Goal: Task Accomplishment & Management: Use online tool/utility

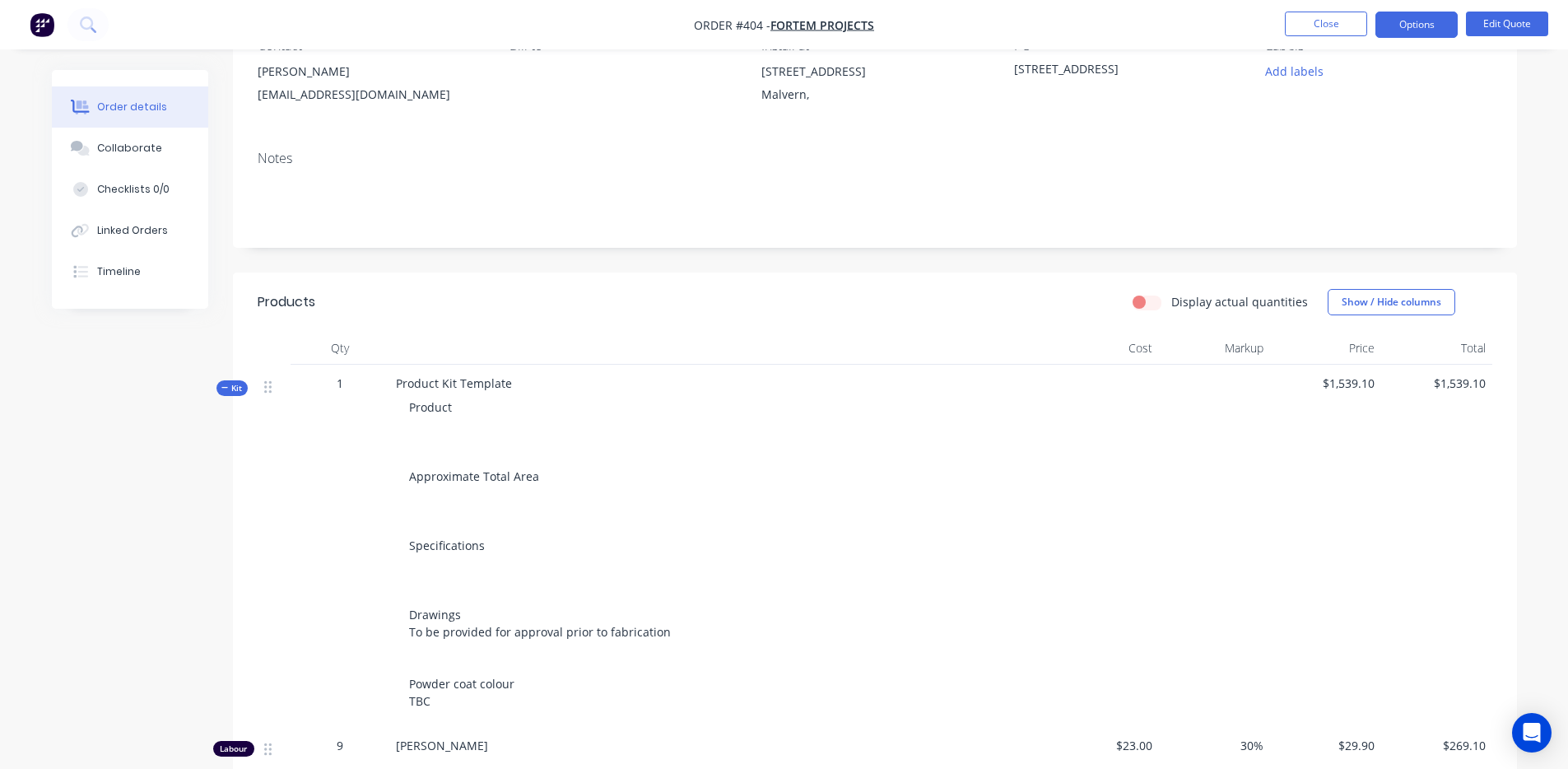
scroll to position [256, 0]
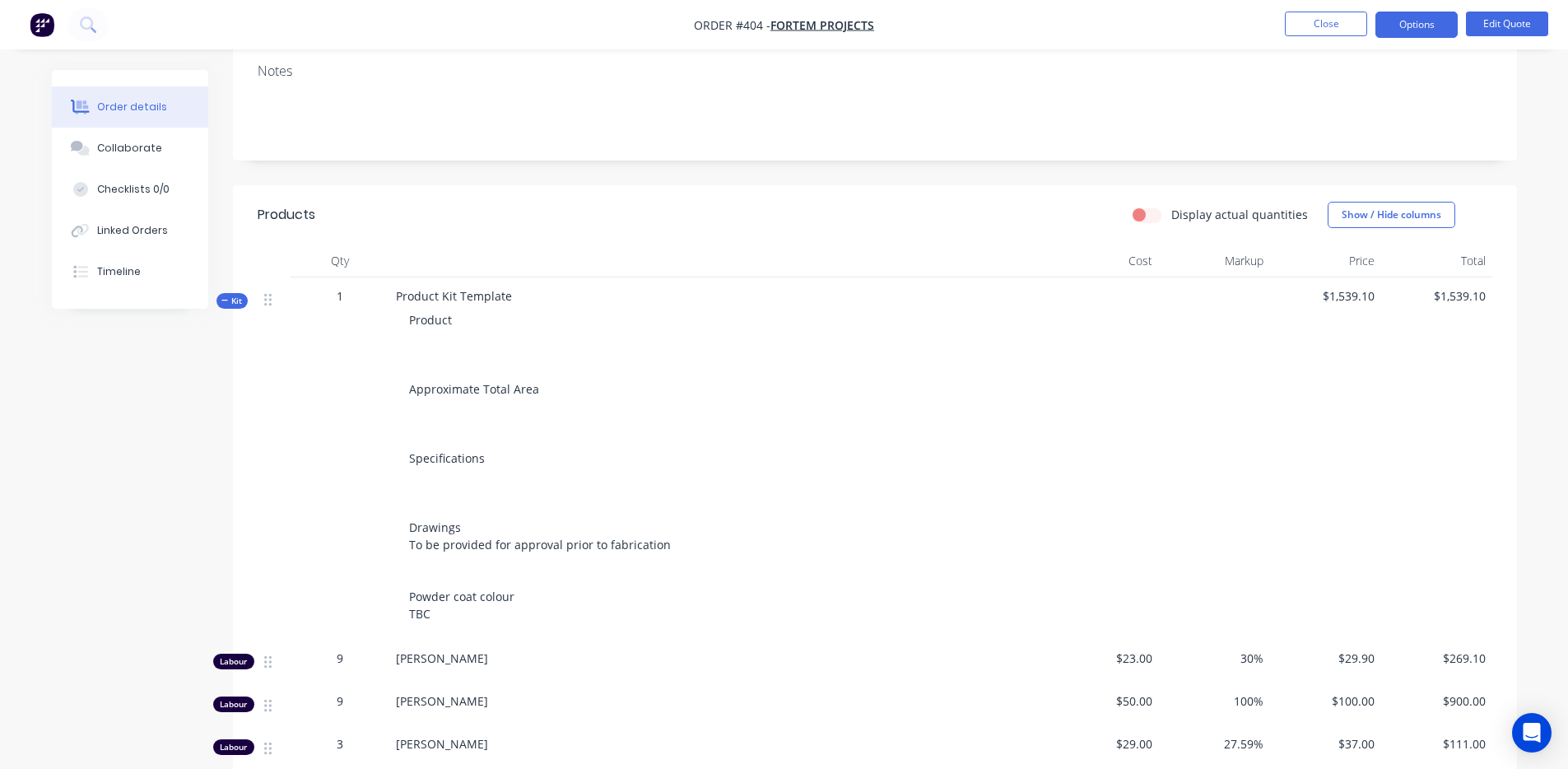
click at [1172, 217] on label "Display actual quantities" at bounding box center [1240, 215] width 137 height 18
click at [1145, 217] on input "Display actual quantities" at bounding box center [1139, 214] width 13 height 16
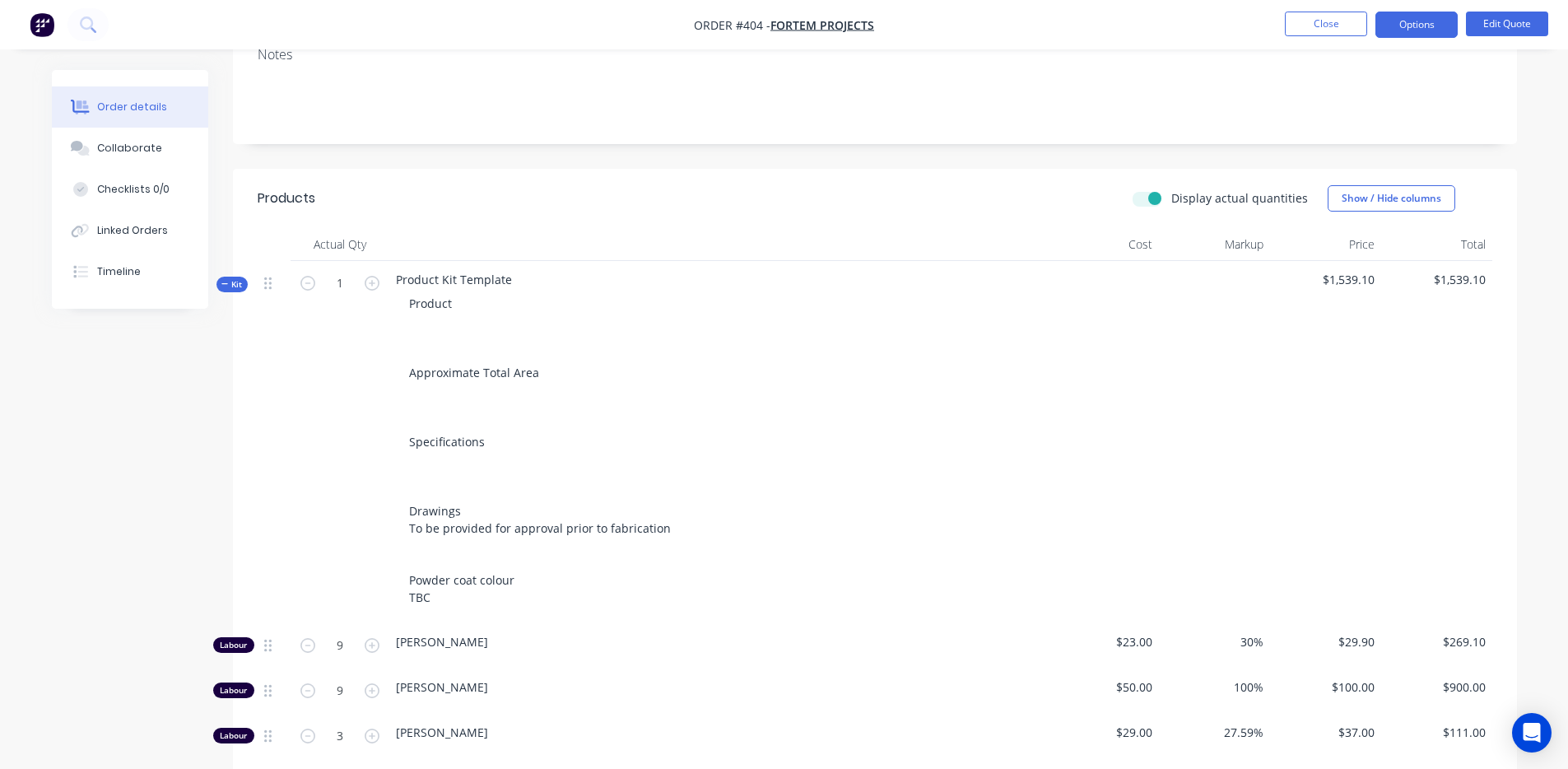
scroll to position [252, 0]
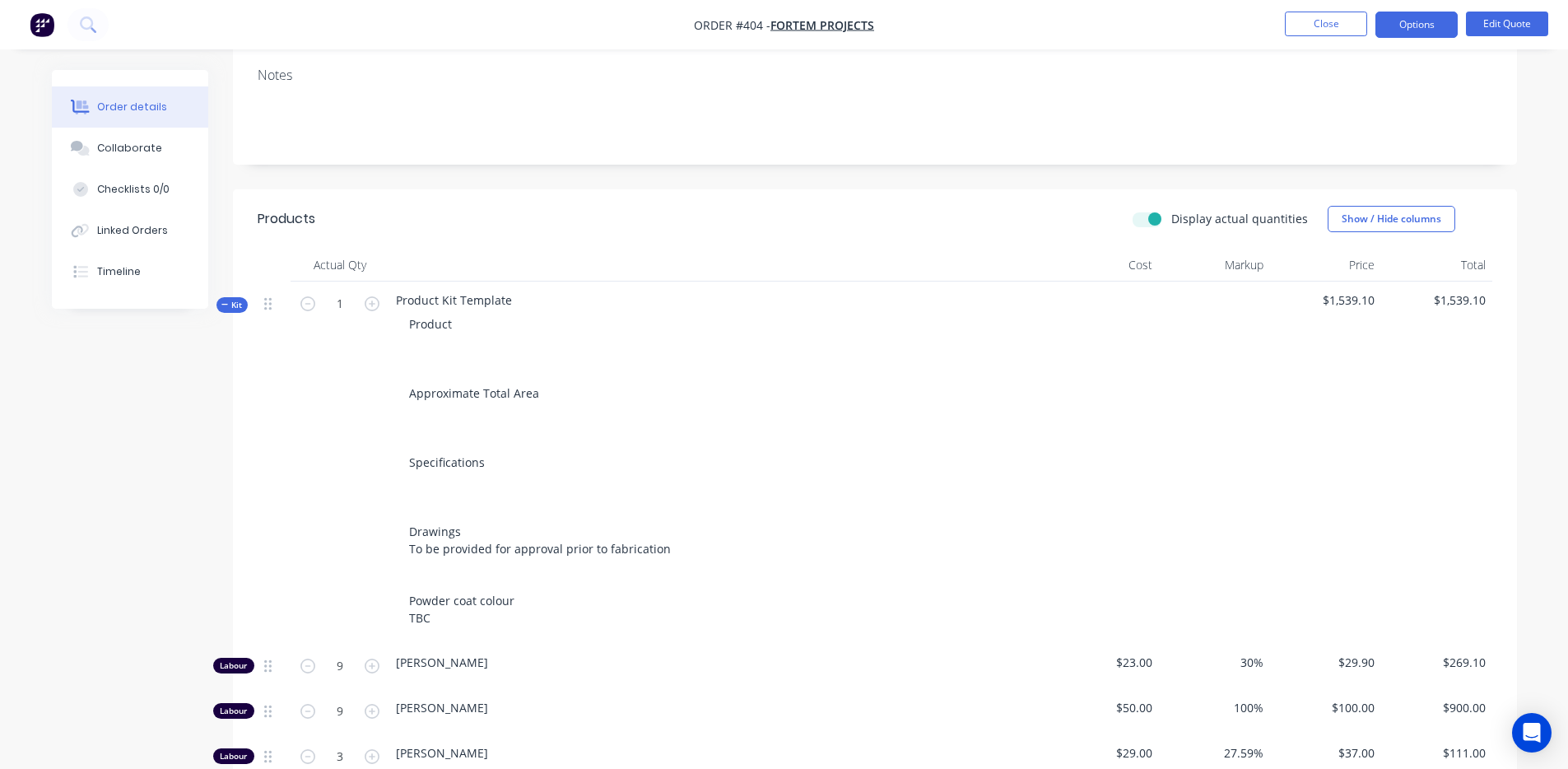
click at [1172, 223] on label "Display actual quantities" at bounding box center [1240, 218] width 137 height 18
click at [1141, 223] on input "Display actual quantities" at bounding box center [1139, 217] width 13 height 16
checkbox input "false"
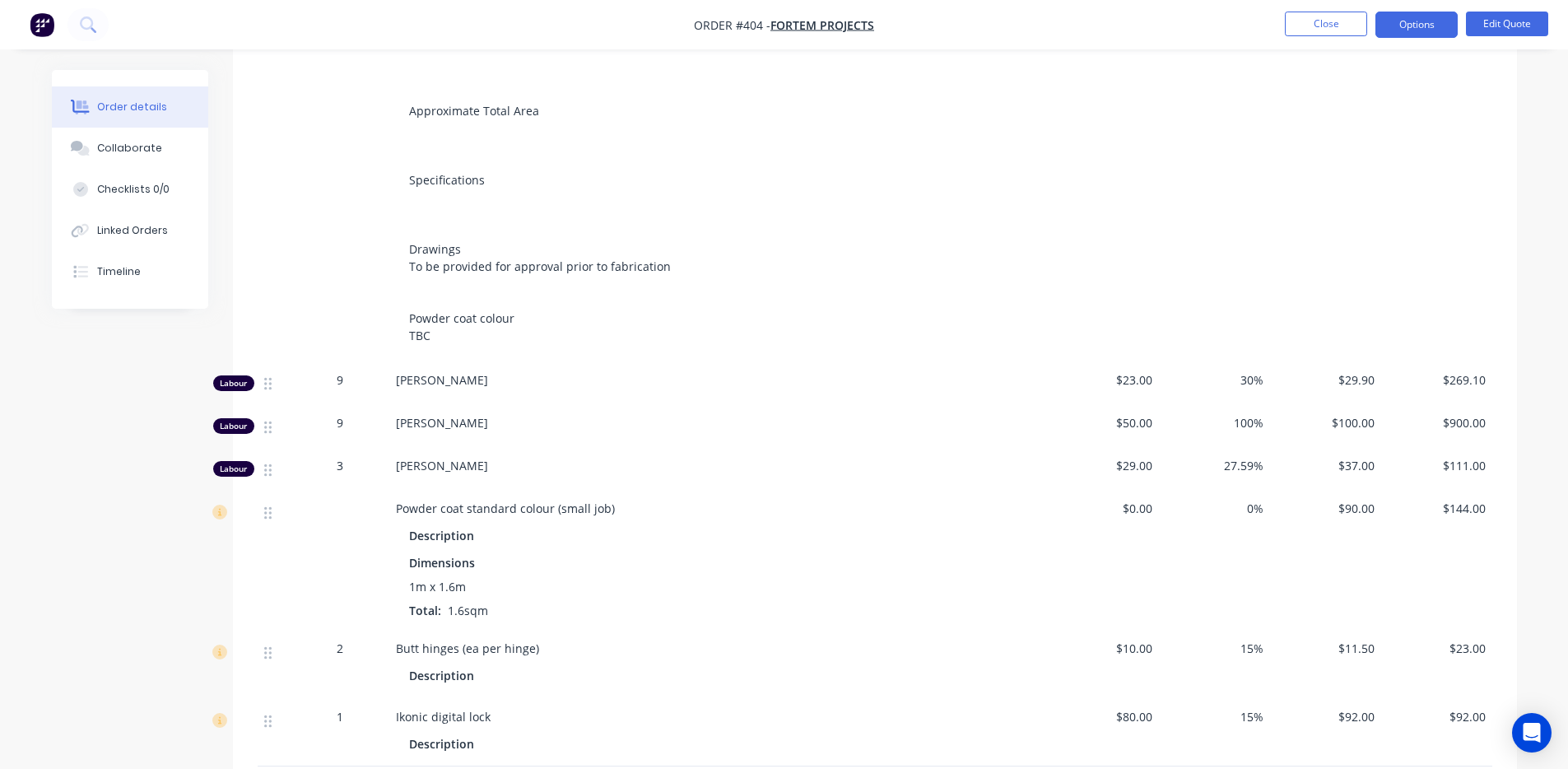
scroll to position [496, 0]
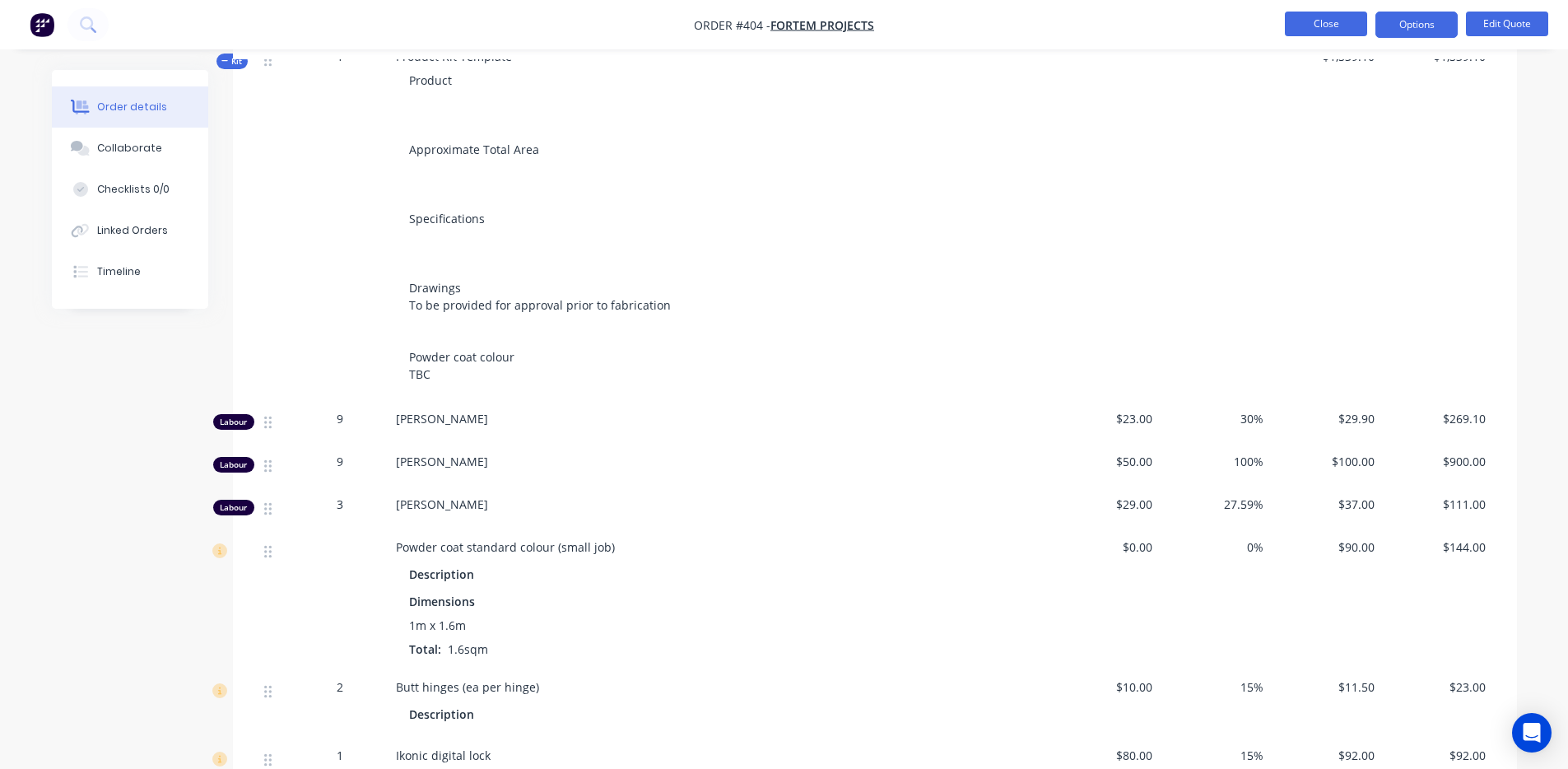
click at [1305, 21] on button "Close" at bounding box center [1326, 23] width 82 height 24
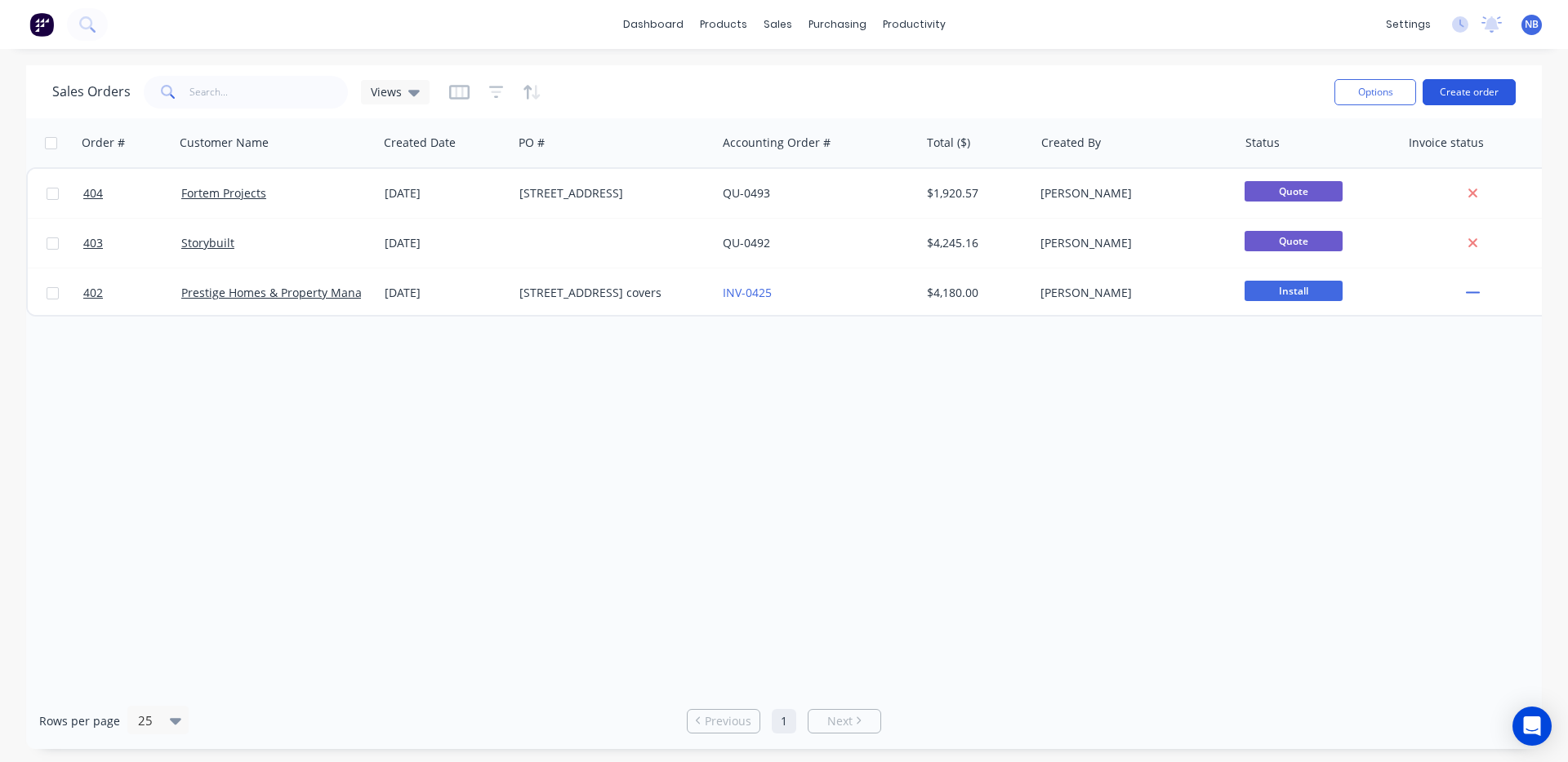
click at [1502, 99] on button "Create order" at bounding box center [1468, 92] width 93 height 26
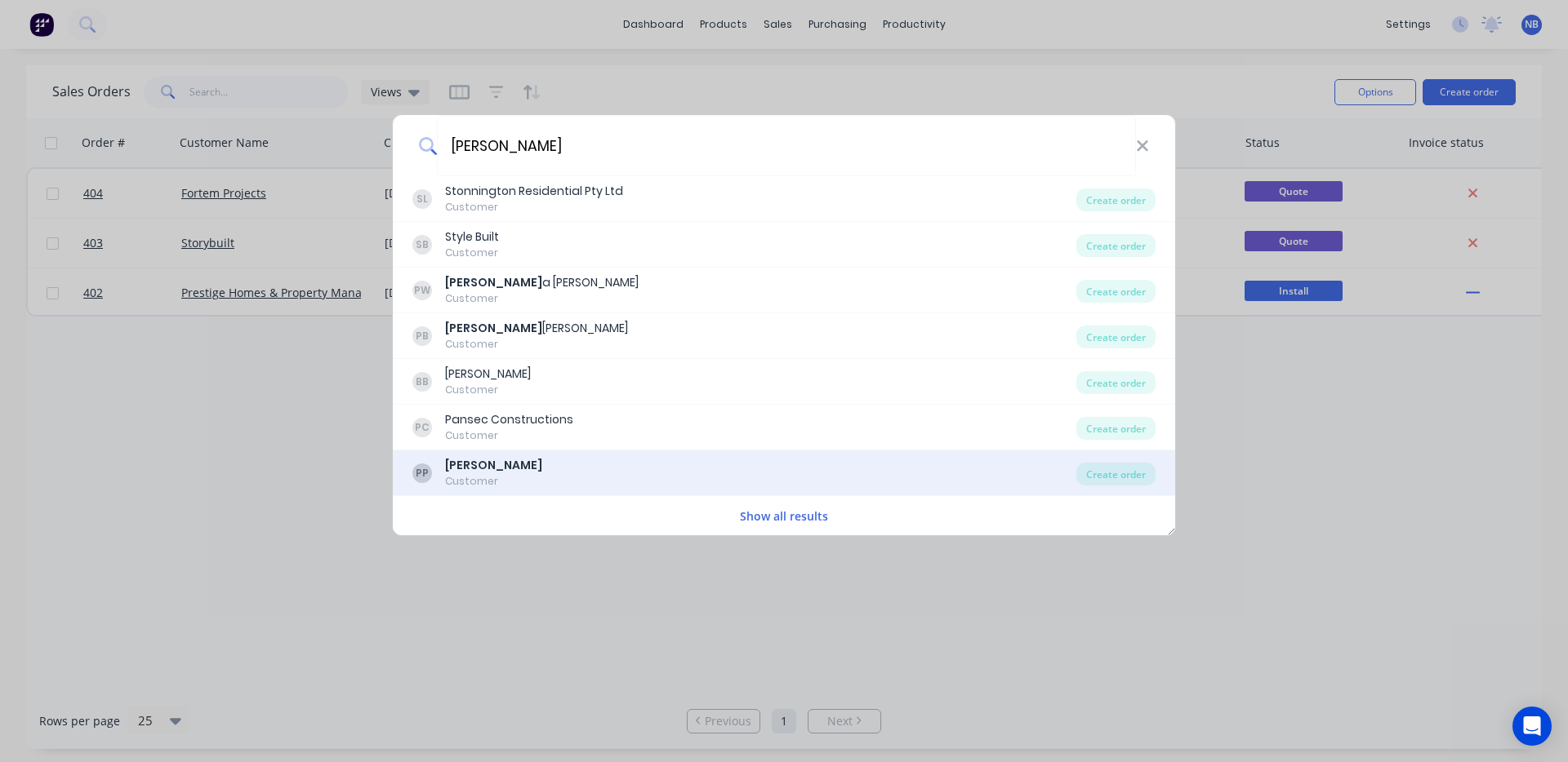
type input "[PERSON_NAME]"
click at [518, 489] on div "PP [PERSON_NAME] Customer Create order" at bounding box center [784, 473] width 783 height 45
click at [448, 474] on div "Customer" at bounding box center [493, 482] width 97 height 15
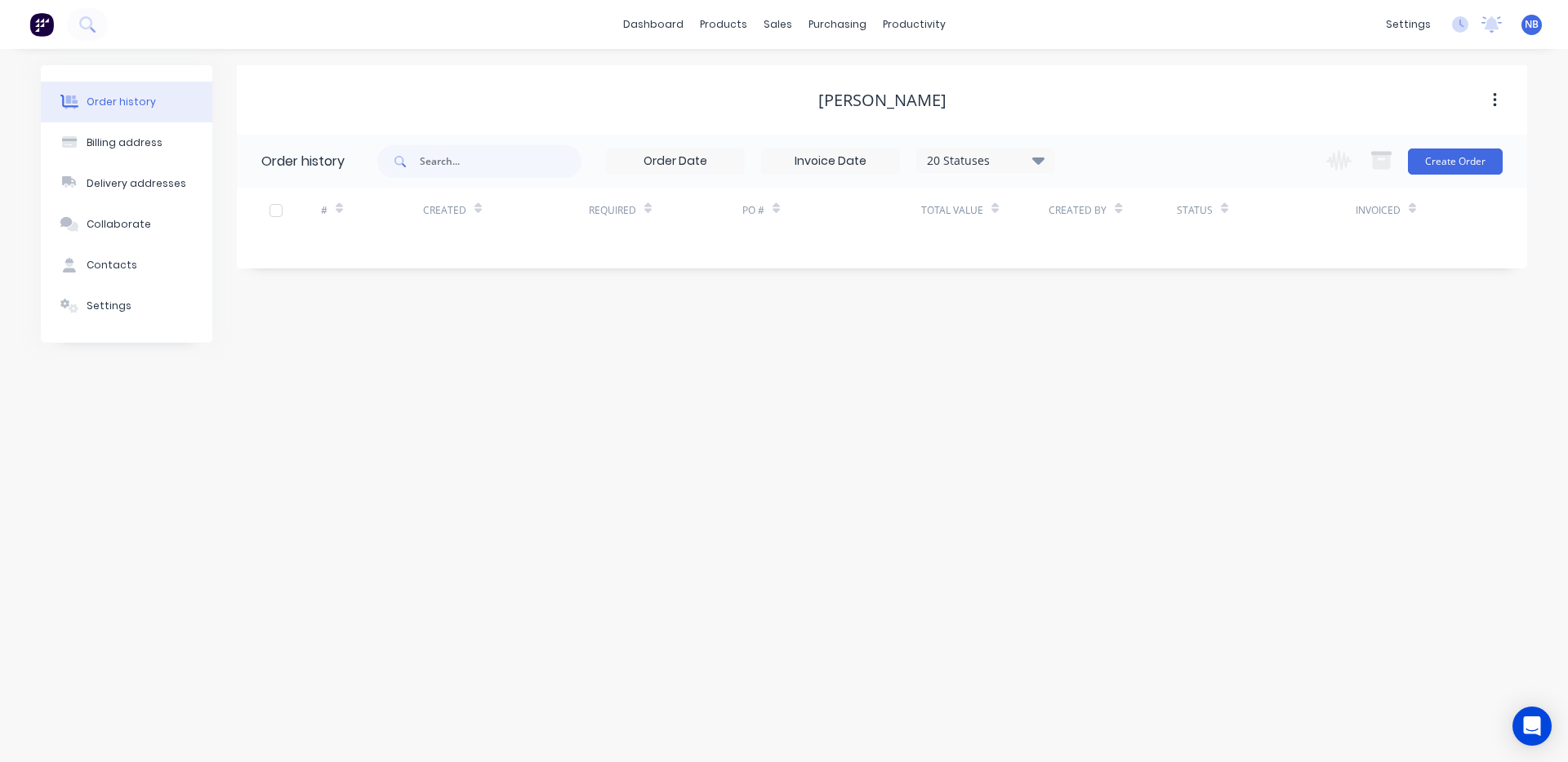
click at [1439, 176] on div "Change order status Submitted Waiting on Client Measure Drawing Order Material …" at bounding box center [1409, 161] width 186 height 53
click at [1439, 171] on button "Create Order" at bounding box center [1455, 162] width 94 height 26
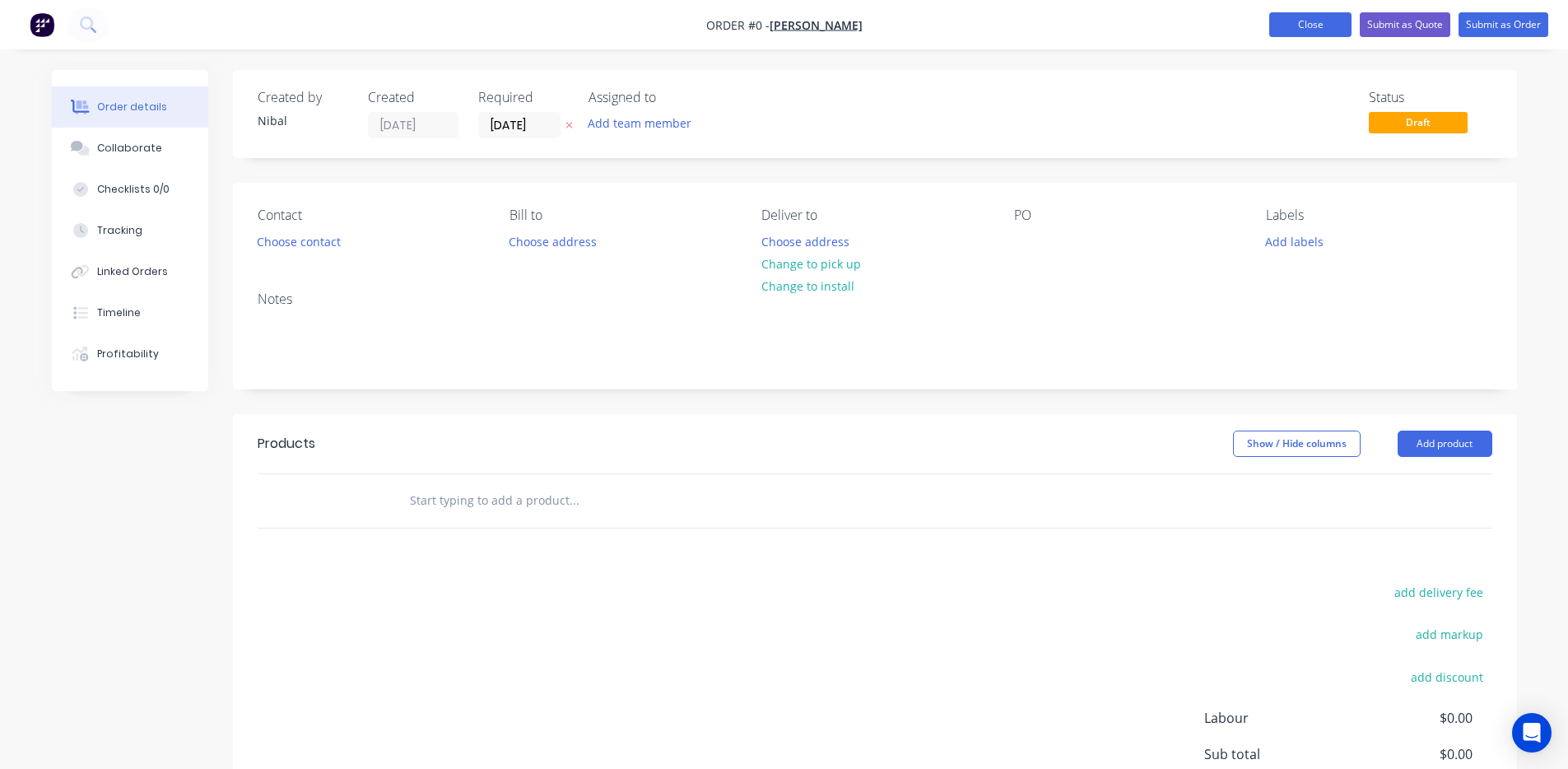
click at [1278, 26] on button "Close" at bounding box center [1311, 24] width 82 height 24
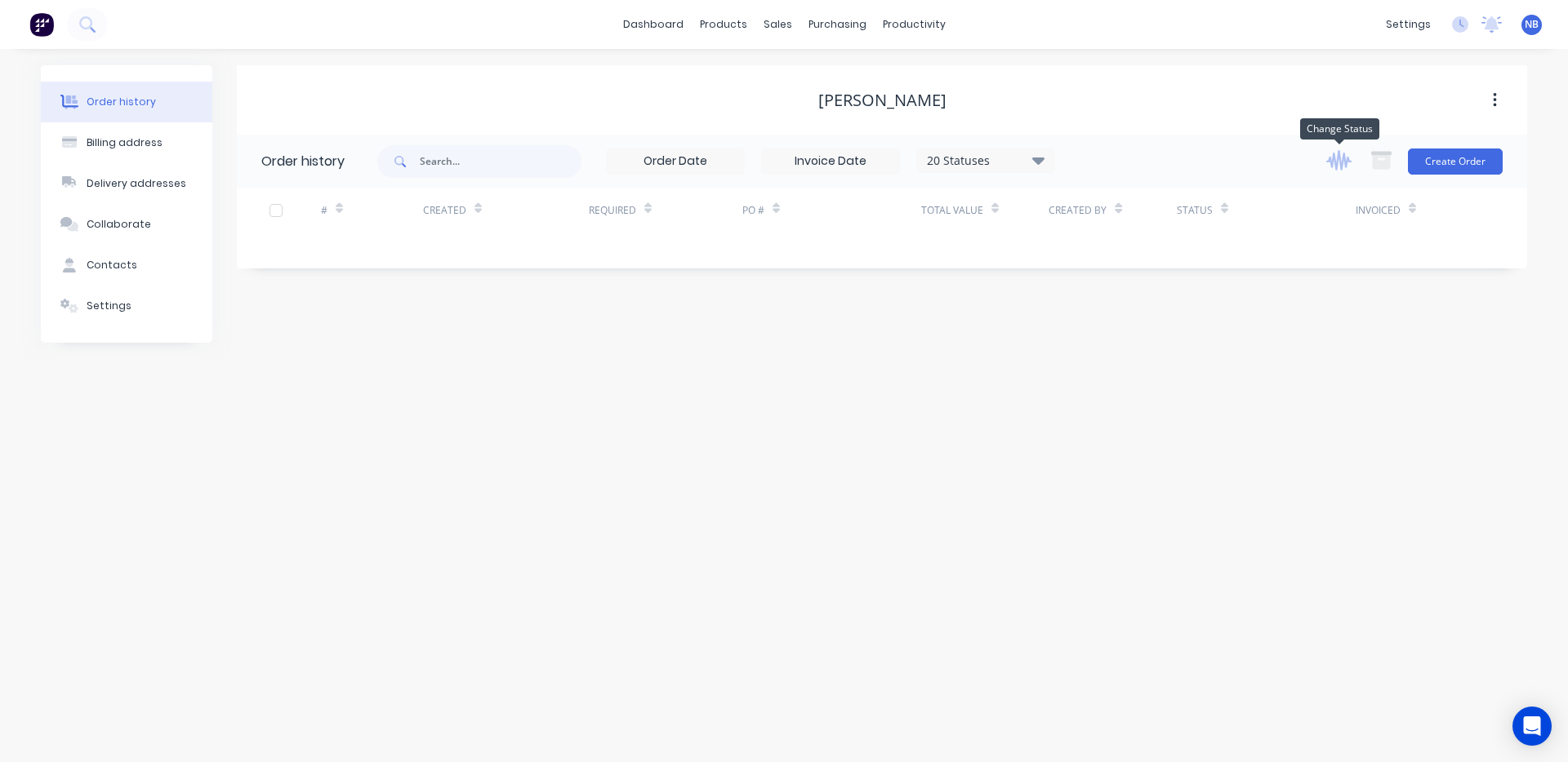
click at [1345, 164] on icon "button" at bounding box center [1338, 160] width 25 height 20
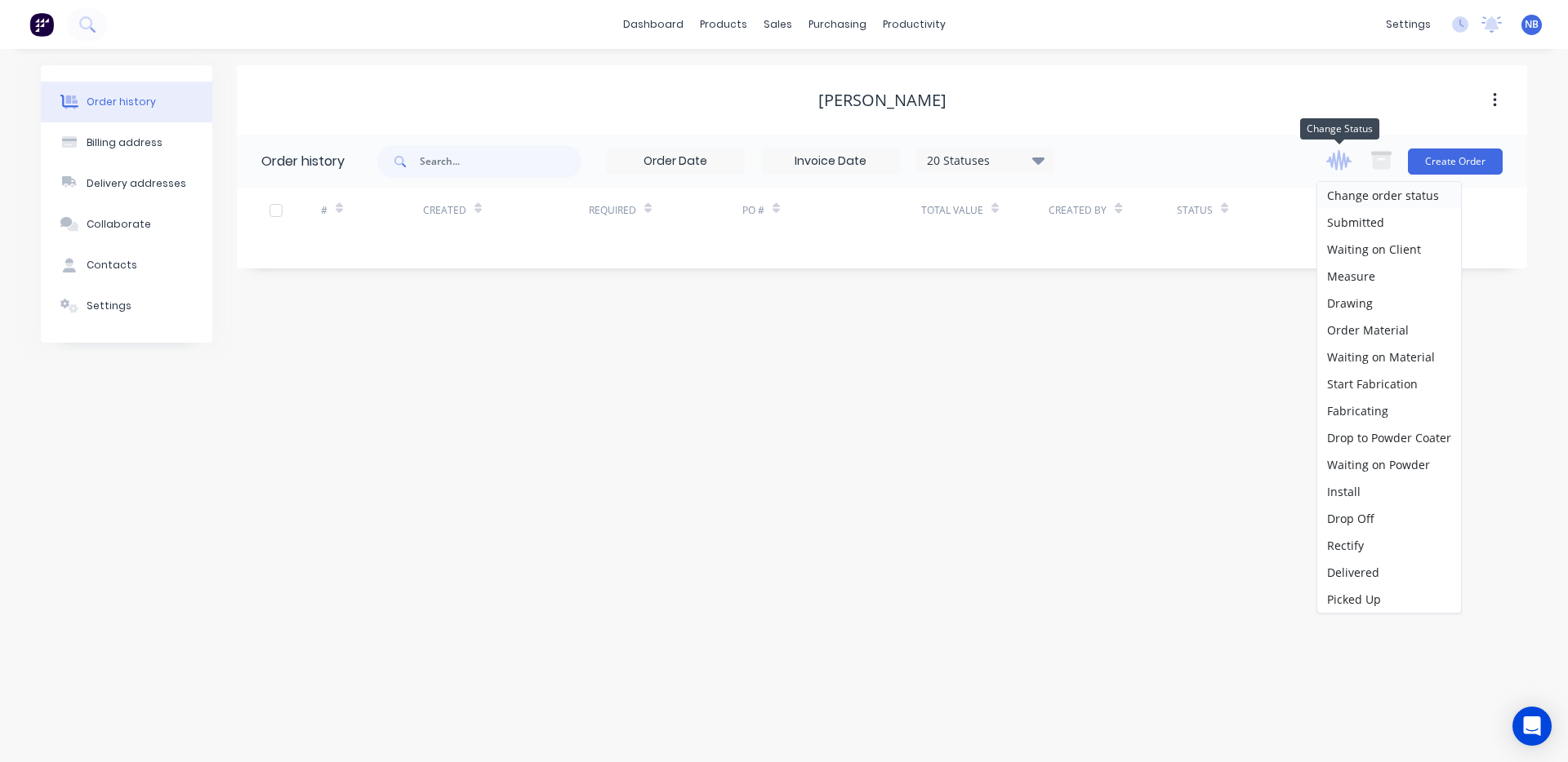
click at [1345, 164] on icon "button" at bounding box center [1338, 160] width 25 height 20
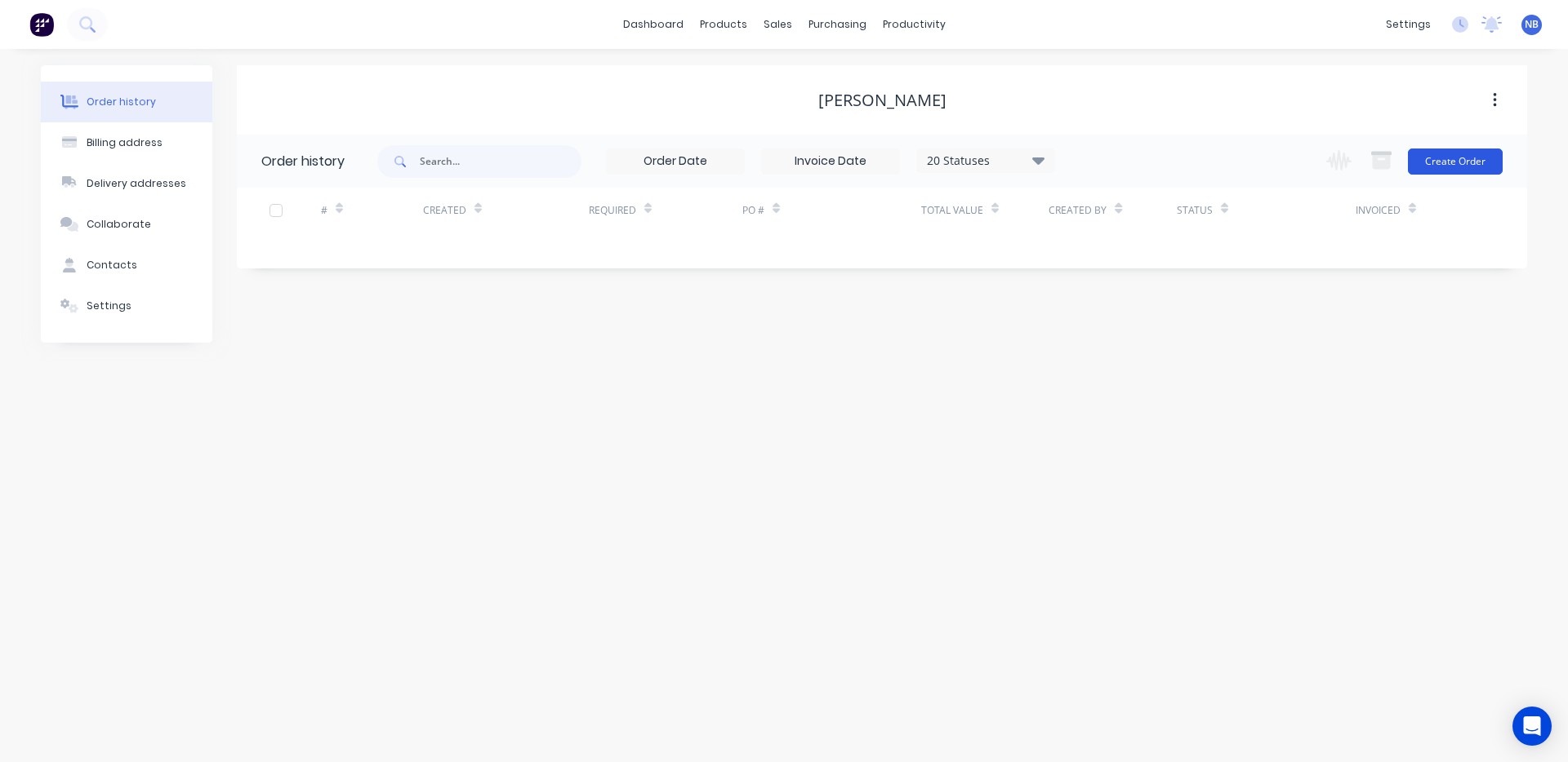
click at [1425, 162] on button "Create Order" at bounding box center [1455, 162] width 94 height 26
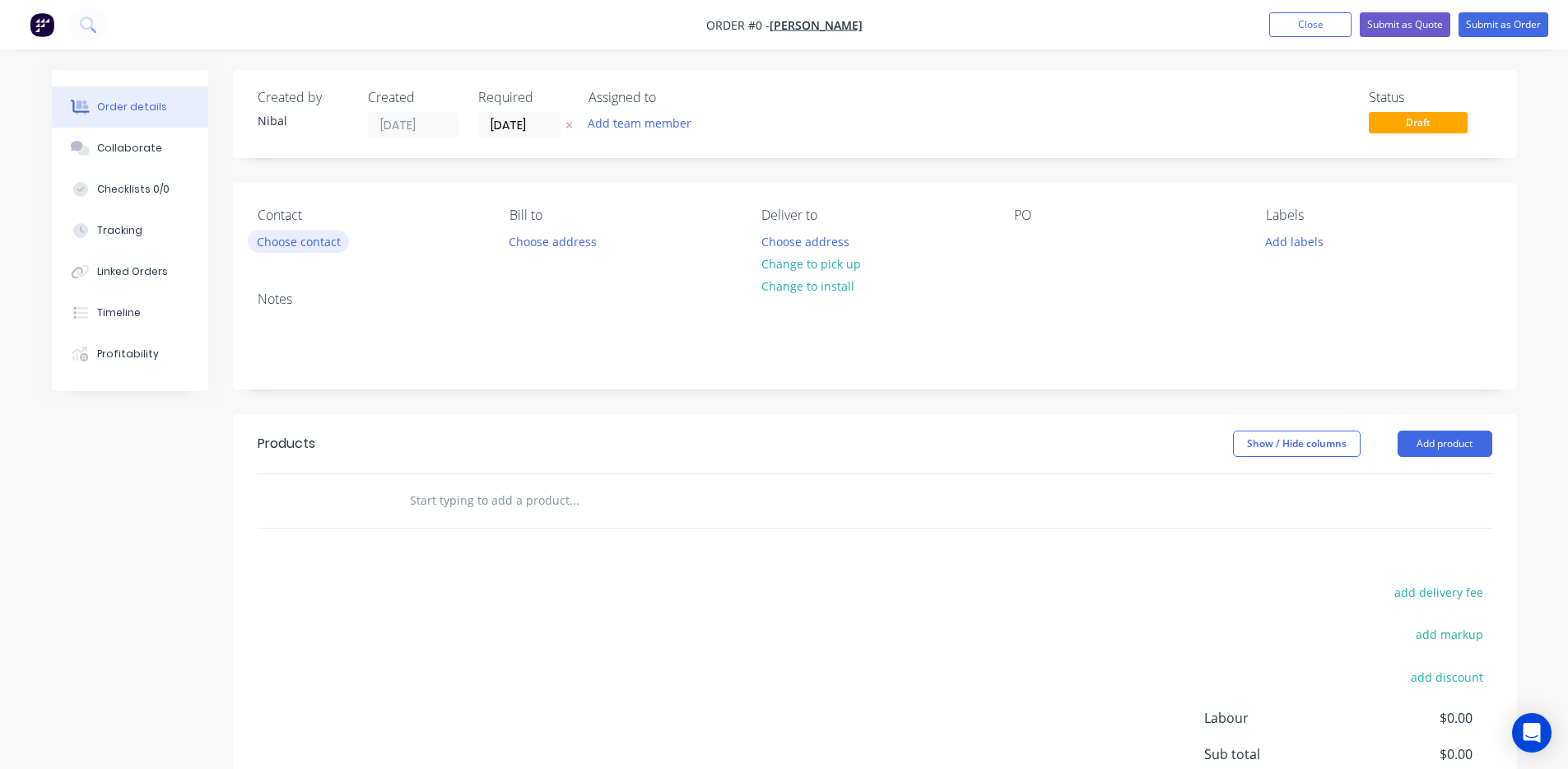
click at [315, 245] on button "Choose contact" at bounding box center [298, 241] width 102 height 22
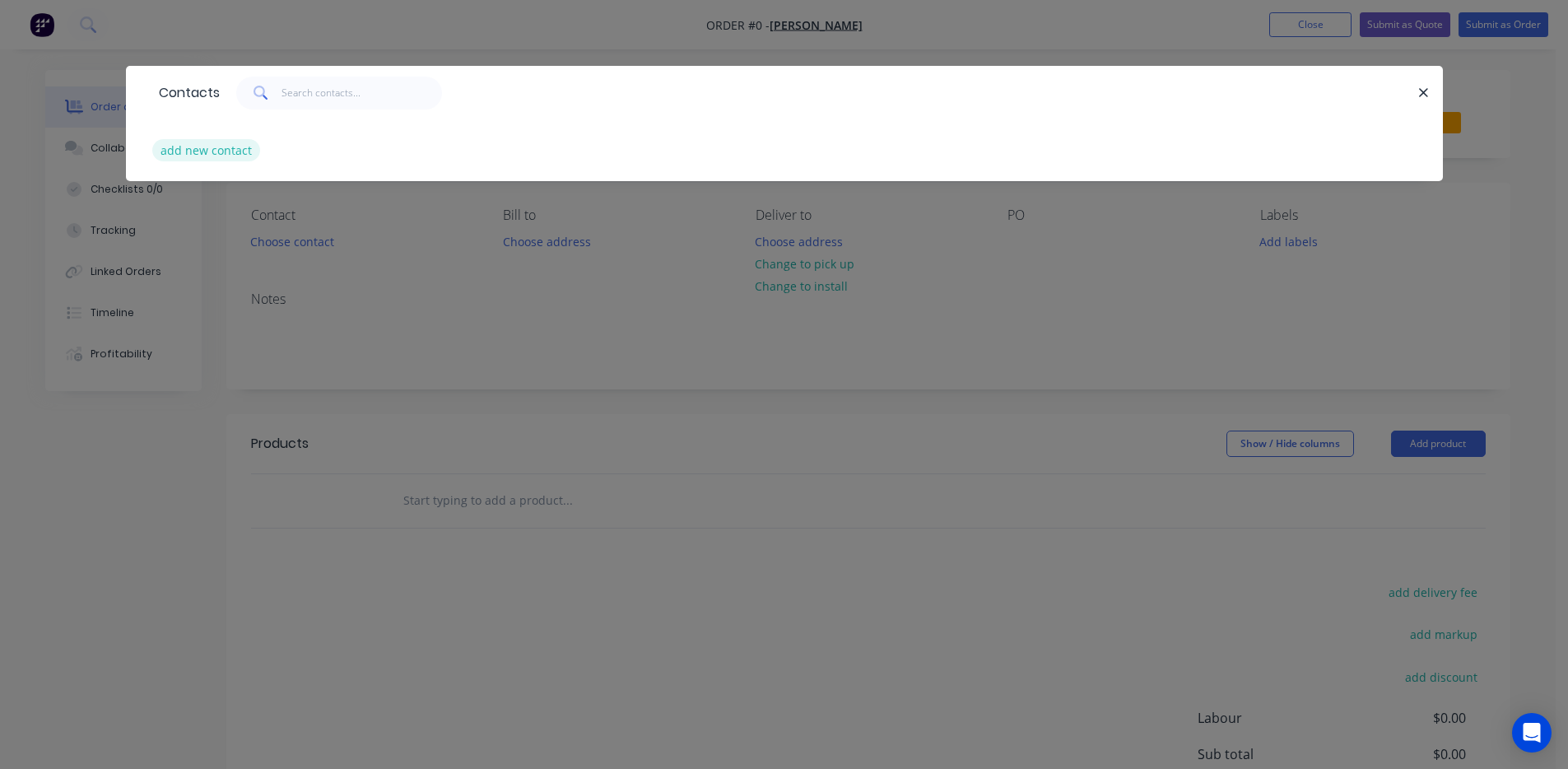
click at [218, 156] on button "add new contact" at bounding box center [206, 150] width 109 height 22
select select "AU"
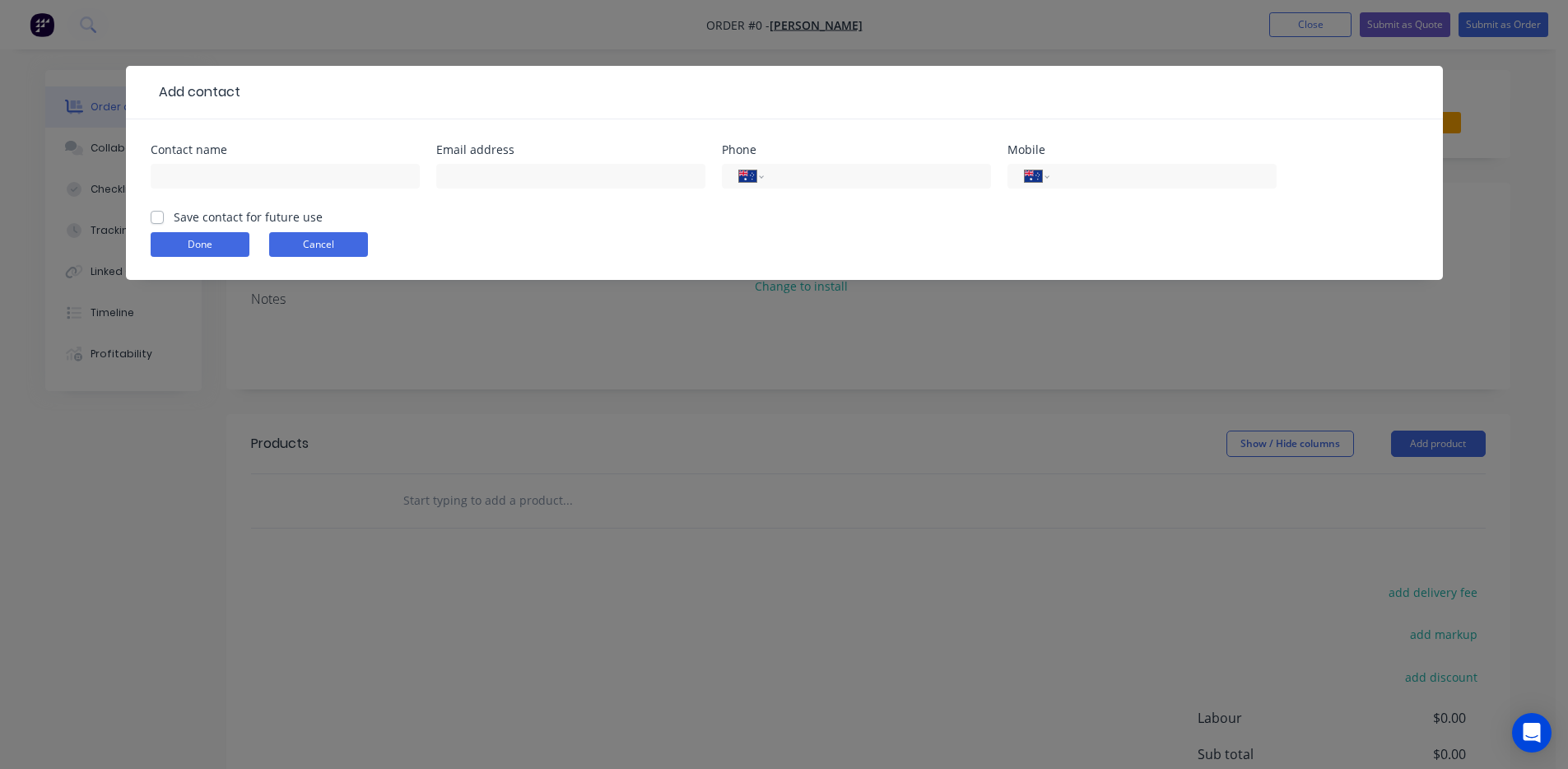
click at [299, 242] on button "Cancel" at bounding box center [319, 245] width 99 height 24
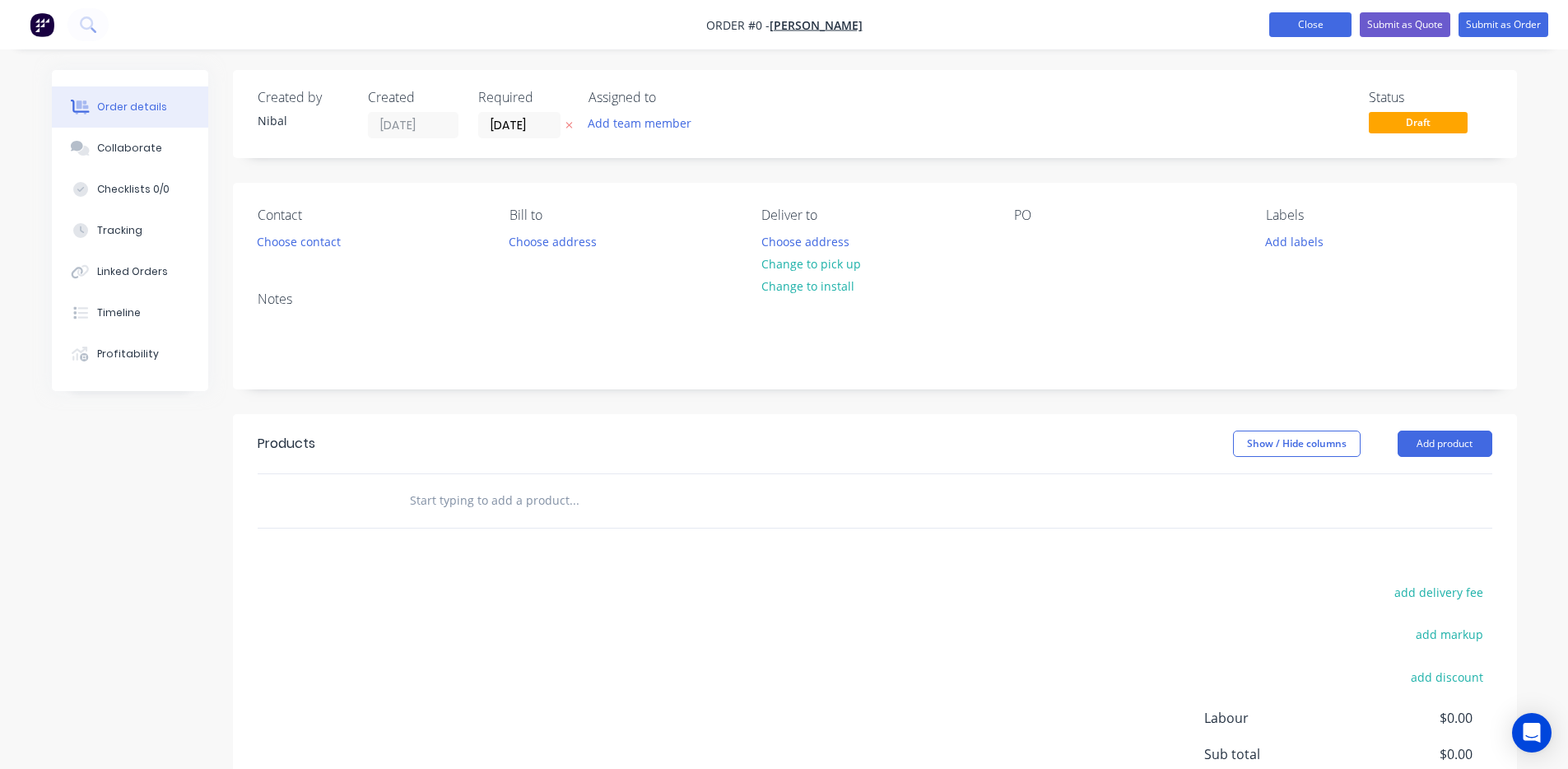
click at [1334, 32] on button "Close" at bounding box center [1311, 24] width 82 height 24
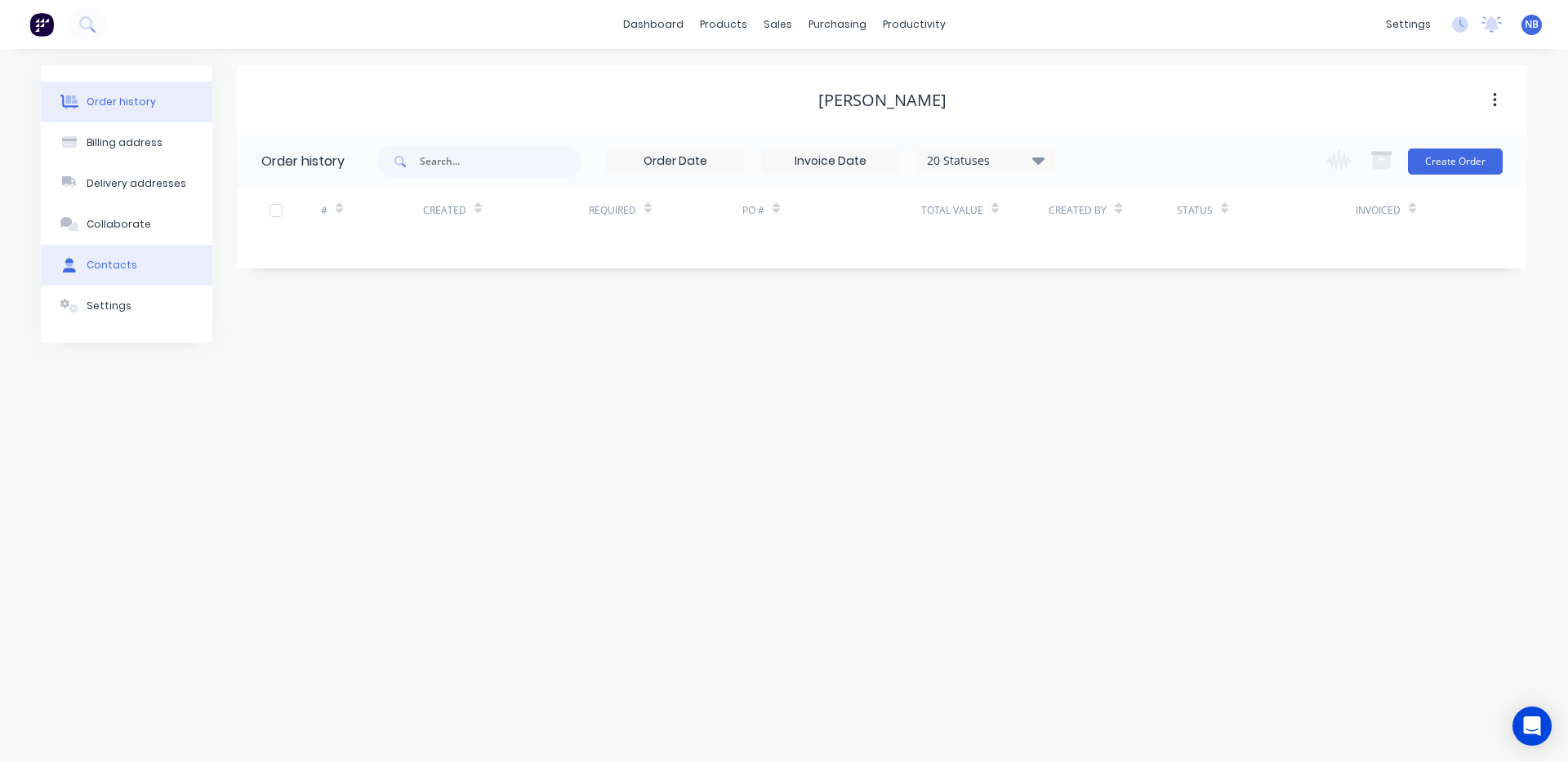
click at [119, 273] on button "Contacts" at bounding box center [126, 265] width 171 height 41
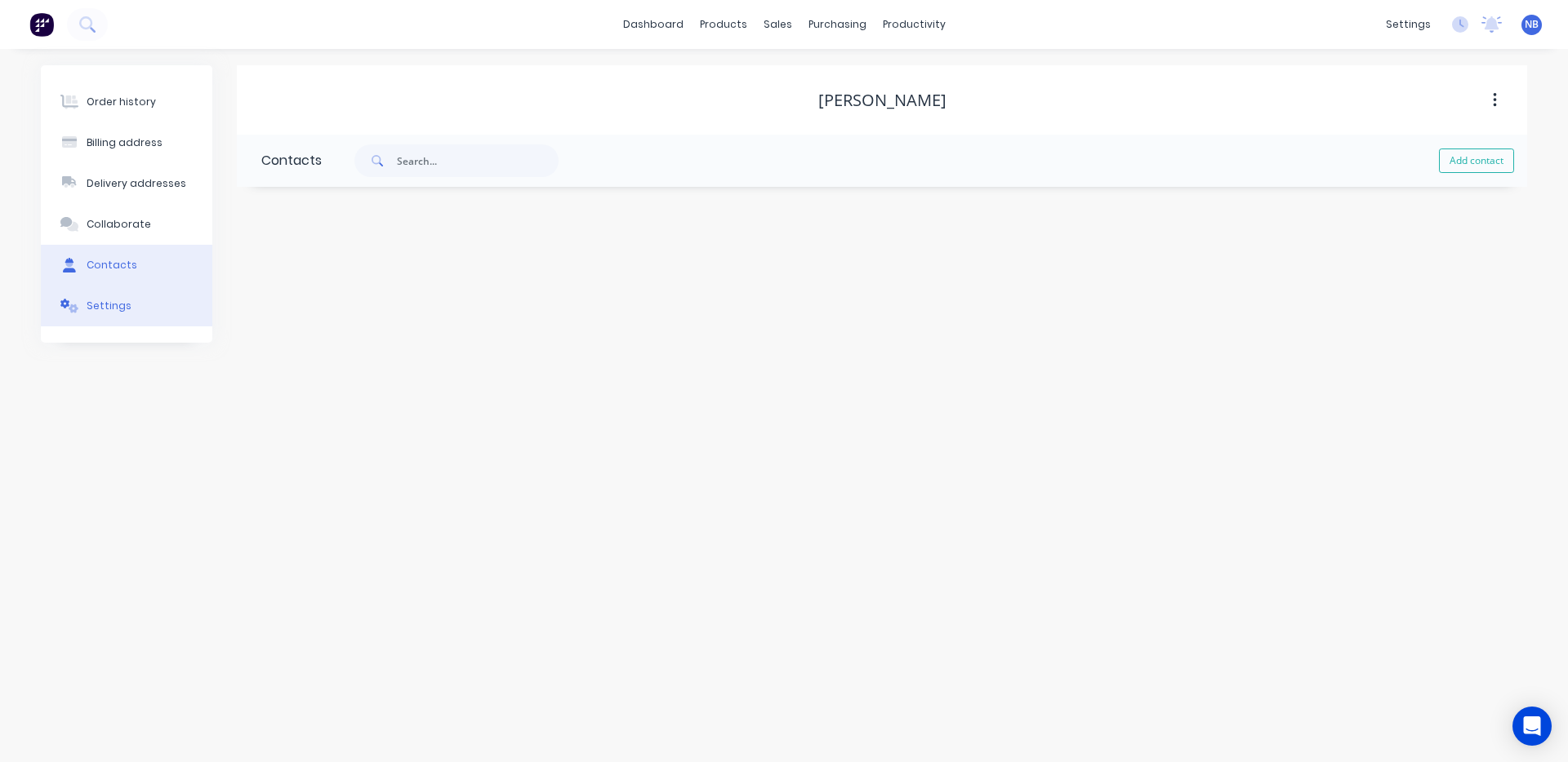
click at [134, 308] on button "Settings" at bounding box center [126, 306] width 171 height 41
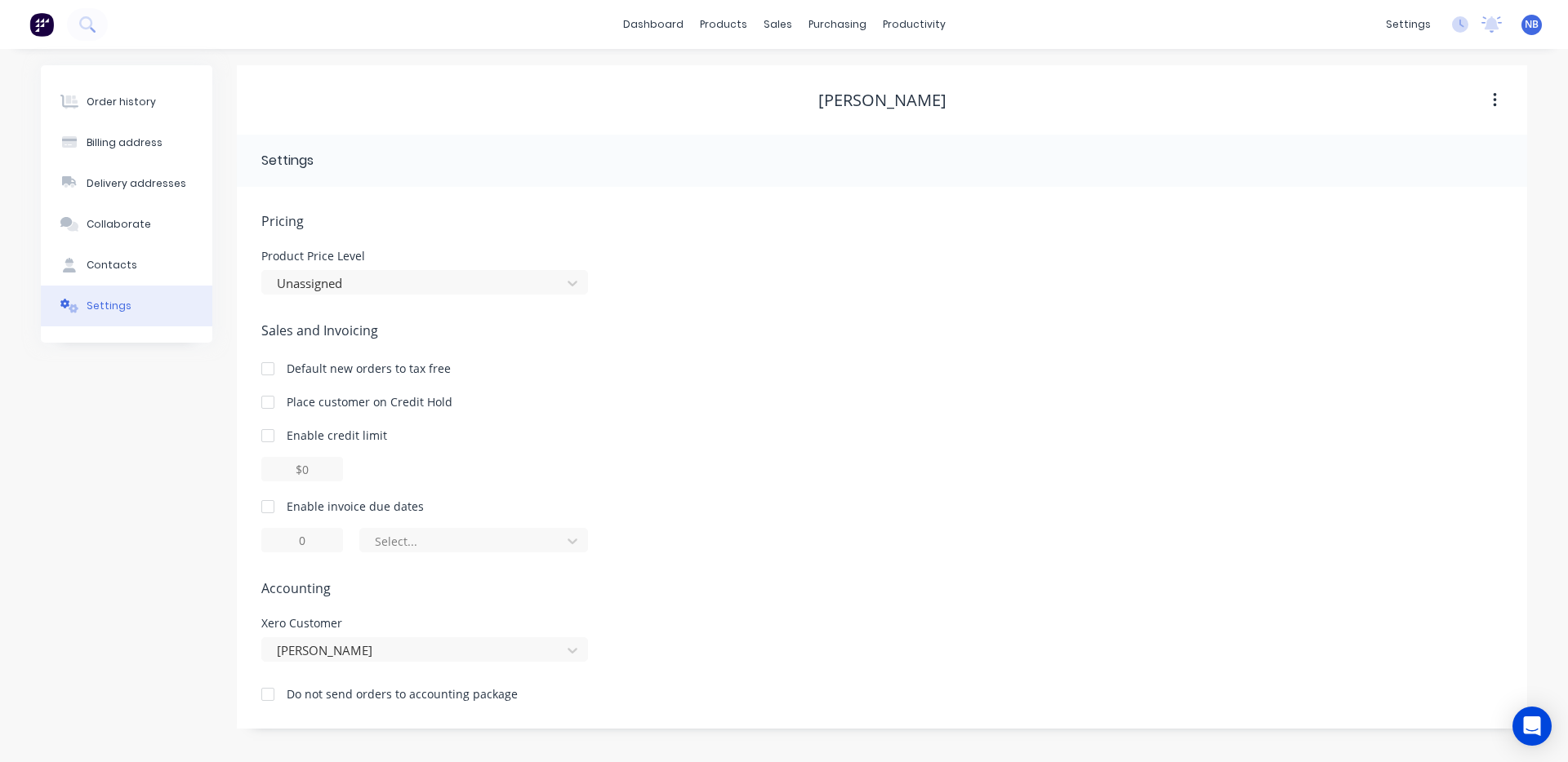
click at [266, 513] on div at bounding box center [267, 506] width 32 height 32
type input "1"
click at [143, 188] on div "Delivery addresses" at bounding box center [137, 184] width 100 height 15
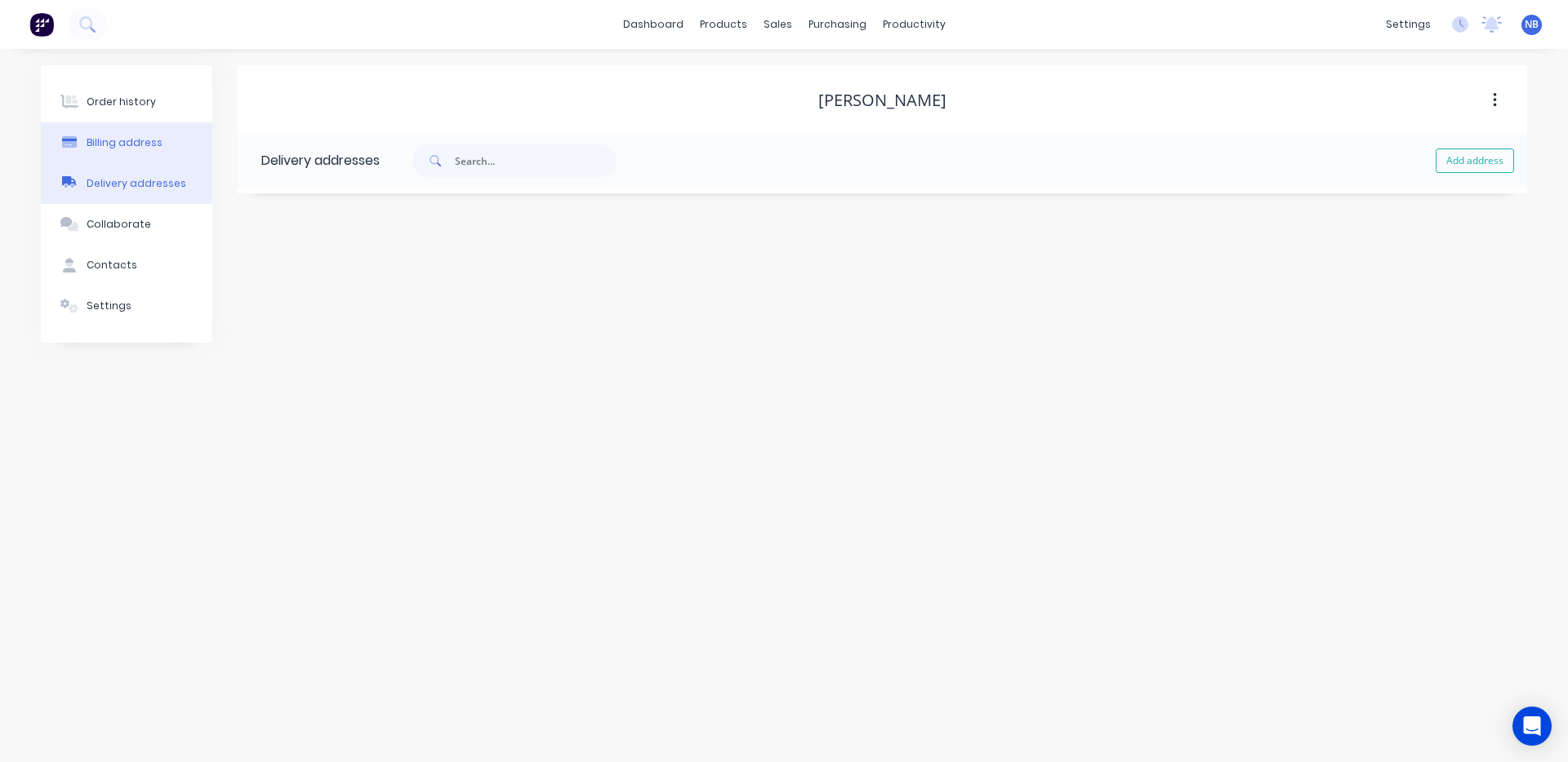
click at [147, 149] on div "Billing address" at bounding box center [125, 143] width 76 height 15
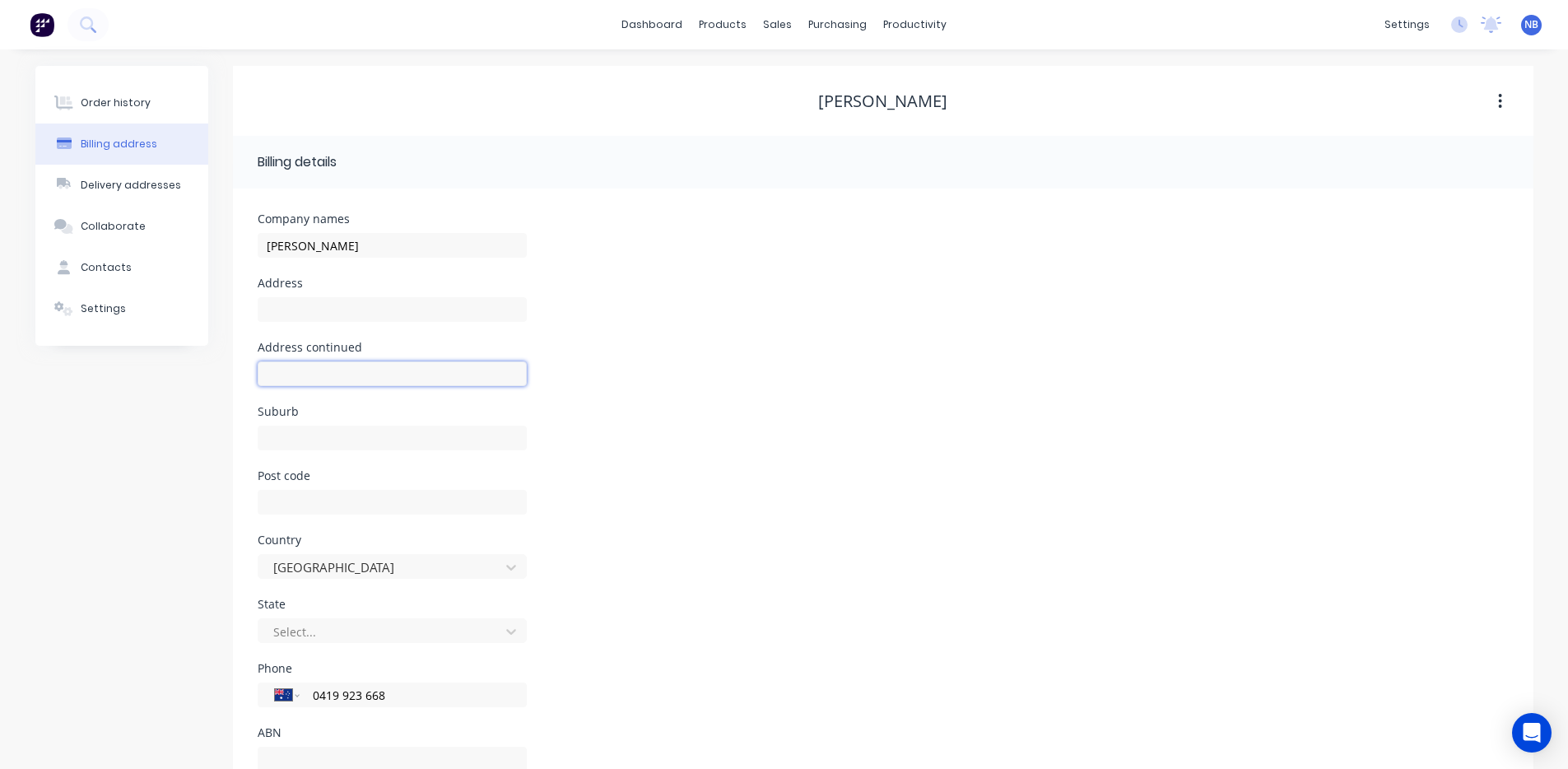
click at [369, 375] on input "text" at bounding box center [392, 373] width 270 height 24
click at [137, 266] on button "Contacts" at bounding box center [121, 268] width 173 height 41
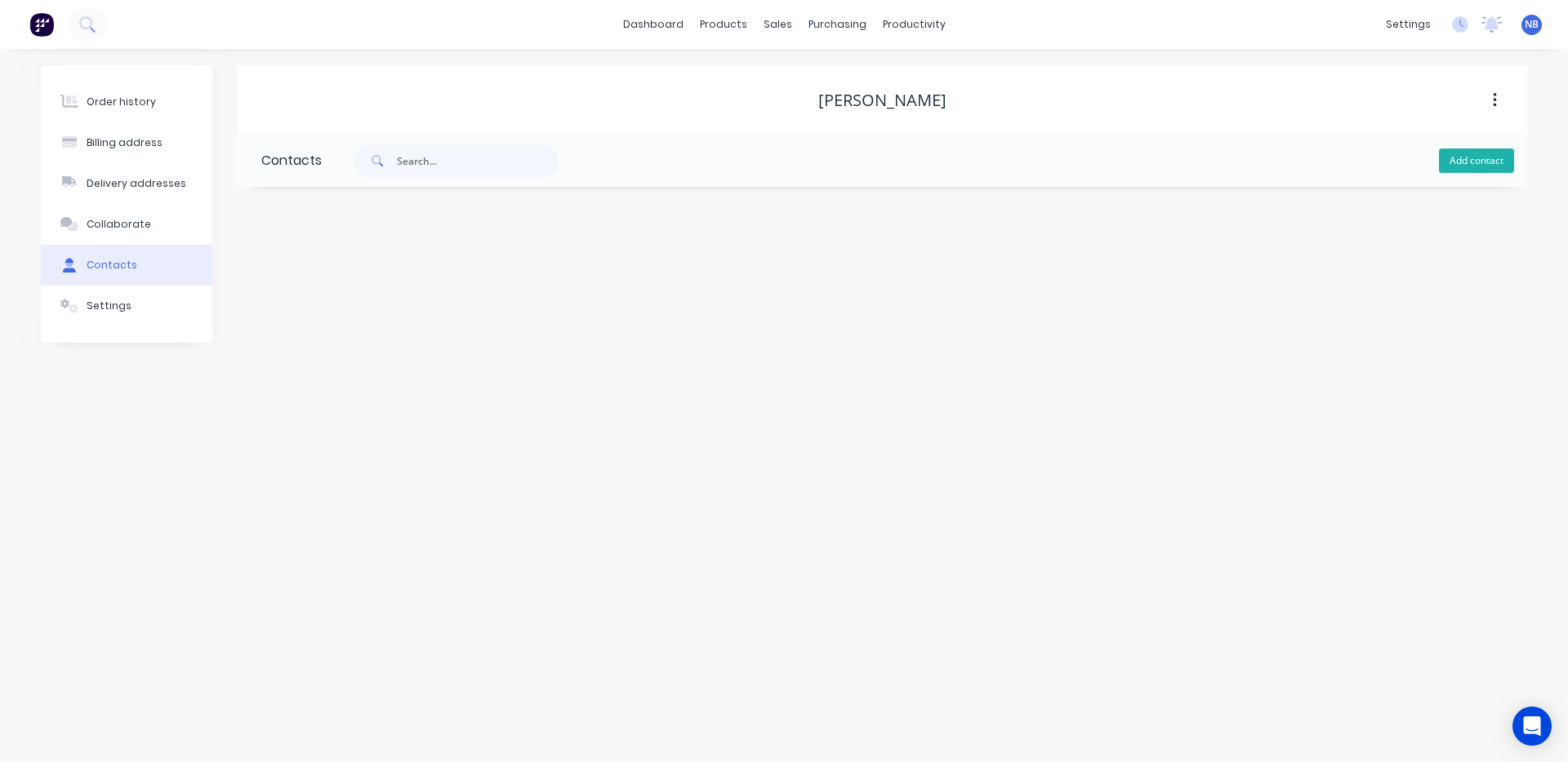
click at [1451, 166] on button "Add contact" at bounding box center [1475, 161] width 75 height 24
select select "AU"
click at [371, 276] on input "text" at bounding box center [394, 280] width 267 height 24
type input "[PERSON_NAME]"
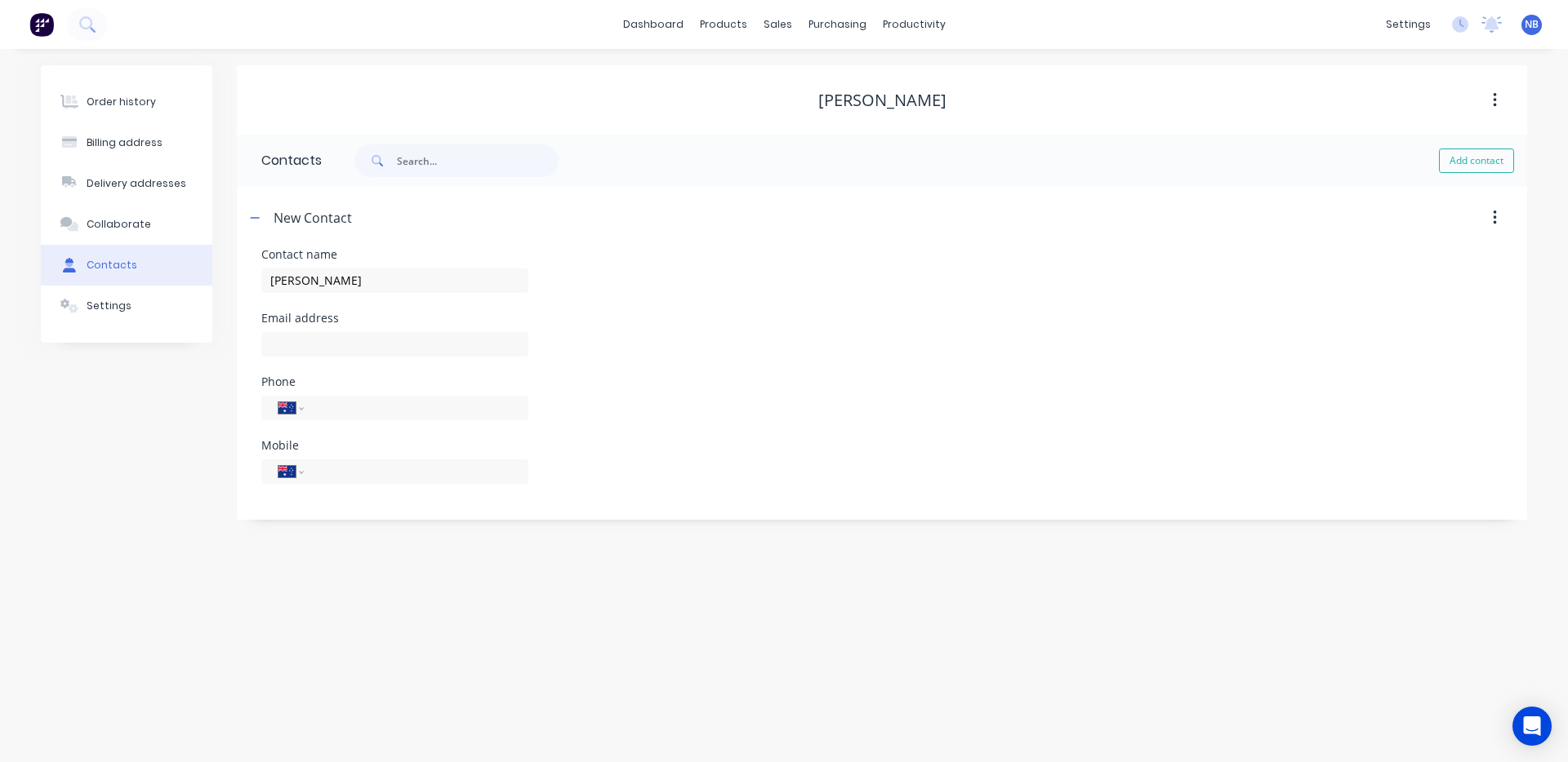
select select "AU"
click at [309, 332] on div at bounding box center [394, 344] width 267 height 24
click at [315, 332] on input "text" at bounding box center [394, 344] width 267 height 24
paste input "[EMAIL_ADDRESS][DOMAIN_NAME]"
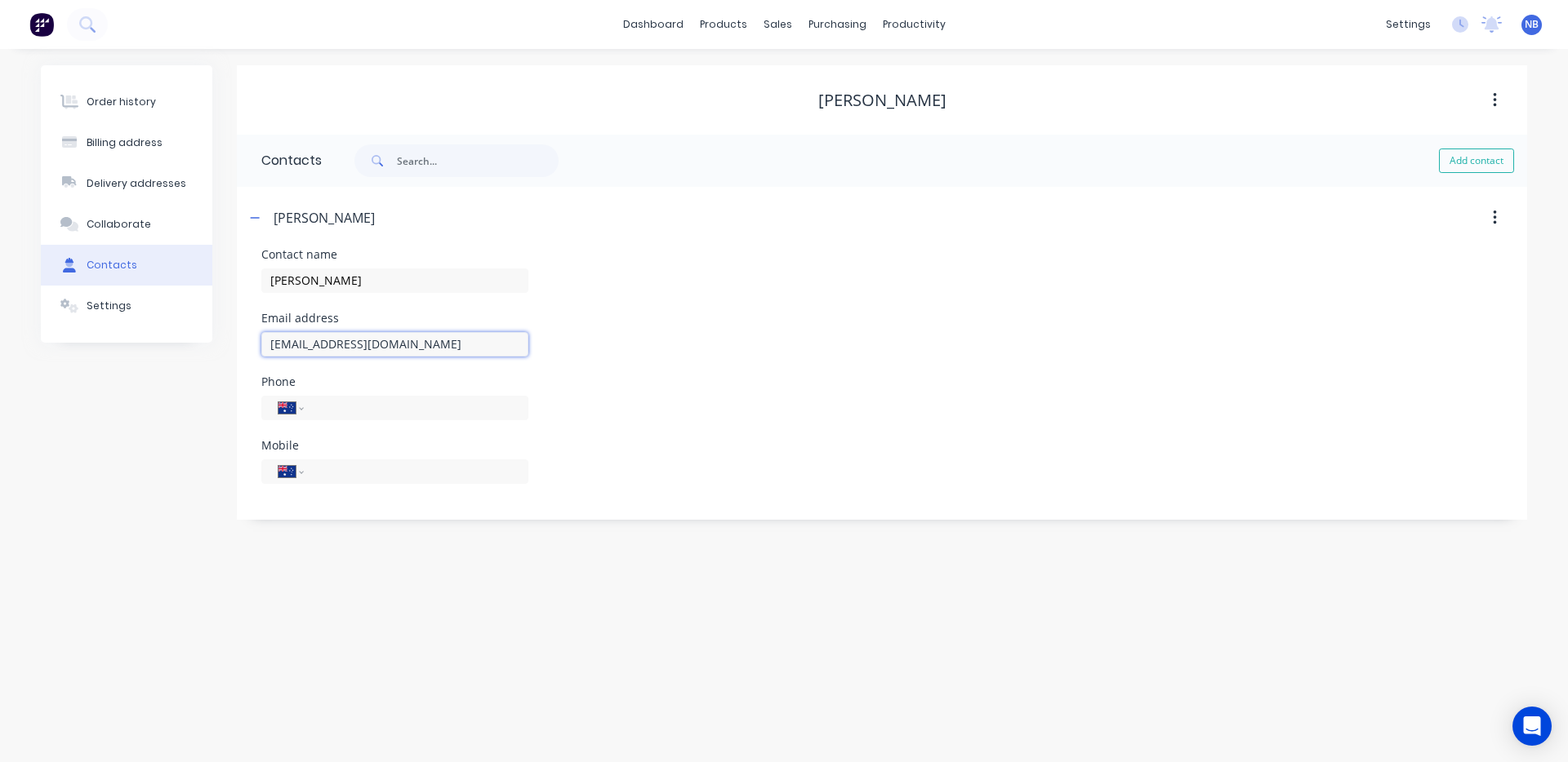
type input "[EMAIL_ADDRESS][DOMAIN_NAME]"
click at [716, 304] on div "Contact name [PERSON_NAME]" at bounding box center [882, 280] width 1241 height 64
click at [142, 96] on div "Order history" at bounding box center [121, 102] width 69 height 15
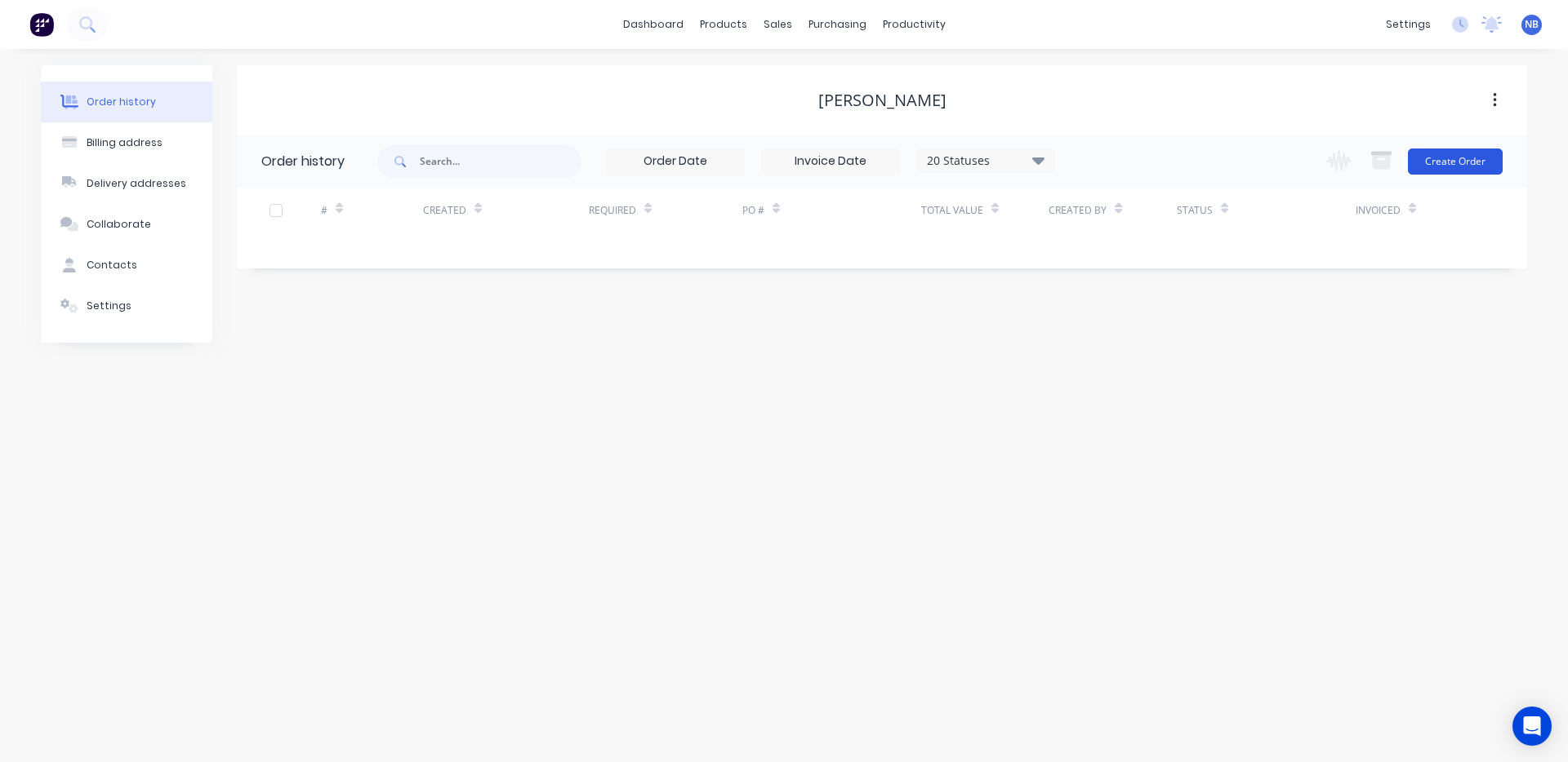
click at [1463, 163] on button "Create Order" at bounding box center [1455, 162] width 94 height 26
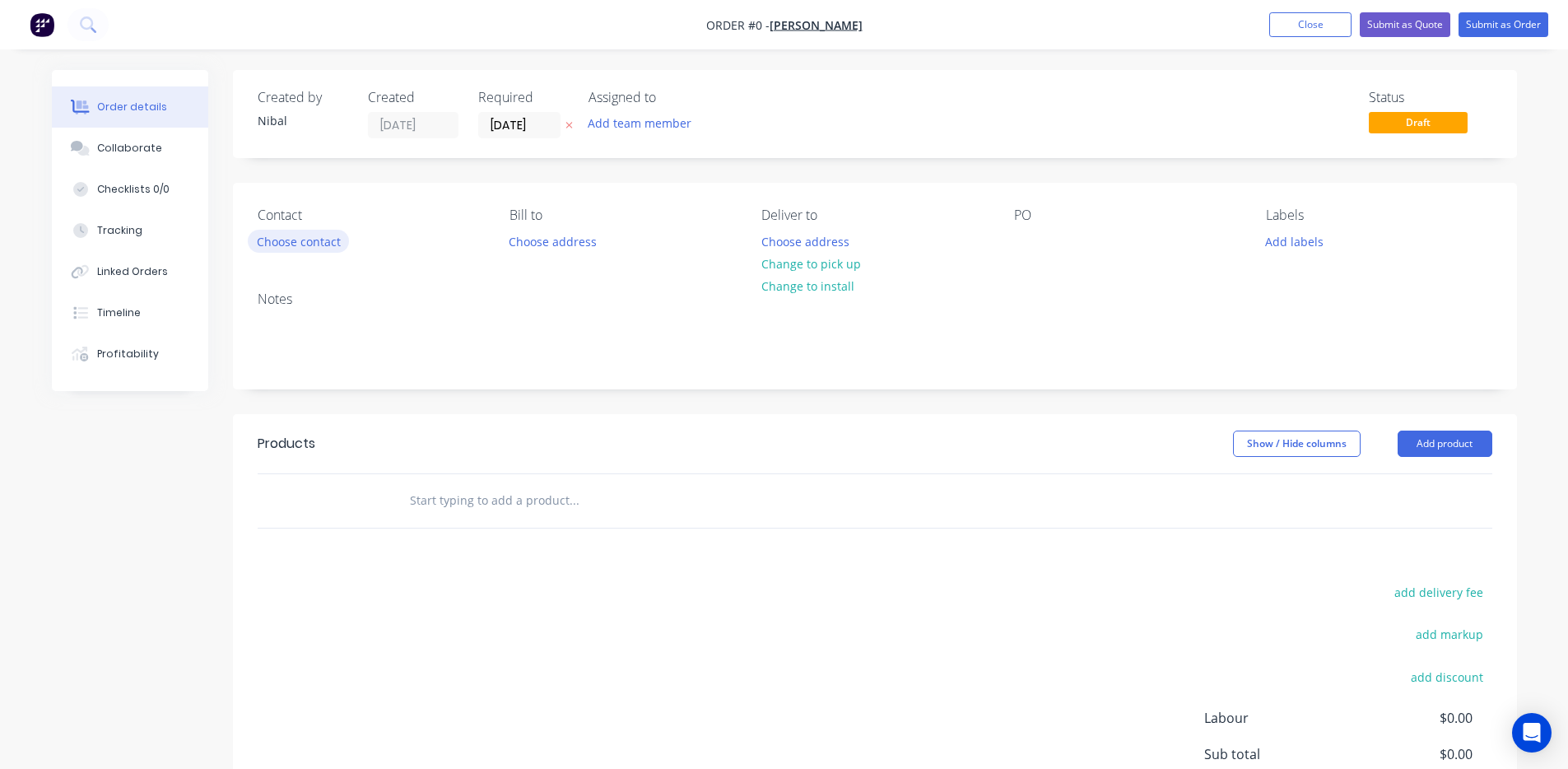
click at [302, 246] on button "Choose contact" at bounding box center [298, 241] width 102 height 22
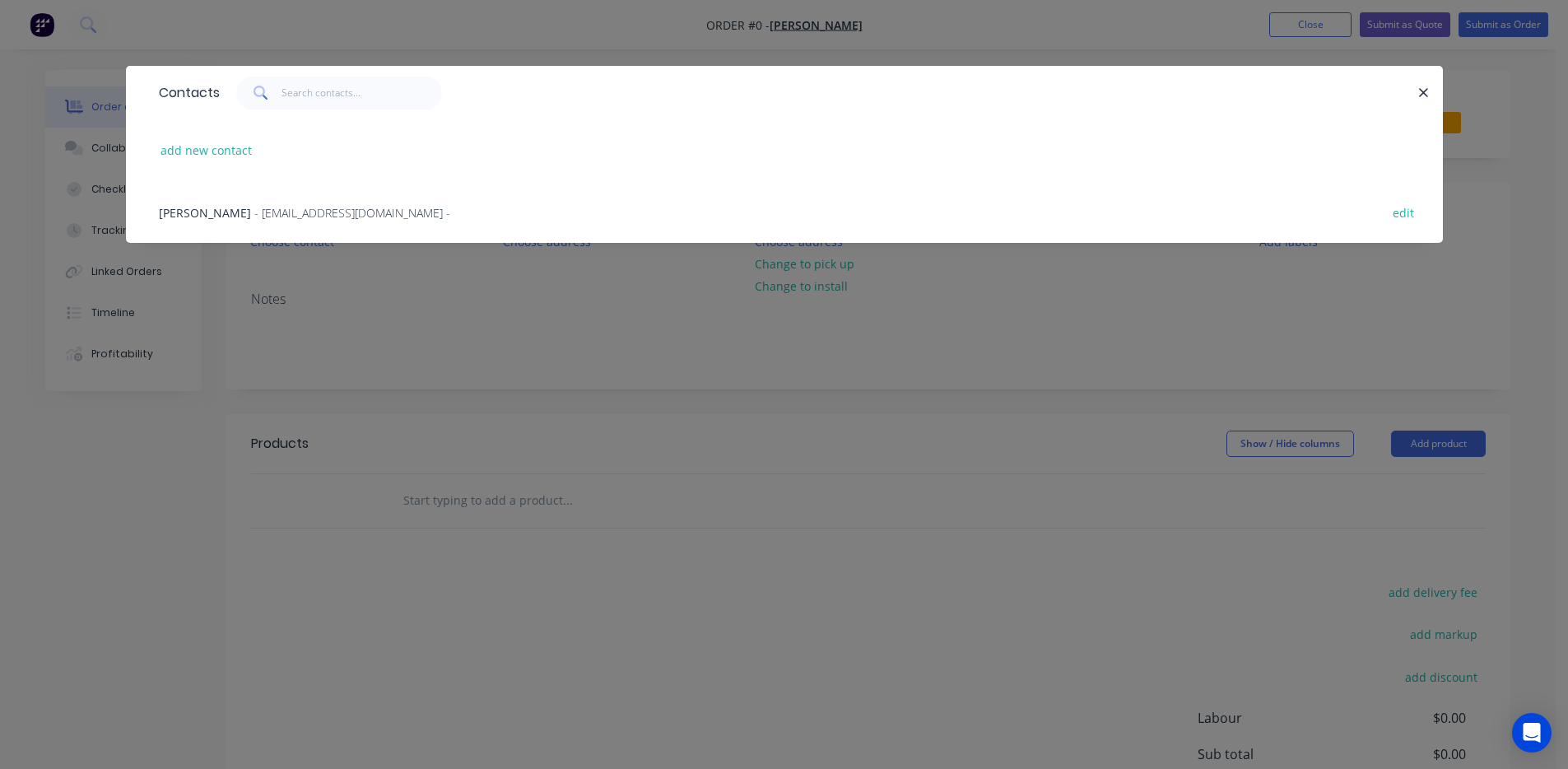
click at [190, 221] on div "[PERSON_NAME] - [EMAIL_ADDRESS][DOMAIN_NAME] - edit" at bounding box center [784, 212] width 1268 height 62
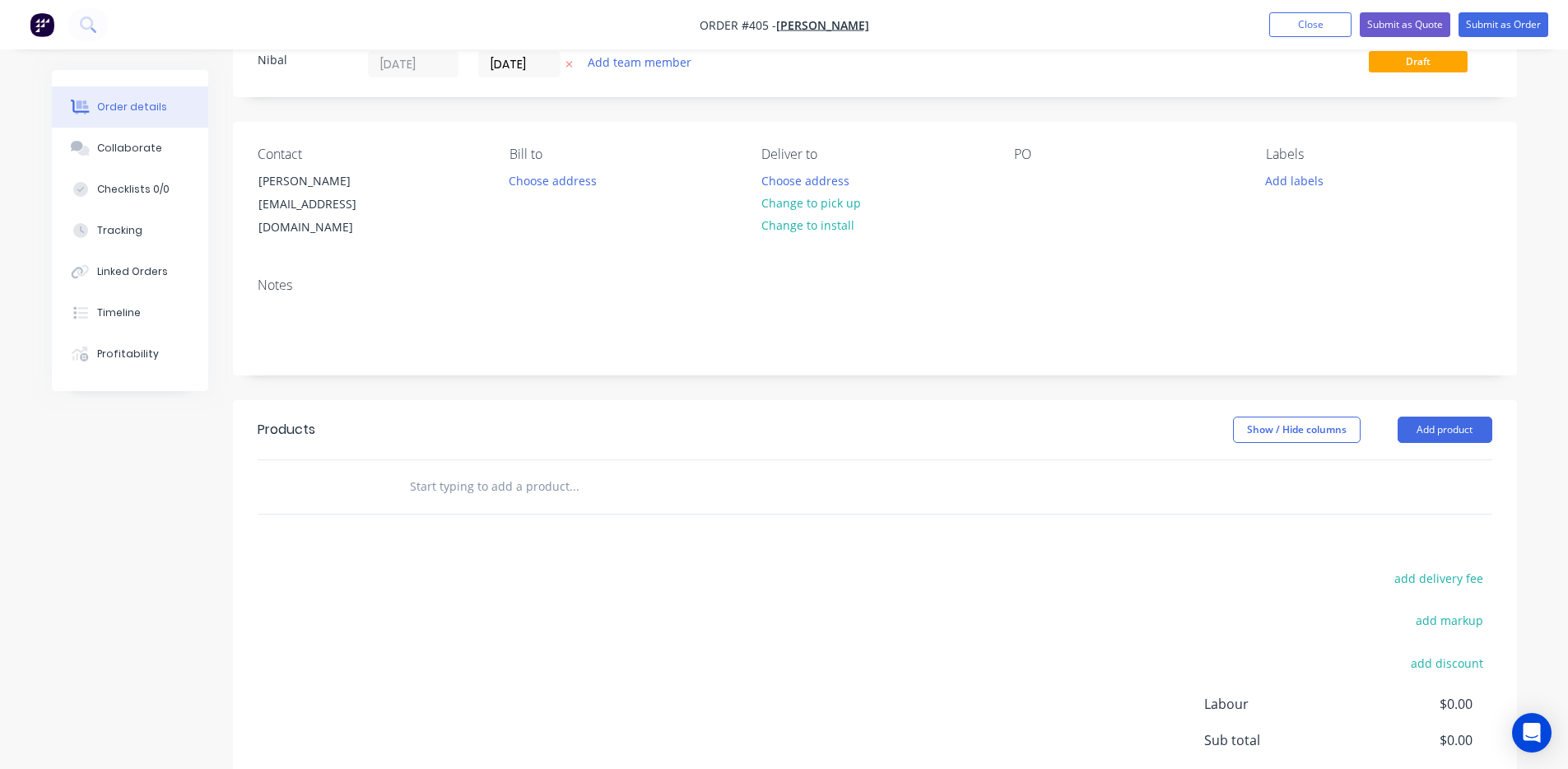
scroll to position [81, 0]
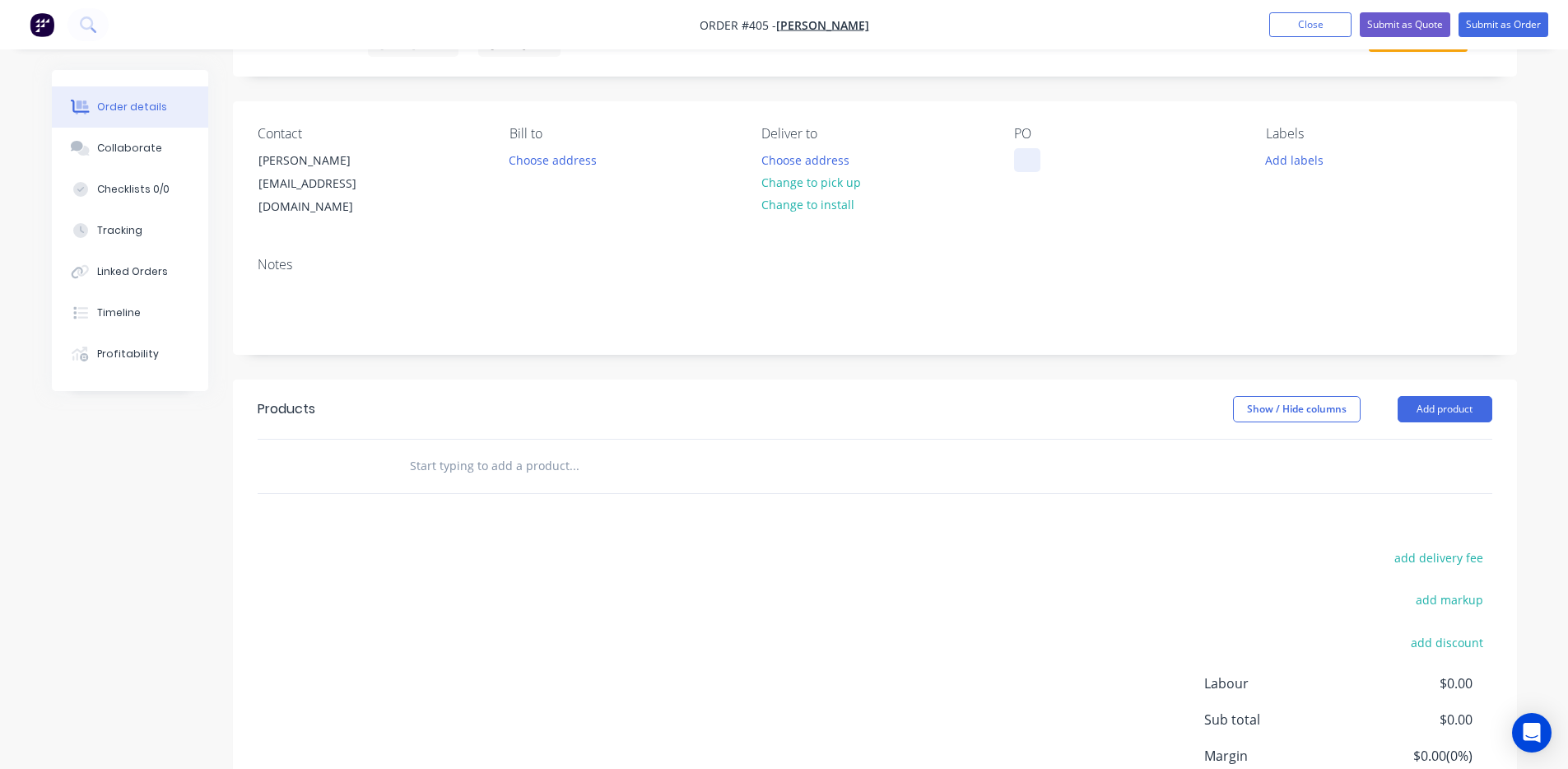
click at [1026, 157] on div at bounding box center [1027, 161] width 26 height 24
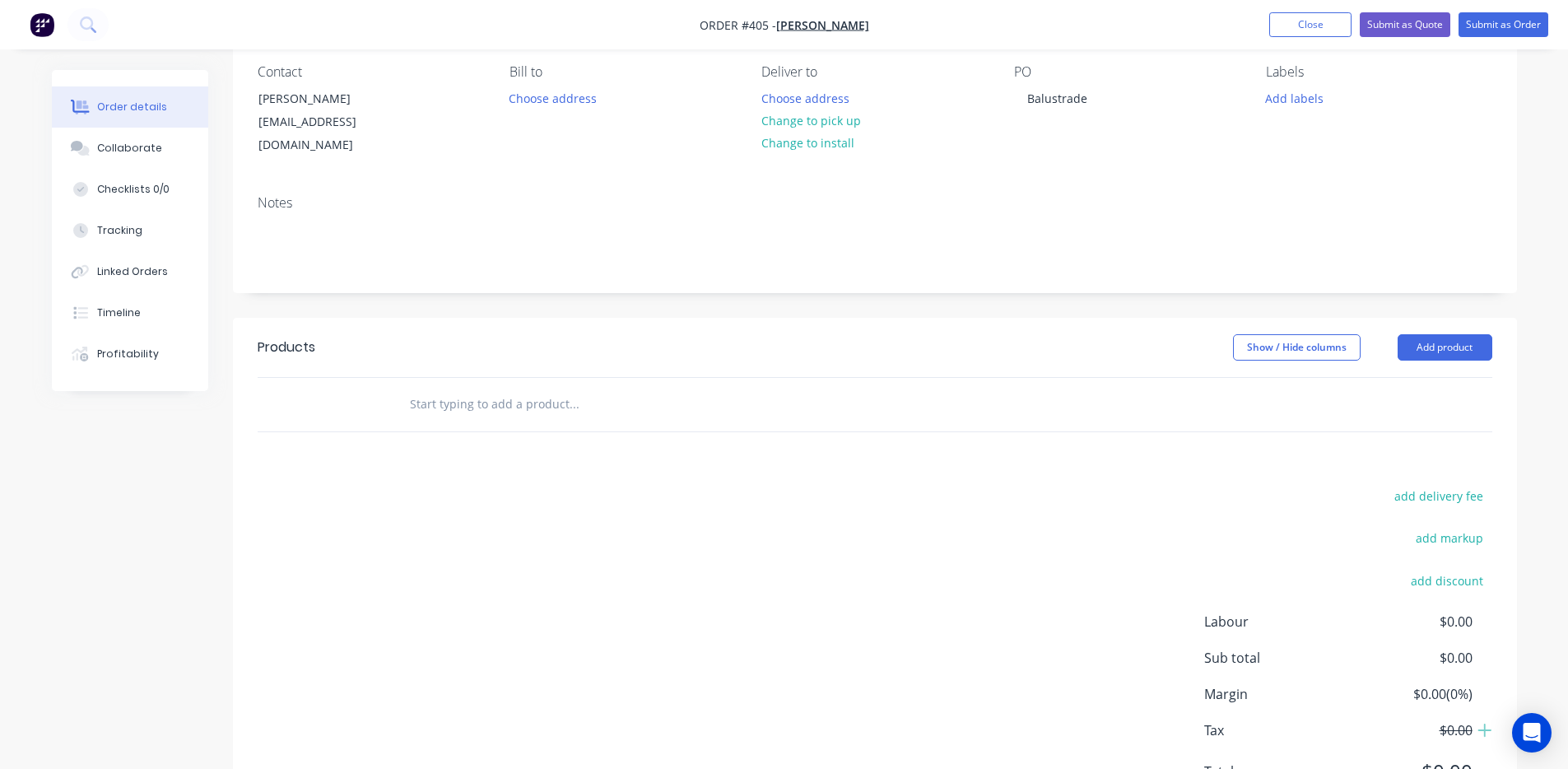
scroll to position [169, 0]
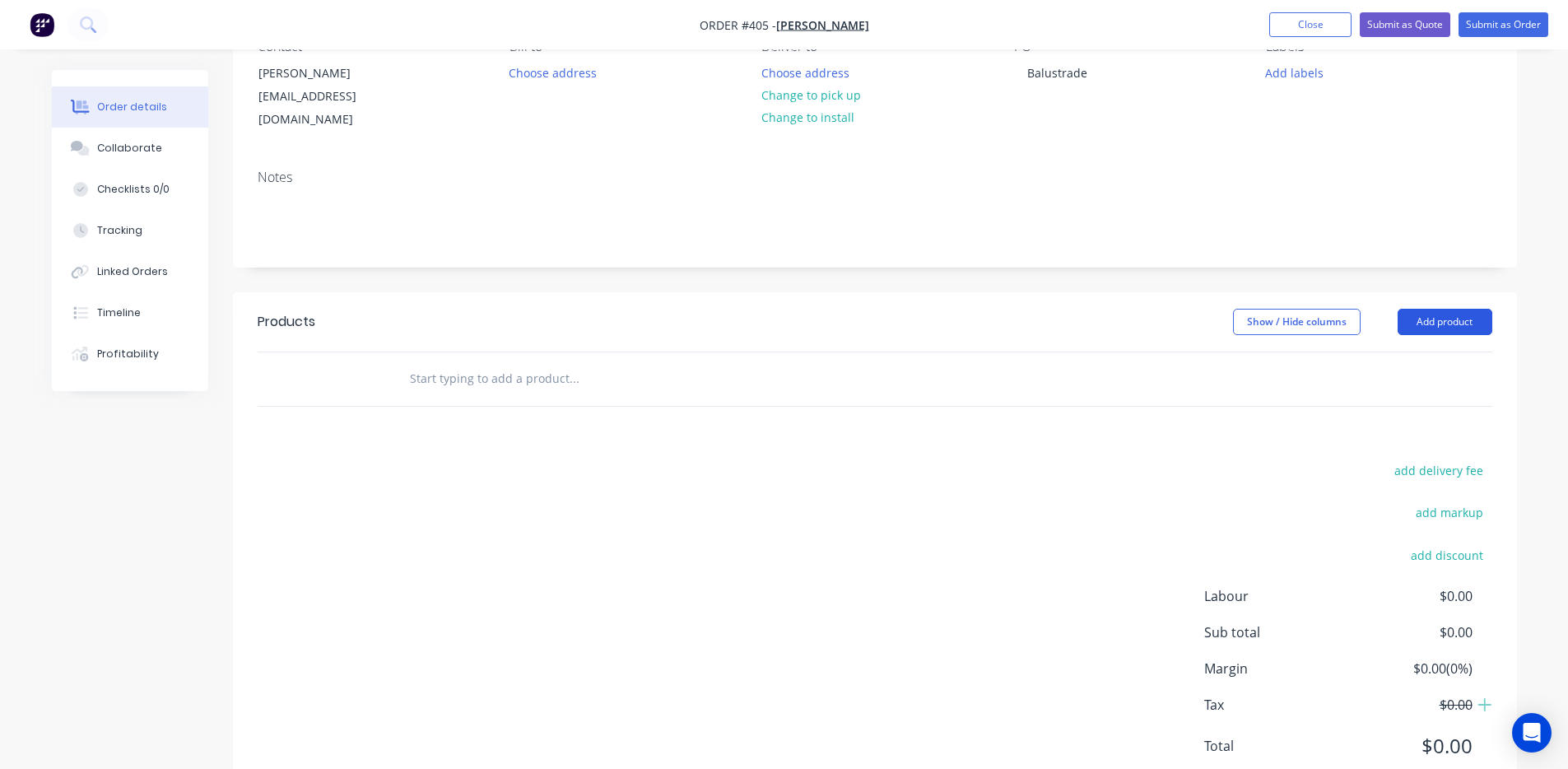
click at [1454, 309] on button "Add product" at bounding box center [1445, 322] width 94 height 26
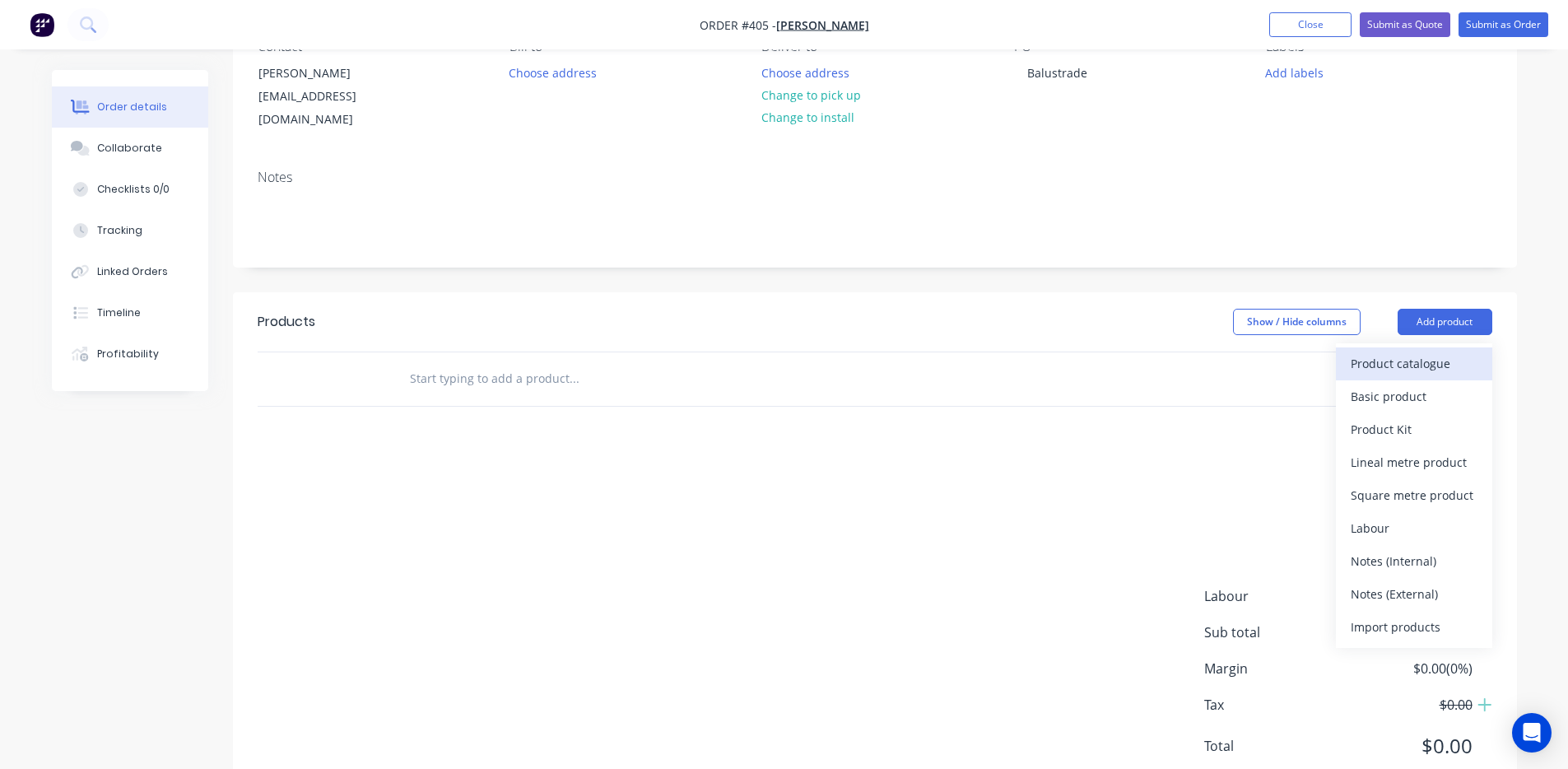
click at [1403, 352] on div "Product catalogue" at bounding box center [1414, 364] width 127 height 24
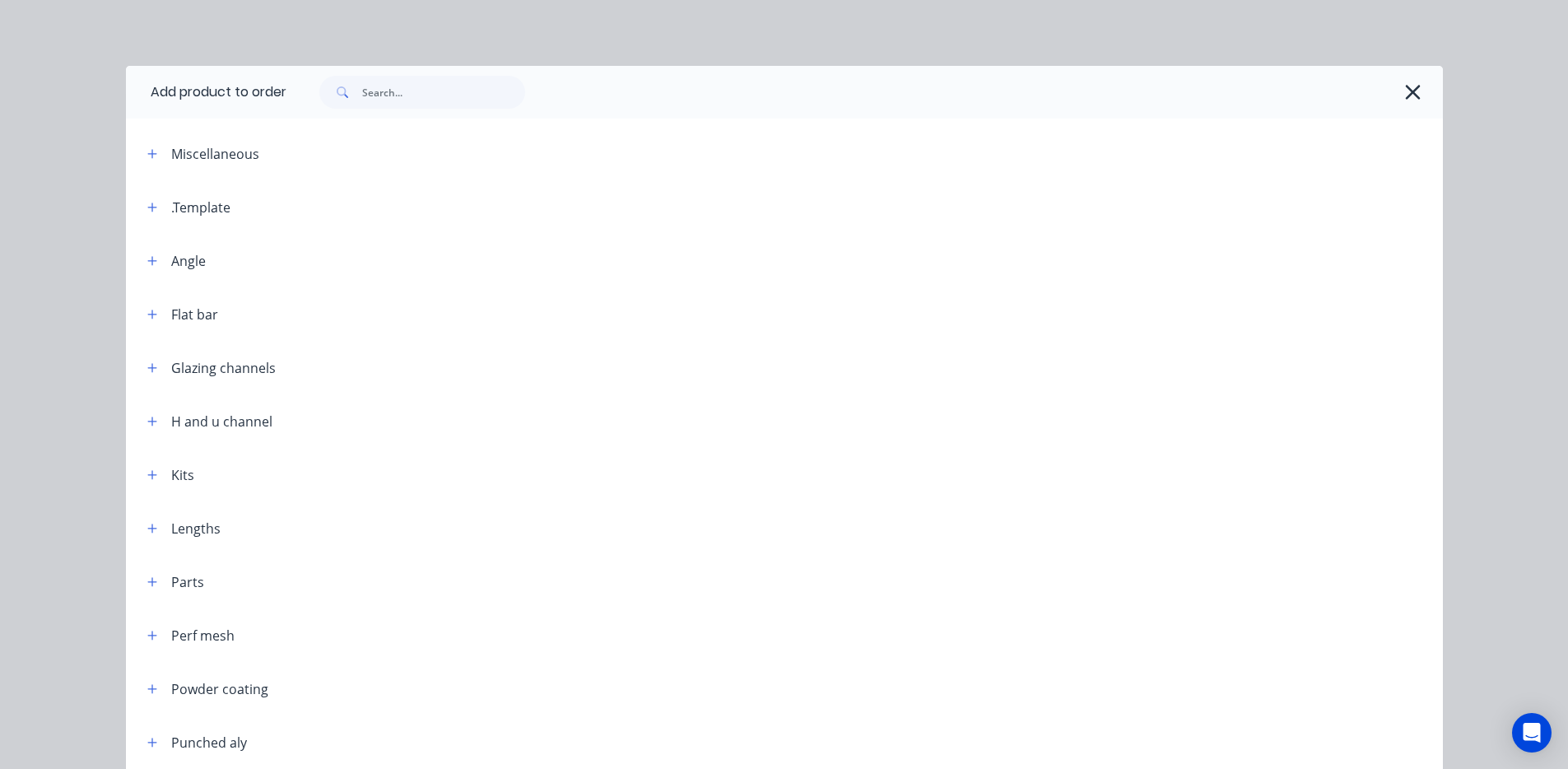
click at [173, 201] on div ".Template" at bounding box center [201, 207] width 60 height 20
click at [147, 207] on icon "button" at bounding box center [152, 207] width 9 height 9
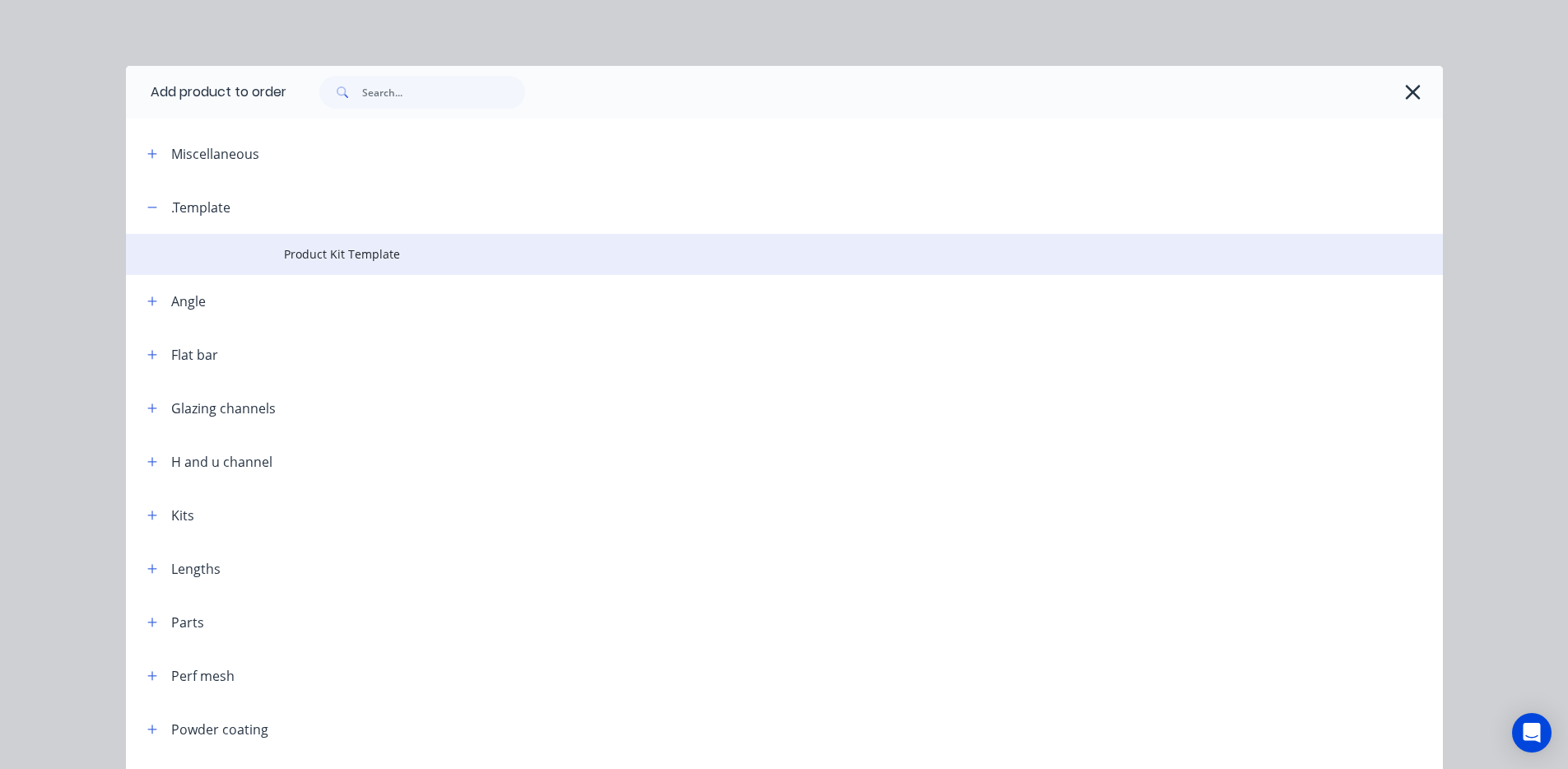
click at [271, 251] on td at bounding box center [204, 255] width 158 height 41
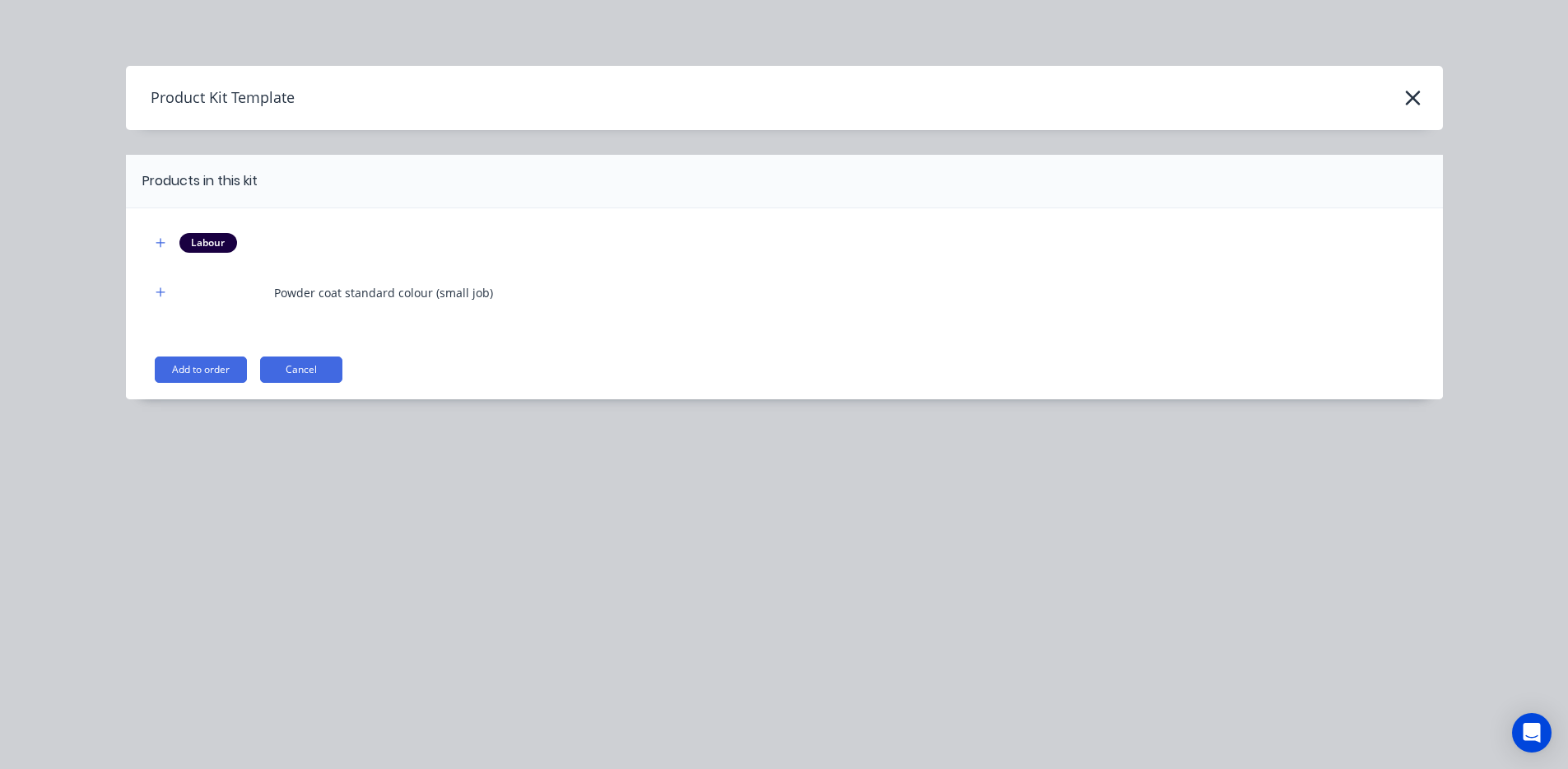
click at [222, 374] on button "Add to order" at bounding box center [201, 370] width 92 height 26
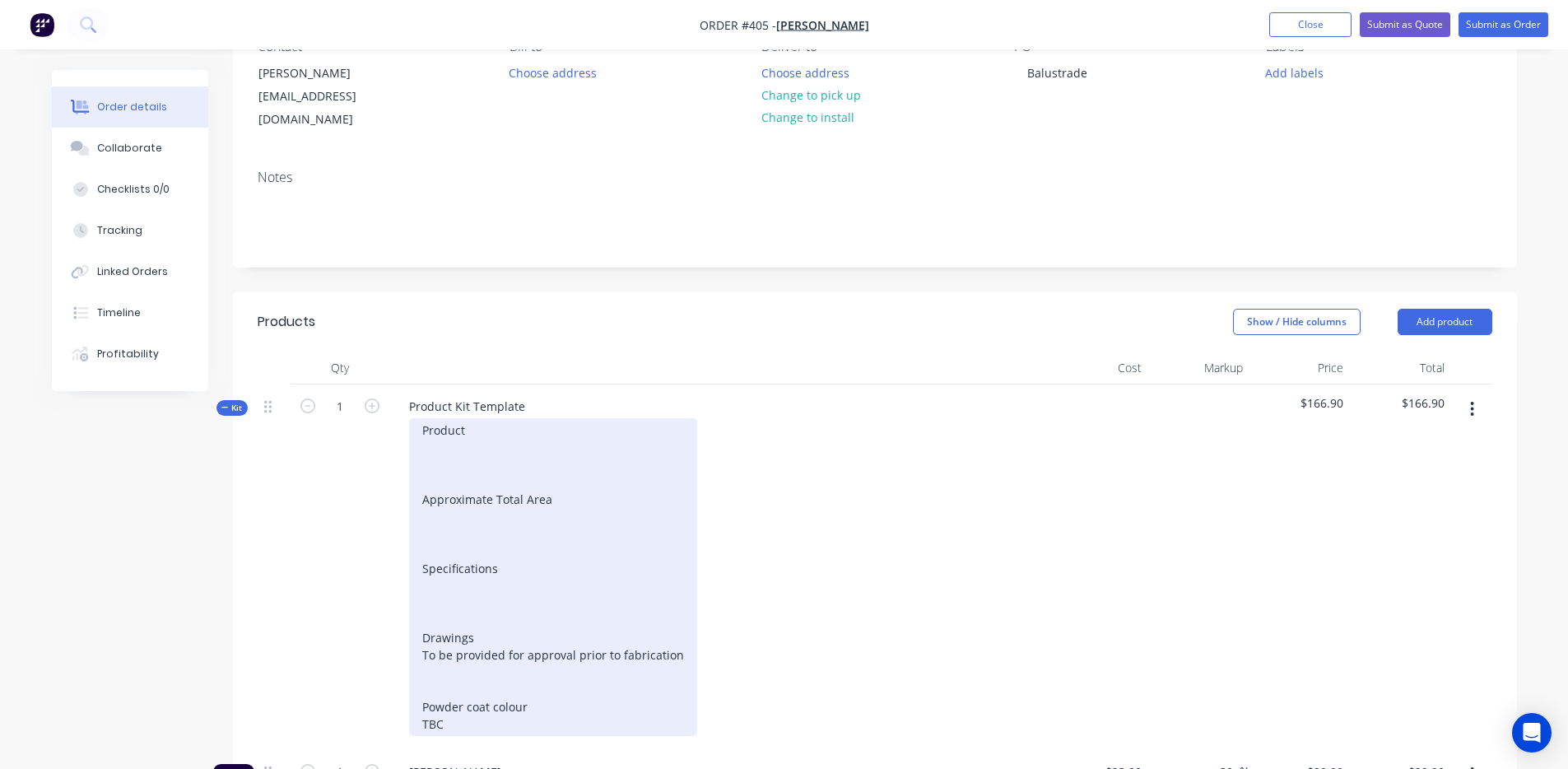
click at [464, 418] on div "Product Approximate Total Area Specifications Drawings To be provided for appro…" at bounding box center [553, 577] width 288 height 318
click at [459, 426] on div "Product Approximate Total Area Specifications Drawings To be provided for appro…" at bounding box center [553, 577] width 288 height 318
click at [419, 418] on div "Product Approximate Total Area Specifications Drawings To be provided for appro…" at bounding box center [553, 577] width 288 height 318
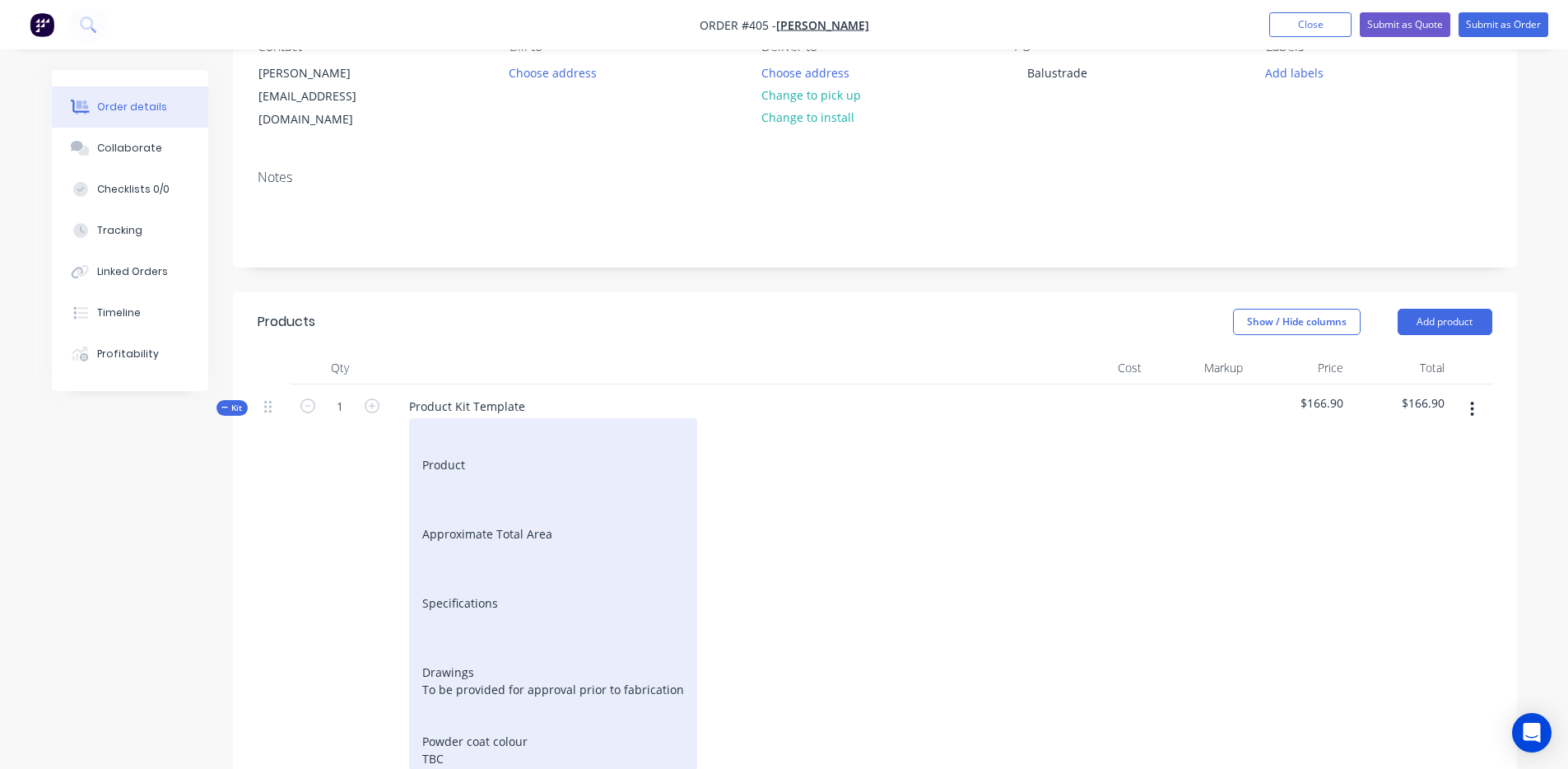
click at [437, 418] on div "Product Approximate Total Area Specifications Drawings To be provided for appro…" at bounding box center [553, 594] width 288 height 353
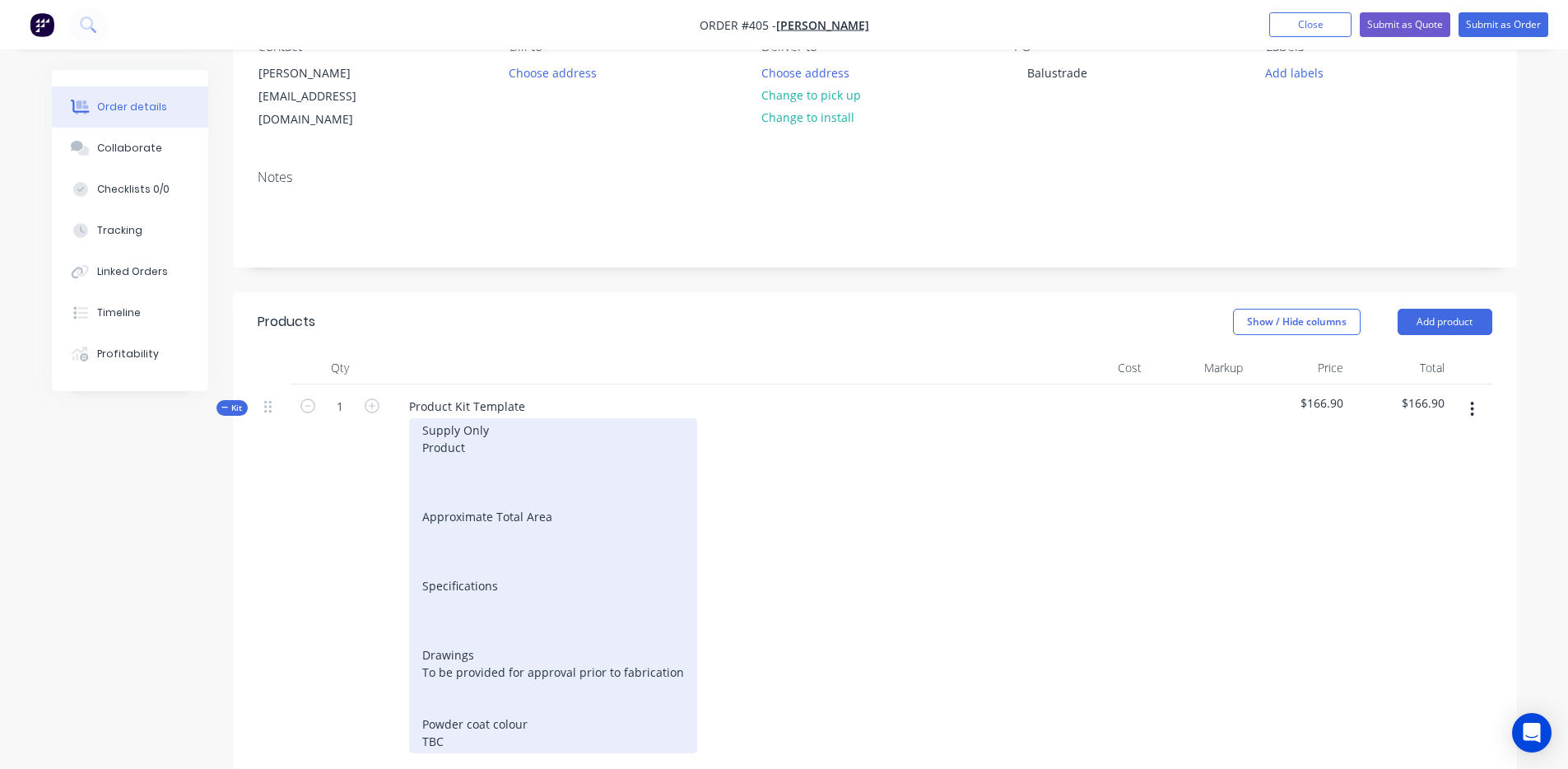
click at [452, 470] on div "Supply Only Product Approximate Total Area Specifications Drawings To be provid…" at bounding box center [553, 585] width 288 height 335
click at [488, 436] on div "Supply Only Product Approximate Total Area Specifications Drawings To be provid…" at bounding box center [553, 585] width 288 height 335
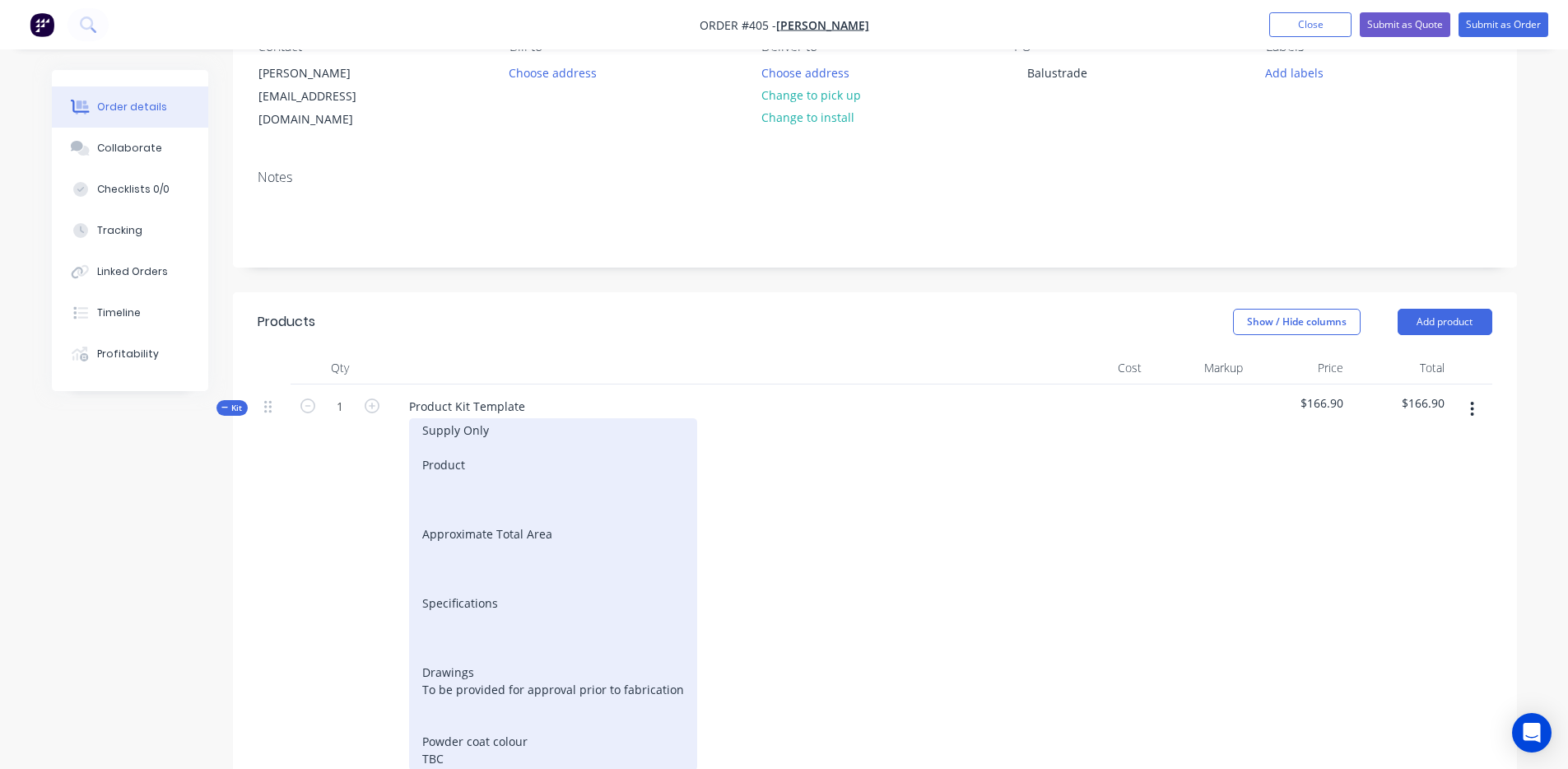
click at [458, 476] on div "Supply Only Product Approximate Total Area Specifications Drawings To be provid…" at bounding box center [553, 594] width 288 height 353
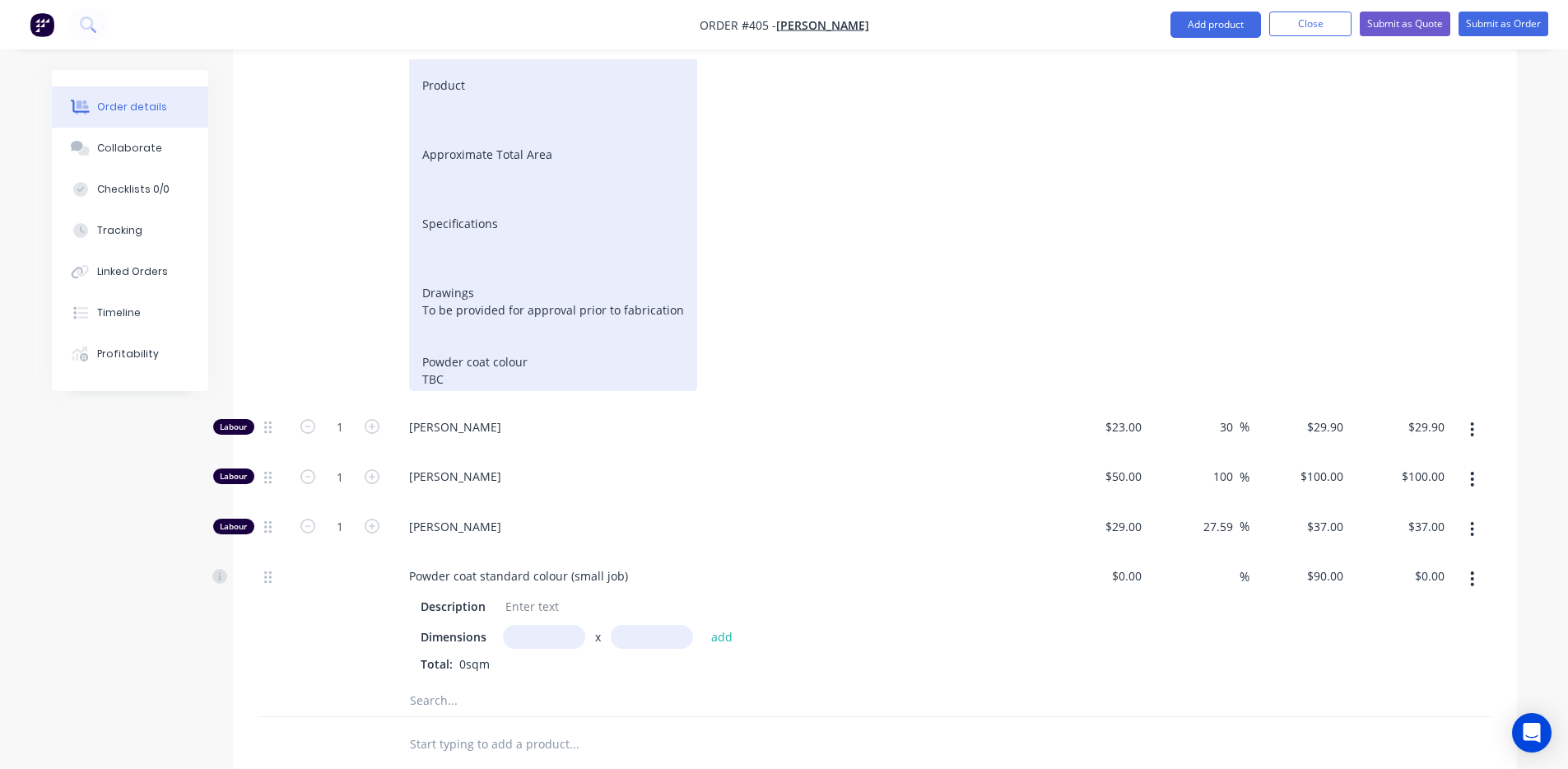
scroll to position [606, 0]
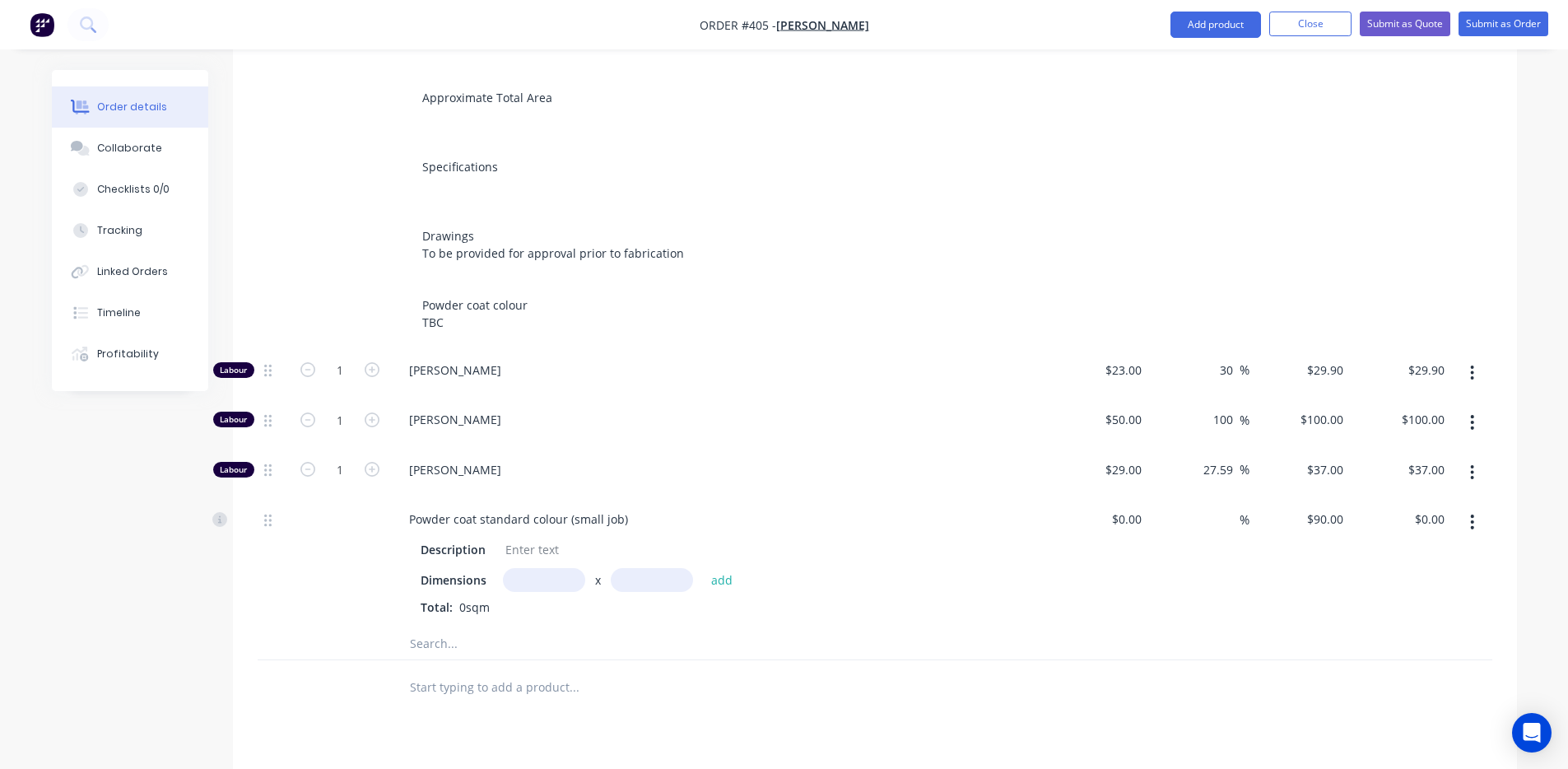
click at [550, 580] on input "text" at bounding box center [544, 580] width 82 height 24
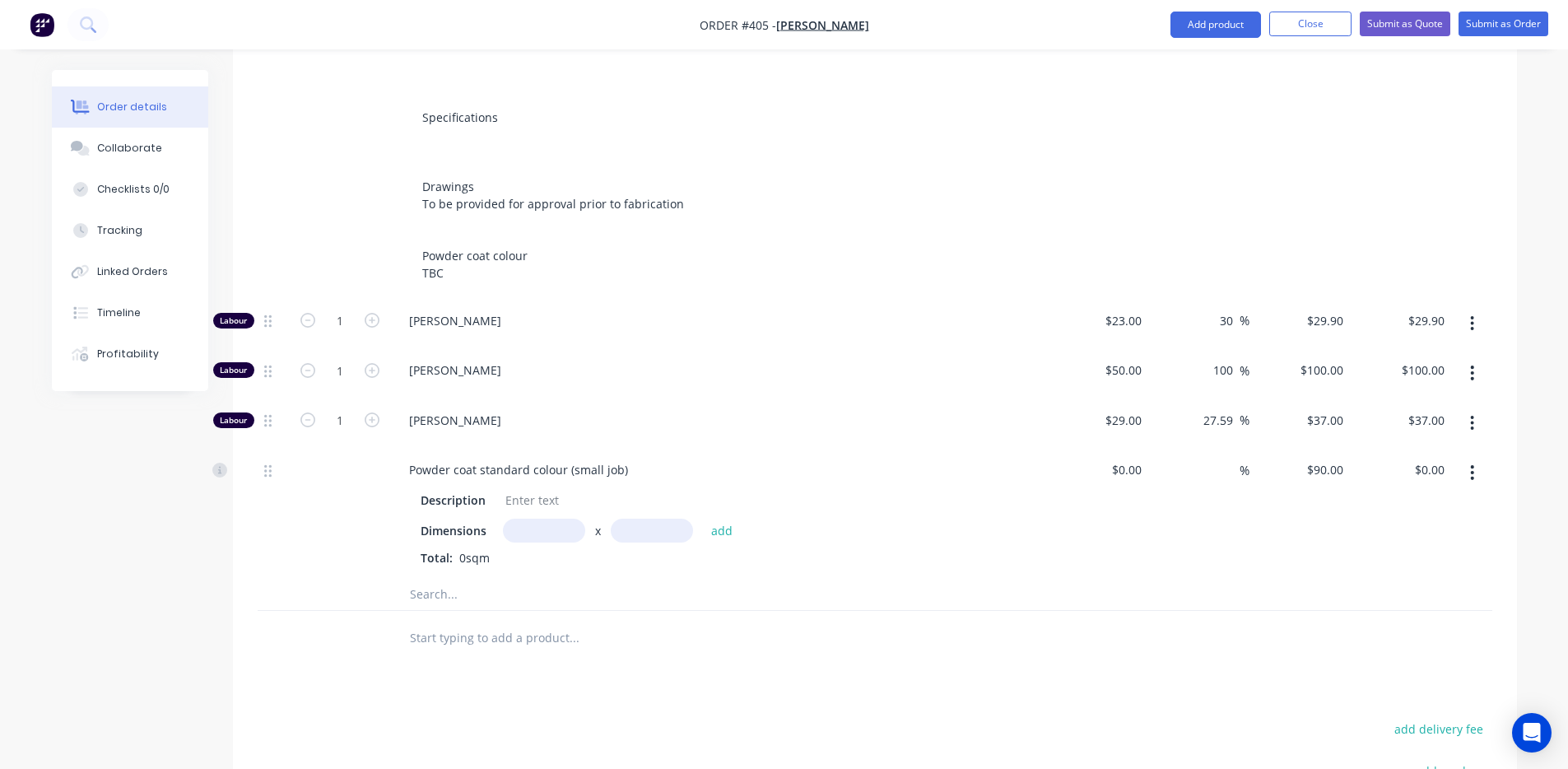
scroll to position [692, 0]
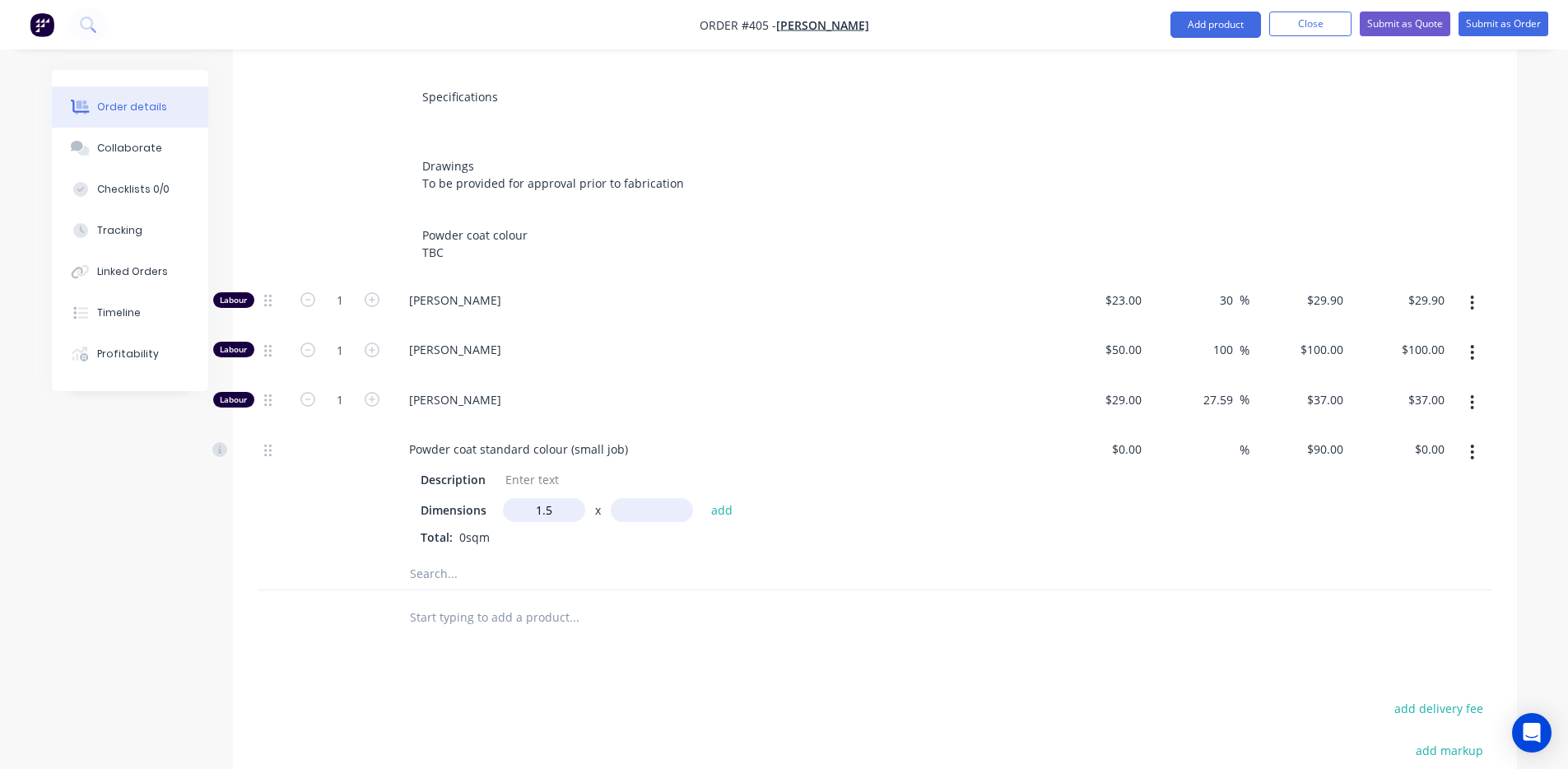
type input "1.5m"
click at [648, 498] on input "text" at bounding box center [652, 510] width 82 height 24
type input "1m"
click at [716, 499] on button "add" at bounding box center [722, 510] width 38 height 22
type input "$135.00"
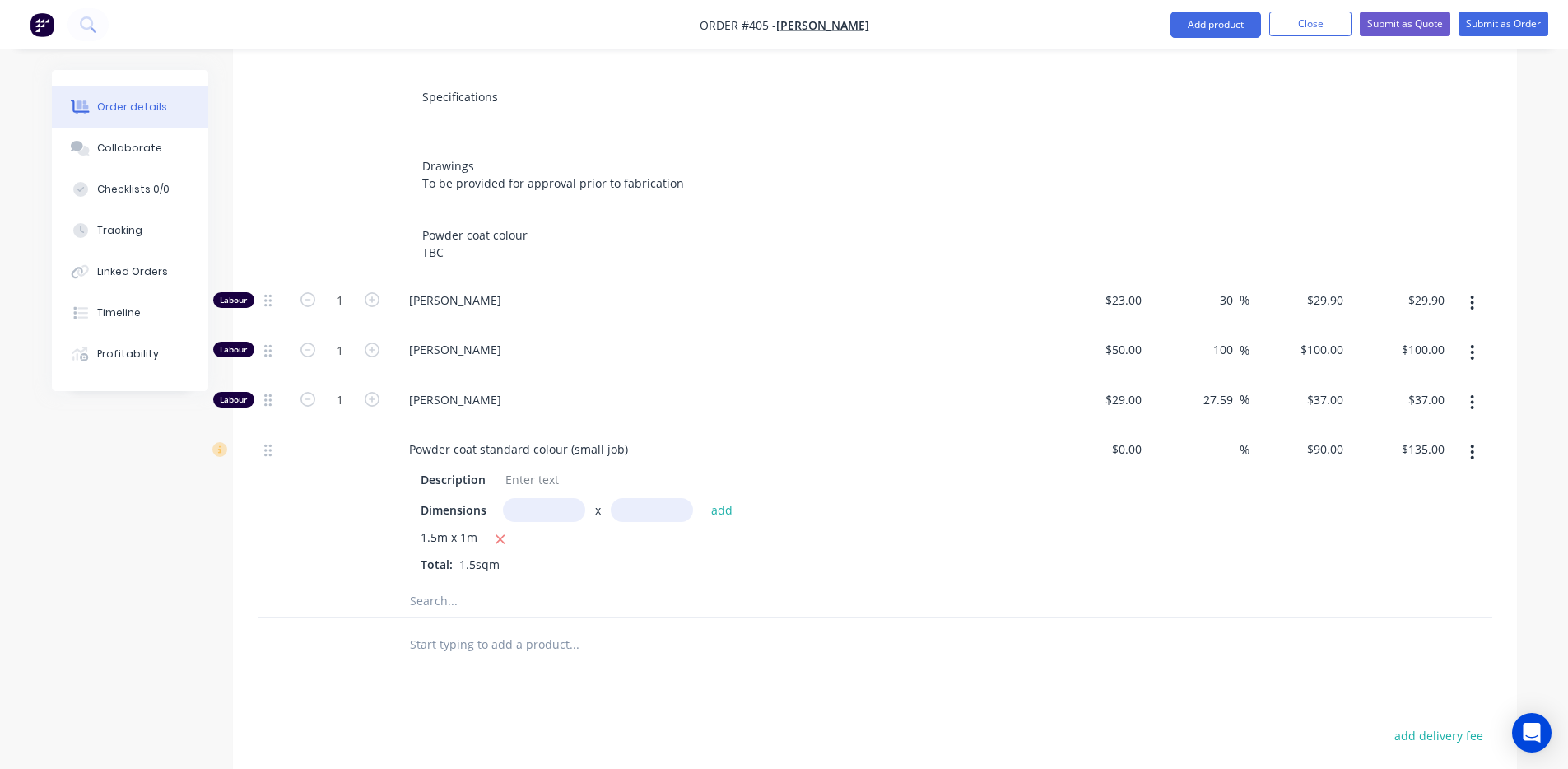
click at [549, 498] on input "text" at bounding box center [544, 510] width 82 height 24
type input "10.5m"
type input "1m"
click at [560, 498] on input "10.5m" at bounding box center [544, 510] width 82 height 24
type input "10.5m"
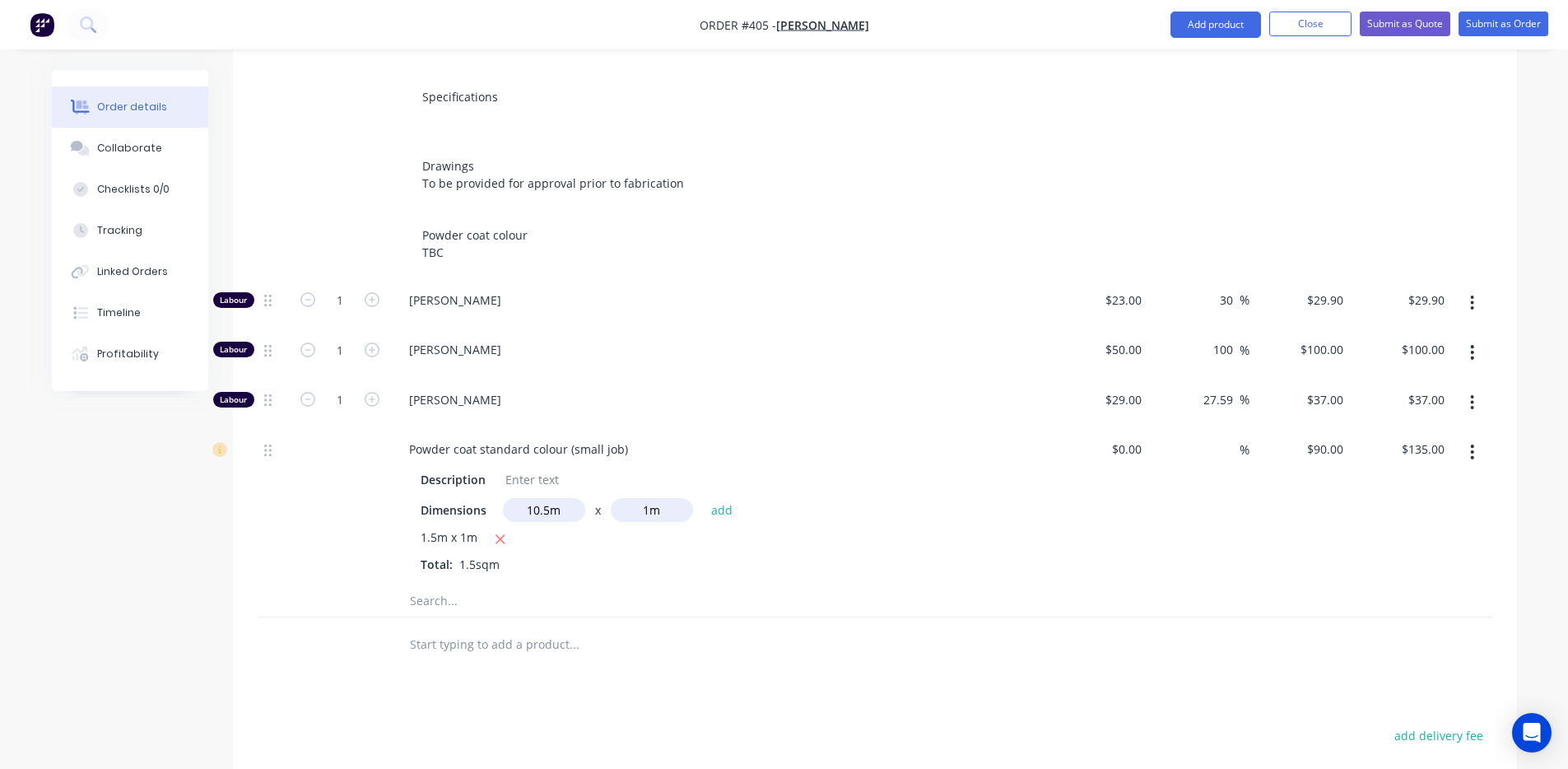
click at [743, 539] on div "1.5m x 1m Total: 1.5sqm" at bounding box center [718, 552] width 596 height 45
click at [711, 499] on button "add" at bounding box center [722, 510] width 38 height 22
click at [504, 535] on icon "button" at bounding box center [501, 539] width 9 height 9
type input "$945.00"
click at [533, 498] on input "text" at bounding box center [544, 510] width 82 height 24
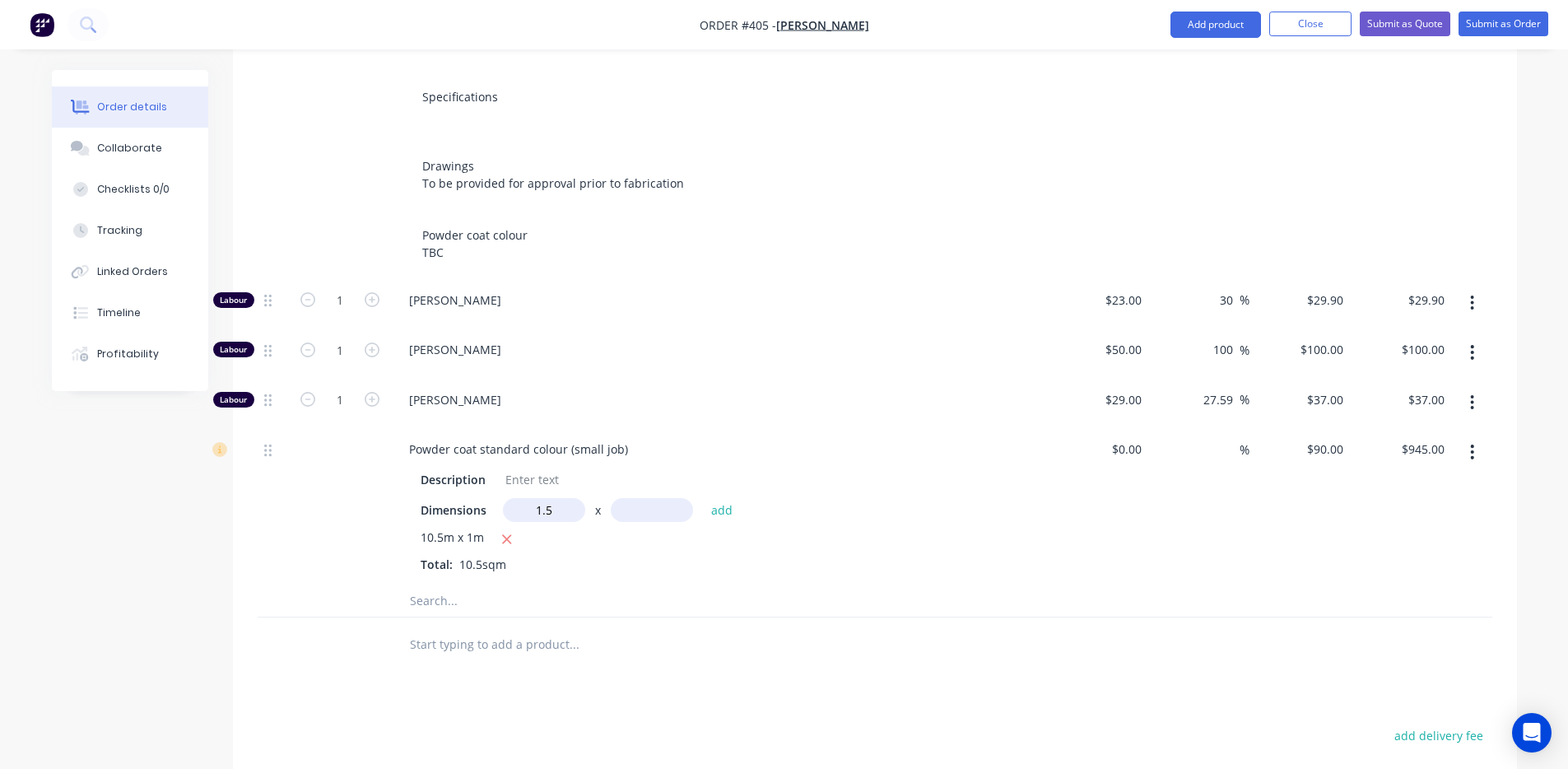
type input "1.5m"
type input "7m"
click at [707, 499] on button "add" at bounding box center [722, 510] width 38 height 22
click at [504, 535] on icon "button" at bounding box center [507, 539] width 9 height 9
type input "$945.00"
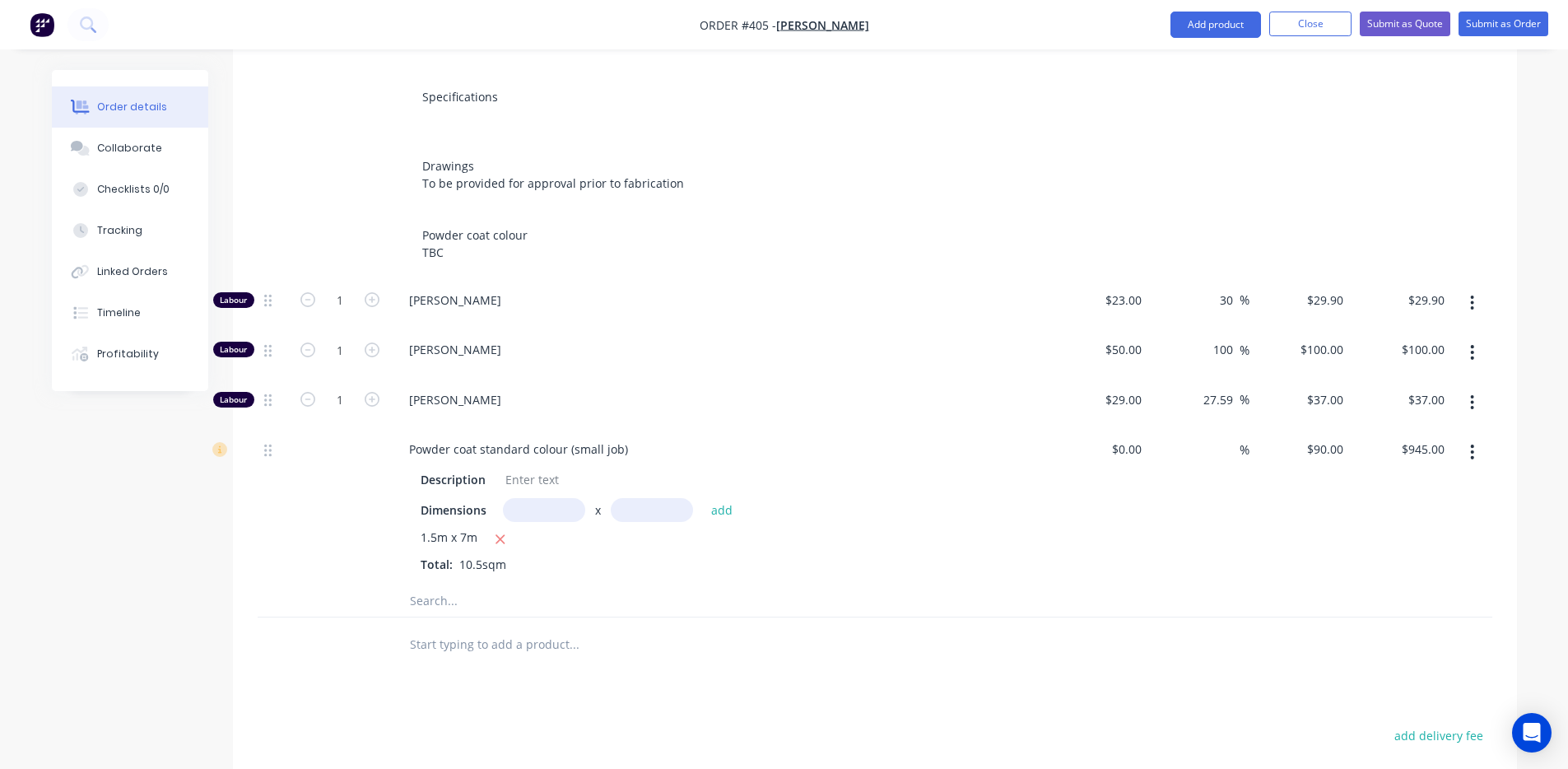
click at [442, 584] on input "text" at bounding box center [574, 600] width 329 height 33
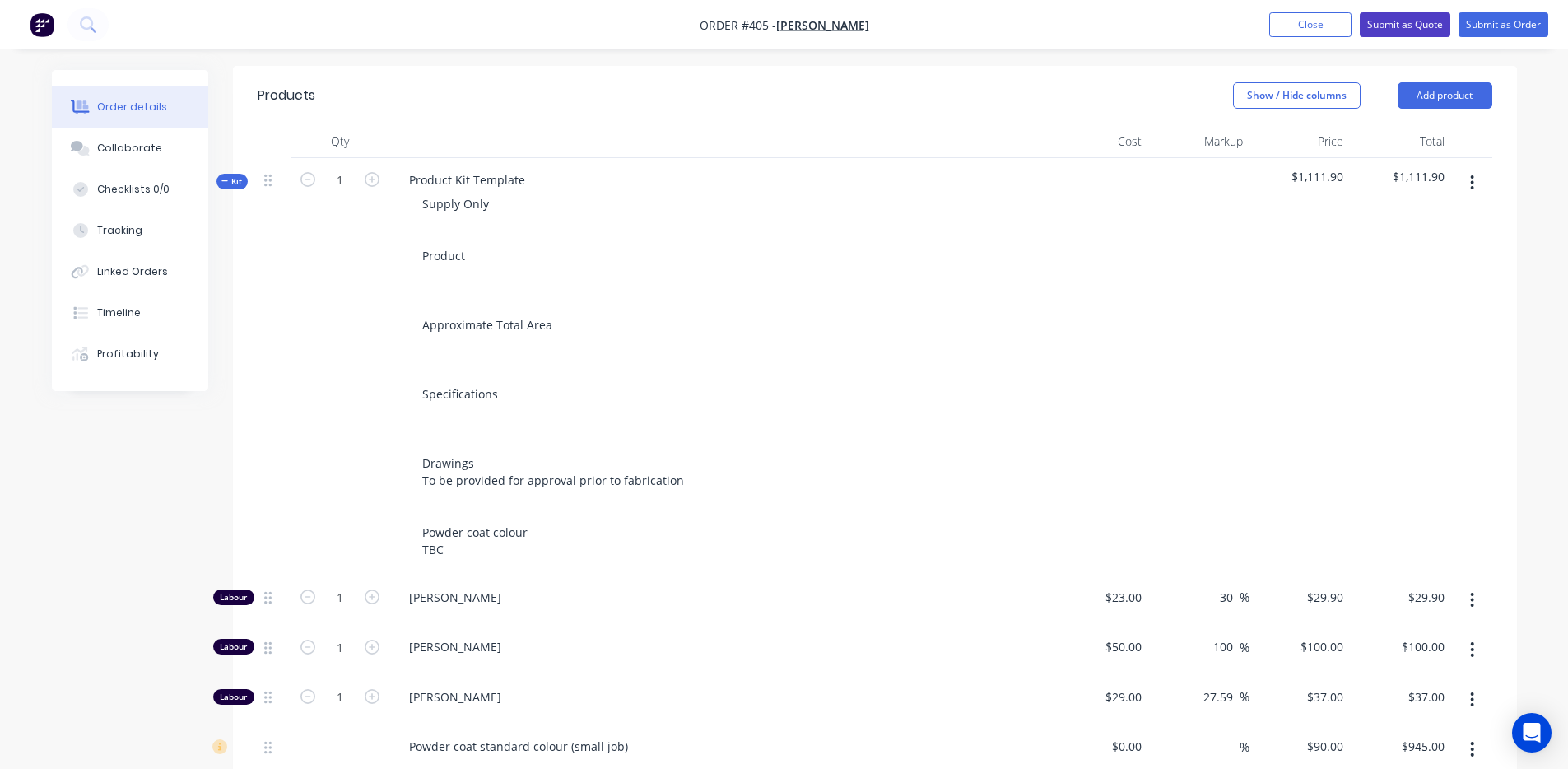
scroll to position [316, 0]
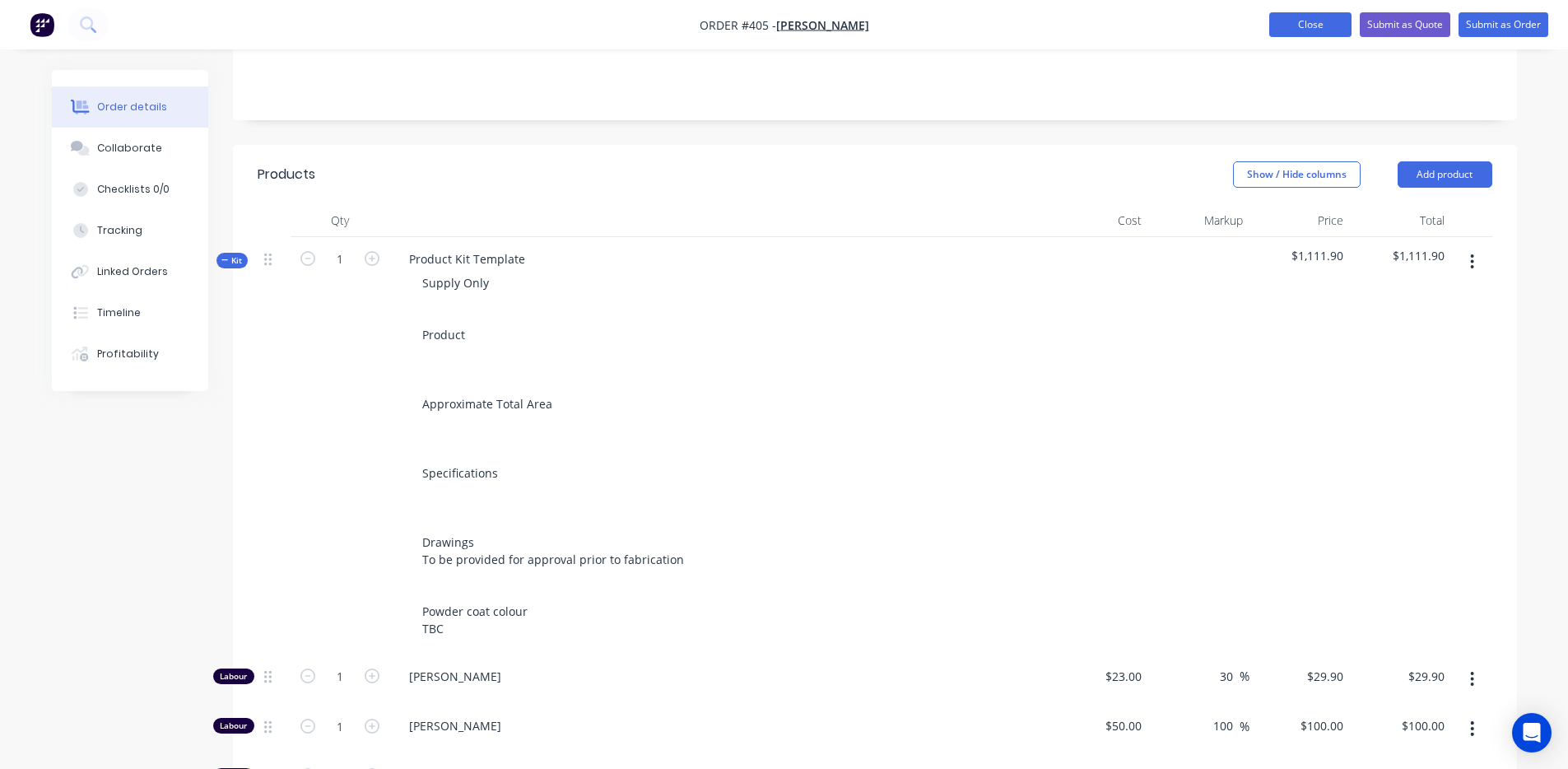
click at [1335, 35] on button "Close" at bounding box center [1311, 24] width 82 height 24
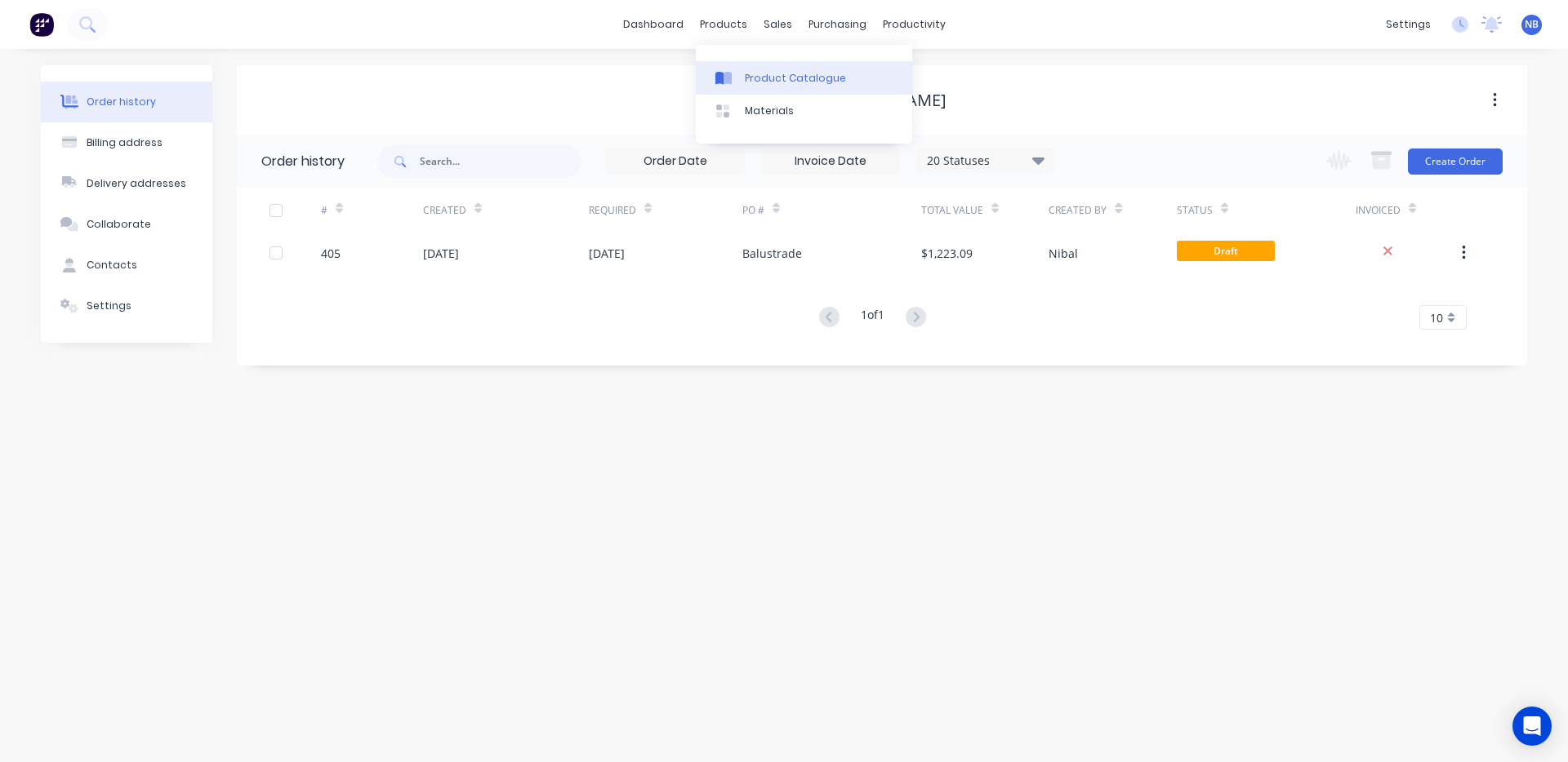
click at [742, 63] on link "Product Catalogue" at bounding box center [804, 77] width 216 height 32
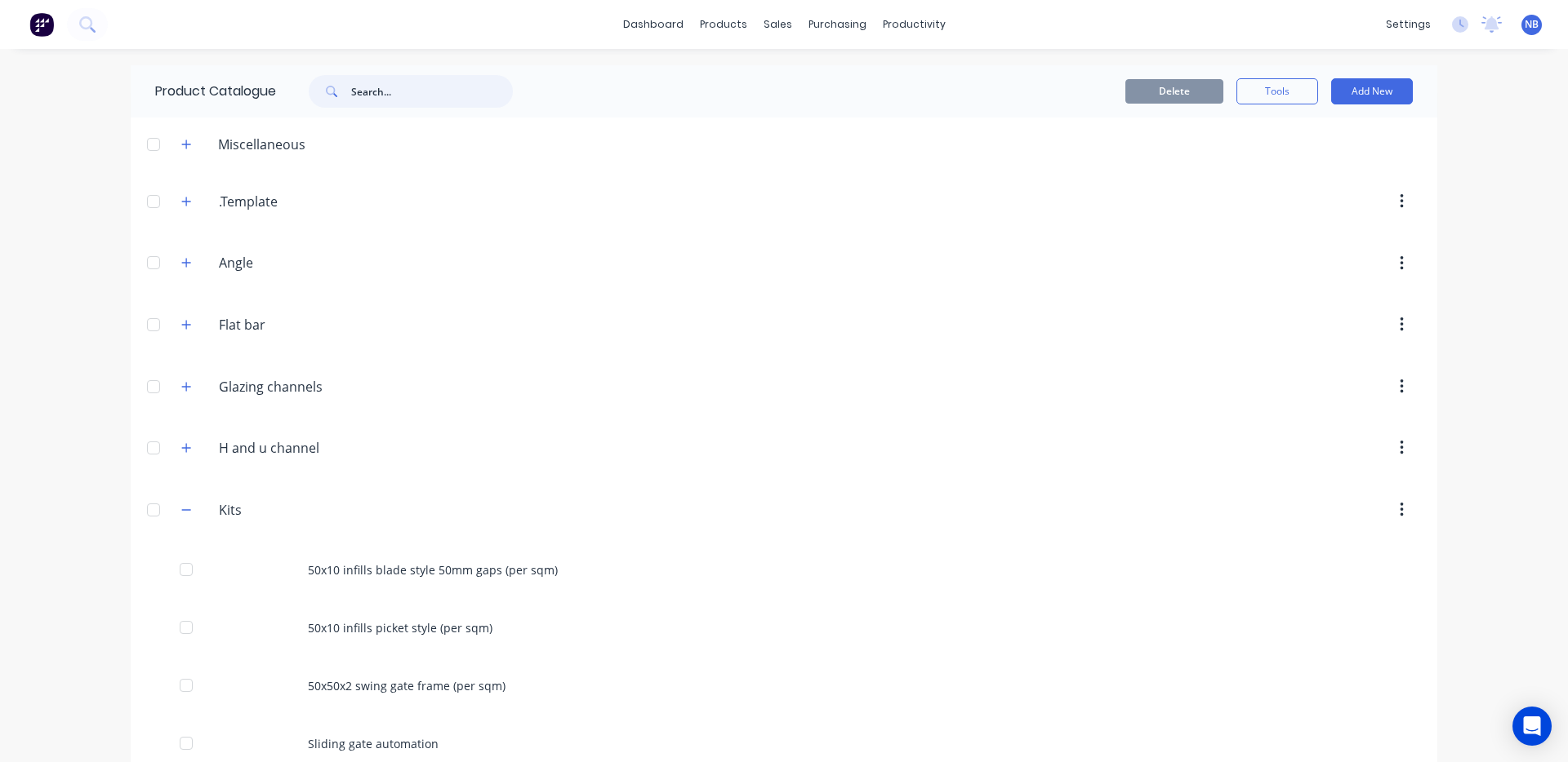
click at [470, 101] on input "text" at bounding box center [432, 91] width 162 height 32
type input "1"
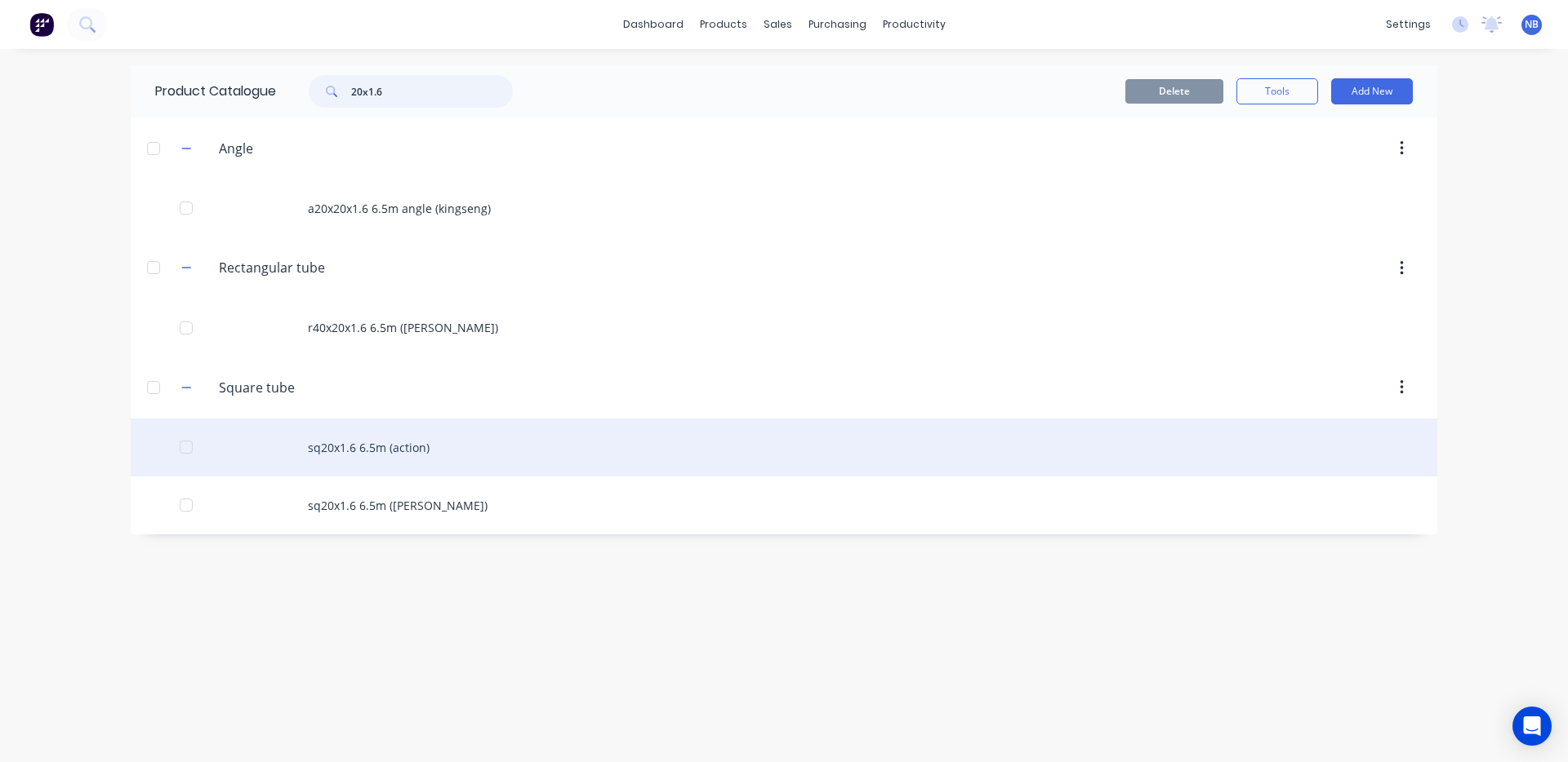
click at [184, 447] on div at bounding box center [186, 447] width 32 height 32
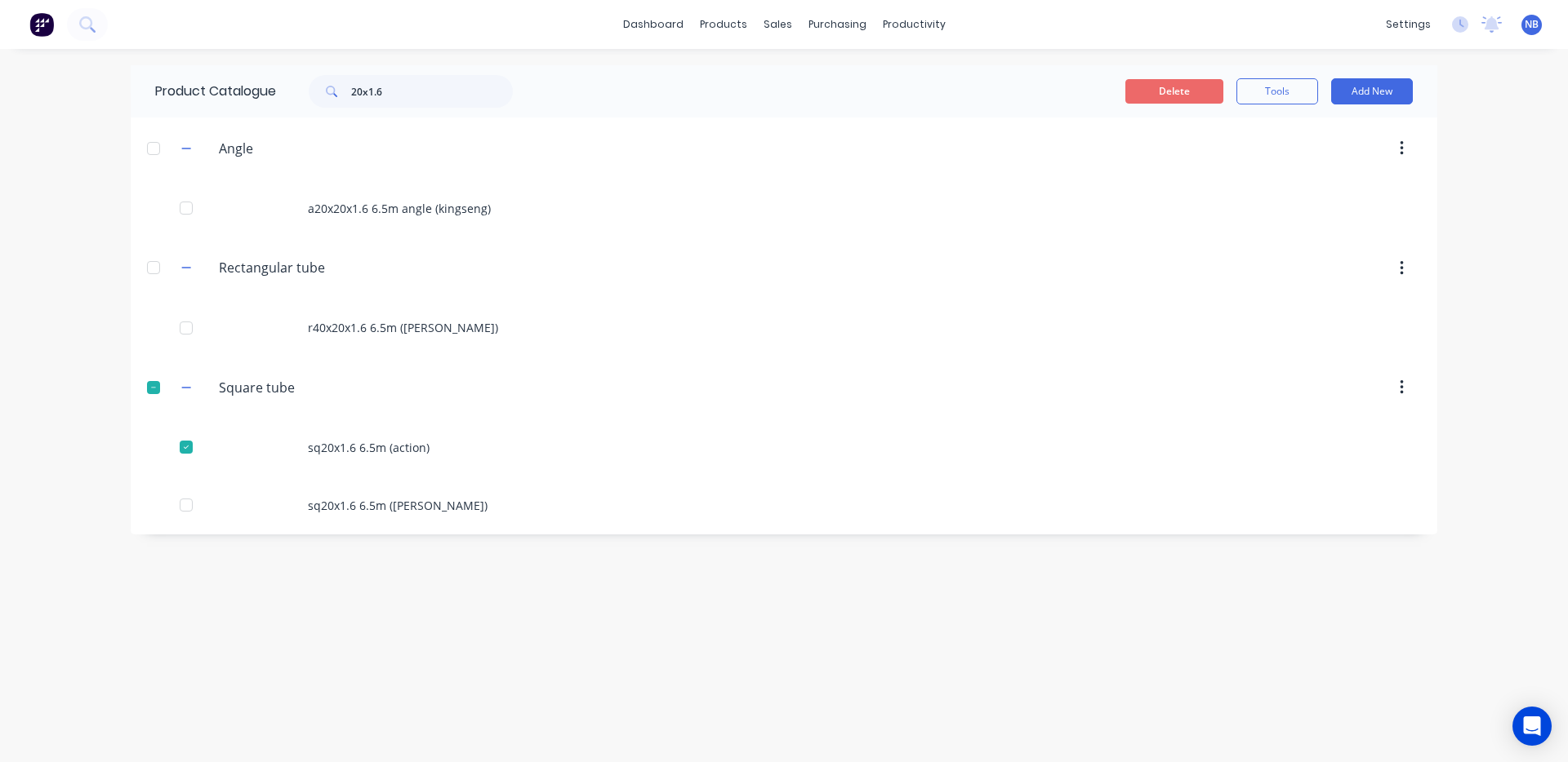
click at [1193, 80] on button "Delete" at bounding box center [1174, 92] width 98 height 24
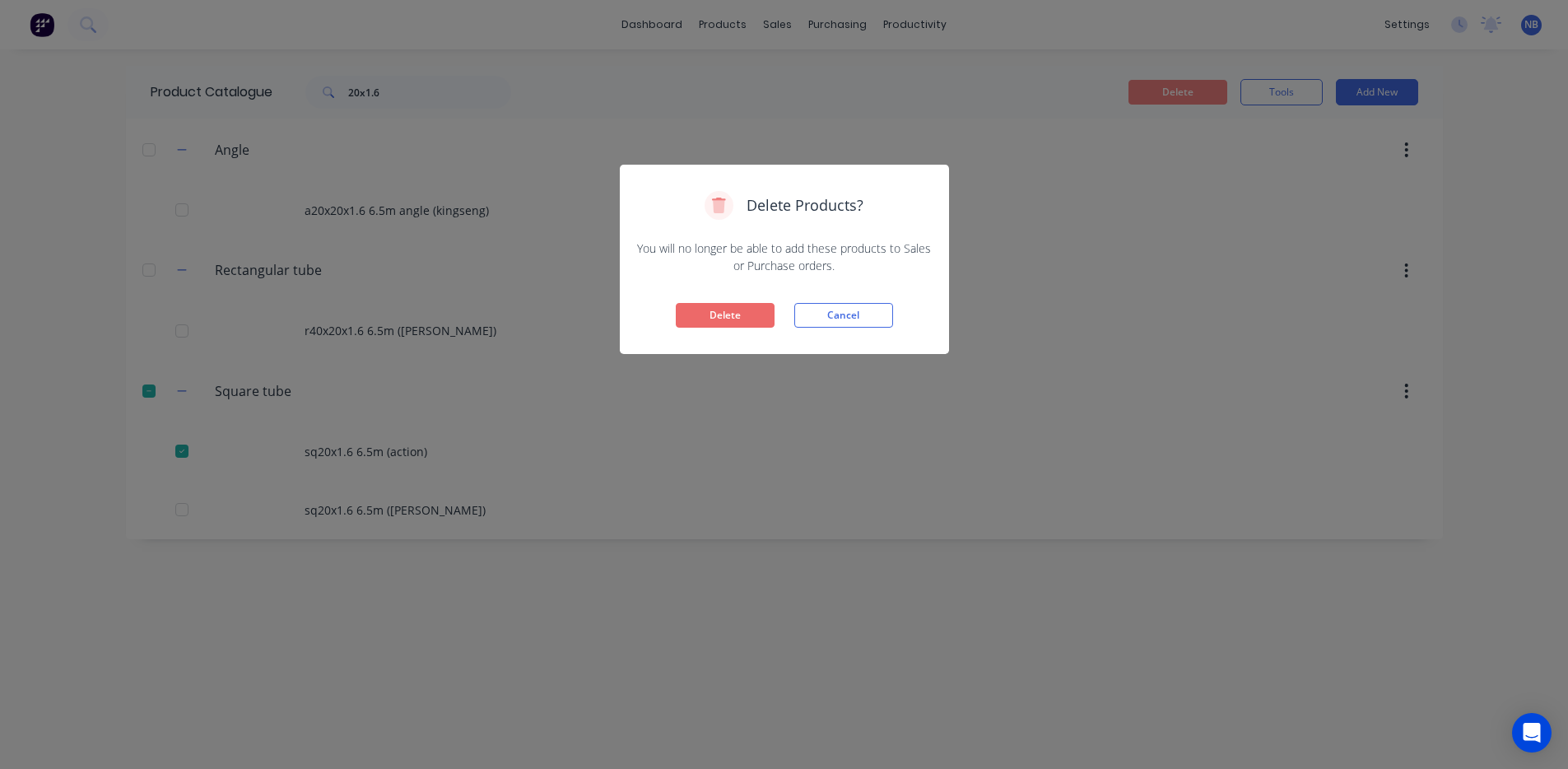
click at [714, 321] on button "Delete" at bounding box center [726, 315] width 99 height 24
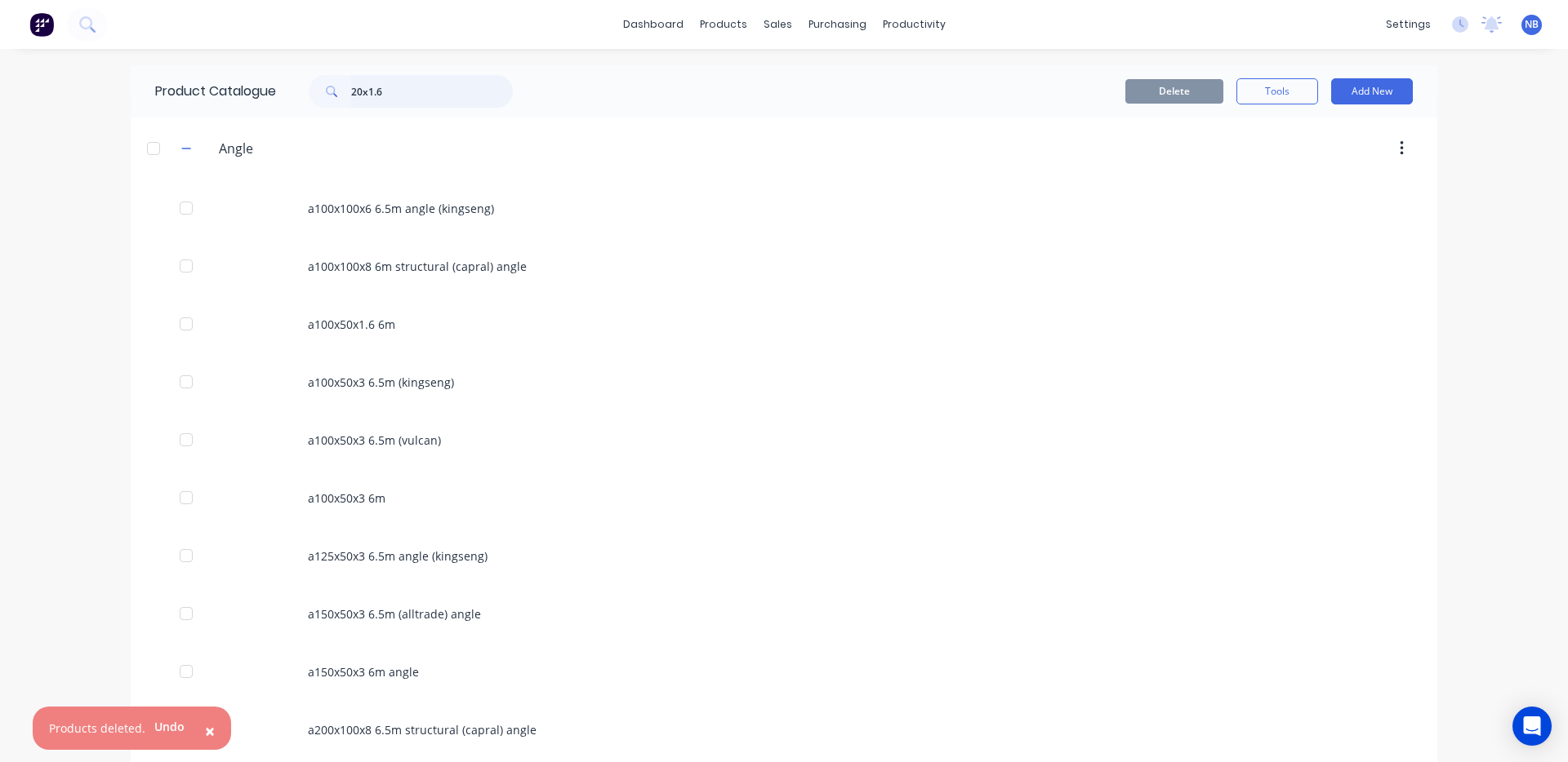
click at [387, 104] on input "20x1.6" at bounding box center [432, 91] width 162 height 32
type input "20x1.6"
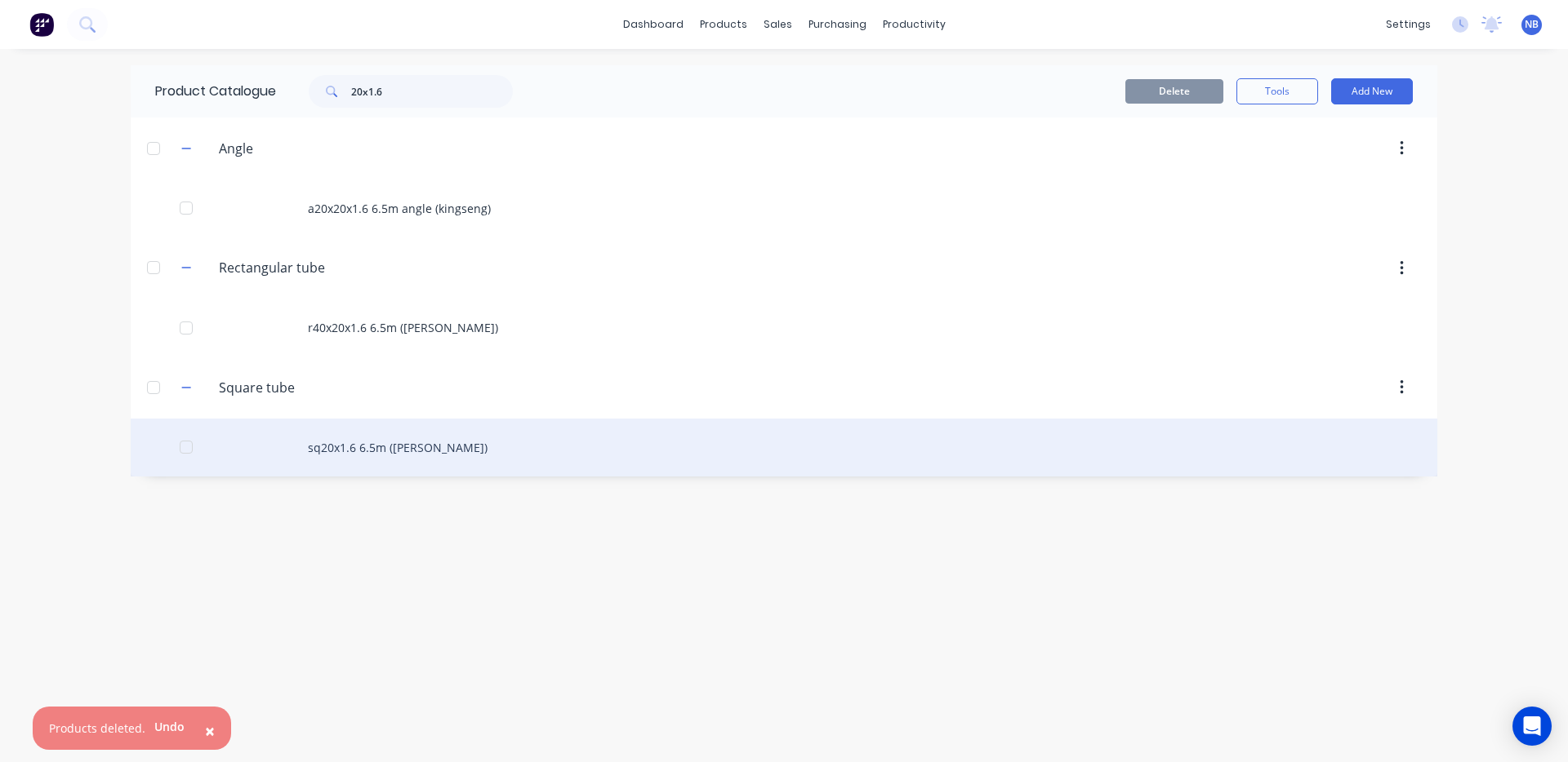
click at [414, 450] on div "sq20x1.6 6.5m ([PERSON_NAME])" at bounding box center [784, 448] width 1306 height 58
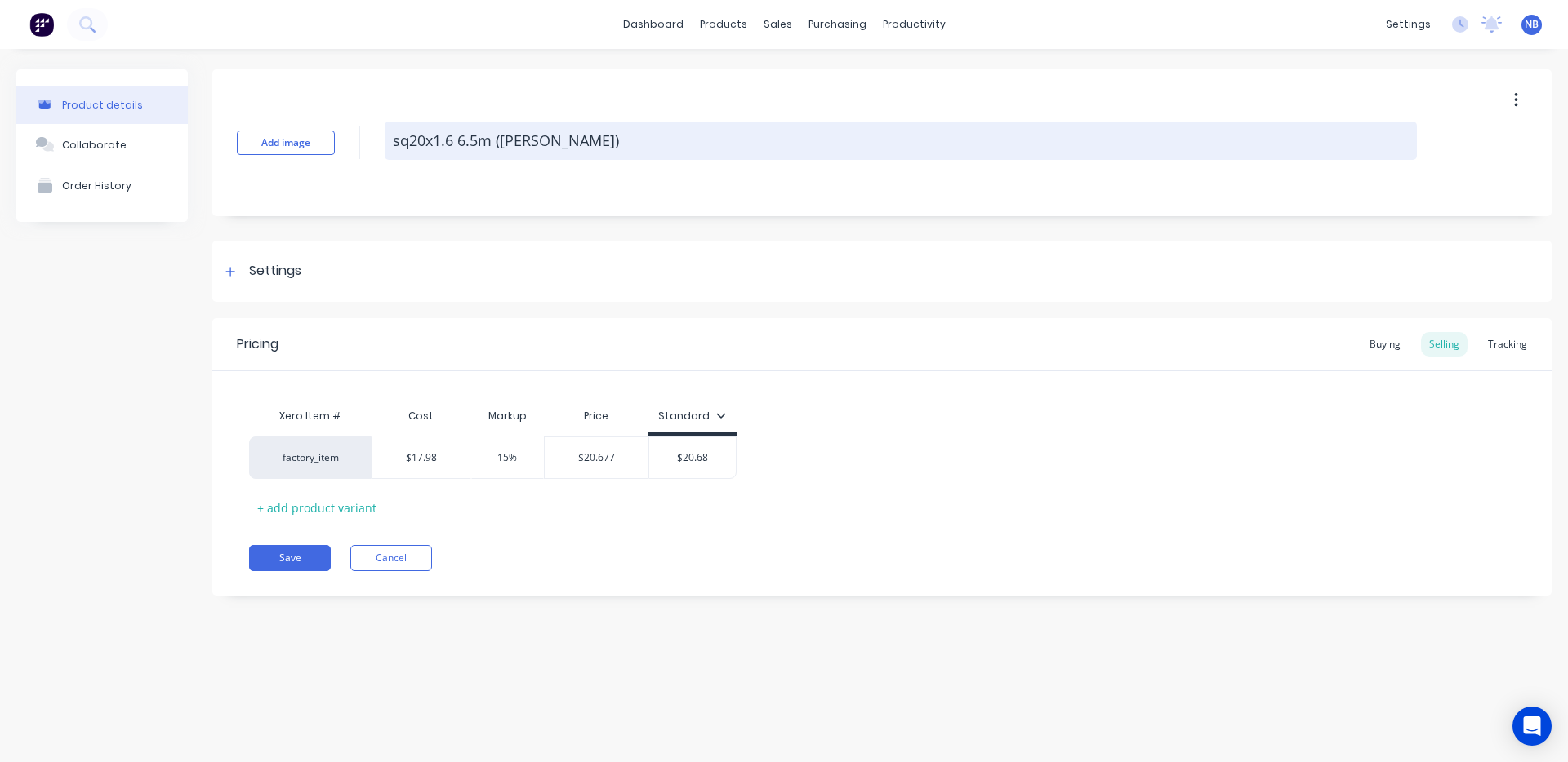
click at [463, 132] on textarea "sq20x1.6 6.5m ([PERSON_NAME])" at bounding box center [901, 141] width 1032 height 38
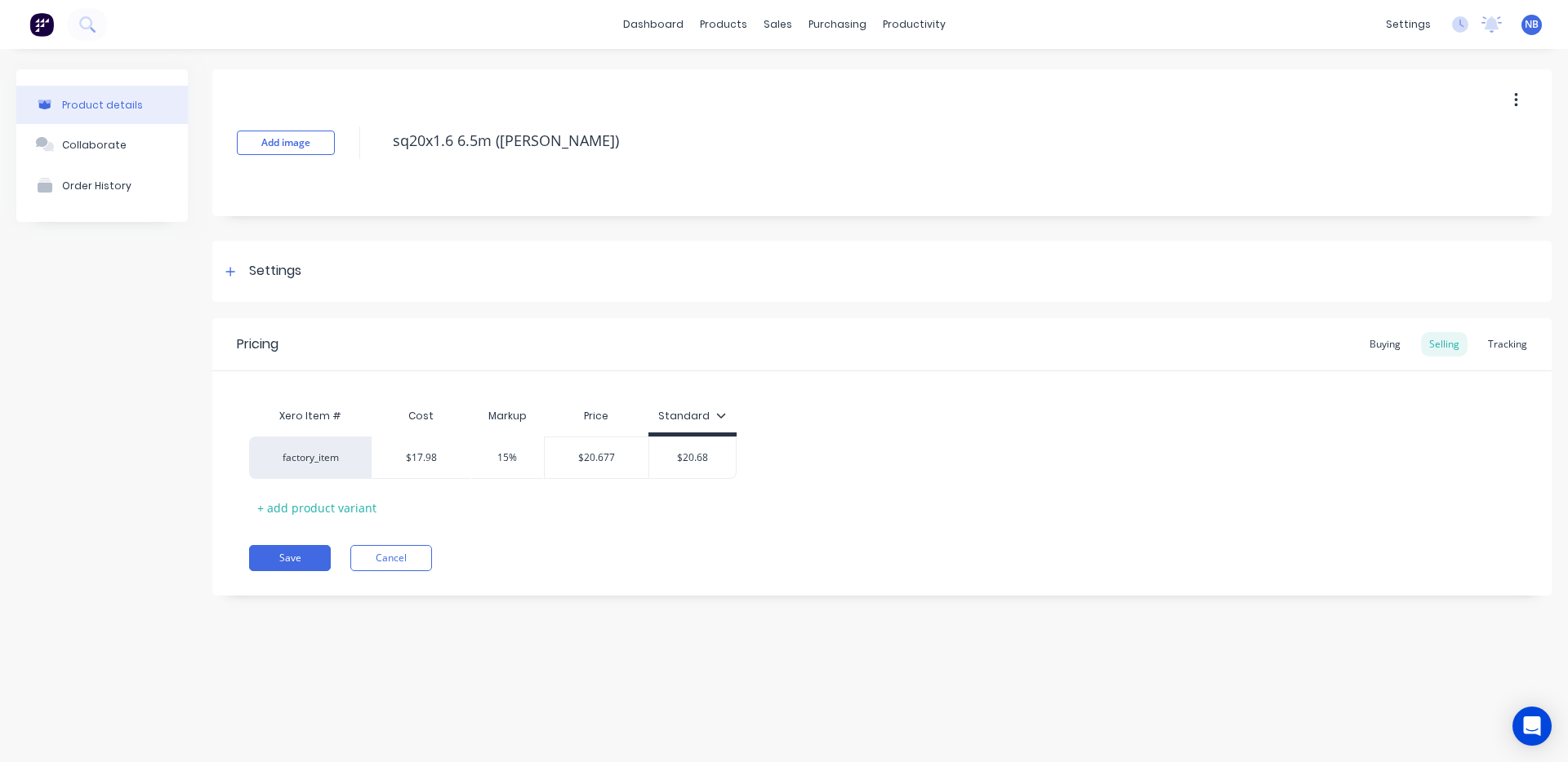
drag, startPoint x: 411, startPoint y: 141, endPoint x: 355, endPoint y: 141, distance: 56.0
click at [362, 141] on div "Add image sq20x1.6 6.5m ([PERSON_NAME])" at bounding box center [881, 142] width 1339 height 147
type textarea "x"
type textarea "S20x1.6 6.5m ([PERSON_NAME])"
type textarea "x"
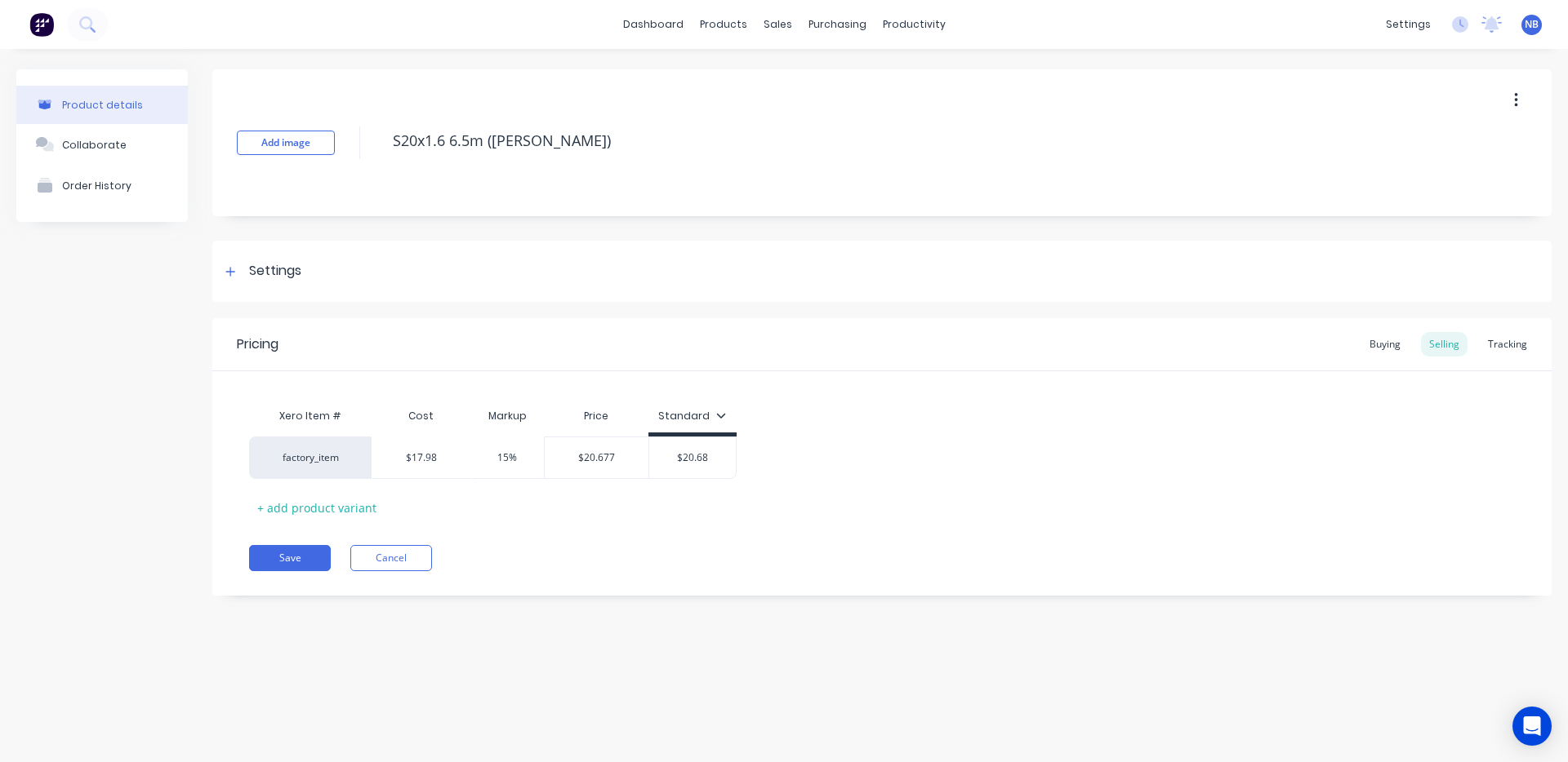
type textarea "SH20x1.6 6.5m ([PERSON_NAME])"
type textarea "x"
type textarea "SHS20x1.6 6.5m ([PERSON_NAME])"
type textarea "x"
type textarea "SHS 20x1.6 6.5m ([PERSON_NAME])"
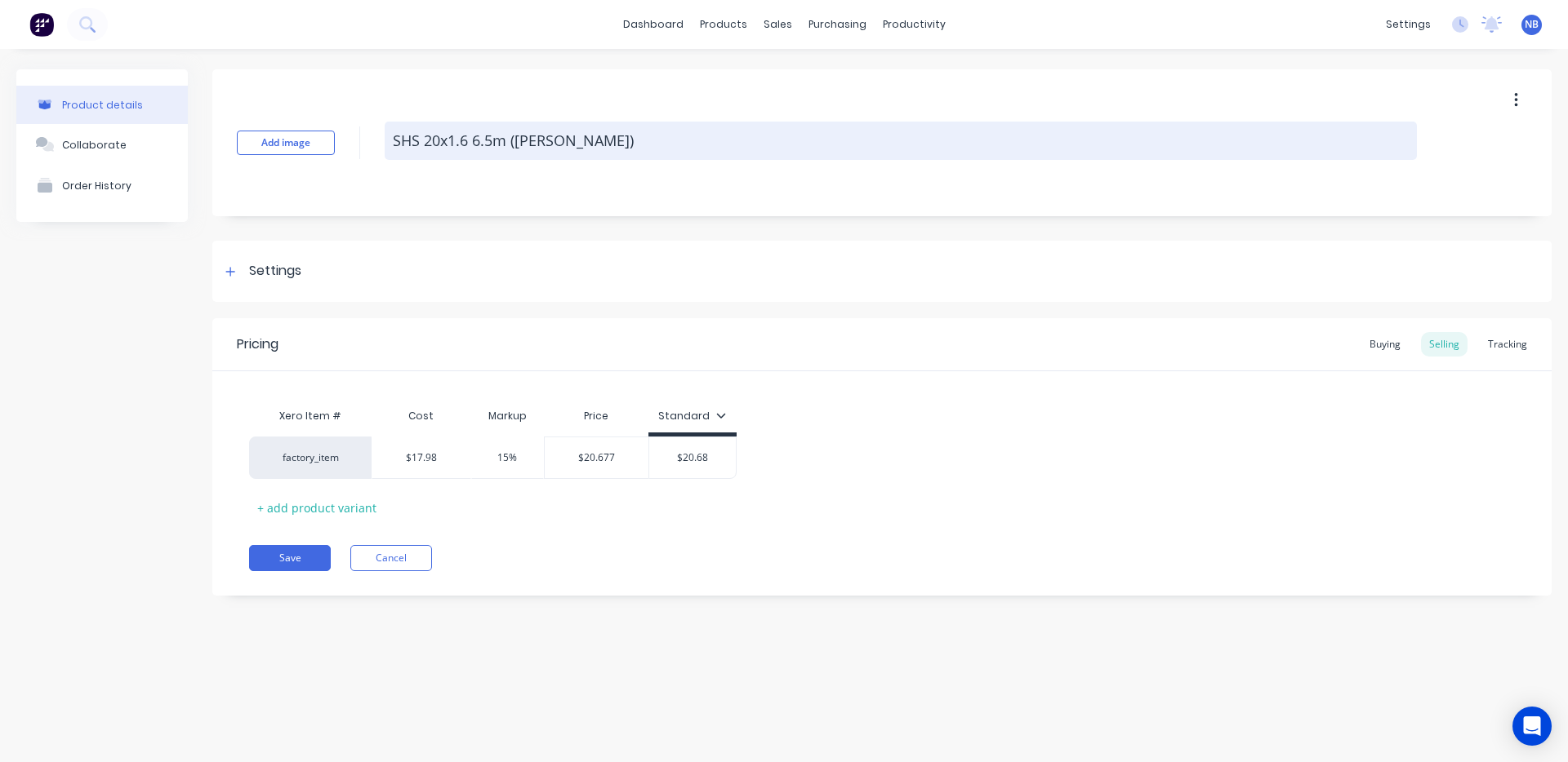
click at [577, 142] on textarea "SHS 20x1.6 6.5m ([PERSON_NAME])" at bounding box center [901, 141] width 1032 height 38
drag, startPoint x: 589, startPoint y: 140, endPoint x: 519, endPoint y: 133, distance: 70.3
click at [519, 133] on textarea "SHS 20x1.6 6.5m ([PERSON_NAME])" at bounding box center [901, 141] width 1032 height 38
type textarea "x"
type textarea "SHS 20x1.6 6.5m (k"
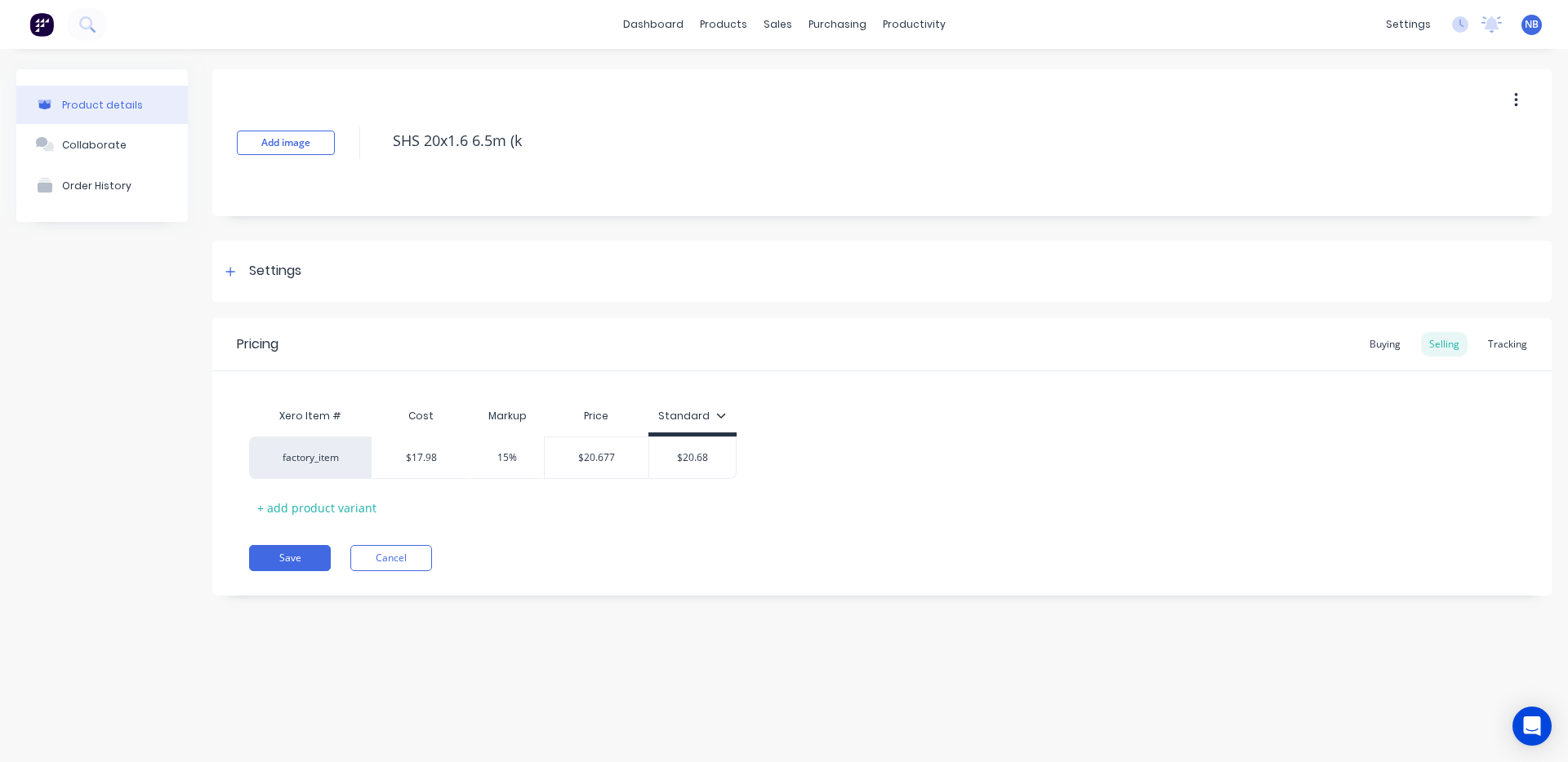
type textarea "x"
type textarea "SHS 20x1.6 6.5m ("
type textarea "x"
type textarea "SHS 20x1.6 6.5m"
type textarea "x"
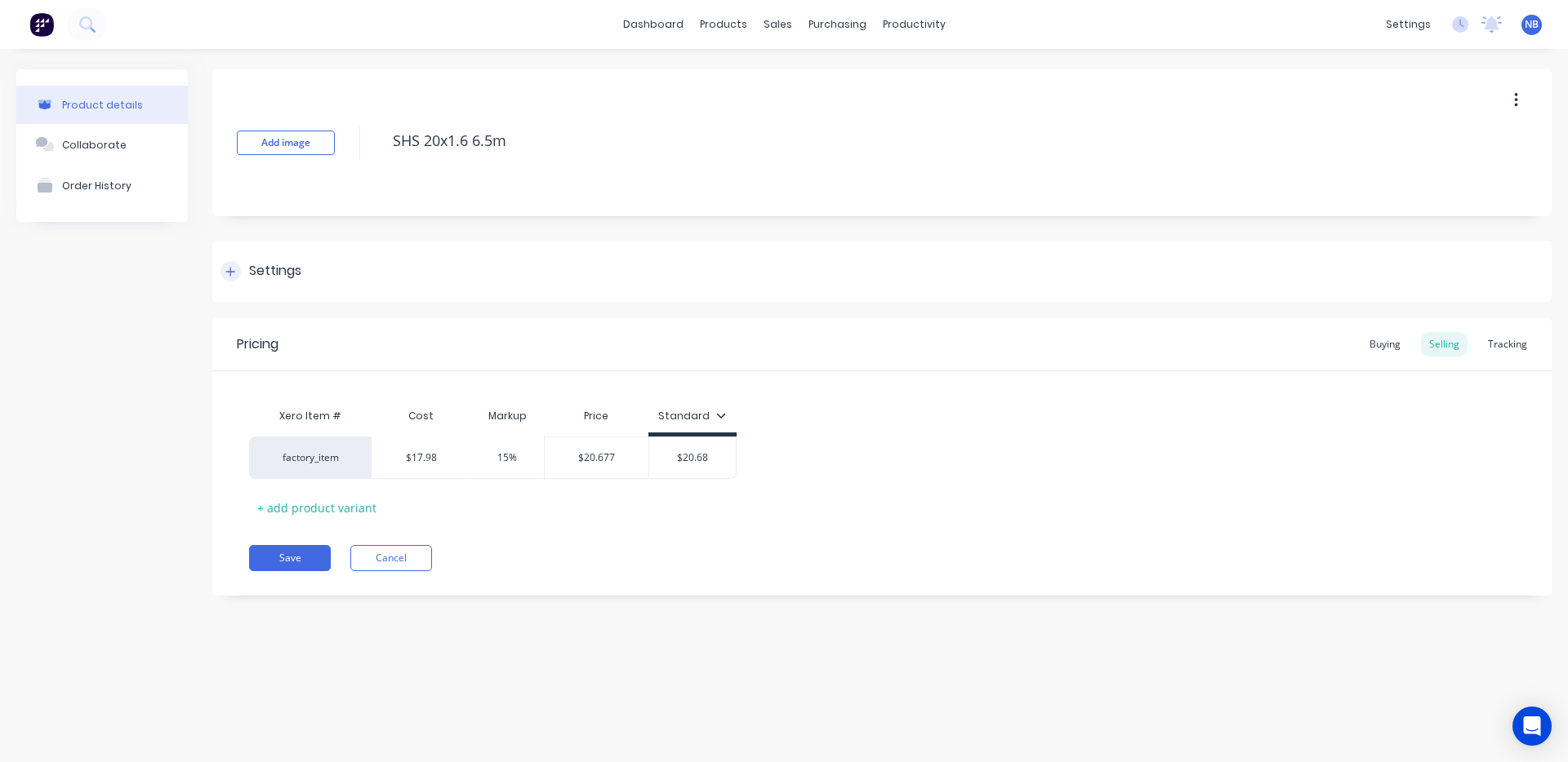
type textarea "SHS 20x1.6 6.5m"
type textarea "x"
type textarea "SHS 20x1.6 6.5m"
click at [258, 270] on div "Settings" at bounding box center [275, 271] width 52 height 20
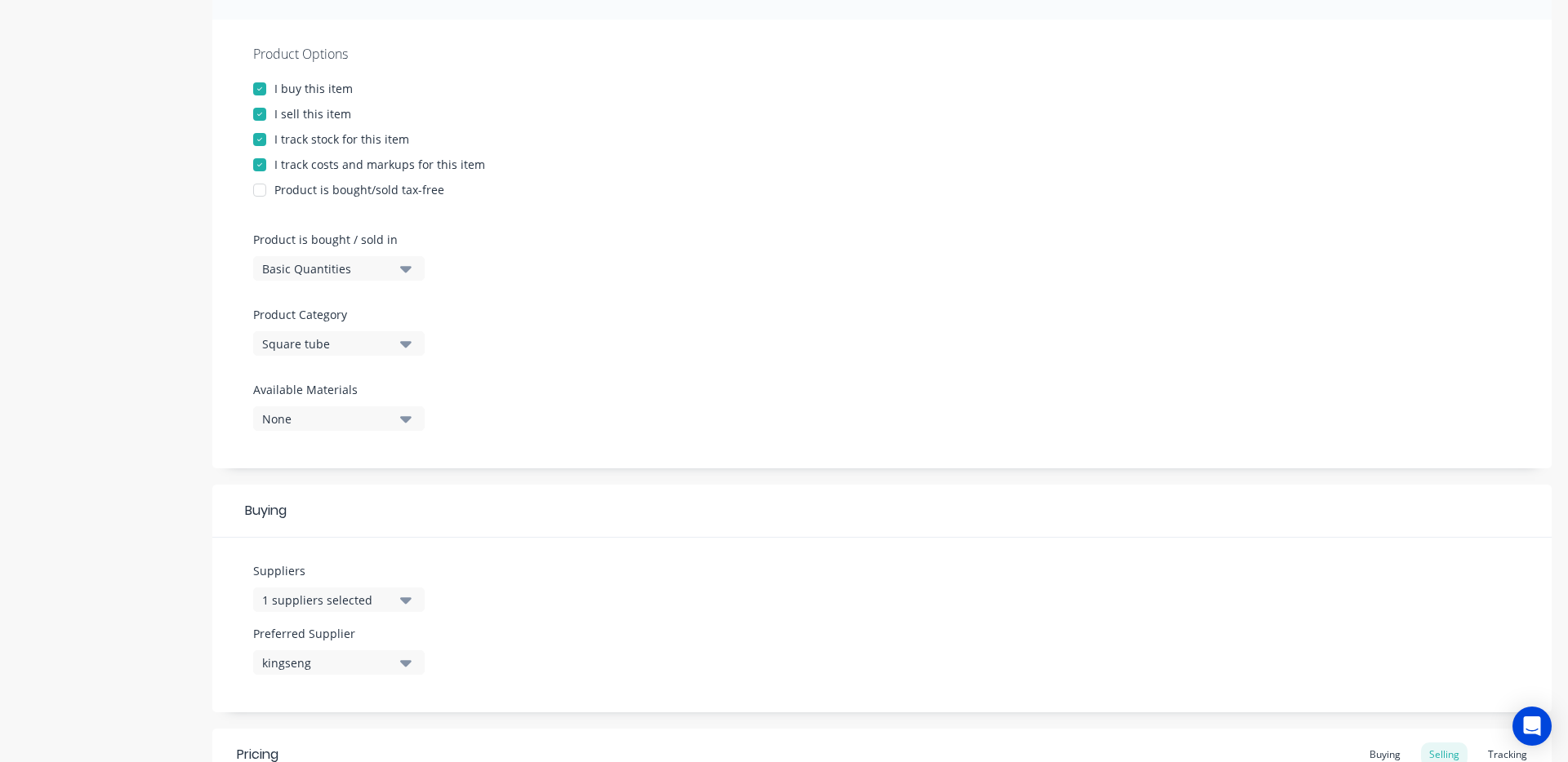
scroll to position [369, 0]
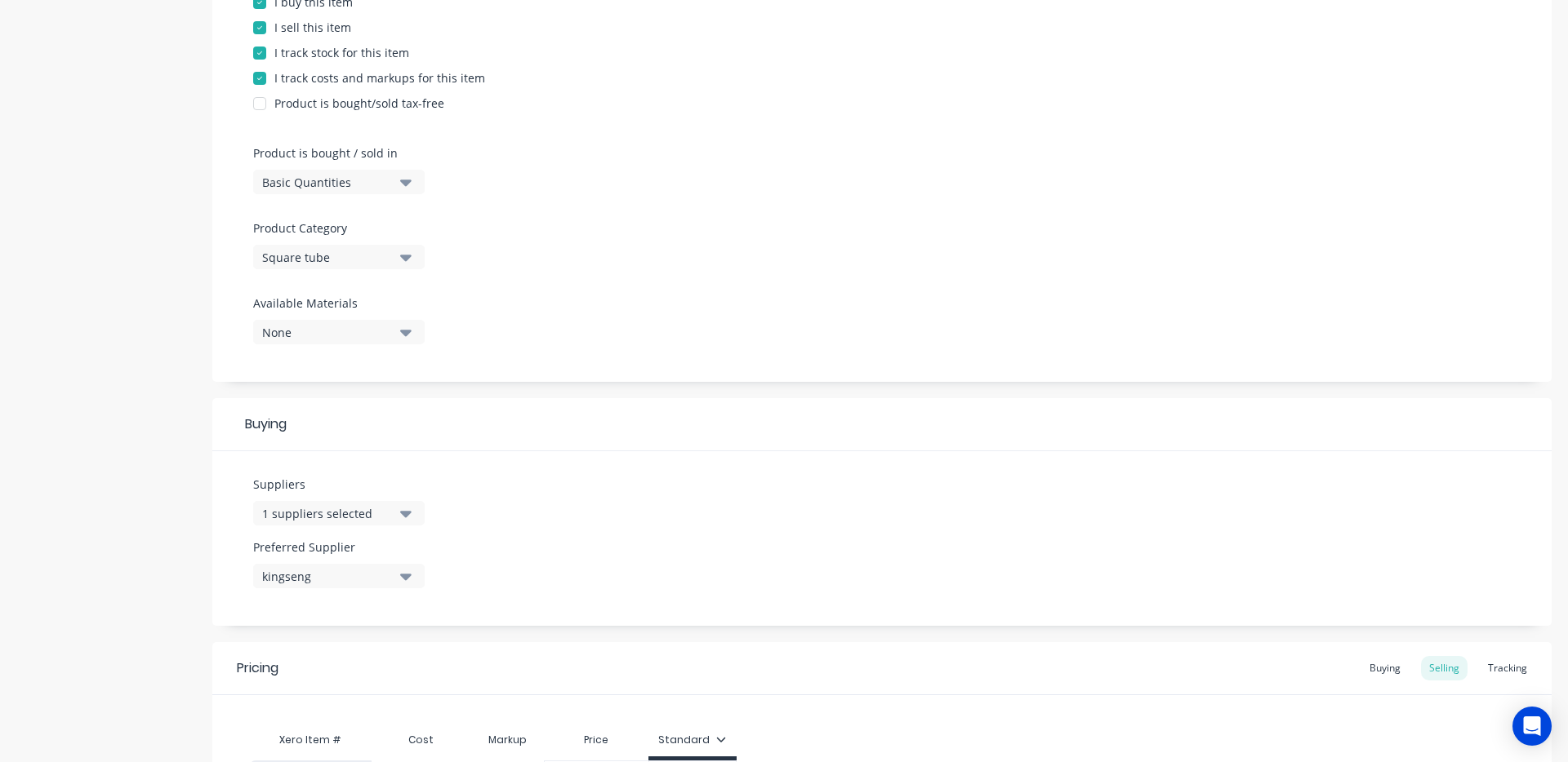
click at [344, 505] on button "1 suppliers selected" at bounding box center [339, 513] width 171 height 24
click at [795, 442] on div "Buying" at bounding box center [881, 424] width 1339 height 53
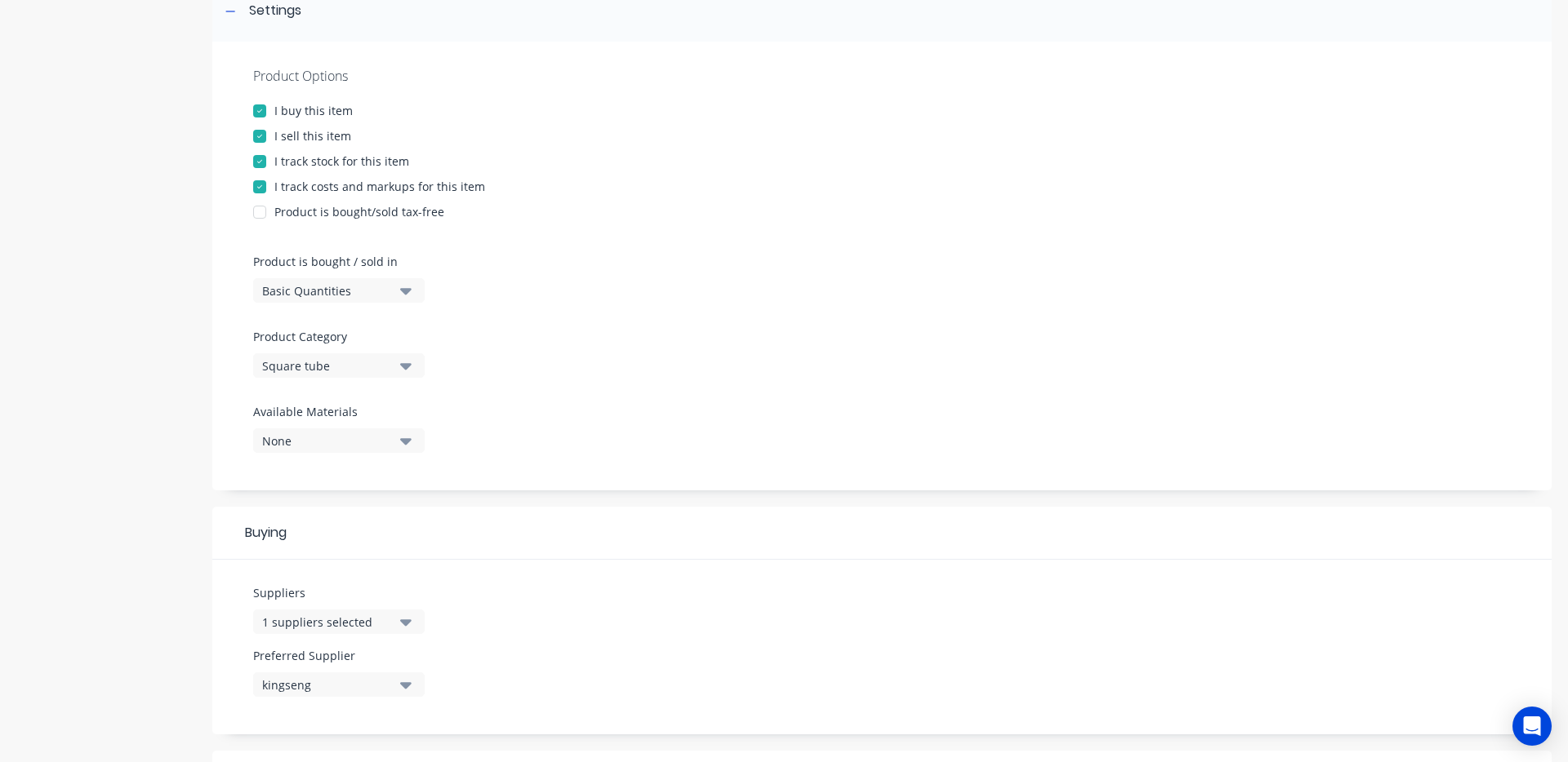
scroll to position [0, 0]
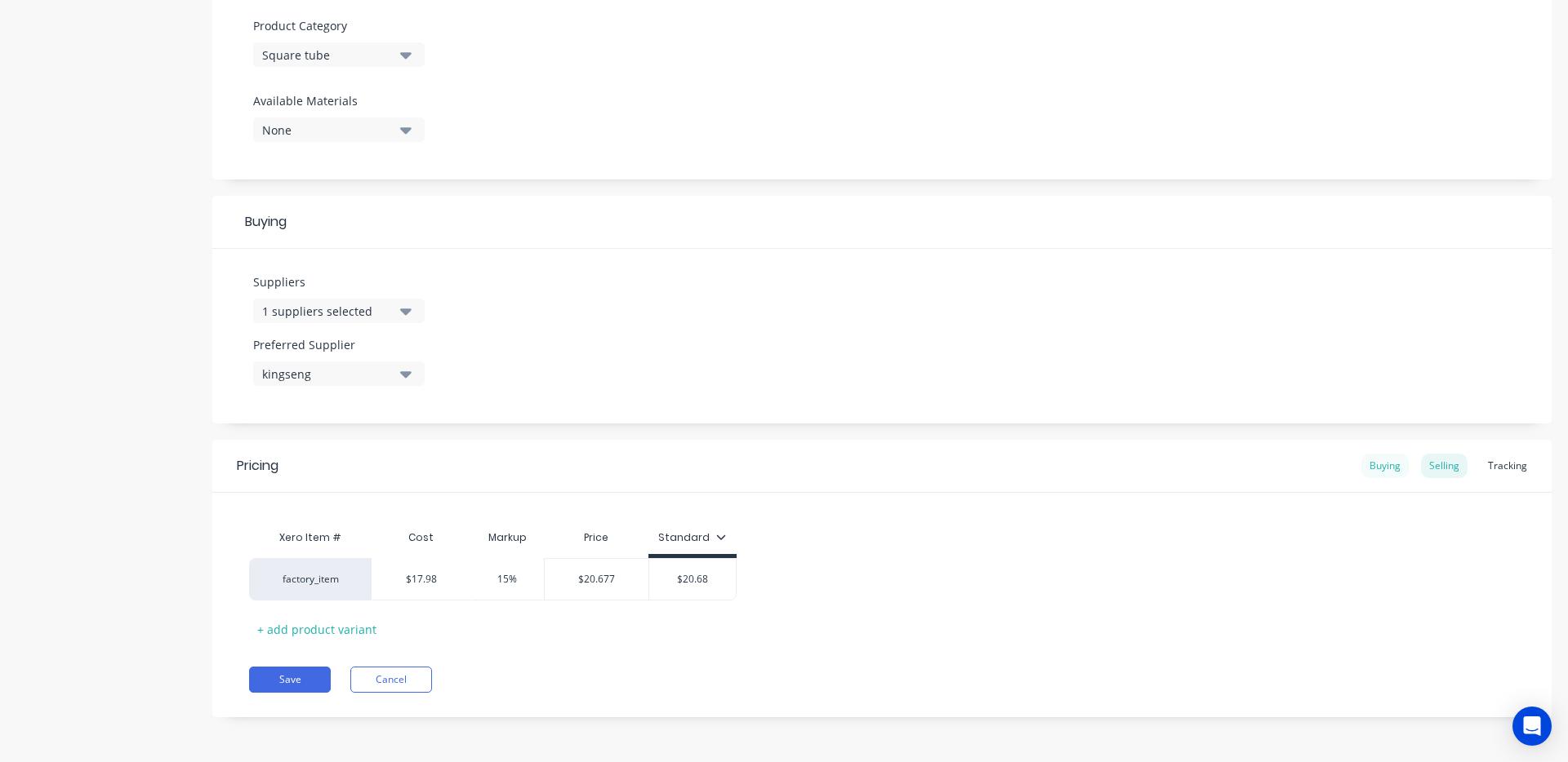
click at [1387, 457] on div "Buying" at bounding box center [1384, 466] width 47 height 24
click at [1438, 480] on div "Selling" at bounding box center [1444, 470] width 46 height 24
click at [296, 684] on button "Save" at bounding box center [290, 683] width 81 height 26
type textarea "x"
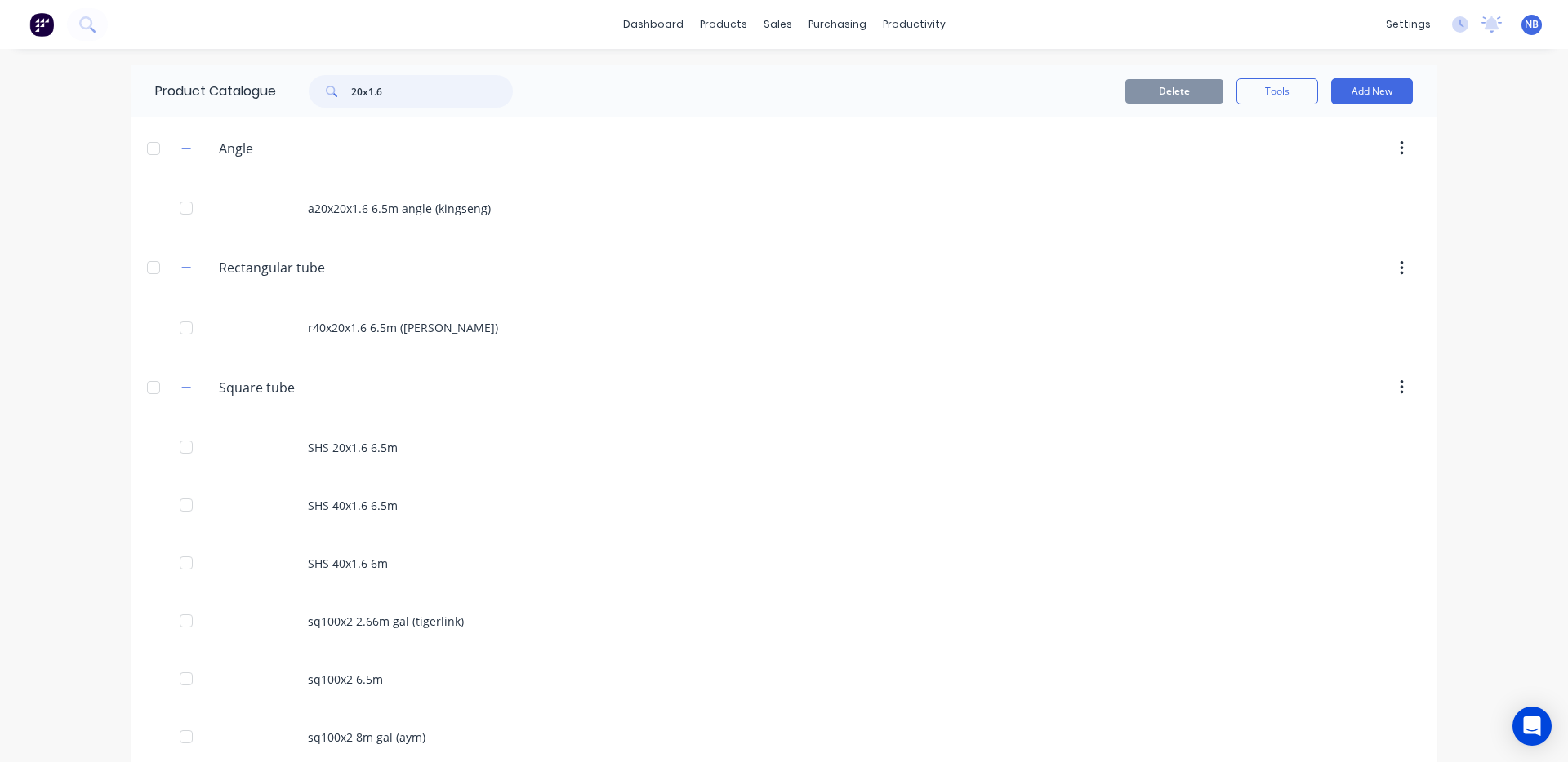
drag, startPoint x: 426, startPoint y: 101, endPoint x: 225, endPoint y: 90, distance: 201.3
click at [225, 90] on div "Product Catalogue 20x1.6" at bounding box center [341, 92] width 423 height 52
type input "19x1.2"
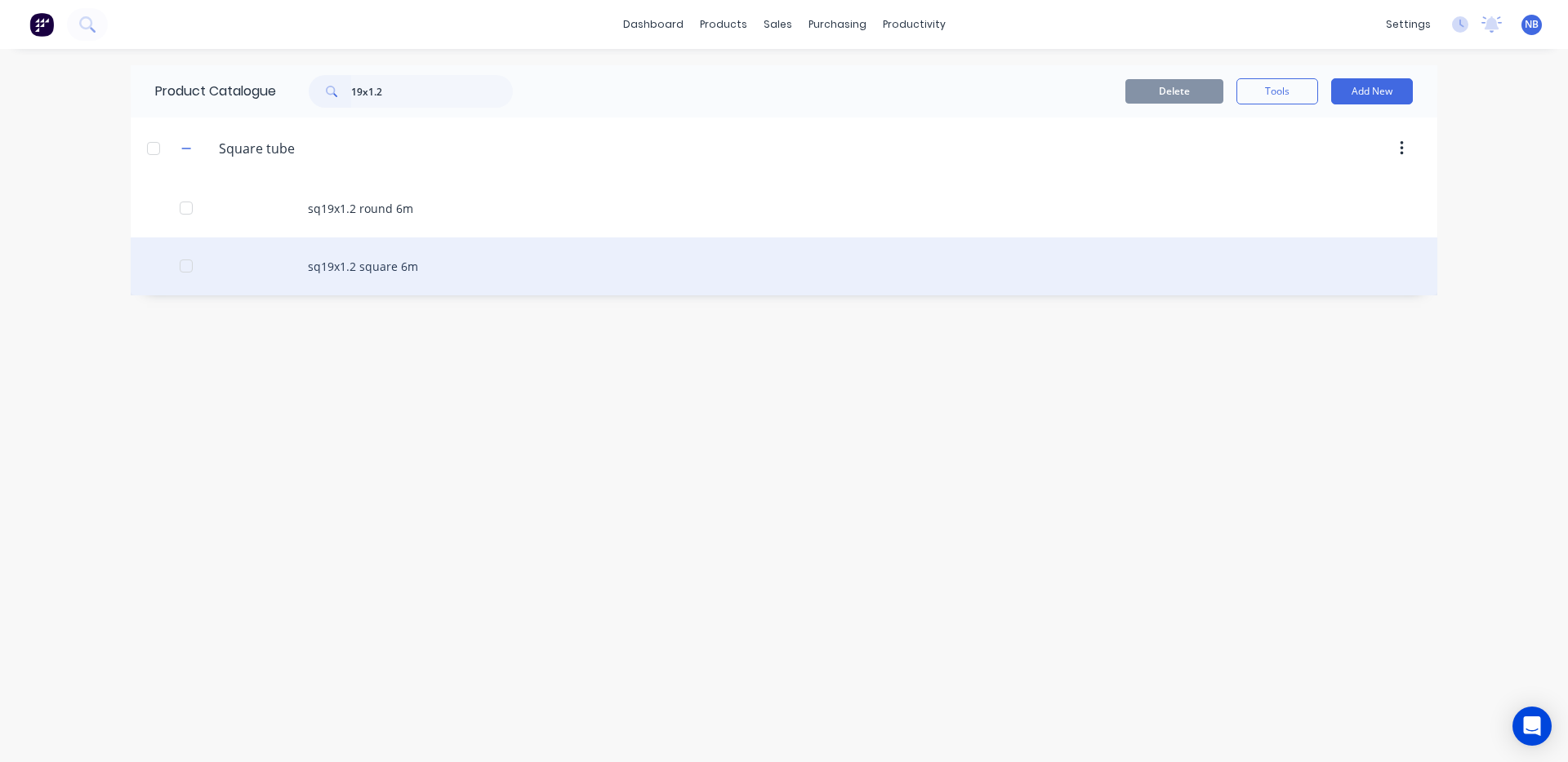
click at [436, 259] on div "sq19x1.2 square 6m" at bounding box center [784, 266] width 1306 height 58
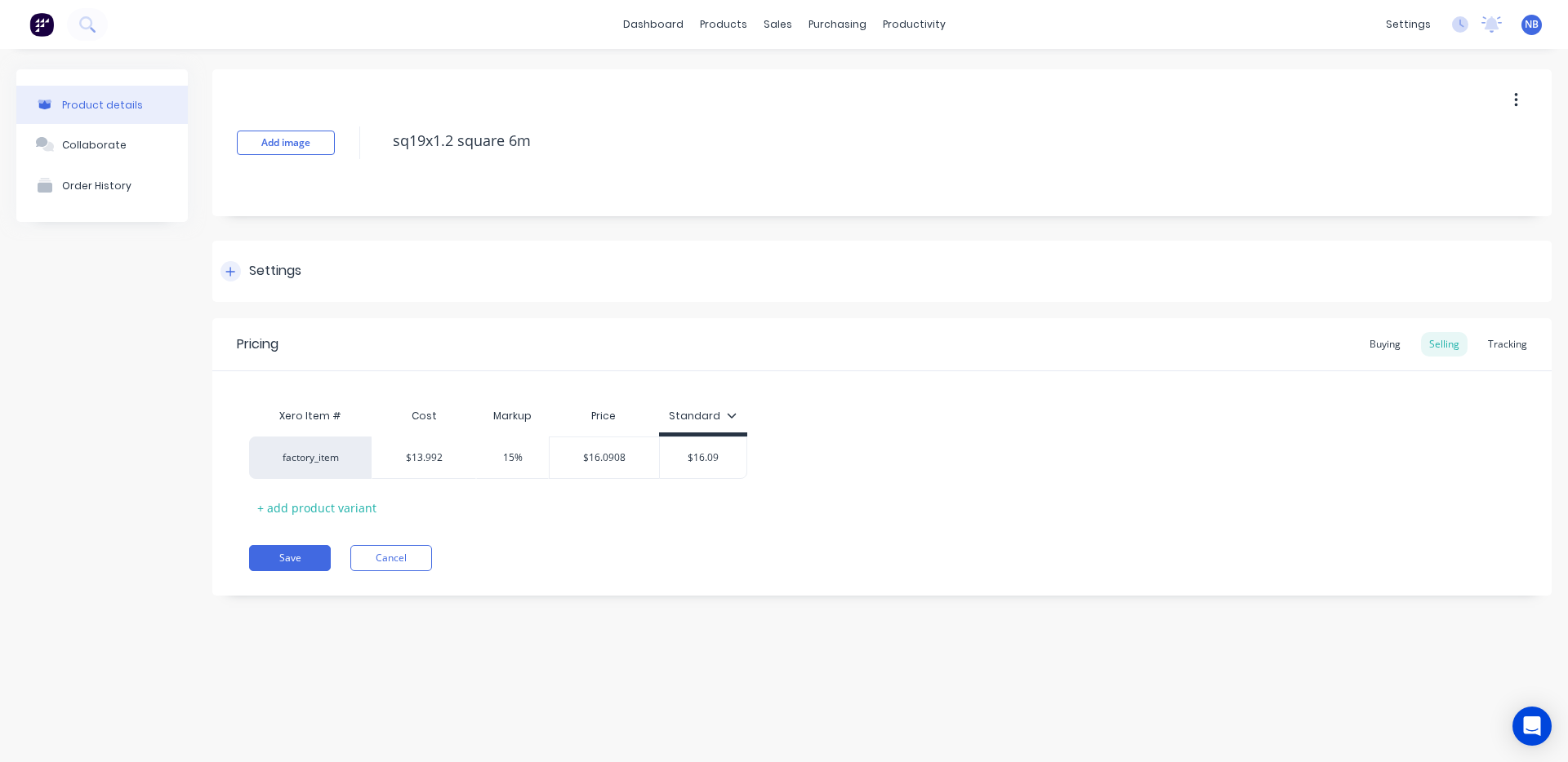
click at [239, 278] on div "Settings" at bounding box center [260, 271] width 80 height 20
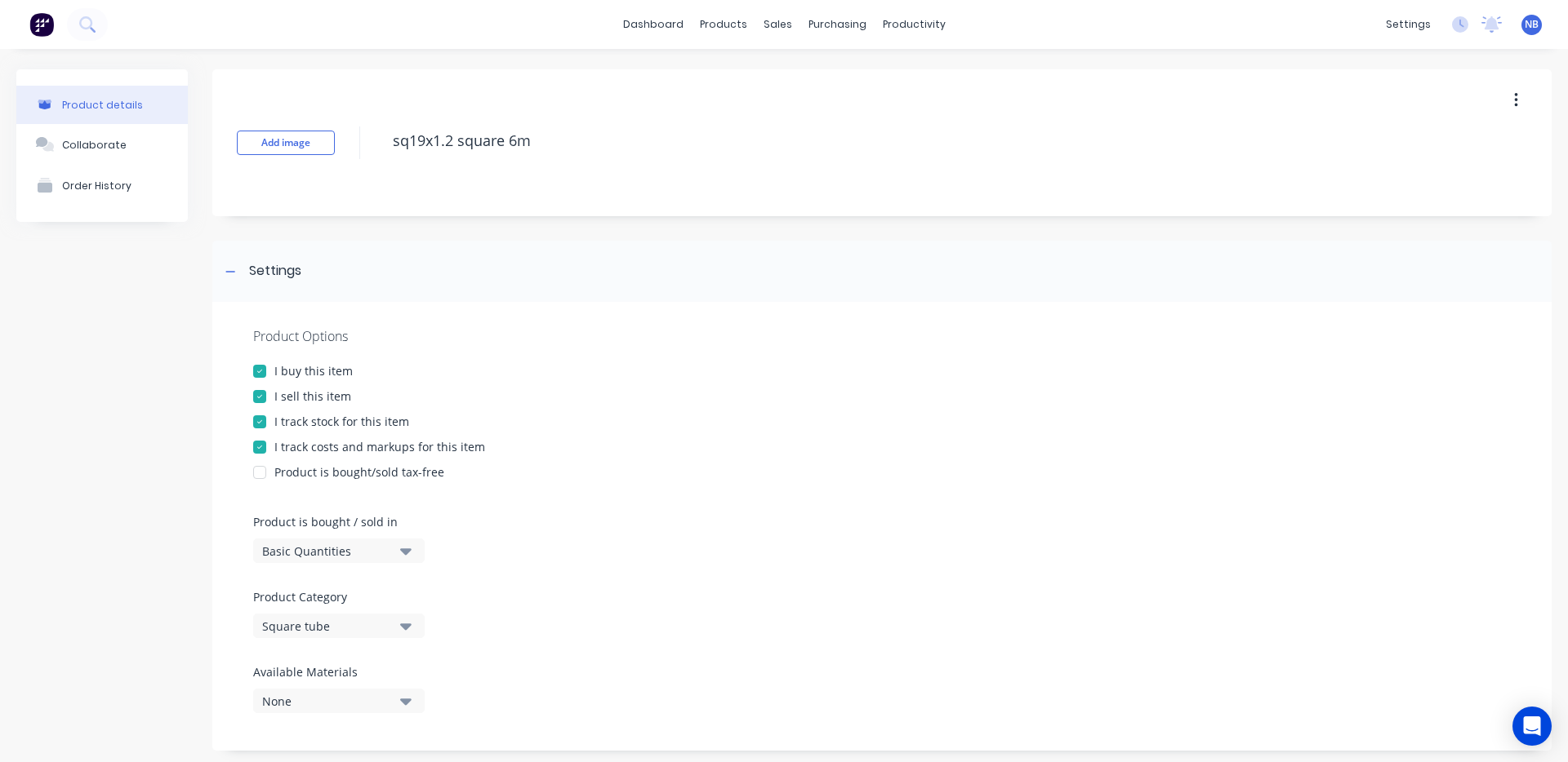
drag, startPoint x: 407, startPoint y: 142, endPoint x: 340, endPoint y: 141, distance: 67.0
click at [352, 141] on div "Add image sq19x1.2 square 6m" at bounding box center [881, 142] width 1339 height 147
type textarea "x"
type textarea "SH19x1.2 square 6m"
type textarea "x"
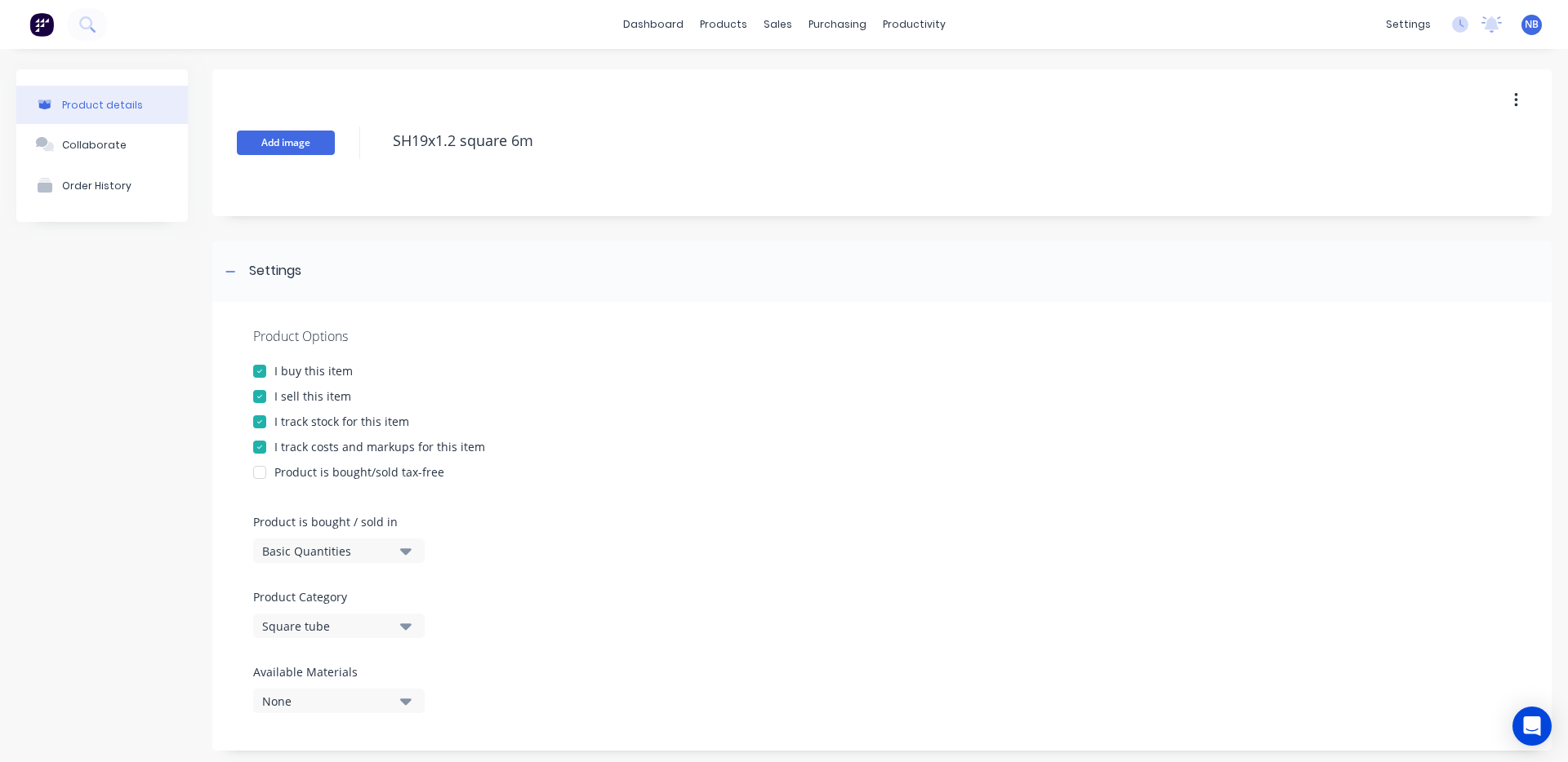
type textarea "SHS19x1.2 square 6m"
type textarea "x"
type textarea "SHS 19x1.2 square 6m"
type textarea "x"
type textarea "SHS 19x1.2 squae 6m"
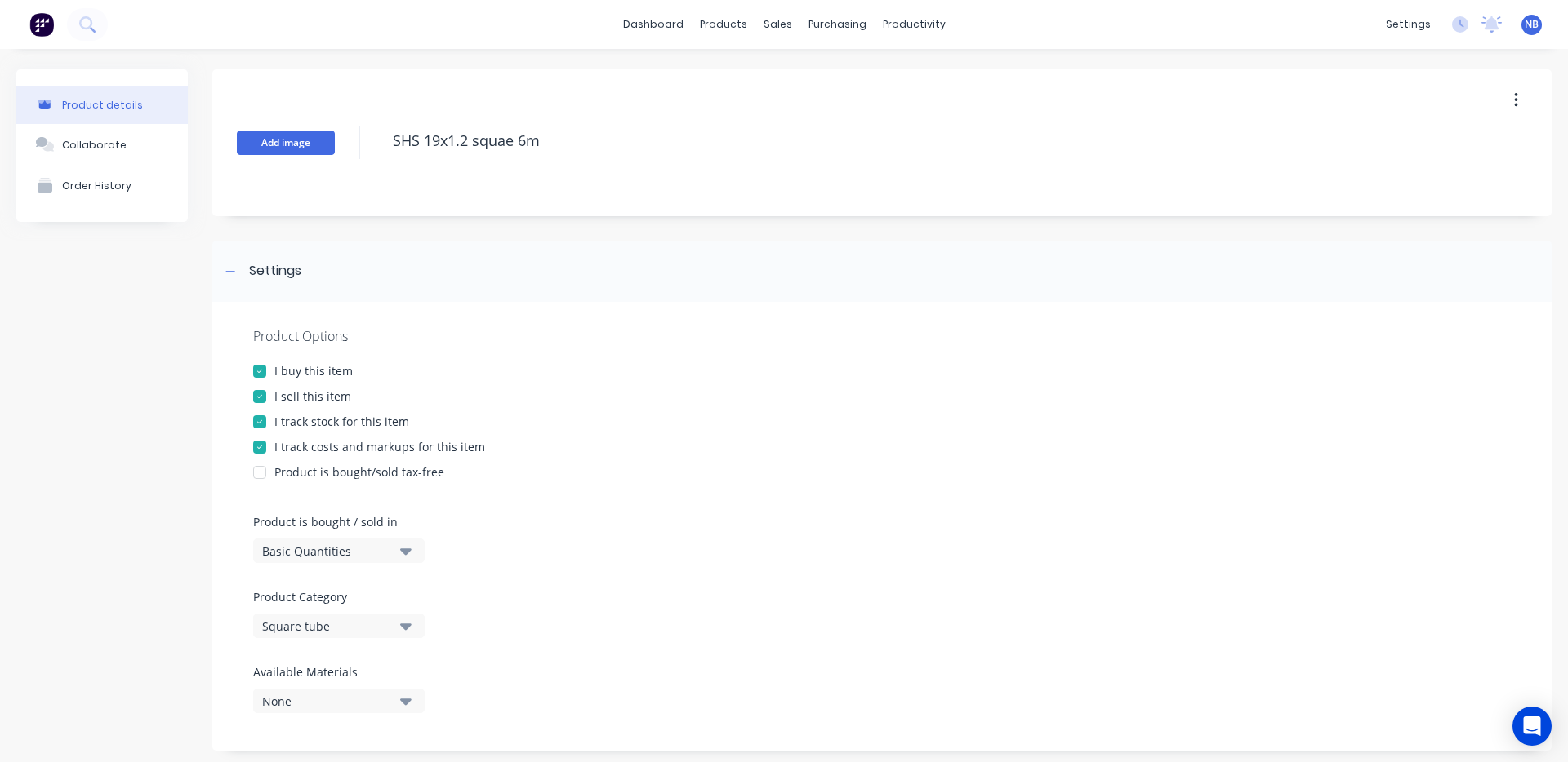
type textarea "x"
type textarea "SHS 19x1.2 squa 6m"
type textarea "x"
type textarea "SHS 19x1.2 squ 6m"
type textarea "x"
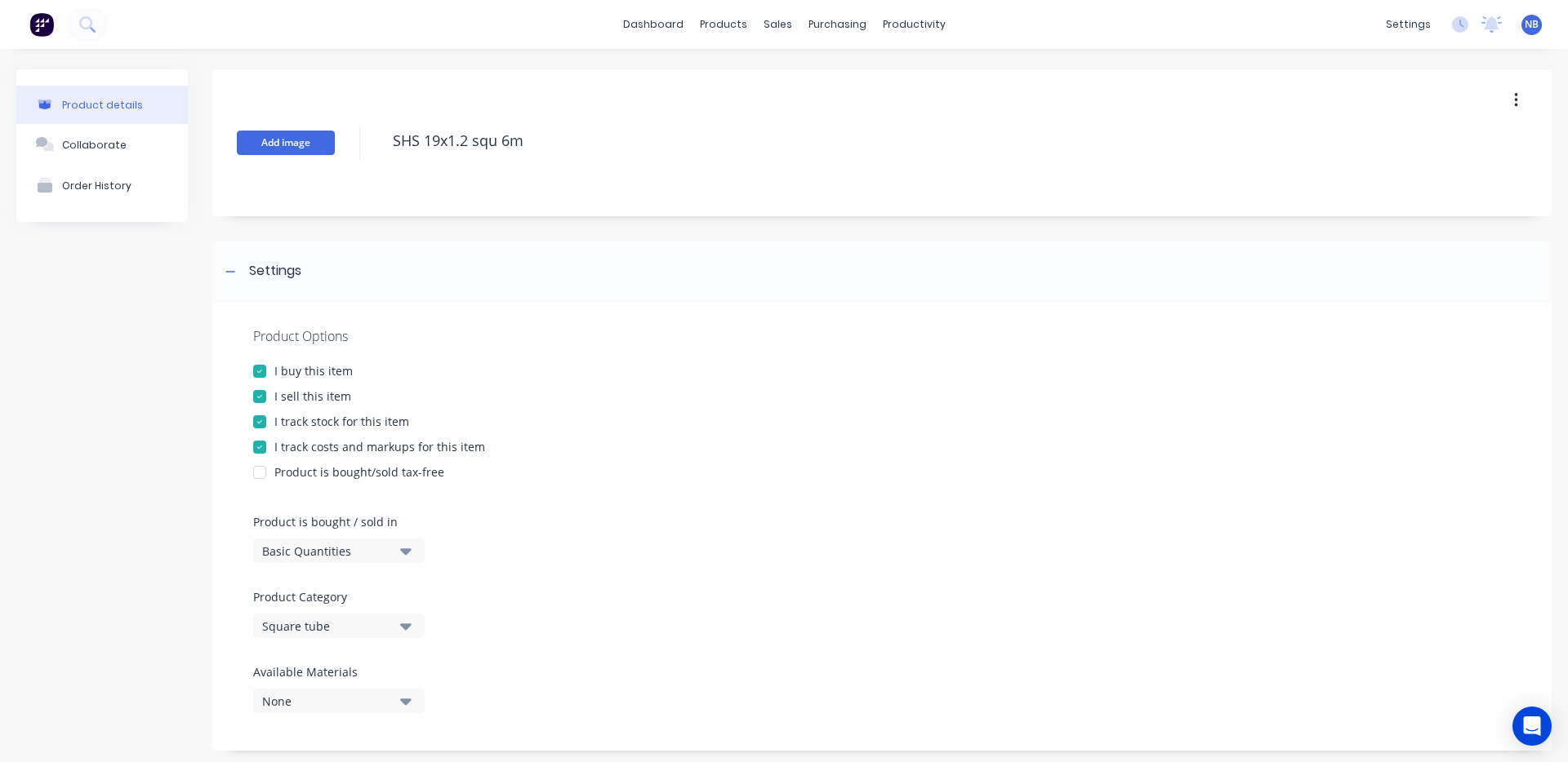
type textarea "SHS 19x1.2 sq 6m"
type textarea "x"
type textarea "SHS 19x1.2 s 6m"
type textarea "x"
type textarea "SHS 19x1.2 6m"
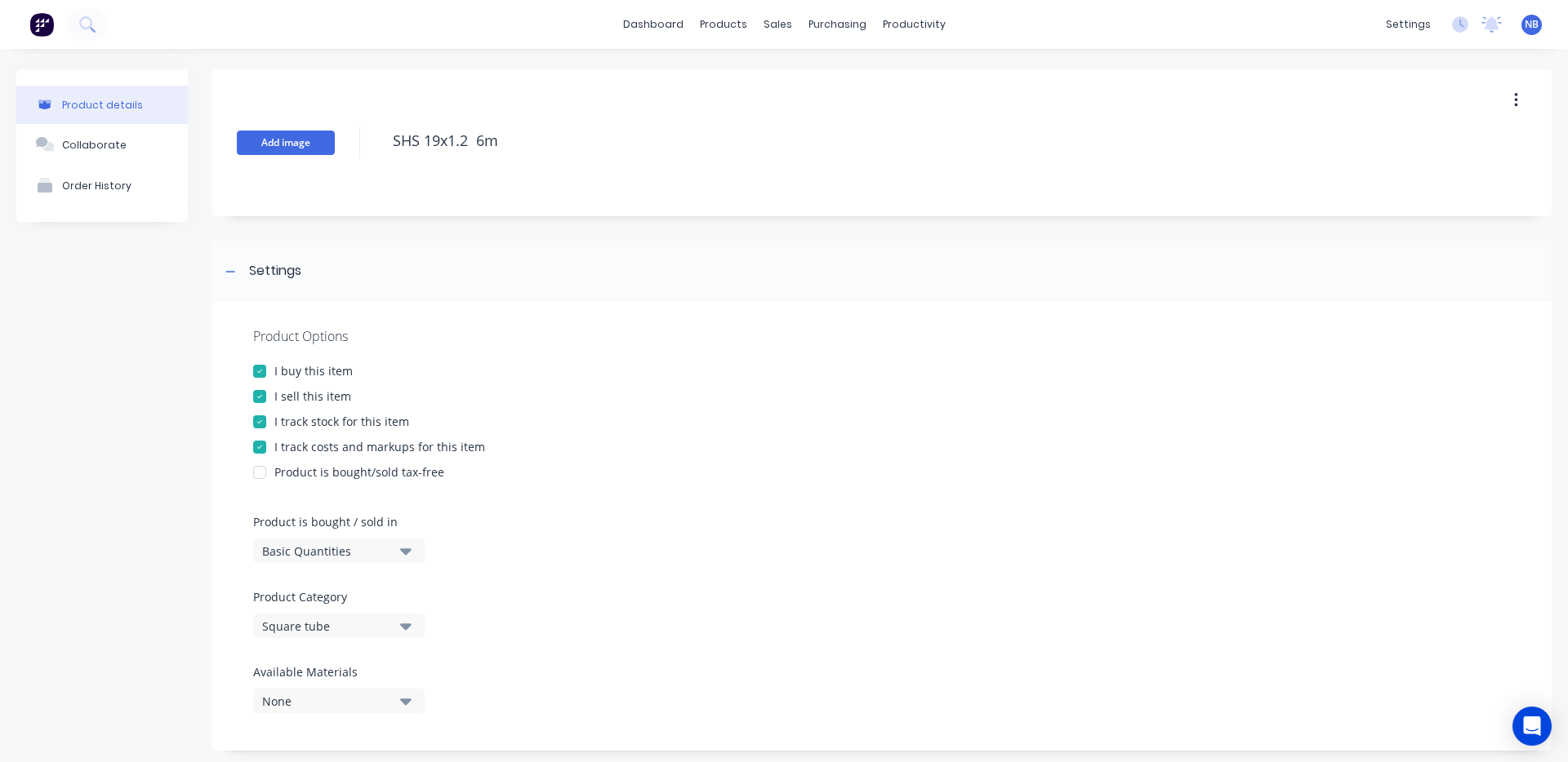
type textarea "x"
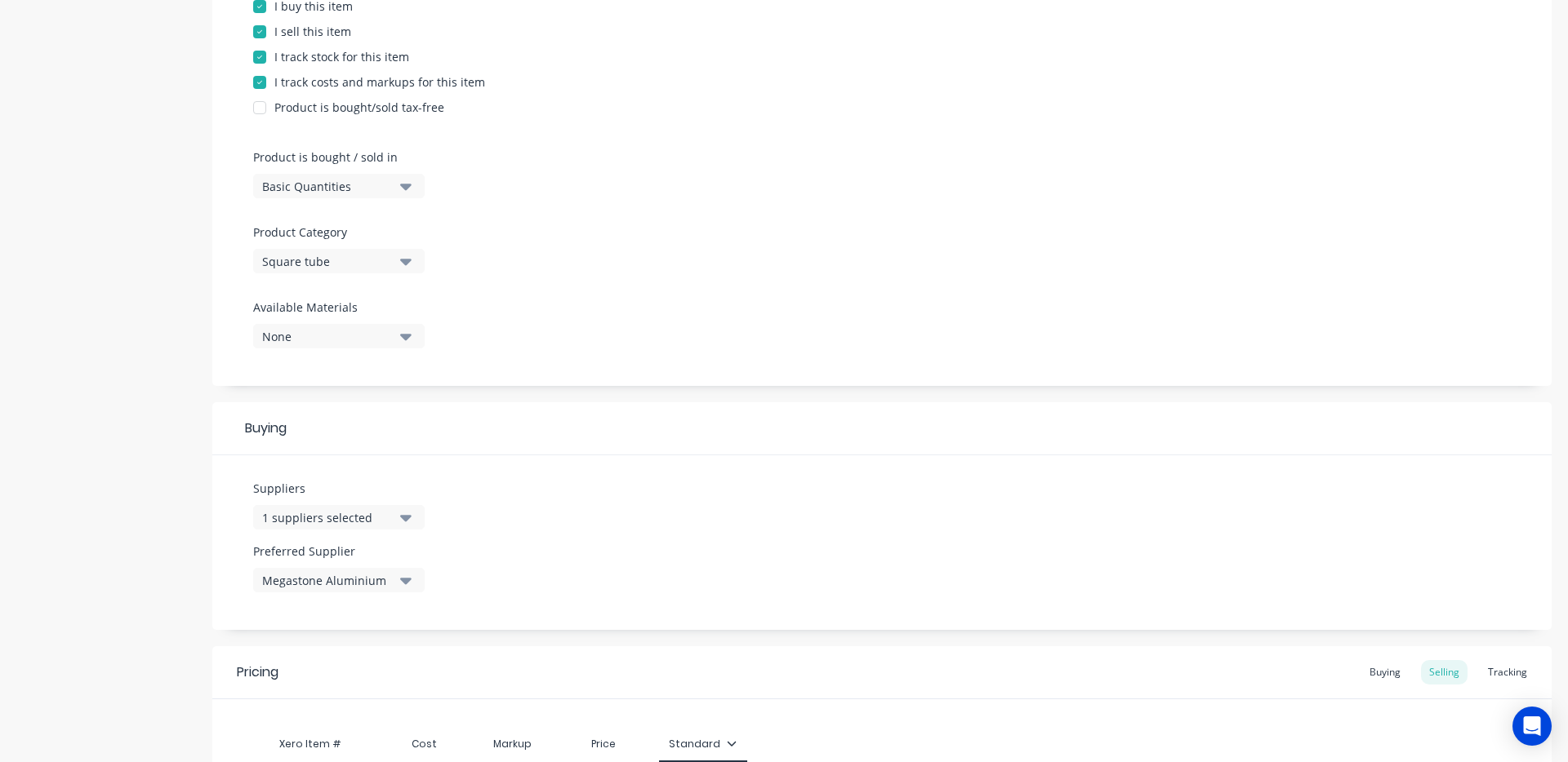
scroll to position [451, 0]
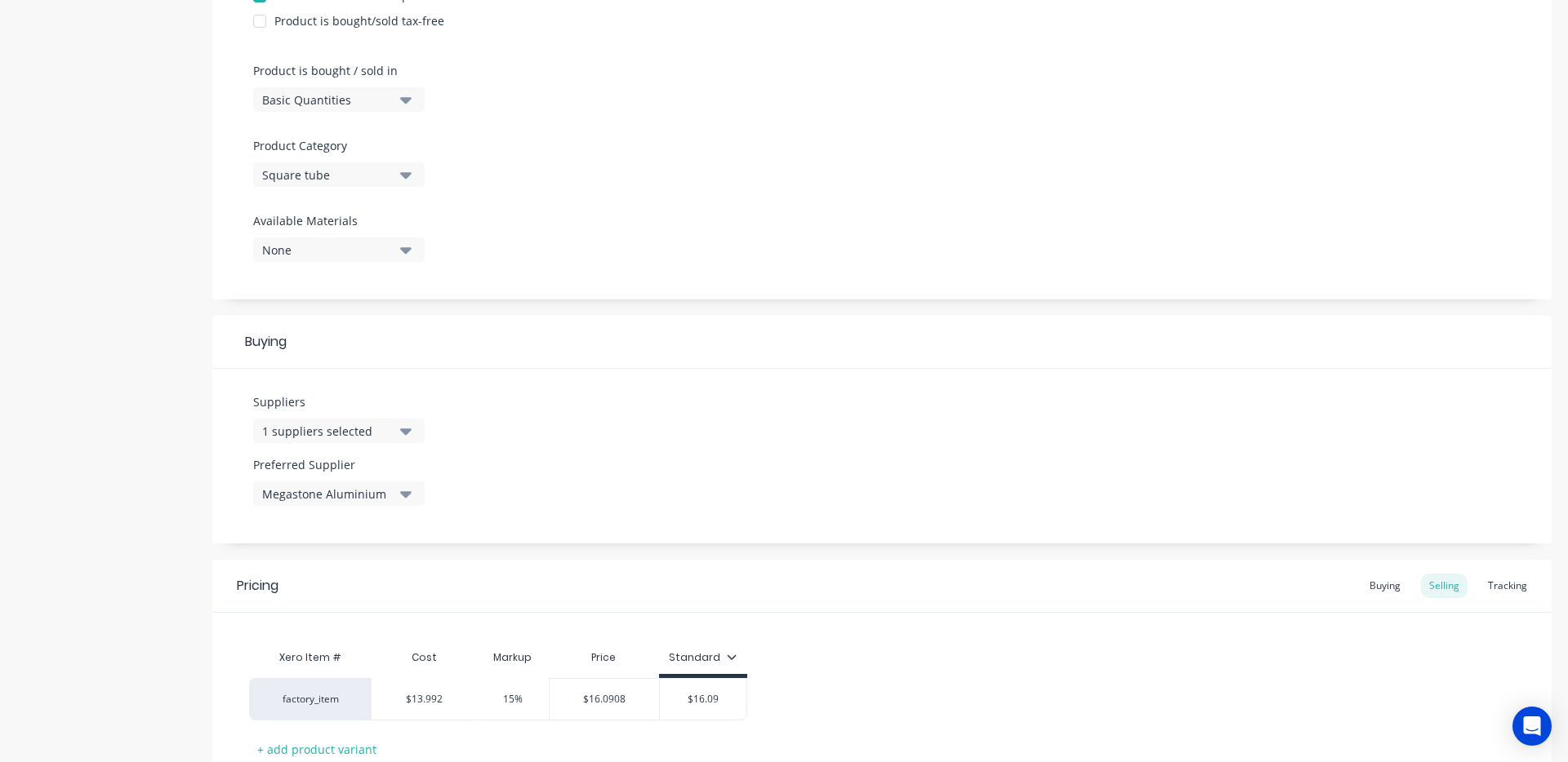
type textarea "SHS 19x1.2 6m"
type textarea "x"
type textarea "SHS 19x1.2 6m"
click at [359, 426] on div "1 suppliers selected" at bounding box center [327, 431] width 130 height 18
click at [638, 372] on div "Suppliers 1 suppliers selected Megastone Aluminium A [PERSON_NAME] action alumi…" at bounding box center [881, 456] width 1339 height 175
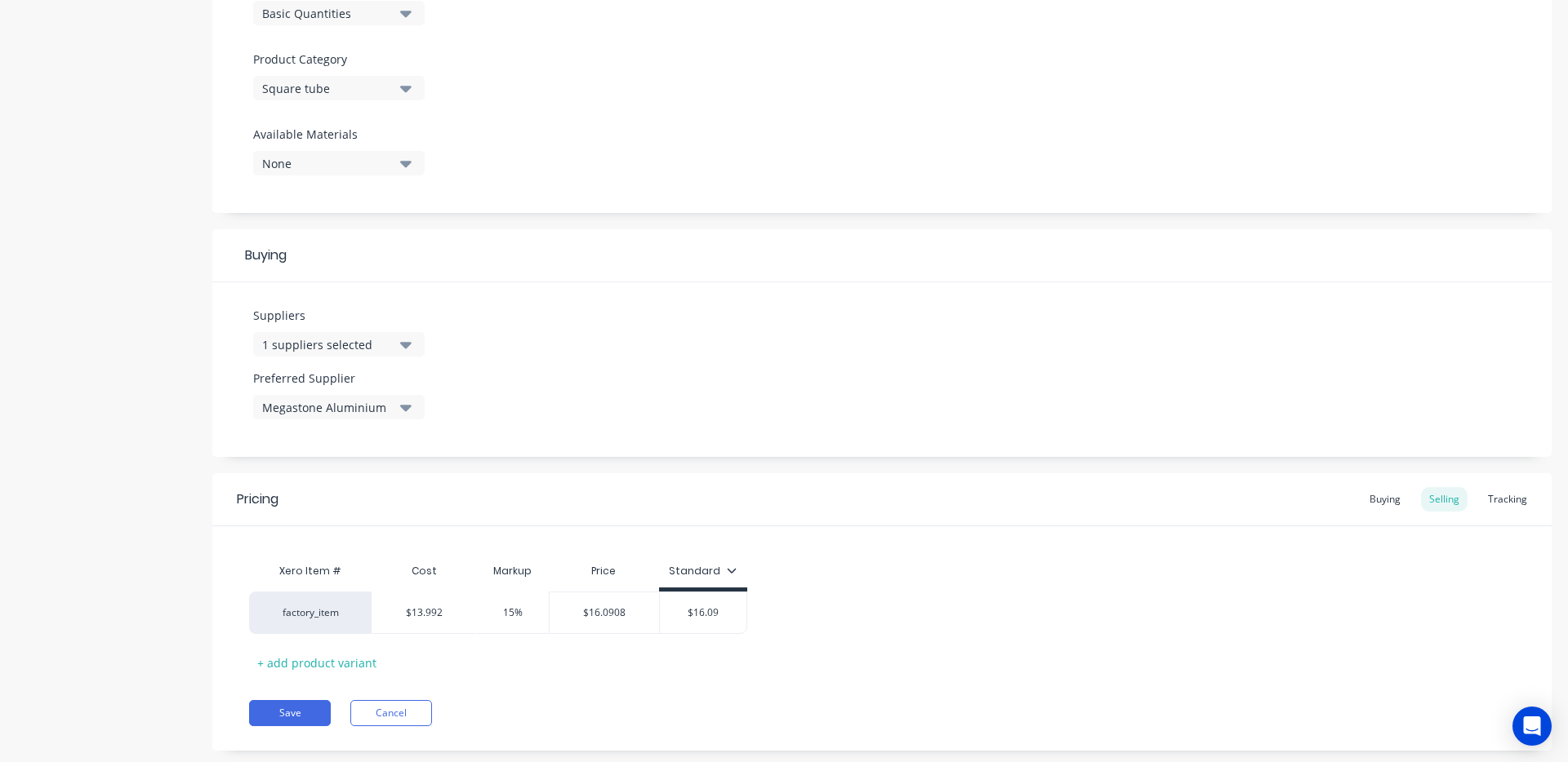
scroll to position [572, 0]
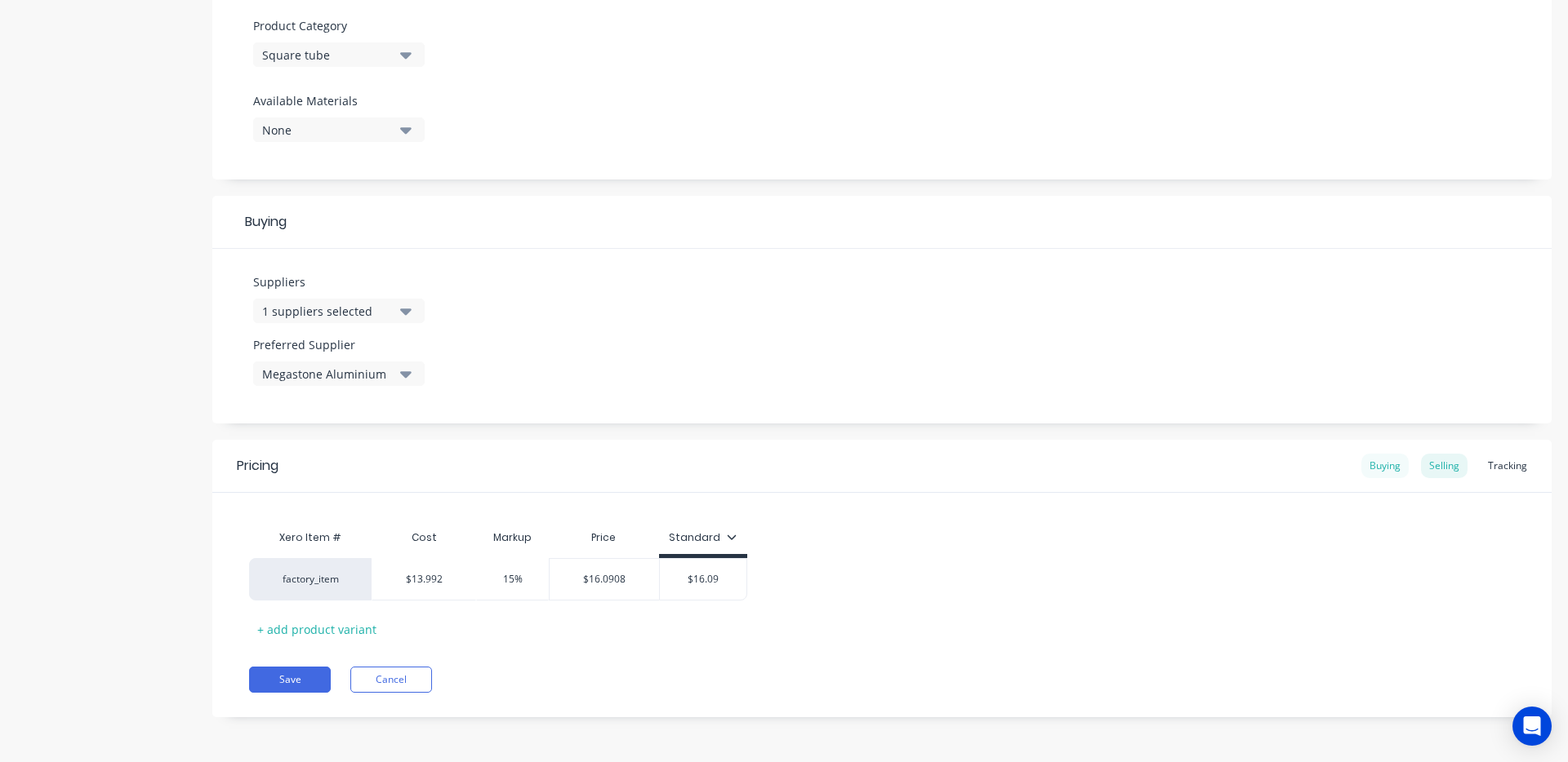
click at [1375, 477] on div "Buying" at bounding box center [1384, 466] width 47 height 24
click at [309, 673] on button "Save" at bounding box center [290, 680] width 81 height 26
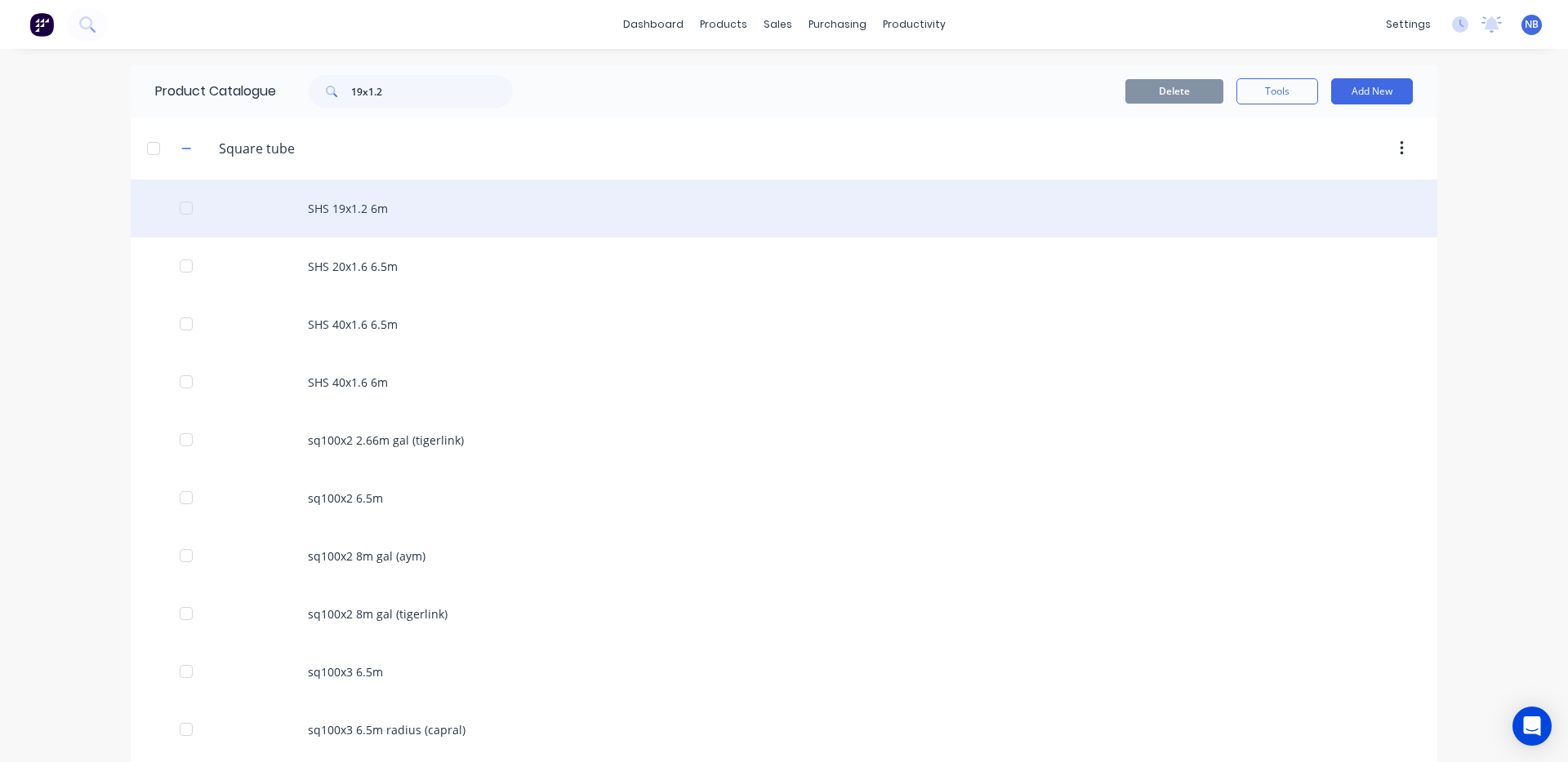
click at [370, 221] on div "SHS 19x1.2 6m" at bounding box center [784, 208] width 1306 height 58
type textarea "x"
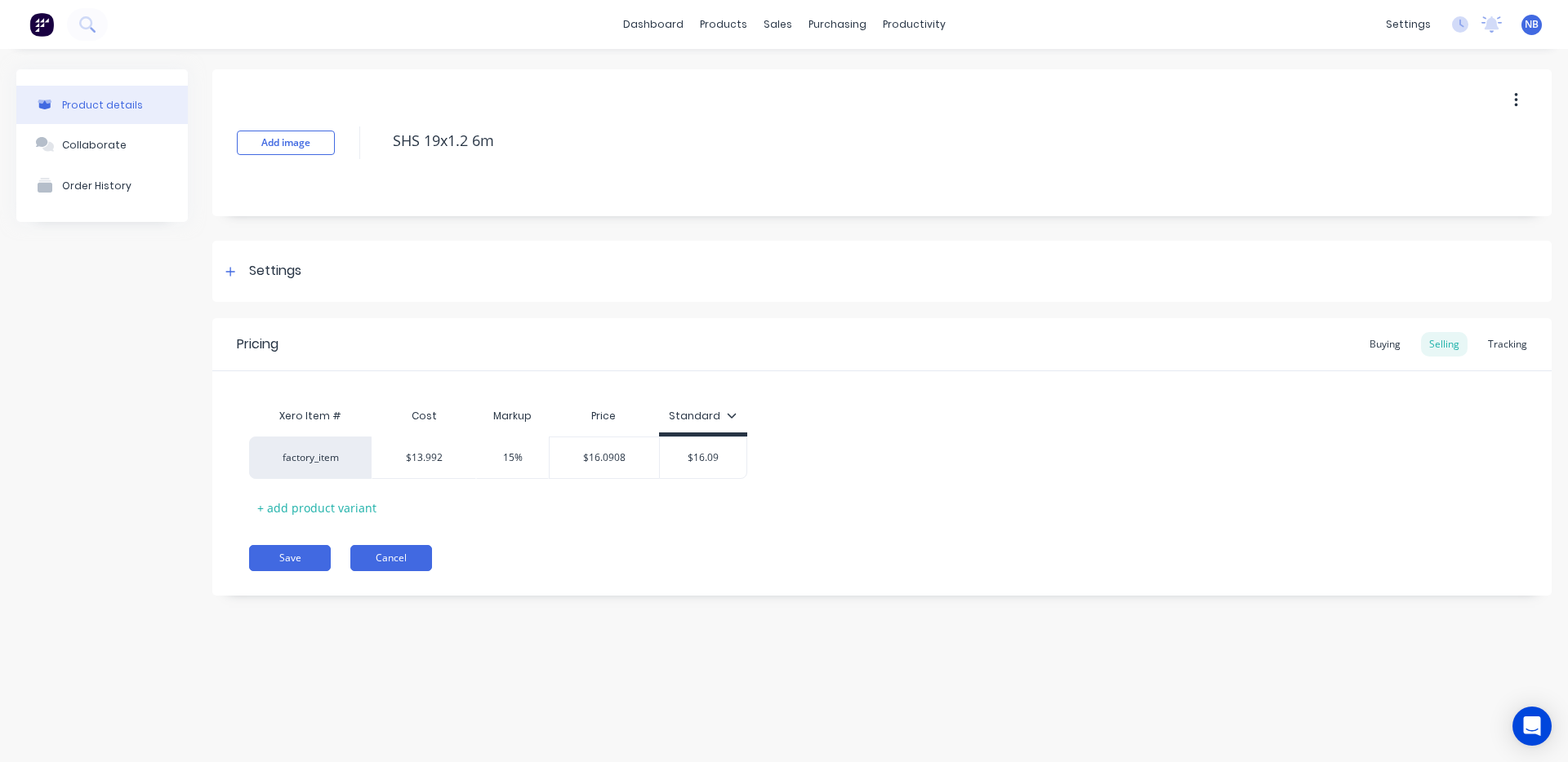
click at [386, 553] on button "Cancel" at bounding box center [391, 559] width 81 height 26
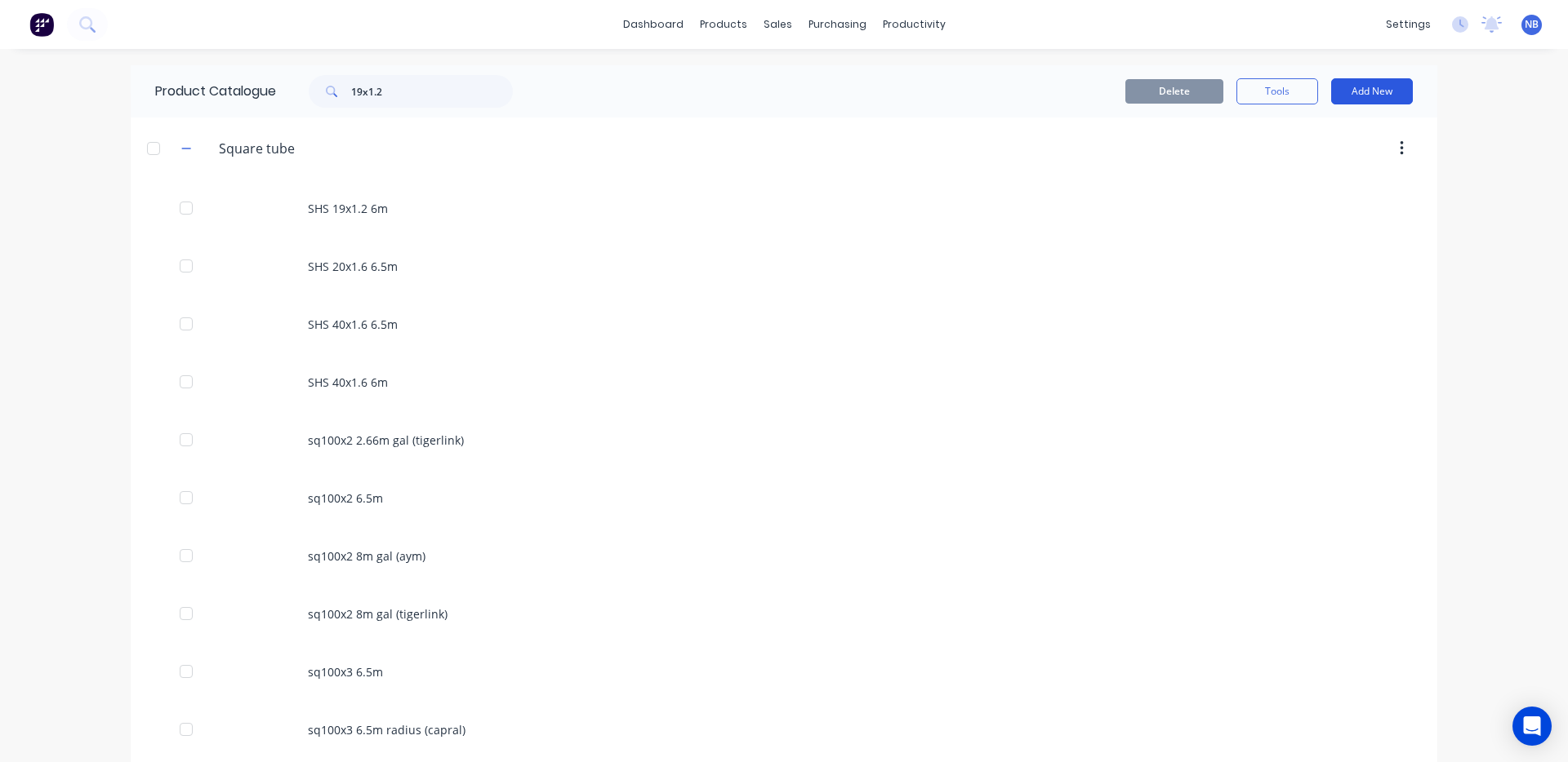
click at [1389, 80] on button "Add New" at bounding box center [1372, 92] width 81 height 26
click at [383, 77] on input "19x1.2" at bounding box center [432, 91] width 162 height 32
drag, startPoint x: 387, startPoint y: 93, endPoint x: 269, endPoint y: 69, distance: 120.4
click at [269, 69] on div "Product Catalogue 19x1.2" at bounding box center [341, 92] width 423 height 52
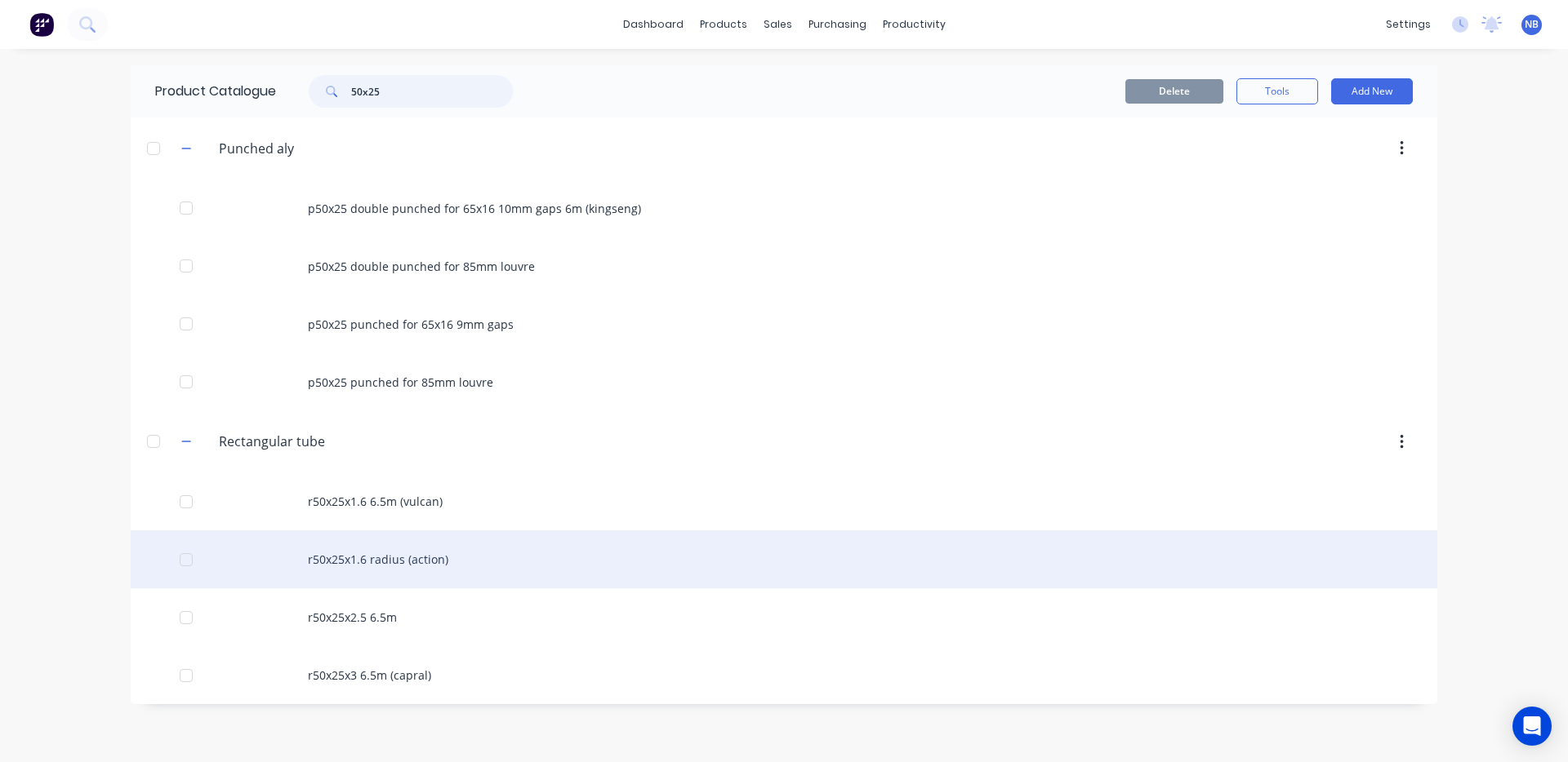
click at [182, 560] on div at bounding box center [186, 559] width 32 height 32
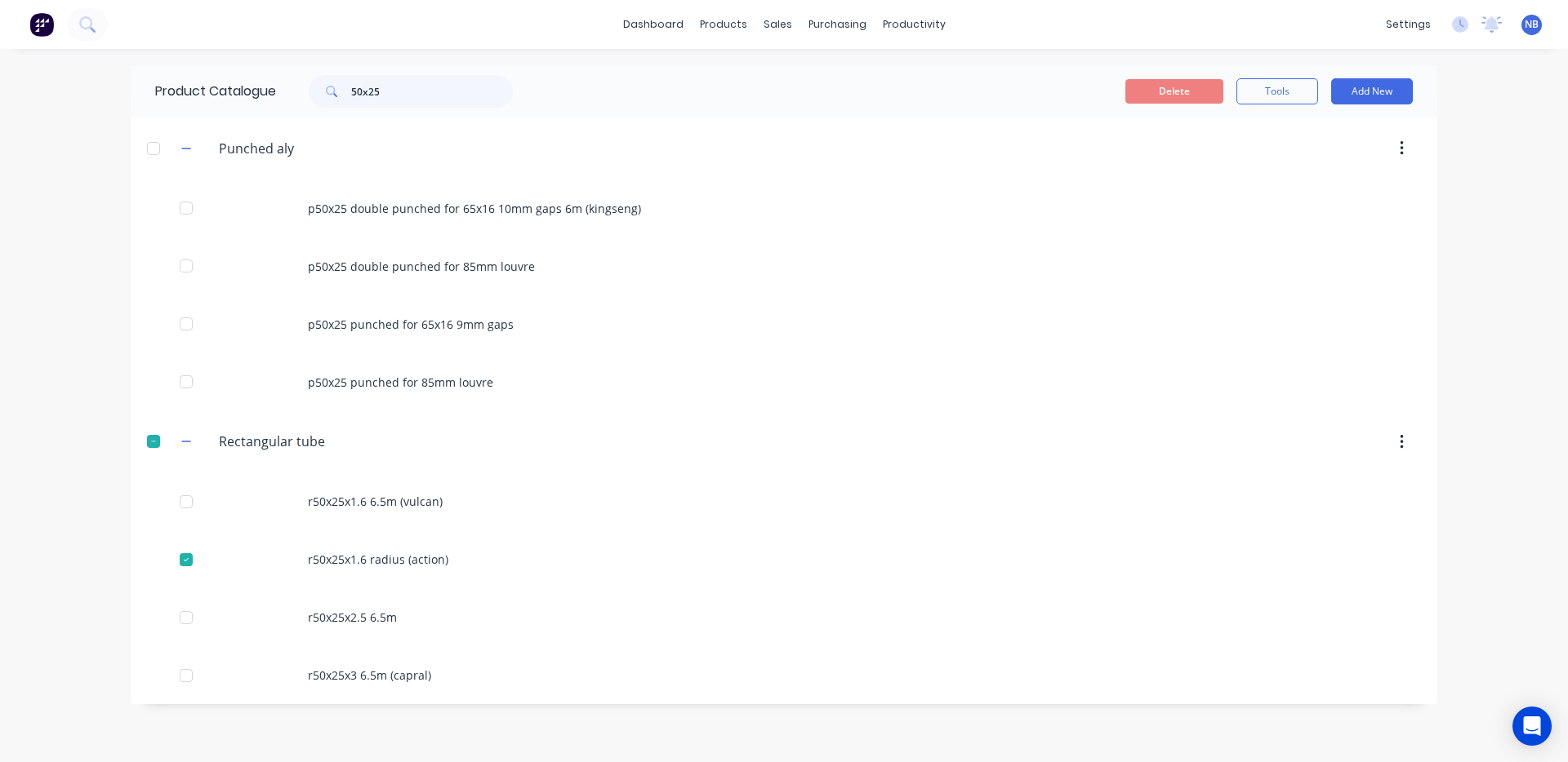
click at [1187, 79] on div "Delete Tools Add New" at bounding box center [982, 92] width 858 height 26
click at [1188, 82] on button "Delete" at bounding box center [1174, 92] width 98 height 24
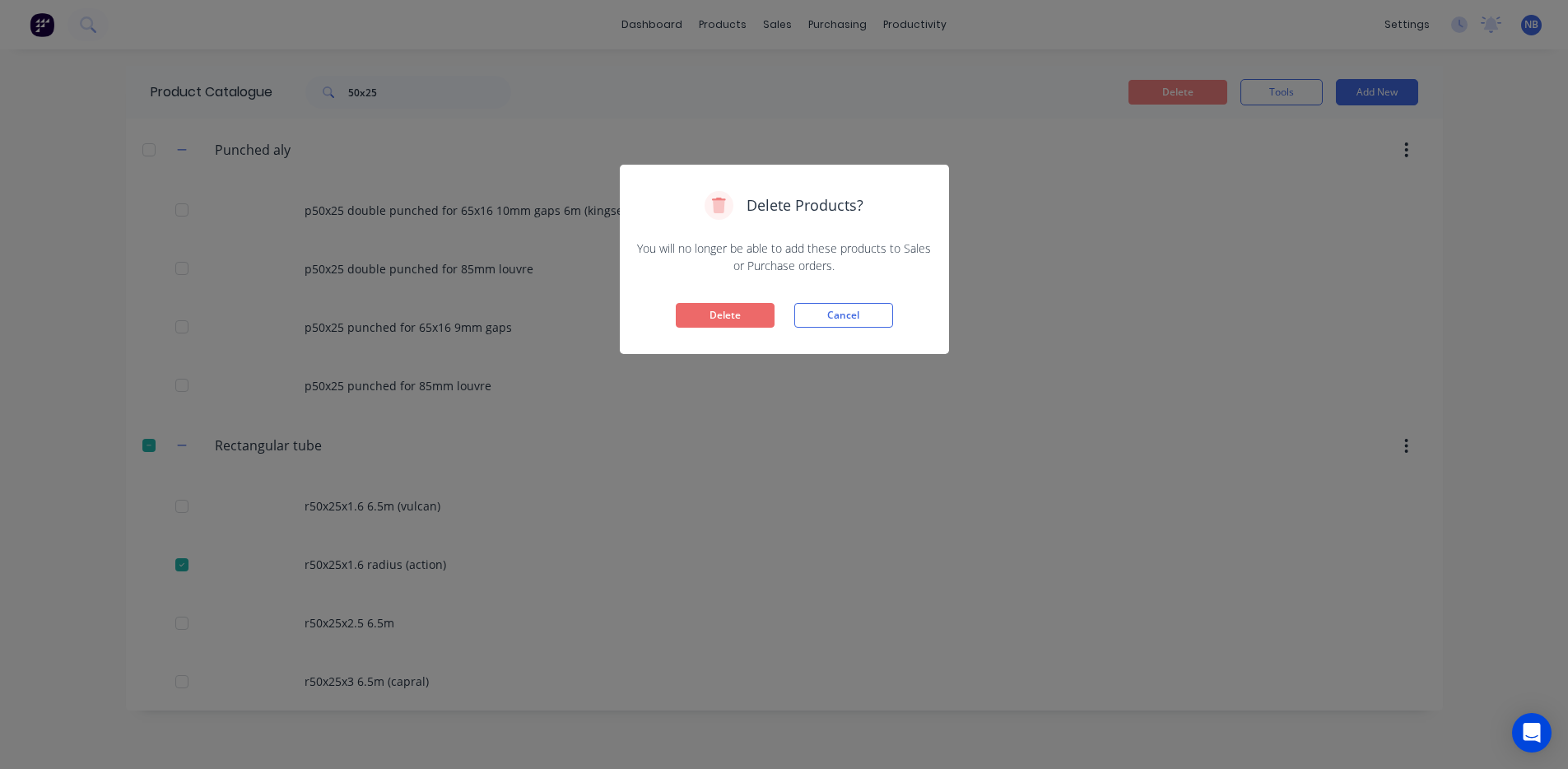
click at [701, 323] on button "Delete" at bounding box center [726, 315] width 99 height 24
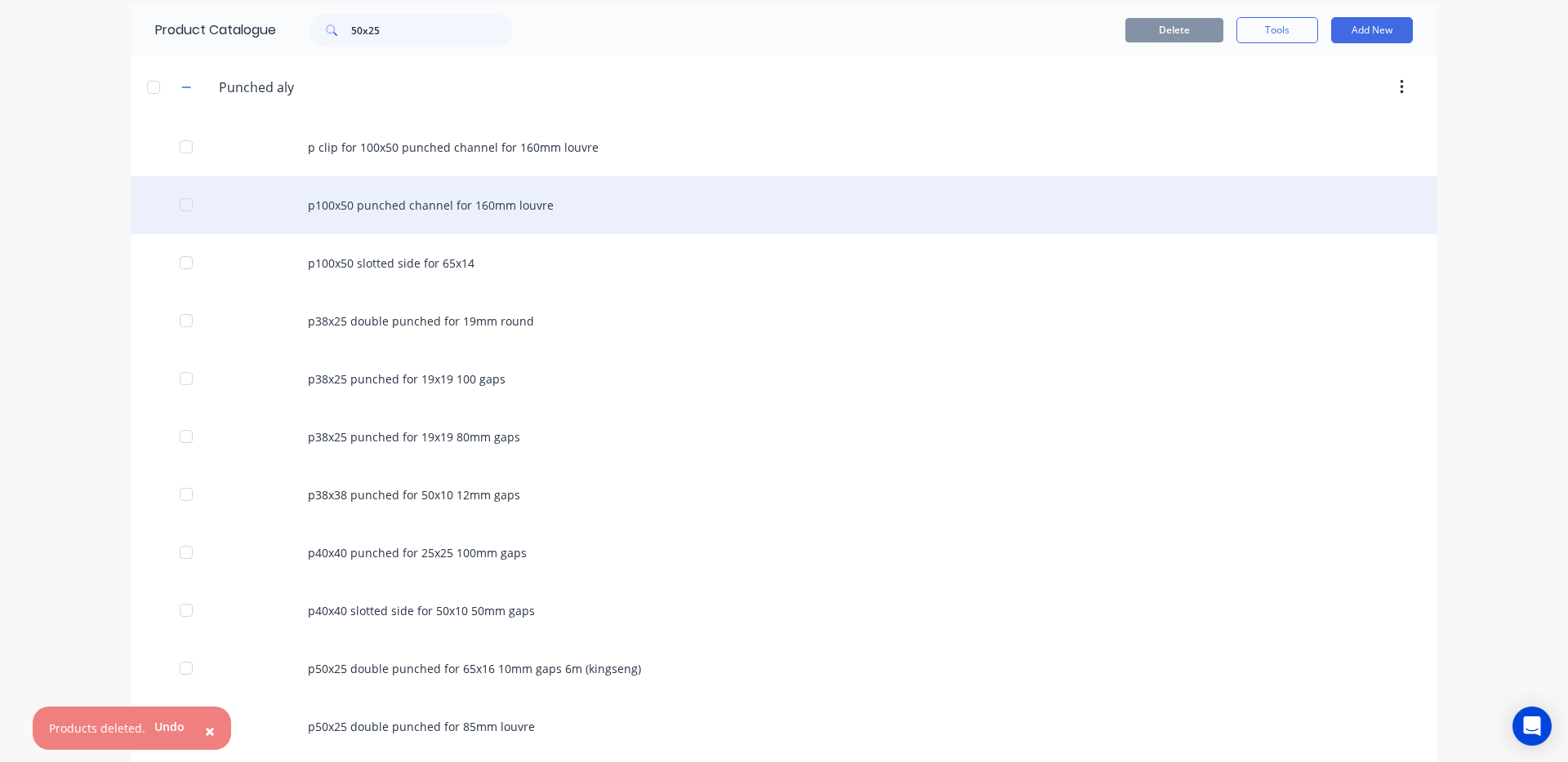
scroll to position [87, 0]
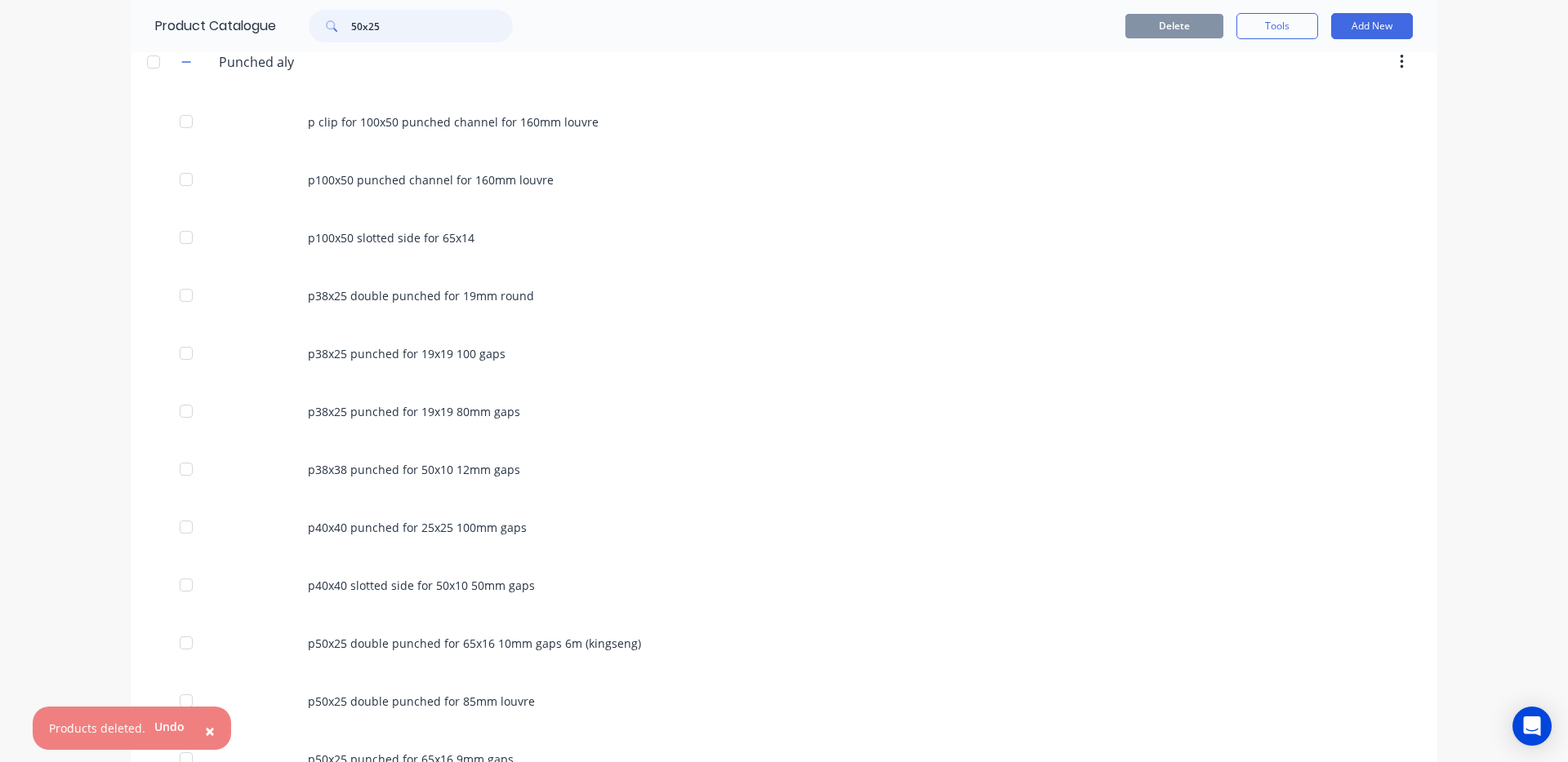
click at [472, 22] on input "50x25" at bounding box center [432, 26] width 162 height 32
type input "50x25"
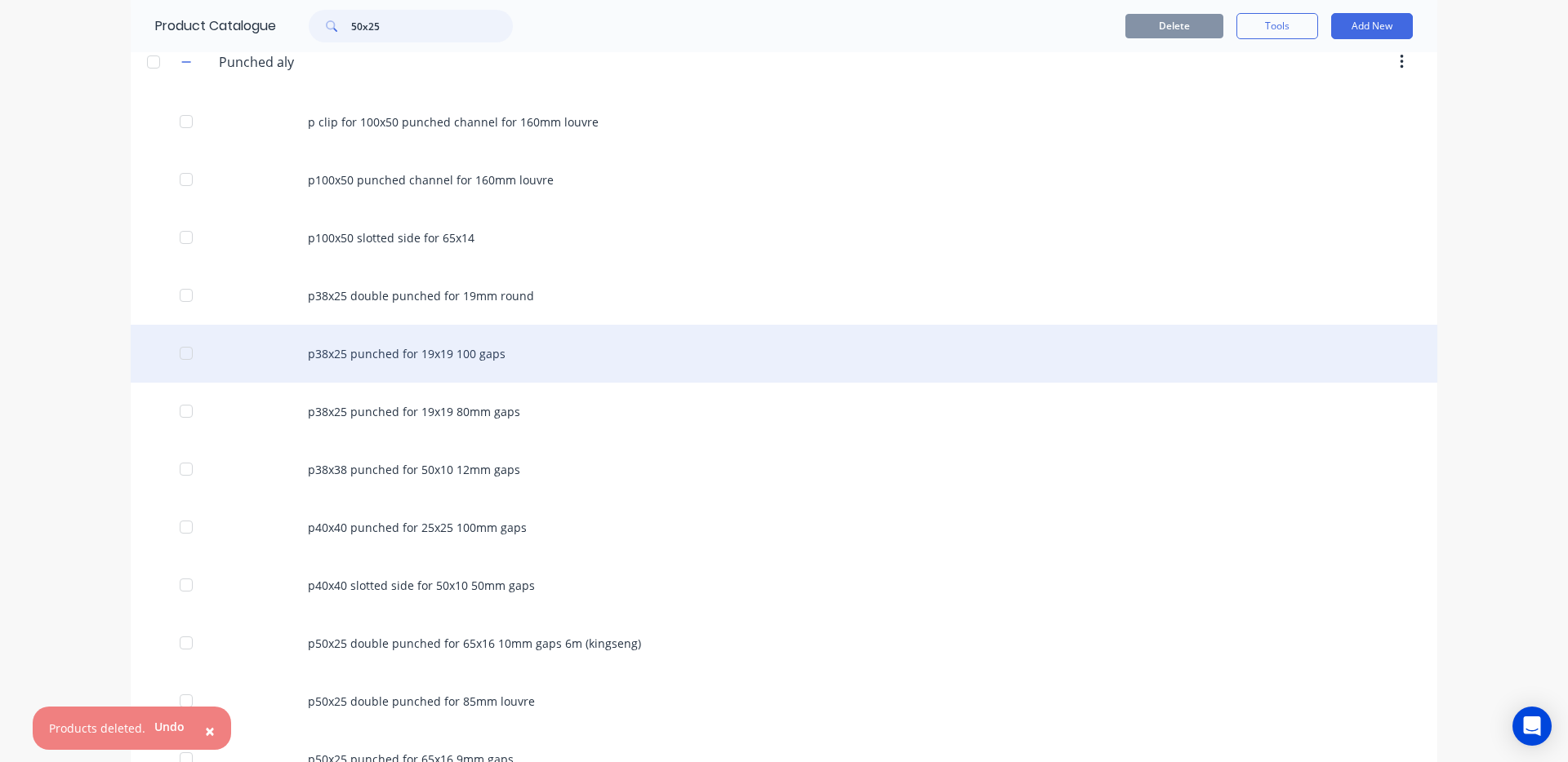
scroll to position [0, 0]
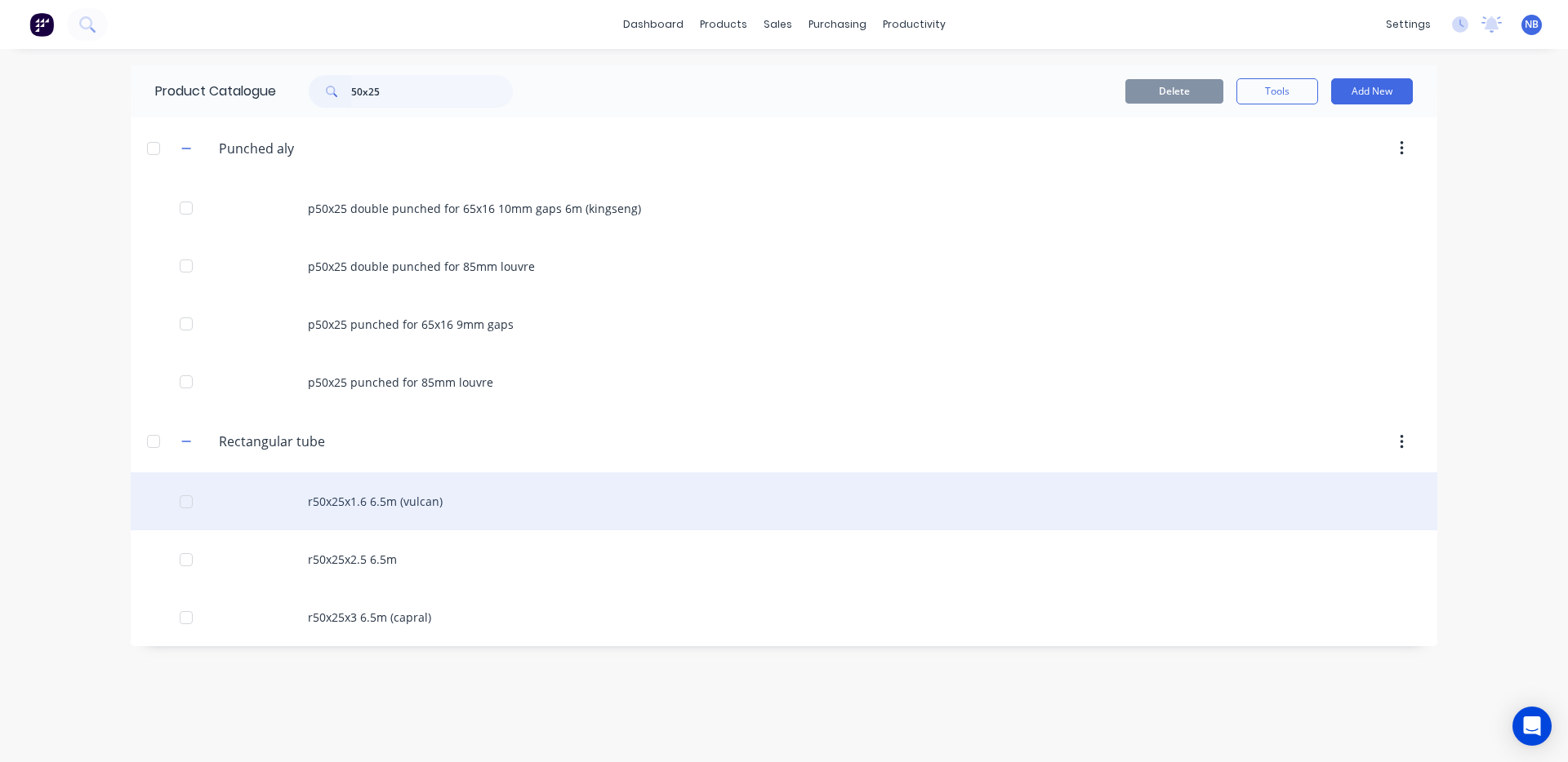
click at [429, 520] on div "r50x25x1.6 6.5m (vulcan)" at bounding box center [784, 501] width 1306 height 58
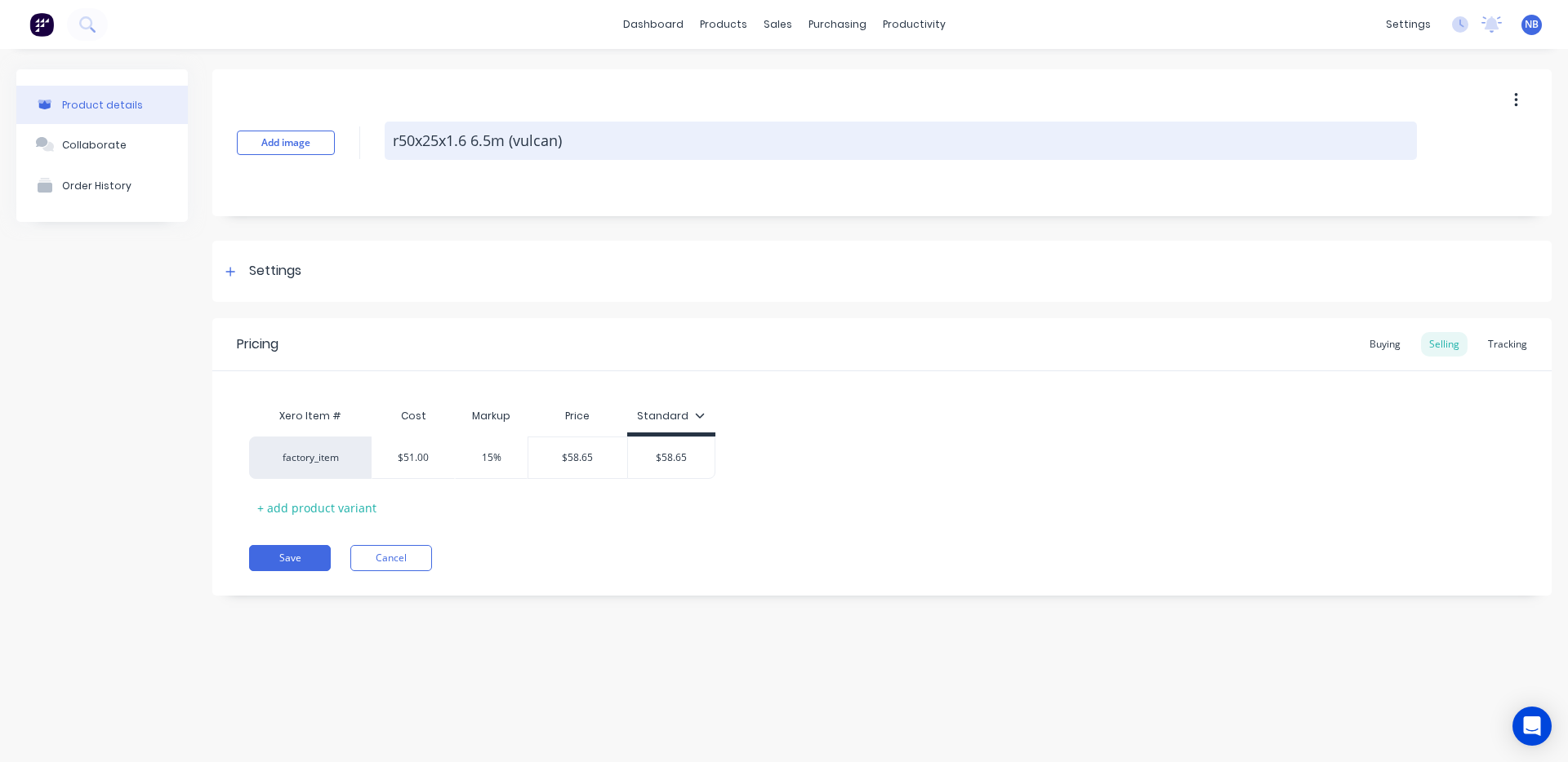
click at [438, 128] on textarea "r50x25x1.6 6.5m (vulcan)" at bounding box center [901, 141] width 1032 height 38
click at [392, 141] on textarea "r50x25x1.6 6.5m (vulcan)" at bounding box center [901, 141] width 1032 height 38
drag, startPoint x: 404, startPoint y: 140, endPoint x: 390, endPoint y: 141, distance: 14.0
click at [390, 141] on textarea "r50x25x1.6 6.5m (vulcan)" at bounding box center [901, 141] width 1032 height 38
type textarea "x"
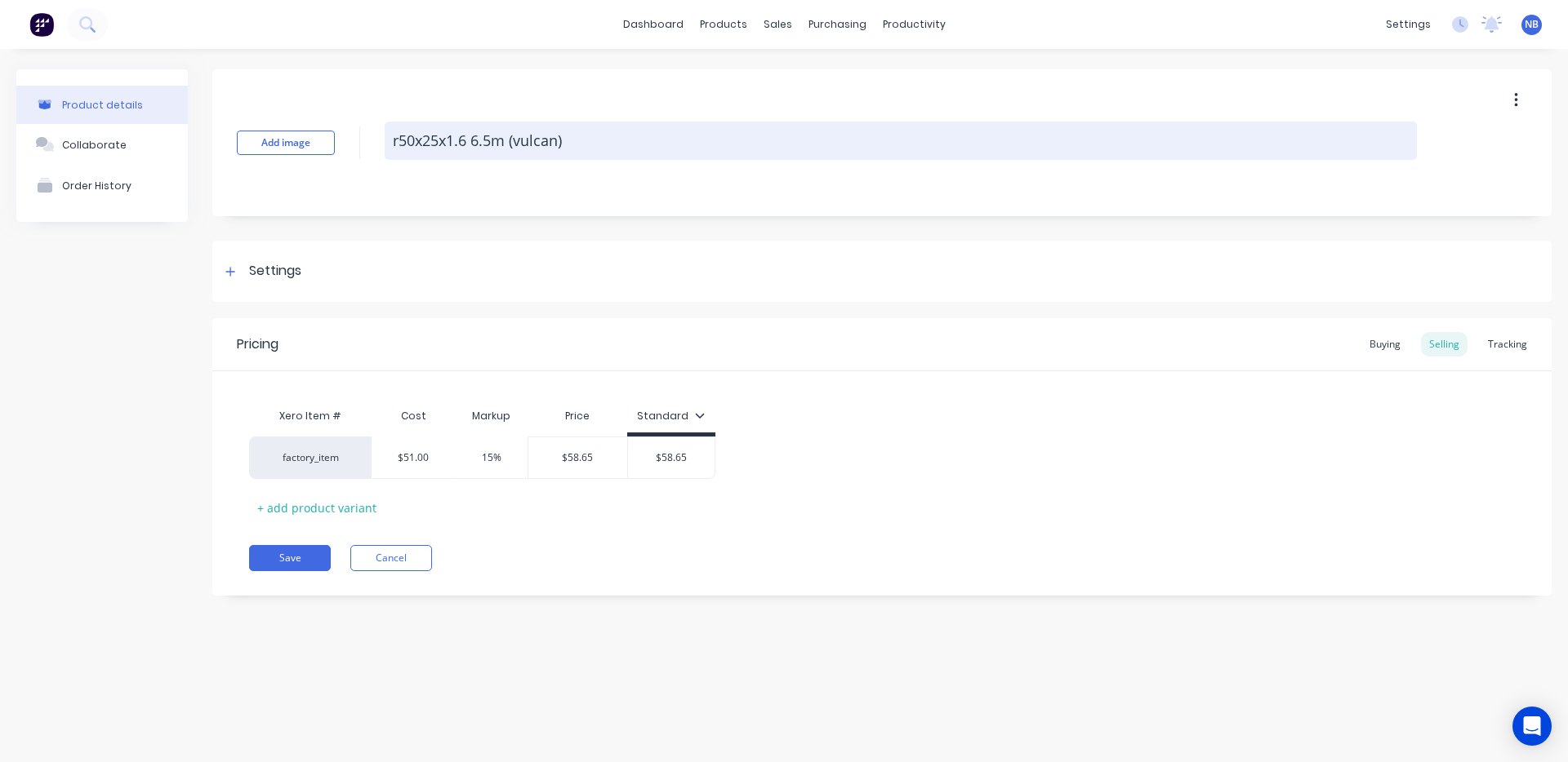
type textarea "R0x25x1.6 6.5m (vulcan)"
type textarea "x"
type textarea "RH0x25x1.6 6.5m (vulcan)"
type textarea "x"
type textarea "RHS0x25x1.6 6.5m (vulcan)"
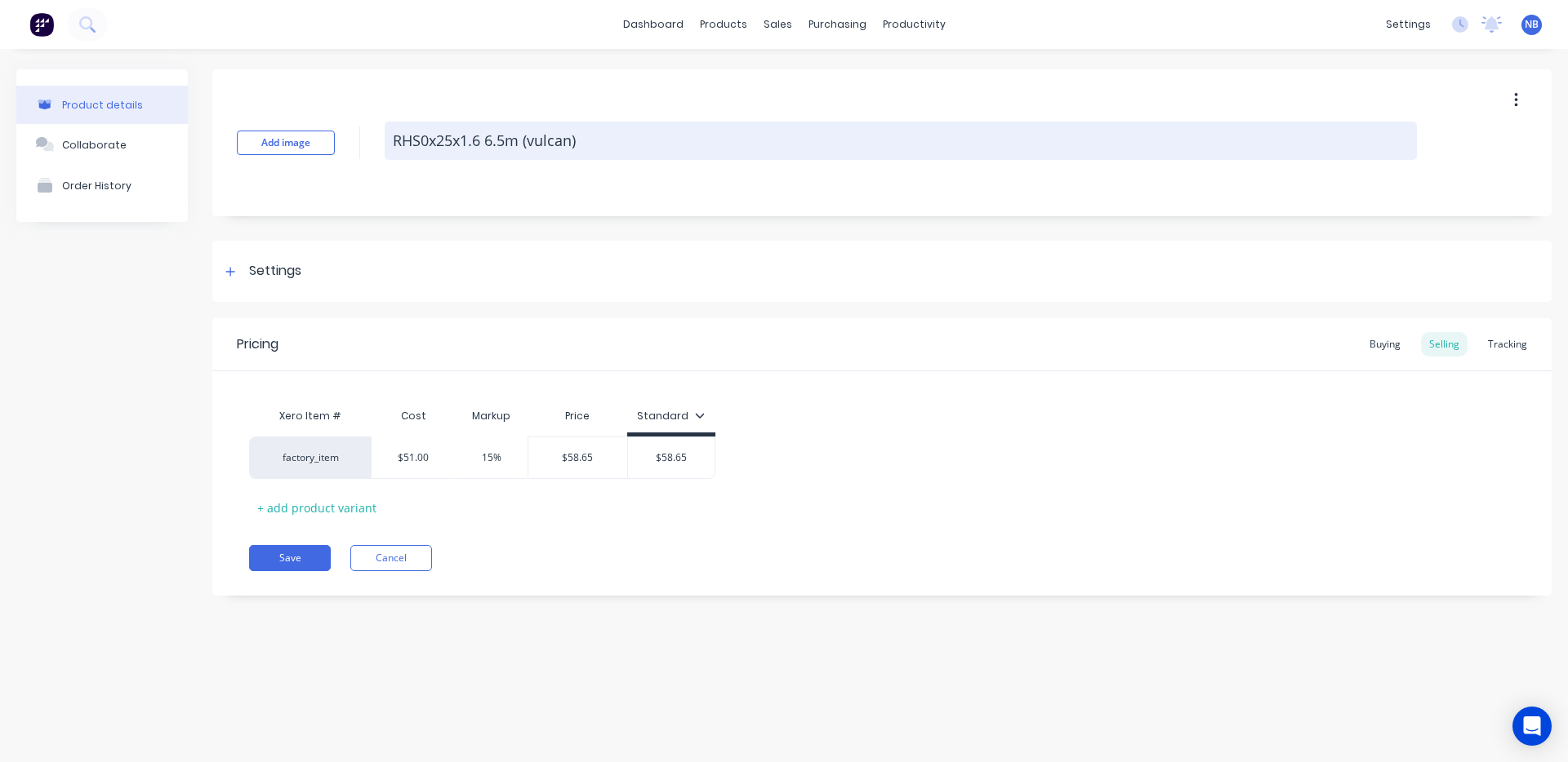
type textarea "x"
type textarea "RHS 0x25x1.6 6.5m (vulcan)"
type textarea "x"
type textarea "RHS 50x25x1.6 6.5m (vulcan)"
click at [573, 140] on textarea "RHS 50x25x1.6 6.5m (vulcan)" at bounding box center [901, 141] width 1032 height 38
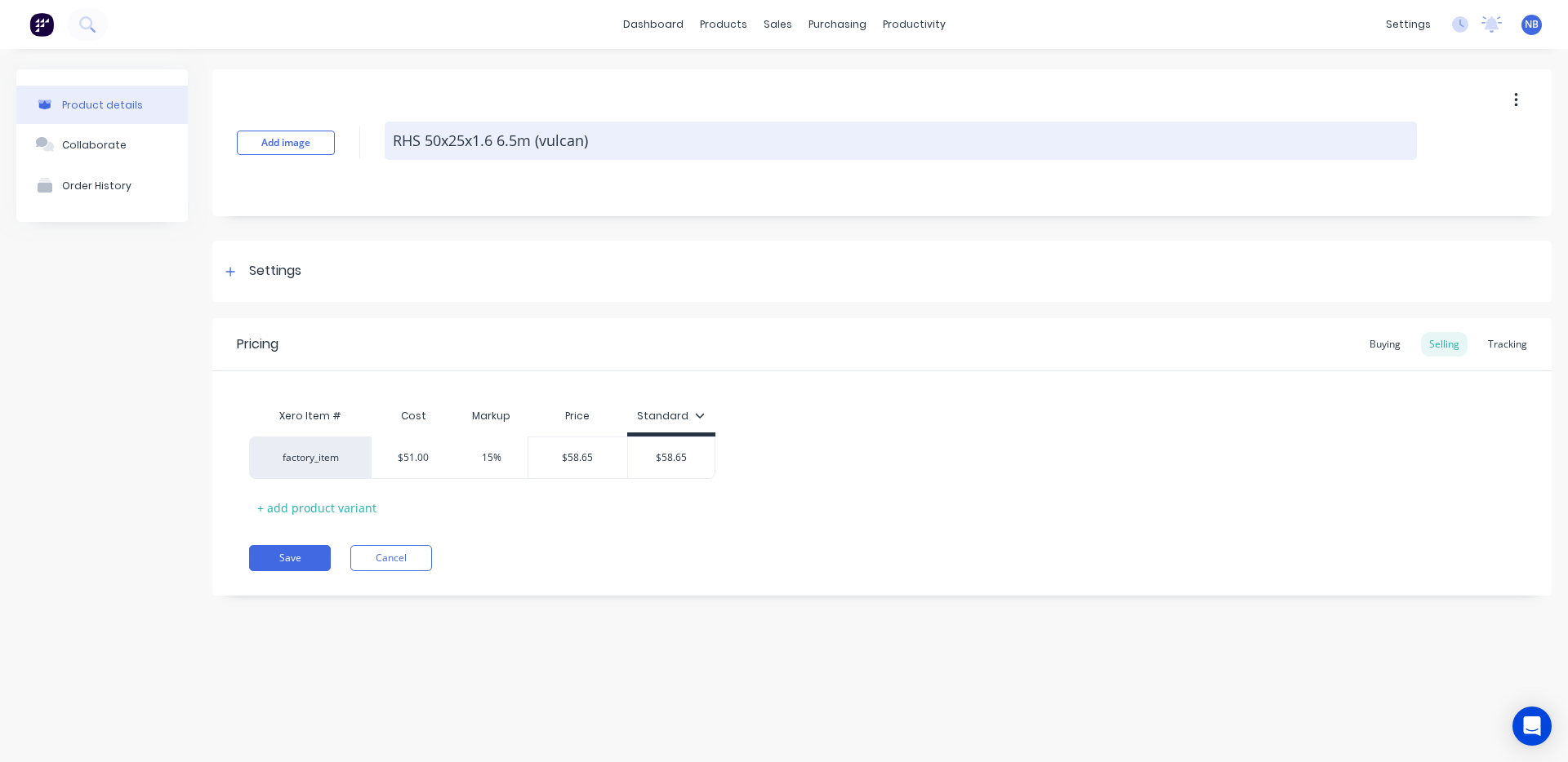
drag, startPoint x: 600, startPoint y: 139, endPoint x: 543, endPoint y: 131, distance: 57.6
click at [542, 132] on textarea "RHS 50x25x1.6 6.5m (vulcan)" at bounding box center [901, 141] width 1032 height 38
type textarea "x"
type textarea "RHS 50x25x1.6 6.5m ("
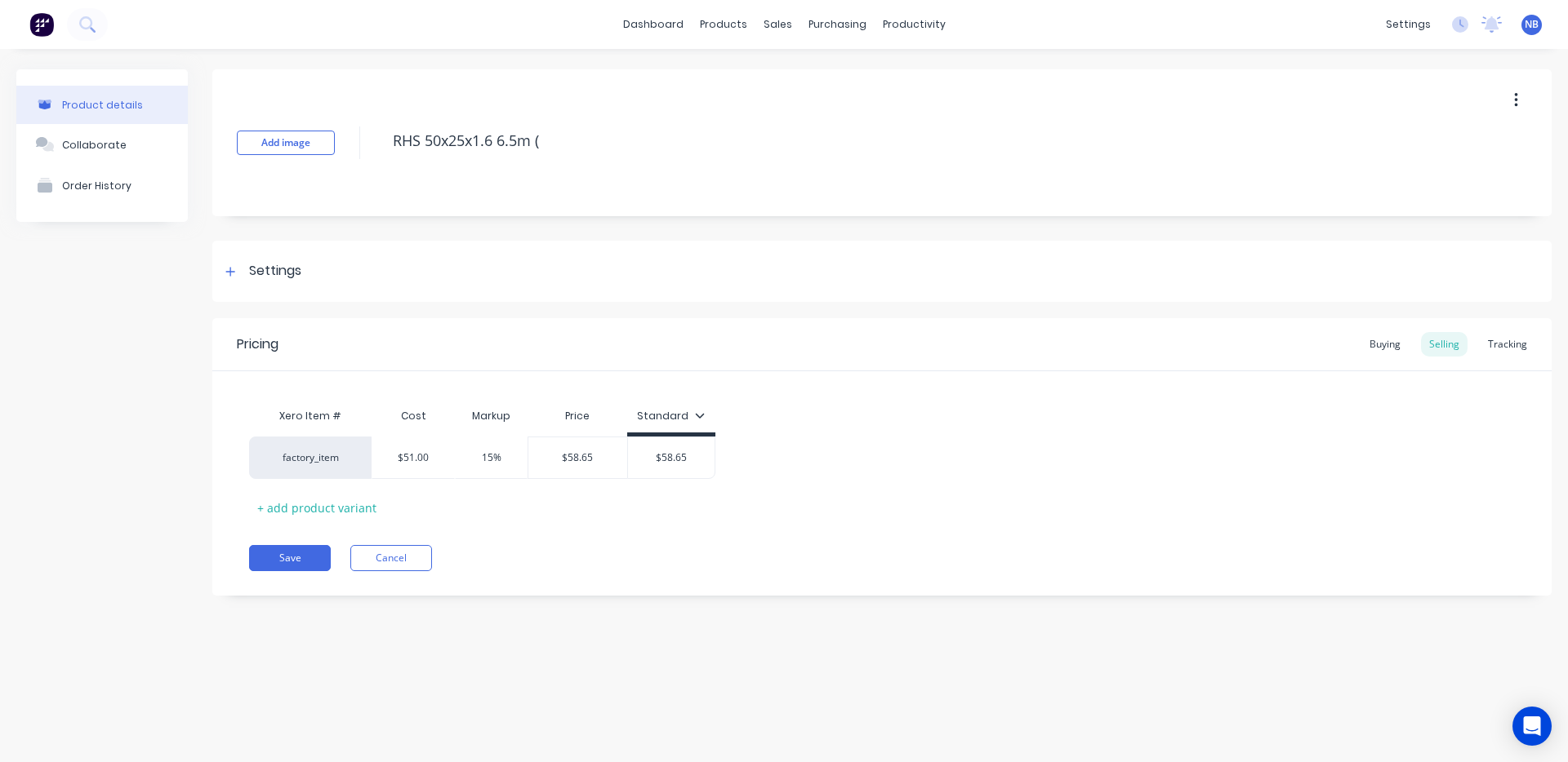
type textarea "x"
type textarea "RHS 50x25x1.6 6.5m"
type textarea "x"
type textarea "RHS 50x25x1.6 6.5m"
type textarea "x"
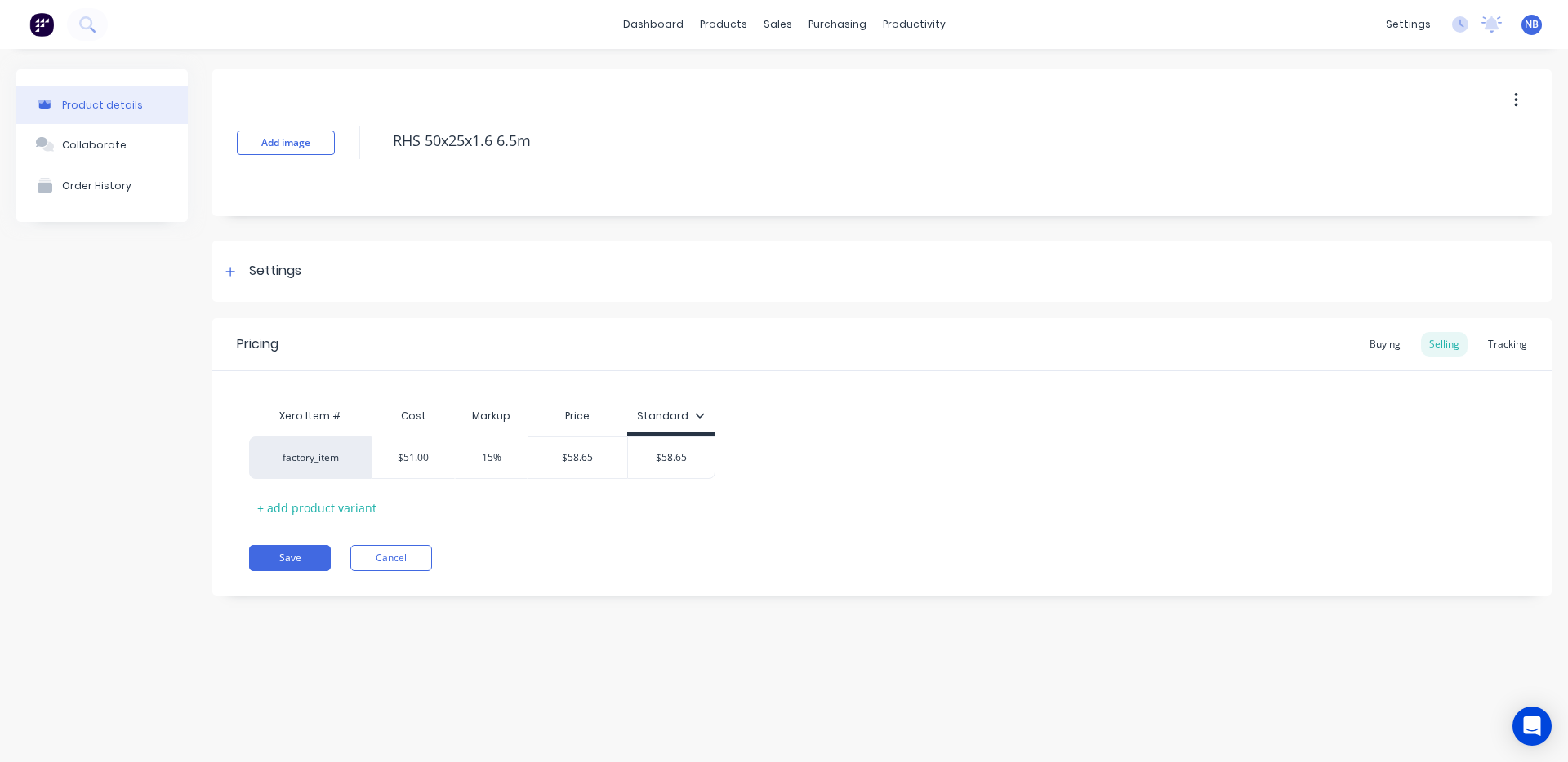
type textarea "RHS 50x25x1.6 6.5m"
click at [1226, 402] on div "Xero Item # Cost Markup Price Standard factory_item $51.00 15% $58.65 $58.65 + …" at bounding box center [882, 460] width 1266 height 121
click at [223, 271] on div at bounding box center [230, 271] width 20 height 20
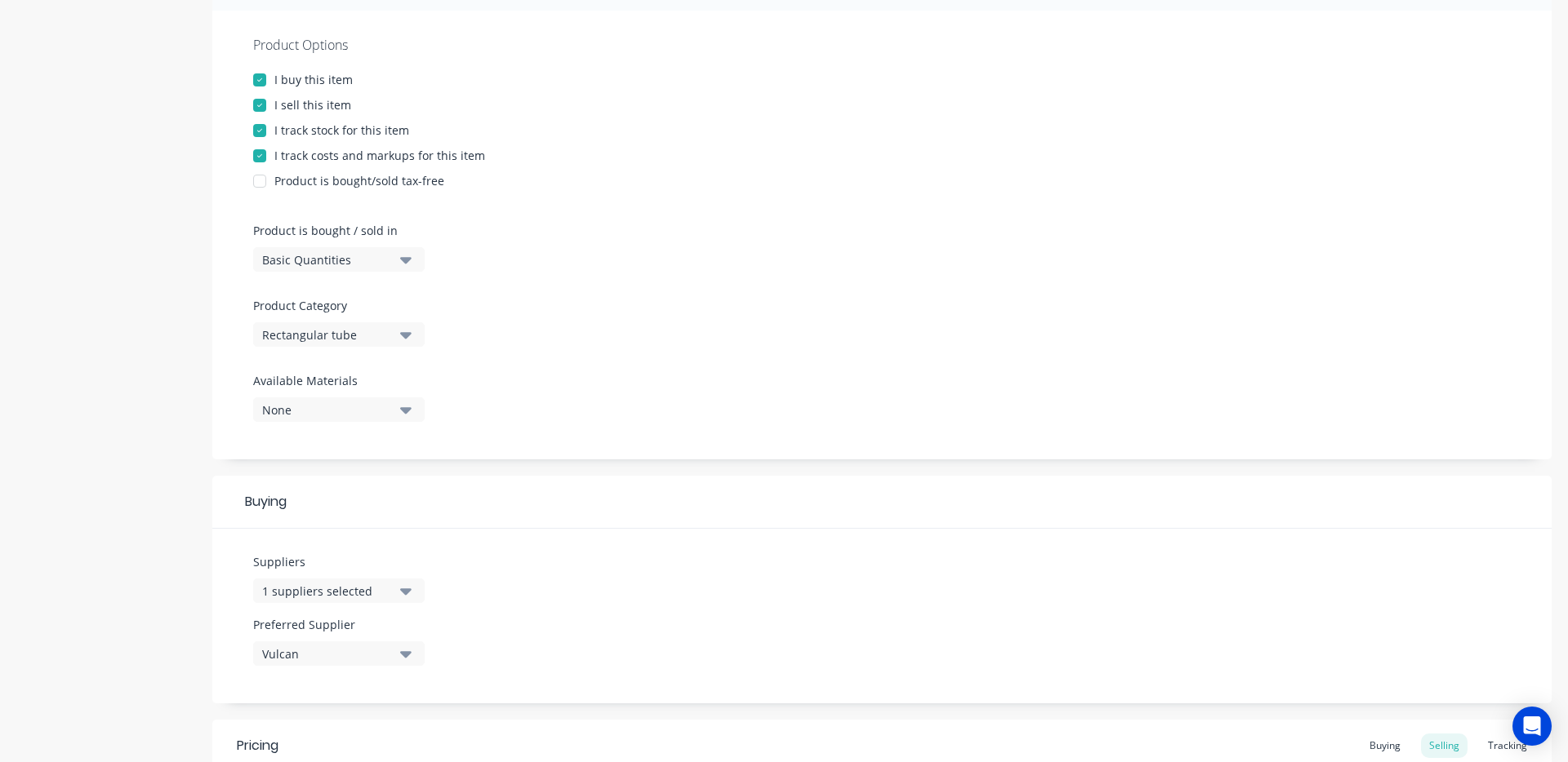
scroll to position [372, 0]
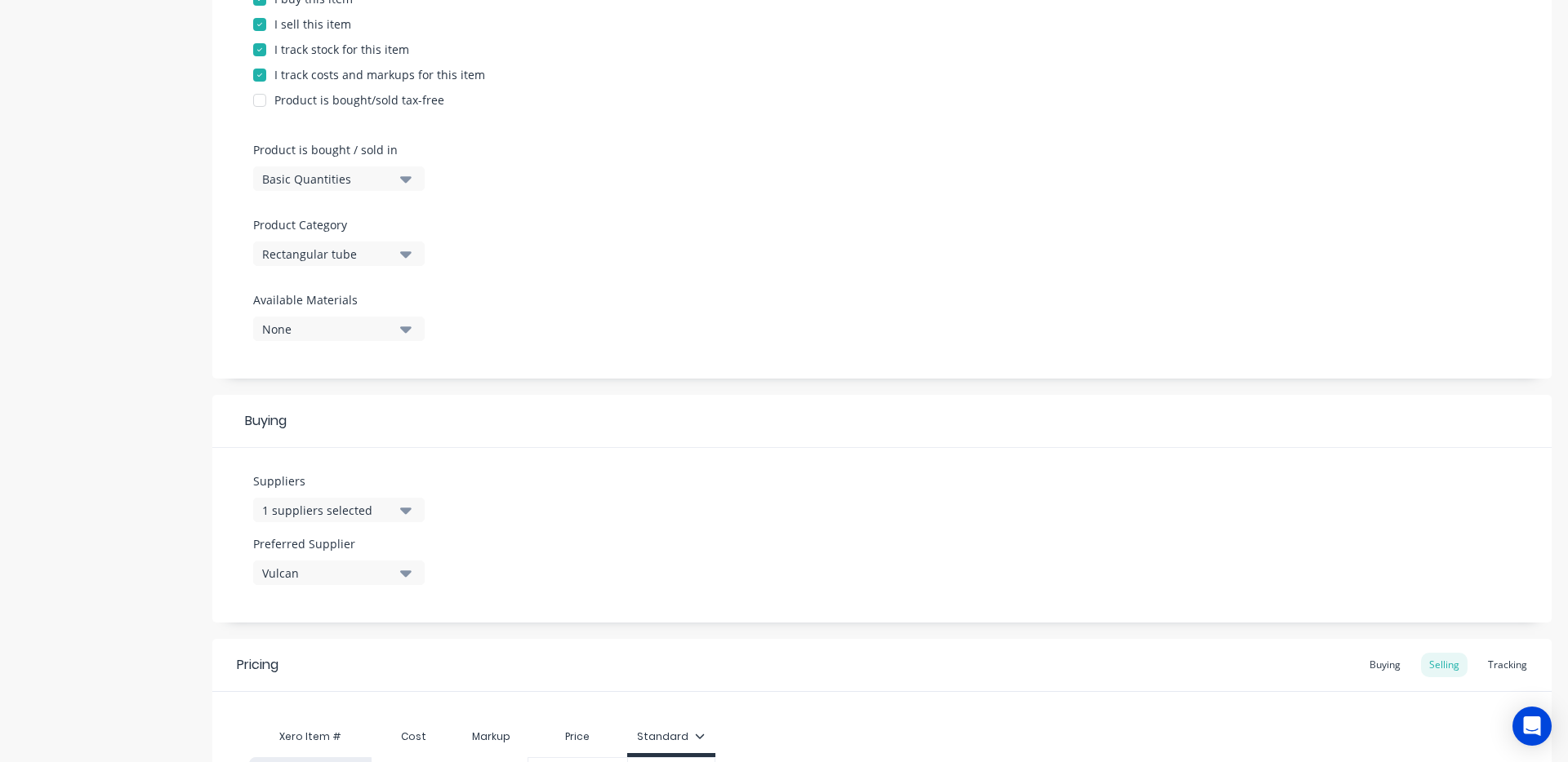
click at [395, 515] on button "1 suppliers selected" at bounding box center [339, 510] width 171 height 24
click at [761, 391] on div "Product Options I buy this item I sell this item I track stock for this item I …" at bounding box center [881, 276] width 1339 height 693
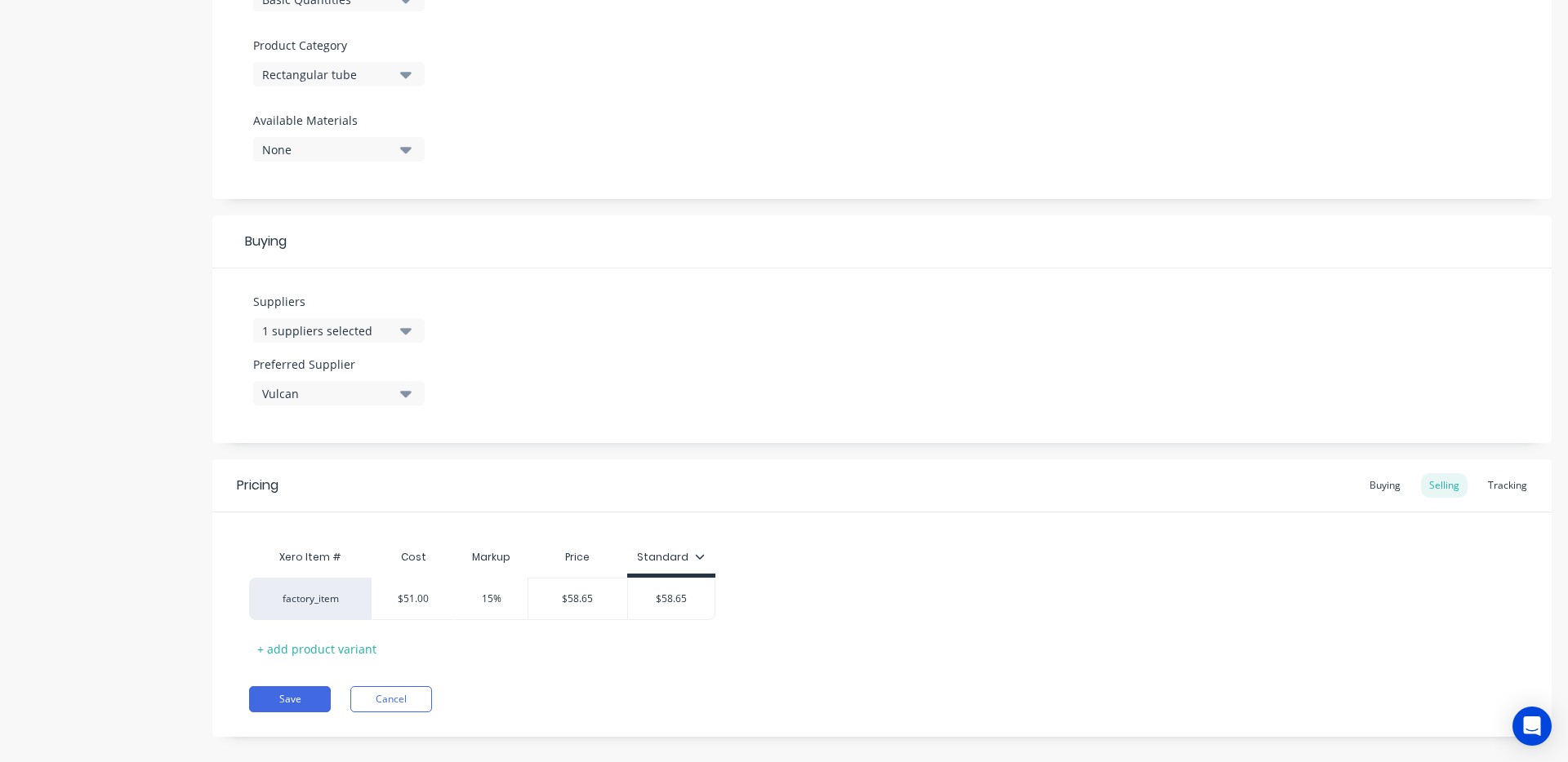
scroll to position [563, 0]
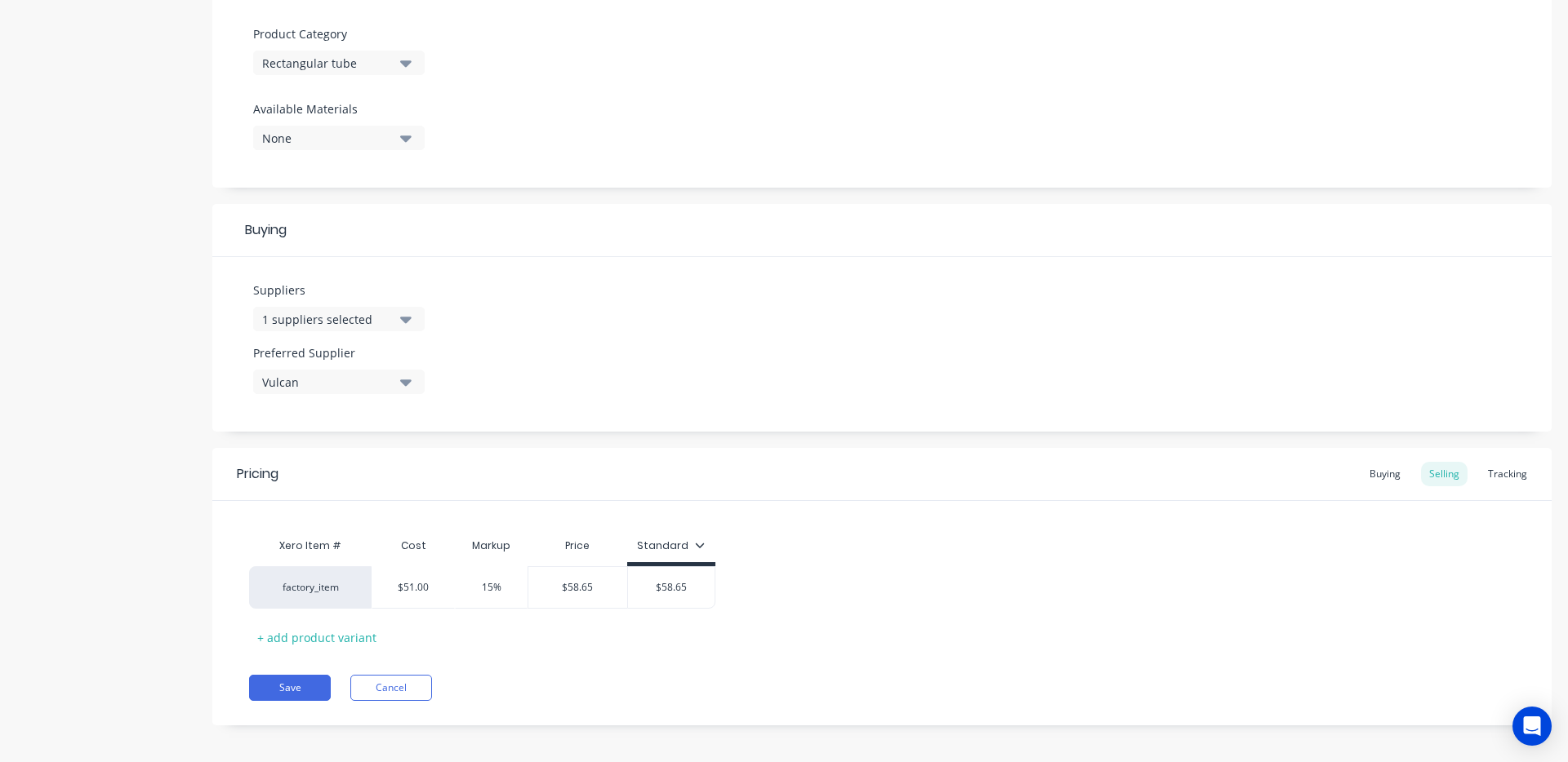
click at [378, 314] on div "1 suppliers selected" at bounding box center [327, 319] width 130 height 18
click at [381, 375] on input "text" at bounding box center [387, 367] width 173 height 32
type input "king"
click at [281, 410] on div "button" at bounding box center [279, 409] width 32 height 32
type textarea "x"
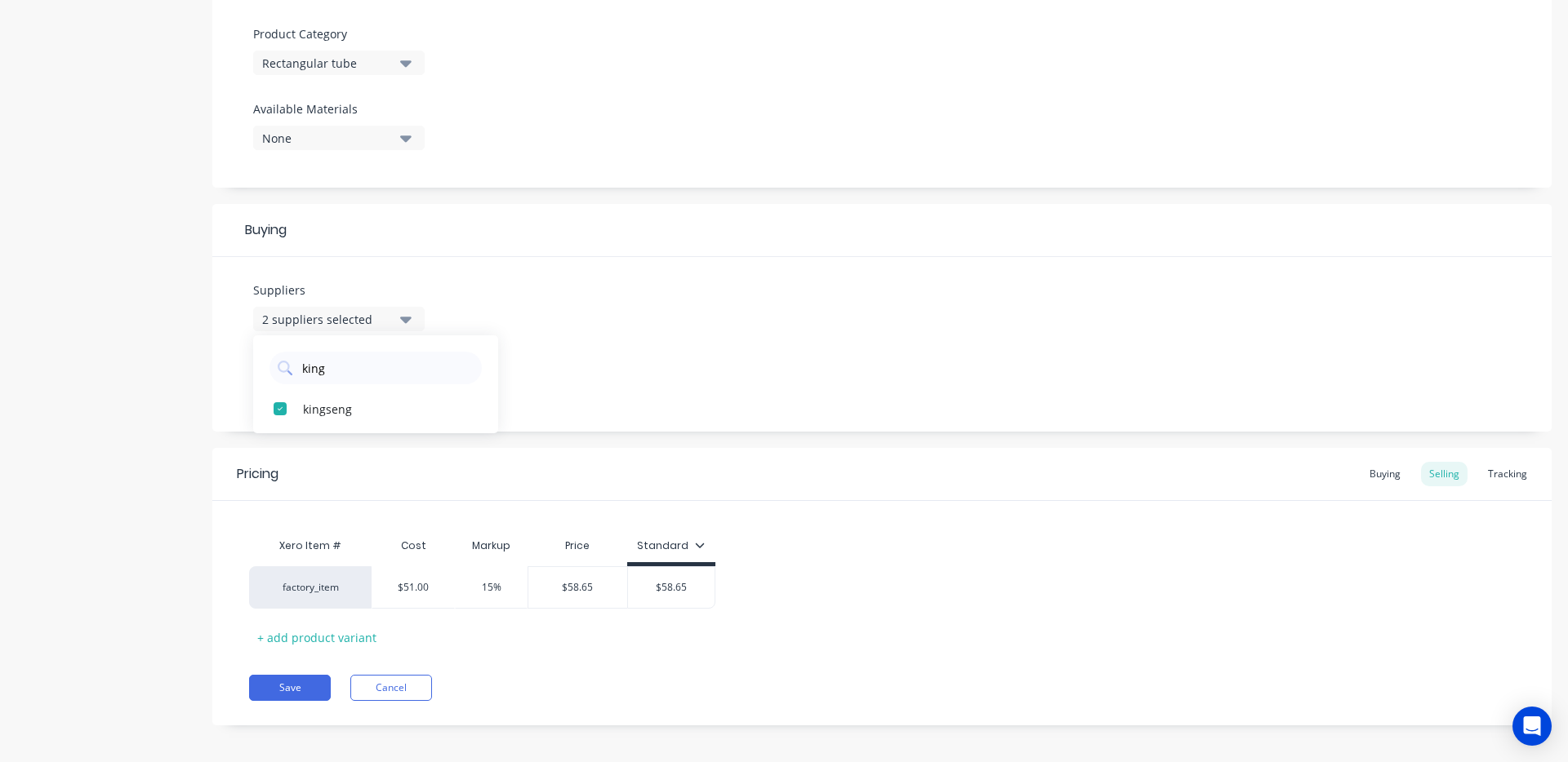
drag, startPoint x: 355, startPoint y: 370, endPoint x: 249, endPoint y: 354, distance: 107.2
click at [249, 354] on div "Suppliers 2 suppliers selected king [PERSON_NAME] Preferred Supplier Vulcan" at bounding box center [881, 344] width 1339 height 175
click at [333, 317] on div "2 suppliers selected" at bounding box center [327, 319] width 130 height 18
click at [345, 372] on input "king" at bounding box center [387, 367] width 173 height 32
type input "k"
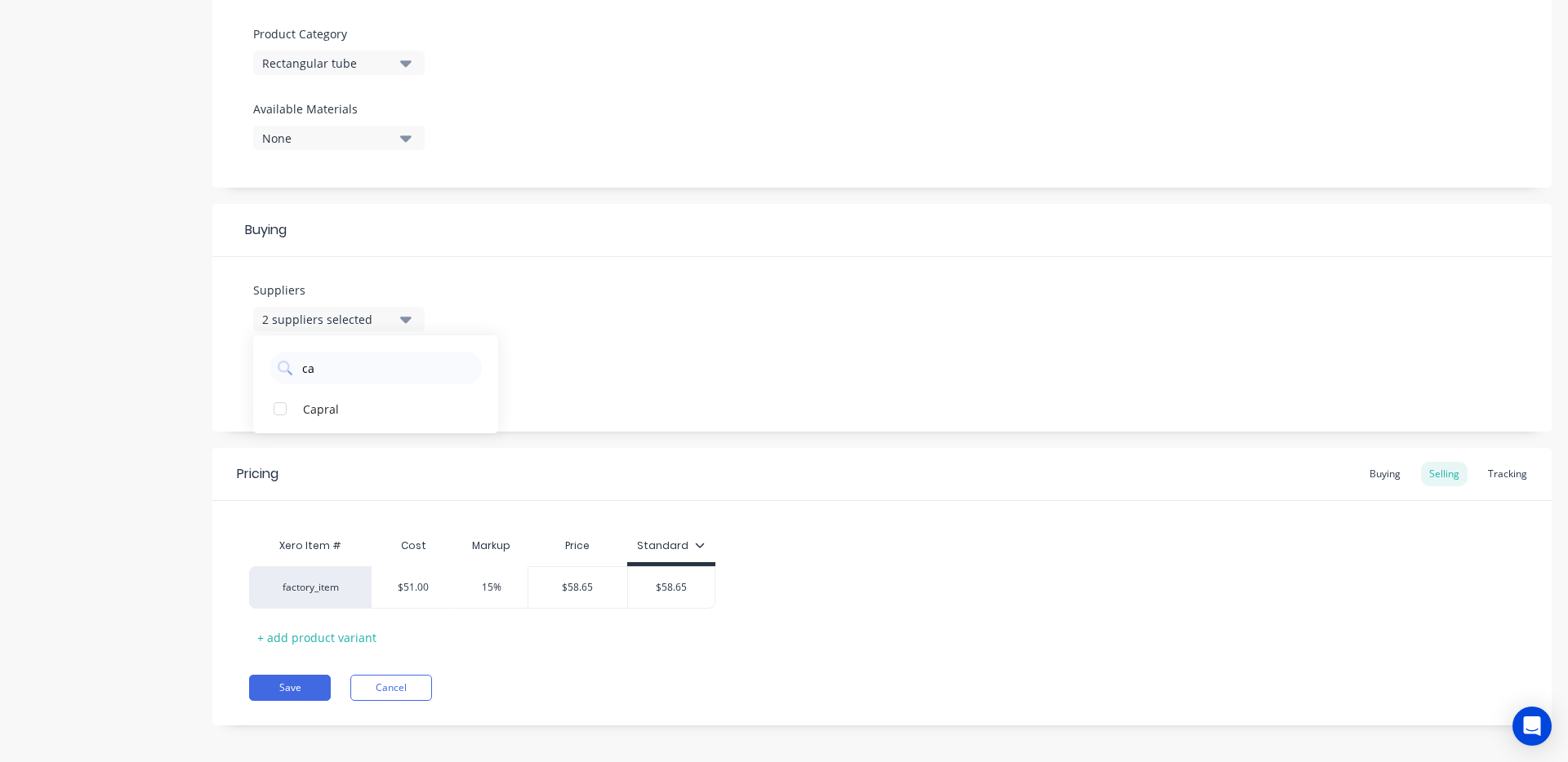
type input "ca"
click at [809, 281] on div "Suppliers 2 suppliers selected ca Capral Preferred Supplier Vulcan" at bounding box center [881, 344] width 1339 height 175
click at [1361, 479] on div "Buying" at bounding box center [1384, 474] width 47 height 24
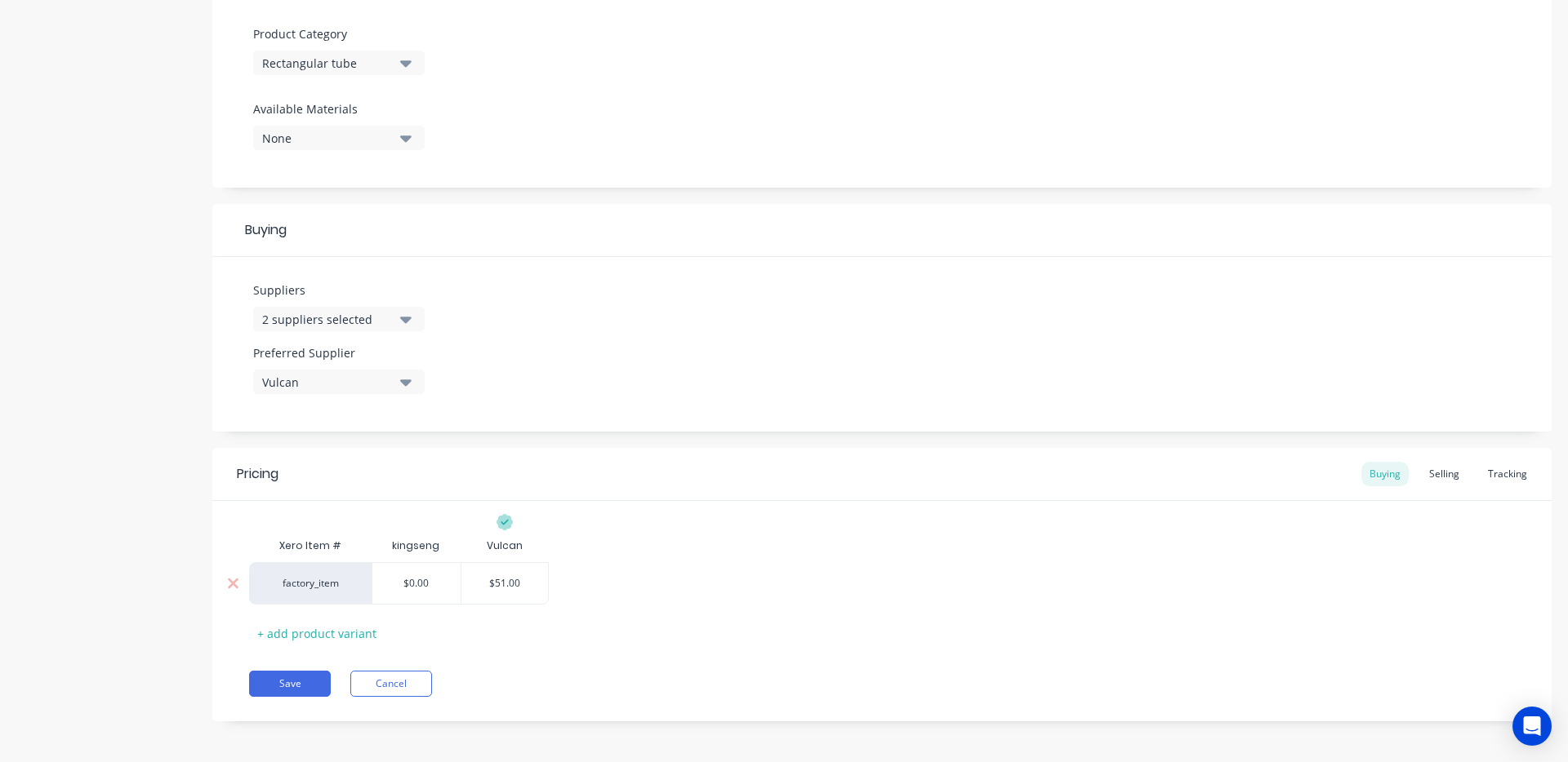
click at [506, 591] on div "$51.00" at bounding box center [505, 584] width 87 height 41
type input "$51.00"
click at [506, 591] on div "$51.00" at bounding box center [505, 584] width 87 height 41
click at [508, 587] on input "$51.00" at bounding box center [505, 584] width 87 height 15
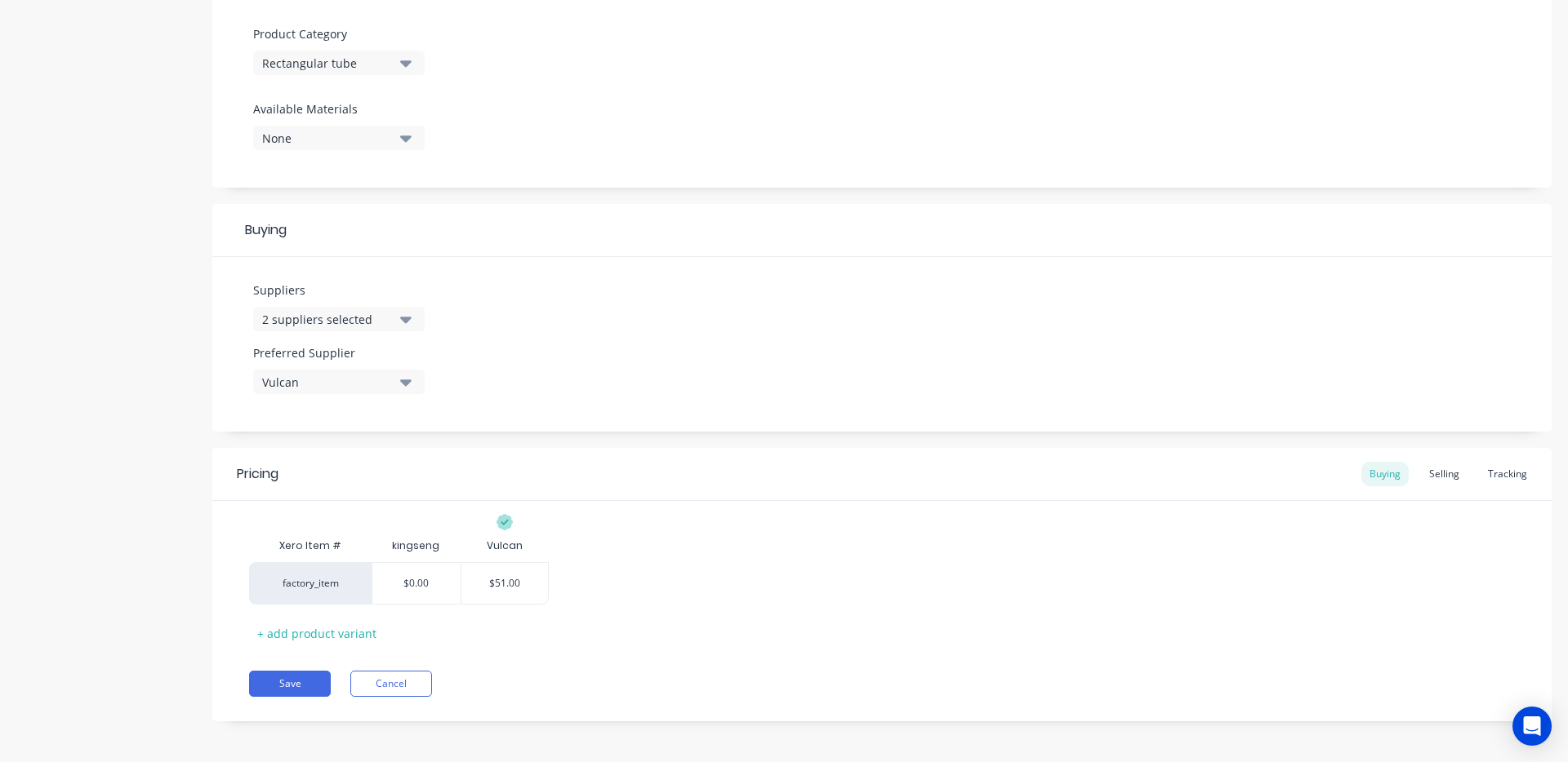
drag, startPoint x: 523, startPoint y: 591, endPoint x: 496, endPoint y: 581, distance: 28.8
click at [496, 581] on div "factory_item $0.00 $51.00 $51.00" at bounding box center [882, 584] width 1266 height 43
drag, startPoint x: 500, startPoint y: 579, endPoint x: 503, endPoint y: 587, distance: 8.5
click at [501, 579] on input "$51.00" at bounding box center [505, 584] width 87 height 15
click at [500, 584] on input "$51.00" at bounding box center [505, 584] width 87 height 15
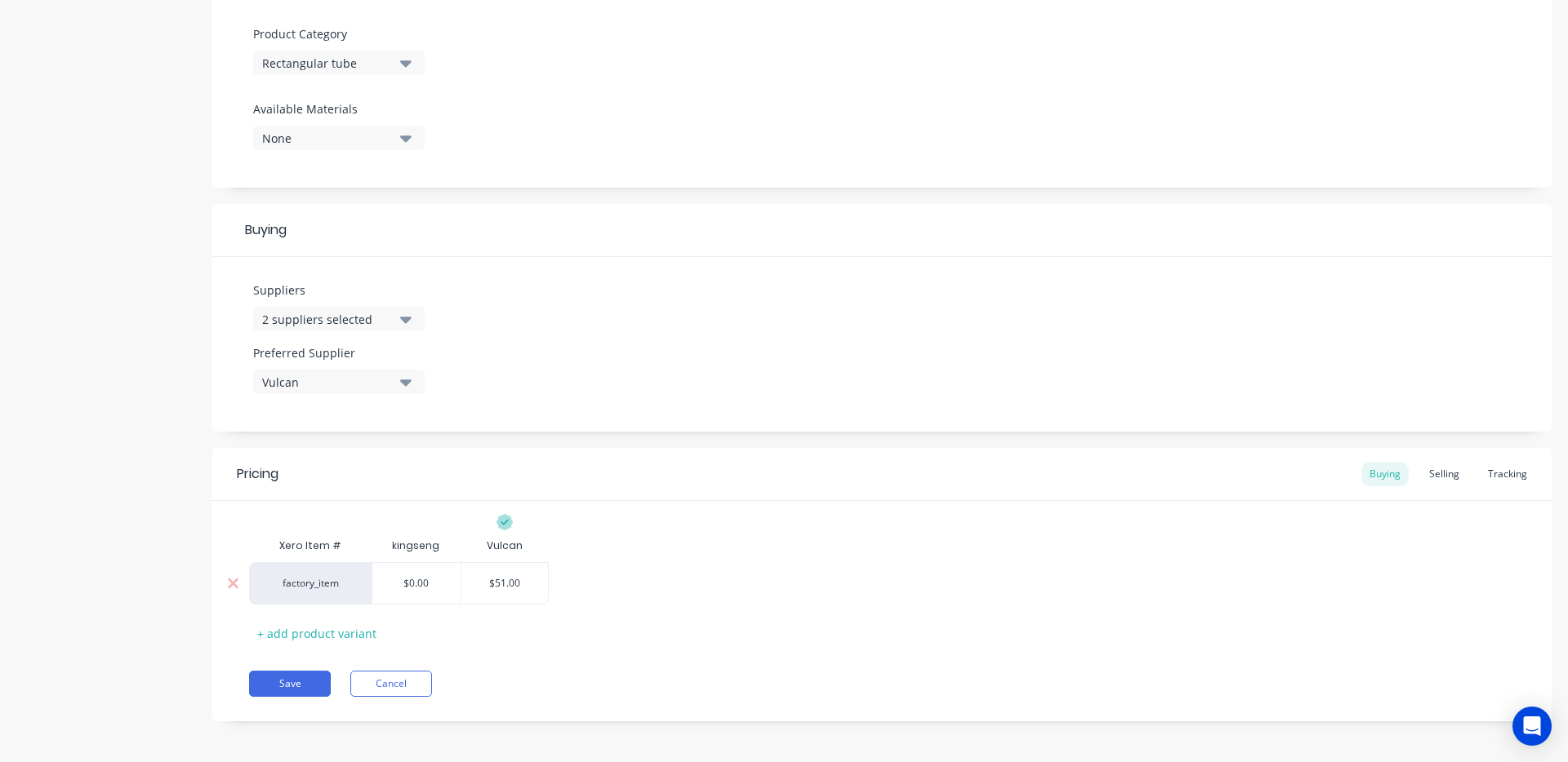
type input "$0.00"
click at [435, 580] on input "$0.00" at bounding box center [415, 584] width 88 height 15
drag, startPoint x: 537, startPoint y: 579, endPoint x: 495, endPoint y: 579, distance: 42.0
click at [495, 579] on input "$51.00" at bounding box center [505, 584] width 87 height 15
click at [444, 592] on div "$0.00" at bounding box center [415, 584] width 88 height 41
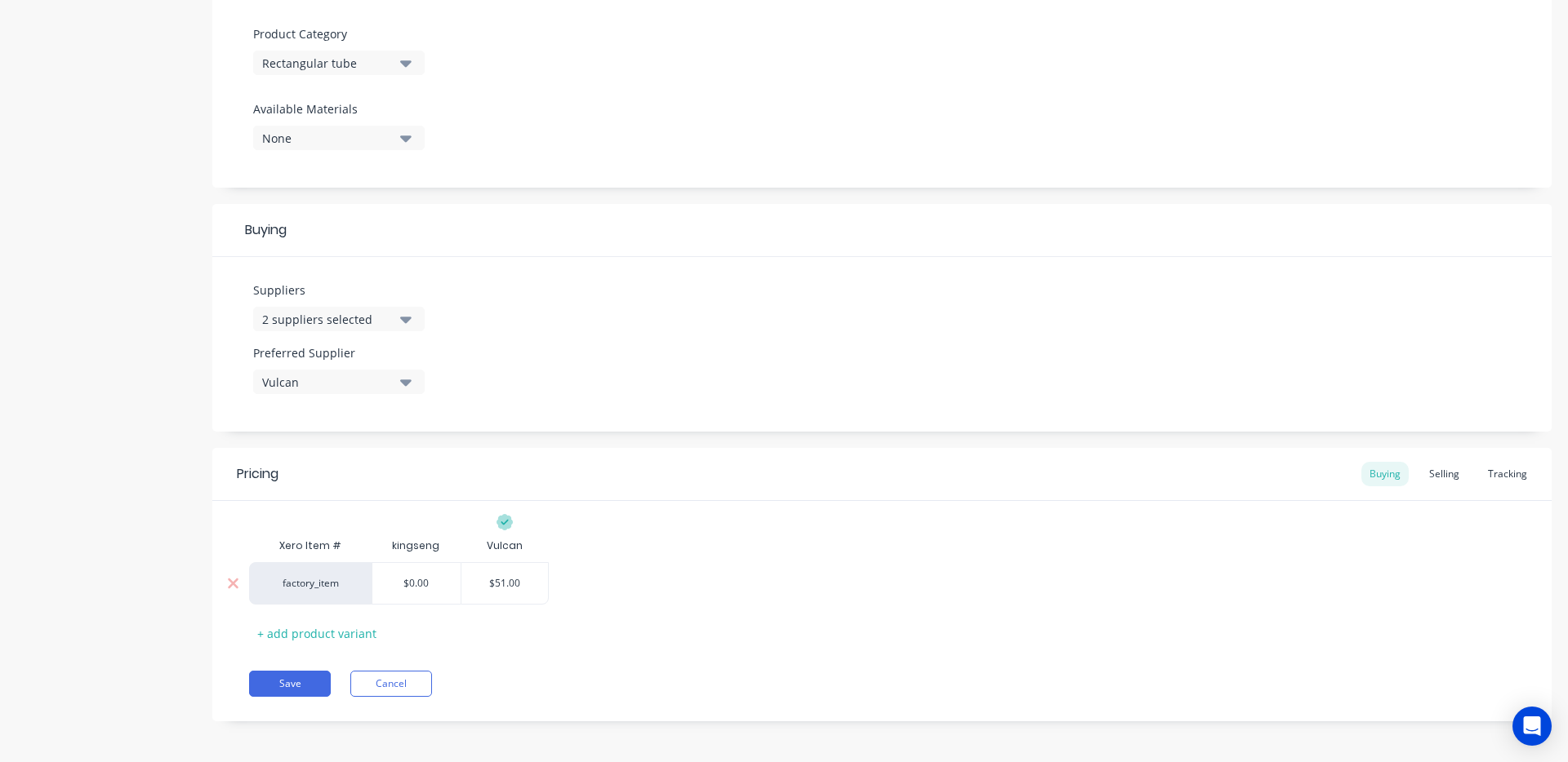
drag, startPoint x: 438, startPoint y: 580, endPoint x: 399, endPoint y: 577, distance: 39.1
click at [399, 577] on input "$0.00" at bounding box center [415, 584] width 88 height 15
paste input "51"
type textarea "x"
type input "51.00"
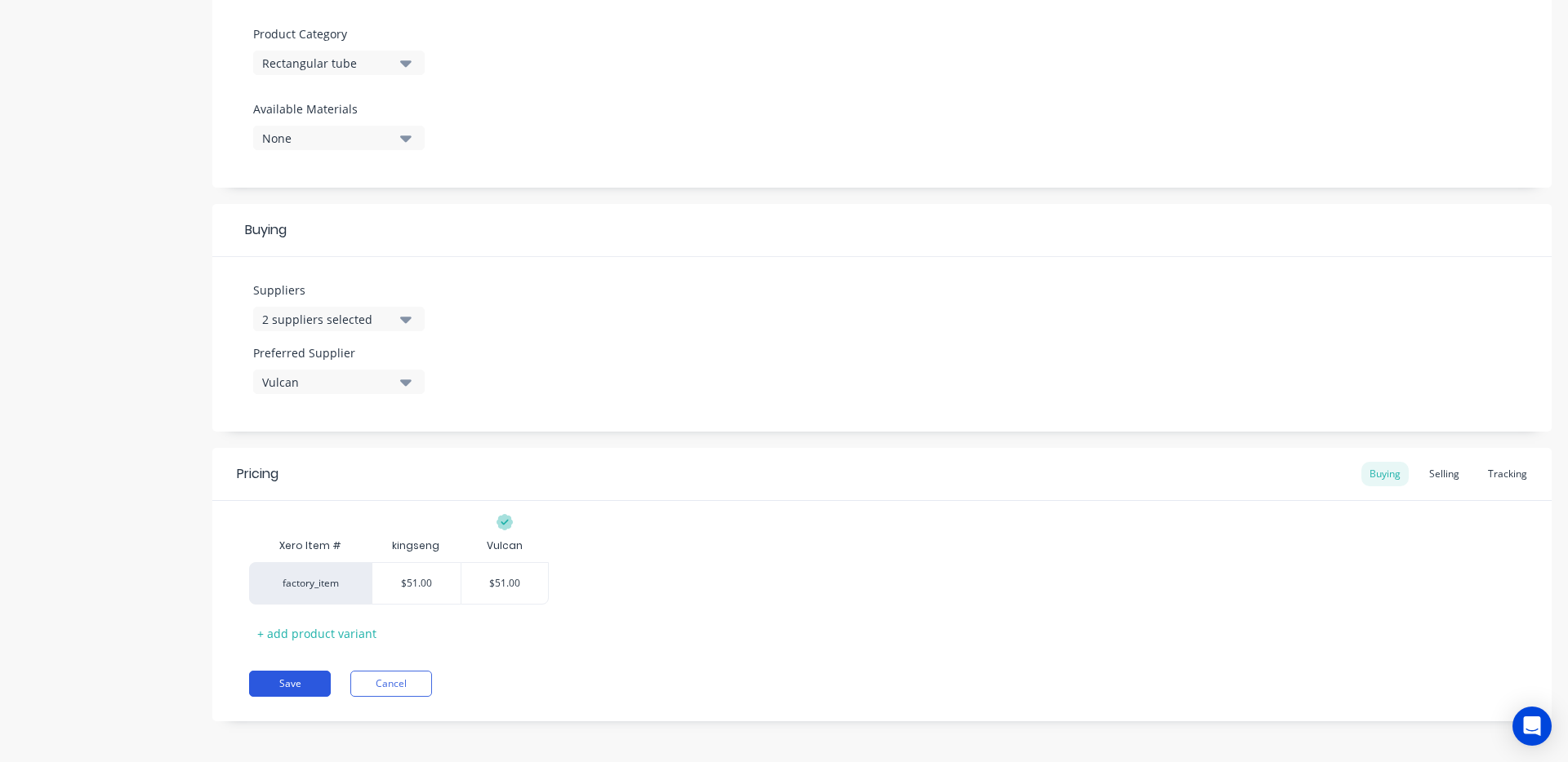
click at [323, 687] on button "Save" at bounding box center [290, 683] width 81 height 26
type textarea "x"
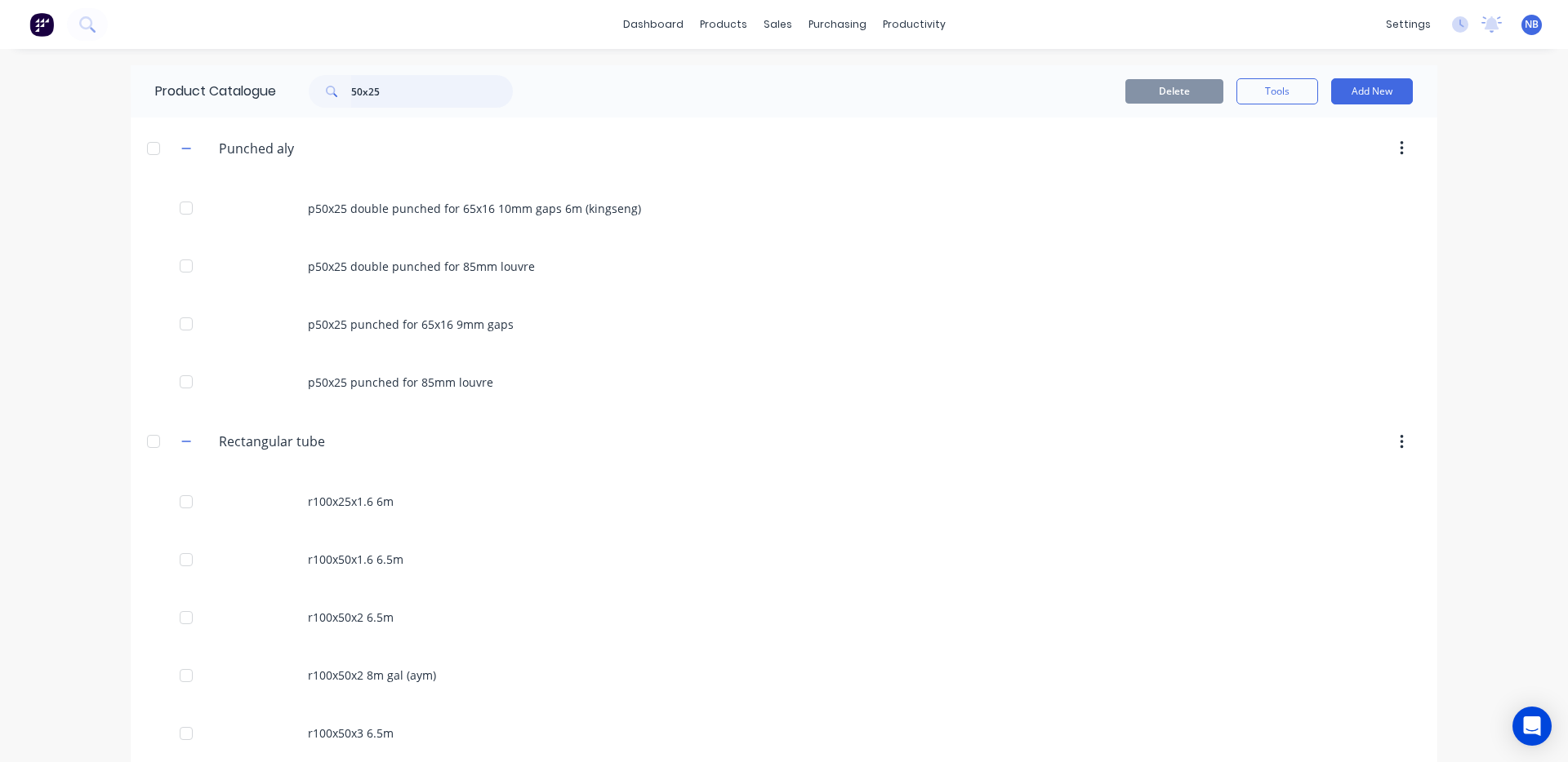
click at [468, 103] on input "50x25" at bounding box center [432, 91] width 162 height 32
type input "50x25"
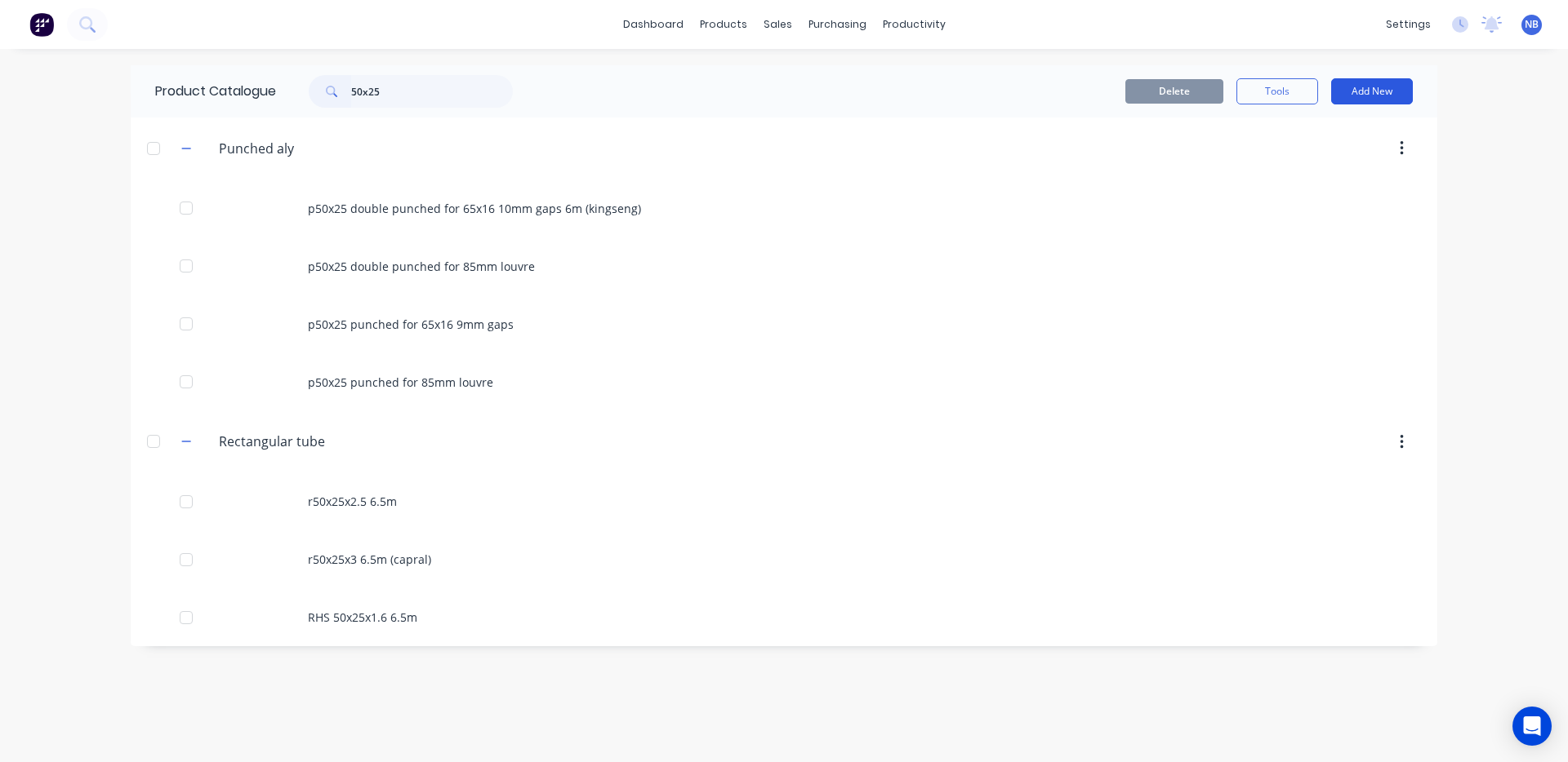
click at [1331, 93] on button "Add New" at bounding box center [1372, 92] width 81 height 26
click at [1332, 201] on div "Product Kit" at bounding box center [1335, 199] width 126 height 24
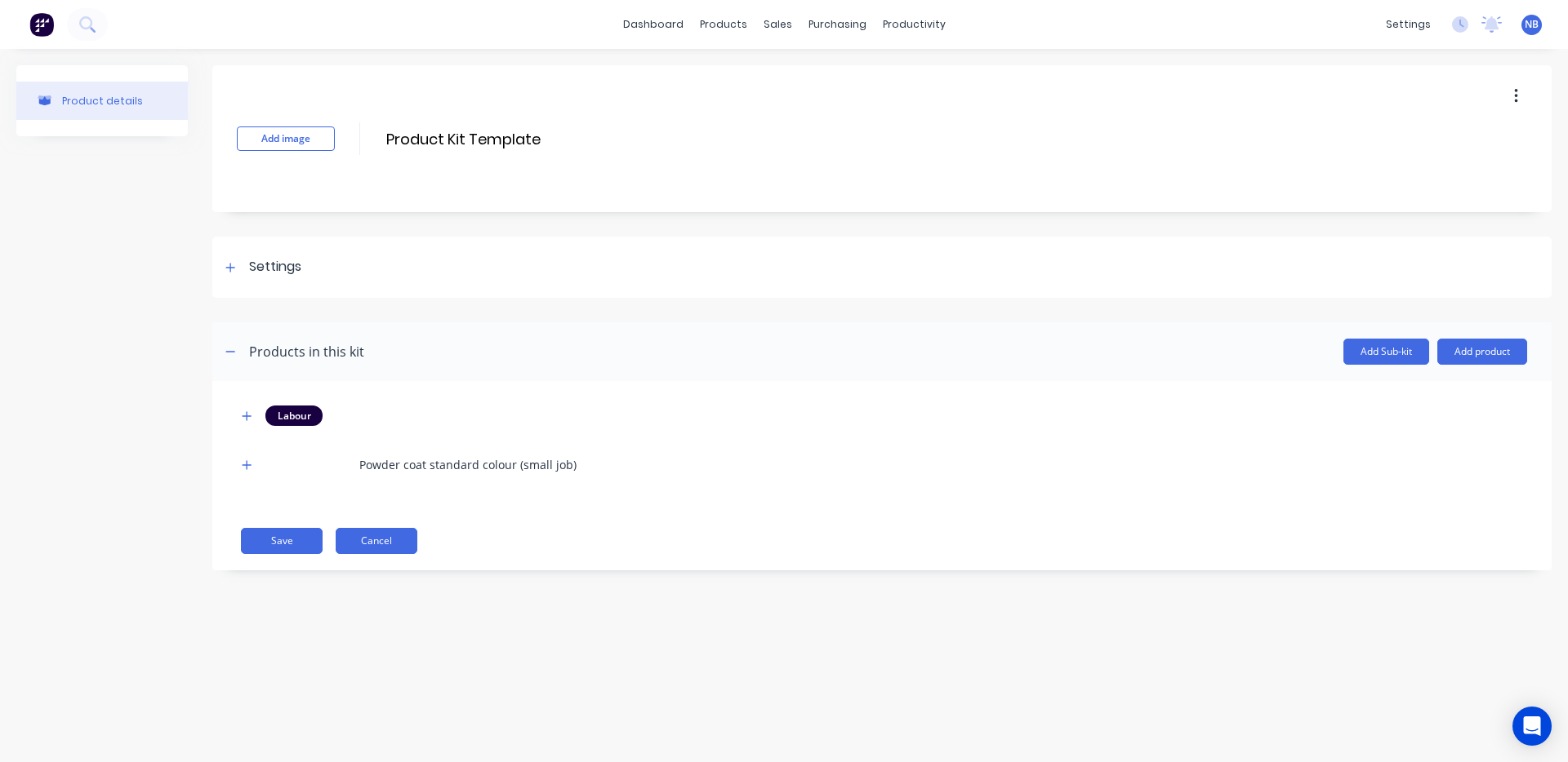
click at [393, 546] on button "Cancel" at bounding box center [377, 541] width 81 height 26
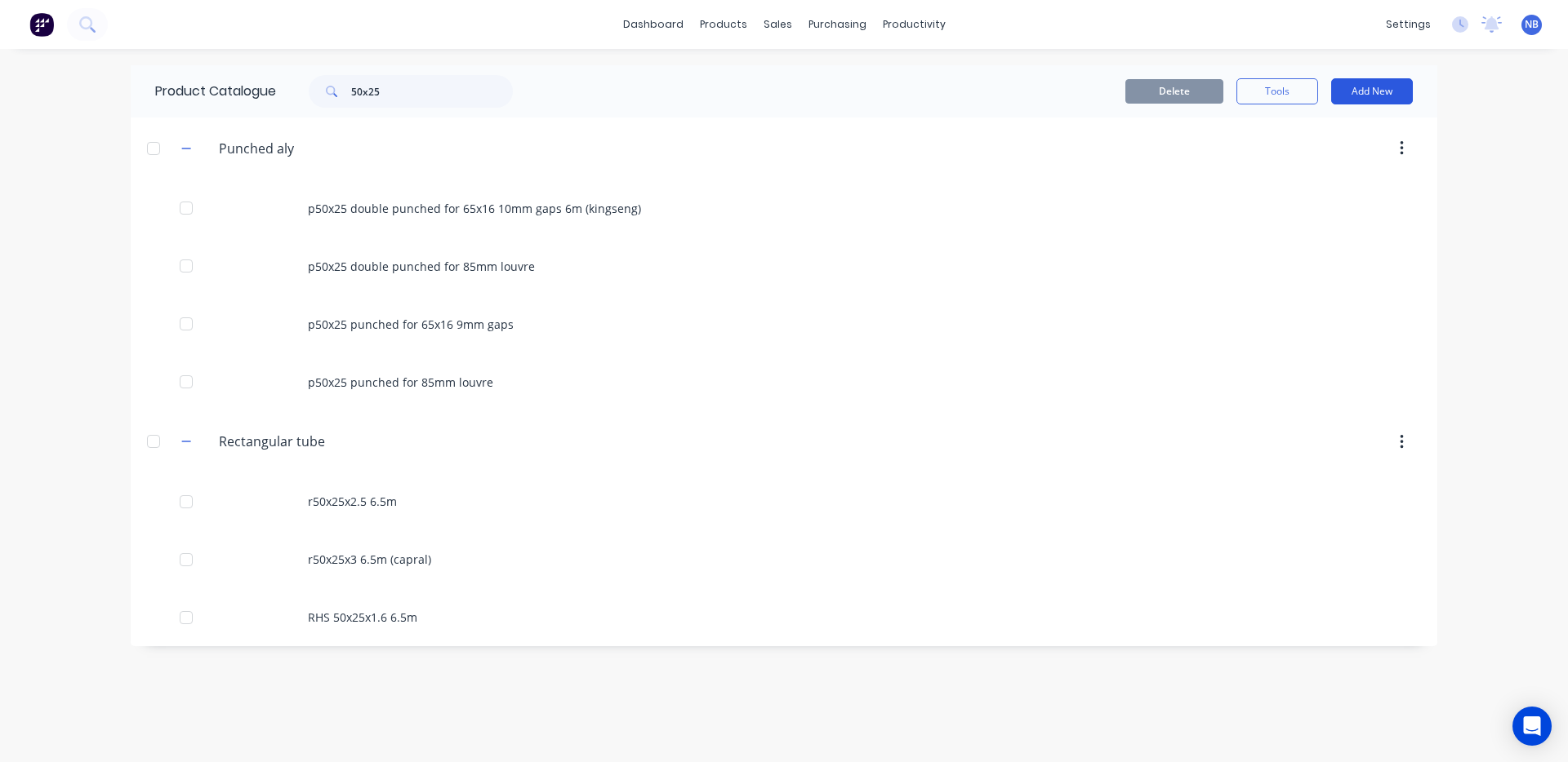
click at [1408, 87] on button "Add New" at bounding box center [1372, 92] width 81 height 26
click at [1359, 166] on div "Product" at bounding box center [1335, 166] width 126 height 24
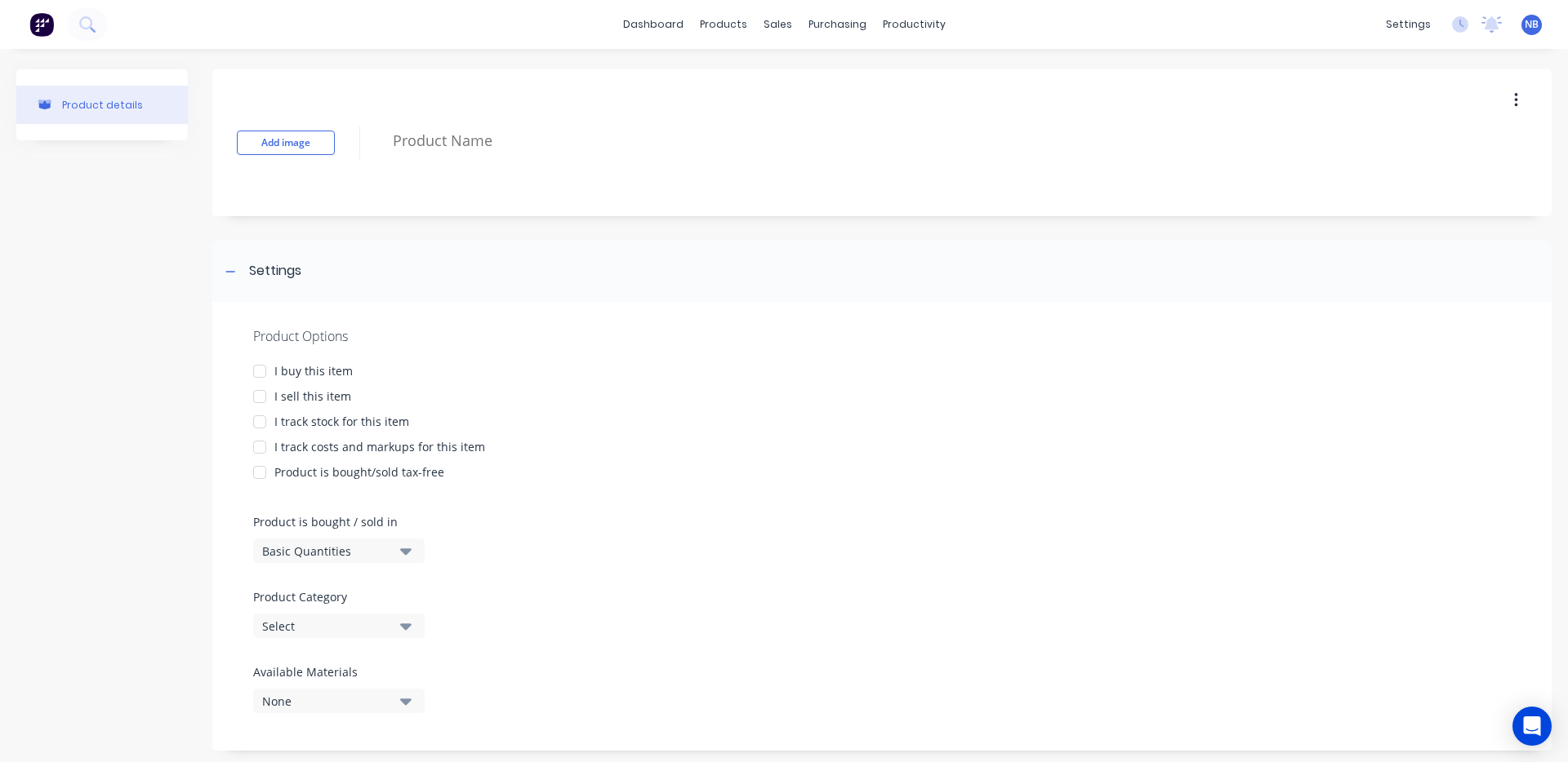
click at [1521, 97] on button "button" at bounding box center [1515, 101] width 38 height 30
click at [1471, 174] on div "Delete" at bounding box center [1457, 176] width 126 height 24
type textarea "x"
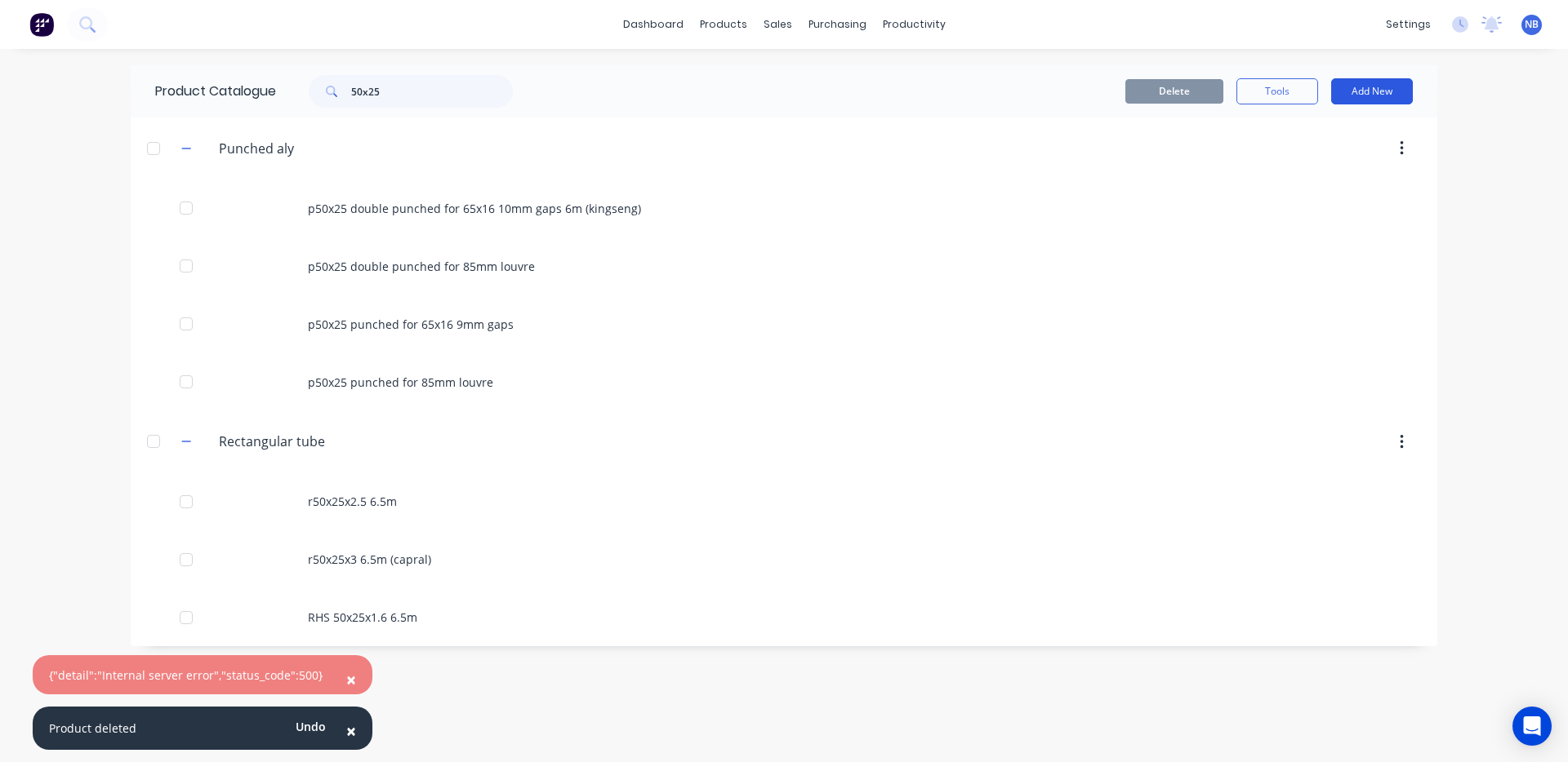
click at [1369, 100] on button "Add New" at bounding box center [1372, 92] width 81 height 26
click at [1318, 212] on button "Product Kit" at bounding box center [1335, 198] width 155 height 32
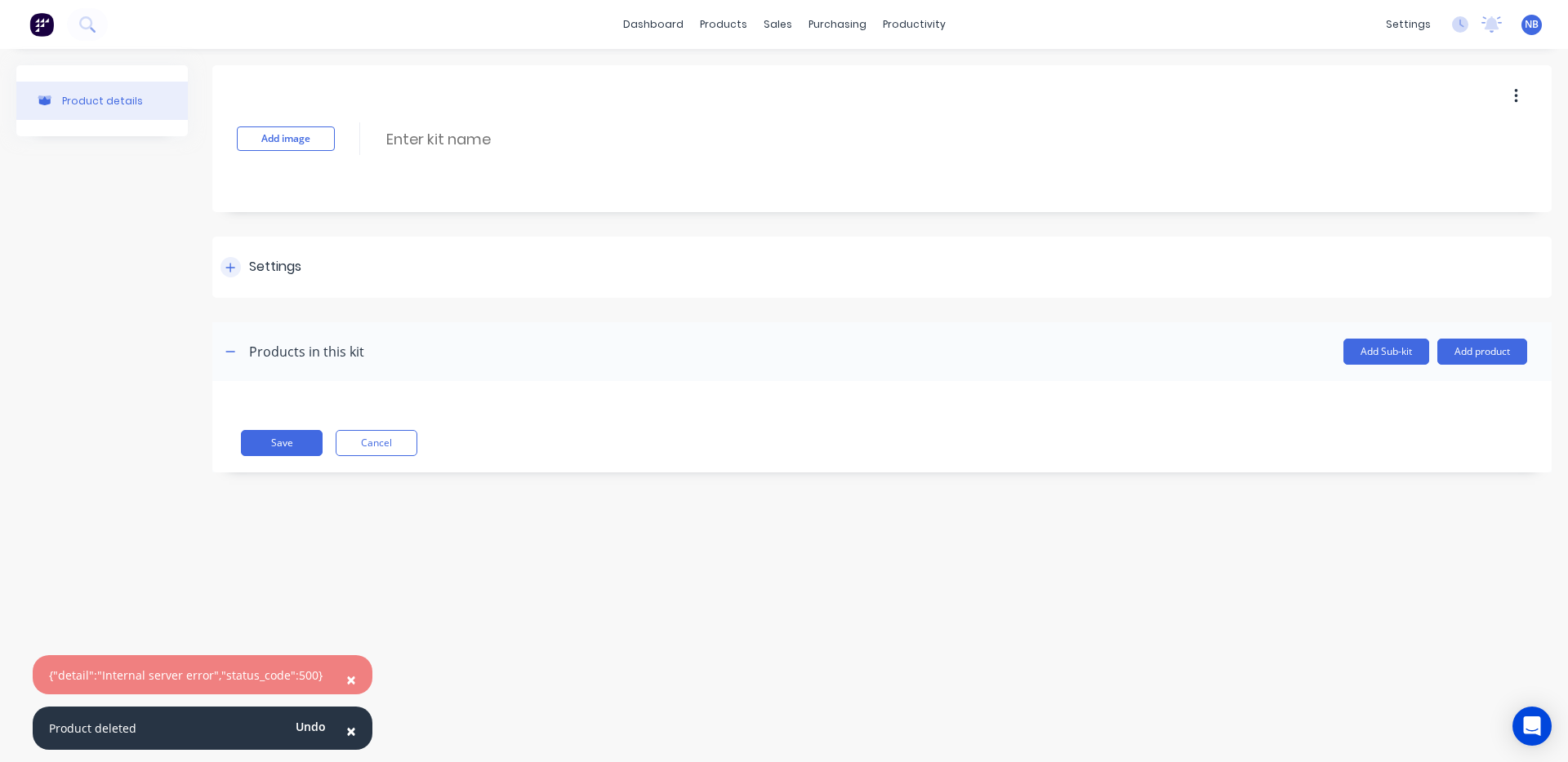
click at [244, 276] on div "Settings" at bounding box center [260, 267] width 80 height 20
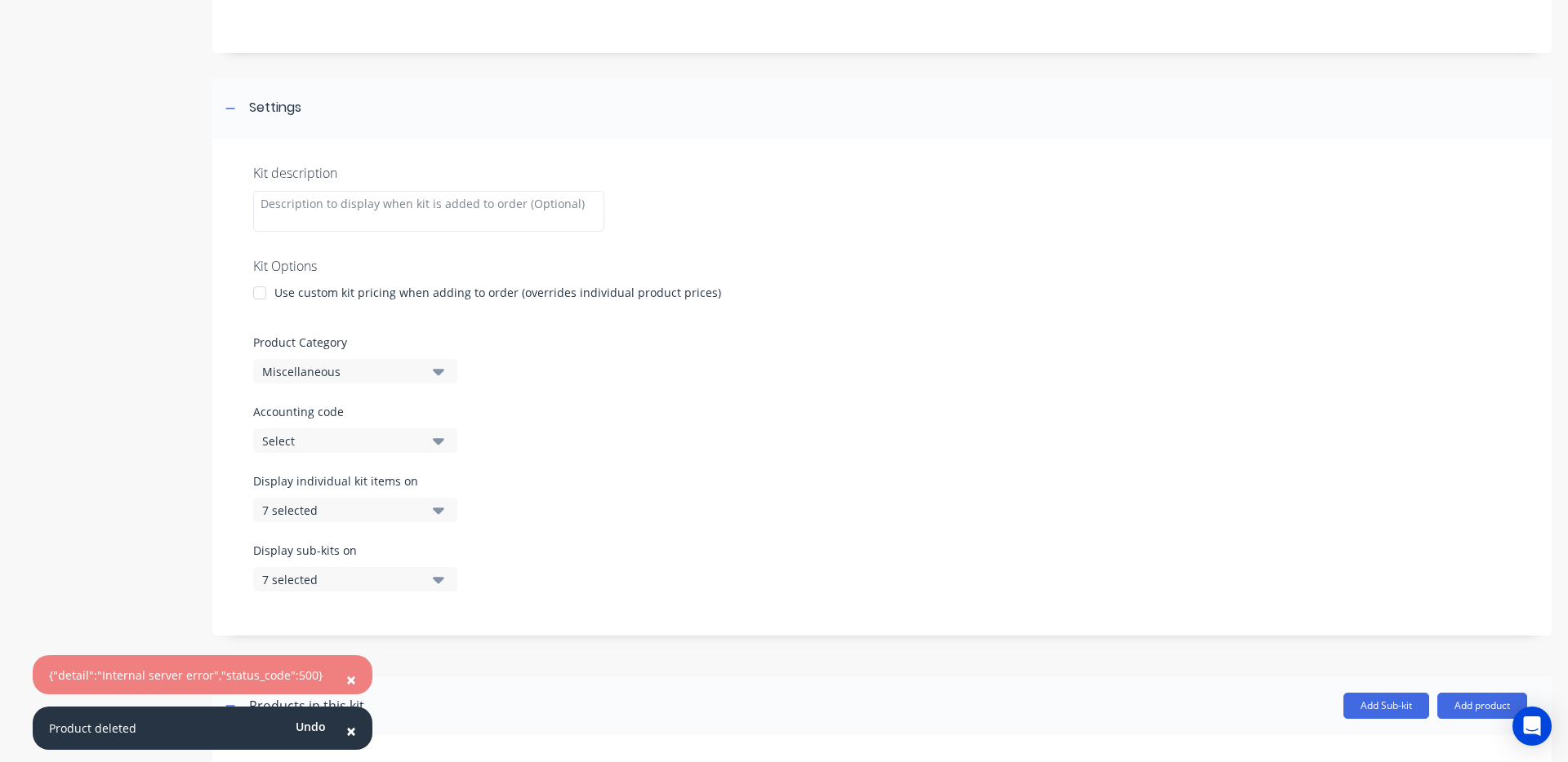
scroll to position [264, 0]
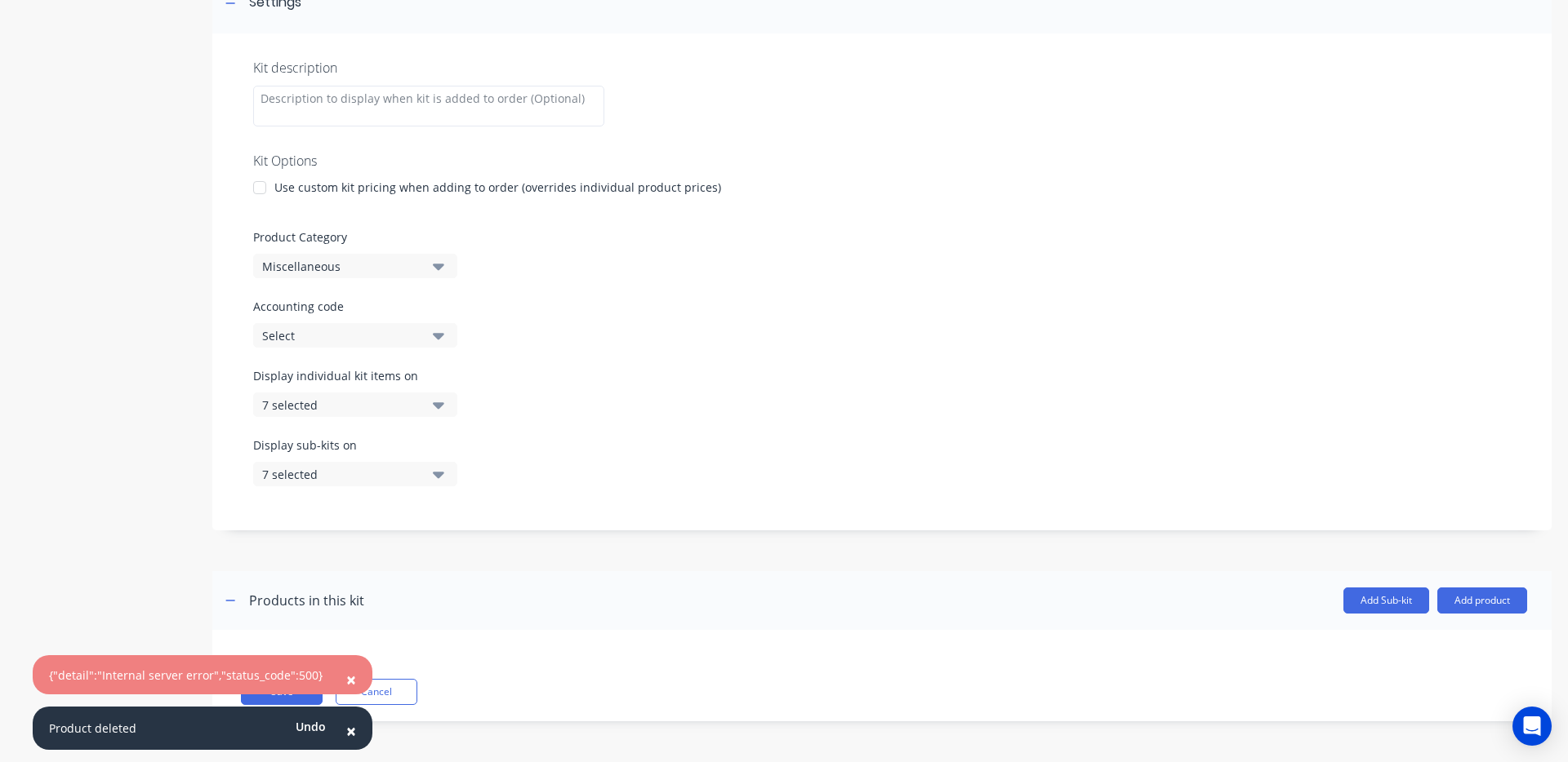
drag, startPoint x: 417, startPoint y: 400, endPoint x: 423, endPoint y: 416, distance: 17.1
click at [417, 401] on div "7 selected" at bounding box center [340, 405] width 158 height 18
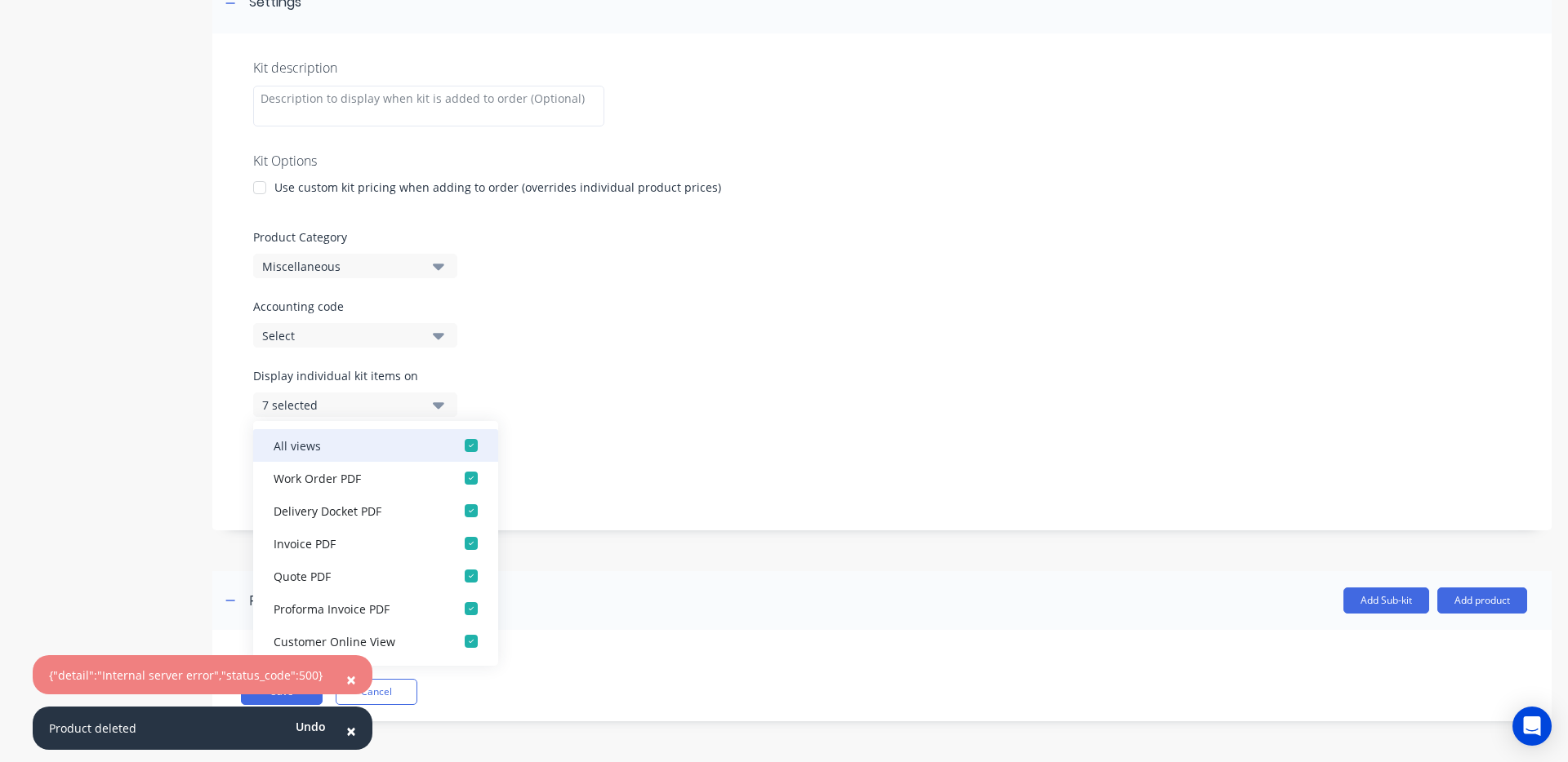
click at [455, 444] on div "button" at bounding box center [471, 445] width 32 height 32
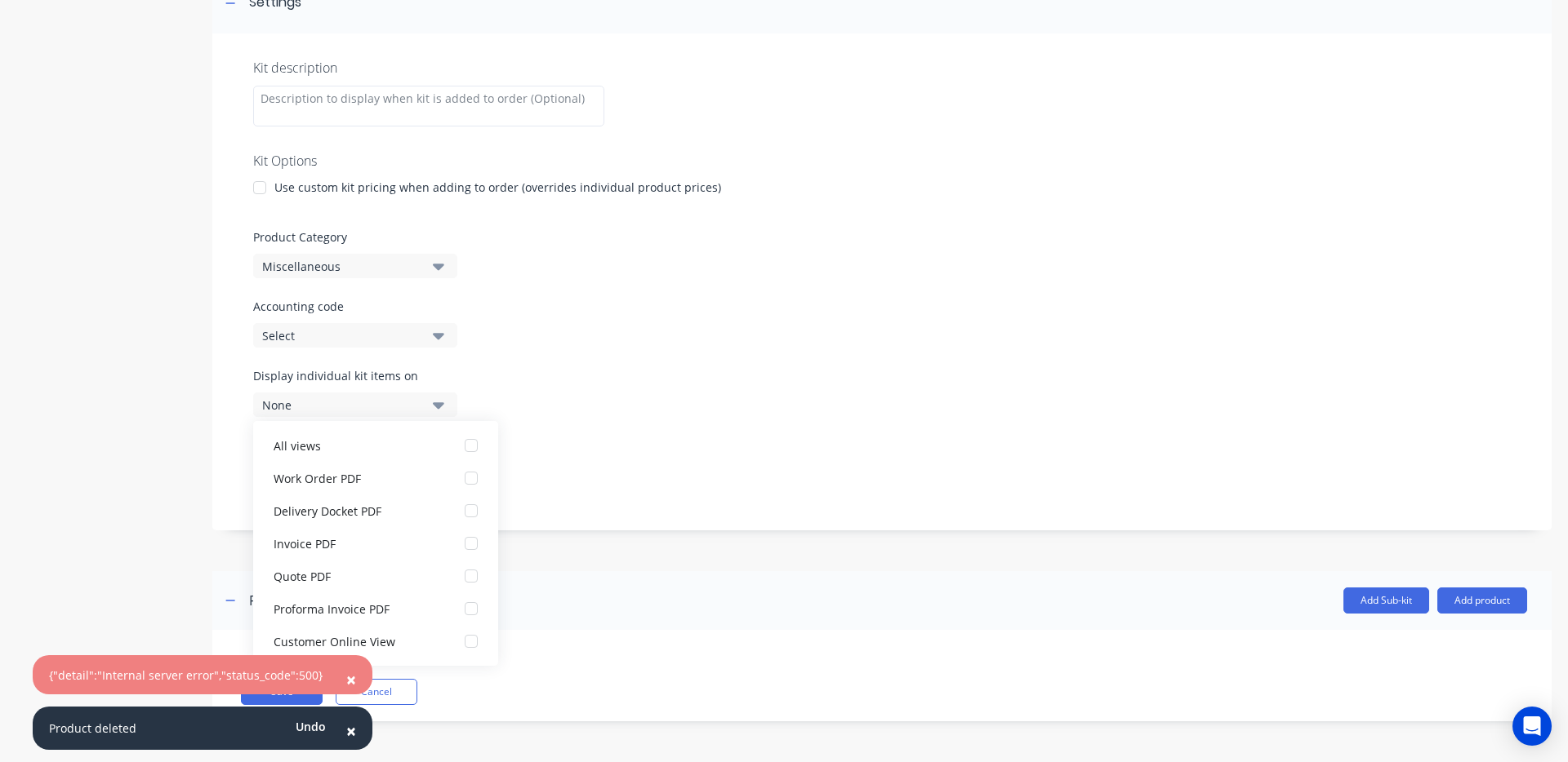
click at [454, 363] on div "Kit description Kit Options Use custom kit pricing when adding to order (overri…" at bounding box center [881, 282] width 1339 height 498
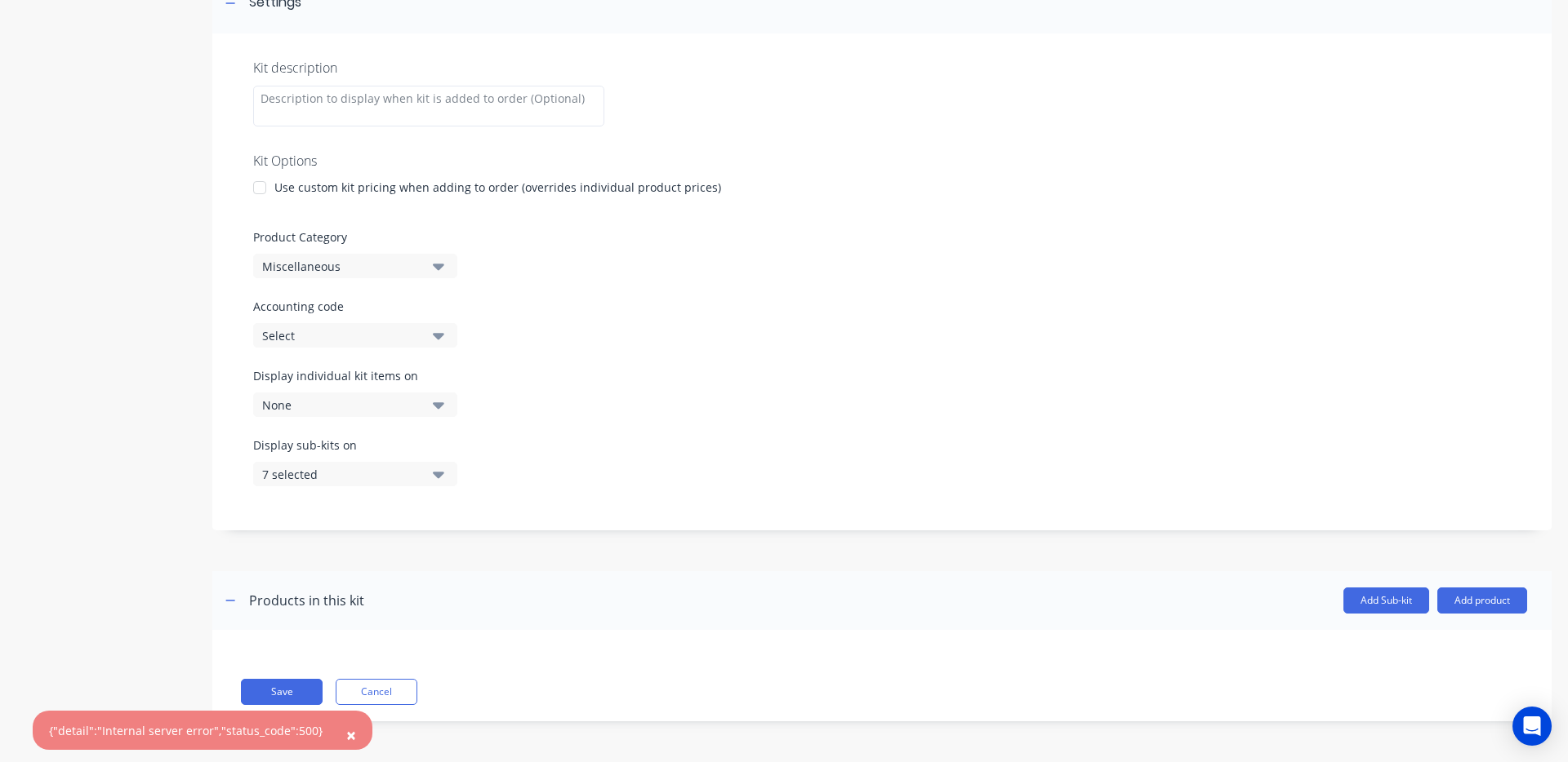
click at [379, 482] on div "7 selected" at bounding box center [340, 474] width 158 height 18
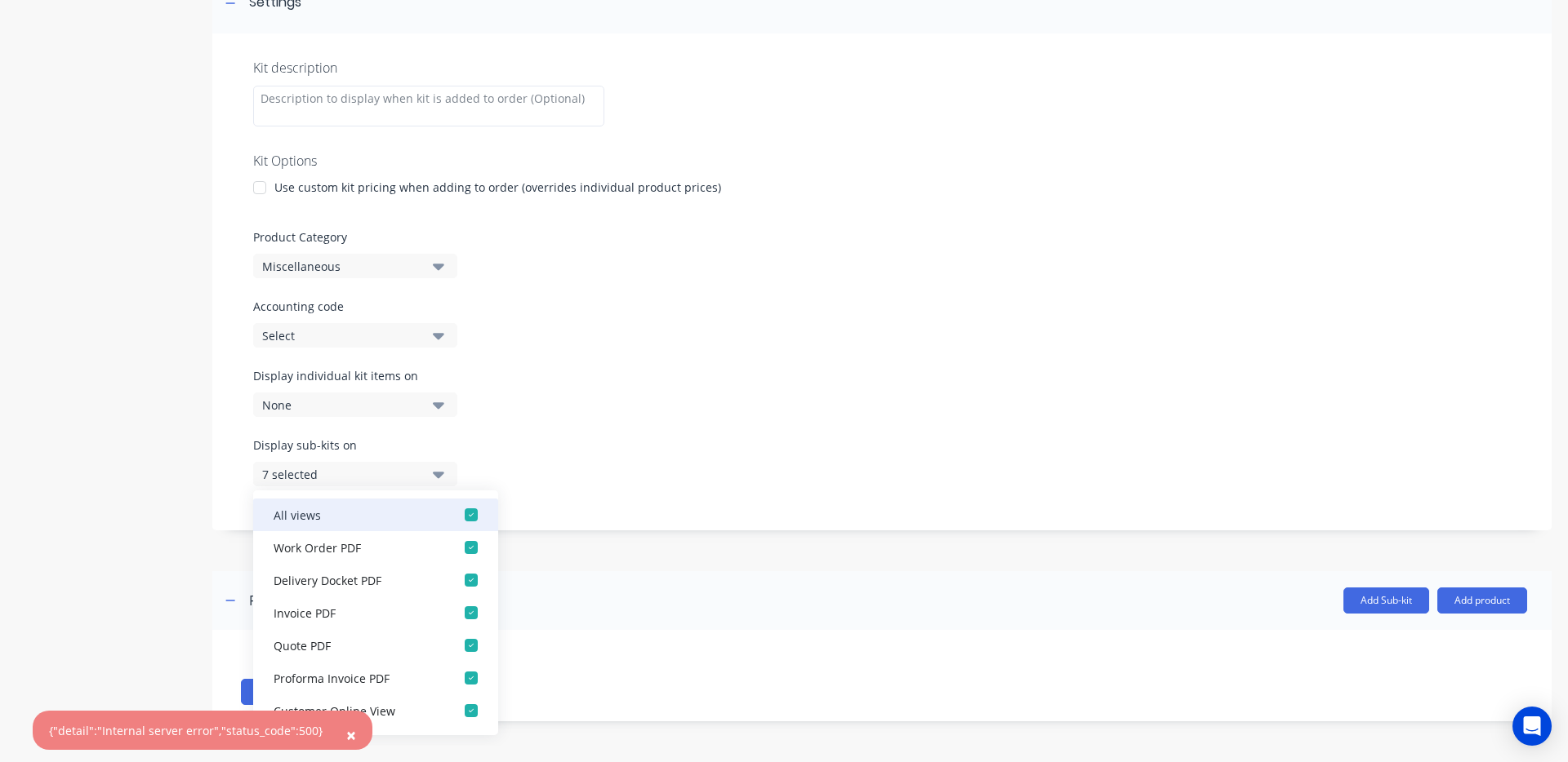
click at [459, 514] on div "button" at bounding box center [471, 514] width 32 height 32
click at [599, 372] on div "Display individual kit items on None" at bounding box center [882, 401] width 1257 height 69
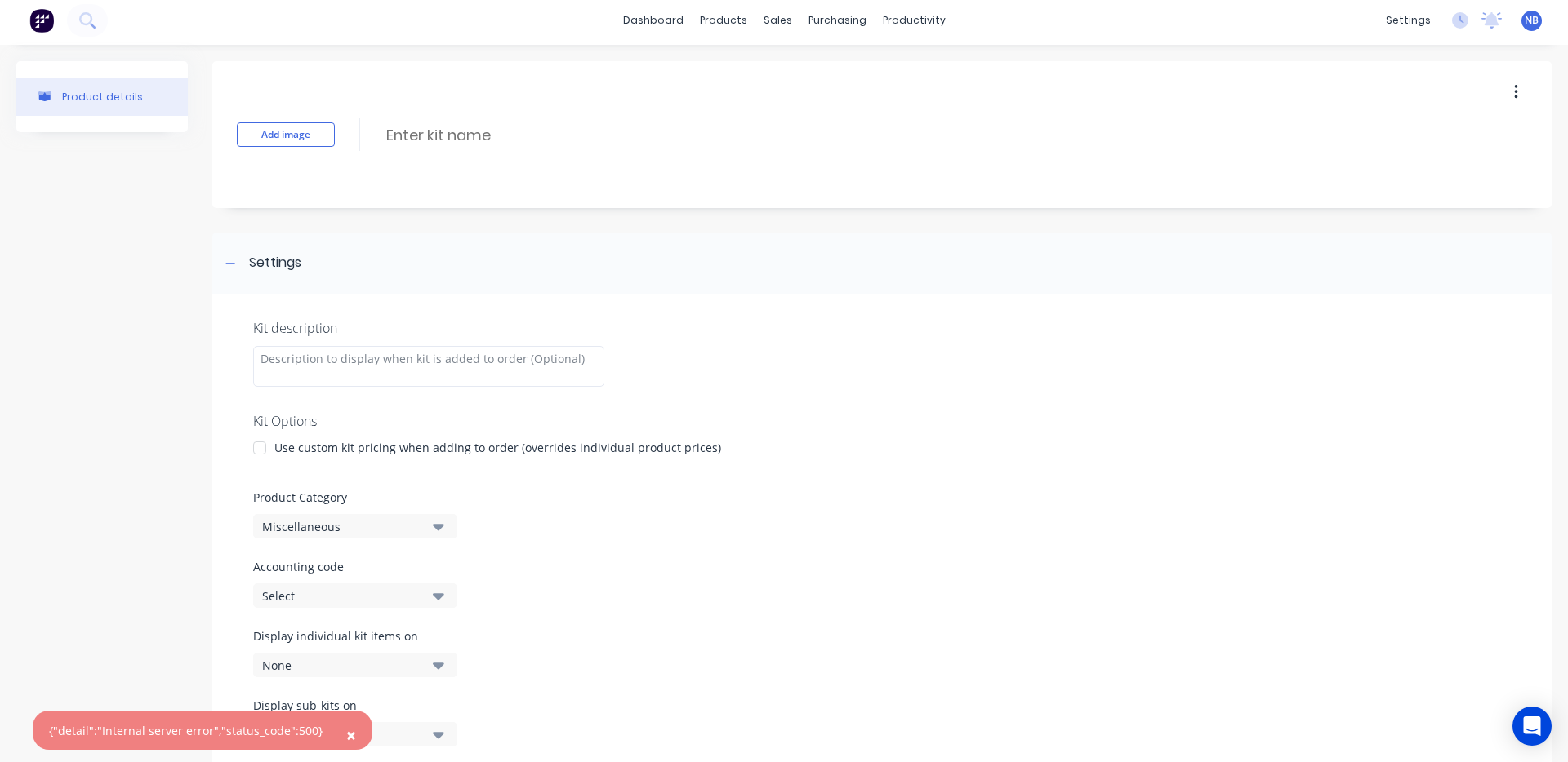
scroll to position [0, 0]
click at [437, 149] on input at bounding box center [529, 140] width 289 height 24
click at [445, 136] on input "19x19 vertical infill panels" at bounding box center [529, 140] width 289 height 24
click at [483, 140] on input "19x19 vertical infill panels" at bounding box center [529, 140] width 289 height 24
drag, startPoint x: 568, startPoint y: 142, endPoint x: 562, endPoint y: 133, distance: 10.8
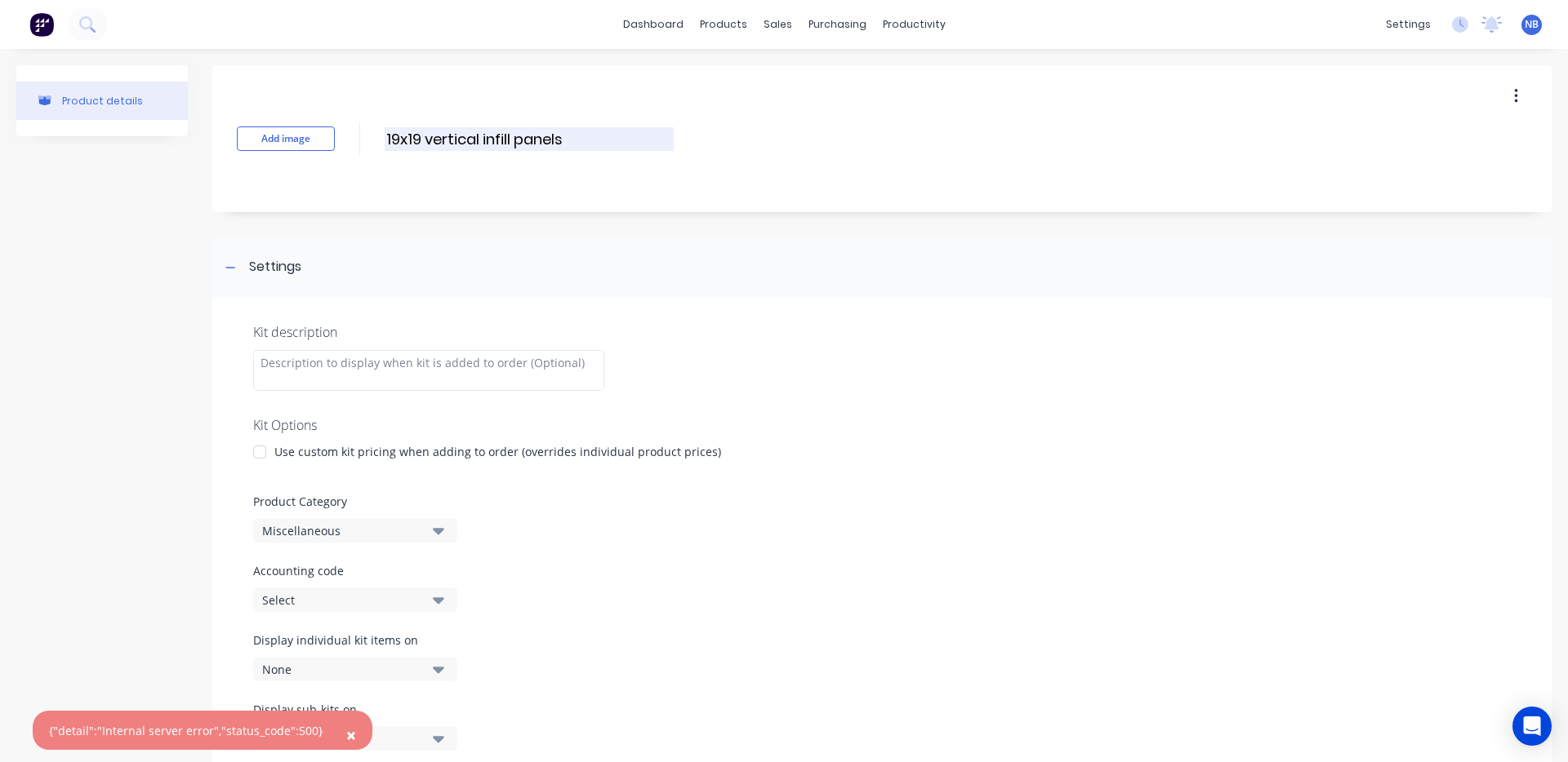
click at [562, 133] on input "19x19 vertical infill panels" at bounding box center [529, 140] width 289 height 24
type input "19x19 vertical infill panels 90mm gaps (per sqm)"
click at [468, 481] on div at bounding box center [882, 481] width 1257 height 24
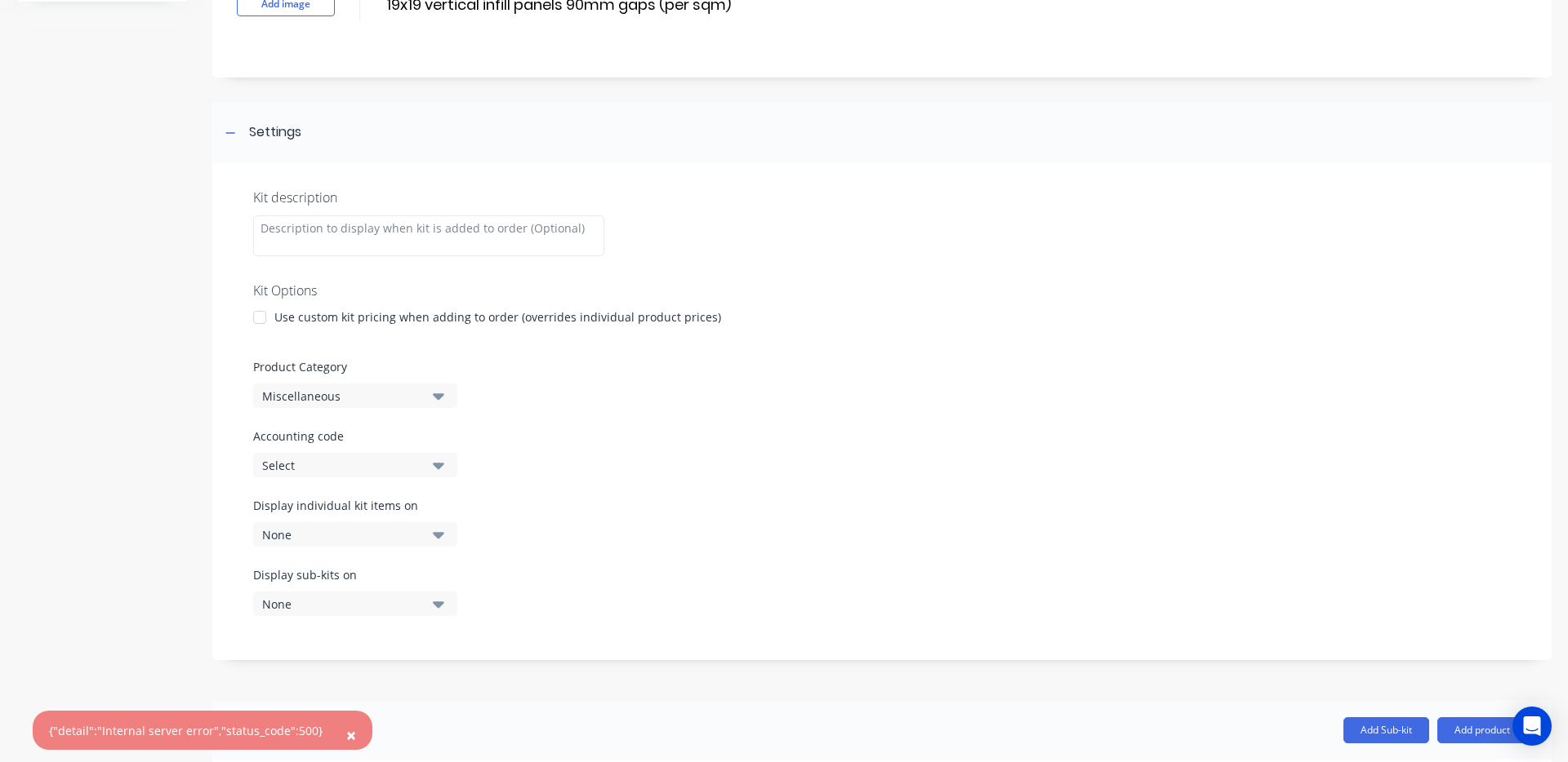
scroll to position [179, 0]
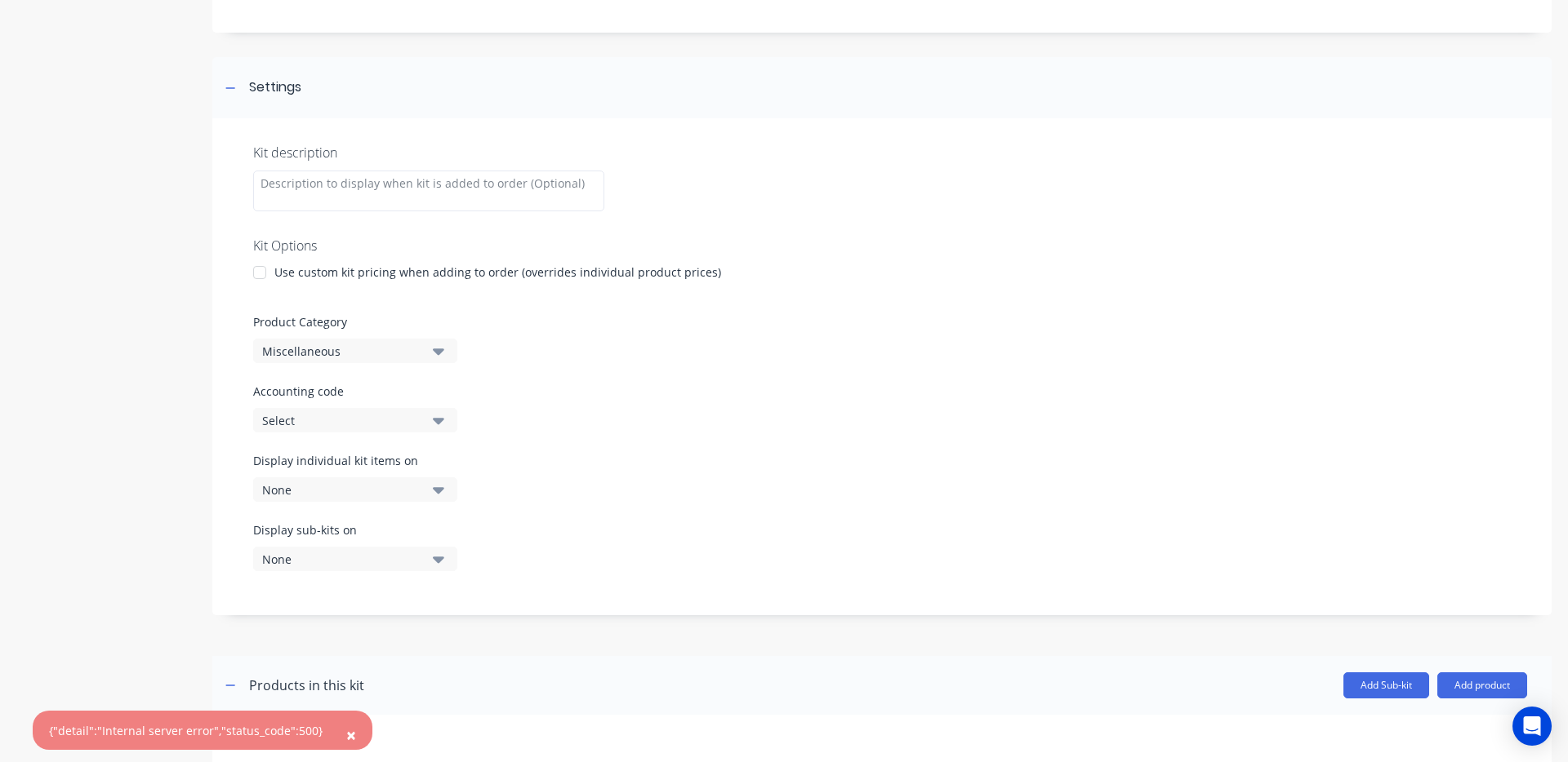
click at [411, 344] on div "Miscellaneous" at bounding box center [340, 351] width 158 height 18
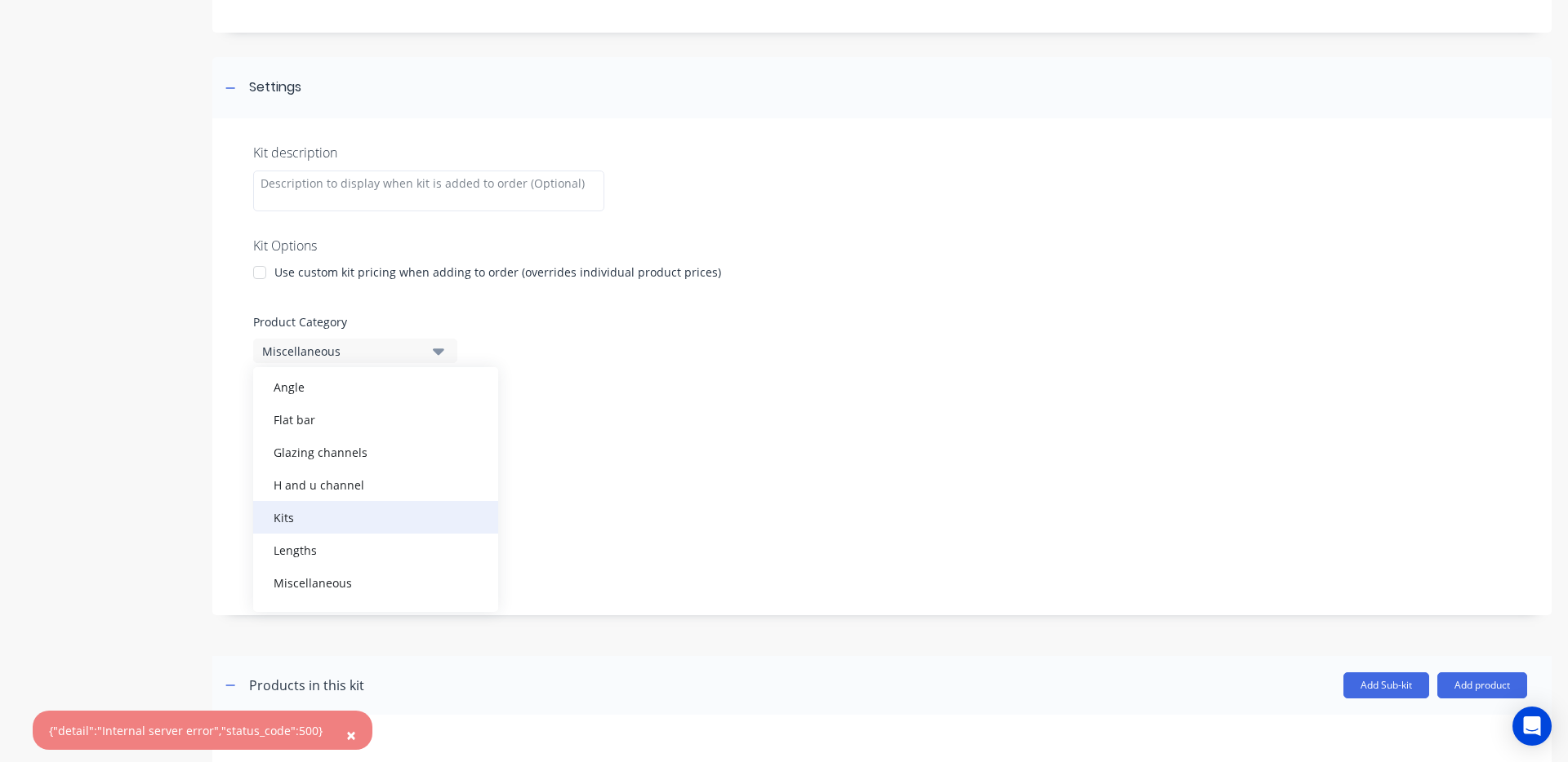
click at [343, 520] on div "Kits" at bounding box center [376, 517] width 245 height 32
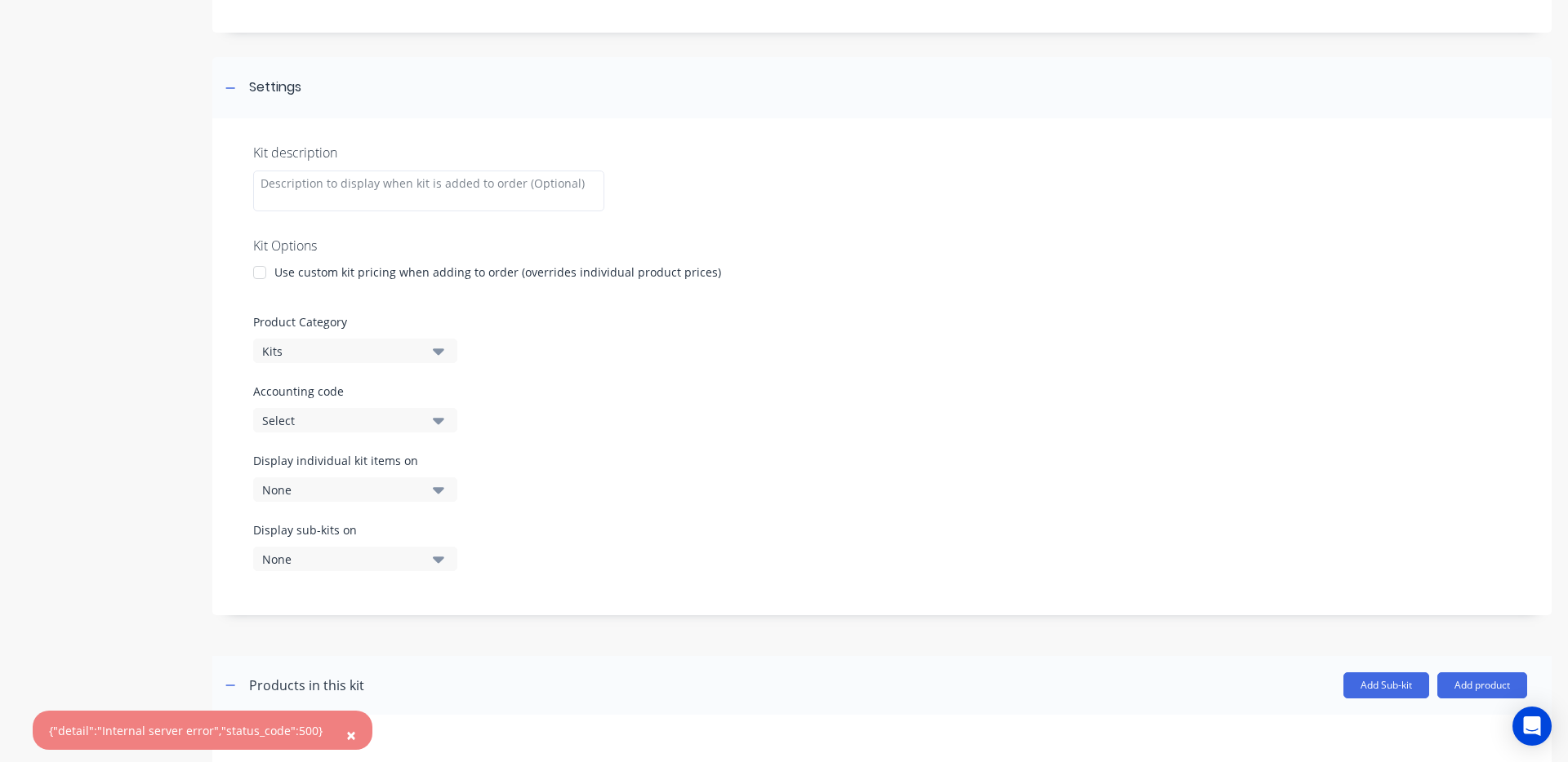
click at [392, 412] on div "Select" at bounding box center [340, 421] width 158 height 18
click at [643, 350] on div "Product Category Kits" at bounding box center [882, 338] width 1257 height 50
click at [348, 492] on div "None" at bounding box center [340, 490] width 158 height 18
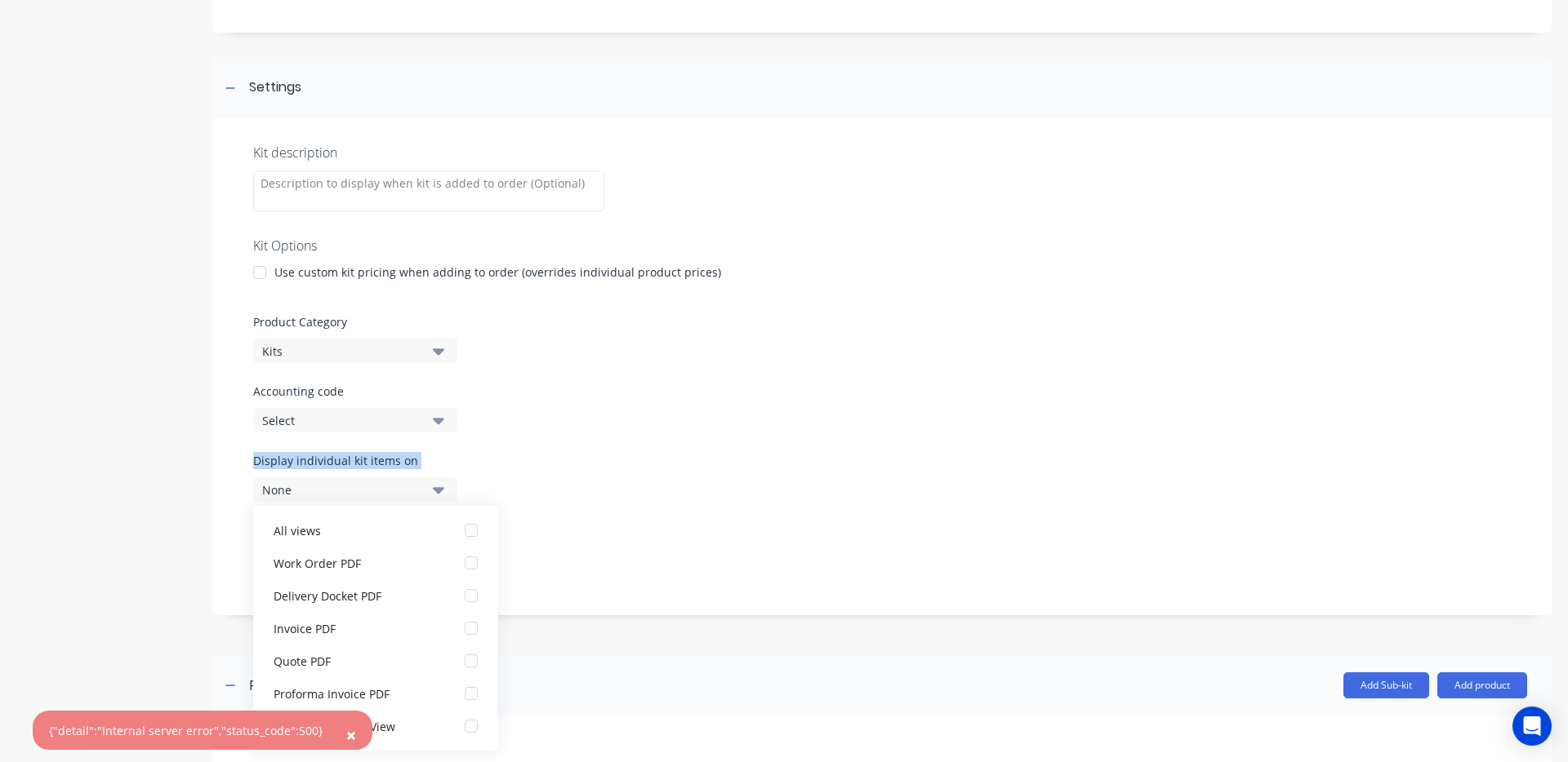
click at [821, 480] on div "Kit description Kit Options Use custom kit pricing when adding to order (overri…" at bounding box center [881, 367] width 1339 height 498
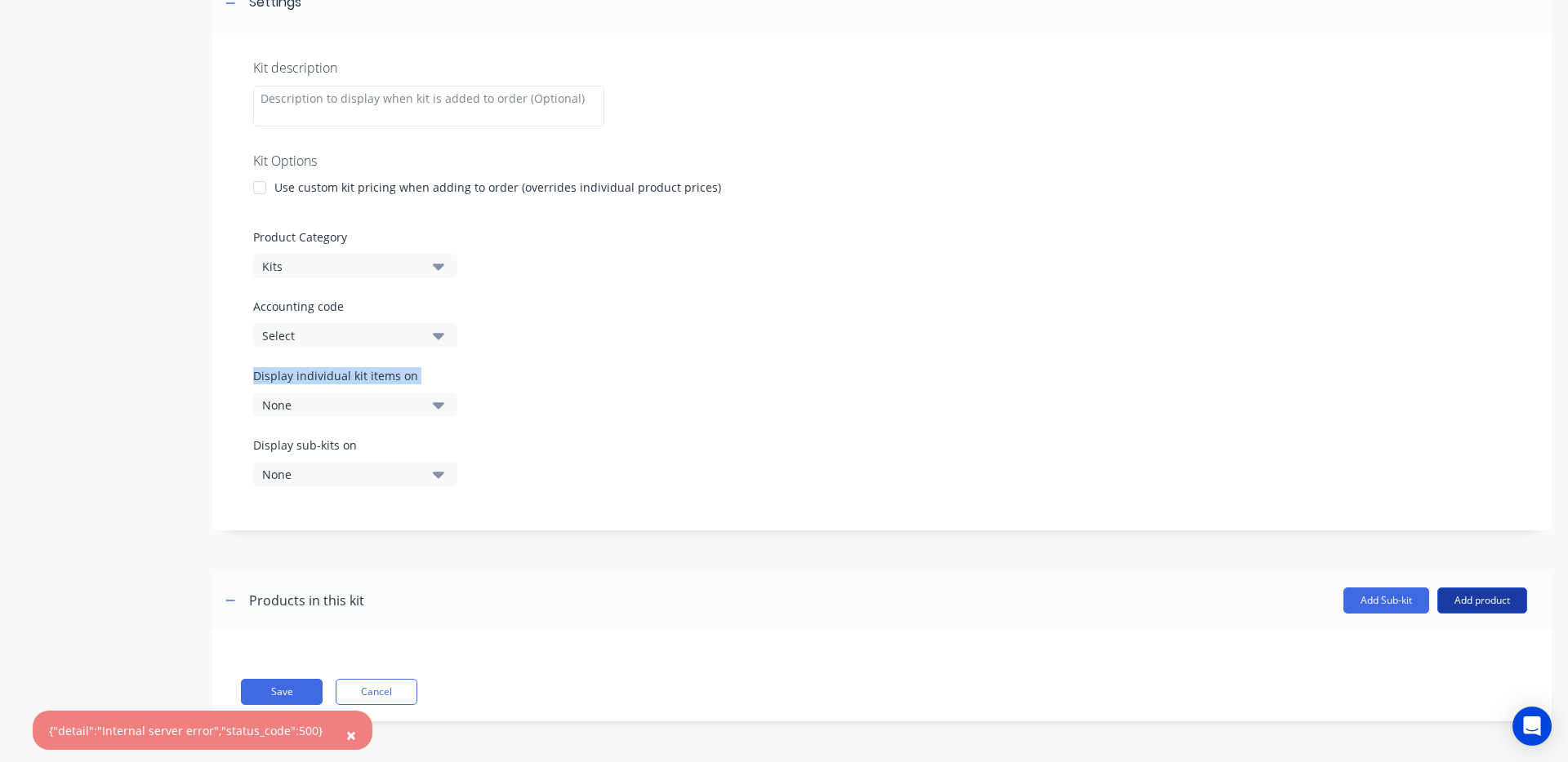
click at [1472, 596] on button "Add product" at bounding box center [1481, 600] width 90 height 26
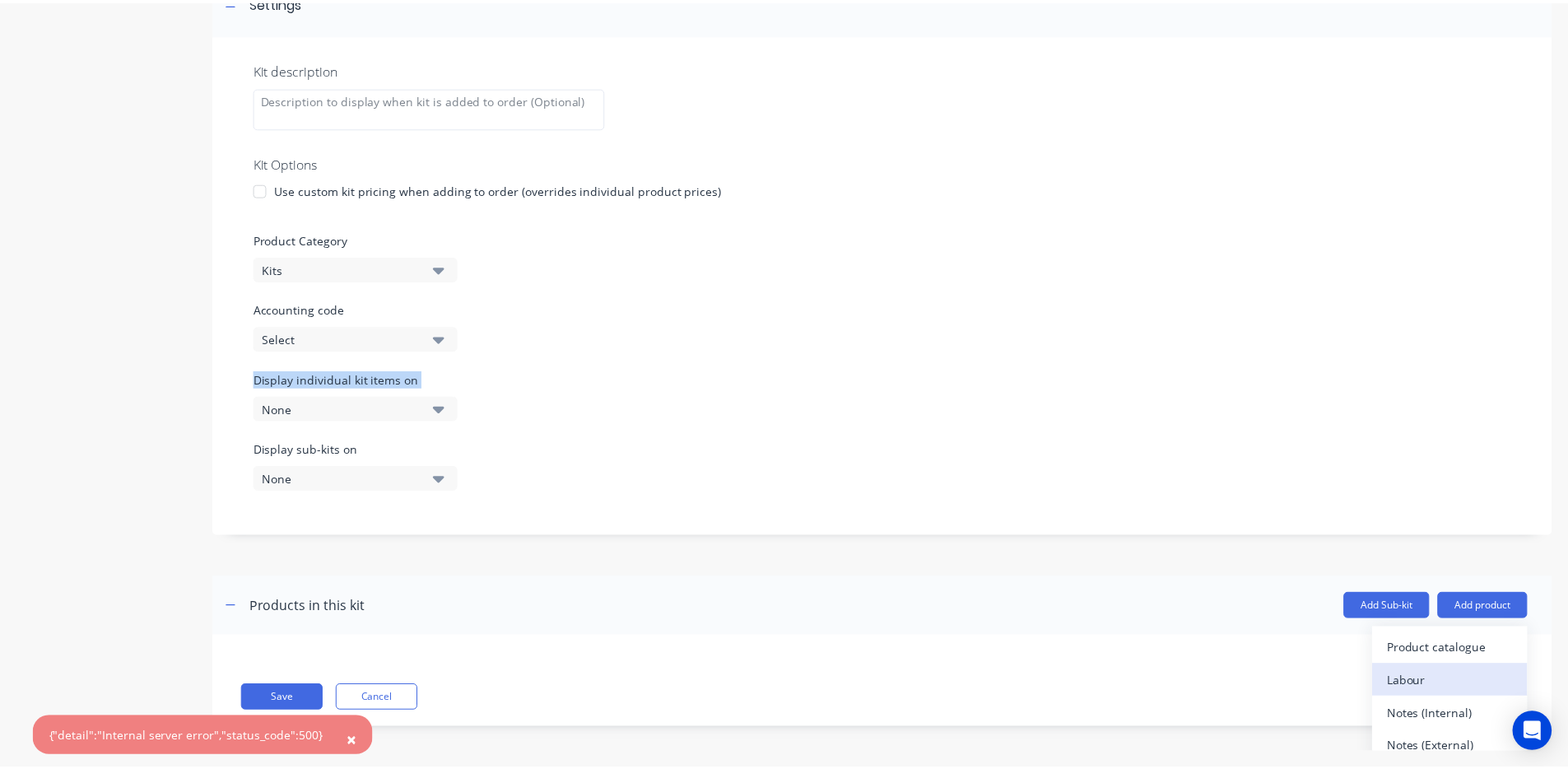
scroll to position [15, 0]
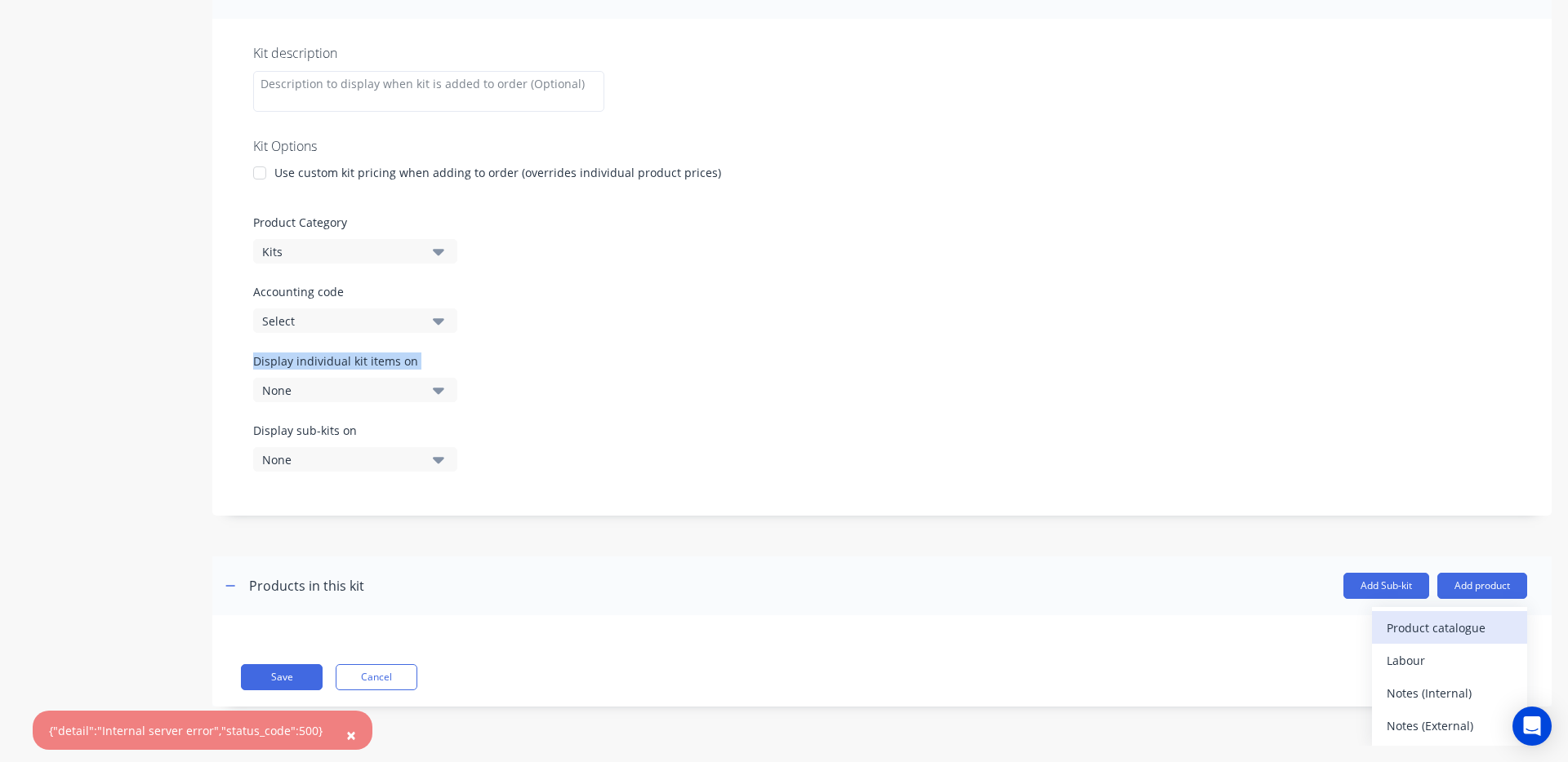
click at [1379, 639] on button "Product catalogue" at bounding box center [1450, 627] width 155 height 32
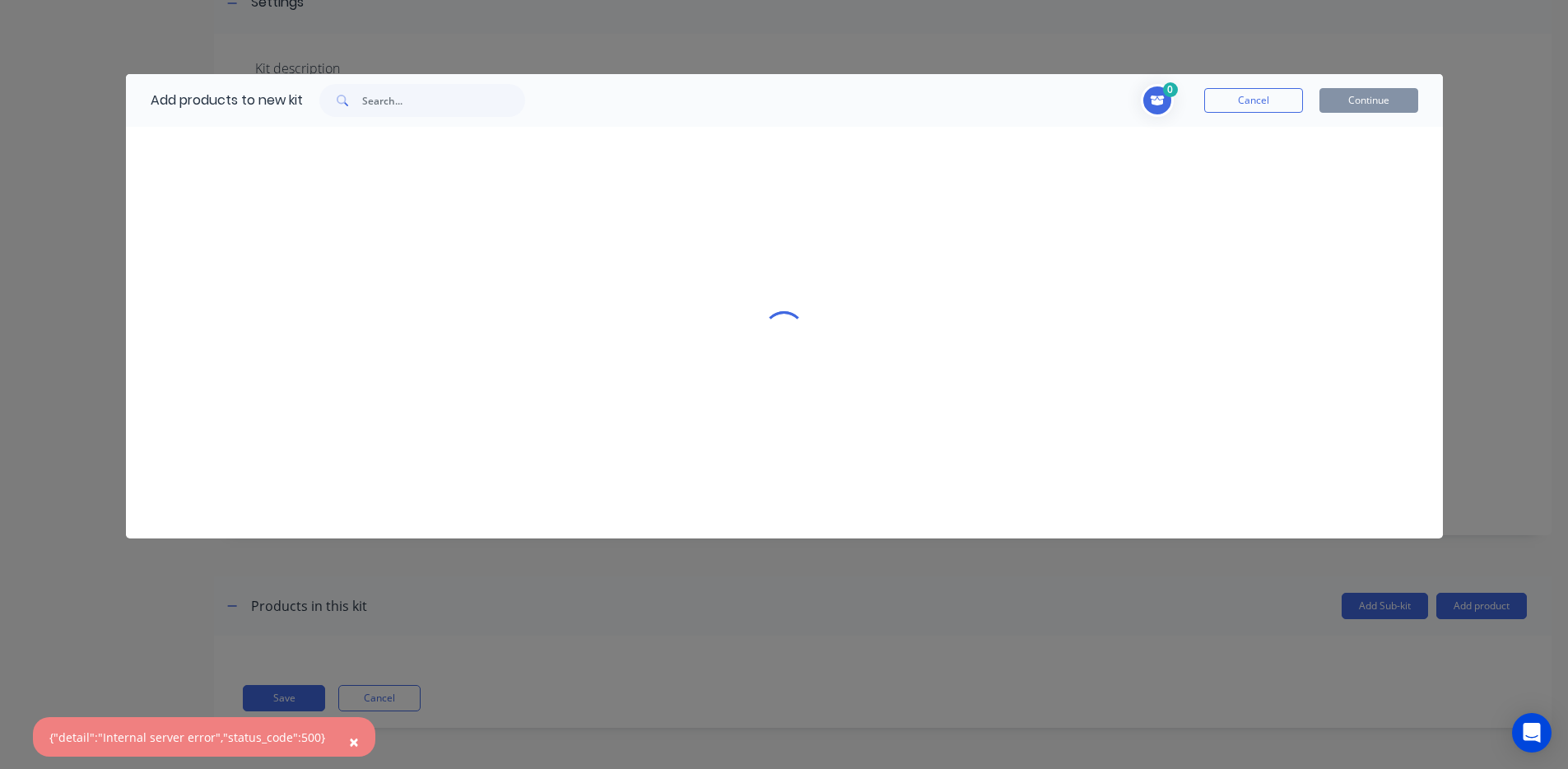
scroll to position [0, 0]
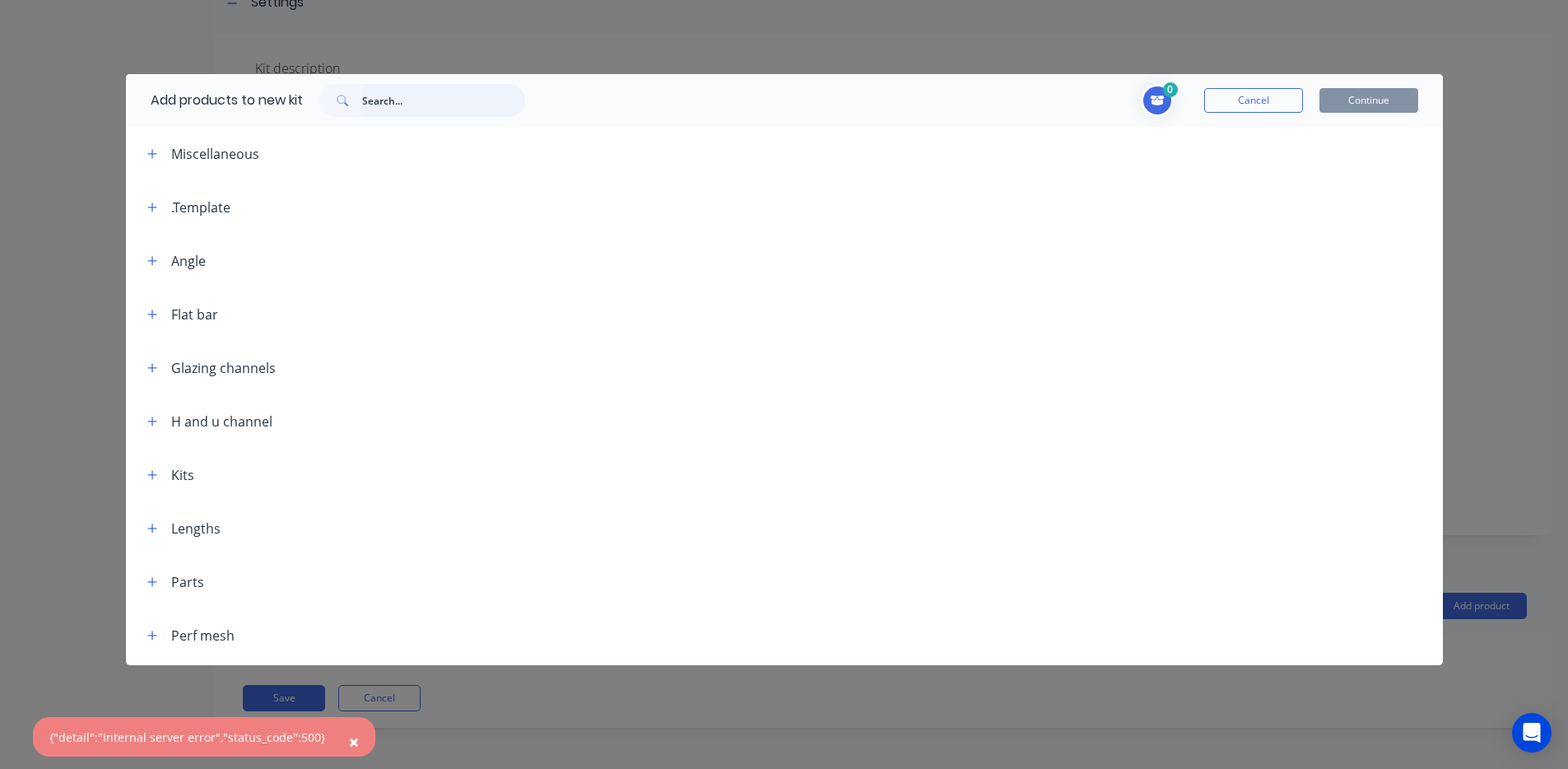
click at [420, 102] on input "text" at bounding box center [443, 100] width 163 height 33
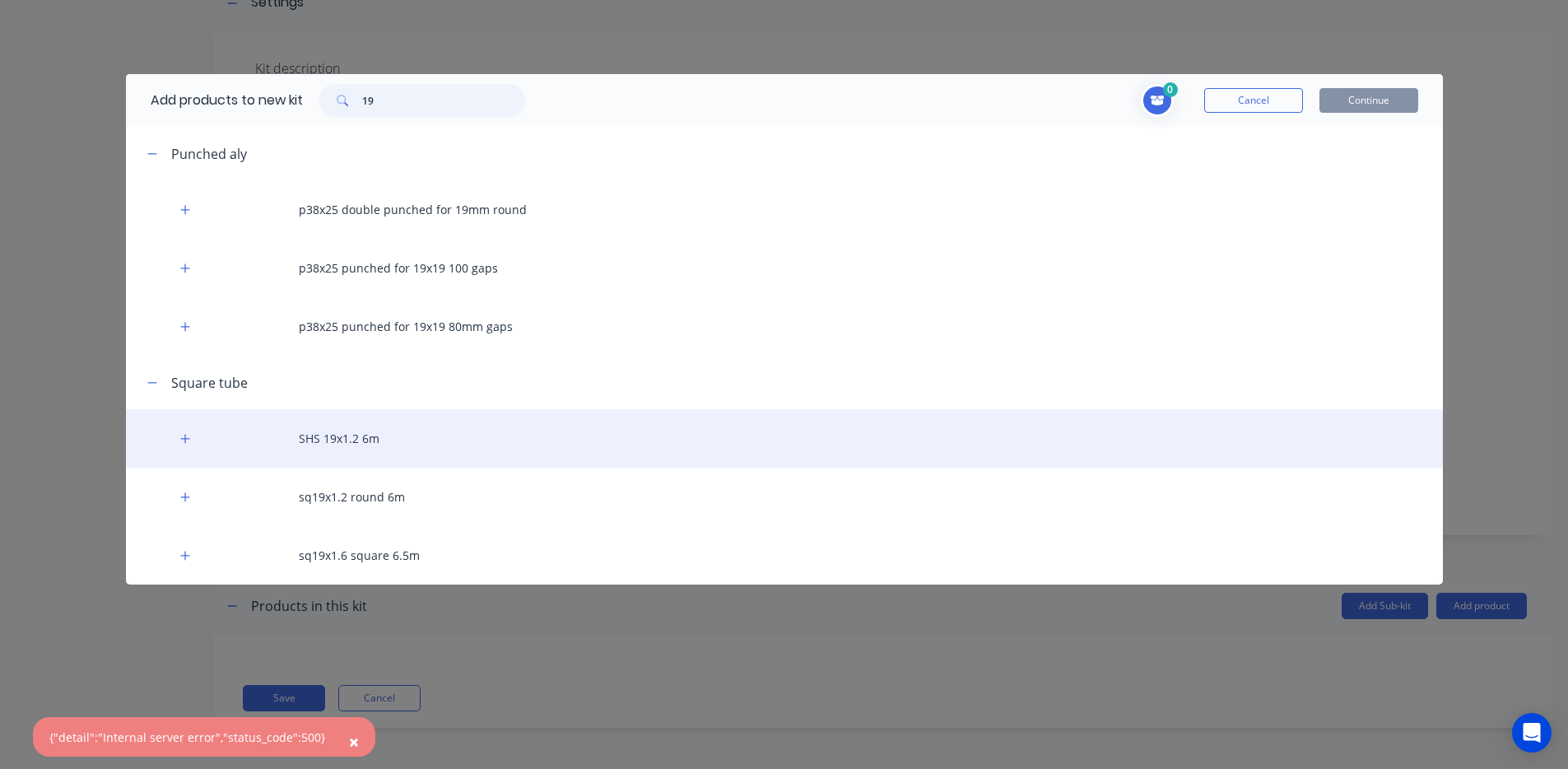
type input "19"
click at [423, 445] on div "SHS 19x1.2 6m" at bounding box center [784, 439] width 1317 height 59
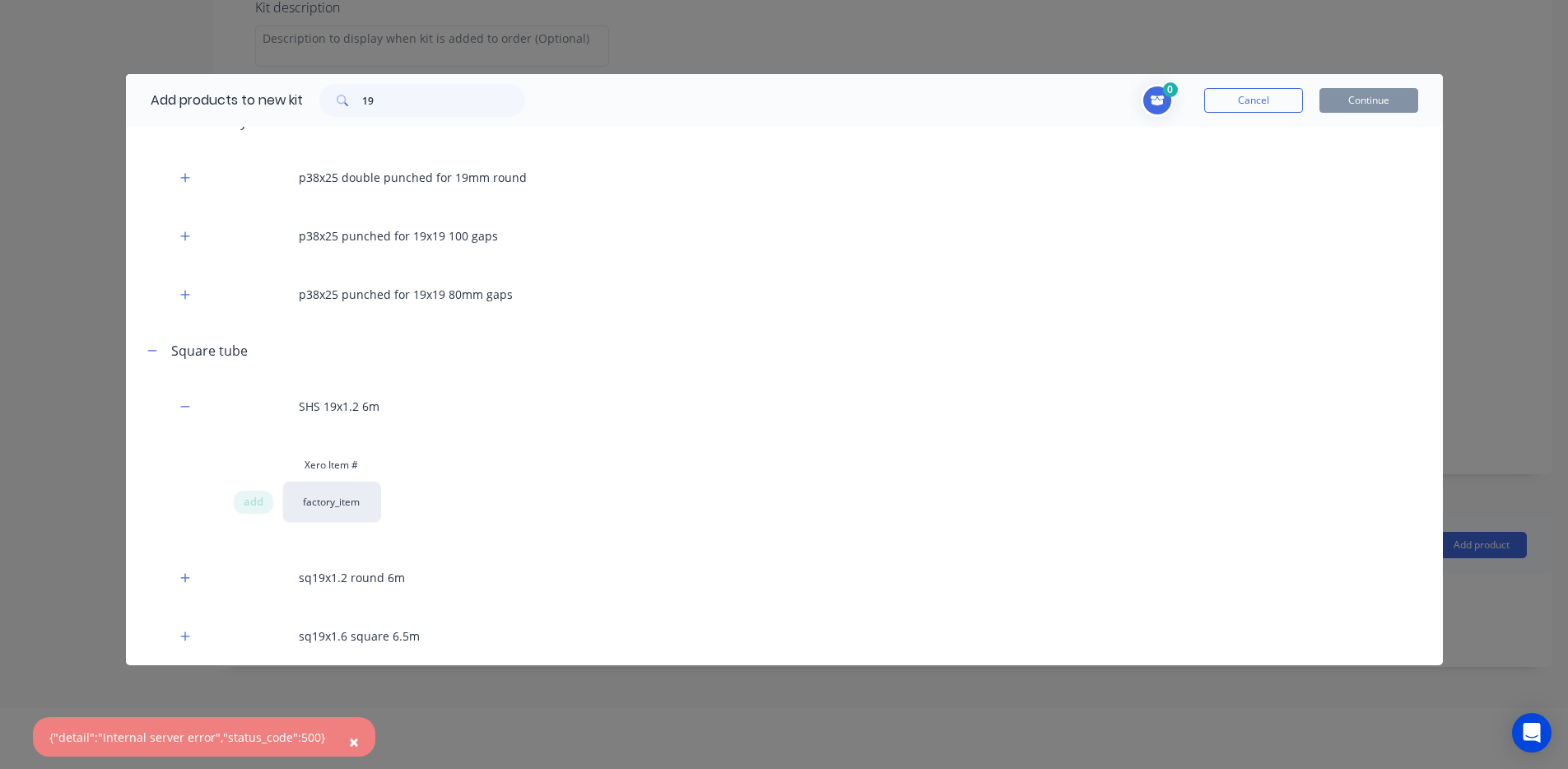
scroll to position [81, 0]
click at [257, 500] on span "add" at bounding box center [253, 503] width 20 height 17
click at [1395, 96] on button "Continue" at bounding box center [1369, 100] width 99 height 24
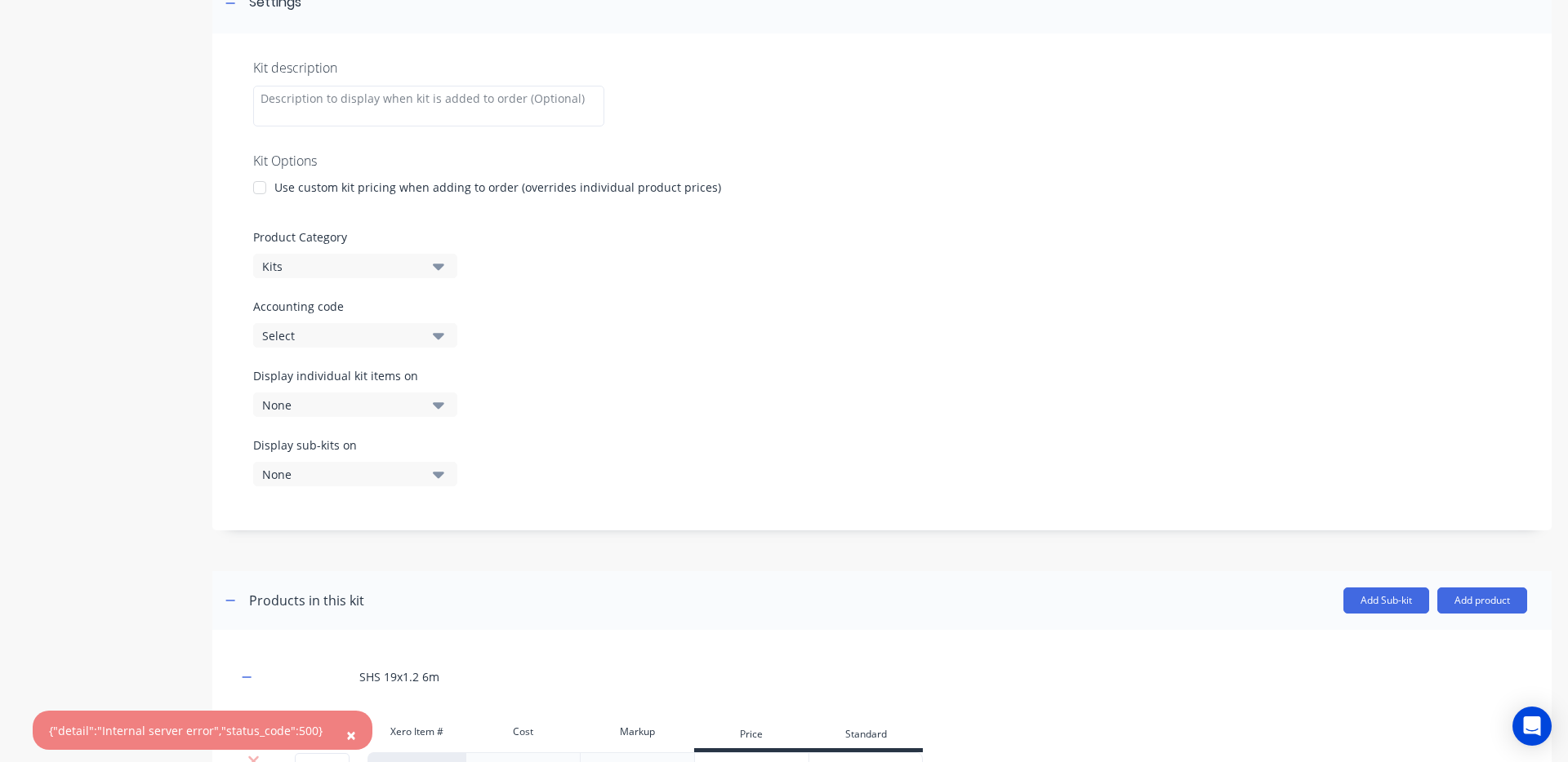
scroll to position [421, 0]
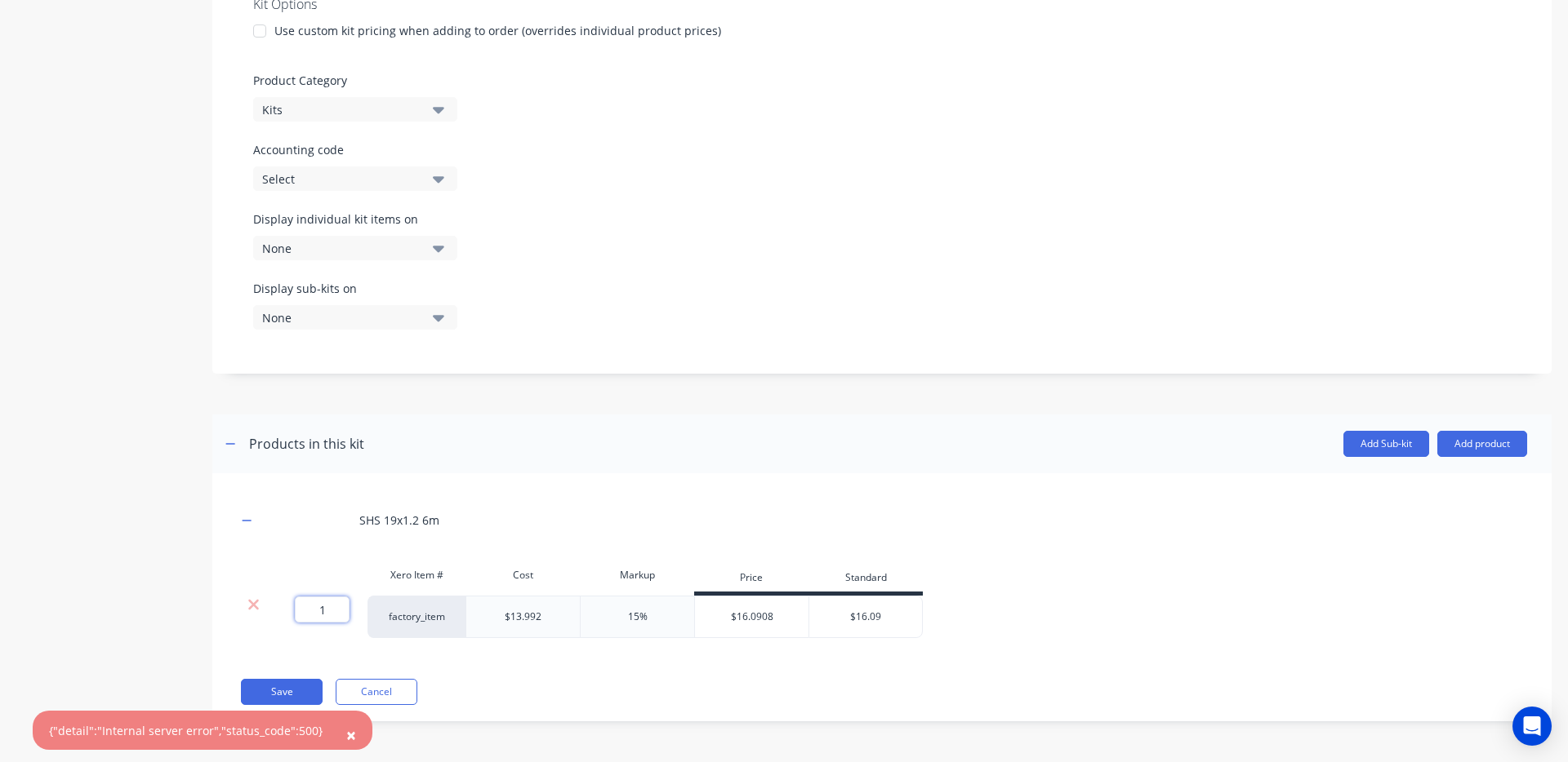
drag, startPoint x: 329, startPoint y: 607, endPoint x: 269, endPoint y: 612, distance: 60.2
click at [272, 605] on div "1 1 ?" at bounding box center [318, 617] width 98 height 43
type input "2"
click at [1068, 567] on div "Xero Item # Cost Markup Price Standard 2 2 ? factory_item $13.992 15% $16.0908 …" at bounding box center [882, 599] width 1290 height 80
click at [309, 694] on button "Save" at bounding box center [281, 692] width 81 height 26
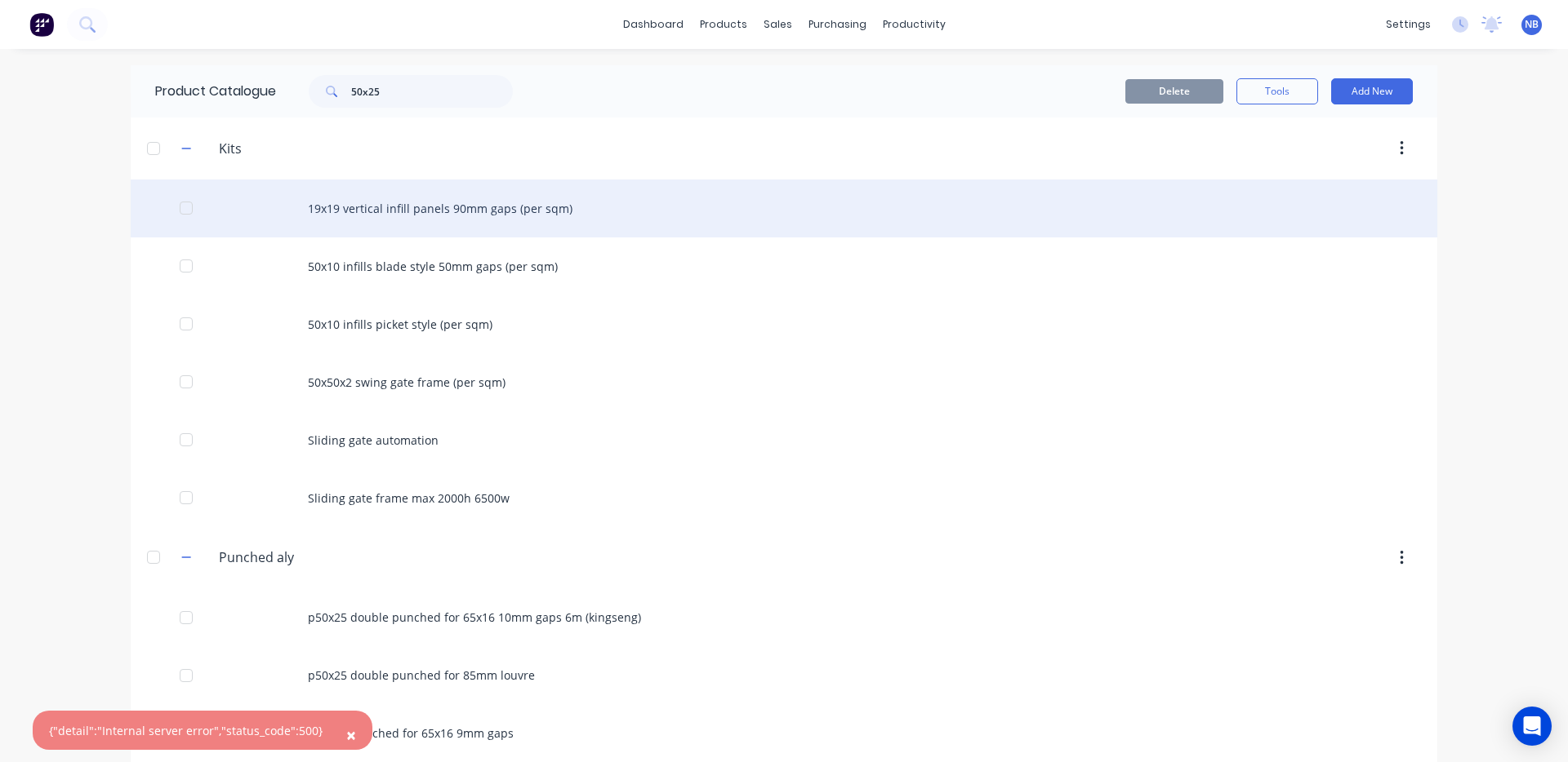
click at [170, 209] on div at bounding box center [186, 207] width 32 height 32
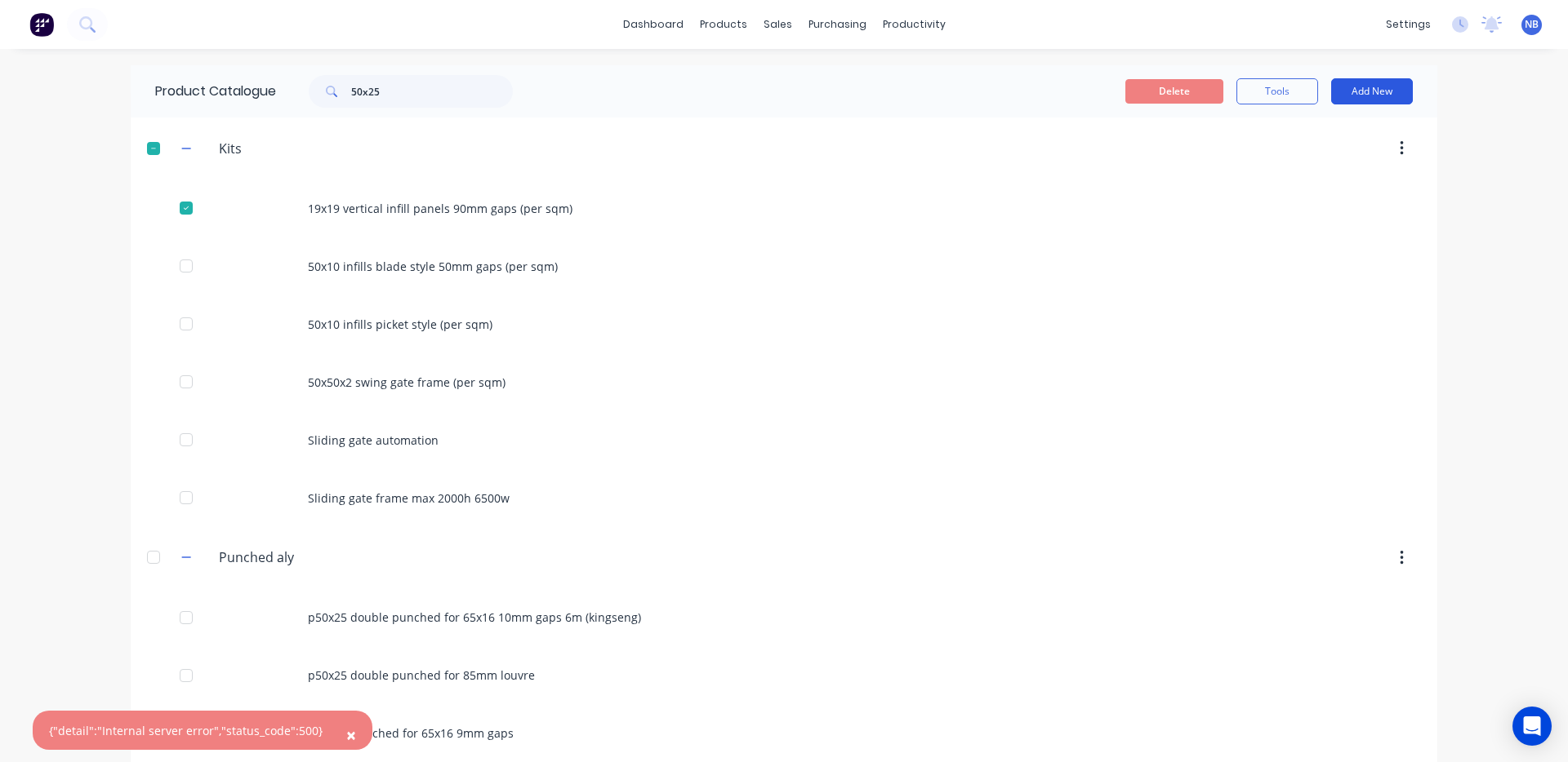
click at [1360, 82] on button "Add New" at bounding box center [1372, 92] width 81 height 26
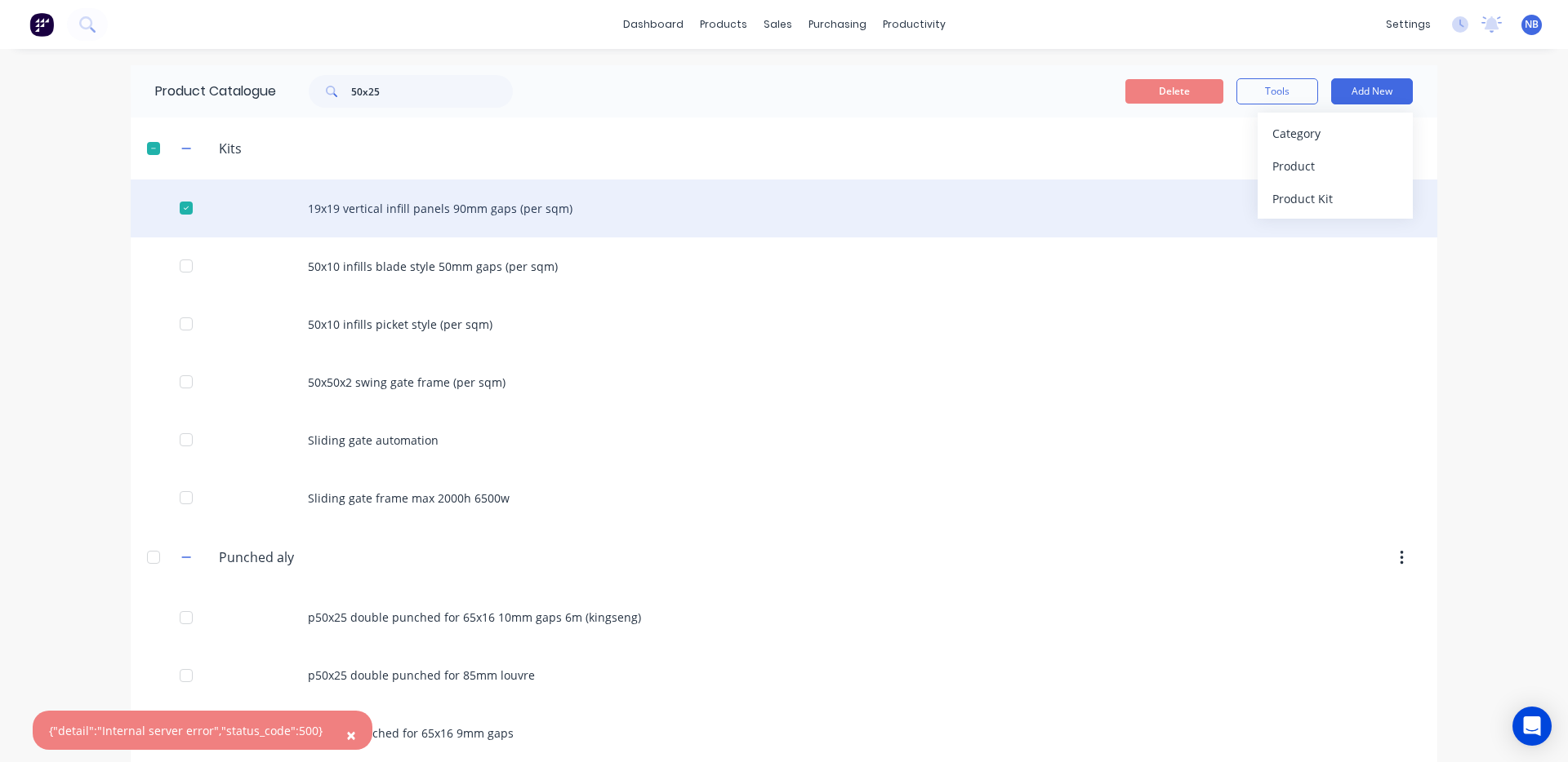
click at [297, 194] on div "19x19 vertical infill panels 90mm gaps (per sqm)" at bounding box center [784, 208] width 1306 height 58
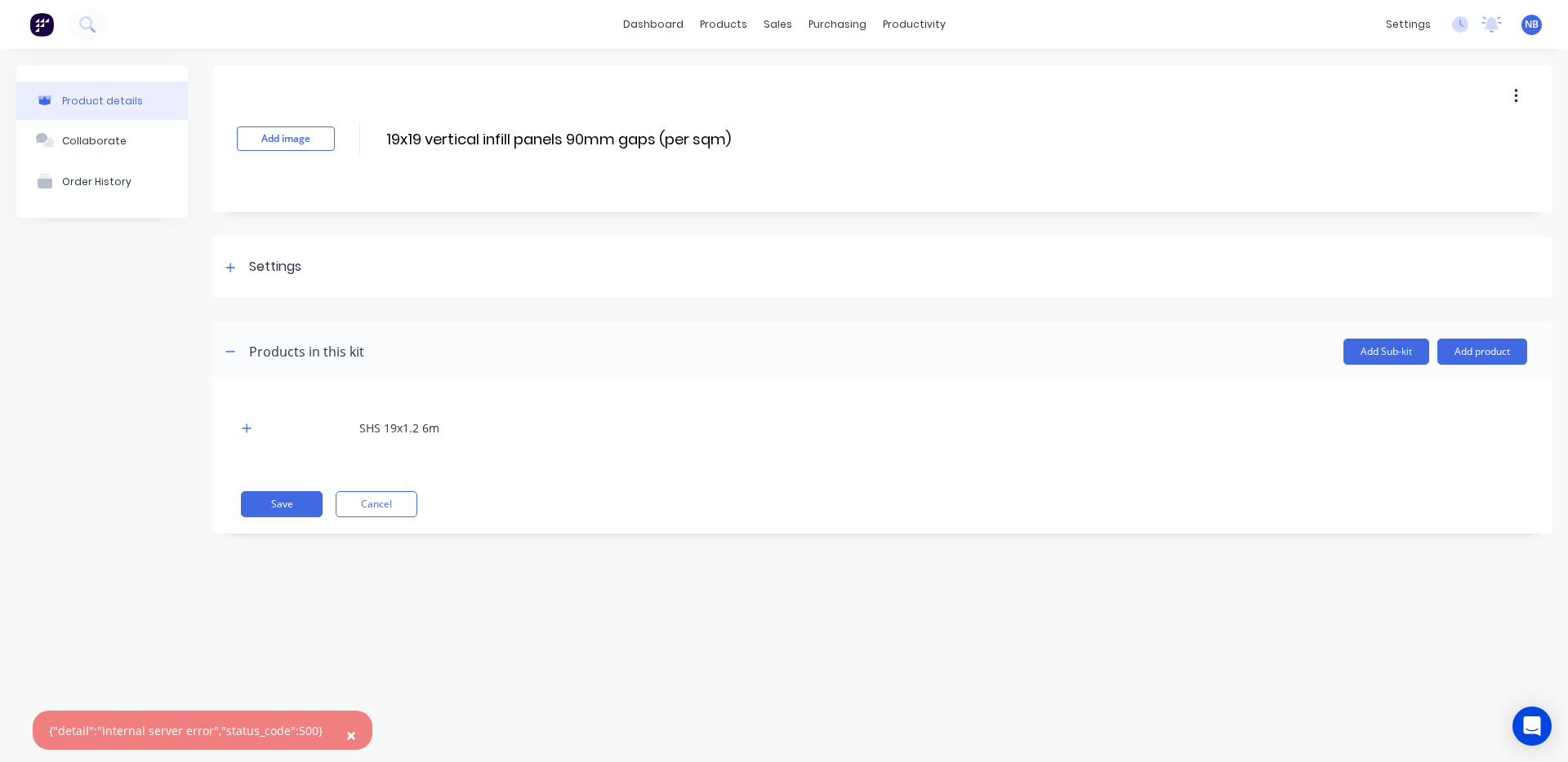
click at [1513, 101] on icon "button" at bounding box center [1515, 95] width 4 height 18
click at [1461, 150] on div "Duplicate" at bounding box center [1457, 140] width 126 height 24
click at [750, 82] on div "Product Catalogue" at bounding box center [795, 79] width 101 height 15
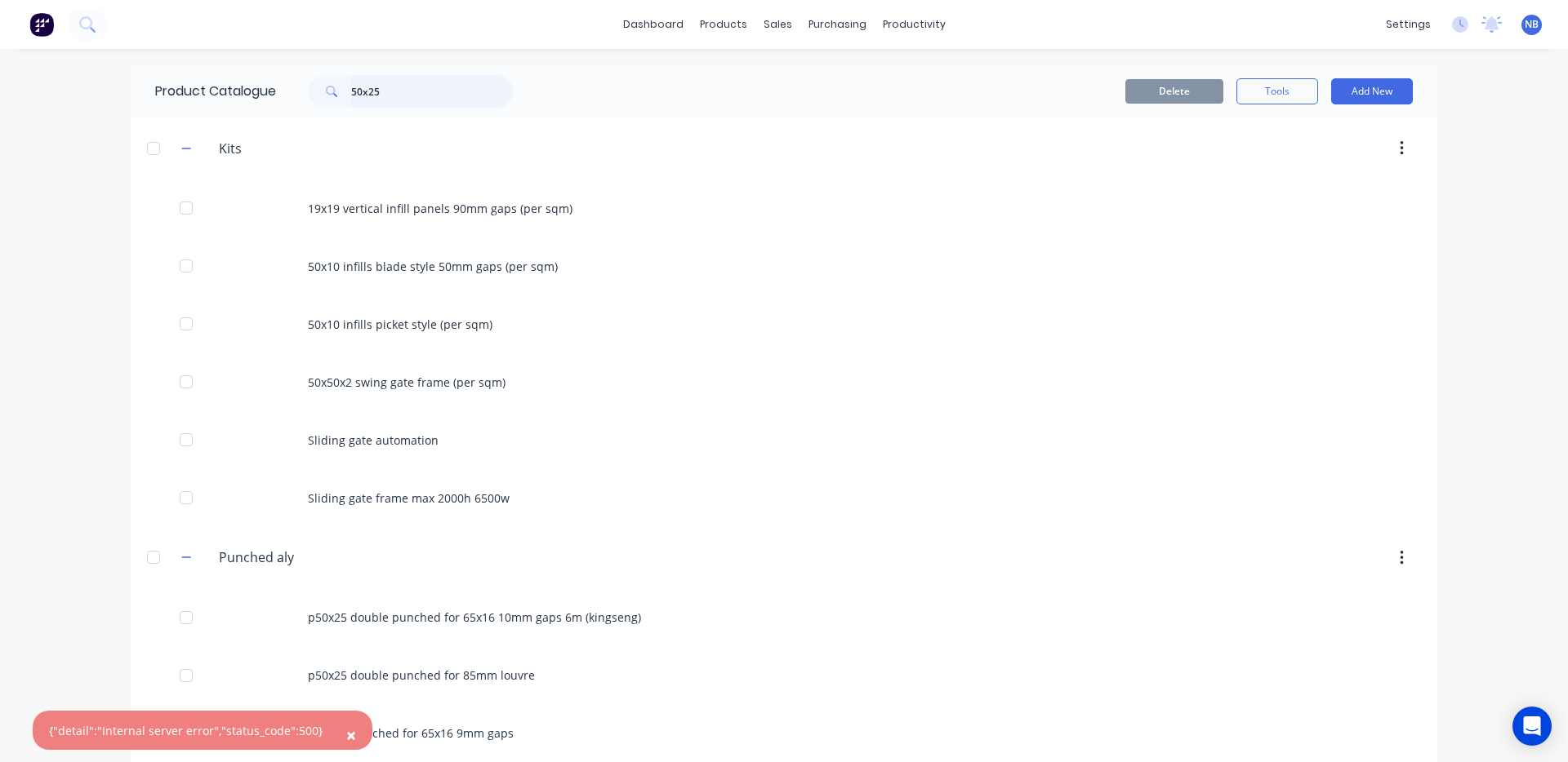
click at [427, 88] on input "50x25" at bounding box center [432, 91] width 162 height 32
type input "5"
type input "2"
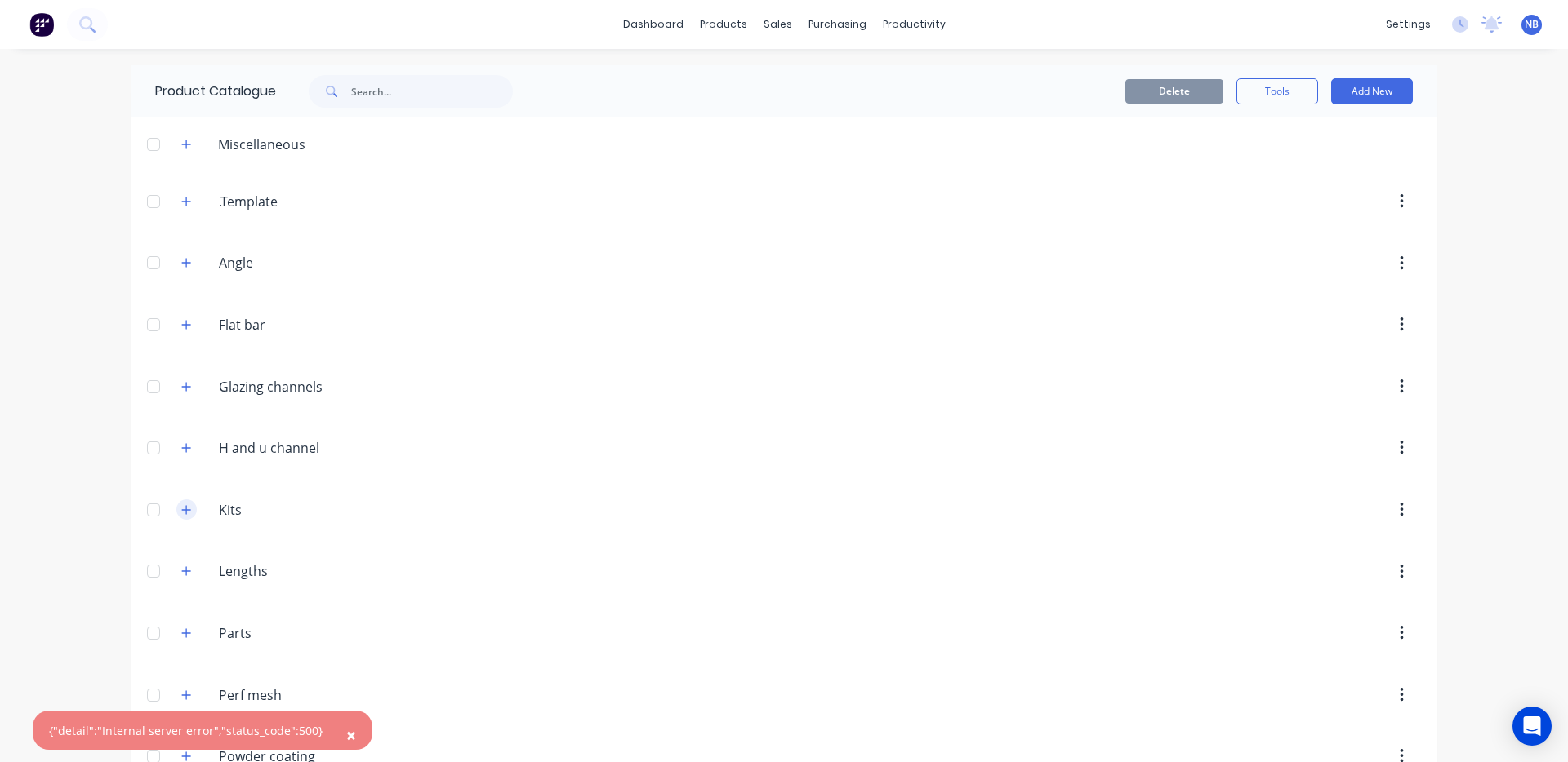
click at [177, 513] on button "button" at bounding box center [187, 510] width 20 height 20
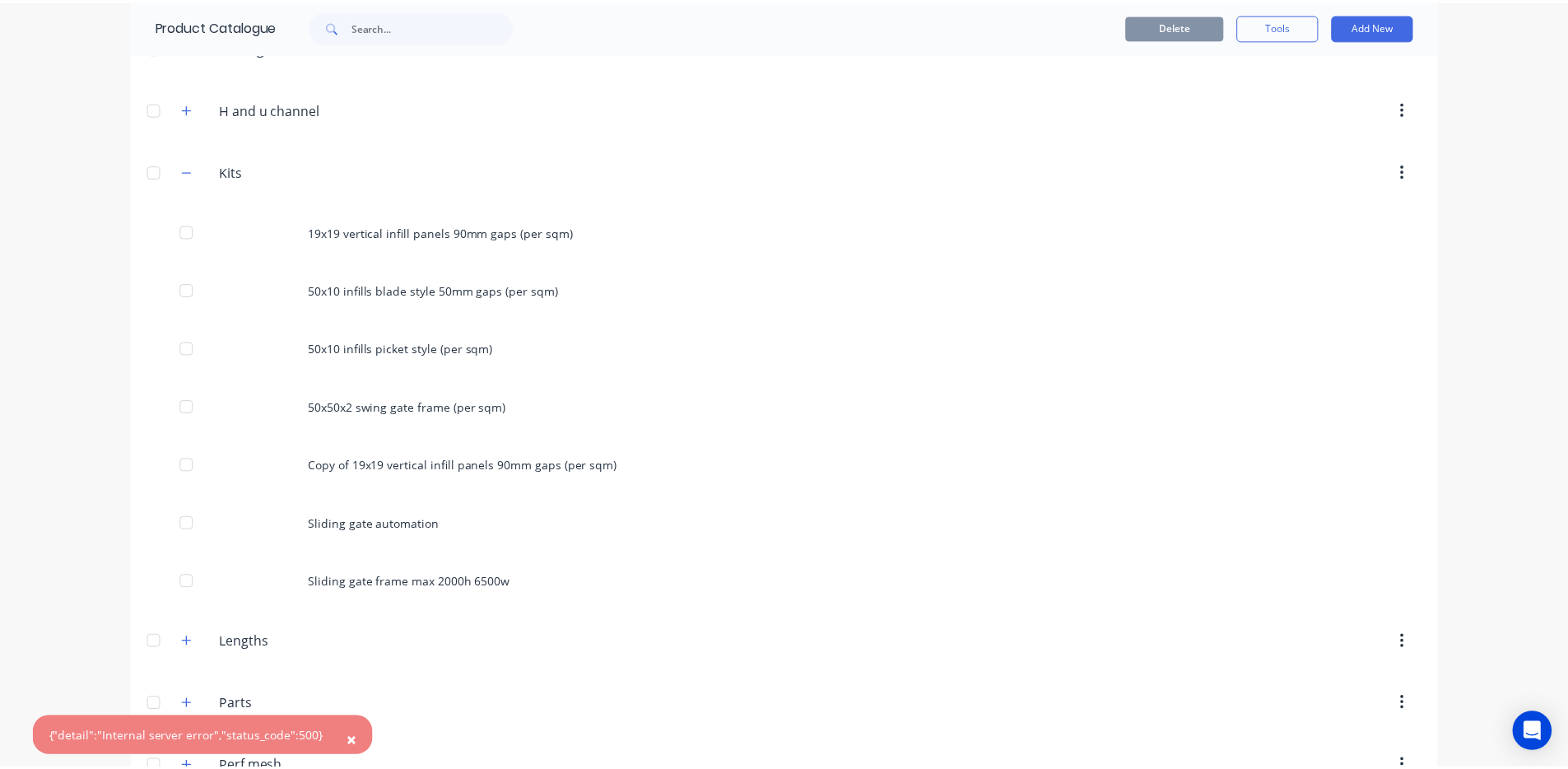
scroll to position [365, 0]
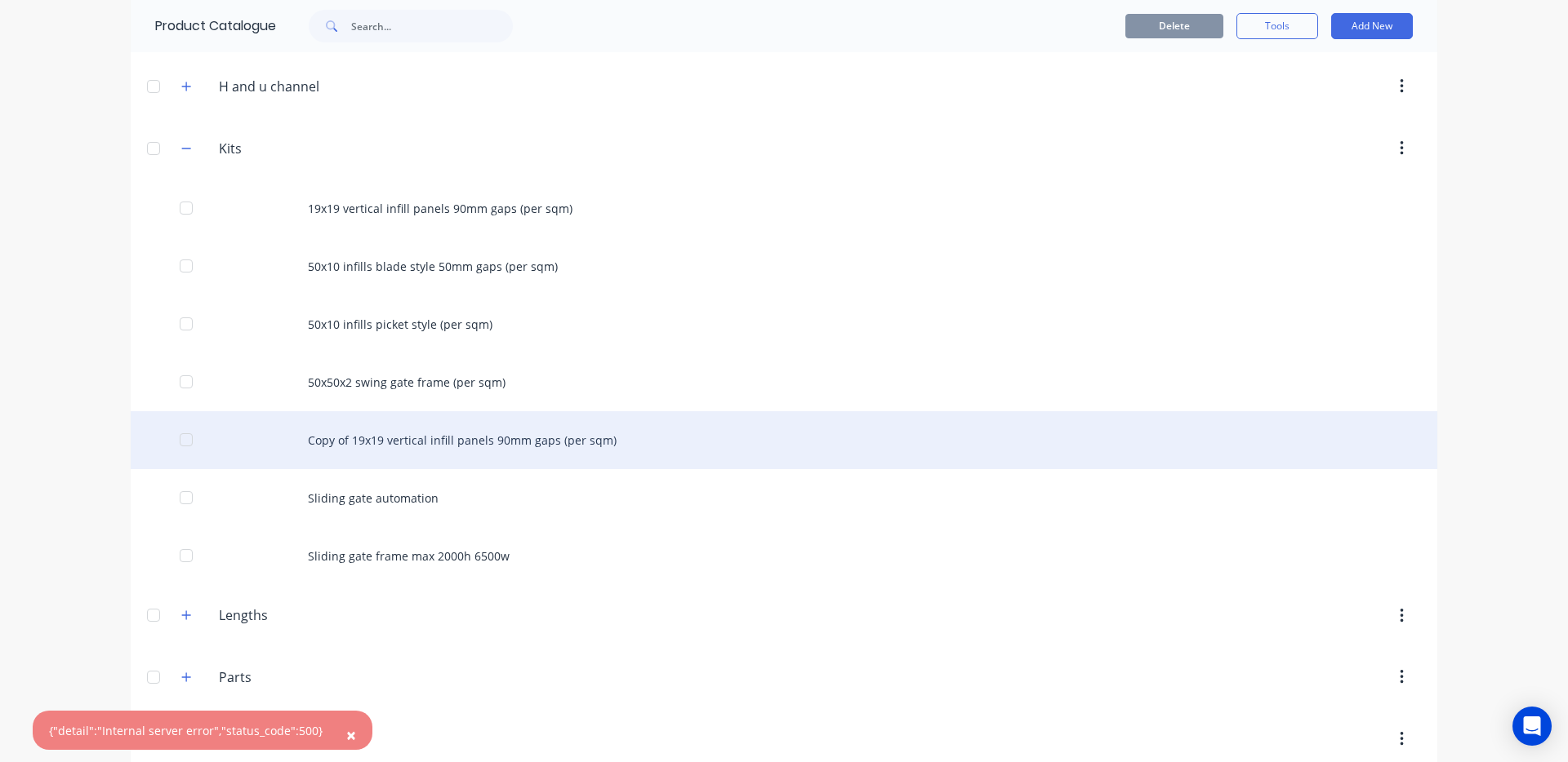
click at [439, 456] on div "Copy of 19x19 vertical infill panels 90mm gaps (per sqm)" at bounding box center [784, 440] width 1306 height 58
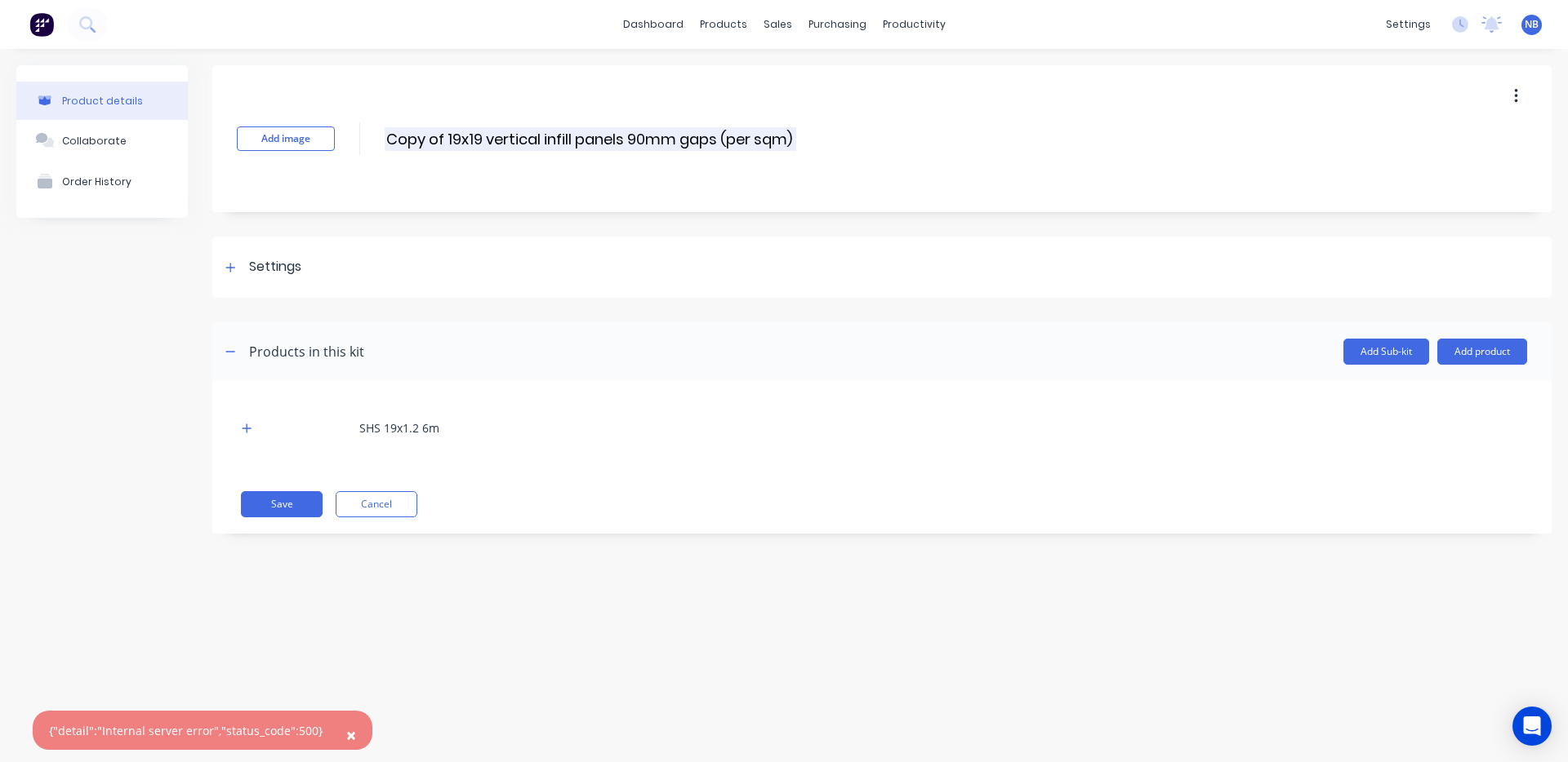
click at [499, 141] on input "Copy of 19x19 vertical infill panels 90mm gaps (per sqm)" at bounding box center [590, 140] width 412 height 24
drag, startPoint x: 449, startPoint y: 138, endPoint x: 374, endPoint y: 132, distance: 75.2
click at [377, 132] on div "Add image Copy of 19x19 vertical infill panels 90mm gaps (per sqm) Copy of 19x1…" at bounding box center [881, 139] width 1339 height 147
type input "20x20 vertical infill panels 90mm gaps (per sqm)"
click at [404, 429] on div "SHS 19x1.2 6m" at bounding box center [399, 428] width 80 height 18
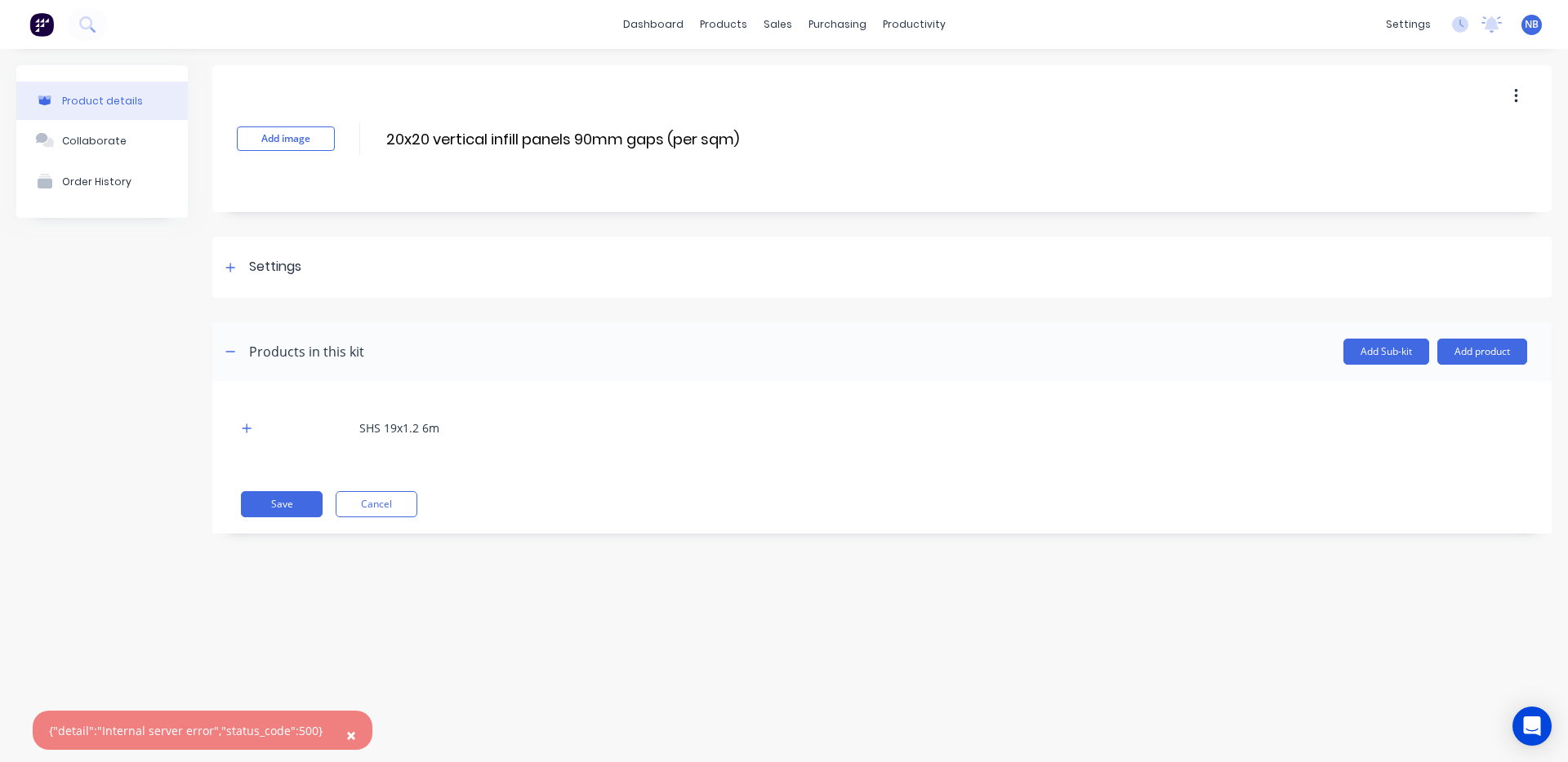
click at [259, 436] on div "SHS 19x1.2 6m" at bounding box center [882, 428] width 1290 height 45
drag, startPoint x: 253, startPoint y: 433, endPoint x: 269, endPoint y: 433, distance: 16.0
click at [253, 433] on button "button" at bounding box center [247, 428] width 20 height 20
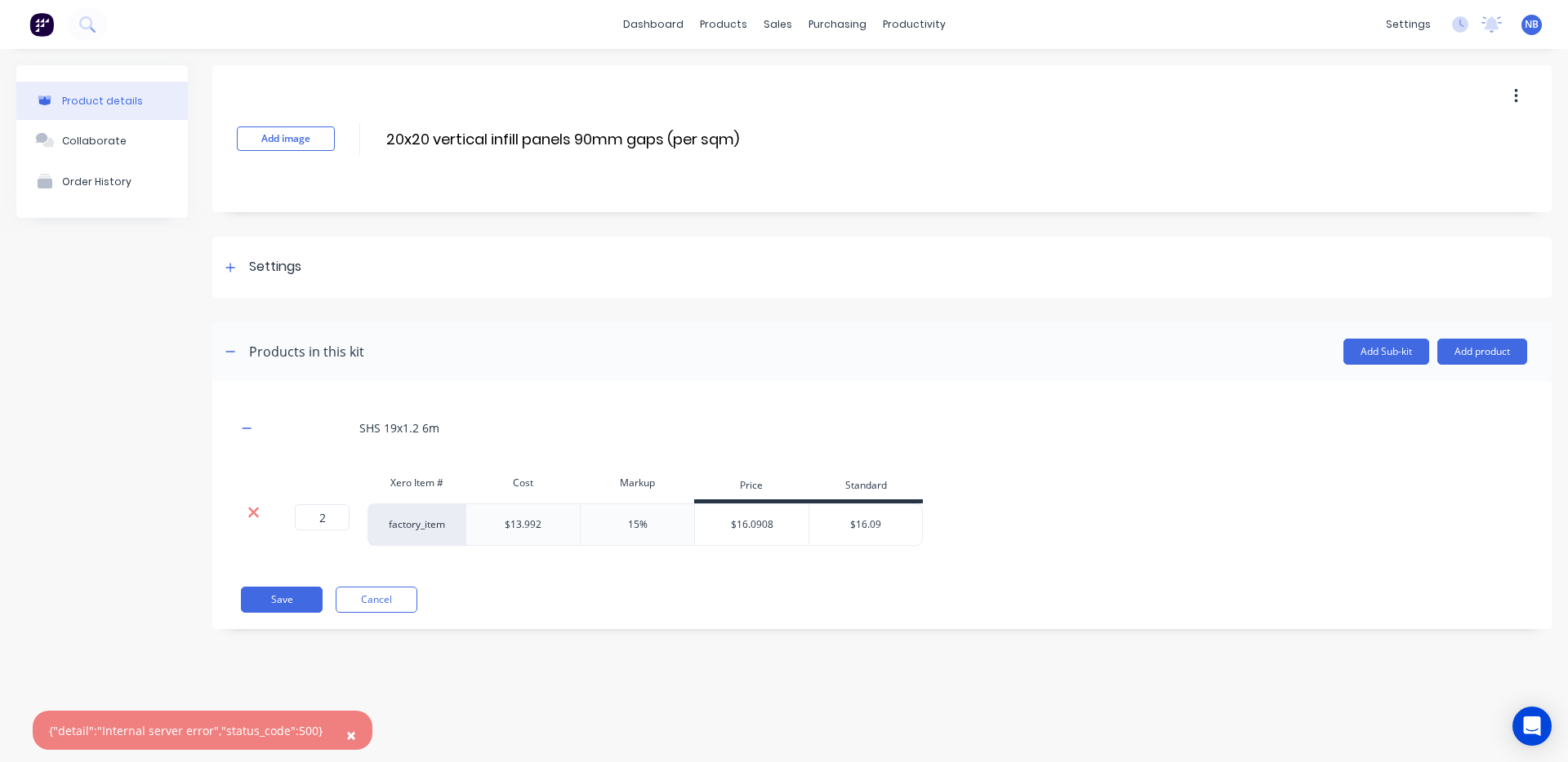
click at [256, 518] on icon at bounding box center [253, 512] width 12 height 17
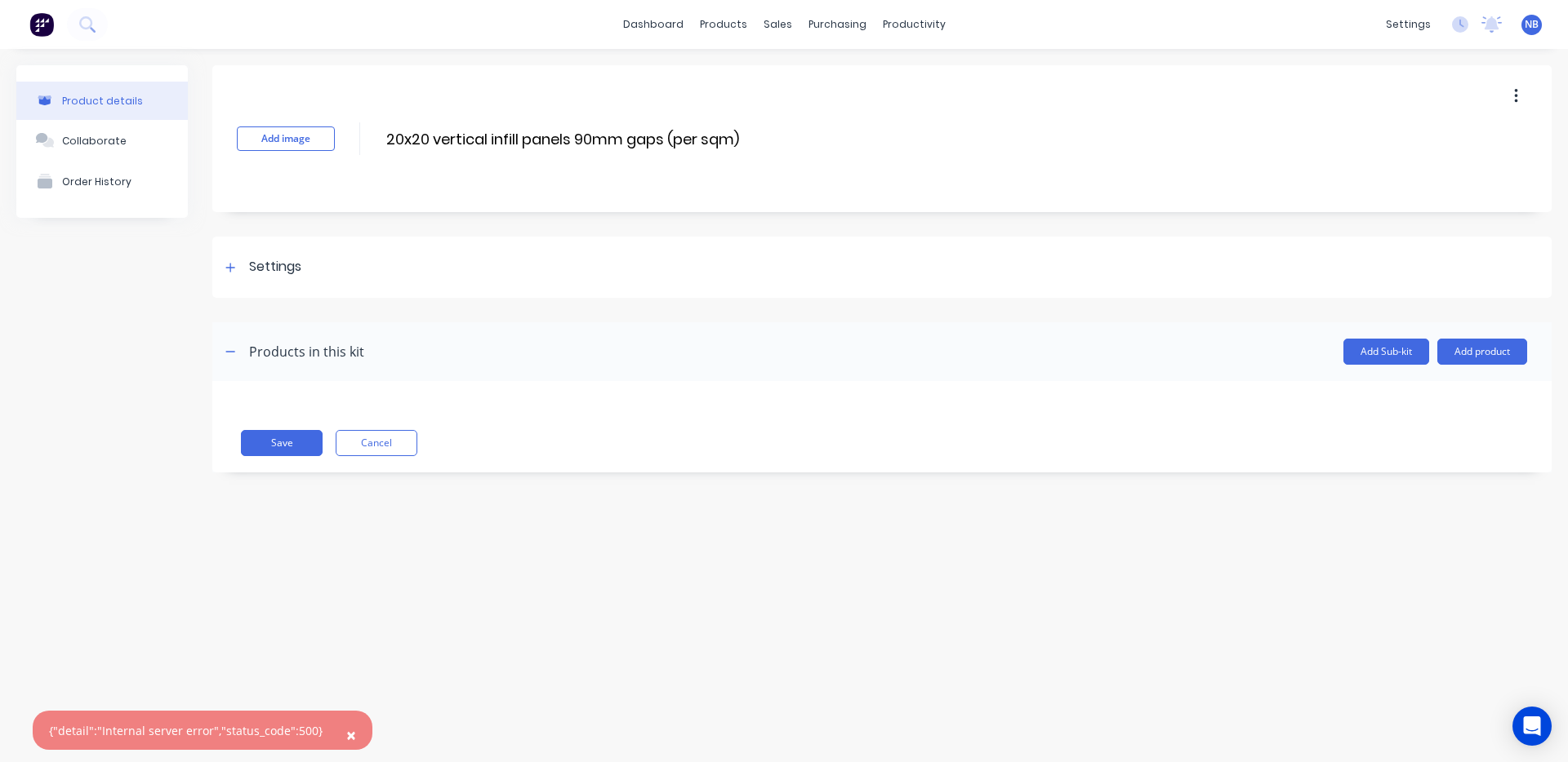
click at [1478, 370] on header "Products in this kit Add Sub-kit Add product" at bounding box center [881, 352] width 1339 height 59
drag, startPoint x: 1480, startPoint y: 365, endPoint x: 1471, endPoint y: 358, distance: 11.4
click at [1480, 364] on header "Products in this kit Add Sub-kit Add product" at bounding box center [881, 352] width 1339 height 59
drag, startPoint x: 1457, startPoint y: 356, endPoint x: 1472, endPoint y: 354, distance: 15.1
click at [1460, 356] on button "Add product" at bounding box center [1481, 351] width 90 height 26
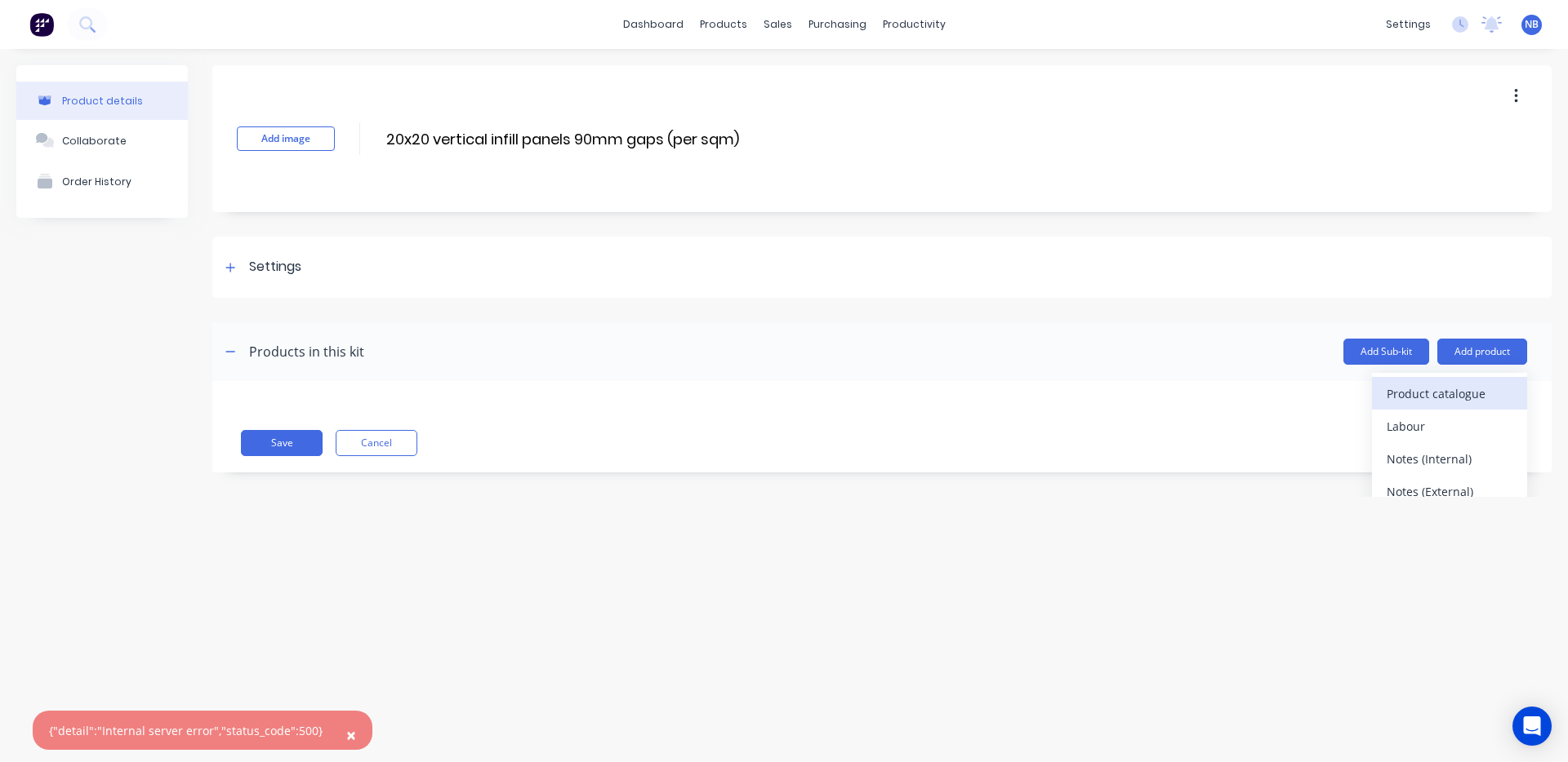
click at [1415, 395] on div "Product catalogue" at bounding box center [1450, 394] width 126 height 24
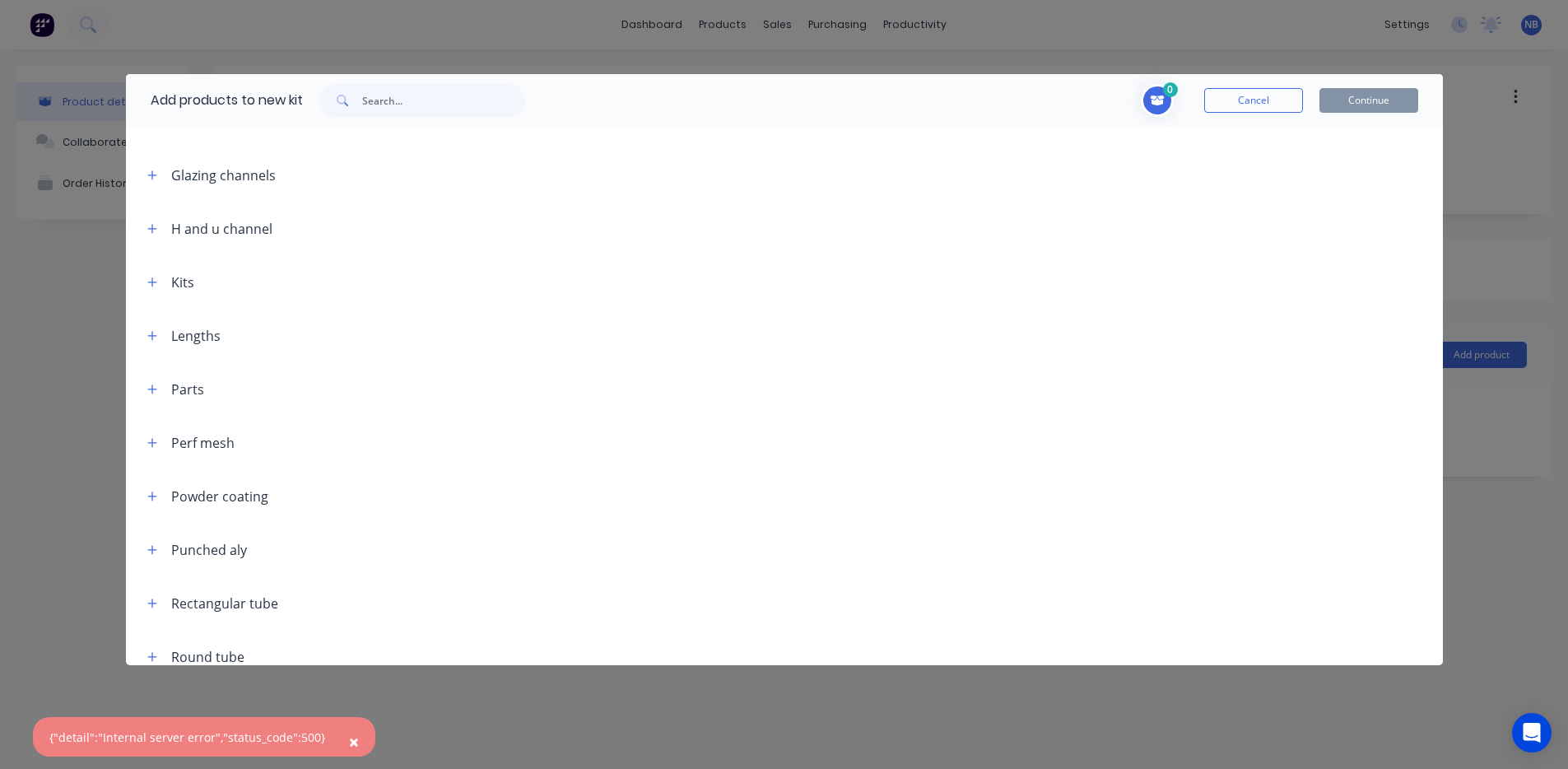
scroll to position [318, 0]
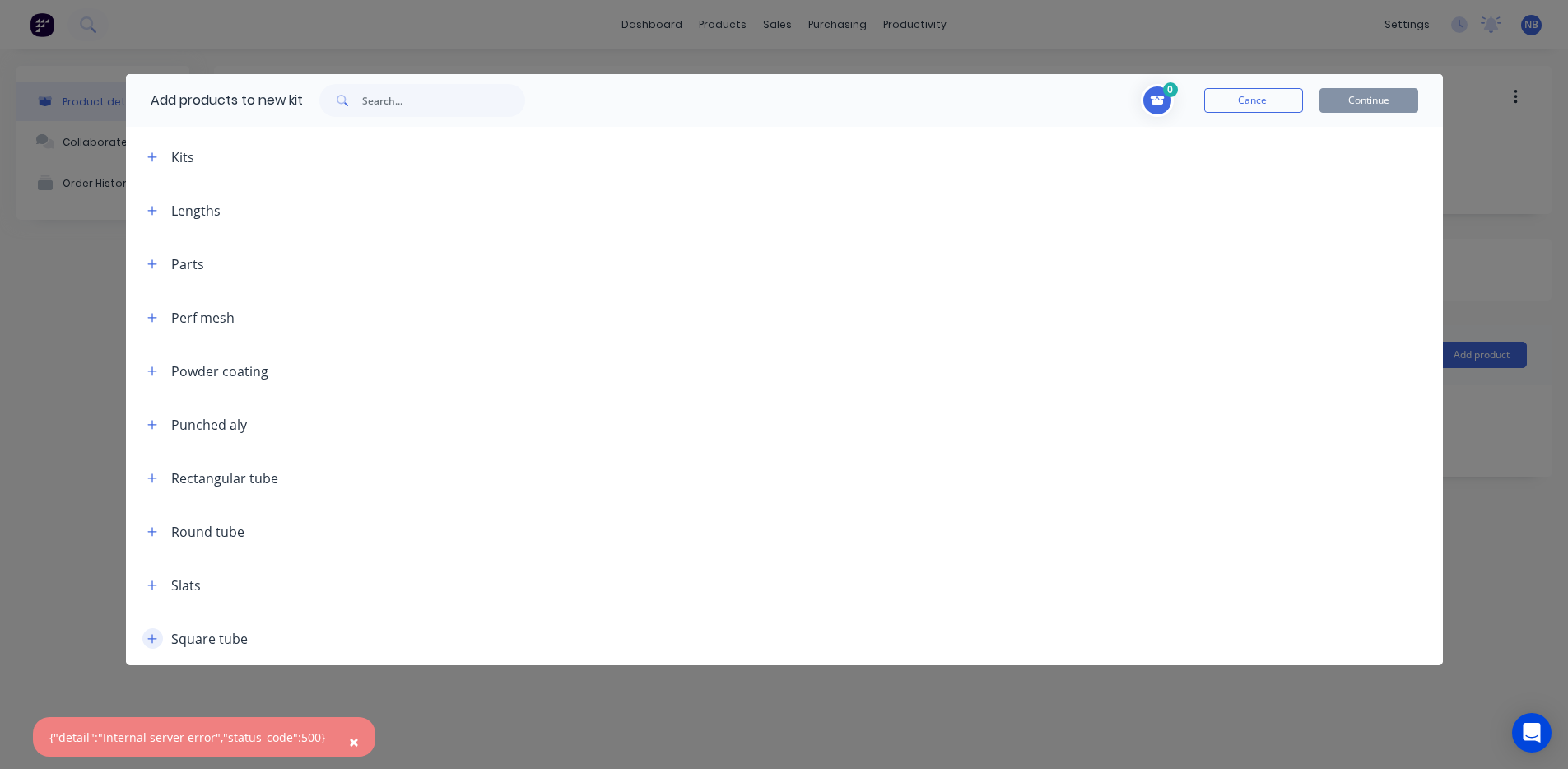
click at [157, 636] on icon "button" at bounding box center [152, 639] width 10 height 11
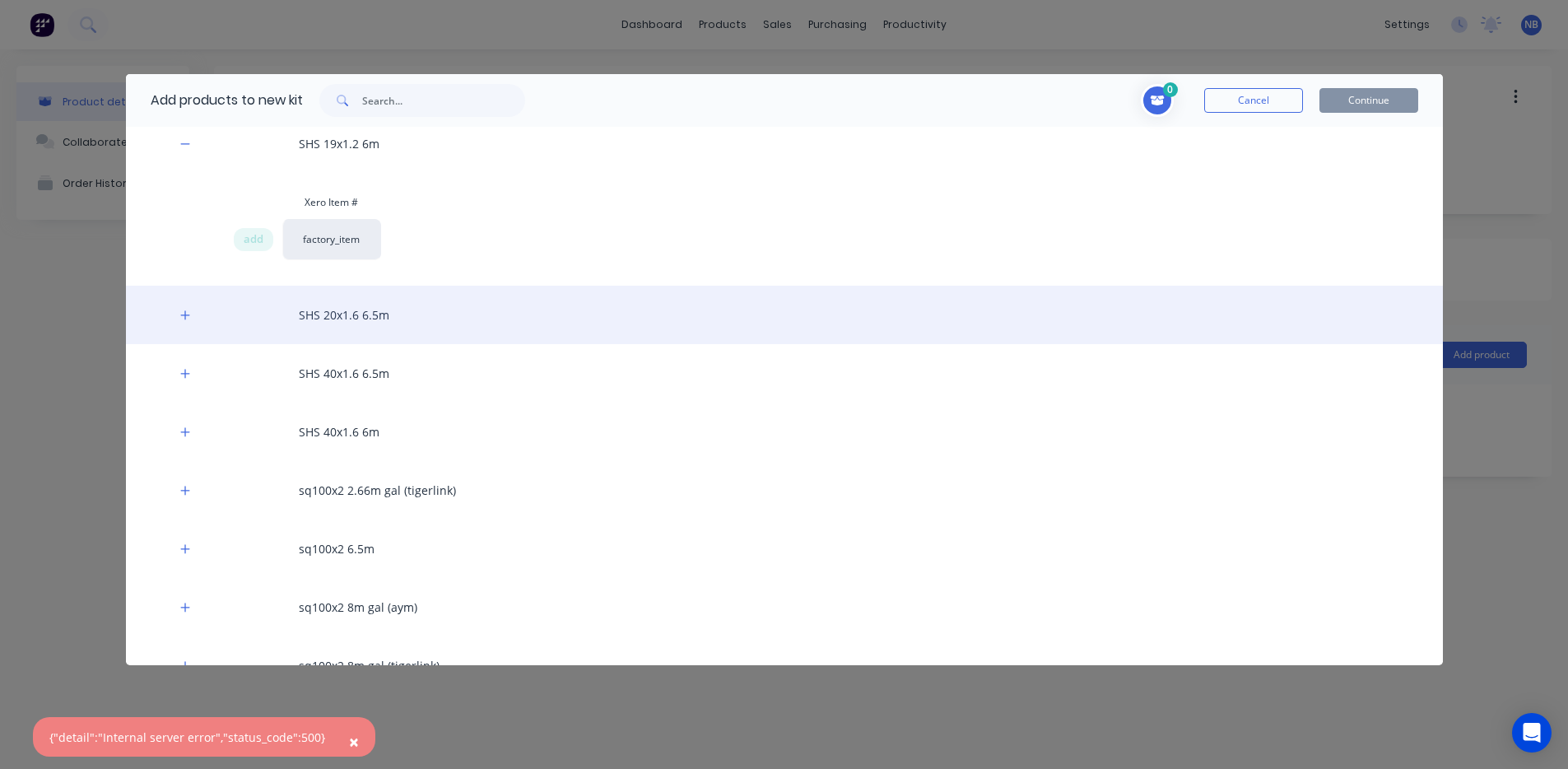
scroll to position [788, 0]
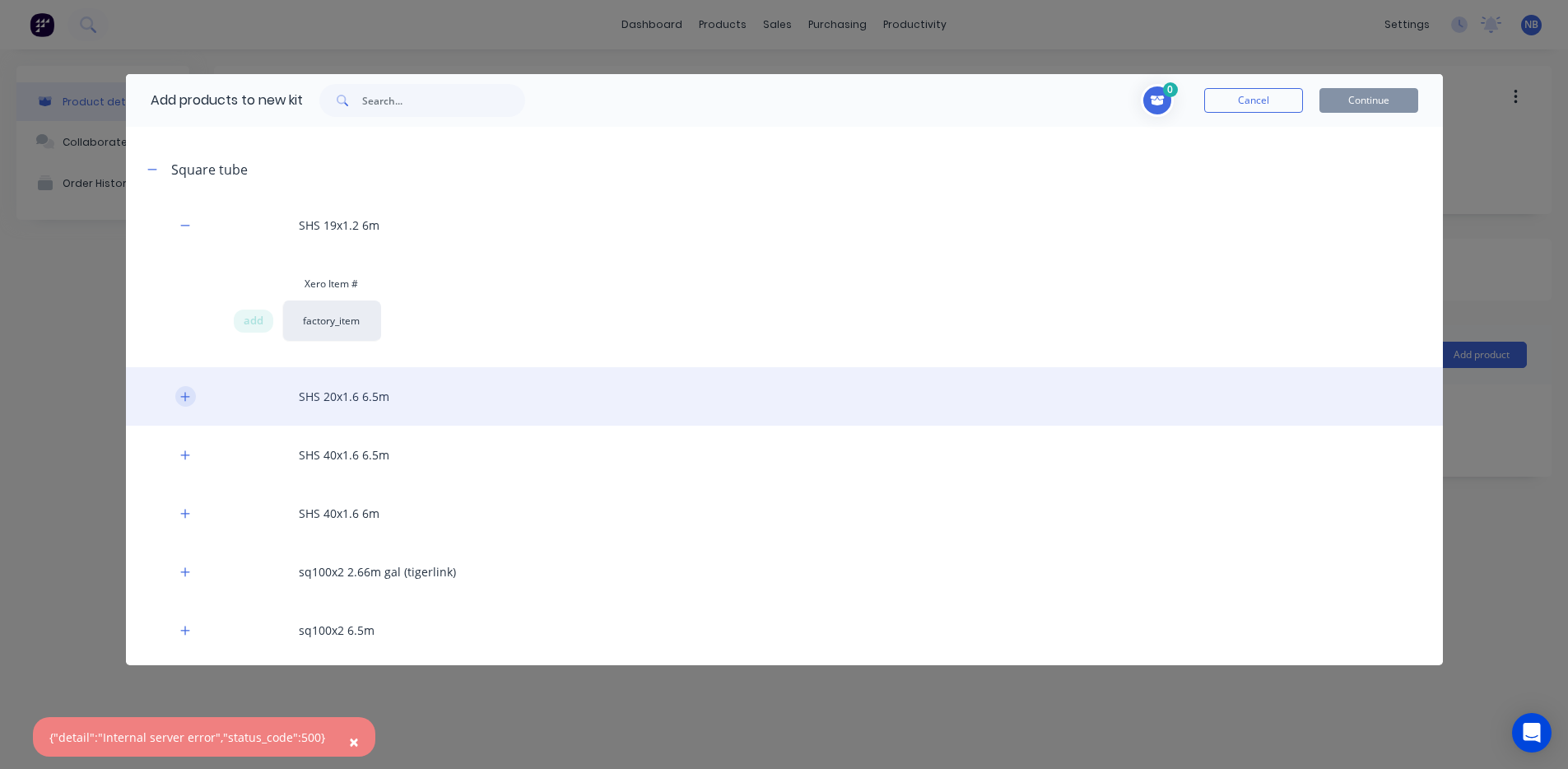
click at [191, 394] on button "button" at bounding box center [186, 397] width 21 height 21
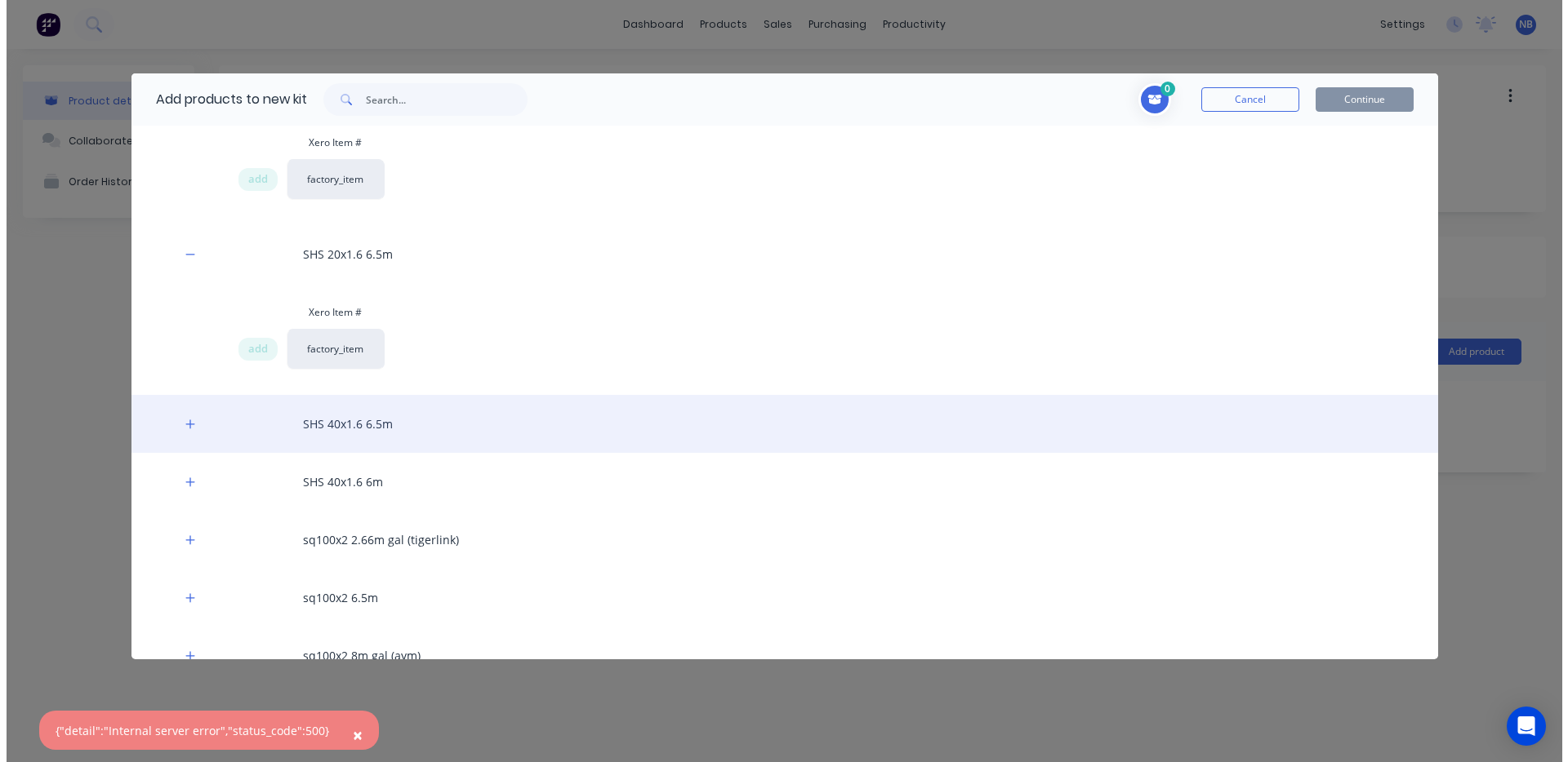
scroll to position [832, 0]
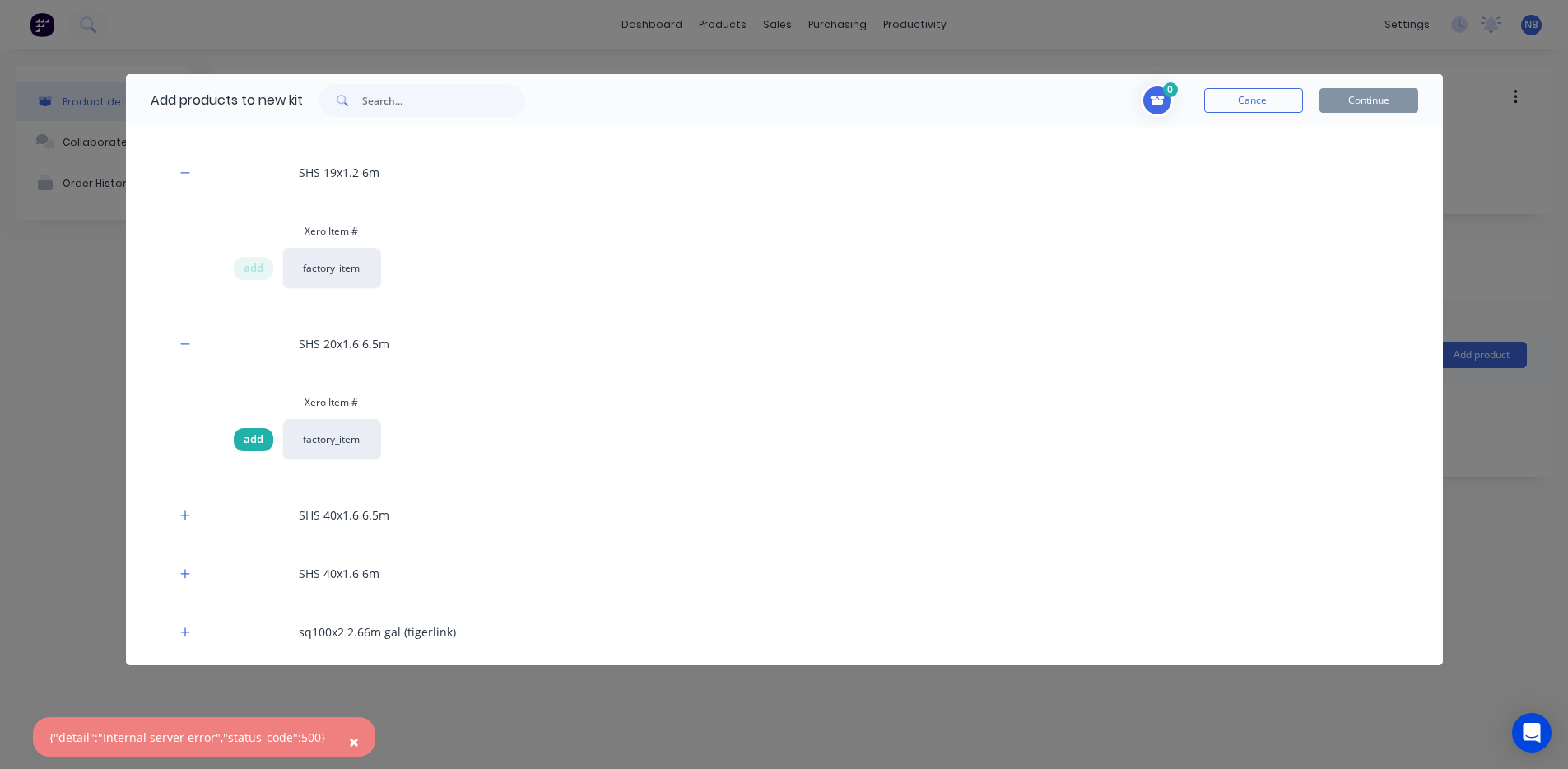
click at [256, 439] on span "add" at bounding box center [253, 440] width 20 height 17
click at [1373, 104] on button "Continue" at bounding box center [1369, 100] width 99 height 24
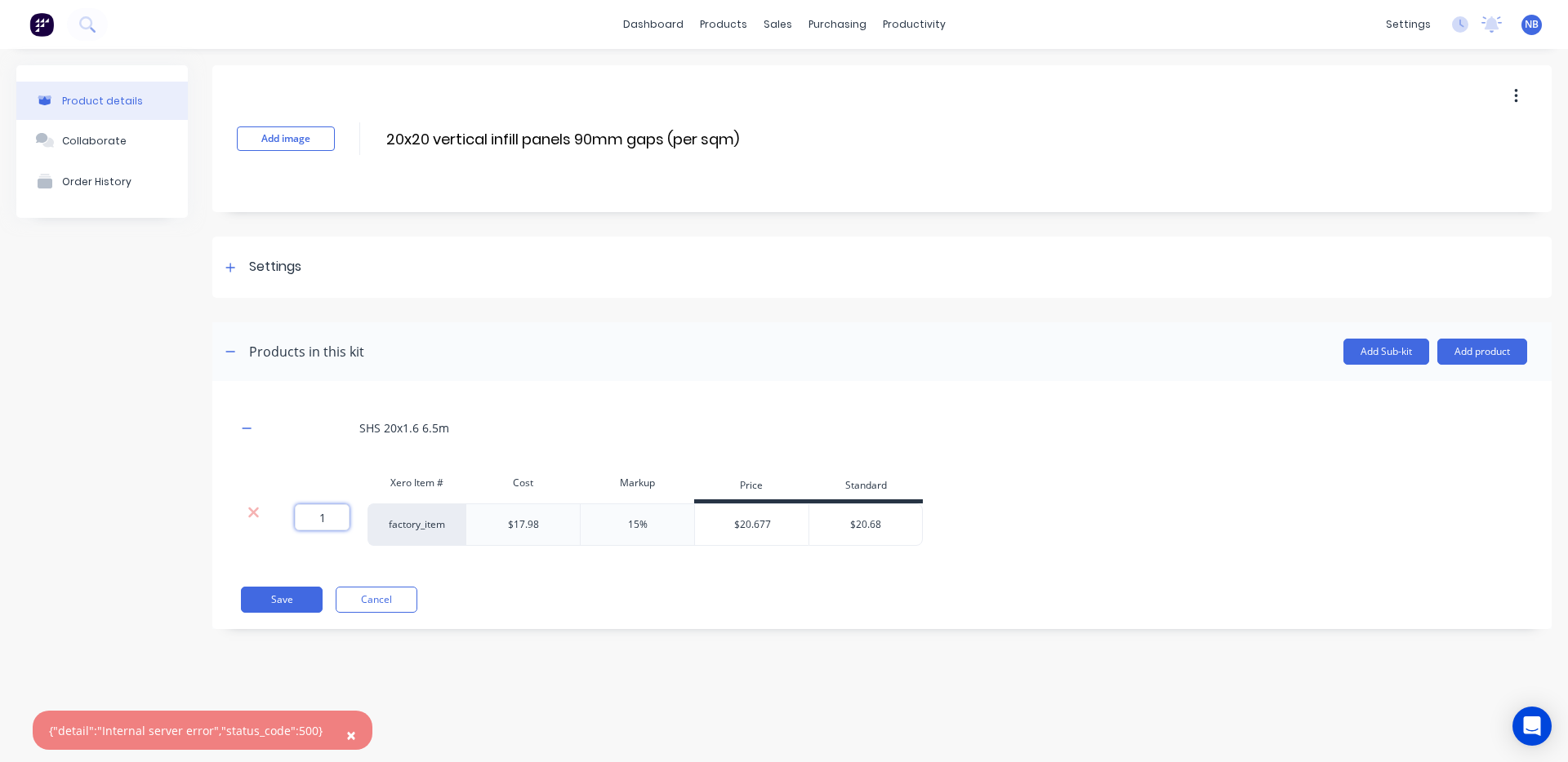
click at [332, 525] on input "1" at bounding box center [322, 517] width 55 height 26
click at [342, 516] on input "1" at bounding box center [322, 517] width 55 height 26
type input "2"
click at [722, 584] on div "SHS 20x1.6 6.5m Xero Item # Cost Markup Price Standard 2 2 ? factory_item $17.9…" at bounding box center [881, 505] width 1339 height 248
click at [283, 596] on button "Save" at bounding box center [281, 600] width 81 height 26
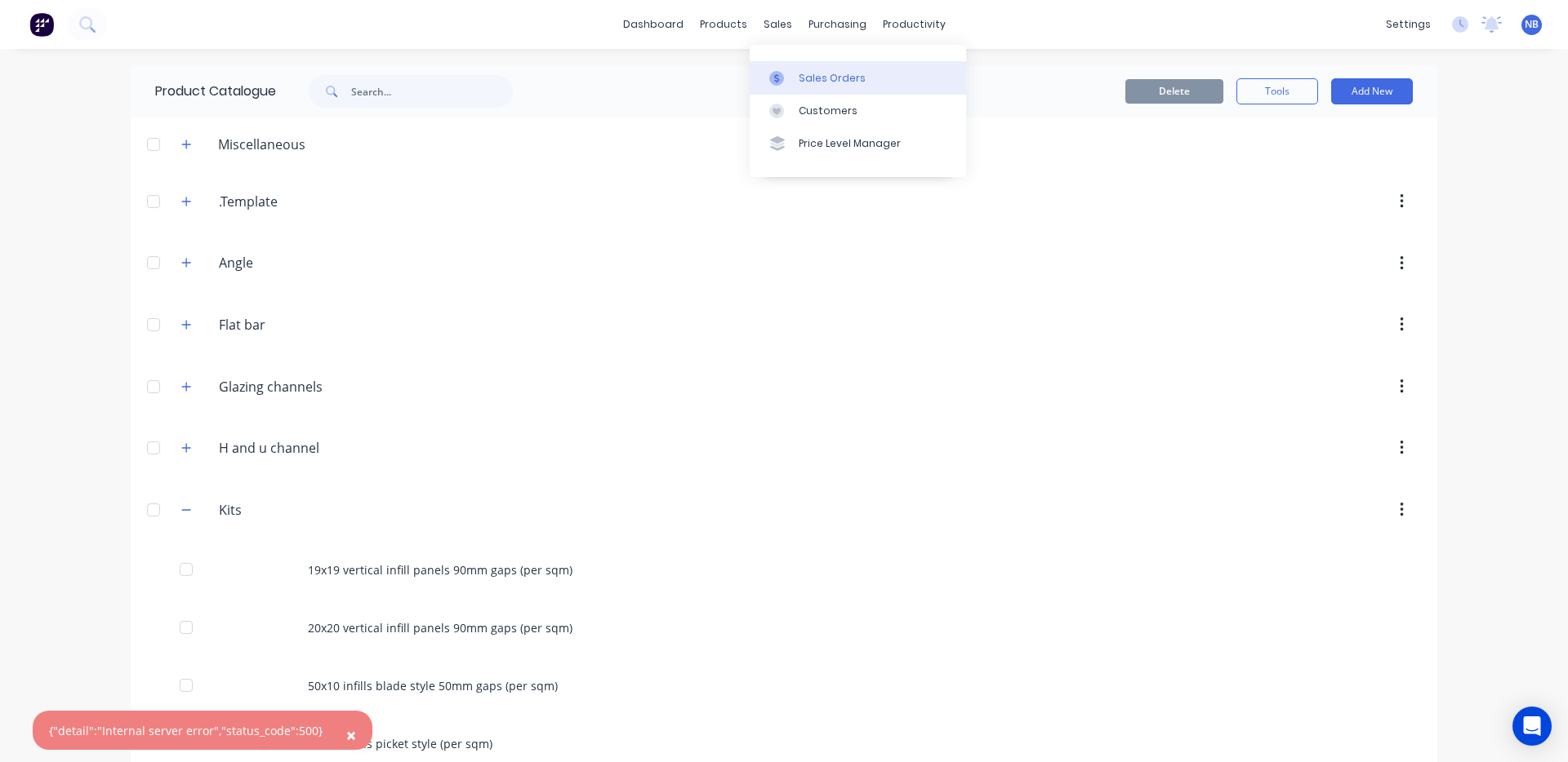
click at [796, 75] on link "Sales Orders" at bounding box center [858, 77] width 216 height 32
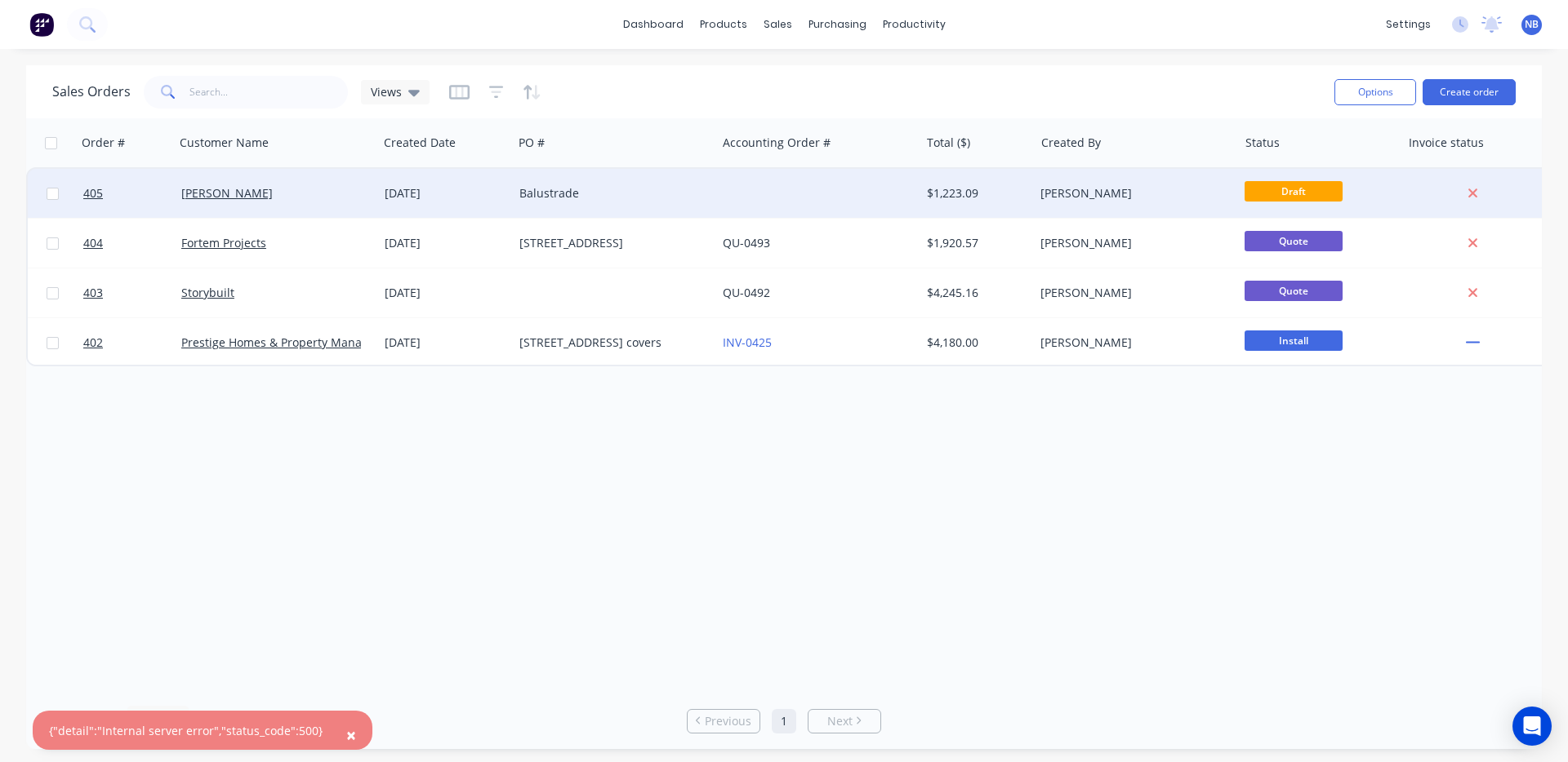
click at [466, 212] on div "[DATE]" at bounding box center [446, 193] width 135 height 49
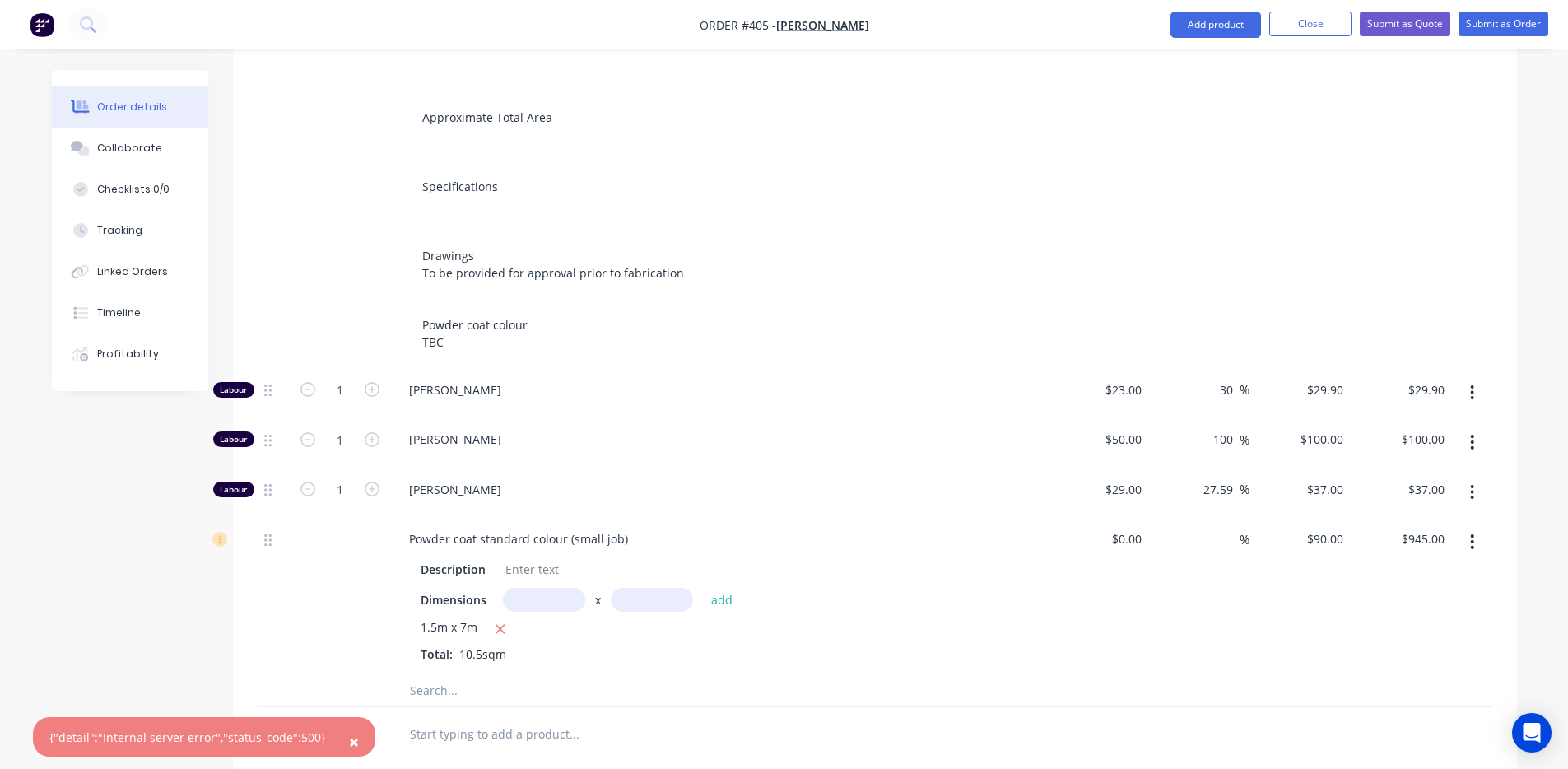
scroll to position [691, 0]
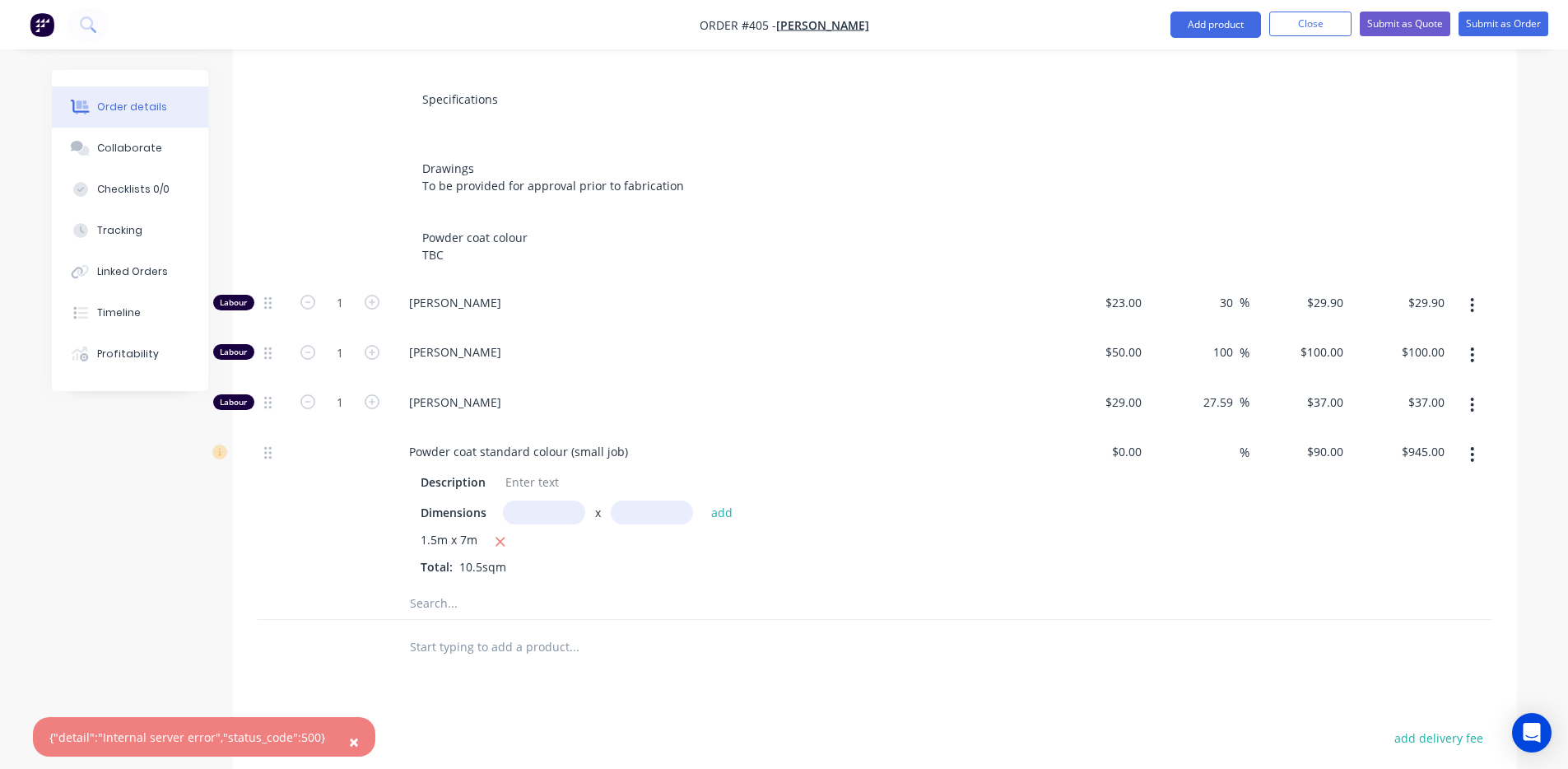
click at [490, 588] on input "text" at bounding box center [574, 602] width 329 height 33
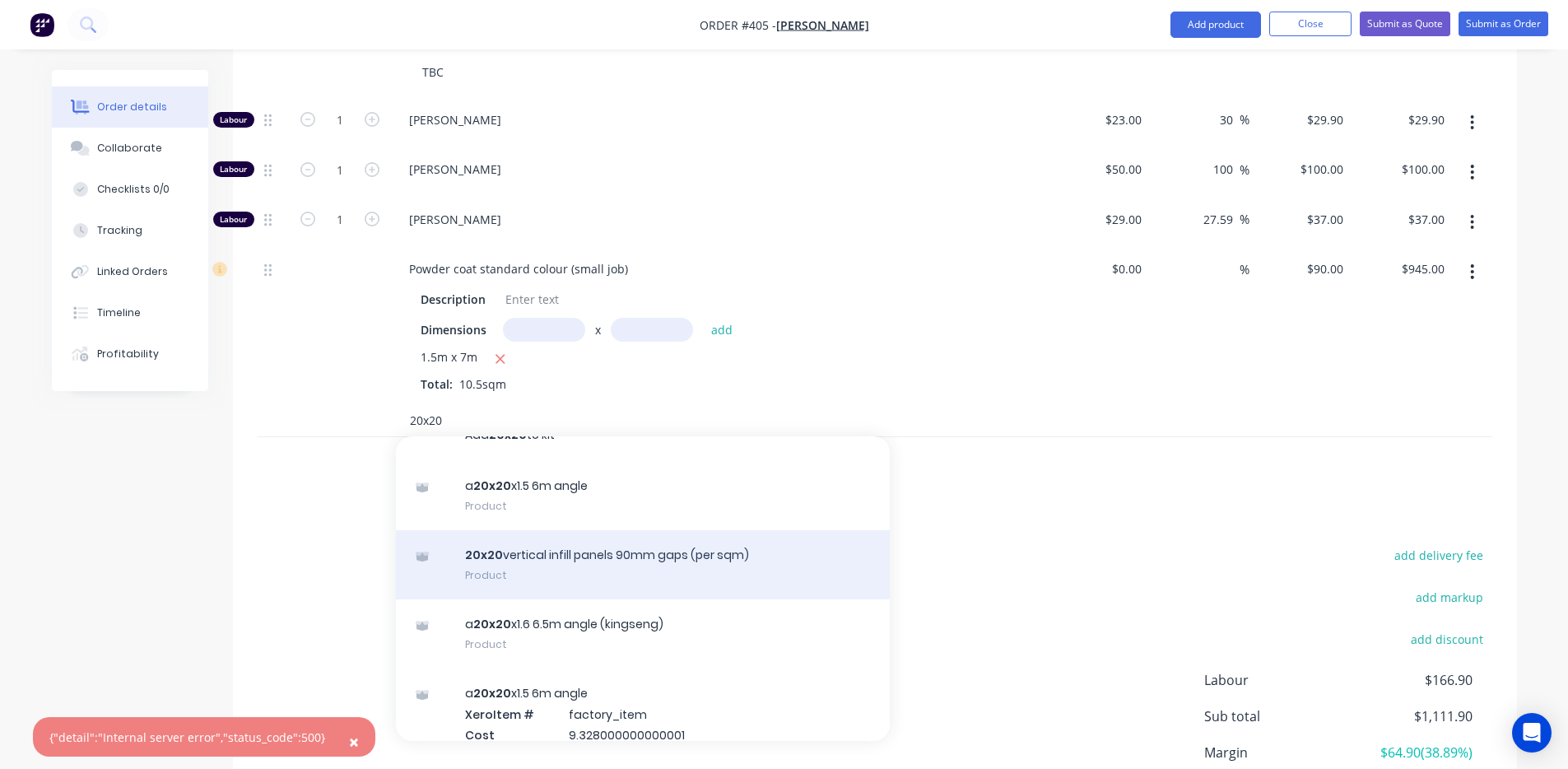
scroll to position [0, 0]
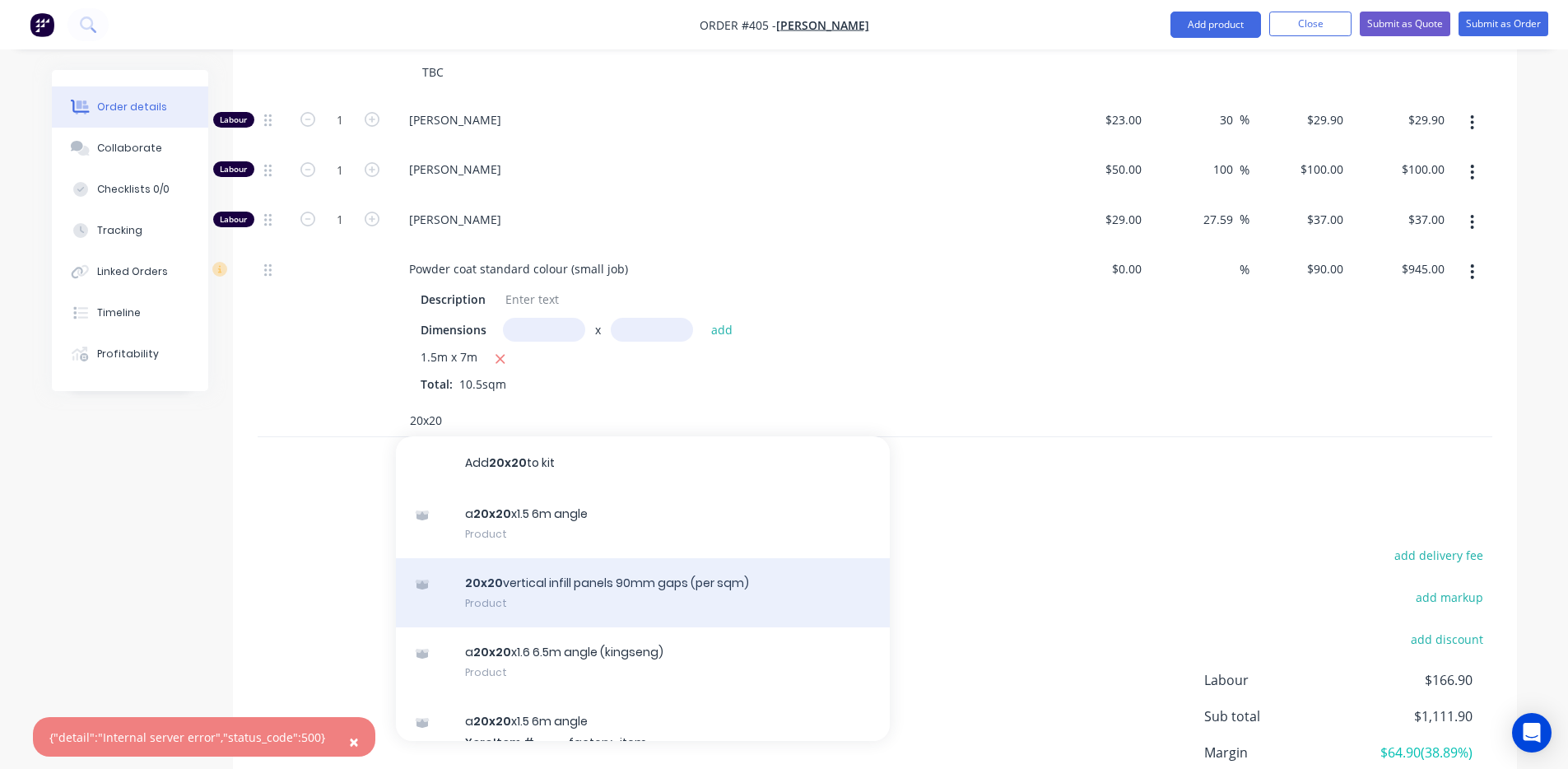
type input "20x20"
click at [676, 579] on div "20x20 vertical infill panels 90mm gaps (per sqm) Product" at bounding box center [644, 593] width 494 height 69
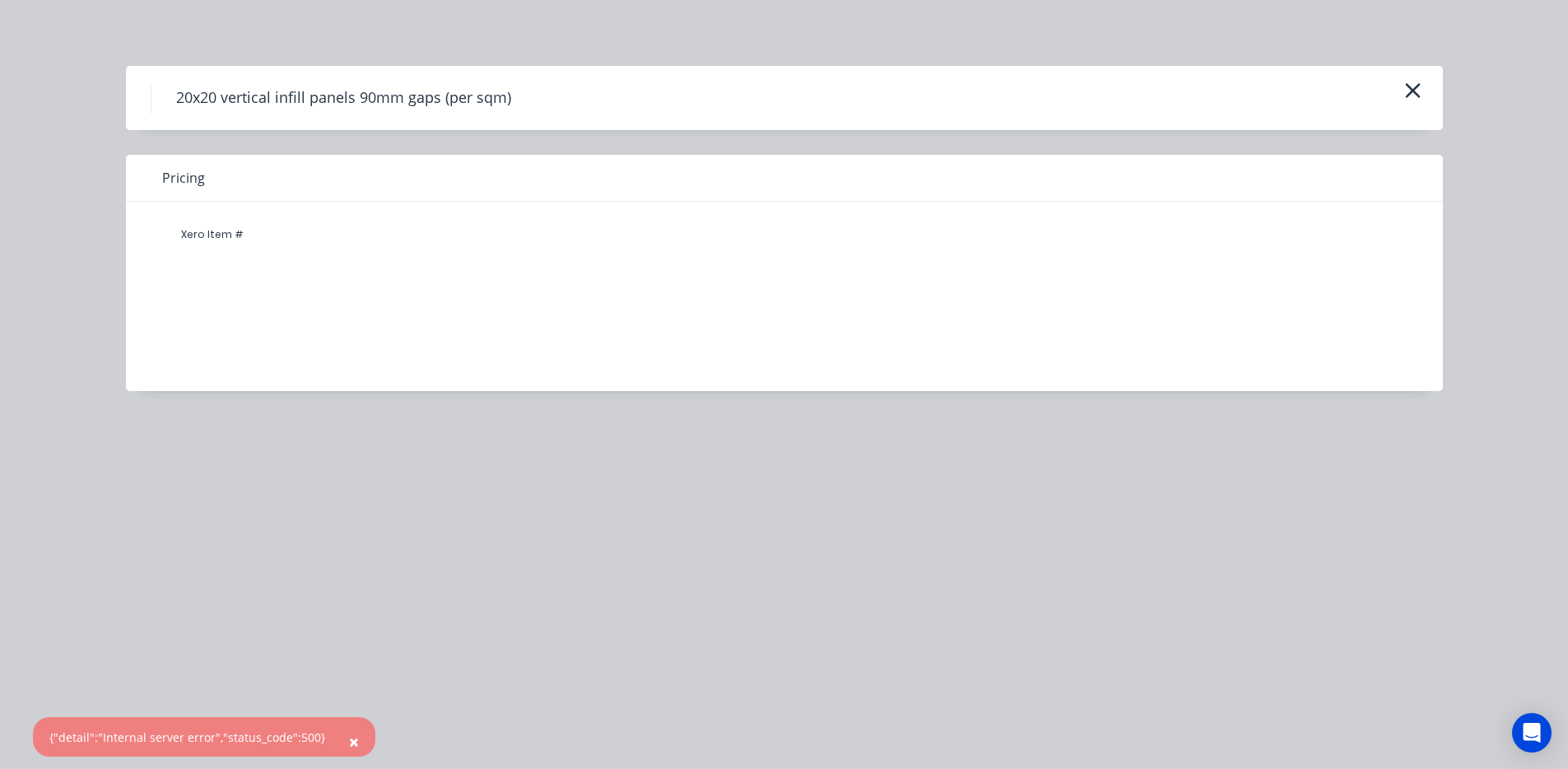
click at [350, 743] on button "×" at bounding box center [354, 742] width 43 height 39
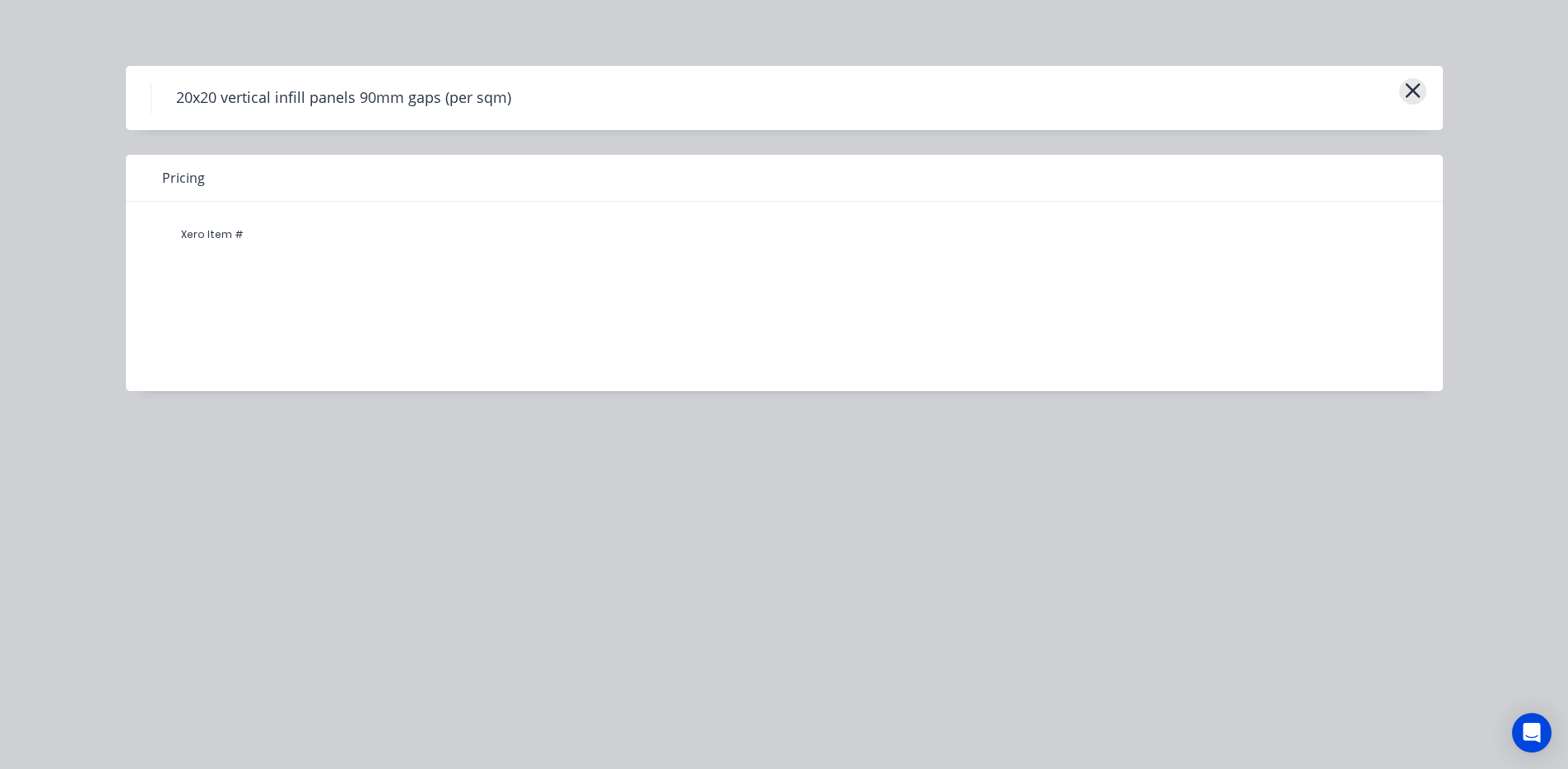
click at [1416, 97] on icon "button" at bounding box center [1413, 91] width 18 height 23
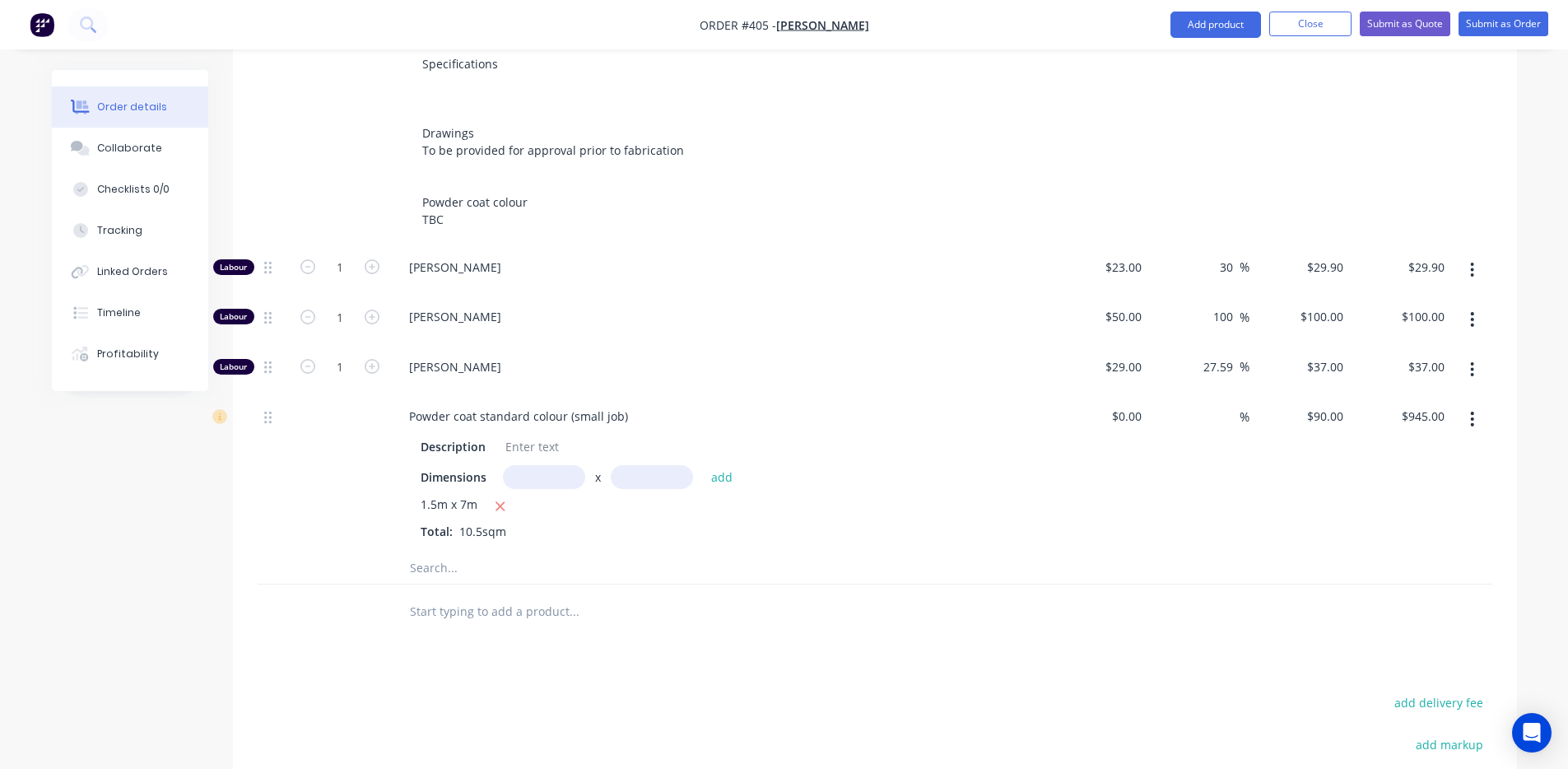
scroll to position [758, 0]
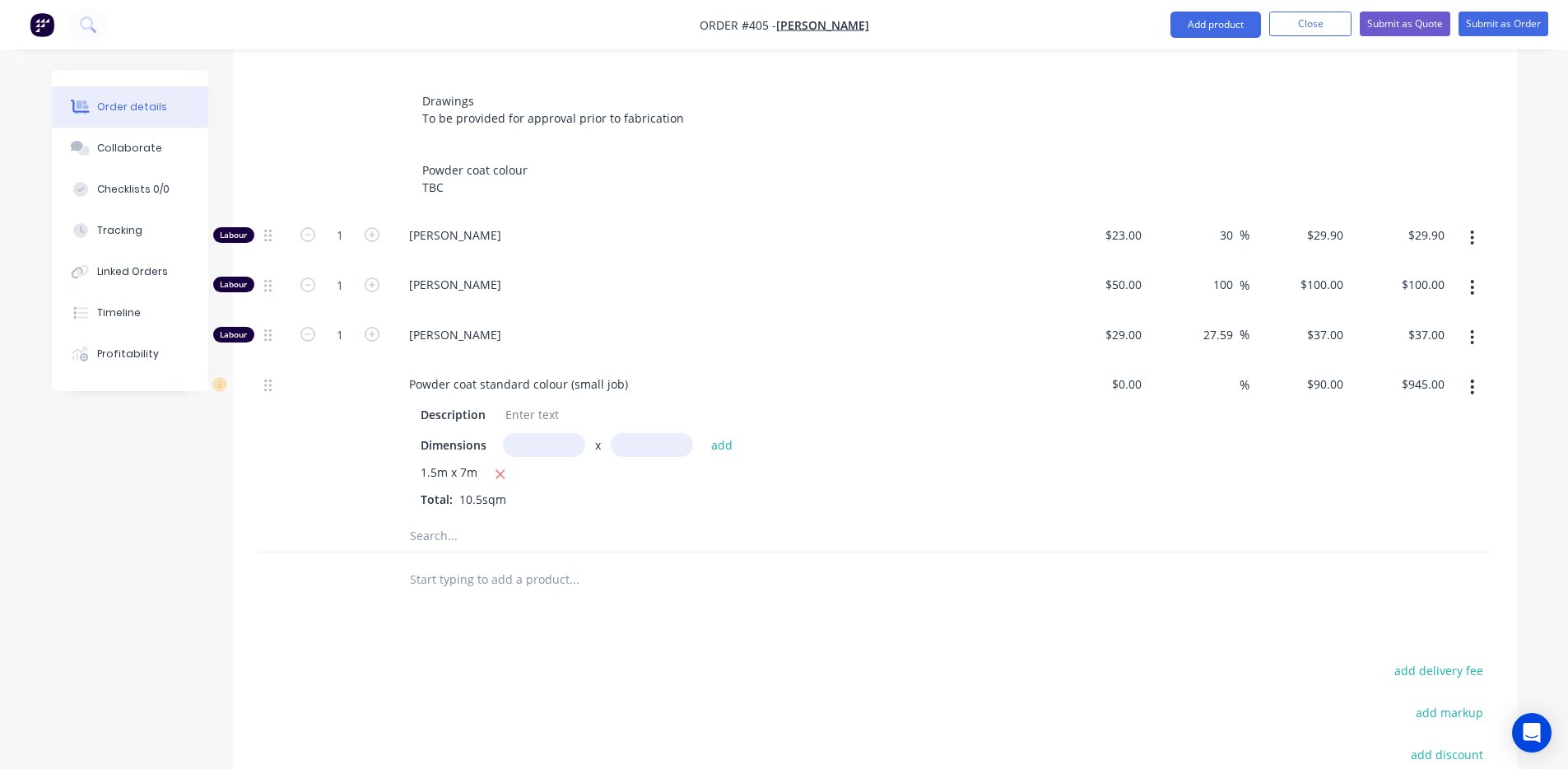
click at [479, 563] on input "text" at bounding box center [574, 579] width 329 height 33
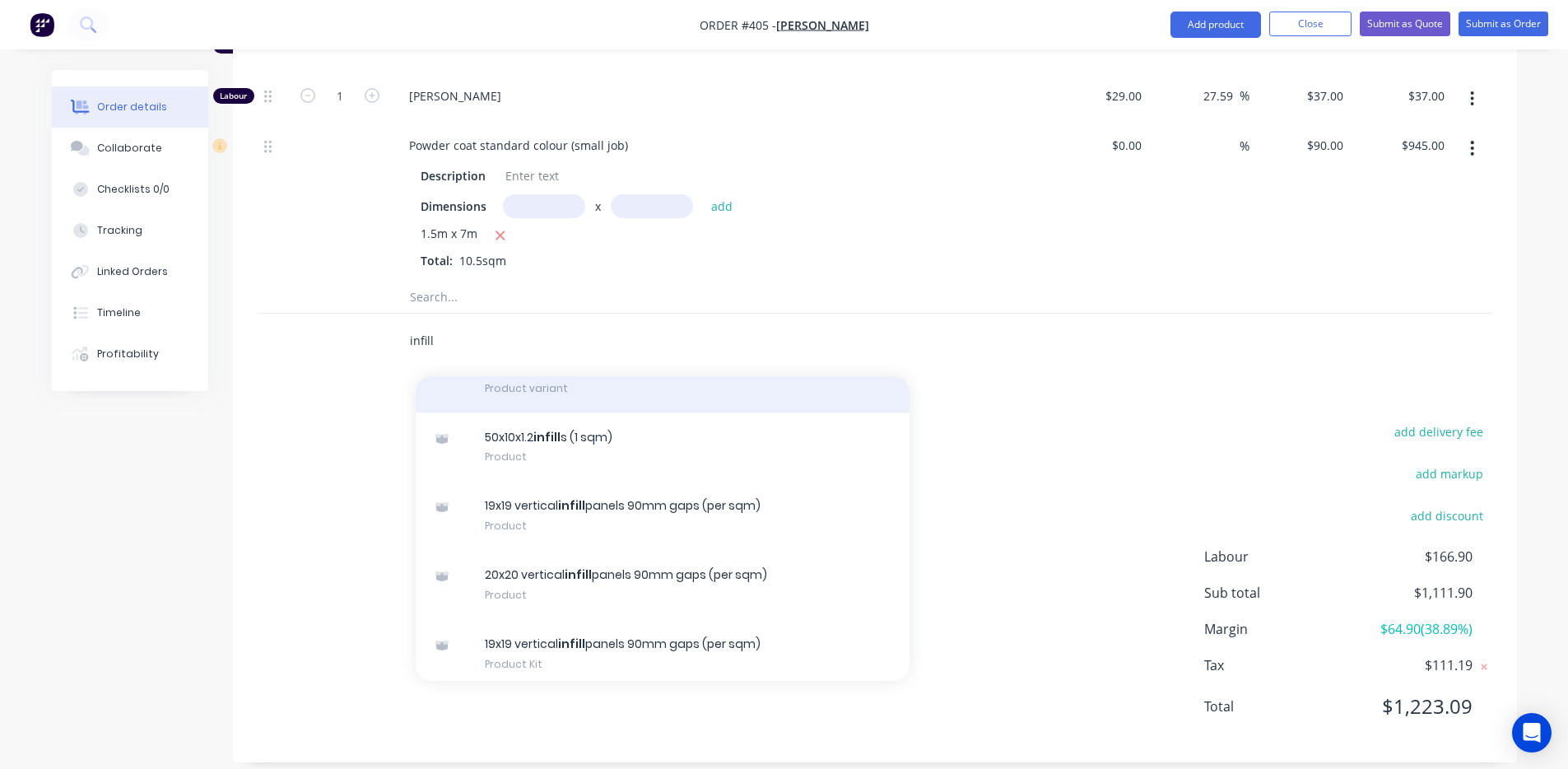
scroll to position [509, 0]
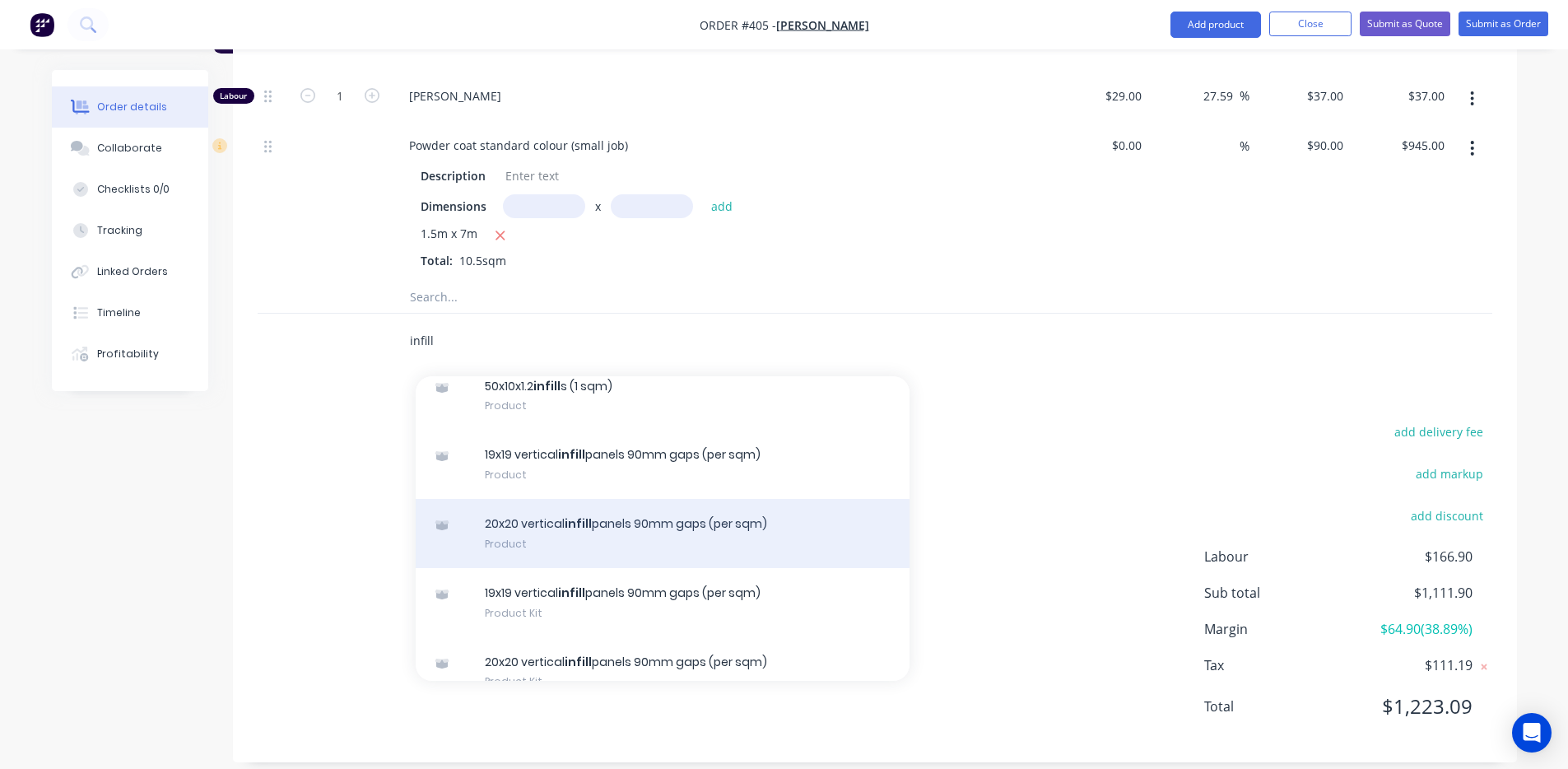
type input "infill"
click at [759, 507] on div "20x20 vertical infill panels 90mm gaps (per sqm) Product" at bounding box center [663, 534] width 494 height 69
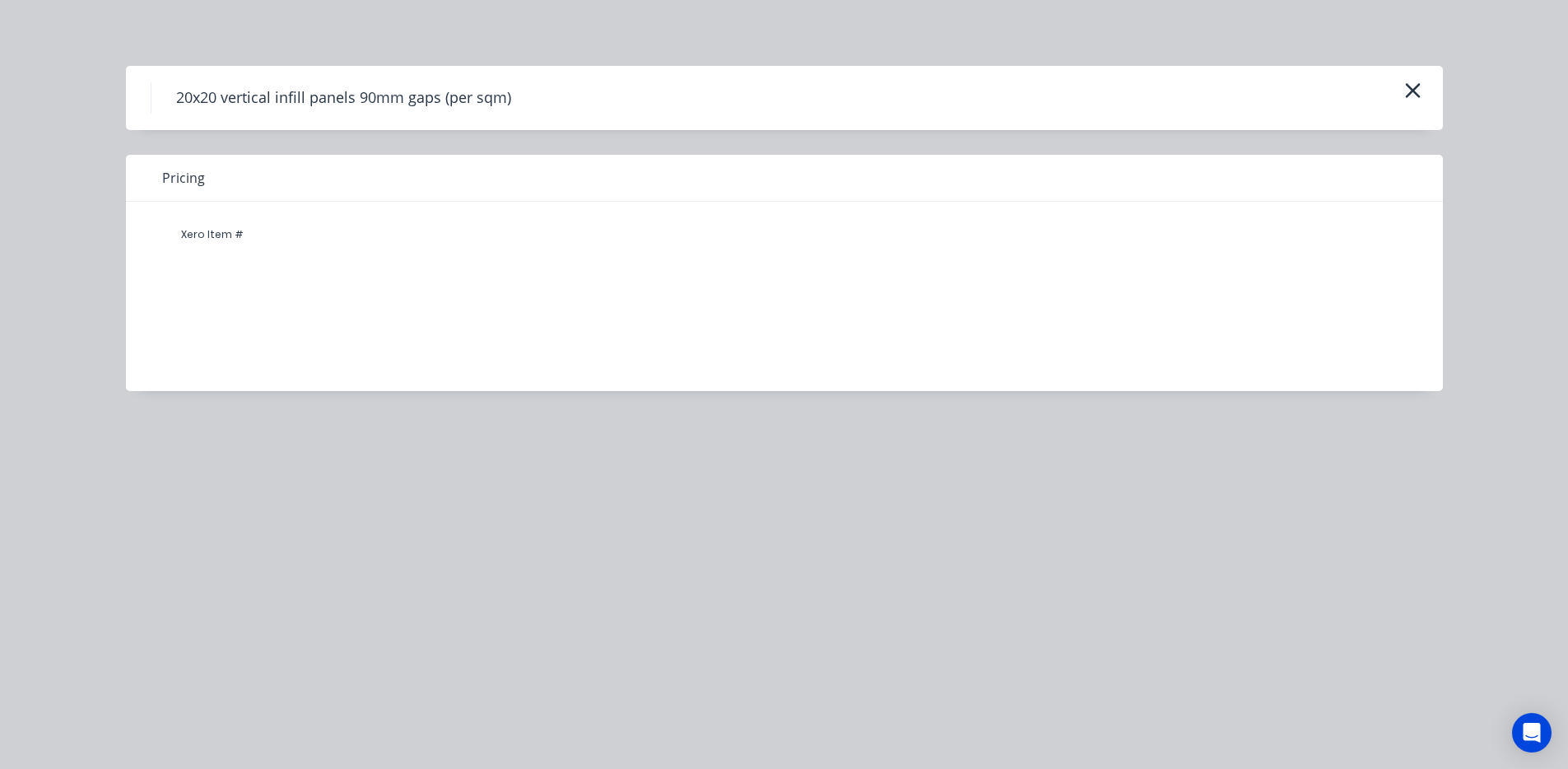
click at [1176, 268] on div "Xero Item #" at bounding box center [772, 284] width 1293 height 165
click at [1425, 95] on button "button" at bounding box center [1412, 91] width 27 height 26
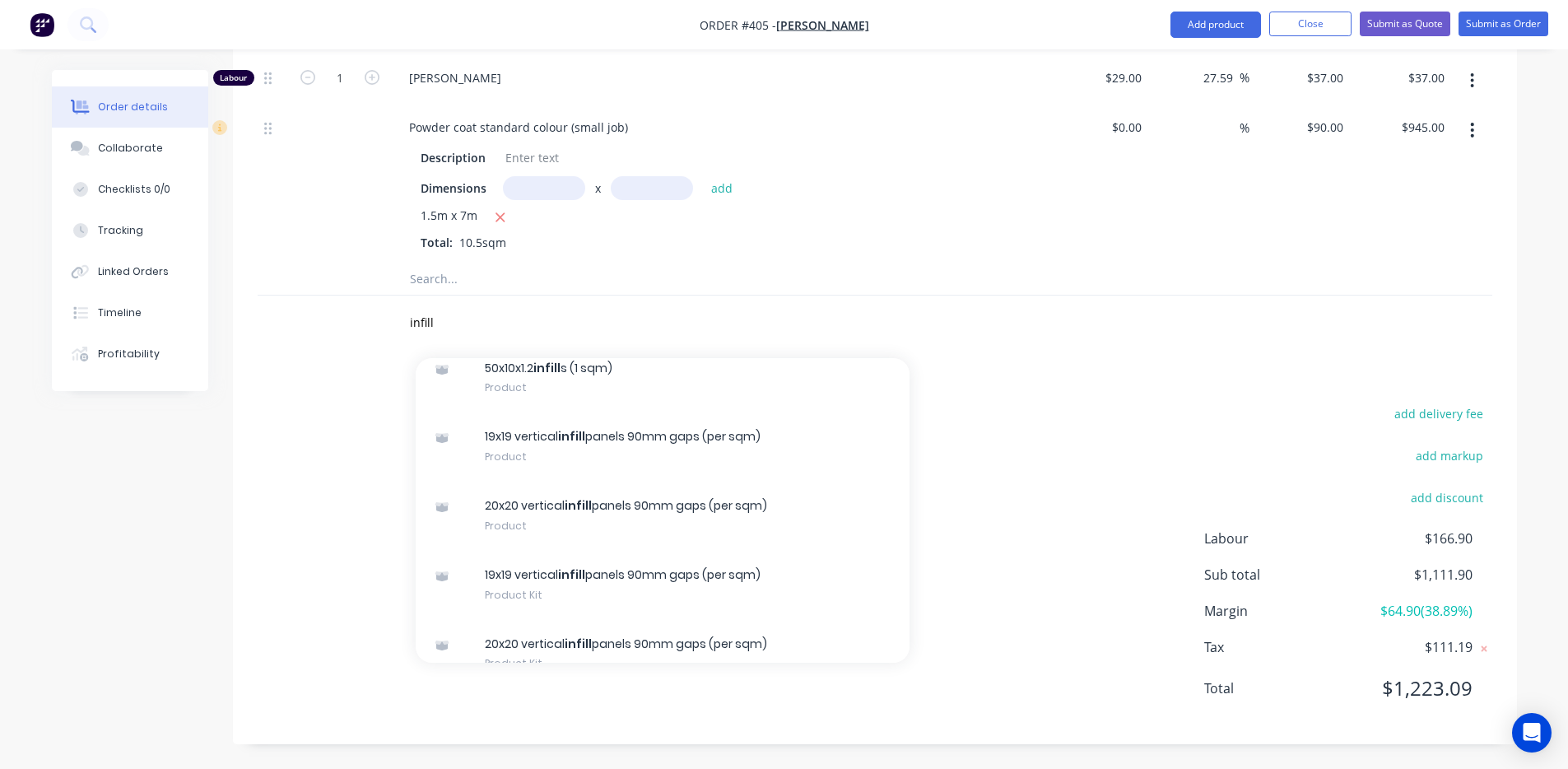
scroll to position [997, 0]
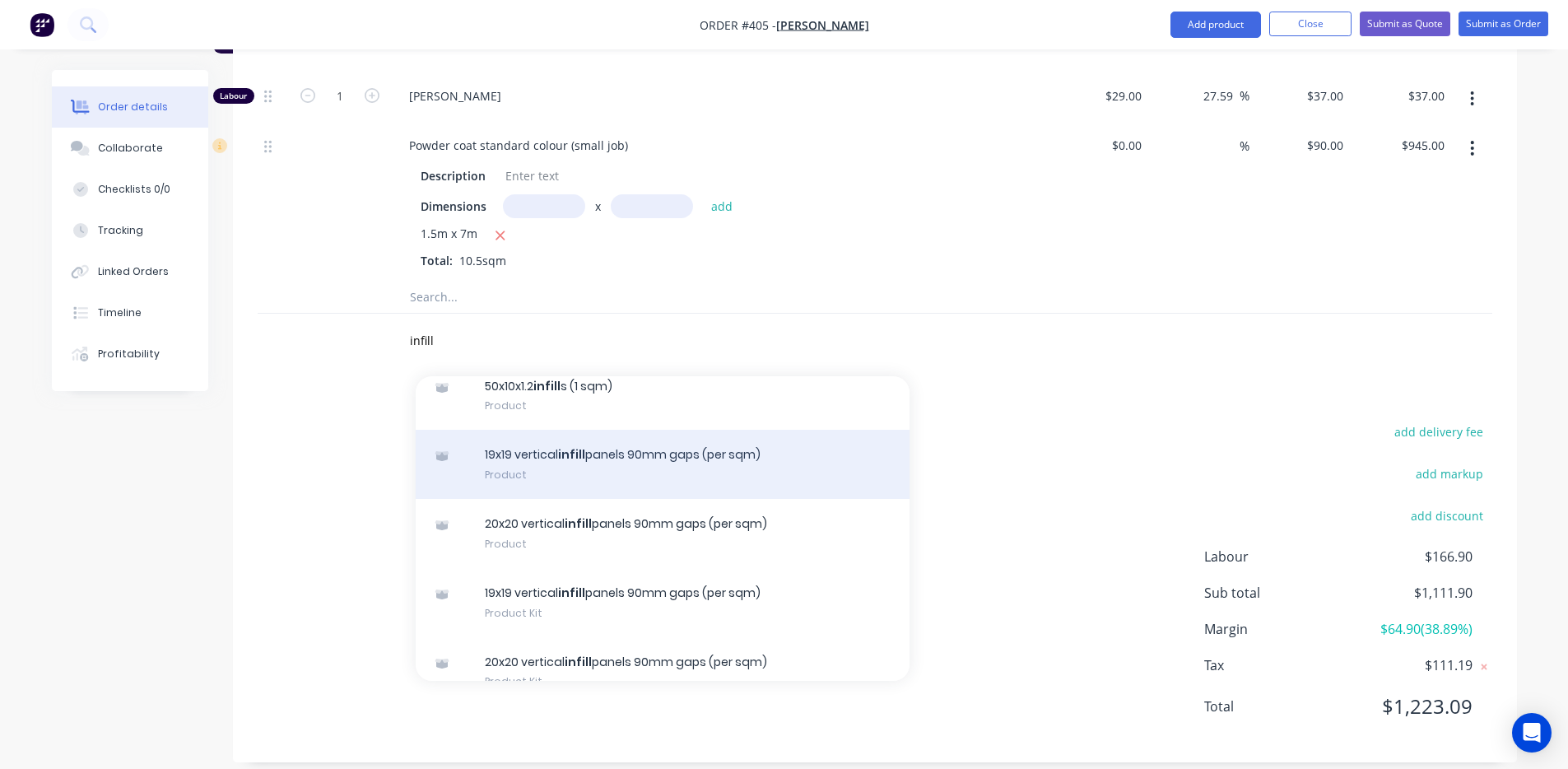
drag, startPoint x: 1013, startPoint y: 473, endPoint x: 878, endPoint y: 446, distance: 137.7
click at [1014, 473] on div "add delivery fee add markup add discount Labour $166.90 Sub total $1,111.90 Mar…" at bounding box center [875, 579] width 1235 height 318
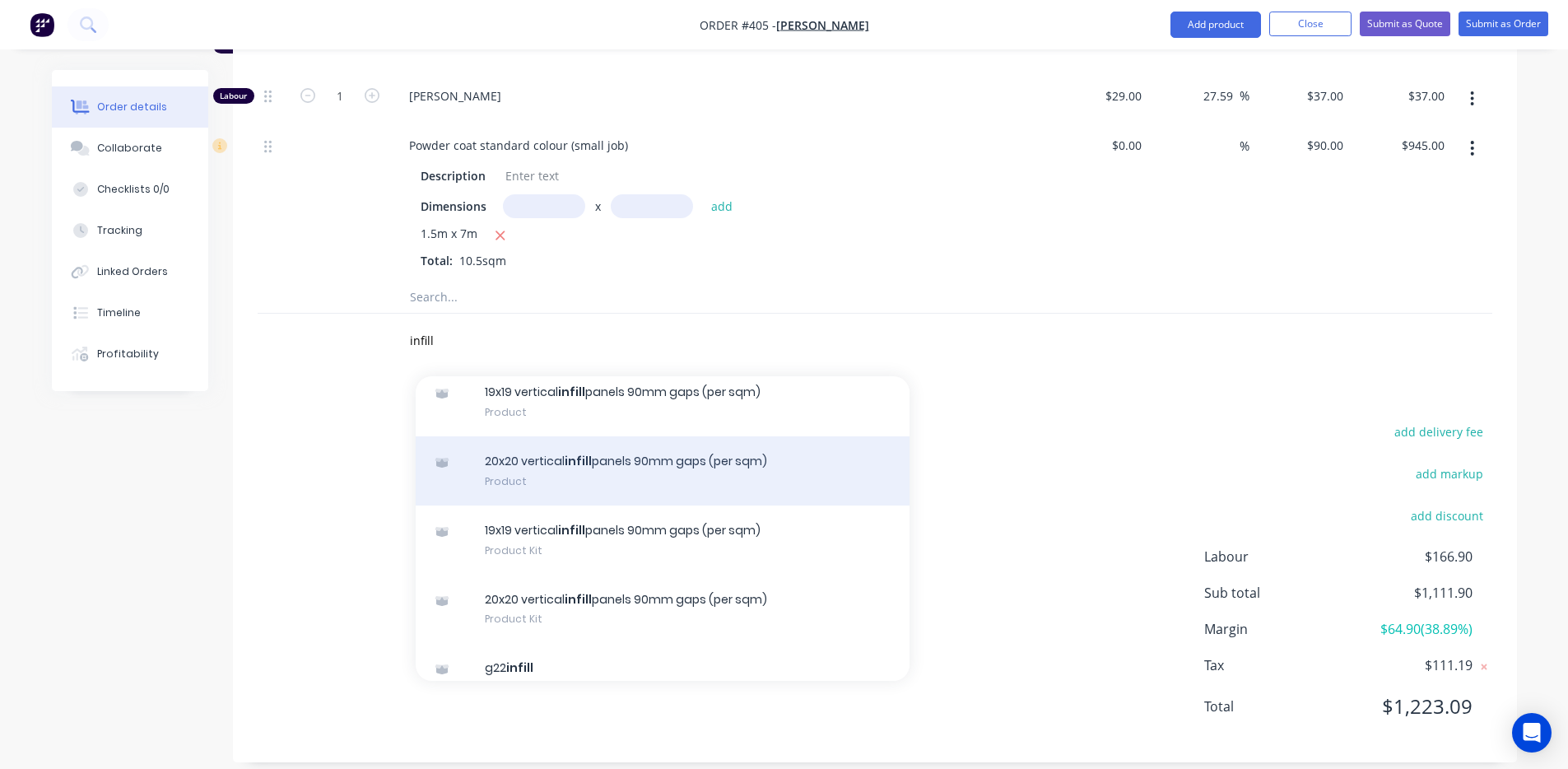
scroll to position [596, 0]
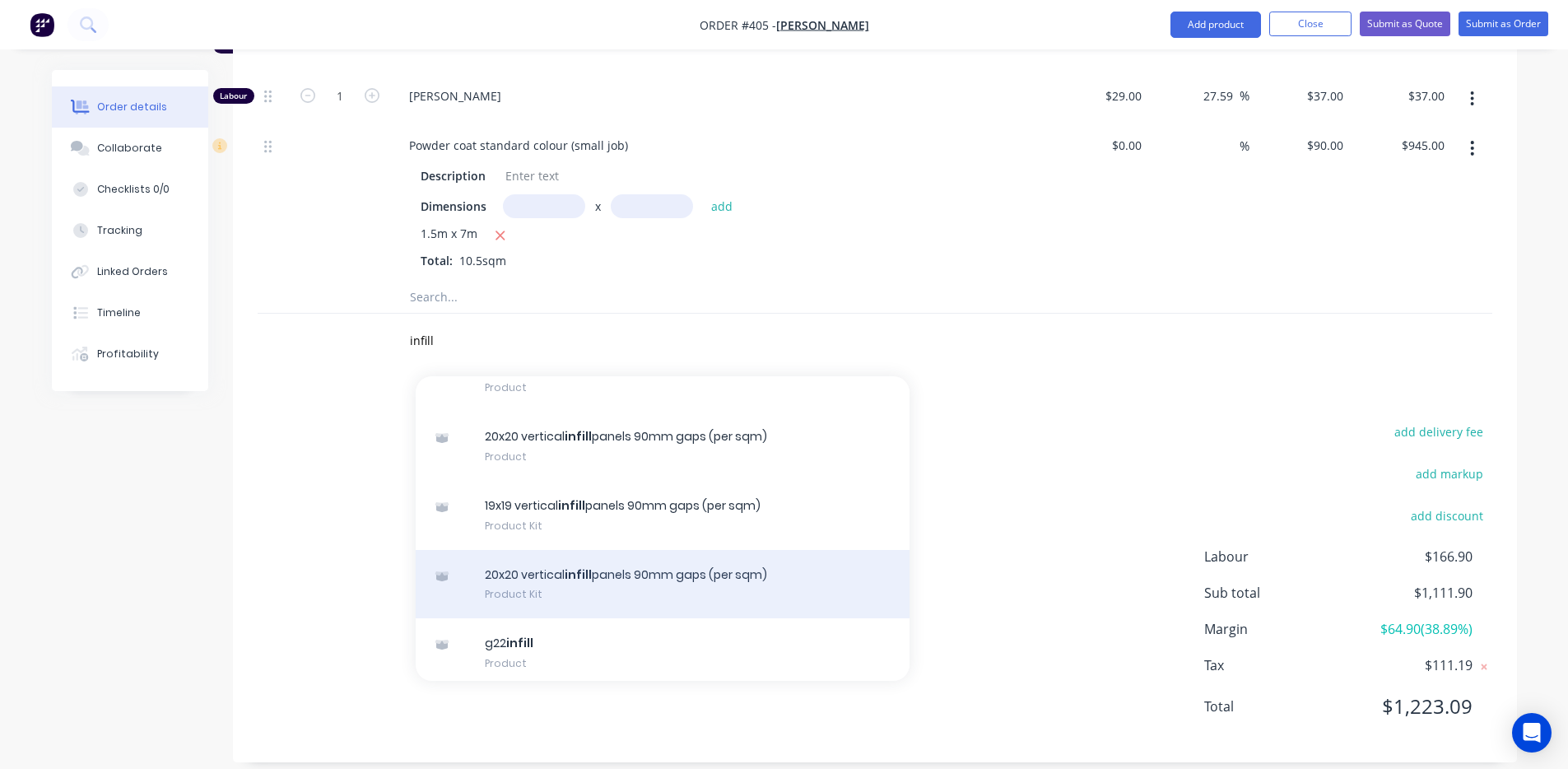
click at [733, 565] on div "20x20 vertical infill panels 90mm gaps (per sqm) Product Kit" at bounding box center [663, 585] width 494 height 69
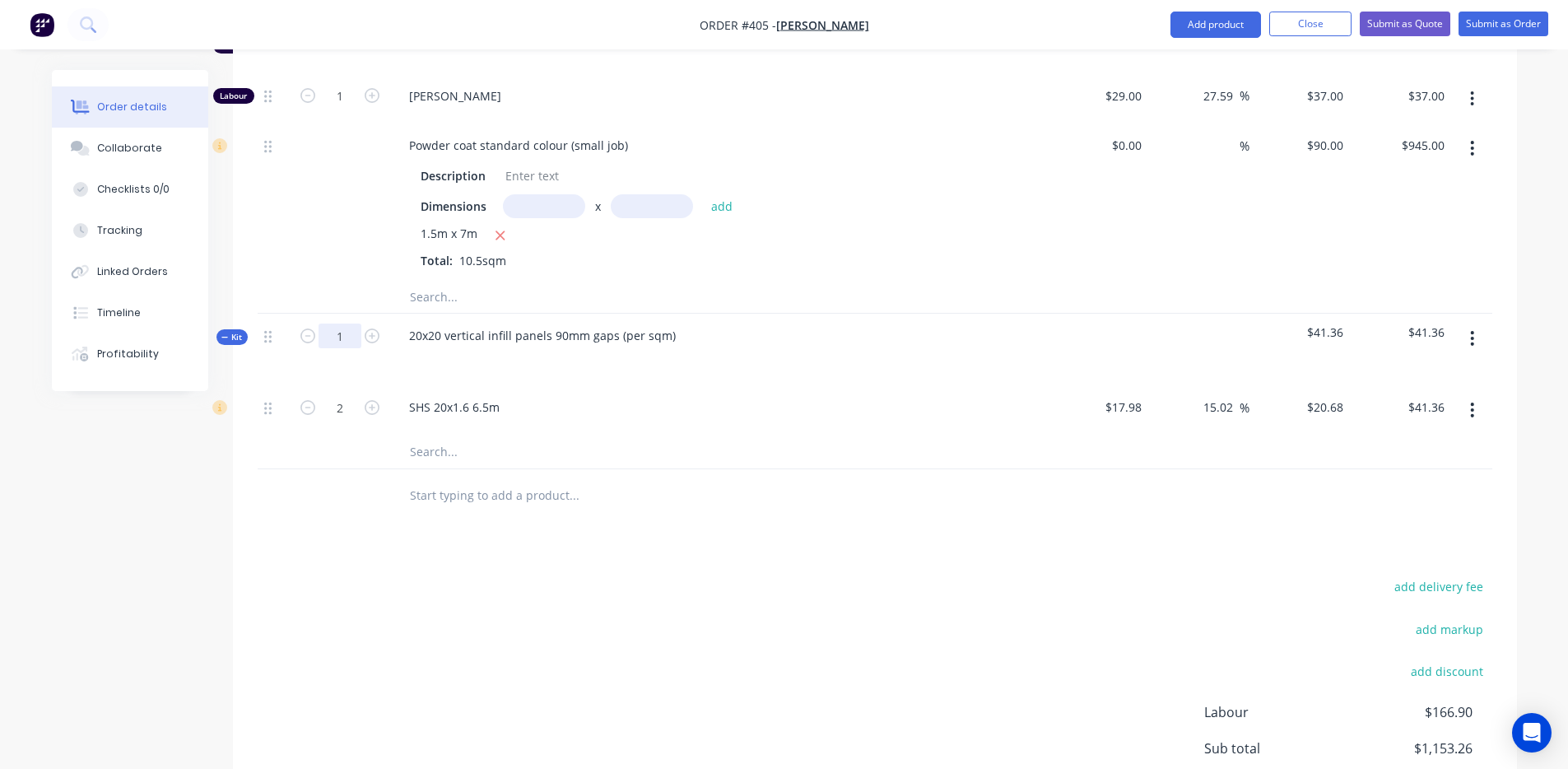
click at [343, 324] on input "1" at bounding box center [340, 336] width 43 height 24
type input "10.5"
type input "21"
type input "$434.28"
click at [747, 556] on div "Products Show / Hide columns Add product Qty Cost Markup Price Total Kit 1 Prod…" at bounding box center [875, 191] width 1284 height 1455
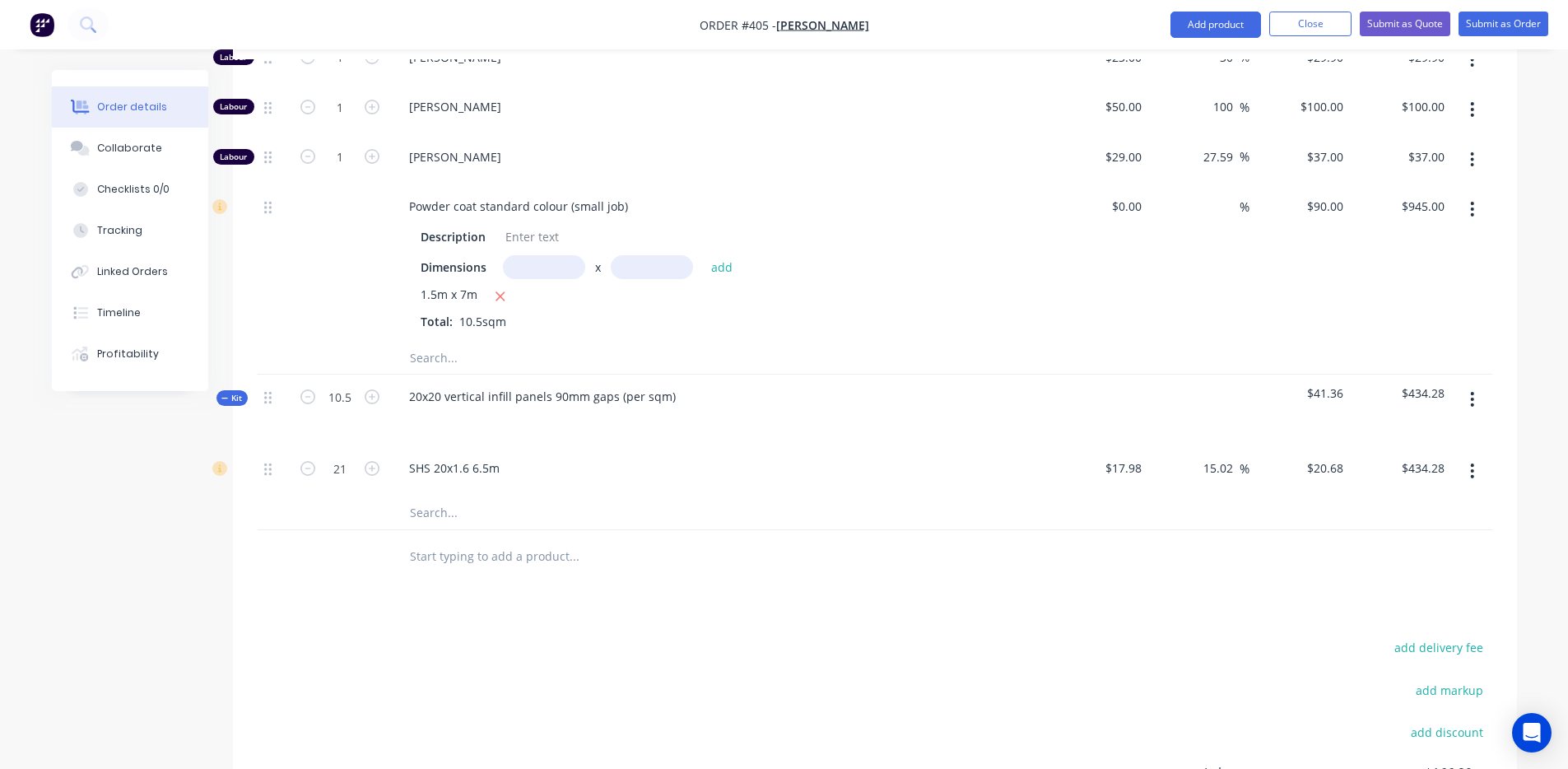
scroll to position [916, 0]
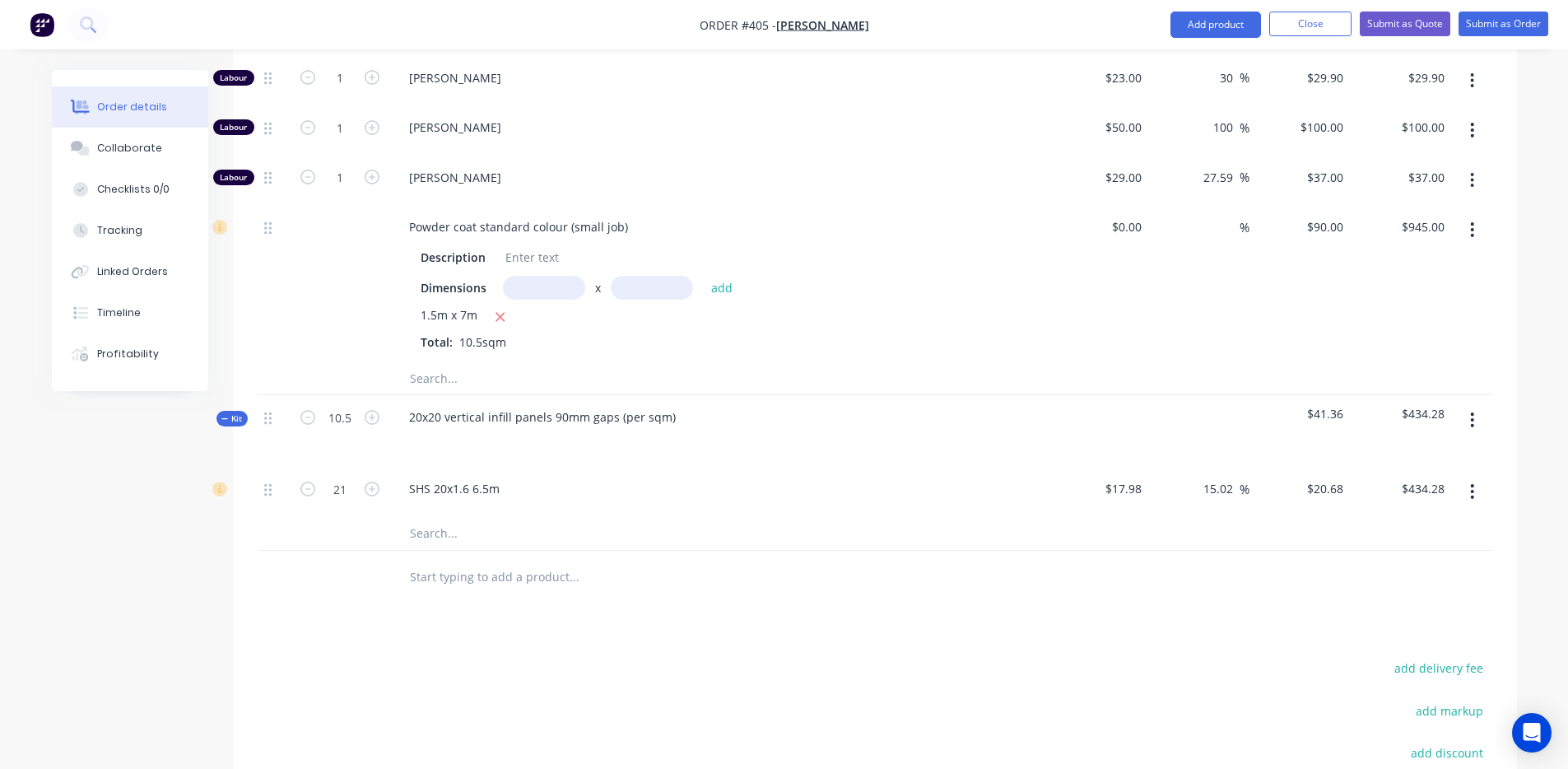
click at [450, 517] on input "text" at bounding box center [574, 533] width 329 height 33
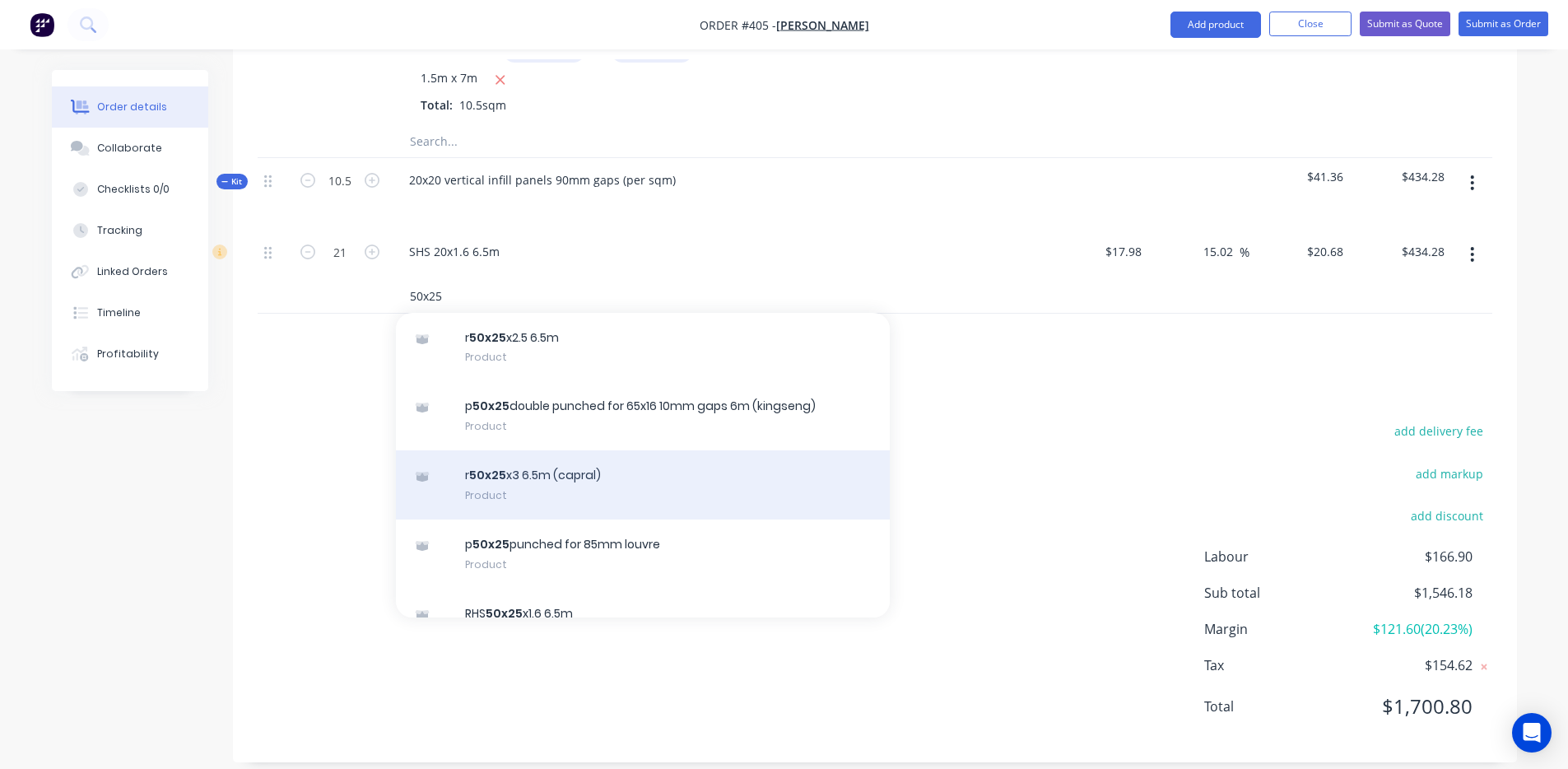
scroll to position [0, 0]
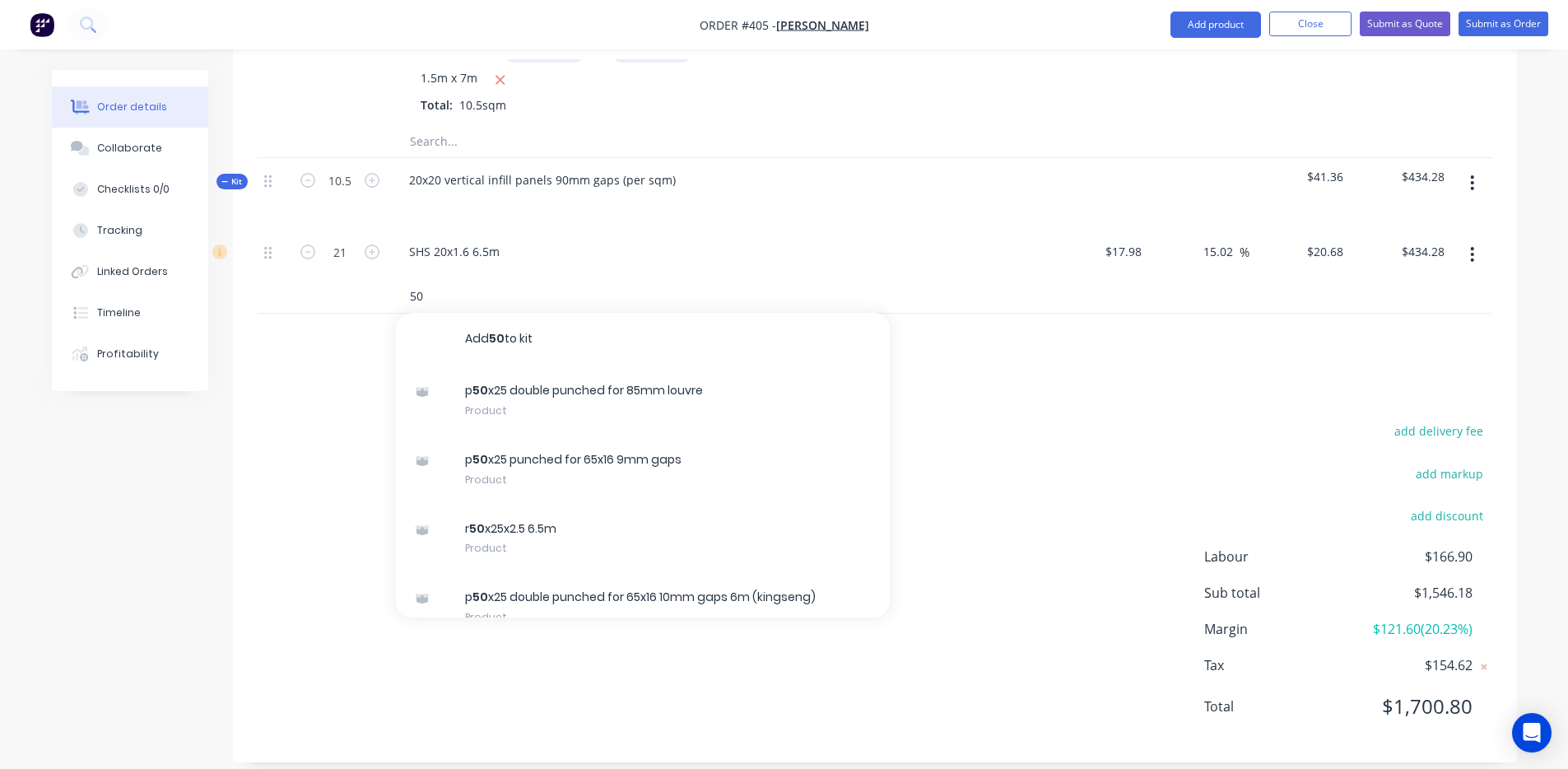
type input "5"
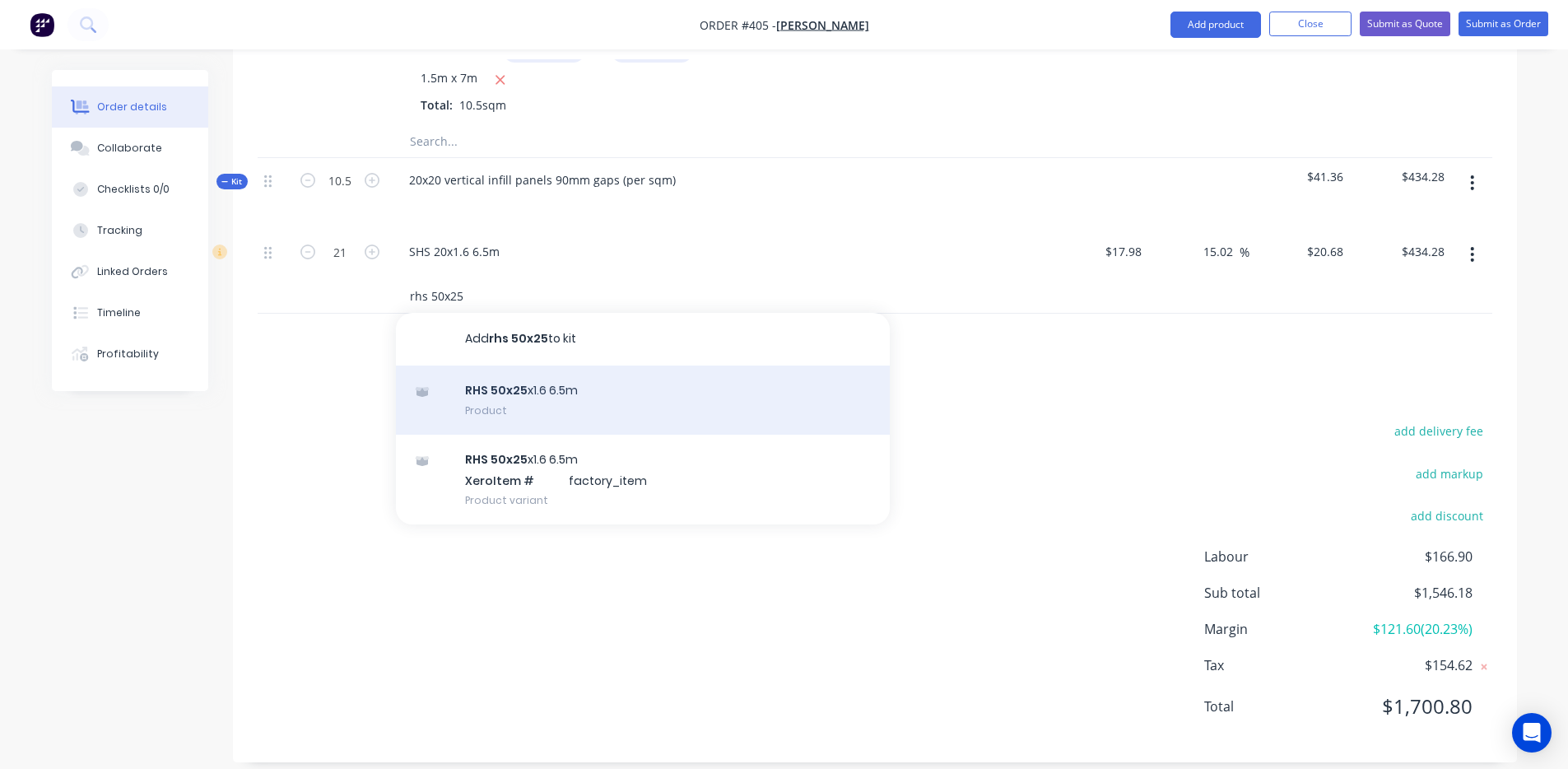
type input "rhs 50x25"
click at [625, 392] on div "RHS 50x25 x1.6 6.5m Product" at bounding box center [644, 400] width 494 height 69
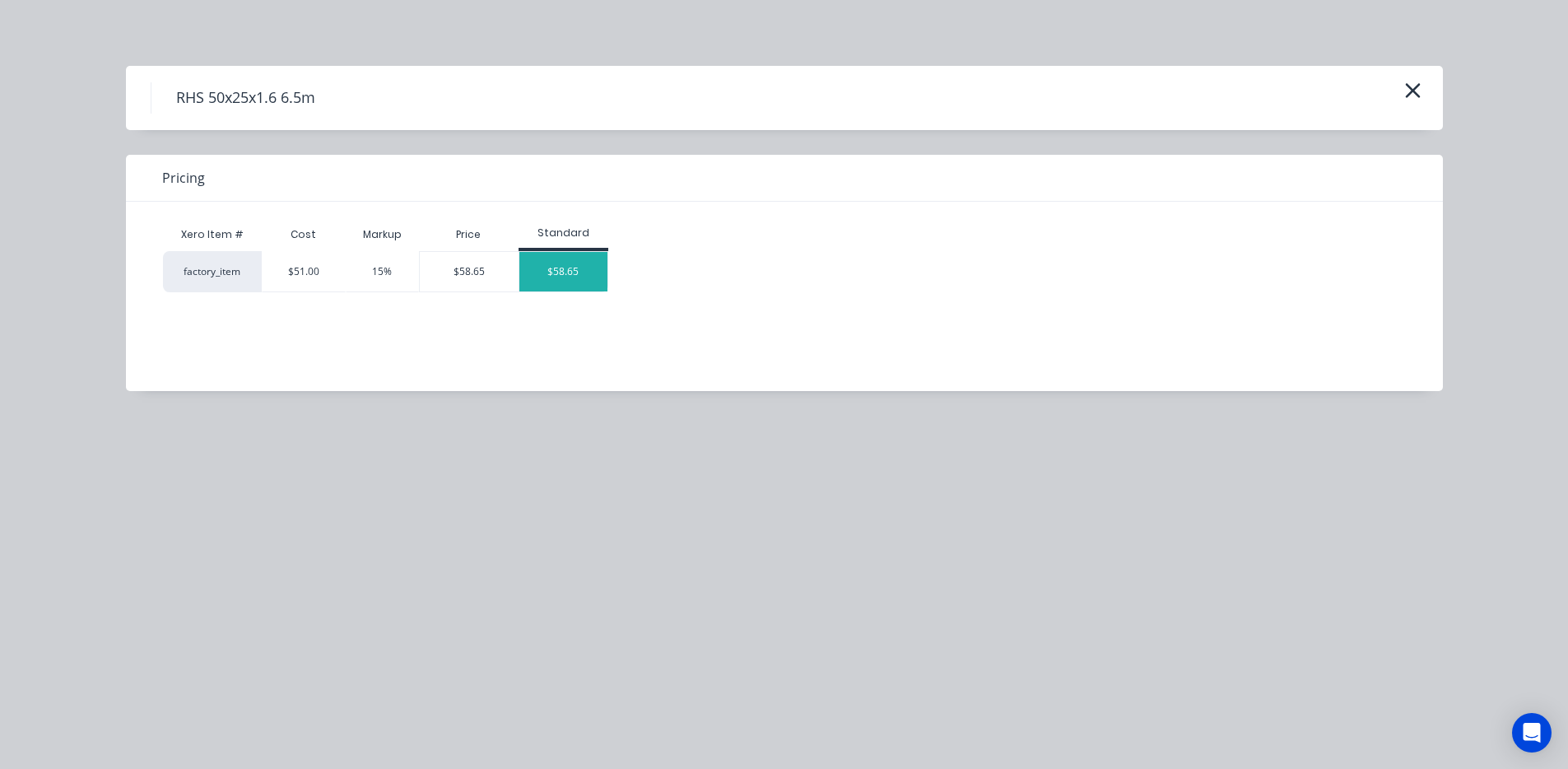
click at [541, 263] on div "$58.65" at bounding box center [563, 272] width 88 height 39
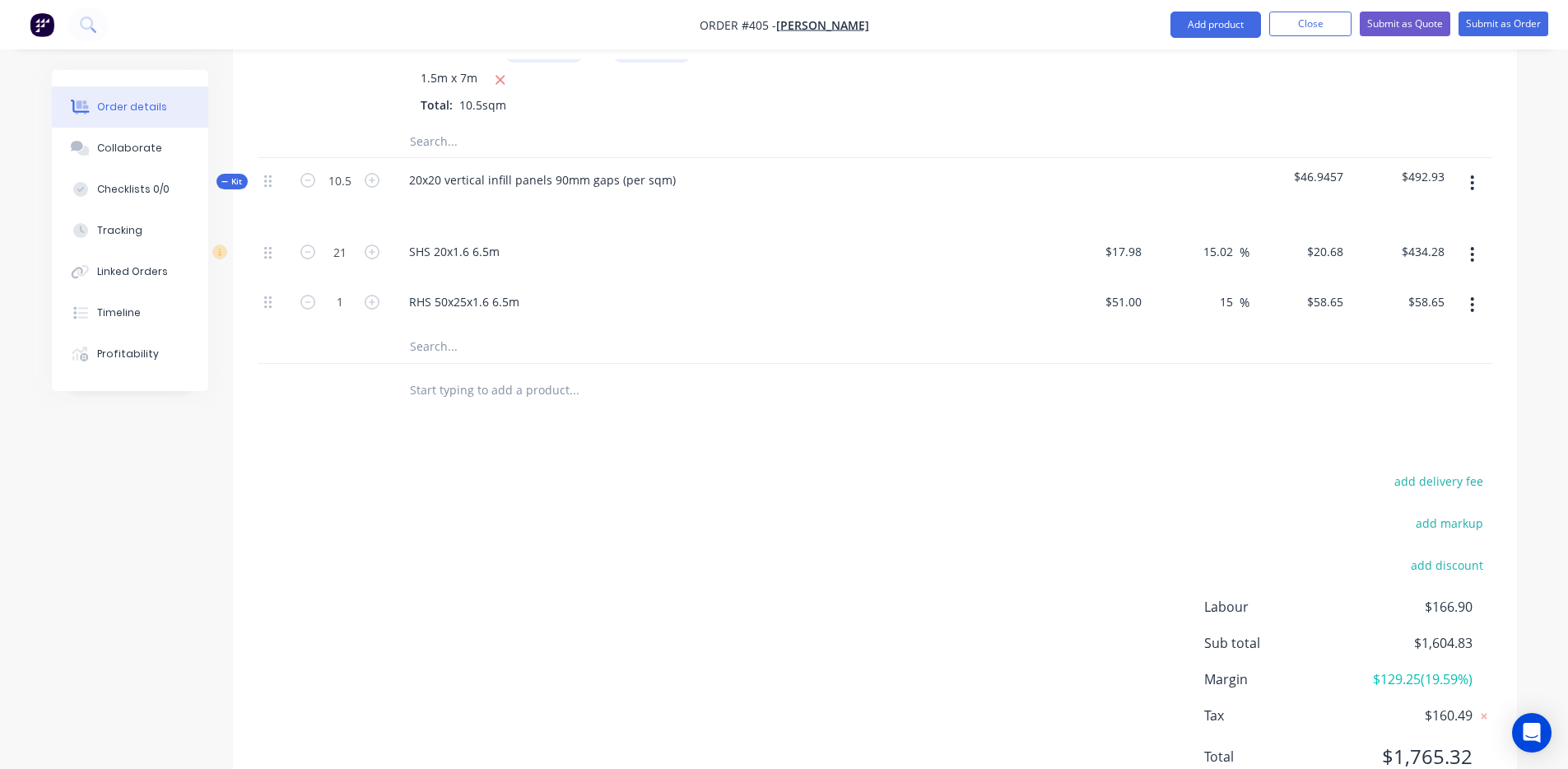
click at [1475, 296] on icon "button" at bounding box center [1472, 304] width 4 height 18
click at [1413, 402] on div "Delete" at bounding box center [1414, 414] width 127 height 24
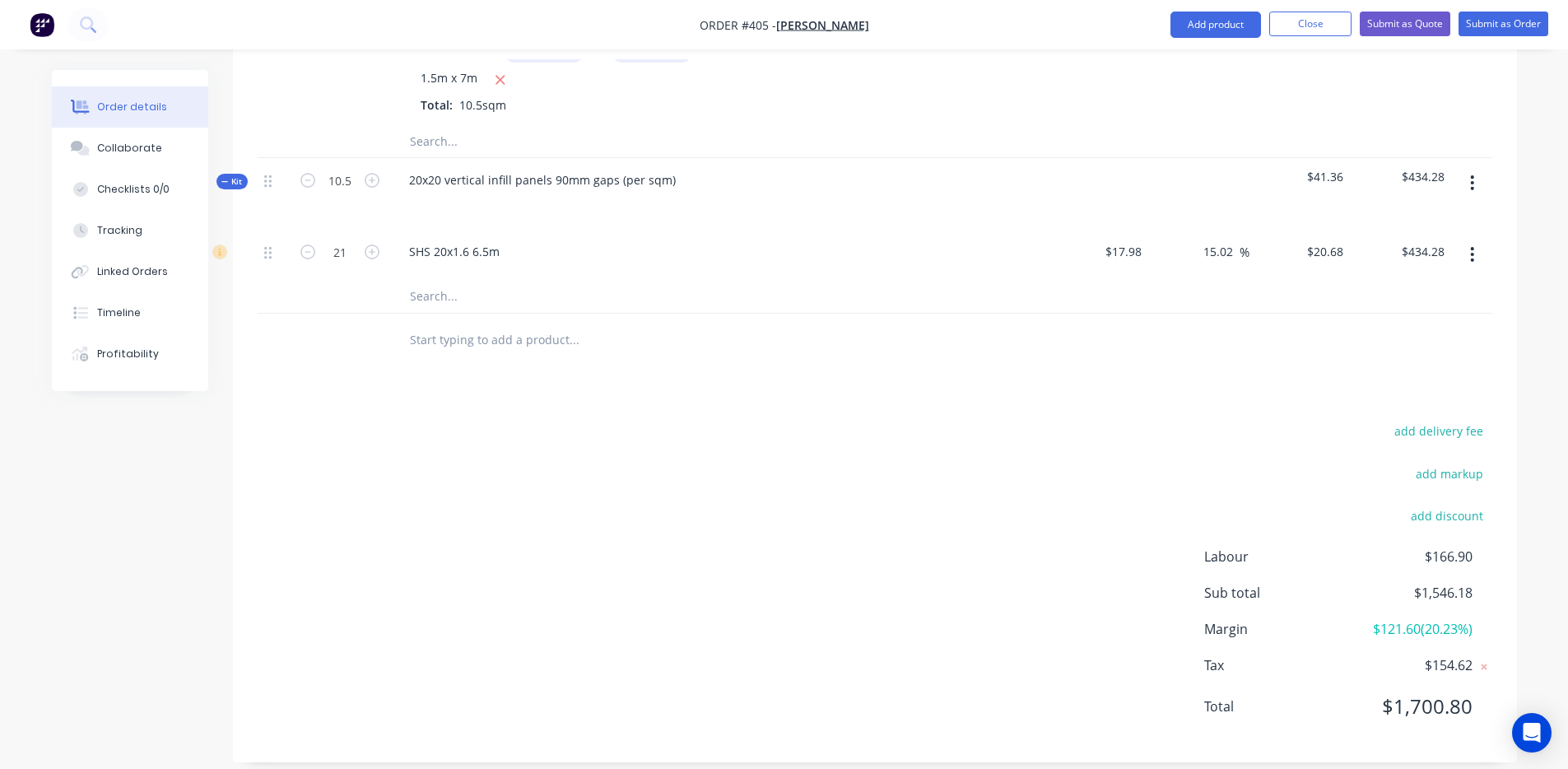
click at [416, 280] on input "text" at bounding box center [574, 296] width 329 height 33
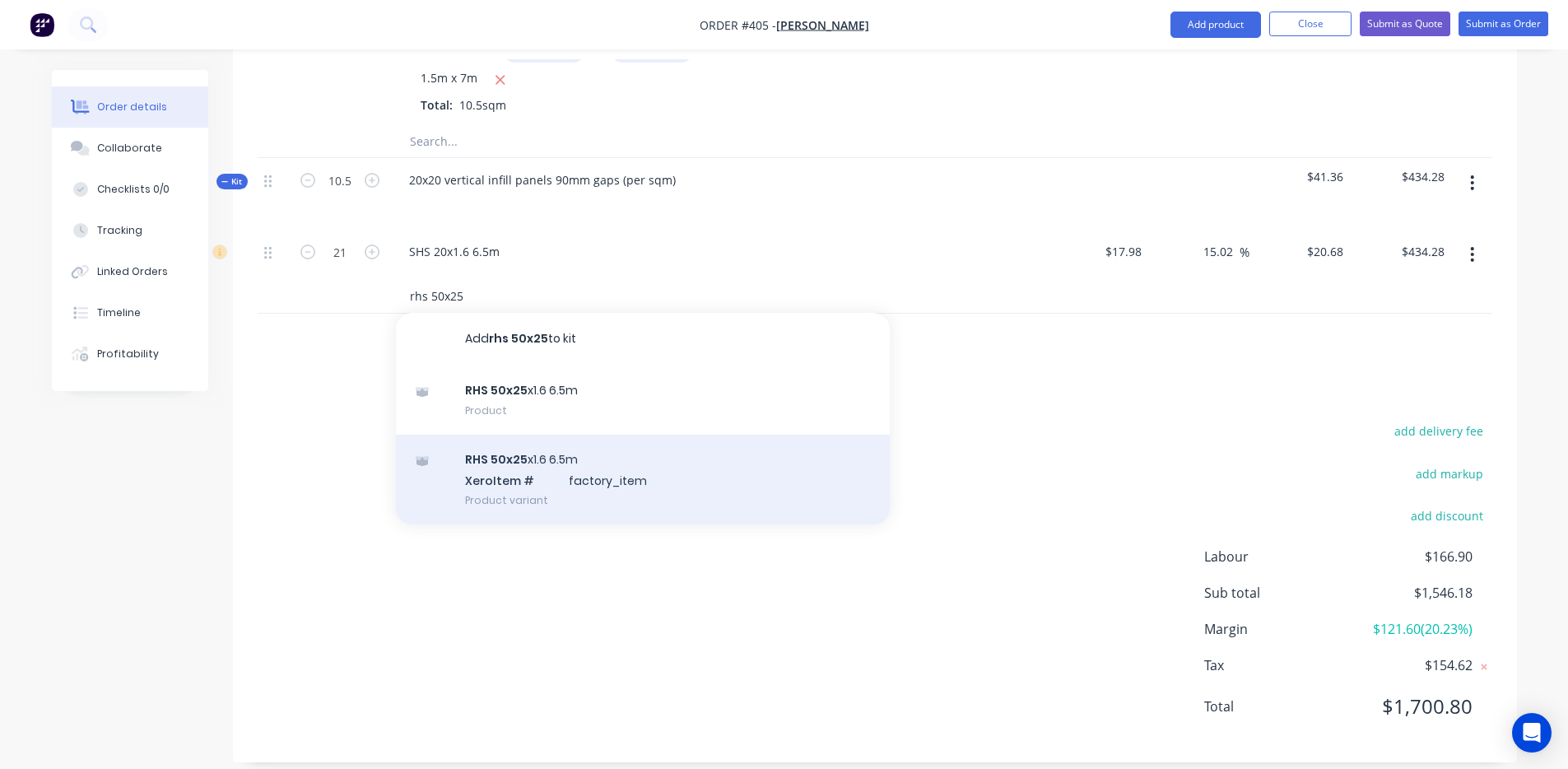
type input "rhs 50x25"
click at [552, 476] on div "RHS 50x25 x1.6 6.5m Xero Item # factory_item Product variant" at bounding box center [644, 480] width 494 height 91
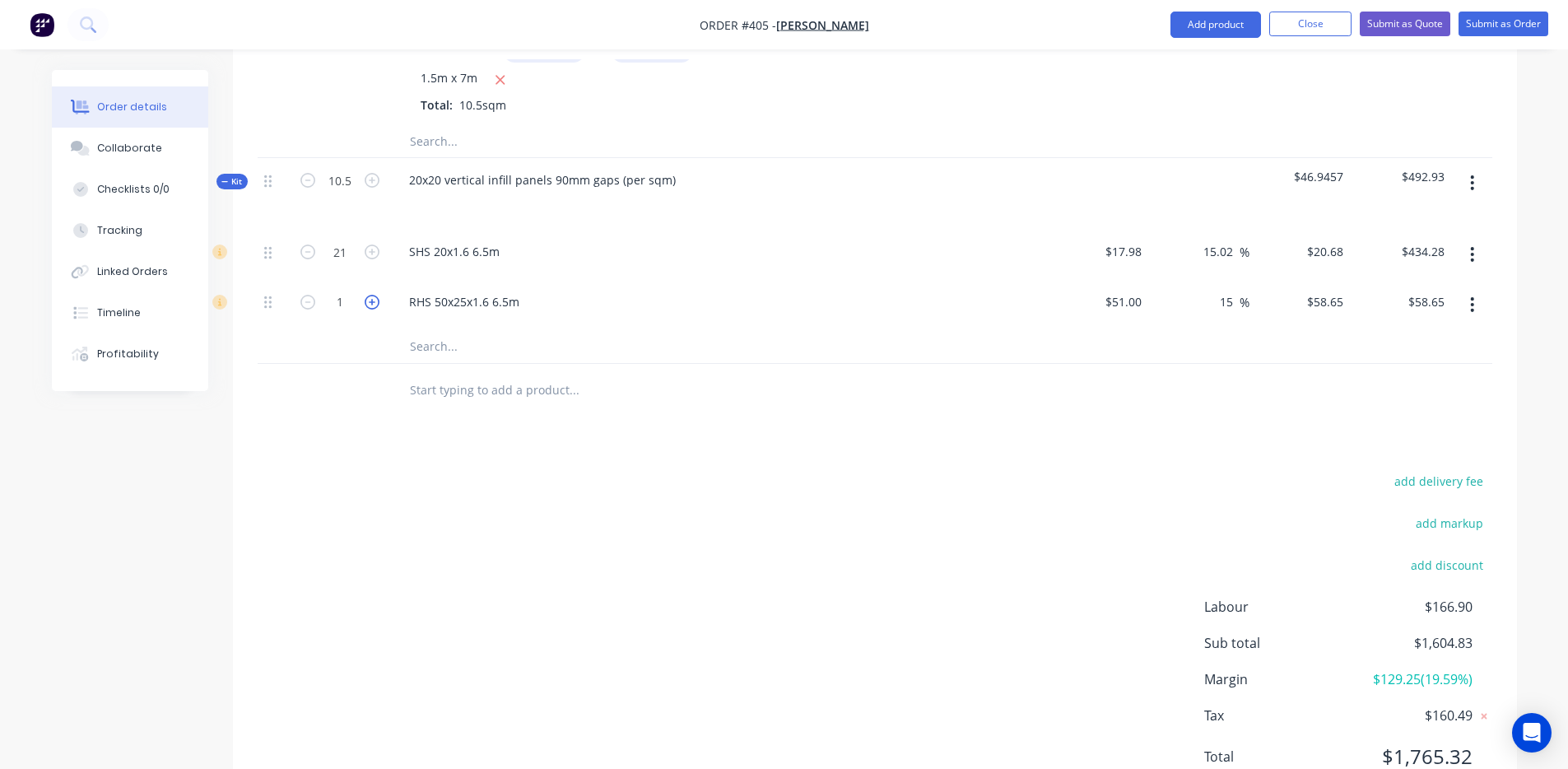
click at [368, 295] on icon "button" at bounding box center [372, 302] width 15 height 15
type input "2"
type input "$117.30"
click at [369, 295] on icon "button" at bounding box center [372, 302] width 15 height 15
type input "3"
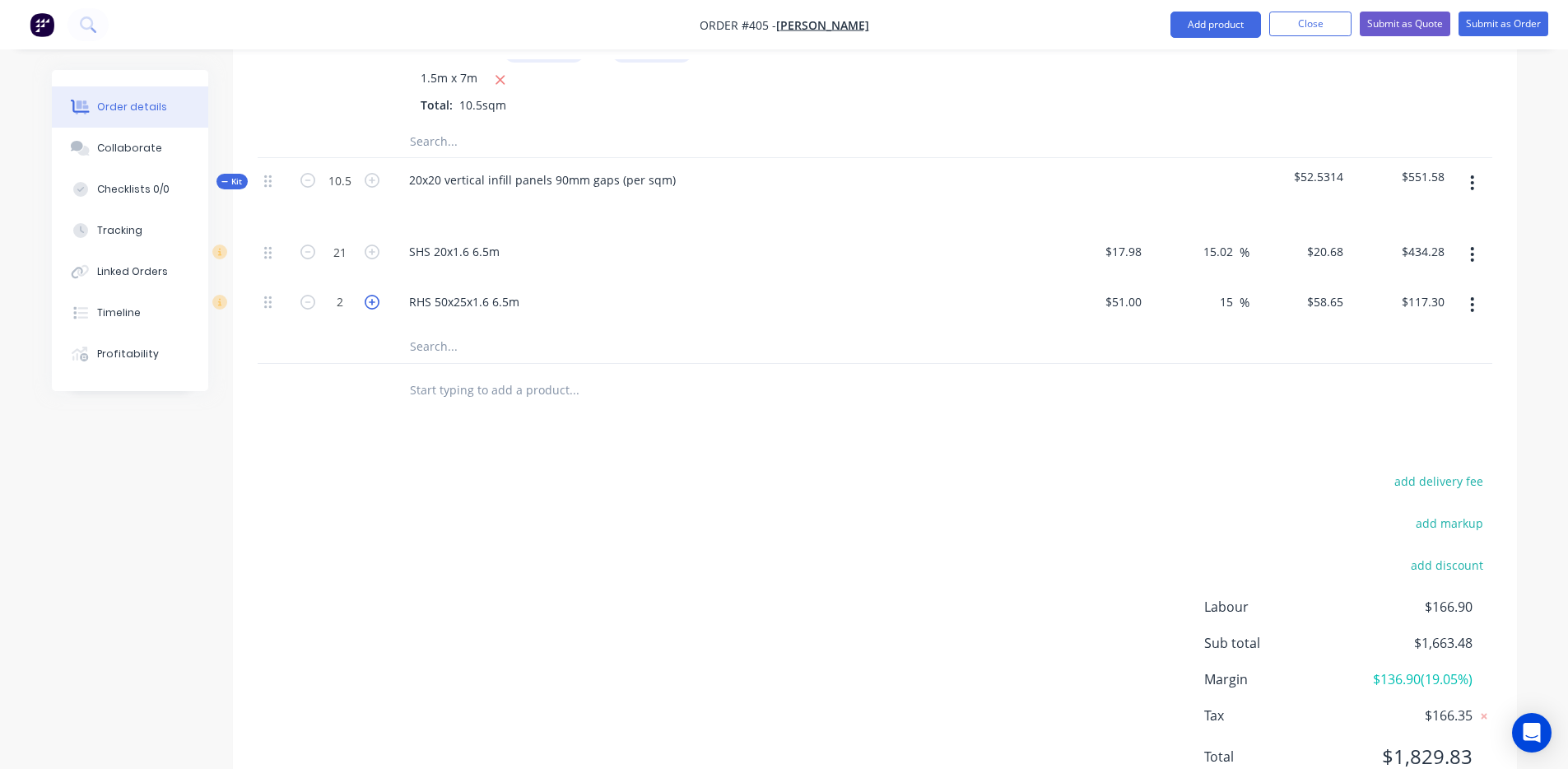
type input "$175.95"
click at [371, 295] on icon "button" at bounding box center [372, 302] width 15 height 15
type input "4"
type input "$234.60"
click at [484, 495] on div "add delivery fee add markup add discount Labour $166.90 Sub total $1,780.78 Mar…" at bounding box center [875, 629] width 1235 height 318
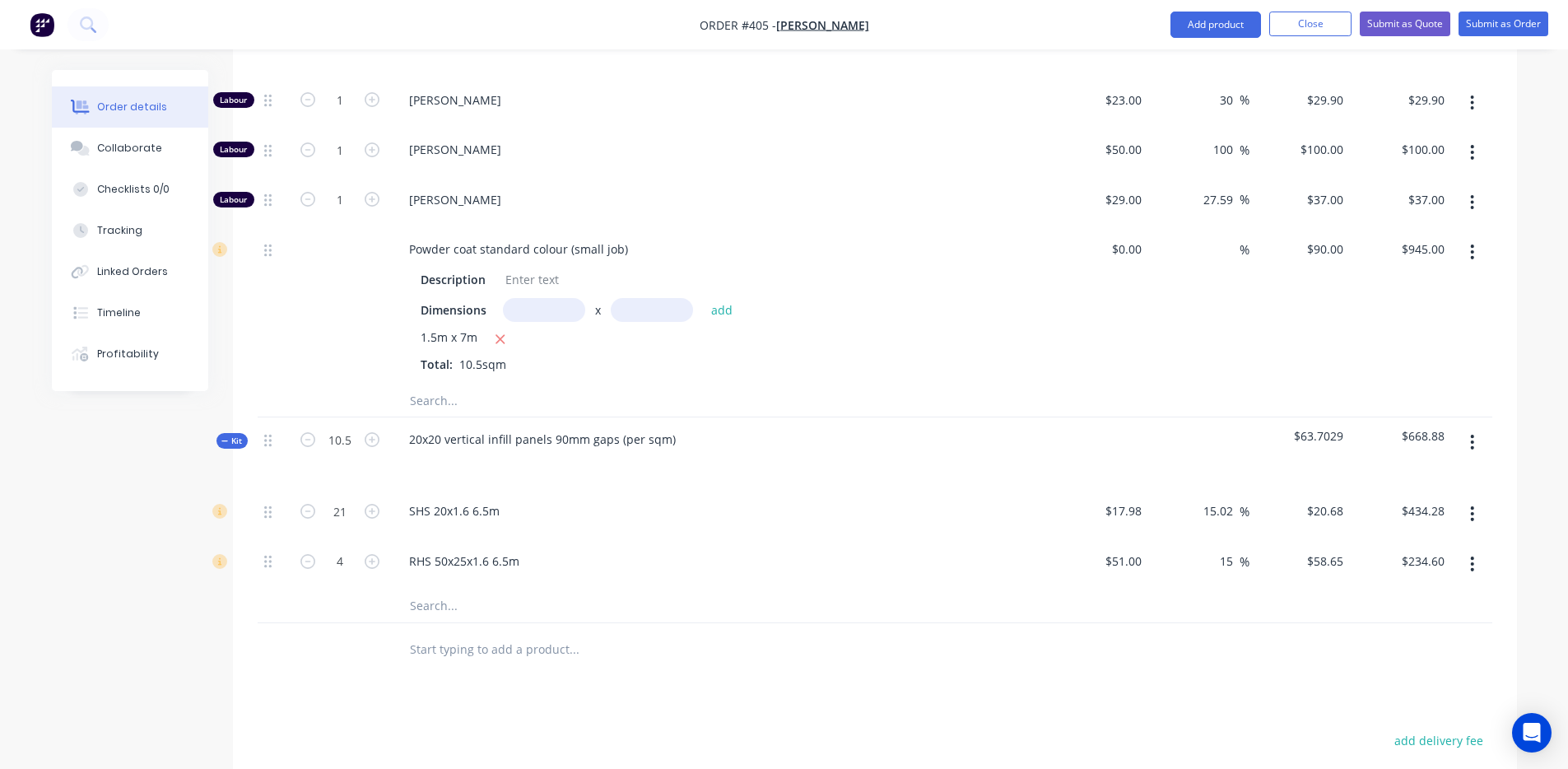
scroll to position [878, 0]
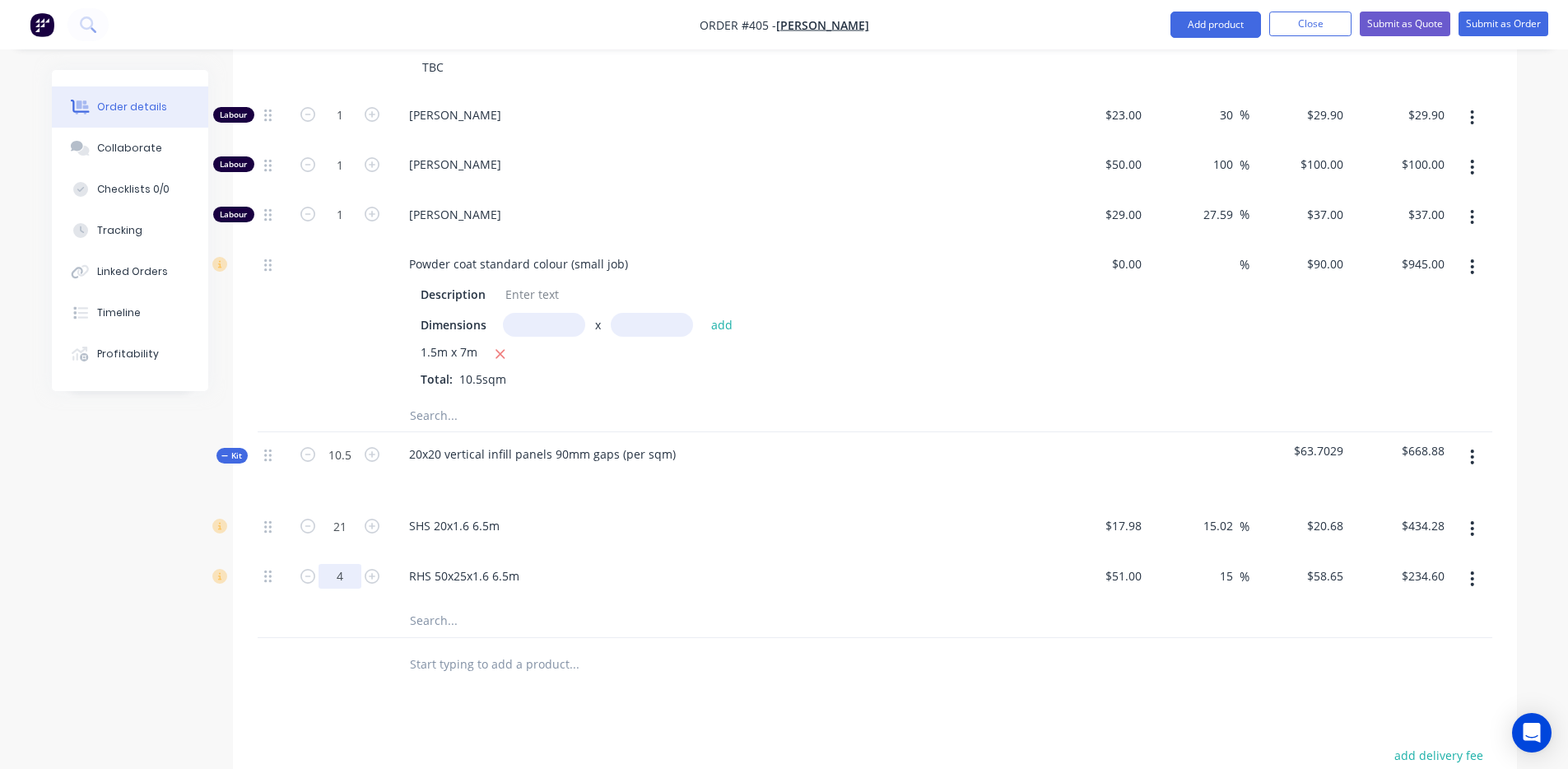
click at [357, 565] on input "4" at bounding box center [340, 577] width 43 height 24
click at [369, 569] on icon "button" at bounding box center [372, 577] width 15 height 15
type input "5"
type input "$293.25"
click at [372, 519] on icon "button" at bounding box center [372, 526] width 15 height 15
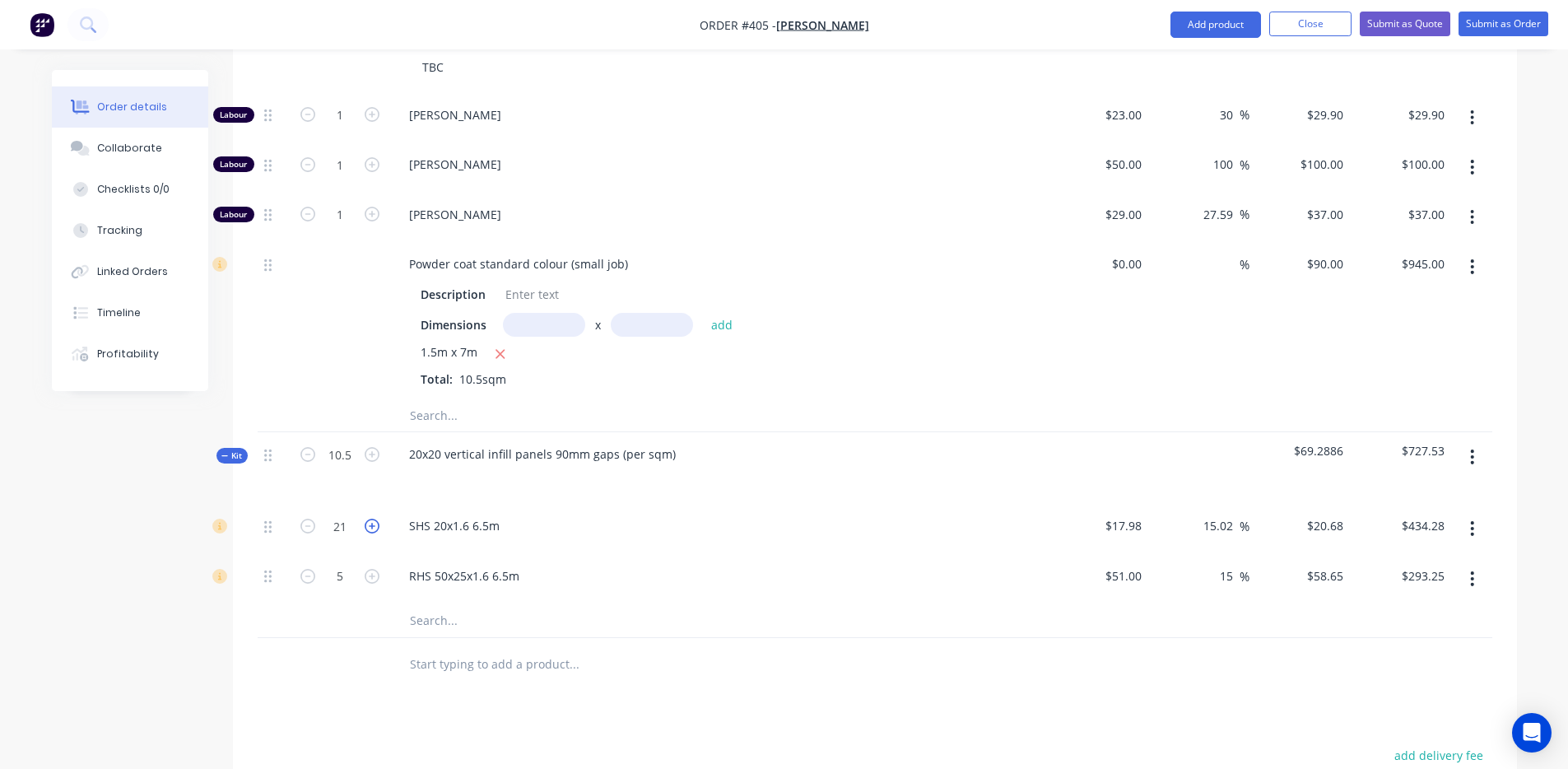
type input "22"
type input "$454.96"
click at [372, 519] on icon "button" at bounding box center [372, 526] width 15 height 15
type input "23"
type input "$475.64"
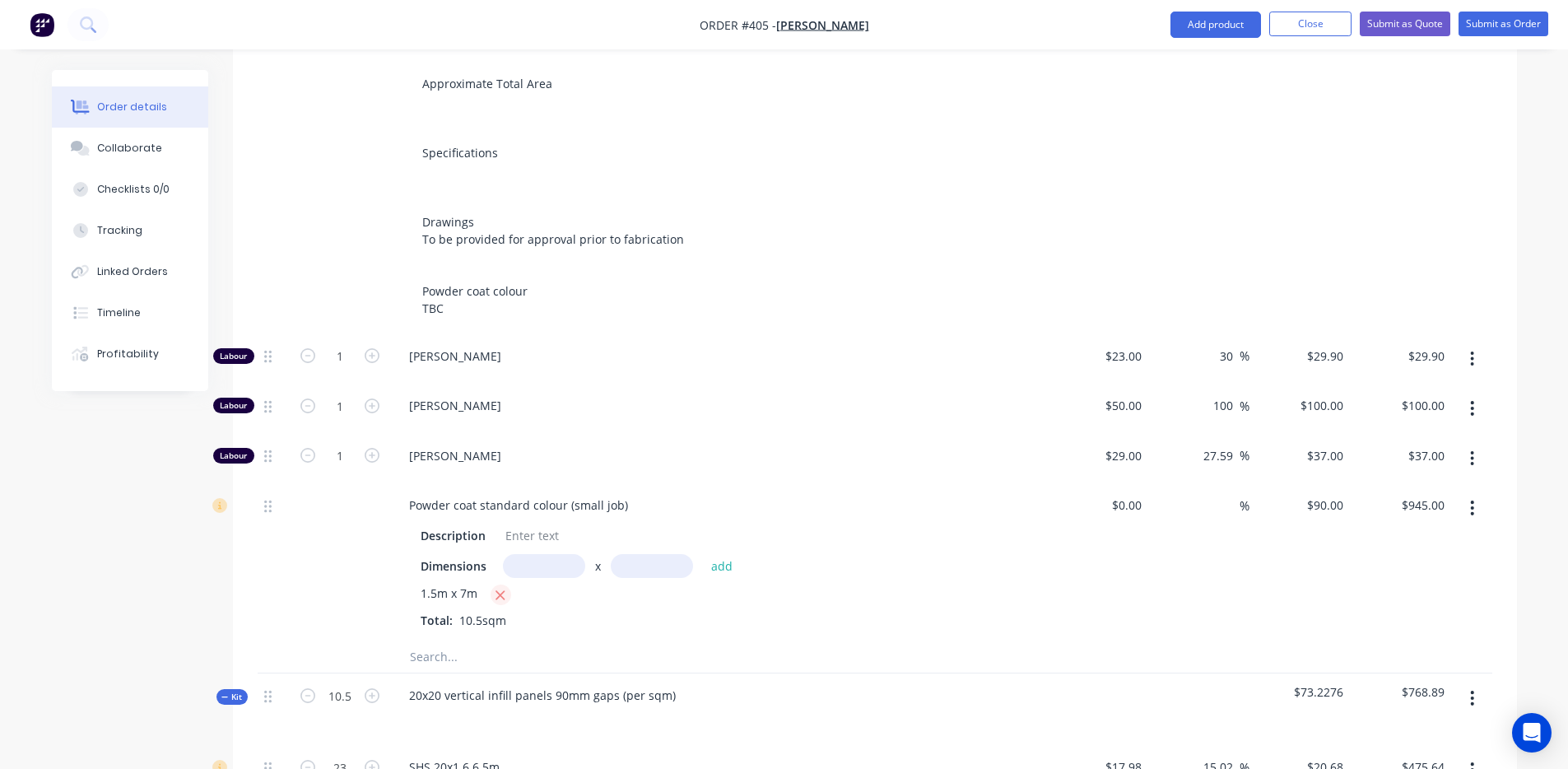
scroll to position [616, 0]
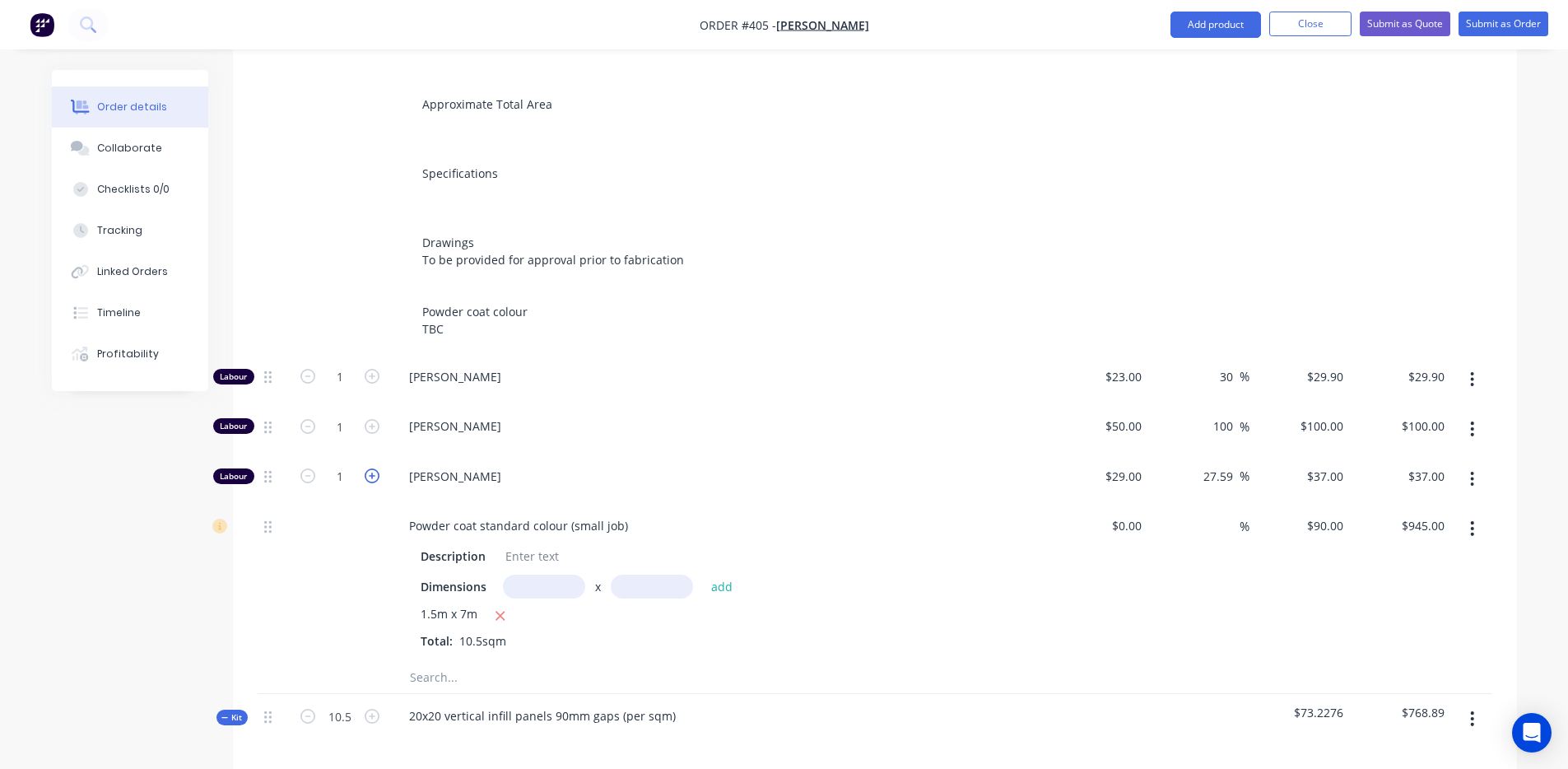
click at [367, 468] on icon "button" at bounding box center [372, 476] width 15 height 15
type input "2"
type input "$74.00"
click at [367, 468] on icon "button" at bounding box center [372, 476] width 15 height 15
type input "3"
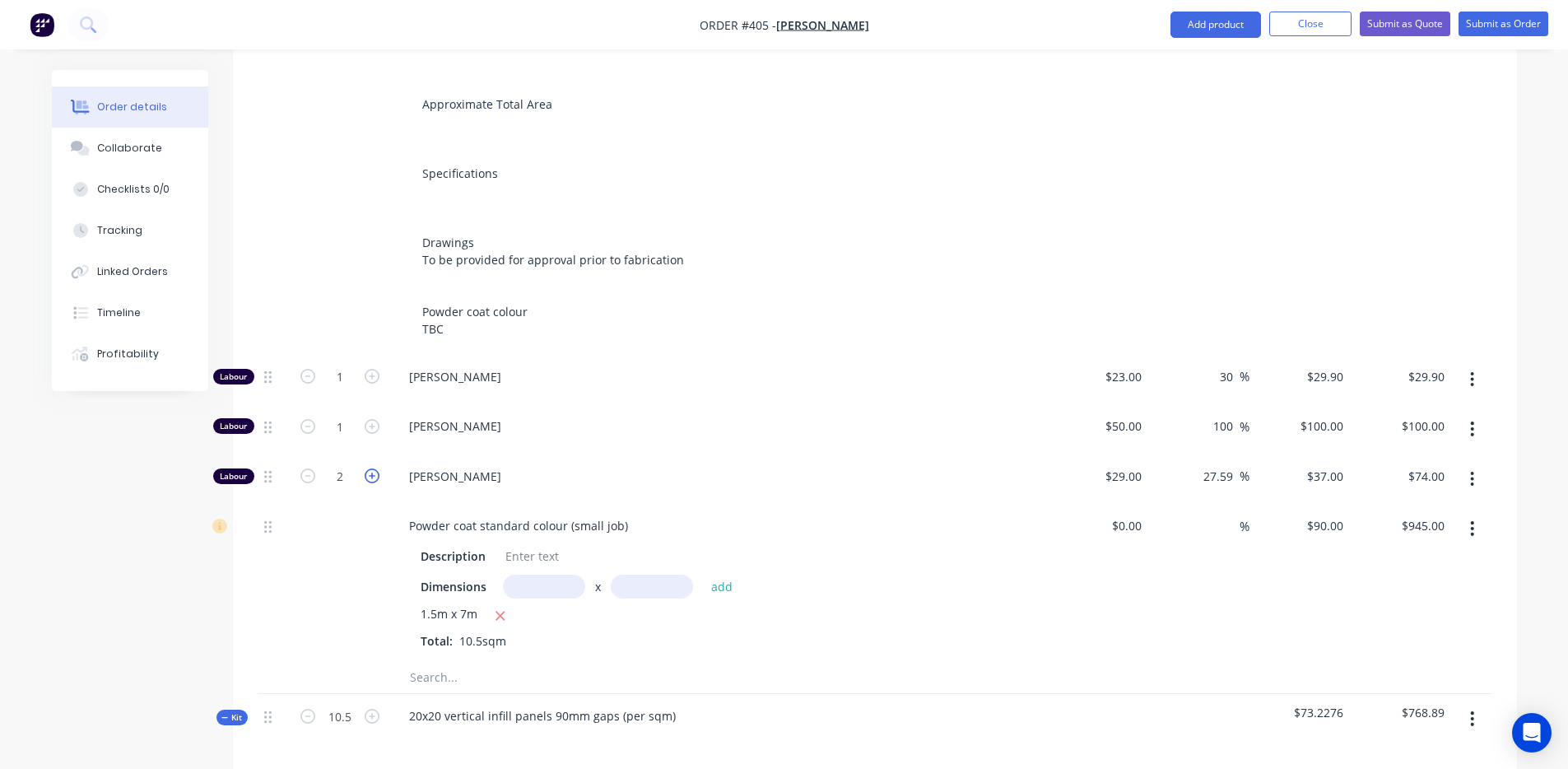
type input "$111.00"
click at [367, 468] on icon "button" at bounding box center [372, 476] width 15 height 15
type input "4"
type input "$148.00"
click at [367, 468] on icon "button" at bounding box center [372, 476] width 15 height 15
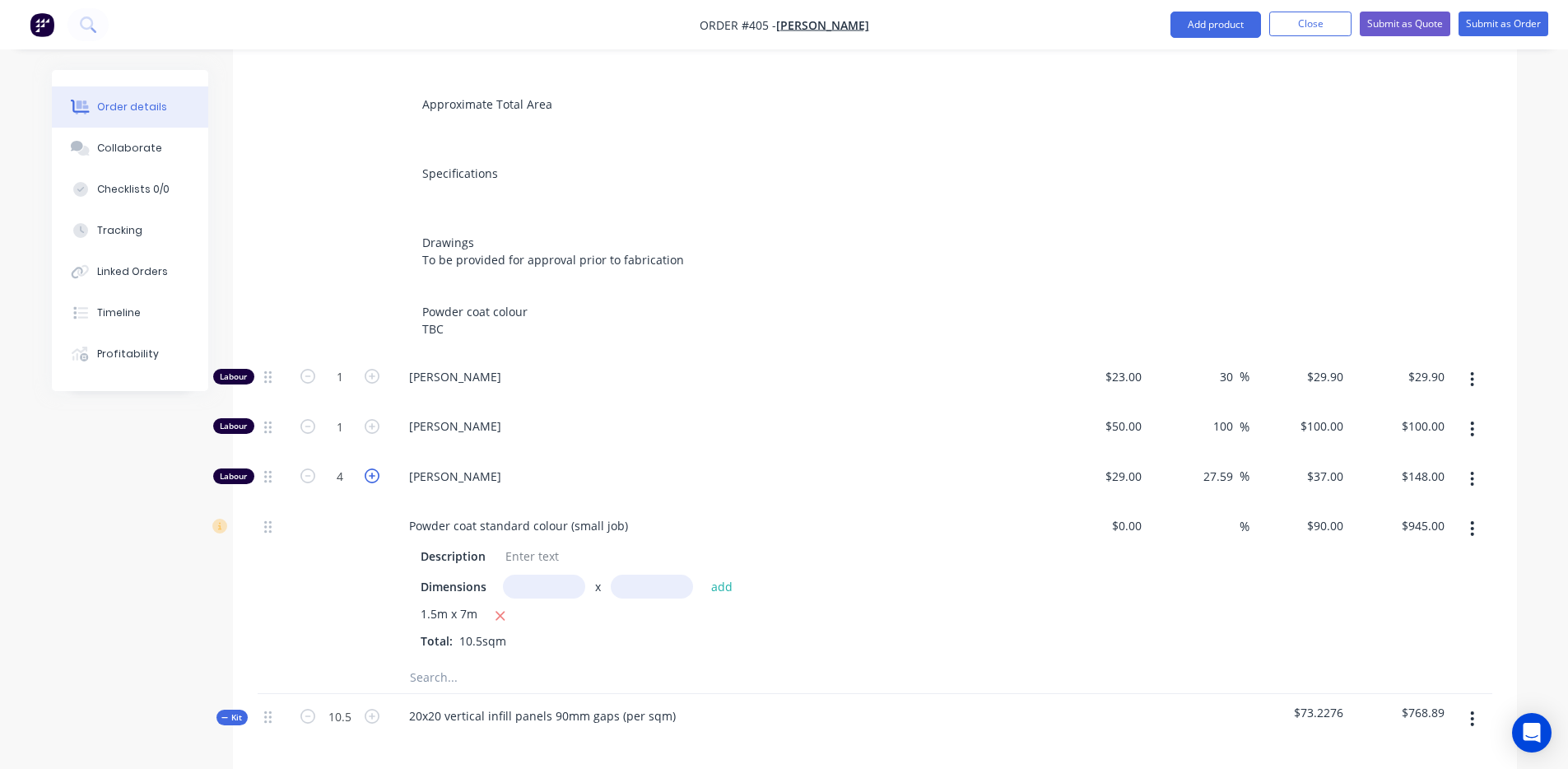
type input "5"
type input "$185.00"
click at [367, 468] on icon "button" at bounding box center [372, 476] width 15 height 15
type input "6"
type input "$222.00"
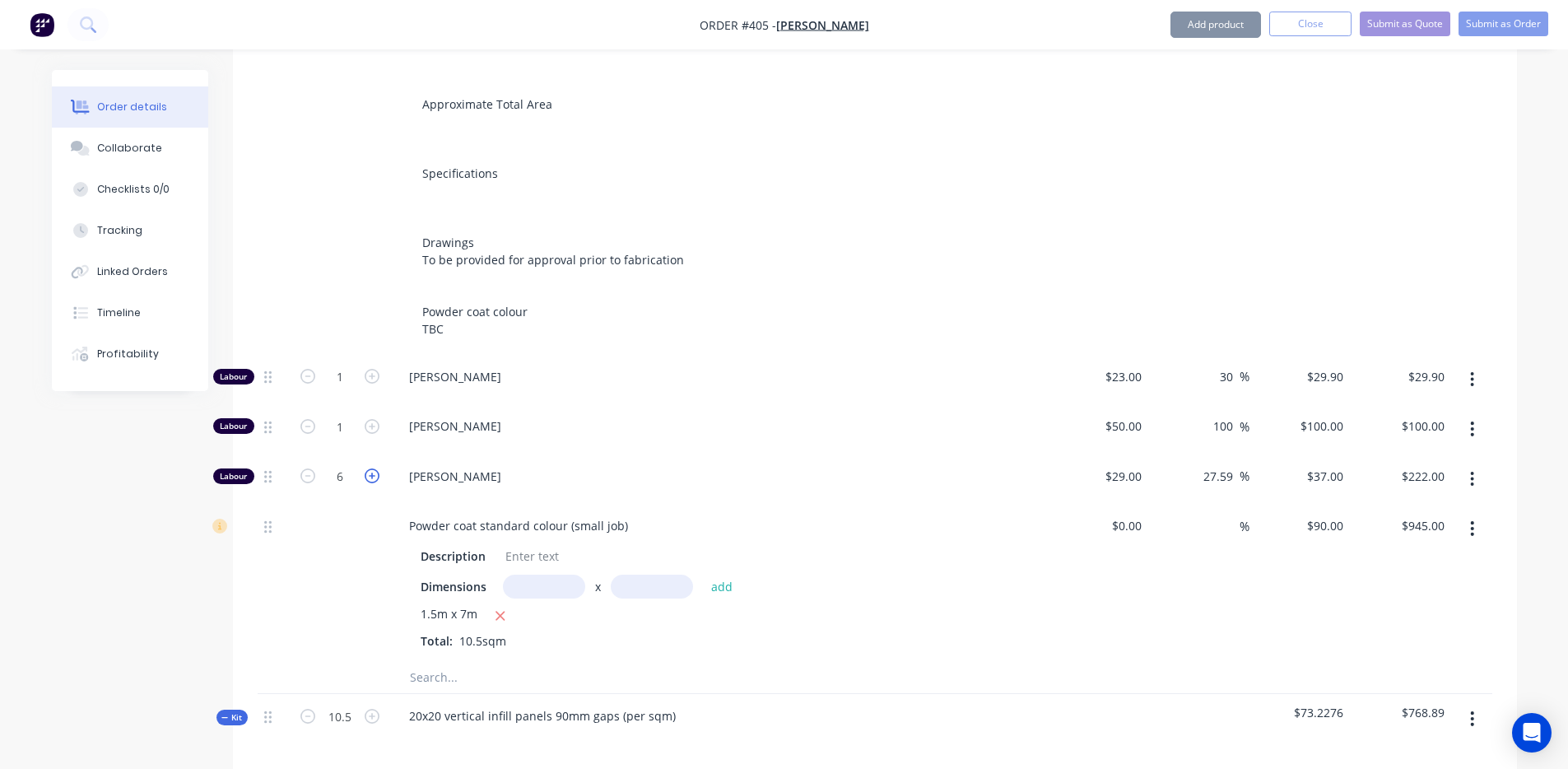
click at [367, 468] on icon "button" at bounding box center [372, 476] width 15 height 15
type input "7"
type input "$259.00"
click at [367, 468] on icon "button" at bounding box center [372, 476] width 15 height 15
type input "8"
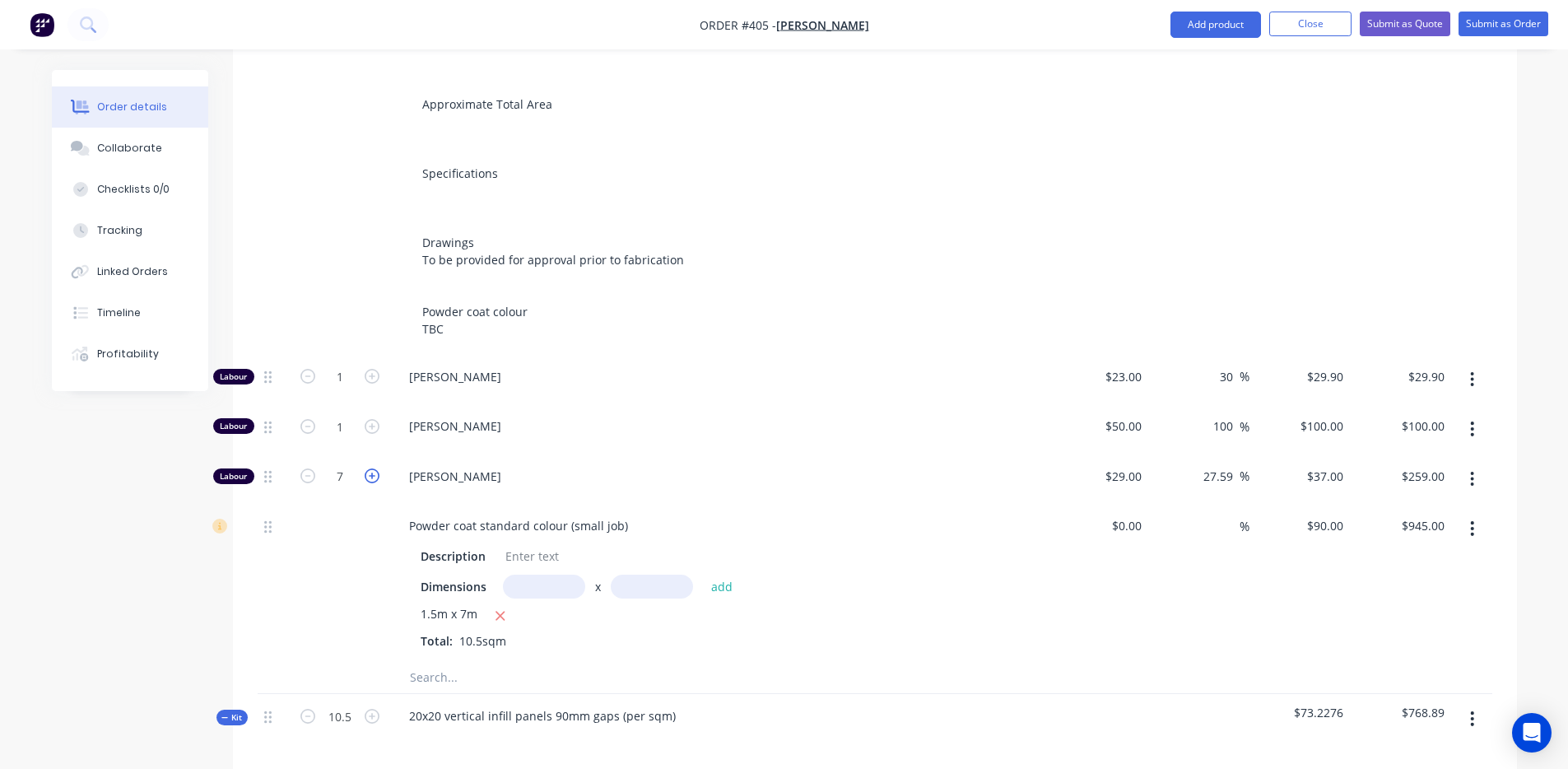
type input "$296.00"
click at [374, 369] on icon "button" at bounding box center [372, 376] width 15 height 15
type input "2"
type input "$59.80"
click at [374, 369] on icon "button" at bounding box center [372, 376] width 15 height 15
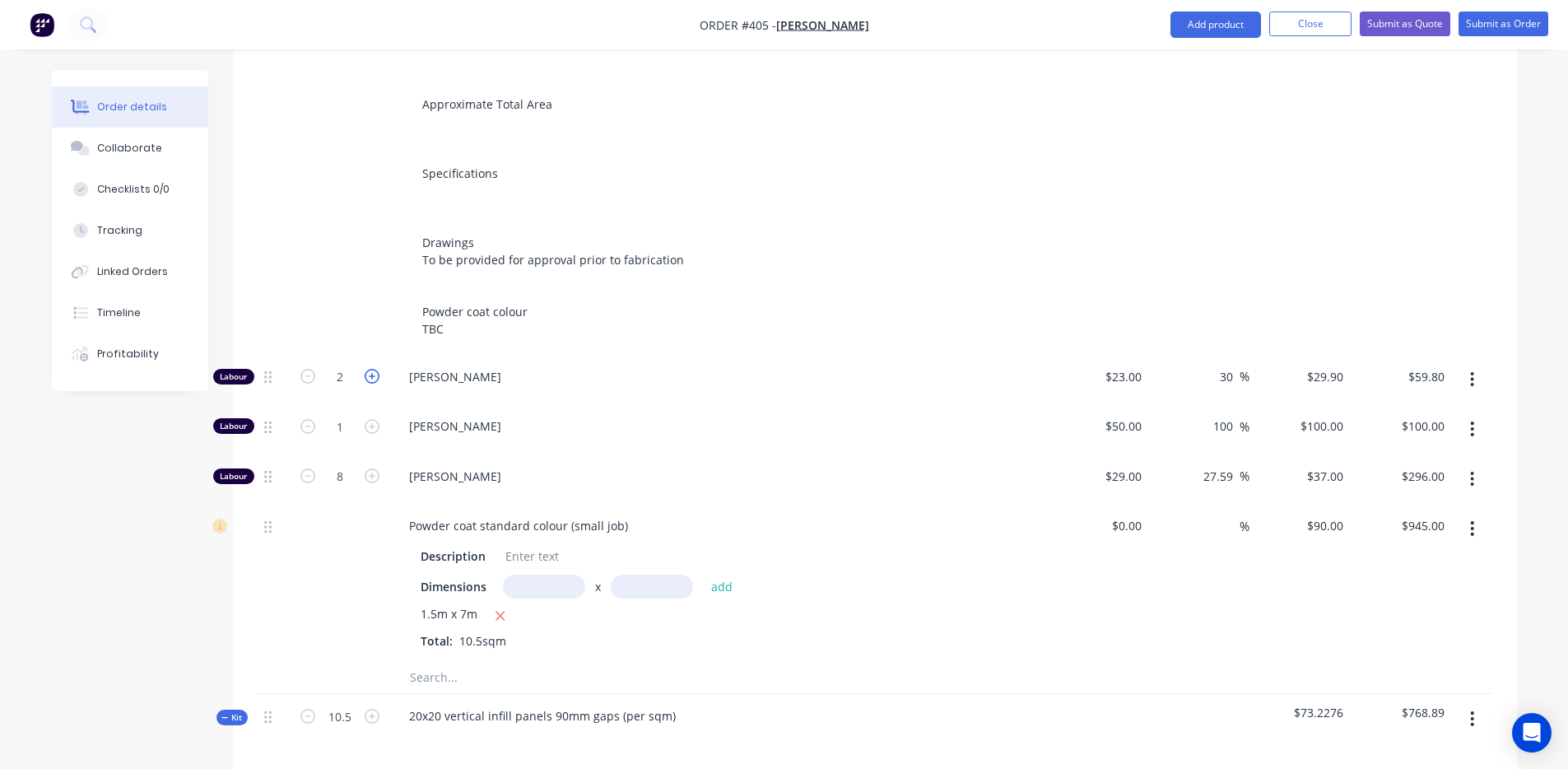
type input "3"
type input "$89.70"
click at [374, 369] on icon "button" at bounding box center [372, 376] width 15 height 15
type input "4"
type input "$119.60"
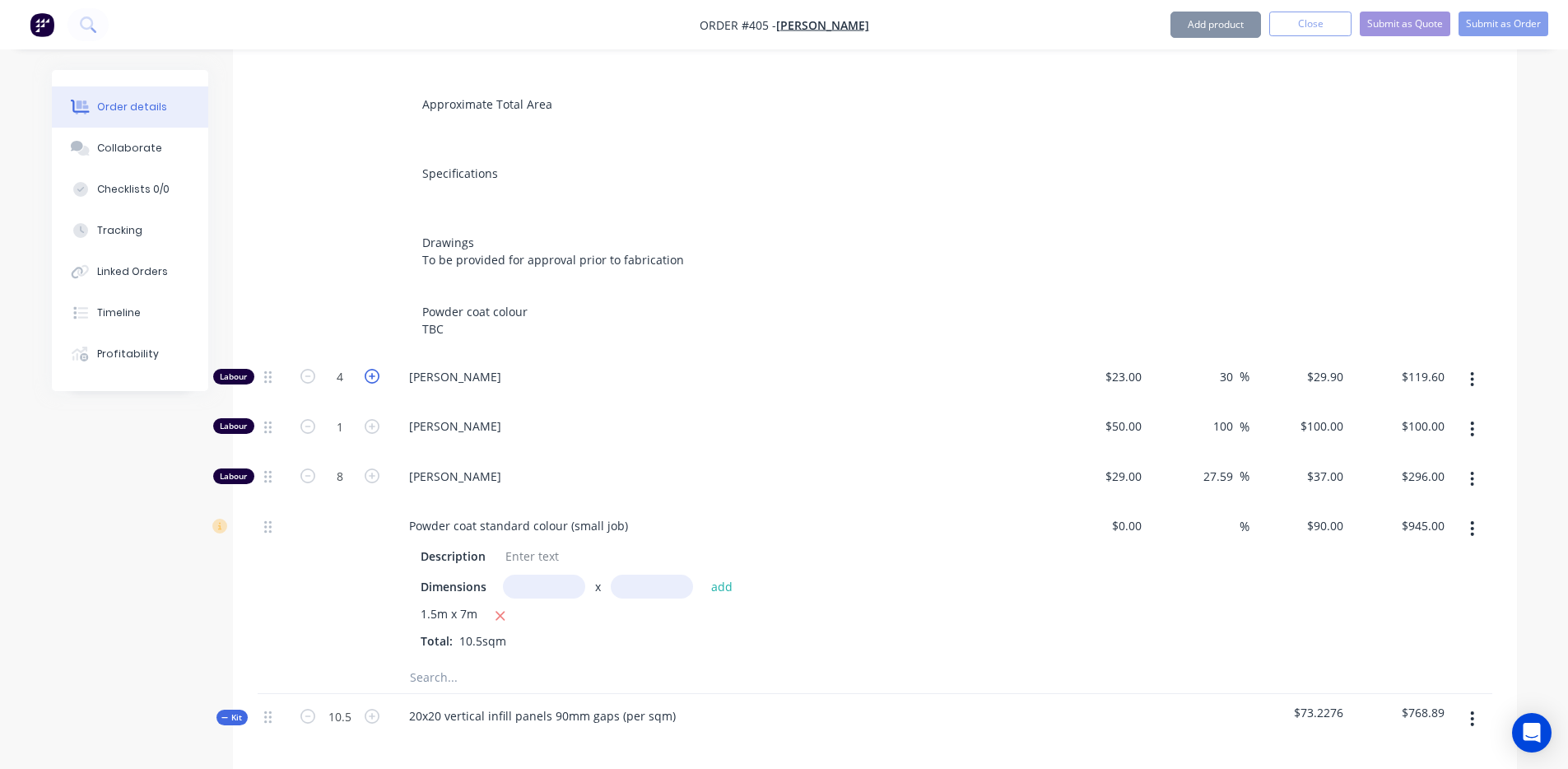
click at [374, 369] on icon "button" at bounding box center [372, 376] width 15 height 15
type input "5"
type input "$149.50"
click at [374, 369] on icon "button" at bounding box center [372, 376] width 15 height 15
type input "6"
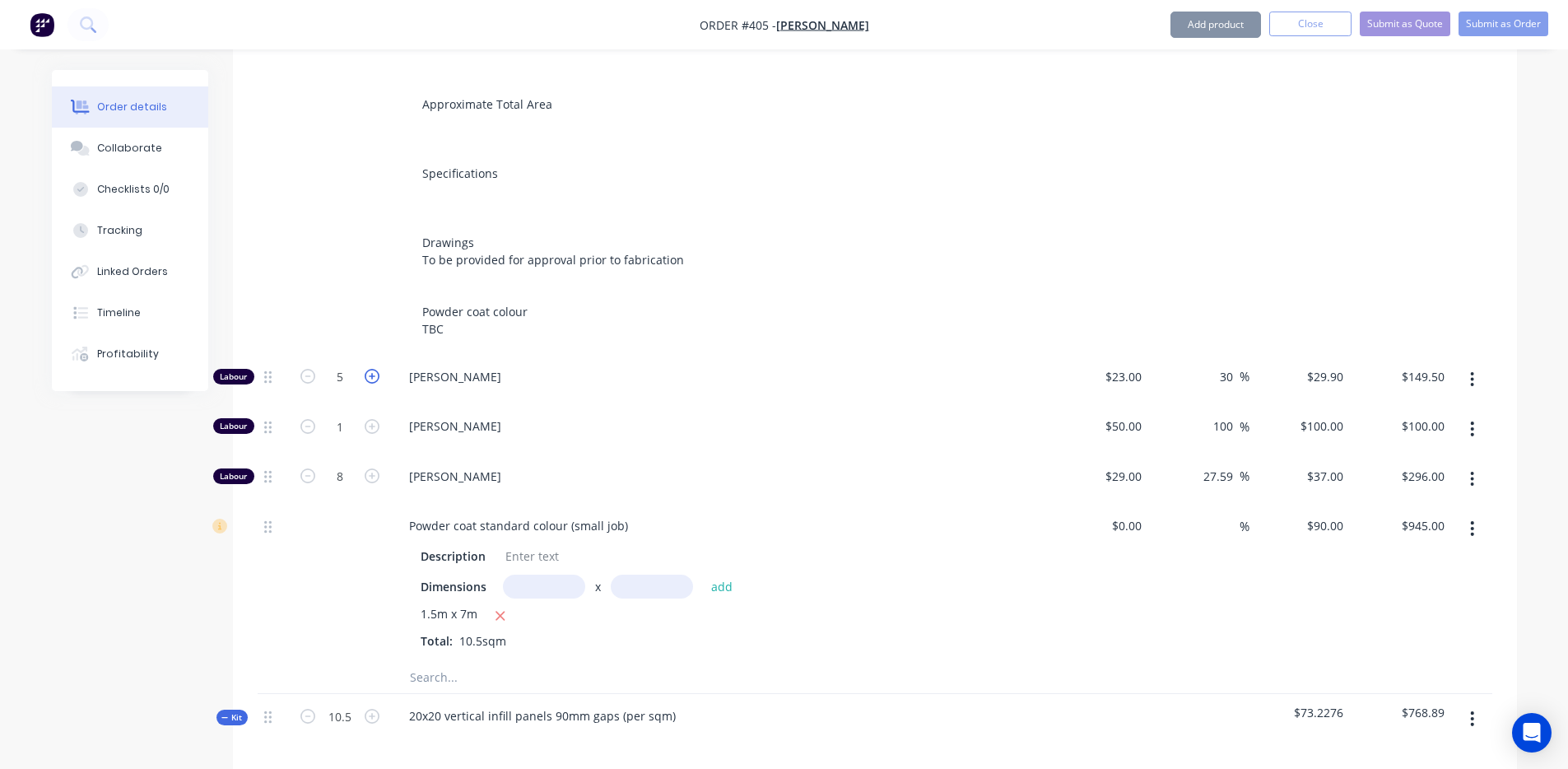
type input "$179.40"
click at [374, 369] on icon "button" at bounding box center [372, 376] width 15 height 15
type input "7"
type input "$209.30"
click at [374, 369] on icon "button" at bounding box center [372, 376] width 15 height 15
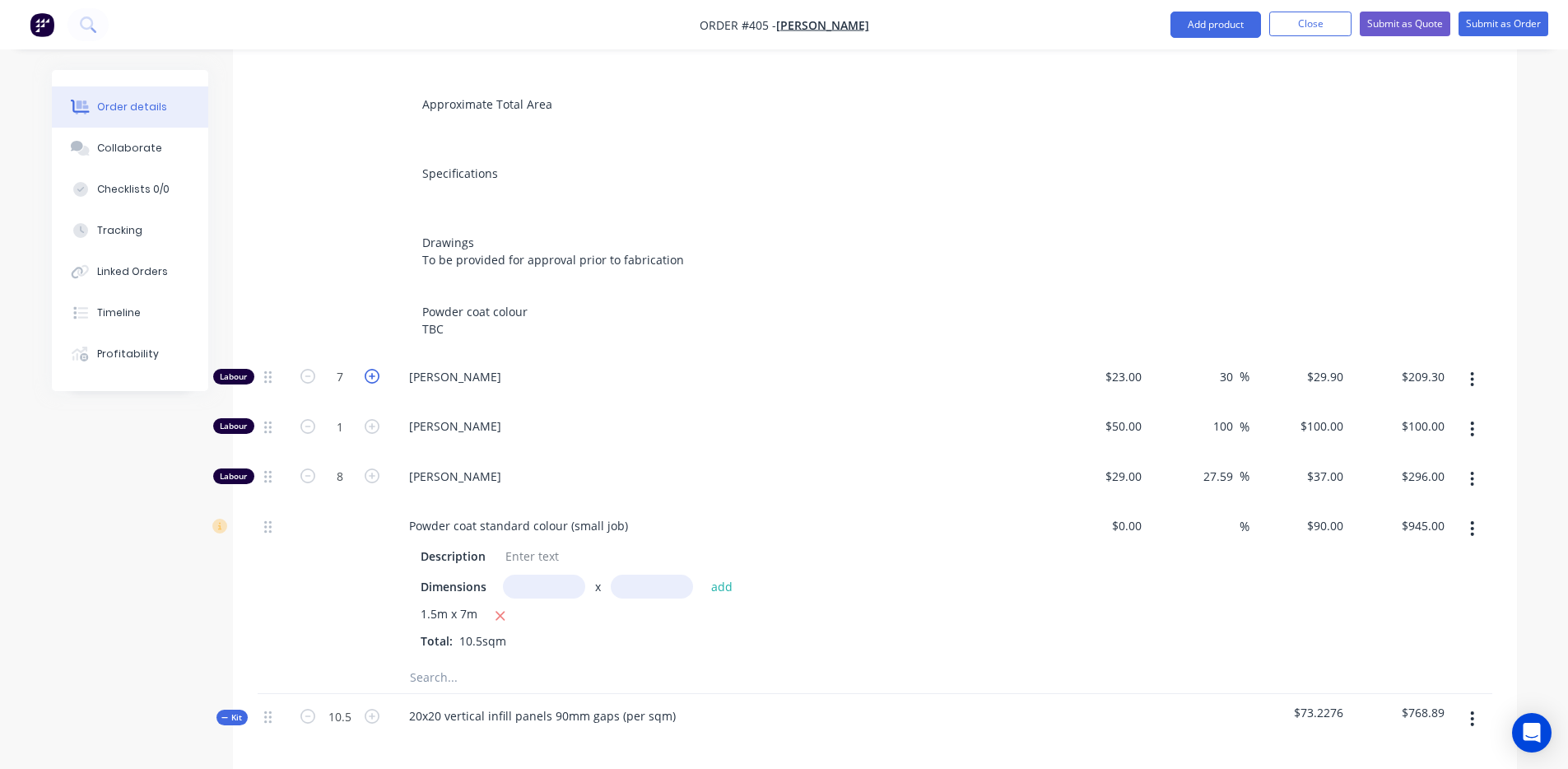
type input "8"
type input "$239.20"
click at [374, 369] on icon "button" at bounding box center [372, 376] width 15 height 15
type input "9"
type input "$269.10"
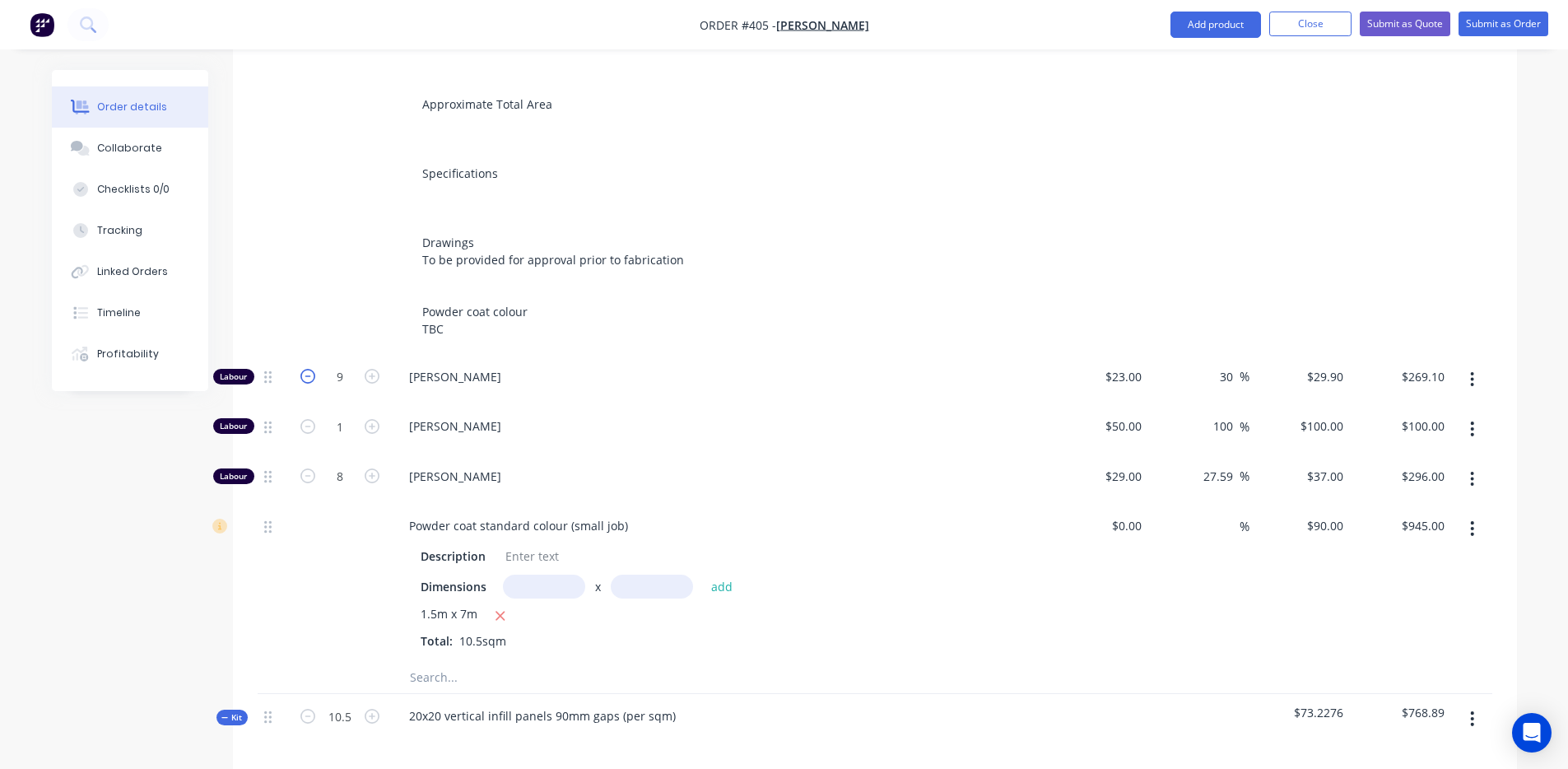
click at [312, 369] on icon "button" at bounding box center [308, 376] width 15 height 15
type input "8"
type input "$239.20"
click at [370, 468] on icon "button" at bounding box center [372, 476] width 15 height 15
type input "9"
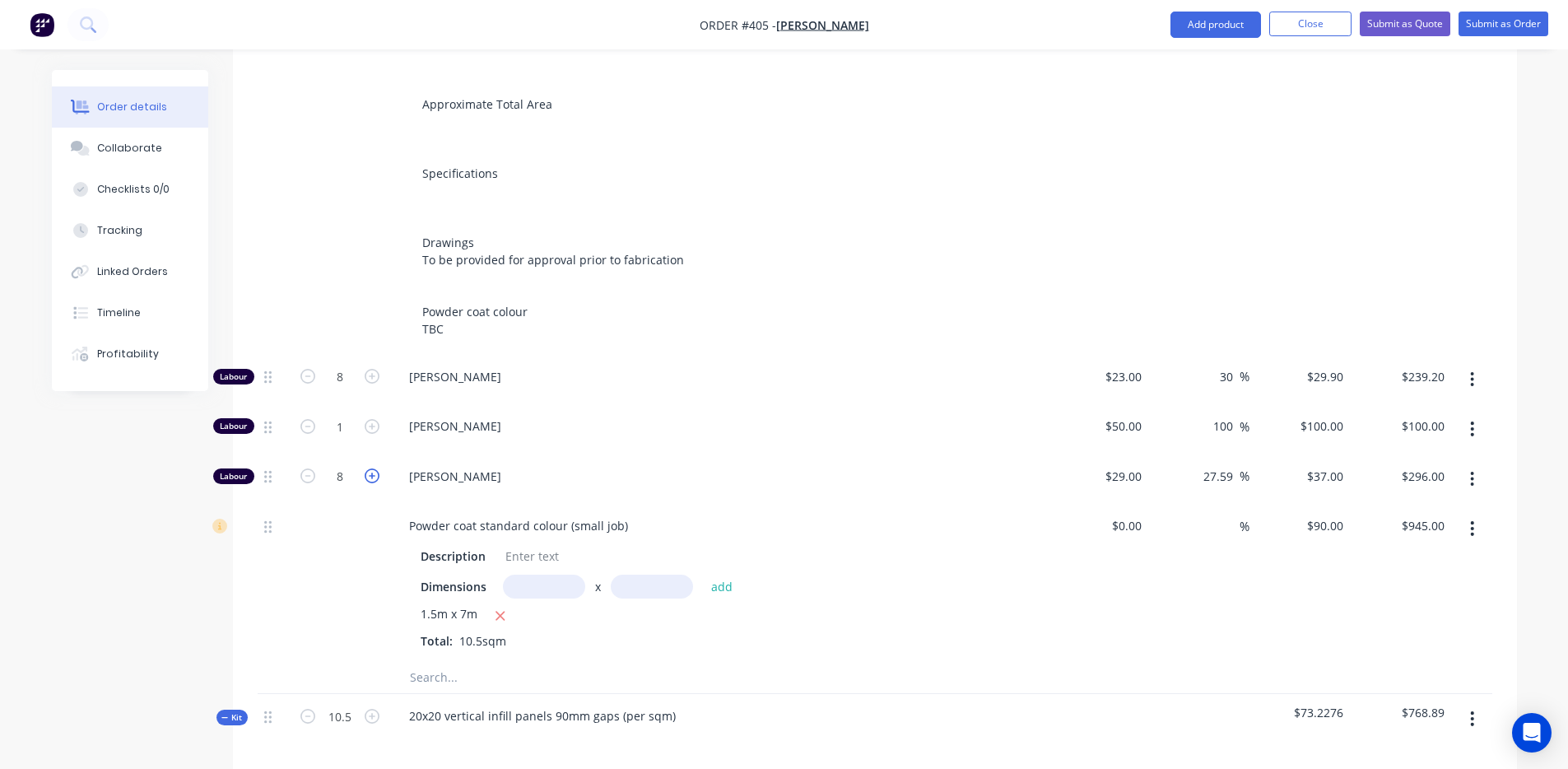
type input "$333.00"
click at [370, 468] on icon "button" at bounding box center [372, 476] width 15 height 15
type input "10"
type input "$370.00"
click at [373, 468] on icon "button" at bounding box center [372, 476] width 15 height 15
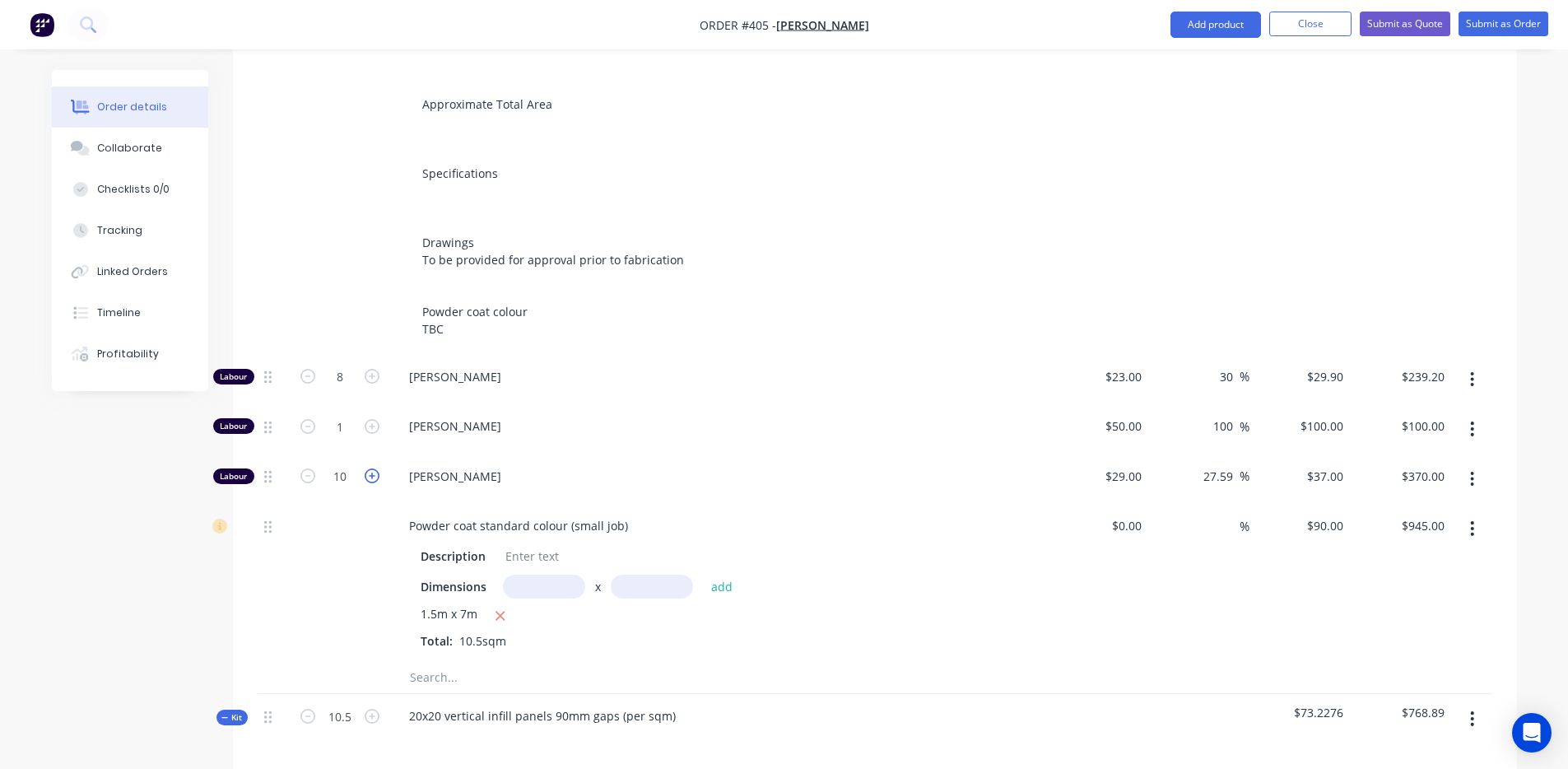
type input "11"
type input "$407.00"
click at [368, 369] on icon "button" at bounding box center [372, 376] width 15 height 15
type input "9"
type input "$269.10"
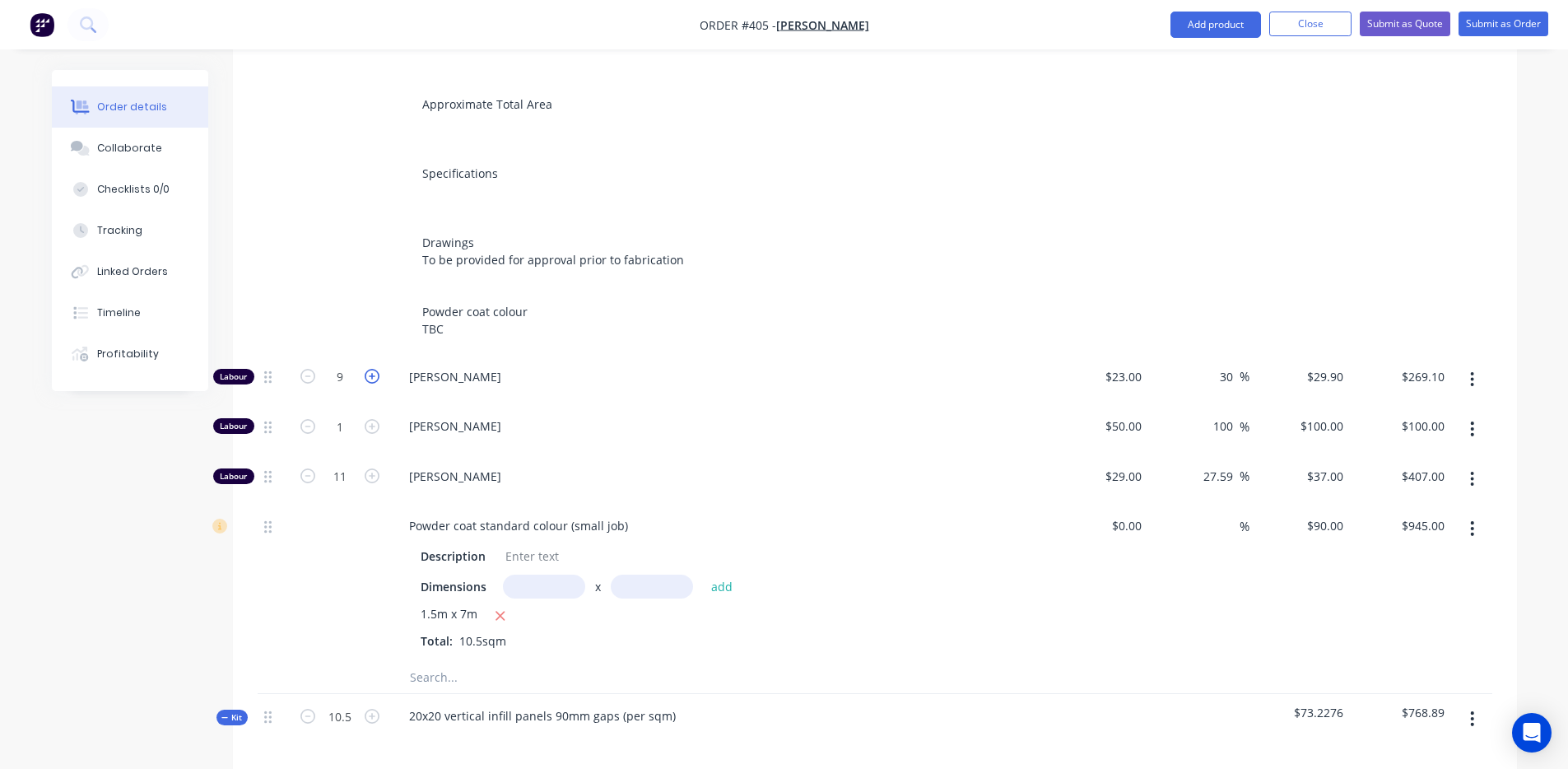
click at [368, 369] on icon "button" at bounding box center [372, 376] width 15 height 15
type input "10"
type input "$299.00"
click at [368, 369] on icon "button" at bounding box center [372, 376] width 15 height 15
type input "11"
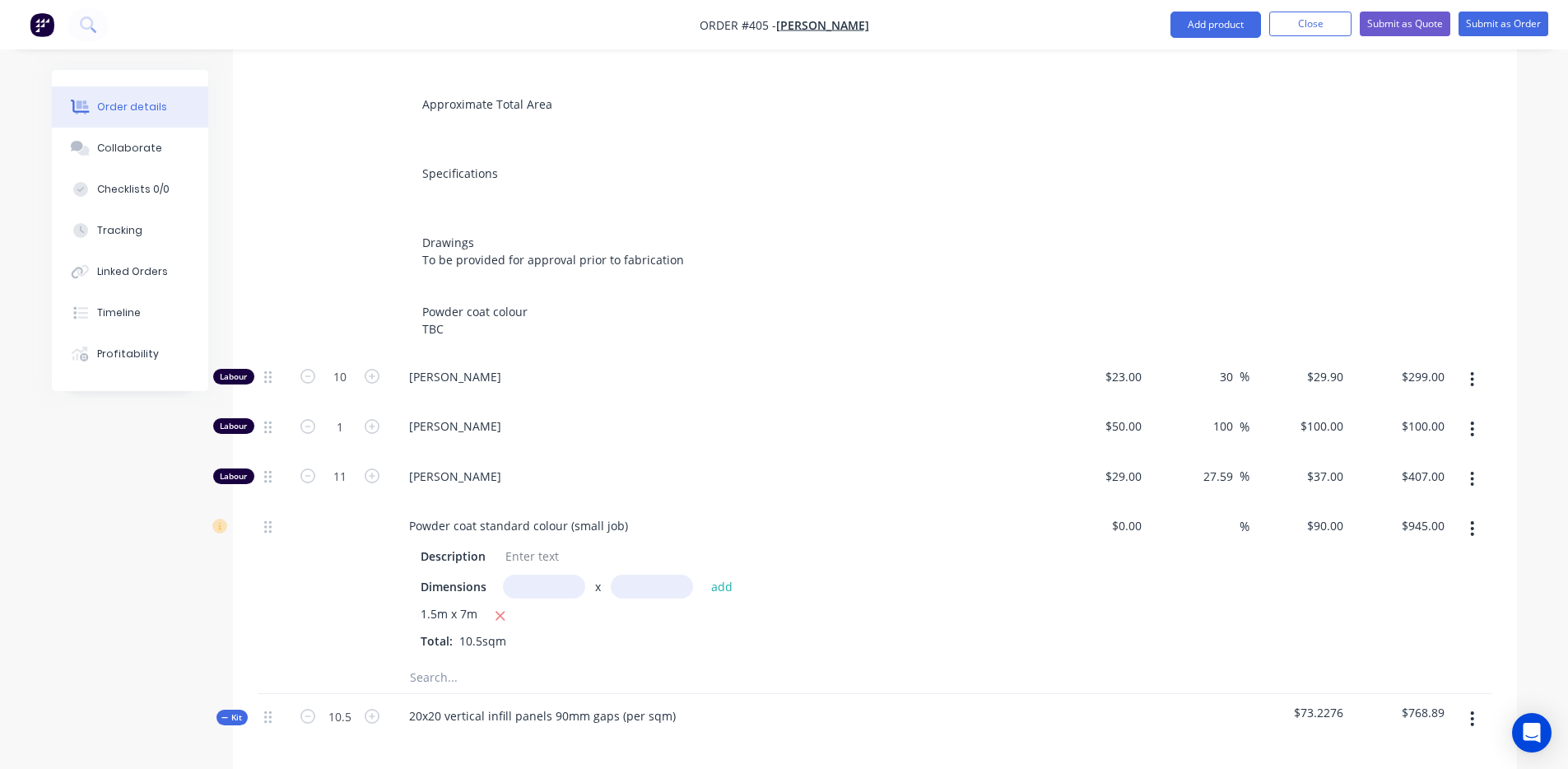
type input "$328.90"
click at [375, 419] on icon "button" at bounding box center [372, 426] width 15 height 15
type input "2"
type input "$200.00"
click at [375, 419] on icon "button" at bounding box center [372, 426] width 15 height 15
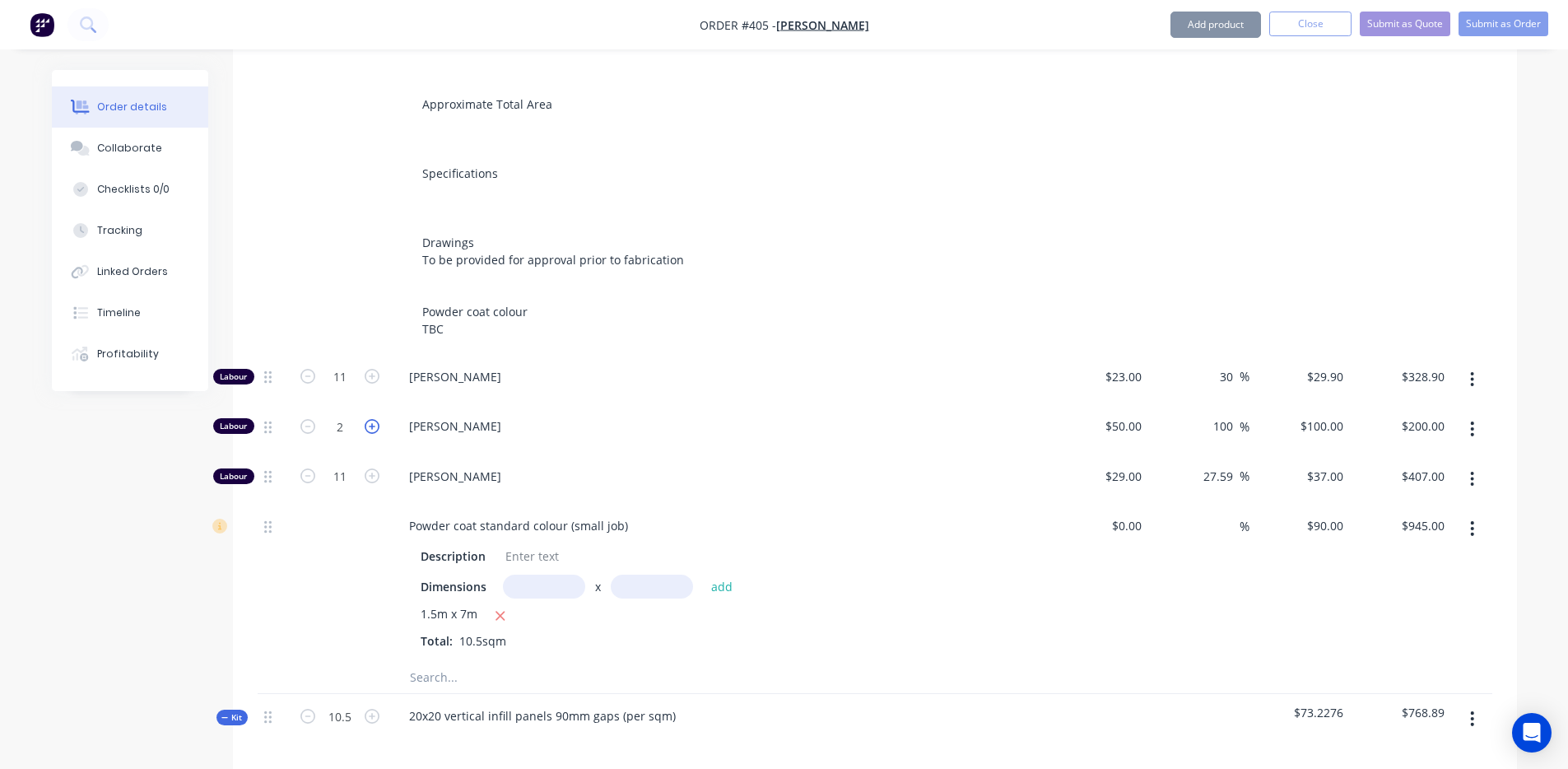
type input "3"
type input "$300.00"
click at [302, 419] on icon "button" at bounding box center [308, 426] width 15 height 15
type input "2"
type input "$200.00"
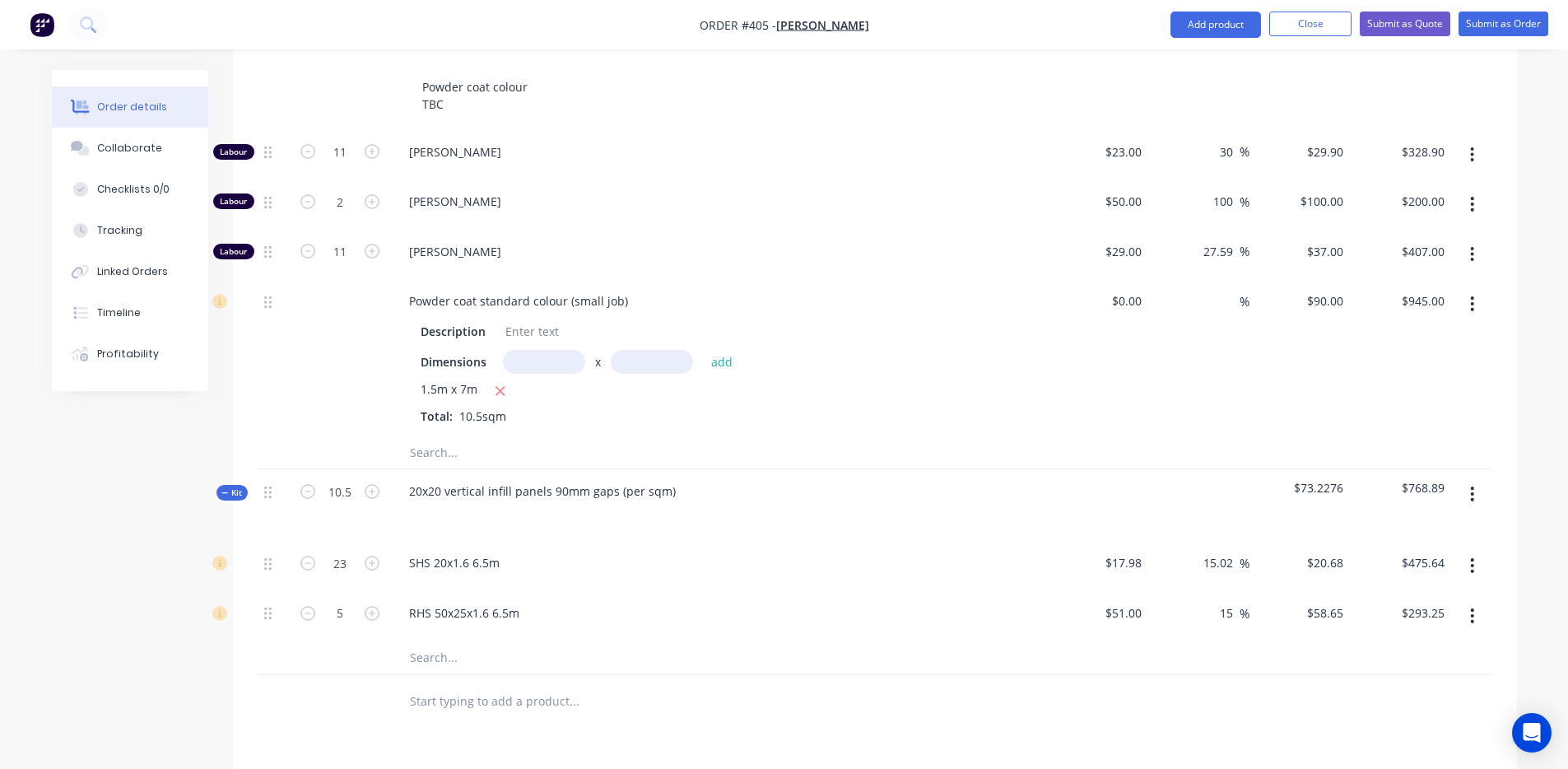
scroll to position [832, 0]
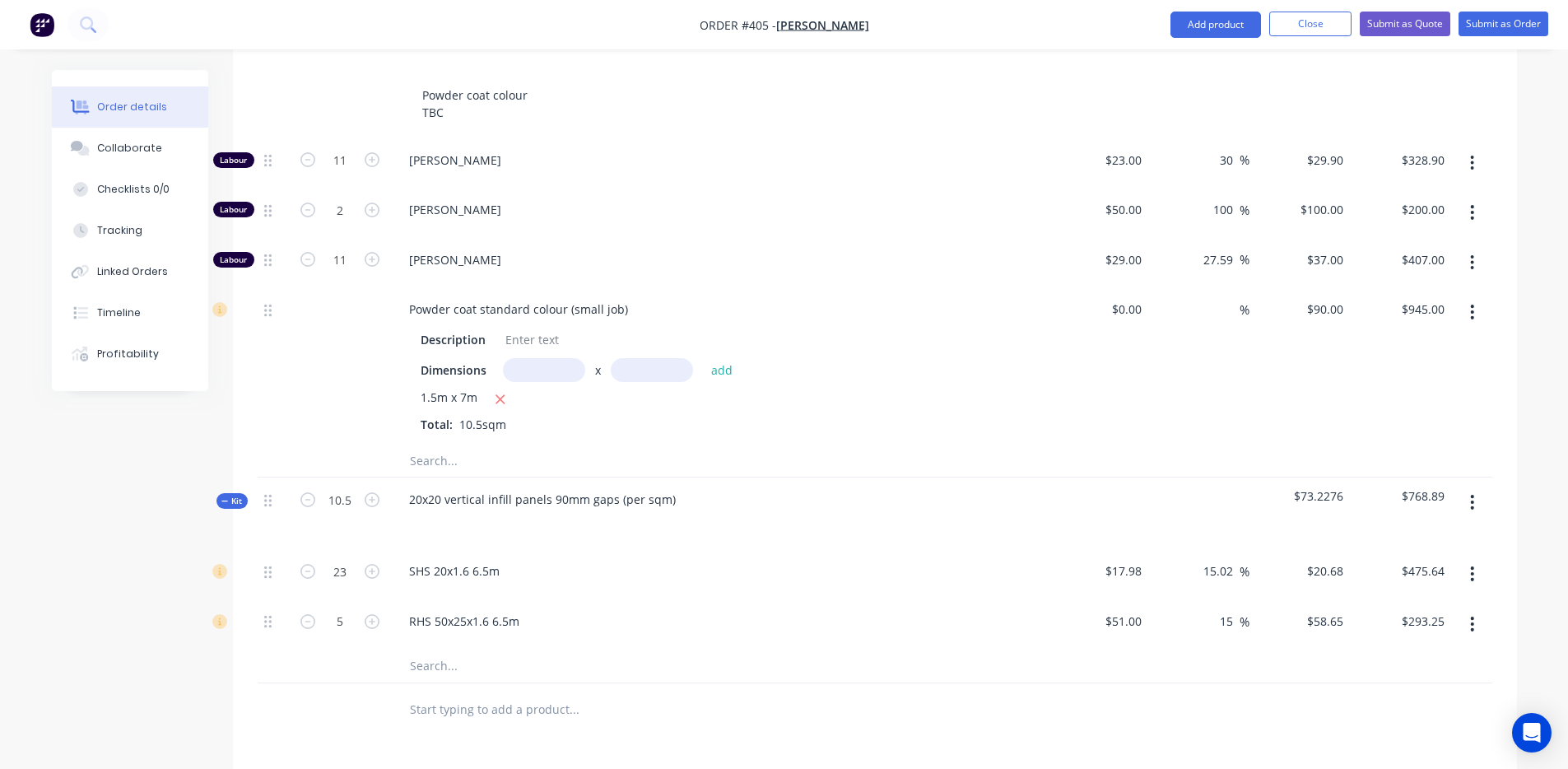
click at [298, 200] on button "button" at bounding box center [308, 208] width 21 height 18
type input "1"
type input "$100.00"
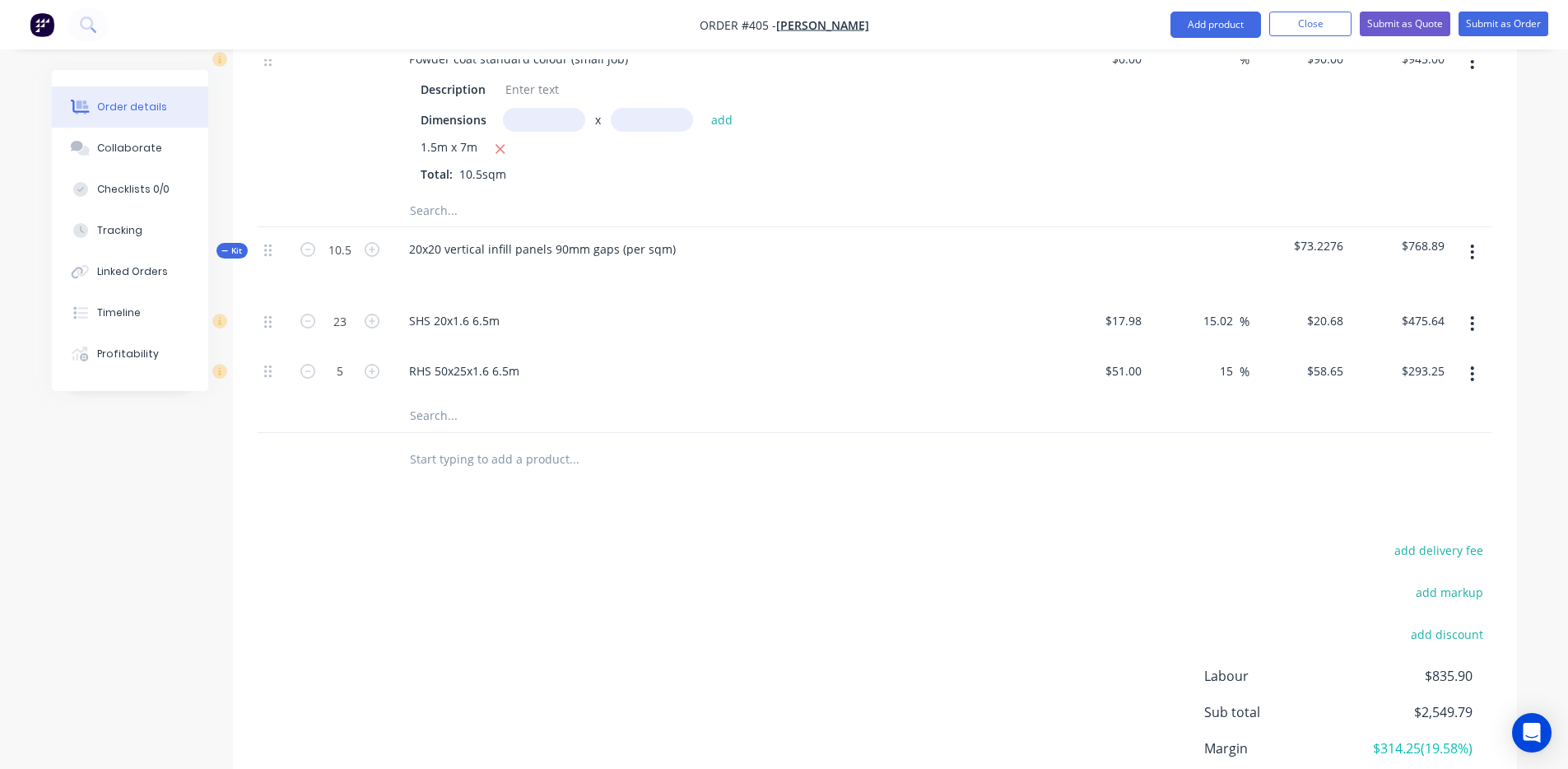
scroll to position [1099, 0]
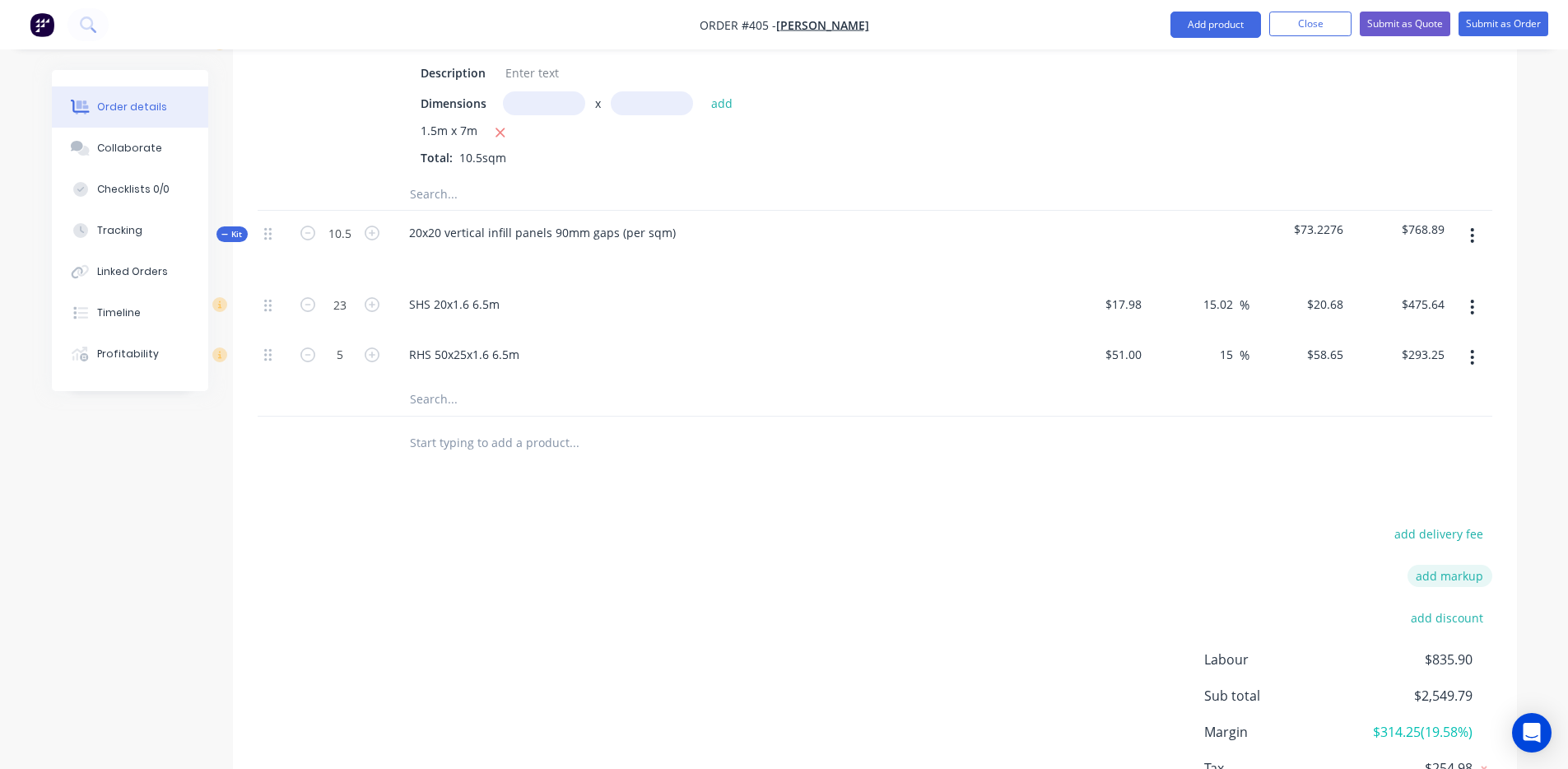
click at [1475, 565] on button "add markup" at bounding box center [1450, 576] width 85 height 22
click at [1441, 565] on input at bounding box center [1428, 577] width 74 height 24
type input "12"
click at [1103, 523] on div "add delivery fee Markup name (Optional) 12 12 0% add discount Labour $835.90 Su…" at bounding box center [875, 679] width 1235 height 314
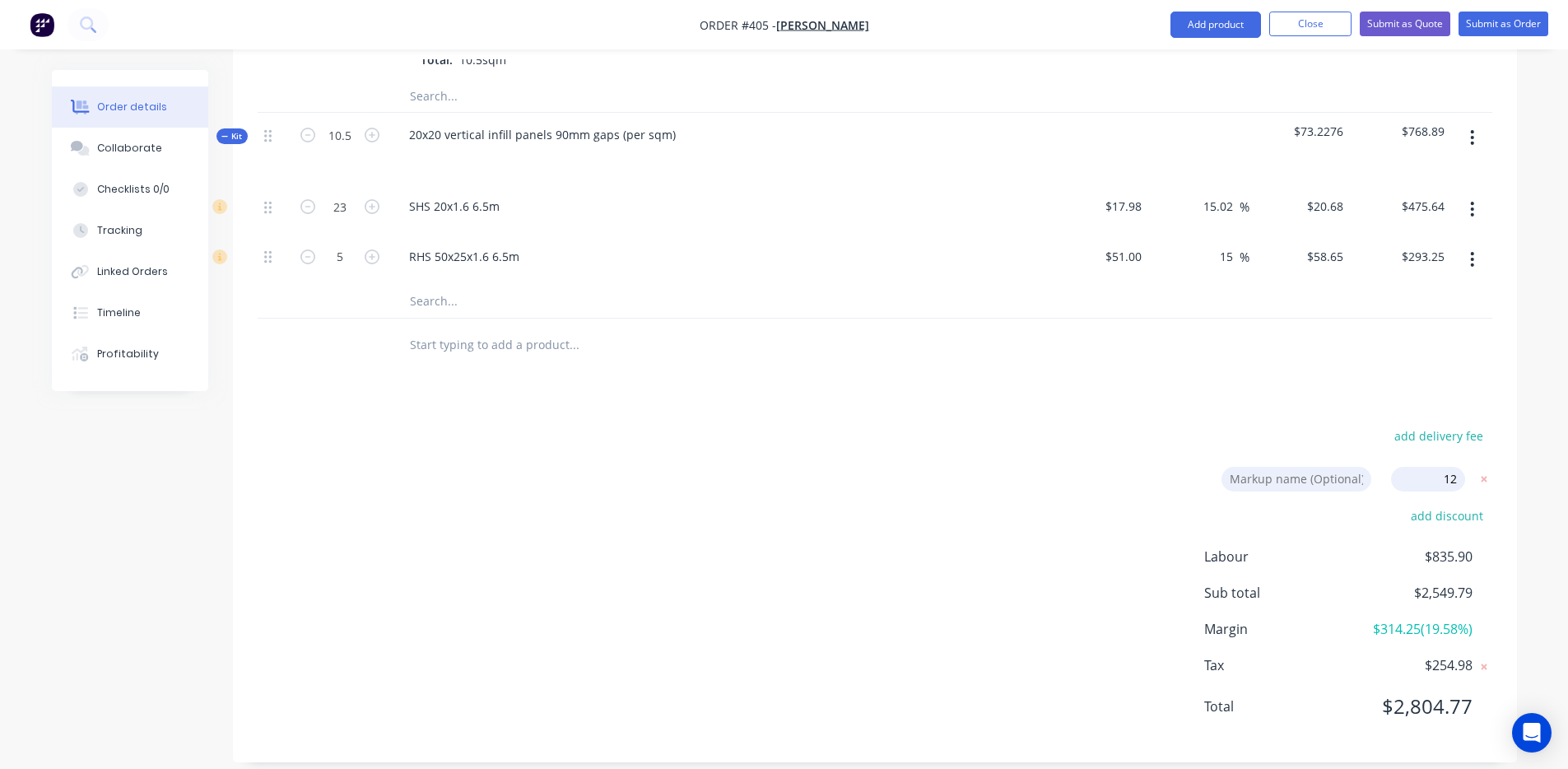
drag, startPoint x: 1336, startPoint y: 466, endPoint x: 1322, endPoint y: 466, distance: 14.0
click at [1337, 467] on input at bounding box center [1297, 479] width 150 height 24
click at [1129, 459] on div "add delivery fee Markup name (Optional) 12 12 0% add discount Labour $835.90 Su…" at bounding box center [875, 581] width 1235 height 314
click at [1437, 467] on input "12" at bounding box center [1428, 479] width 74 height 24
click input "submit" at bounding box center [0, 0] width 0 height 0
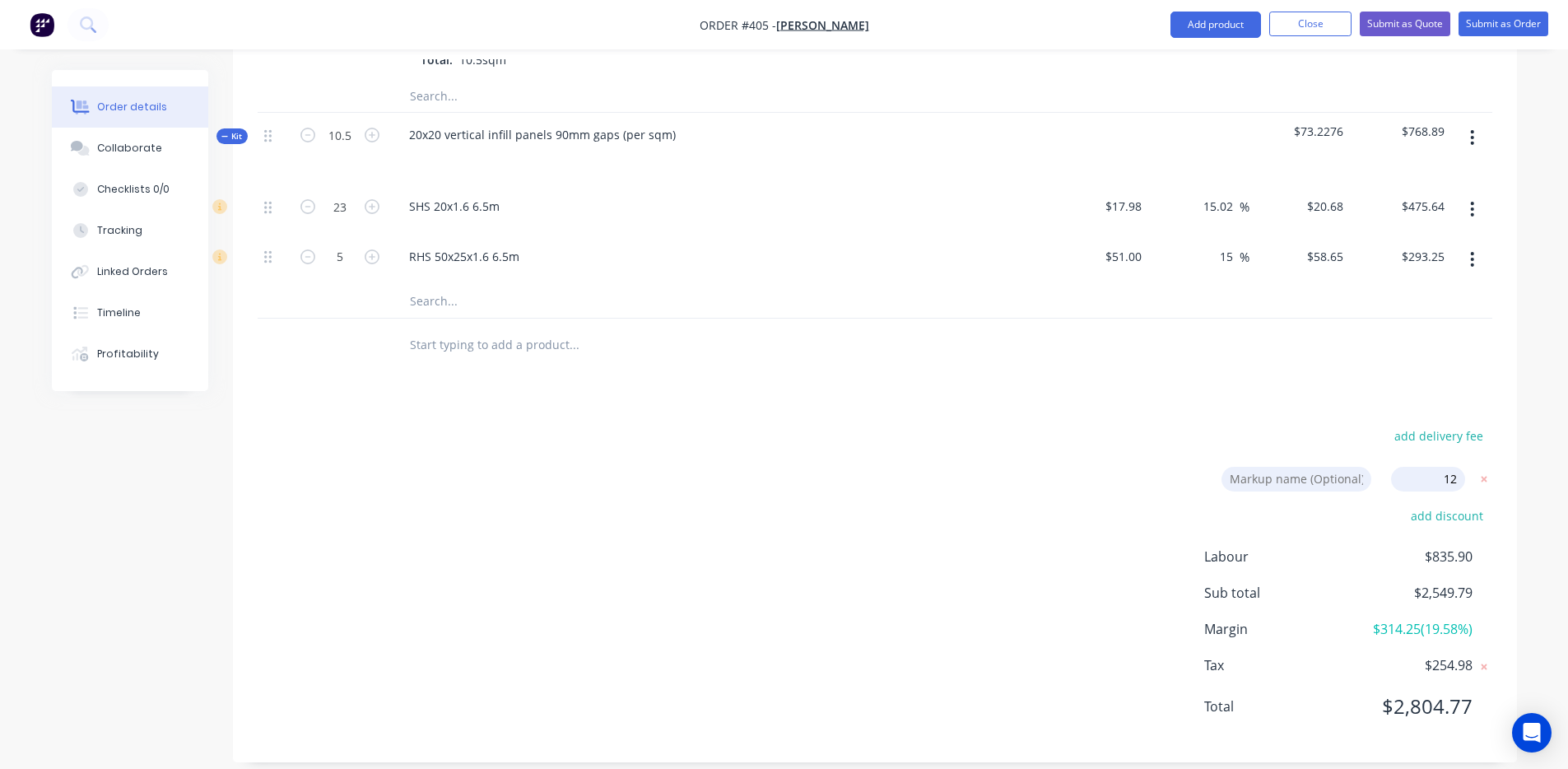
type input "45.6"
type input "$33.488"
type input "$368.37"
type input "124"
type input "$112.00"
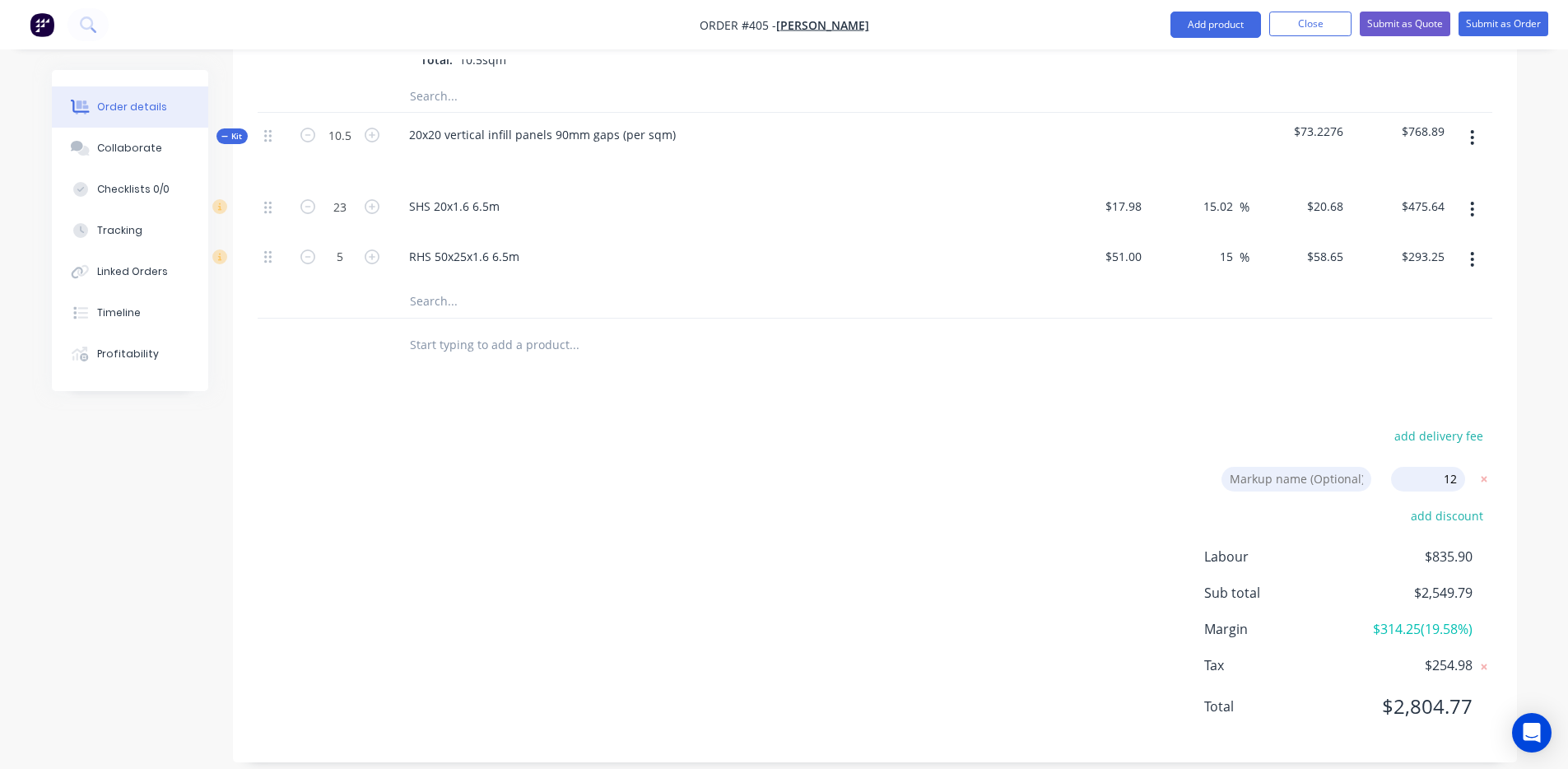
type input "$112.00"
type input "42.9"
type input "$41.44"
type input "$455.84"
type input "$100.80"
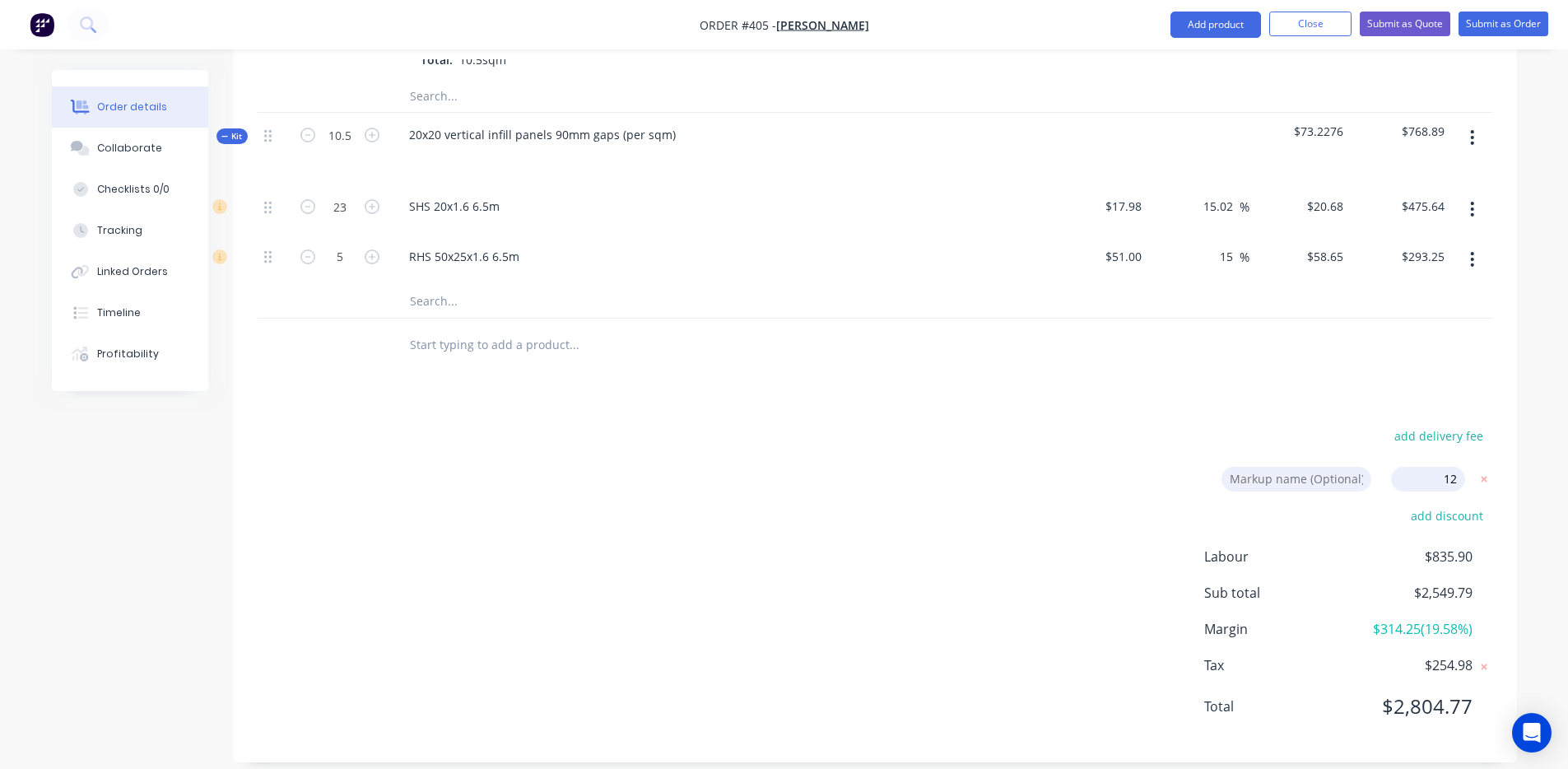
type input "$1,058.40"
type input "28.82"
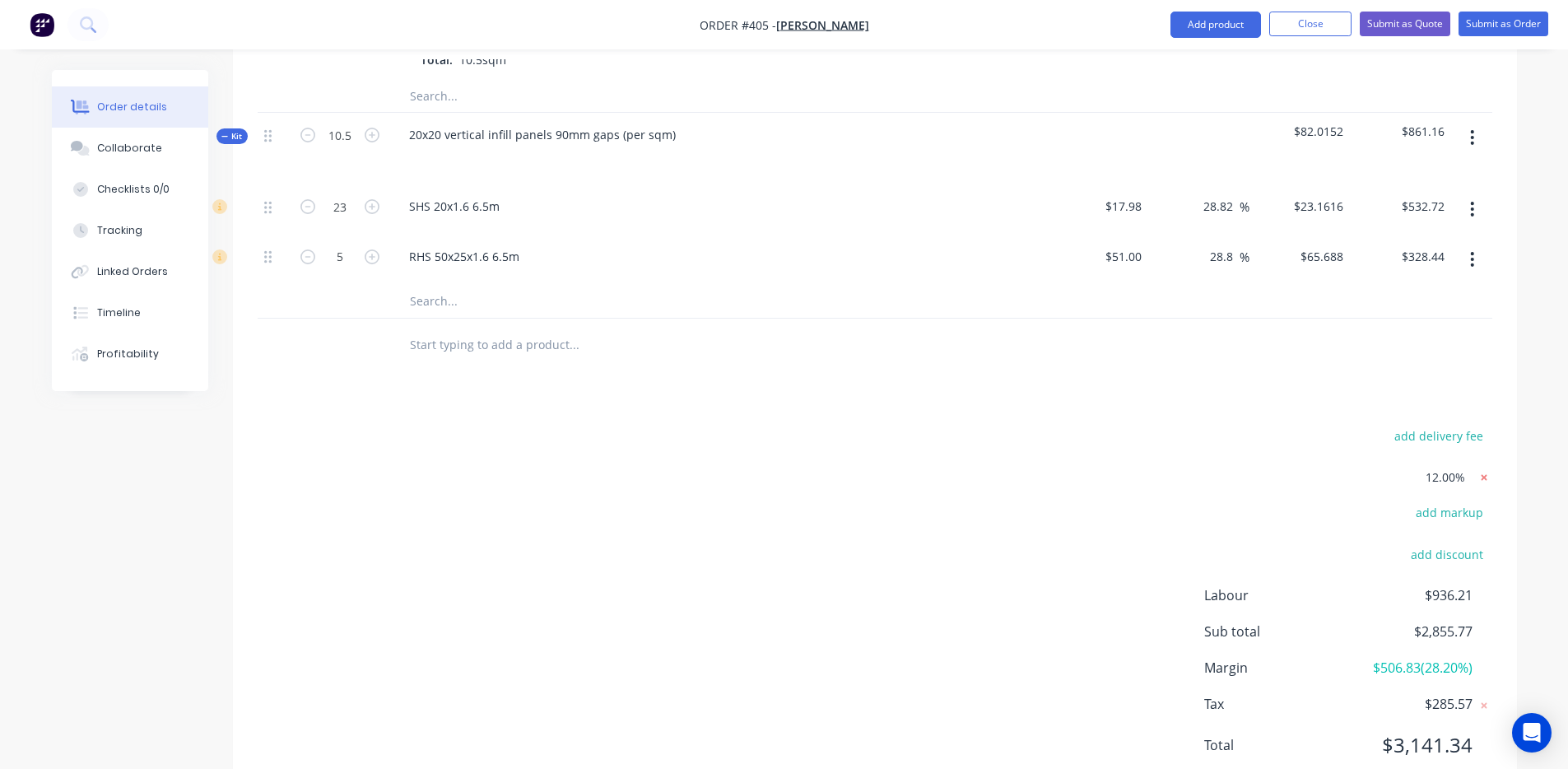
click at [1485, 469] on icon at bounding box center [1485, 478] width 17 height 17
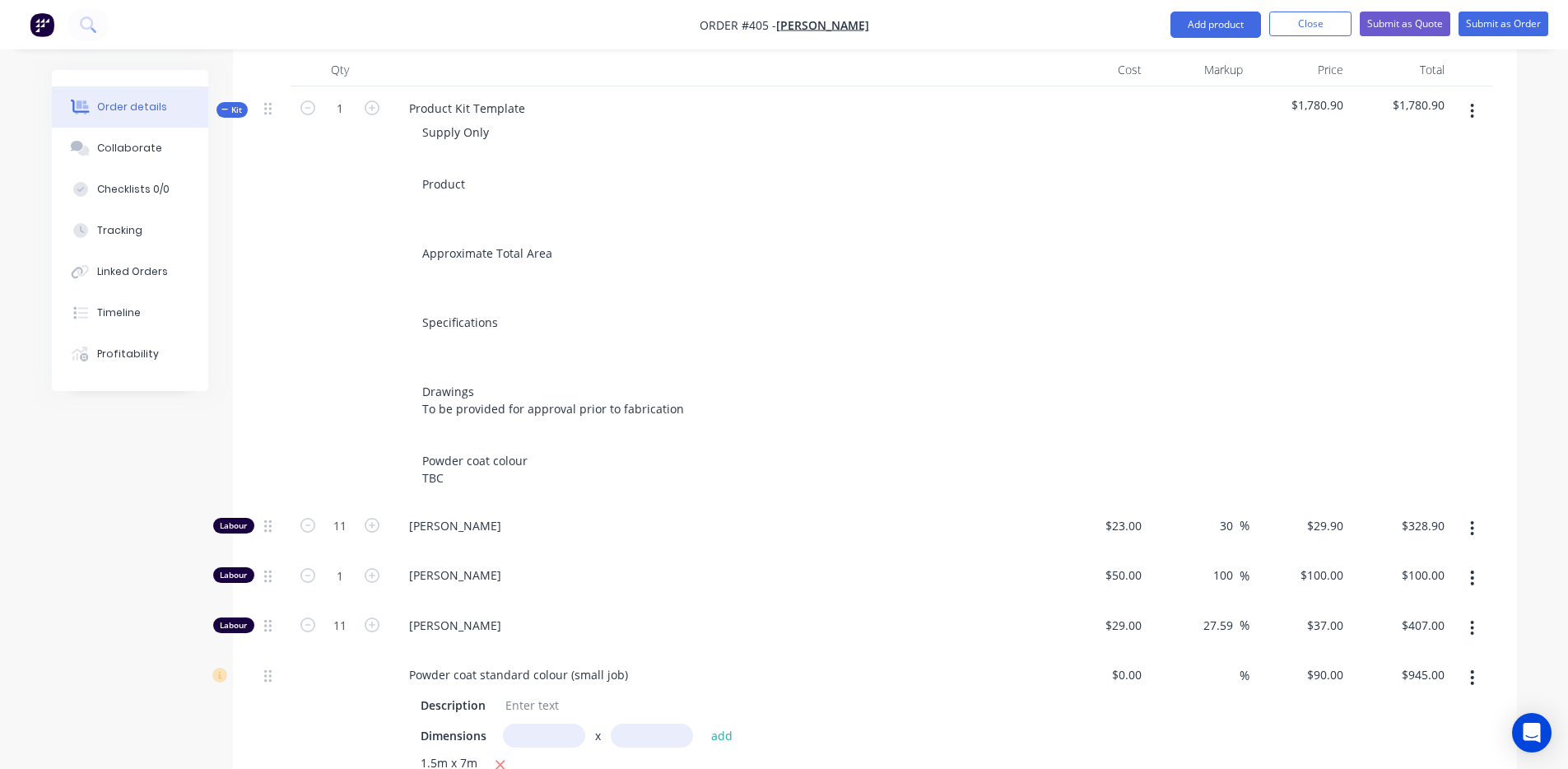
scroll to position [434, 0]
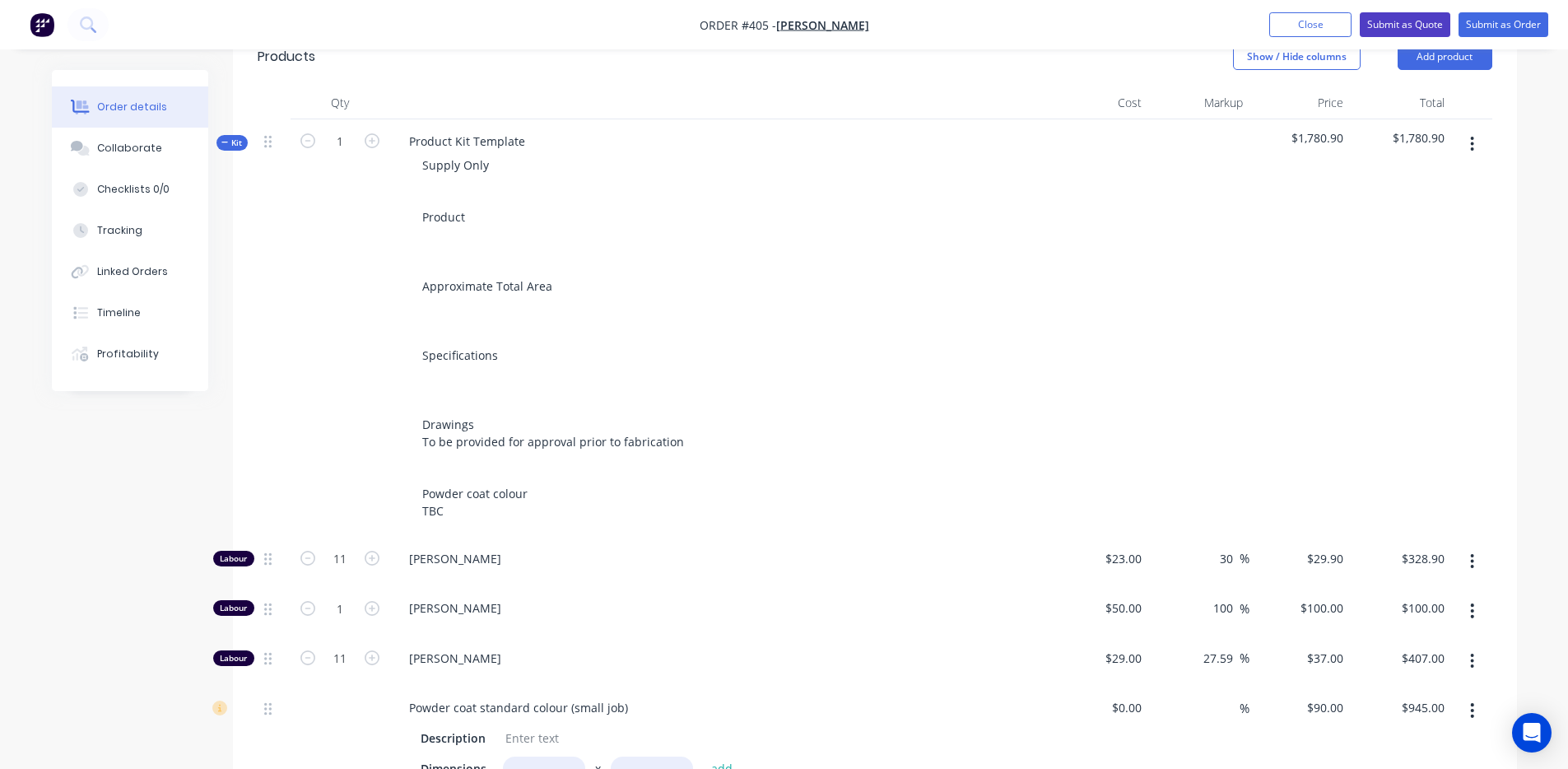
click at [1378, 26] on button "Submit as Quote" at bounding box center [1405, 24] width 90 height 24
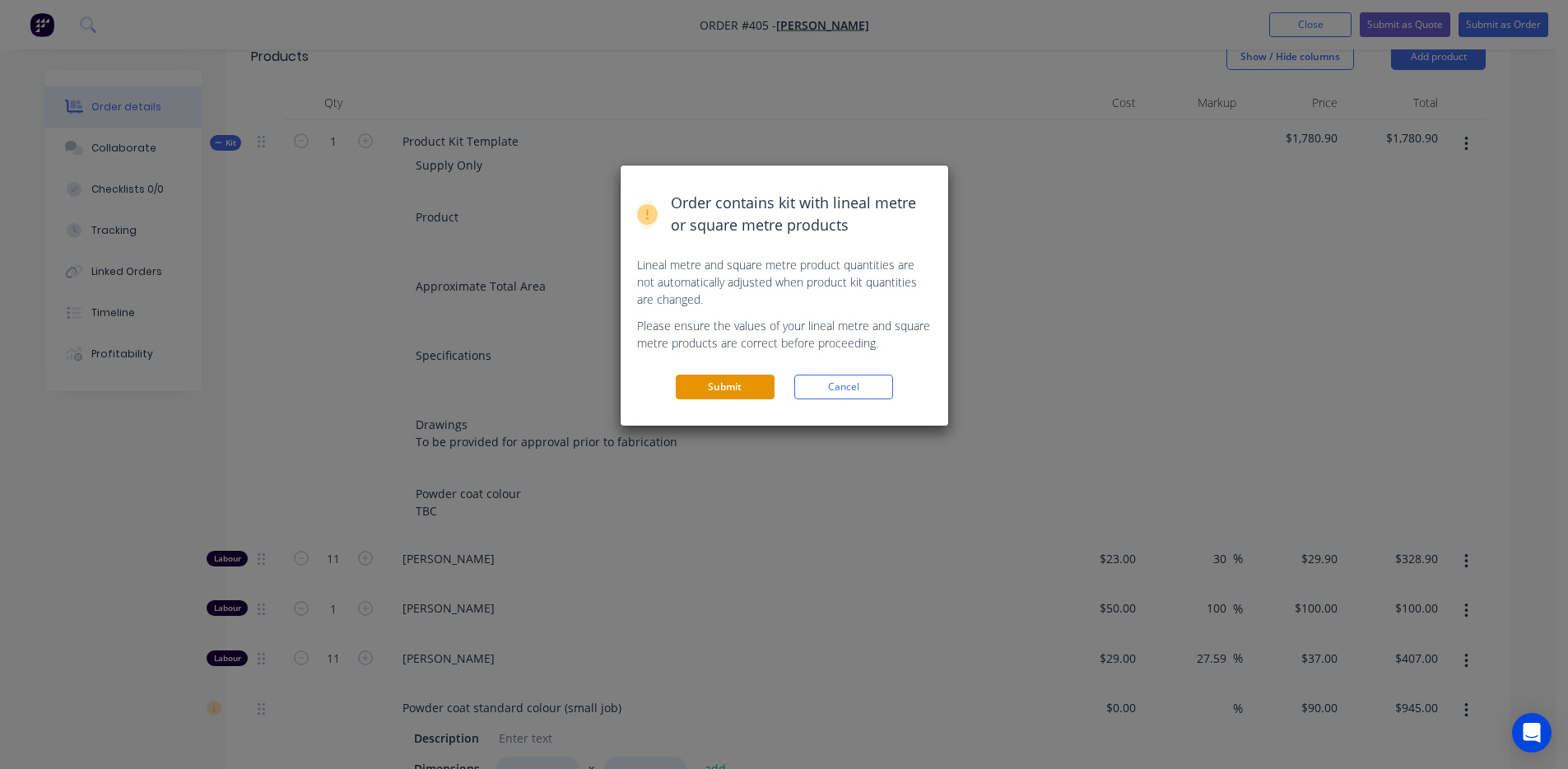
click at [742, 386] on button "Submit" at bounding box center [726, 387] width 99 height 24
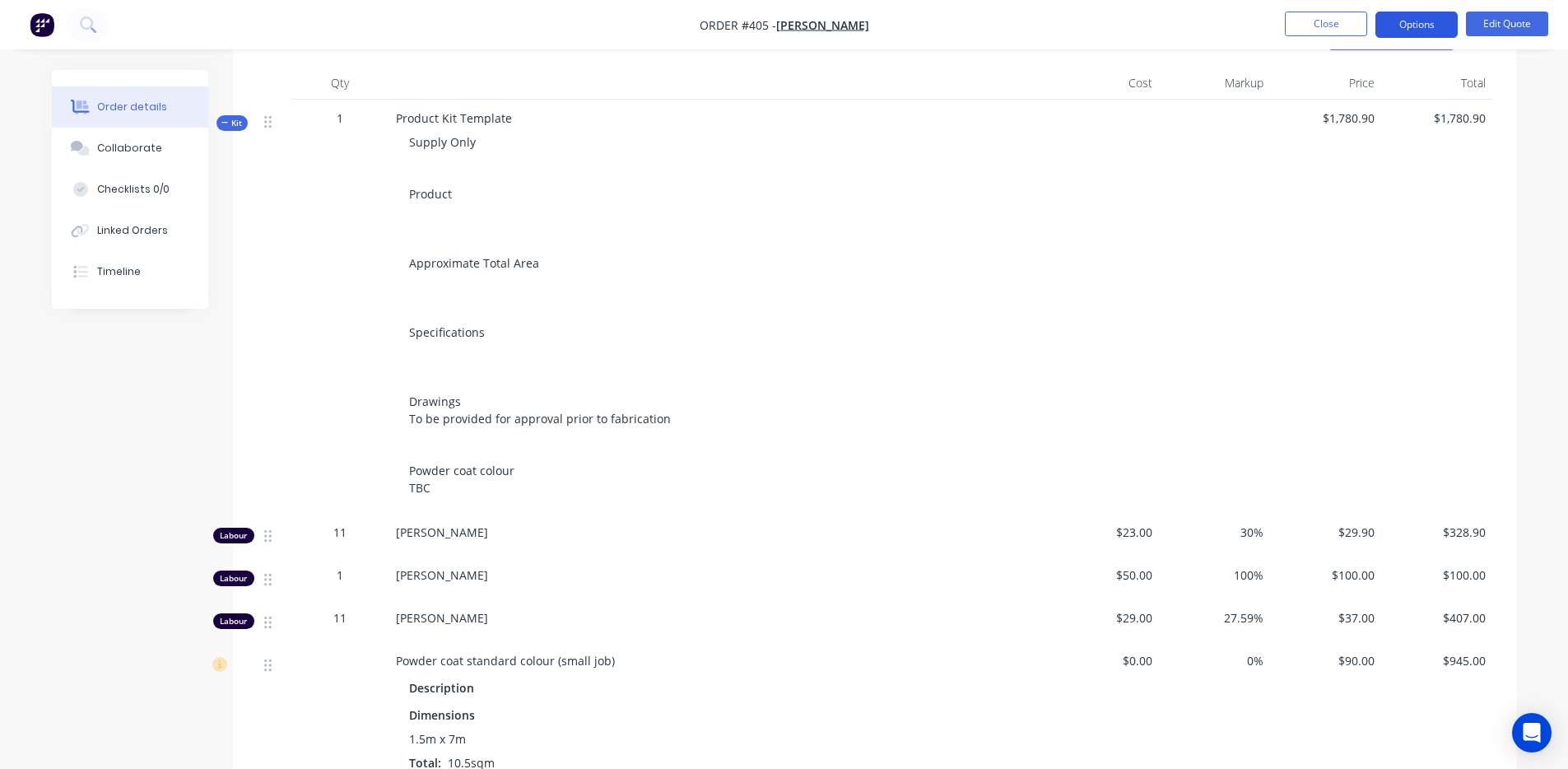
click at [1420, 21] on button "Options" at bounding box center [1417, 24] width 82 height 26
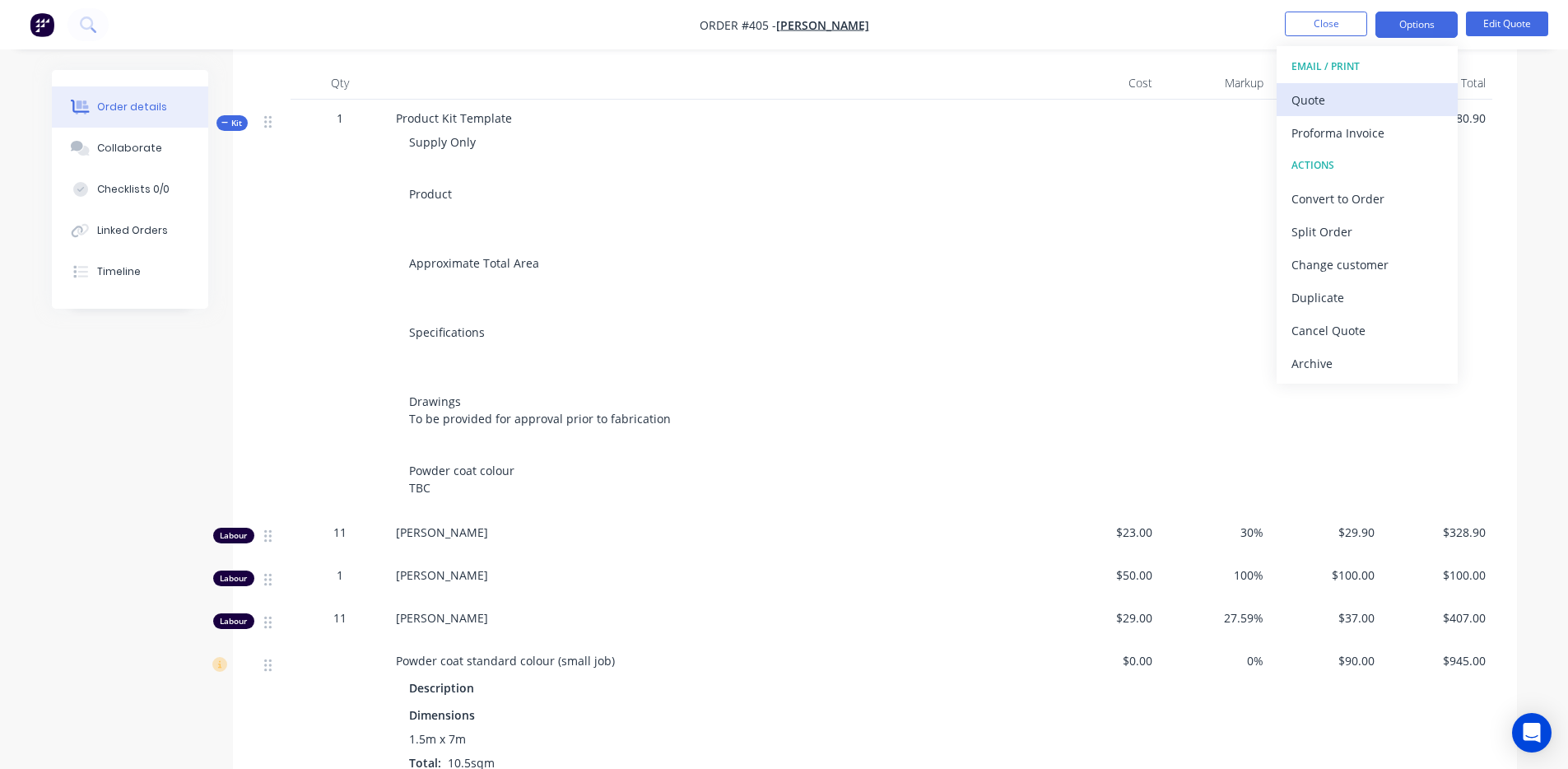
click at [1363, 98] on div "Quote" at bounding box center [1367, 100] width 151 height 24
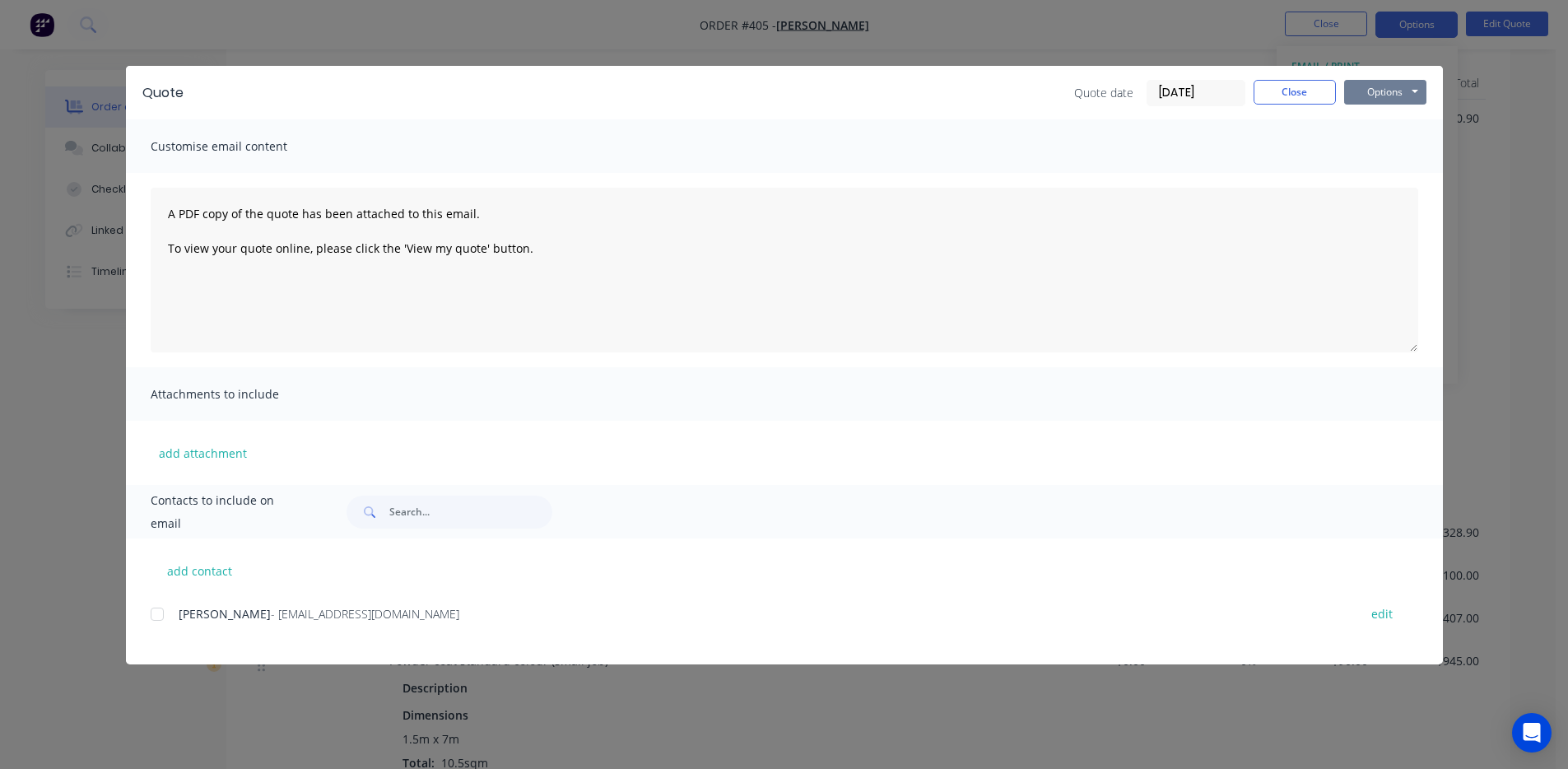
click at [1374, 100] on button "Options" at bounding box center [1385, 92] width 82 height 24
click at [1362, 125] on button "Preview" at bounding box center [1396, 121] width 105 height 27
click at [1325, 101] on button "Close" at bounding box center [1295, 92] width 82 height 24
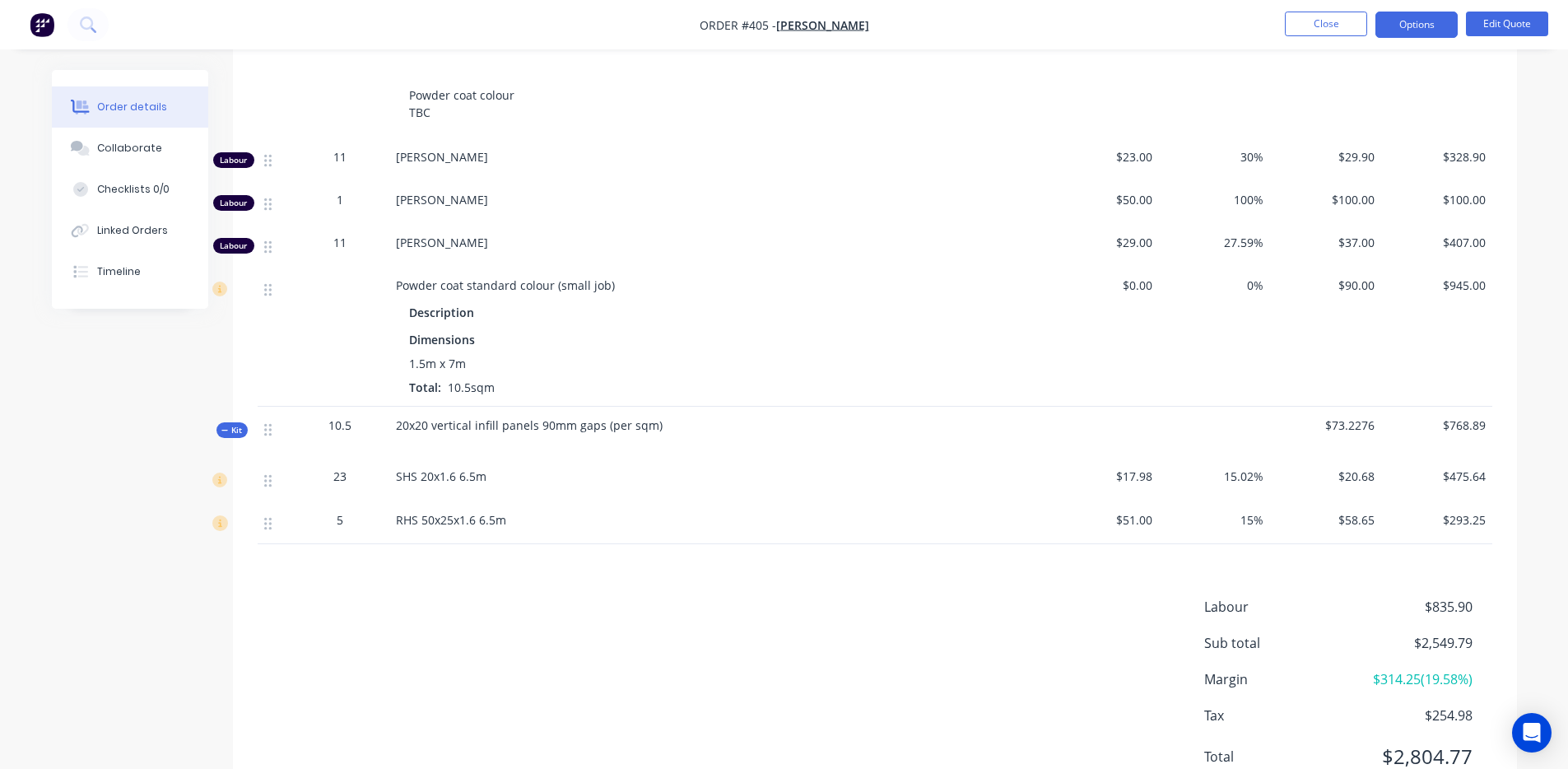
scroll to position [796, 0]
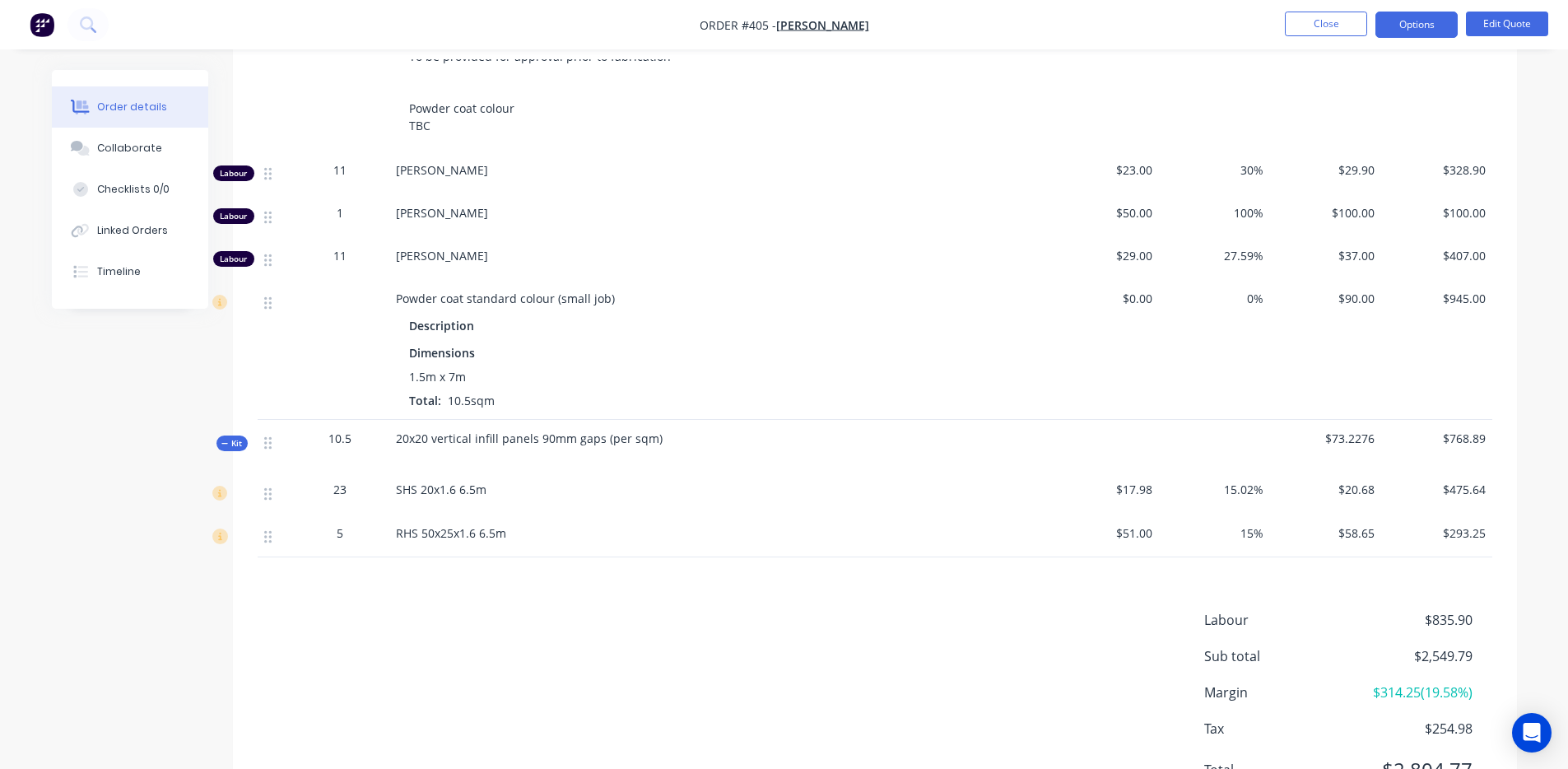
click at [1456, 440] on span "$768.89" at bounding box center [1436, 439] width 98 height 18
click at [1478, 438] on span "$768.89" at bounding box center [1436, 439] width 98 height 18
copy span "768.89"
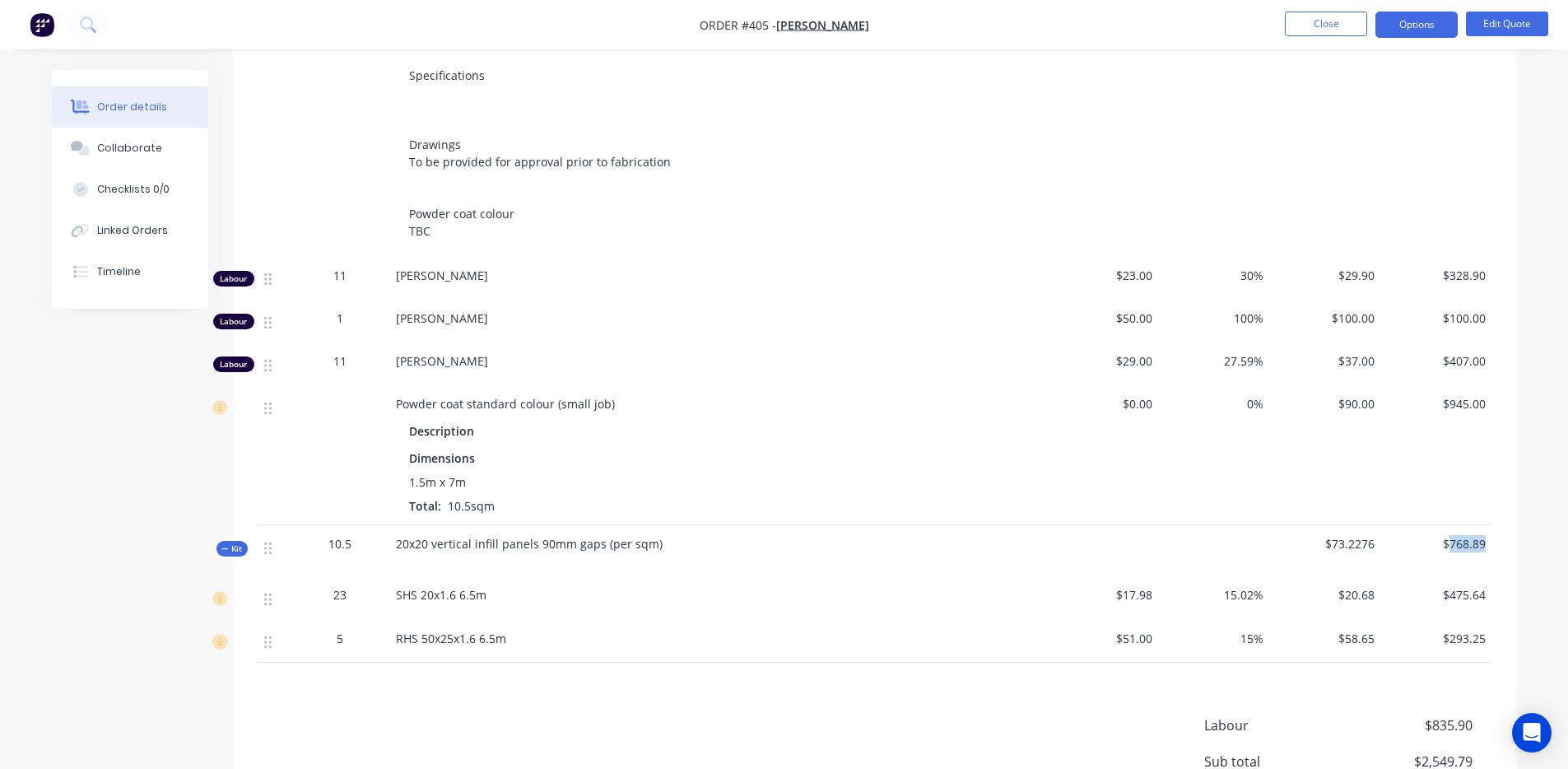
scroll to position [606, 0]
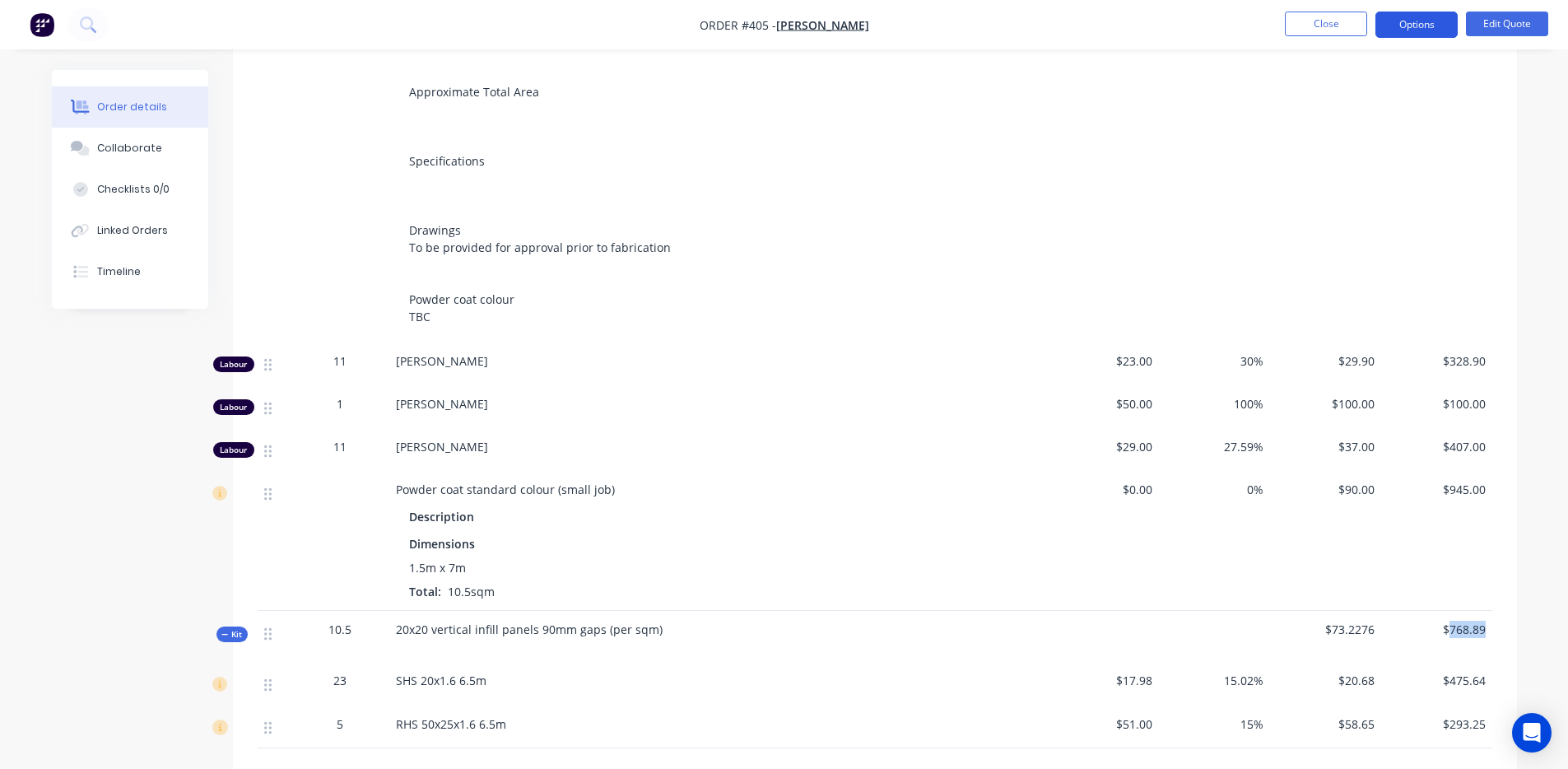
click at [1443, 28] on button "Options" at bounding box center [1417, 24] width 82 height 26
click at [1496, 21] on button "Edit Quote" at bounding box center [1507, 23] width 82 height 24
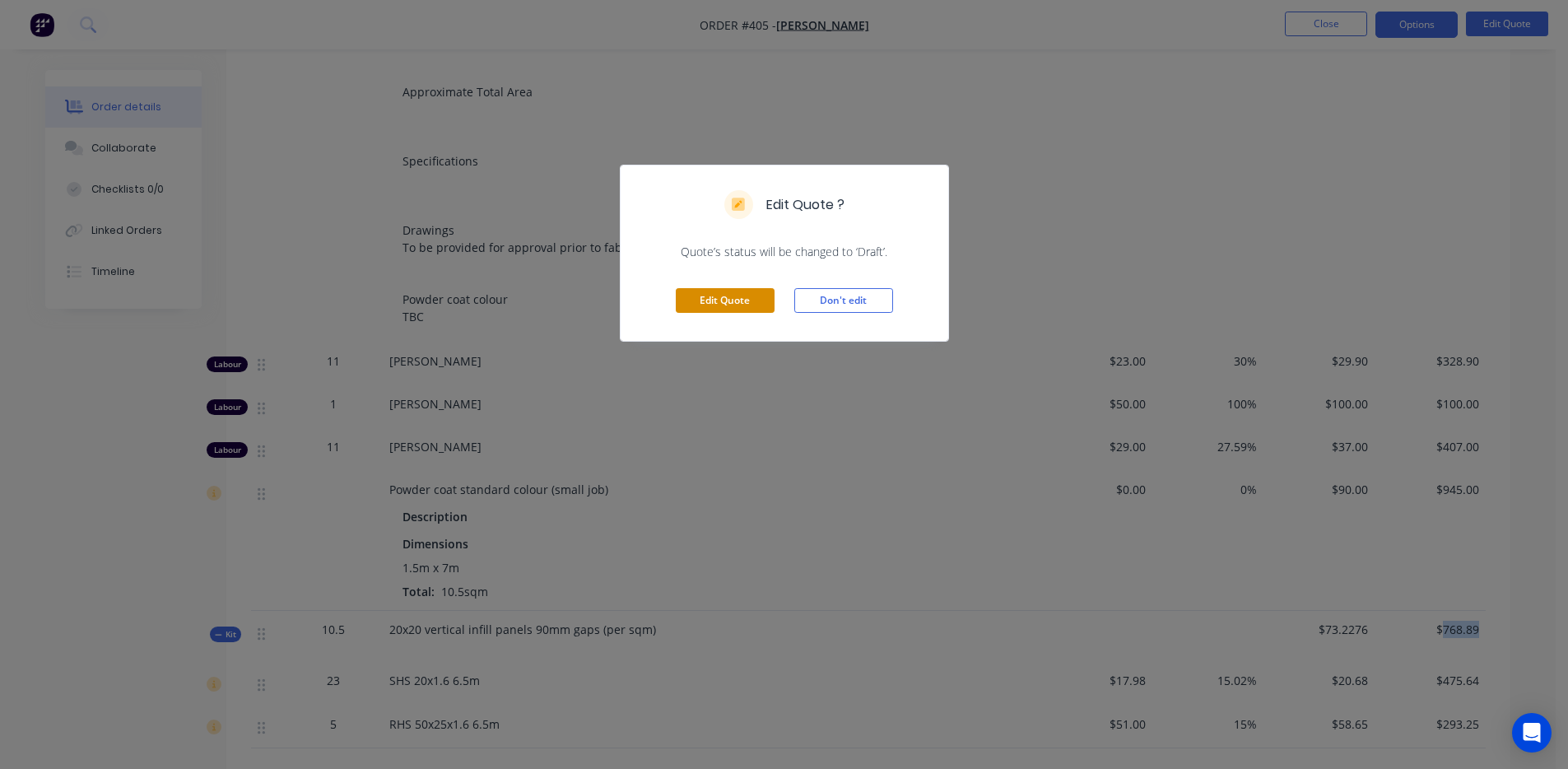
click at [731, 307] on button "Edit Quote" at bounding box center [726, 301] width 99 height 24
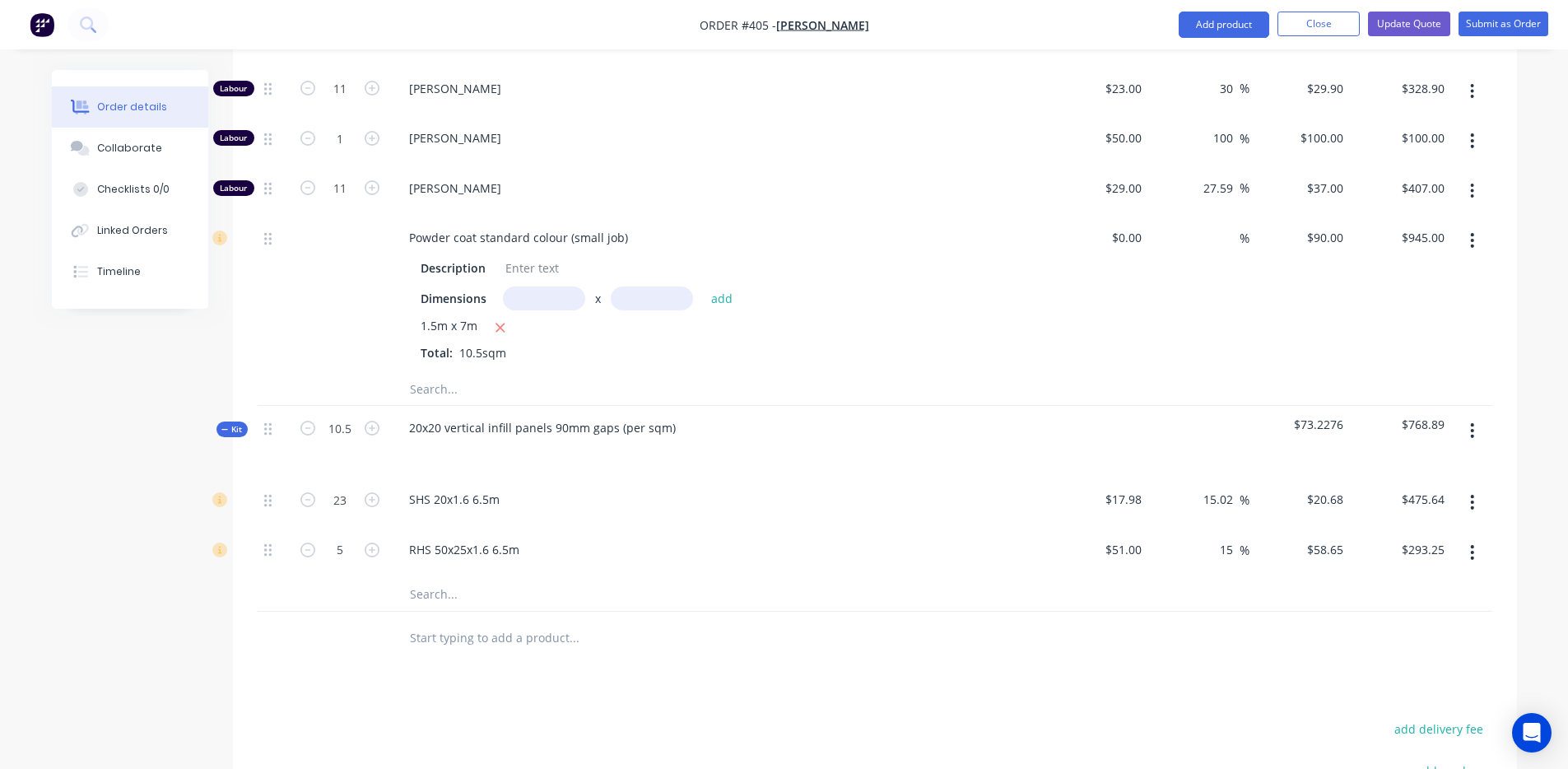
scroll to position [923, 0]
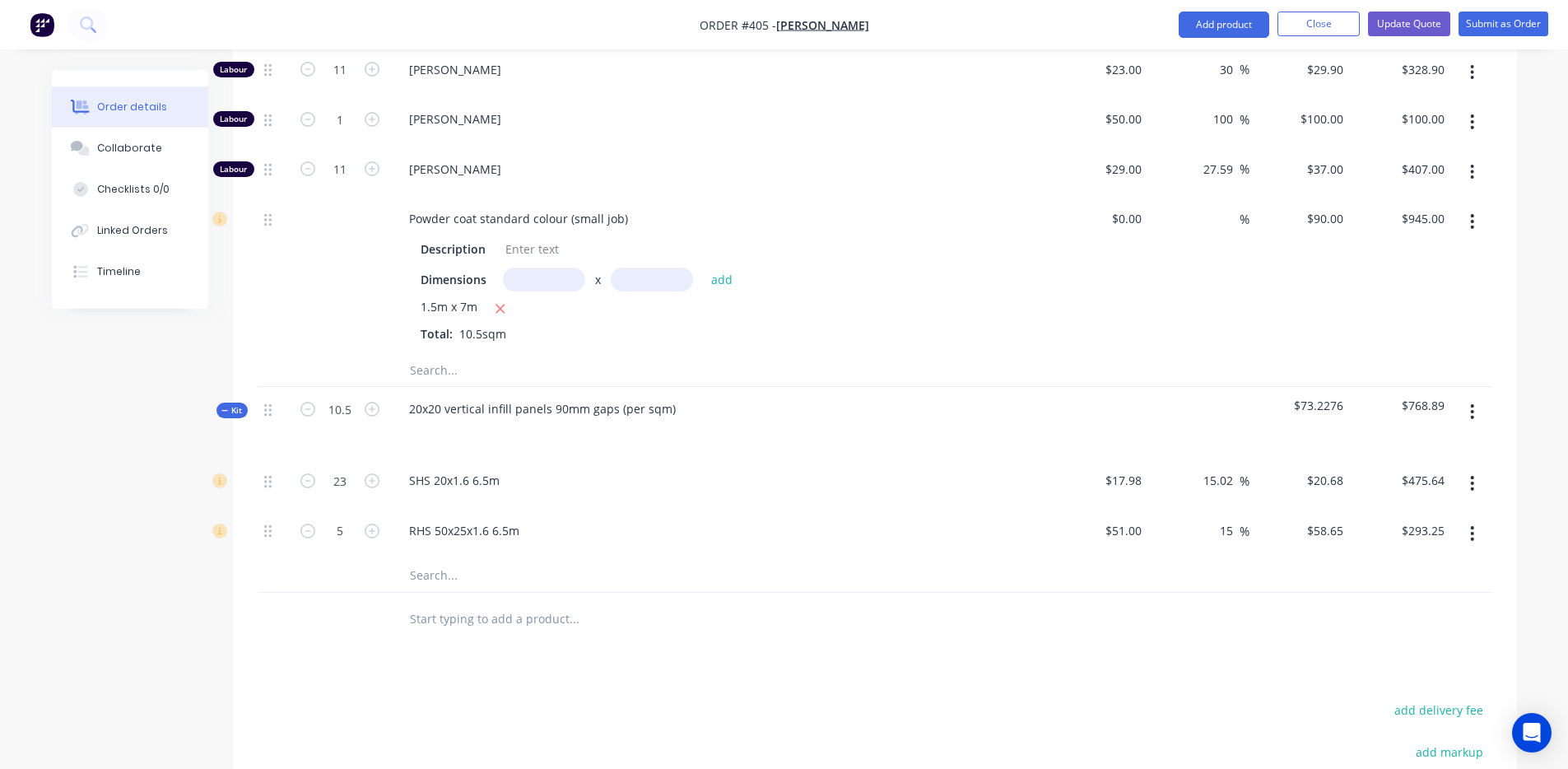
click at [561, 364] on input "text" at bounding box center [574, 370] width 329 height 33
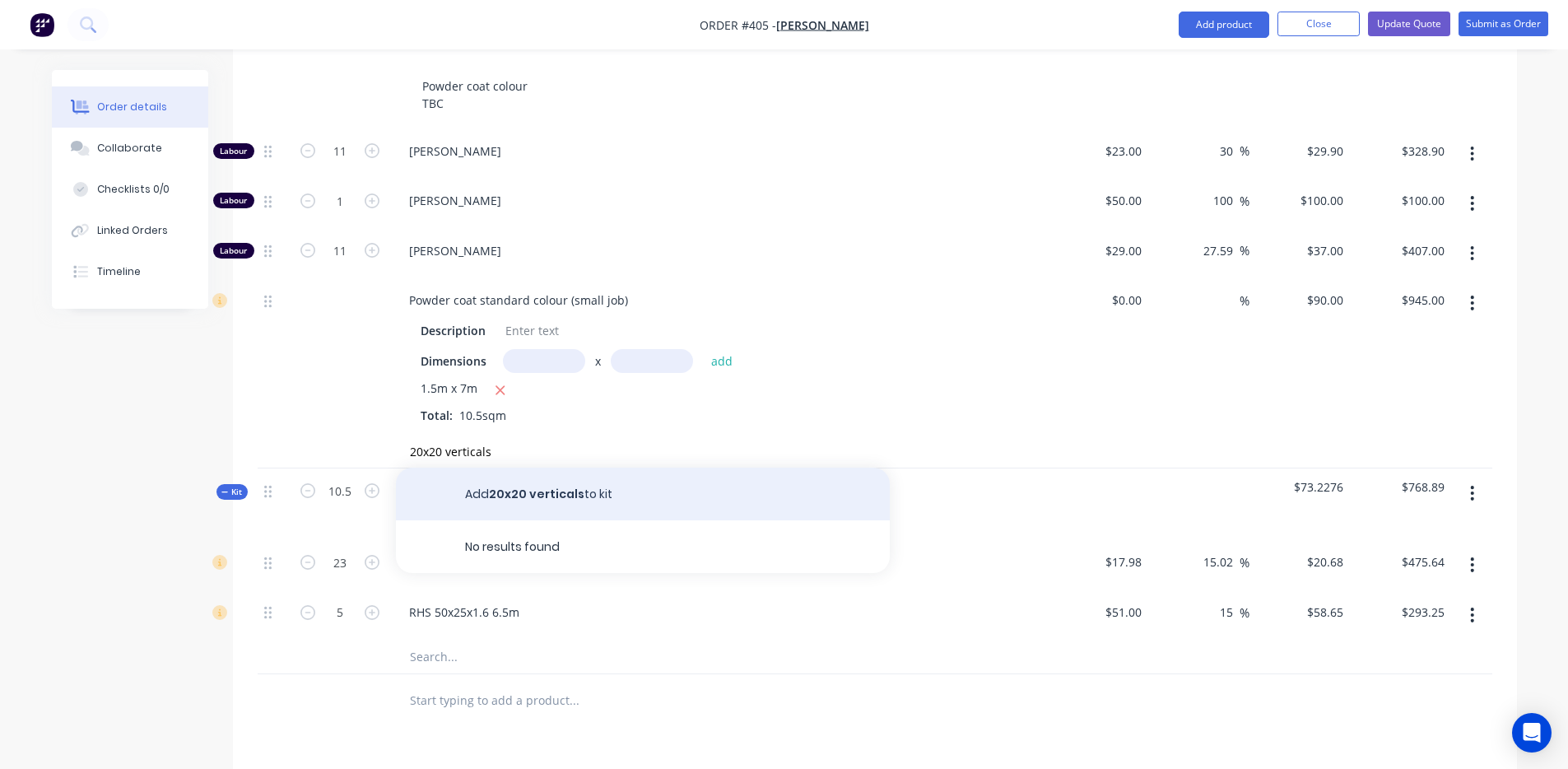
click at [517, 483] on button "Add 20x20 verticals to kit" at bounding box center [644, 494] width 494 height 52
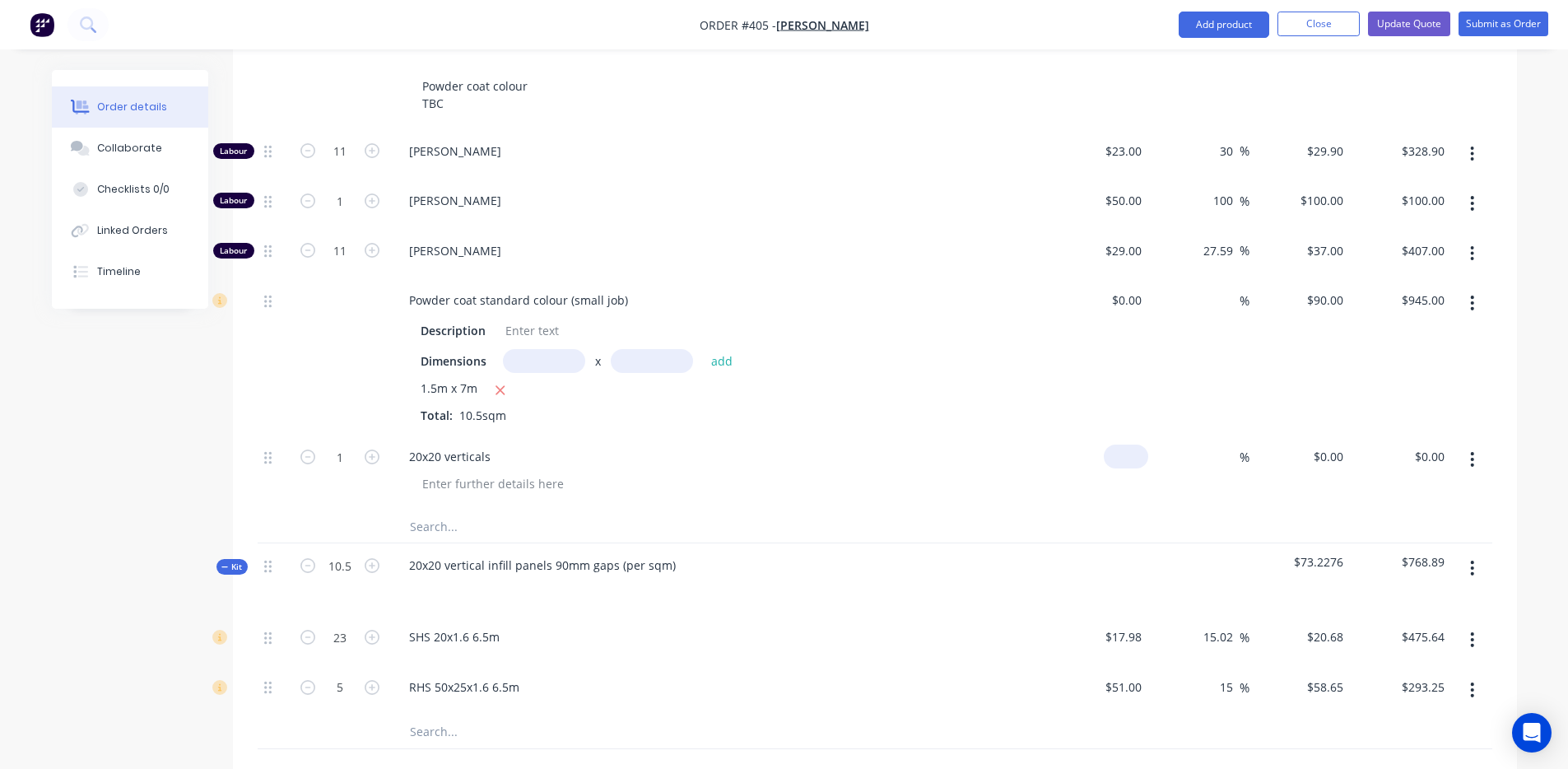
click at [1140, 445] on input at bounding box center [1130, 457] width 38 height 24
click at [1340, 553] on span "$73.2276" at bounding box center [1300, 562] width 88 height 18
click at [1437, 445] on input "0.00" at bounding box center [1432, 457] width 38 height 24
paste input "768.89"
click at [1327, 553] on span "$73.2276" at bounding box center [1300, 562] width 88 height 18
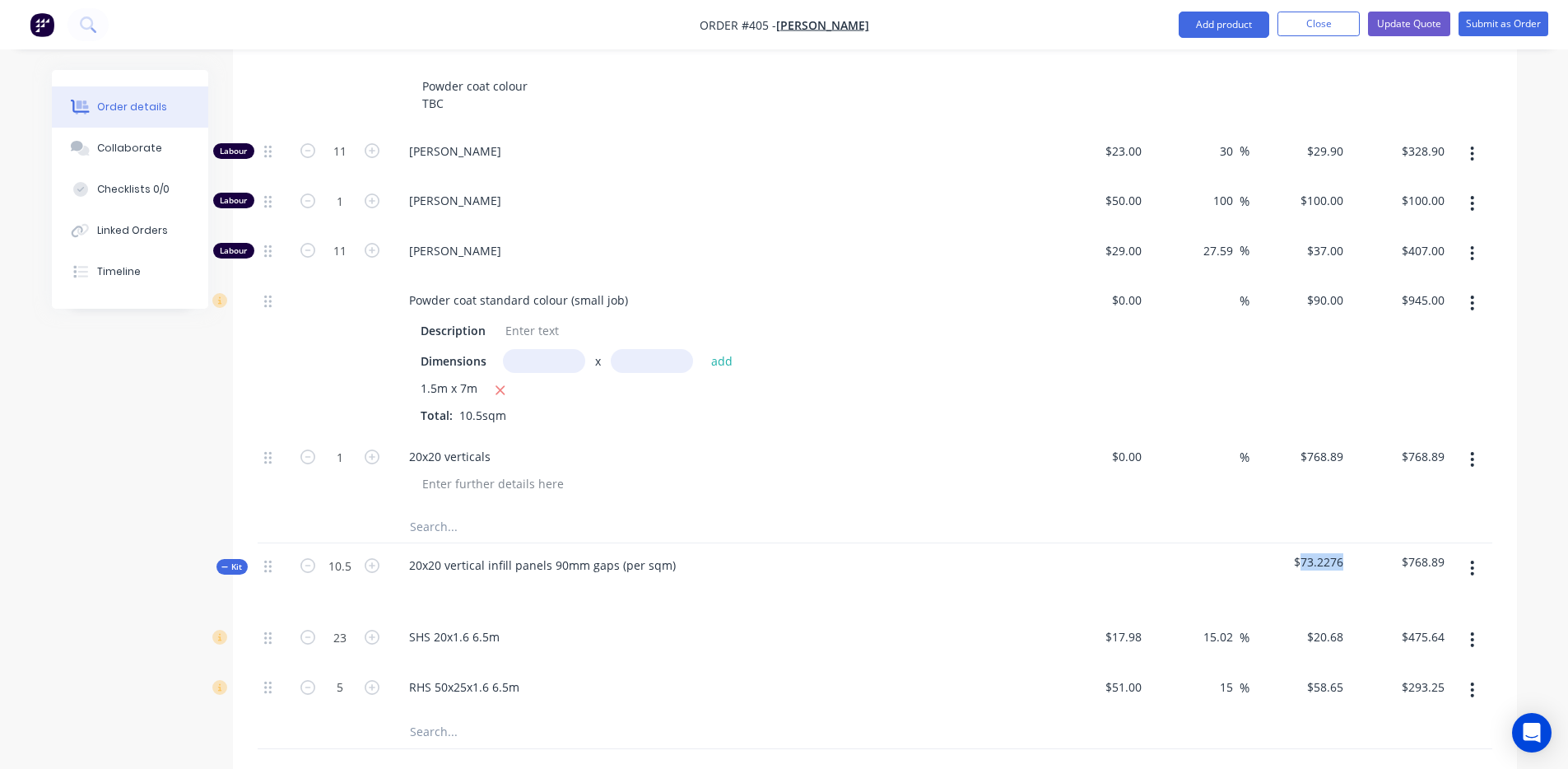
click at [1328, 553] on span "$73.2276" at bounding box center [1300, 562] width 88 height 18
copy span "73.2276"
click at [1330, 445] on input "768.89" at bounding box center [1325, 457] width 51 height 24
paste input "3.2276"
click at [1353, 485] on div "$73.23 $768.89" at bounding box center [1400, 472] width 102 height 75
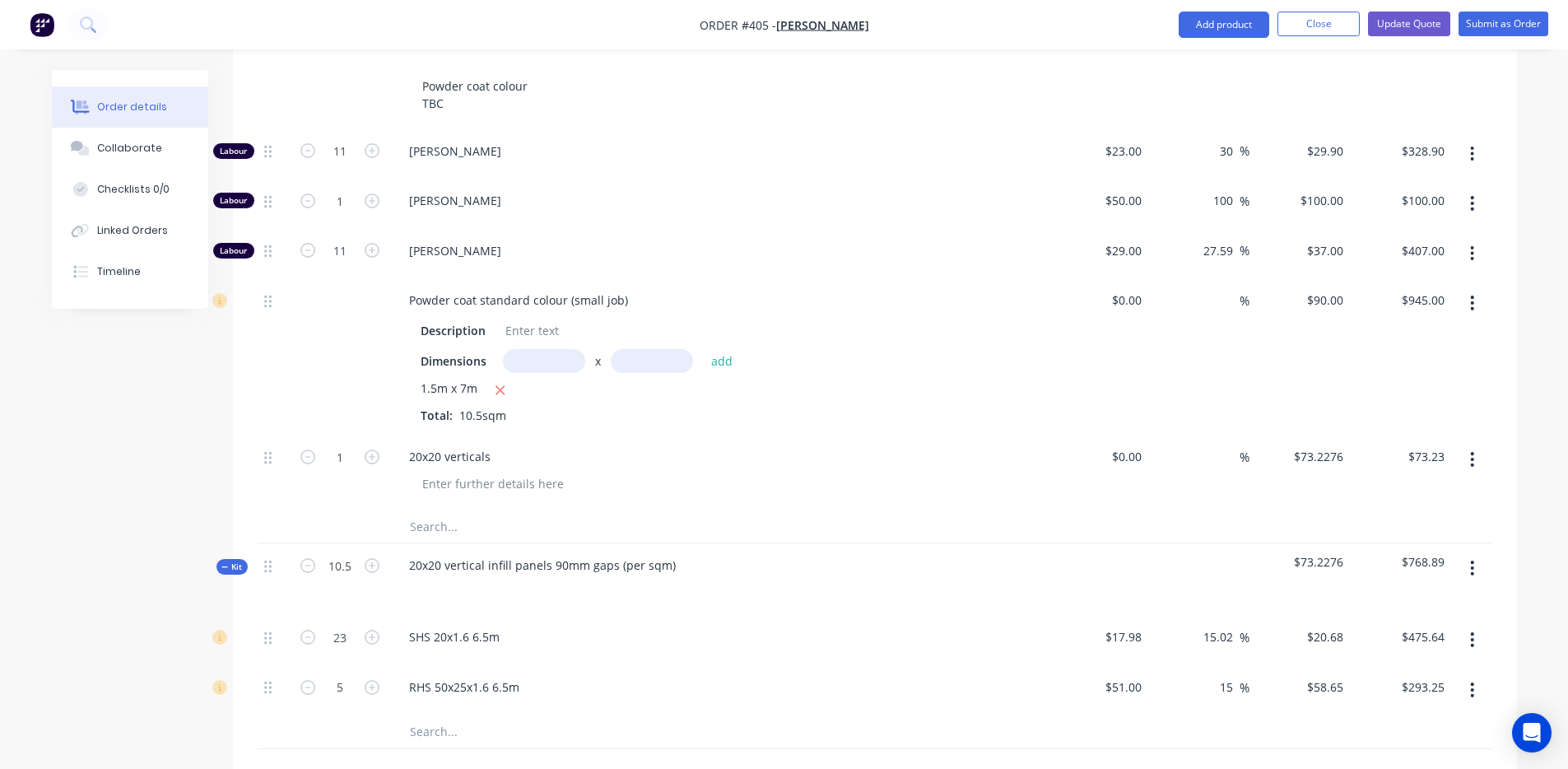
click at [1413, 553] on span "$768.89" at bounding box center [1401, 562] width 88 height 18
click at [1414, 553] on span "$768.89" at bounding box center [1401, 562] width 88 height 18
copy span "768.89"
click at [1427, 445] on input "73.23" at bounding box center [1429, 457] width 45 height 24
paste input "68.89"
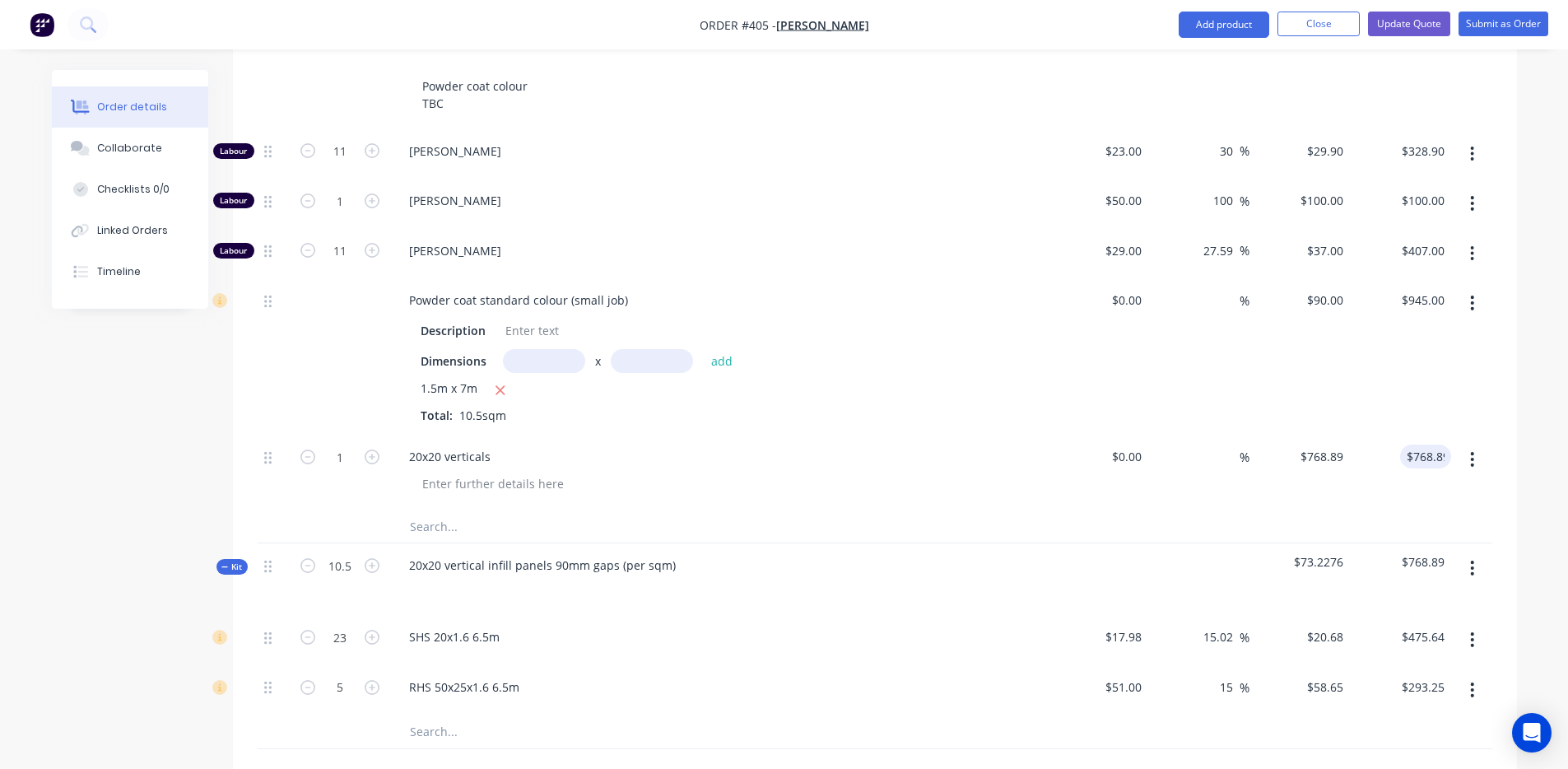
click at [1380, 474] on div "$768.89 768.89" at bounding box center [1400, 472] width 102 height 75
click at [1229, 445] on input at bounding box center [1230, 457] width 19 height 24
click at [1224, 464] on div "%" at bounding box center [1199, 472] width 102 height 75
click at [1140, 445] on input "0" at bounding box center [1130, 457] width 38 height 24
click at [1336, 445] on input "0" at bounding box center [1331, 457] width 38 height 24
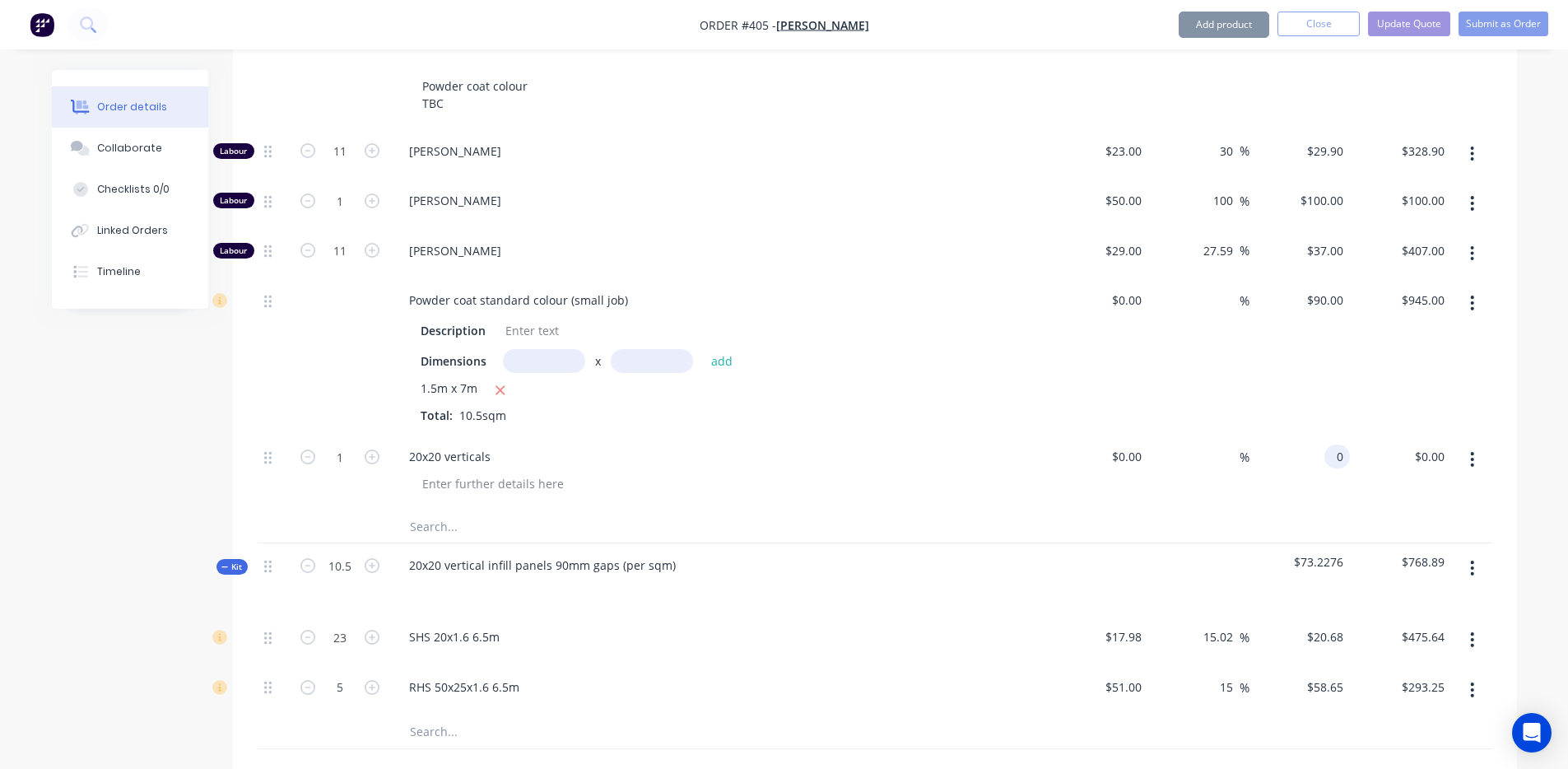
paste input "768.89"
click at [1240, 448] on span "%" at bounding box center [1244, 457] width 10 height 19
click at [1216, 510] on div at bounding box center [875, 526] width 1235 height 34
click at [1326, 445] on div "0 $0.00" at bounding box center [1328, 457] width 45 height 24
paste input "768.89"
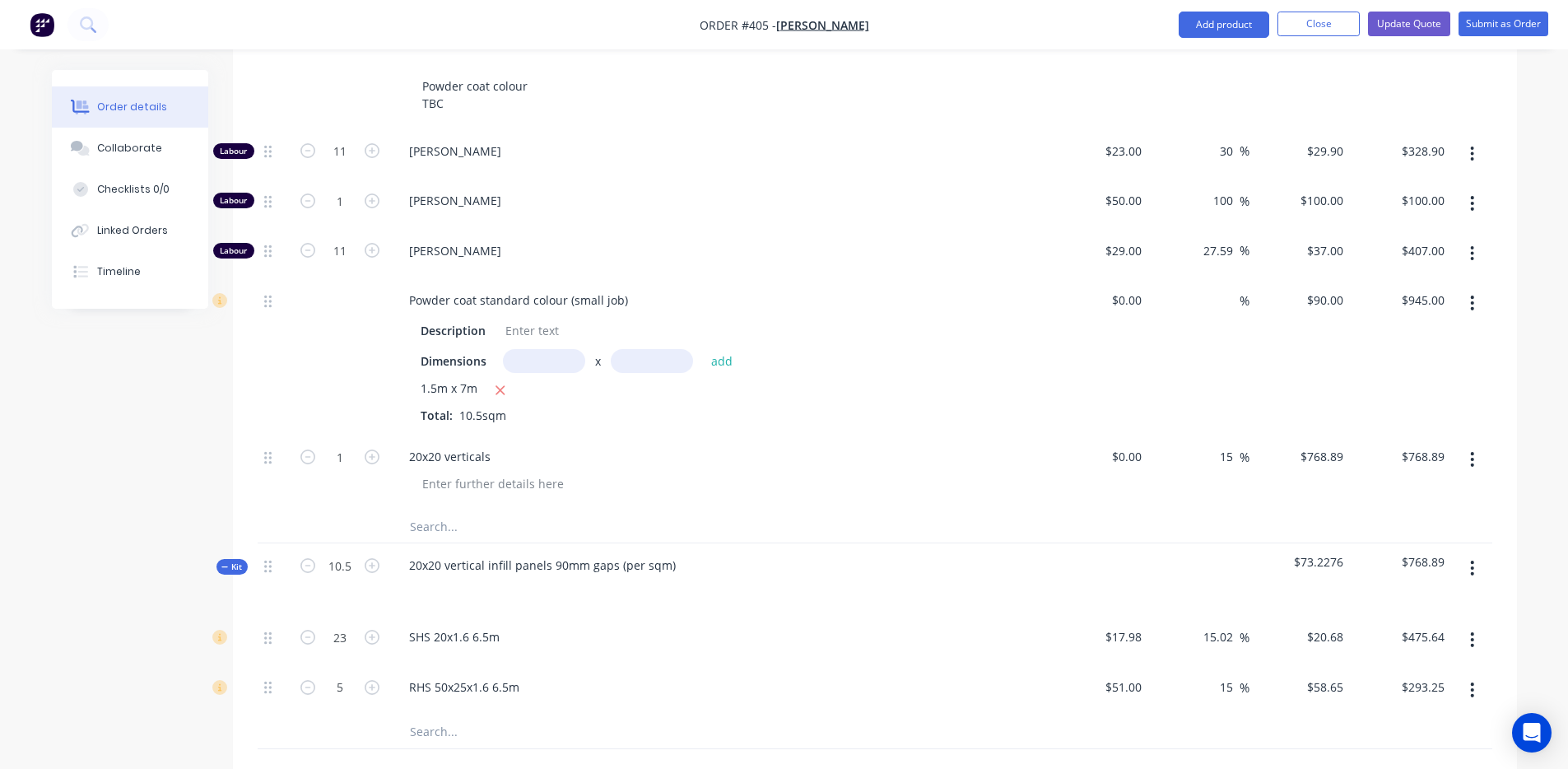
click at [1327, 469] on div "$768.89 $768.89" at bounding box center [1300, 472] width 102 height 75
click at [1115, 435] on div "0 0" at bounding box center [1099, 472] width 102 height 75
paste input "768.89"
click at [1229, 481] on div "15 15 %" at bounding box center [1199, 472] width 102 height 75
click at [1301, 445] on input "884.2235" at bounding box center [1318, 457] width 64 height 24
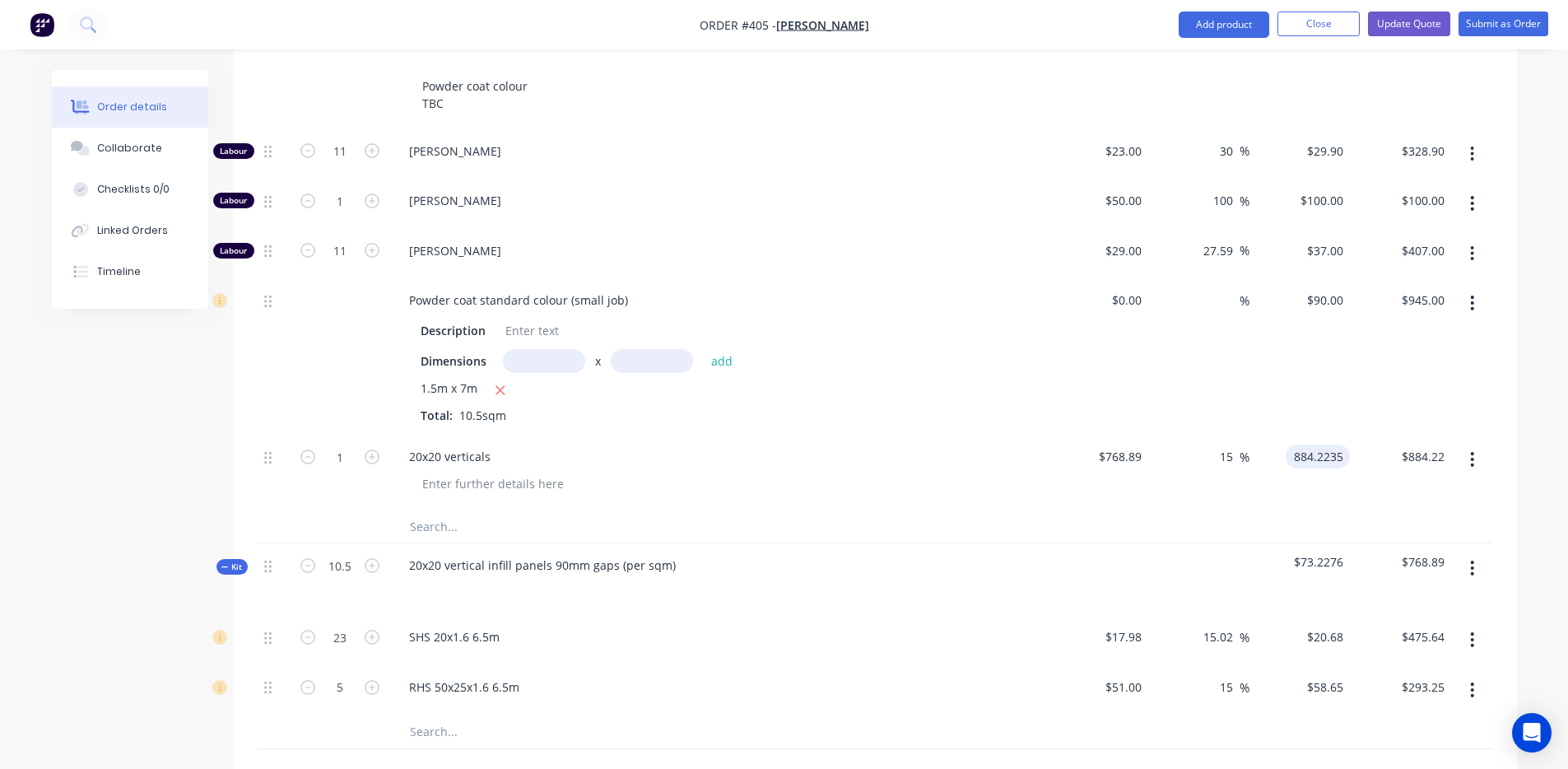
paste input "768.89"
click at [1177, 470] on div "15 %" at bounding box center [1199, 472] width 102 height 75
click at [1216, 445] on div "%" at bounding box center [1232, 457] width 35 height 24
click at [1314, 468] on div "$884.2235 $768.89" at bounding box center [1300, 472] width 102 height 75
click at [1115, 445] on input "768.89" at bounding box center [1127, 457] width 45 height 24
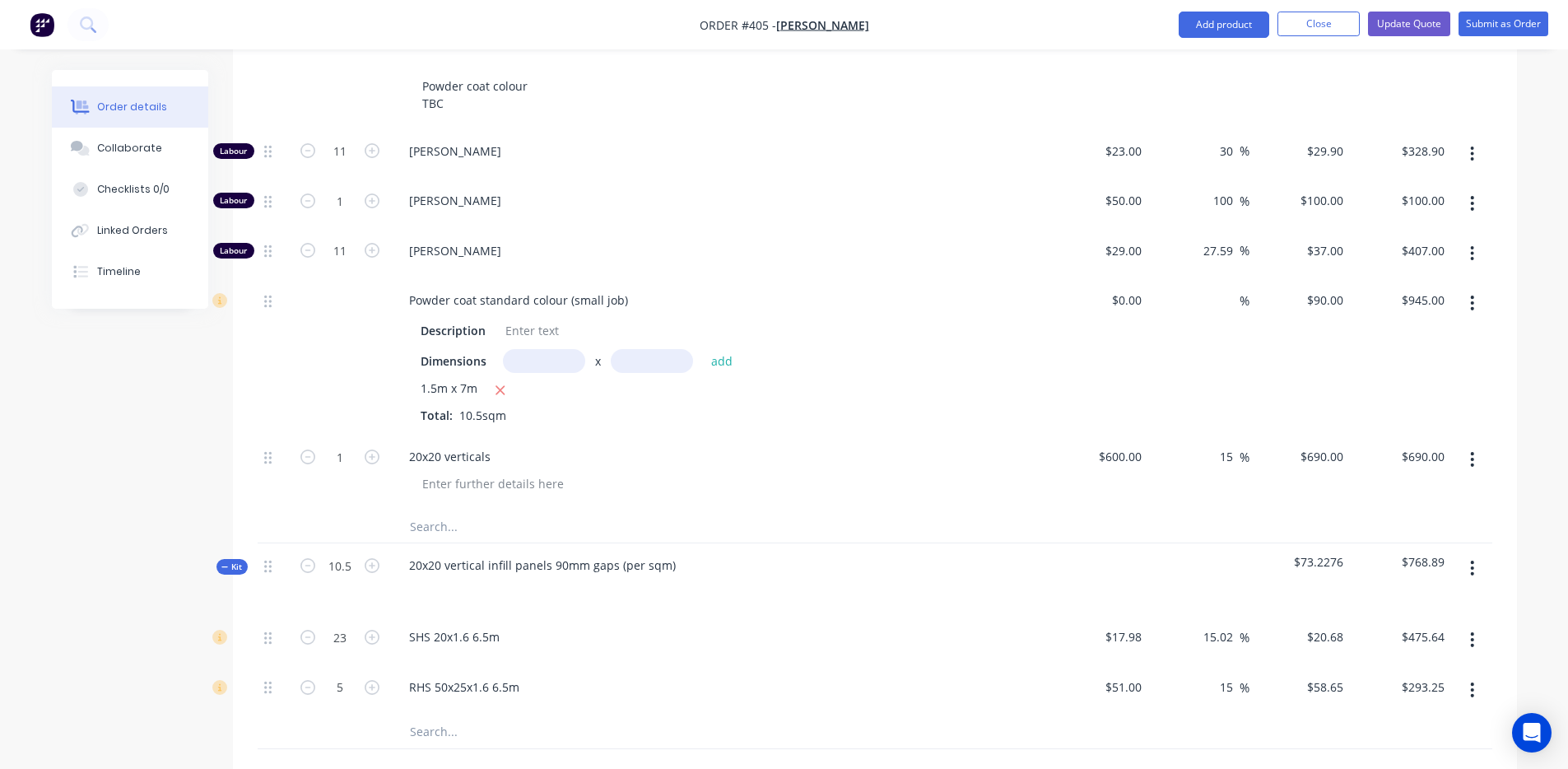
click at [1265, 451] on div "$690.00 $690.00" at bounding box center [1300, 472] width 102 height 75
click at [1134, 445] on input "600" at bounding box center [1123, 457] width 51 height 24
click at [1132, 510] on div at bounding box center [875, 526] width 1235 height 34
click at [1118, 445] on div "650 650" at bounding box center [1131, 457] width 35 height 24
click at [1141, 445] on input "650" at bounding box center [1134, 457] width 28 height 24
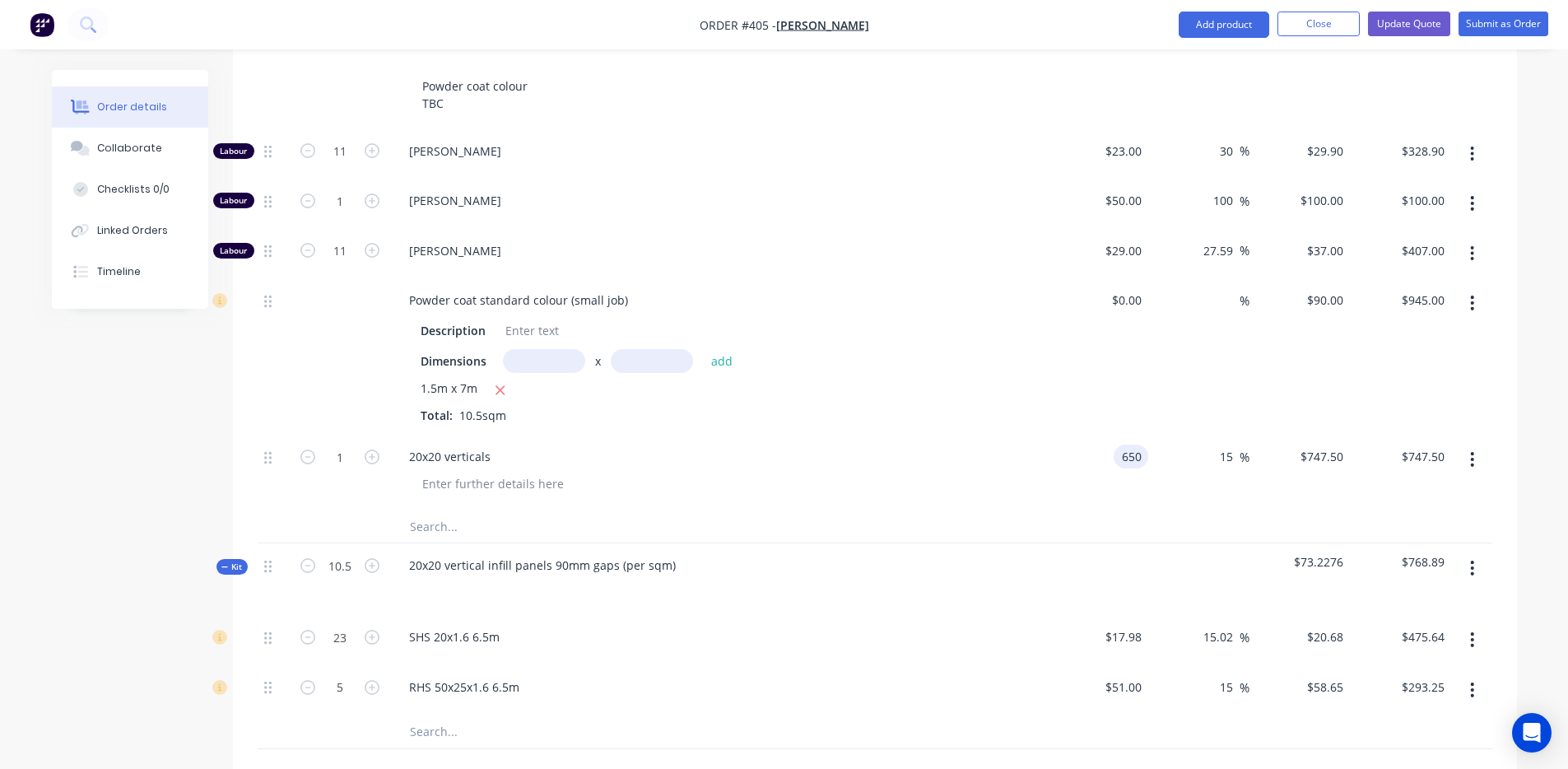
click at [1143, 445] on input "650" at bounding box center [1134, 457] width 28 height 24
click at [1144, 445] on input "650" at bounding box center [1134, 457] width 28 height 24
click at [1137, 445] on input "650" at bounding box center [1134, 457] width 28 height 24
click at [1143, 445] on input "650" at bounding box center [1134, 457] width 28 height 24
click at [1119, 510] on div at bounding box center [875, 526] width 1235 height 34
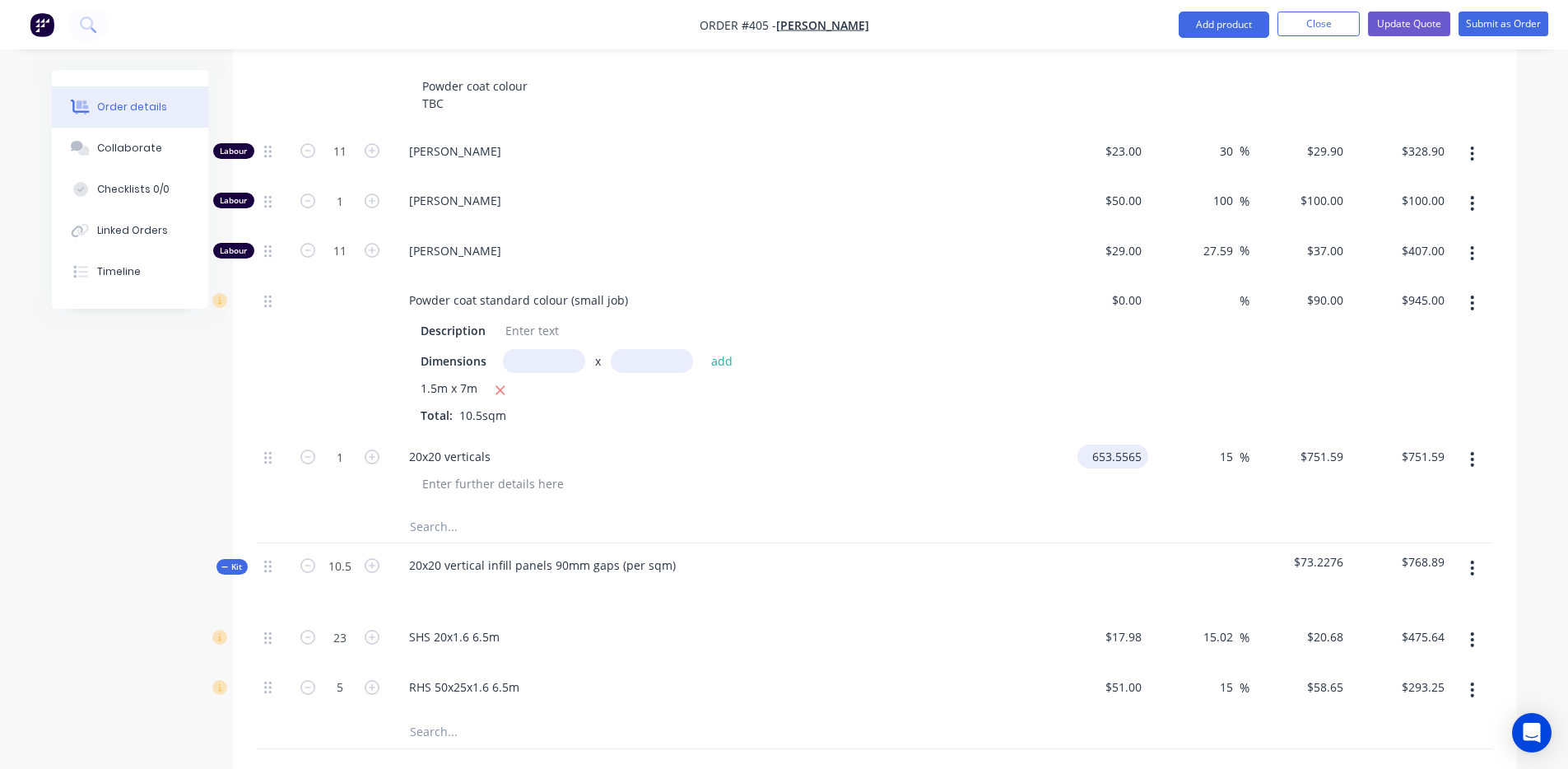
click at [1126, 445] on input "653.5565" at bounding box center [1116, 457] width 64 height 24
click at [981, 380] on div "1.5m x 7m" at bounding box center [718, 390] width 596 height 21
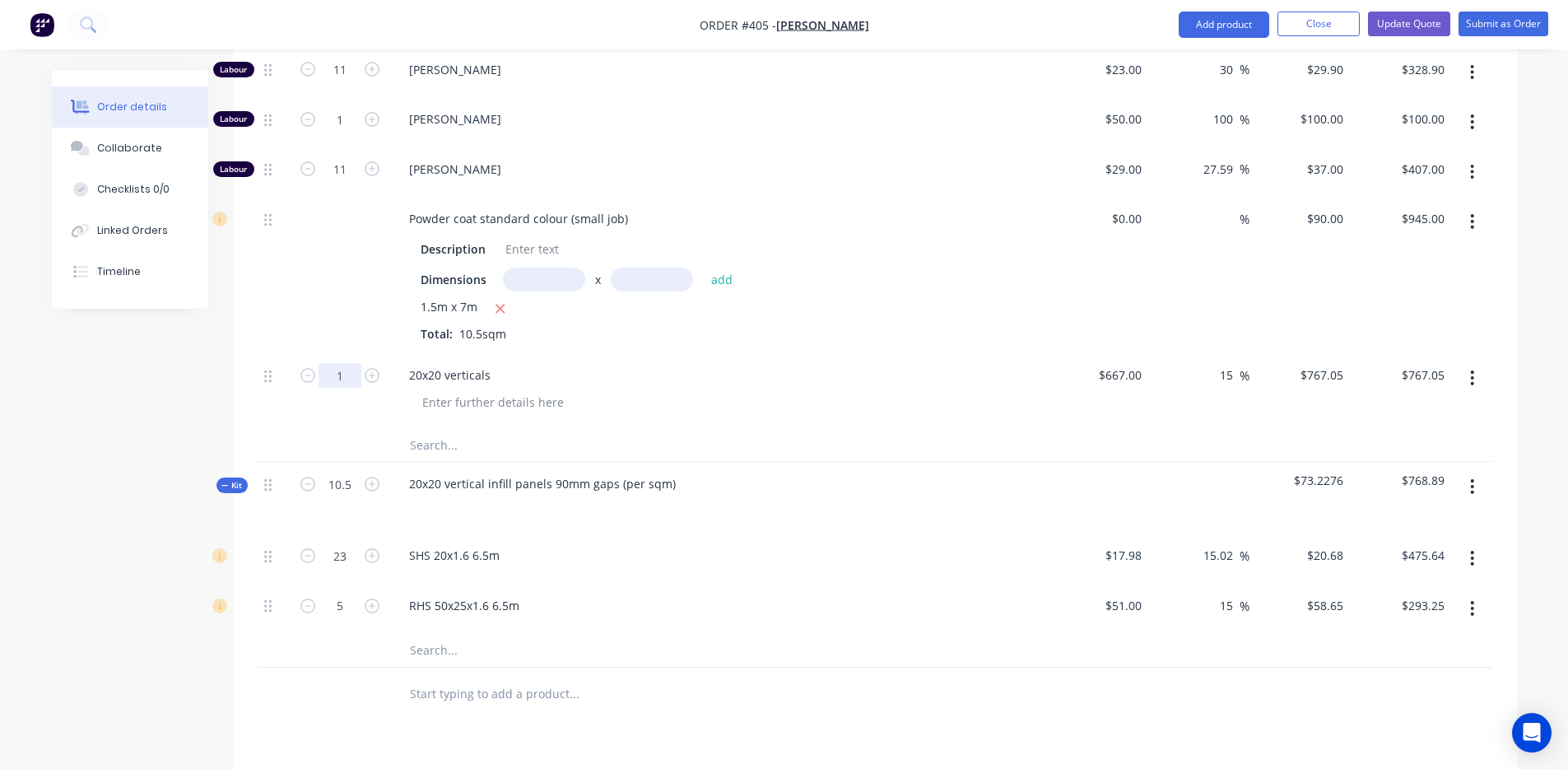
click at [345, 365] on input "1" at bounding box center [340, 375] width 43 height 24
click at [346, 363] on input "1" at bounding box center [340, 375] width 43 height 24
click at [869, 329] on div "Powder coat standard colour (small job) Description Dimensions x add 1.5m x 7m …" at bounding box center [718, 275] width 659 height 157
click at [1124, 363] on input "667" at bounding box center [1134, 375] width 28 height 24
click at [1125, 363] on input "667" at bounding box center [1134, 375] width 28 height 24
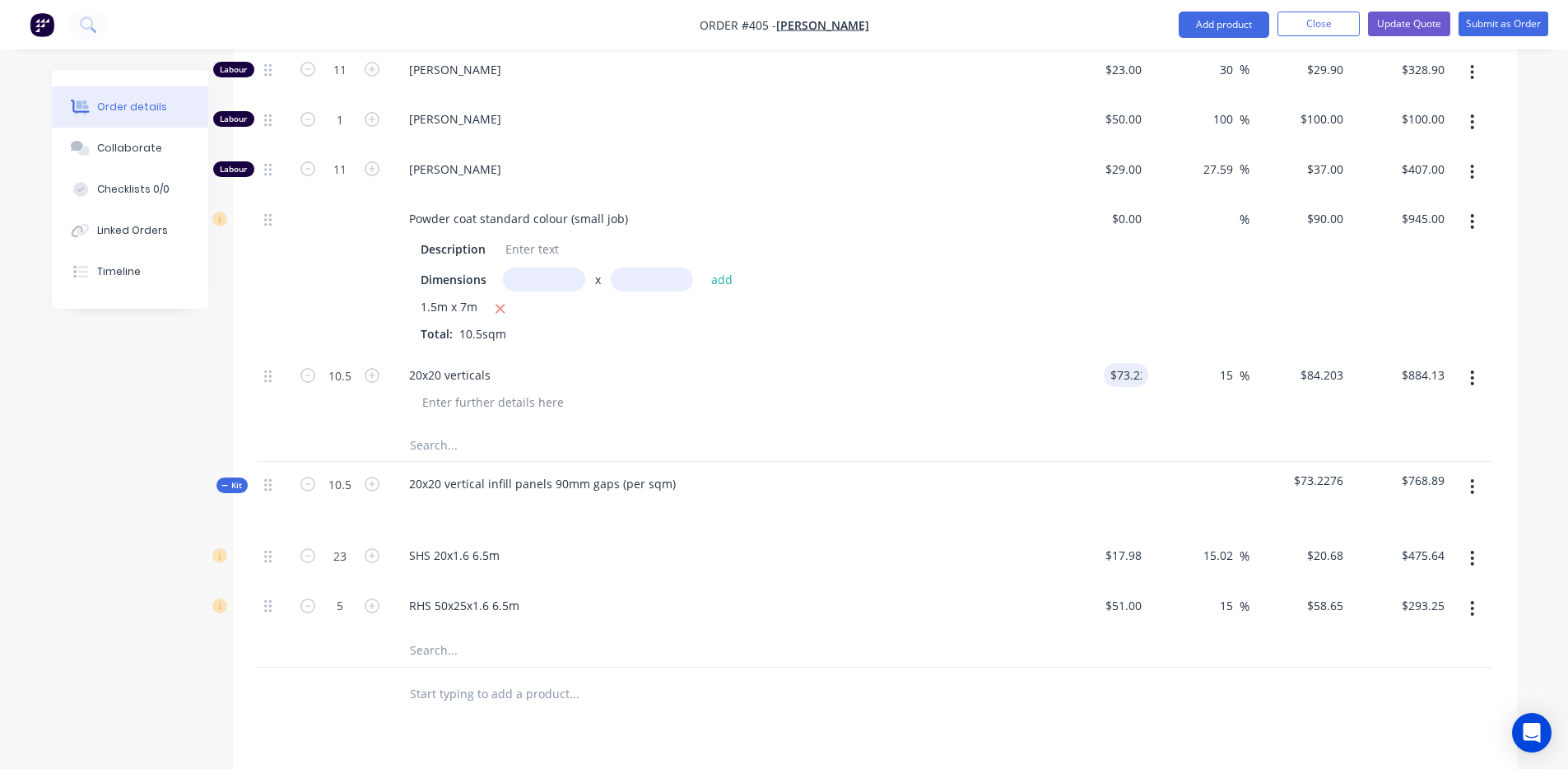
click at [1177, 305] on div "%" at bounding box center [1199, 275] width 102 height 157
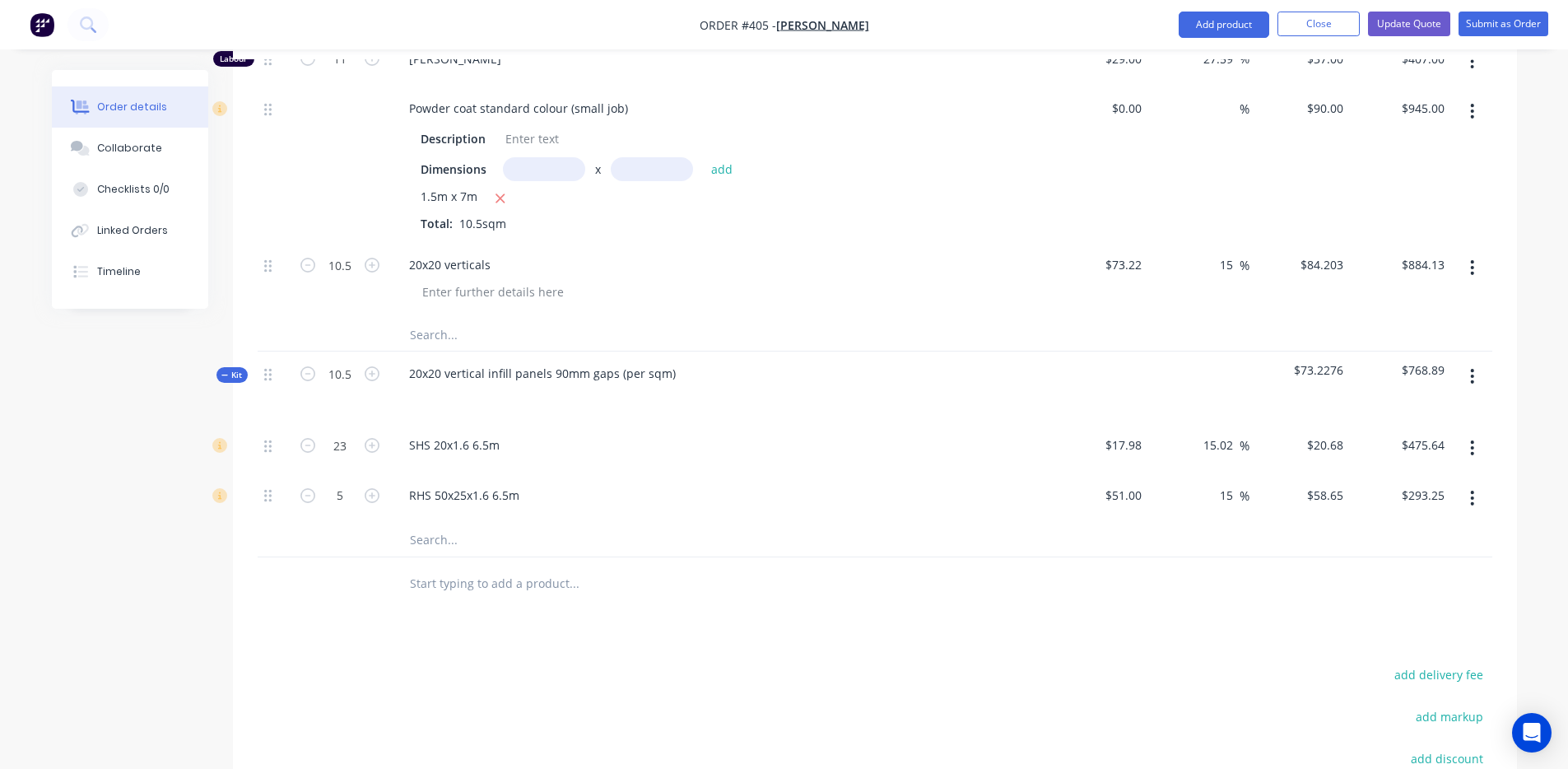
scroll to position [1014, 0]
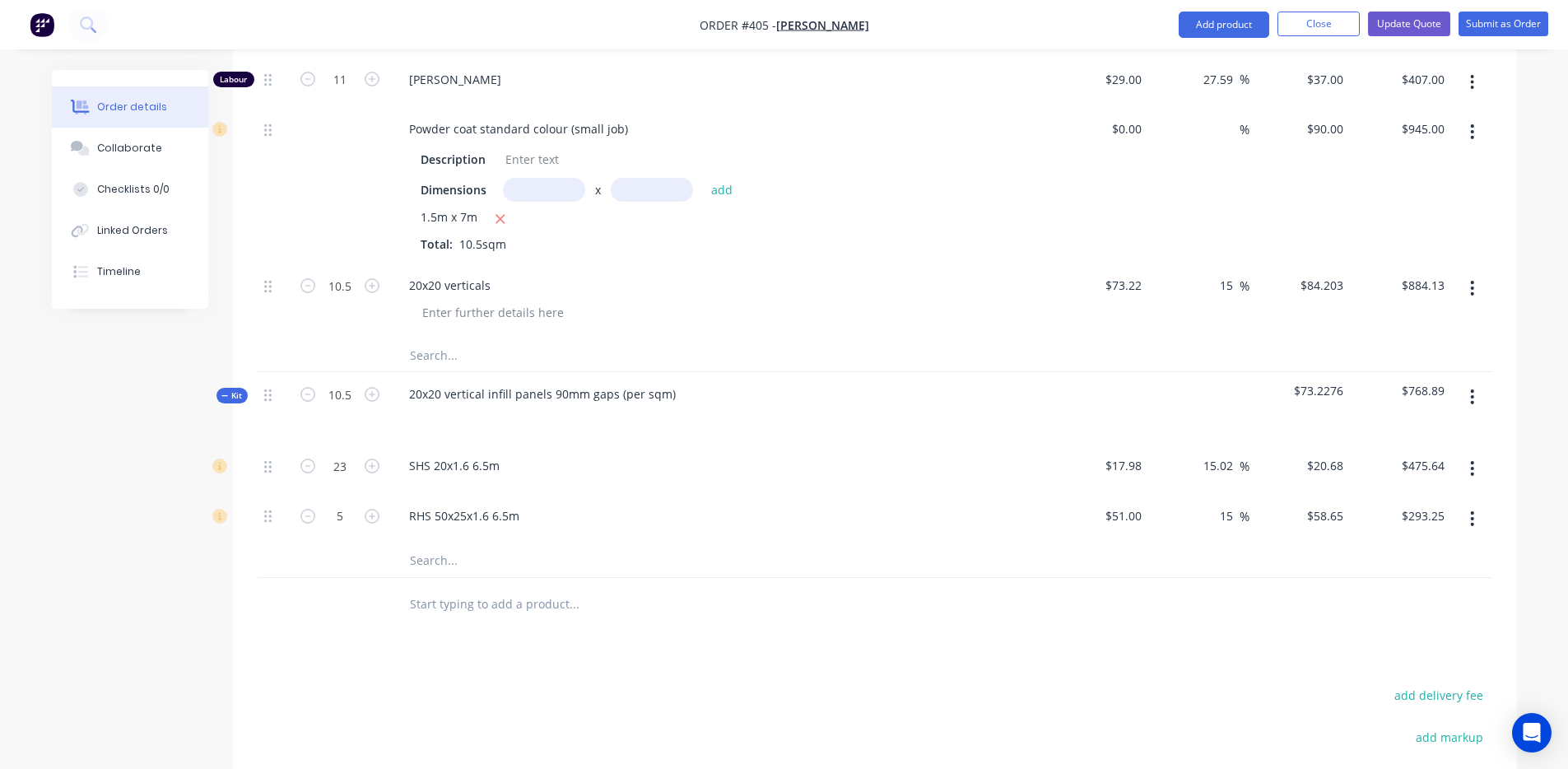
click at [1475, 273] on button "button" at bounding box center [1472, 288] width 38 height 30
click at [1391, 418] on div "Delete" at bounding box center [1414, 430] width 127 height 24
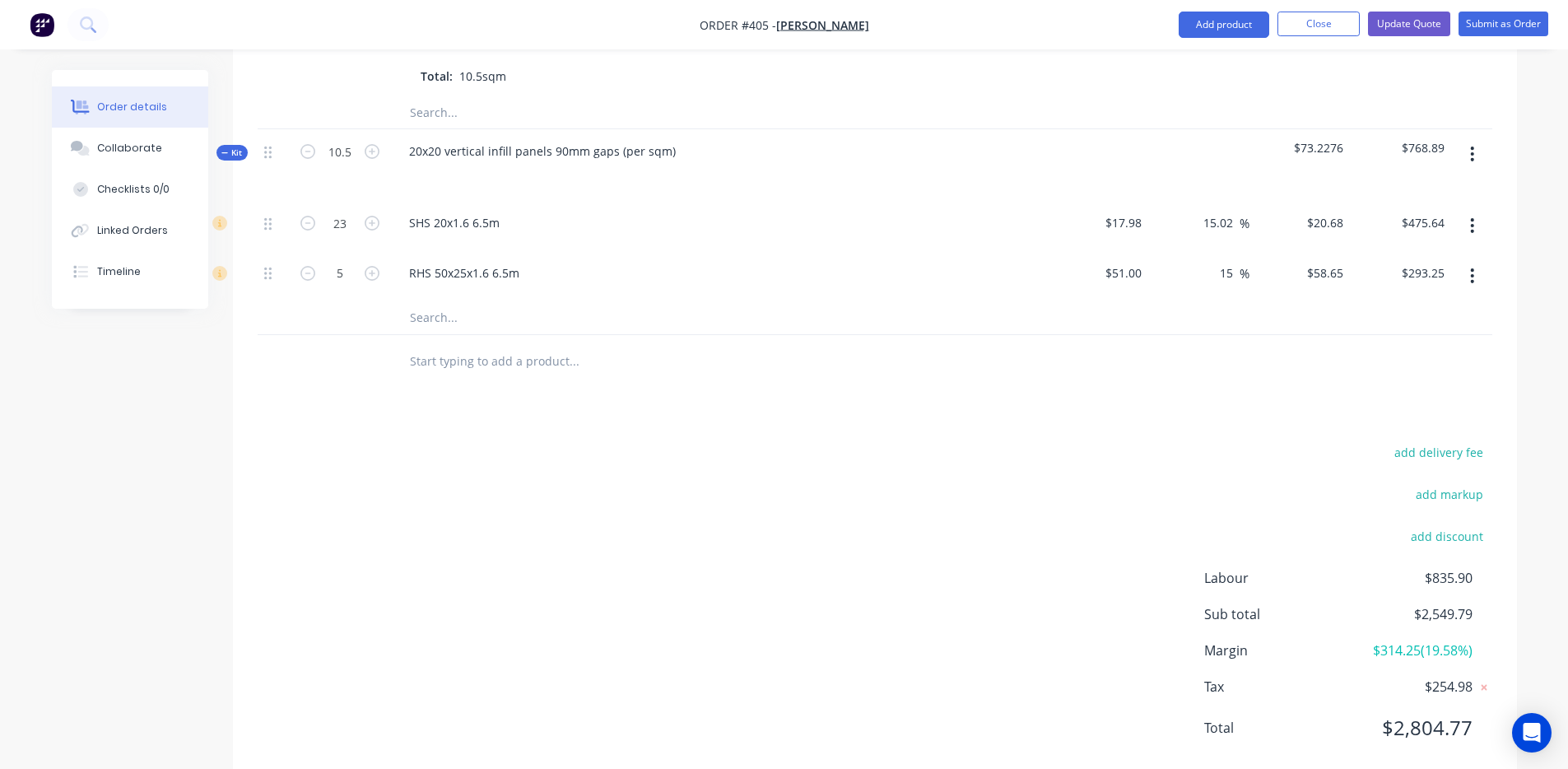
scroll to position [1203, 0]
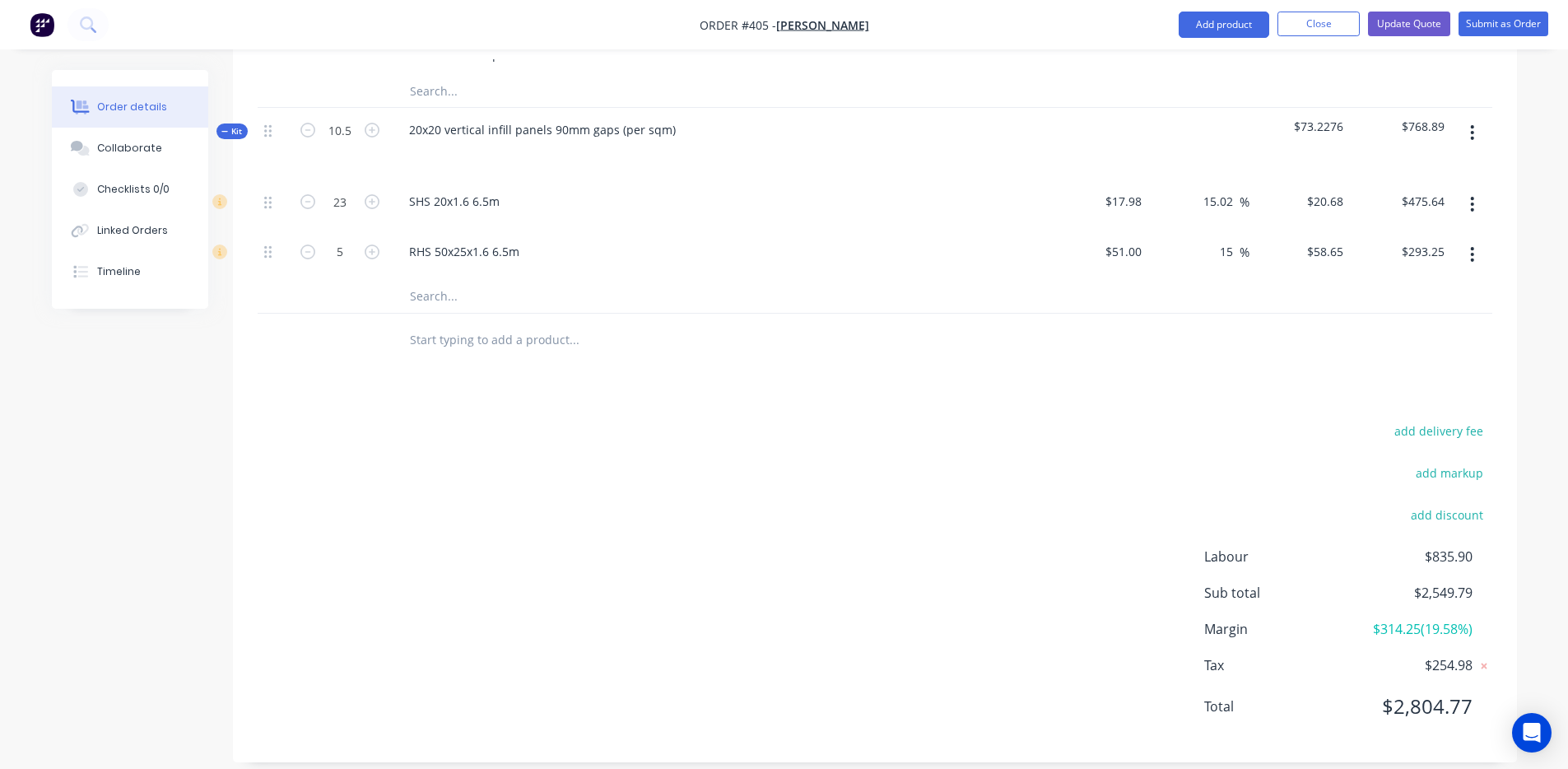
click at [1442, 583] on span "$2,549.79" at bounding box center [1410, 593] width 122 height 20
copy span "2,549.79"
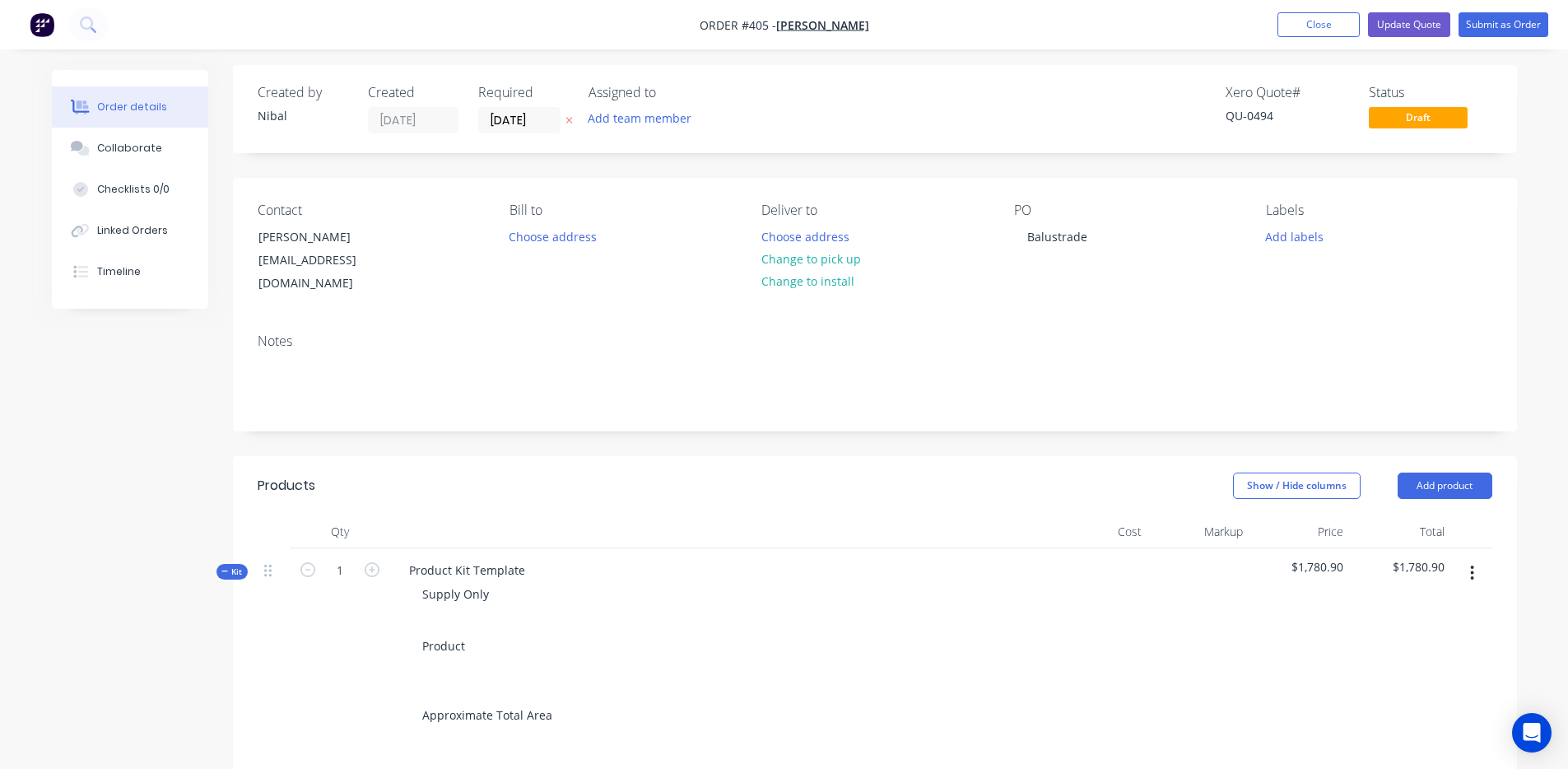
scroll to position [0, 0]
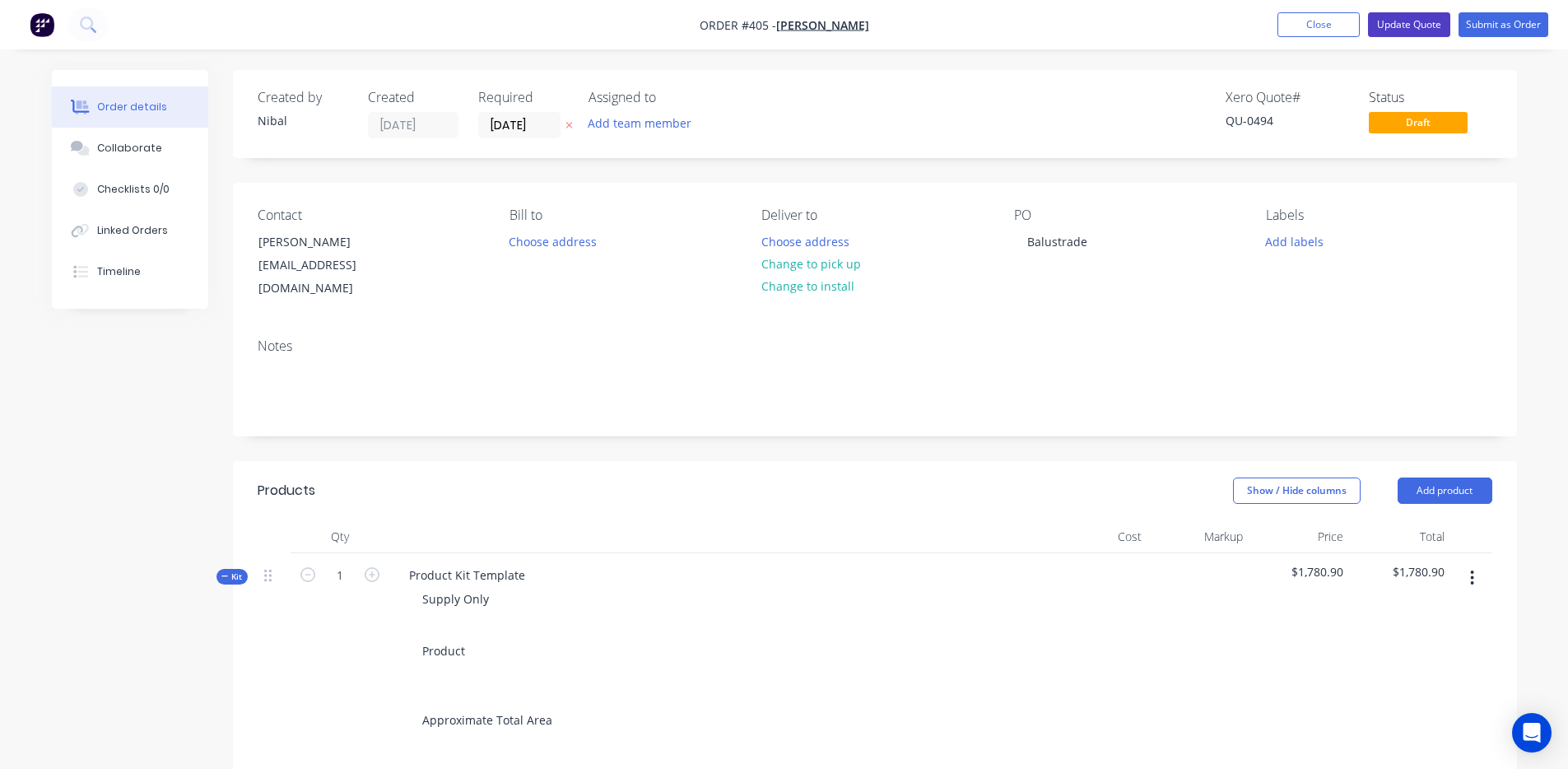
click at [1445, 20] on button "Update Quote" at bounding box center [1409, 24] width 82 height 24
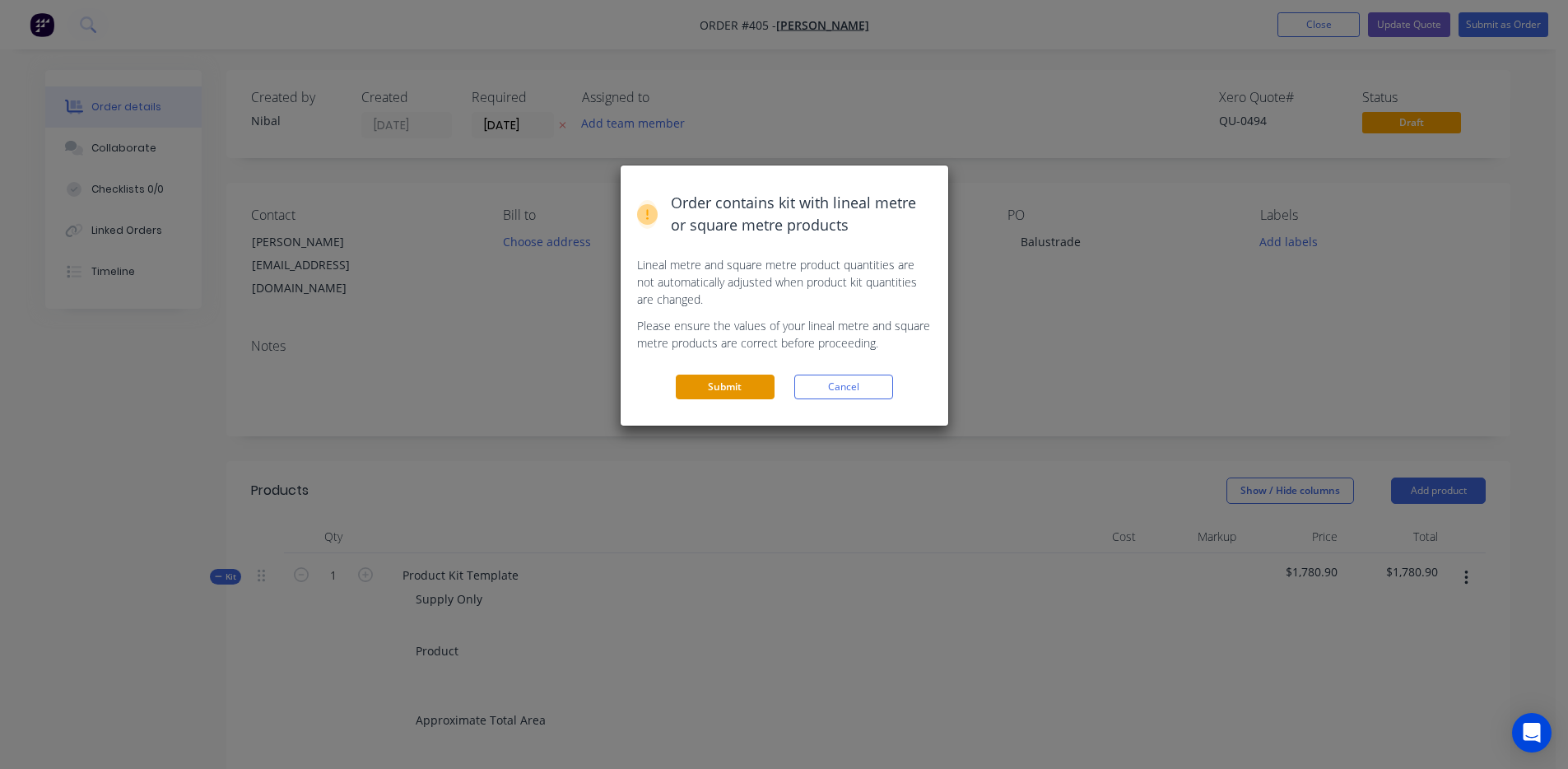
click at [730, 398] on button "Submit" at bounding box center [726, 387] width 99 height 24
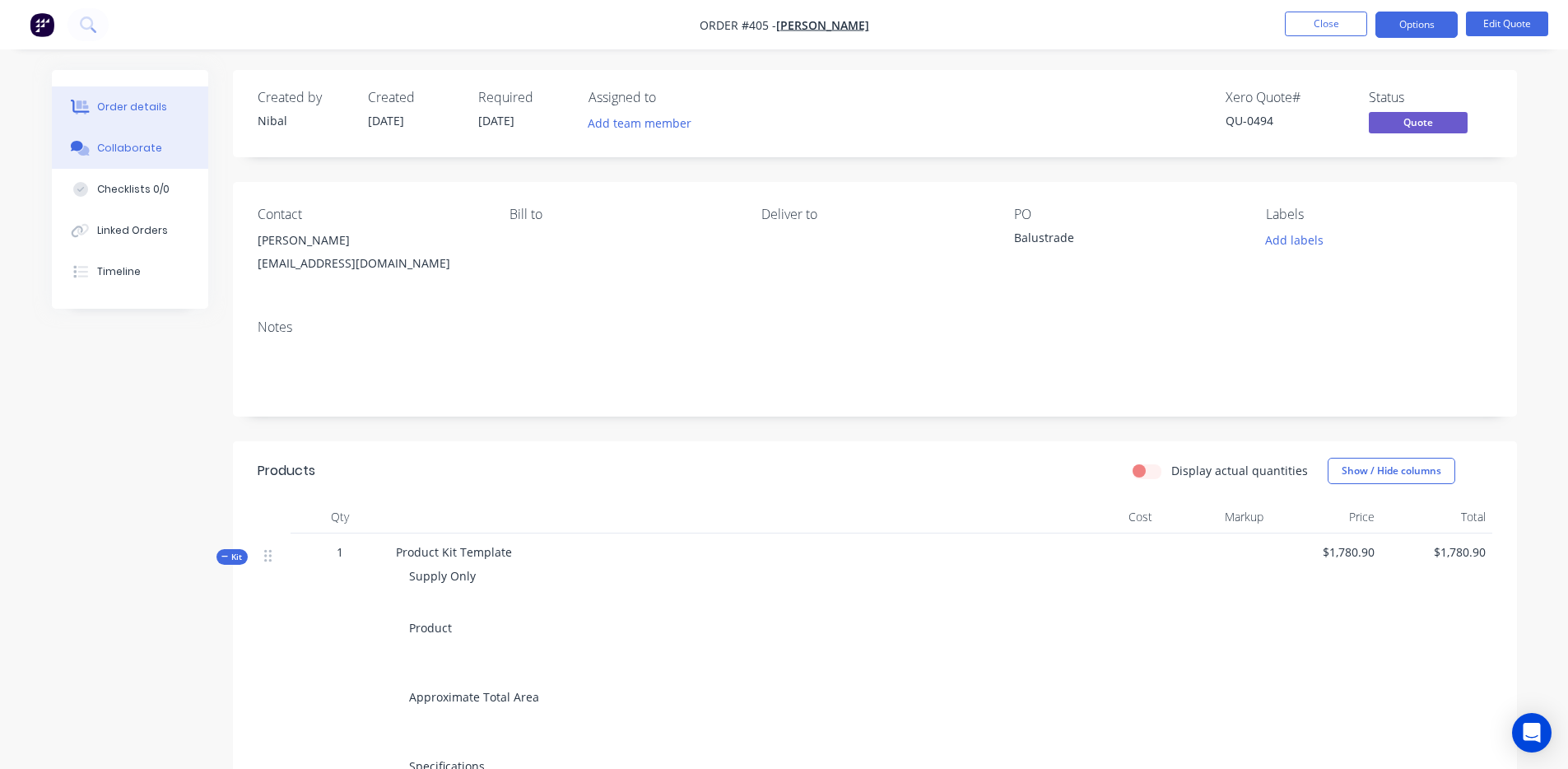
click at [121, 156] on button "Collaborate" at bounding box center [131, 148] width 157 height 41
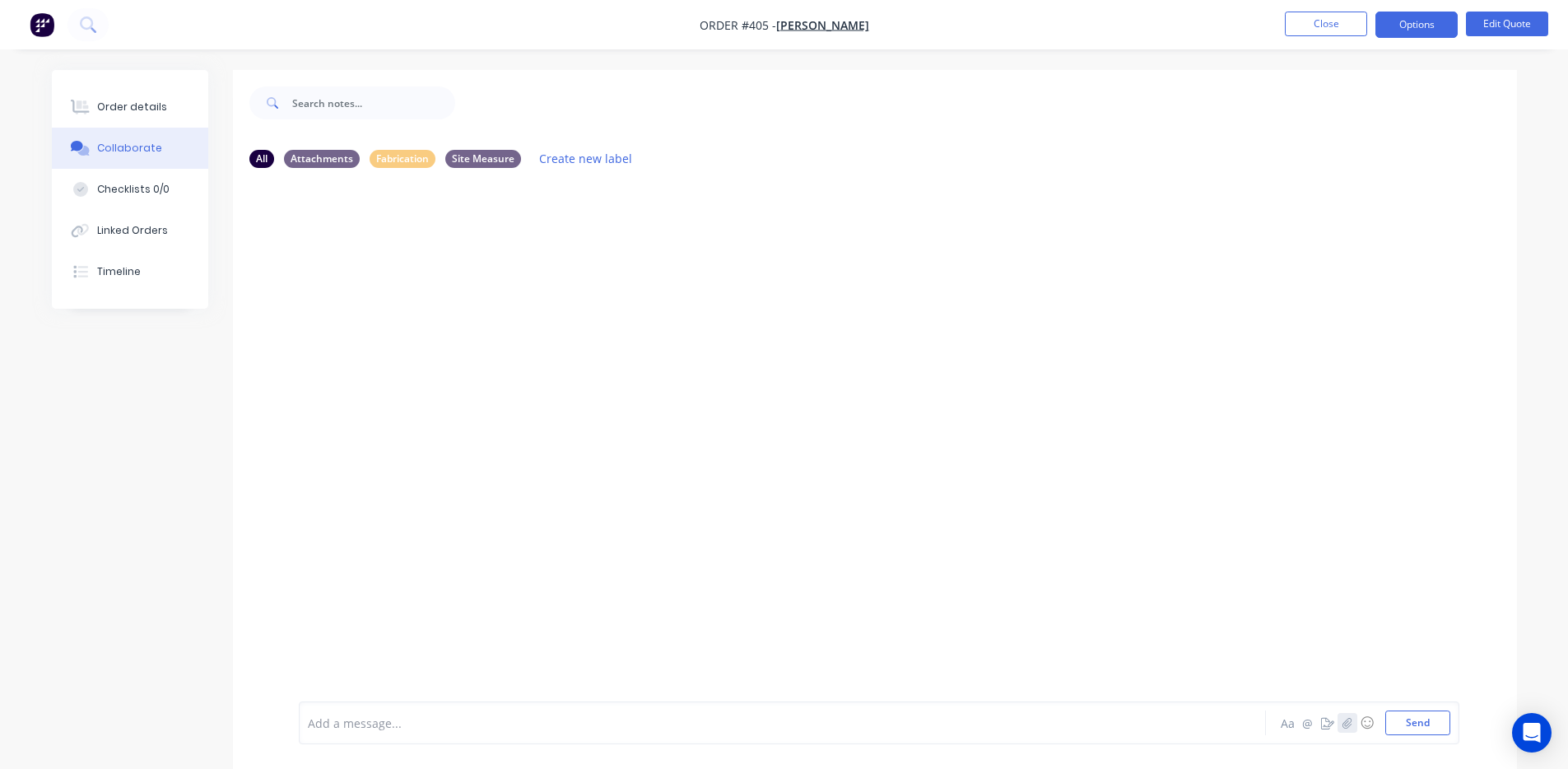
click at [1350, 722] on icon "button" at bounding box center [1348, 722] width 9 height 10
click at [1408, 726] on button "Send" at bounding box center [1418, 723] width 65 height 24
click at [135, 115] on button "Order details" at bounding box center [131, 107] width 157 height 41
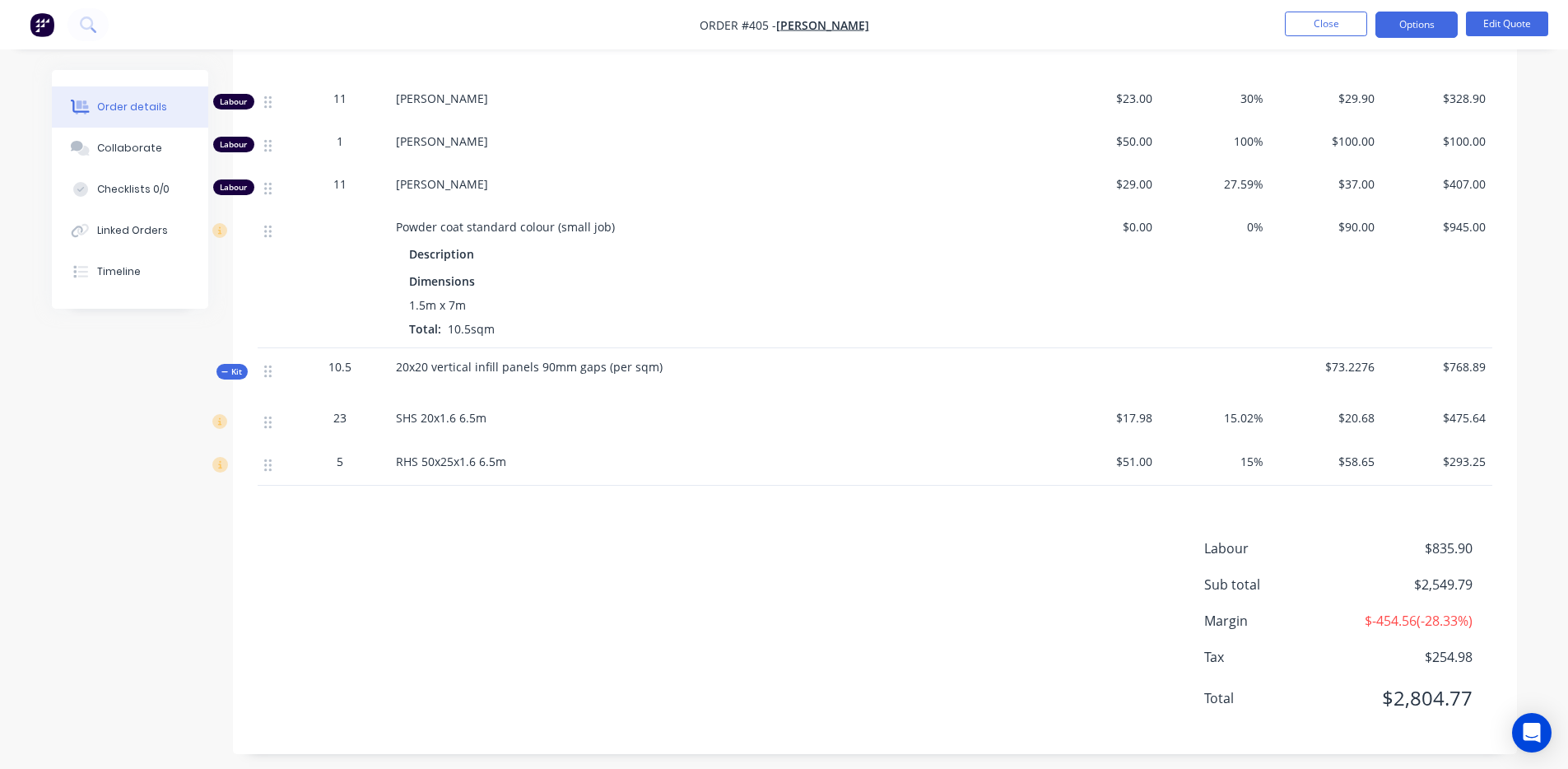
scroll to position [878, 0]
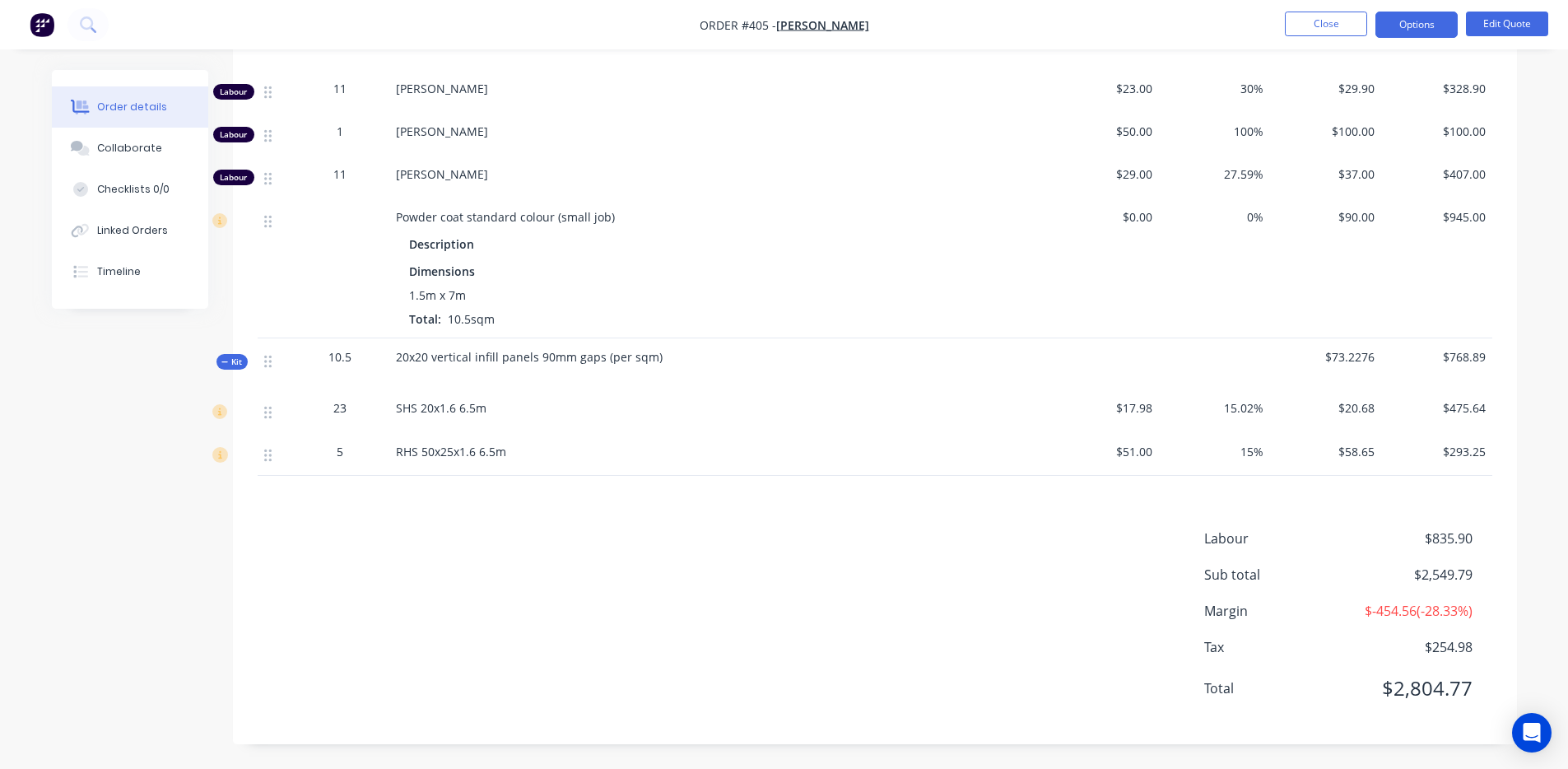
click at [1454, 579] on span "$2,549.79" at bounding box center [1410, 574] width 122 height 20
click at [909, 580] on div "Labour $835.90 Sub total $2,549.79 Margin $-454.56 ( -28.33 %) Tax $254.98 Tota…" at bounding box center [875, 624] width 1235 height 191
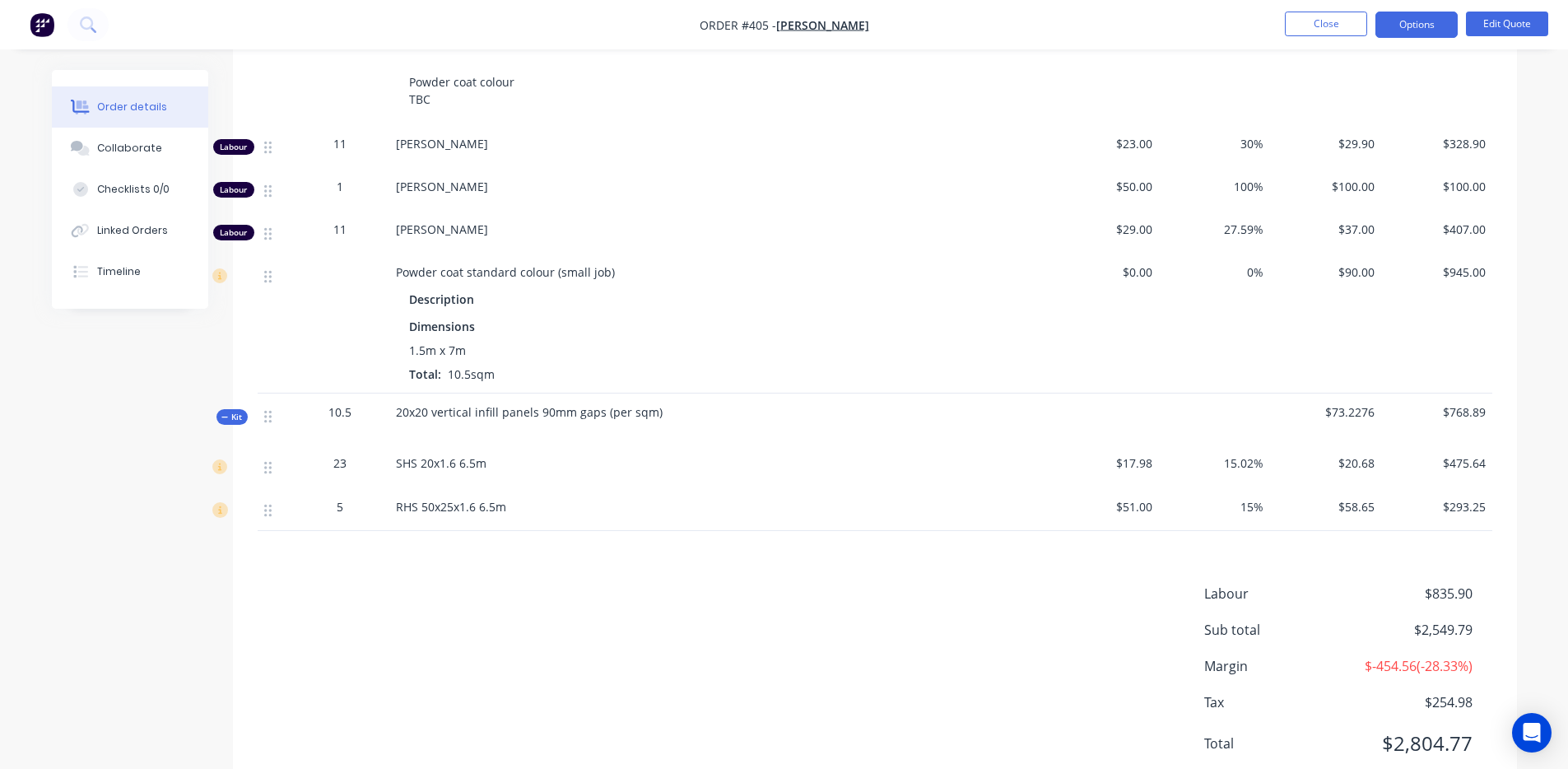
scroll to position [806, 0]
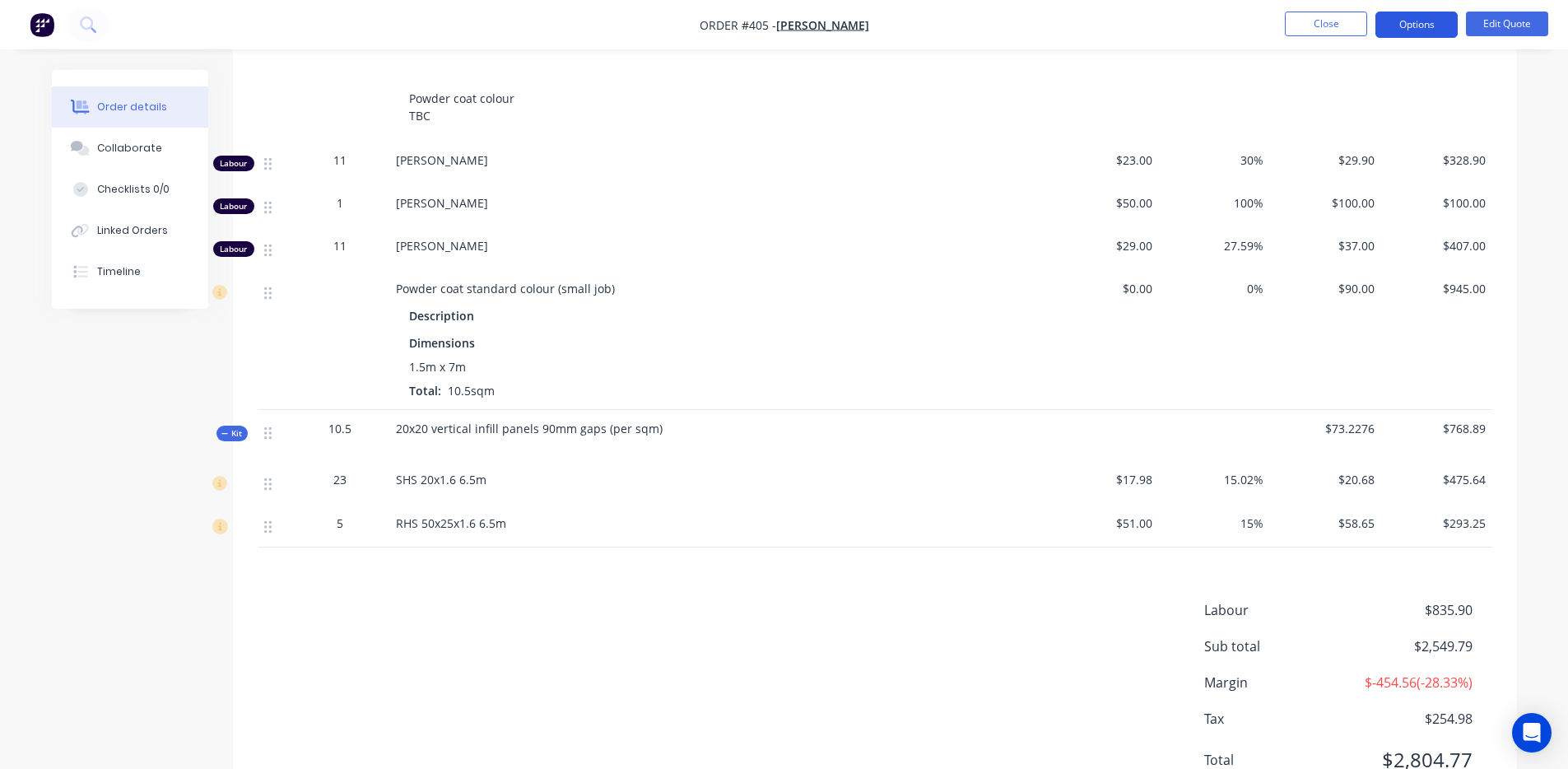
click at [1422, 28] on button "Options" at bounding box center [1417, 24] width 82 height 26
click at [1500, 23] on button "Edit Quote" at bounding box center [1507, 23] width 82 height 24
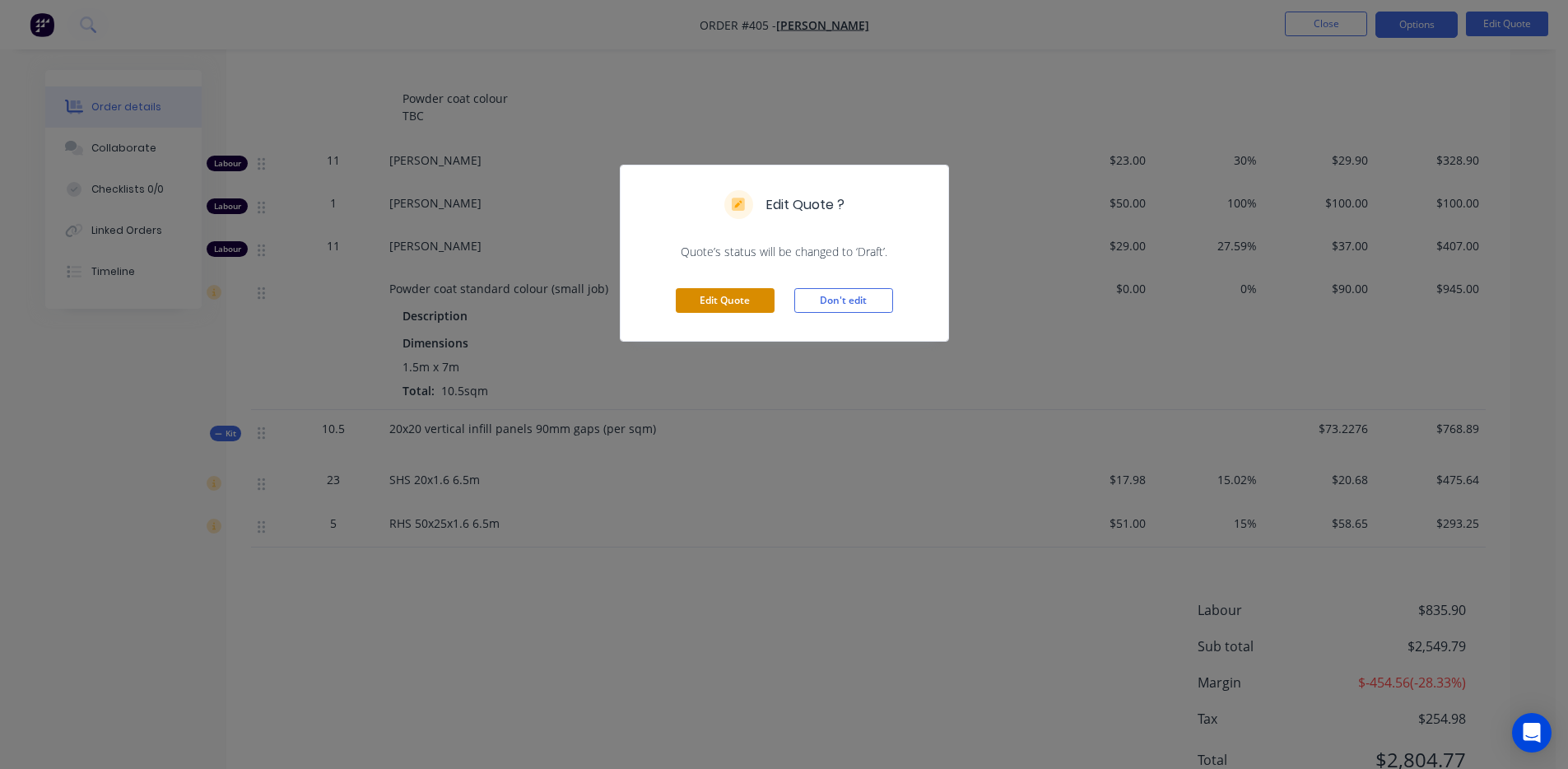
click at [730, 311] on button "Edit Quote" at bounding box center [726, 301] width 99 height 24
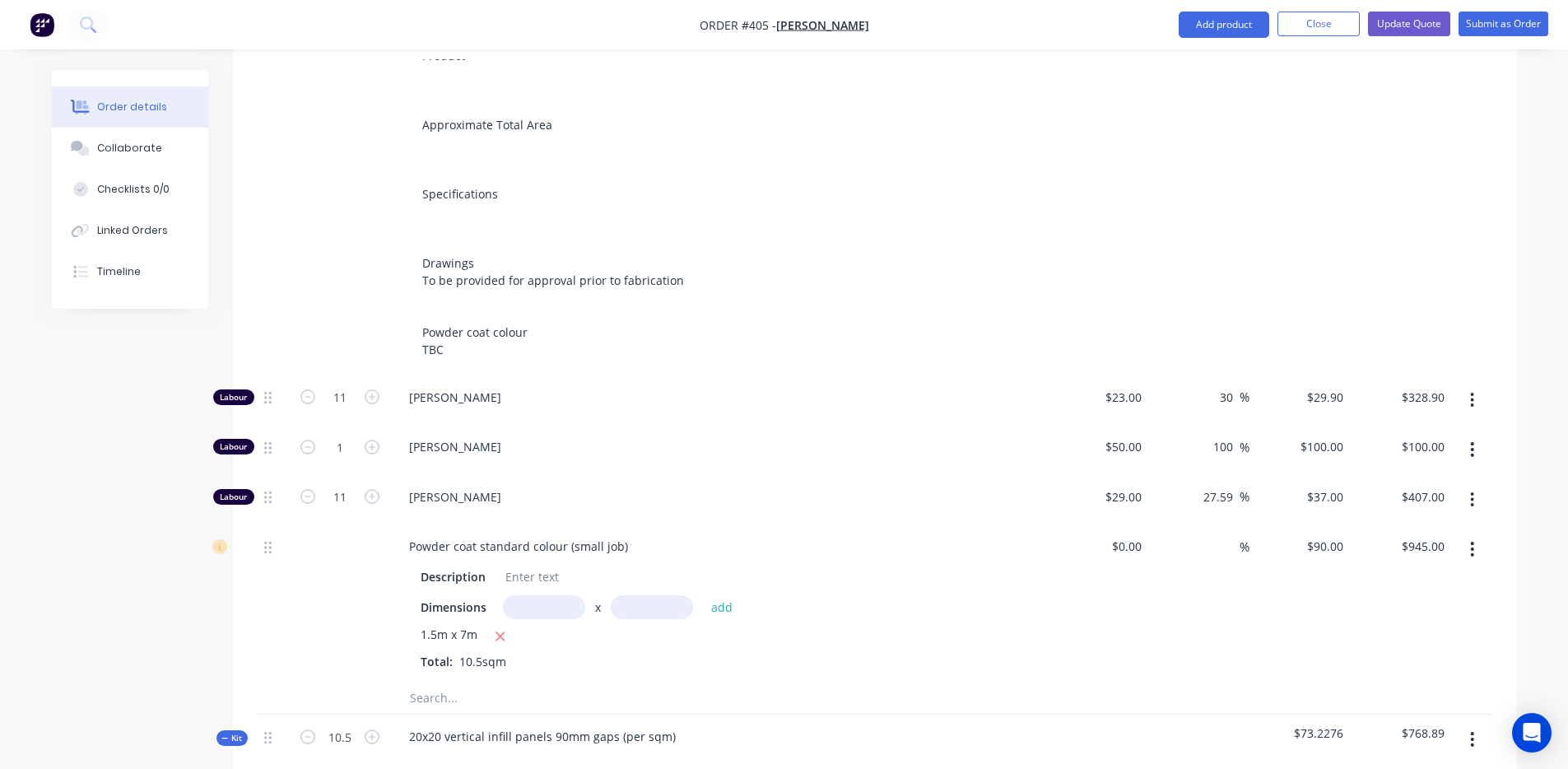
scroll to position [683, 0]
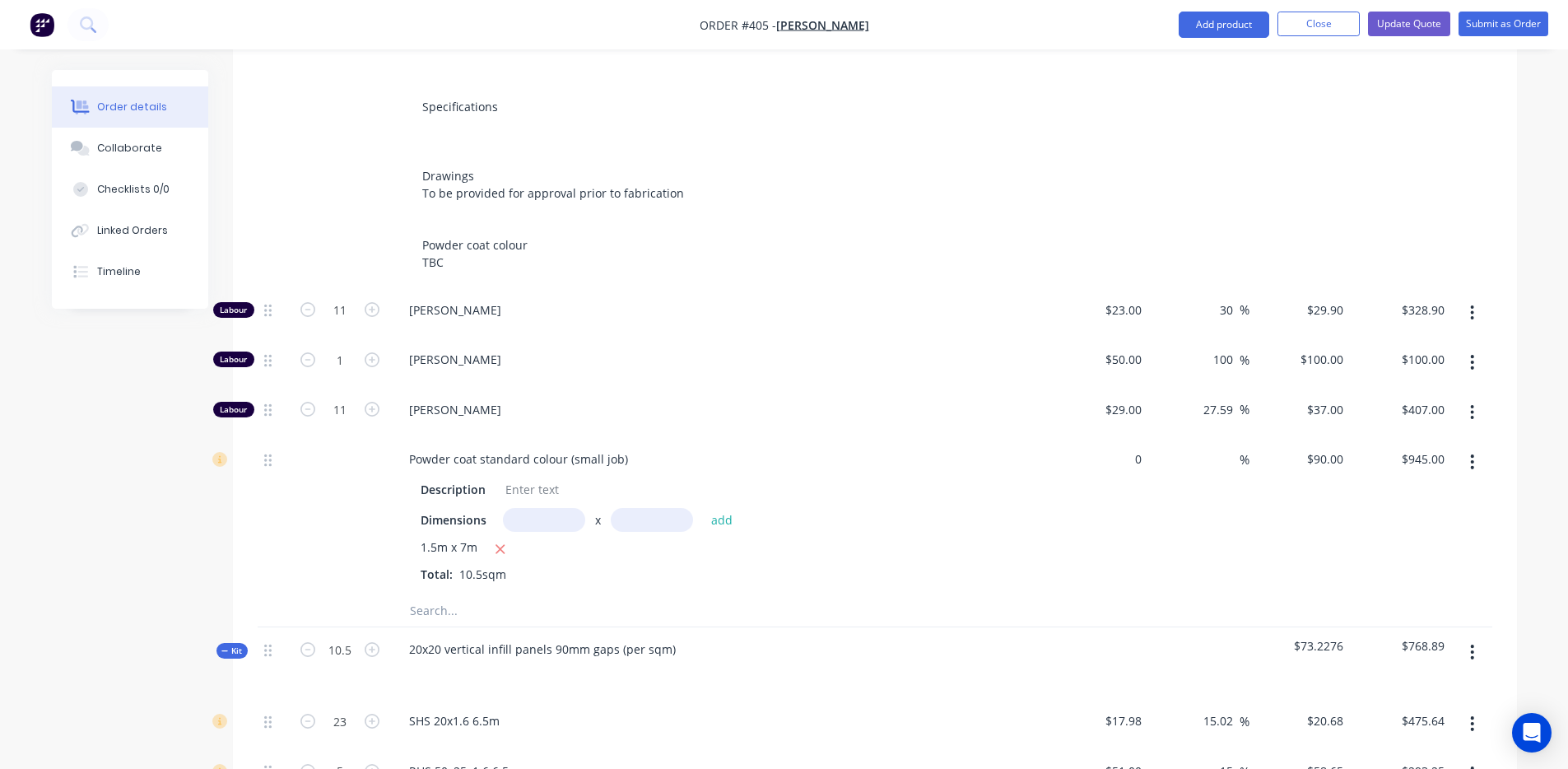
click at [1111, 441] on div "0 $0.00" at bounding box center [1099, 516] width 102 height 157
click at [1137, 525] on div "$0.00 0" at bounding box center [1099, 516] width 102 height 157
click at [498, 542] on icon "button" at bounding box center [499, 550] width 10 height 15
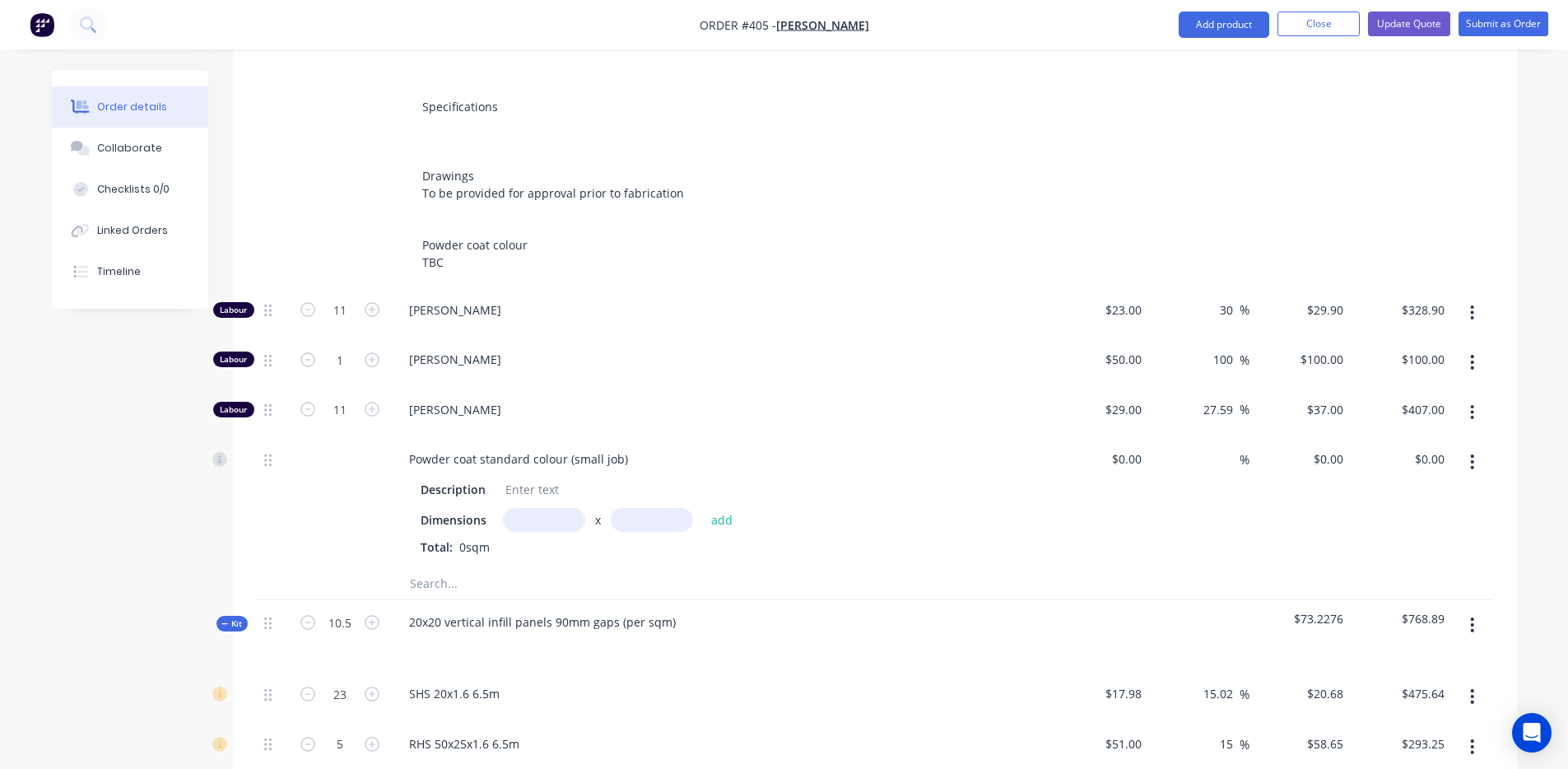
click at [522, 509] on input "text" at bounding box center [544, 521] width 82 height 24
click at [703, 509] on button "add" at bounding box center [722, 520] width 38 height 22
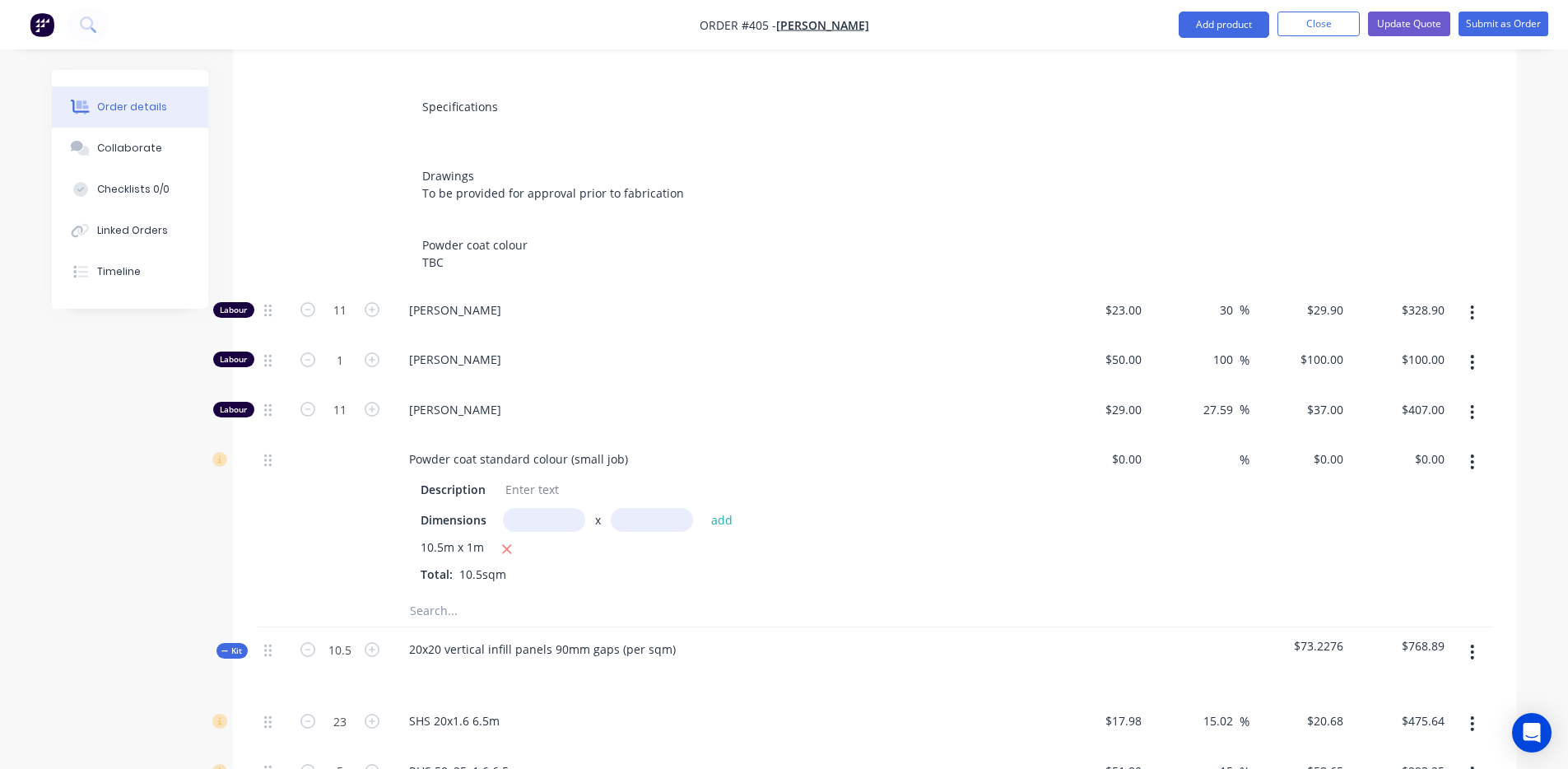
click at [1273, 594] on div at bounding box center [875, 610] width 1235 height 34
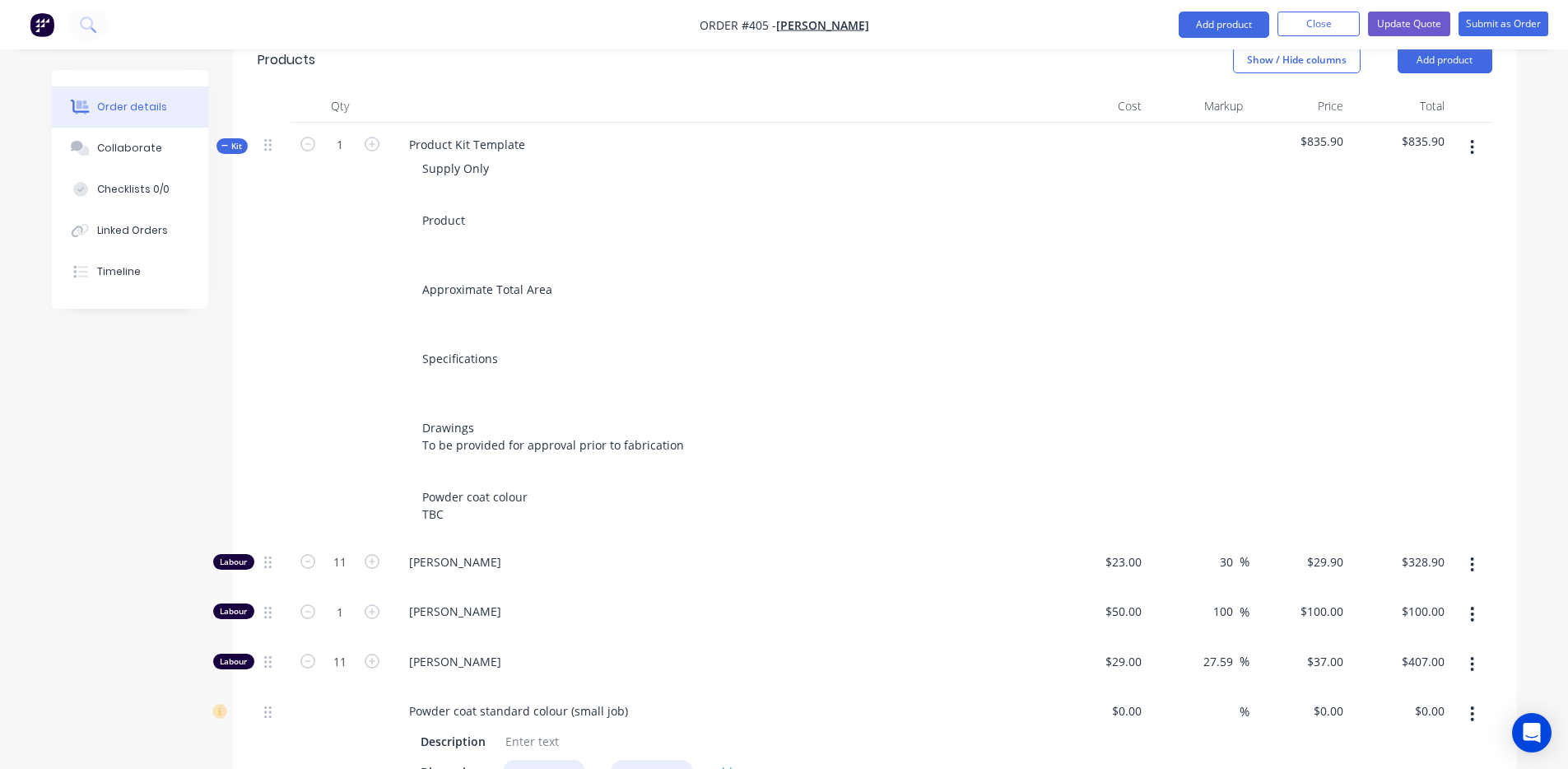
scroll to position [411, 0]
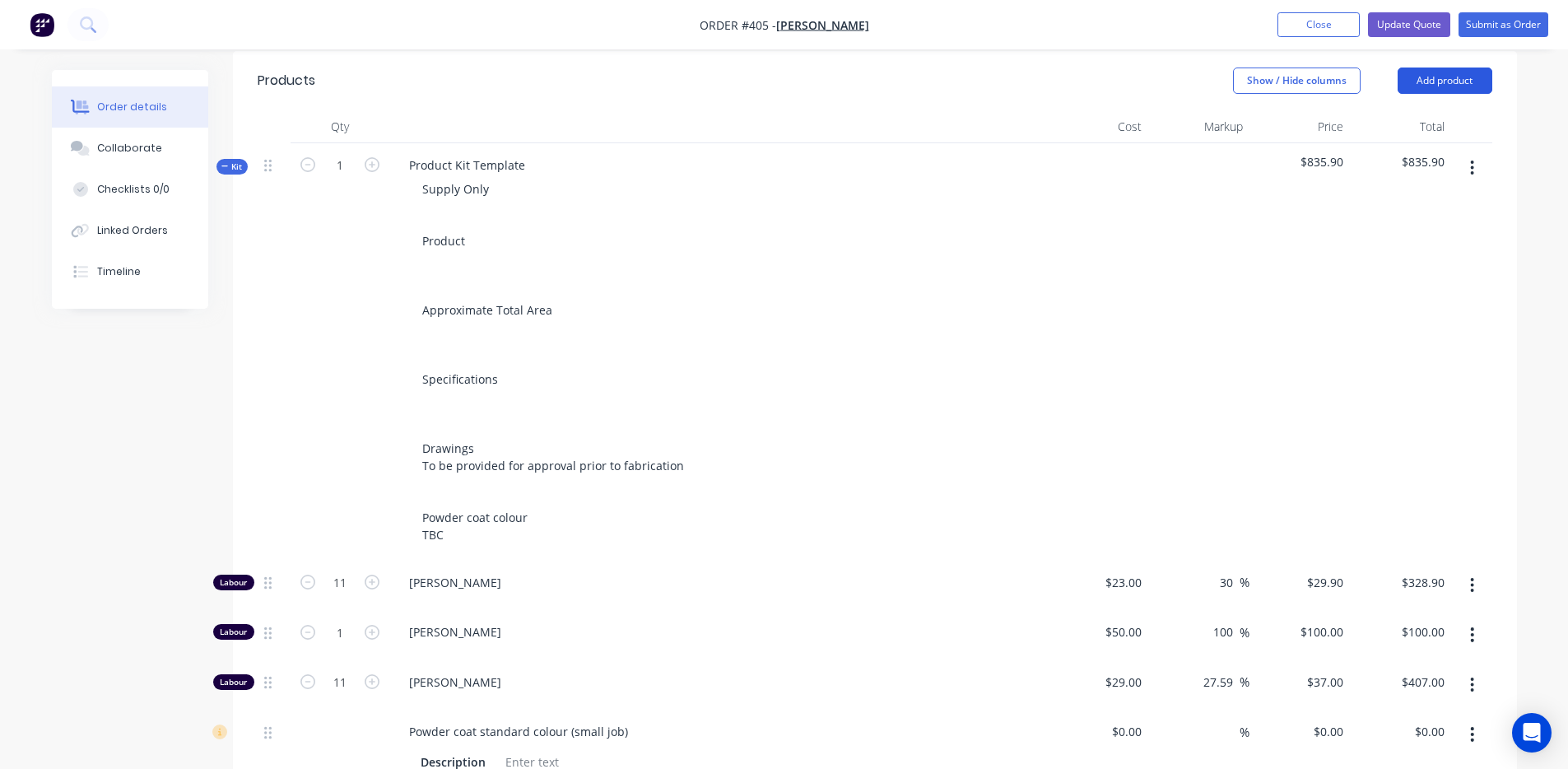
click at [1461, 74] on button "Add product" at bounding box center [1445, 80] width 94 height 26
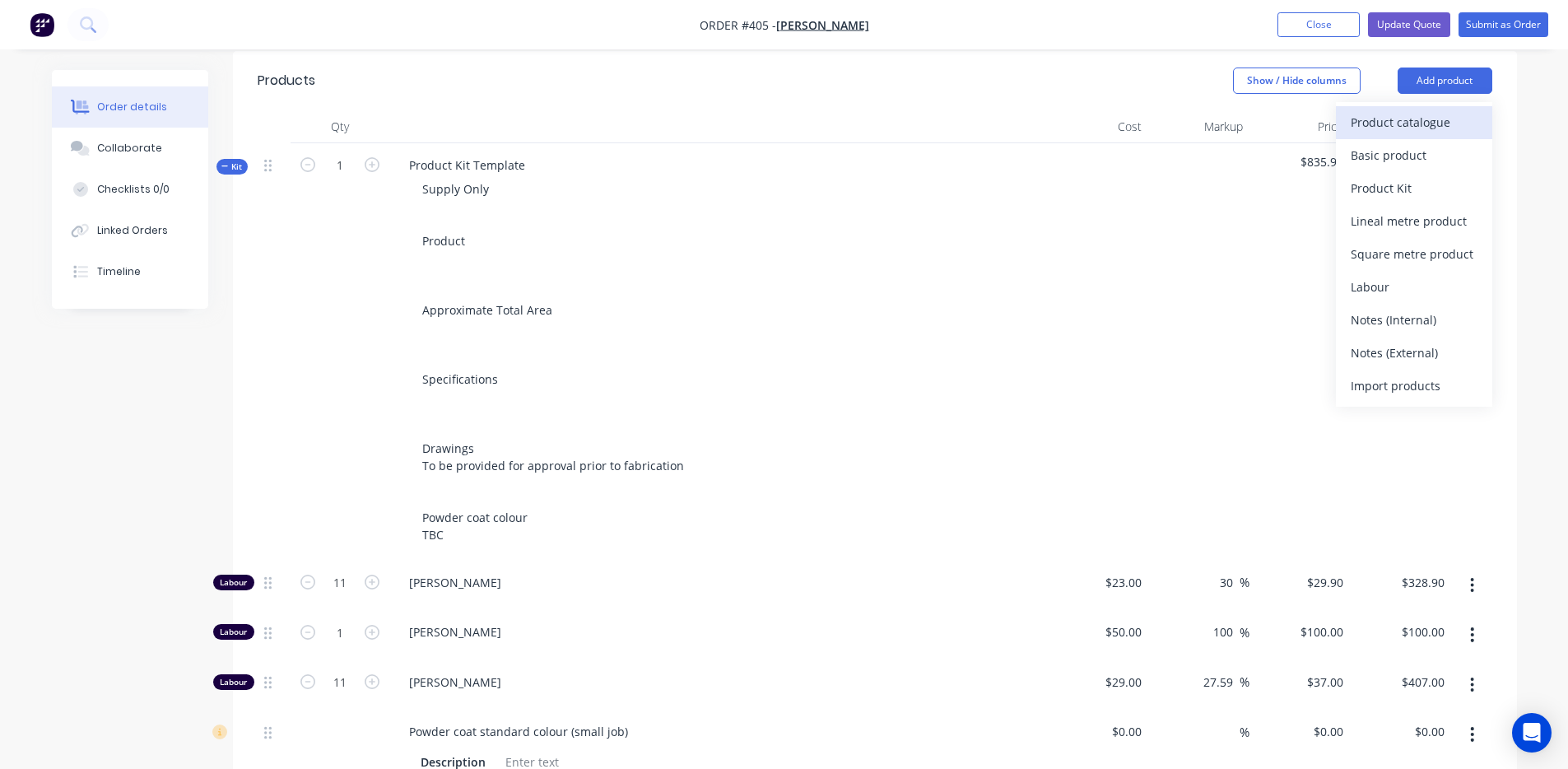
click at [1426, 112] on div "Product catalogue" at bounding box center [1414, 122] width 127 height 24
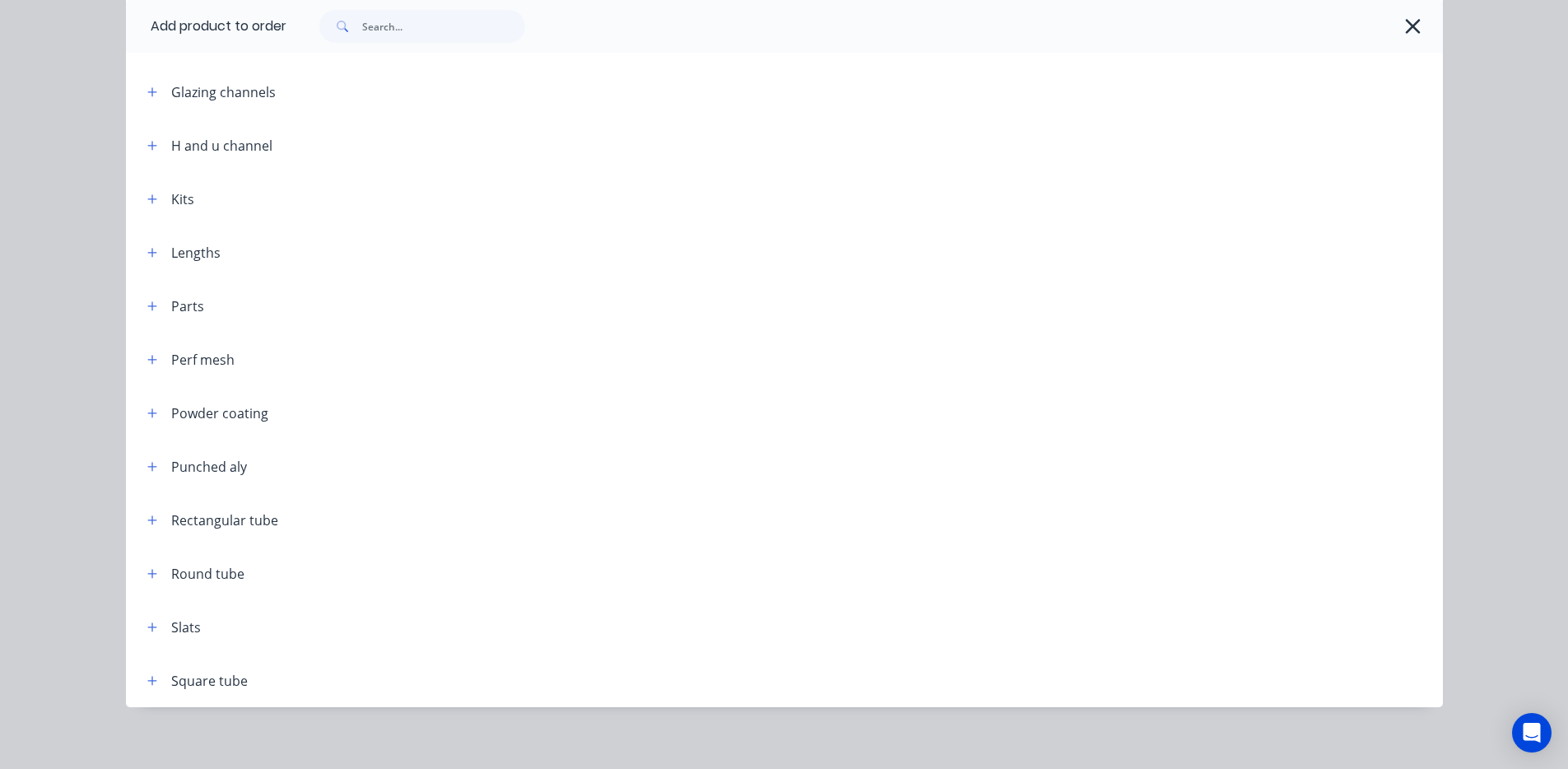
scroll to position [287, 0]
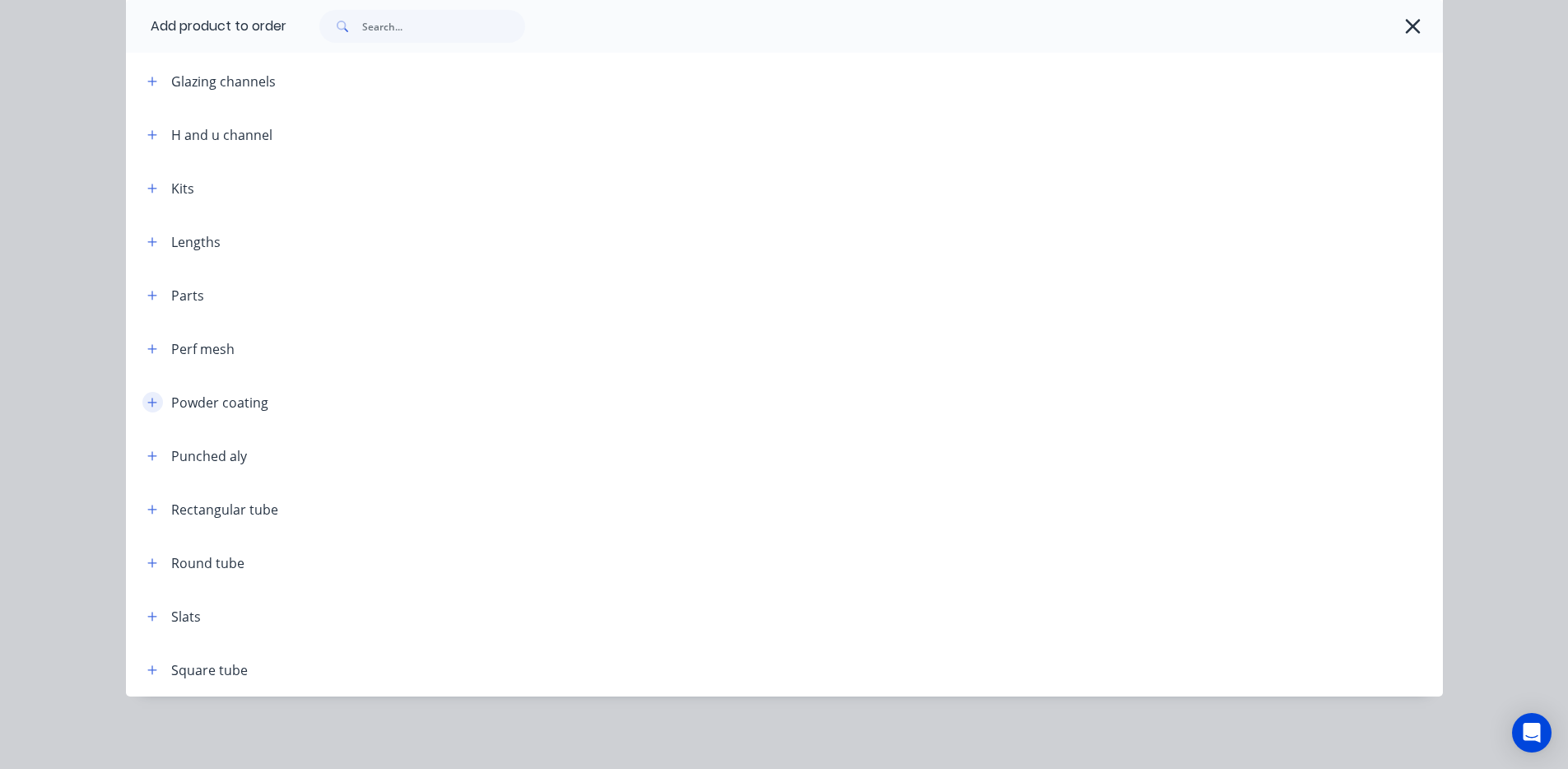
click at [147, 398] on icon "button" at bounding box center [152, 402] width 10 height 11
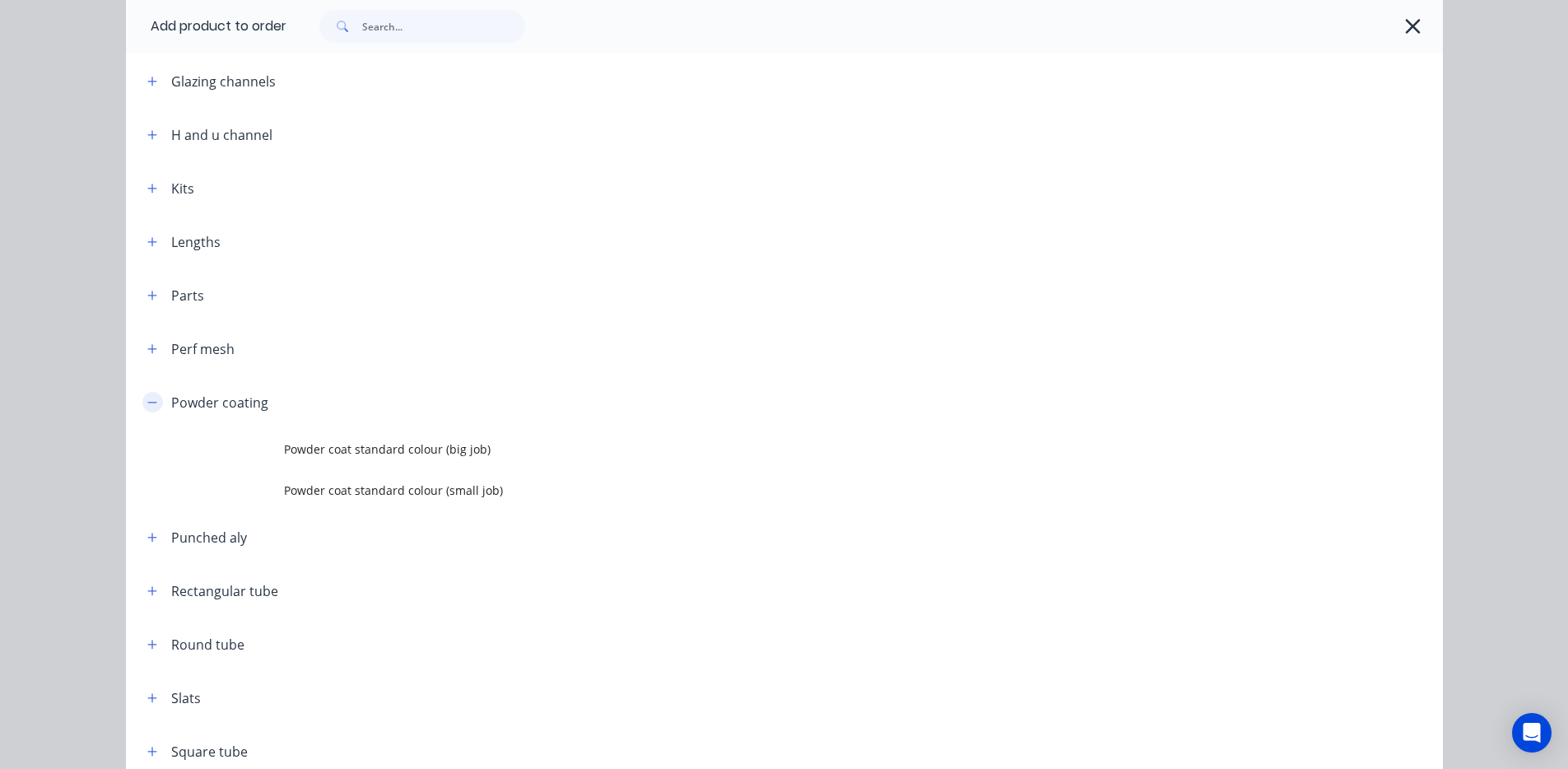
click at [147, 398] on icon "button" at bounding box center [152, 402] width 10 height 11
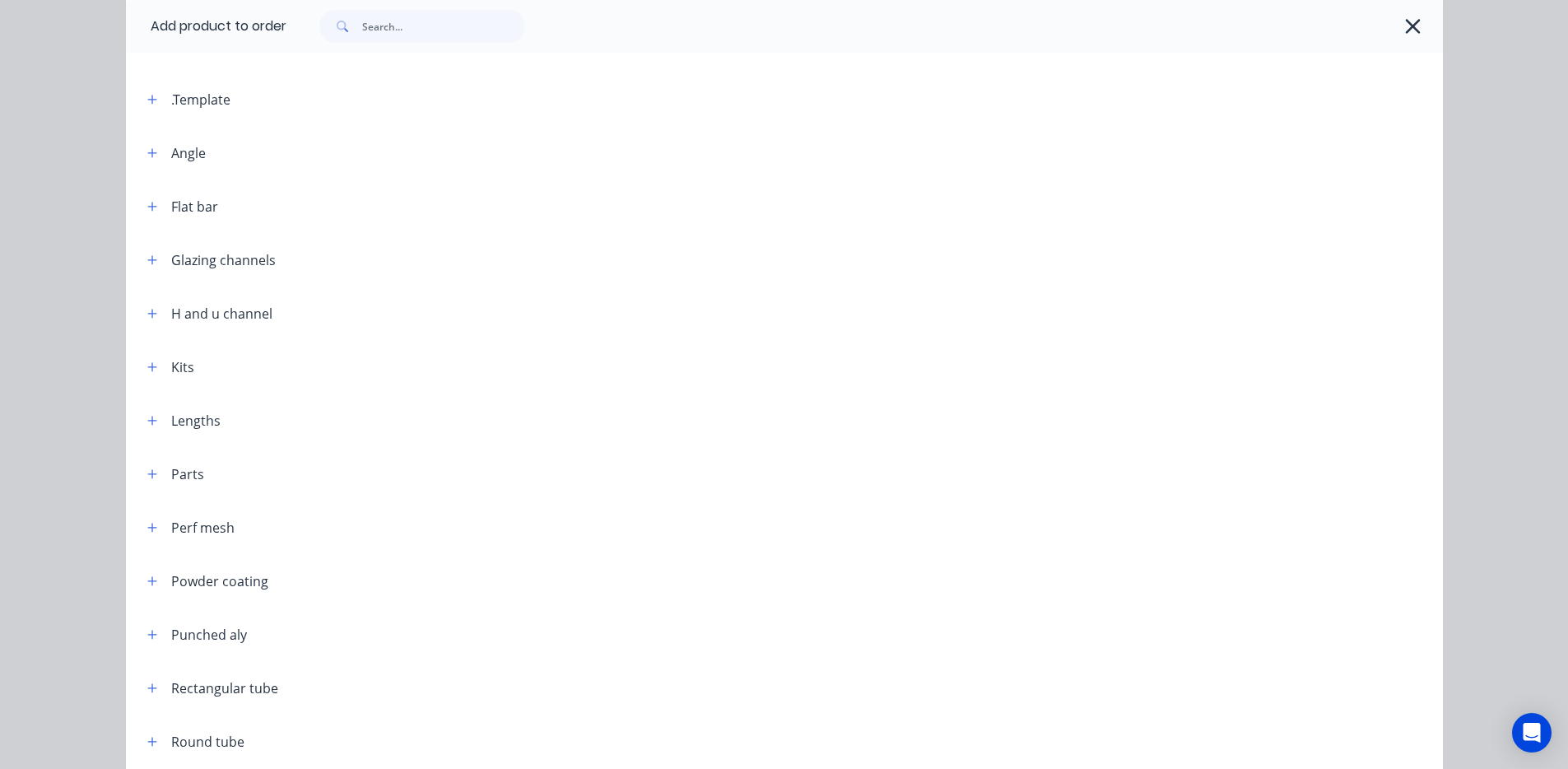
scroll to position [100, 0]
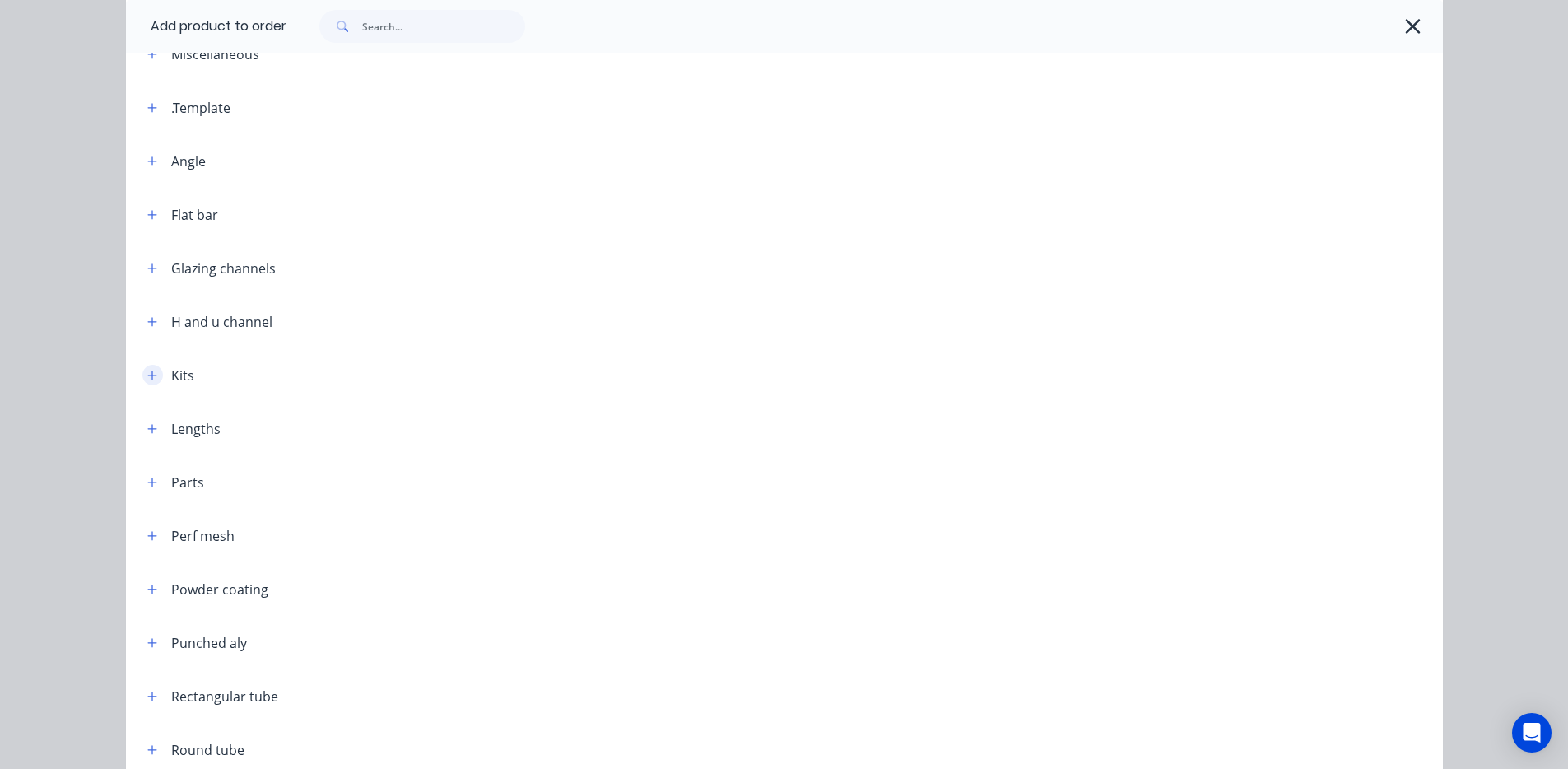
click at [147, 378] on icon "button" at bounding box center [152, 375] width 10 height 11
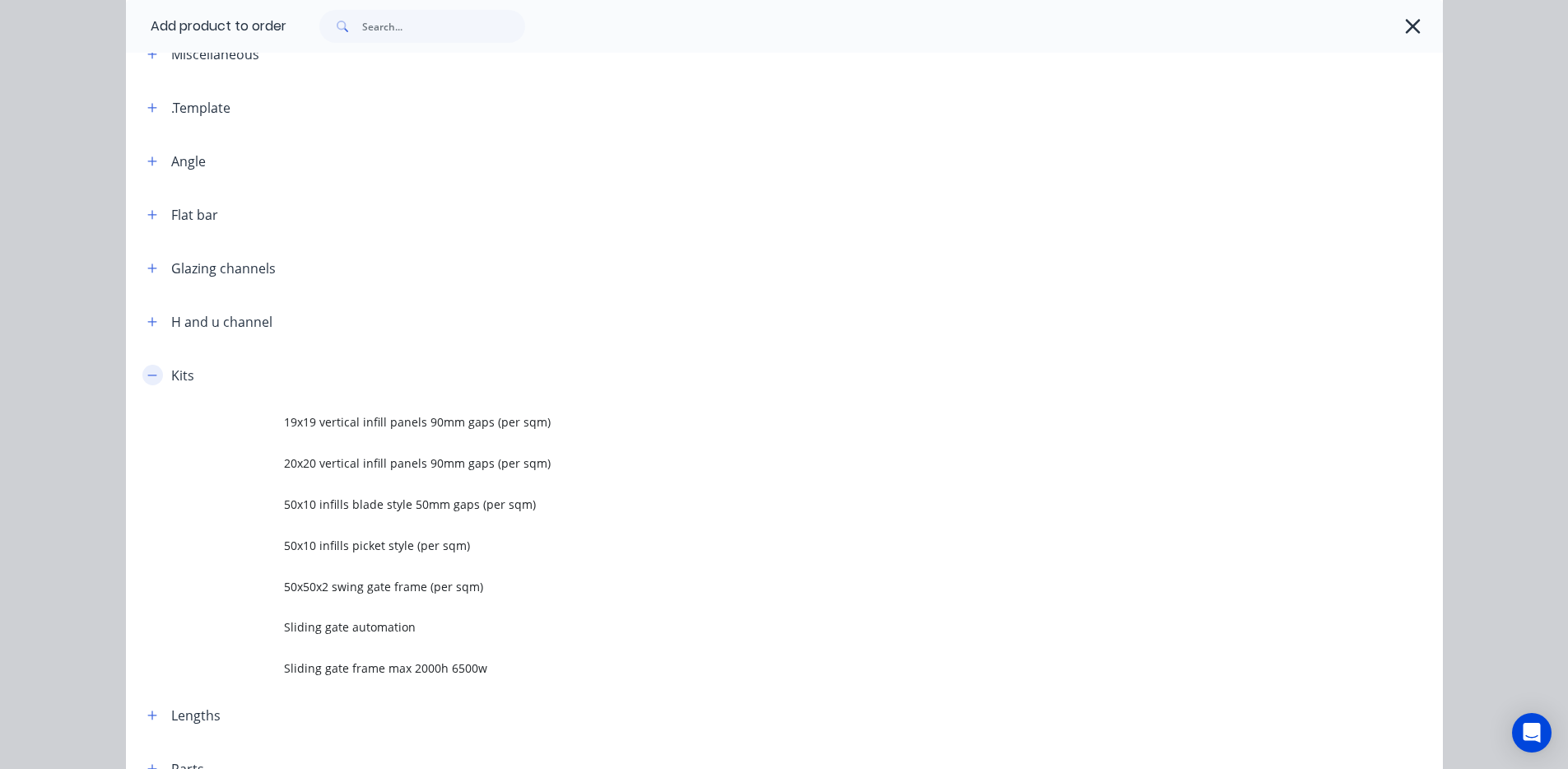
click at [147, 379] on icon "button" at bounding box center [152, 375] width 10 height 11
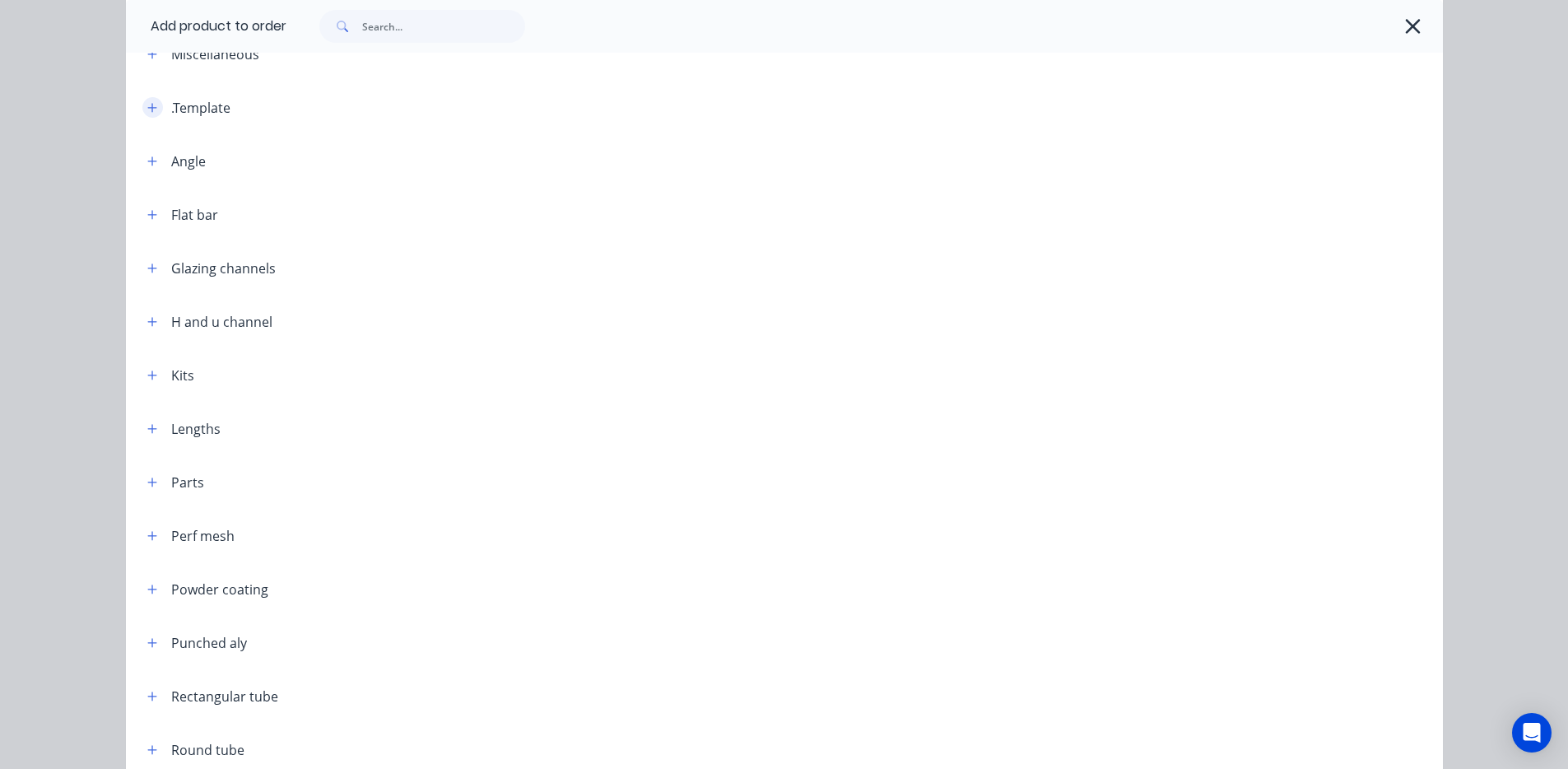
click at [147, 108] on icon "button" at bounding box center [152, 107] width 10 height 11
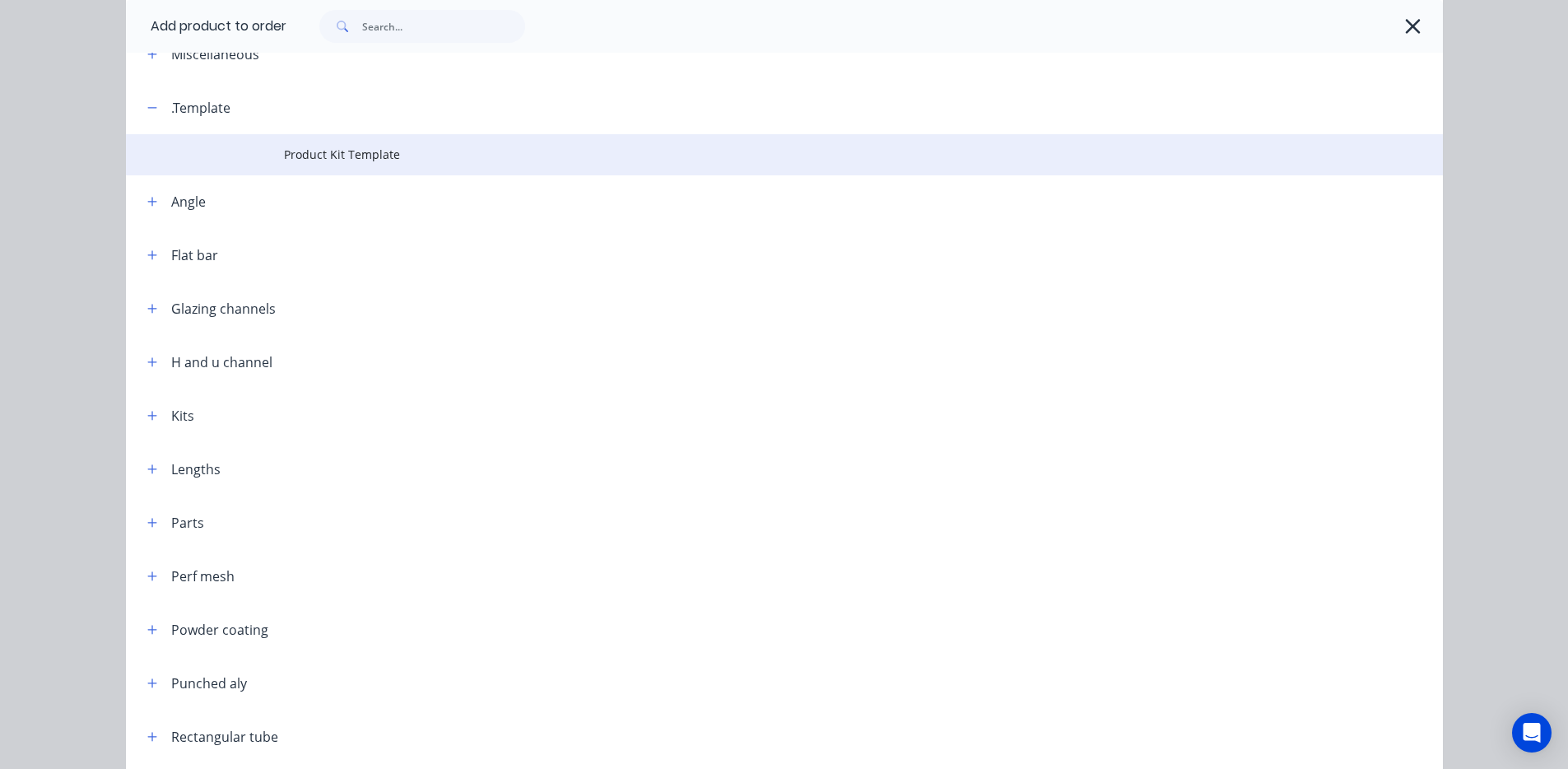
click at [250, 151] on td at bounding box center [204, 155] width 158 height 41
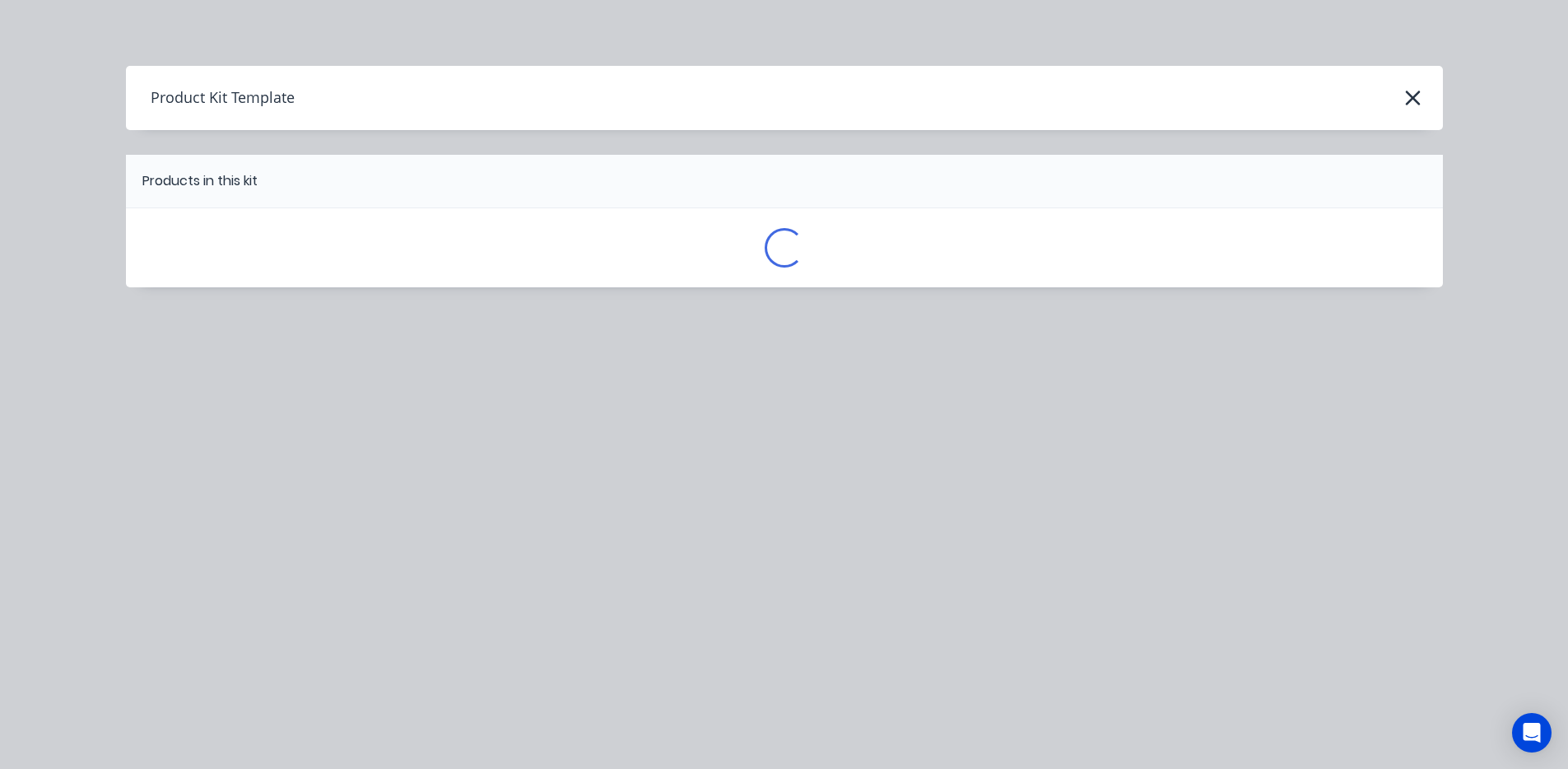
scroll to position [0, 0]
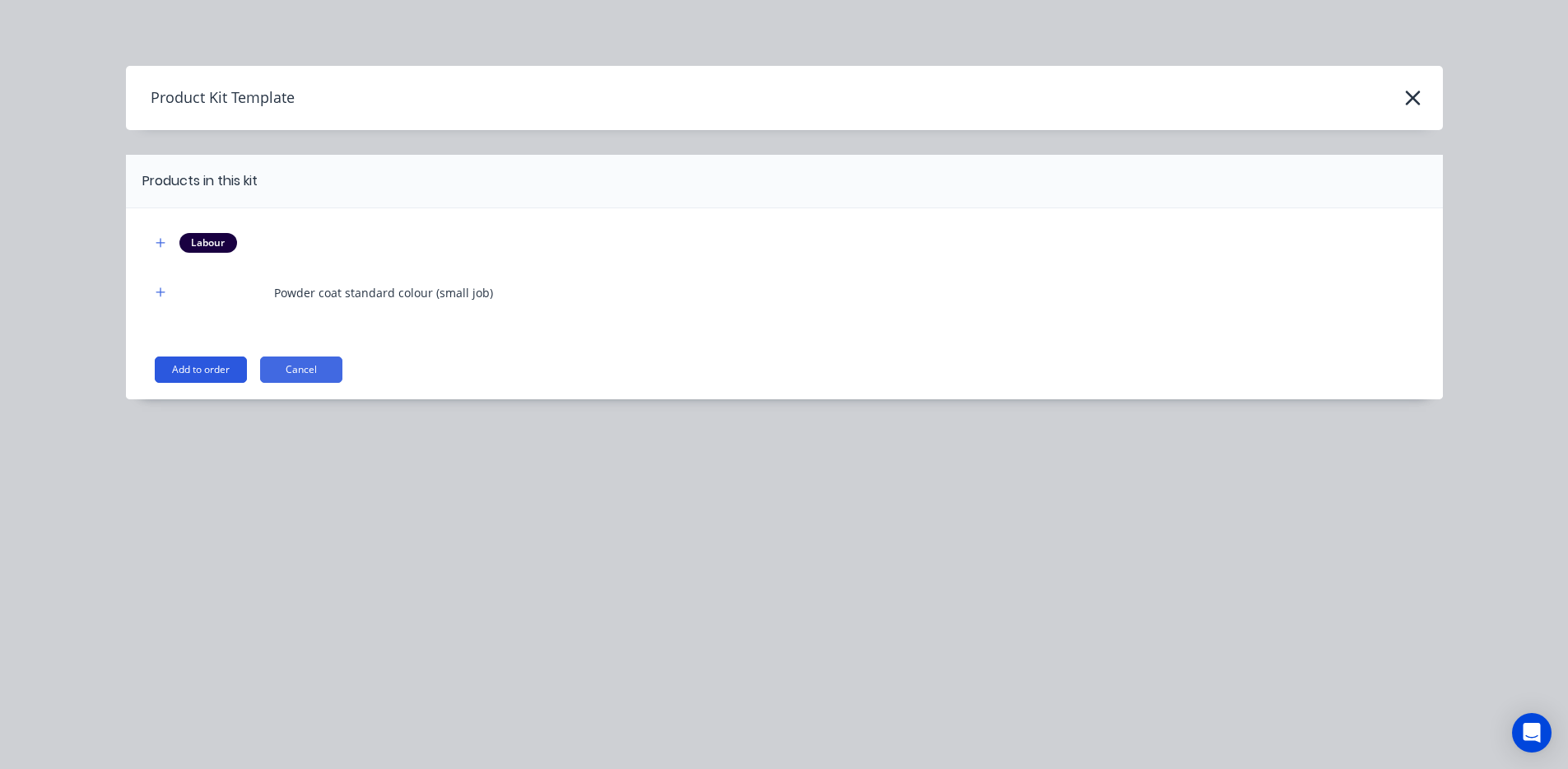
click at [214, 379] on button "Add to order" at bounding box center [201, 370] width 92 height 26
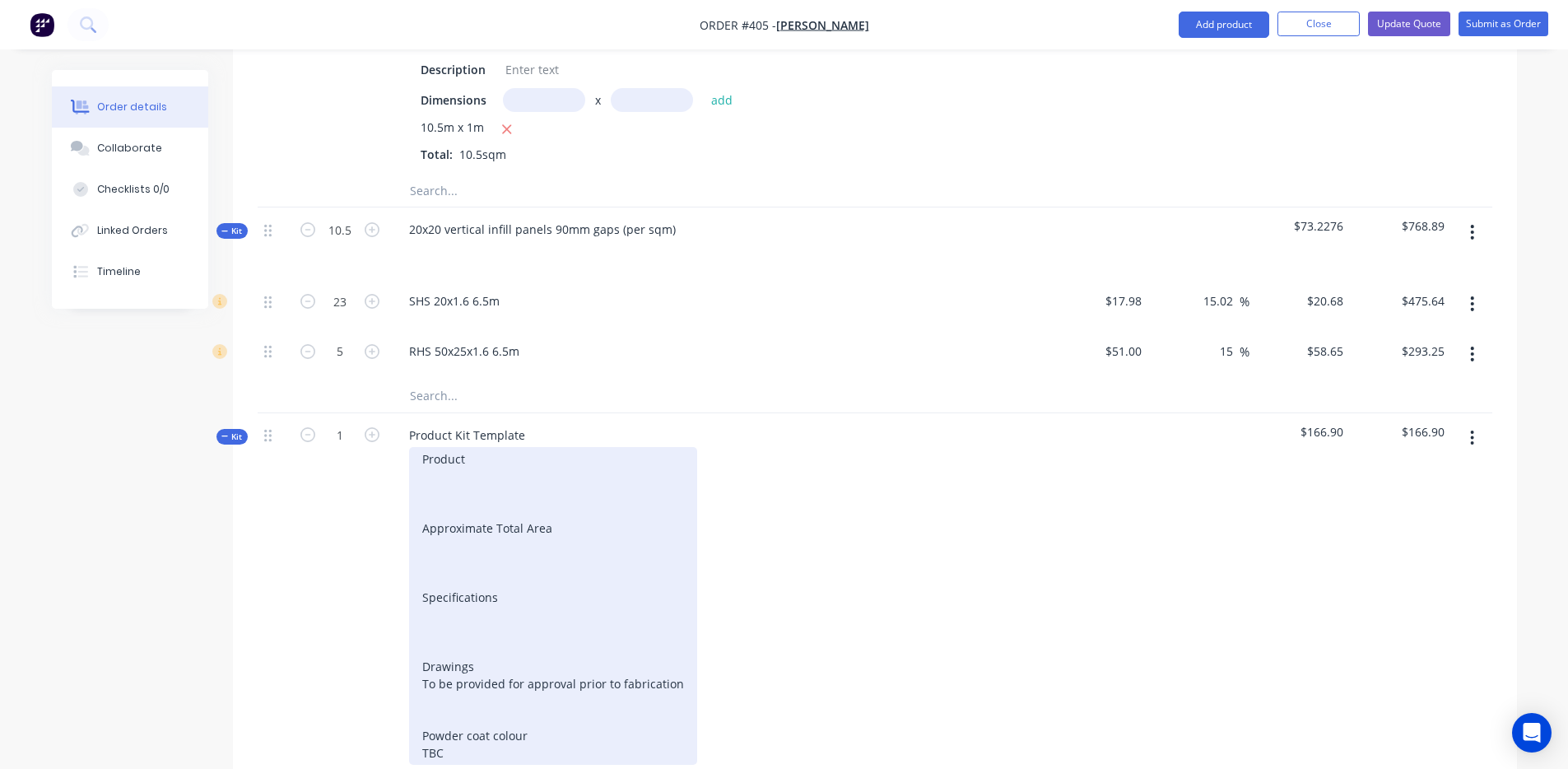
scroll to position [1133, 0]
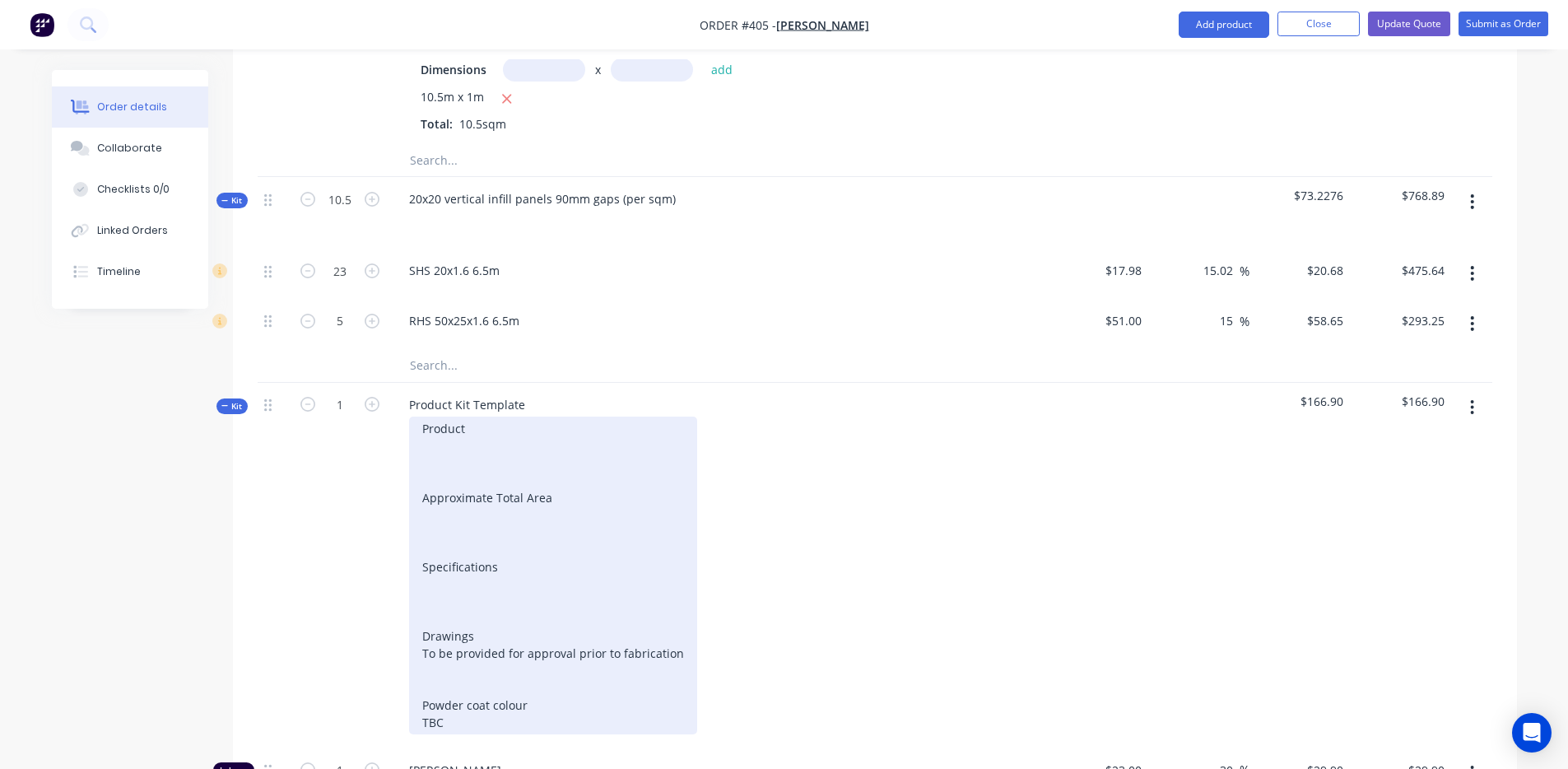
click at [420, 417] on div "Product Approximate Total Area Specifications Drawings To be provided for appro…" at bounding box center [553, 576] width 288 height 318
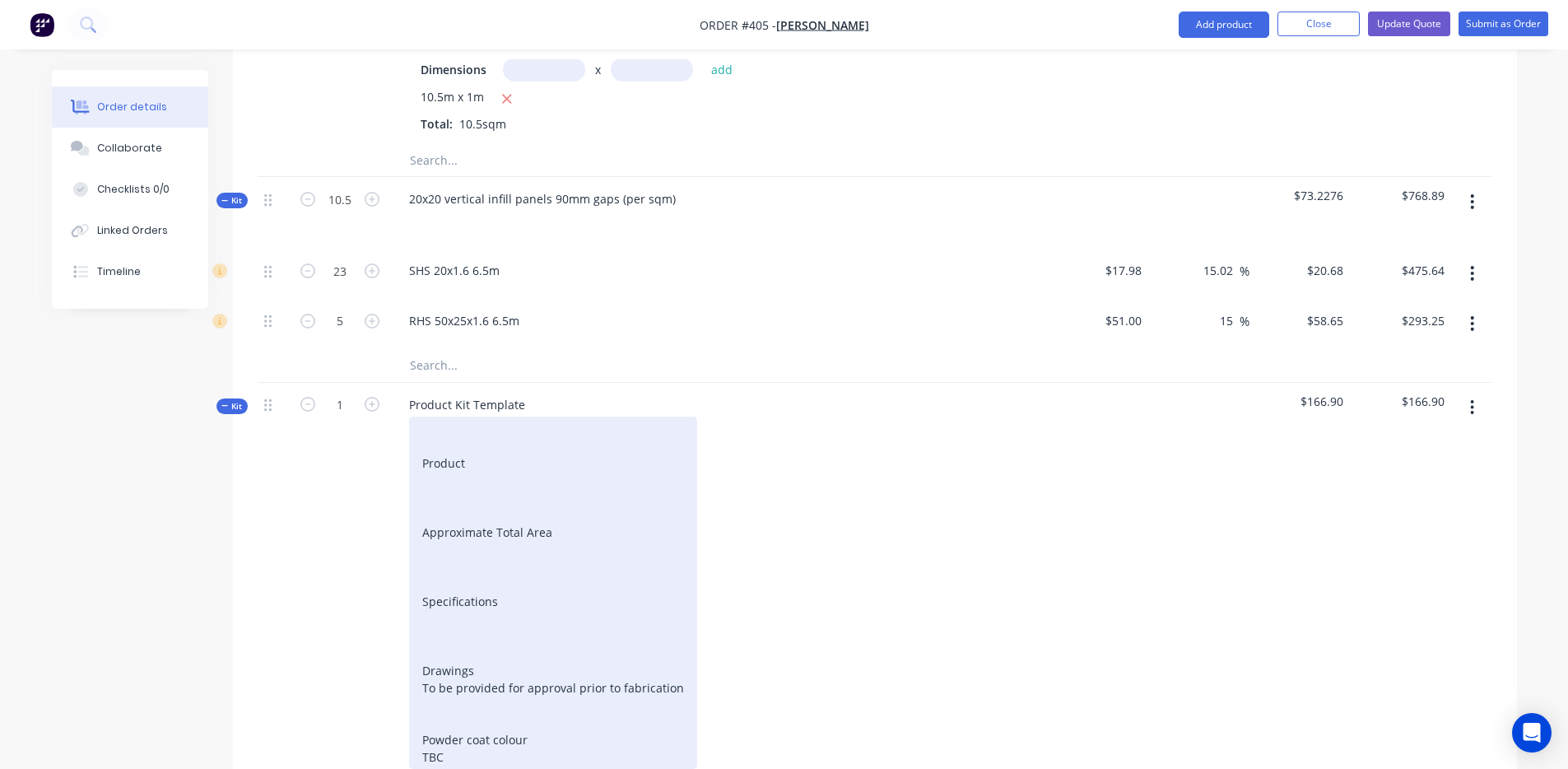
click at [446, 417] on div "Product Approximate Total Area Specifications Drawings To be provided for appro…" at bounding box center [553, 594] width 288 height 353
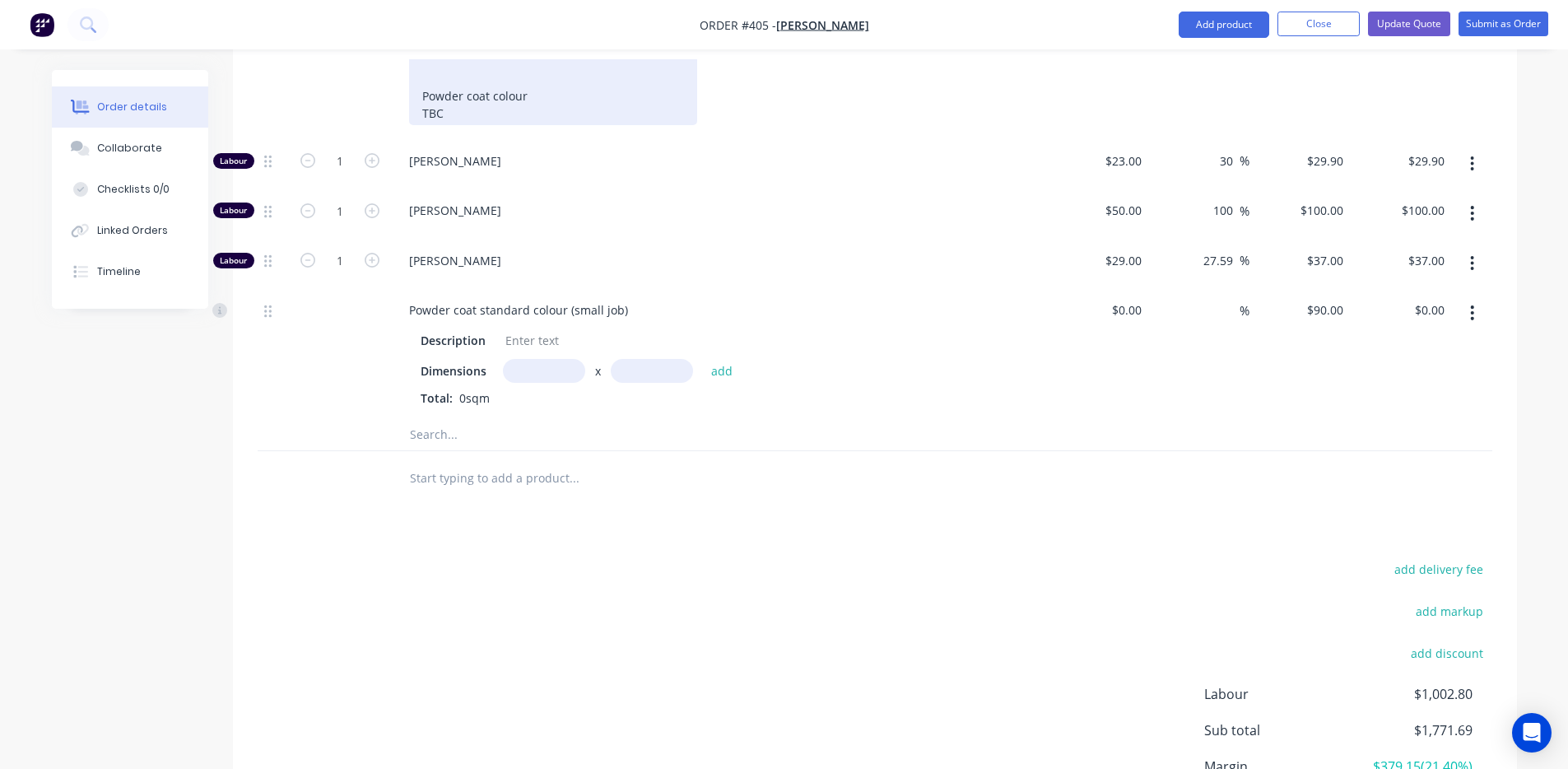
scroll to position [1777, 0]
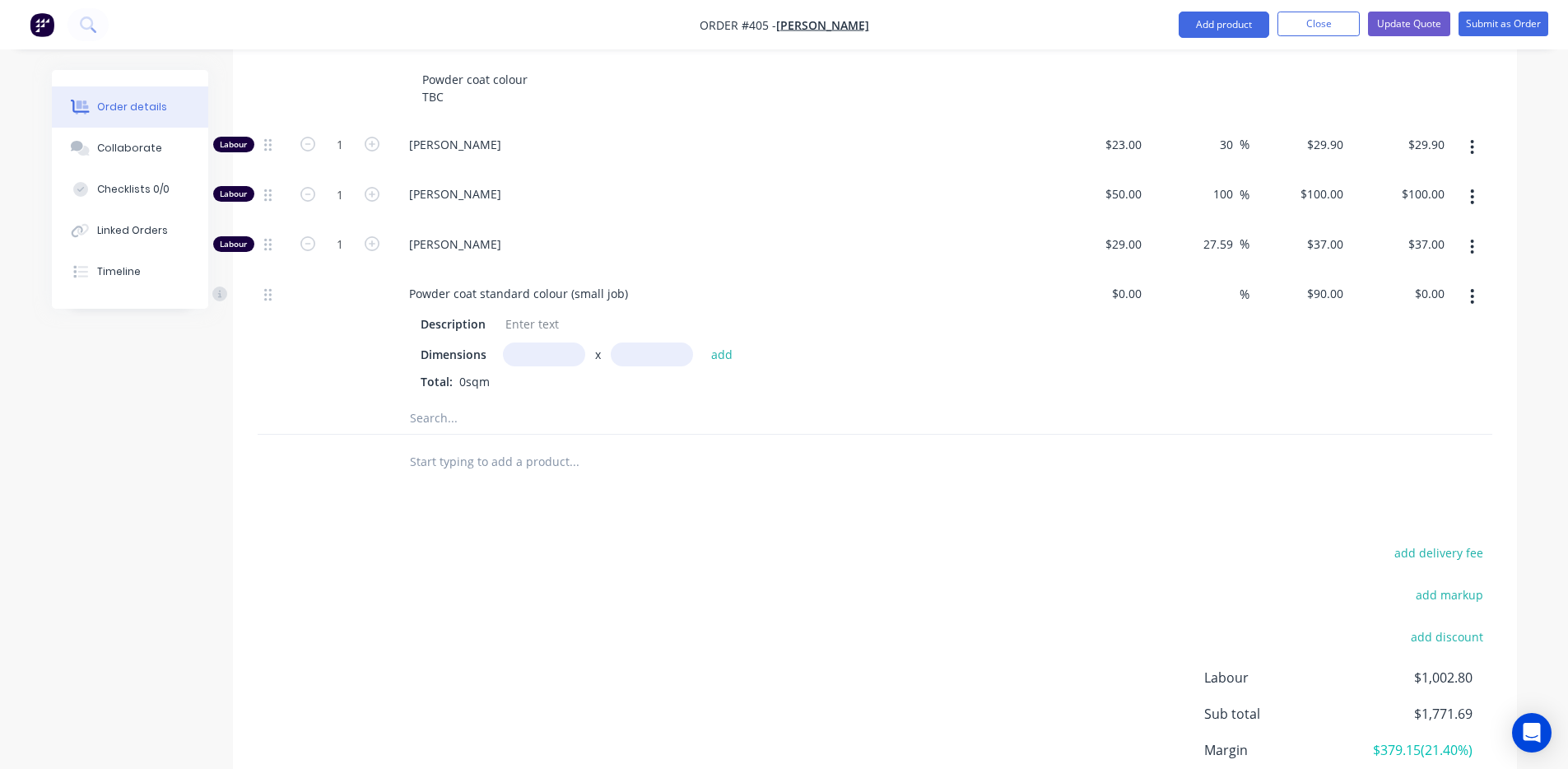
click at [369, 151] on form "1" at bounding box center [340, 143] width 86 height 24
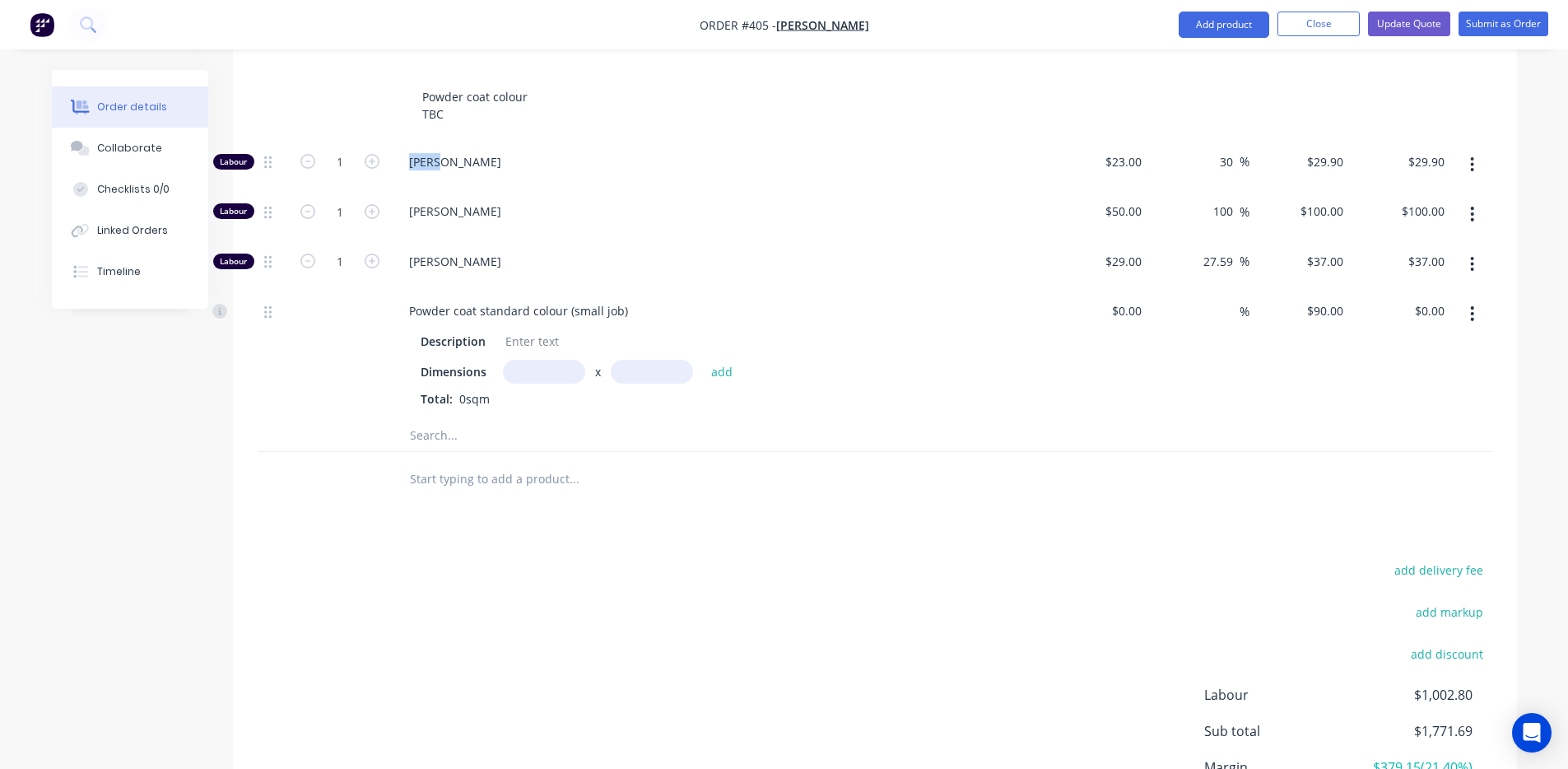
click at [369, 151] on form "1" at bounding box center [340, 161] width 86 height 24
click at [371, 154] on icon "button" at bounding box center [372, 161] width 15 height 15
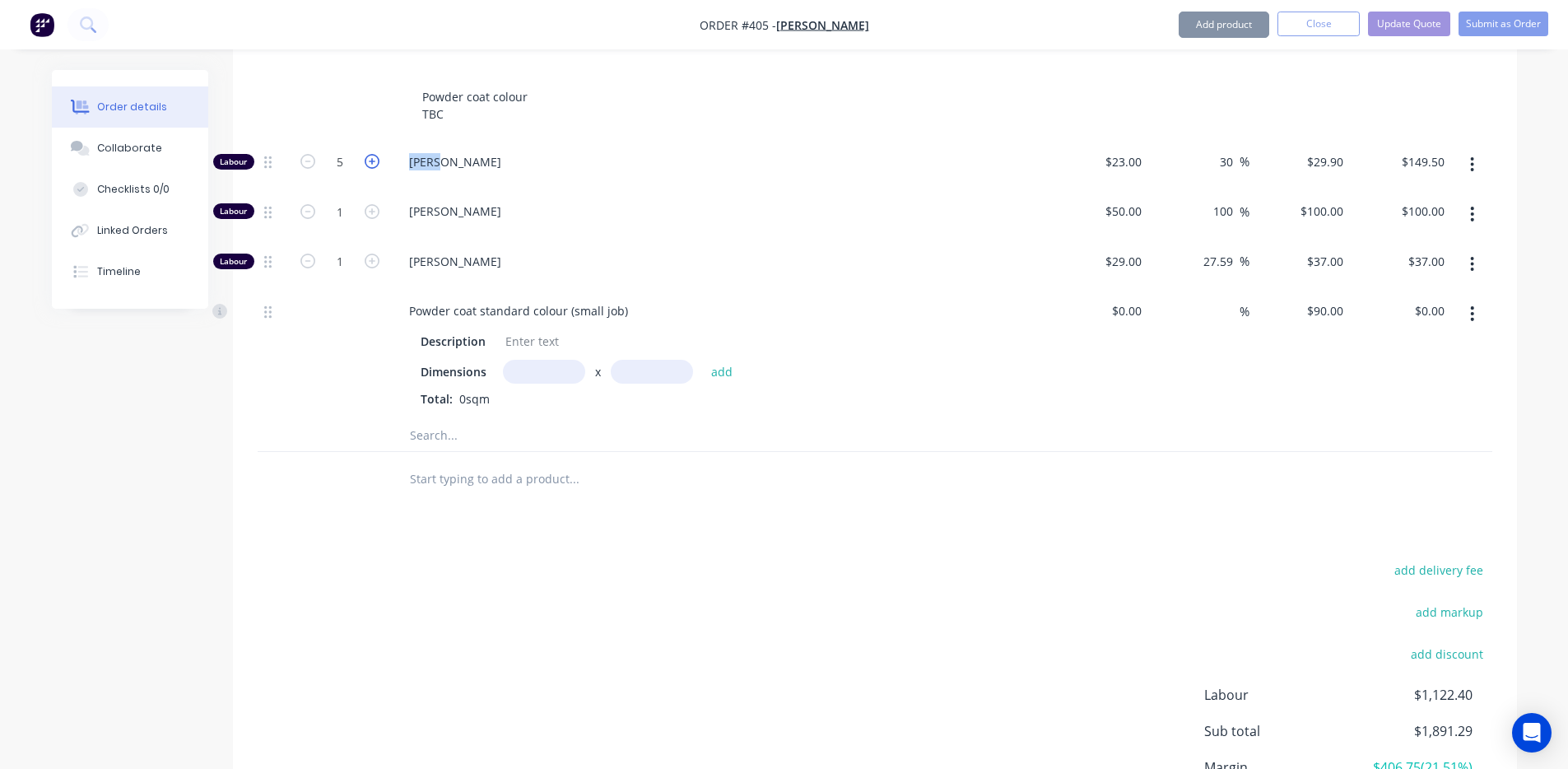
click at [371, 154] on icon "button" at bounding box center [372, 161] width 15 height 15
click at [370, 154] on icon "button" at bounding box center [372, 161] width 15 height 15
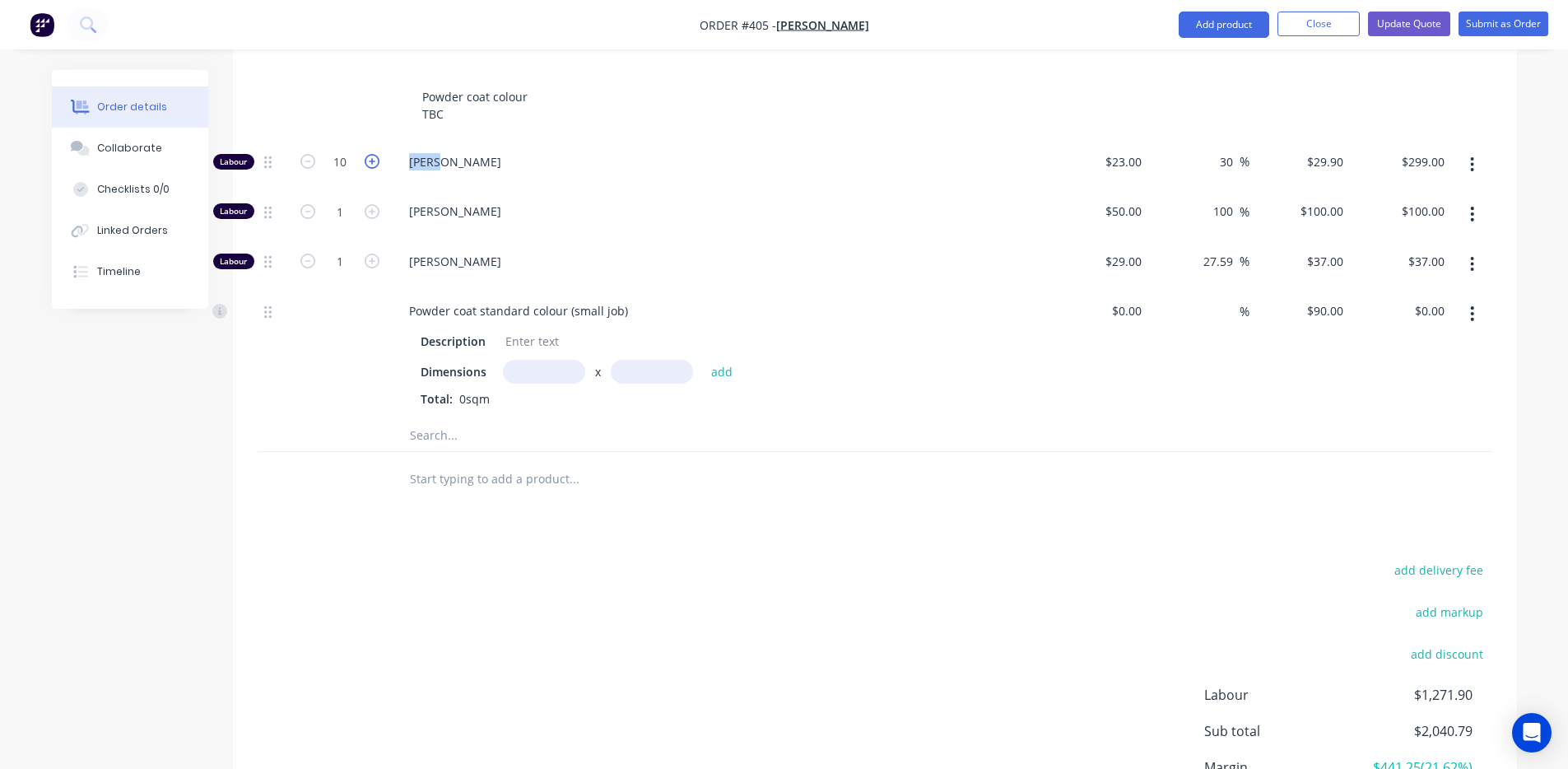
click at [370, 154] on icon "button" at bounding box center [372, 161] width 15 height 15
click at [374, 254] on icon "button" at bounding box center [372, 261] width 15 height 15
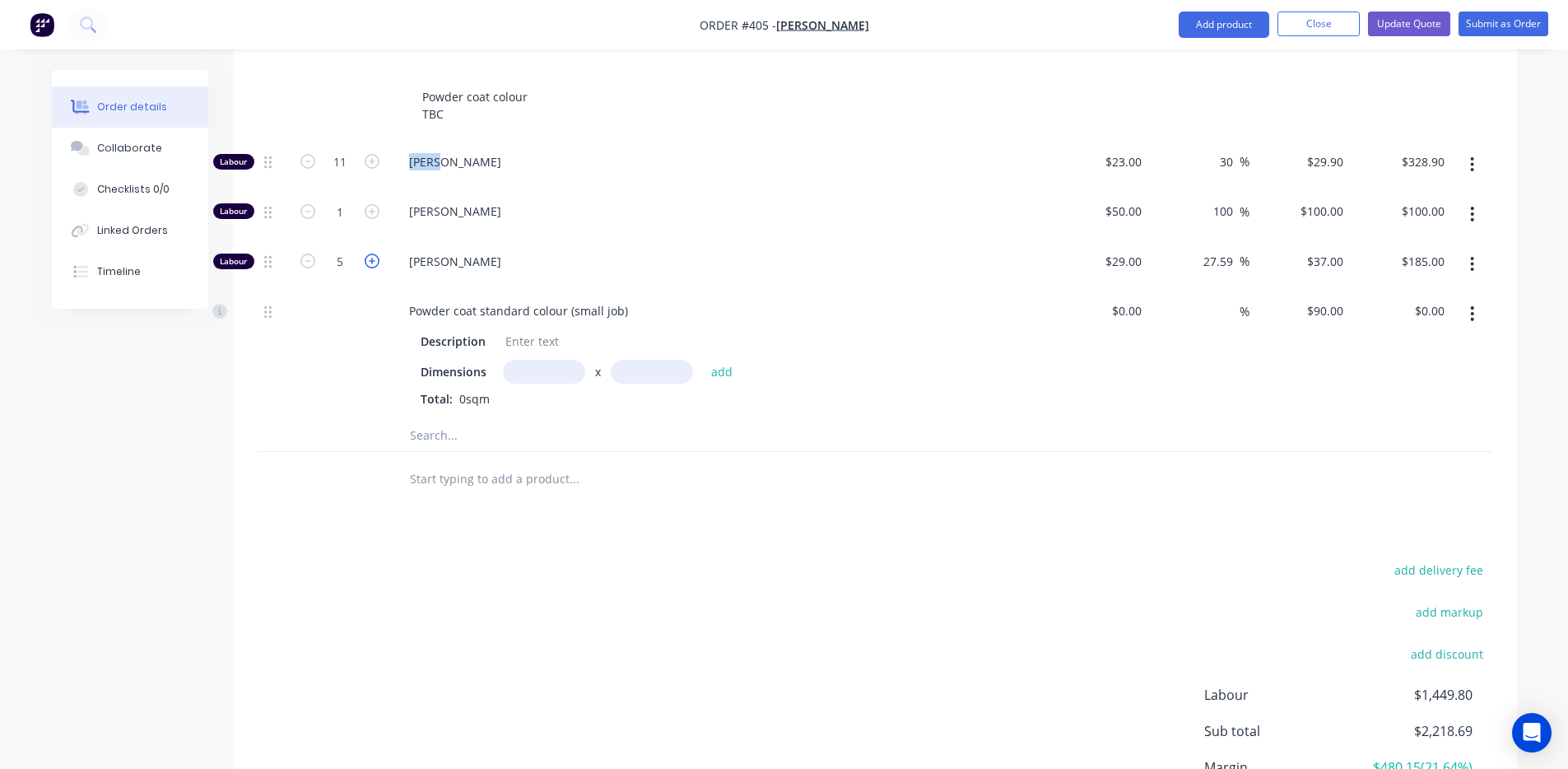
click at [374, 254] on icon "button" at bounding box center [372, 261] width 15 height 15
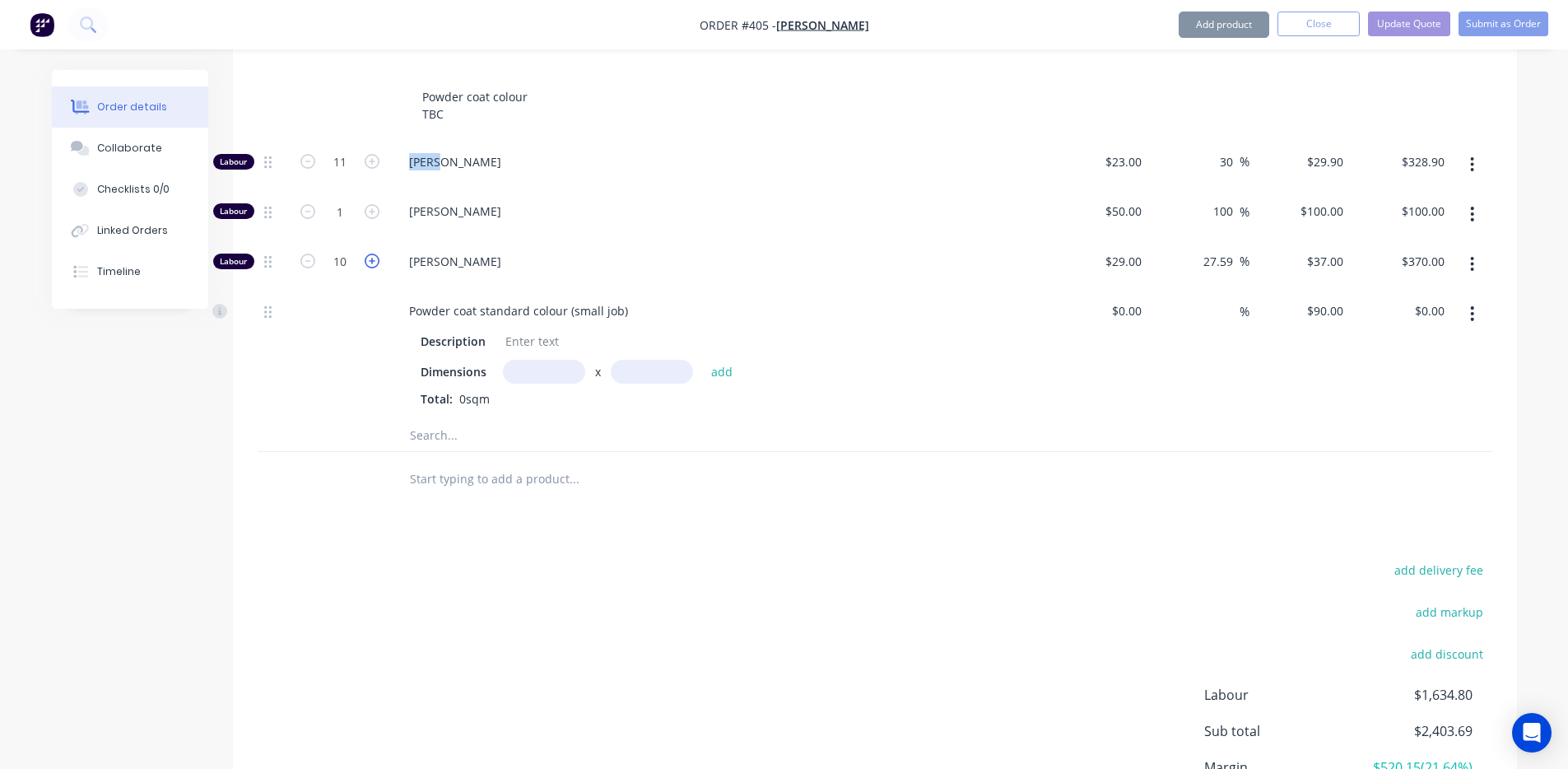
click at [374, 254] on icon "button" at bounding box center [372, 261] width 15 height 15
click at [498, 360] on div "Dimensions x add" at bounding box center [718, 372] width 596 height 24
click at [542, 361] on input "text" at bounding box center [544, 372] width 82 height 24
click at [725, 361] on button "add" at bounding box center [722, 372] width 38 height 22
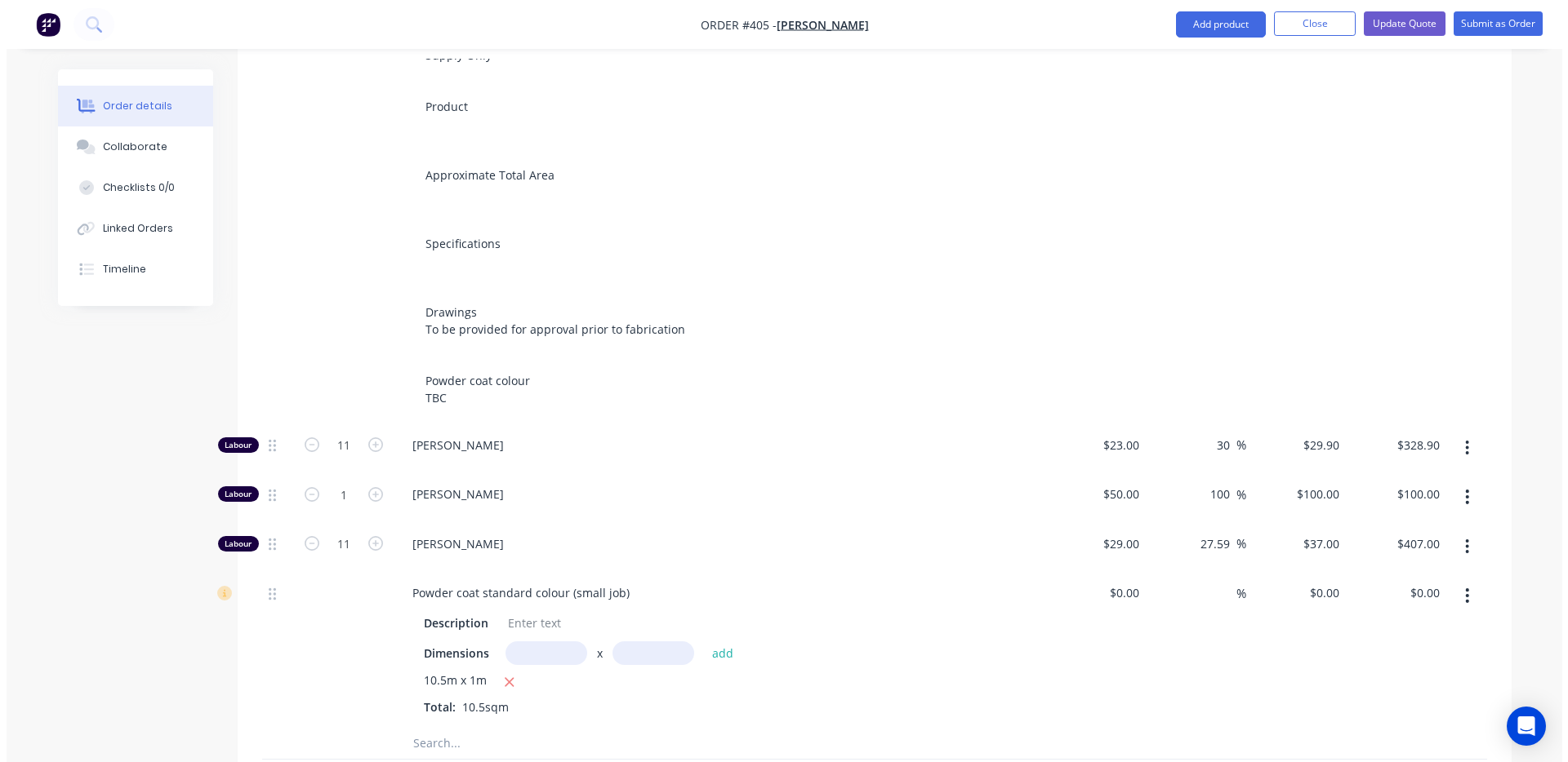
scroll to position [0, 0]
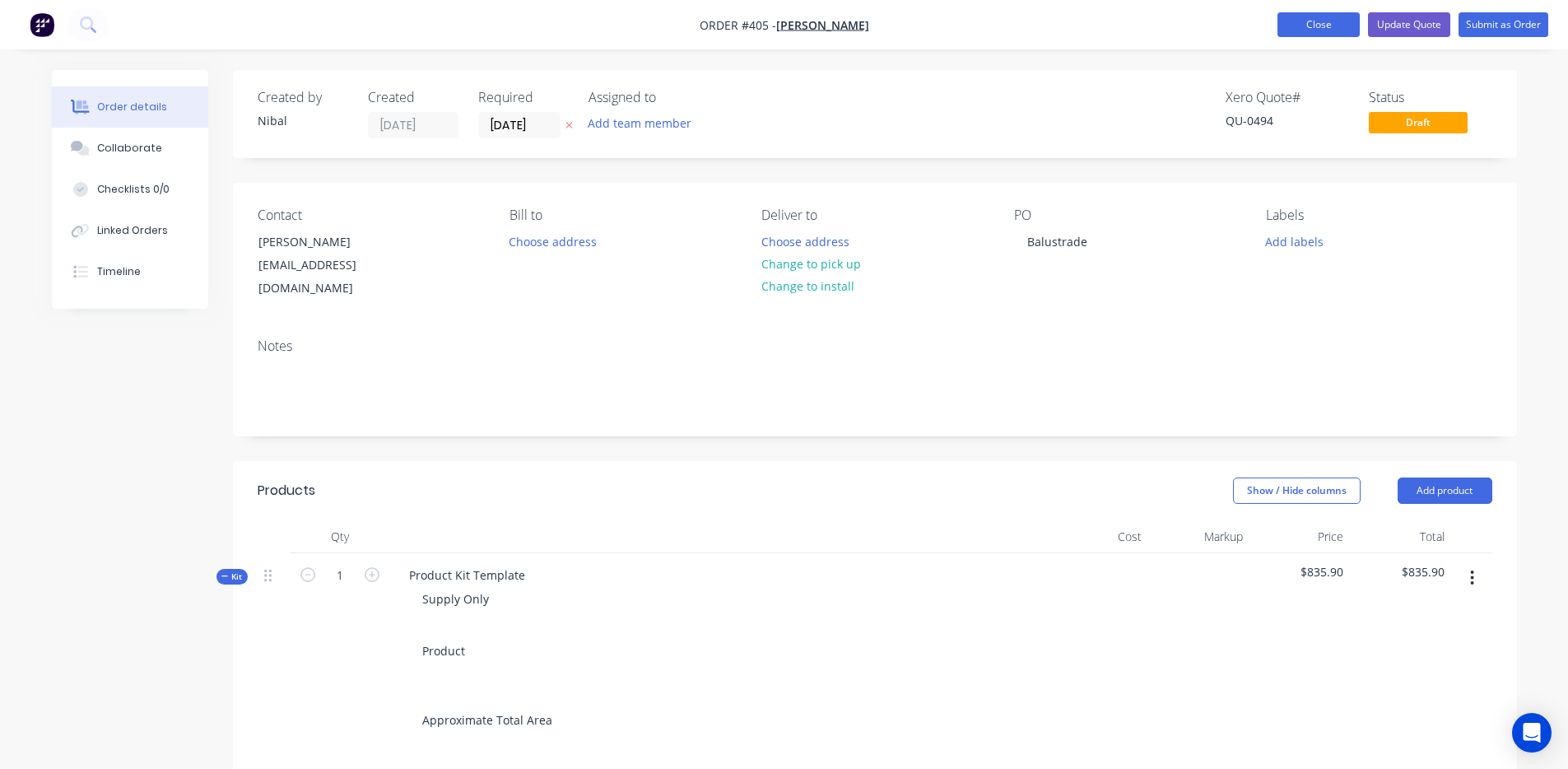
click at [1343, 35] on button "Close" at bounding box center [1319, 24] width 82 height 24
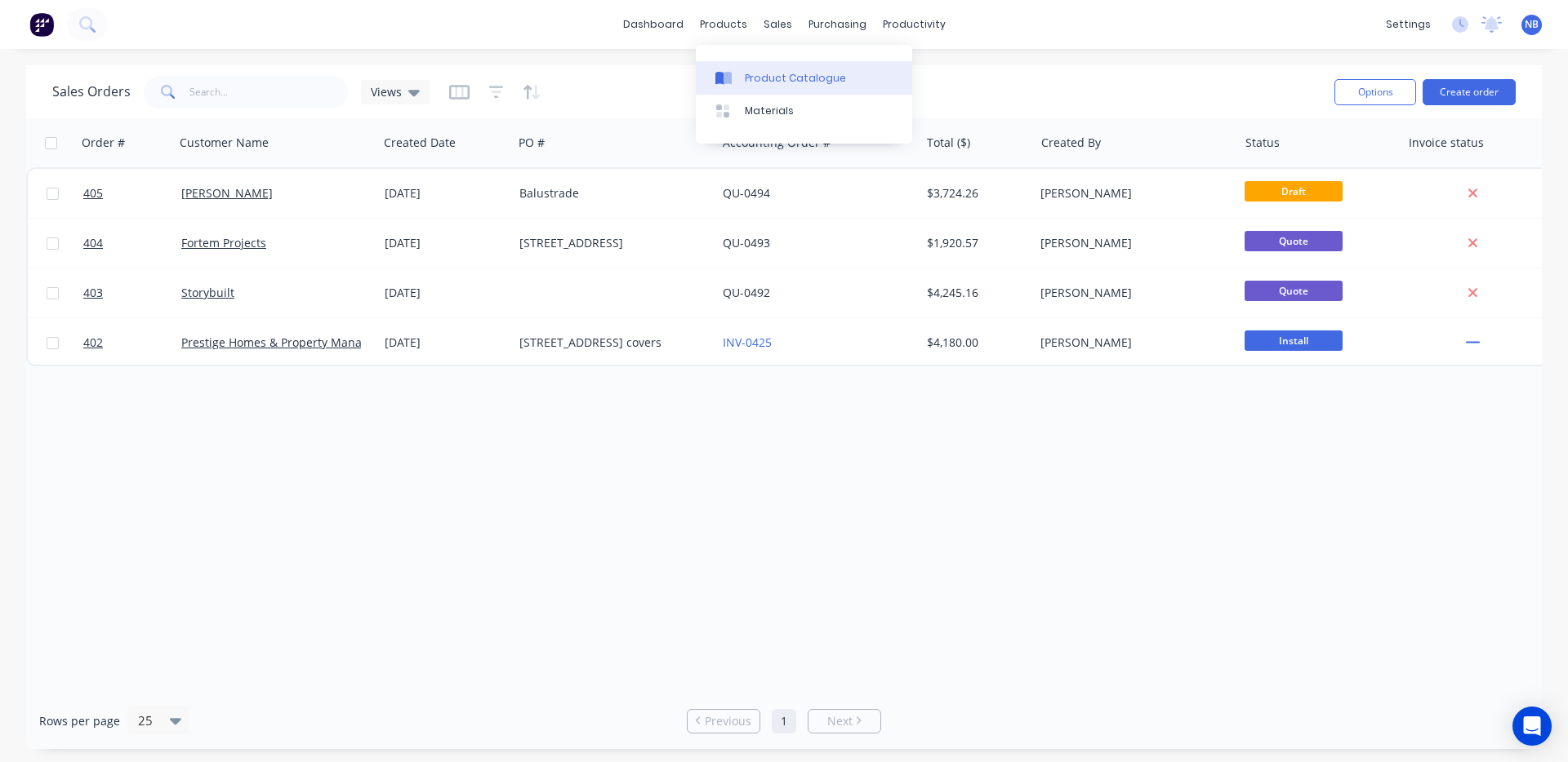
click at [747, 71] on div "Product Catalogue" at bounding box center [795, 79] width 101 height 15
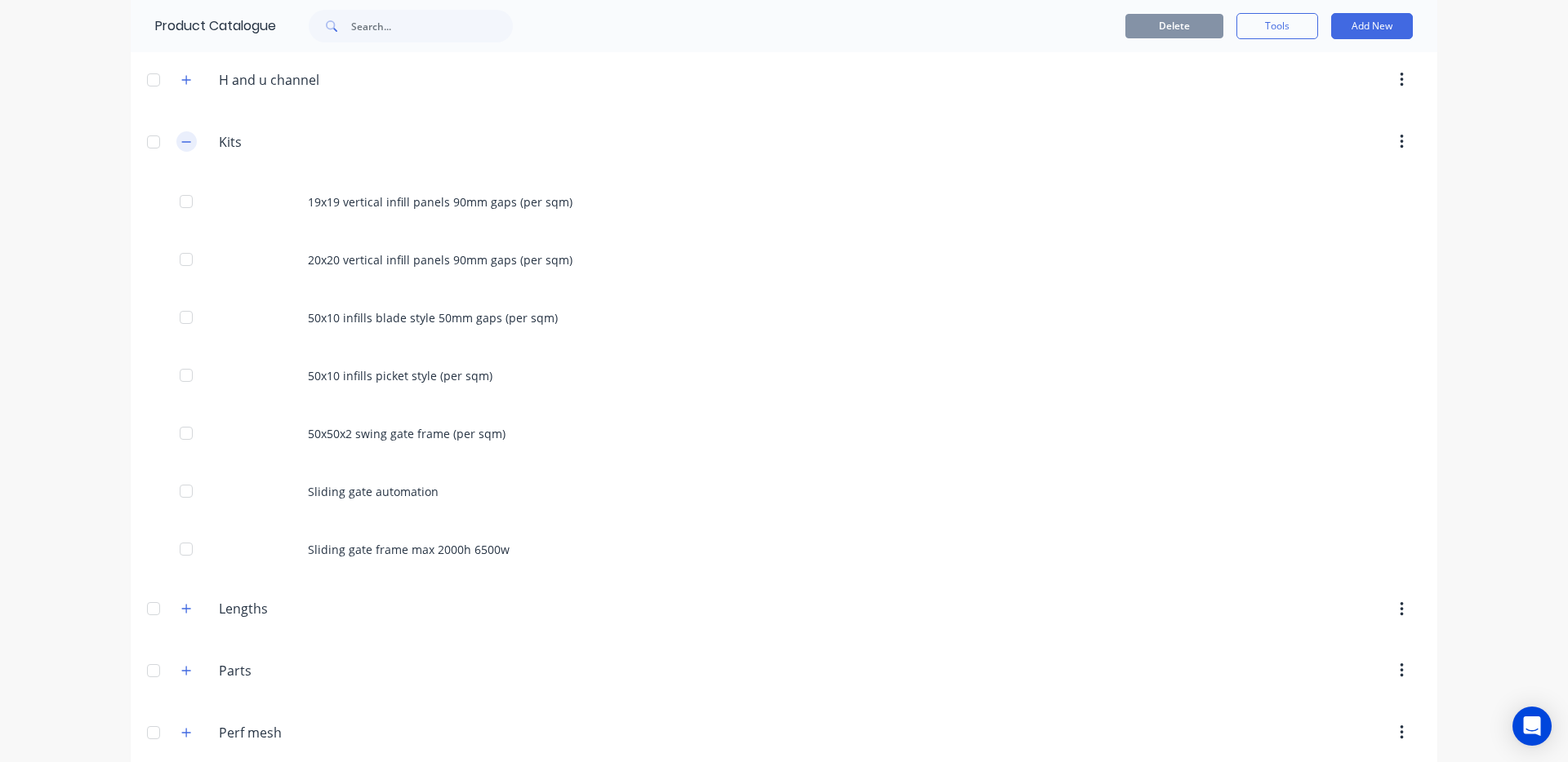
click at [179, 151] on button "button" at bounding box center [187, 141] width 20 height 20
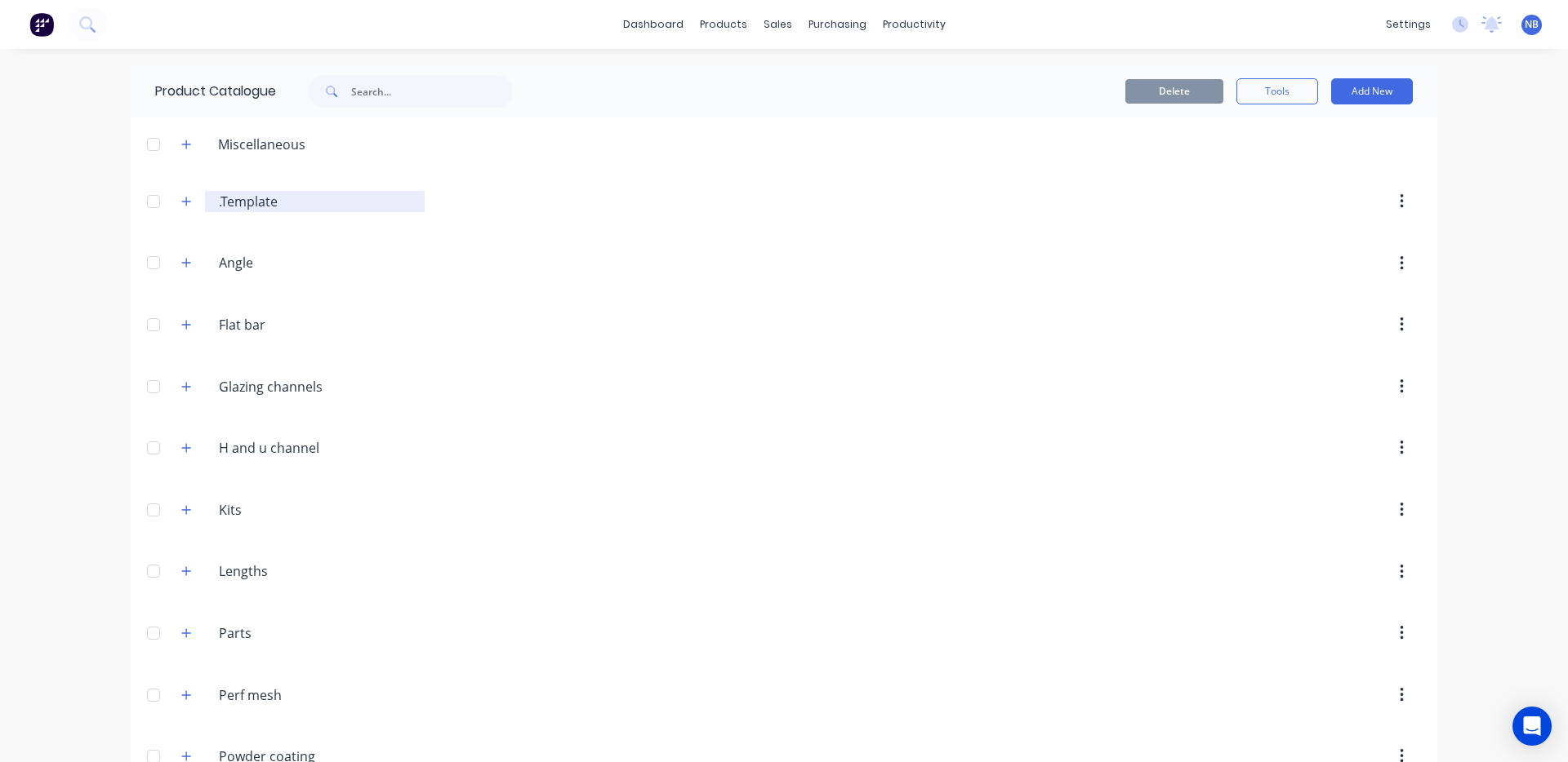
click at [225, 198] on input ".Template" at bounding box center [315, 201] width 193 height 19
click at [191, 196] on div ".Template .Template" at bounding box center [296, 202] width 256 height 30
click at [191, 199] on div ".Template .Template" at bounding box center [296, 202] width 256 height 30
click at [188, 200] on button "button" at bounding box center [187, 202] width 20 height 20
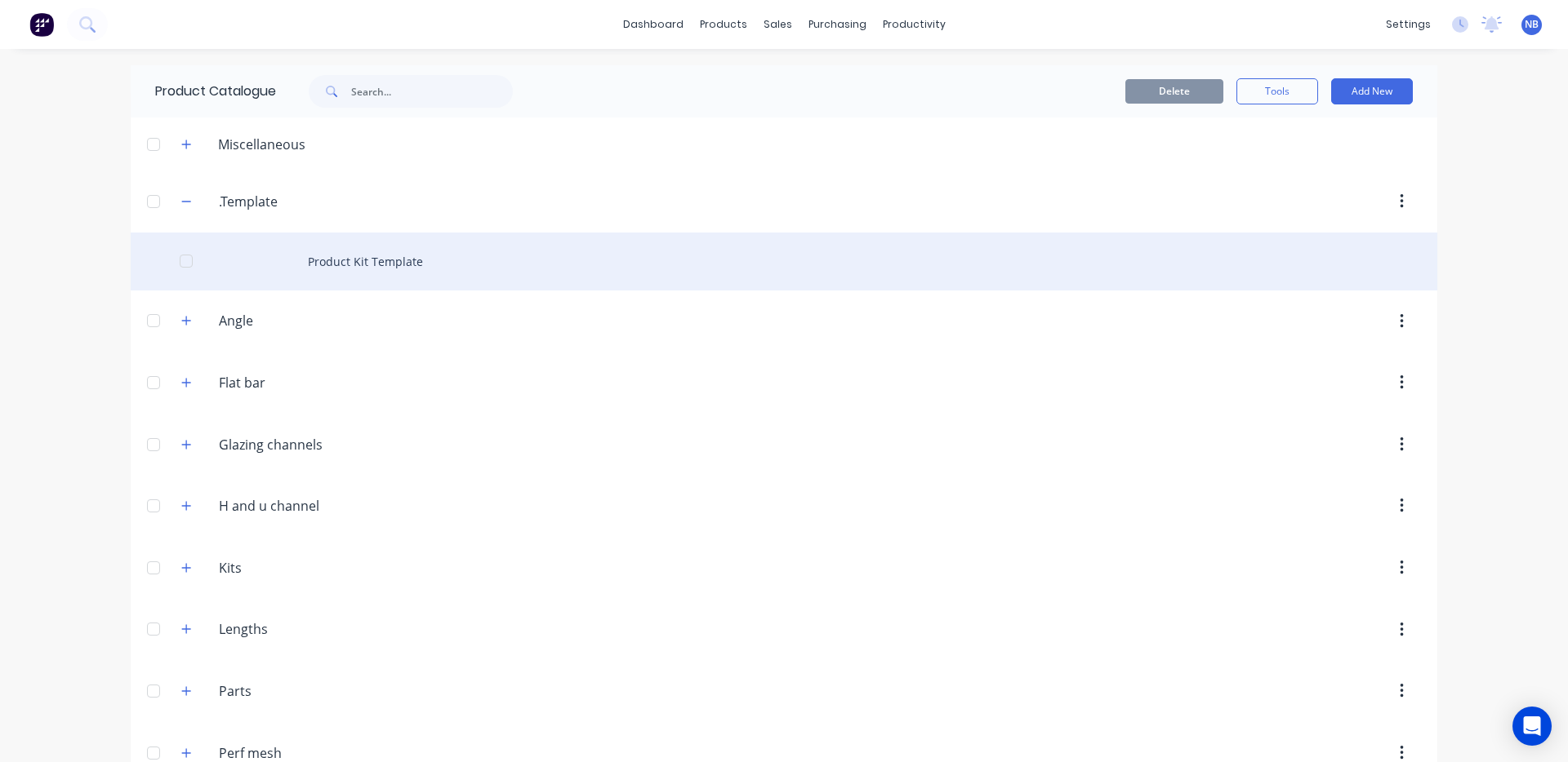
click at [296, 271] on div "Product Kit Template" at bounding box center [784, 262] width 1306 height 58
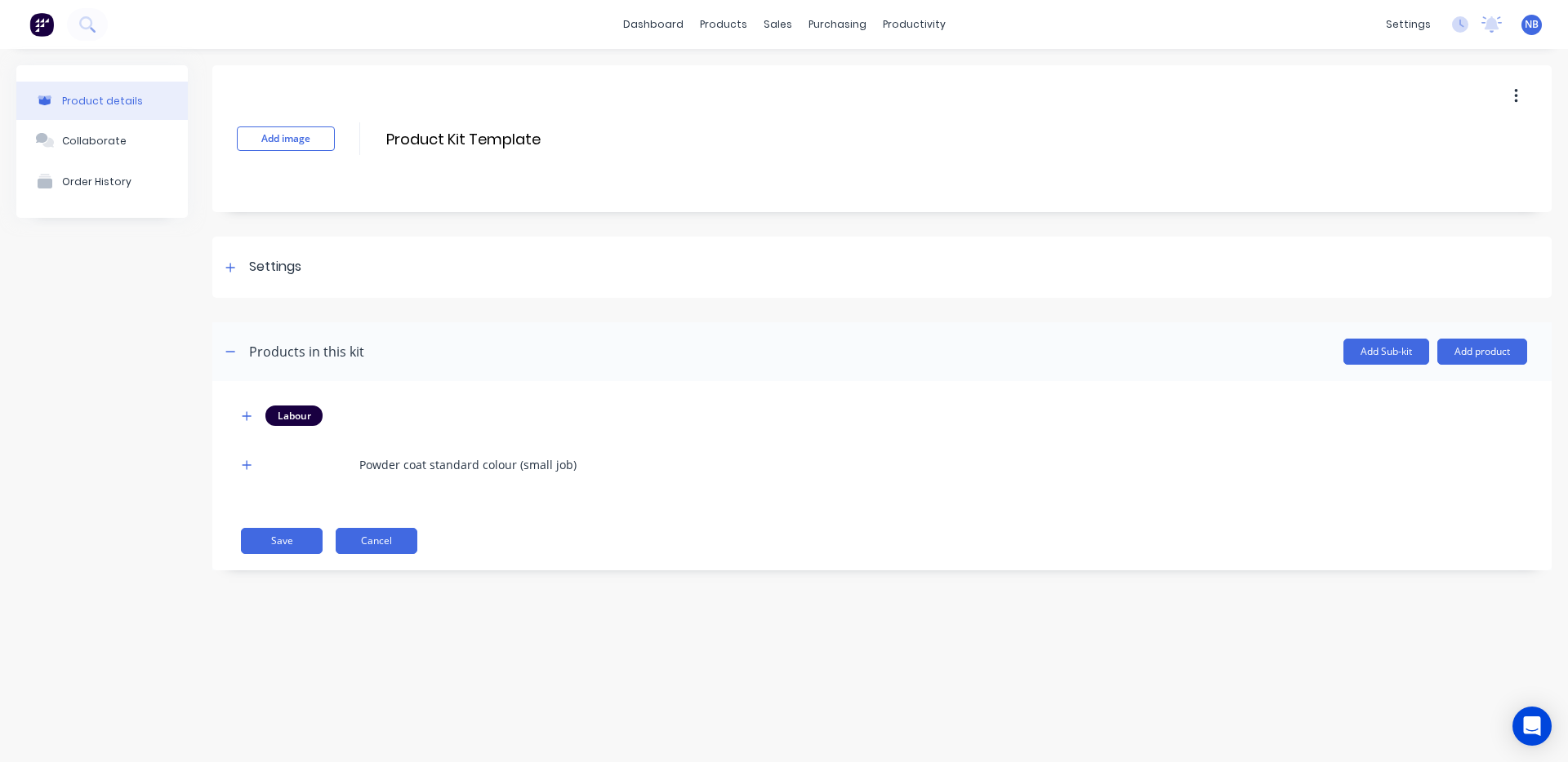
click at [358, 552] on button "Cancel" at bounding box center [377, 541] width 81 height 26
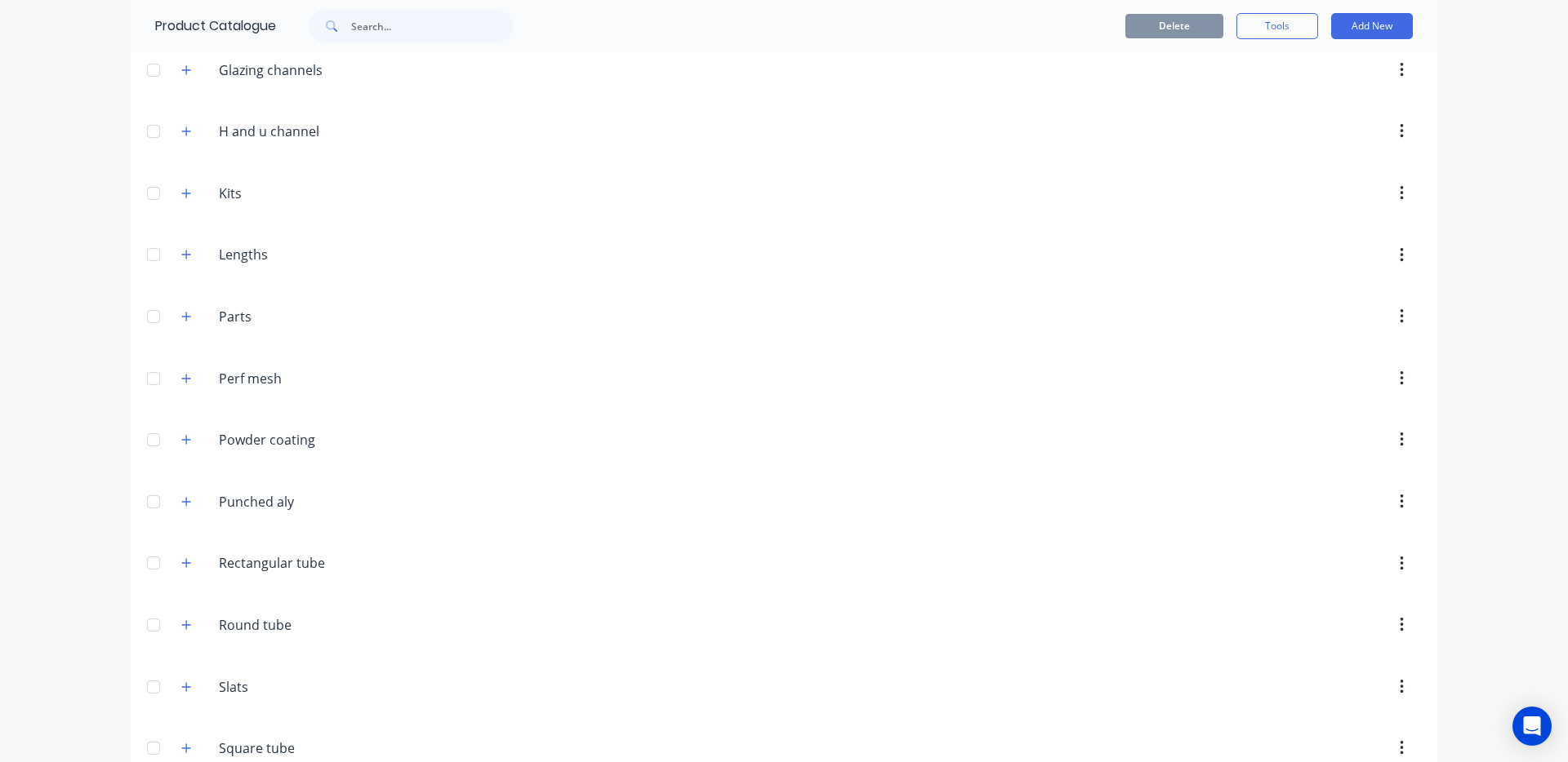
scroll to position [408, 0]
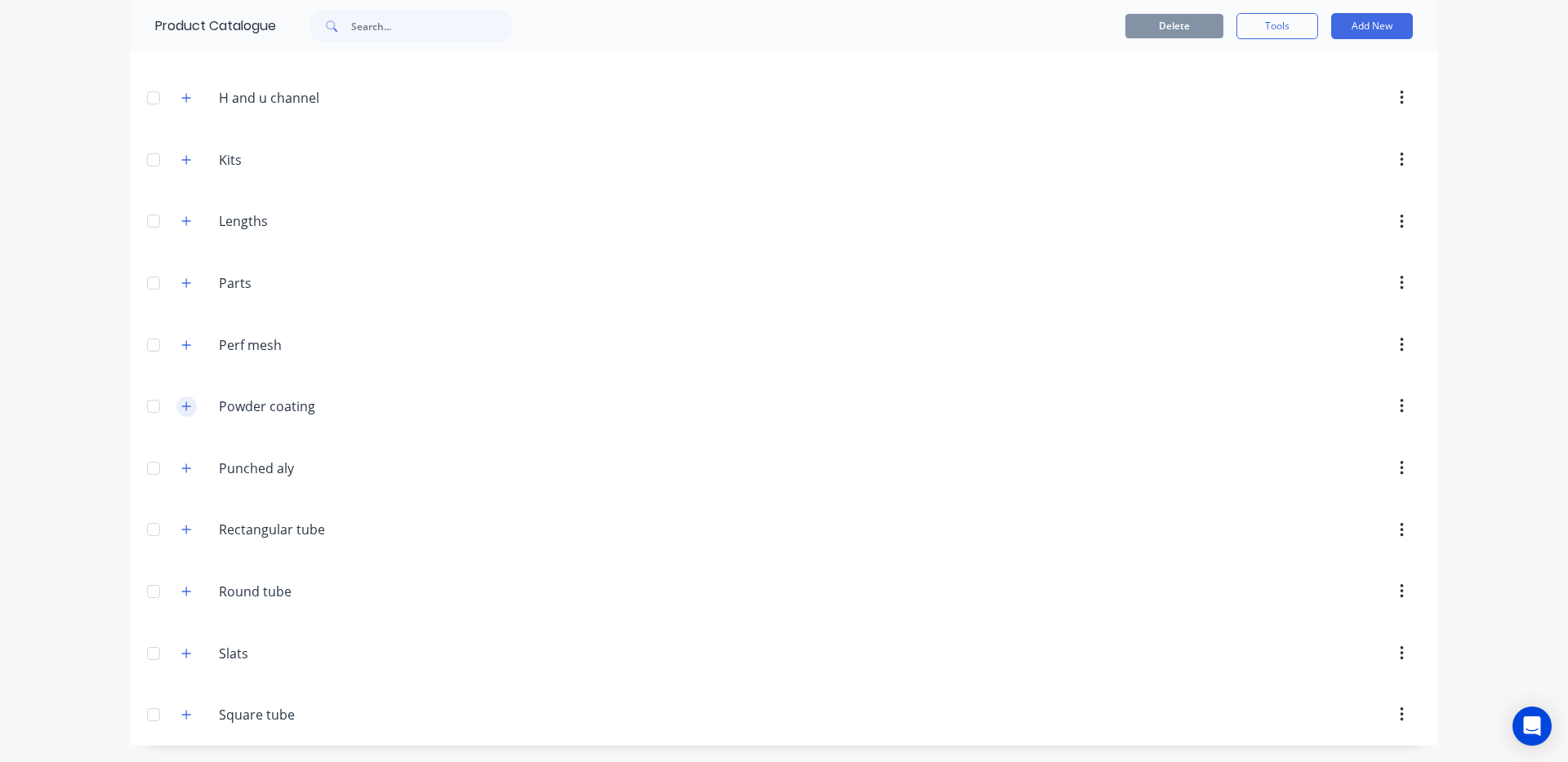
click at [183, 407] on icon "button" at bounding box center [186, 406] width 10 height 11
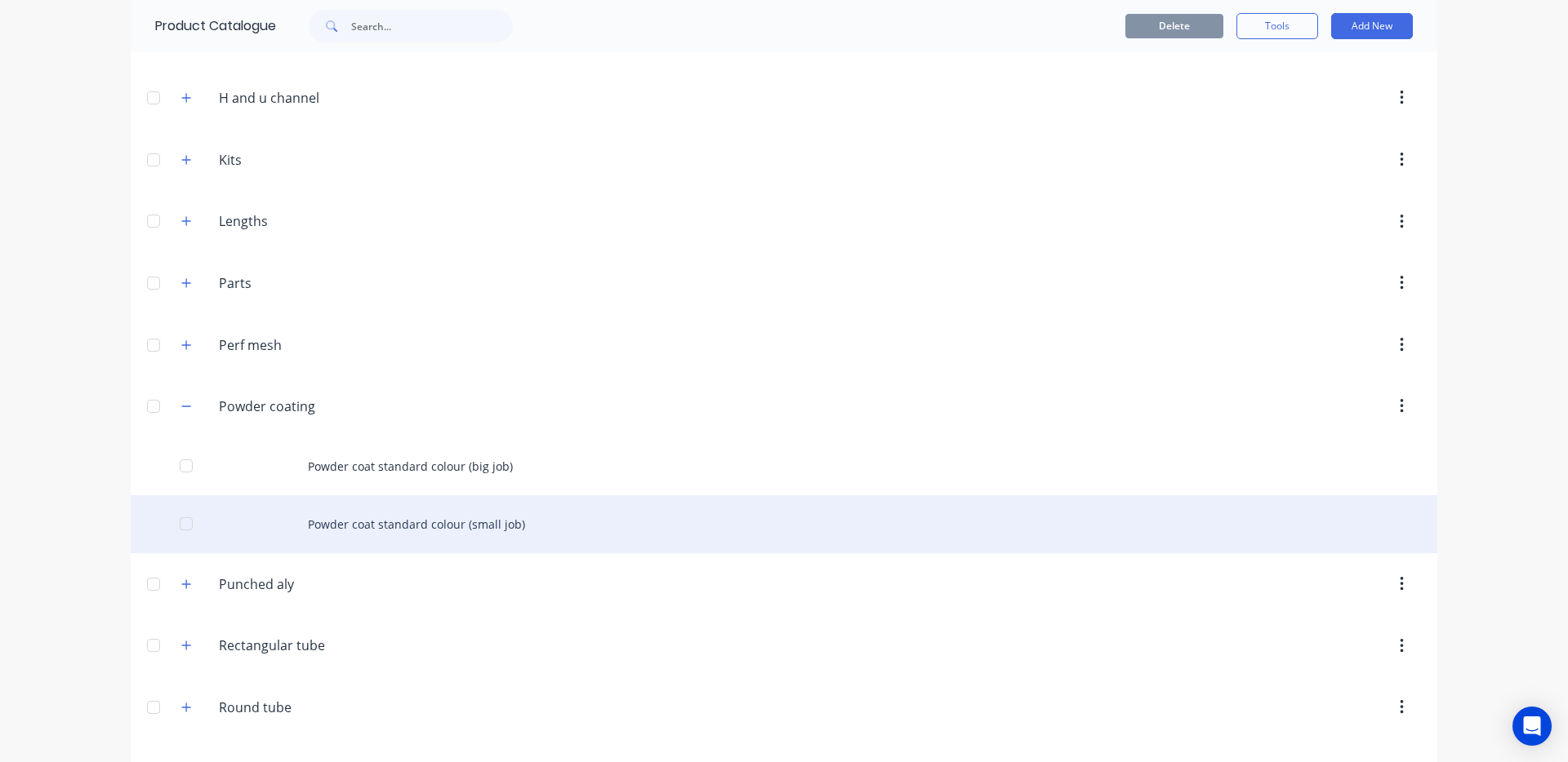
click at [504, 517] on div "Powder coat standard colour (small job)" at bounding box center [784, 524] width 1306 height 58
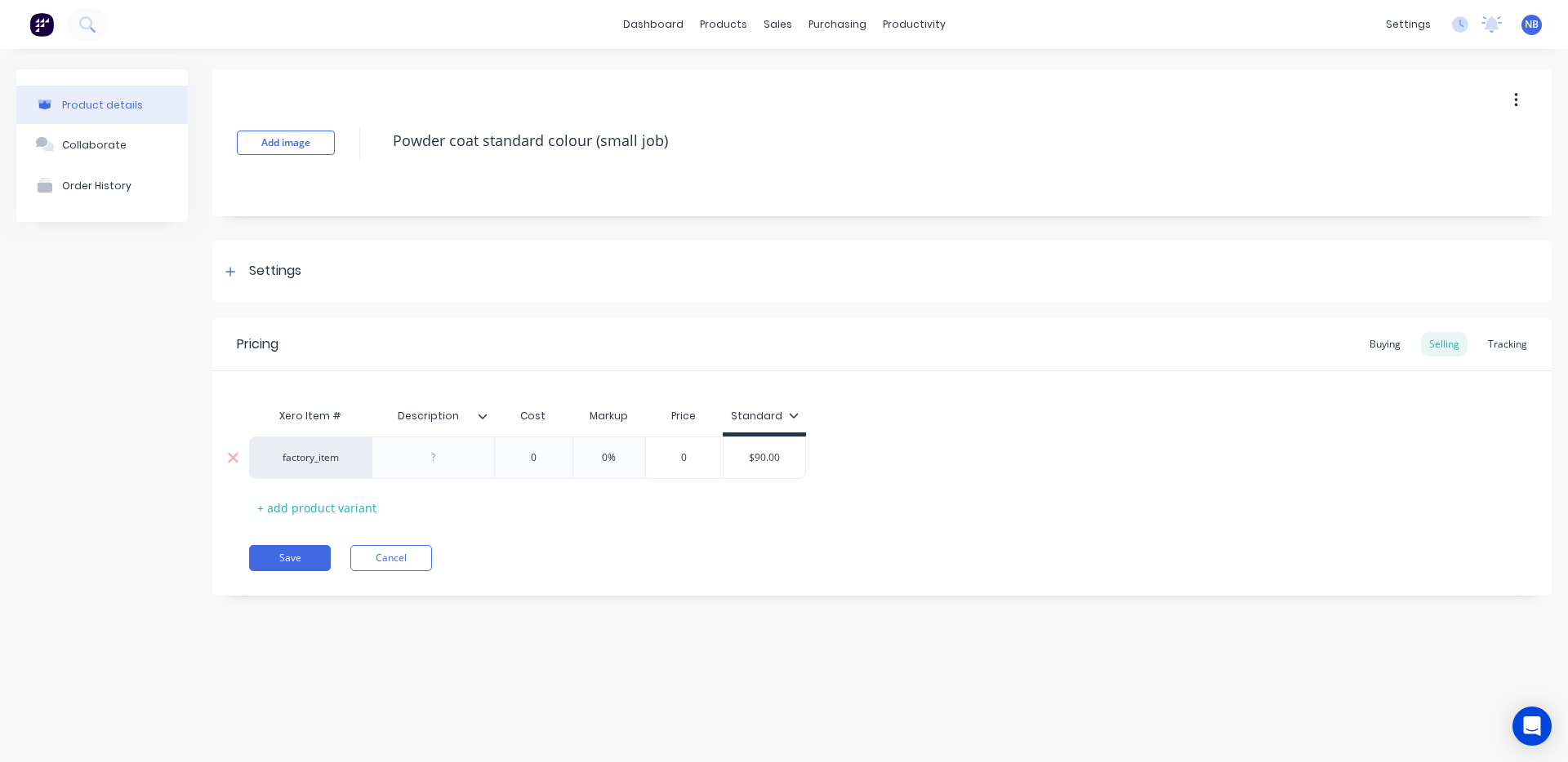
click at [541, 461] on input "0" at bounding box center [533, 458] width 81 height 15
drag, startPoint x: 615, startPoint y: 460, endPoint x: 640, endPoint y: 467, distance: 26.0
click at [615, 460] on input "0%" at bounding box center [614, 458] width 81 height 15
click at [713, 525] on div "Pricing Buying Selling Tracking Xero Item # Description Cost Markup Price Stand…" at bounding box center [881, 457] width 1339 height 277
drag, startPoint x: 789, startPoint y: 455, endPoint x: 755, endPoint y: 453, distance: 34.1
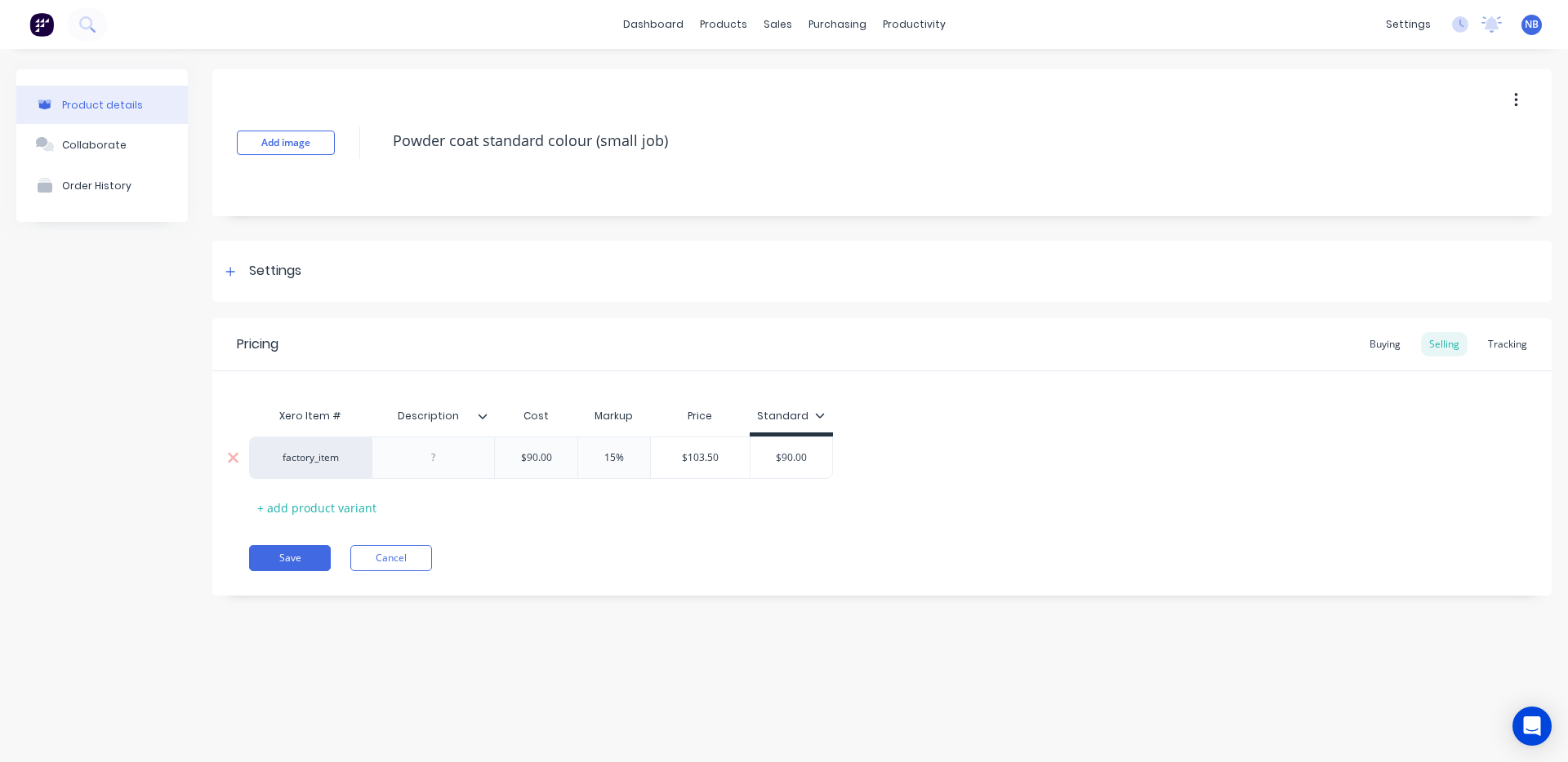
click at [754, 454] on input "$90.00" at bounding box center [791, 458] width 81 height 15
click at [864, 522] on div "Pricing Buying Selling Tracking Xero Item # Description Cost Markup Price Stand…" at bounding box center [881, 457] width 1339 height 277
click at [717, 456] on input "$103.50" at bounding box center [699, 458] width 99 height 15
click at [699, 522] on div "Pricing Buying Selling Tracking Xero Item # Description Cost Markup Price Stand…" at bounding box center [881, 457] width 1339 height 277
click at [553, 449] on div "$90.00" at bounding box center [536, 458] width 82 height 41
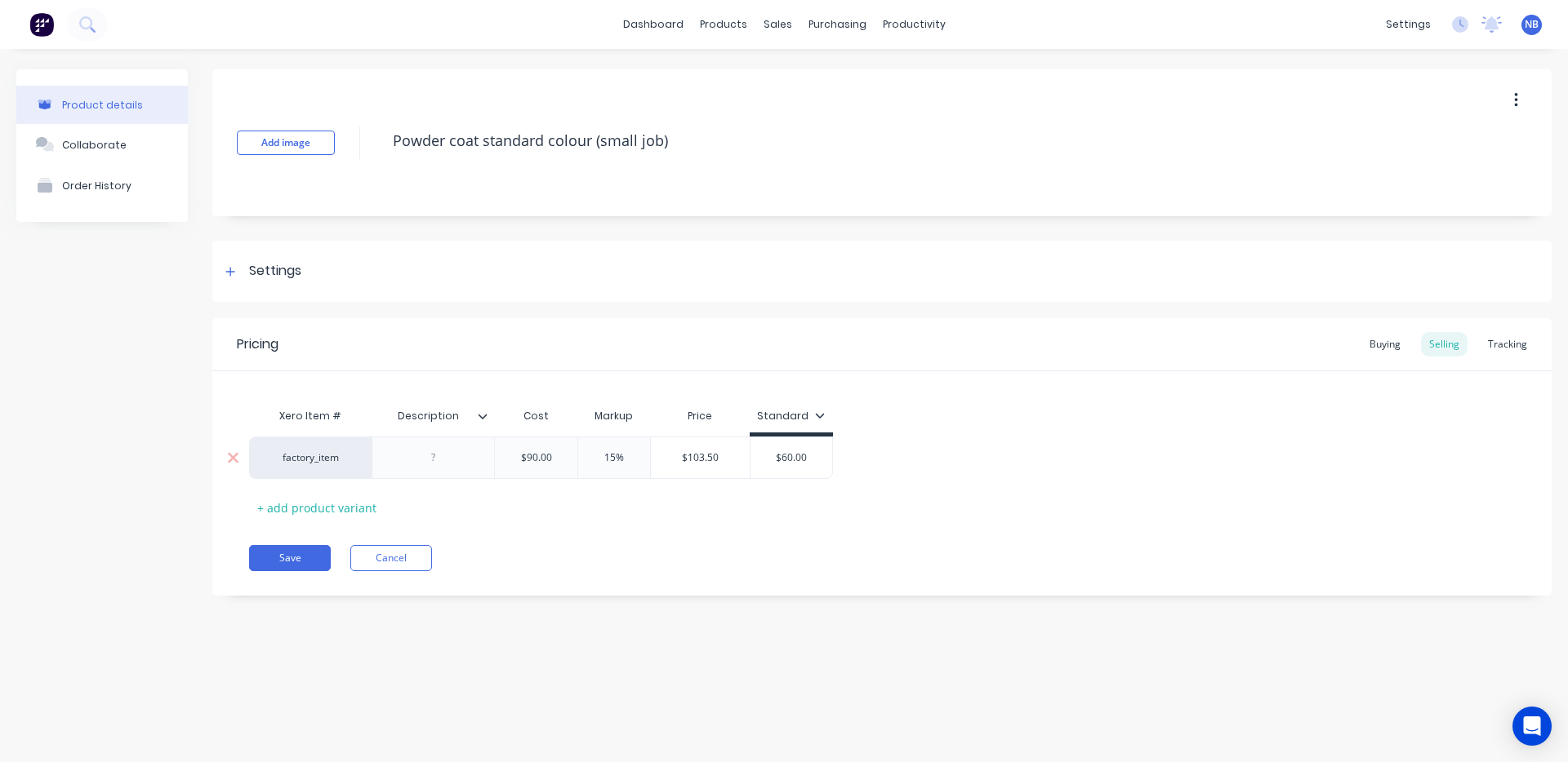
drag, startPoint x: 559, startPoint y: 459, endPoint x: 514, endPoint y: 463, distance: 45.2
click at [512, 459] on input "$90.00" at bounding box center [536, 458] width 82 height 15
click at [705, 458] on input "$69.00" at bounding box center [691, 458] width 82 height 15
click at [793, 460] on input "$60.00" at bounding box center [774, 458] width 81 height 15
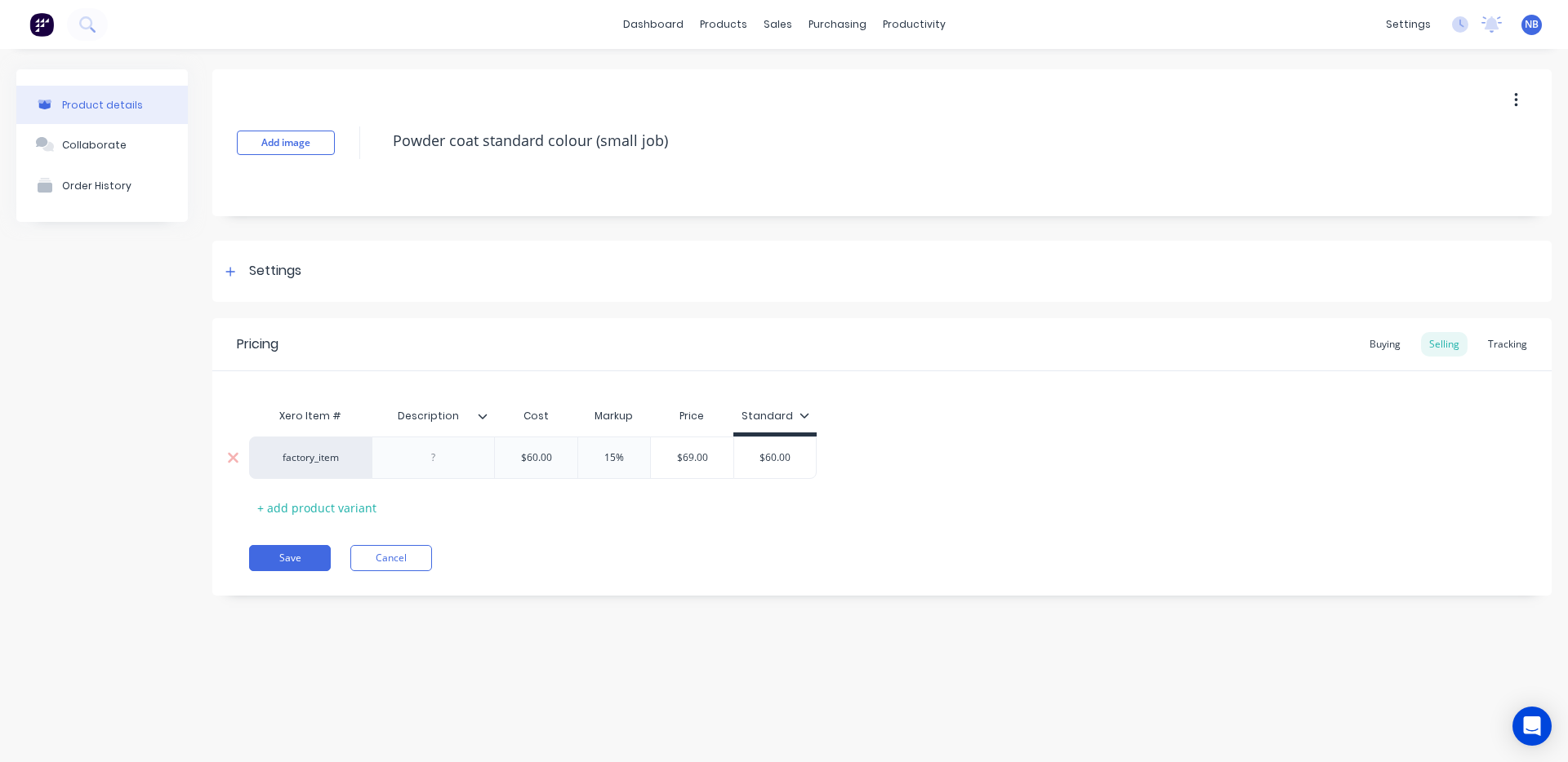
click at [792, 460] on input "$60.00" at bounding box center [774, 458] width 81 height 15
paste input "9"
click at [838, 507] on div "Xero Item # Description Cost Markup Price Standard factory_item $60.00 60 15% 1…" at bounding box center [882, 460] width 1266 height 121
click at [281, 554] on button "Save" at bounding box center [290, 559] width 81 height 26
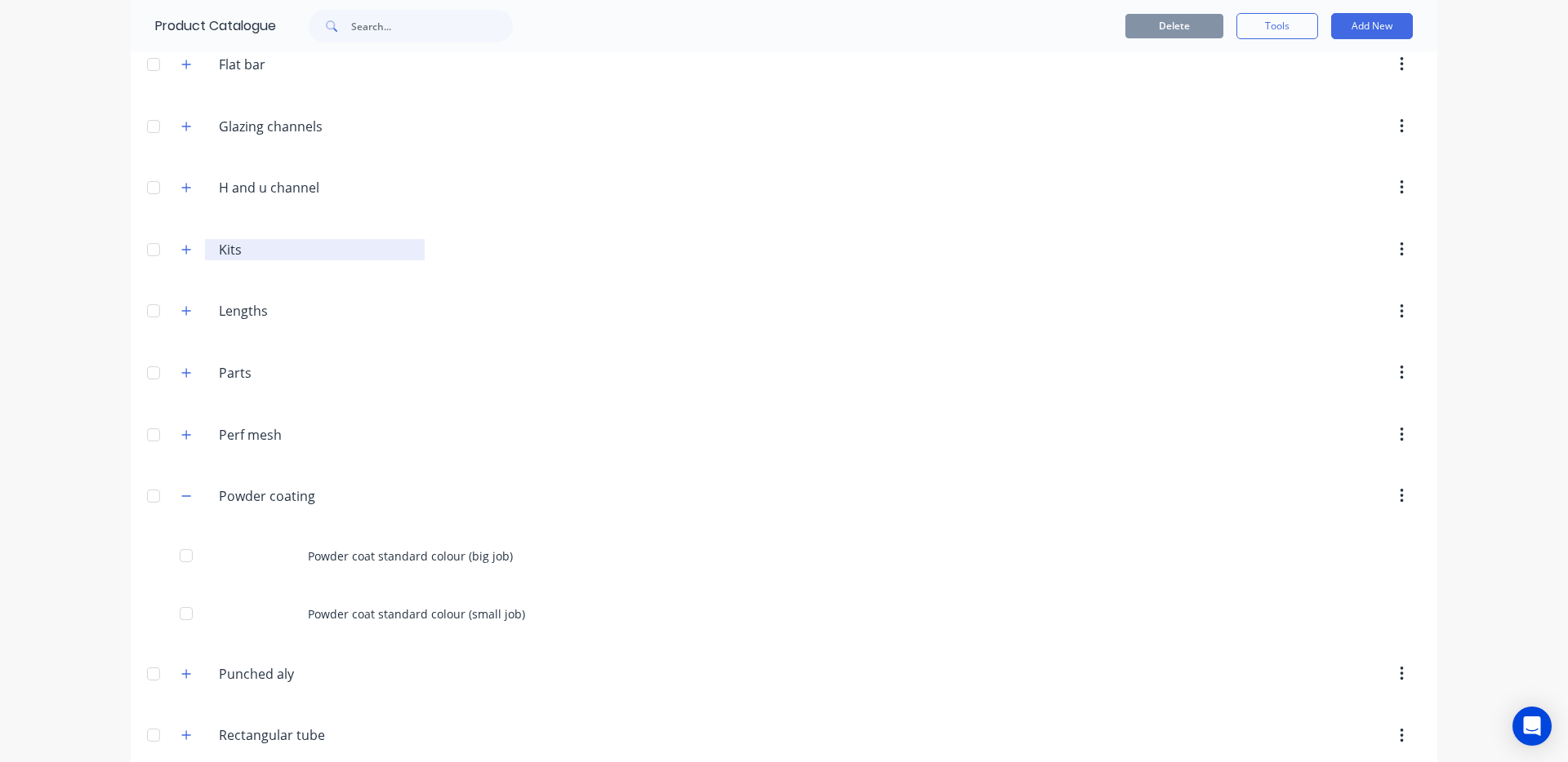
scroll to position [320, 0]
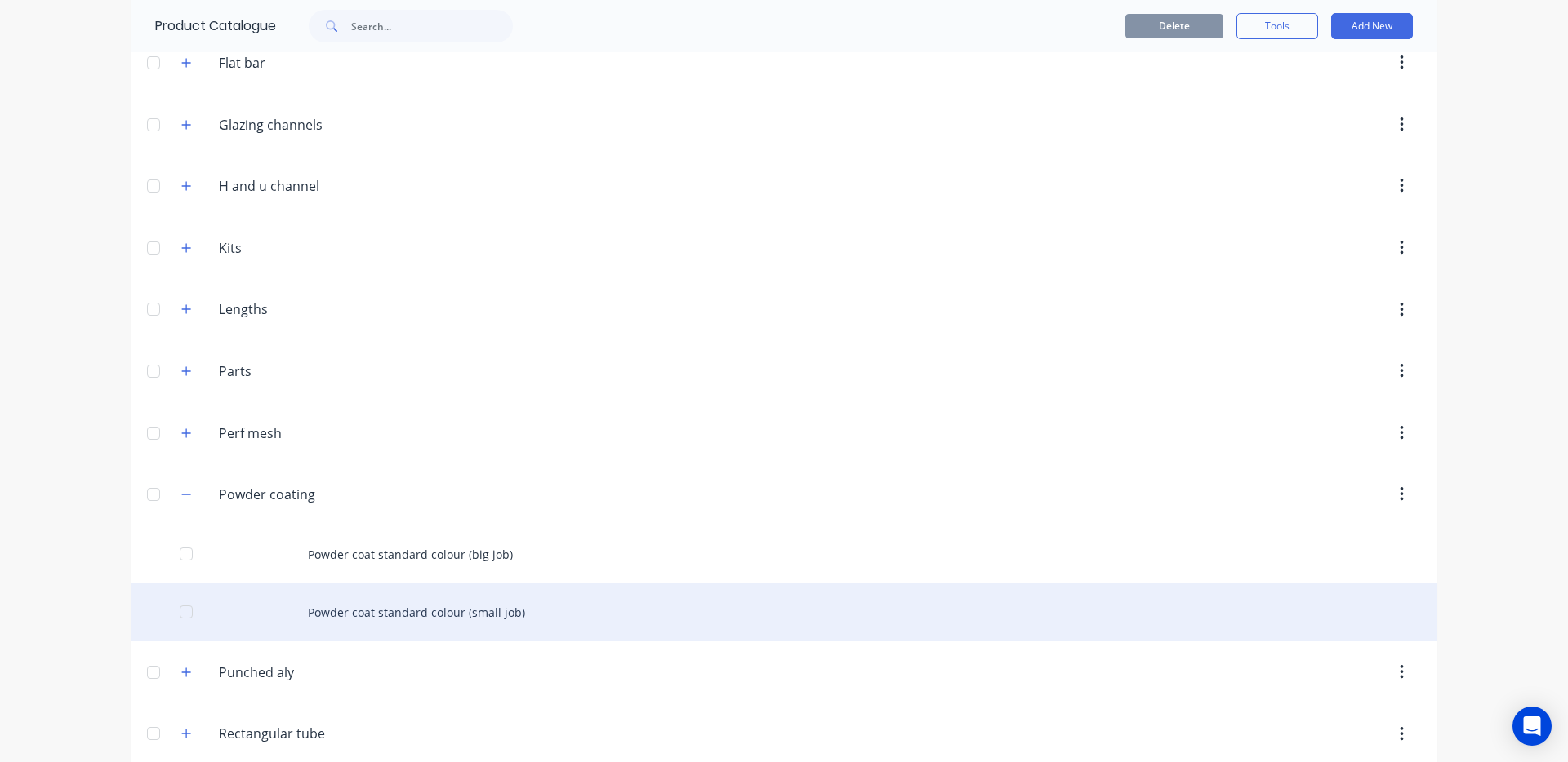
click at [453, 611] on div "Powder coat standard colour (small job)" at bounding box center [784, 612] width 1306 height 58
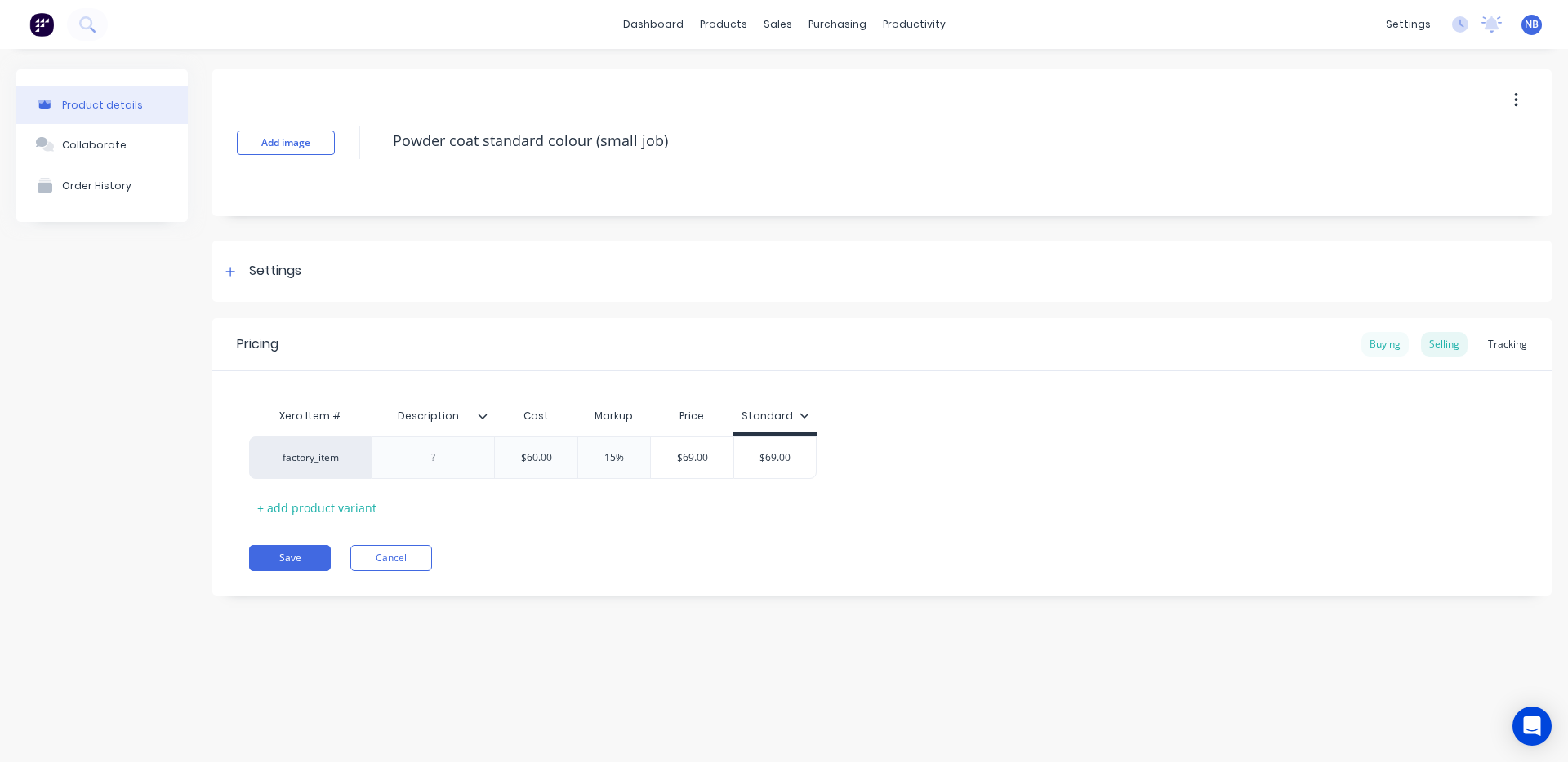
click at [1397, 347] on div "Buying" at bounding box center [1384, 344] width 47 height 24
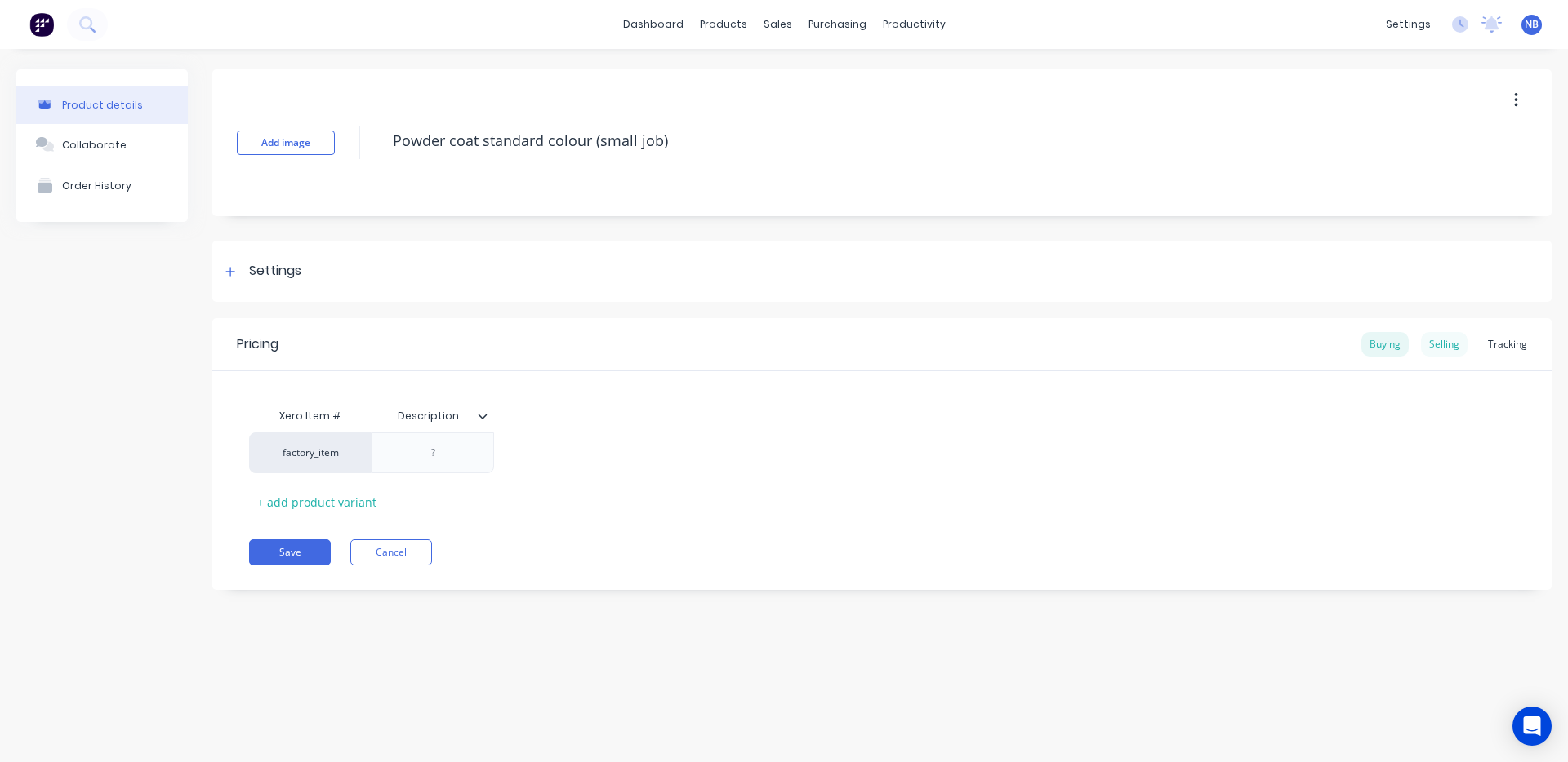
click at [1431, 346] on div "Selling" at bounding box center [1444, 344] width 46 height 24
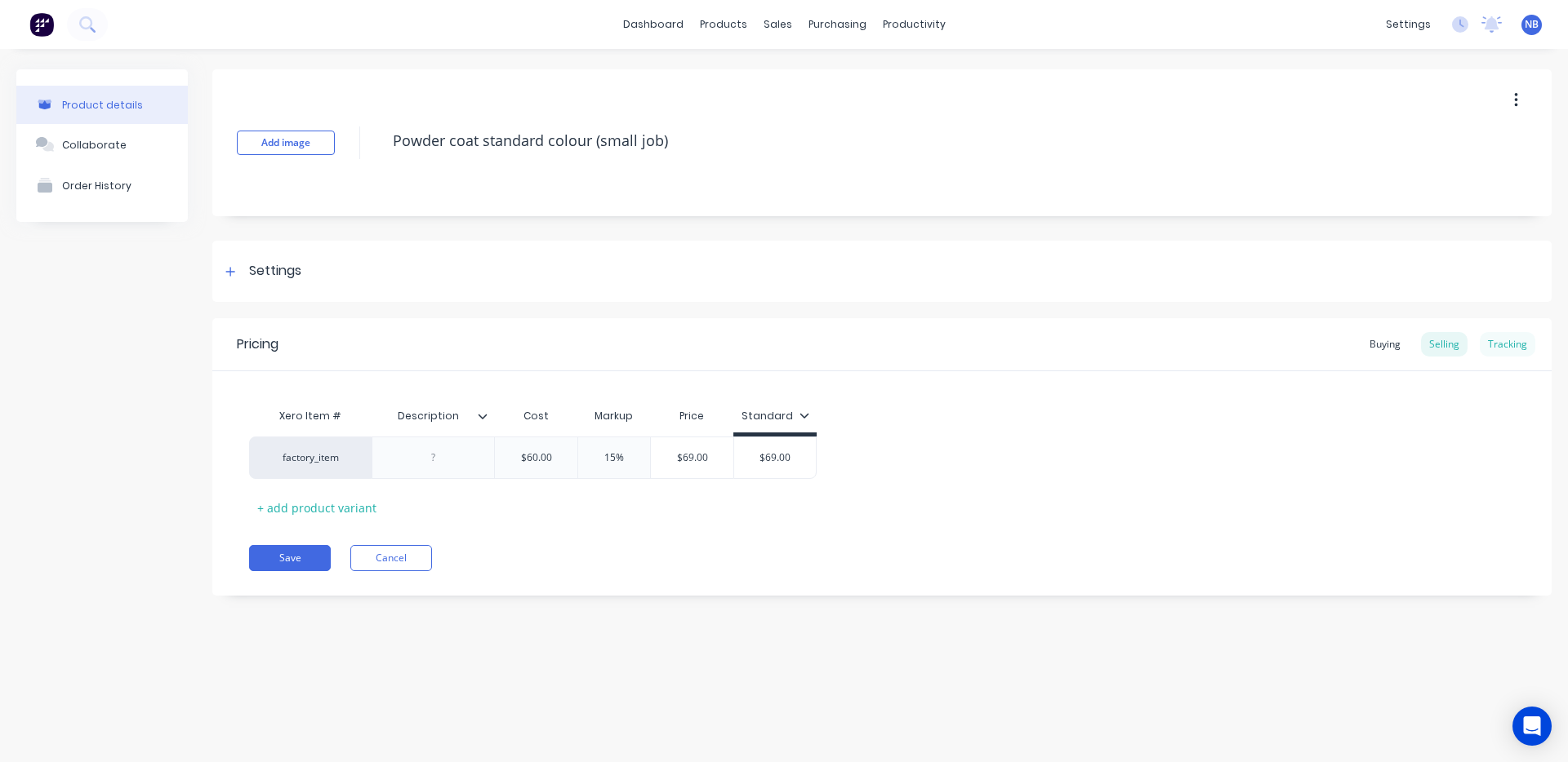
click at [1499, 343] on div "Tracking" at bounding box center [1507, 344] width 56 height 24
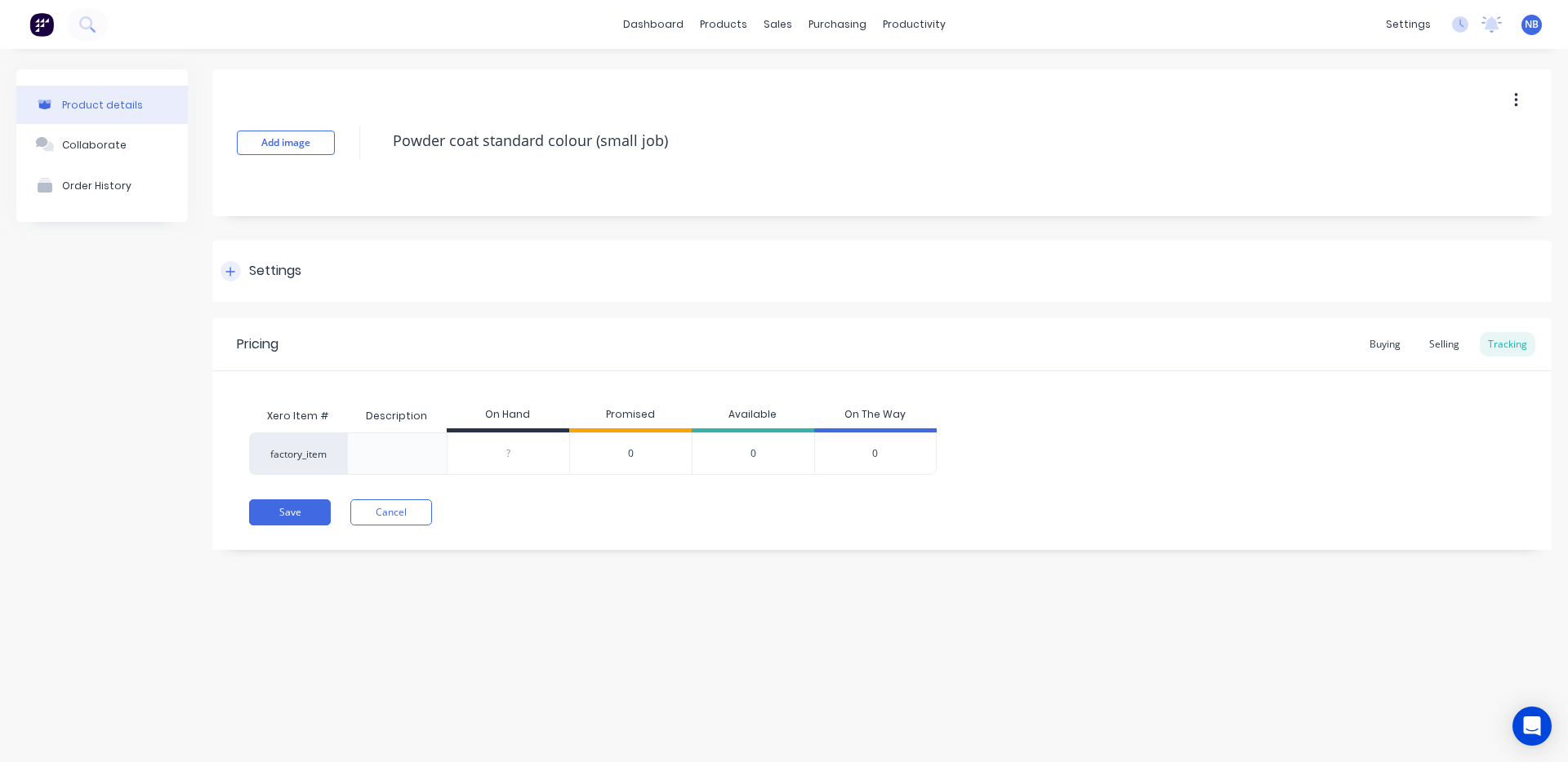
click at [274, 261] on div "Settings" at bounding box center [275, 271] width 52 height 20
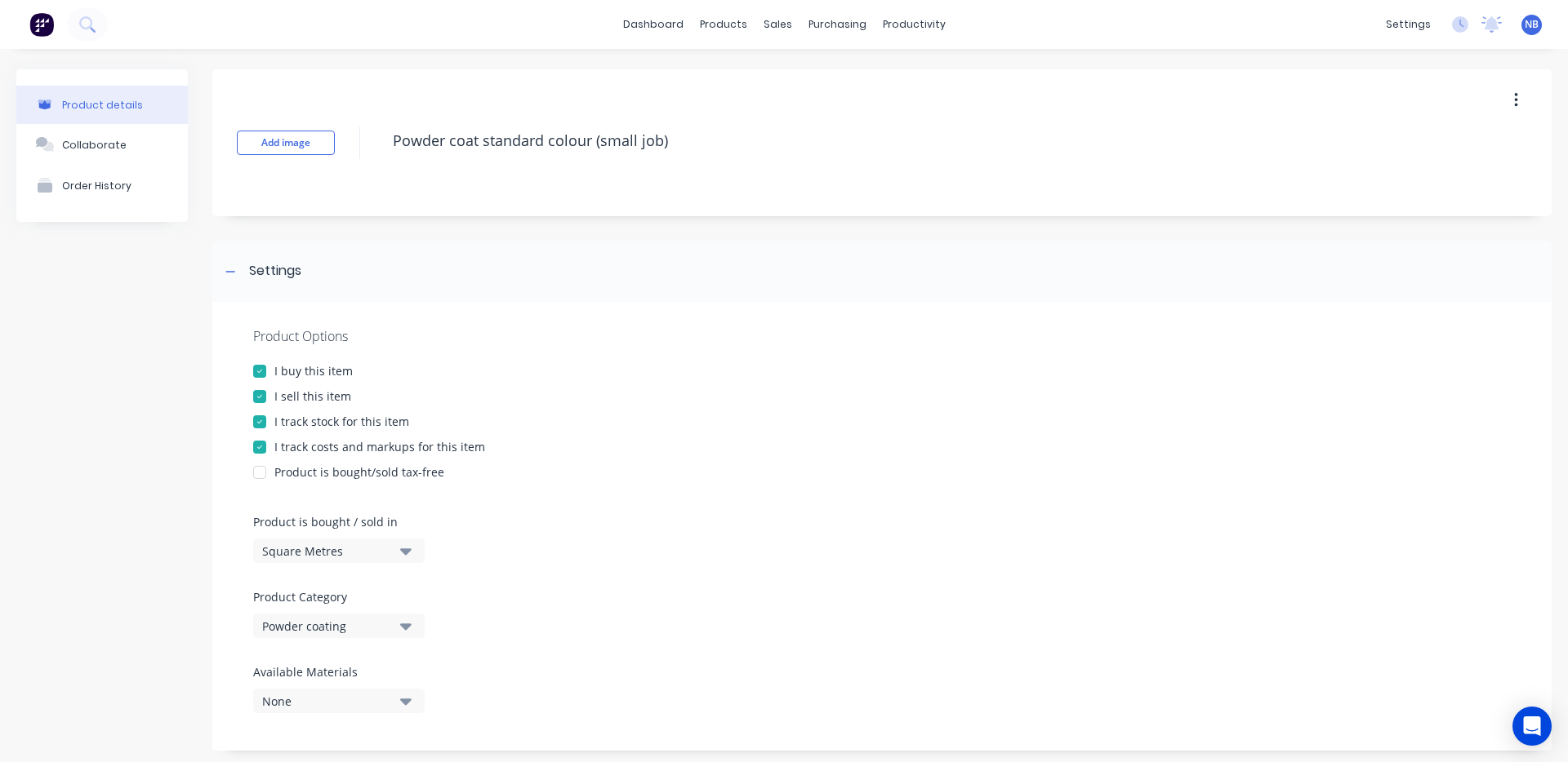
click at [263, 421] on div at bounding box center [259, 422] width 32 height 32
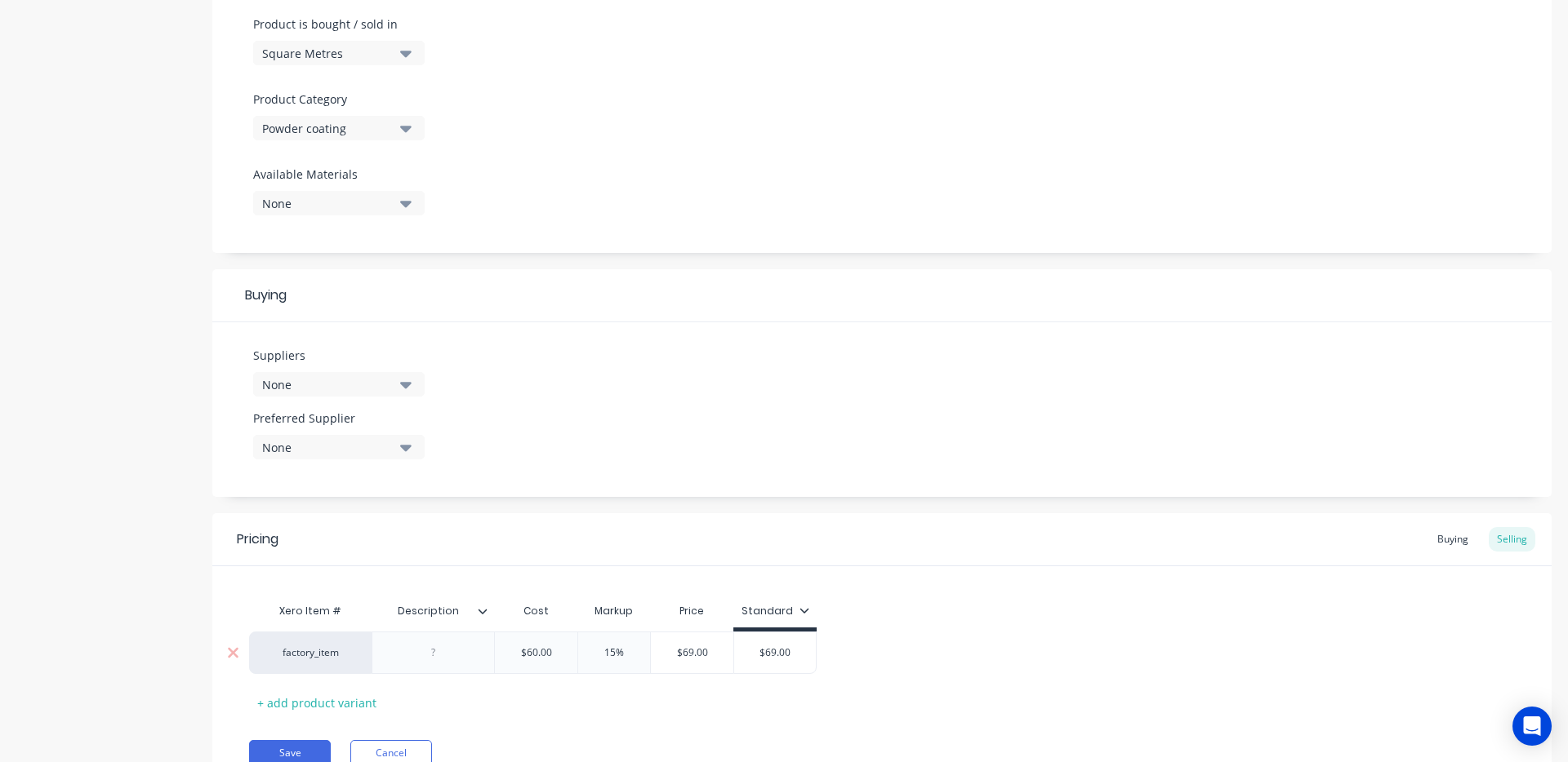
scroll to position [572, 0]
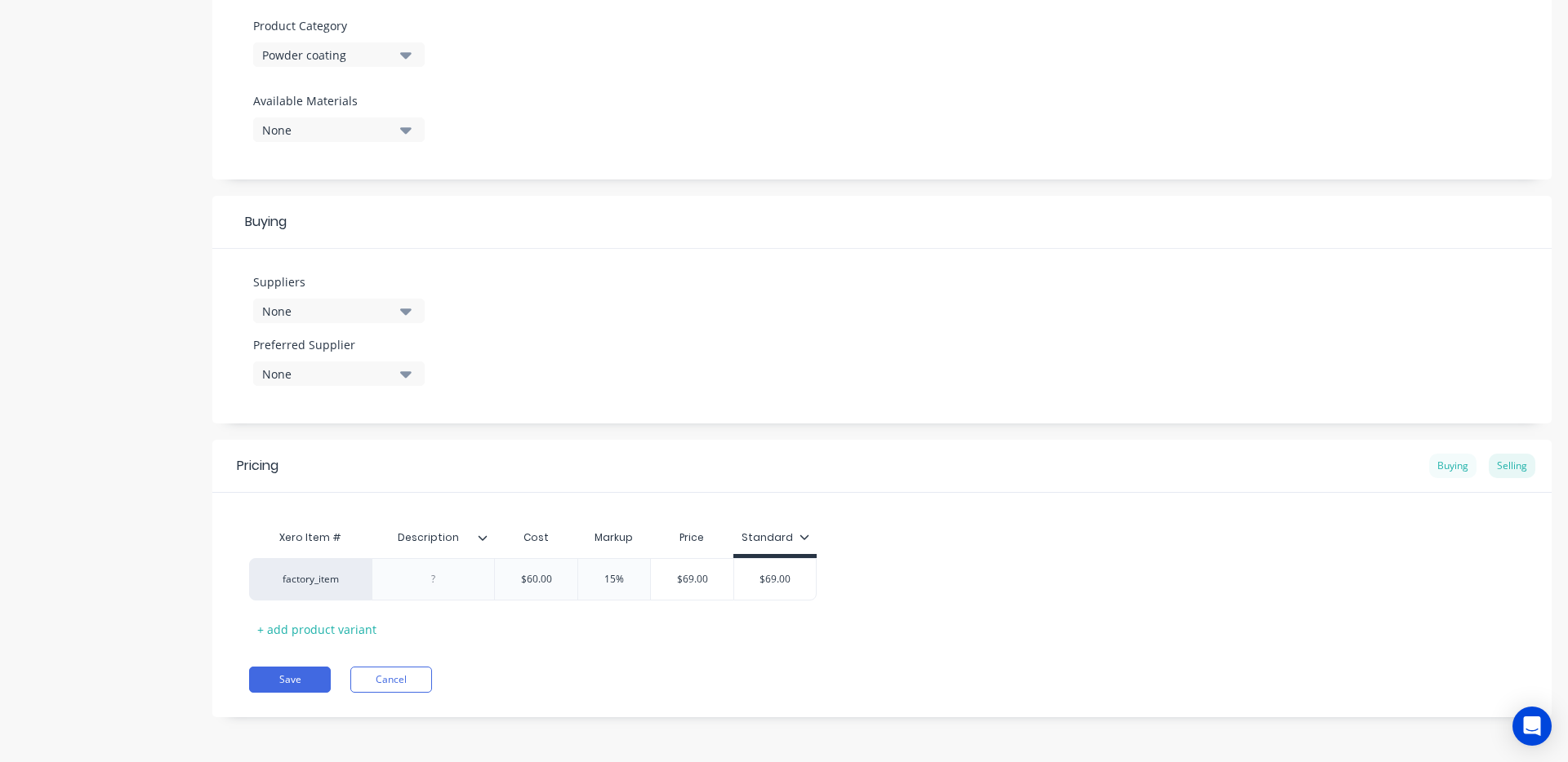
click at [1448, 463] on div "Buying" at bounding box center [1452, 466] width 47 height 24
click at [1495, 462] on div "Selling" at bounding box center [1512, 472] width 46 height 24
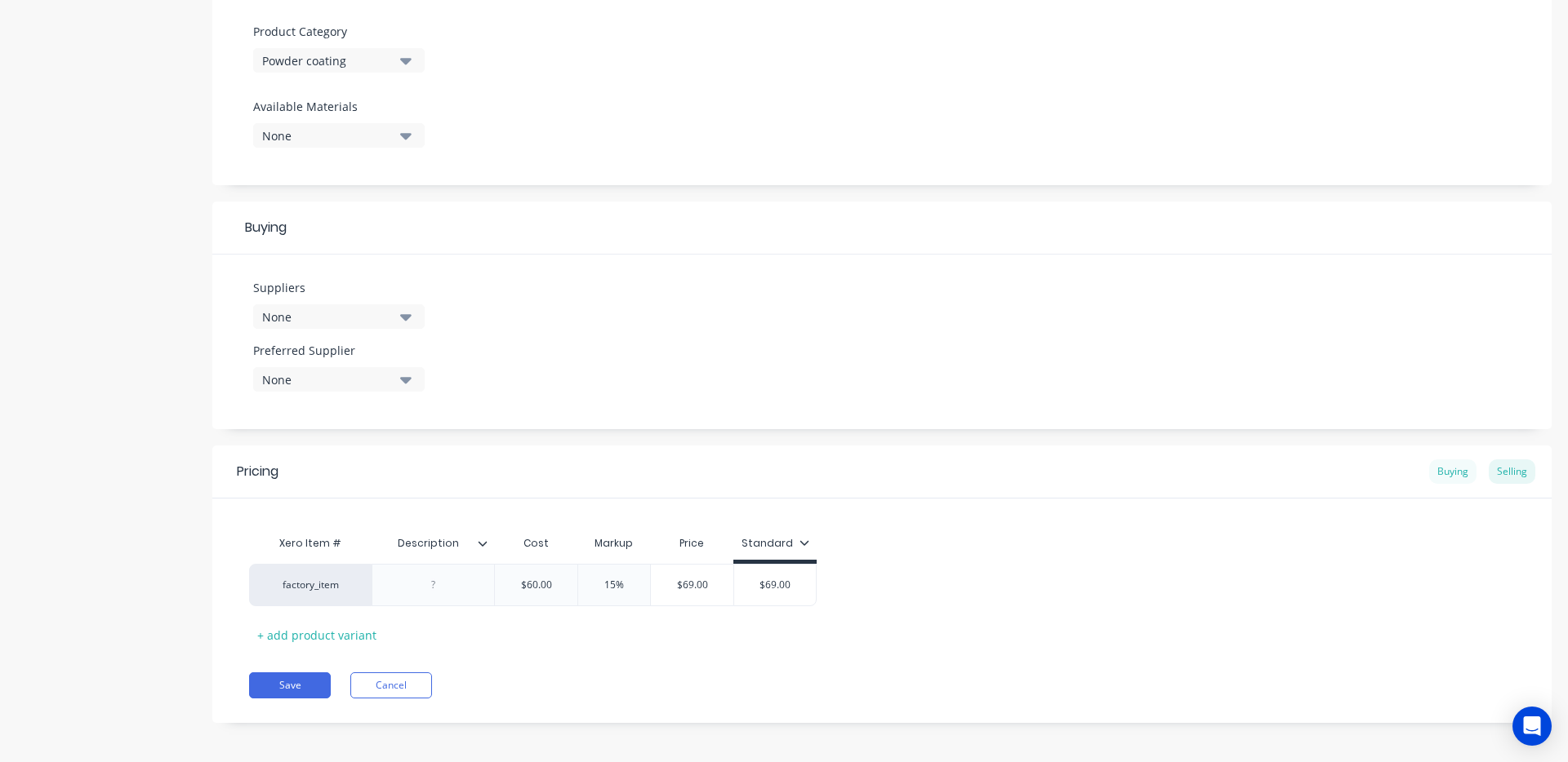
click at [1439, 469] on div "Buying" at bounding box center [1452, 472] width 47 height 24
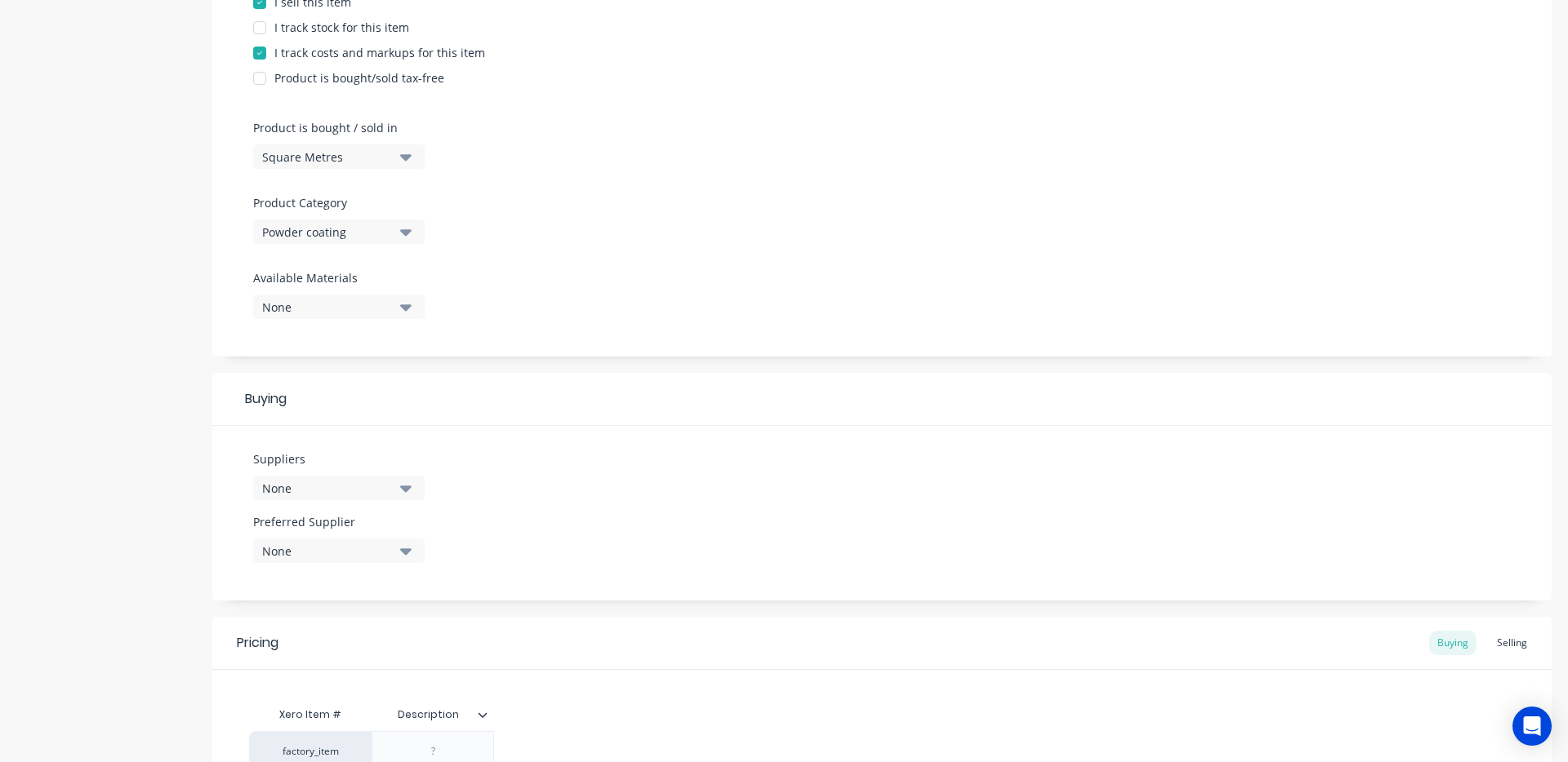
scroll to position [385, 0]
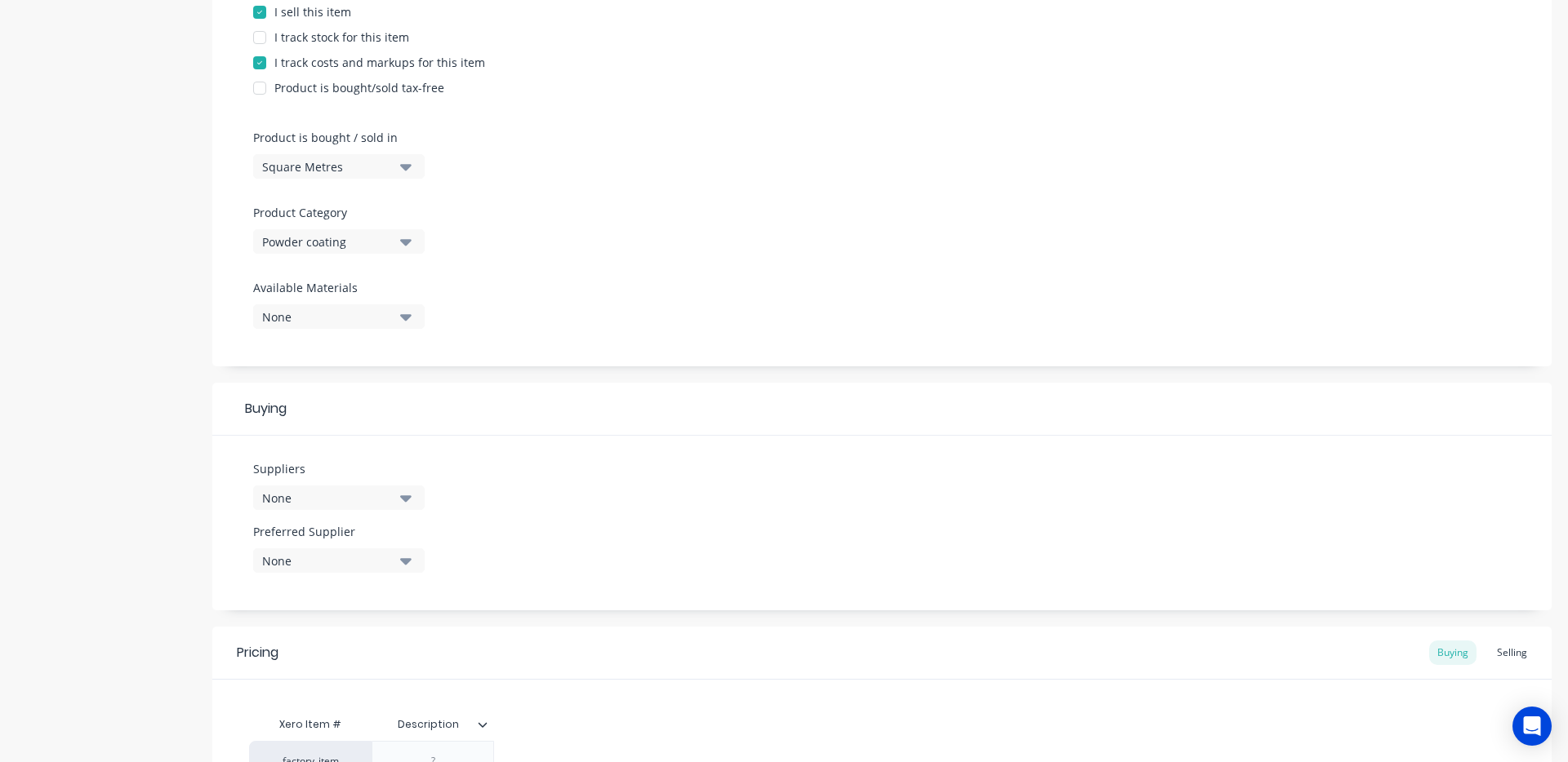
click at [389, 497] on div "None" at bounding box center [327, 498] width 130 height 18
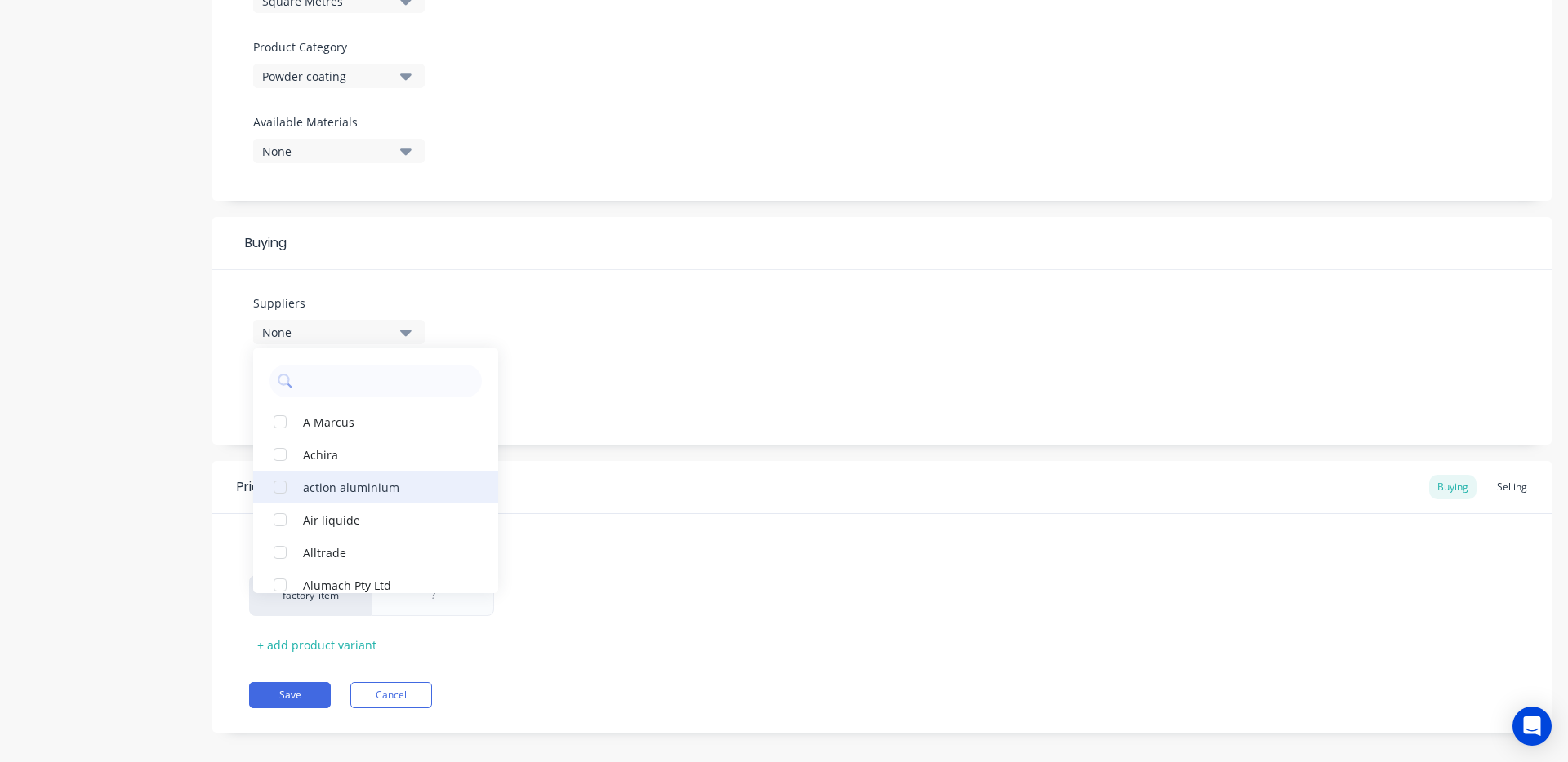
scroll to position [566, 0]
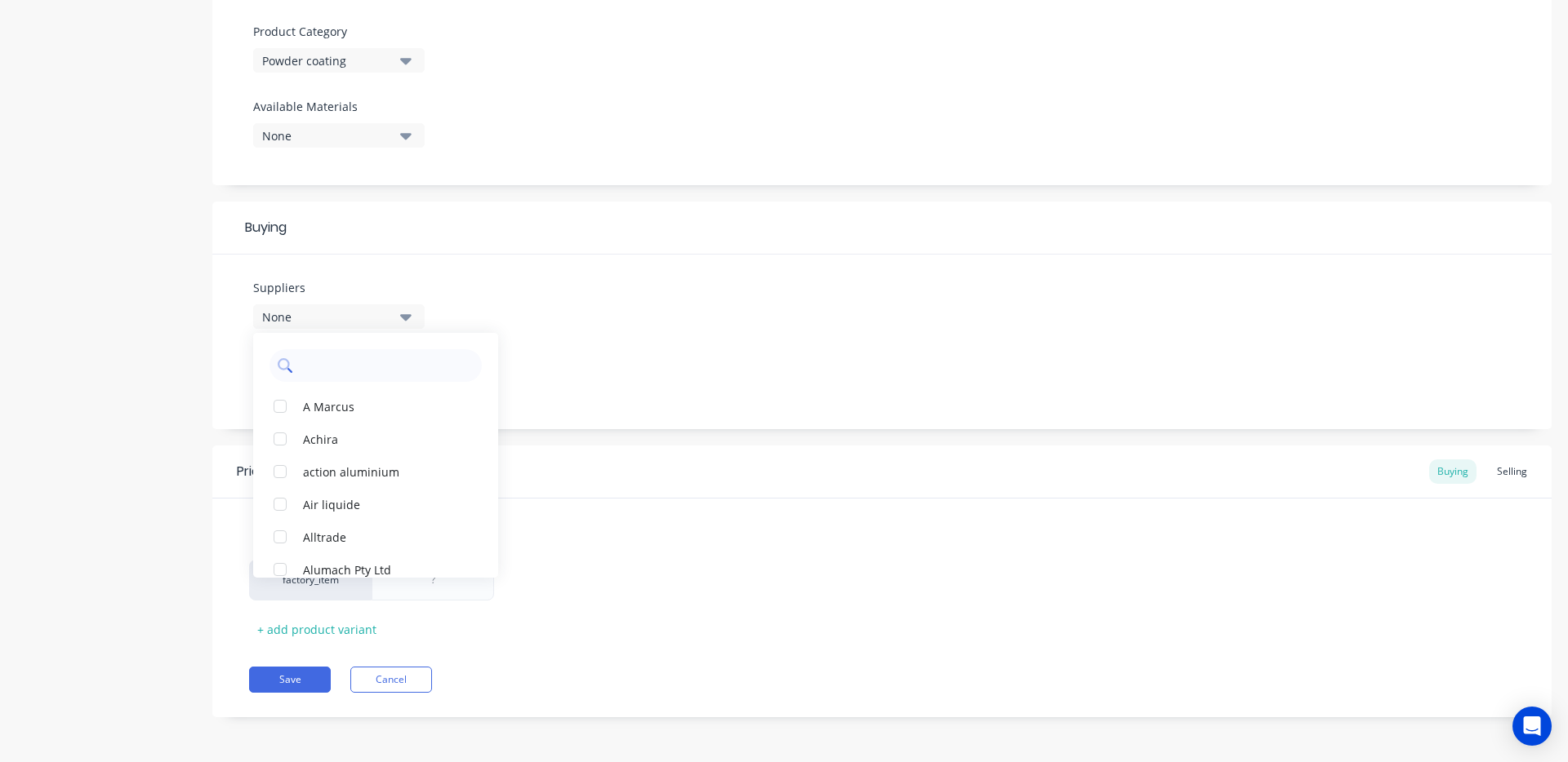
click at [394, 373] on input "text" at bounding box center [387, 365] width 173 height 32
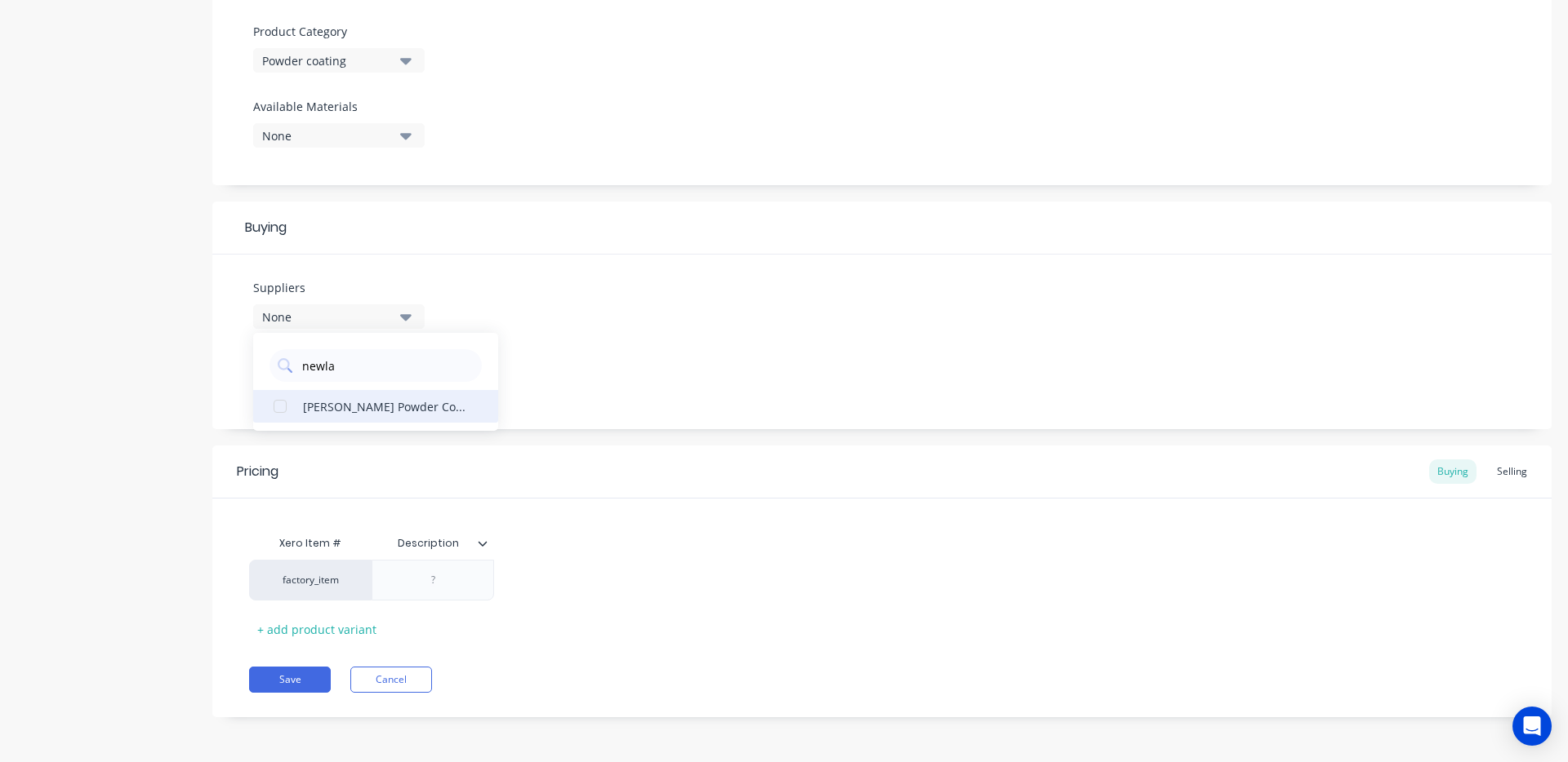
click at [400, 415] on button "[PERSON_NAME] Powder Coating & Abrasive Blasting" at bounding box center [376, 406] width 245 height 32
click at [733, 340] on div "Suppliers 1 suppliers selected newla [PERSON_NAME] Powder Coating & Abrasive Bl…" at bounding box center [881, 341] width 1339 height 175
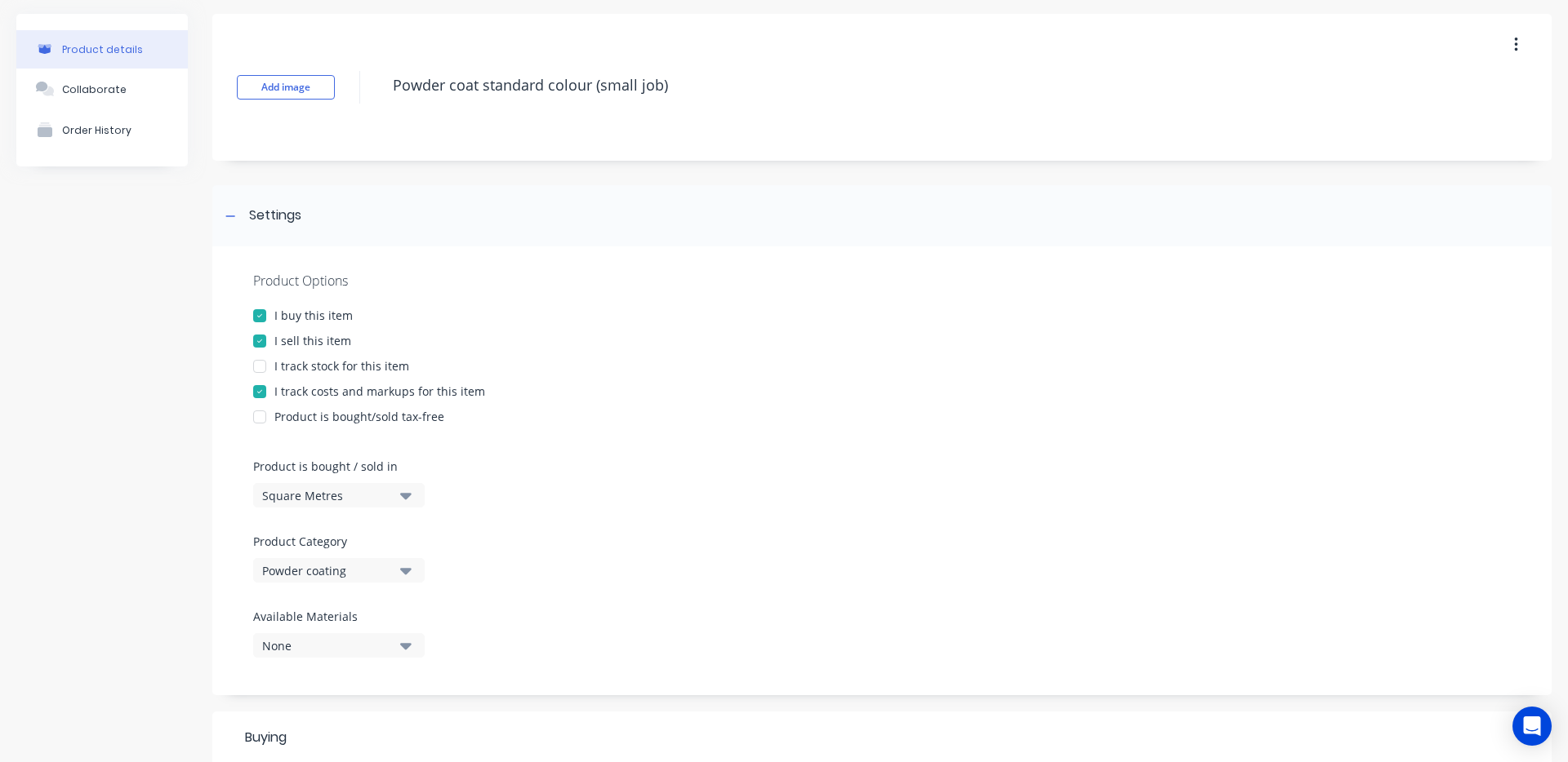
scroll to position [0, 0]
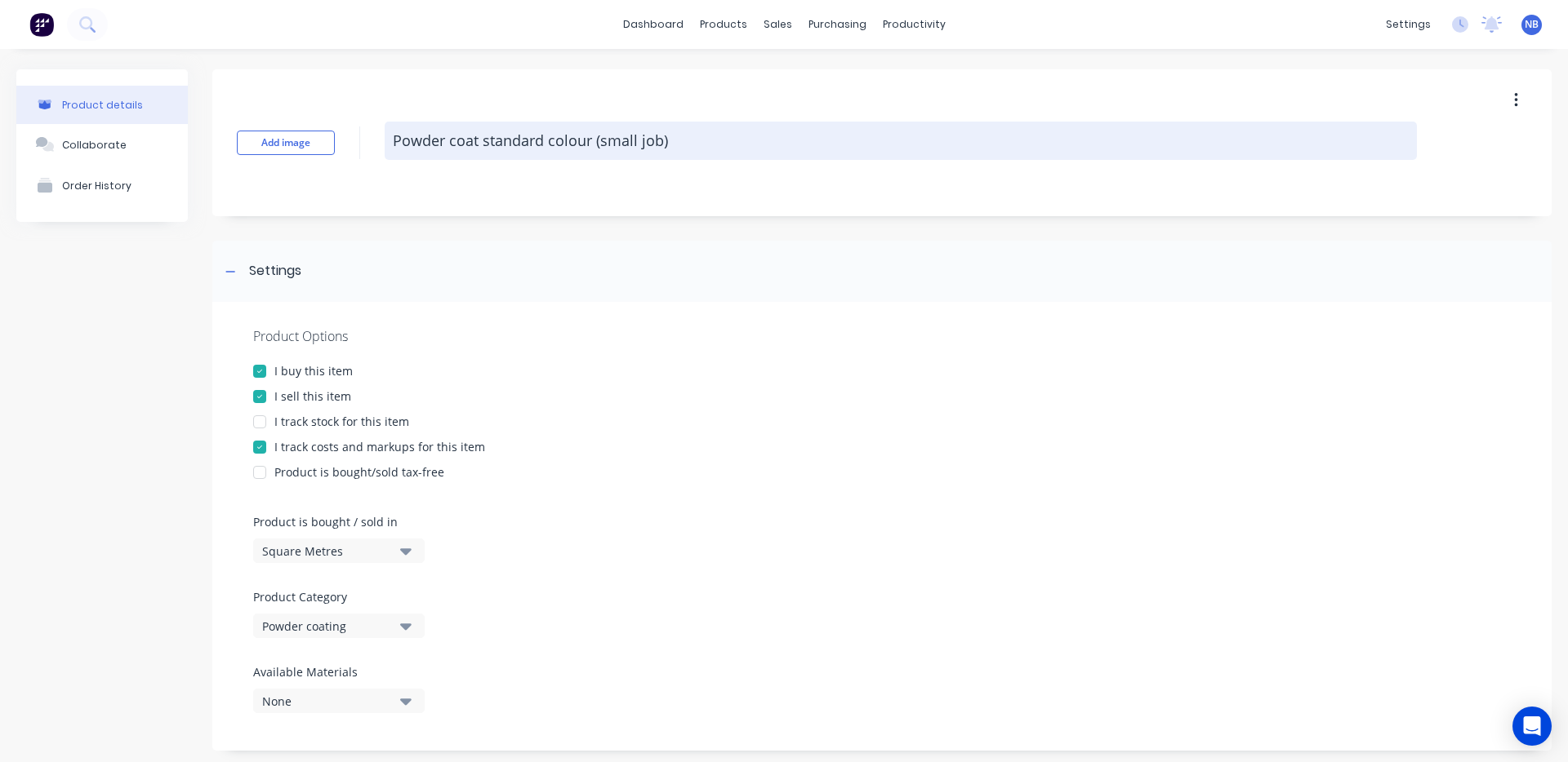
drag, startPoint x: 699, startPoint y: 145, endPoint x: 593, endPoint y: 142, distance: 106.0
click at [593, 142] on textarea "Powder coat standard colour (small job)" at bounding box center [901, 141] width 1032 height 38
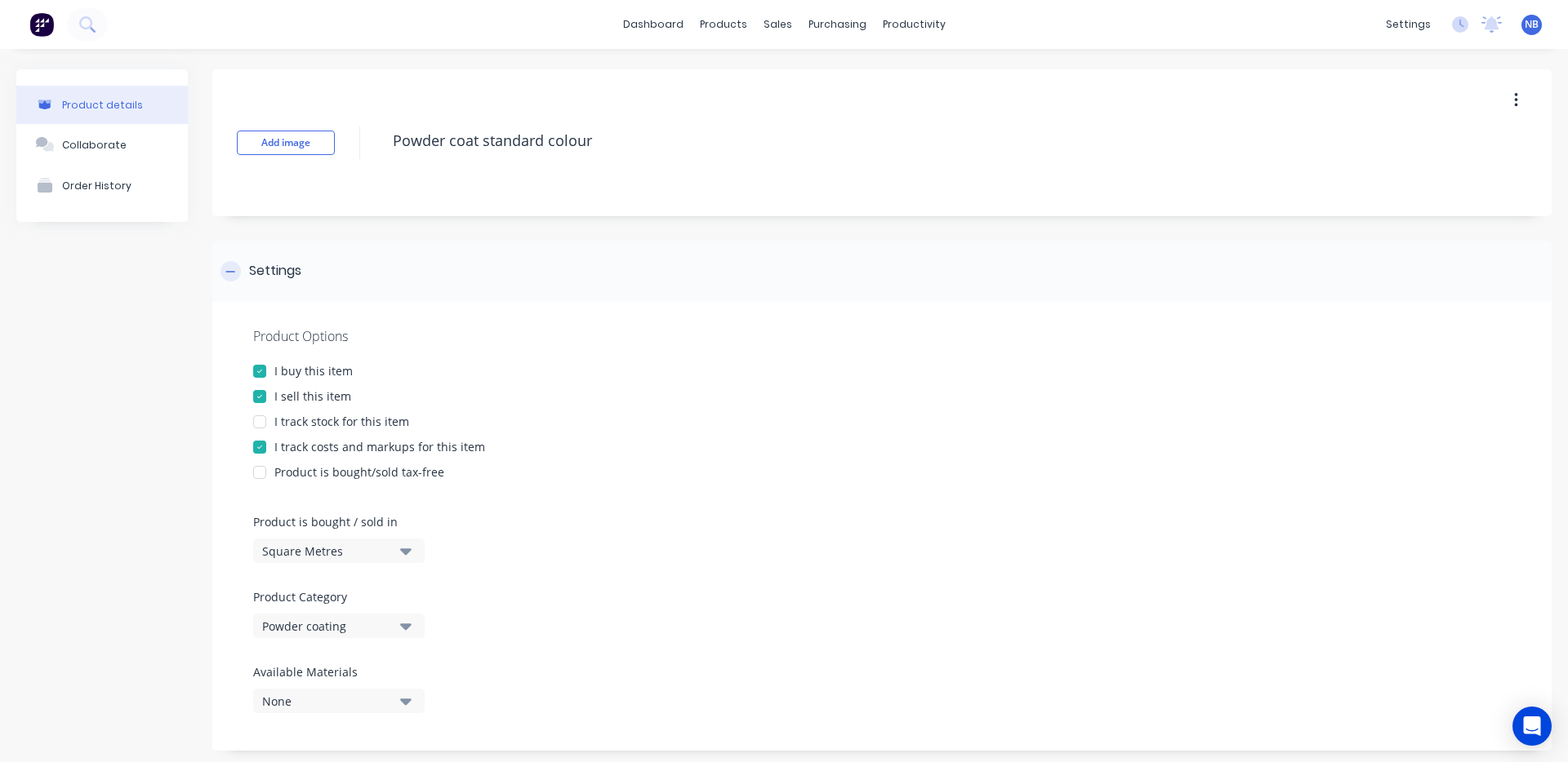
click at [896, 271] on div "Settings" at bounding box center [881, 271] width 1339 height 61
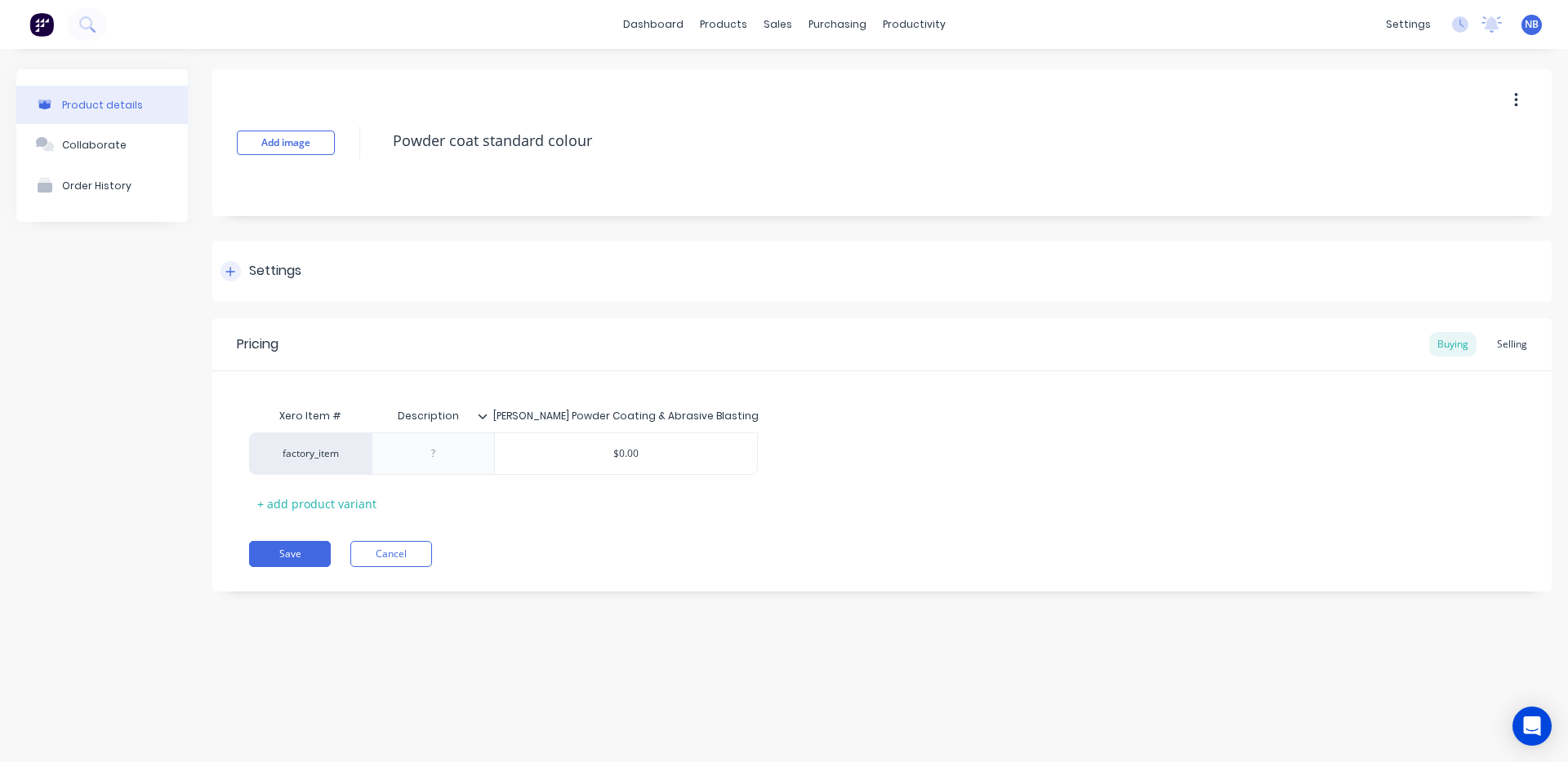
click at [636, 262] on div "Settings" at bounding box center [881, 271] width 1339 height 61
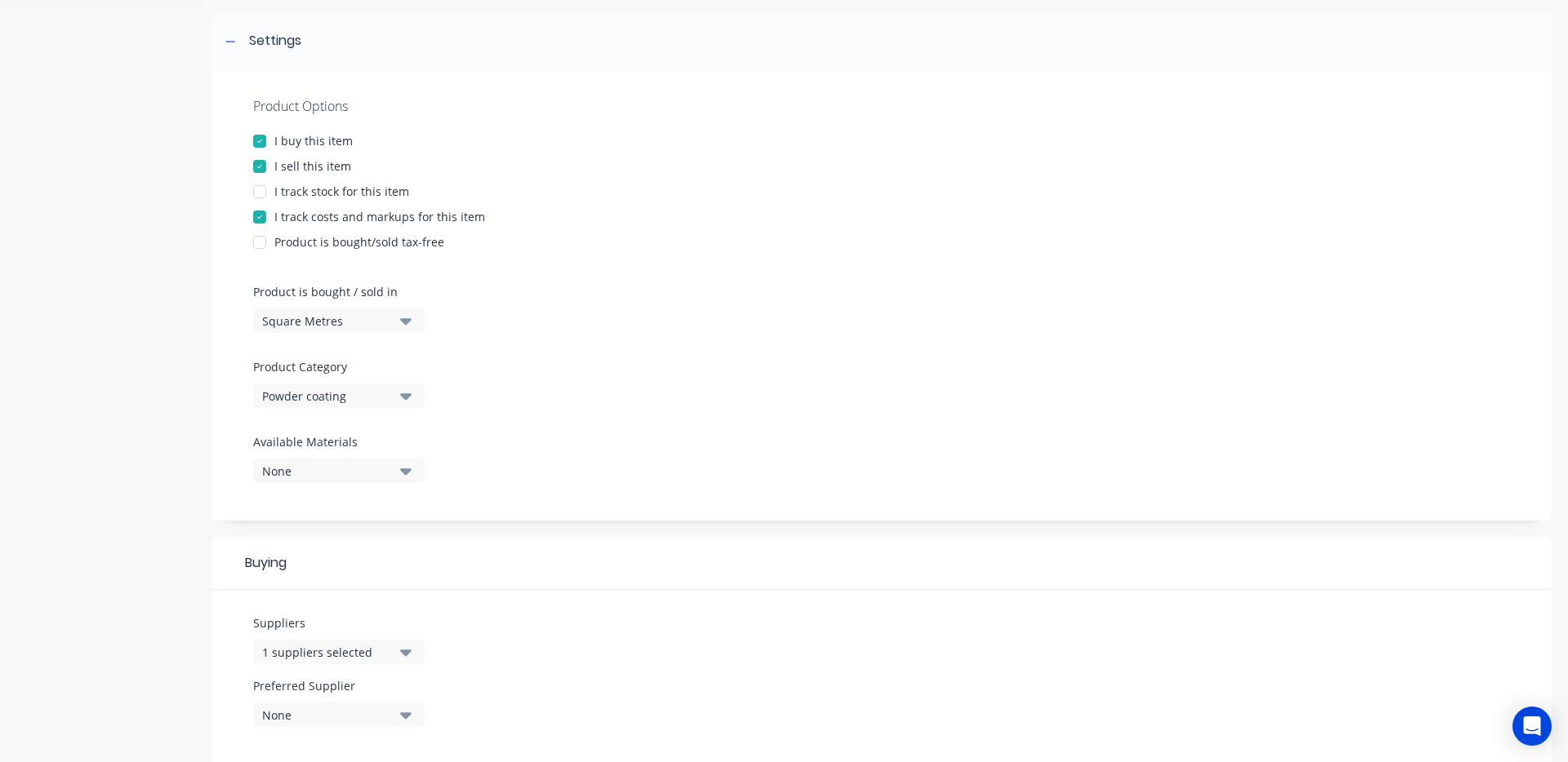
scroll to position [567, 0]
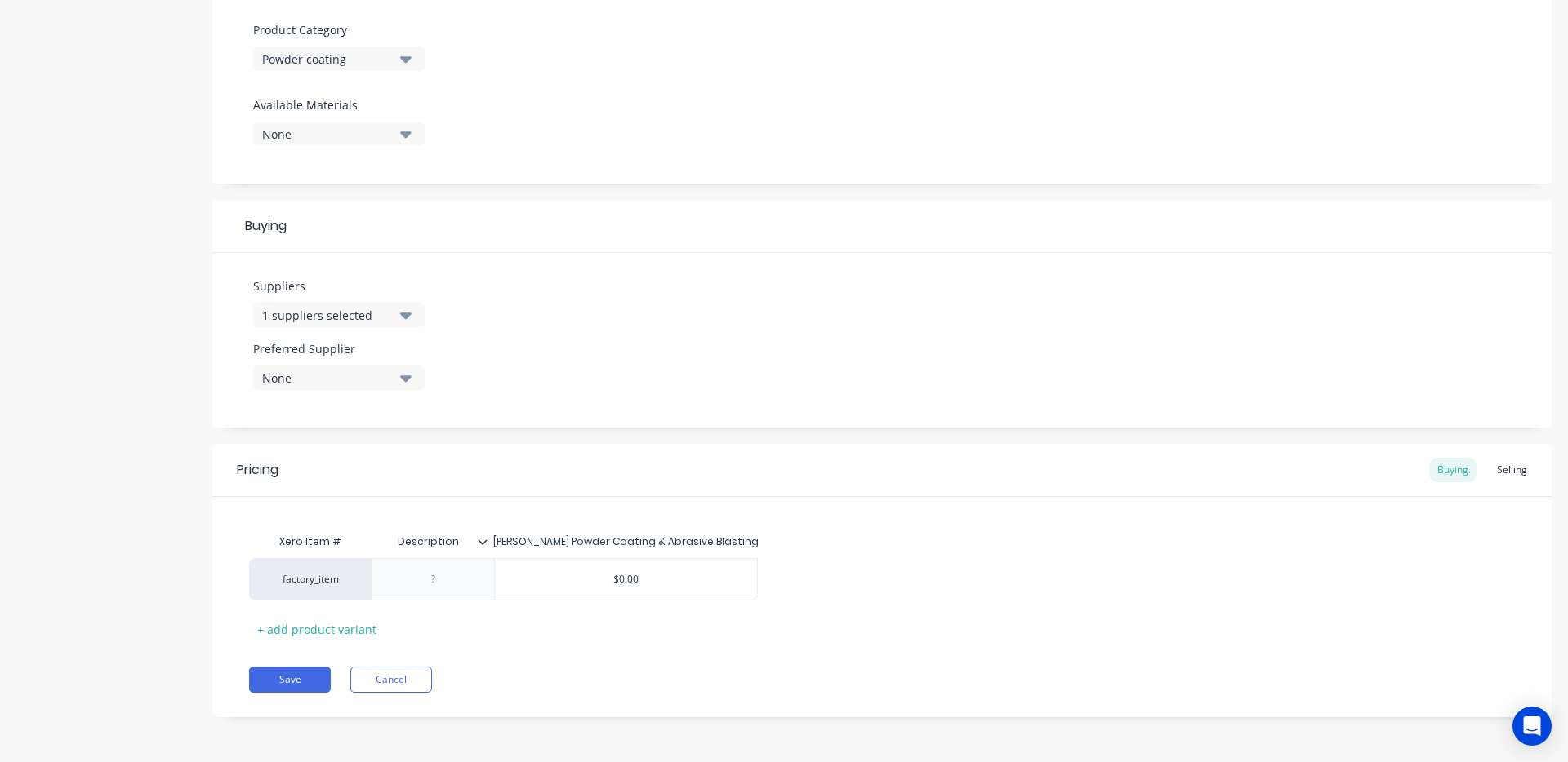
click at [358, 320] on div "1 suppliers selected" at bounding box center [327, 315] width 130 height 18
drag, startPoint x: 346, startPoint y: 362, endPoint x: 275, endPoint y: 350, distance: 72.0
click at [275, 350] on div "newla" at bounding box center [375, 363] width 212 height 32
click at [274, 405] on div "button" at bounding box center [279, 404] width 32 height 32
drag, startPoint x: 338, startPoint y: 367, endPoint x: 265, endPoint y: 363, distance: 73.1
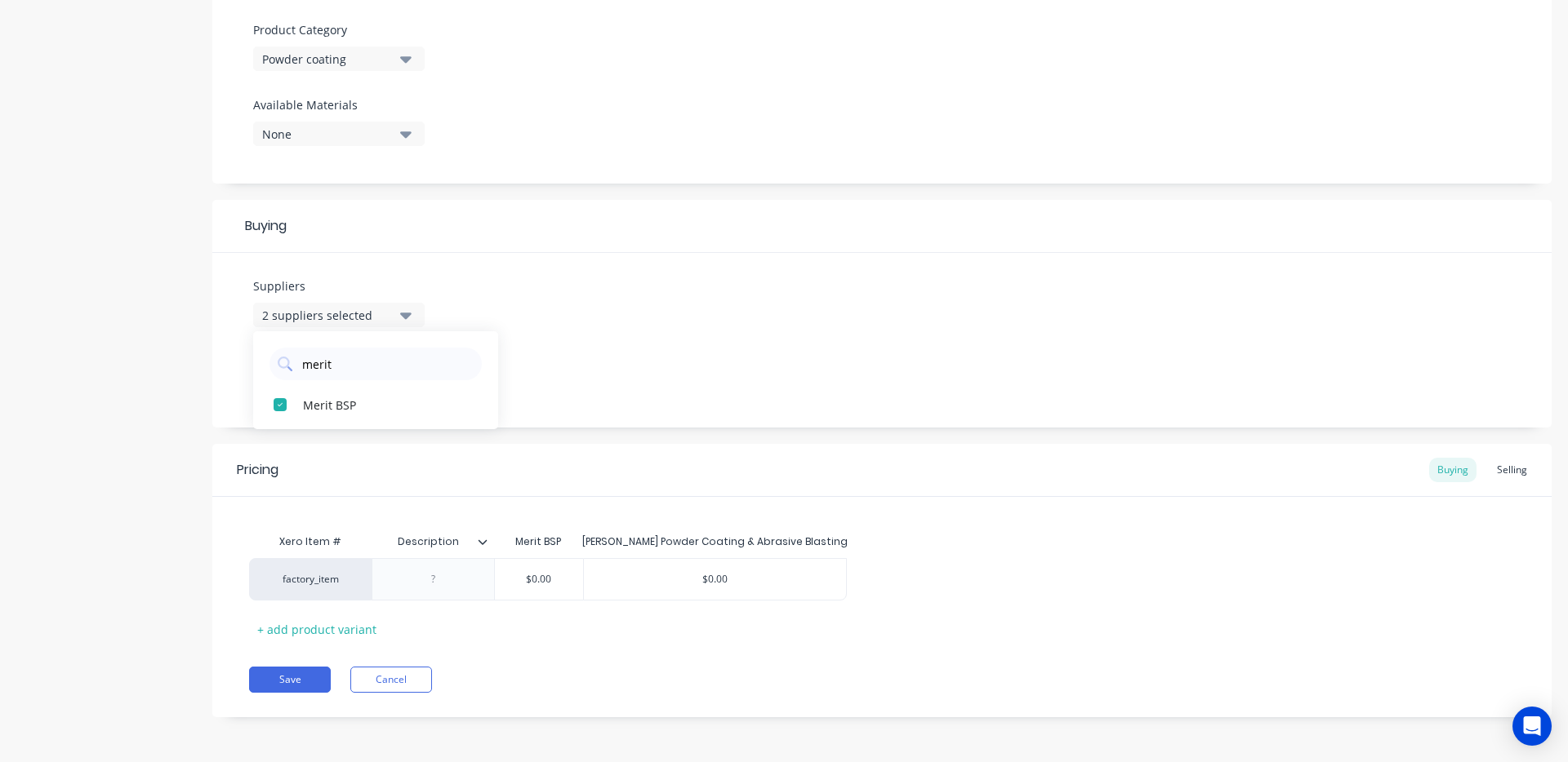
click at [266, 362] on div "merit" at bounding box center [376, 360] width 245 height 41
click at [636, 300] on div "Suppliers 2 suppliers selected Merit BSP [PERSON_NAME] Powder Coating & Abrasiv…" at bounding box center [881, 340] width 1339 height 175
click at [544, 572] on input "$0.00" at bounding box center [538, 580] width 88 height 15
drag, startPoint x: 555, startPoint y: 578, endPoint x: 523, endPoint y: 582, distance: 32.2
click at [512, 579] on input "$0.00" at bounding box center [538, 580] width 88 height 15
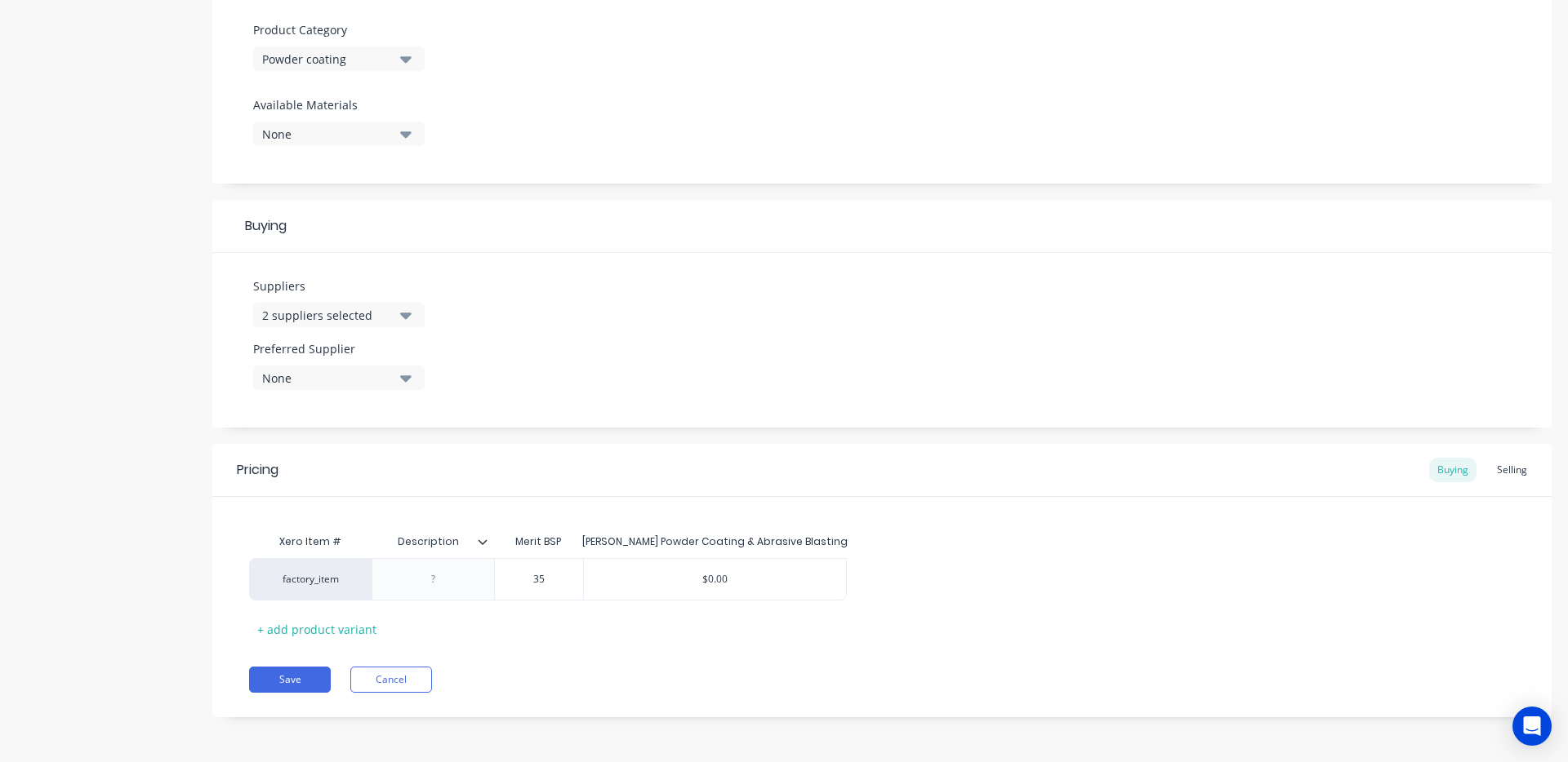
click at [1043, 498] on div "Xero Item # Description Merit BSP [PERSON_NAME] Powder Coating & Abrasive Blast…" at bounding box center [881, 570] width 1339 height 145
drag, startPoint x: 740, startPoint y: 579, endPoint x: 706, endPoint y: 577, distance: 34.1
click at [706, 578] on input "$0.00" at bounding box center [714, 580] width 262 height 15
click at [896, 513] on div "Xero Item # Description Merit BSP [PERSON_NAME] Powder Coating & Abrasive Blast…" at bounding box center [881, 570] width 1339 height 145
click at [1512, 470] on div "Selling" at bounding box center [1512, 470] width 46 height 24
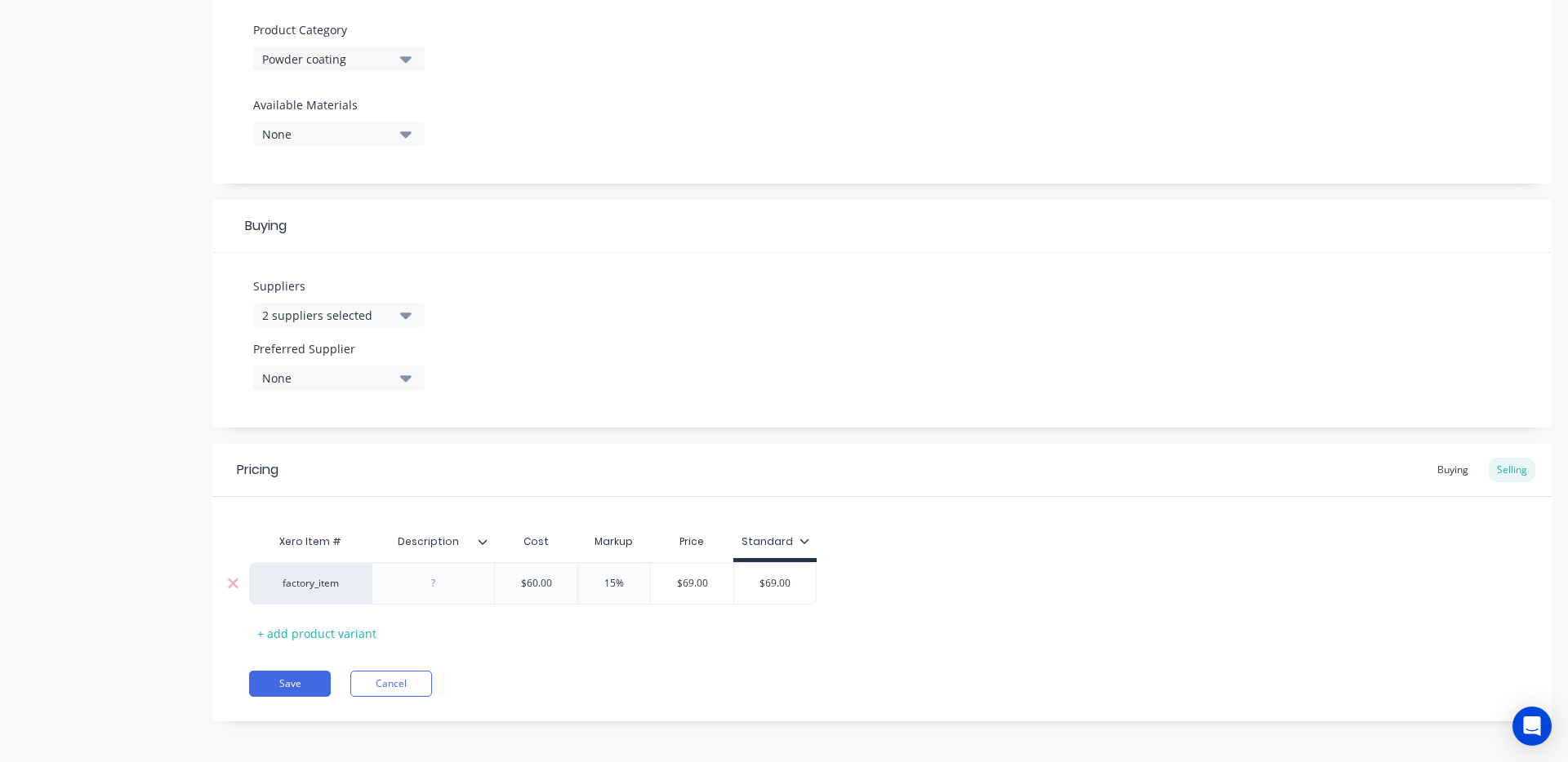
drag, startPoint x: 539, startPoint y: 587, endPoint x: 525, endPoint y: 581, distance: 15.2
click at [525, 582] on input "$60.00" at bounding box center [536, 584] width 82 height 15
drag, startPoint x: 559, startPoint y: 584, endPoint x: 518, endPoint y: 579, distance: 41.3
click at [518, 579] on input "$60.00" at bounding box center [536, 584] width 82 height 15
click at [623, 584] on input "15%" at bounding box center [614, 584] width 81 height 15
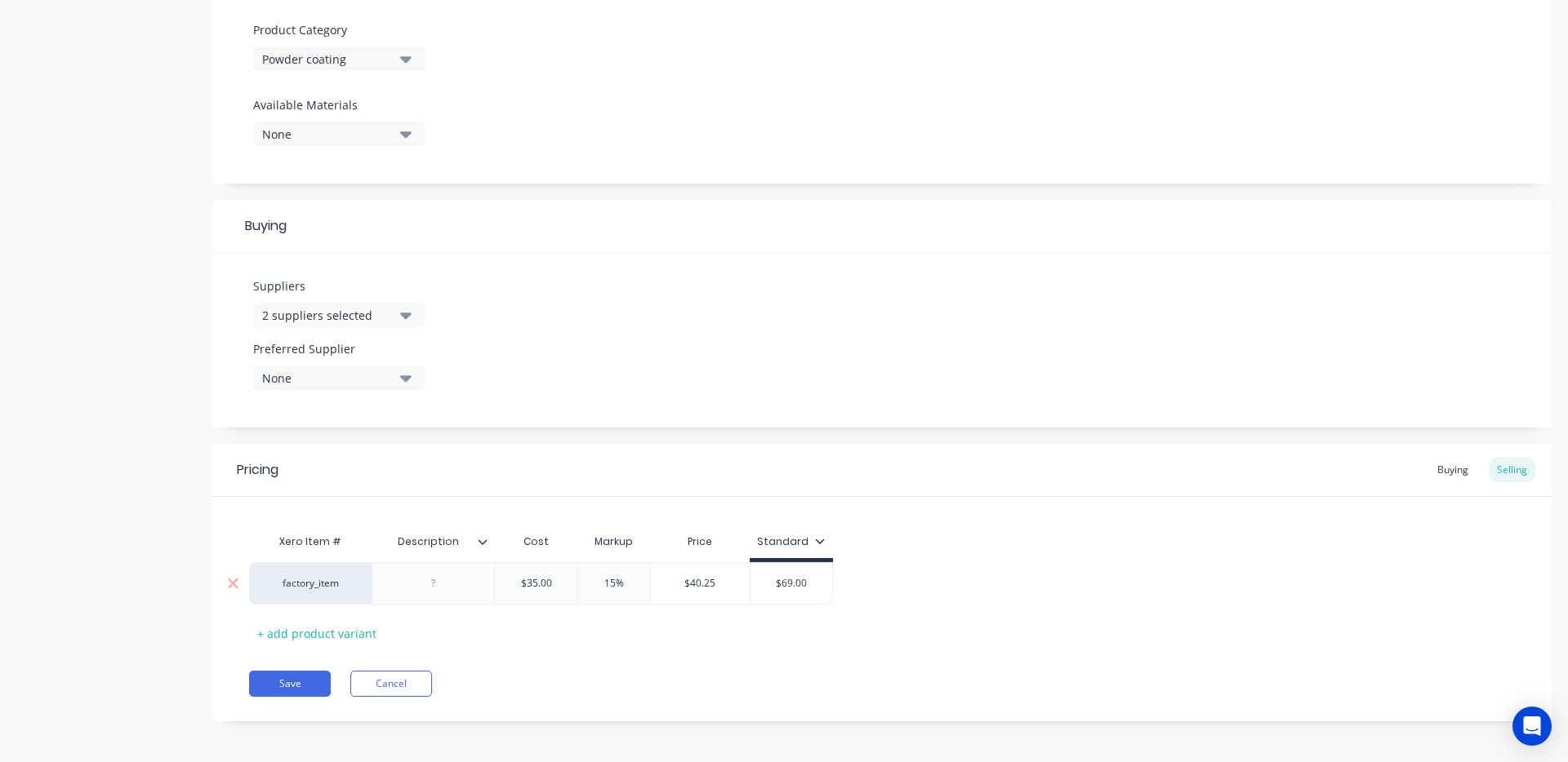
drag, startPoint x: 617, startPoint y: 583, endPoint x: 609, endPoint y: 581, distance: 8.2
click at [609, 581] on input "15%" at bounding box center [614, 584] width 81 height 15
click at [776, 609] on div "Xero Item # Description Cost Markup Price Standard factory_item $35.00 35 30% 3…" at bounding box center [882, 585] width 1266 height 121
click at [741, 639] on div "Xero Item # Description Cost Markup Price Standard factory_item $35.00 35 30% 3…" at bounding box center [882, 585] width 1266 height 121
click at [606, 584] on input "30%" at bounding box center [614, 584] width 81 height 15
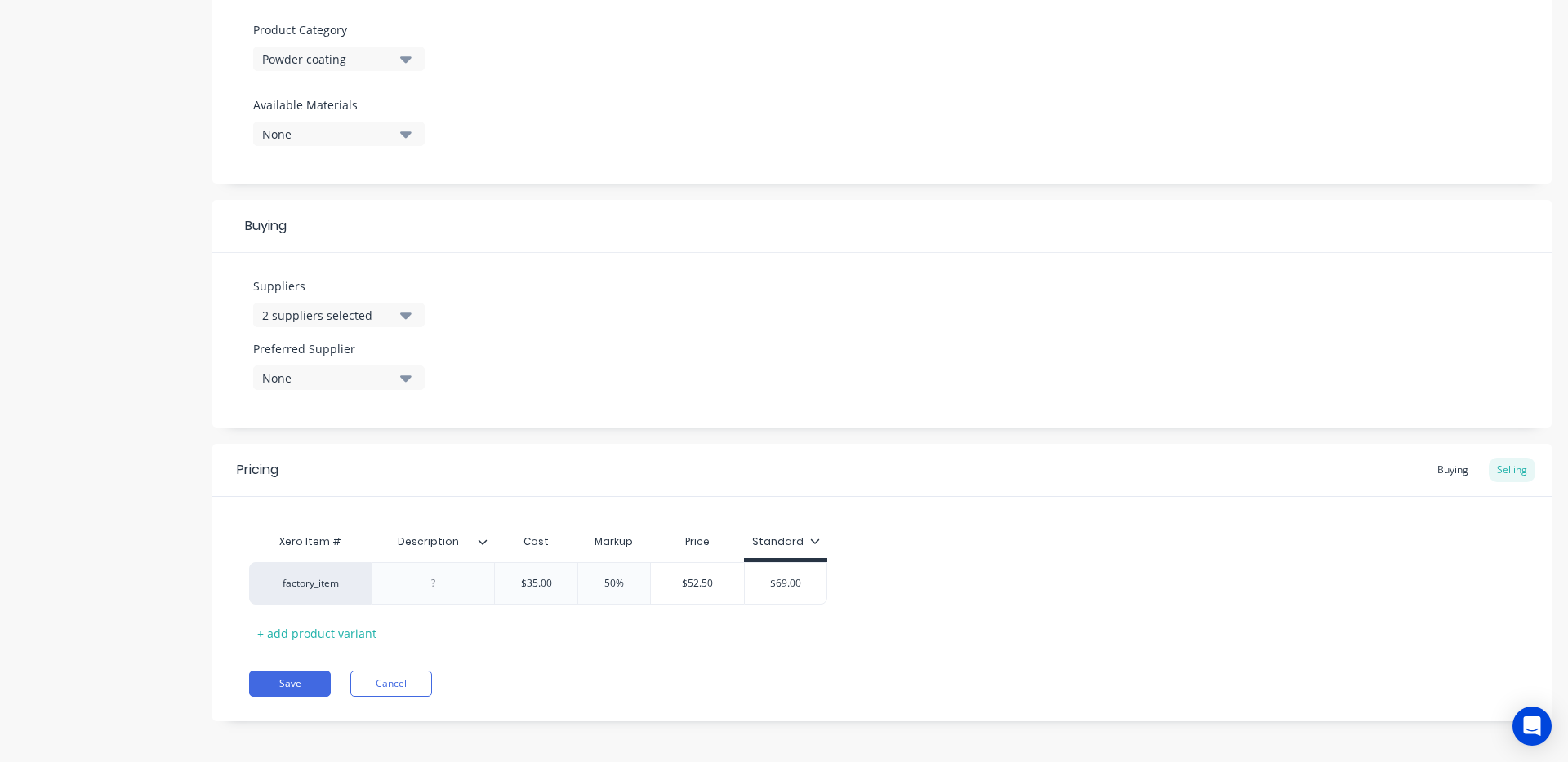
click at [889, 572] on div "factory_item $35.00 35 50% 50% $52.50 $69.00" at bounding box center [882, 584] width 1266 height 43
click at [620, 578] on input "50%" at bounding box center [614, 584] width 81 height 15
drag, startPoint x: 611, startPoint y: 578, endPoint x: 587, endPoint y: 580, distance: 24.1
click at [588, 580] on input "50%" at bounding box center [614, 584] width 81 height 15
click at [1029, 538] on div "Xero Item # Description Cost Markup Price Standard factory_item $35.00 35 60% 6…" at bounding box center [882, 585] width 1266 height 121
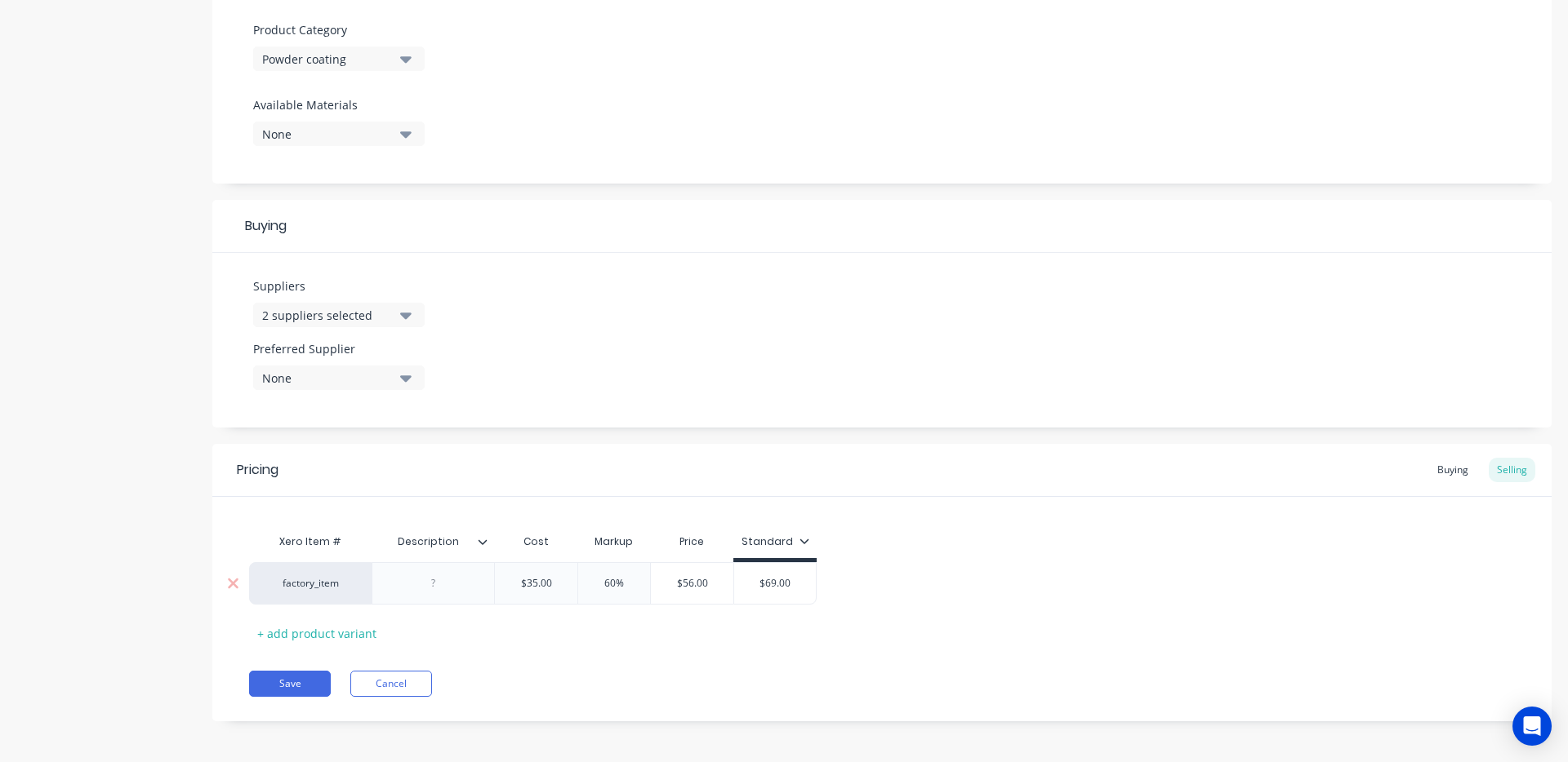
click at [615, 587] on input "60%" at bounding box center [614, 584] width 81 height 15
click at [612, 584] on input "60%" at bounding box center [614, 584] width 81 height 15
click at [1032, 520] on div "Xero Item # Description Cost Markup Price Standard factory_item $35.00 35 70% 7…" at bounding box center [881, 572] width 1339 height 150
click at [708, 576] on input "$59.50" at bounding box center [697, 584] width 93 height 15
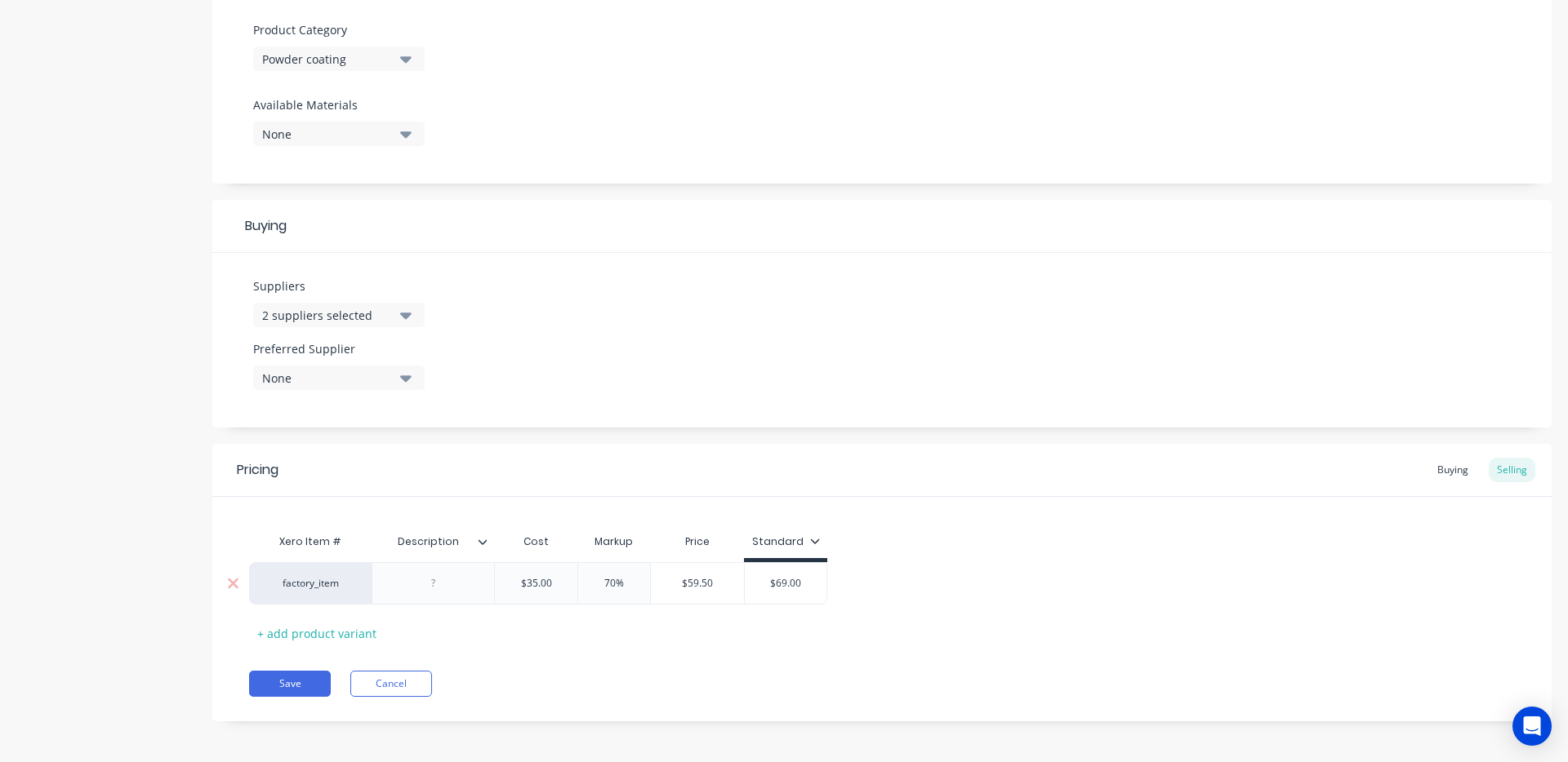
click at [779, 576] on input "$69.00" at bounding box center [785, 584] width 81 height 15
click at [784, 574] on div "$69.00" at bounding box center [785, 584] width 81 height 41
click at [790, 581] on input "$69.00" at bounding box center [785, 584] width 81 height 15
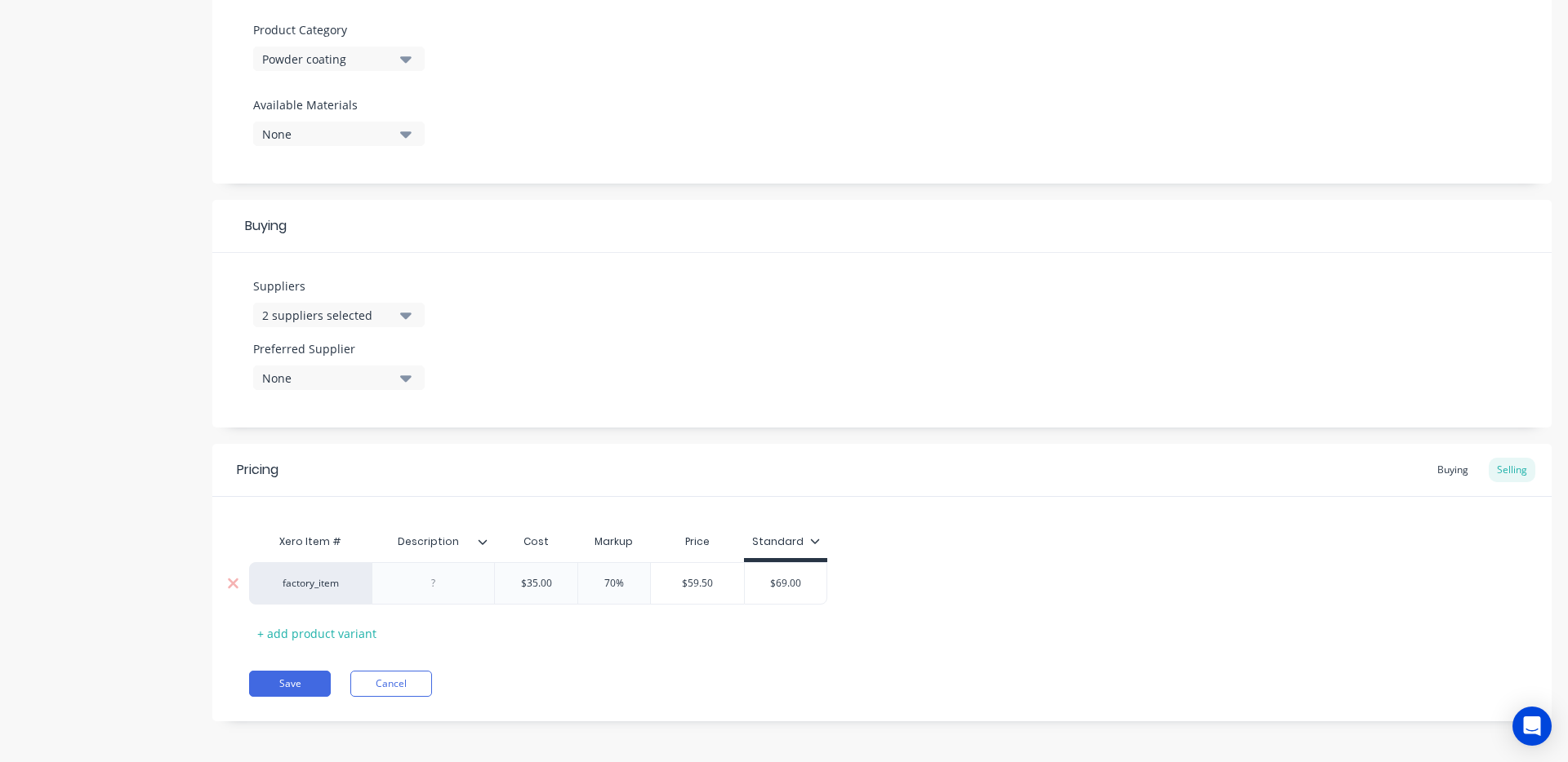
drag, startPoint x: 798, startPoint y: 582, endPoint x: 775, endPoint y: 578, distance: 23.3
click at [775, 578] on input "$69.00" at bounding box center [785, 584] width 81 height 15
click at [775, 590] on input "$69.00" at bounding box center [785, 584] width 81 height 15
click at [725, 592] on div "$59.50" at bounding box center [697, 584] width 93 height 41
click at [808, 584] on input "$69.00" at bounding box center [785, 584] width 81 height 15
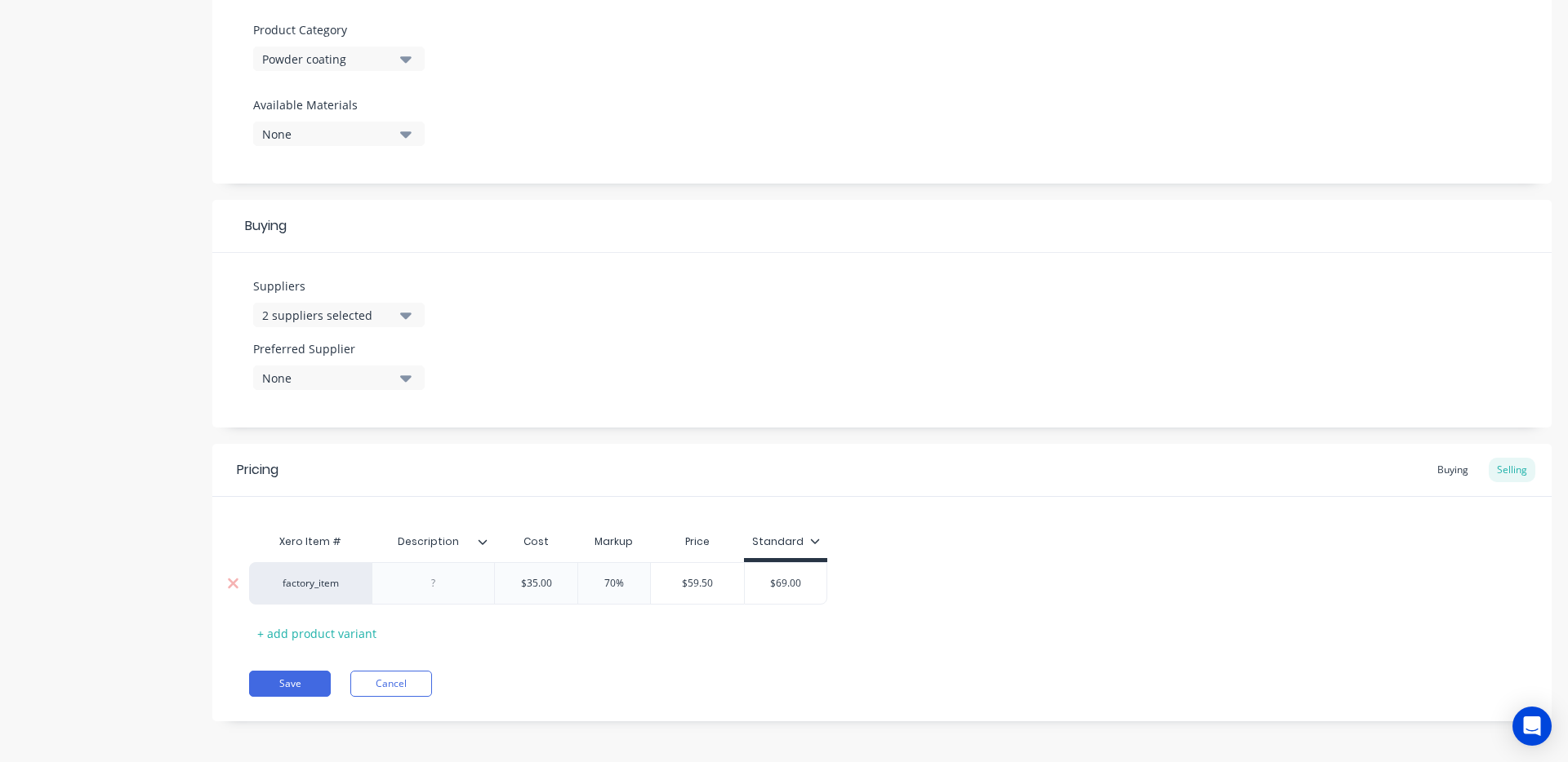
drag, startPoint x: 803, startPoint y: 584, endPoint x: 759, endPoint y: 584, distance: 44.0
click at [759, 584] on input "$69.00" at bounding box center [785, 584] width 81 height 15
paste input "59.5"
click at [924, 587] on div "factory_item $35.00 35 70% 70% $59.50 $59.50 $59.50 59.50" at bounding box center [882, 584] width 1266 height 43
click at [615, 580] on input "70%" at bounding box center [614, 584] width 81 height 15
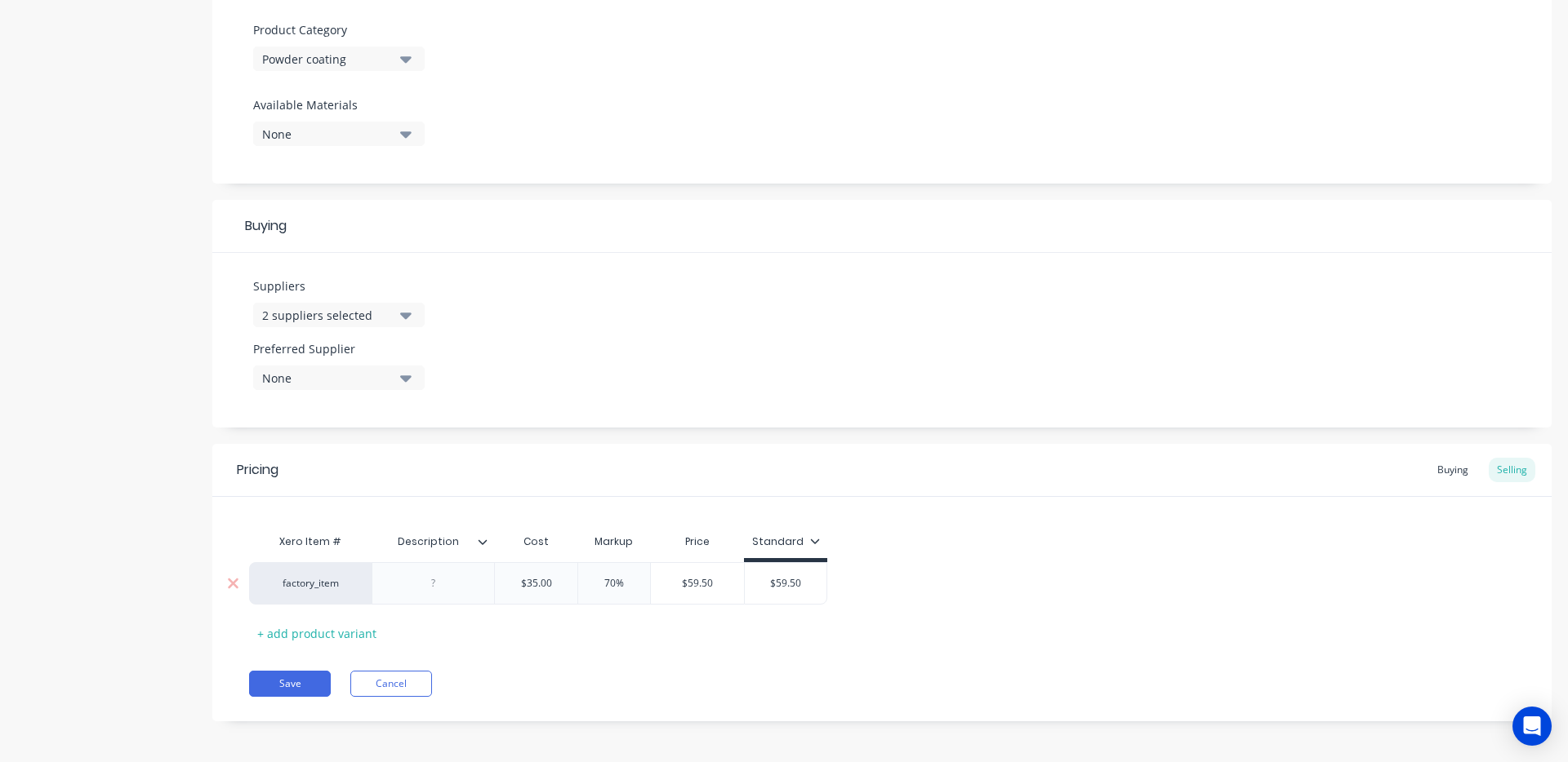
drag, startPoint x: 615, startPoint y: 581, endPoint x: 591, endPoint y: 582, distance: 24.0
click at [591, 581] on input "70%" at bounding box center [614, 584] width 81 height 15
click at [697, 582] on input "$64.75" at bounding box center [699, 584] width 99 height 15
click at [820, 582] on input "$59.50" at bounding box center [791, 584] width 81 height 15
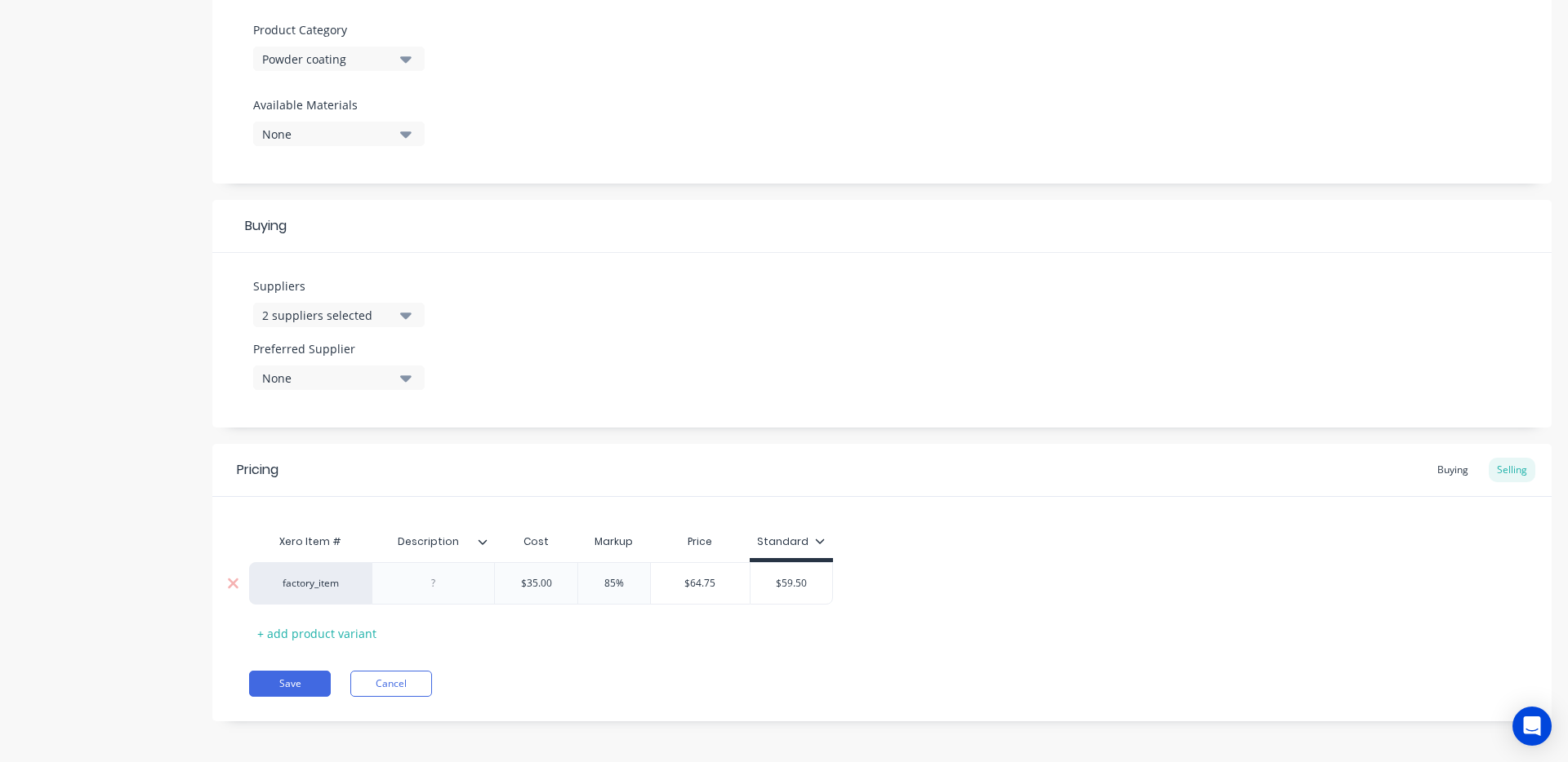
drag, startPoint x: 817, startPoint y: 582, endPoint x: 757, endPoint y: 581, distance: 60.0
click at [764, 581] on input "$59.50" at bounding box center [791, 584] width 81 height 15
paste input "64.75"
click at [301, 682] on button "Save" at bounding box center [290, 683] width 81 height 26
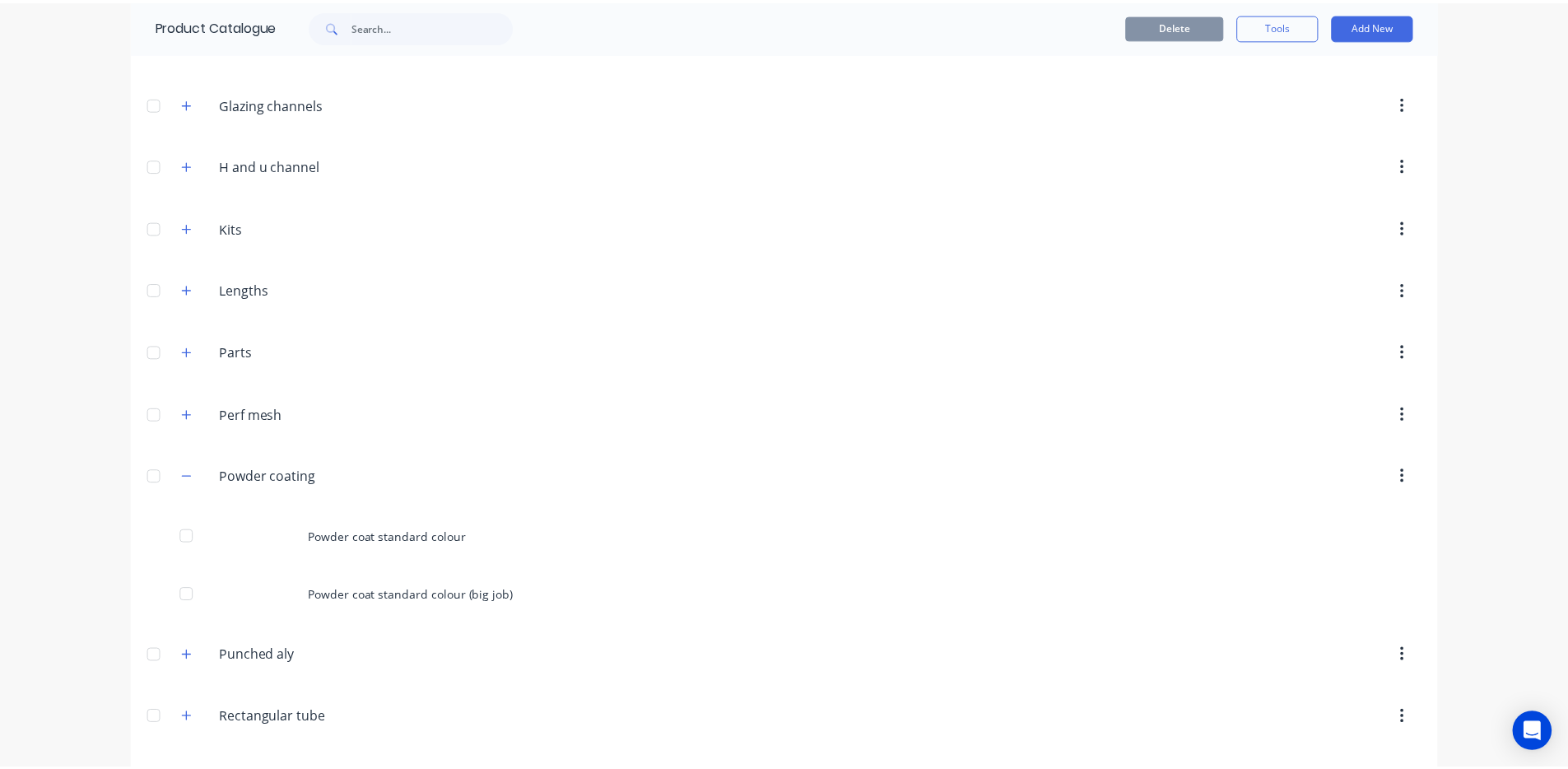
scroll to position [529, 0]
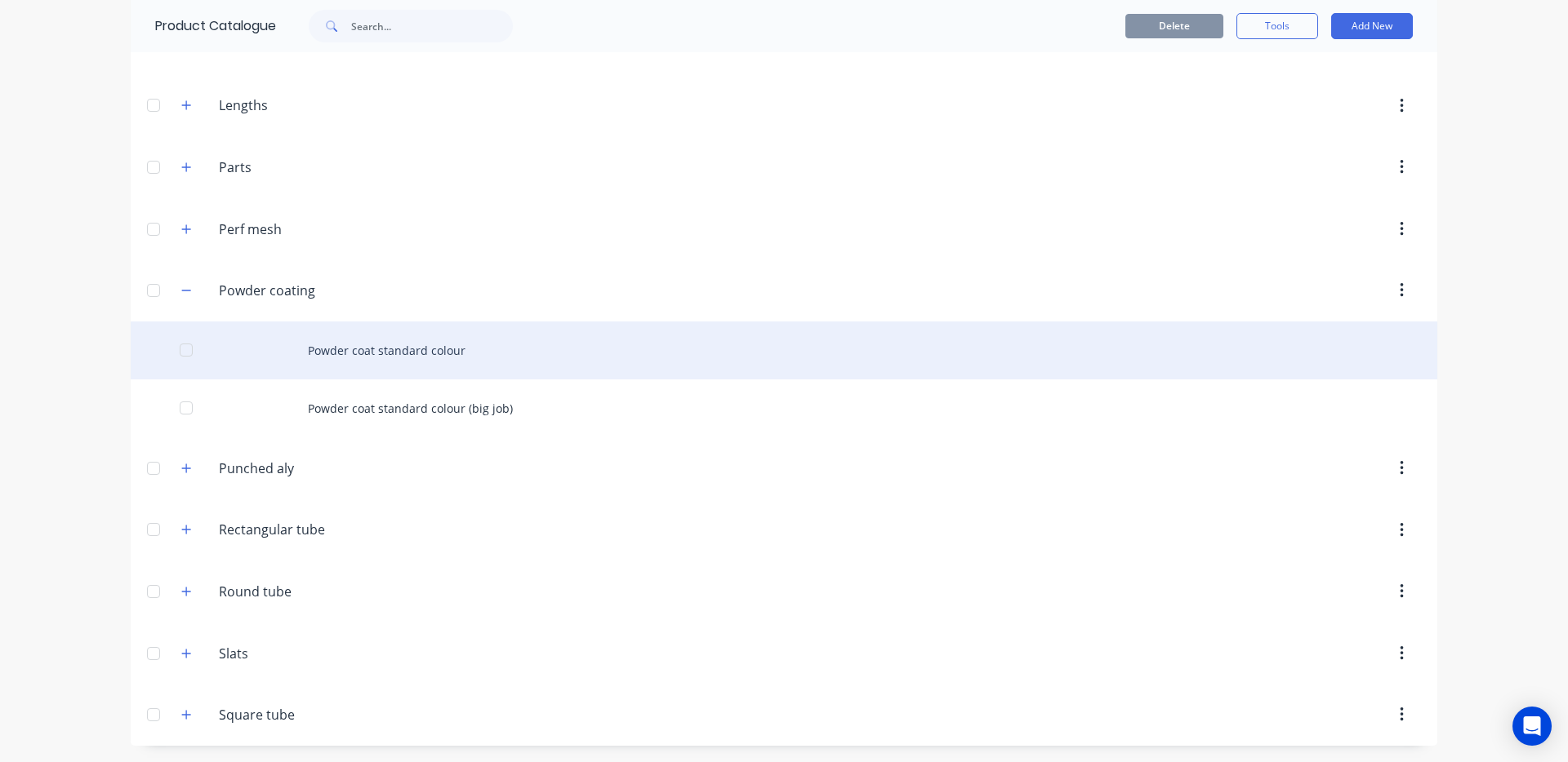
click at [379, 351] on div "Powder coat standard colour" at bounding box center [784, 350] width 1306 height 58
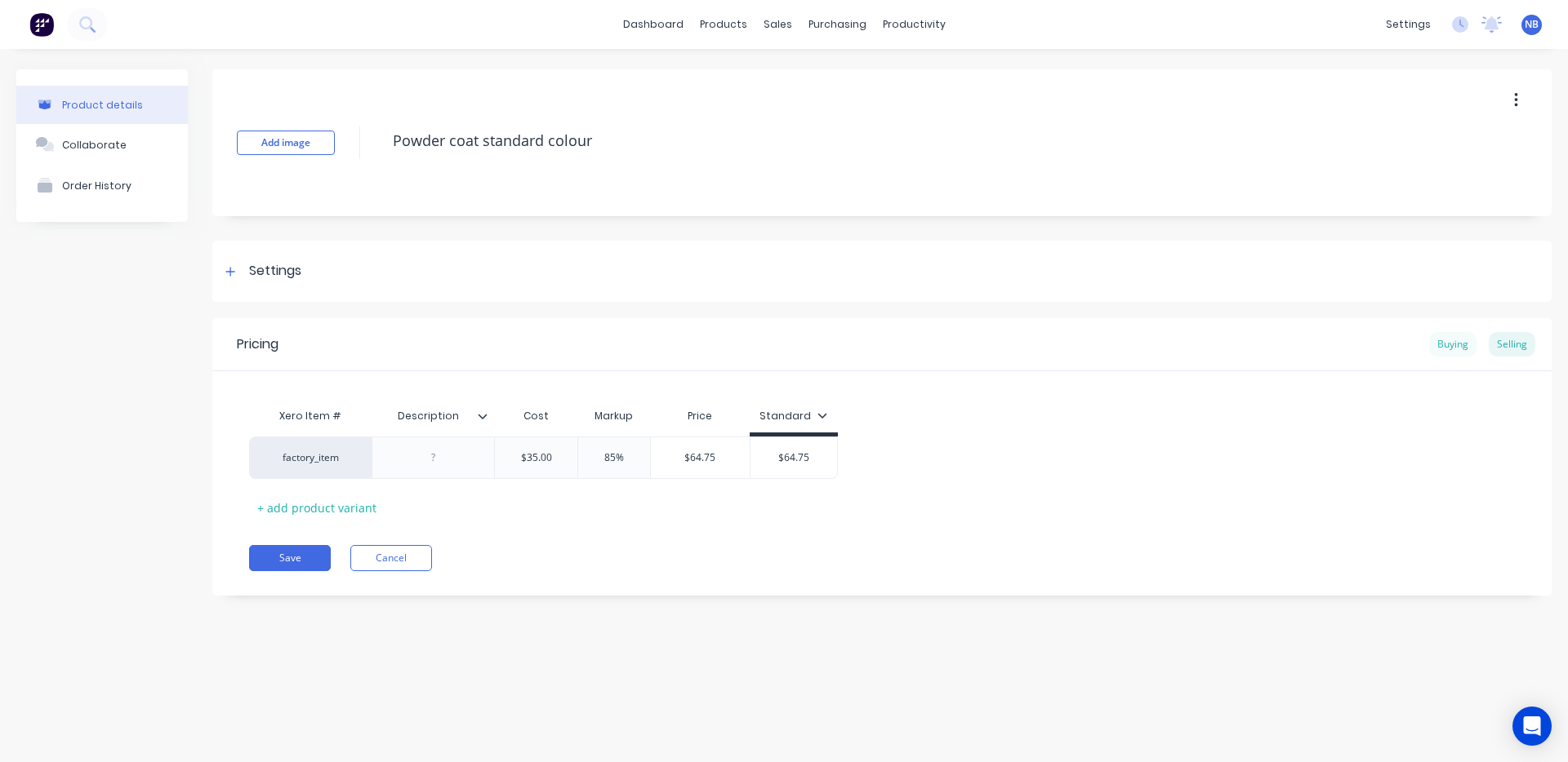
click at [1452, 344] on div "Buying" at bounding box center [1452, 344] width 47 height 24
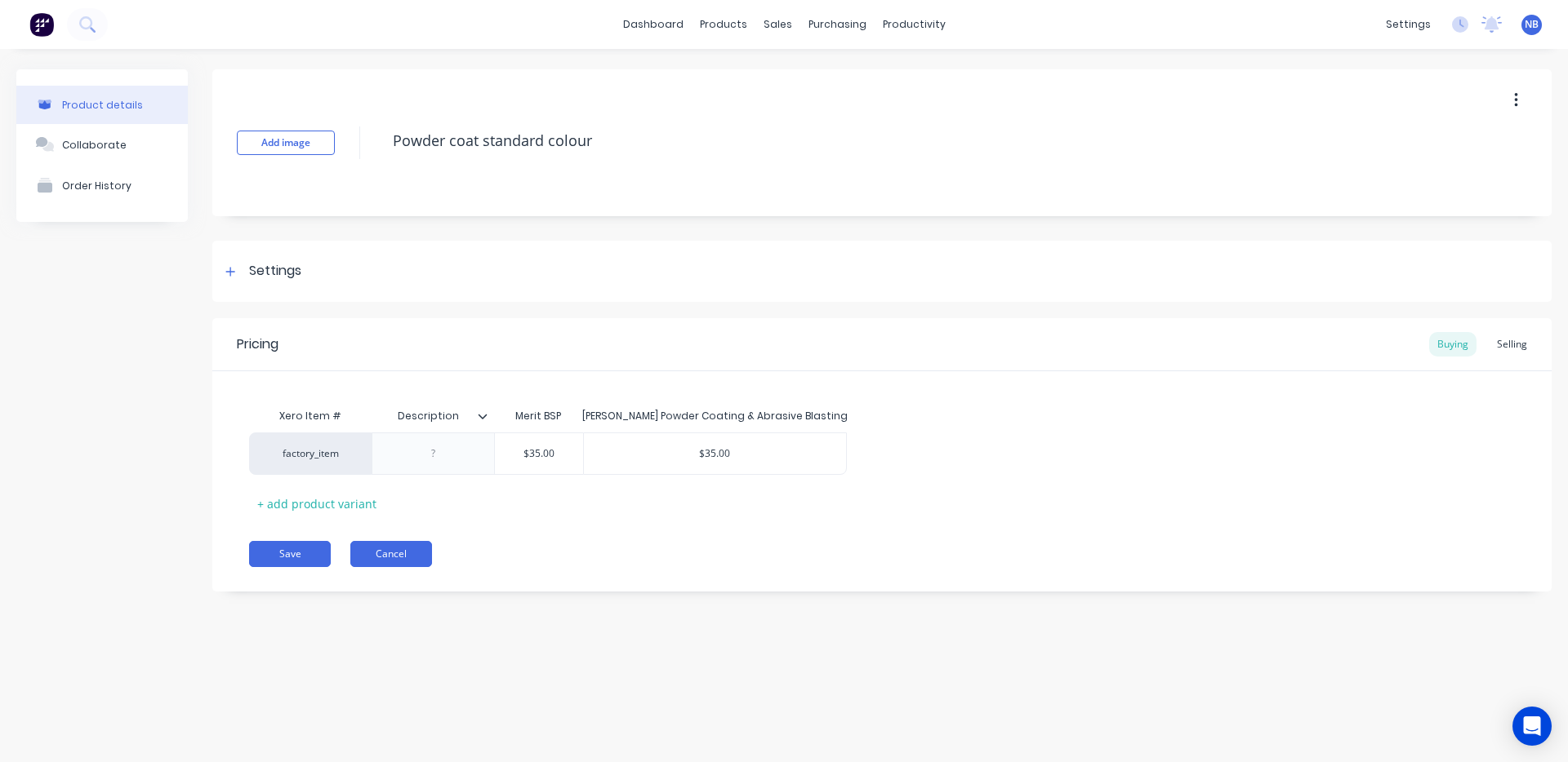
click at [367, 556] on button "Cancel" at bounding box center [391, 554] width 81 height 26
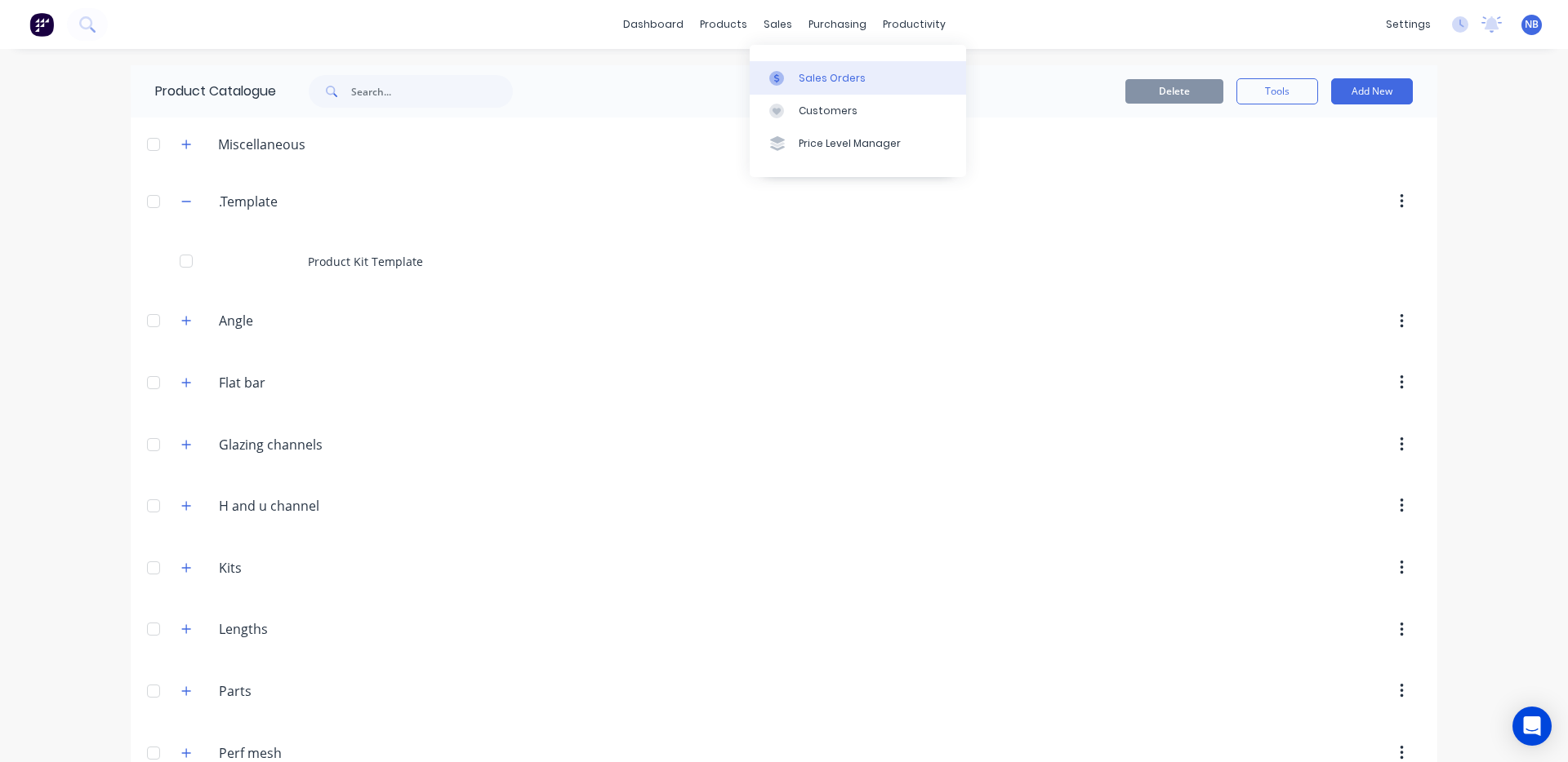
click at [783, 73] on icon at bounding box center [776, 79] width 15 height 15
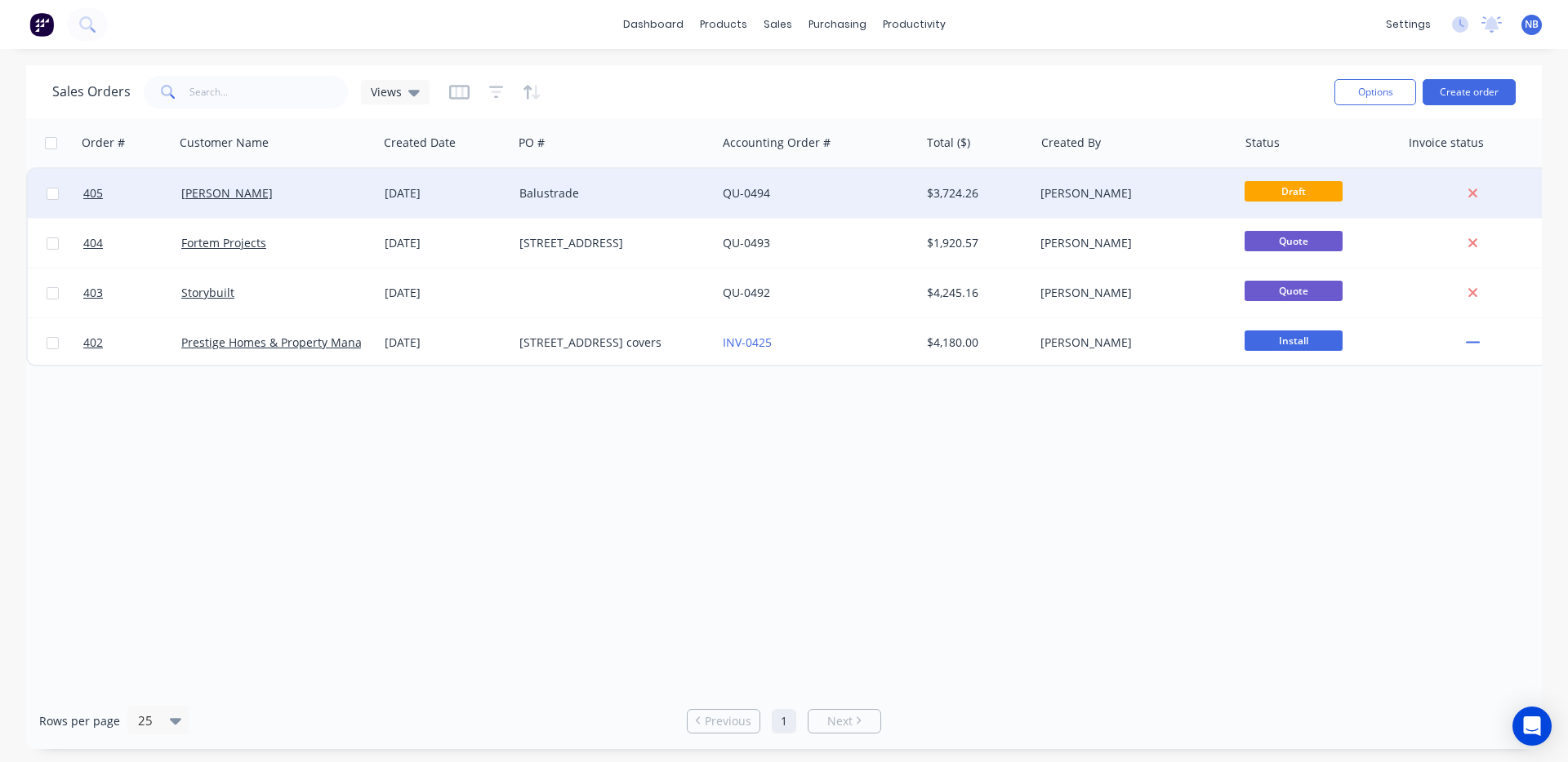
click at [264, 198] on div "[PERSON_NAME]" at bounding box center [272, 193] width 181 height 17
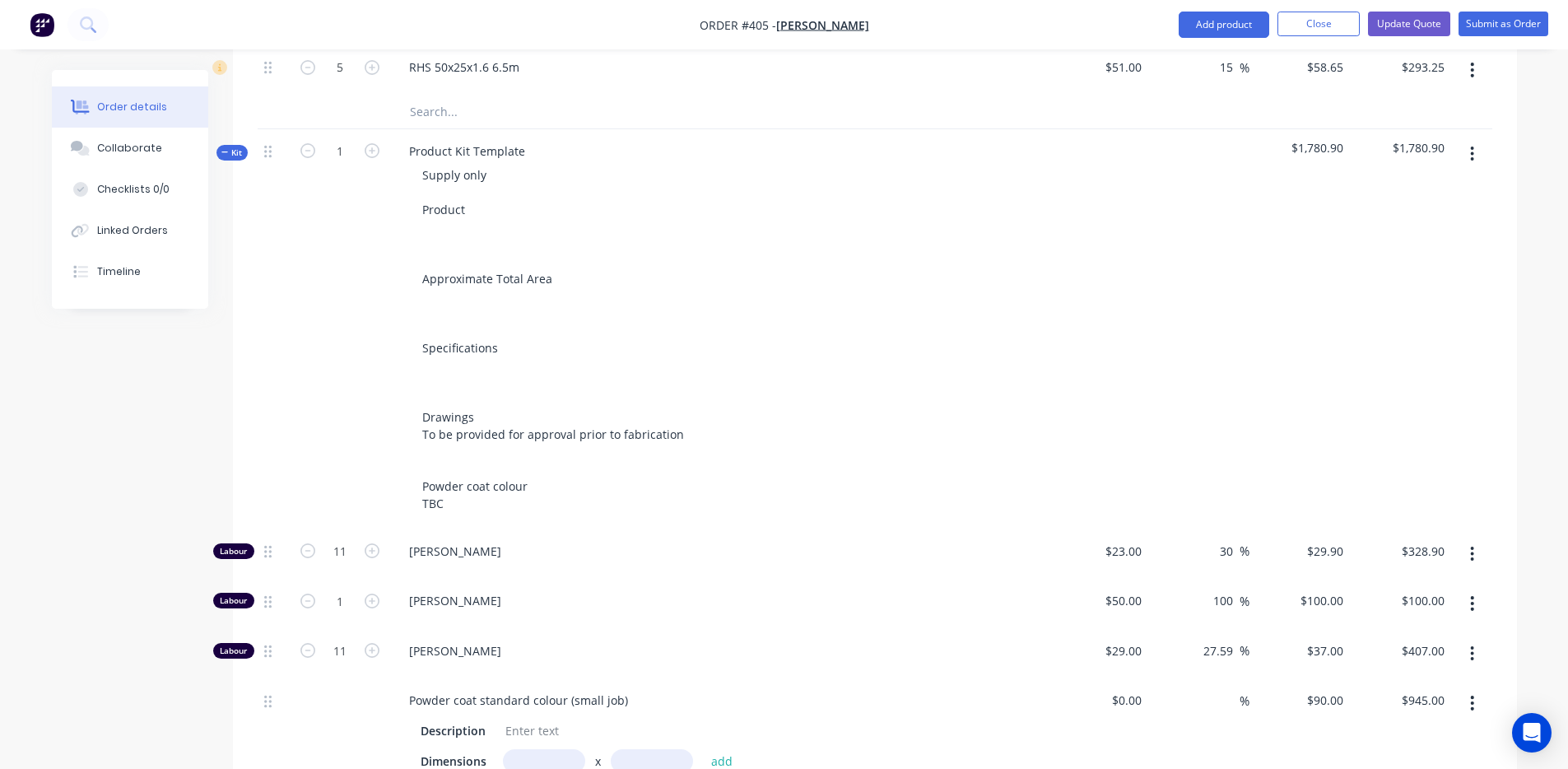
scroll to position [1394, 0]
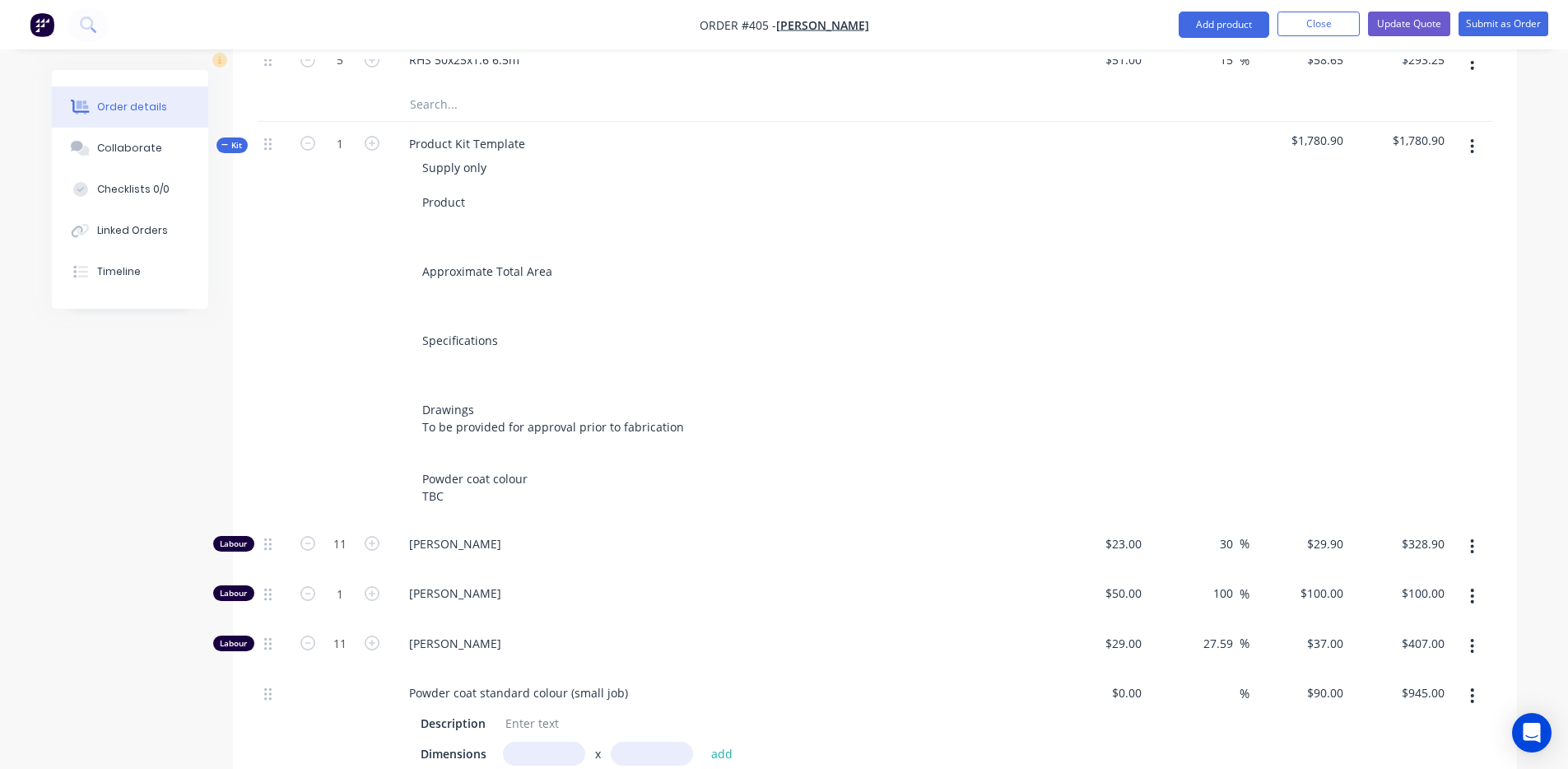
click at [1471, 137] on icon "button" at bounding box center [1472, 146] width 4 height 18
click at [1400, 277] on div "Delete" at bounding box center [1414, 289] width 127 height 24
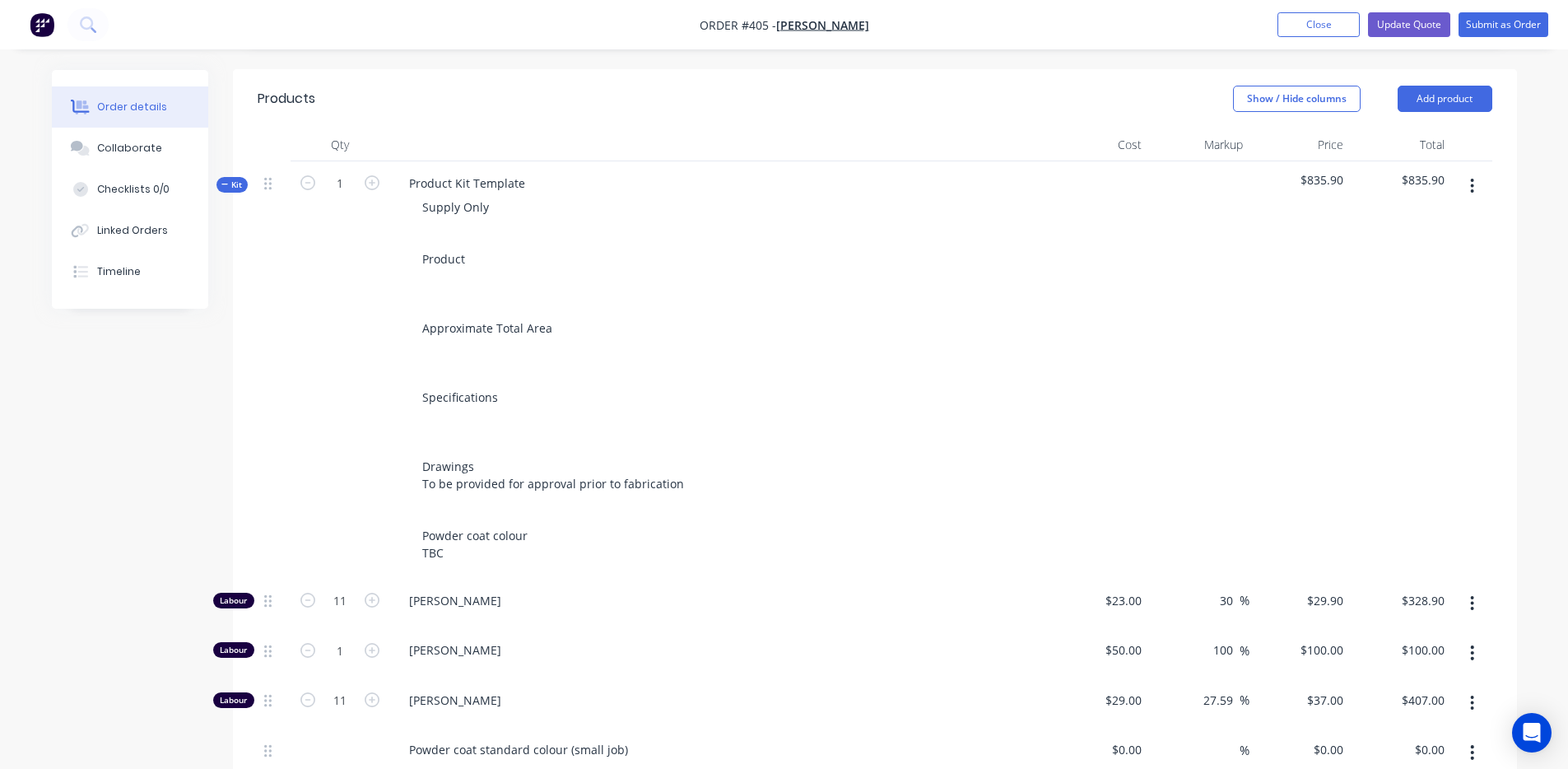
scroll to position [314, 0]
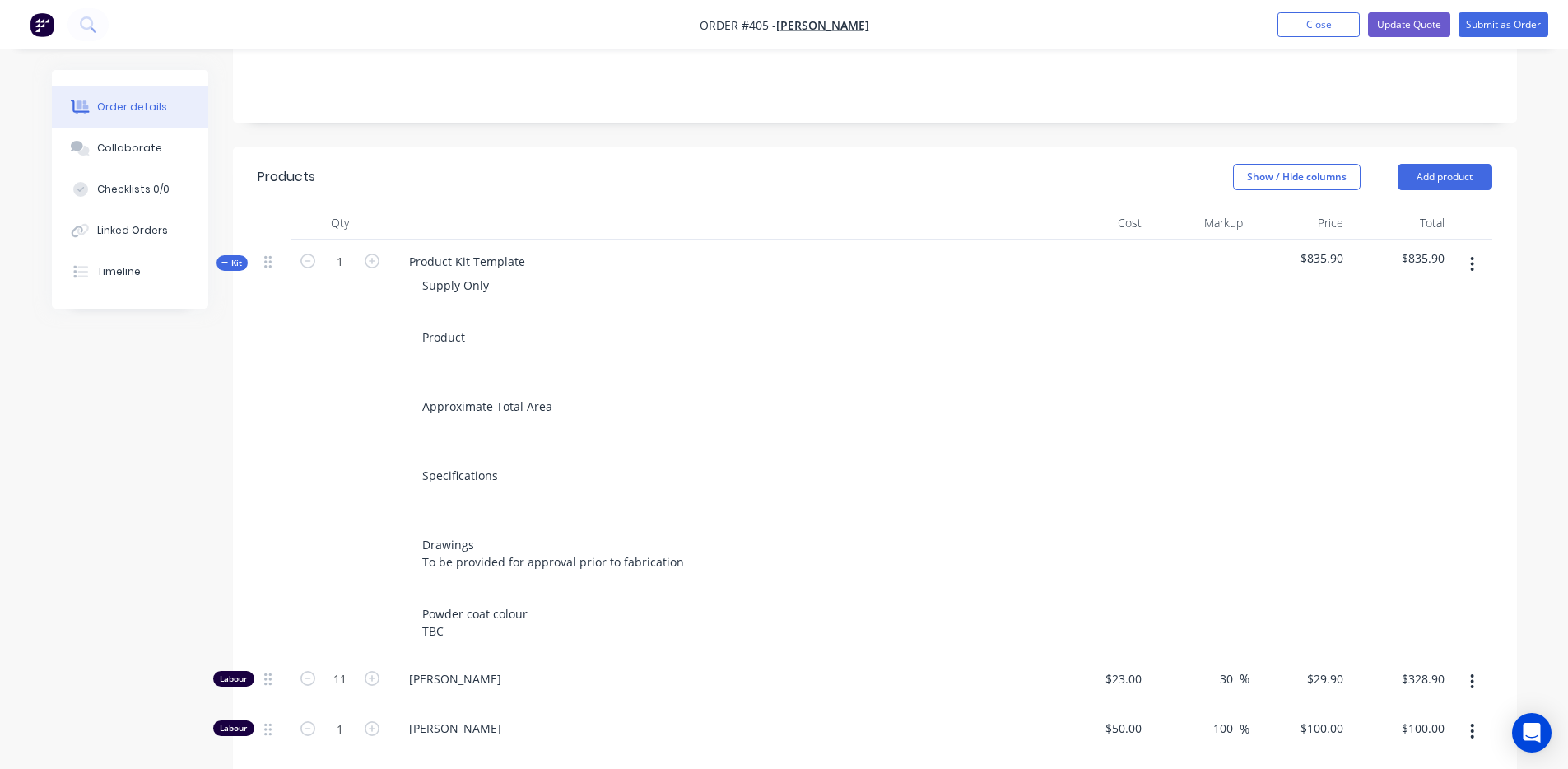
click at [1477, 249] on button "button" at bounding box center [1472, 264] width 38 height 30
click at [1412, 395] on div "Delete" at bounding box center [1414, 407] width 127 height 24
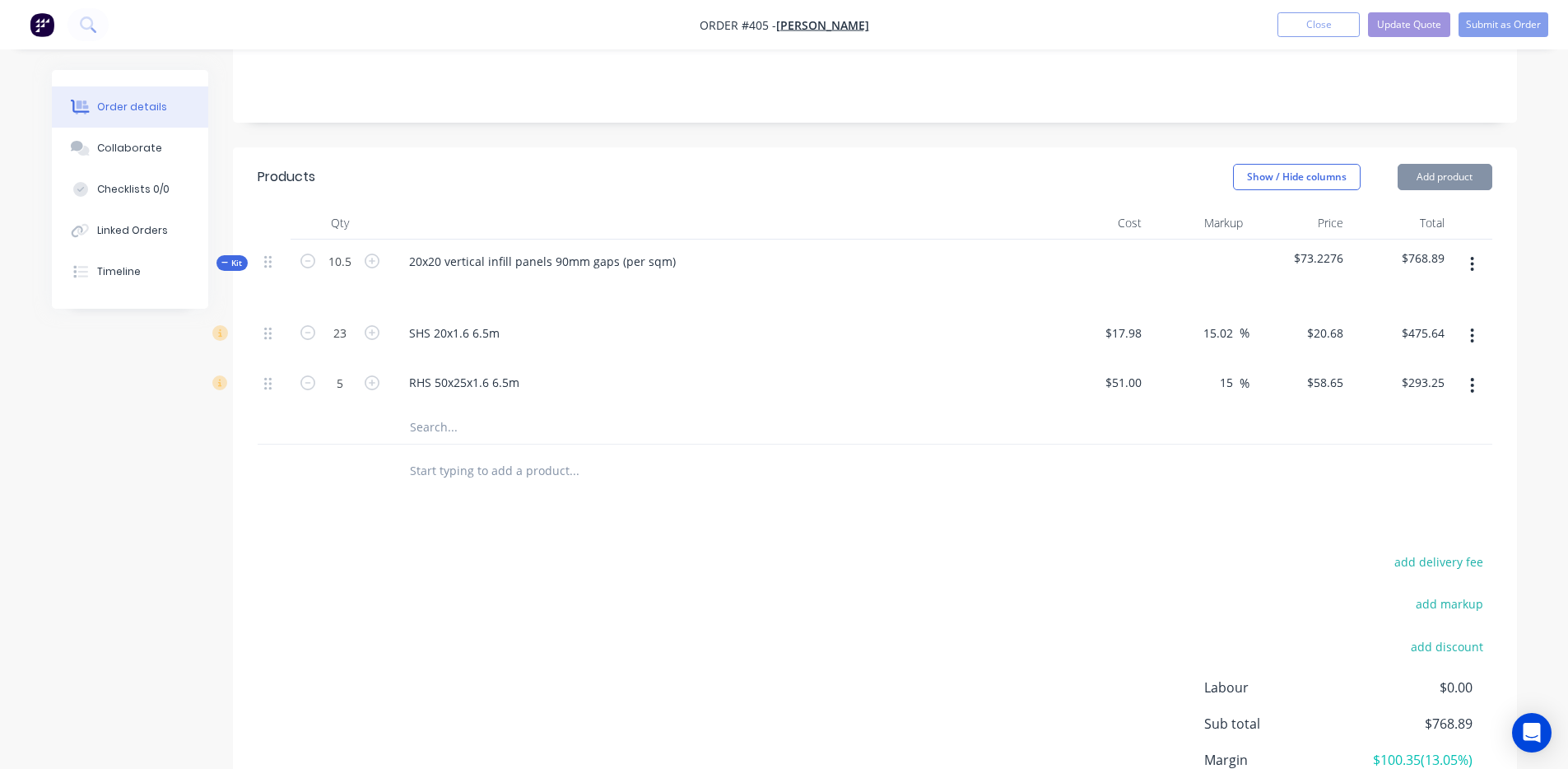
click at [1453, 164] on button "Add product" at bounding box center [1445, 177] width 94 height 26
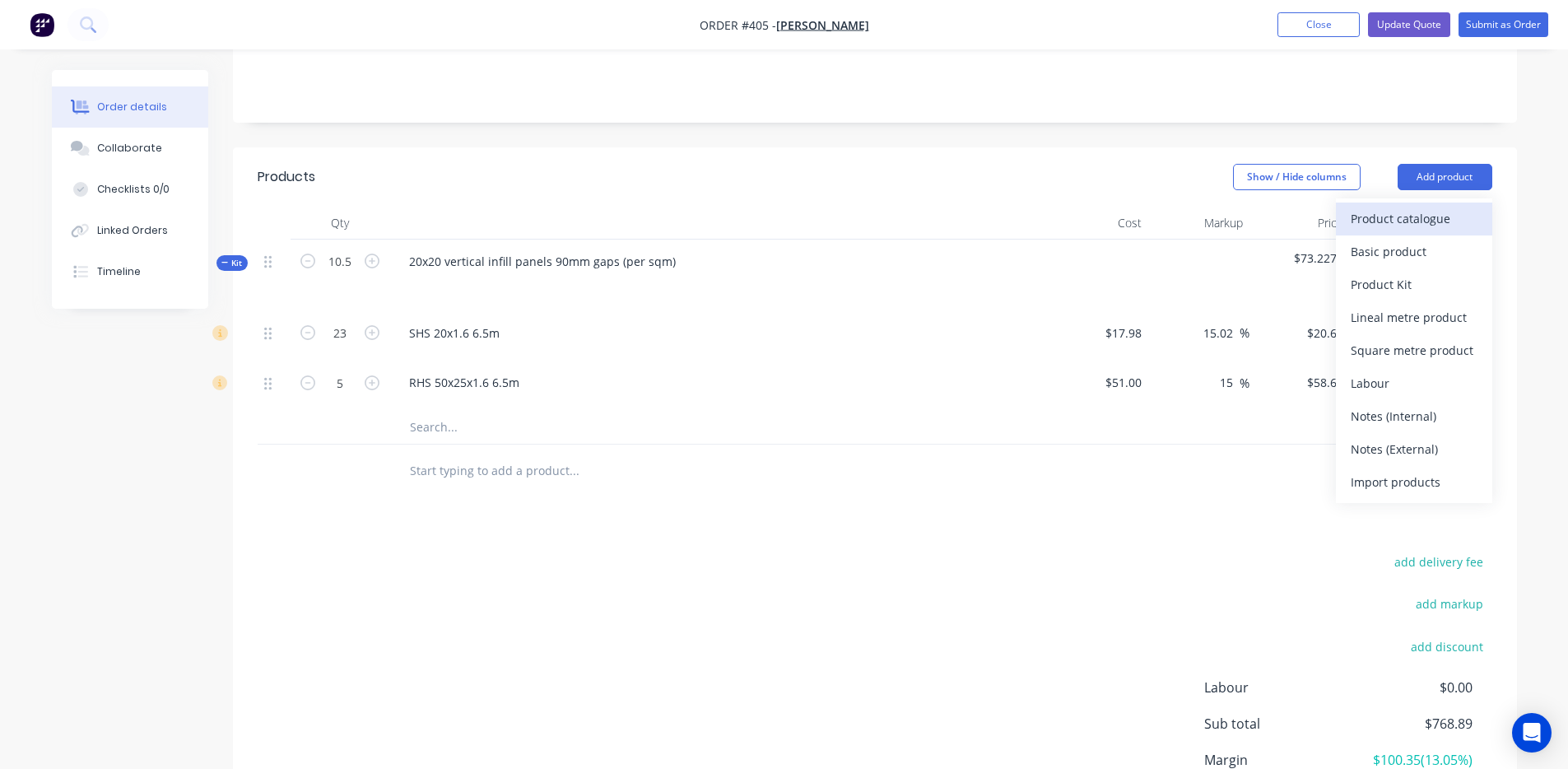
click at [1404, 207] on div "Product catalogue" at bounding box center [1414, 219] width 127 height 24
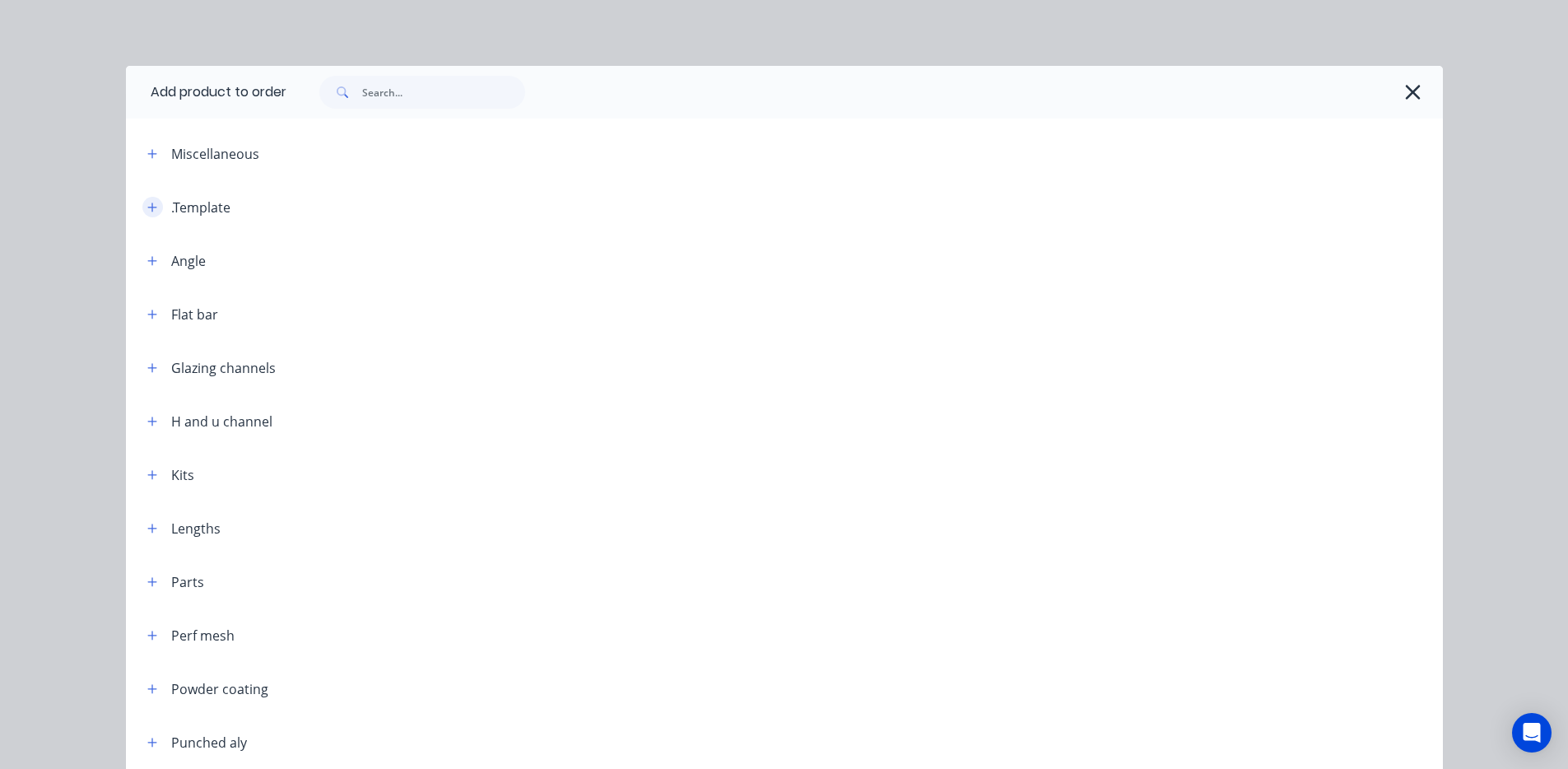
click at [147, 212] on icon "button" at bounding box center [152, 207] width 10 height 11
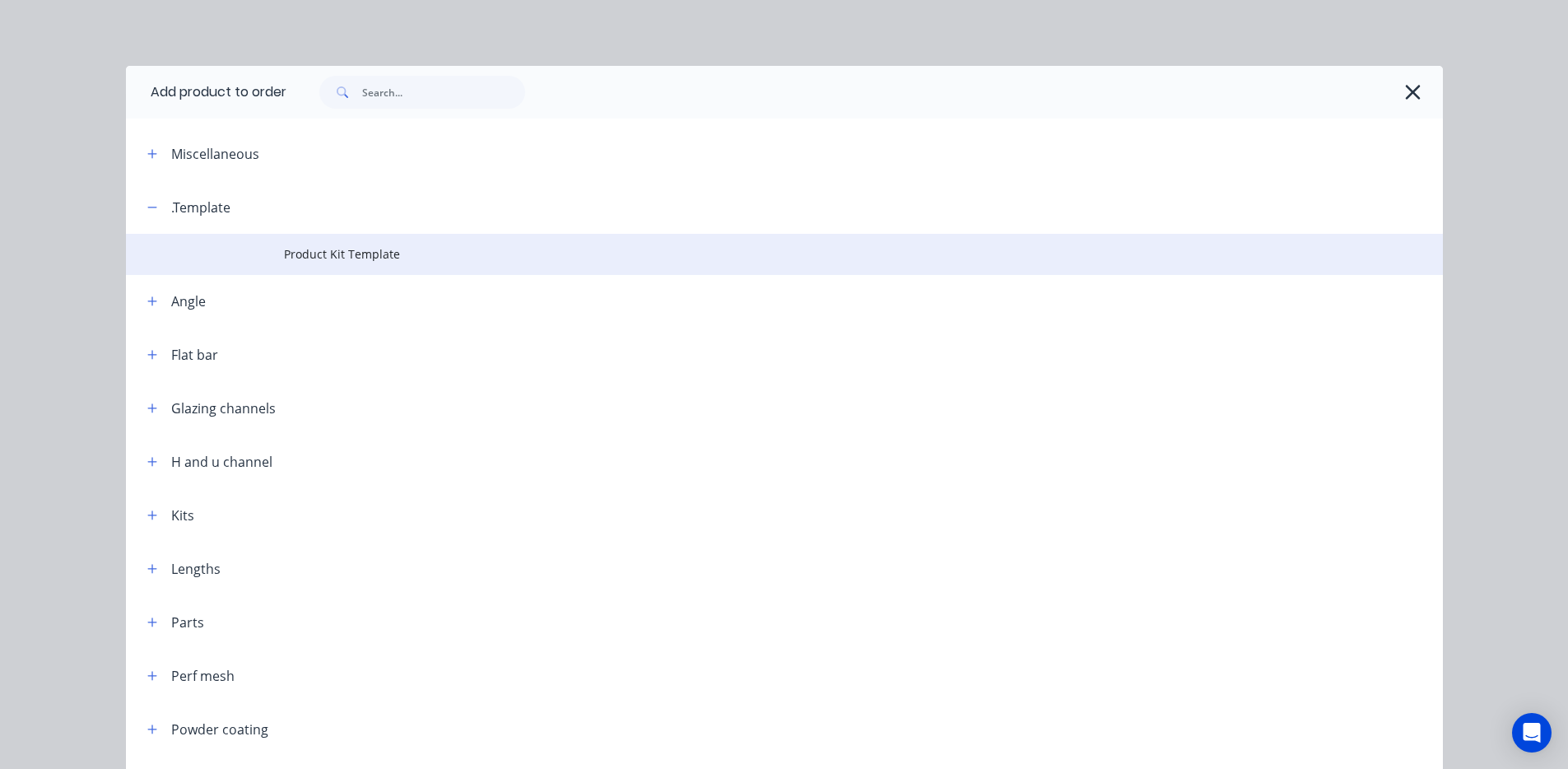
click at [316, 252] on span "Product Kit Template" at bounding box center [747, 254] width 927 height 18
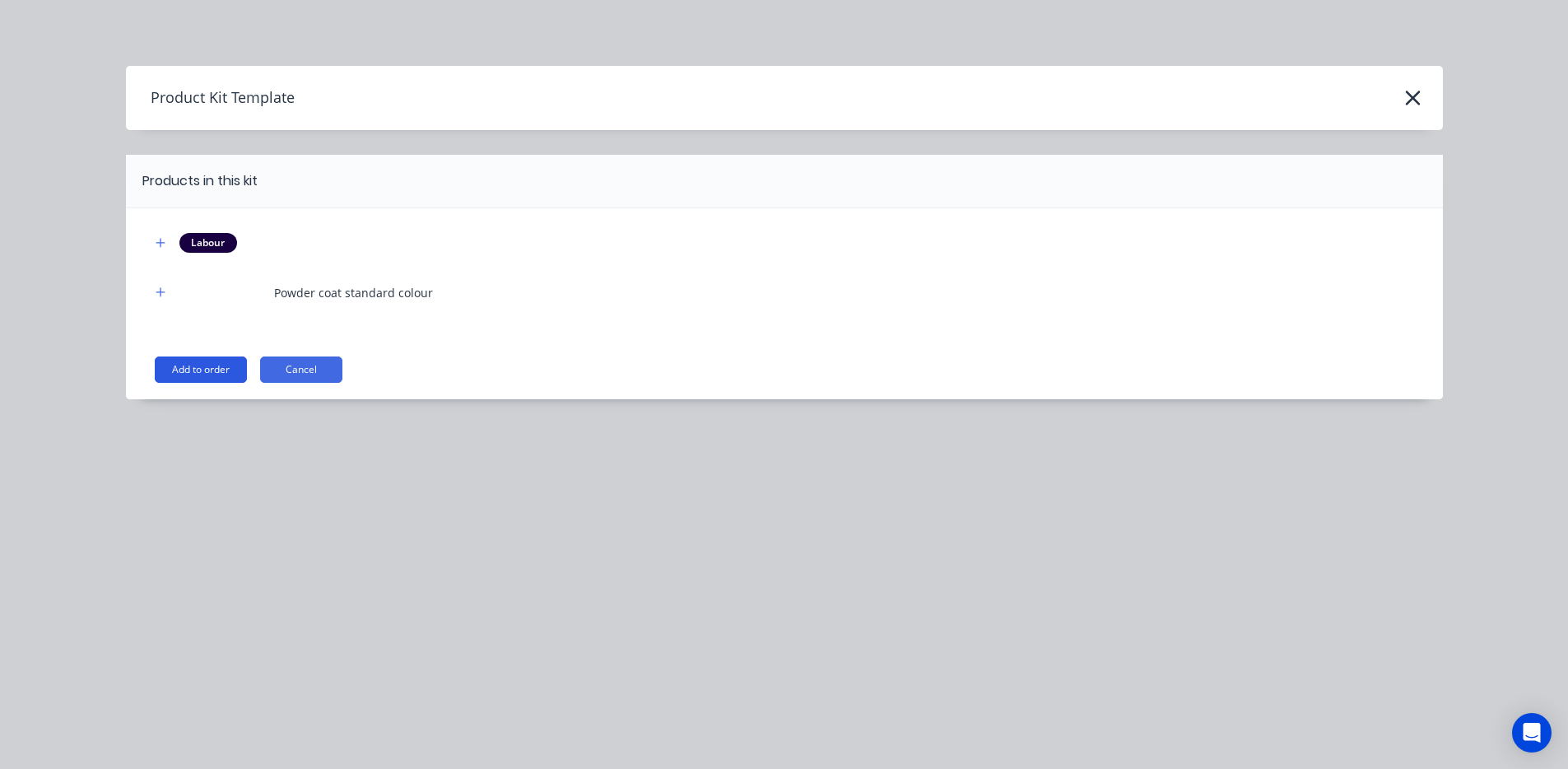
click at [216, 377] on button "Add to order" at bounding box center [201, 370] width 92 height 26
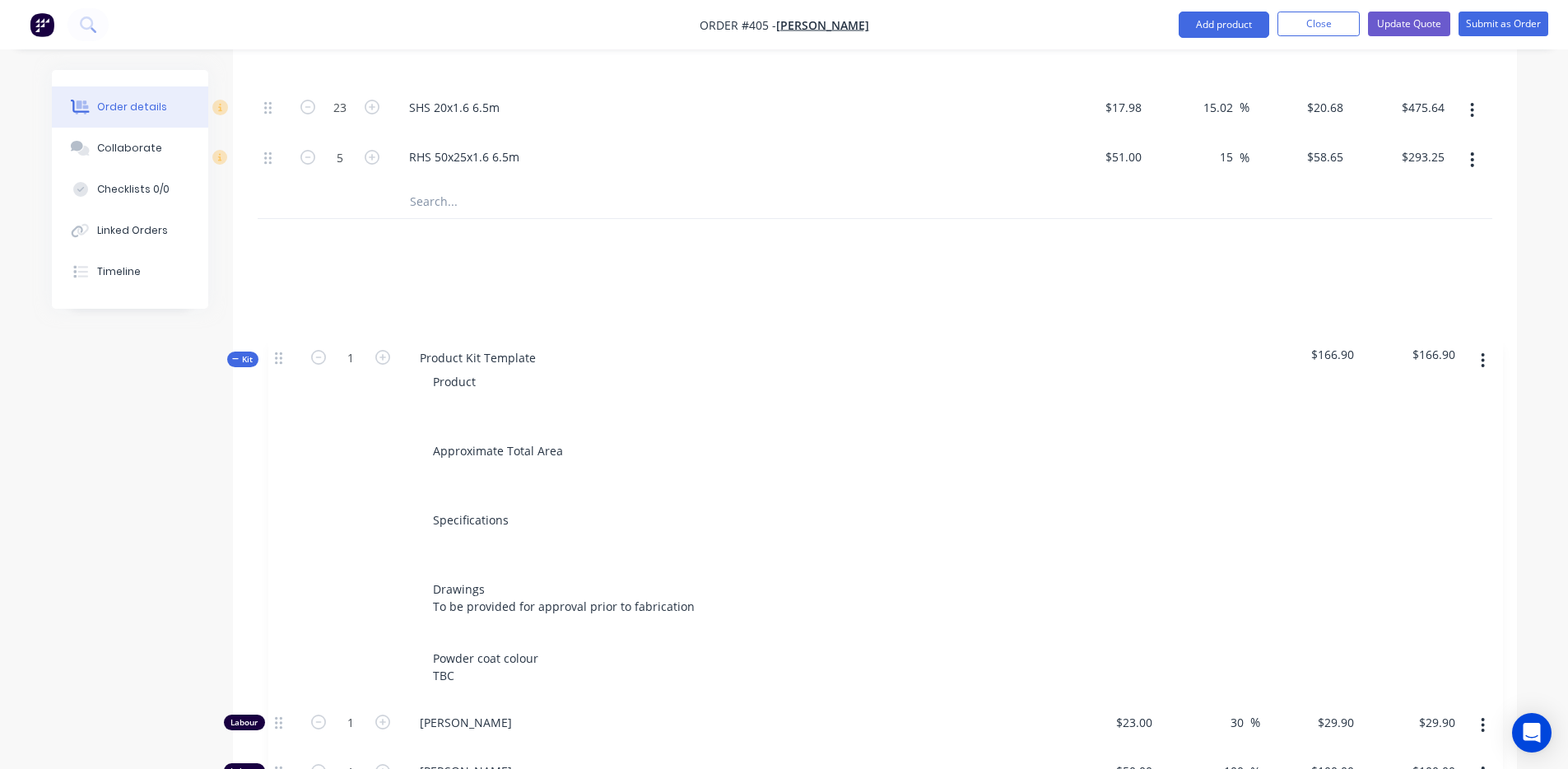
scroll to position [607, 0]
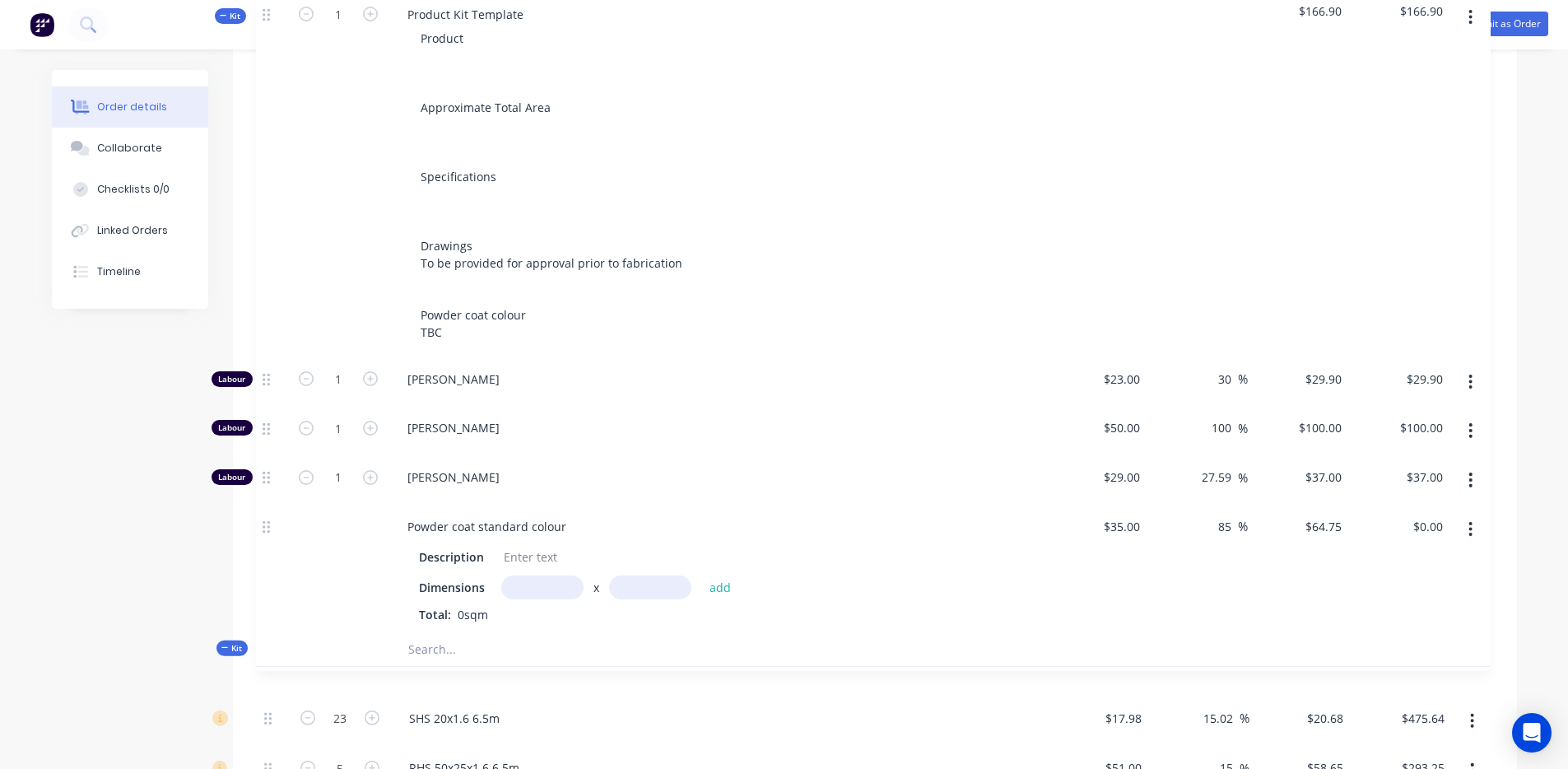
drag, startPoint x: 264, startPoint y: 448, endPoint x: 261, endPoint y: 11, distance: 437.0
click at [261, 11] on div "Order #405 - [PERSON_NAME] Add product Close Update Quote Submit as Order Order…" at bounding box center [784, 349] width 1568 height 1911
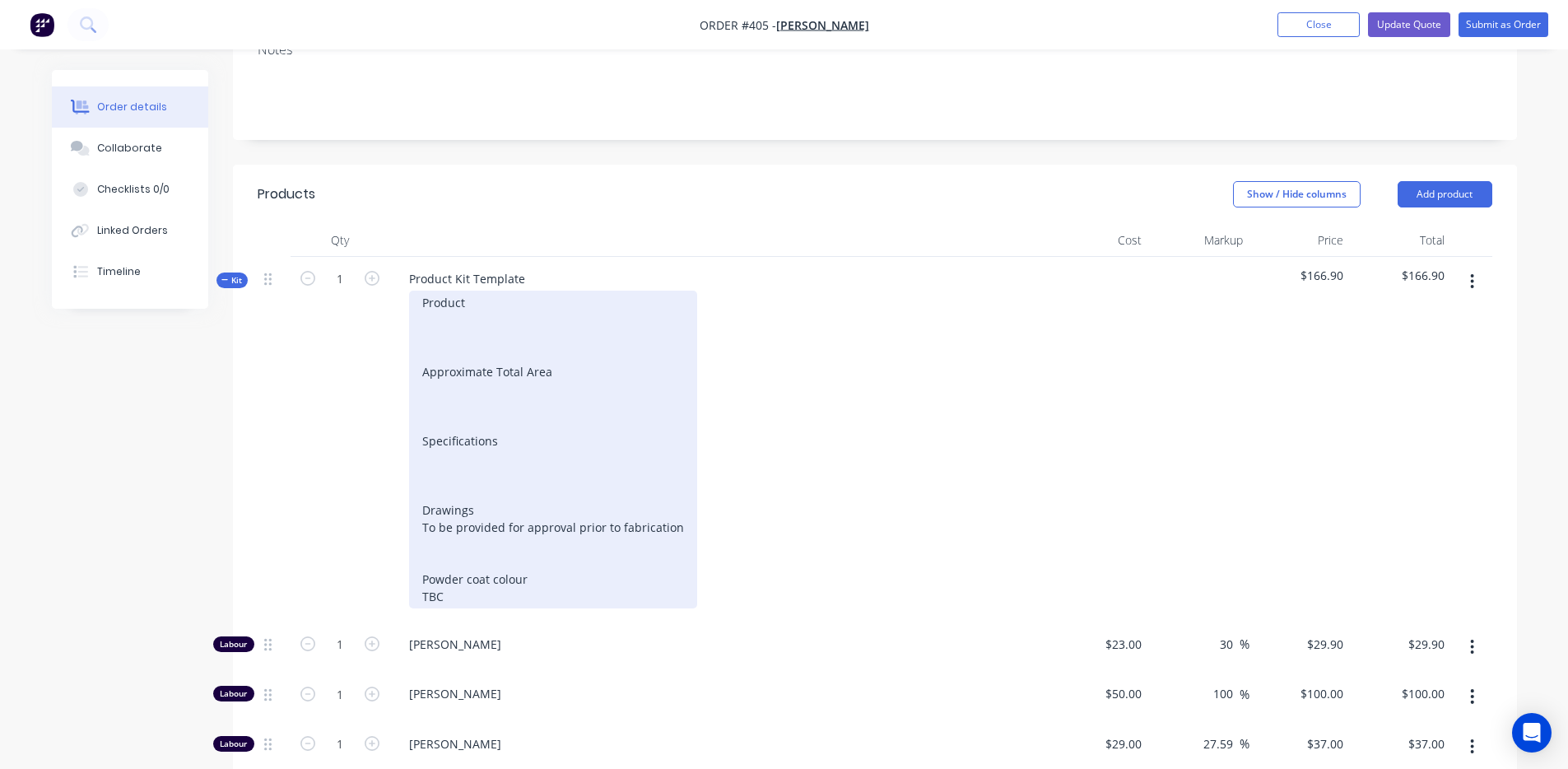
scroll to position [375, 0]
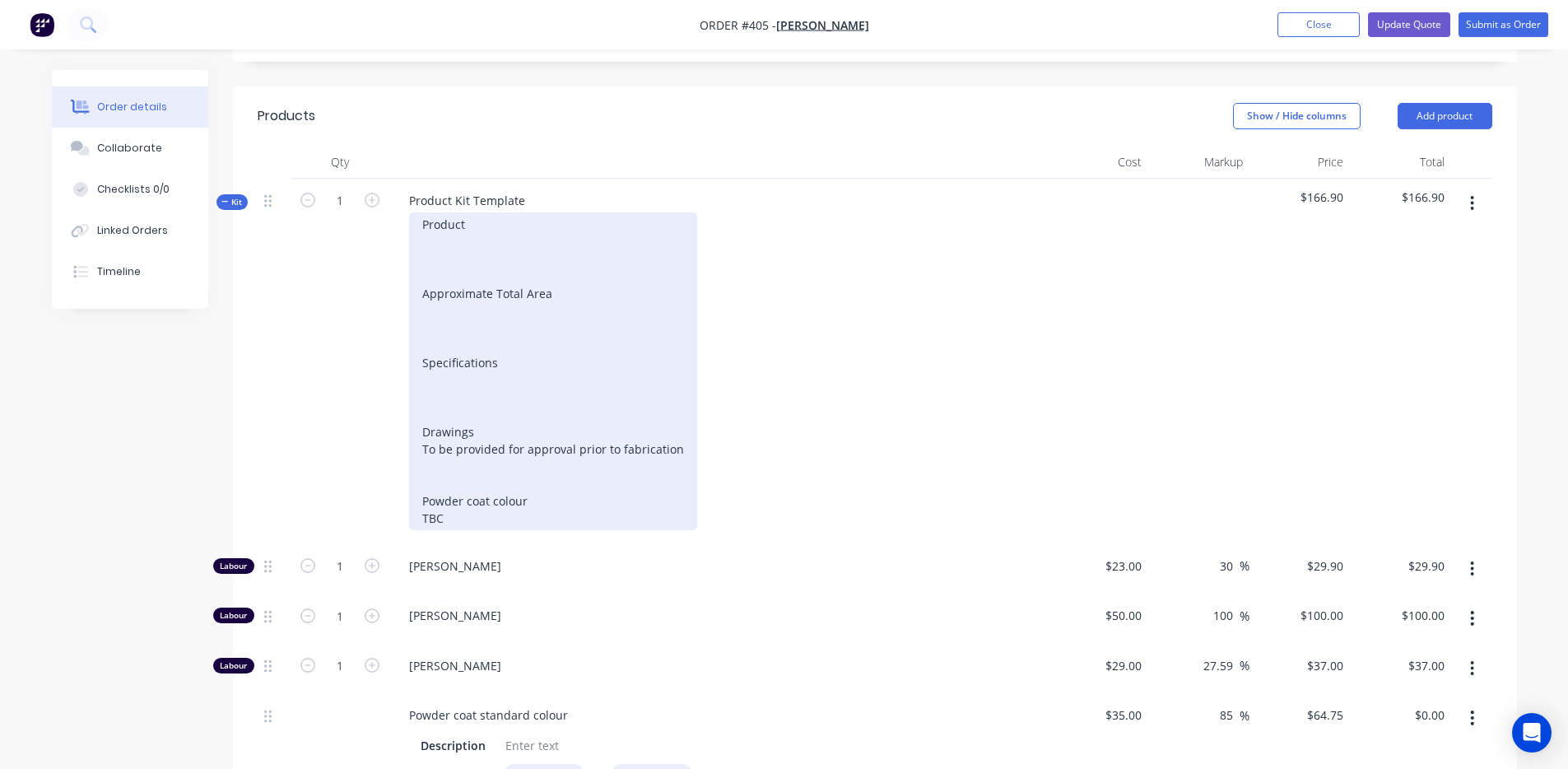
click at [470, 235] on div "Product Approximate Total Area Specifications Drawings To be provided for appro…" at bounding box center [553, 371] width 288 height 318
click at [417, 213] on div "Product Approximate Total Area Specifications Drawings To be provided for appro…" at bounding box center [553, 371] width 288 height 318
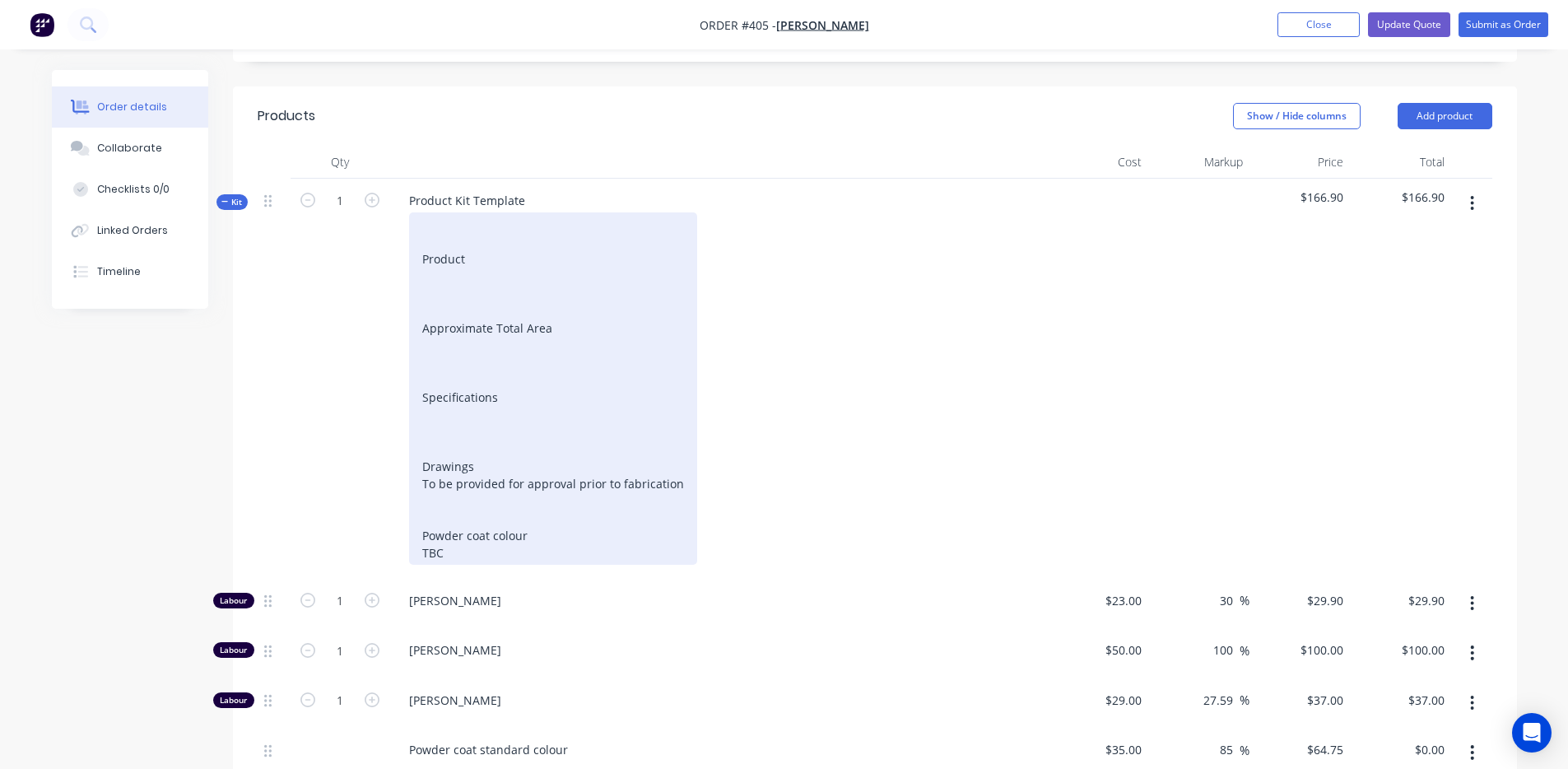
click at [435, 213] on div "Product Approximate Total Area Specifications Drawings To be provided for appro…" at bounding box center [553, 389] width 288 height 353
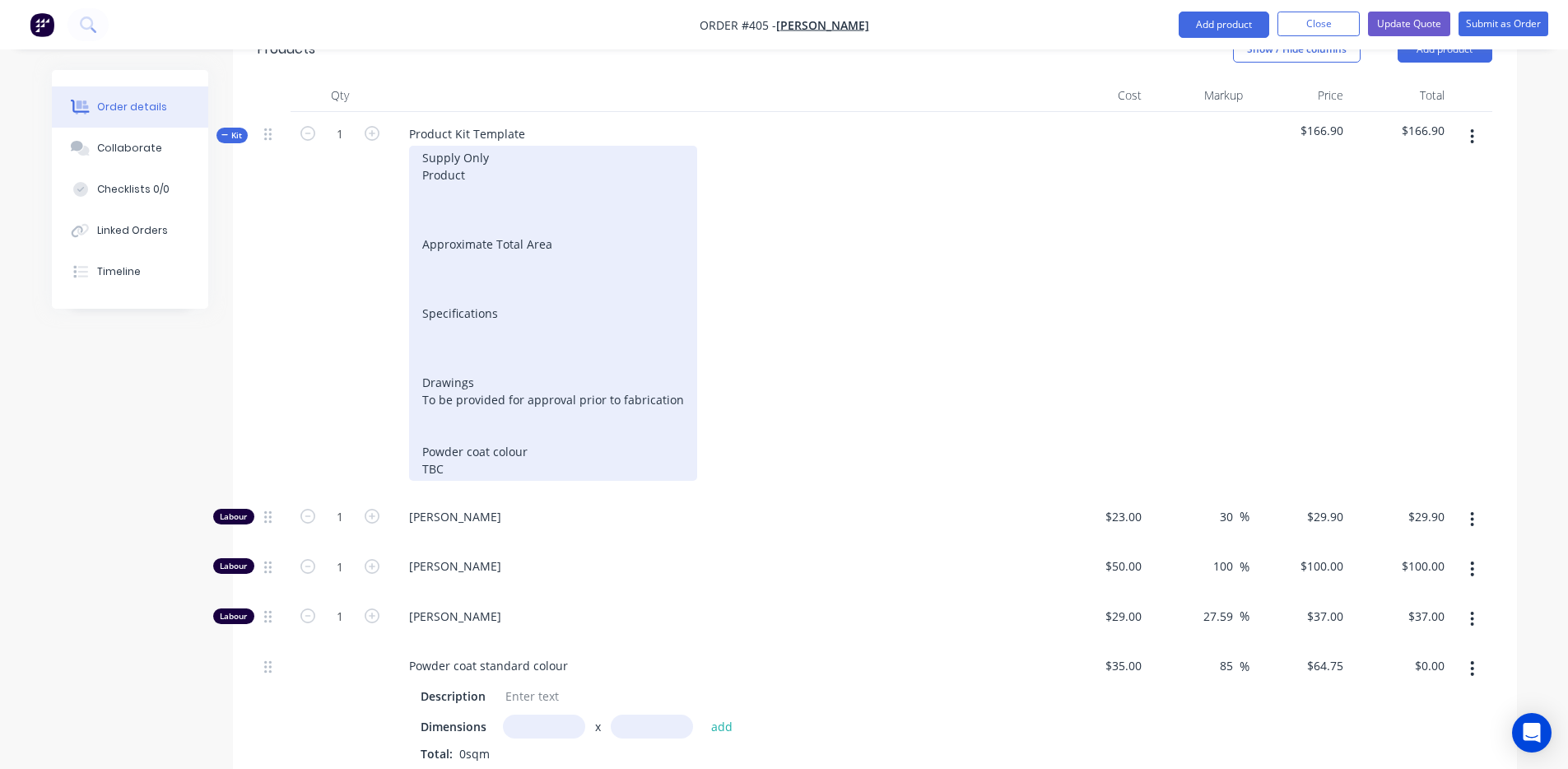
scroll to position [462, 0]
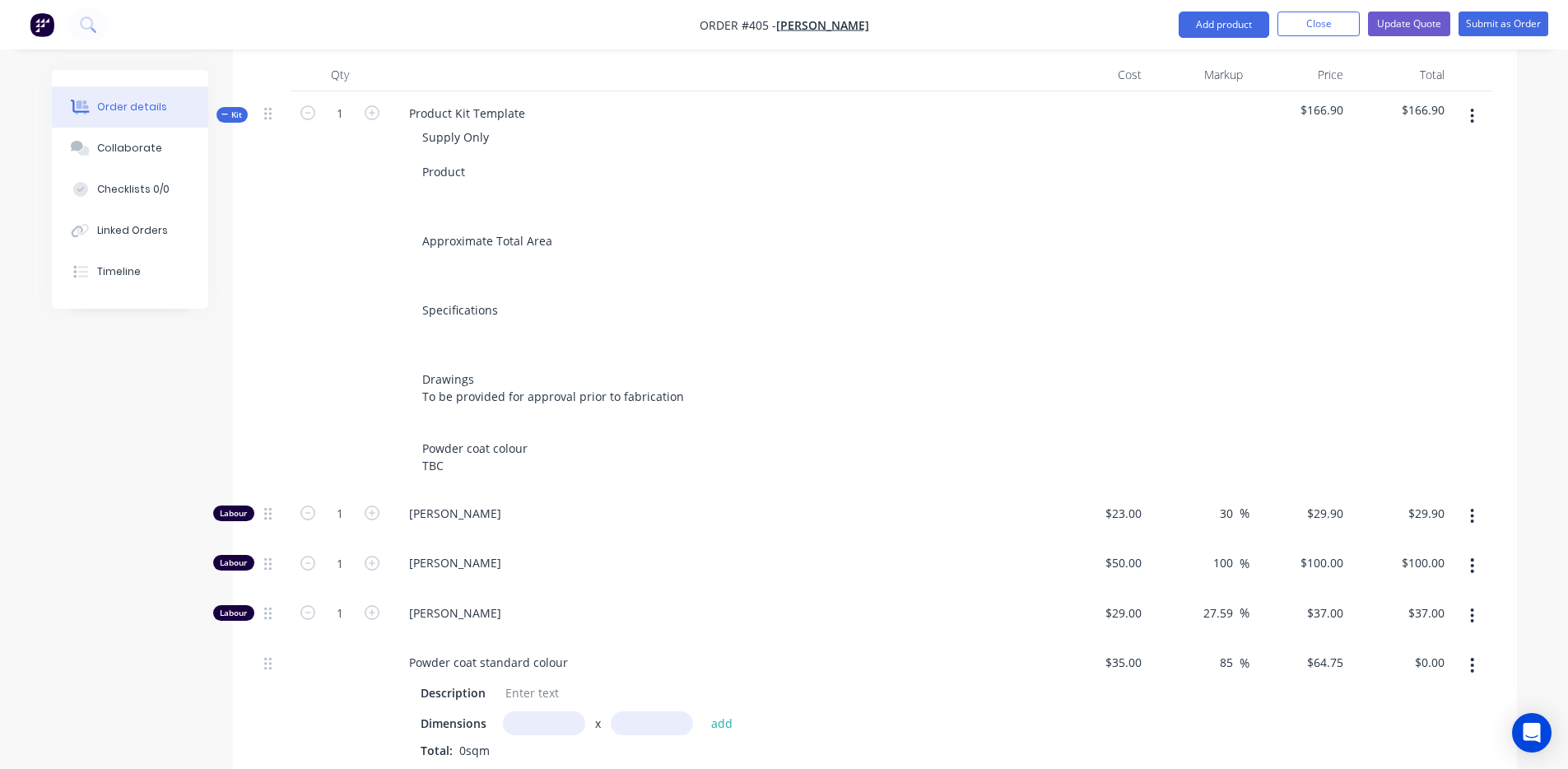
click at [382, 499] on div "1" at bounding box center [340, 517] width 99 height 50
click at [352, 502] on input "1" at bounding box center [340, 514] width 43 height 24
click at [382, 374] on div "1" at bounding box center [340, 291] width 99 height 400
click at [351, 551] on input "1" at bounding box center [340, 563] width 43 height 24
click at [354, 516] on div "11" at bounding box center [340, 517] width 99 height 50
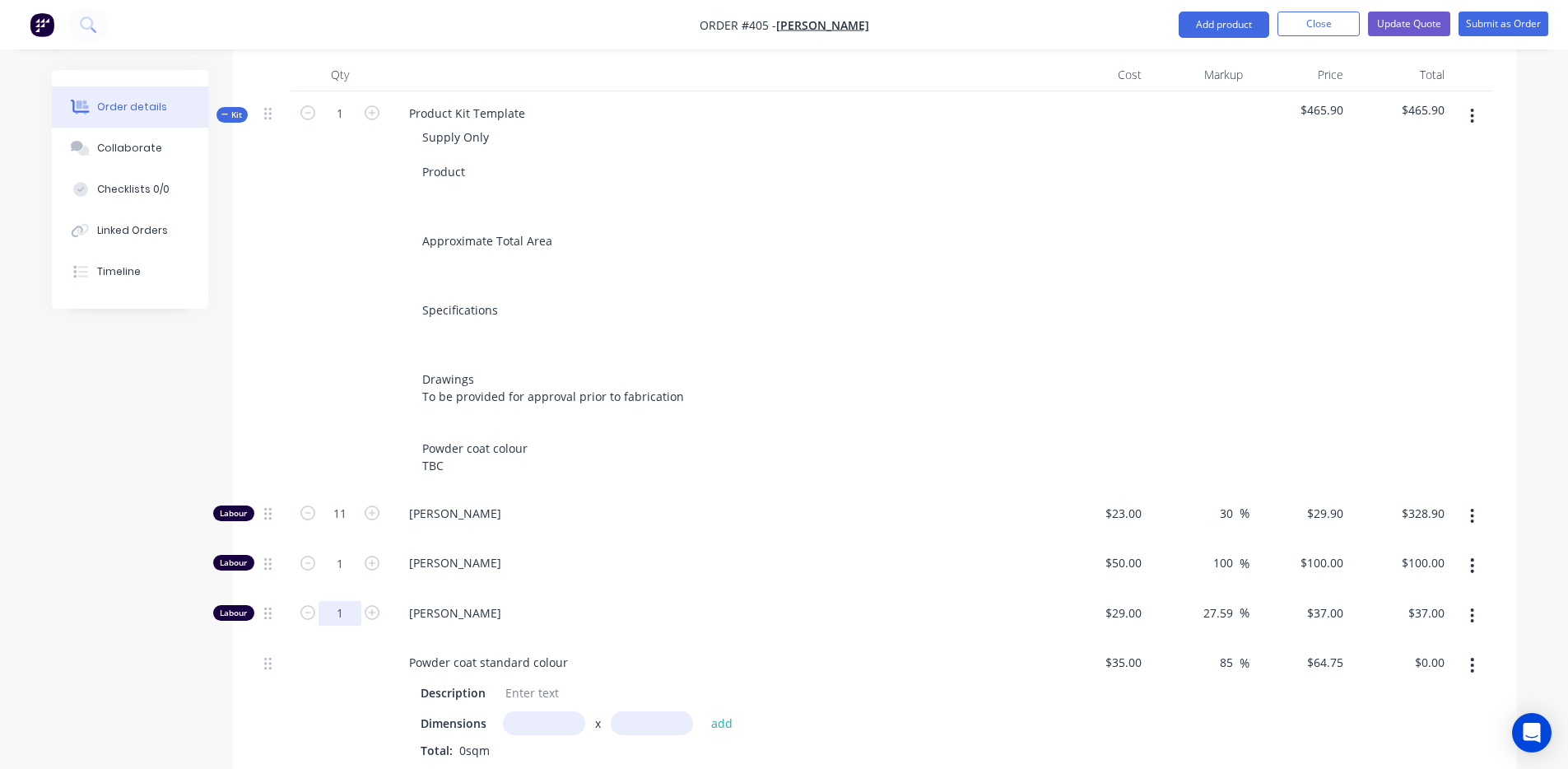
click at [344, 601] on input "1" at bounding box center [340, 613] width 43 height 24
click at [346, 601] on input "1" at bounding box center [340, 613] width 43 height 24
click at [347, 601] on input "1" at bounding box center [340, 613] width 43 height 24
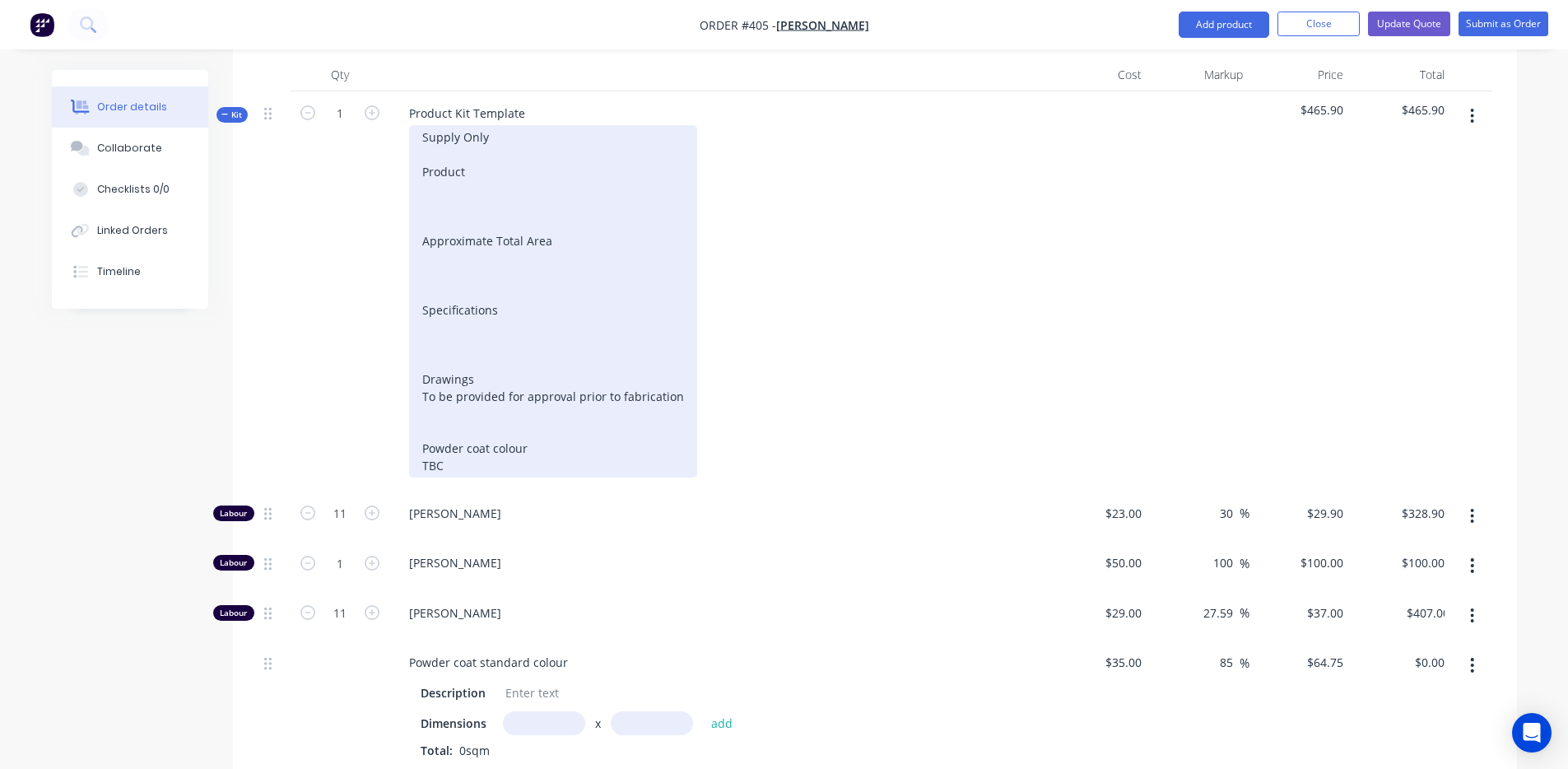
click at [671, 448] on div "Supply Only Product Approximate Total Area Specifications Drawings To be provid…" at bounding box center [553, 301] width 288 height 353
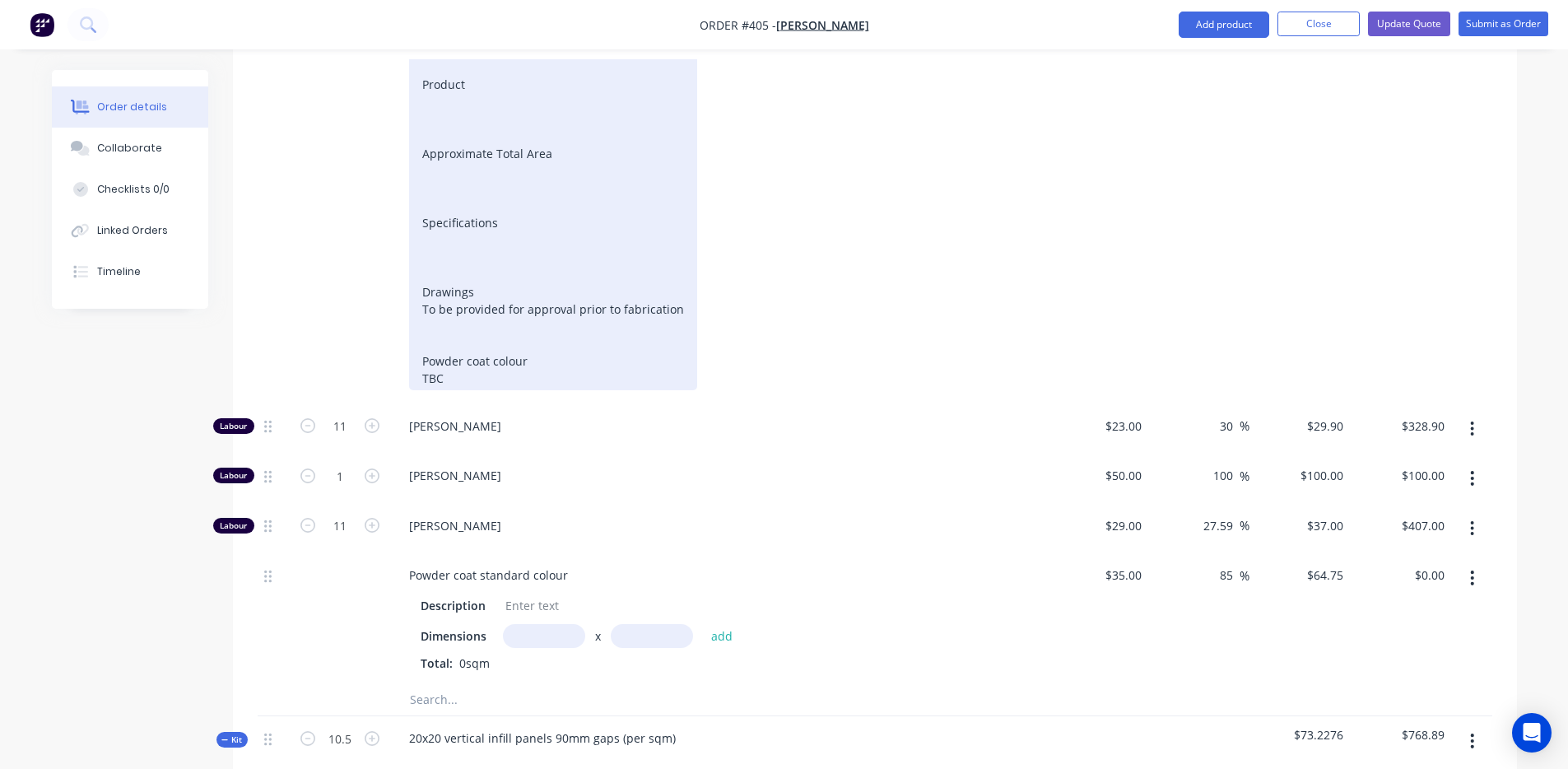
scroll to position [636, 0]
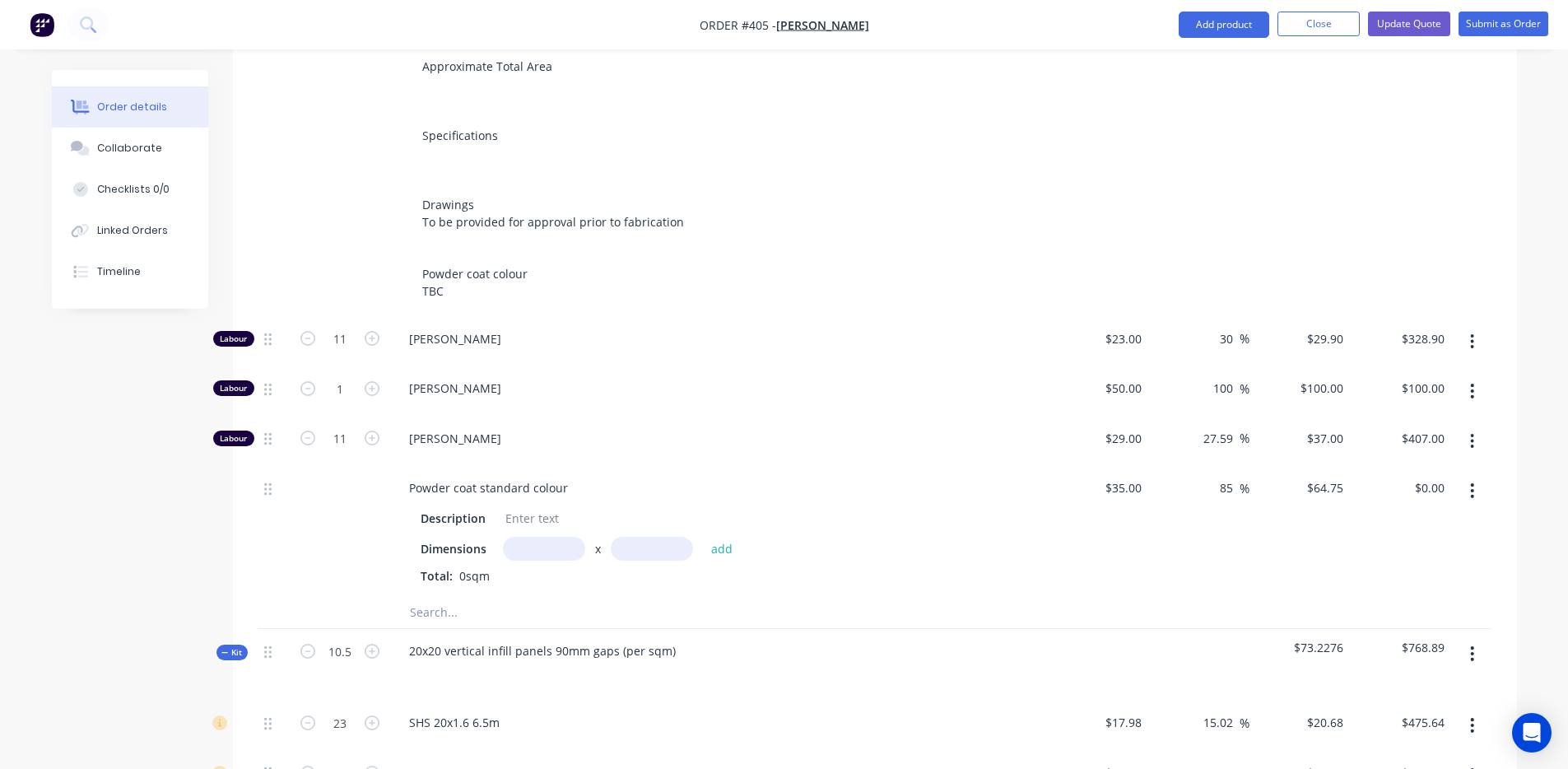
click at [543, 537] on input "text" at bounding box center [544, 549] width 82 height 24
click at [726, 538] on button "add" at bounding box center [722, 549] width 38 height 22
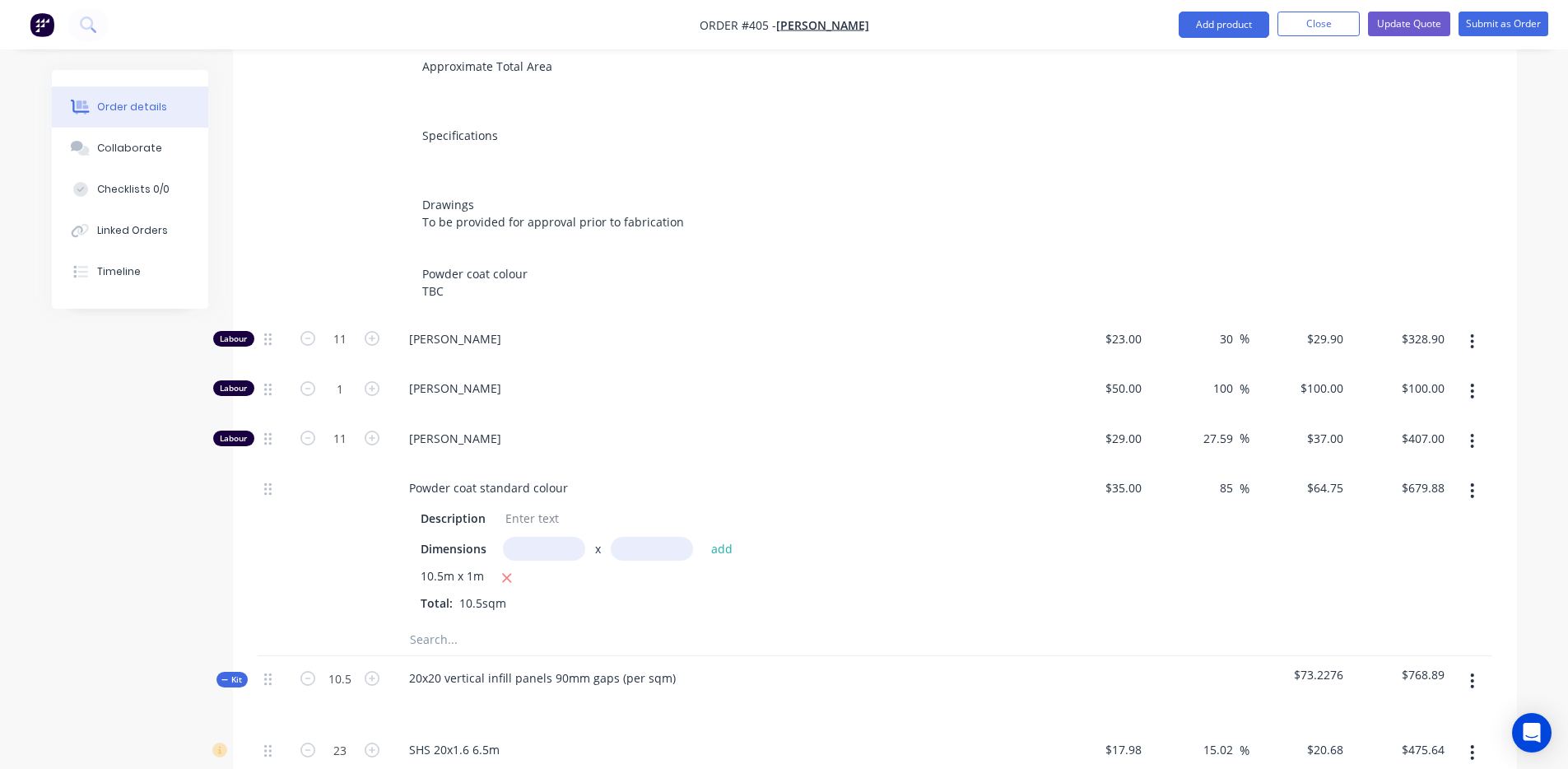
click at [947, 579] on div "10.5m x 1m Total: 10.5sqm" at bounding box center [718, 590] width 596 height 45
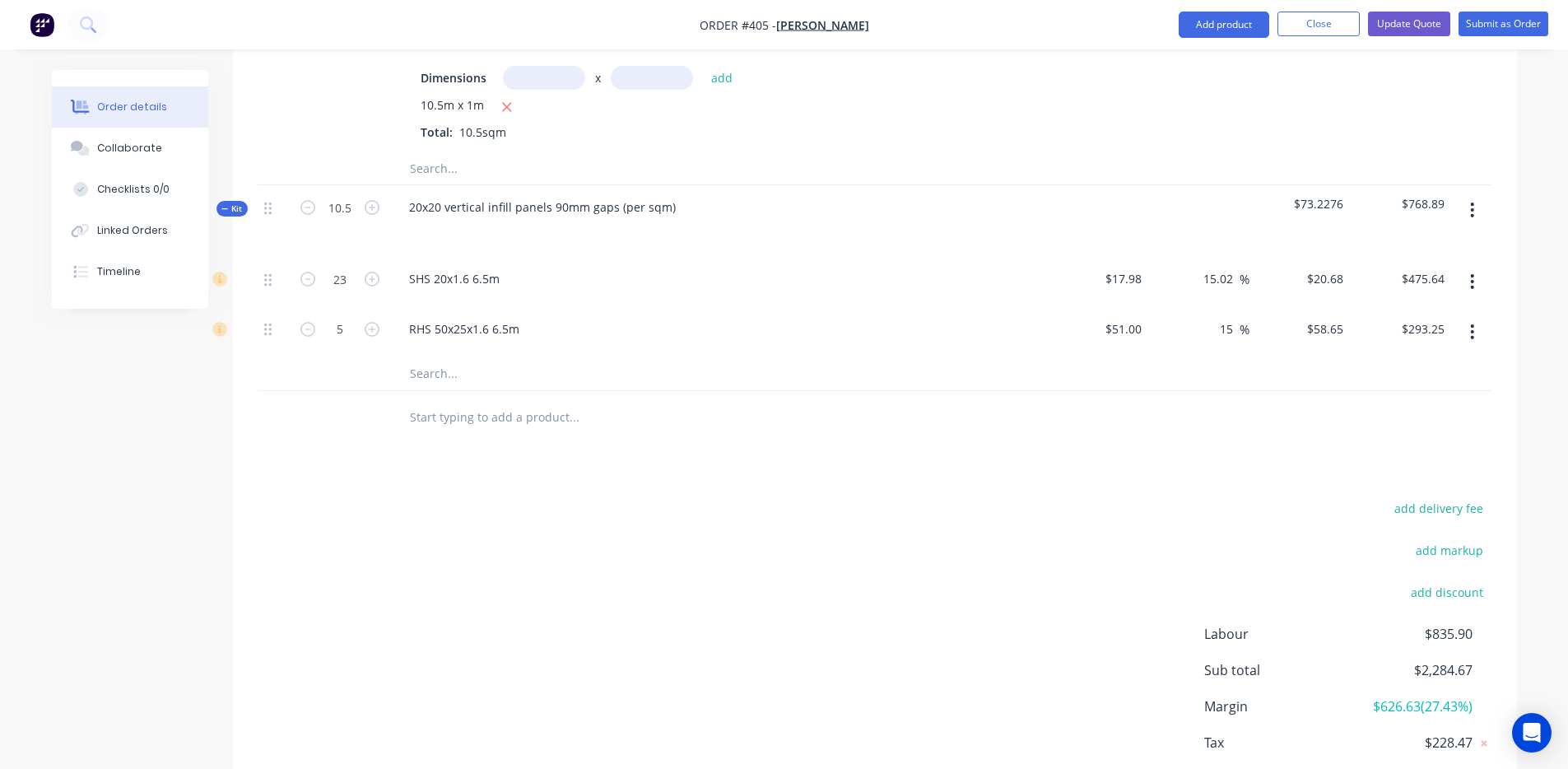
scroll to position [1185, 0]
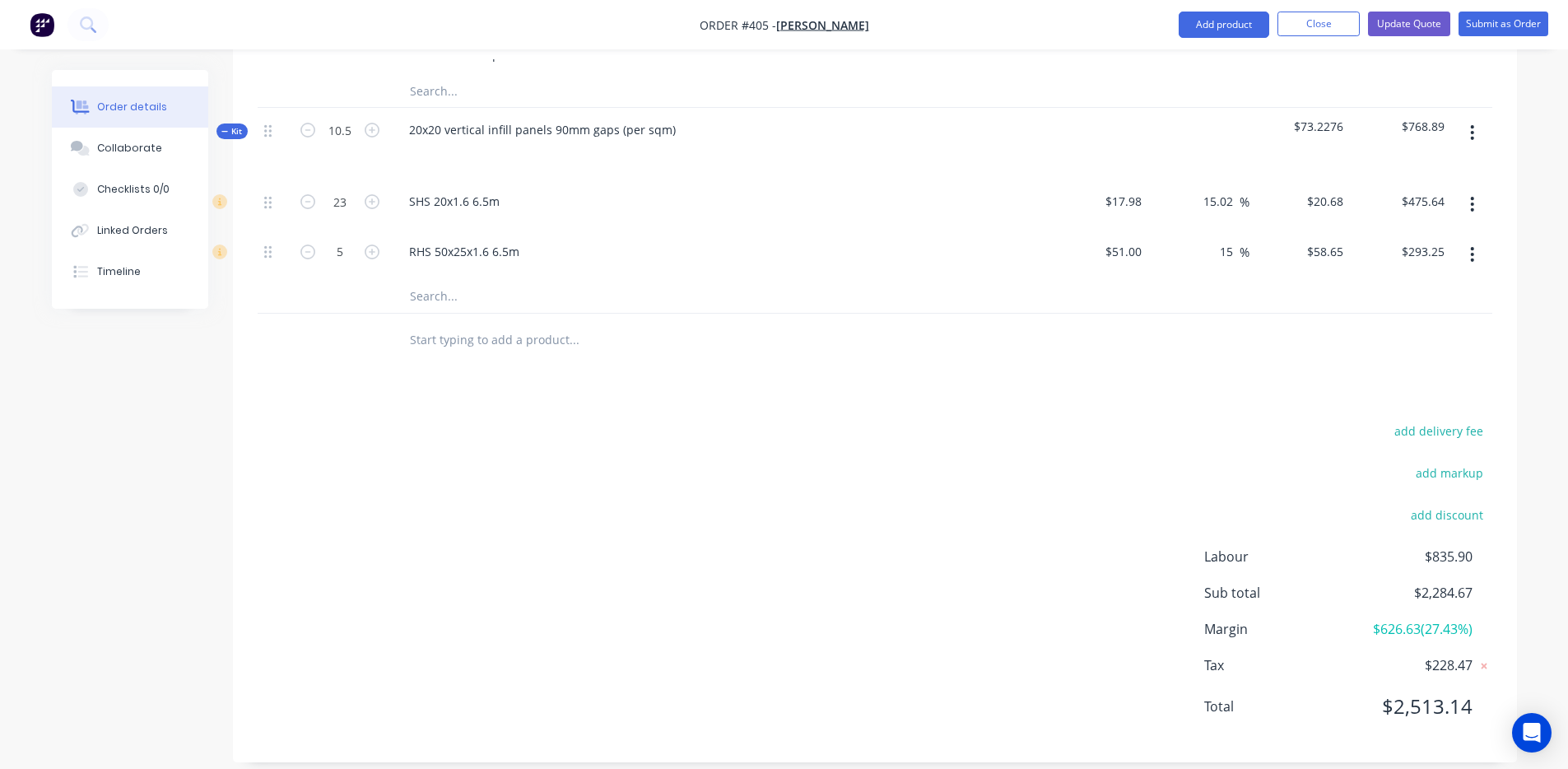
click at [1447, 583] on span "$2,284.67" at bounding box center [1410, 593] width 122 height 20
copy span "2,284.67"
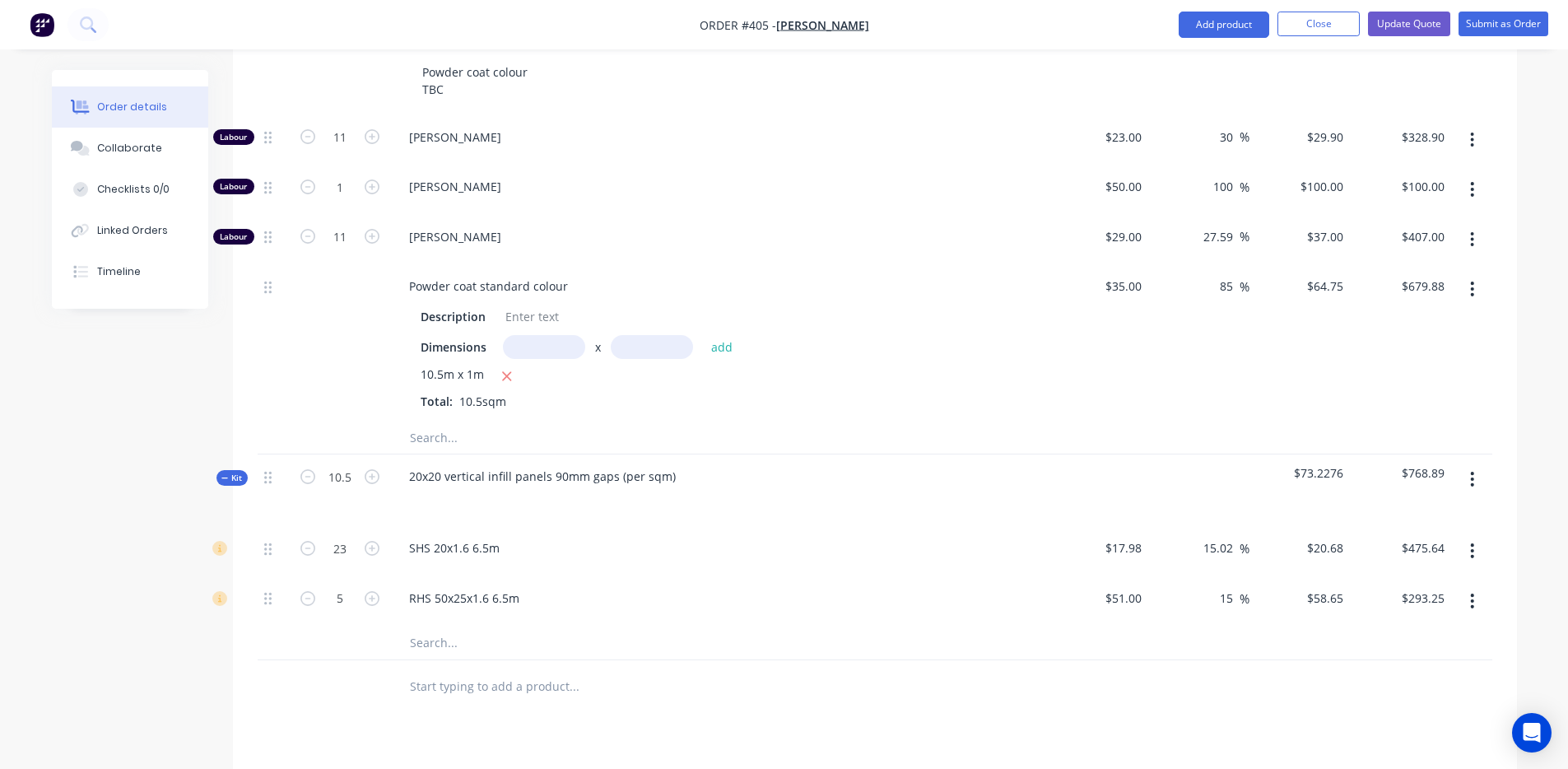
scroll to position [818, 0]
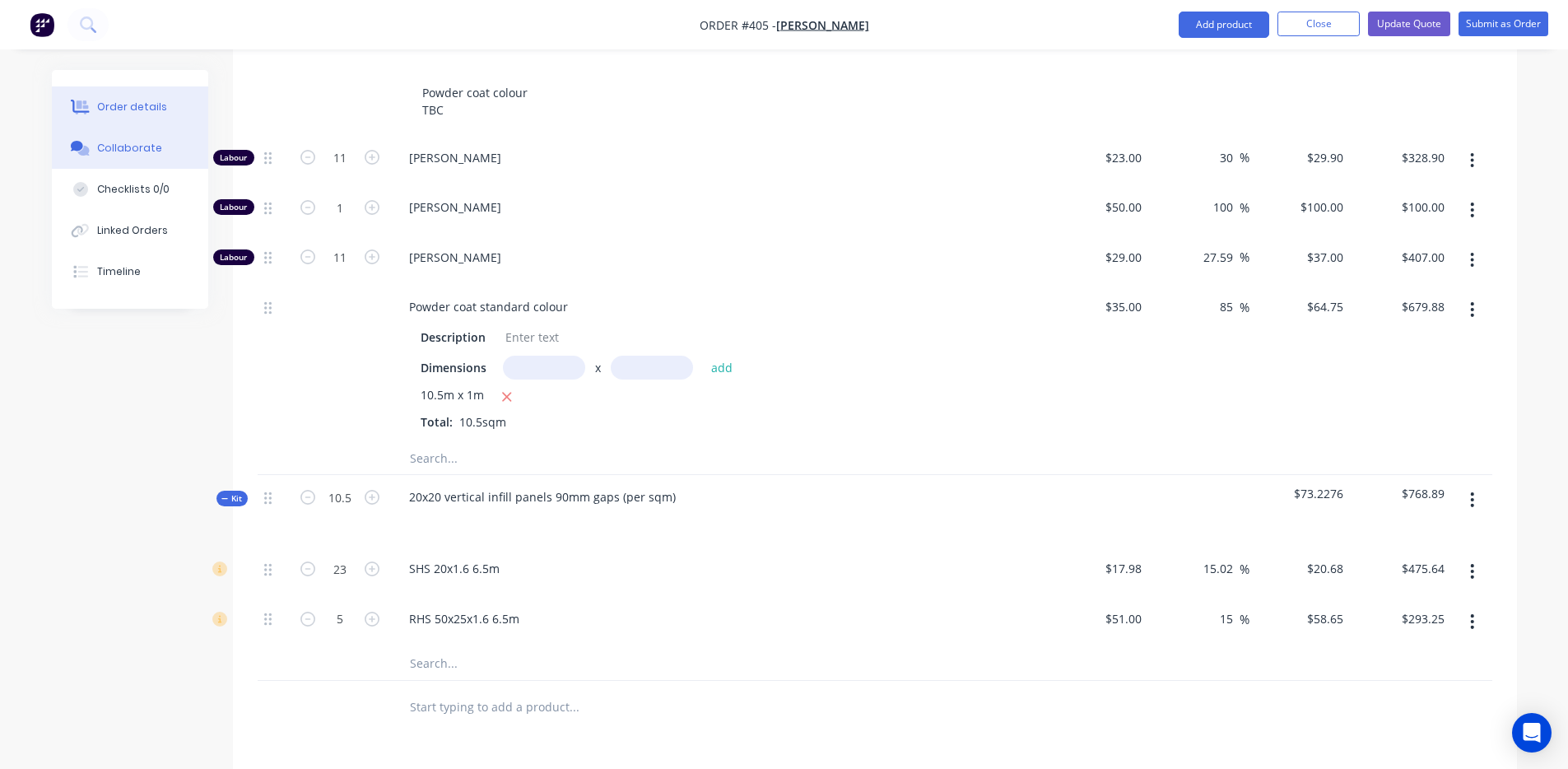
click at [141, 146] on div "Collaborate" at bounding box center [130, 148] width 65 height 15
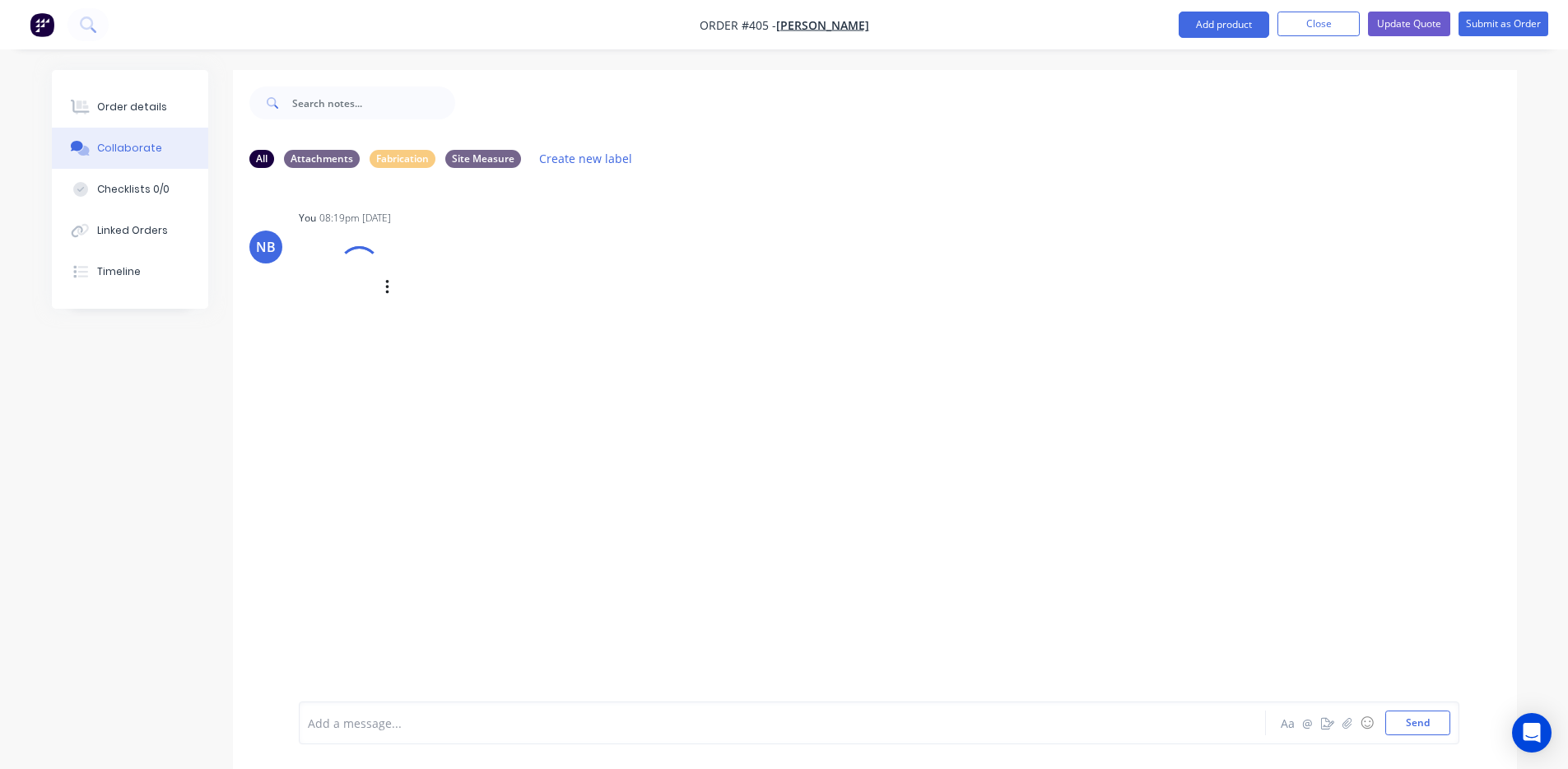
click at [361, 270] on div at bounding box center [358, 267] width 59 height 59
click at [347, 285] on img at bounding box center [357, 307] width 118 height 108
click at [146, 102] on div "Order details" at bounding box center [132, 107] width 70 height 15
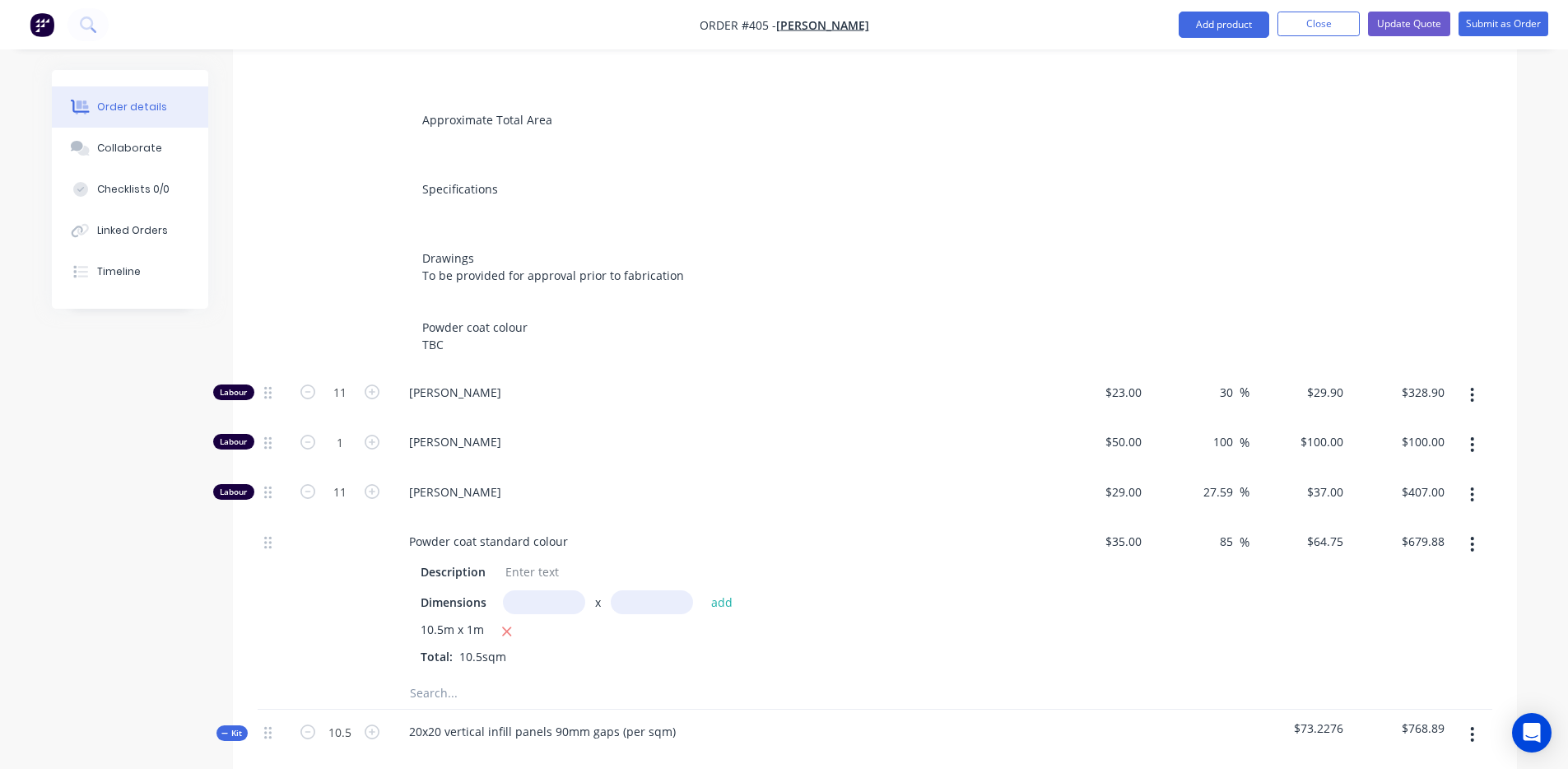
scroll to position [539, 0]
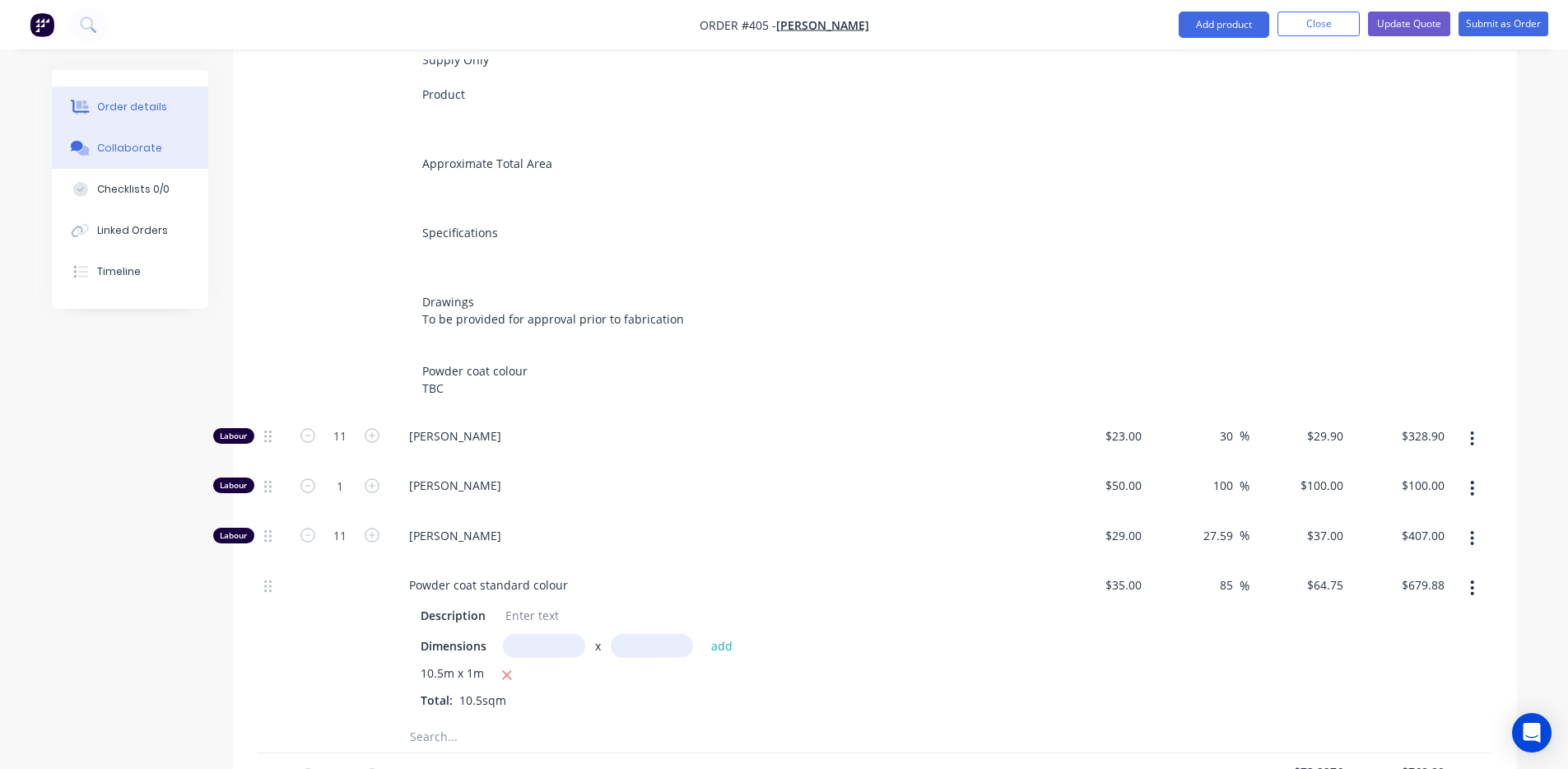
click at [160, 146] on button "Collaborate" at bounding box center [131, 148] width 157 height 41
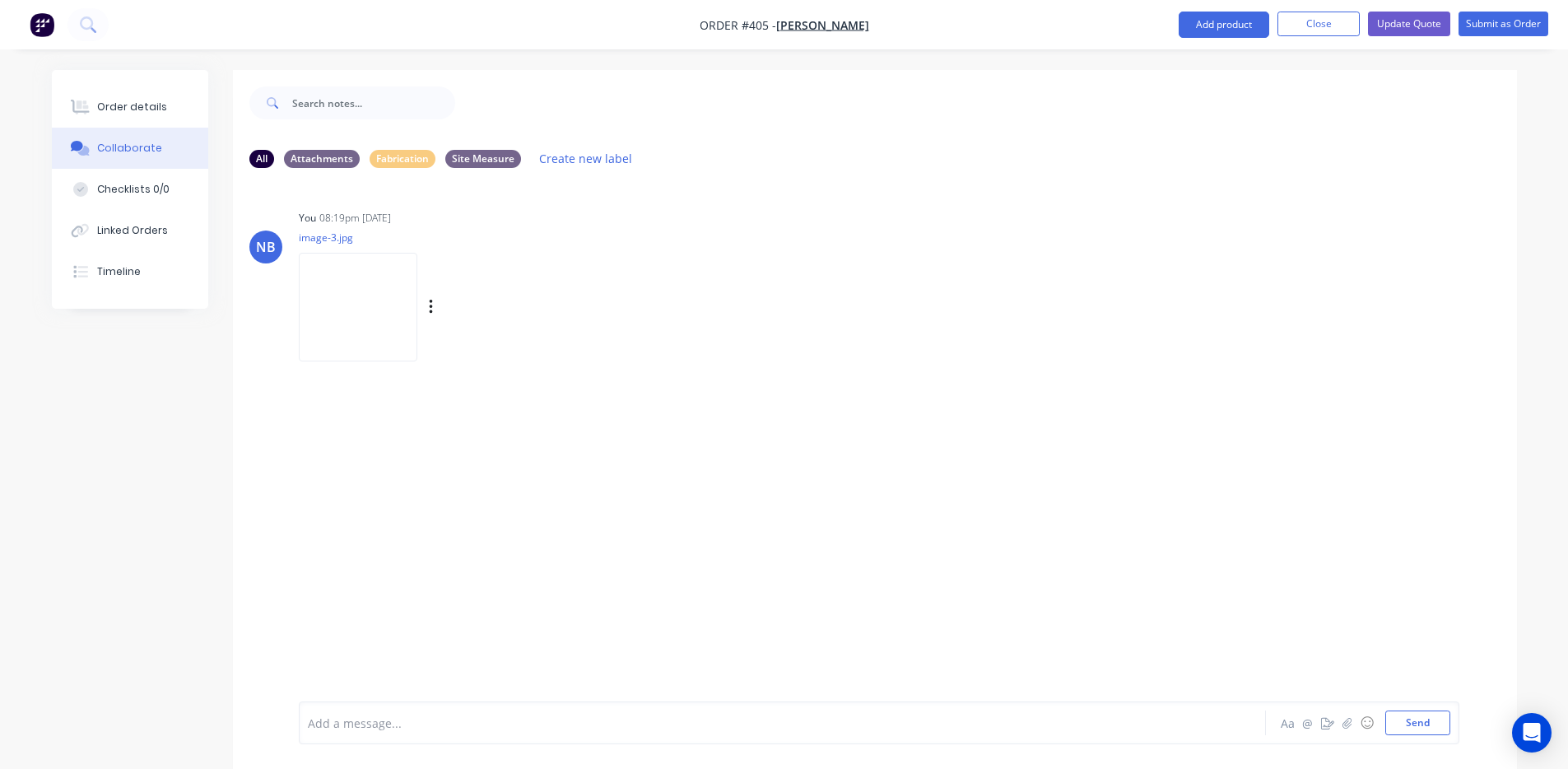
click at [358, 278] on img at bounding box center [357, 307] width 118 height 108
click at [133, 120] on button "Order details" at bounding box center [131, 107] width 157 height 41
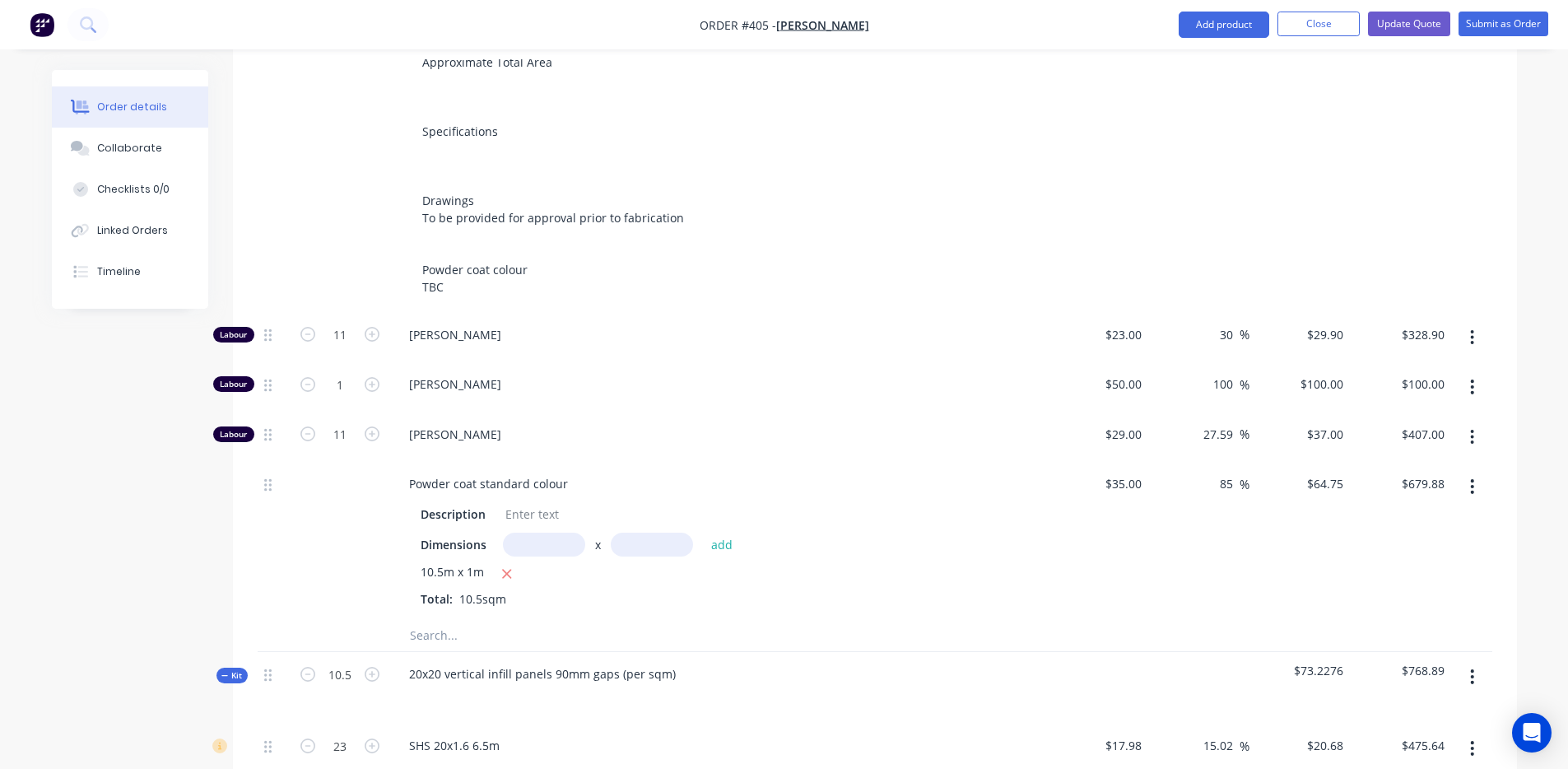
scroll to position [650, 0]
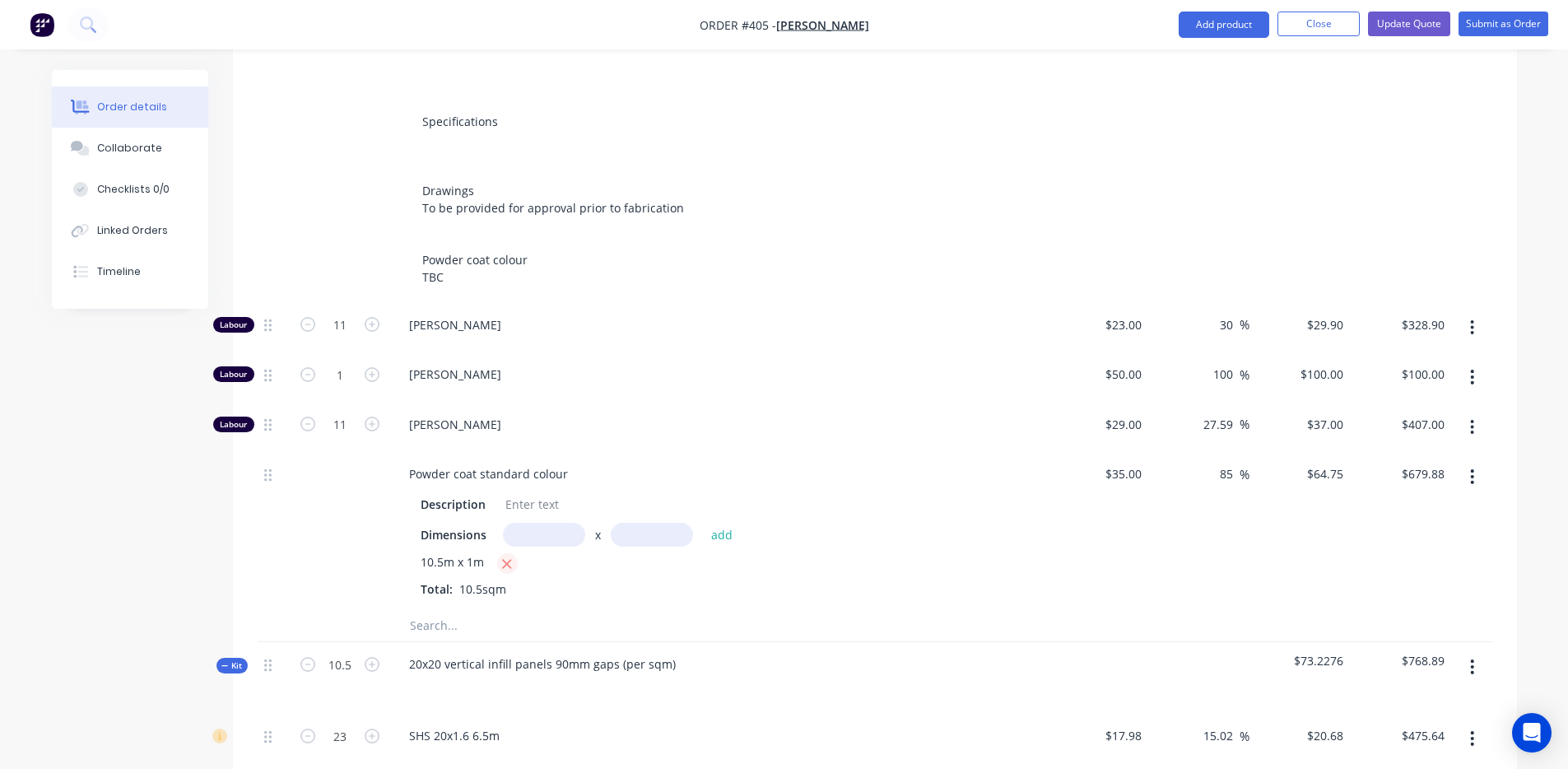
click at [505, 557] on icon "button" at bounding box center [506, 565] width 10 height 15
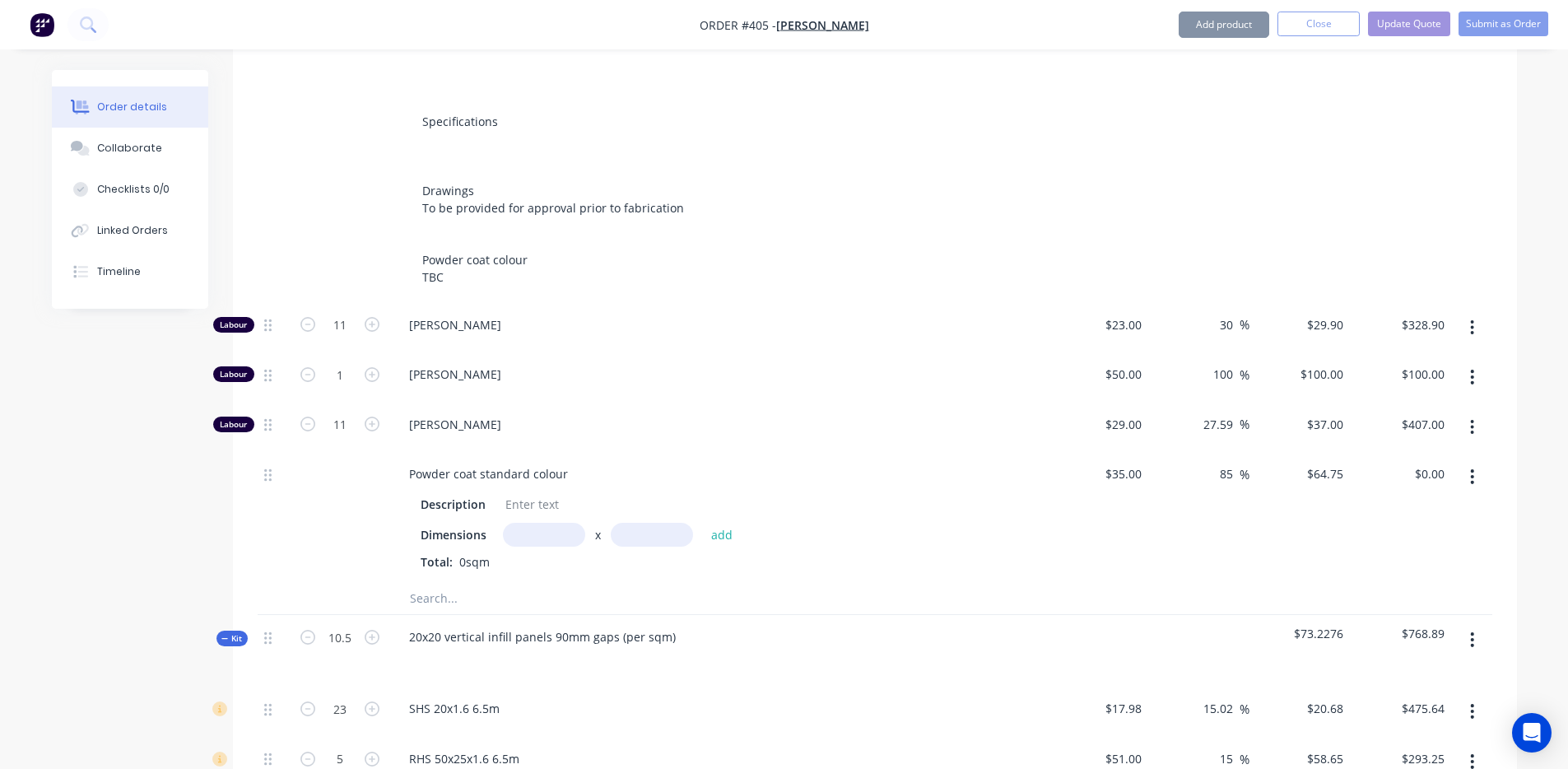
click at [543, 523] on input "text" at bounding box center [544, 535] width 82 height 24
click at [703, 524] on button "add" at bounding box center [722, 535] width 38 height 22
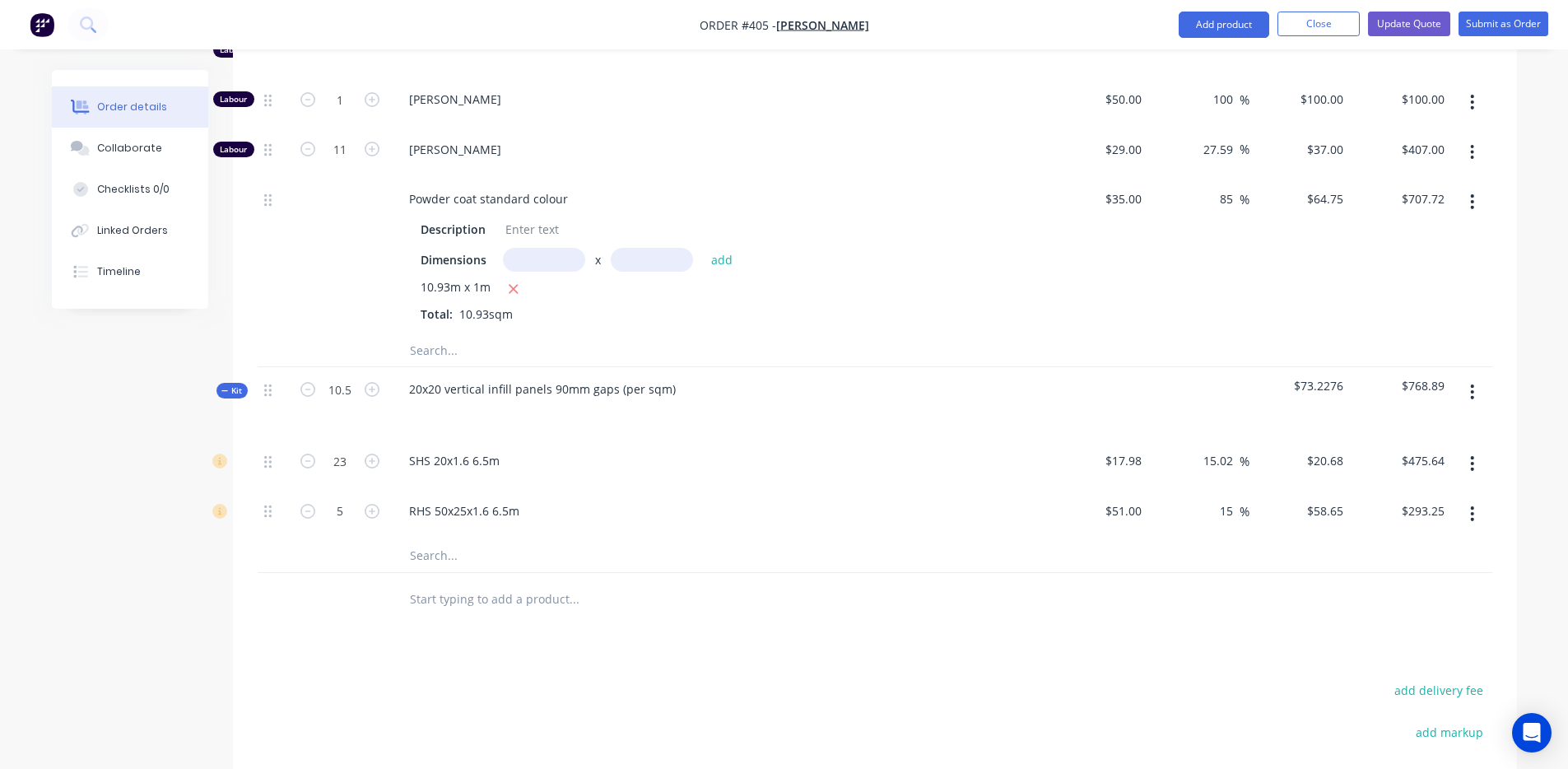
scroll to position [930, 0]
click at [352, 374] on input "10.5" at bounding box center [340, 386] width 43 height 24
click at [353, 374] on input "10.5" at bounding box center [340, 386] width 43 height 24
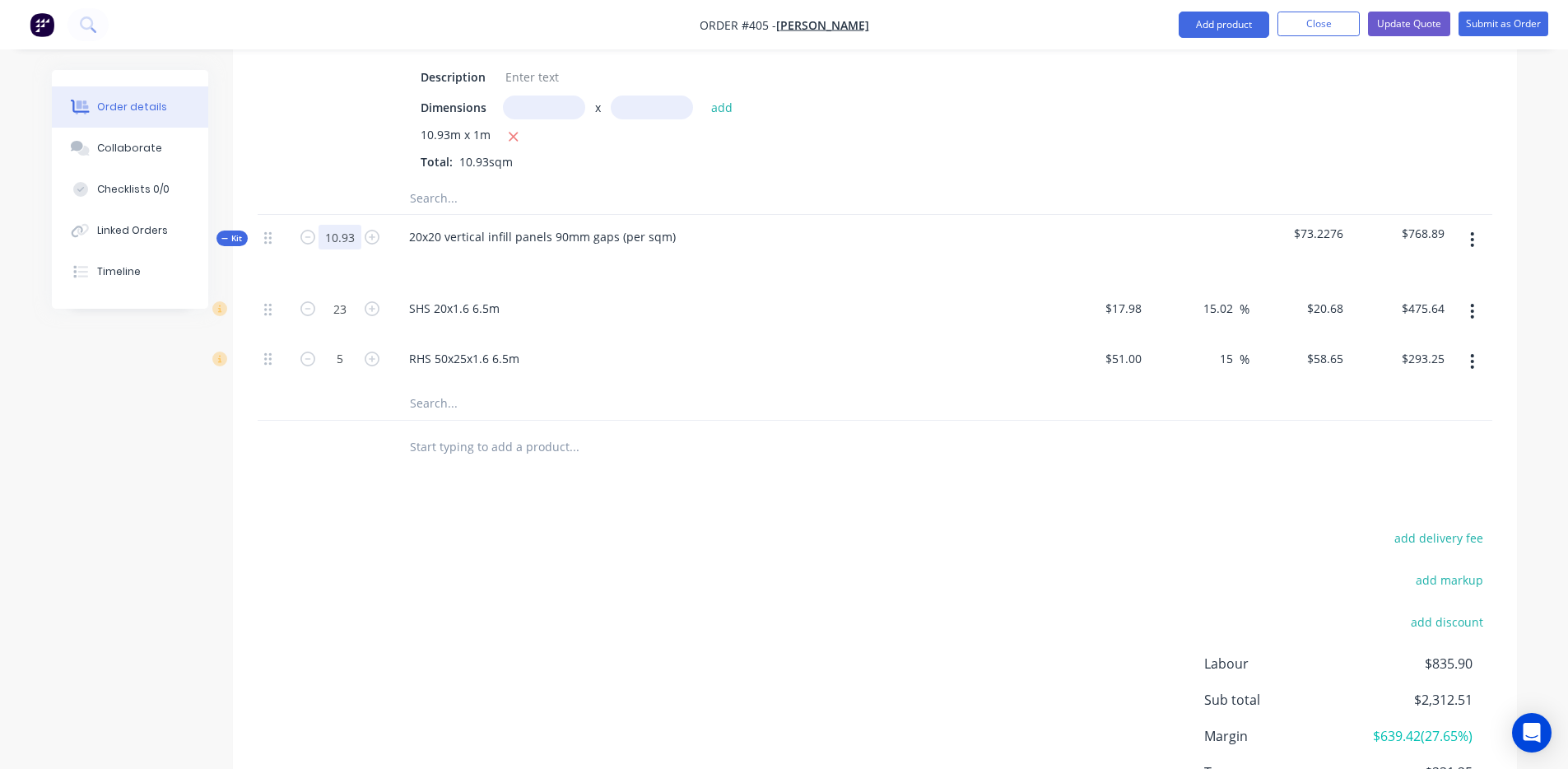
scroll to position [1104, 0]
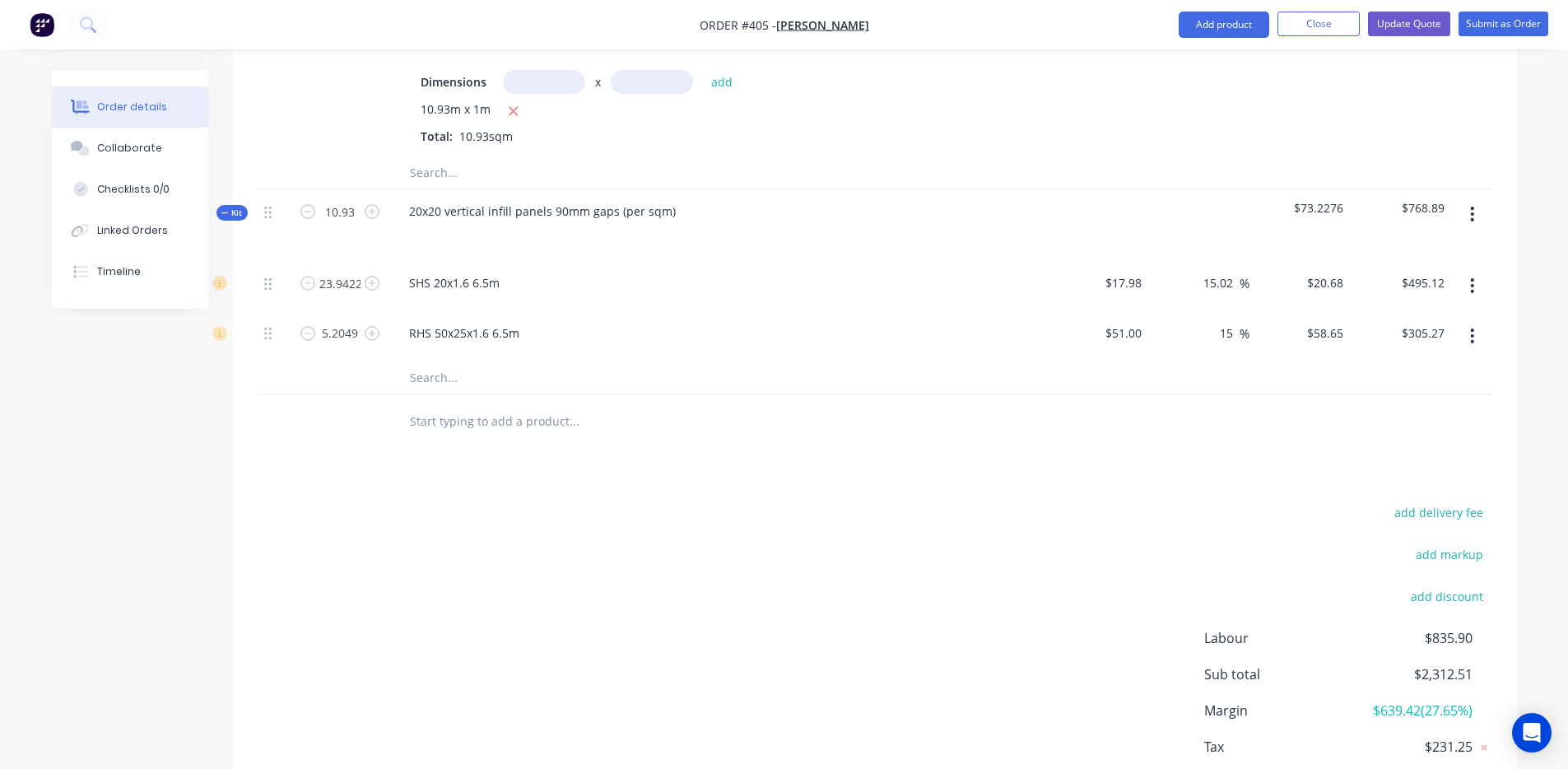
click at [427, 551] on div "add delivery fee add markup add discount Labour $835.90 Sub total $2,312.51 Mar…" at bounding box center [875, 661] width 1235 height 318
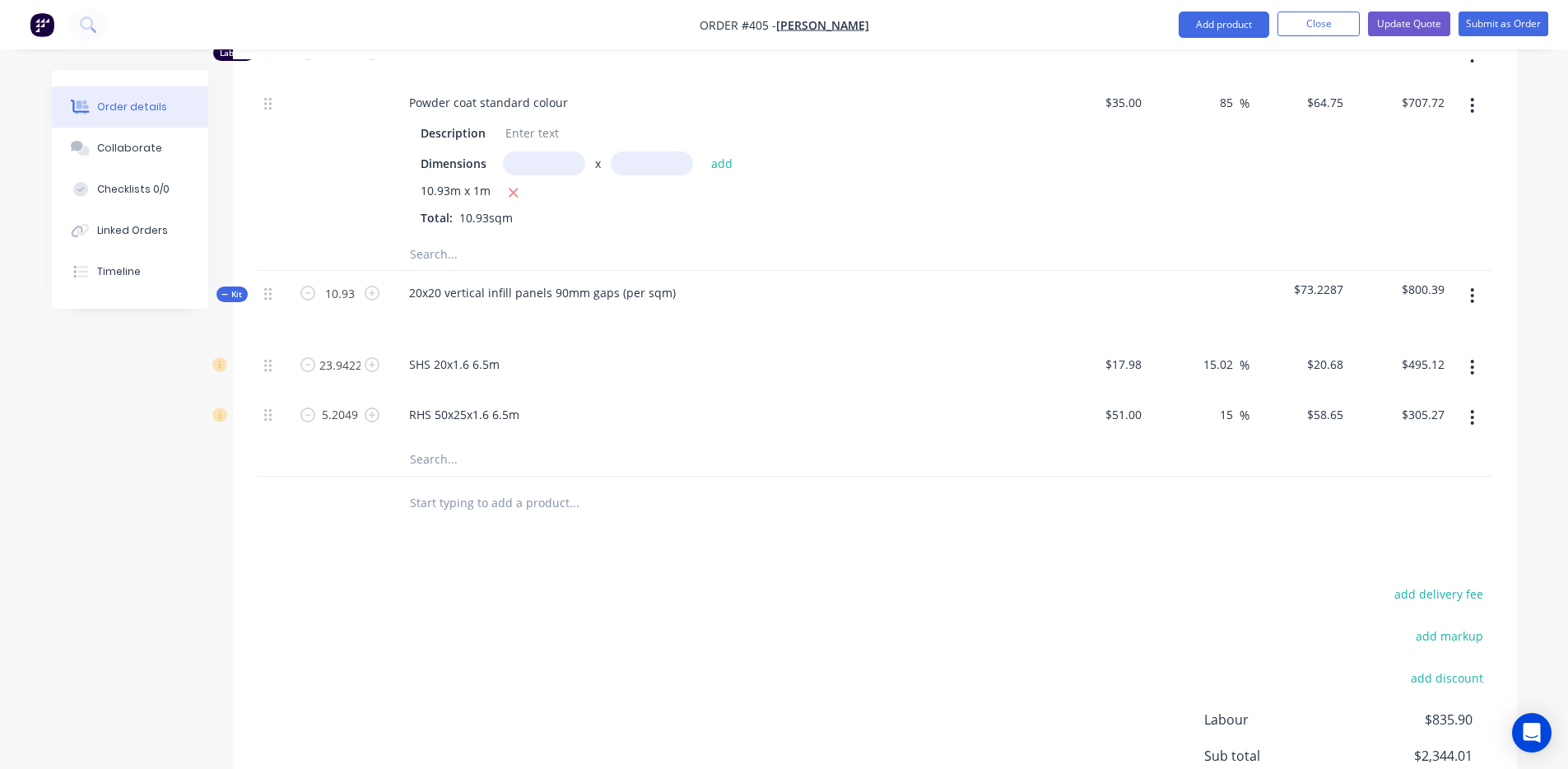
scroll to position [935, 0]
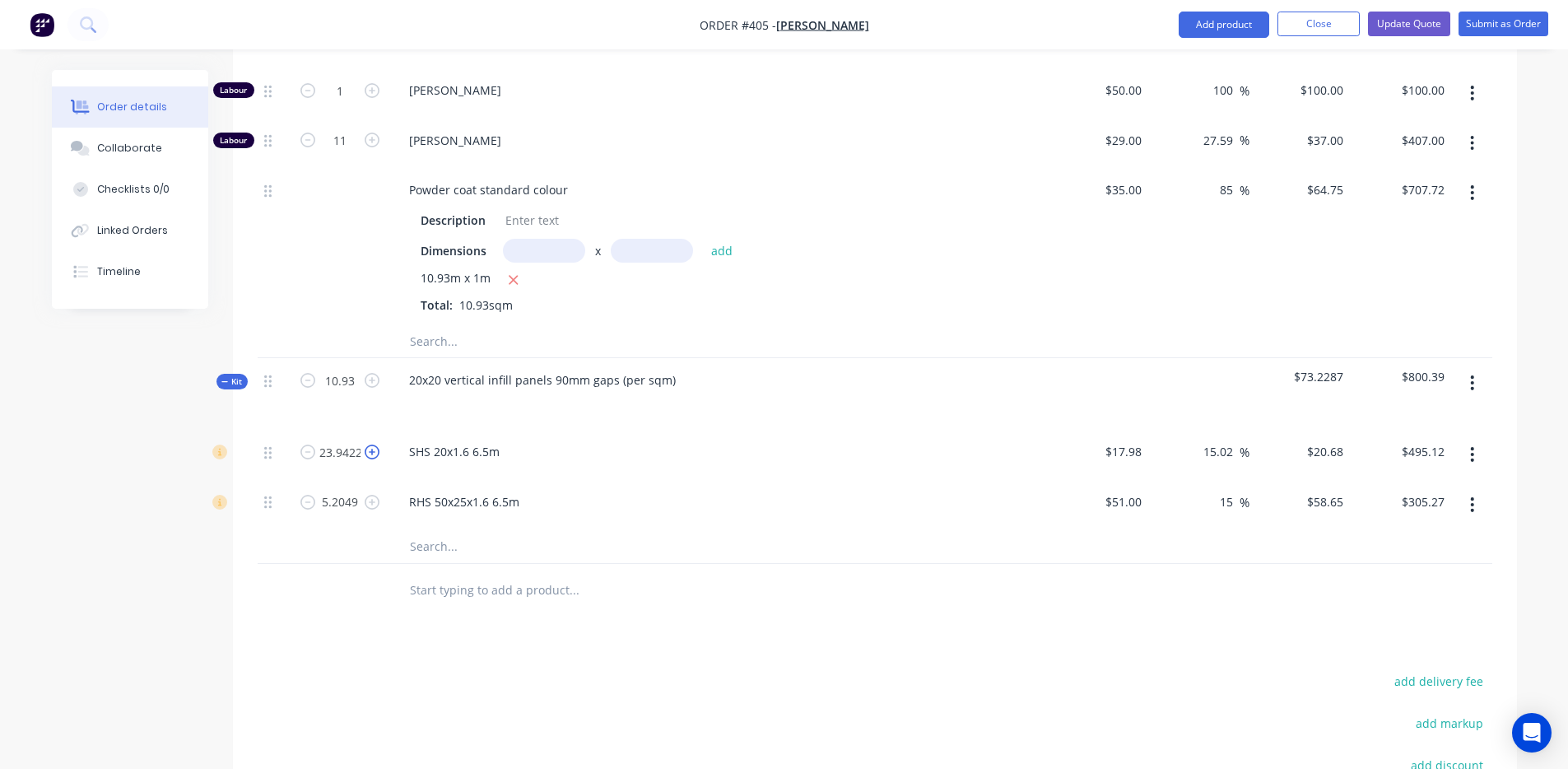
click at [374, 445] on icon "button" at bounding box center [372, 453] width 15 height 15
click at [362, 442] on button "button" at bounding box center [371, 451] width 21 height 18
click at [353, 440] on input "25.9422" at bounding box center [340, 452] width 43 height 24
click at [352, 490] on input "5.2049" at bounding box center [340, 502] width 43 height 24
click at [153, 530] on div "Created by [PERSON_NAME] Created [DATE] Required [DATE] Assigned to Add team me…" at bounding box center [784, 86] width 1465 height 1903
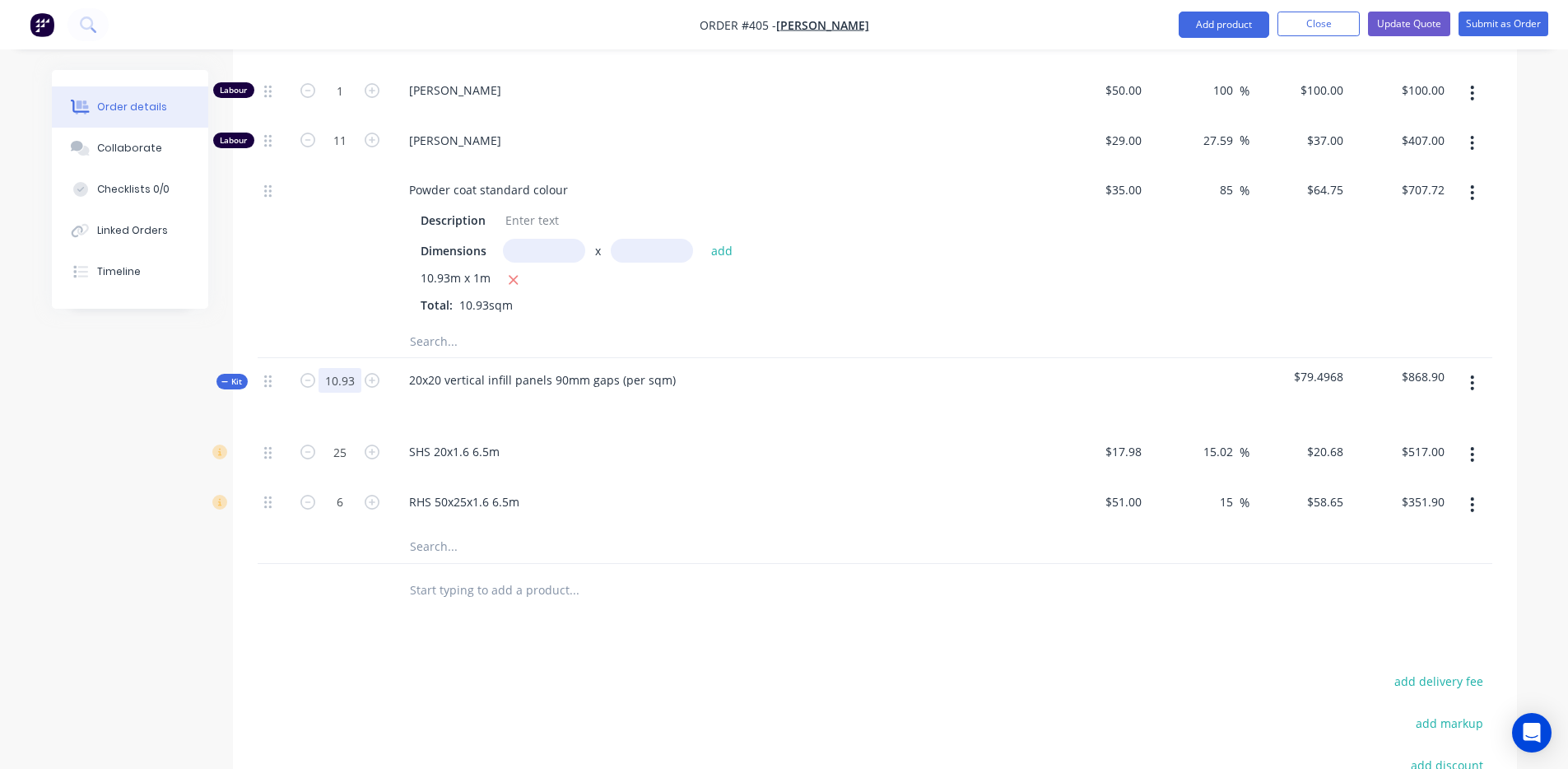
click at [337, 369] on input "10.93" at bounding box center [340, 381] width 43 height 24
click at [189, 327] on div "Created by [PERSON_NAME] Created [DATE] Required [DATE] Assigned to Add team me…" at bounding box center [784, 86] width 1465 height 1903
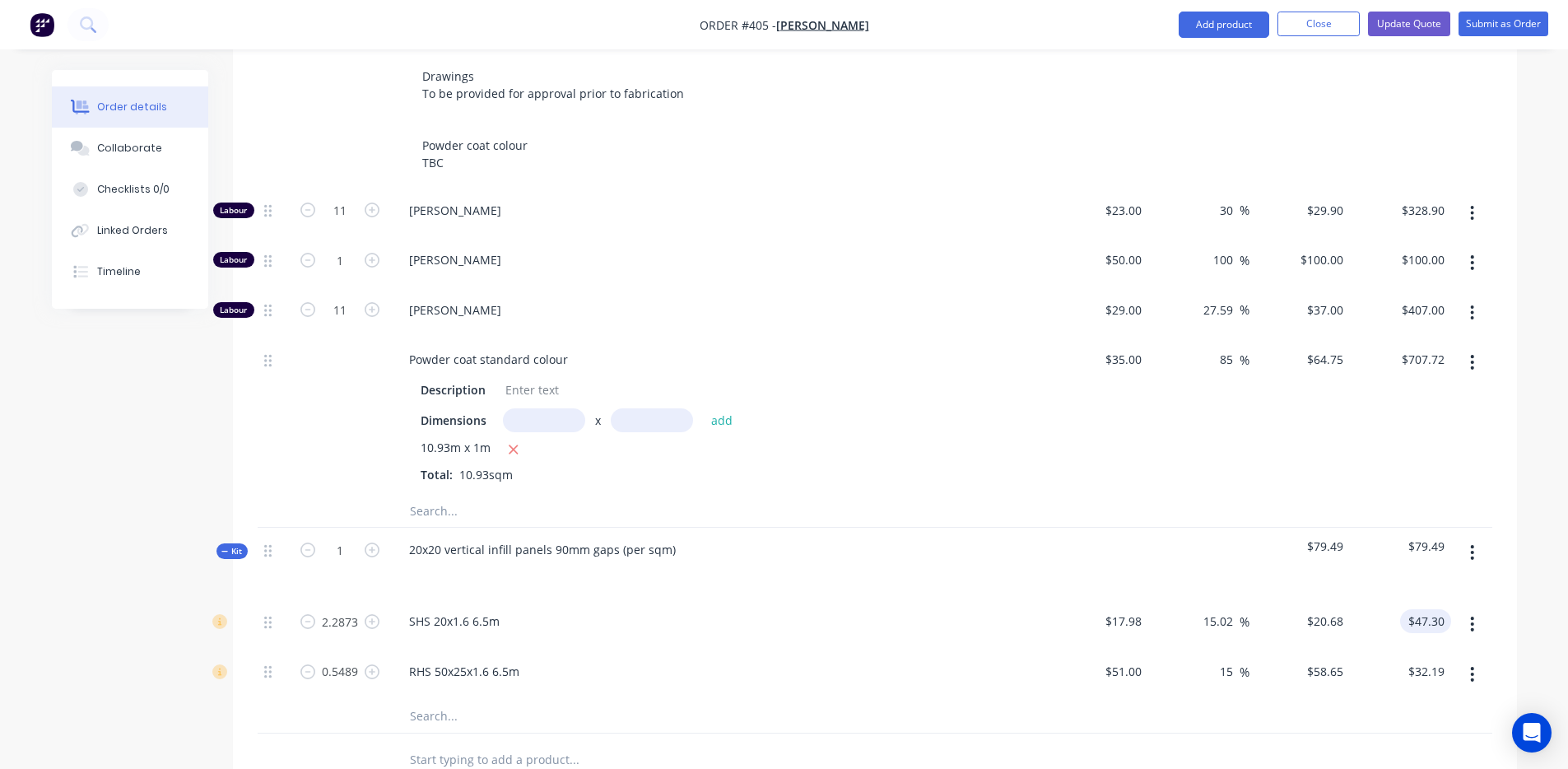
scroll to position [846, 0]
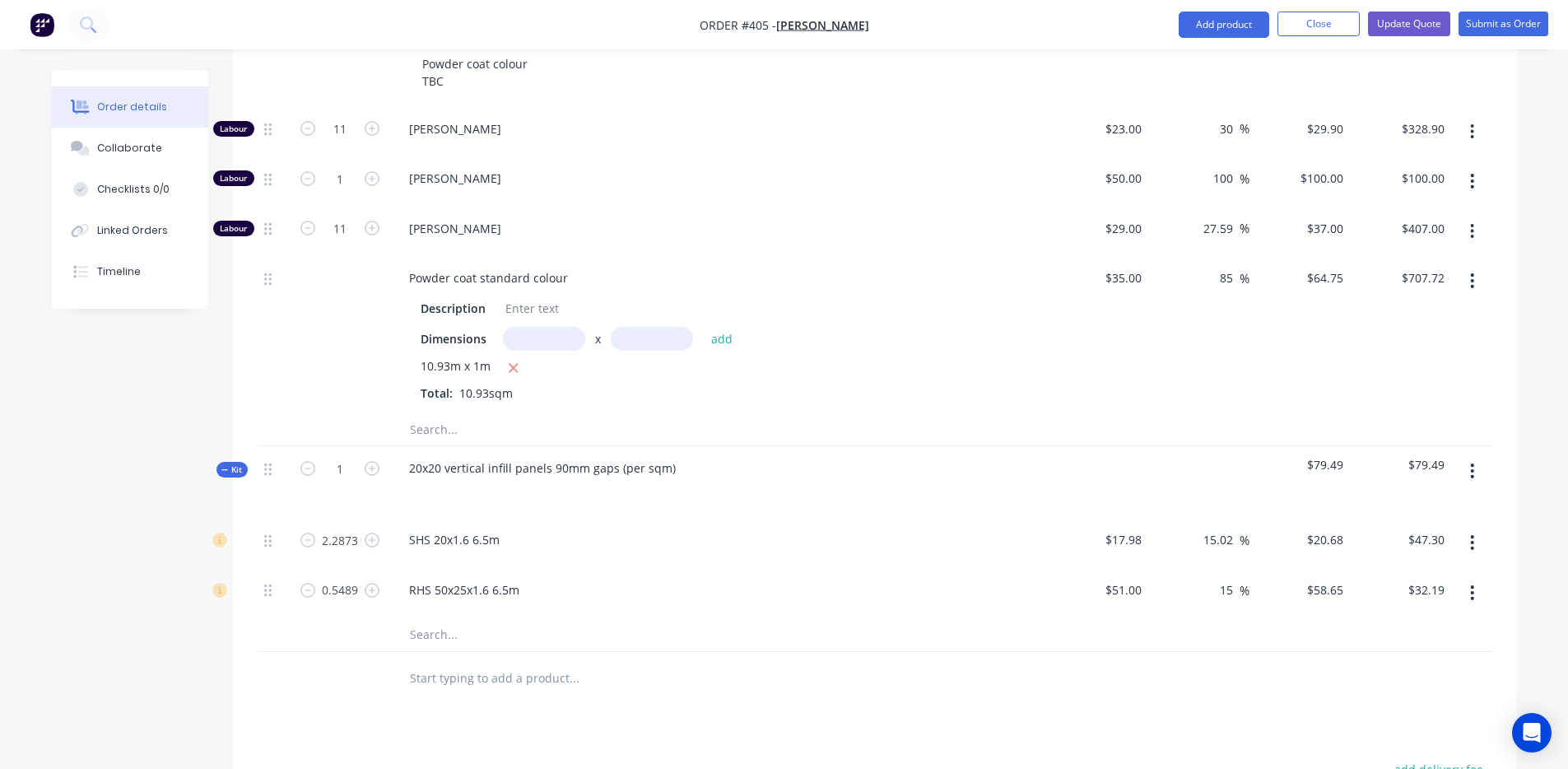
click at [1466, 456] on button "button" at bounding box center [1472, 471] width 38 height 30
click at [1395, 601] on div "Delete" at bounding box center [1414, 613] width 127 height 24
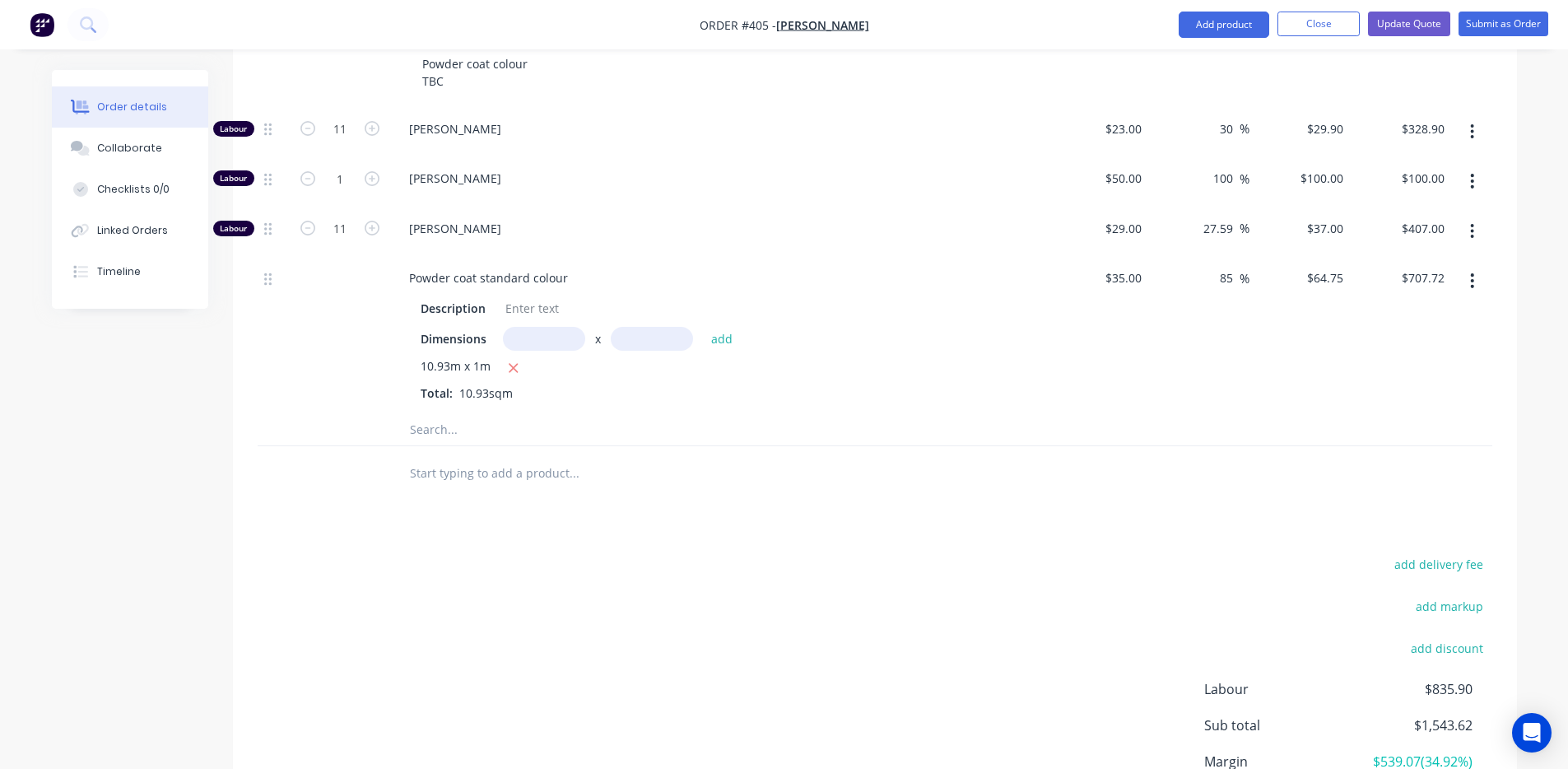
click at [428, 456] on input "text" at bounding box center [574, 472] width 329 height 33
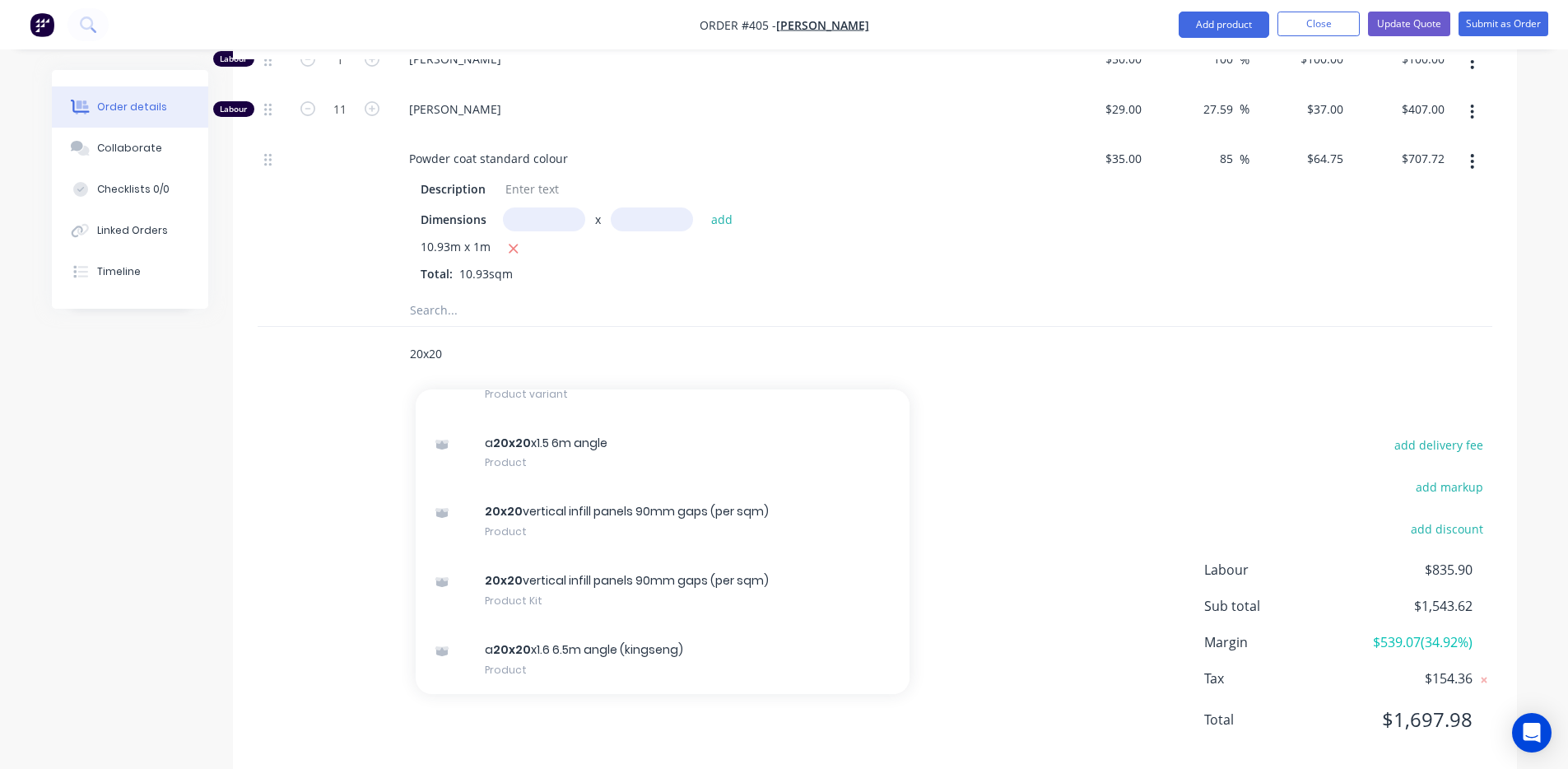
scroll to position [979, 0]
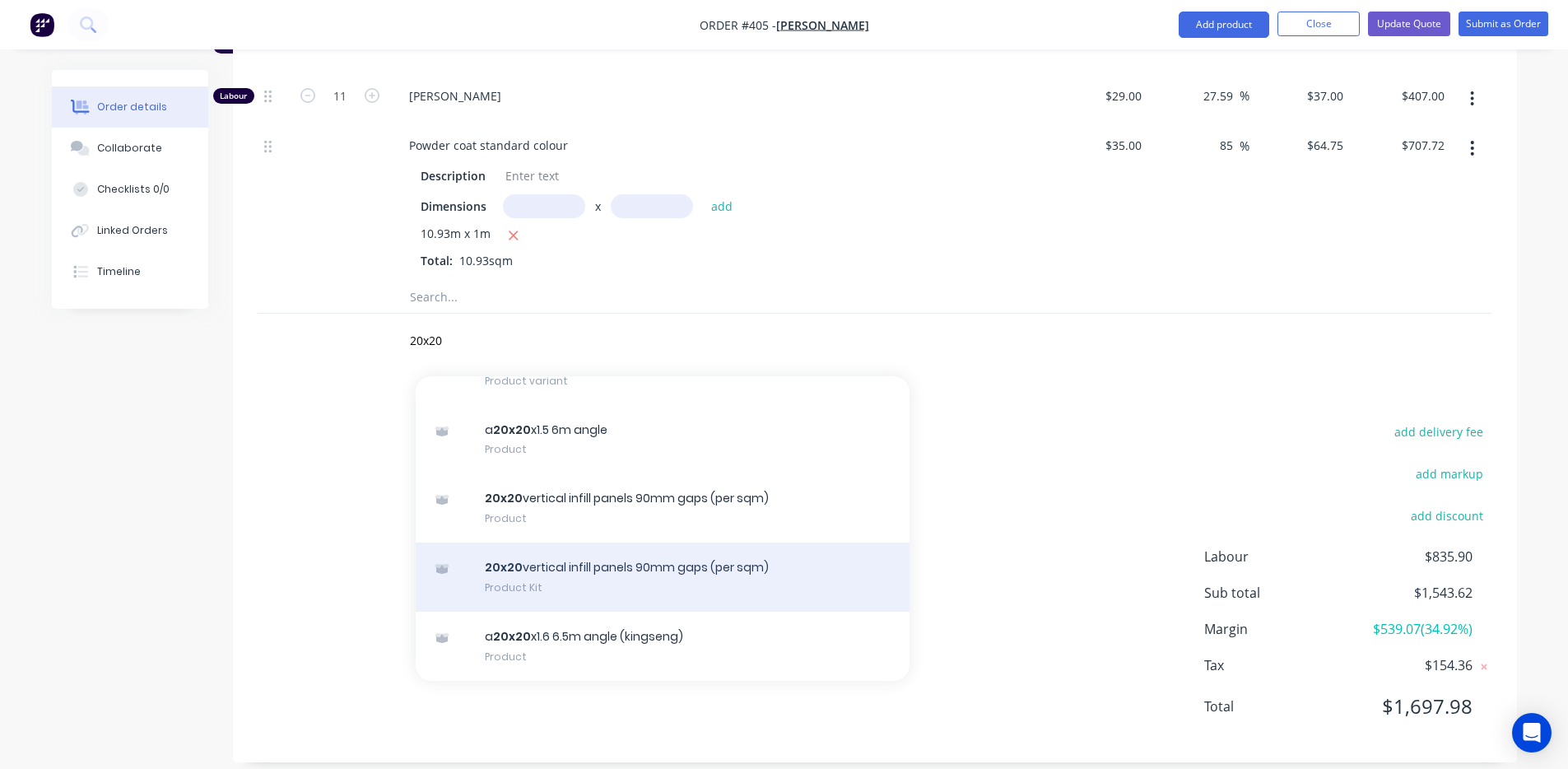
click at [542, 556] on div "20x20 vertical infill panels 90mm gaps (per sqm) Product Kit" at bounding box center [663, 578] width 494 height 69
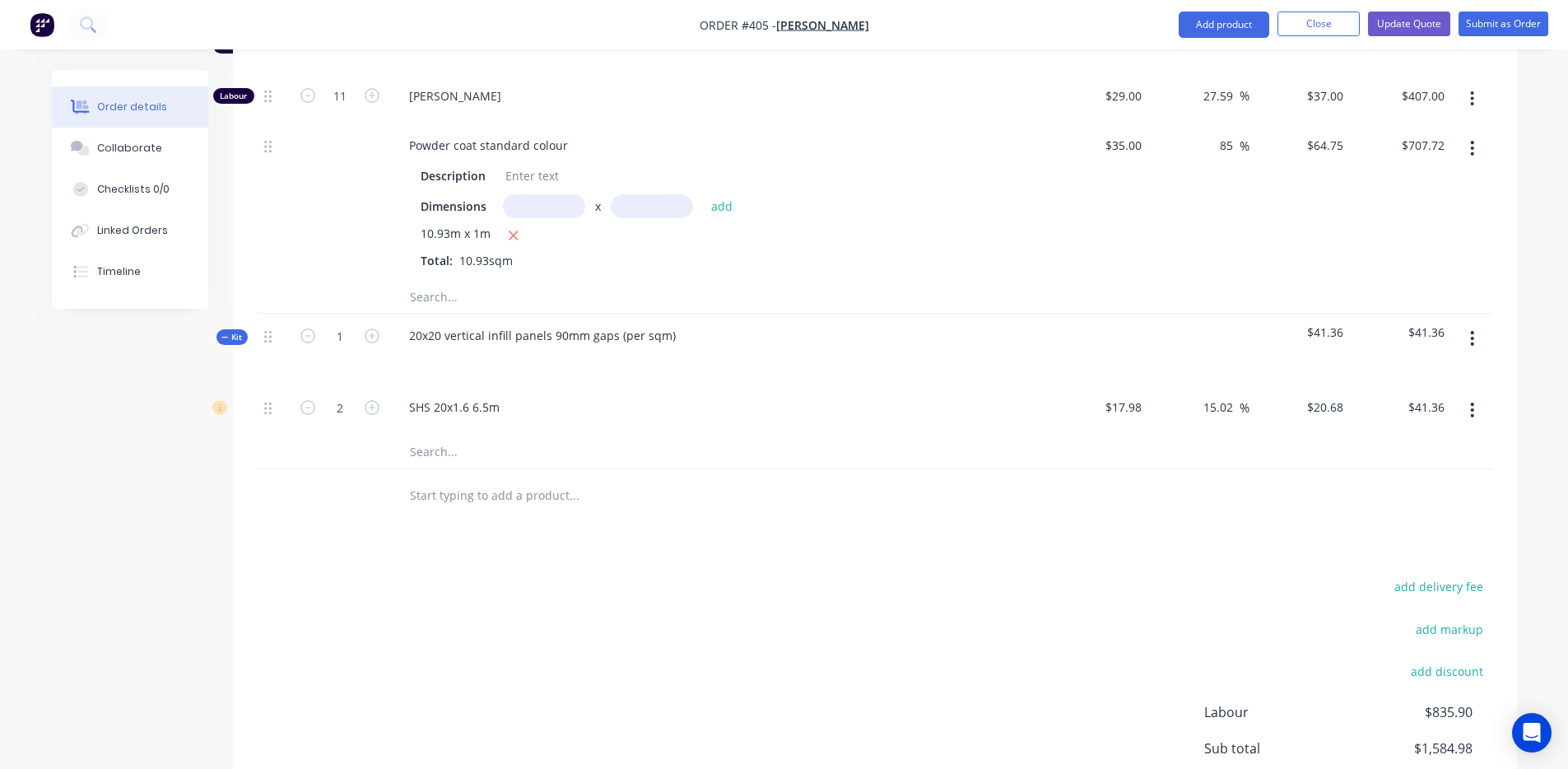
click at [411, 436] on input "text" at bounding box center [574, 452] width 329 height 33
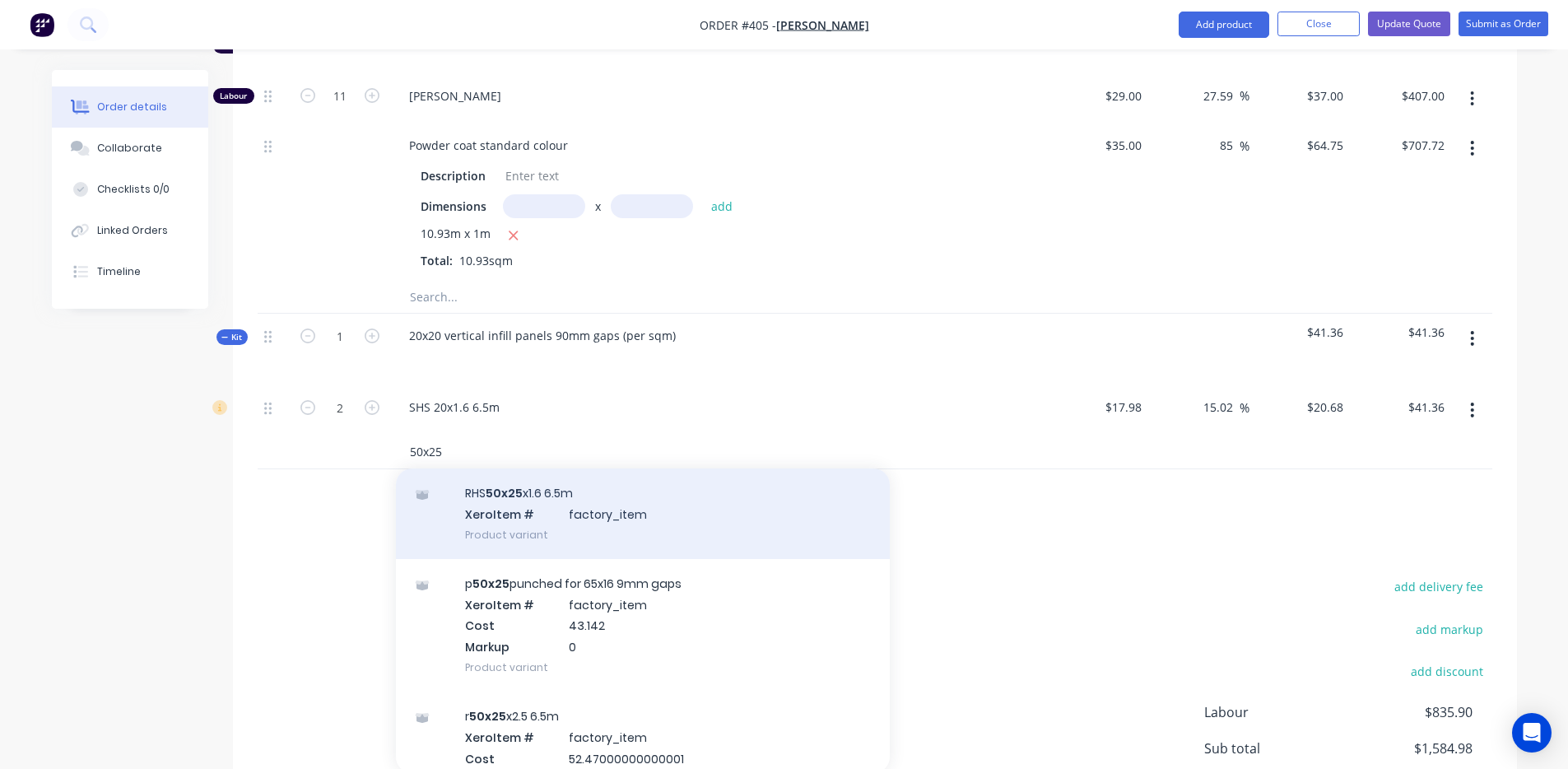
scroll to position [2212, 0]
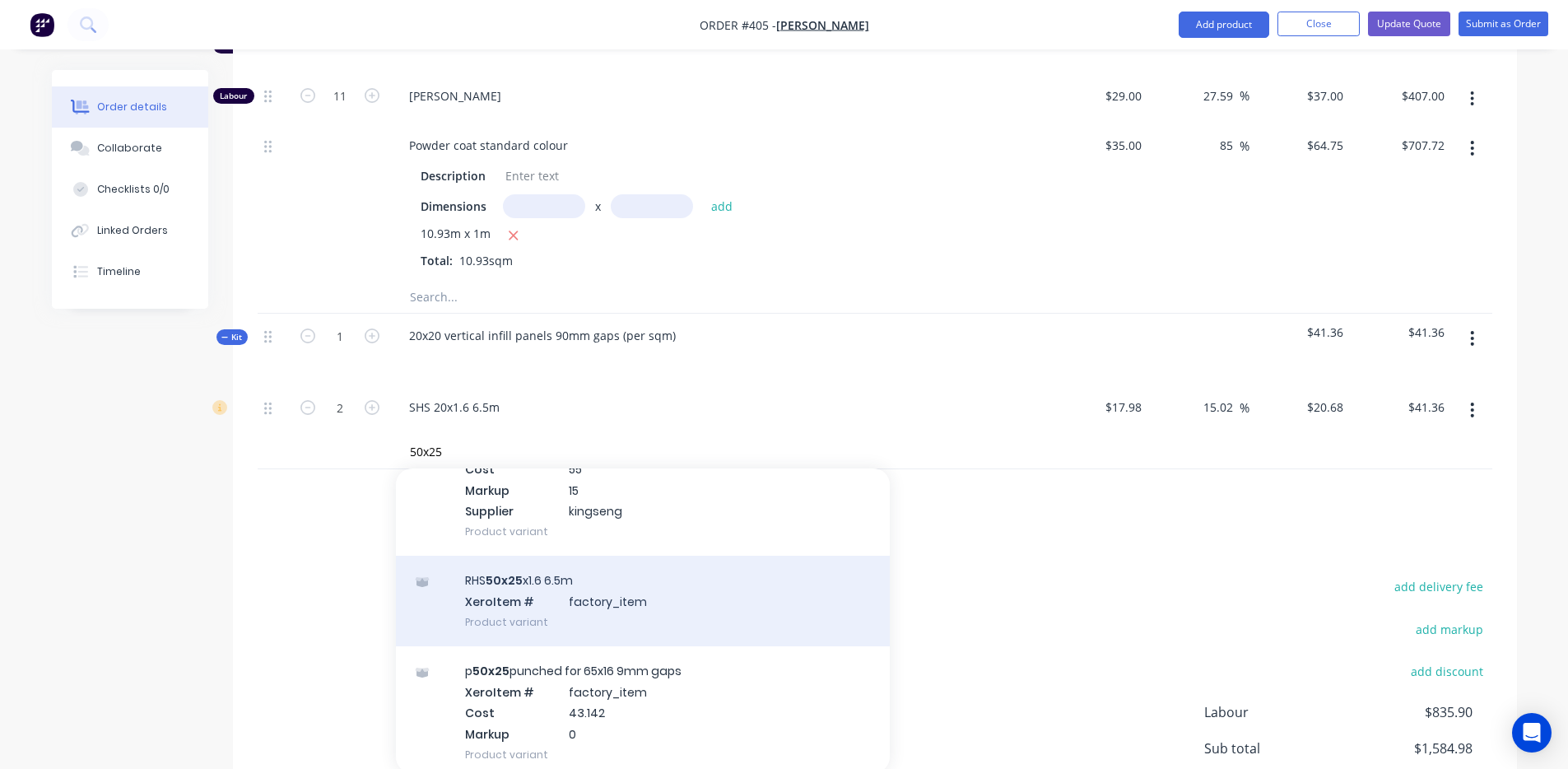
click at [566, 588] on div "RHS 50x25 x1.6 6.5m Xero Item # factory_item Product variant" at bounding box center [644, 601] width 494 height 91
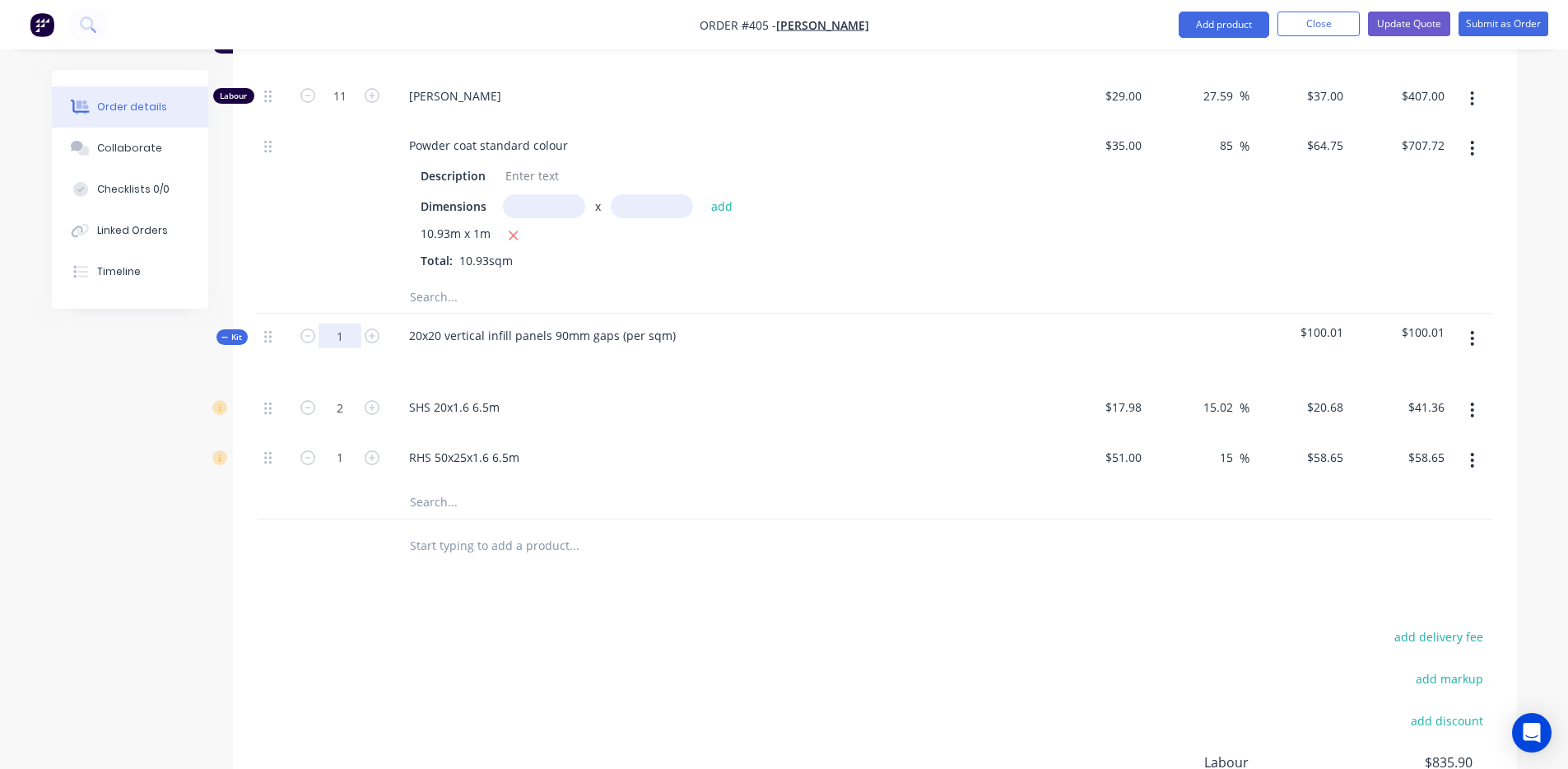
click at [349, 326] on input "1" at bounding box center [340, 336] width 43 height 24
click at [368, 451] on icon "button" at bounding box center [372, 458] width 15 height 15
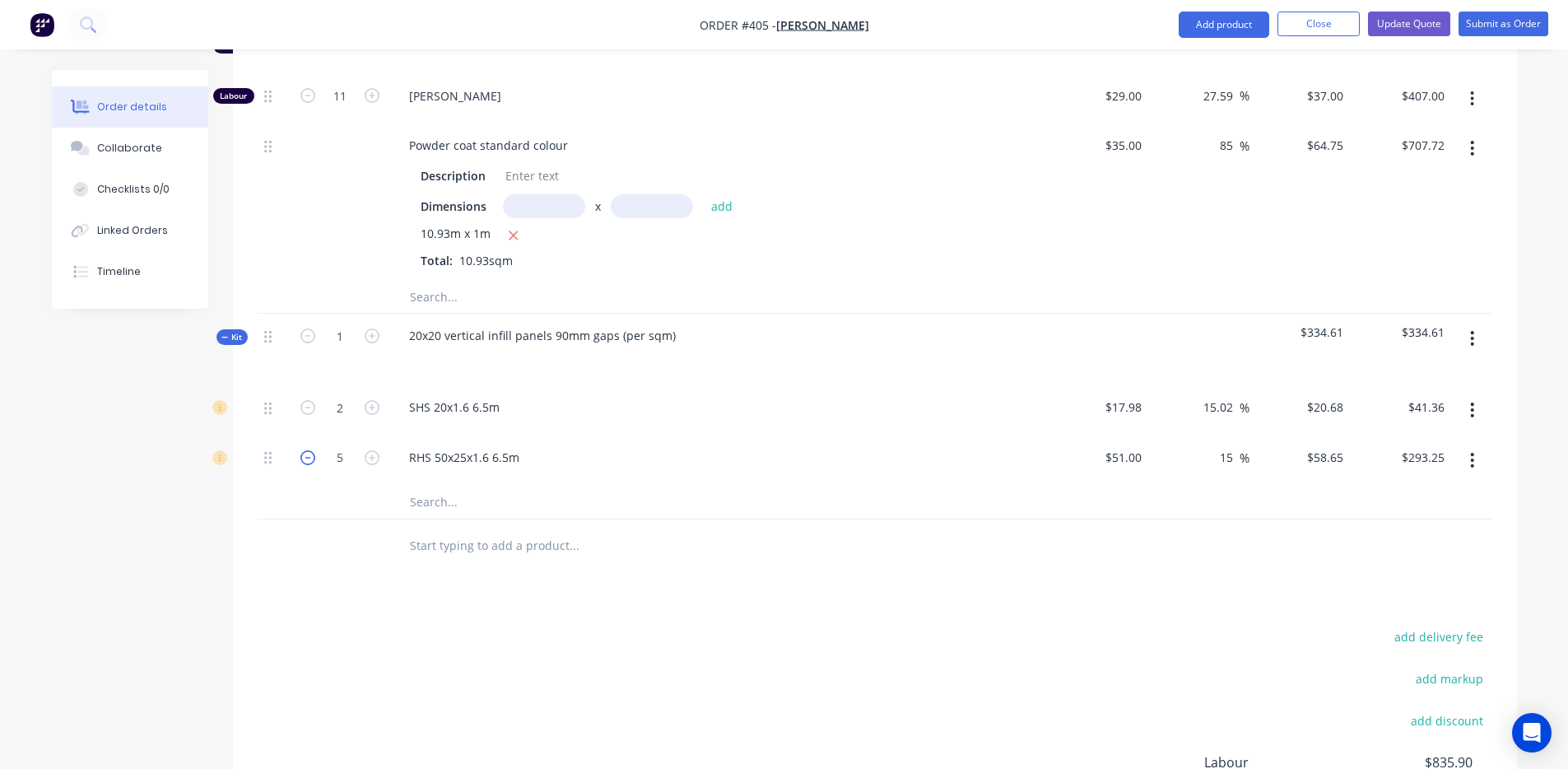
click at [311, 451] on icon "button" at bounding box center [308, 458] width 15 height 15
click at [310, 451] on icon "button" at bounding box center [308, 458] width 15 height 15
click at [312, 451] on icon "button" at bounding box center [308, 458] width 15 height 15
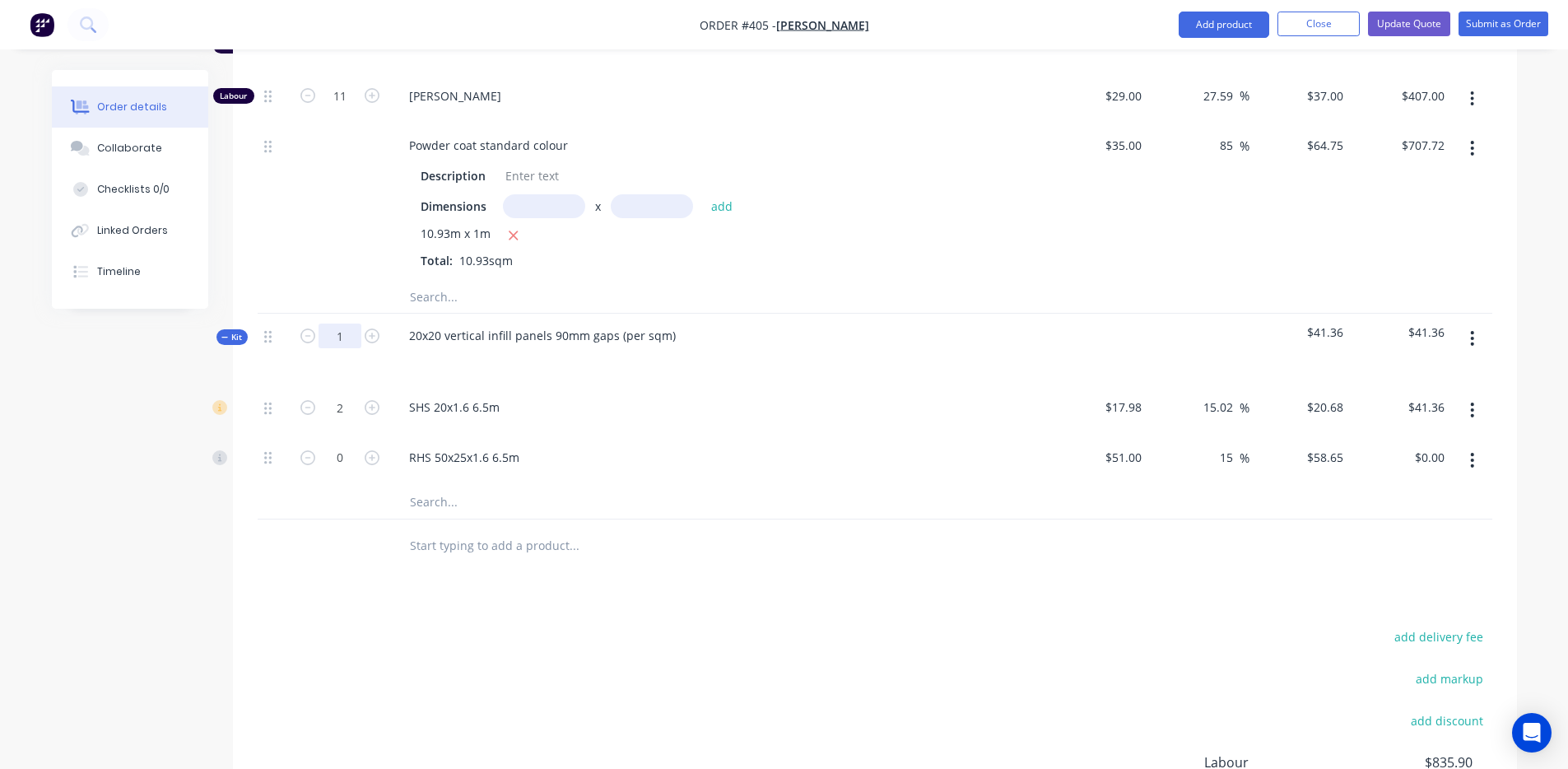
click at [340, 324] on input "1" at bounding box center [340, 336] width 43 height 24
click at [371, 451] on icon "button" at bounding box center [372, 458] width 15 height 15
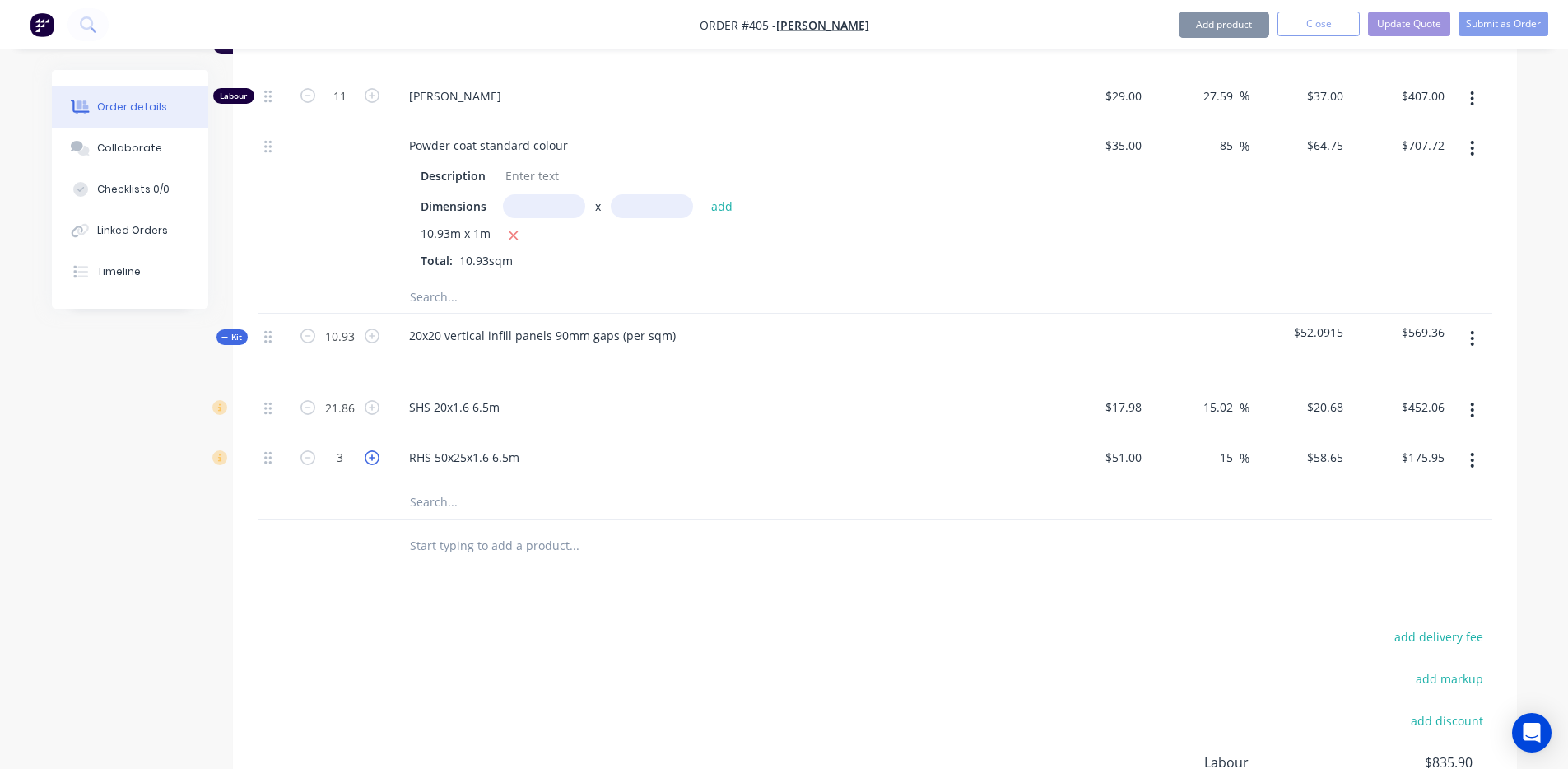
click at [371, 451] on icon "button" at bounding box center [372, 458] width 15 height 15
click at [354, 561] on div "Products Show / Hide columns Add product Qty Cost Markup Price Total Kit 1 Prod…" at bounding box center [875, 225] width 1284 height 1487
click at [368, 400] on icon "button" at bounding box center [372, 408] width 15 height 15
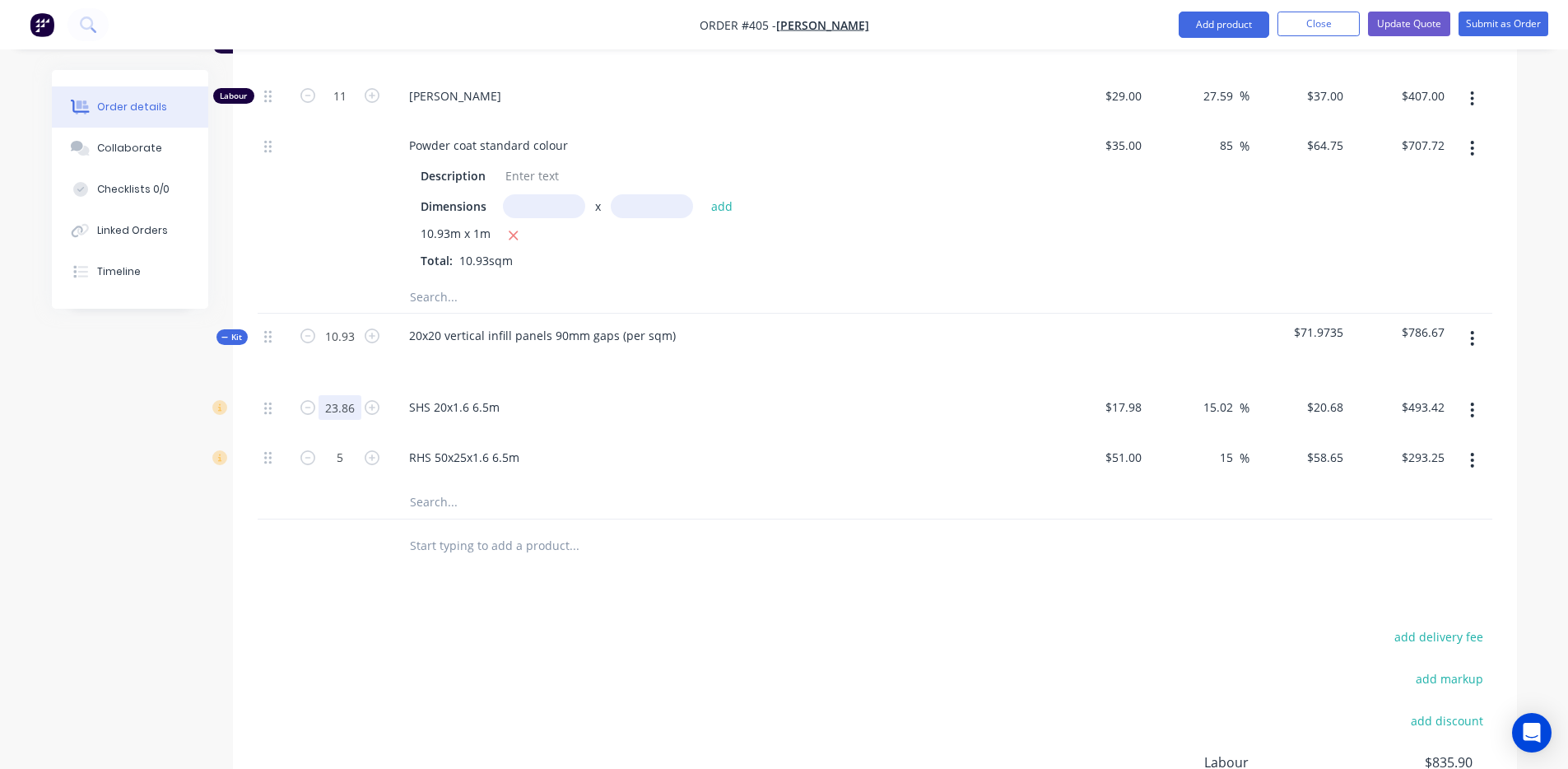
click at [357, 396] on input "23.86" at bounding box center [340, 408] width 43 height 24
drag, startPoint x: 156, startPoint y: 633, endPoint x: 218, endPoint y: 593, distance: 73.8
click at [156, 633] on div "Created by [PERSON_NAME] Created [DATE] Required [DATE] Assigned to Add team me…" at bounding box center [784, 42] width 1465 height 1903
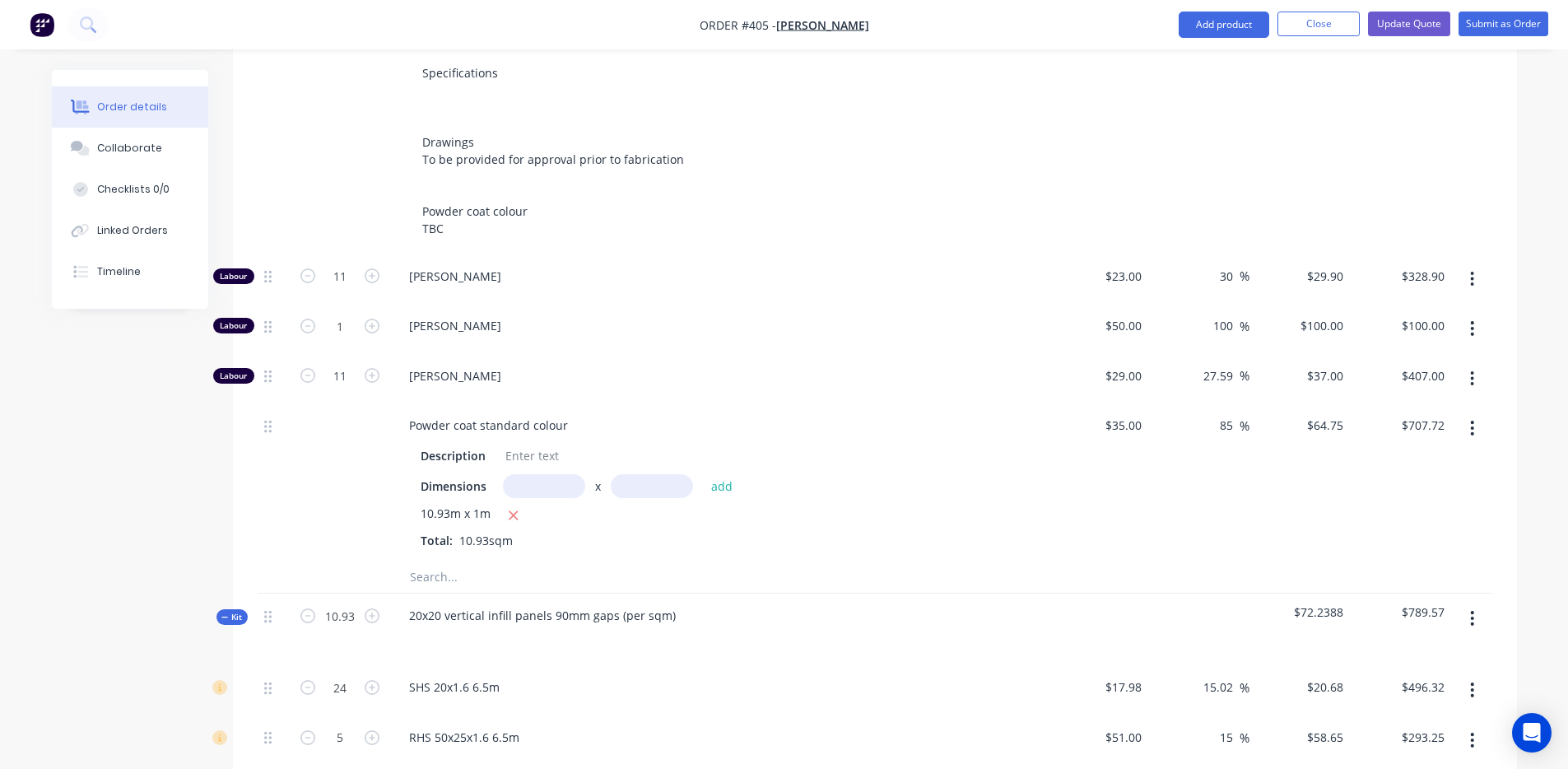
scroll to position [680, 0]
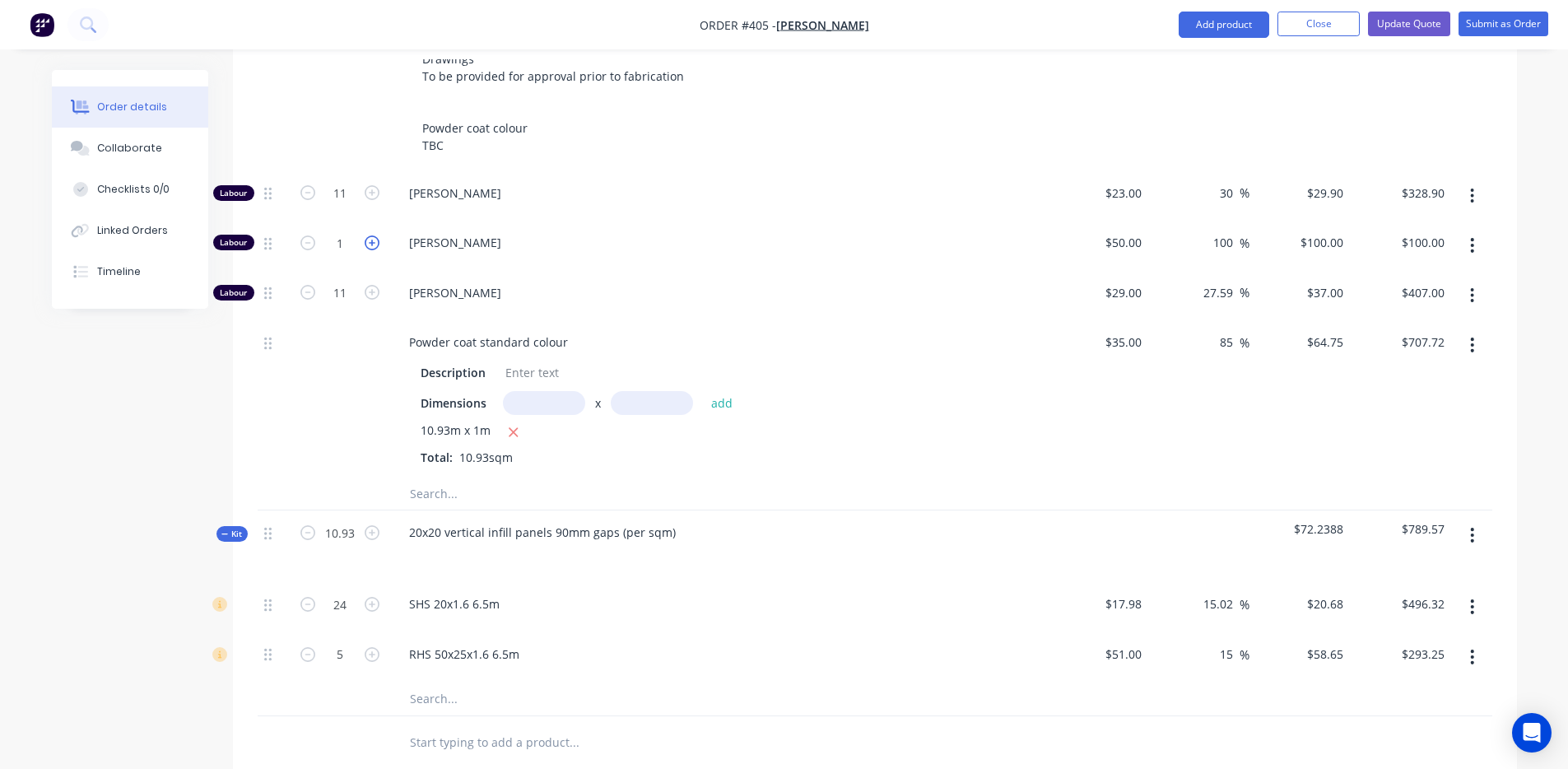
click at [375, 235] on icon "button" at bounding box center [372, 243] width 15 height 15
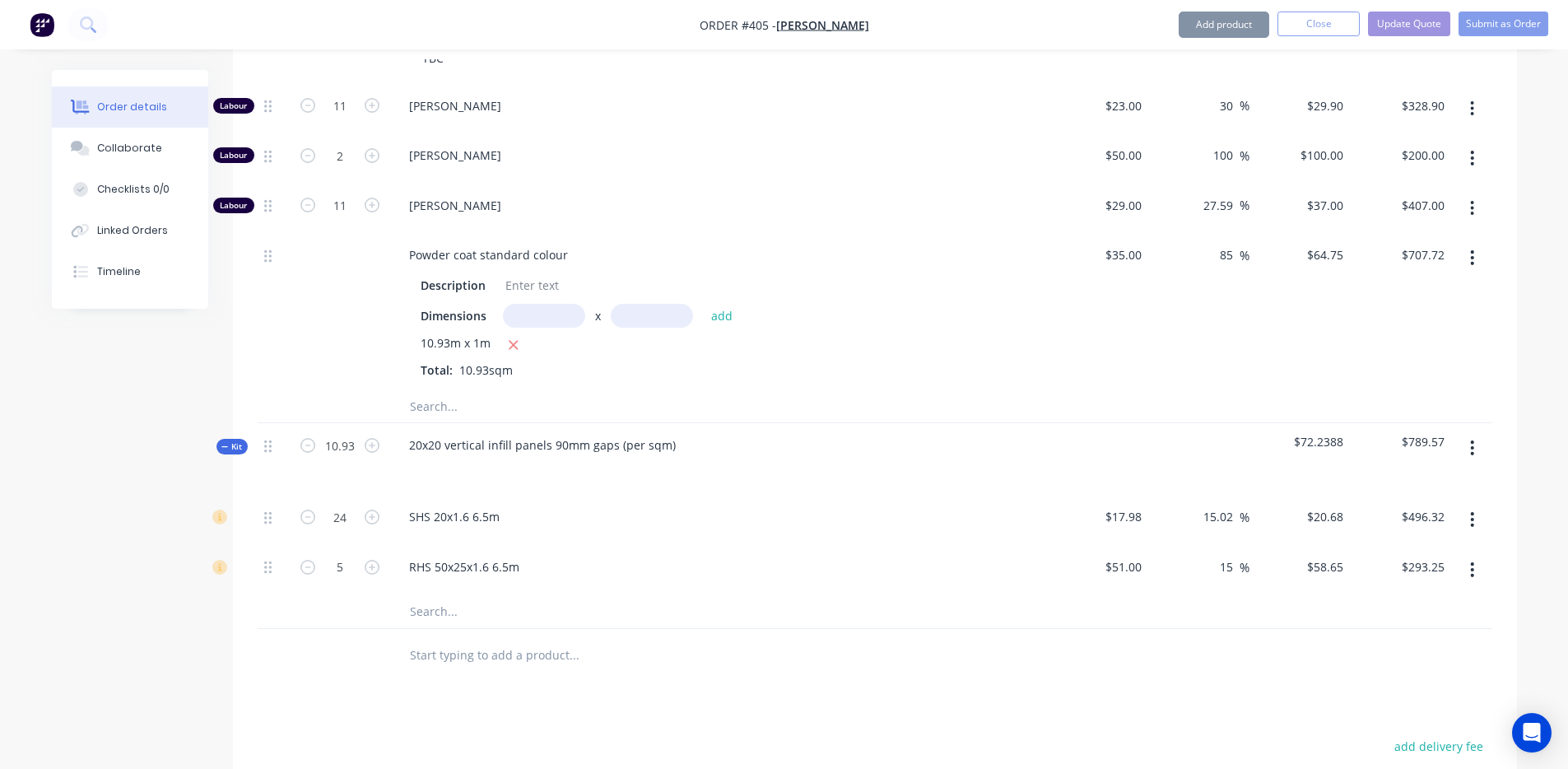
scroll to position [1185, 0]
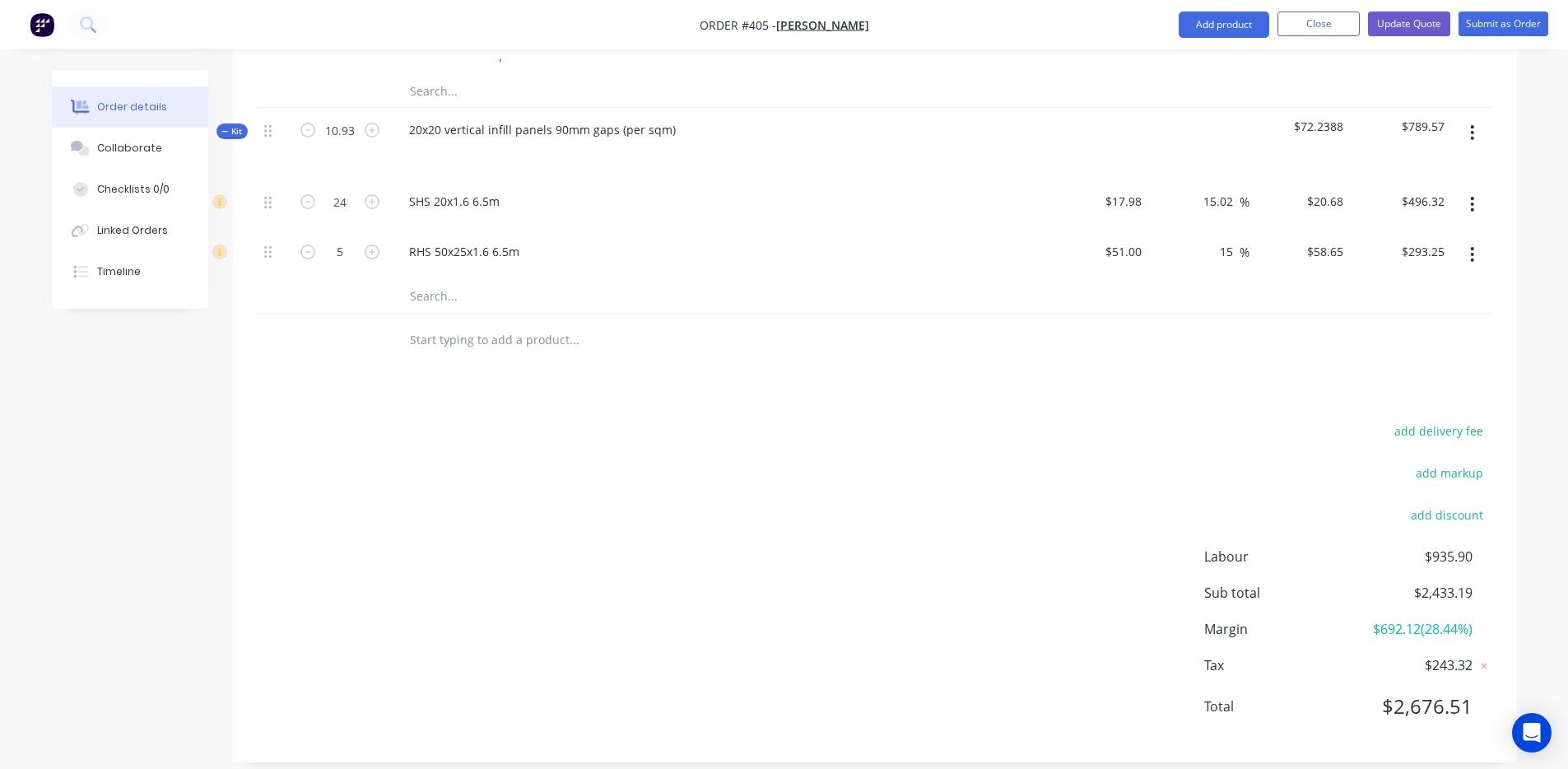
click at [1464, 583] on span "$2,433.19" at bounding box center [1410, 593] width 122 height 20
copy span "2,433.19"
click at [1054, 549] on div "add delivery fee add markup add discount Labour $935.90 Sub total $2,433.19 Mar…" at bounding box center [875, 579] width 1235 height 318
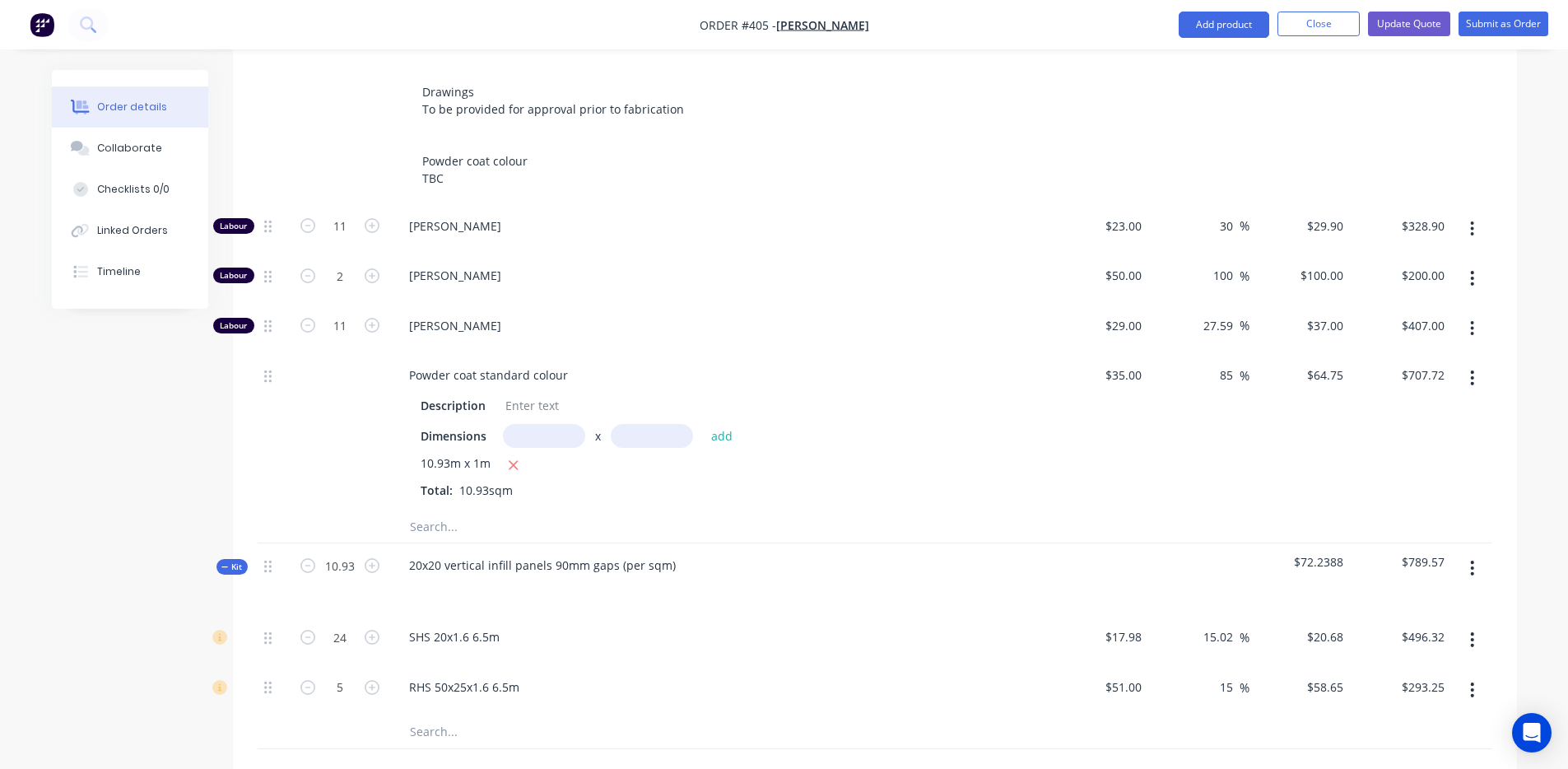
scroll to position [725, 0]
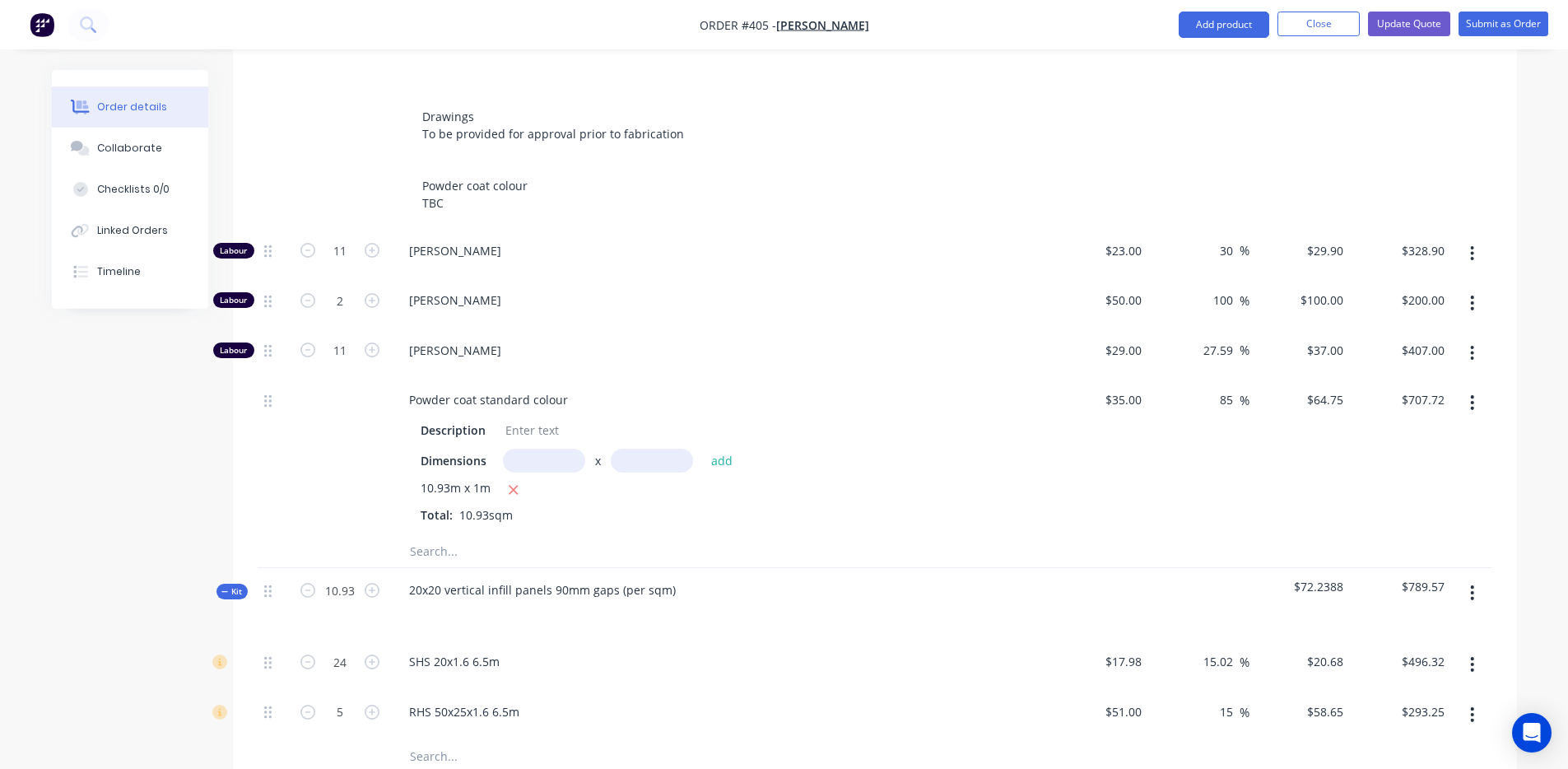
click at [442, 535] on input "text" at bounding box center [574, 551] width 329 height 33
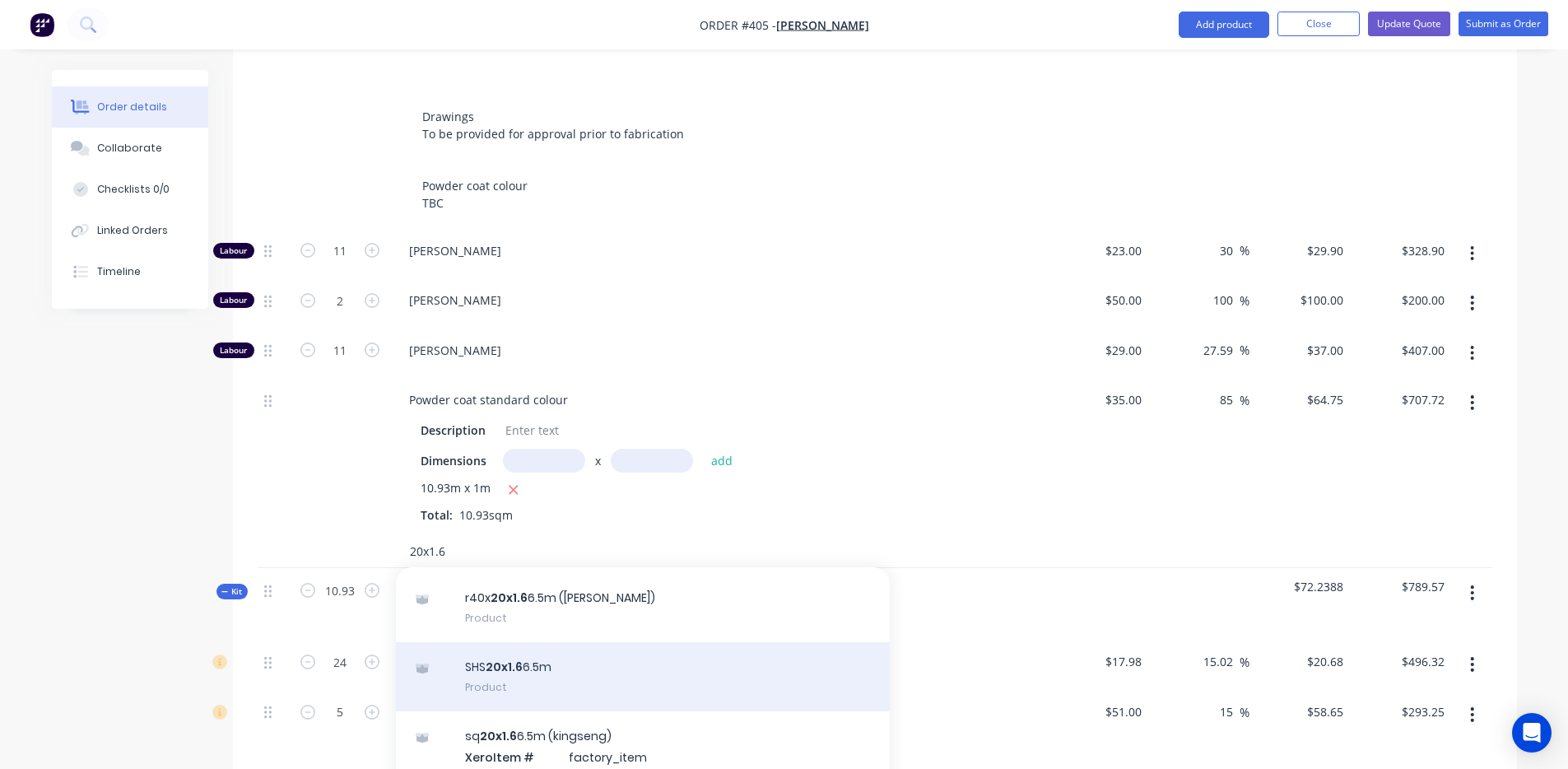
scroll to position [187, 0]
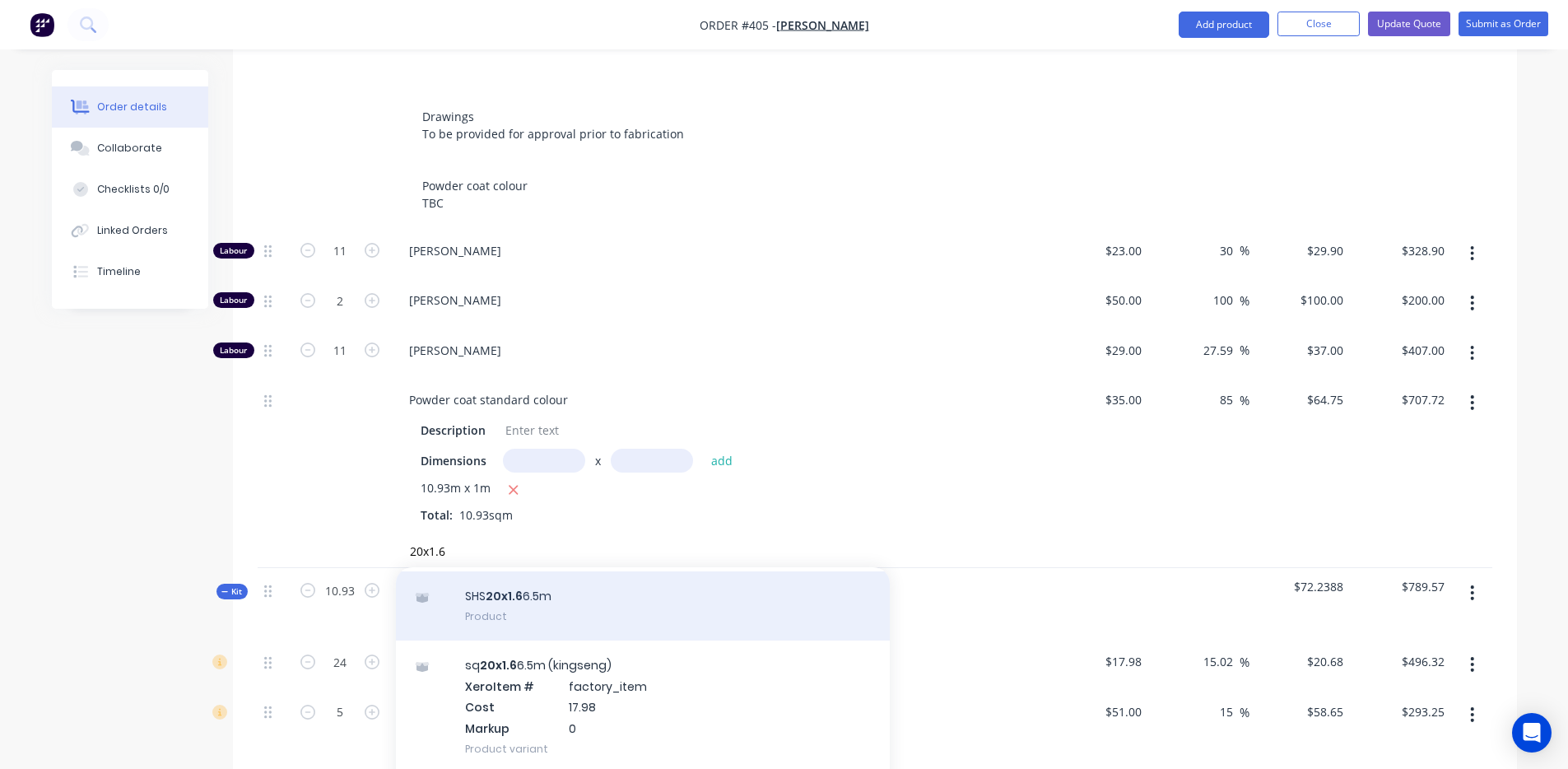
click at [581, 589] on div "SHS 20x1.6 6.5m Product" at bounding box center [644, 607] width 494 height 69
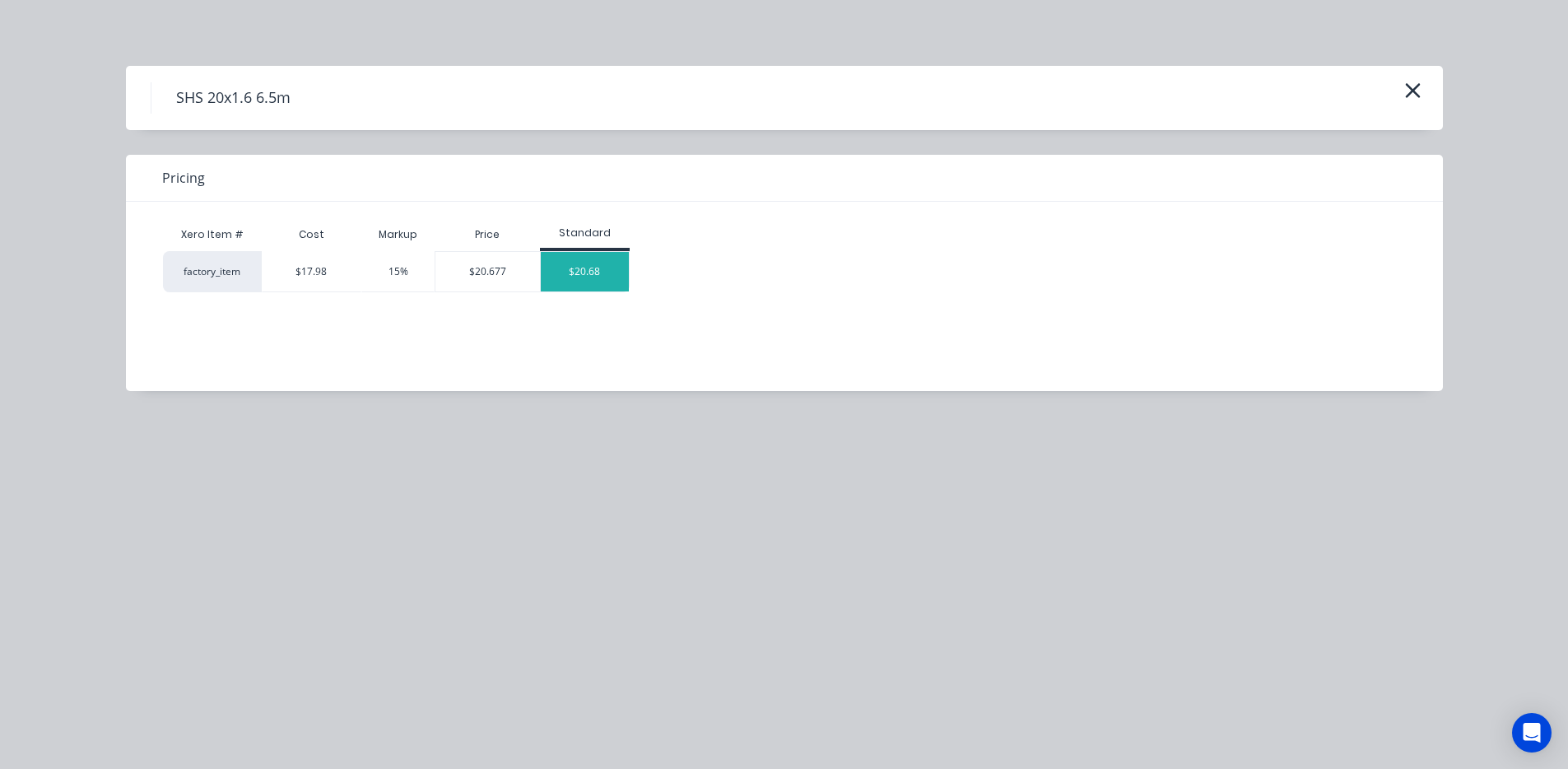
click at [605, 267] on div "$20.68" at bounding box center [585, 272] width 88 height 39
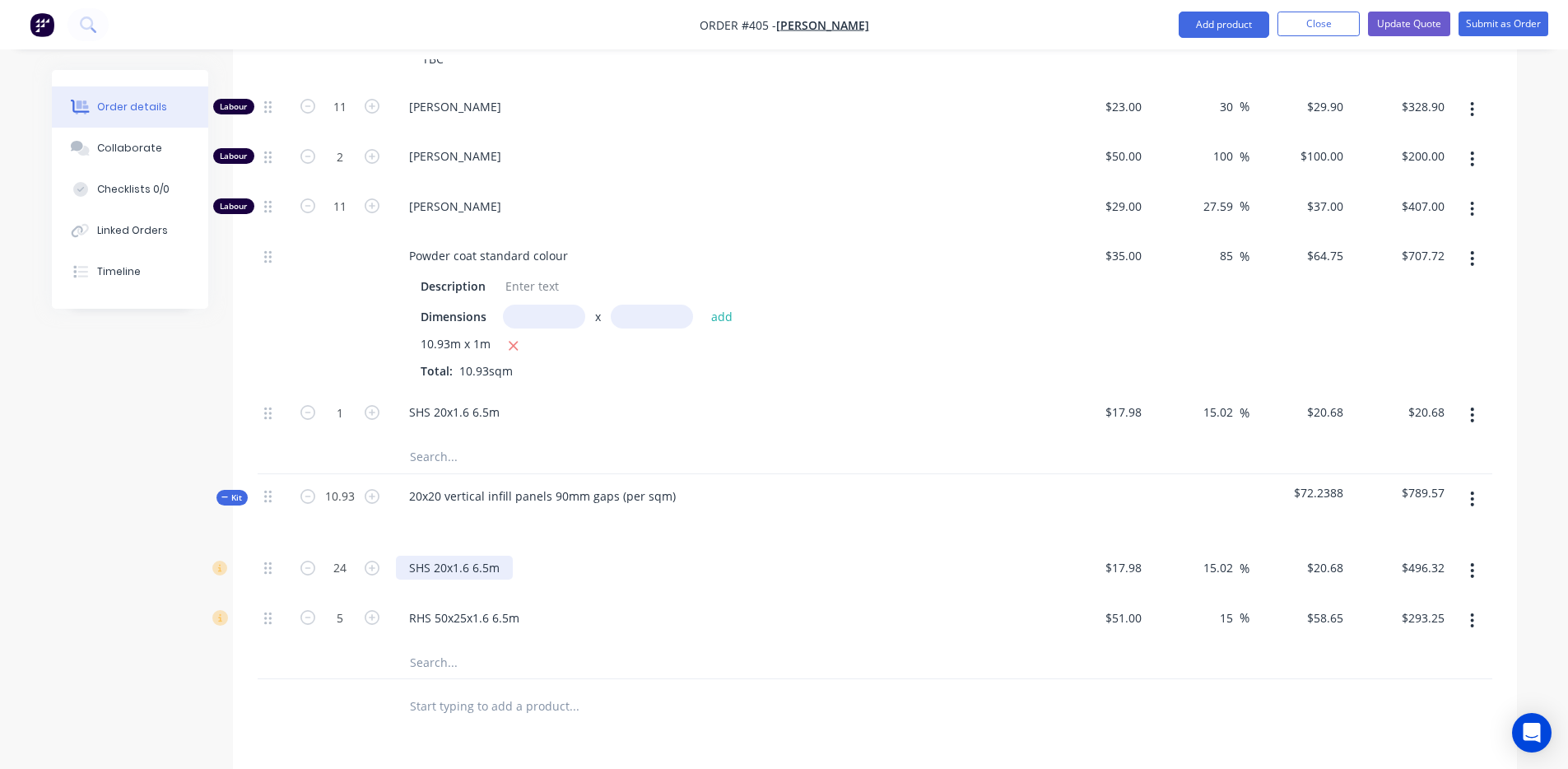
scroll to position [894, 0]
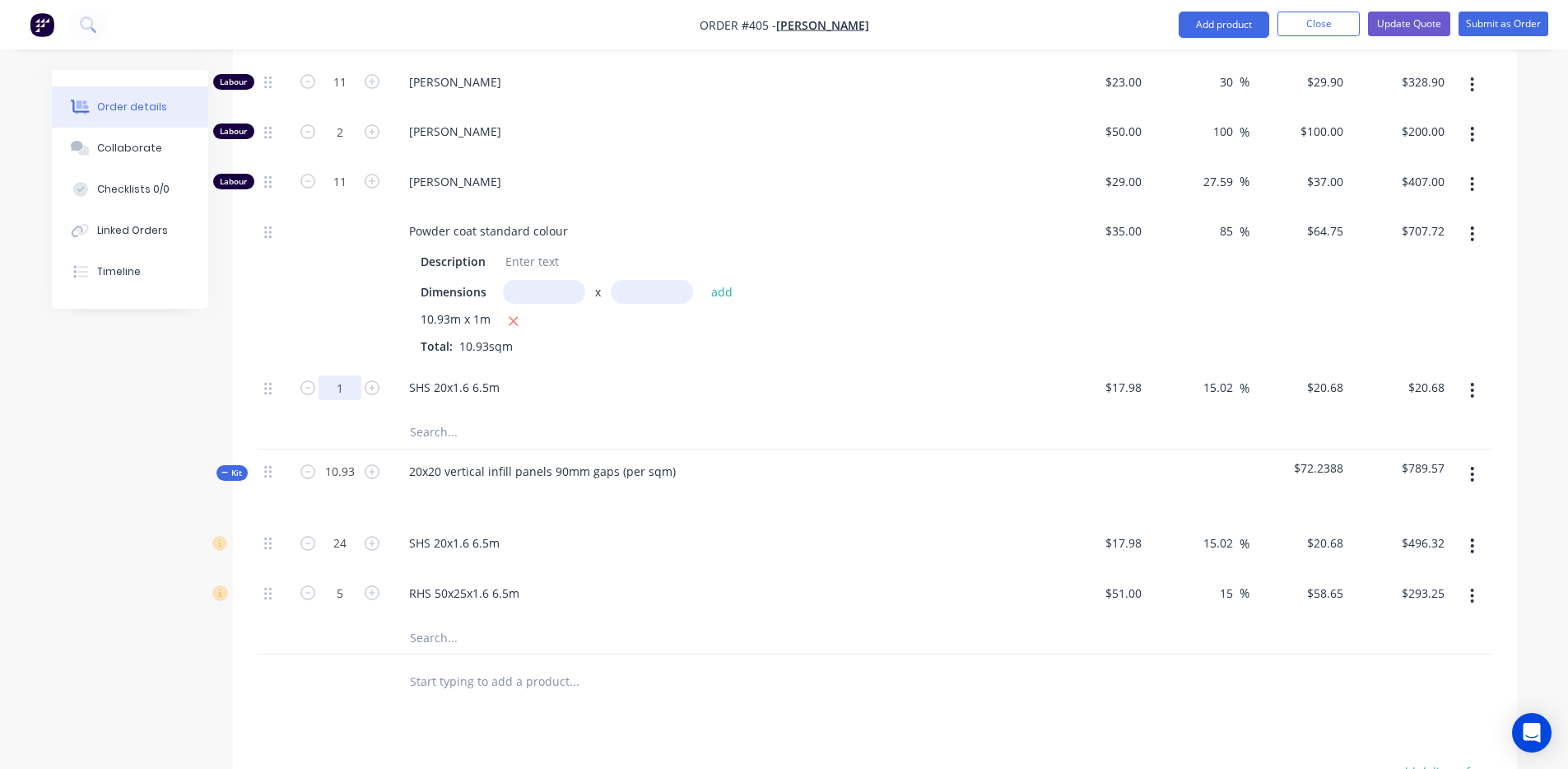
drag, startPoint x: 353, startPoint y: 369, endPoint x: 320, endPoint y: 366, distance: 33.1
click at [320, 375] on input "1" at bounding box center [340, 387] width 43 height 24
click at [393, 416] on div at bounding box center [685, 432] width 592 height 33
click at [420, 416] on input "text" at bounding box center [574, 432] width 329 height 33
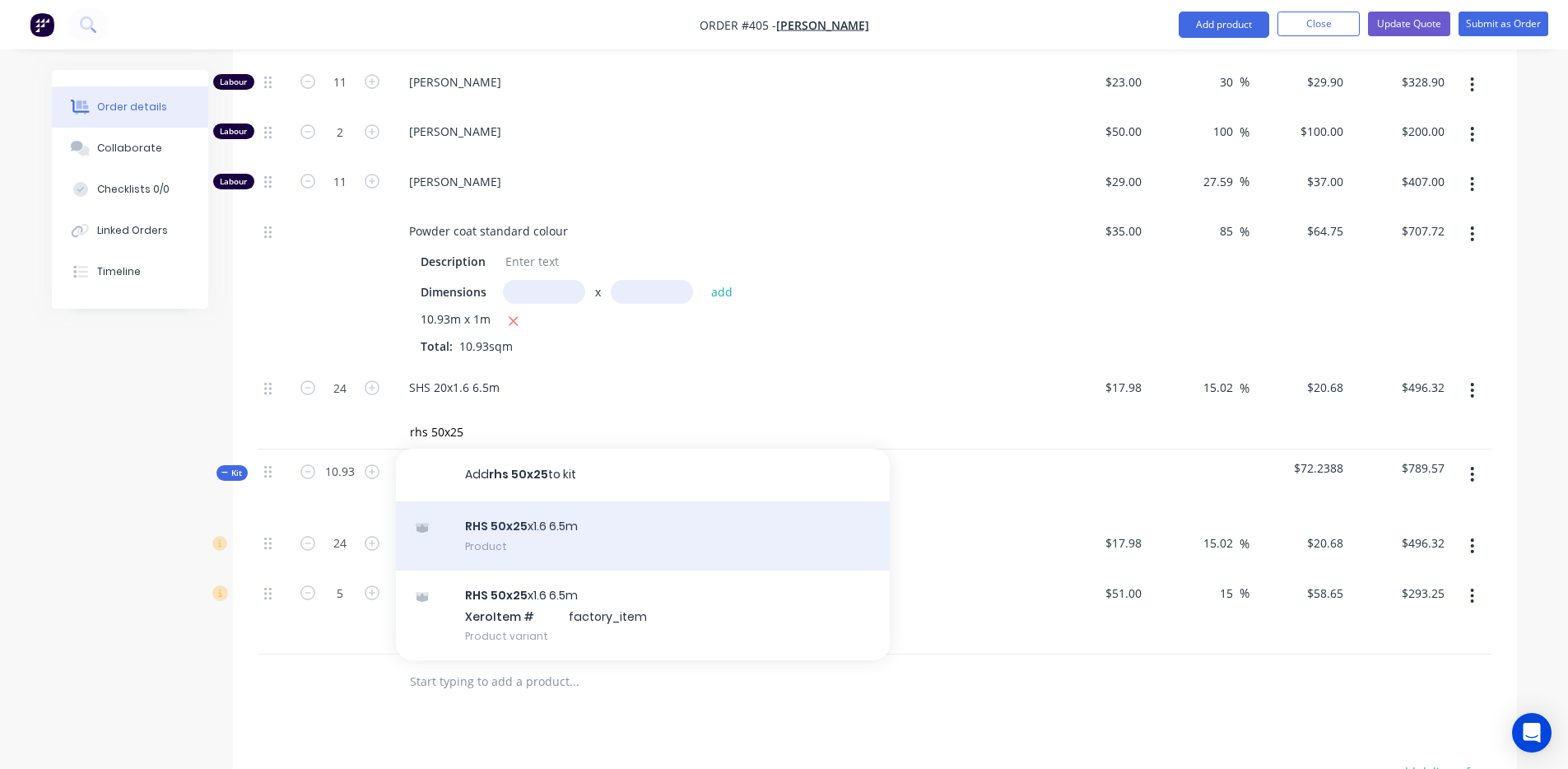
click at [562, 534] on div "RHS 50x25 x1.6 6.5m Product" at bounding box center [644, 537] width 494 height 69
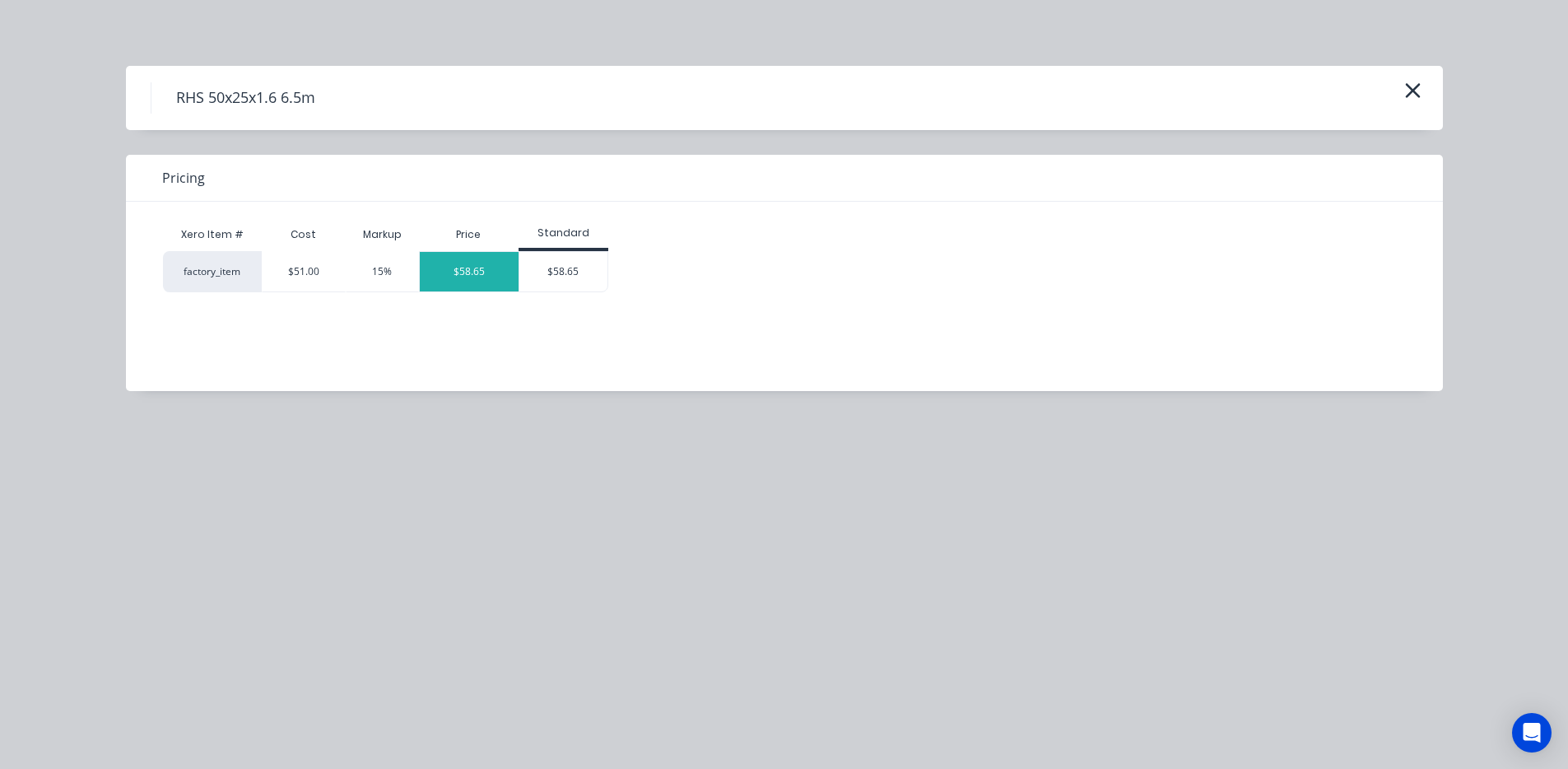
click at [497, 269] on div "$58.65" at bounding box center [469, 272] width 100 height 39
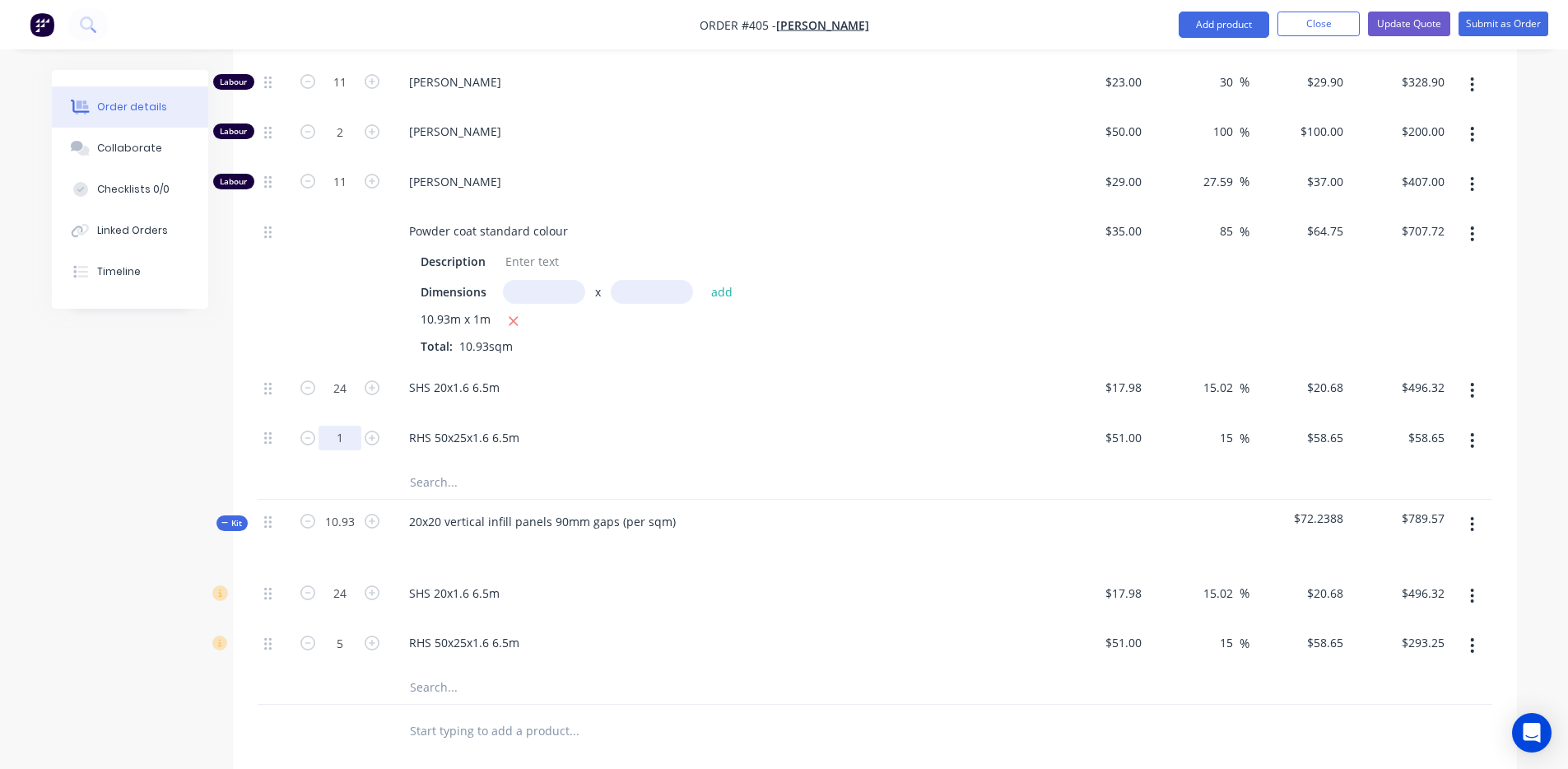
click at [356, 426] on input "1" at bounding box center [340, 438] width 43 height 24
click at [194, 454] on div "Created by [PERSON_NAME] Created [DATE] Required [DATE] Assigned to Add team me…" at bounding box center [784, 177] width 1465 height 2003
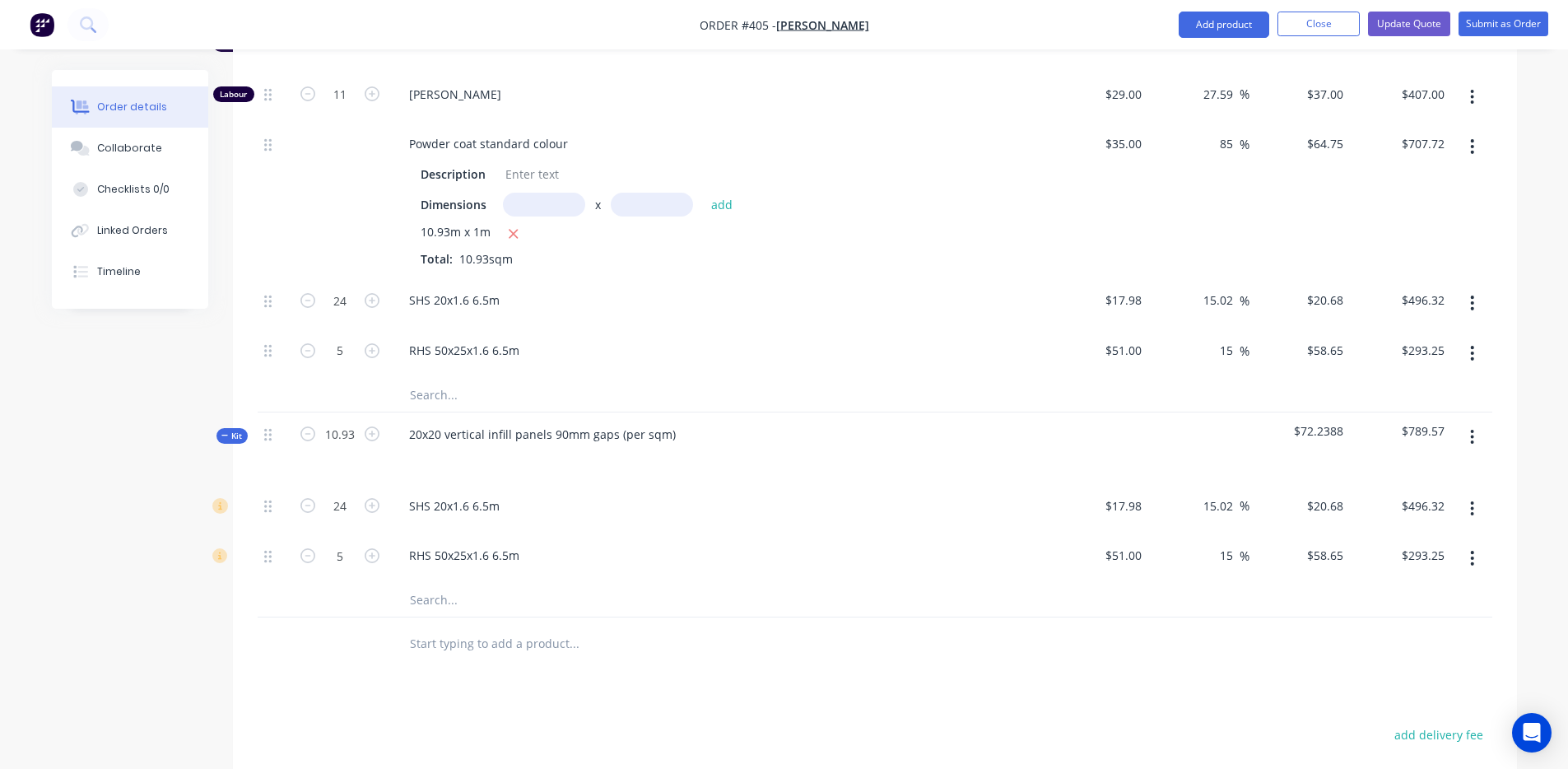
click at [1471, 428] on icon "button" at bounding box center [1472, 437] width 4 height 18
click at [1385, 567] on div "Delete" at bounding box center [1414, 580] width 127 height 24
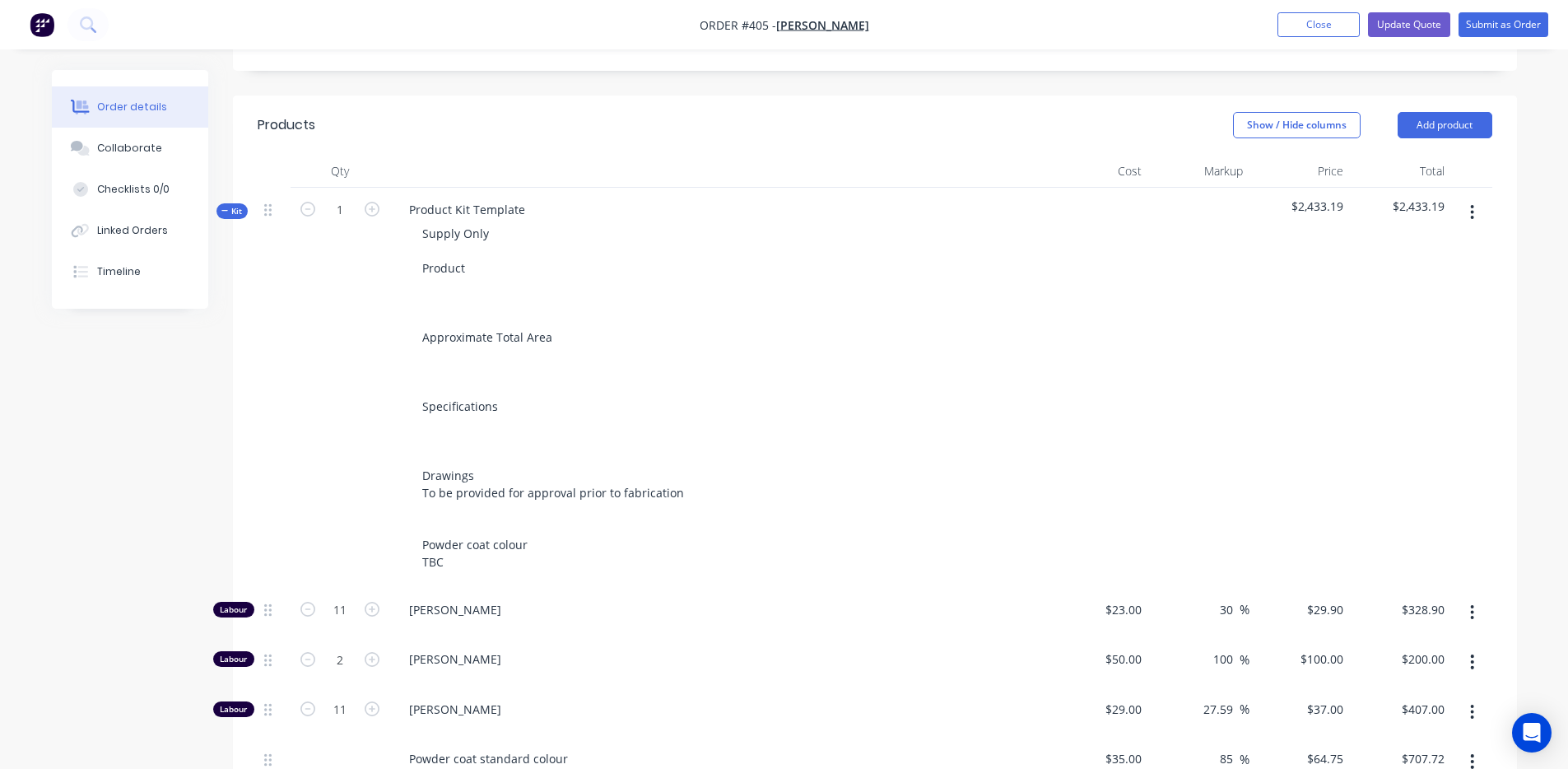
scroll to position [294, 0]
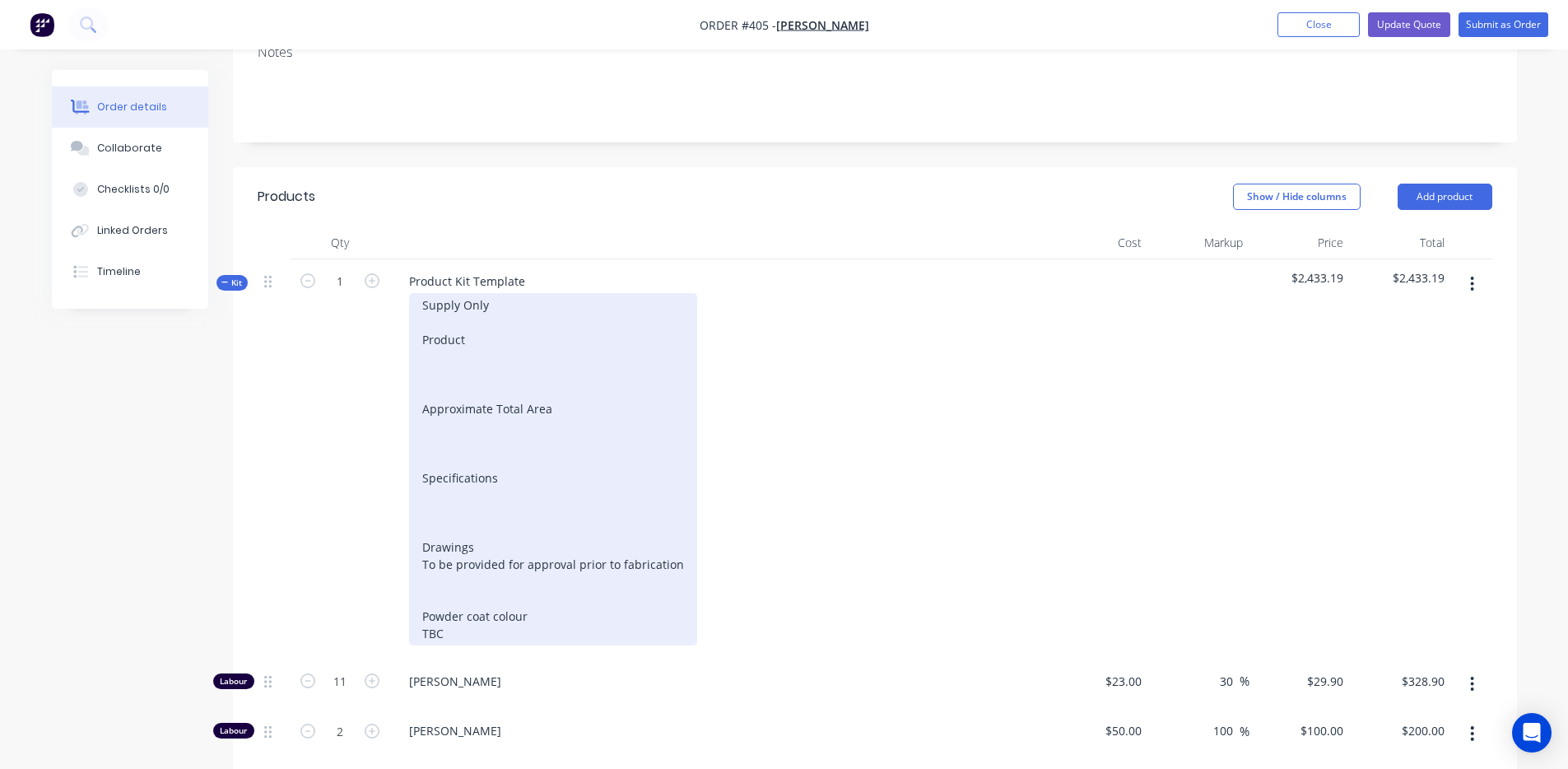
click at [444, 300] on div "Supply Only Product Approximate Total Area Specifications Drawings To be provid…" at bounding box center [553, 469] width 288 height 353
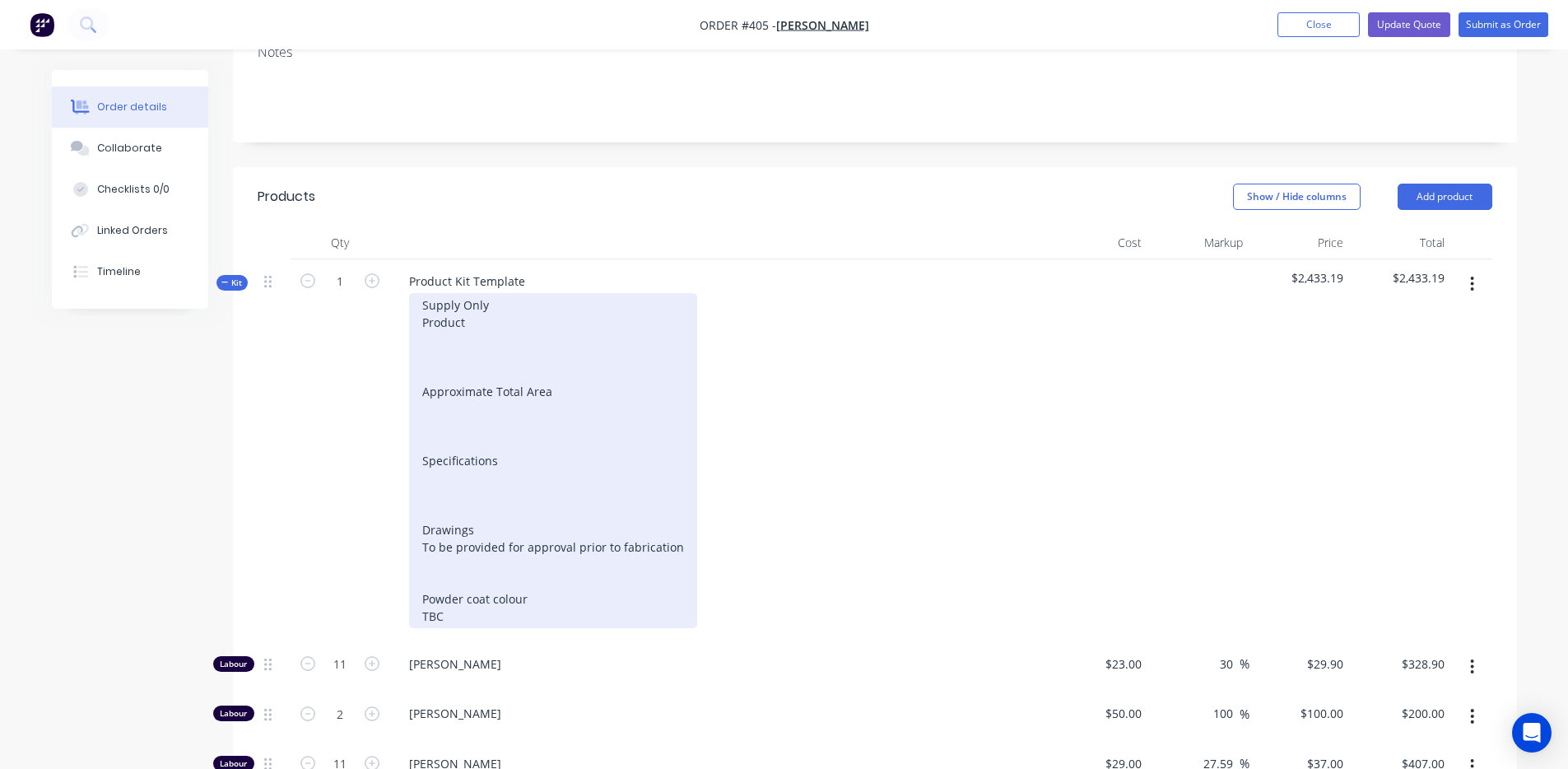
click at [460, 347] on div "Supply Only Product Approximate Total Area Specifications Drawings To be provid…" at bounding box center [553, 460] width 288 height 335
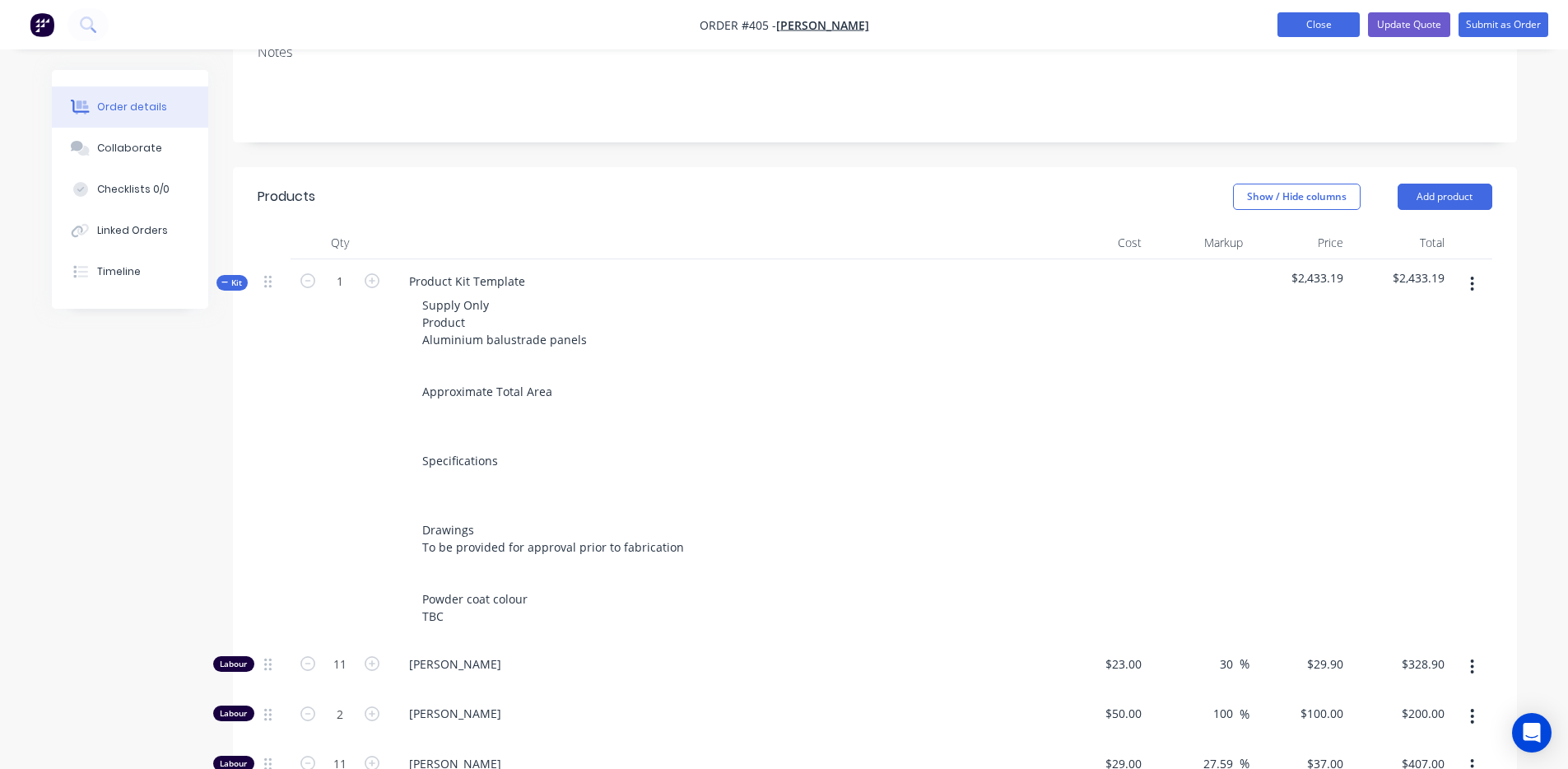
click at [1352, 23] on button "Close" at bounding box center [1319, 24] width 82 height 24
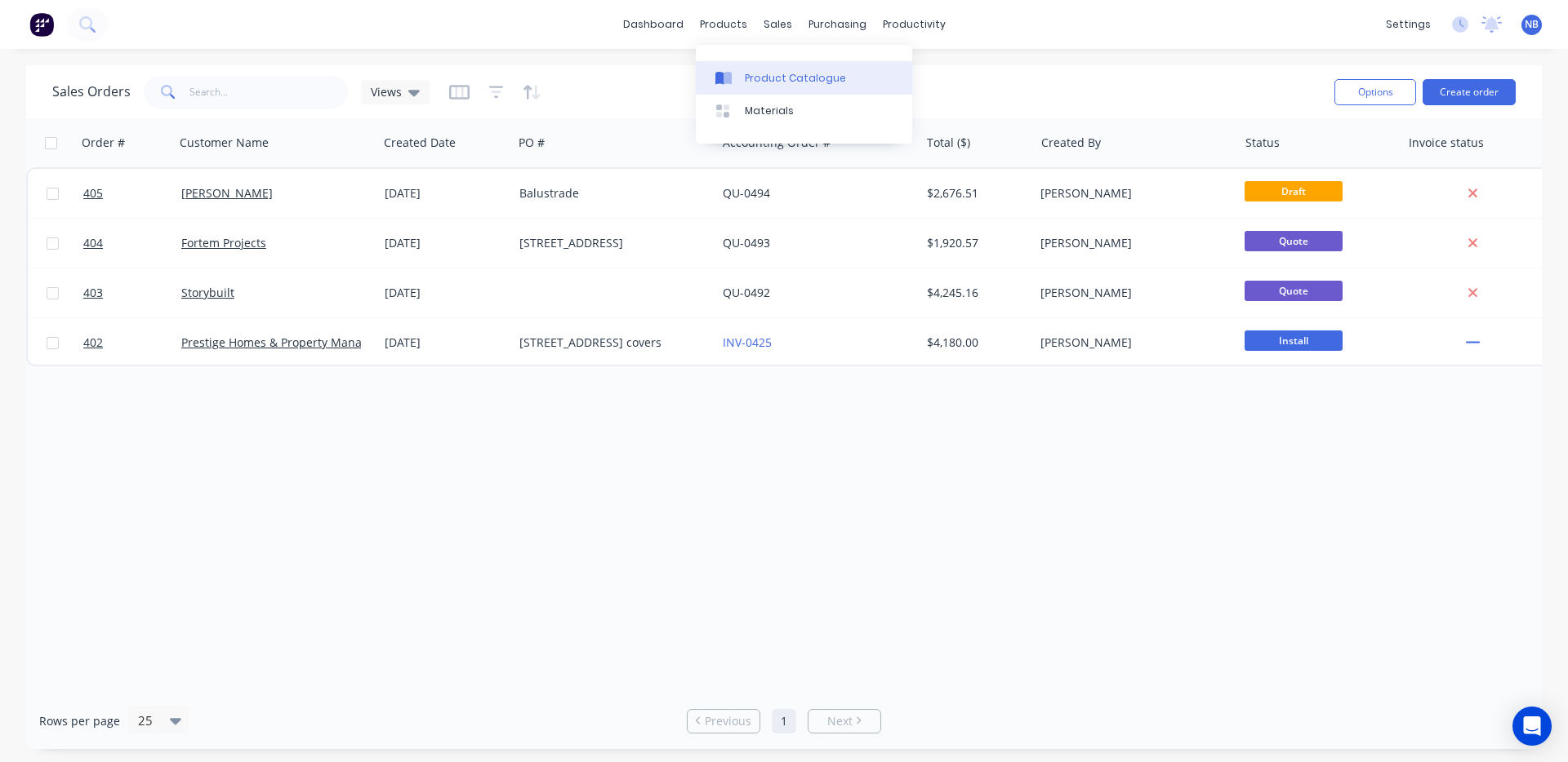
click at [757, 72] on div "Product Catalogue" at bounding box center [795, 79] width 101 height 15
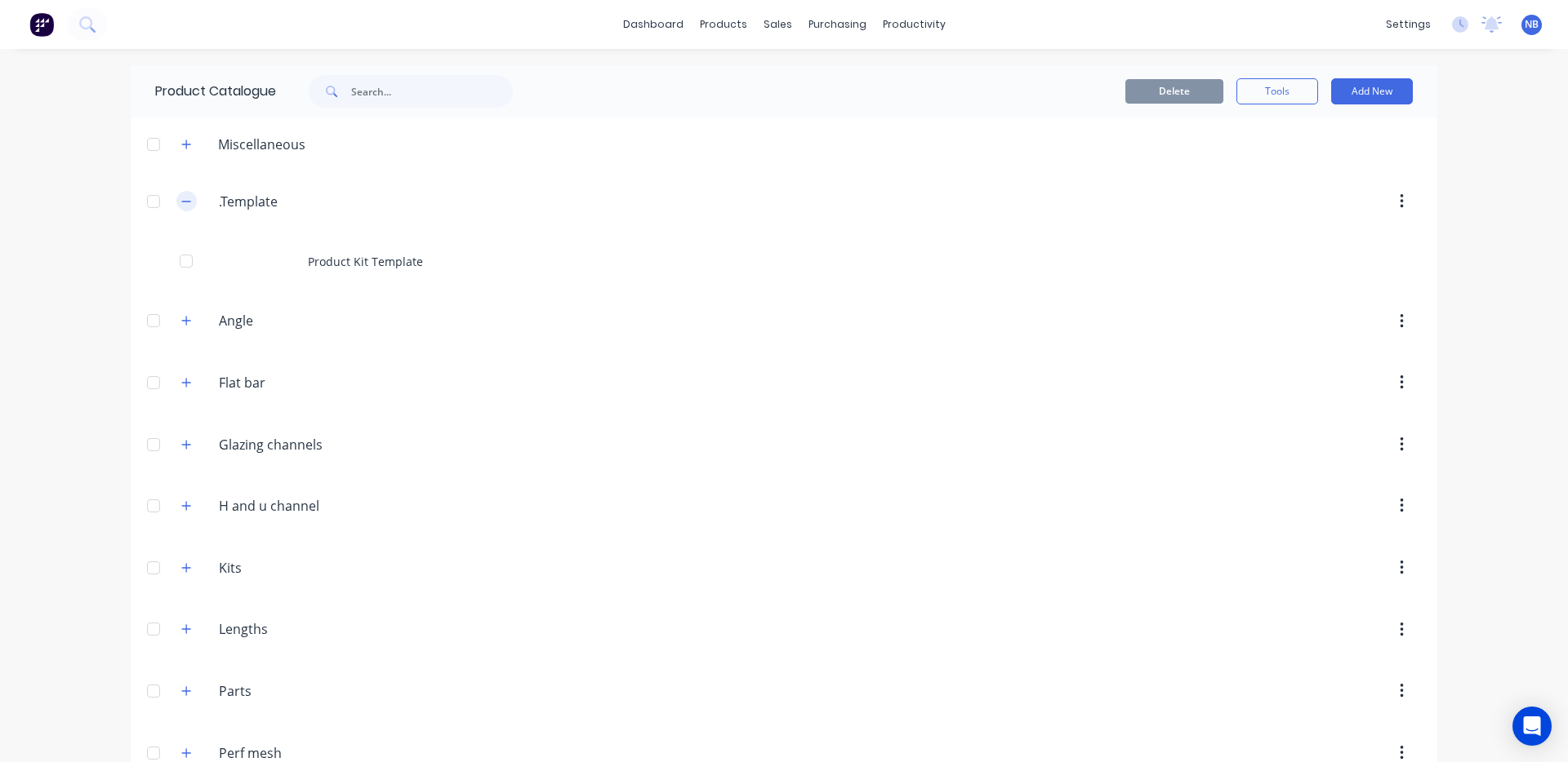
click at [185, 206] on button "button" at bounding box center [187, 202] width 20 height 20
click at [358, 89] on input "text" at bounding box center [432, 91] width 162 height 32
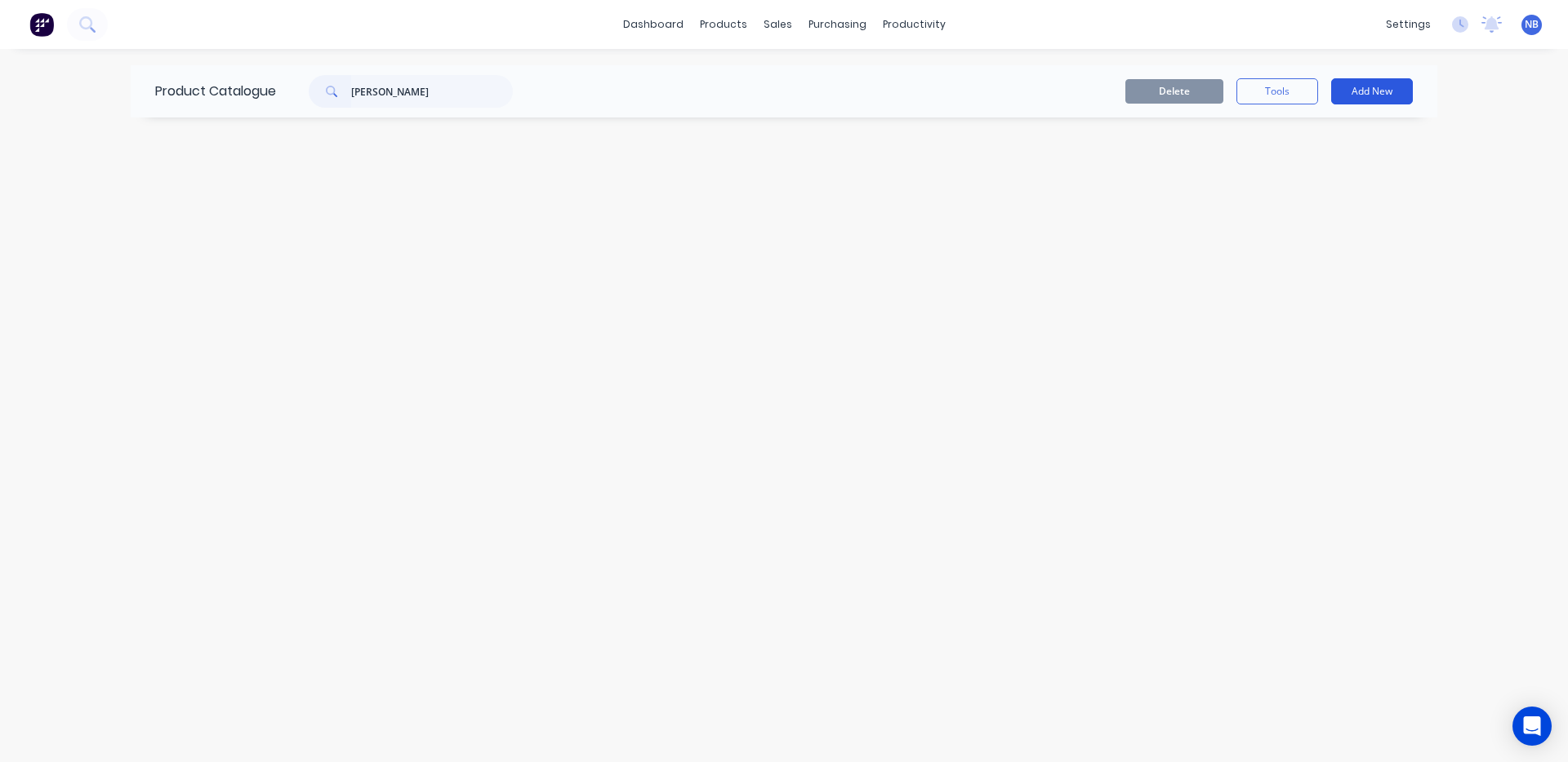
click at [1371, 92] on button "Add New" at bounding box center [1372, 92] width 81 height 26
click at [1344, 169] on div "Product" at bounding box center [1335, 166] width 126 height 24
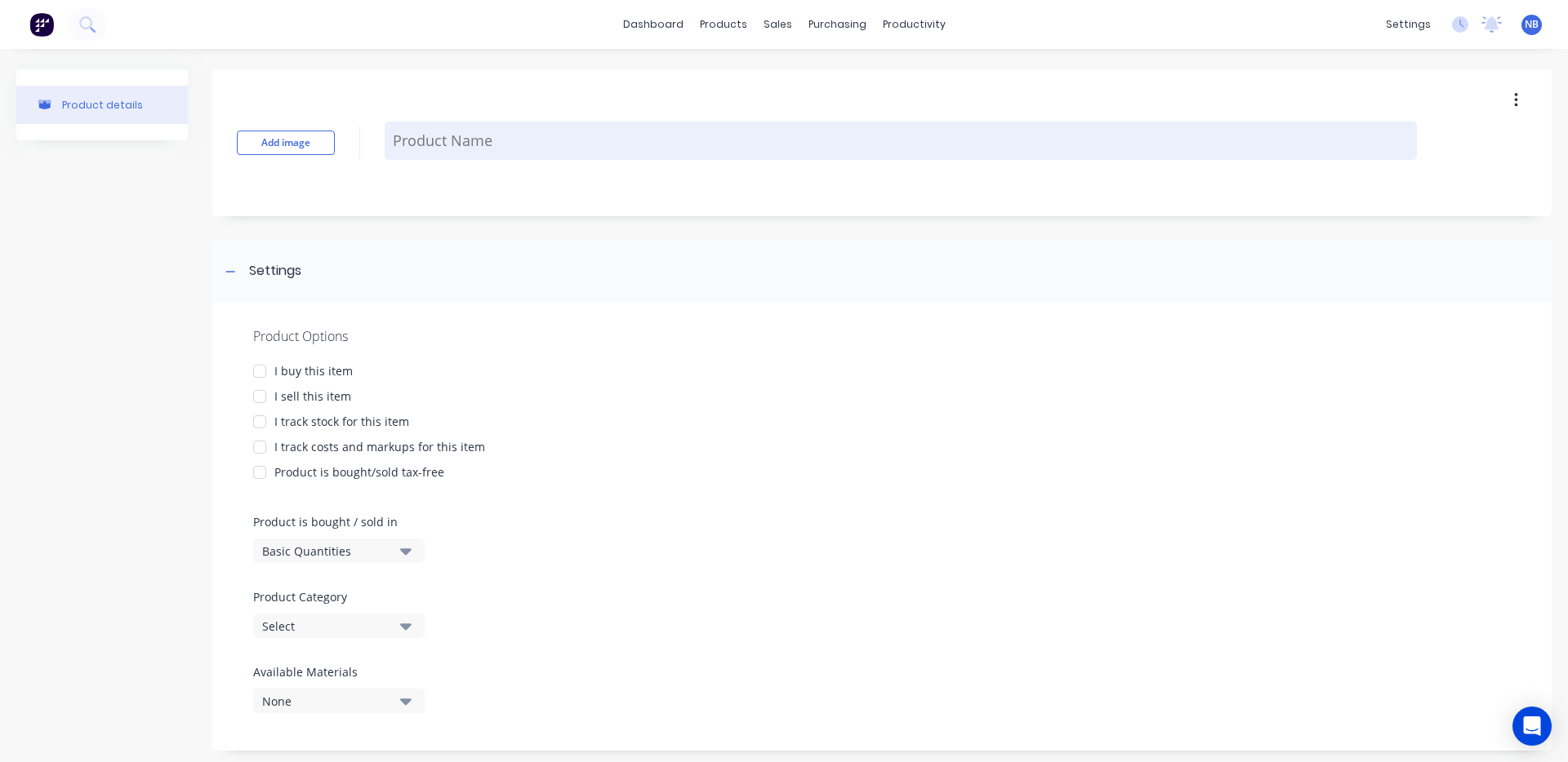
click at [442, 156] on textarea at bounding box center [901, 141] width 1032 height 38
paste textarea "BKRB525"
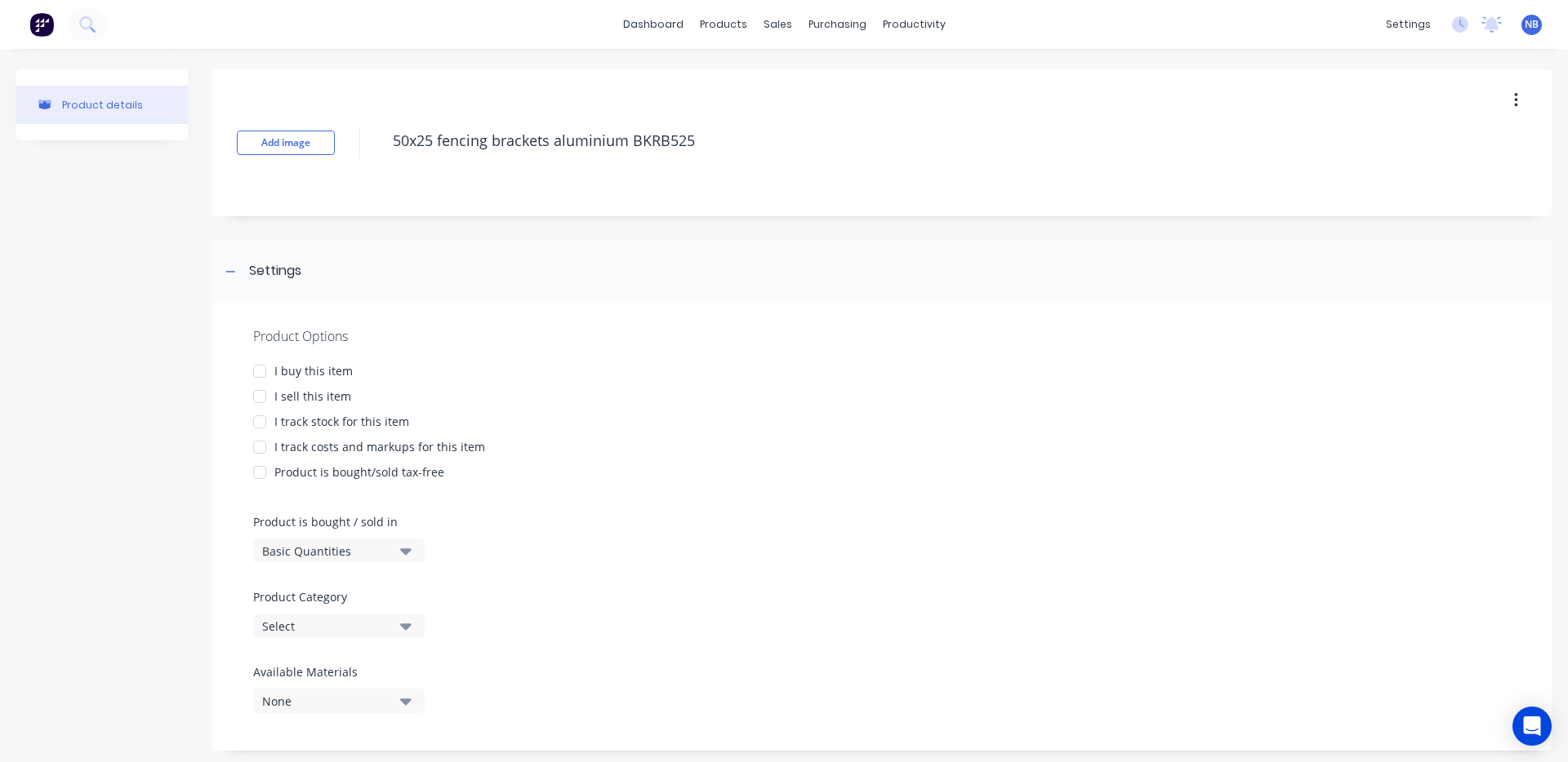
click at [302, 363] on div "I buy this item" at bounding box center [314, 371] width 79 height 18
drag, startPoint x: 302, startPoint y: 375, endPoint x: 304, endPoint y: 399, distance: 24.1
click at [302, 375] on div "I buy this item" at bounding box center [314, 371] width 79 height 18
click at [304, 365] on div "I buy this item" at bounding box center [314, 371] width 79 height 18
click at [315, 392] on div "I sell this item" at bounding box center [313, 396] width 77 height 18
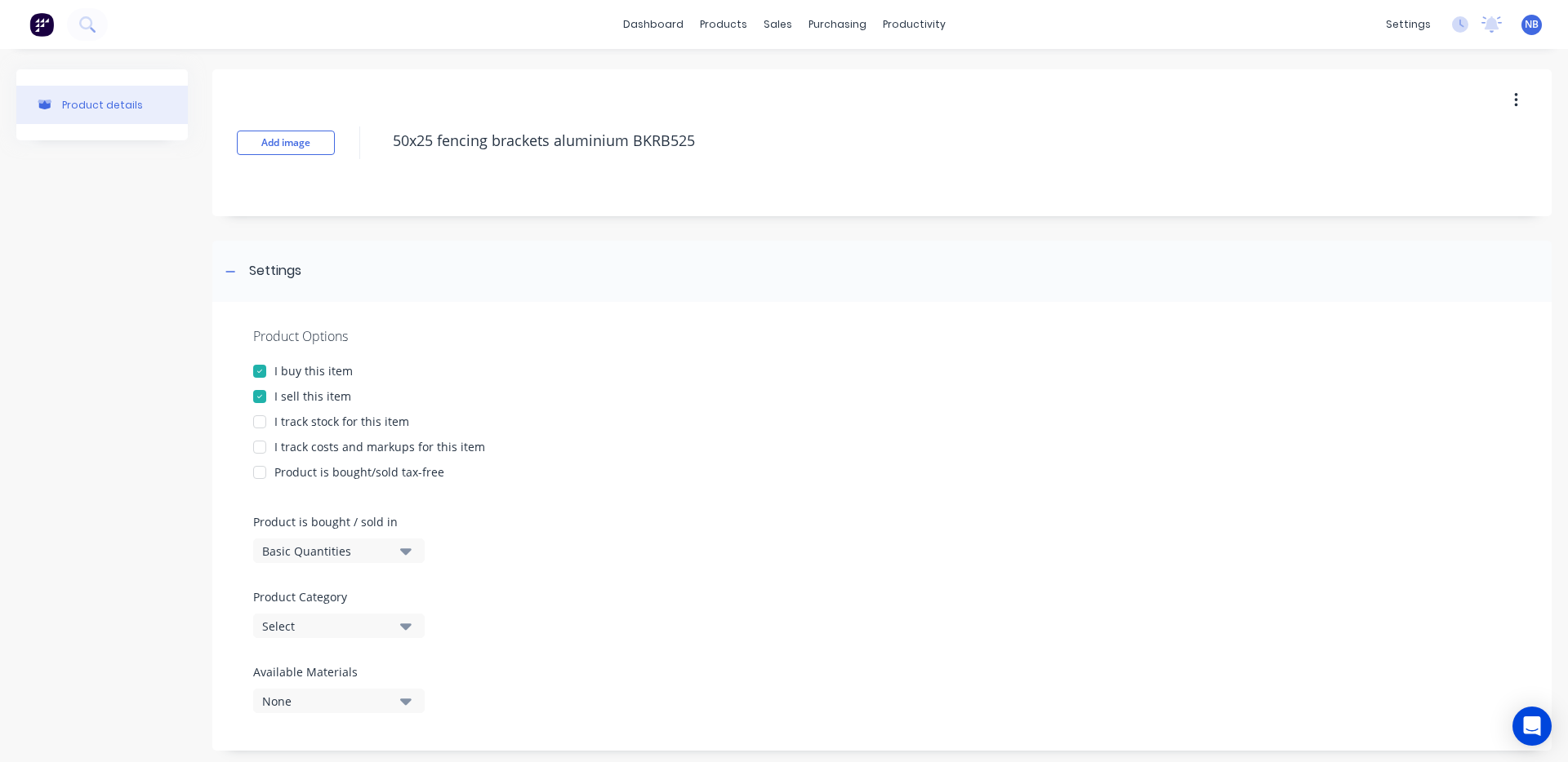
click at [322, 424] on div "I track stock for this item" at bounding box center [342, 422] width 135 height 18
click at [350, 457] on div "Product Options I buy this item I sell this item I track stock for this item I …" at bounding box center [881, 526] width 1339 height 449
click at [263, 443] on div at bounding box center [259, 447] width 32 height 32
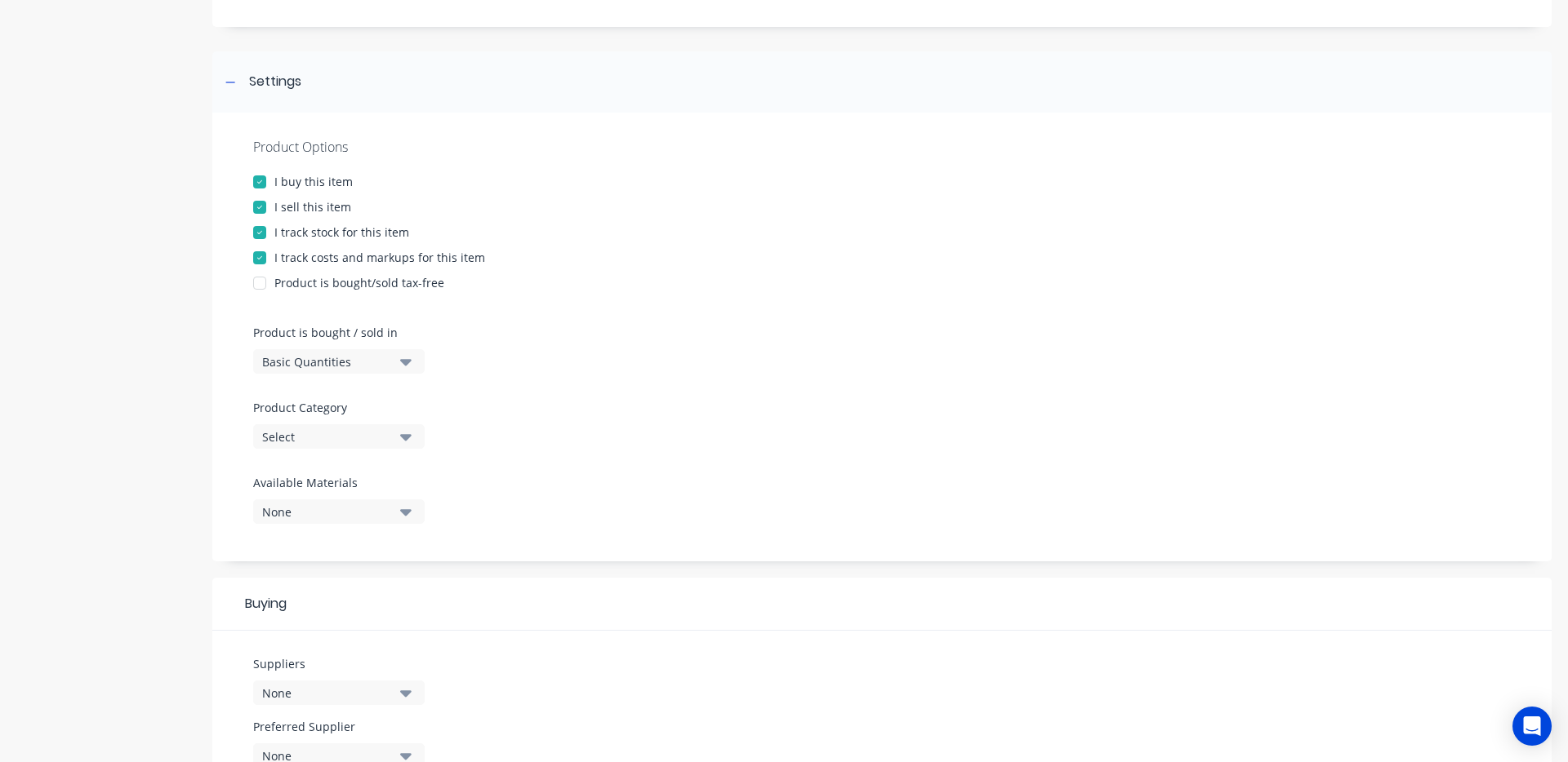
scroll to position [276, 0]
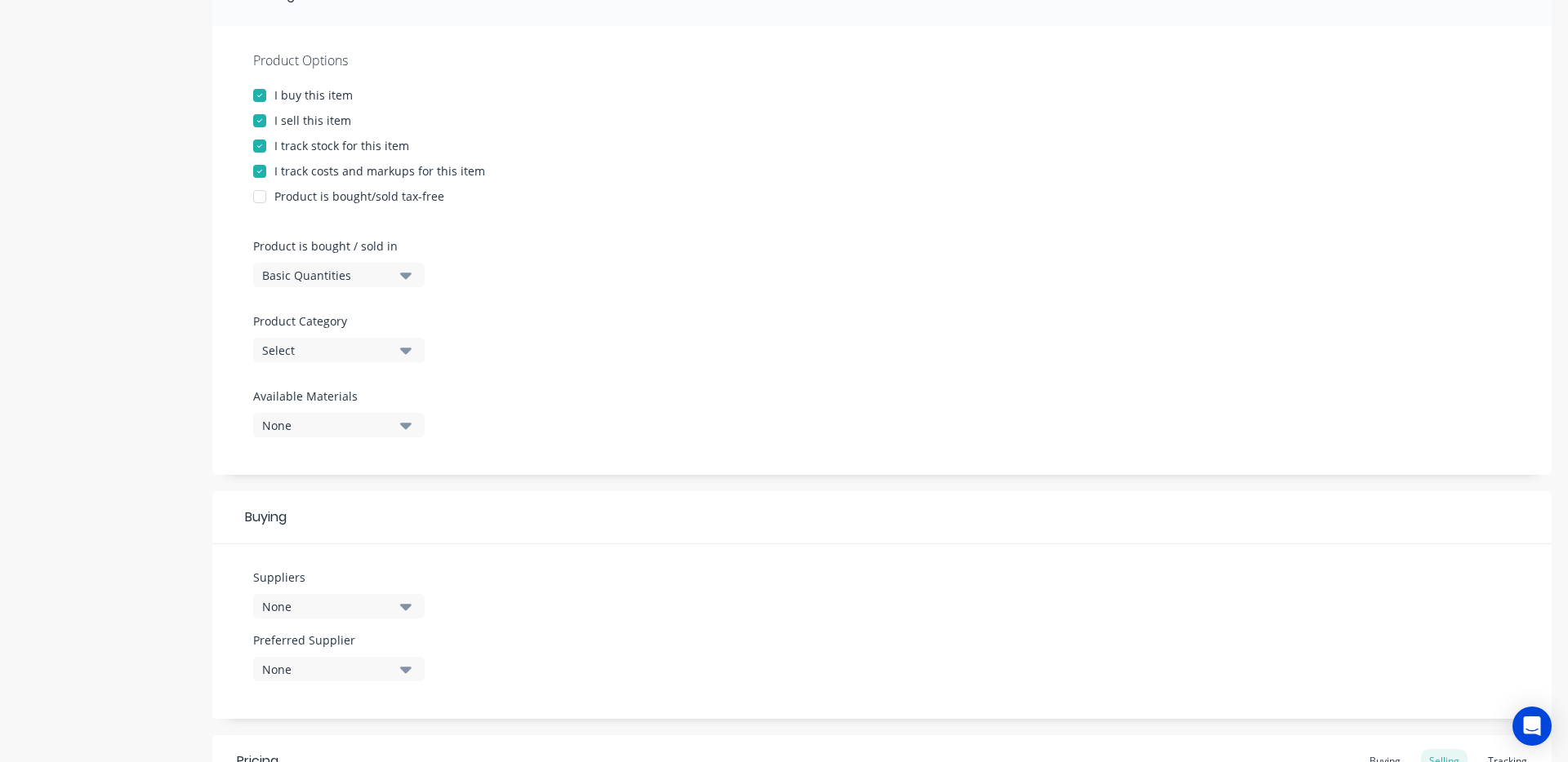
click at [401, 354] on icon "button" at bounding box center [405, 350] width 11 height 18
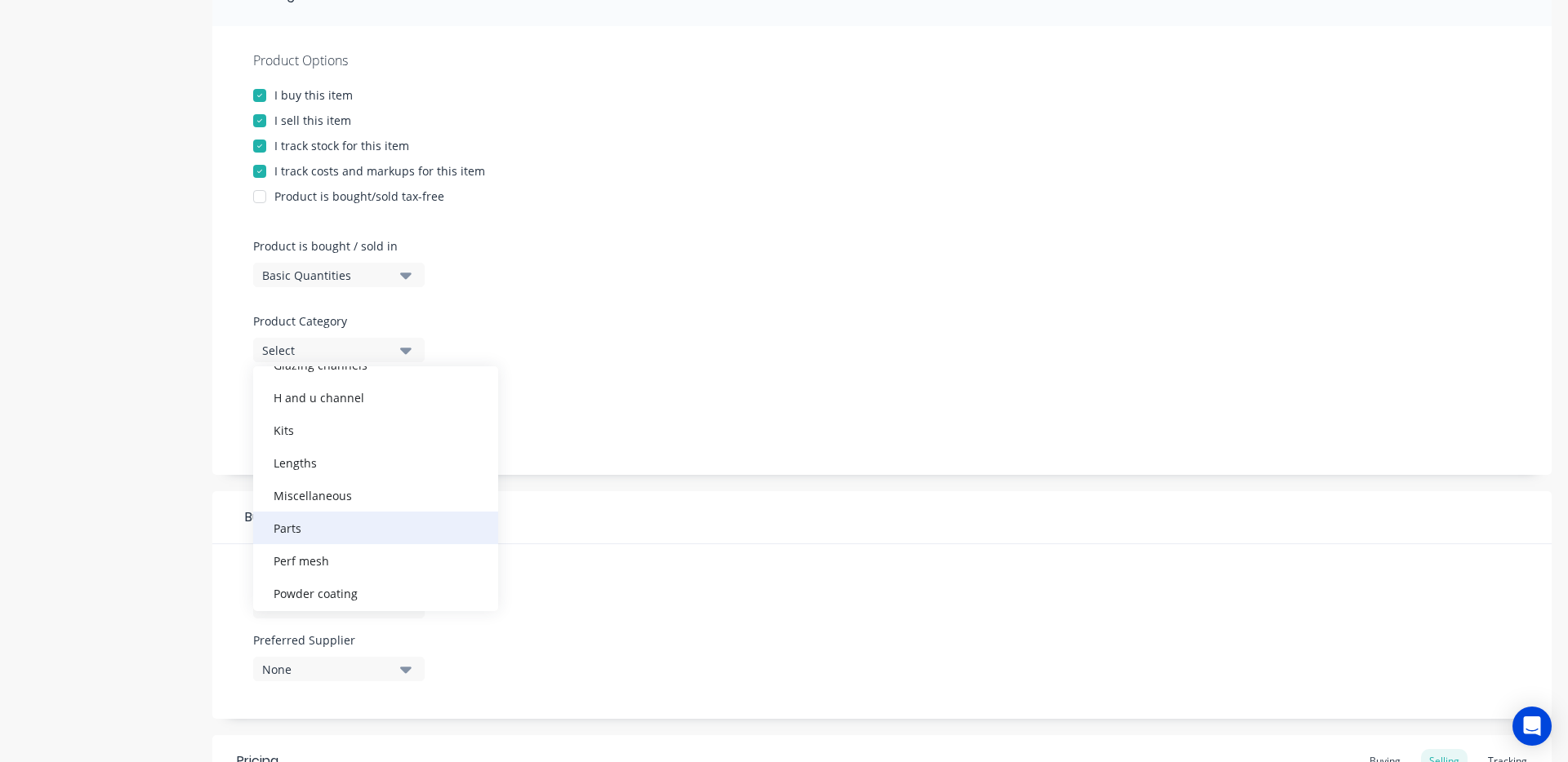
click at [391, 539] on div "Parts" at bounding box center [376, 527] width 245 height 32
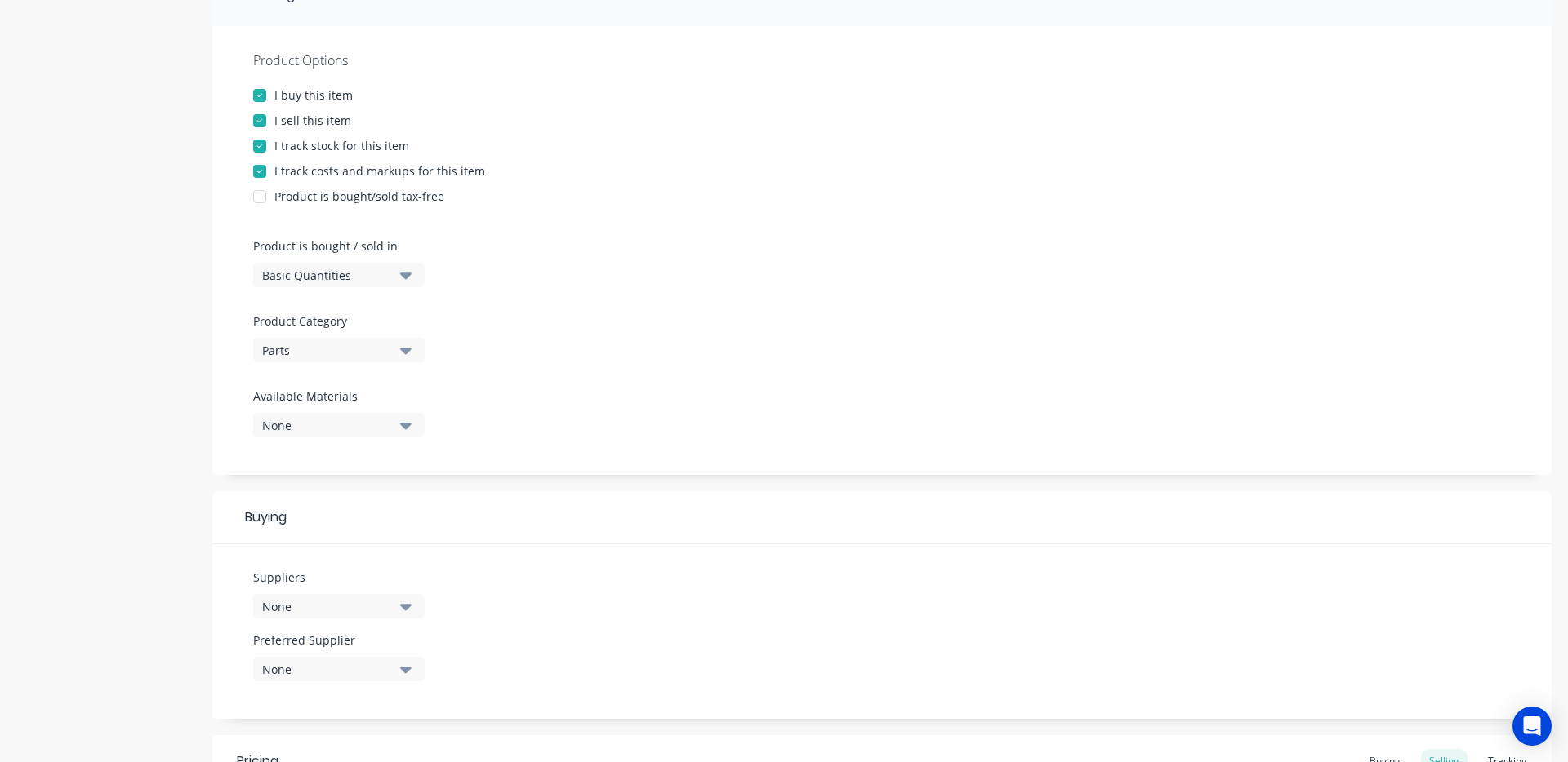
scroll to position [363, 0]
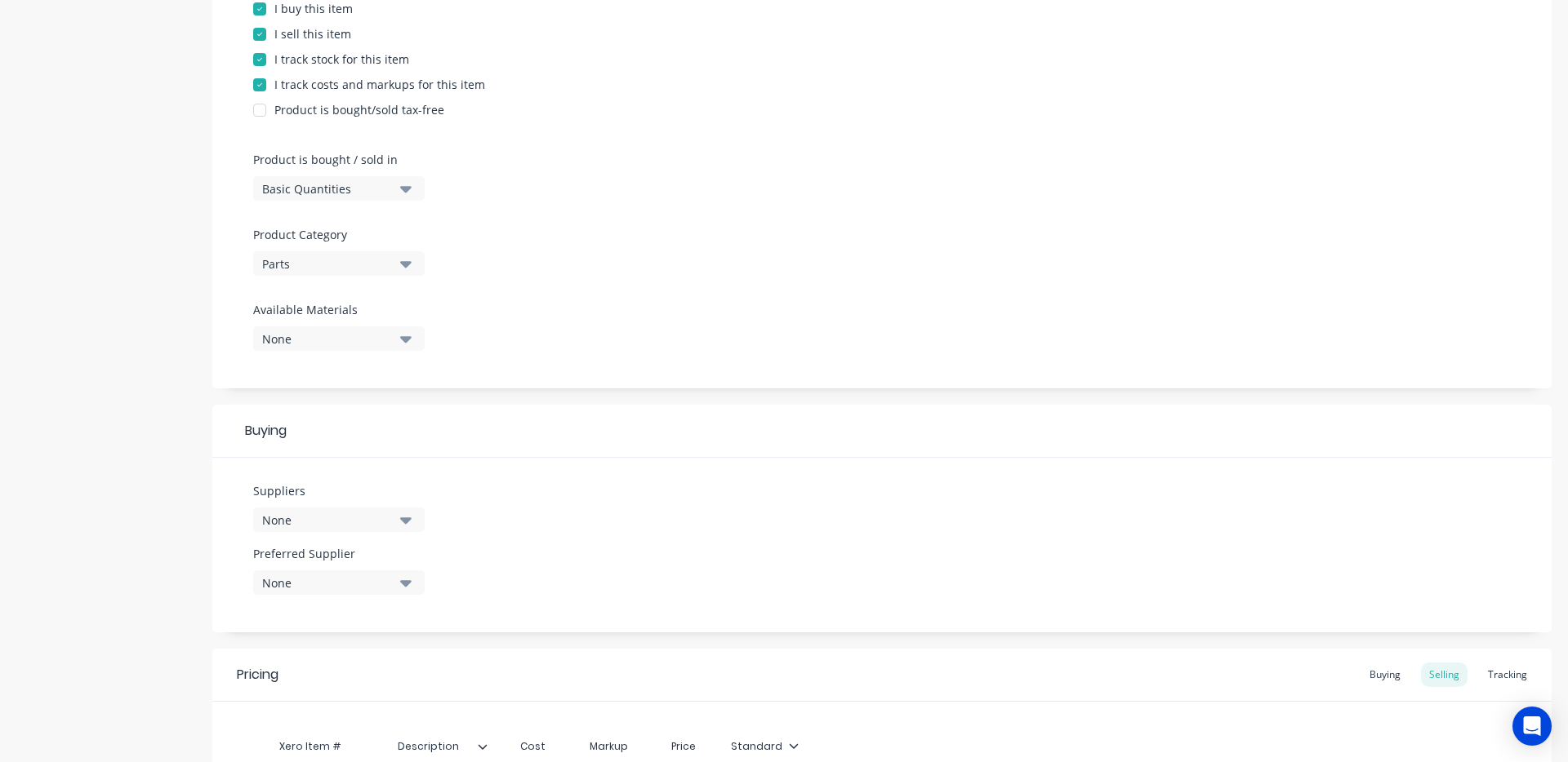
click at [347, 532] on button "None" at bounding box center [339, 520] width 171 height 24
click at [401, 302] on input "text" at bounding box center [387, 295] width 173 height 32
click at [386, 338] on div "Tigerlink" at bounding box center [384, 336] width 164 height 18
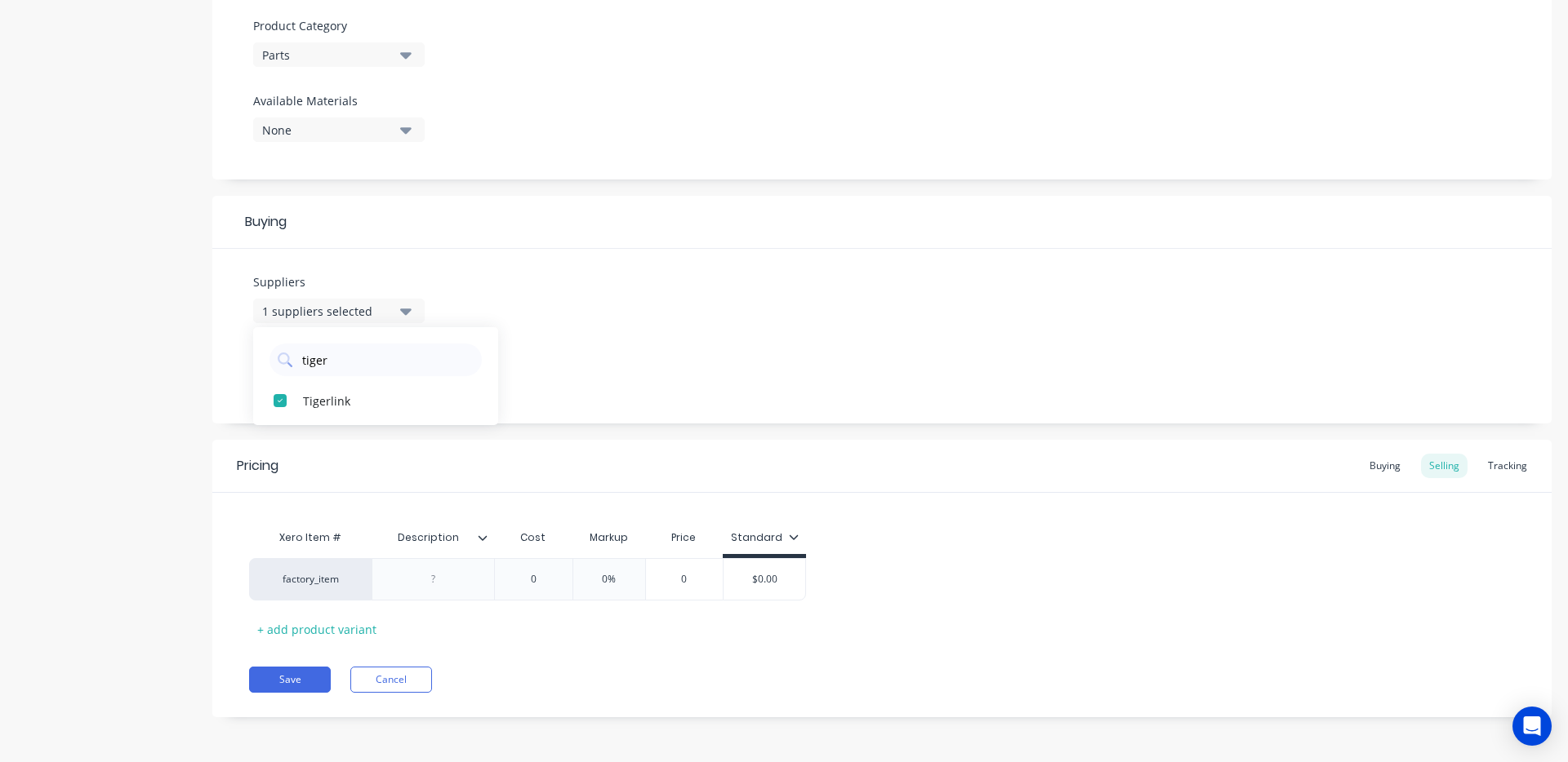
click at [644, 405] on div "Suppliers 1 suppliers selected tiger Tigerlink Preferred Supplier None" at bounding box center [881, 336] width 1339 height 175
click at [560, 583] on input "0" at bounding box center [533, 580] width 81 height 15
drag, startPoint x: 549, startPoint y: 584, endPoint x: 512, endPoint y: 584, distance: 37.0
click at [511, 584] on input "0" at bounding box center [533, 580] width 81 height 15
click at [614, 582] on input "0%" at bounding box center [609, 580] width 81 height 15
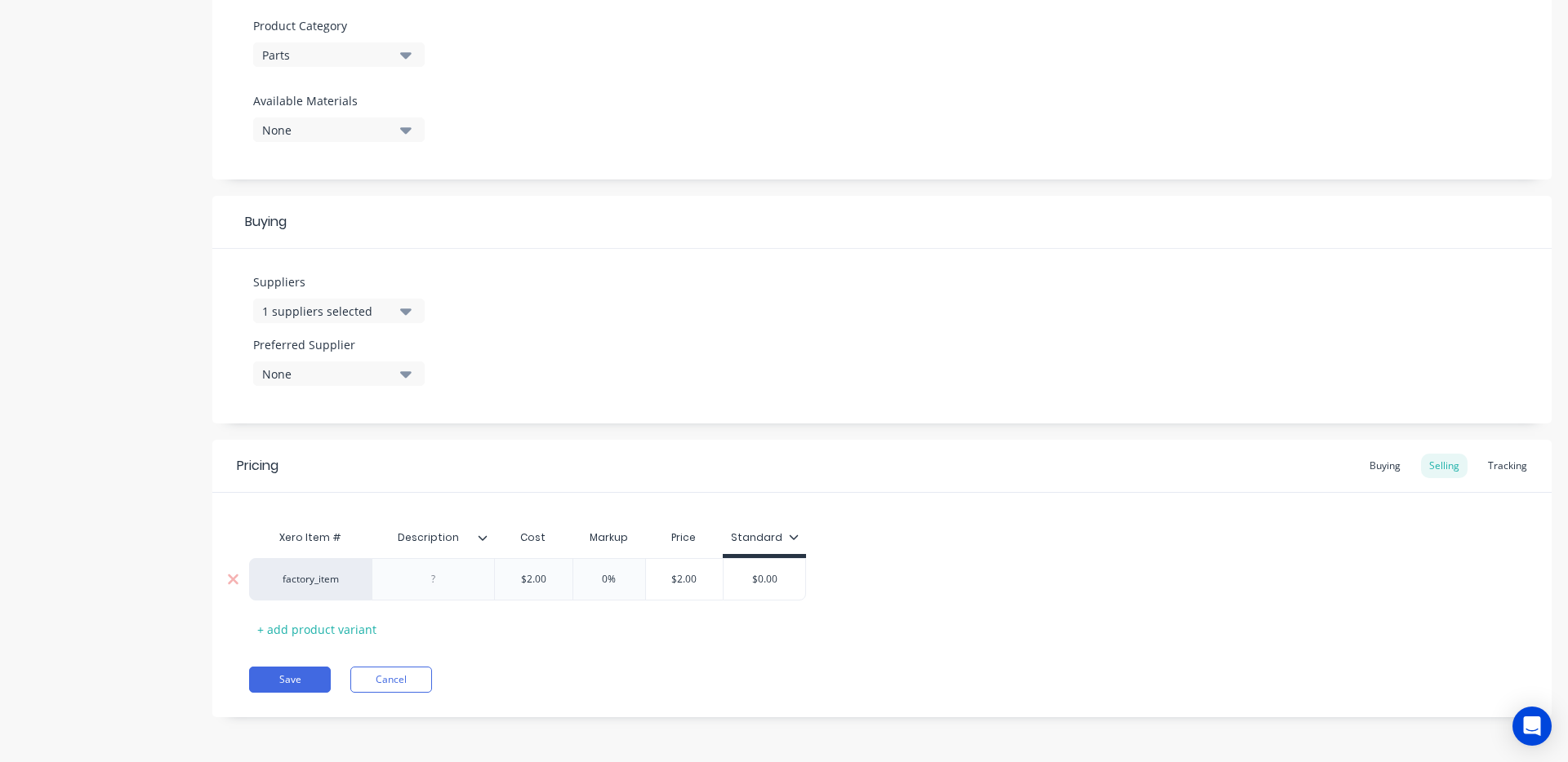
click at [609, 582] on input "0%" at bounding box center [609, 580] width 81 height 15
click at [919, 609] on div "Xero Item # Description Cost Markup Price Standard factory_item $2.00 2 15% 15%…" at bounding box center [882, 582] width 1266 height 121
click at [778, 578] on input "$0.00" at bounding box center [774, 580] width 81 height 15
click at [680, 584] on input "$2.30" at bounding box center [689, 580] width 88 height 15
click at [681, 584] on input "$2.30" at bounding box center [689, 580] width 88 height 15
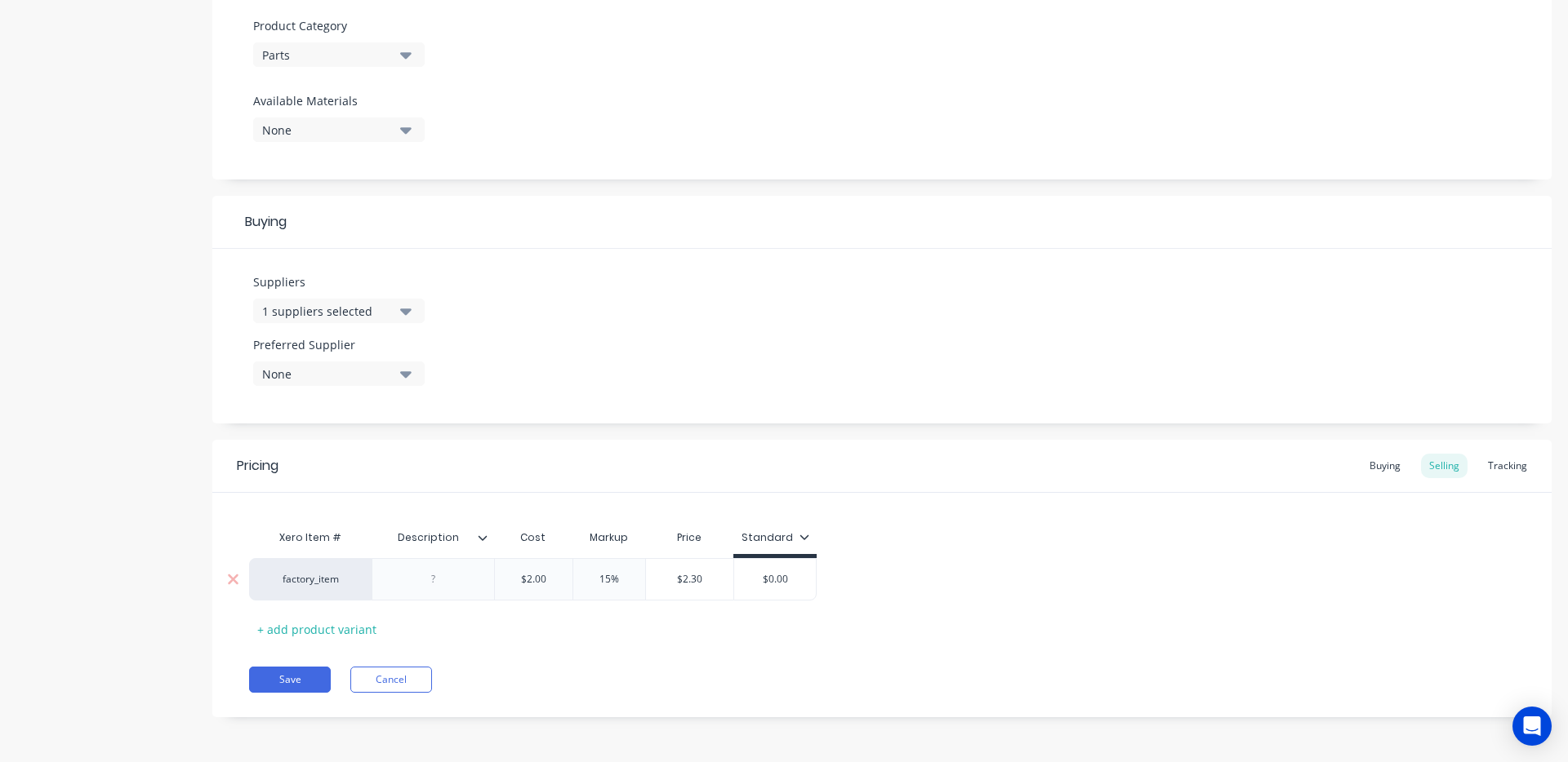
click at [774, 584] on input "$0.00" at bounding box center [774, 580] width 81 height 15
paste input "2.30"
drag, startPoint x: 821, startPoint y: 584, endPoint x: 747, endPoint y: 580, distance: 74.1
click at [747, 580] on div "factory_item $2.00 2 15% 15% $2.30 $2.30 $2.30 $02.30.00" at bounding box center [882, 580] width 1266 height 43
drag, startPoint x: 785, startPoint y: 581, endPoint x: 701, endPoint y: 573, distance: 84.4
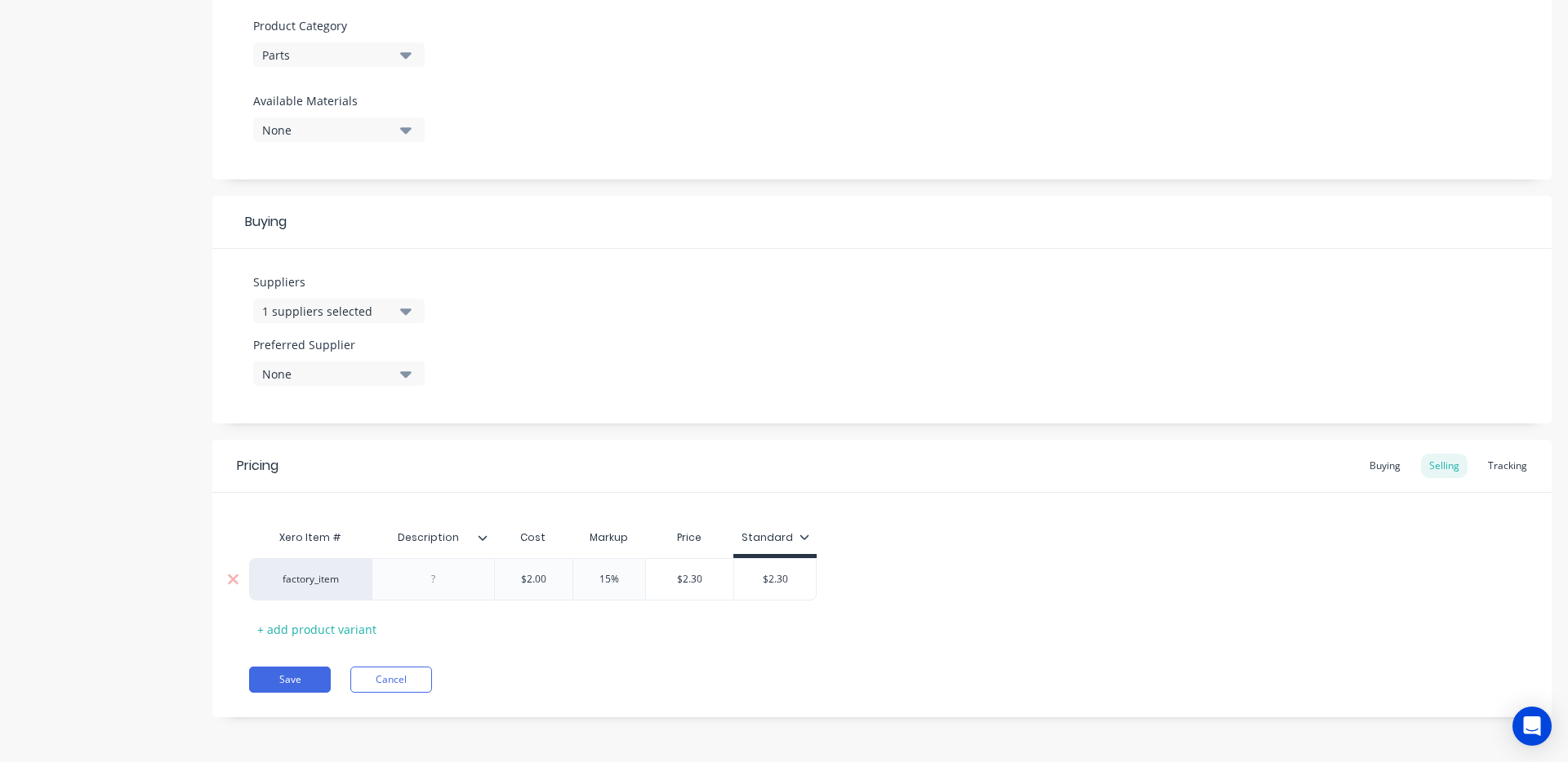
click at [701, 573] on div "factory_item $2.00 2 15% 15% $2.30 $2.30 $2.30 $2.30" at bounding box center [532, 580] width 567 height 43
paste input "text"
click at [1339, 468] on div "Pricing Buying Selling Tracking" at bounding box center [881, 466] width 1339 height 53
click at [1366, 465] on div "Buying" at bounding box center [1384, 466] width 47 height 24
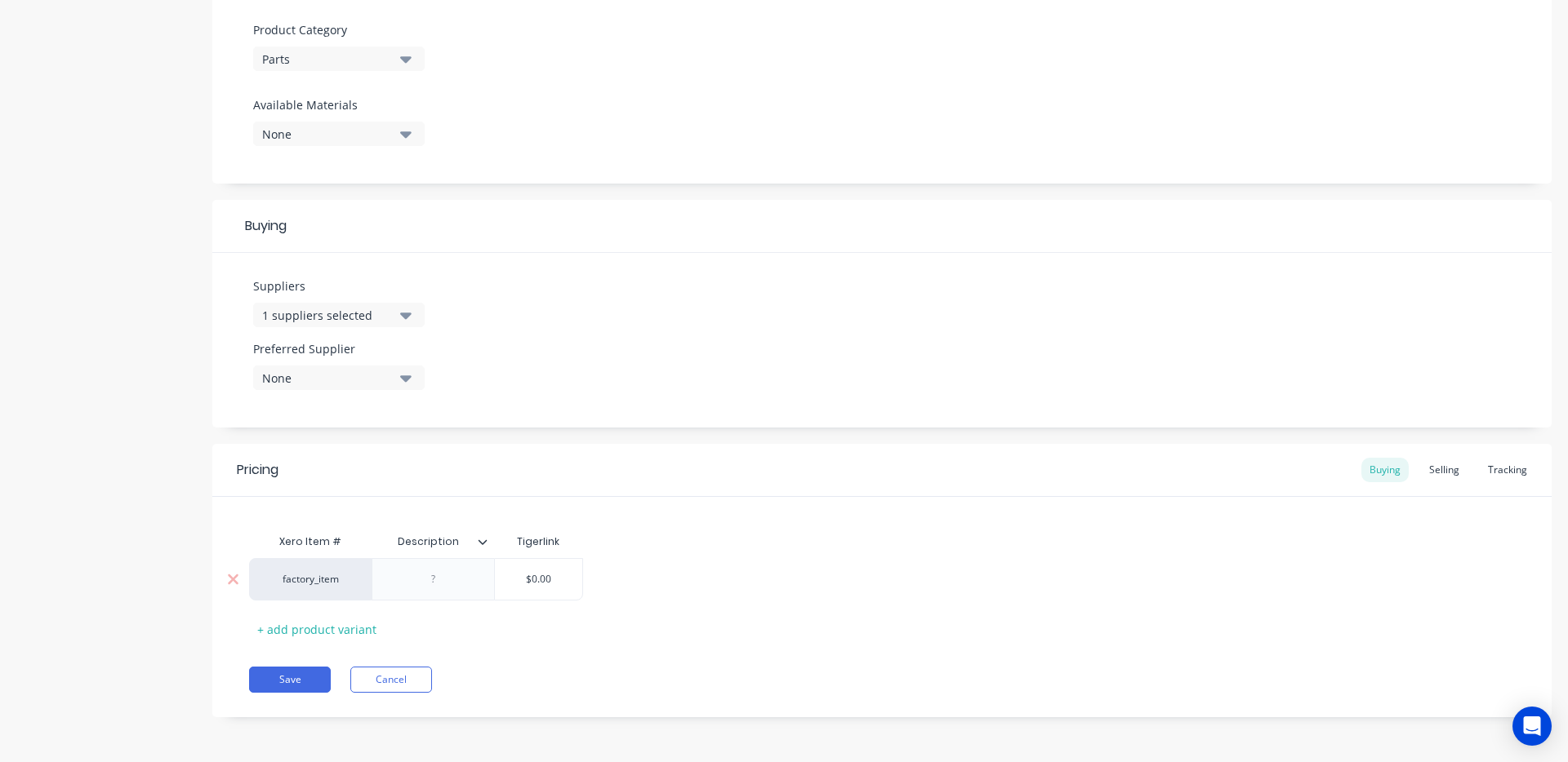
click at [550, 584] on input "$0.00" at bounding box center [538, 580] width 87 height 15
click at [1425, 471] on div "Selling" at bounding box center [1444, 470] width 46 height 24
click at [1388, 472] on div "Buying" at bounding box center [1384, 470] width 47 height 24
click at [563, 576] on input "$0.00" at bounding box center [538, 580] width 87 height 15
drag, startPoint x: 563, startPoint y: 576, endPoint x: 525, endPoint y: 576, distance: 38.0
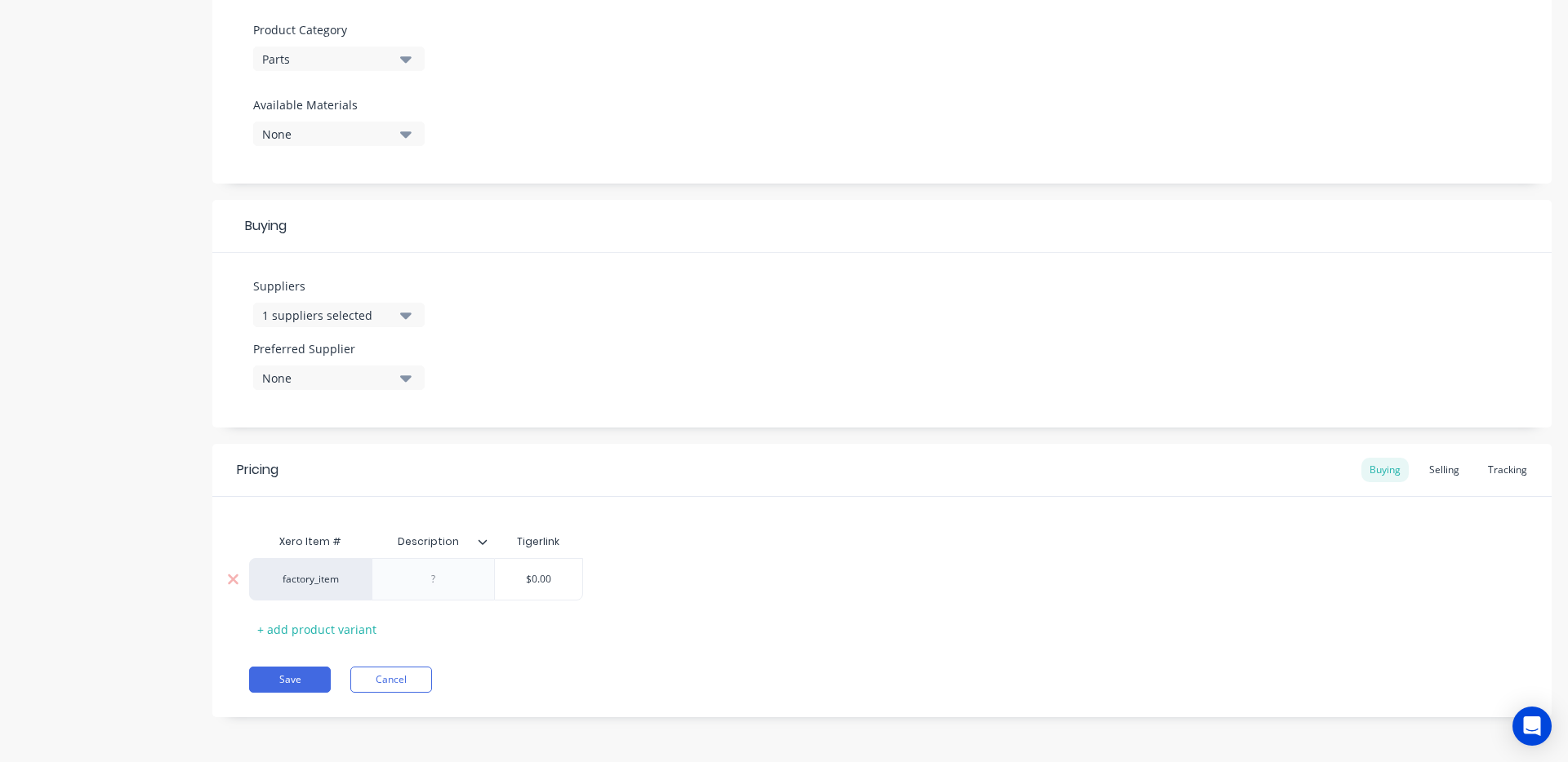
click at [525, 576] on input "$0.00" at bounding box center [538, 580] width 87 height 15
drag, startPoint x: 866, startPoint y: 667, endPoint x: 991, endPoint y: 640, distance: 127.9
click at [866, 667] on div "Save Cancel" at bounding box center [900, 680] width 1303 height 26
click at [1429, 473] on div "Selling" at bounding box center [1444, 470] width 46 height 24
click at [1479, 464] on div "Tracking" at bounding box center [1507, 470] width 56 height 24
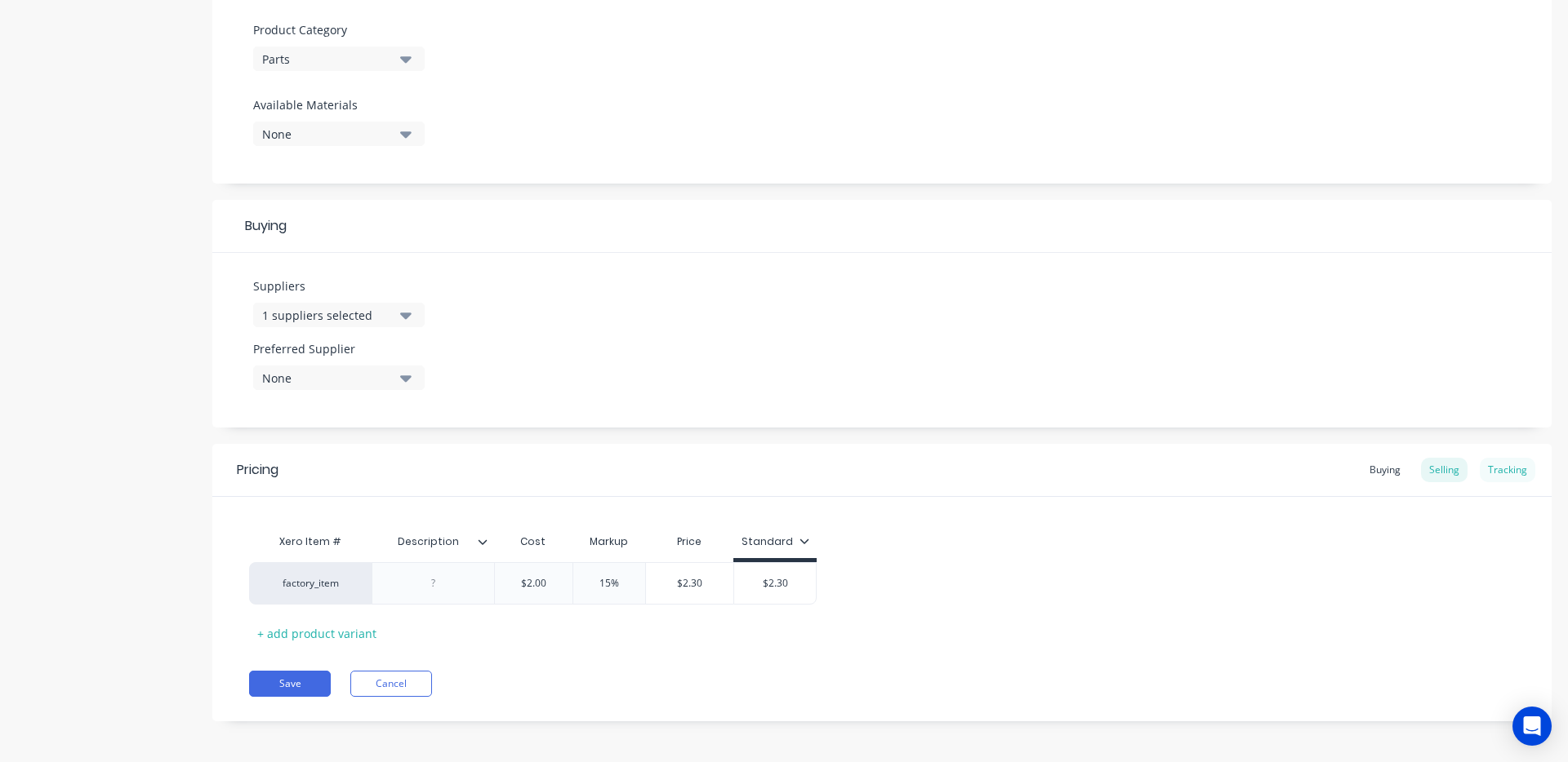
scroll to position [525, 0]
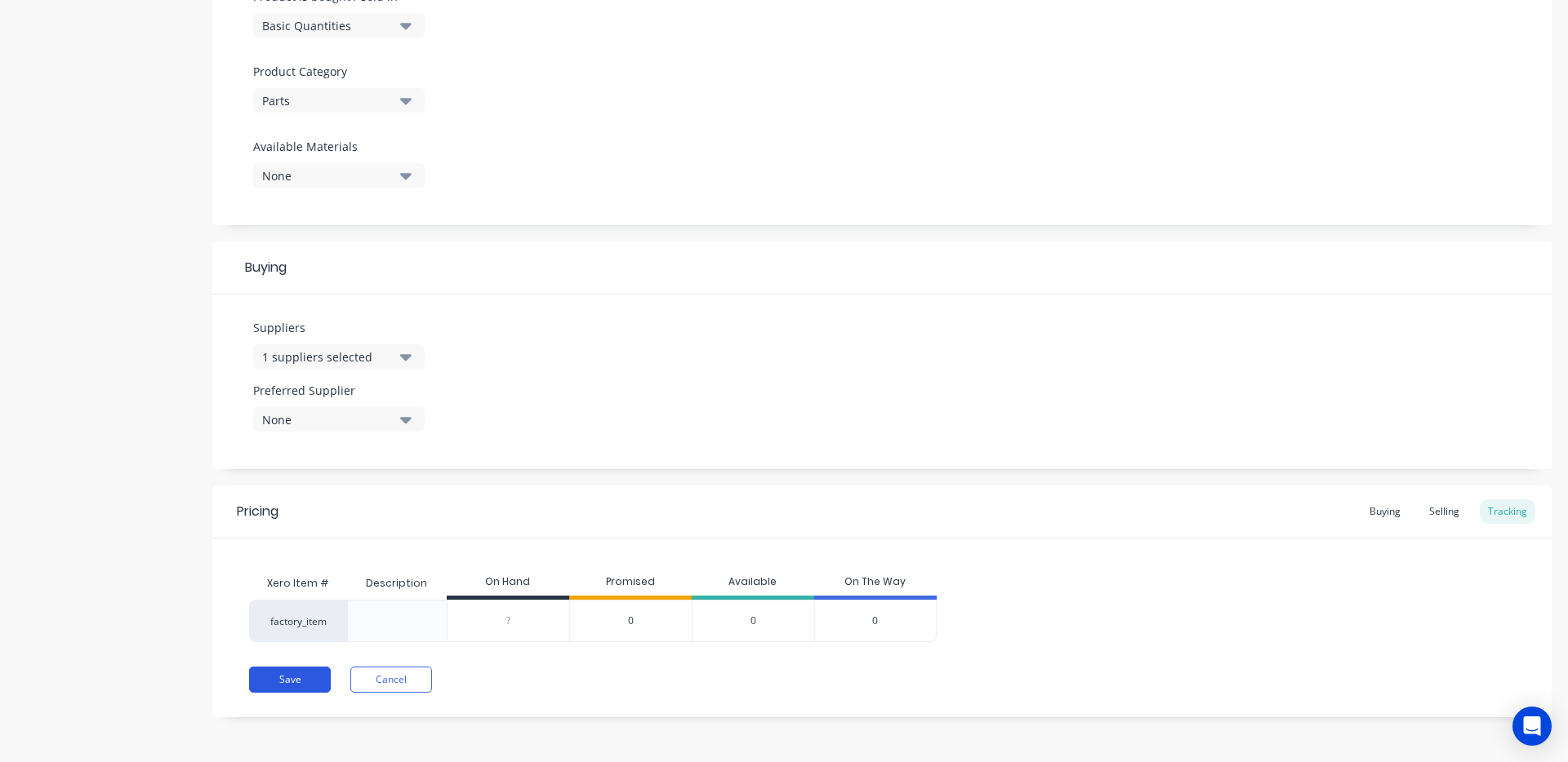
click at [265, 675] on button "Save" at bounding box center [290, 680] width 81 height 26
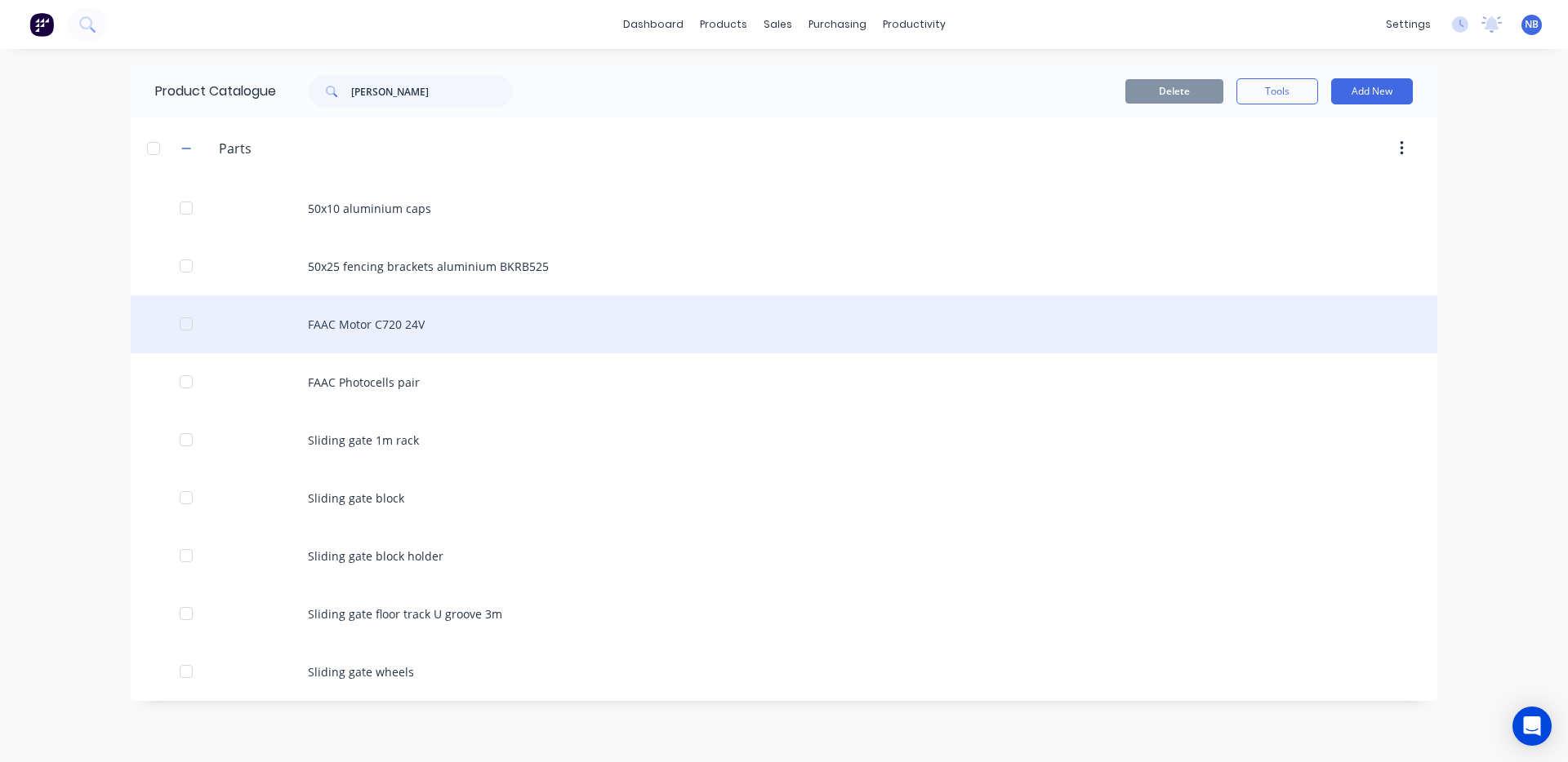
click at [461, 323] on div "FAAC Motor C720 24V" at bounding box center [784, 325] width 1306 height 58
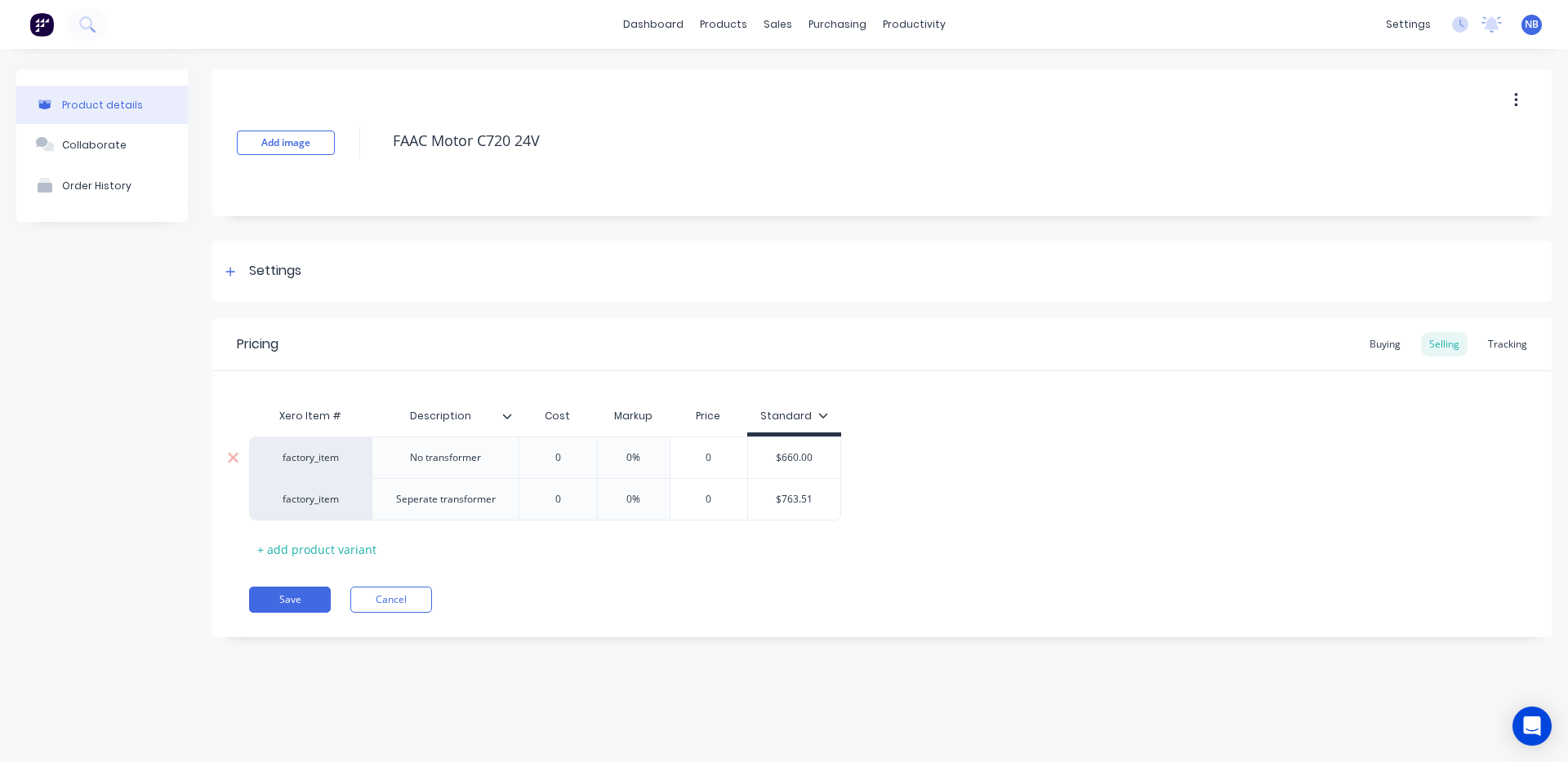
click at [567, 457] on input "0" at bounding box center [558, 458] width 81 height 15
click at [811, 456] on input "$660.00" at bounding box center [794, 458] width 93 height 15
click at [567, 455] on input "0" at bounding box center [558, 458] width 81 height 15
drag, startPoint x: 566, startPoint y: 456, endPoint x: 542, endPoint y: 459, distance: 24.2
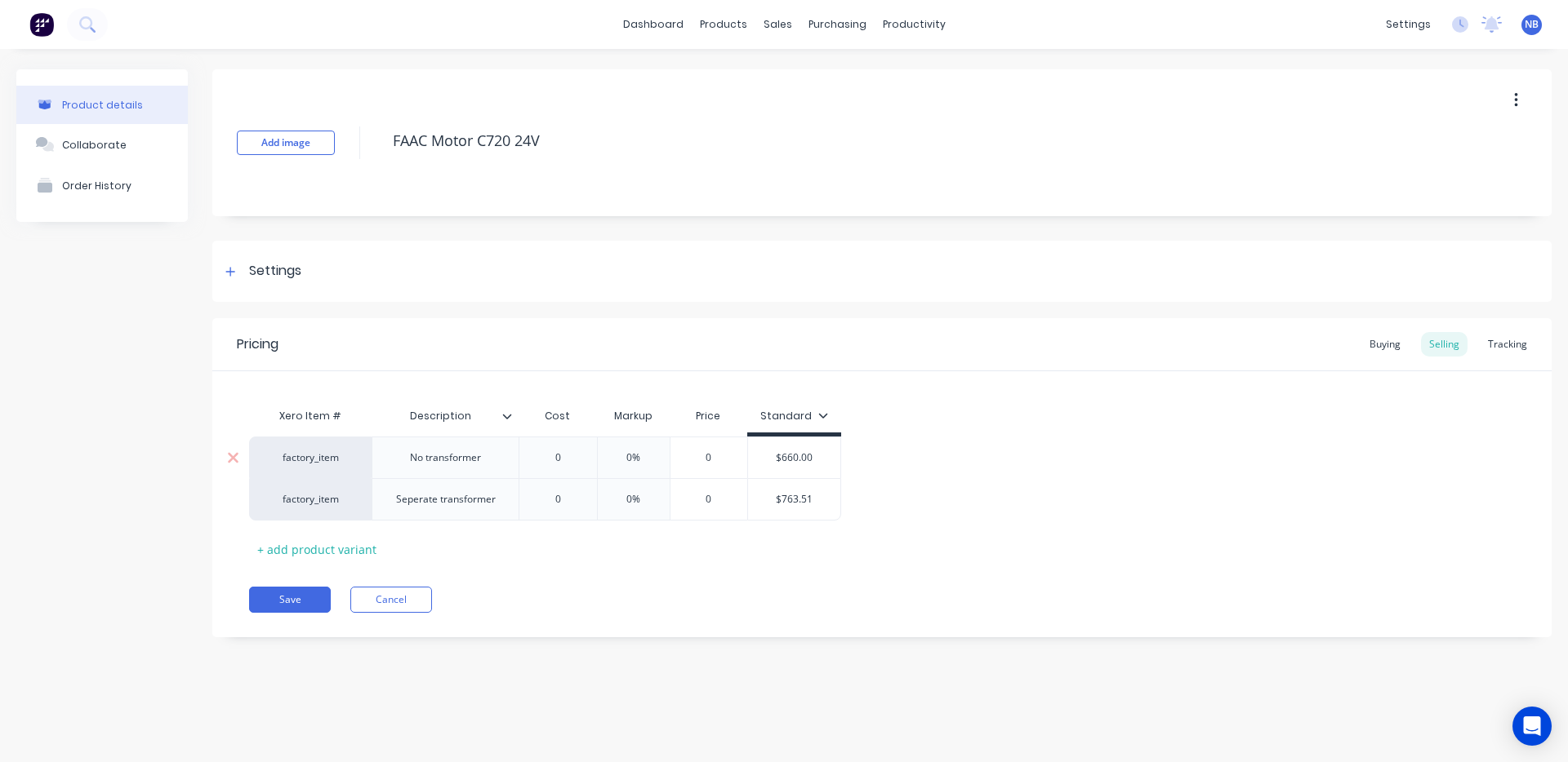
click at [541, 458] on input "0" at bounding box center [558, 458] width 81 height 15
click at [649, 460] on input "0%" at bounding box center [644, 458] width 81 height 15
click at [644, 458] on input "0%" at bounding box center [644, 458] width 81 height 15
click at [809, 457] on input "$660.00" at bounding box center [815, 458] width 93 height 15
click at [731, 456] on input "$759.00" at bounding box center [724, 458] width 88 height 15
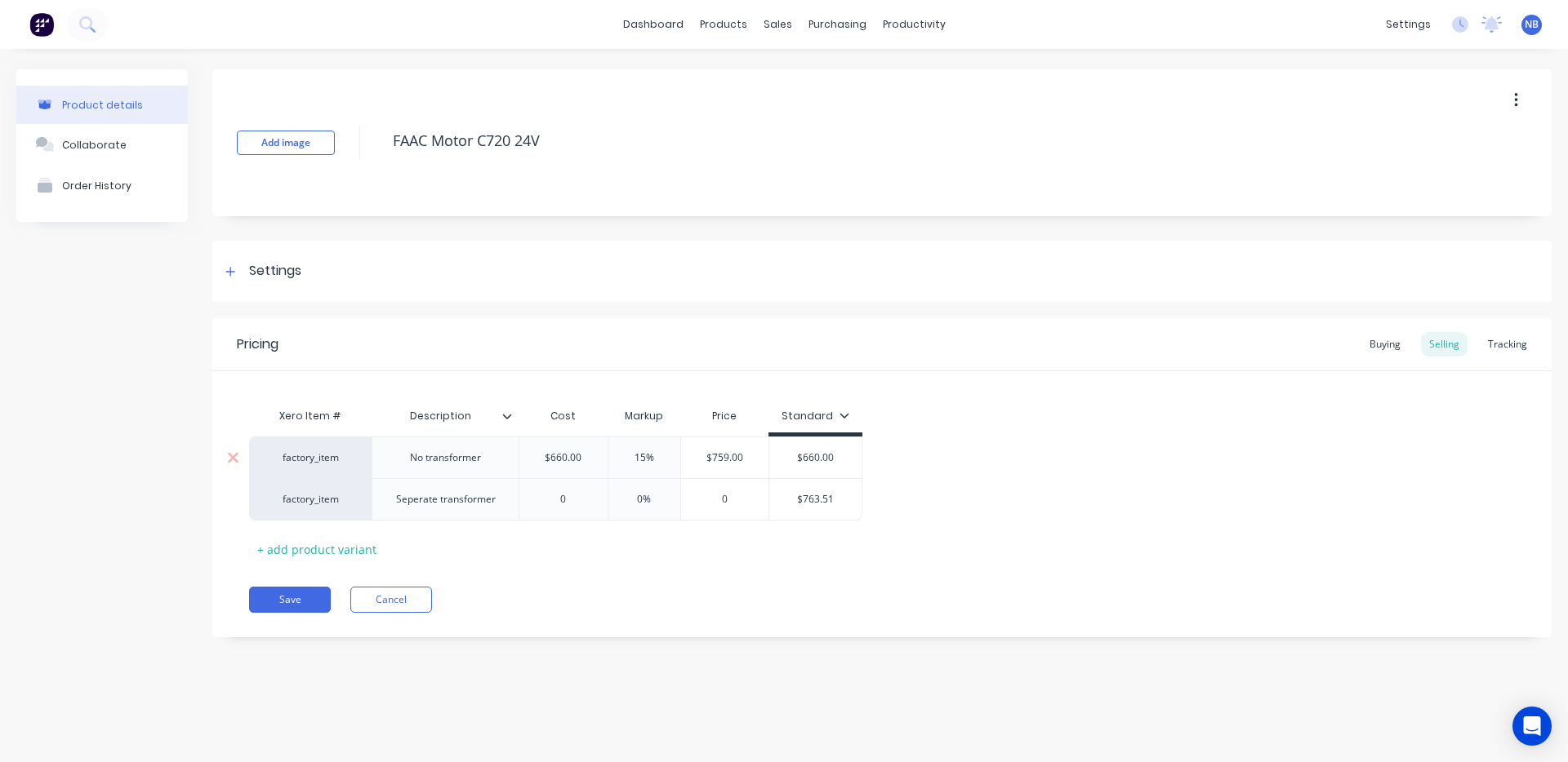
click at [731, 456] on input "$759.00" at bounding box center [724, 458] width 88 height 15
click at [821, 459] on input "$660.00" at bounding box center [815, 458] width 93 height 15
paste input "759.00"
paste input "759."
click at [645, 459] on input "15%" at bounding box center [644, 458] width 81 height 15
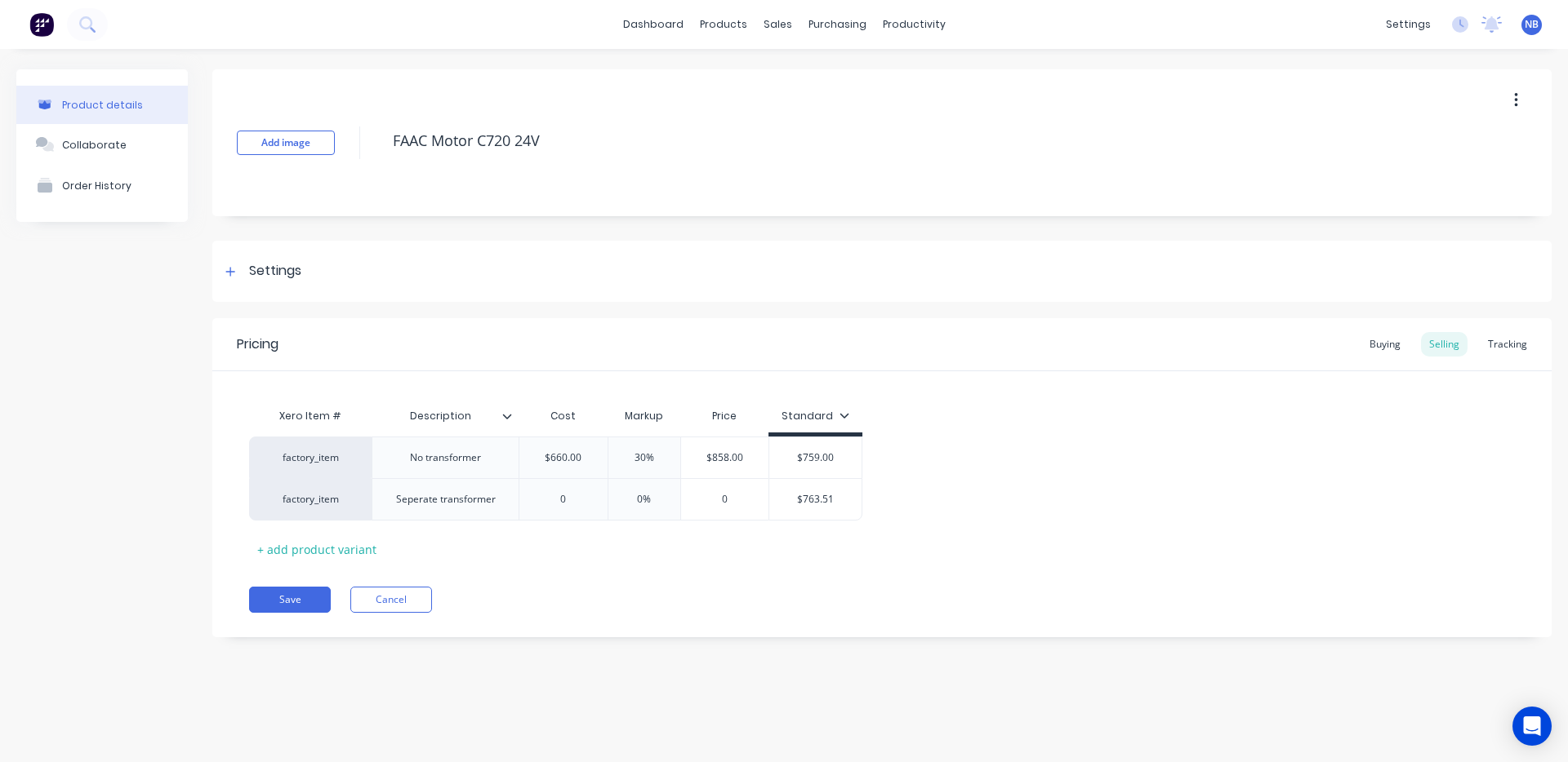
click at [976, 589] on div "Save Cancel" at bounding box center [900, 600] width 1303 height 26
click at [816, 502] on input "$763.51" at bounding box center [815, 499] width 93 height 15
click at [556, 487] on div "0" at bounding box center [562, 499] width 88 height 41
click at [570, 498] on input "0" at bounding box center [562, 499] width 88 height 15
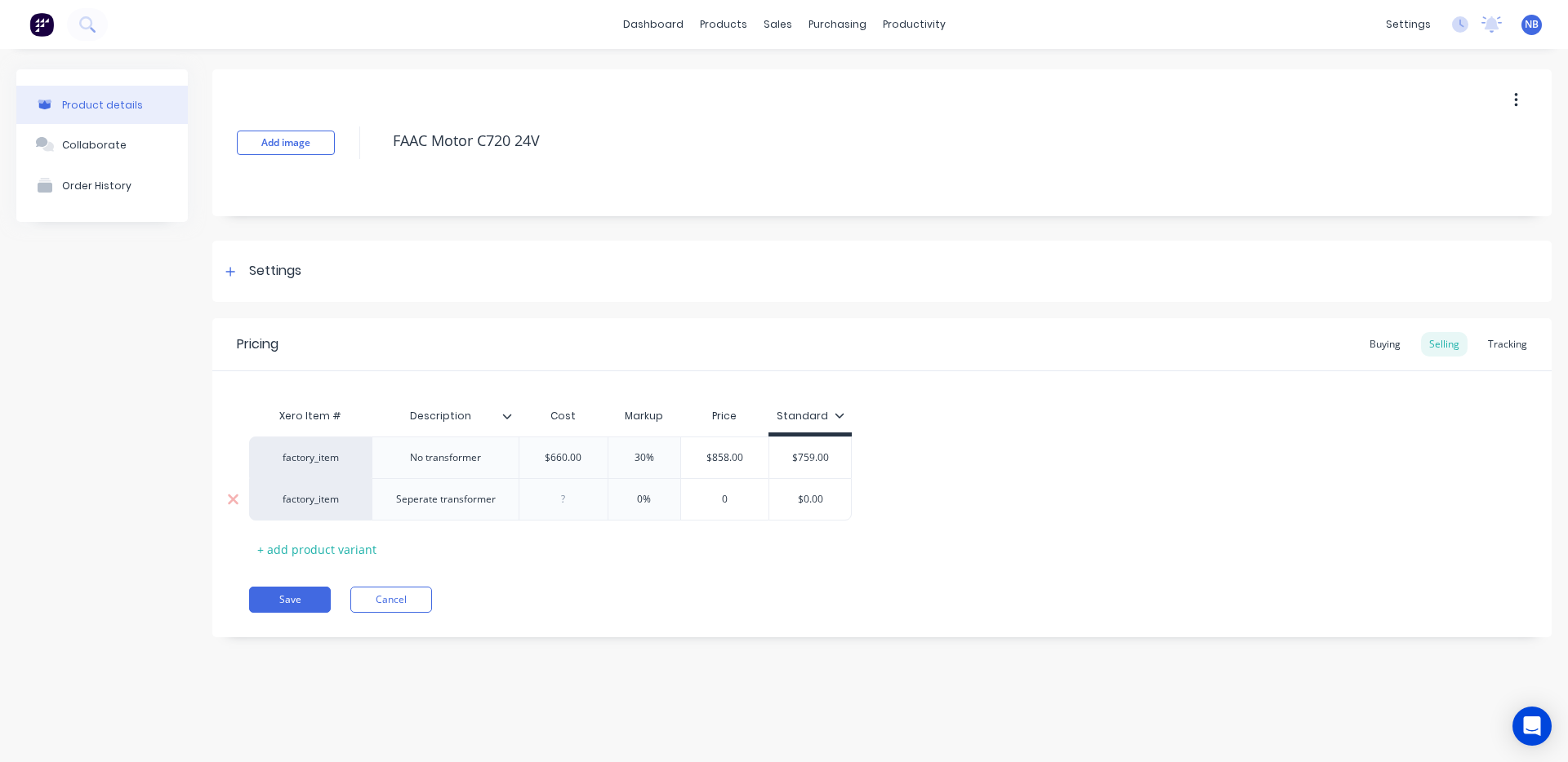
paste input "763.51"
click at [666, 504] on input "0%" at bounding box center [660, 499] width 81 height 15
click at [661, 503] on input "0%" at bounding box center [660, 499] width 81 height 15
click at [779, 500] on input "$992.563" at bounding box center [751, 499] width 109 height 15
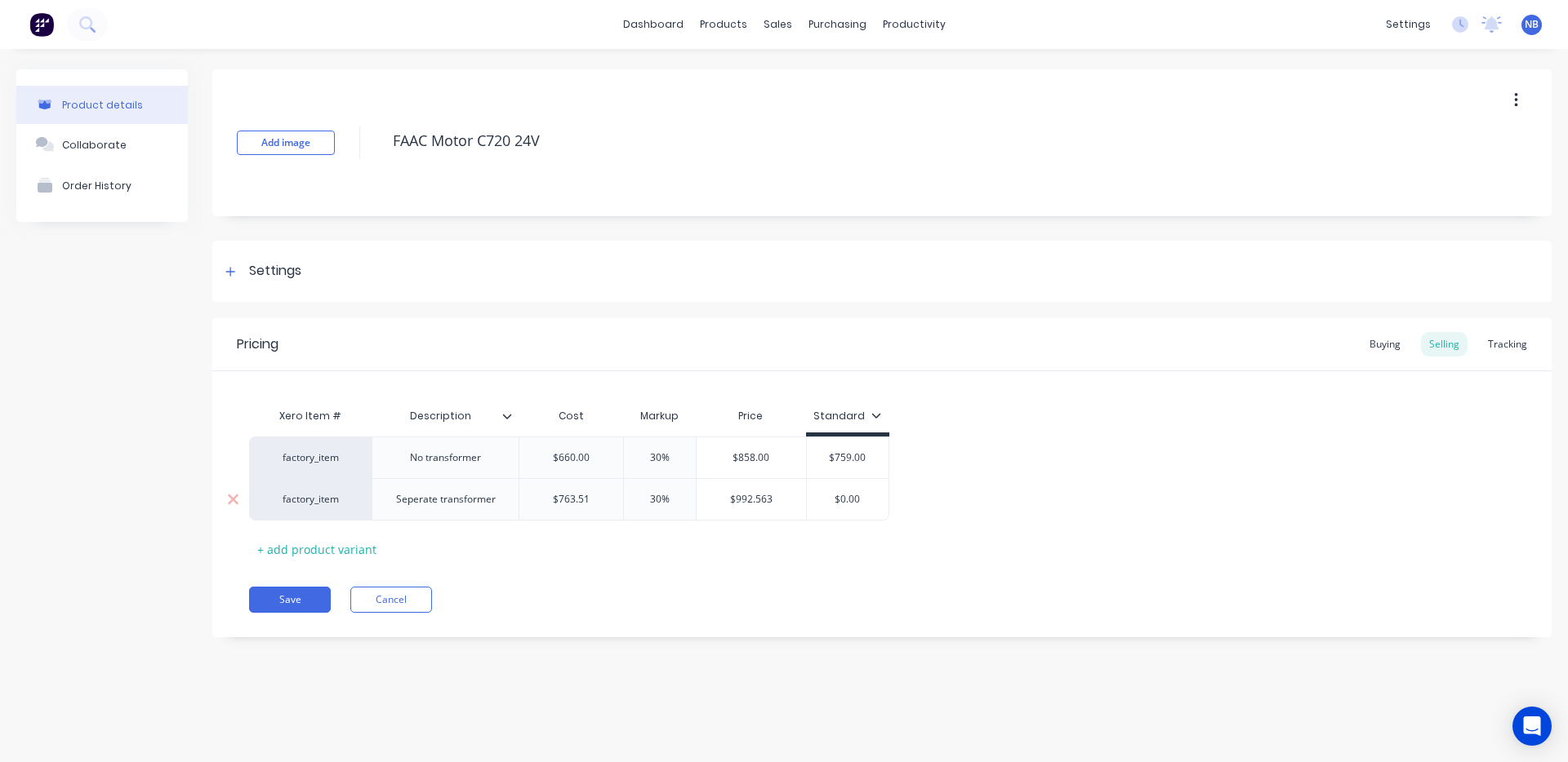
click at [844, 498] on input "$0.00" at bounding box center [847, 499] width 81 height 15
click at [845, 498] on input "$0.00" at bounding box center [847, 499] width 81 height 15
click at [852, 500] on input "$0.00" at bounding box center [847, 499] width 81 height 15
drag, startPoint x: 868, startPoint y: 498, endPoint x: 838, endPoint y: 499, distance: 30.0
click at [838, 498] on input "$0.00" at bounding box center [847, 499] width 81 height 15
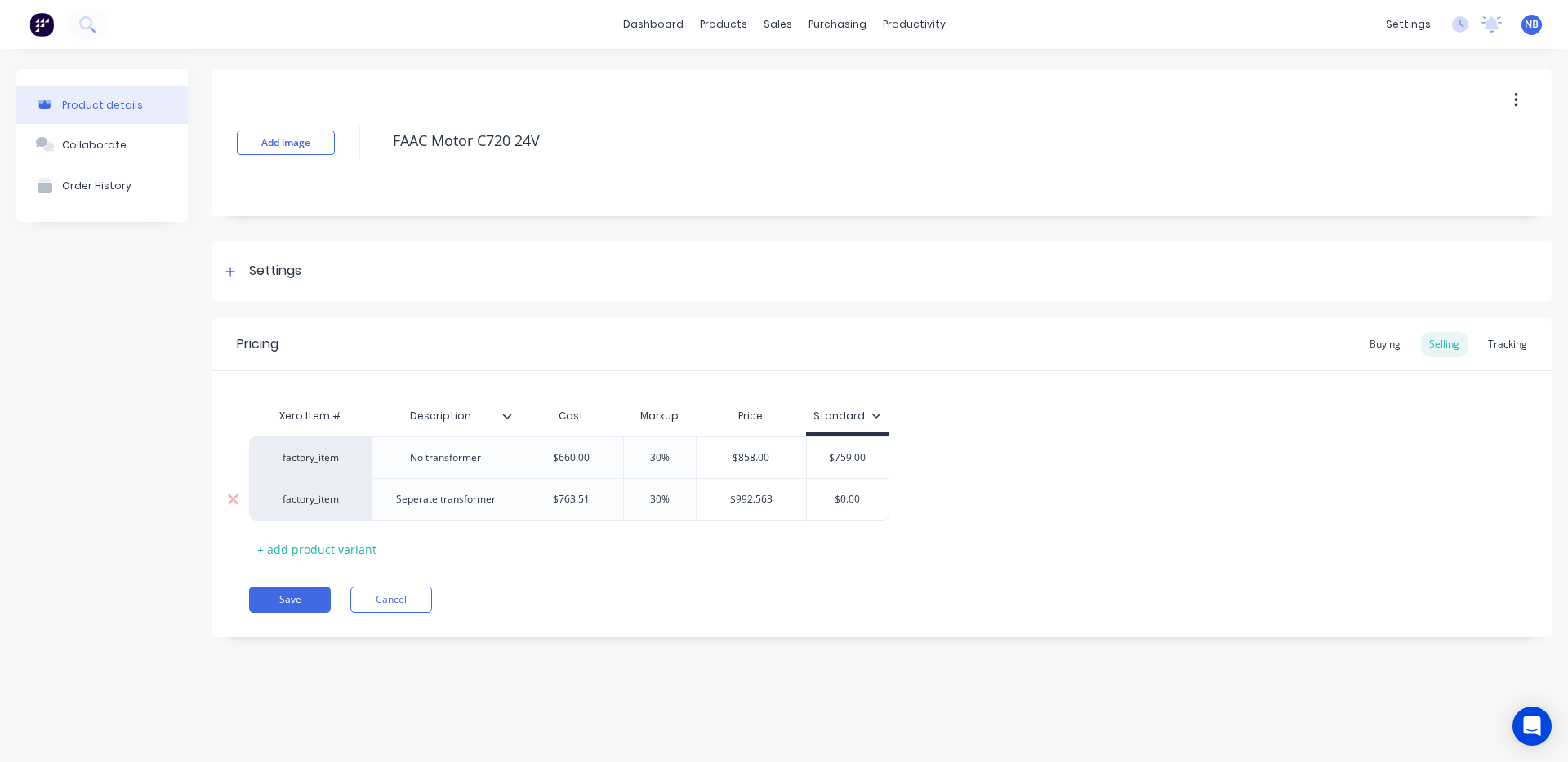
paste input "992.563"
click at [830, 553] on div "Xero Item # Description Cost Markup Price Standard factory_item No transformer …" at bounding box center [882, 481] width 1266 height 163
click at [268, 595] on button "Save" at bounding box center [290, 600] width 81 height 26
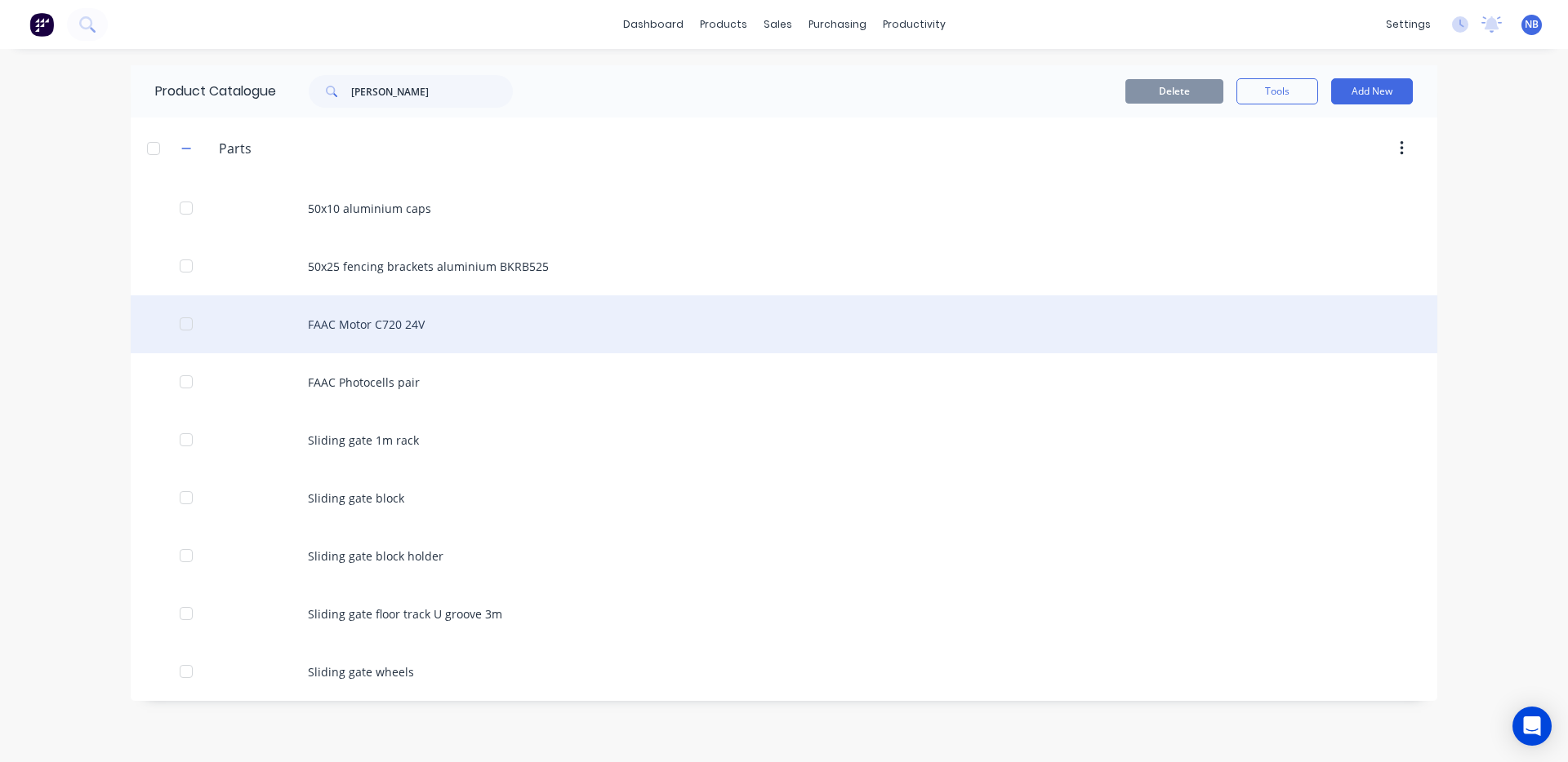
click at [387, 326] on div "FAAC Motor C720 24V" at bounding box center [784, 325] width 1306 height 58
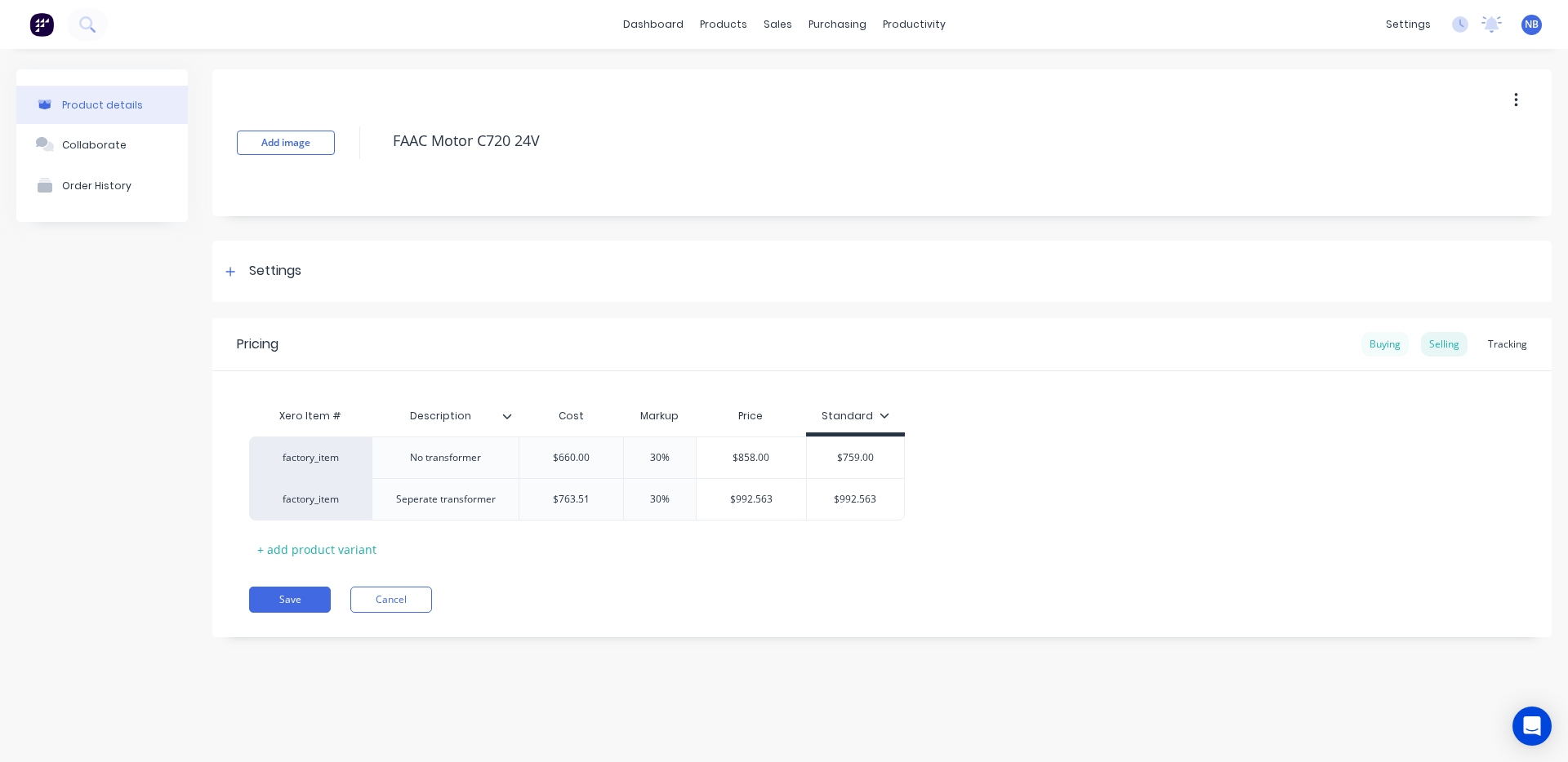
click at [1389, 341] on div "Buying" at bounding box center [1384, 344] width 47 height 24
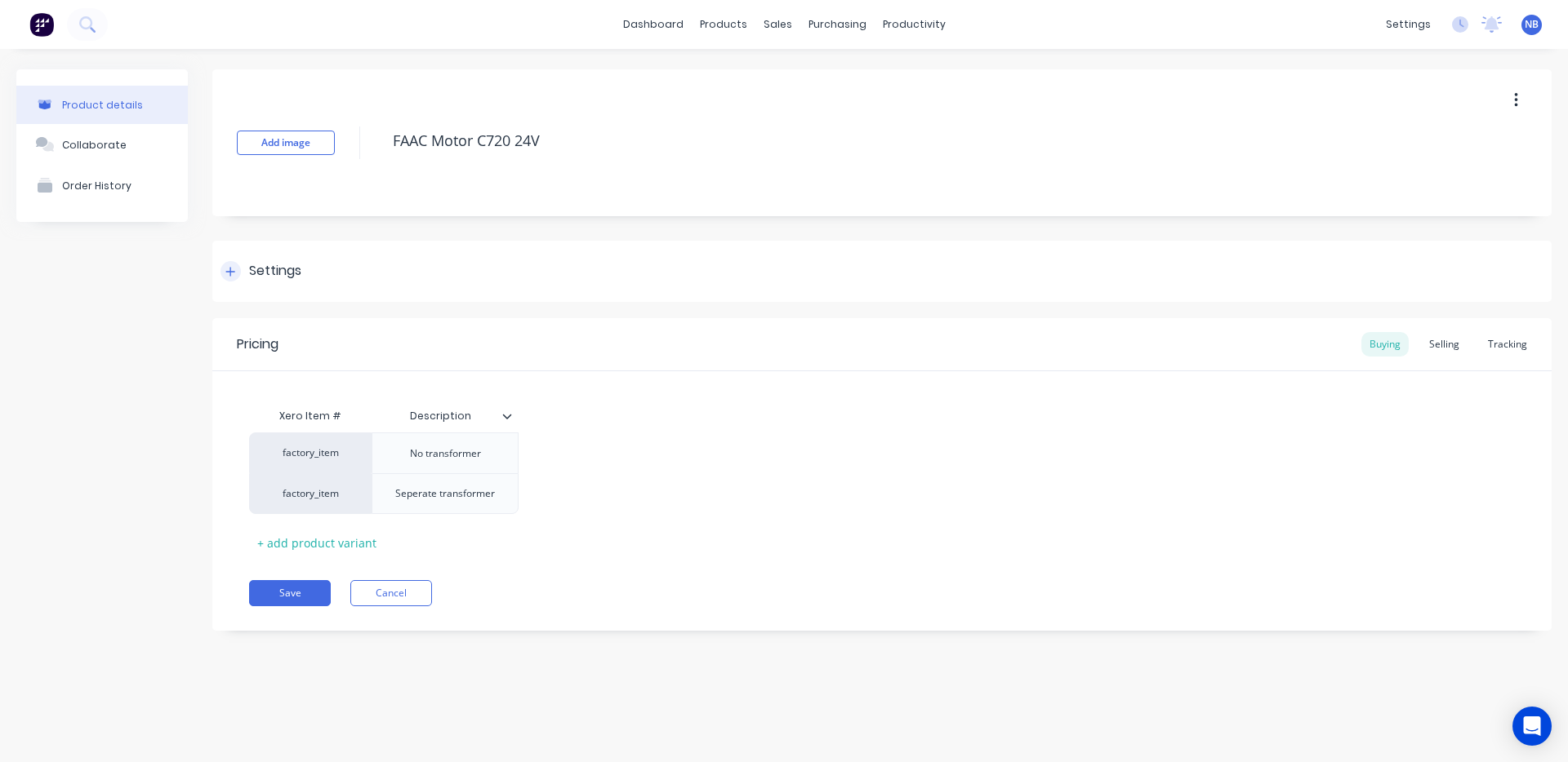
click at [249, 268] on div "Settings" at bounding box center [275, 271] width 52 height 20
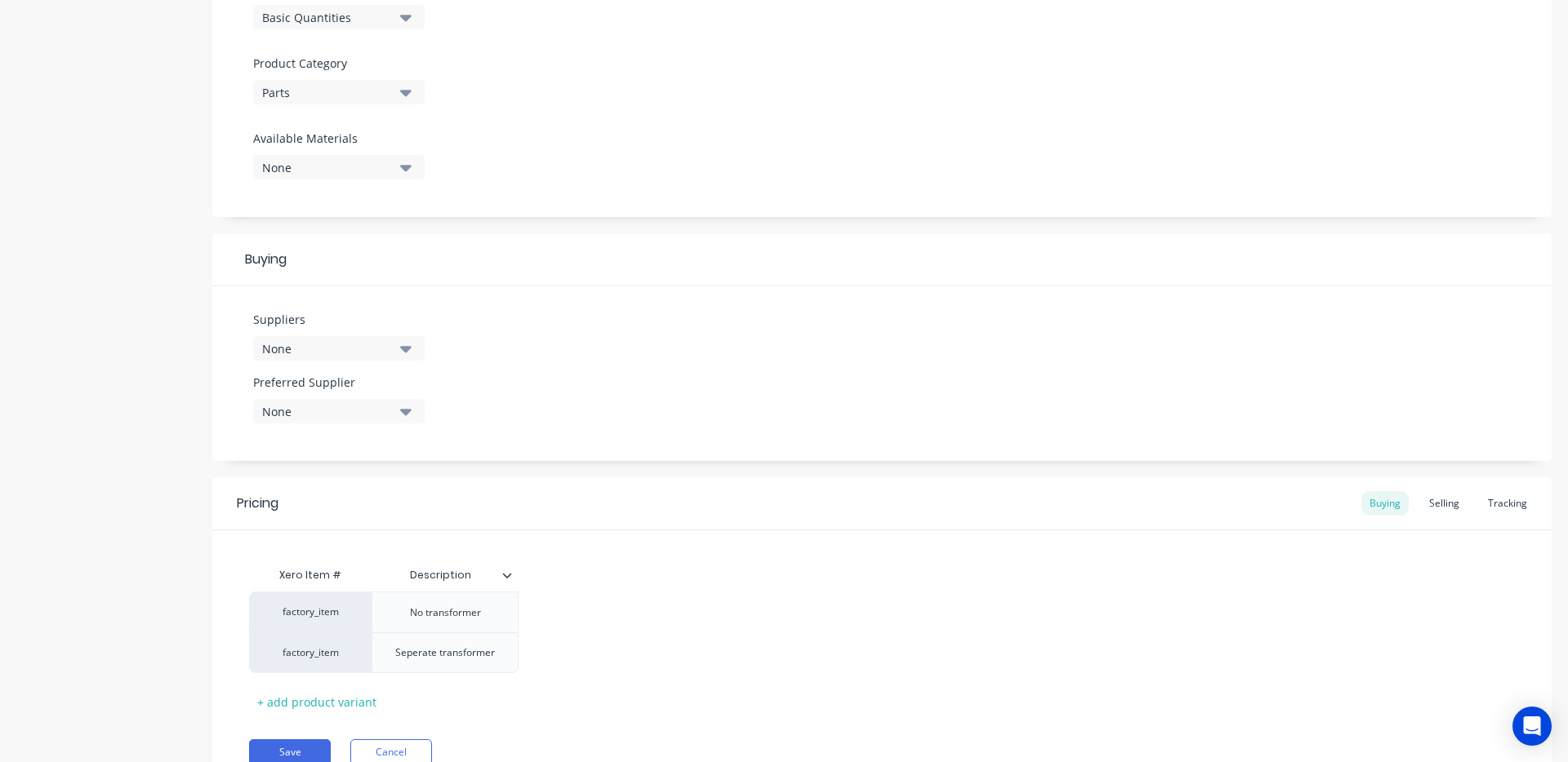
scroll to position [547, 0]
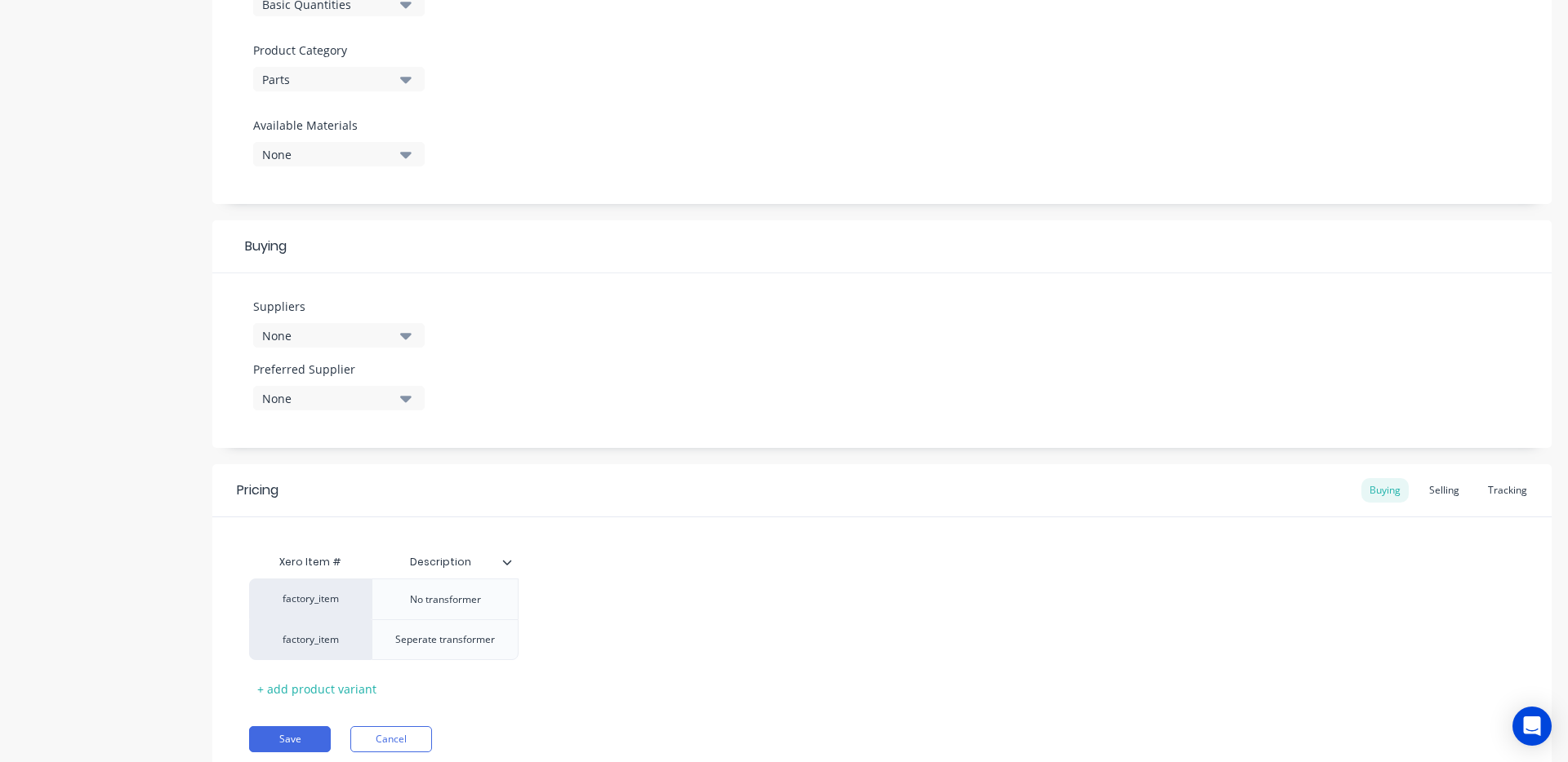
click at [357, 322] on div "Suppliers None" at bounding box center [339, 323] width 171 height 50
click at [365, 329] on div "None" at bounding box center [327, 336] width 130 height 18
click at [356, 388] on input "text" at bounding box center [387, 384] width 173 height 32
drag, startPoint x: 383, startPoint y: 390, endPoint x: 178, endPoint y: 351, distance: 208.7
click at [178, 351] on div "Product details Collaborate Order History Add image FAAC Motor C720 24V Setting…" at bounding box center [784, 162] width 1535 height 1279
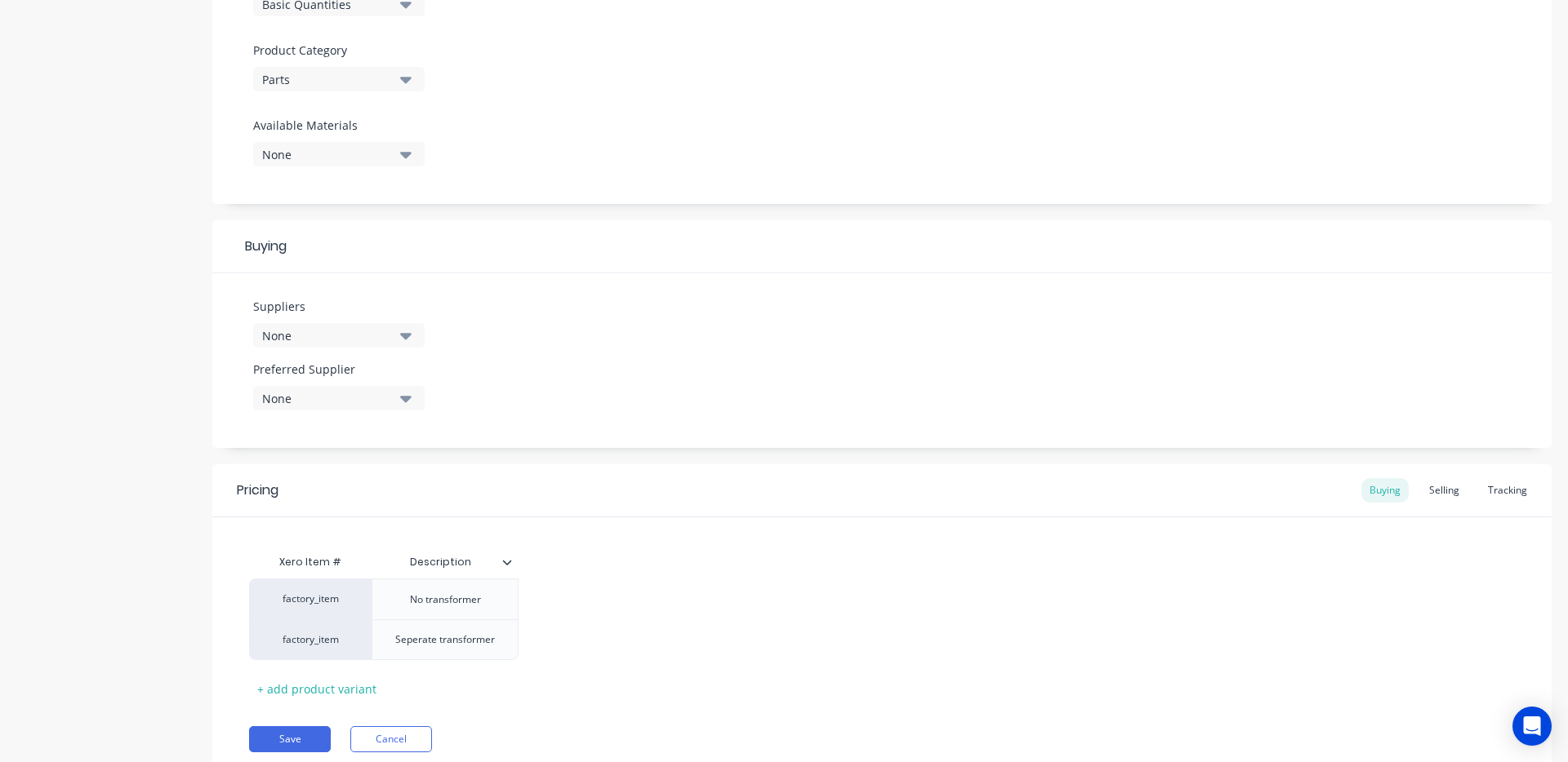
click at [334, 326] on button "None" at bounding box center [339, 336] width 171 height 24
click at [339, 387] on input "global" at bounding box center [387, 384] width 173 height 32
click at [302, 379] on input "glob" at bounding box center [387, 384] width 173 height 32
click at [327, 386] on input "glob" at bounding box center [387, 384] width 173 height 32
click at [607, 378] on div "Suppliers None glo No options... Preferred Supplier None No options..." at bounding box center [881, 361] width 1339 height 175
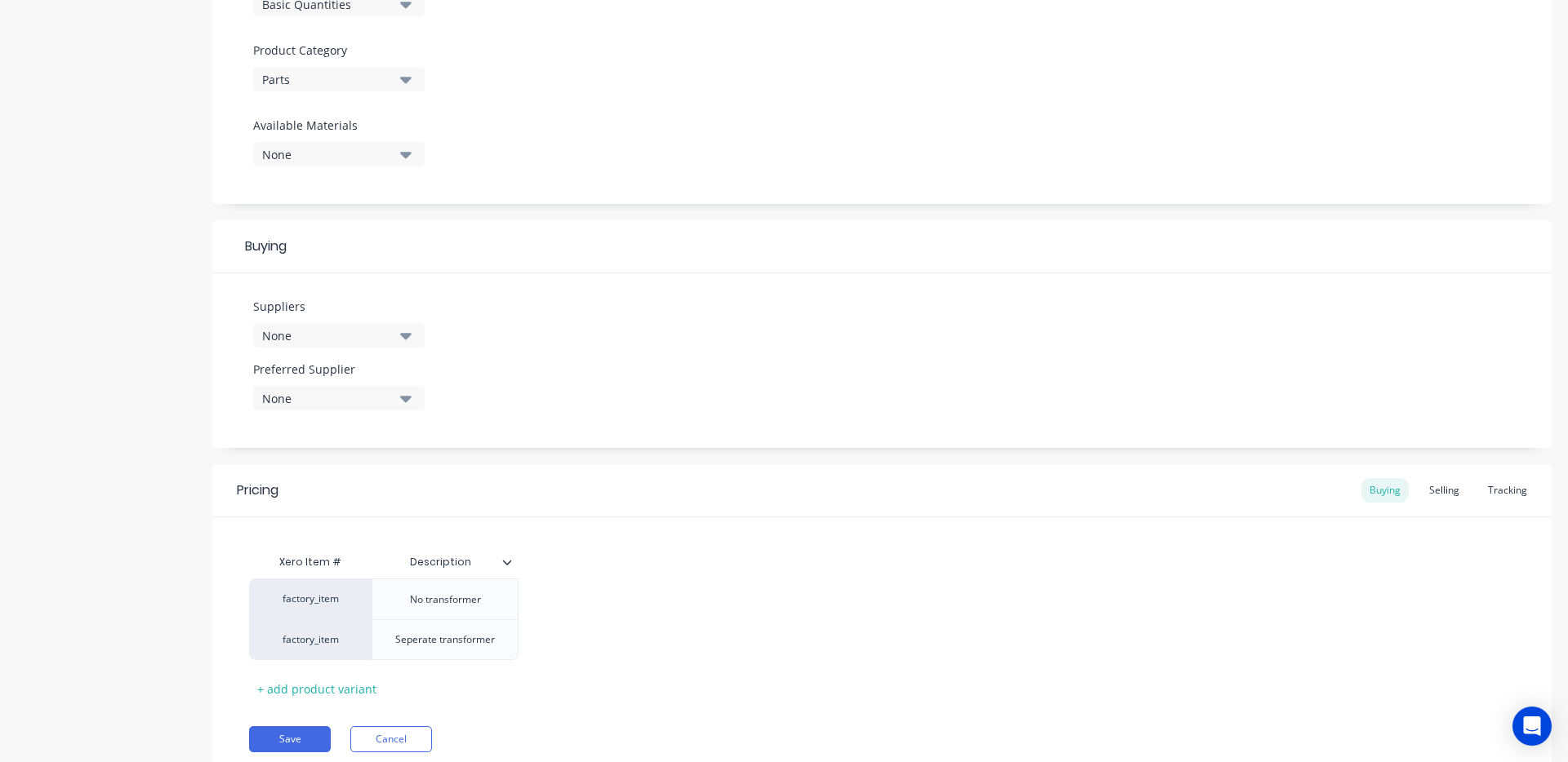
scroll to position [607, 0]
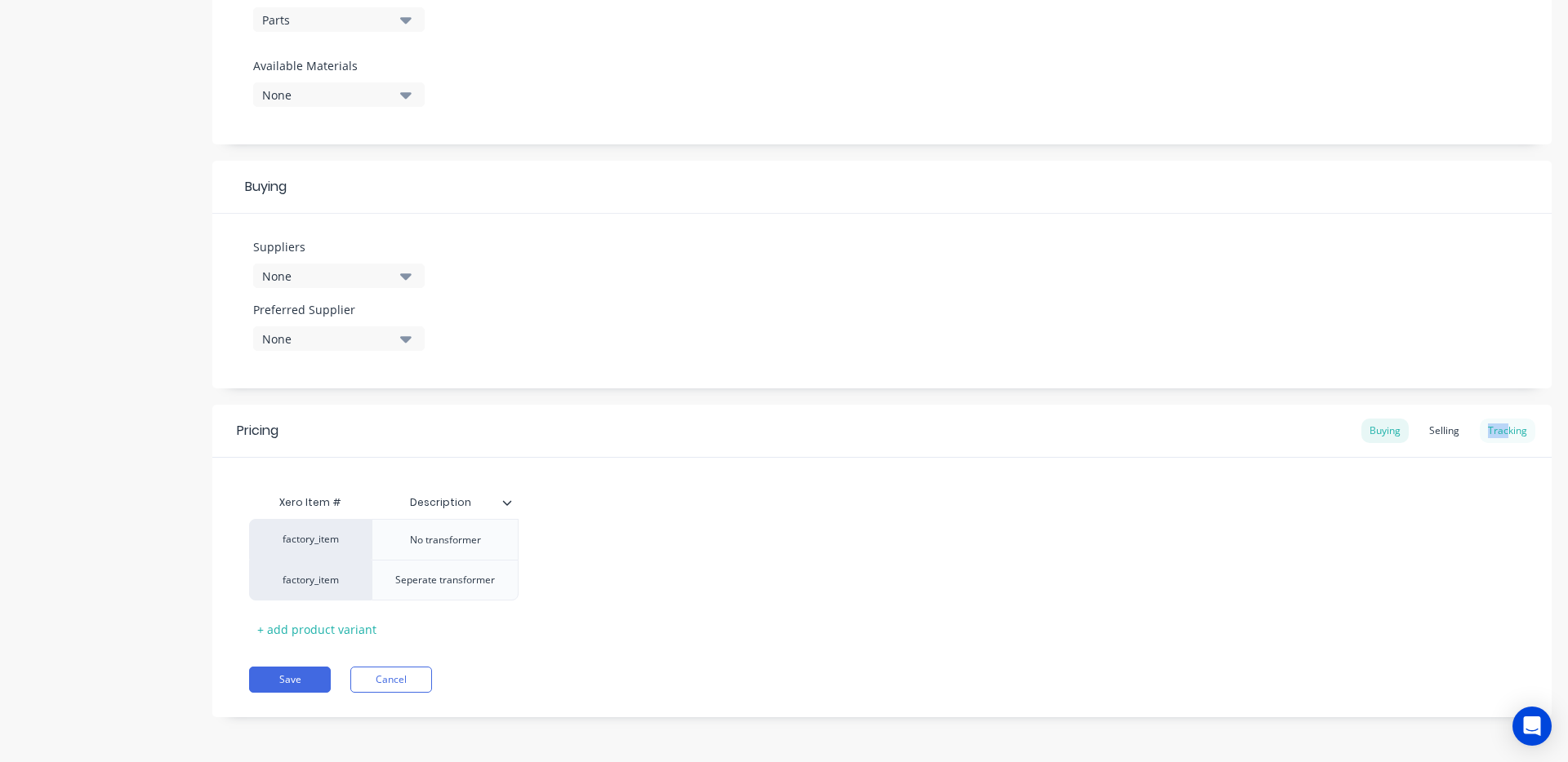
click at [1498, 427] on div "Tracking" at bounding box center [1507, 431] width 56 height 24
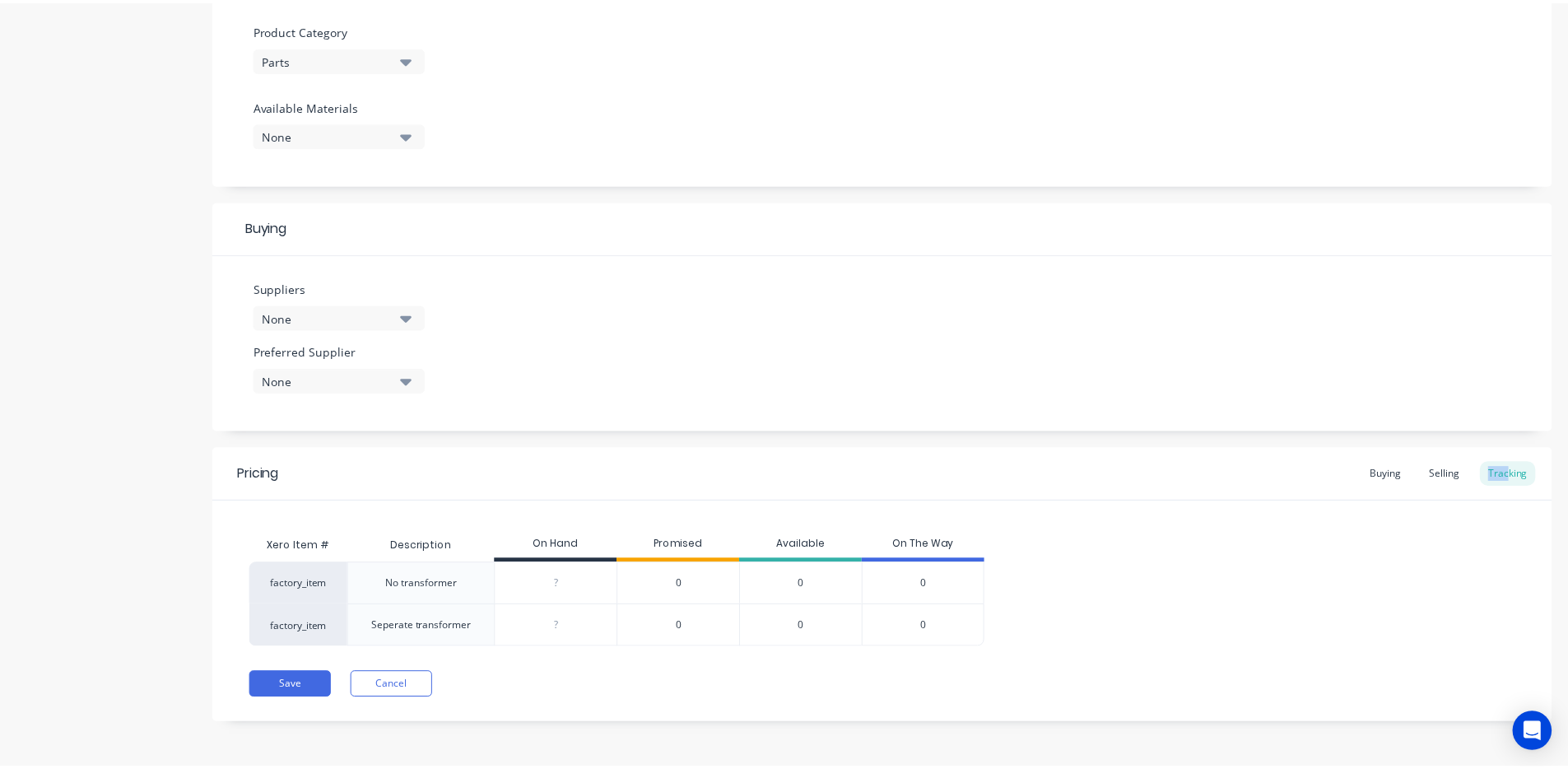
scroll to position [0, 0]
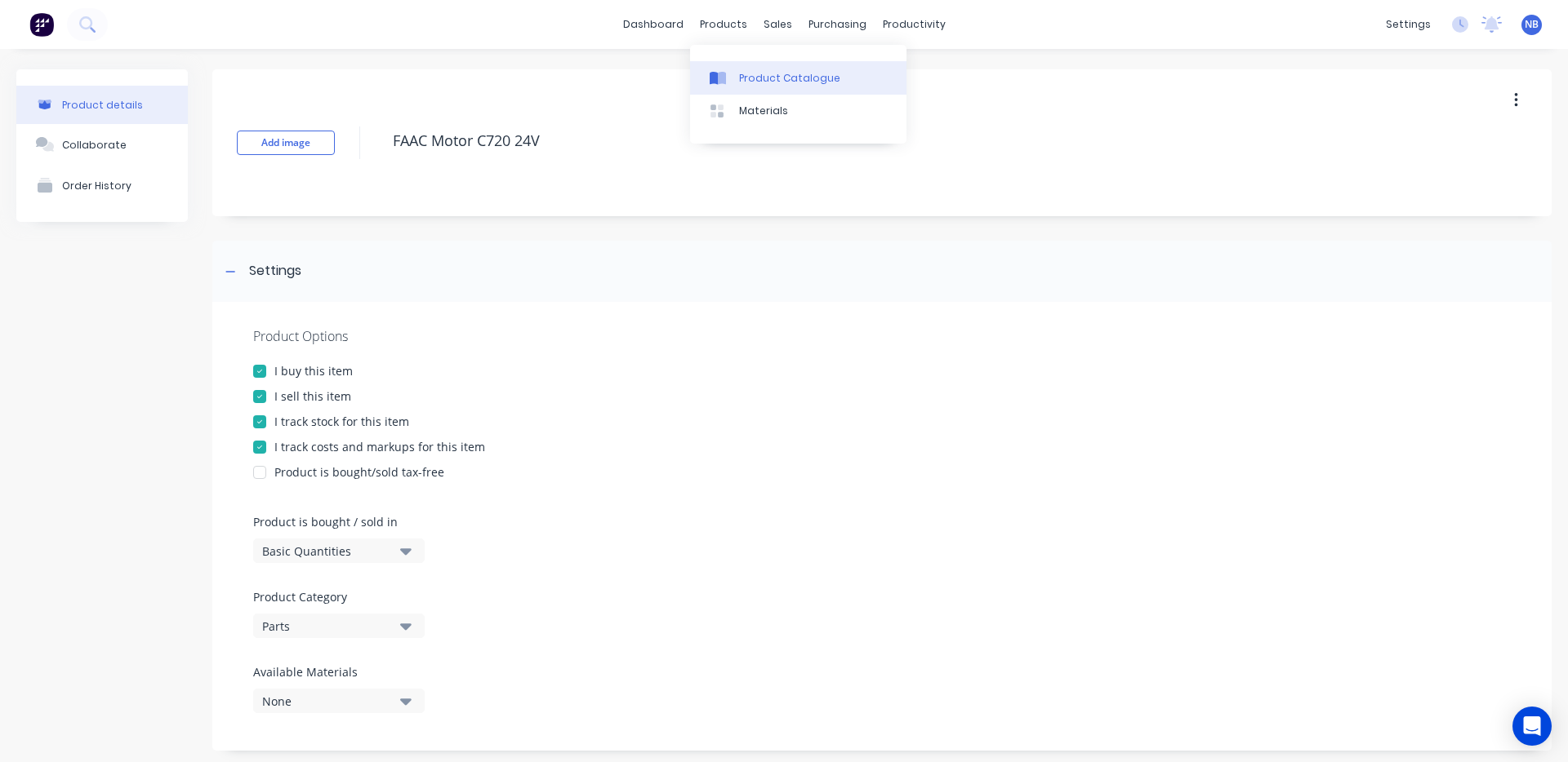
click at [749, 67] on link "Product Catalogue" at bounding box center [798, 77] width 216 height 32
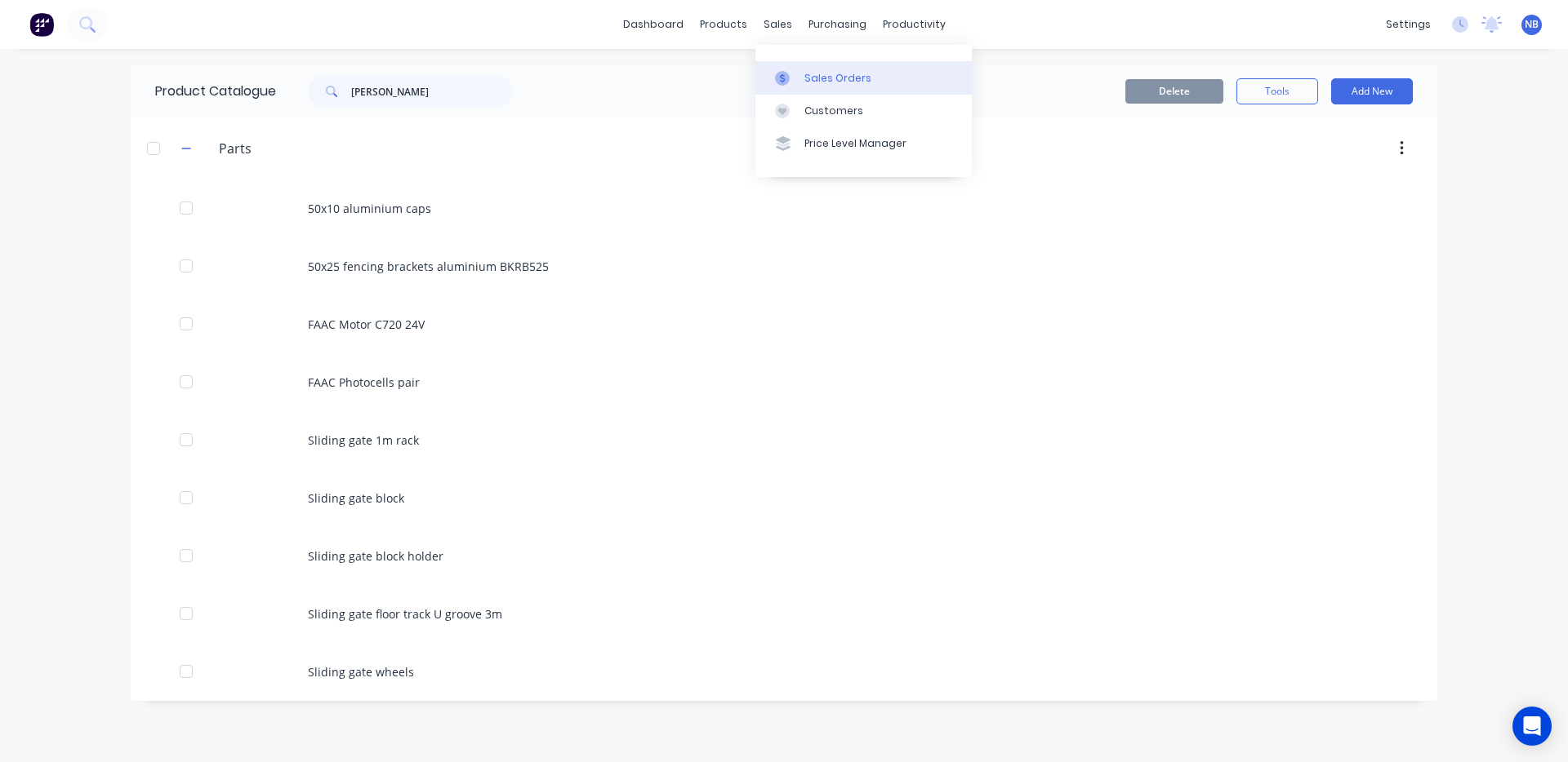
click at [826, 77] on div "Sales Orders" at bounding box center [837, 79] width 67 height 15
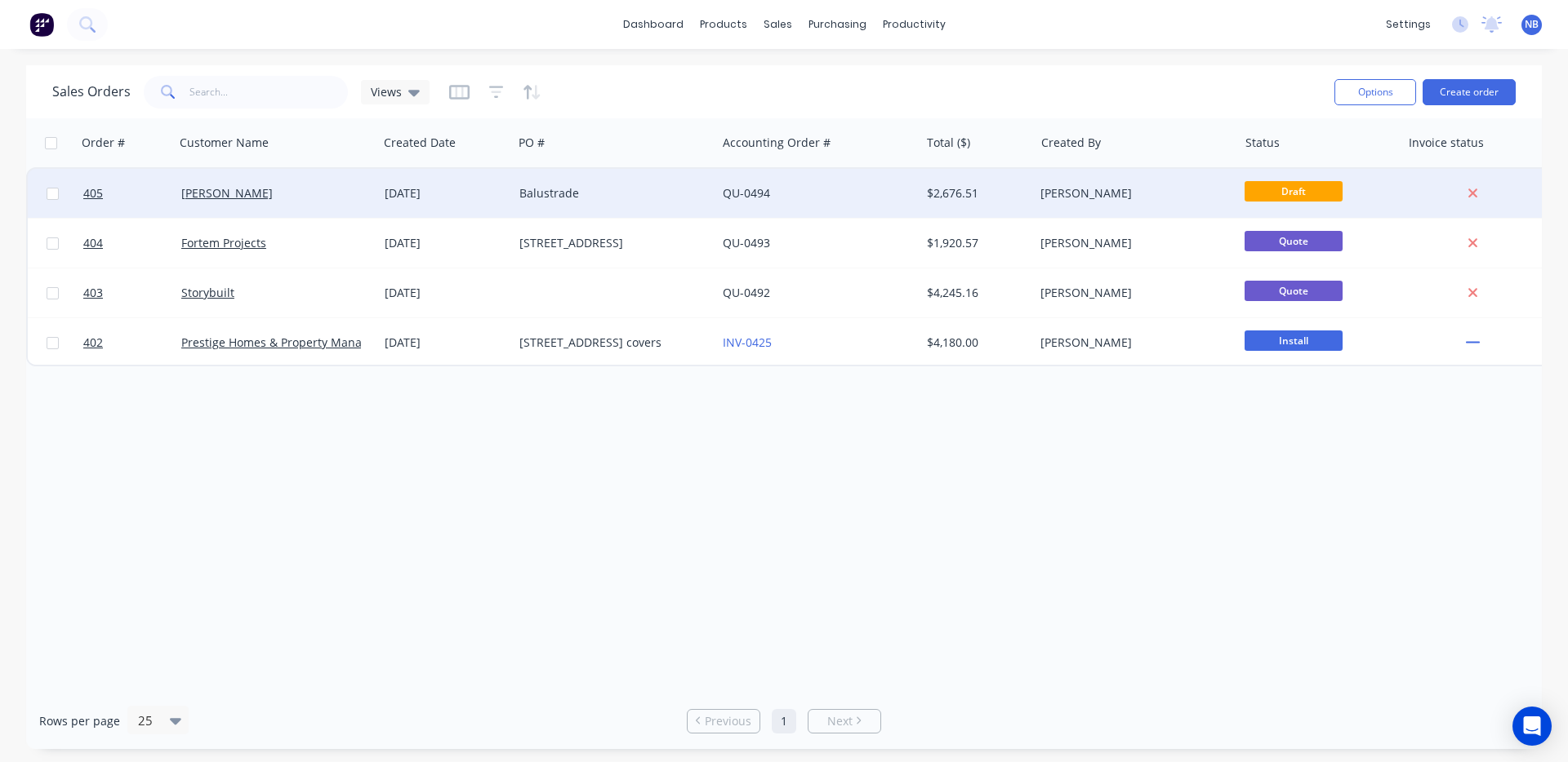
click at [286, 194] on div "[PERSON_NAME]" at bounding box center [272, 193] width 181 height 17
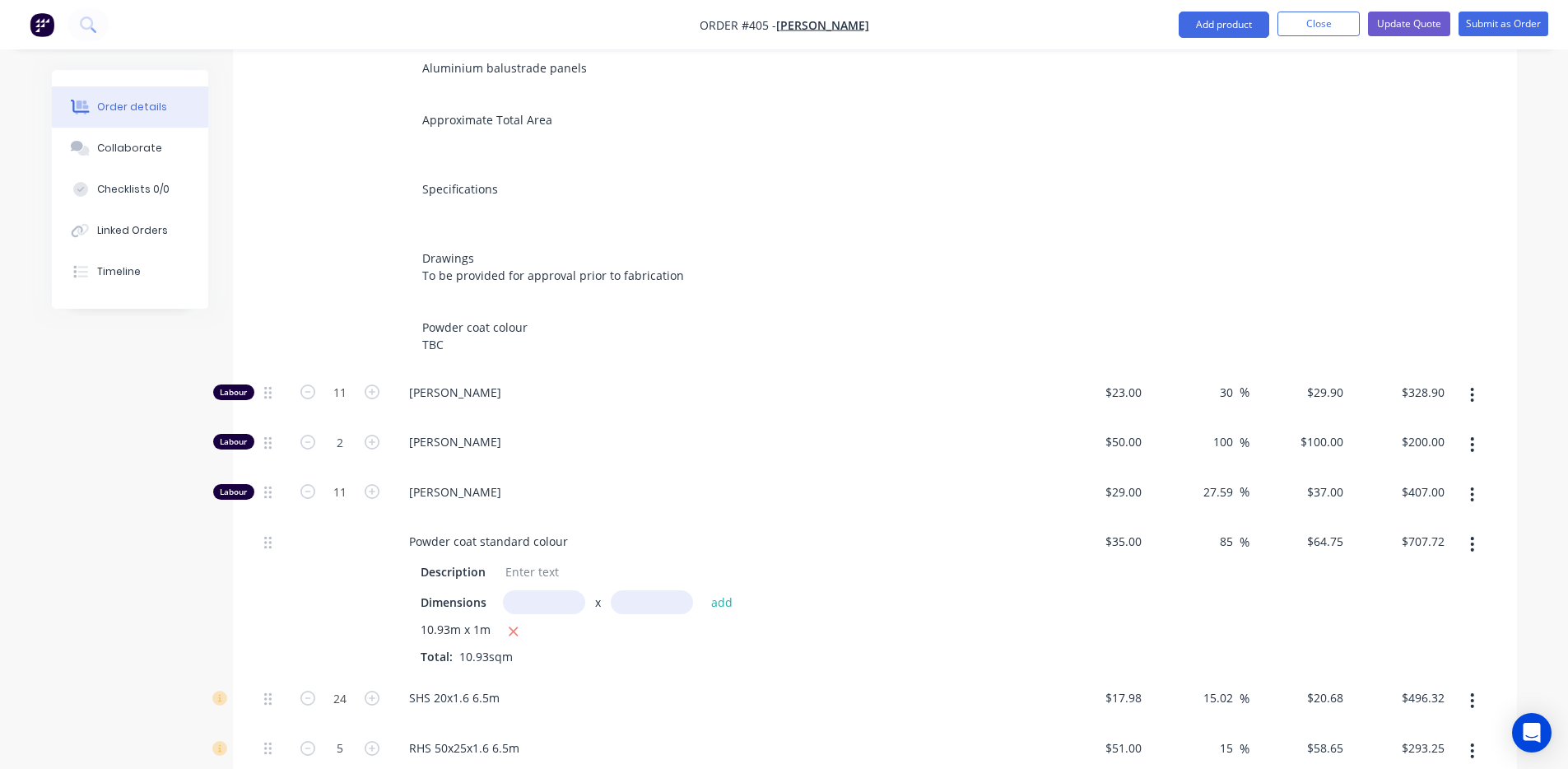
scroll to position [688, 0]
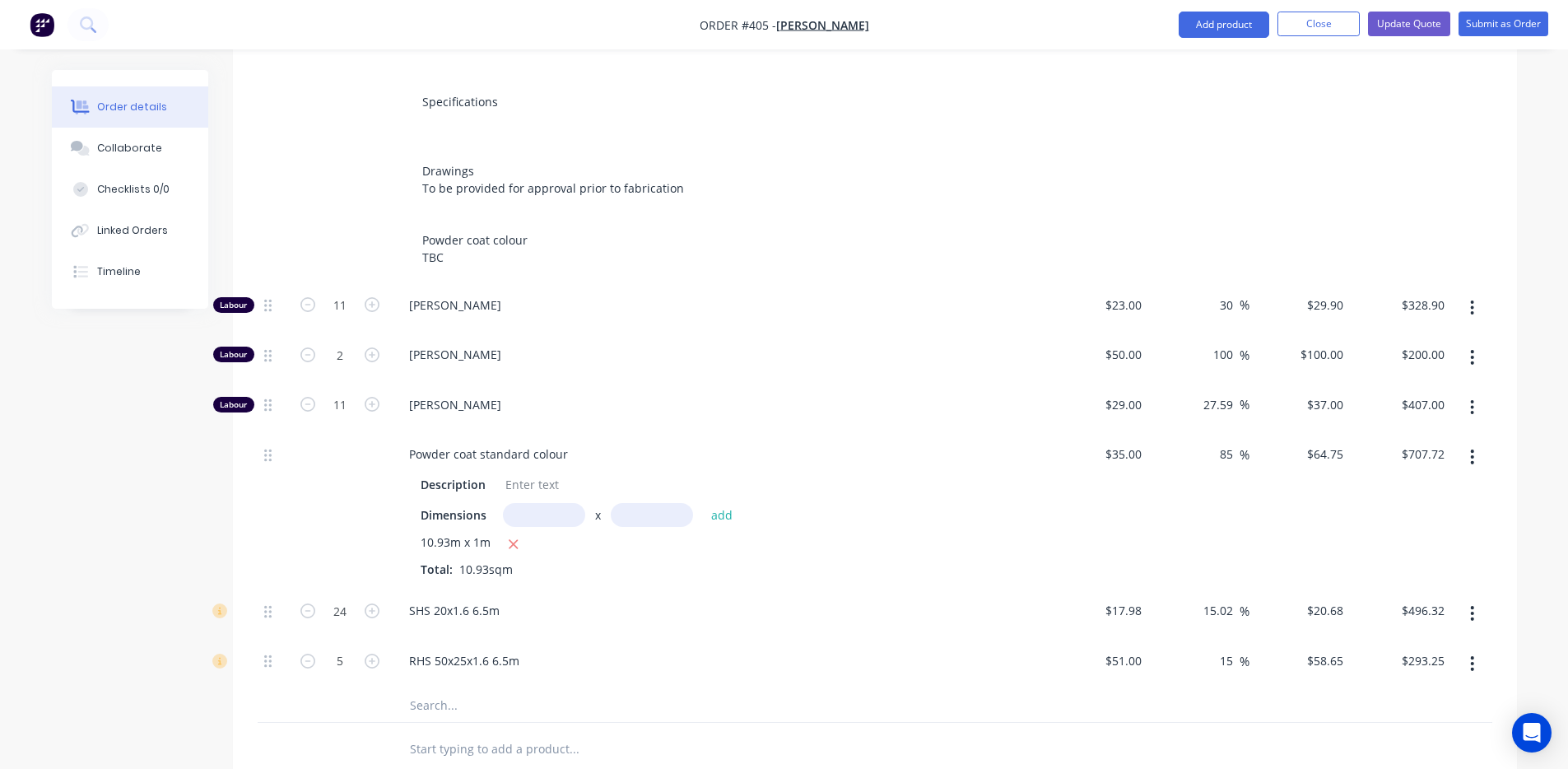
click at [496, 691] on input "text" at bounding box center [574, 706] width 329 height 33
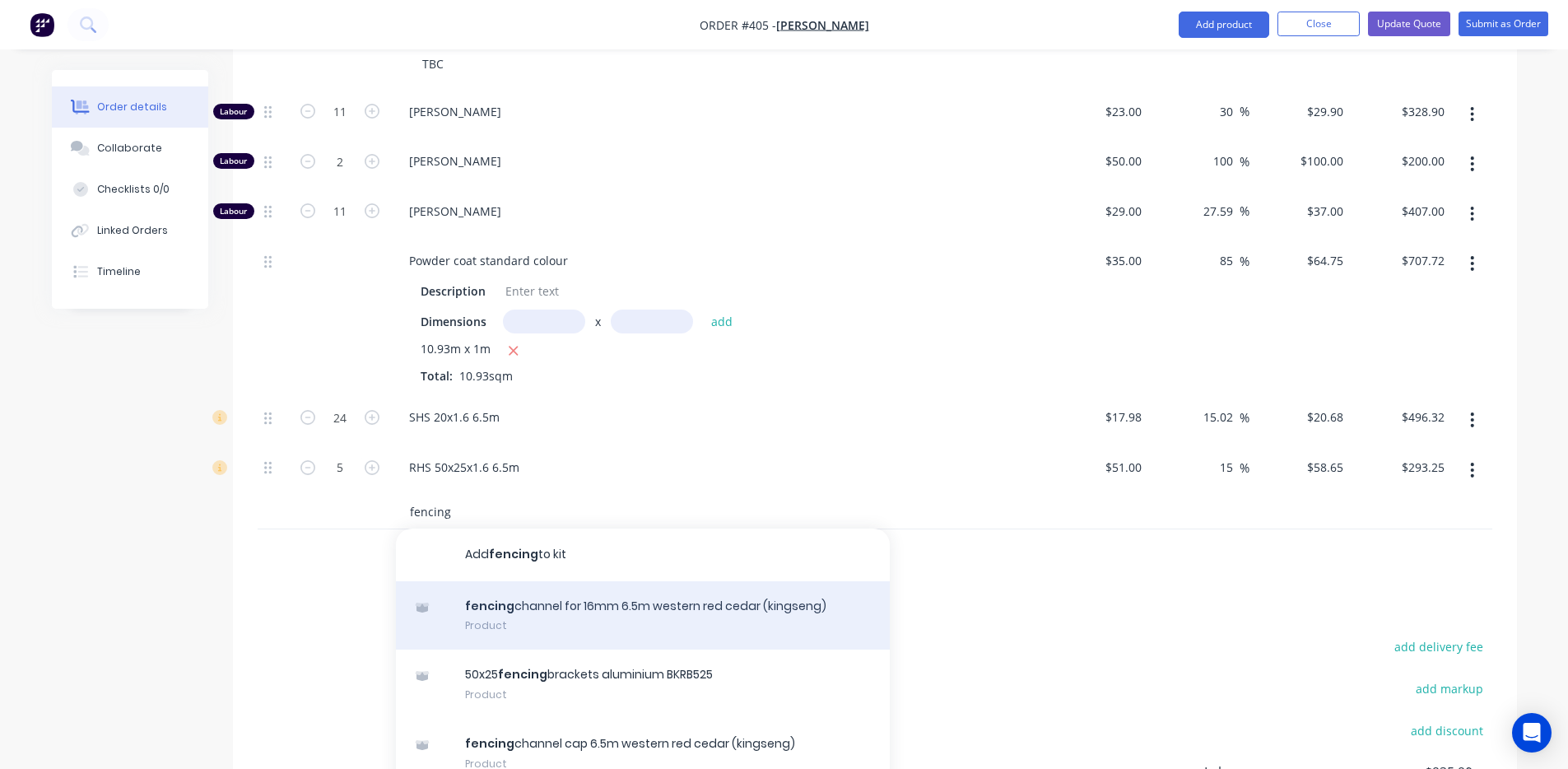
scroll to position [88, 0]
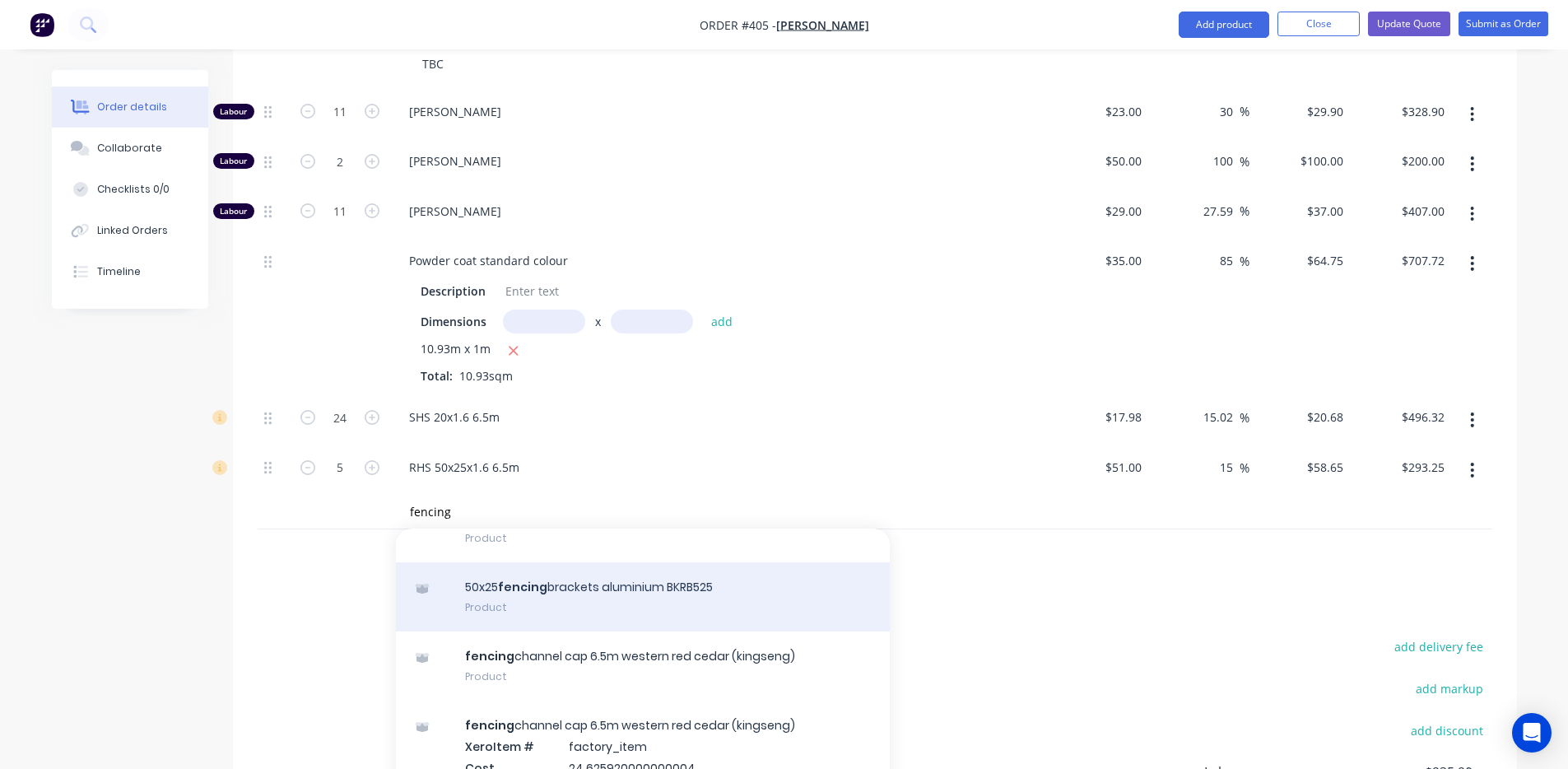
click at [600, 587] on div "50x25 fencing brackets aluminium BKRB525 Product" at bounding box center [644, 597] width 494 height 69
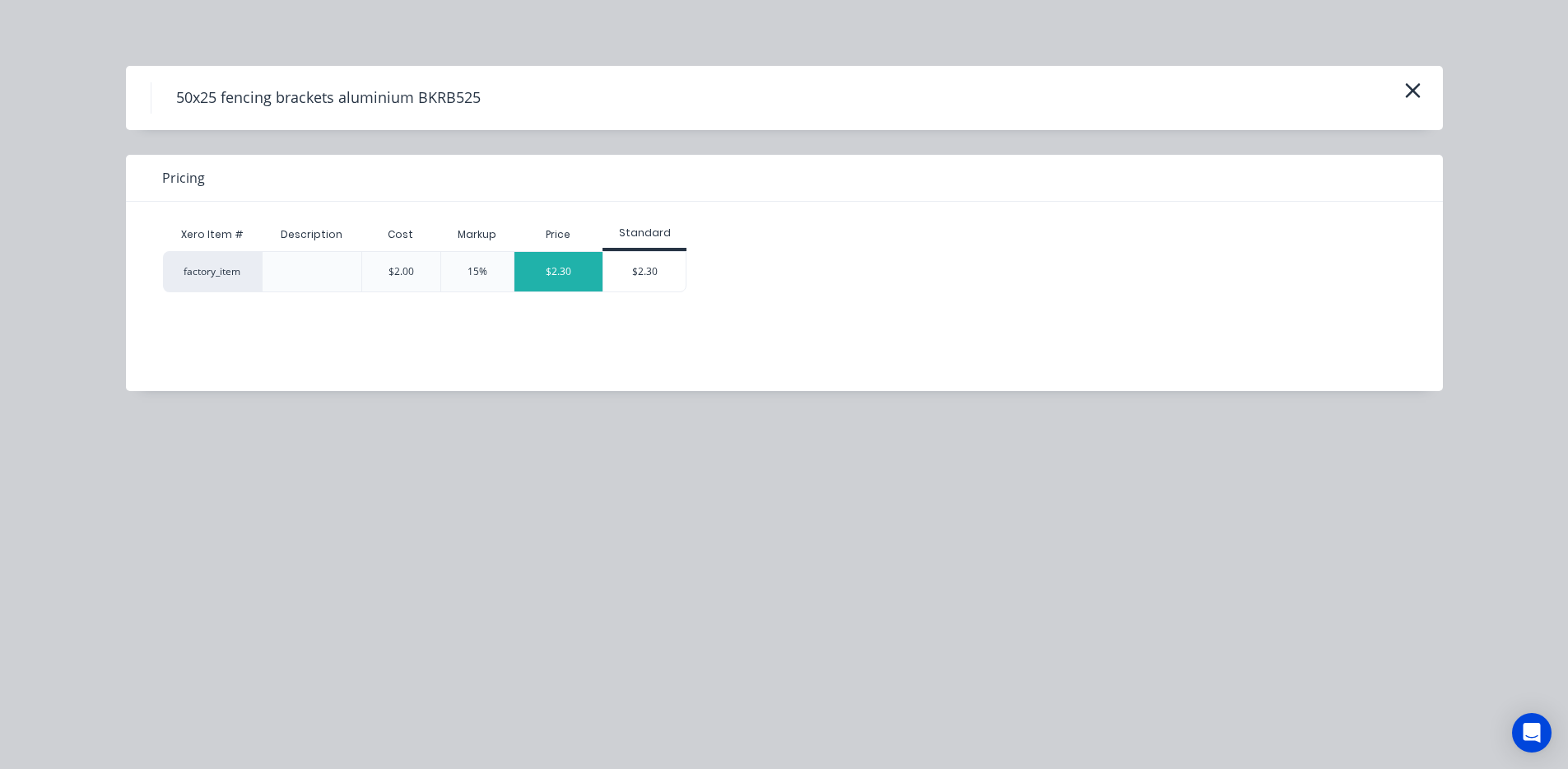
click at [568, 267] on div "$2.30" at bounding box center [559, 272] width 89 height 39
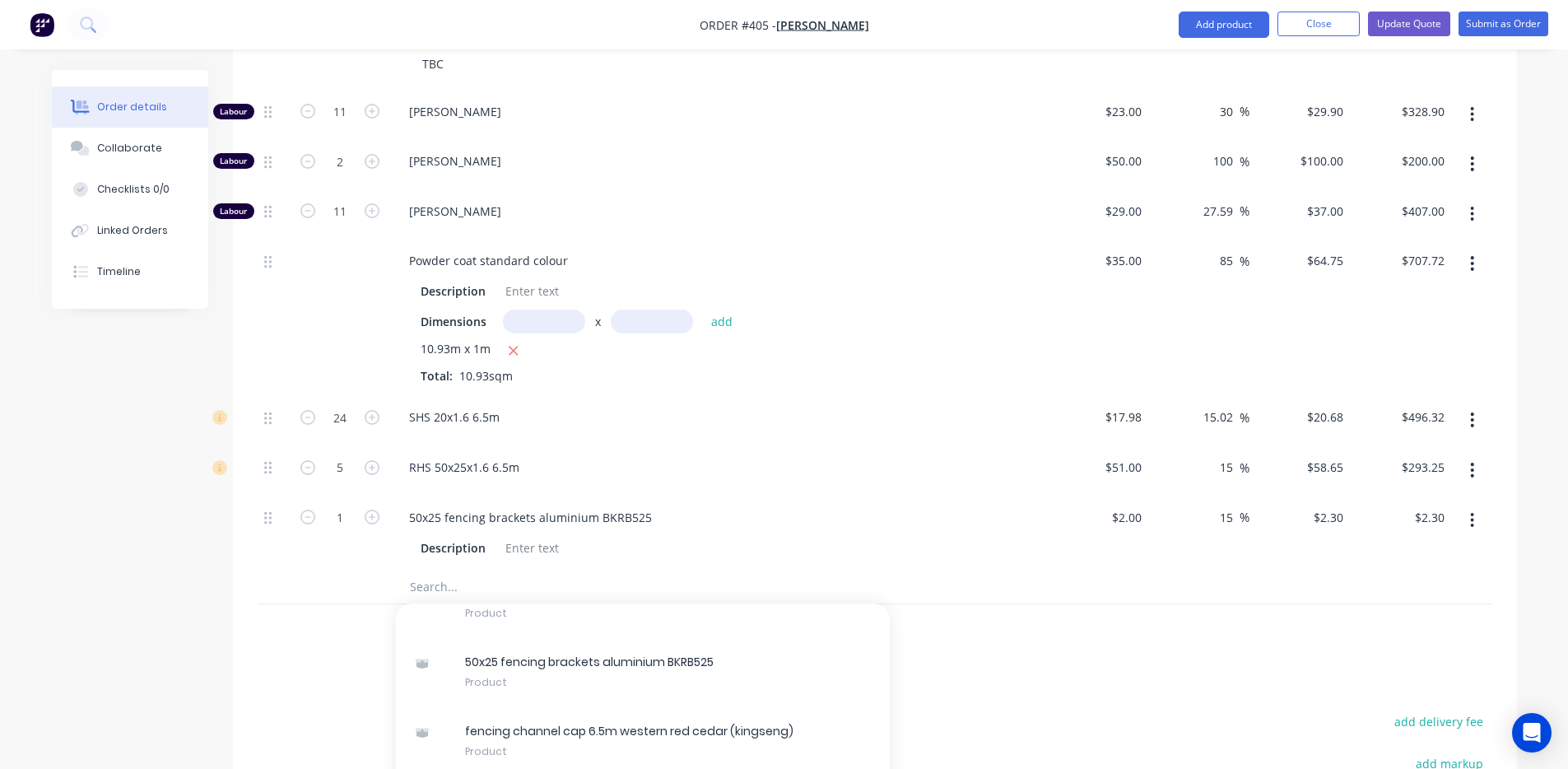
click at [367, 516] on div "1" at bounding box center [340, 533] width 99 height 75
click at [354, 506] on input "1" at bounding box center [340, 518] width 43 height 24
click at [124, 608] on div "Created by [PERSON_NAME] Created [DATE] Required [DATE] Assigned to Add team me…" at bounding box center [784, 133] width 1465 height 1890
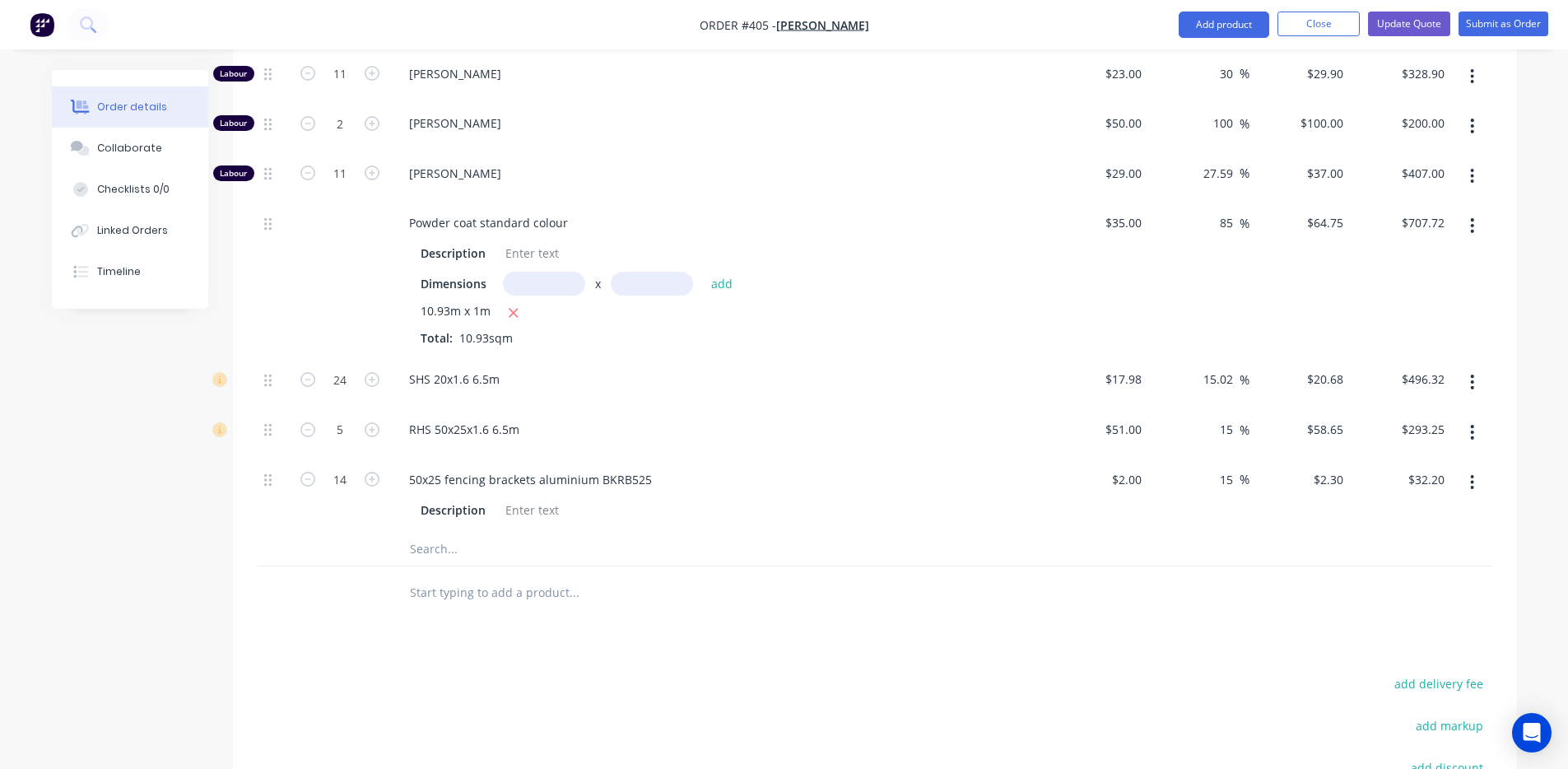
scroll to position [969, 0]
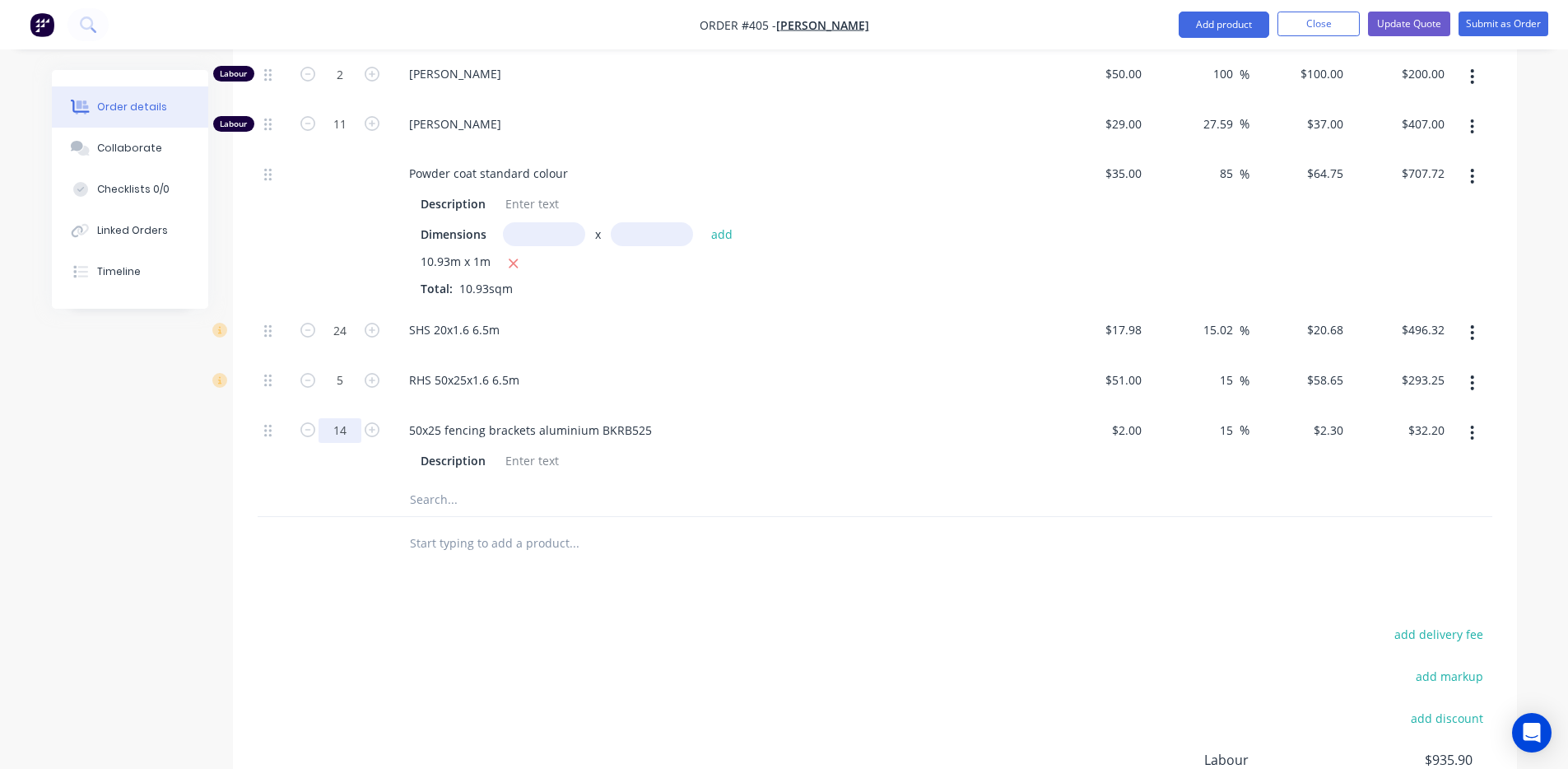
click at [348, 420] on input "14" at bounding box center [340, 430] width 43 height 24
click at [540, 222] on input "text" at bounding box center [544, 234] width 82 height 24
click at [658, 222] on input "text" at bounding box center [652, 234] width 82 height 24
click at [722, 223] on button "add" at bounding box center [722, 234] width 38 height 22
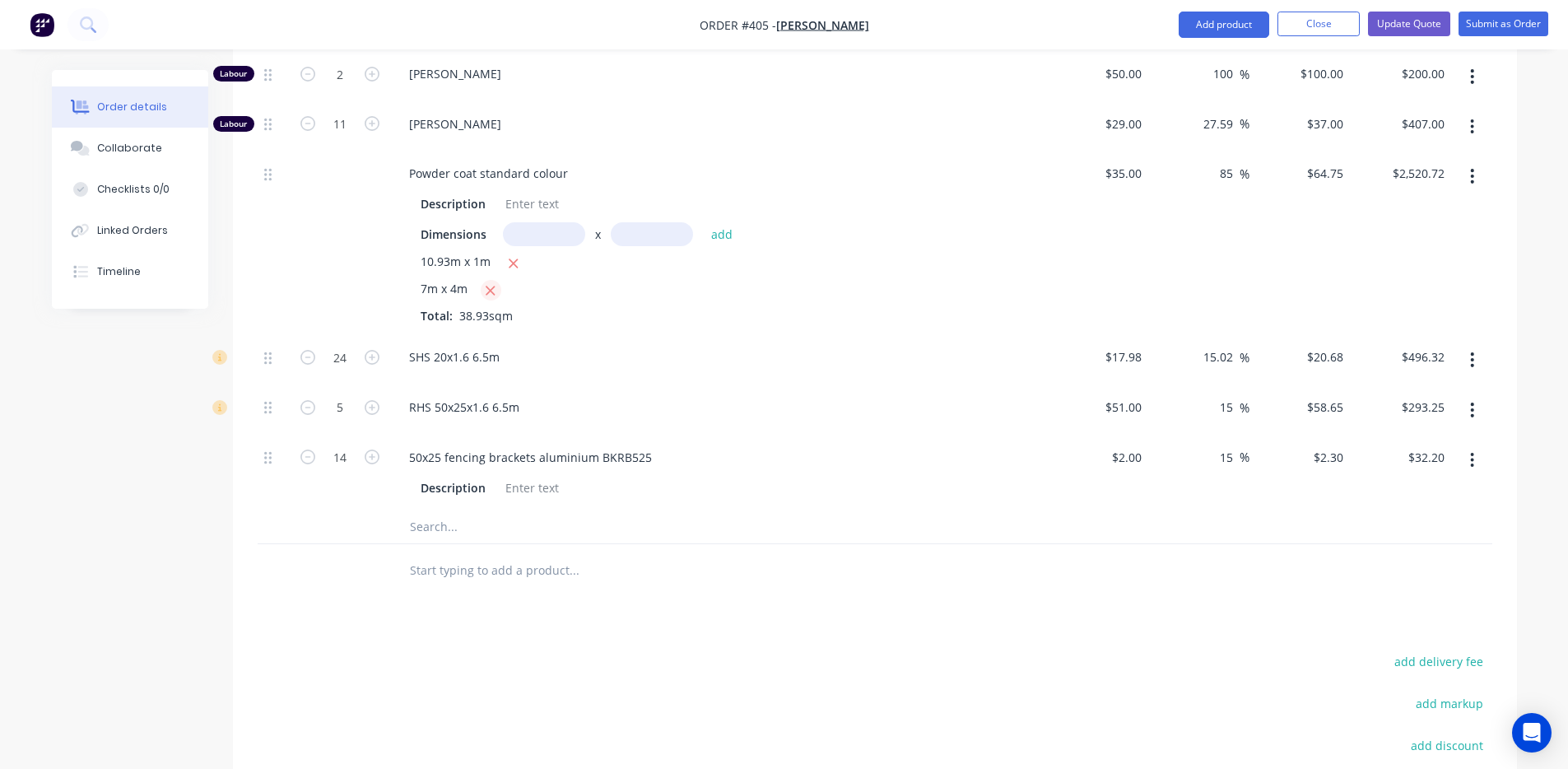
click at [489, 284] on icon "button" at bounding box center [490, 291] width 10 height 15
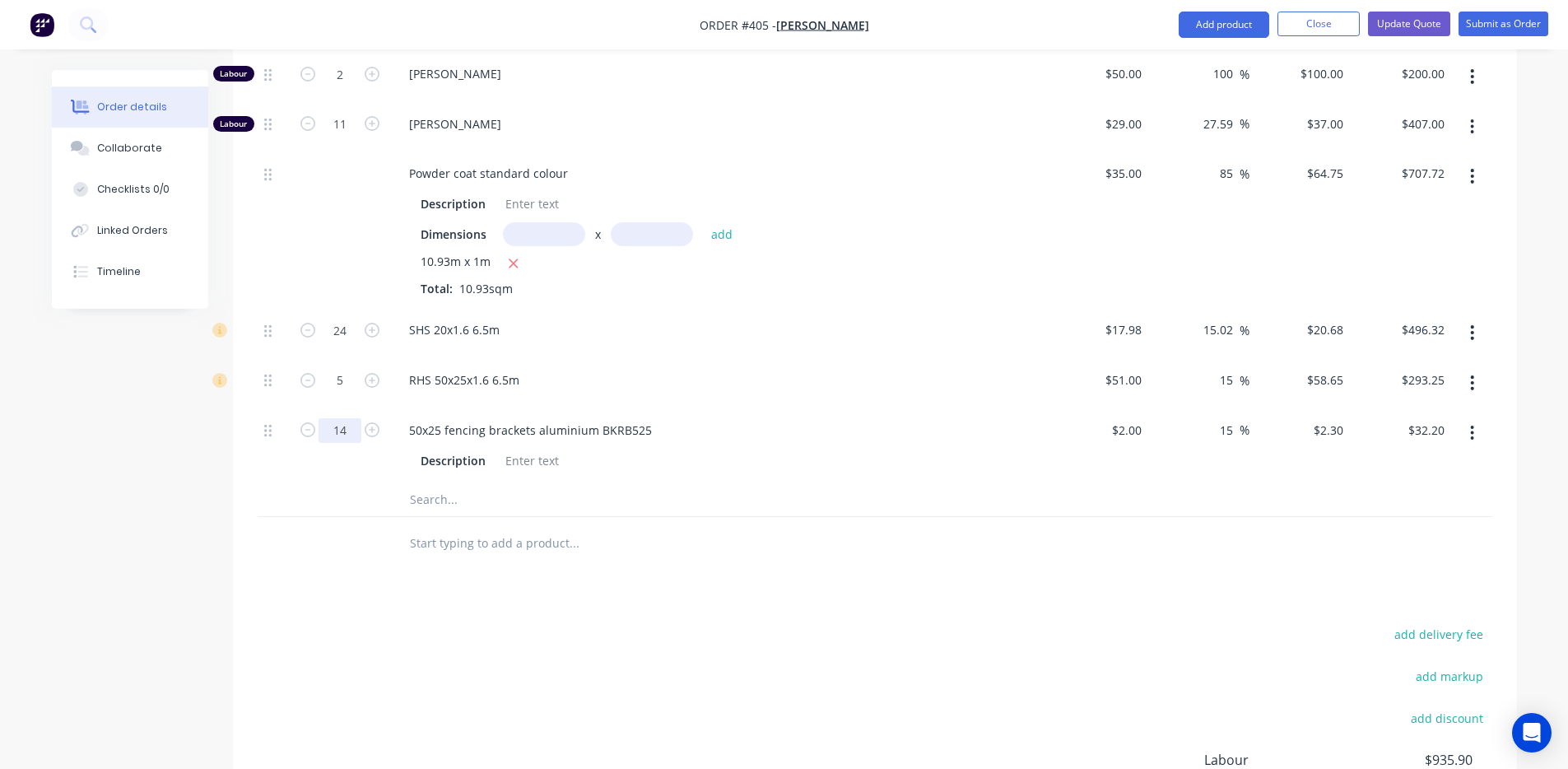
click at [354, 418] on input "14" at bounding box center [340, 430] width 43 height 24
click at [352, 418] on input "14" at bounding box center [340, 430] width 43 height 24
click at [292, 595] on div "Products Show / Hide columns Add product Qty Cost Markup Price Total Kit 1 Prod…" at bounding box center [875, 229] width 1284 height 1474
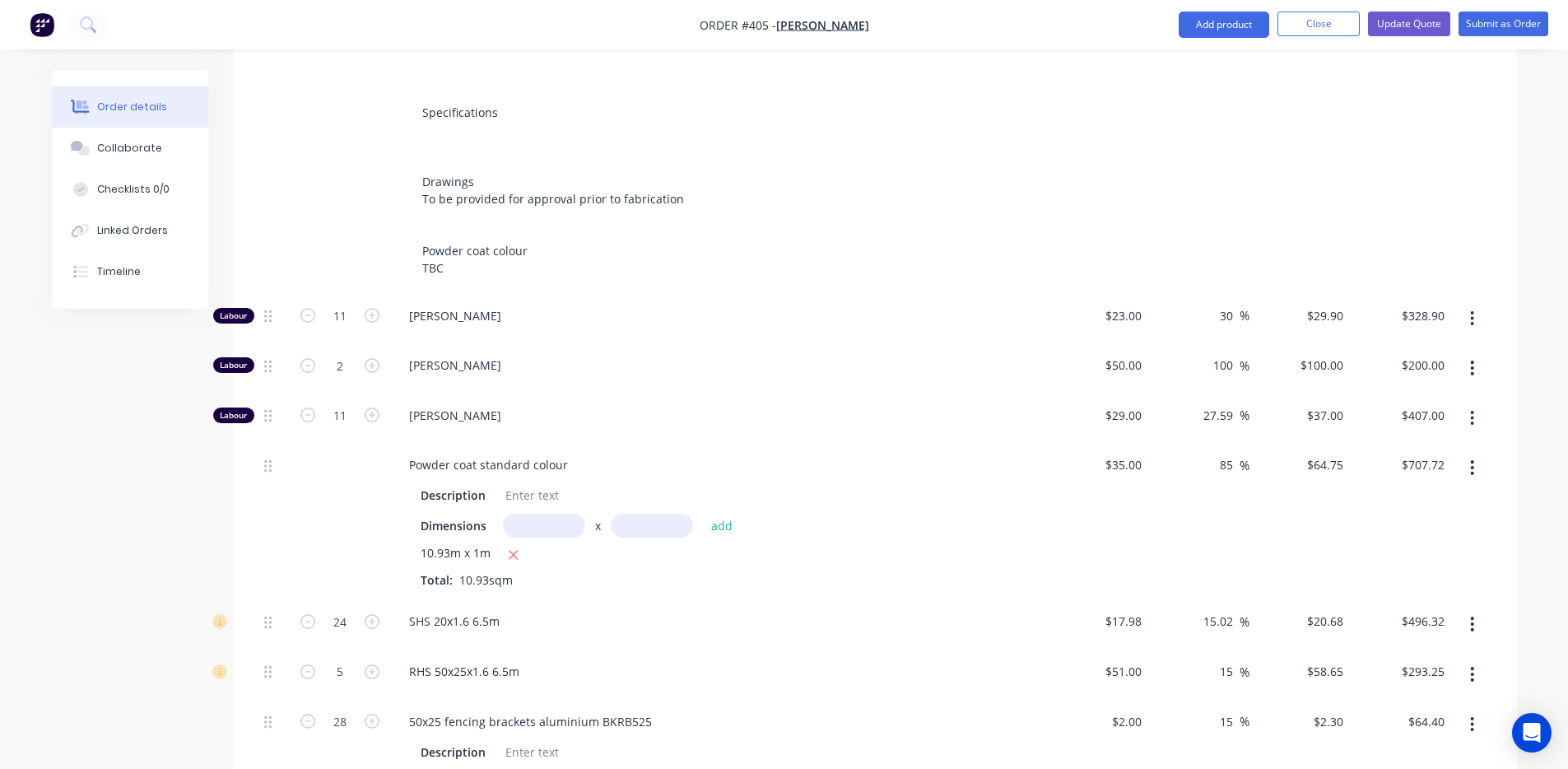
scroll to position [516, 0]
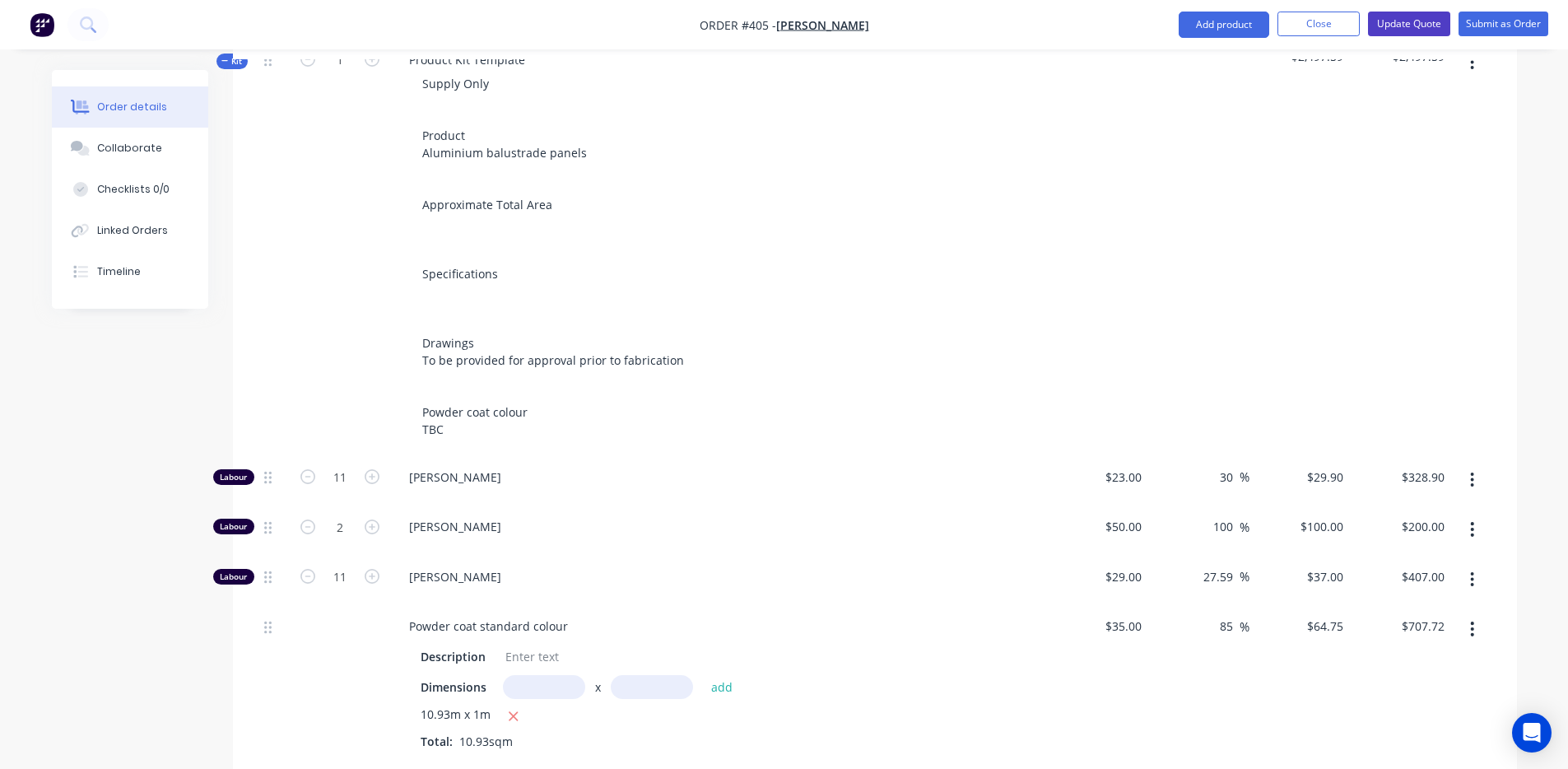
click at [1390, 21] on button "Update Quote" at bounding box center [1409, 23] width 82 height 24
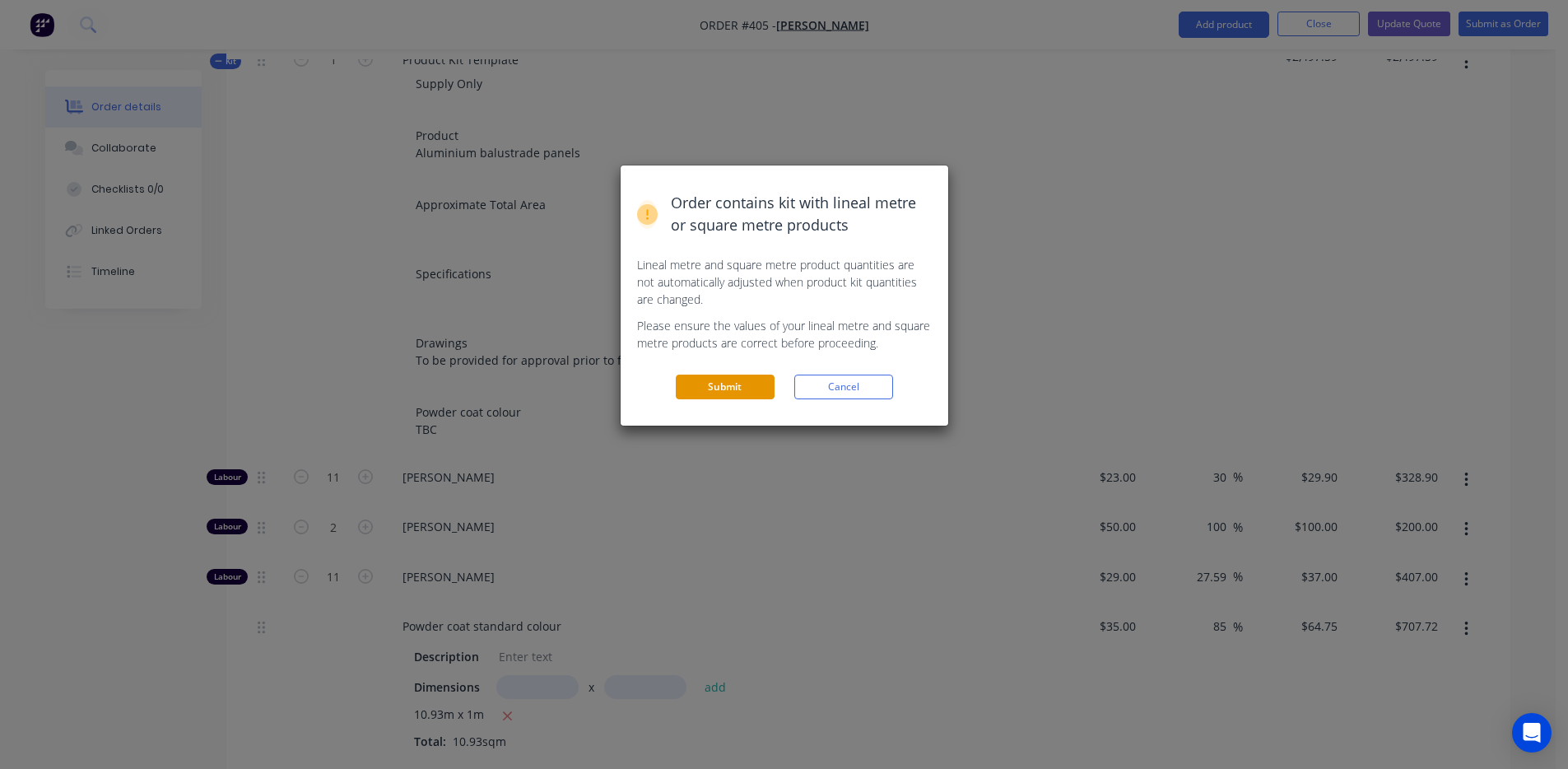
click at [761, 385] on button "Submit" at bounding box center [726, 387] width 99 height 24
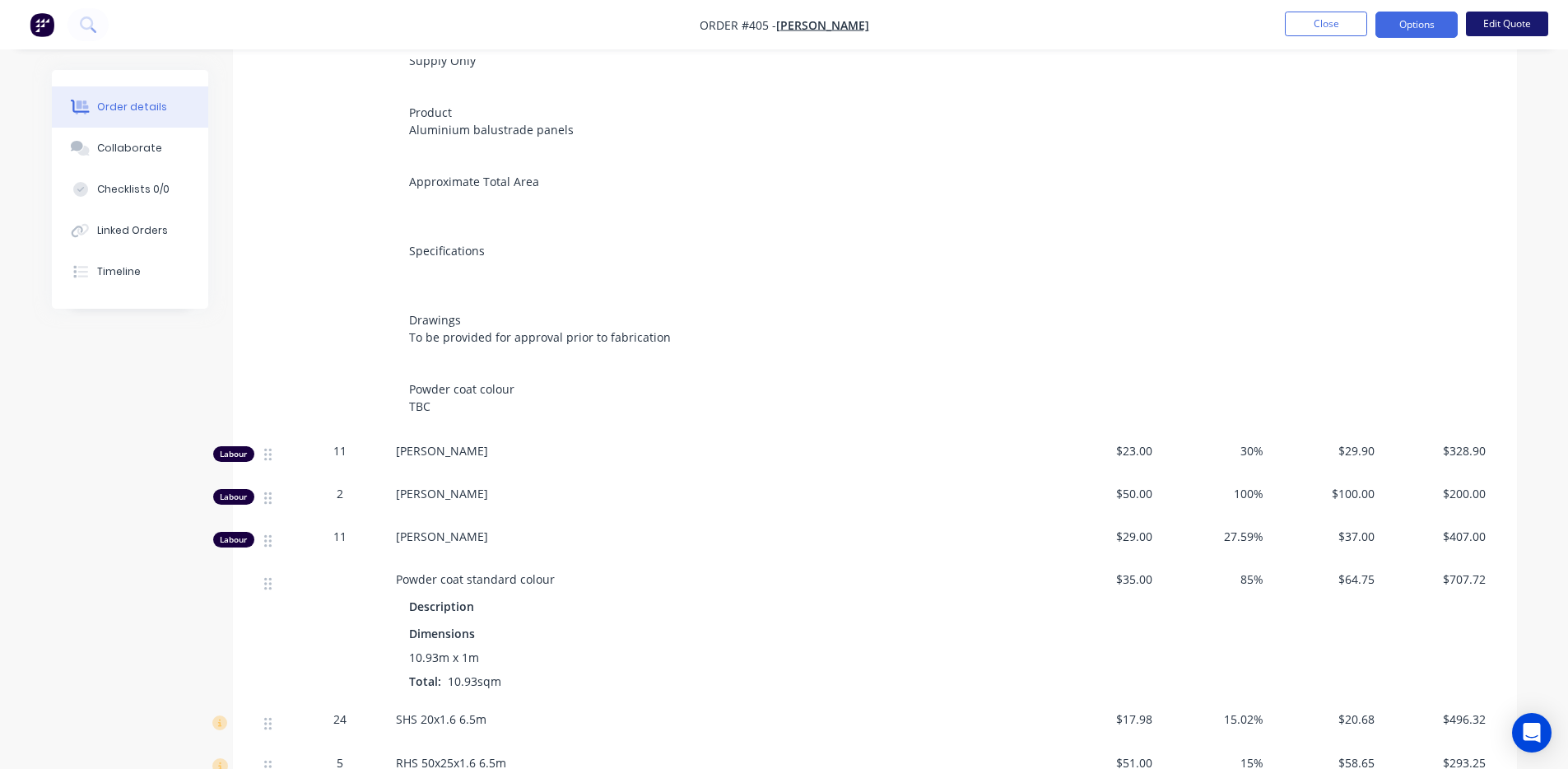
click at [1510, 26] on button "Edit Quote" at bounding box center [1507, 23] width 82 height 24
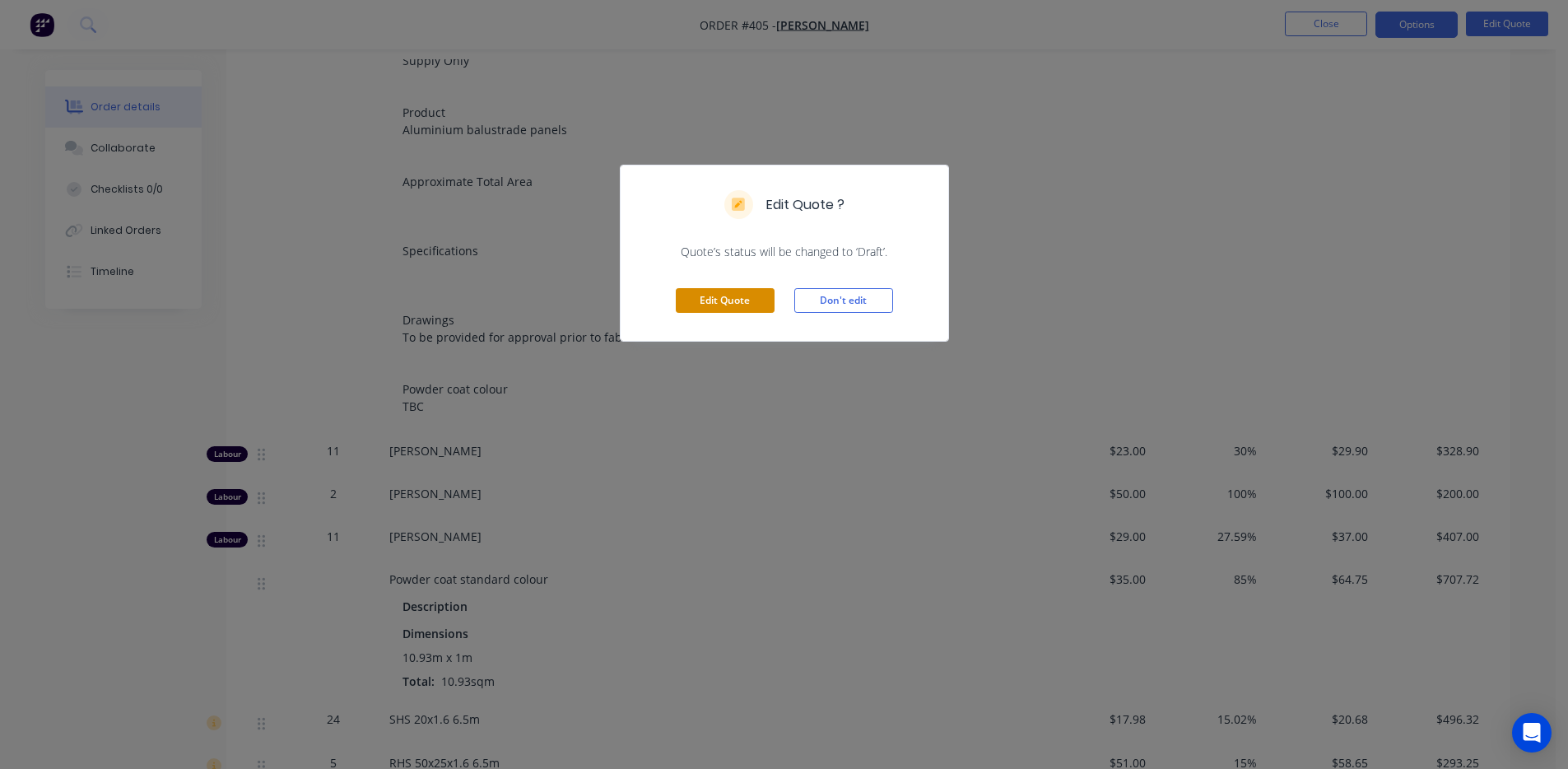
click at [749, 313] on button "Edit Quote" at bounding box center [726, 301] width 99 height 24
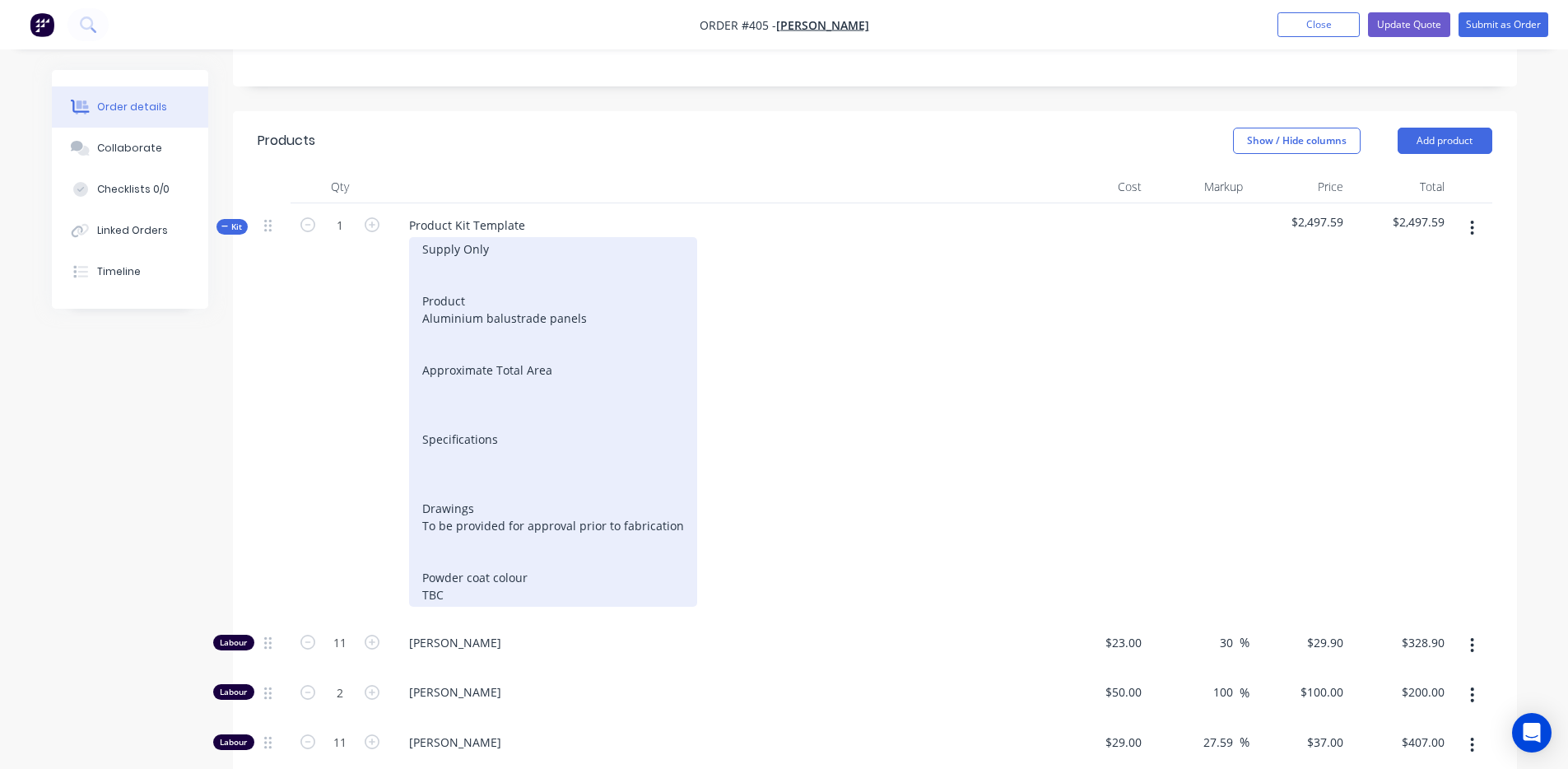
scroll to position [374, 0]
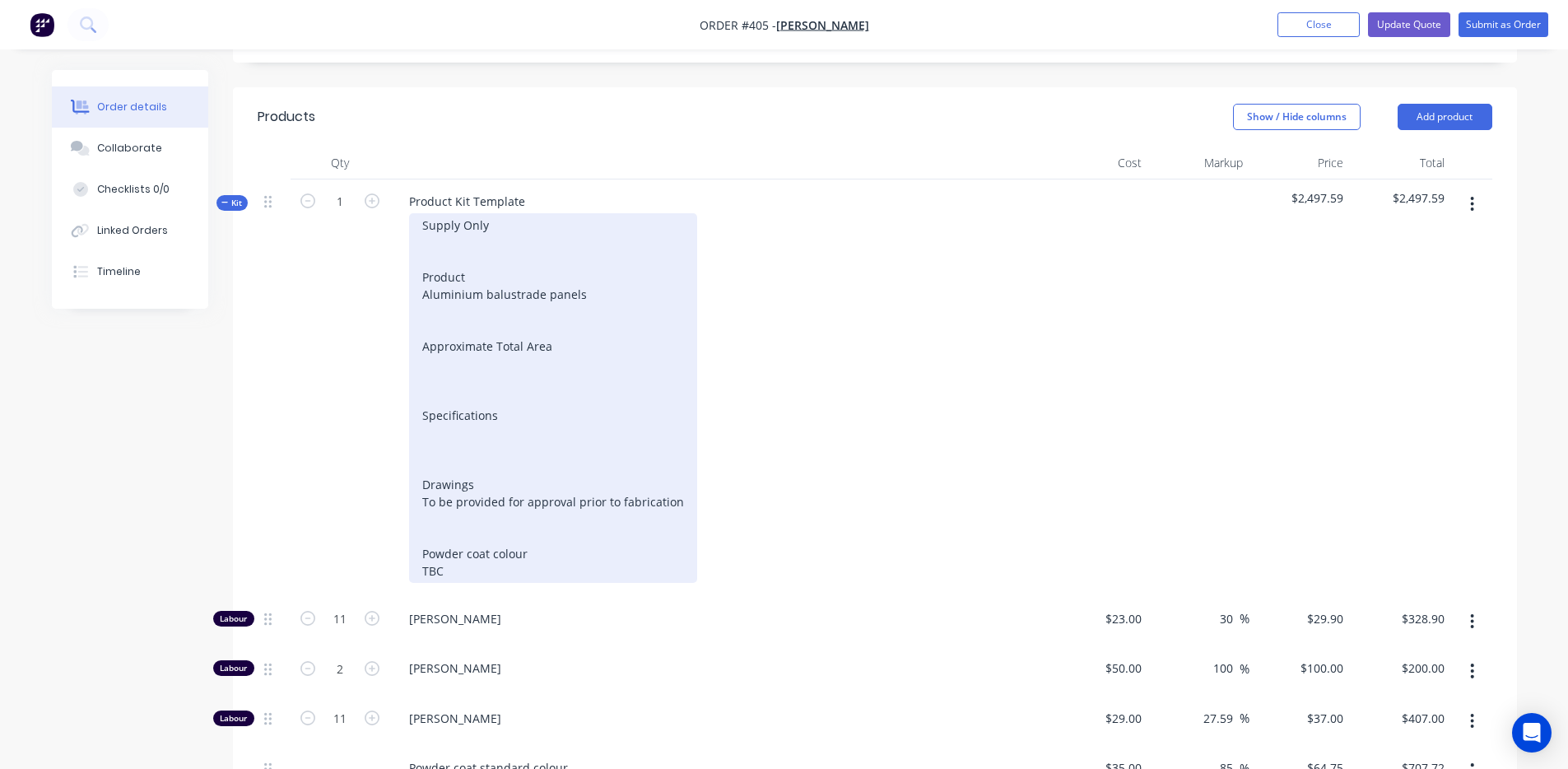
click at [509, 278] on div "Supply Only Product Aluminium balustrade panels Approximate Total Area Specific…" at bounding box center [553, 398] width 288 height 370
click at [590, 284] on div "Supply Only Product Aluminium balustrade panels Approximate Total Area Specific…" at bounding box center [553, 398] width 288 height 370
drag, startPoint x: 501, startPoint y: 348, endPoint x: 509, endPoint y: 348, distance: 8.0
click at [500, 348] on div "Supply Only Product Aluminium balustrade panels Approximate Total Area Specific…" at bounding box center [553, 398] width 288 height 370
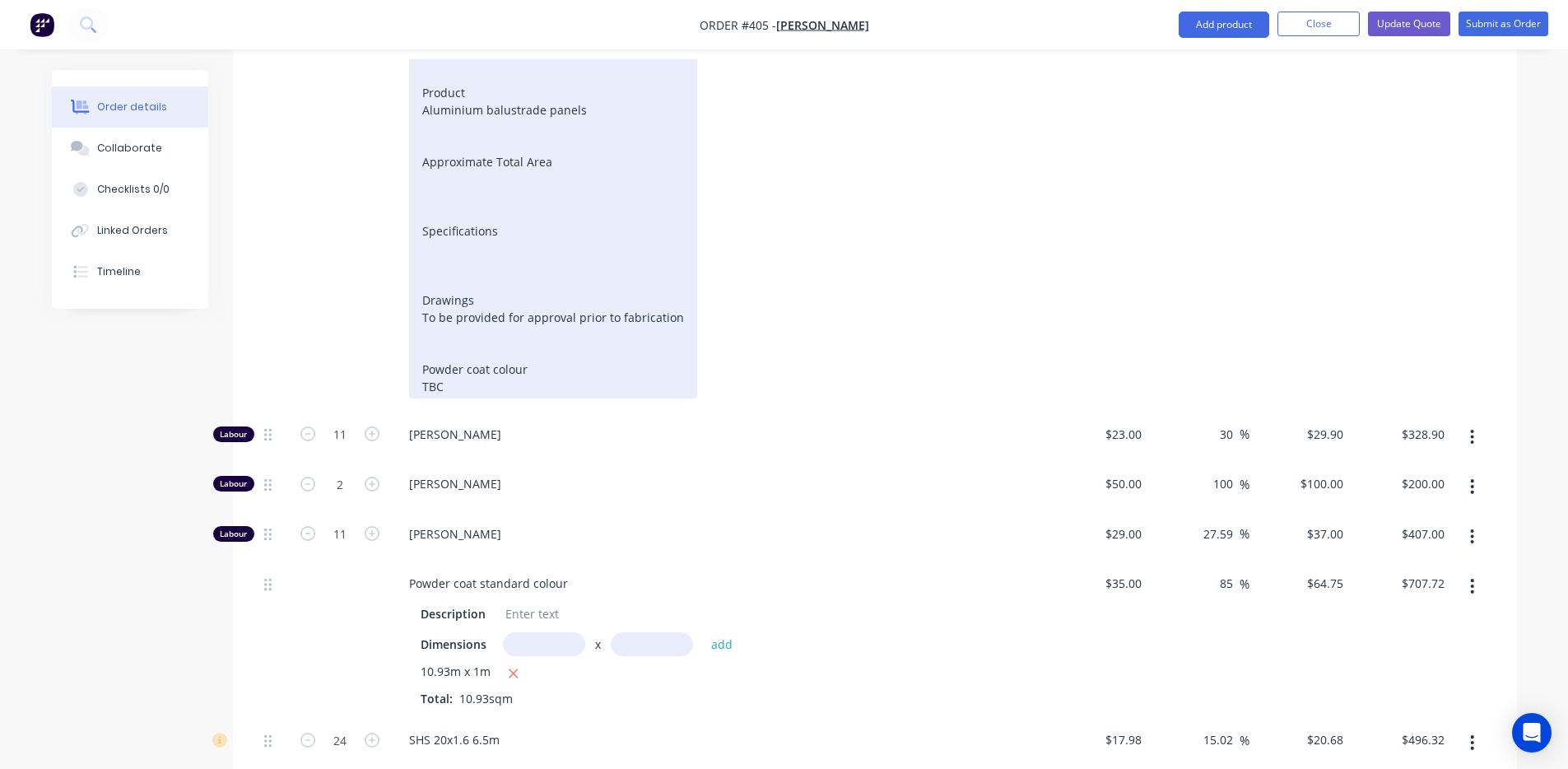
scroll to position [566, 0]
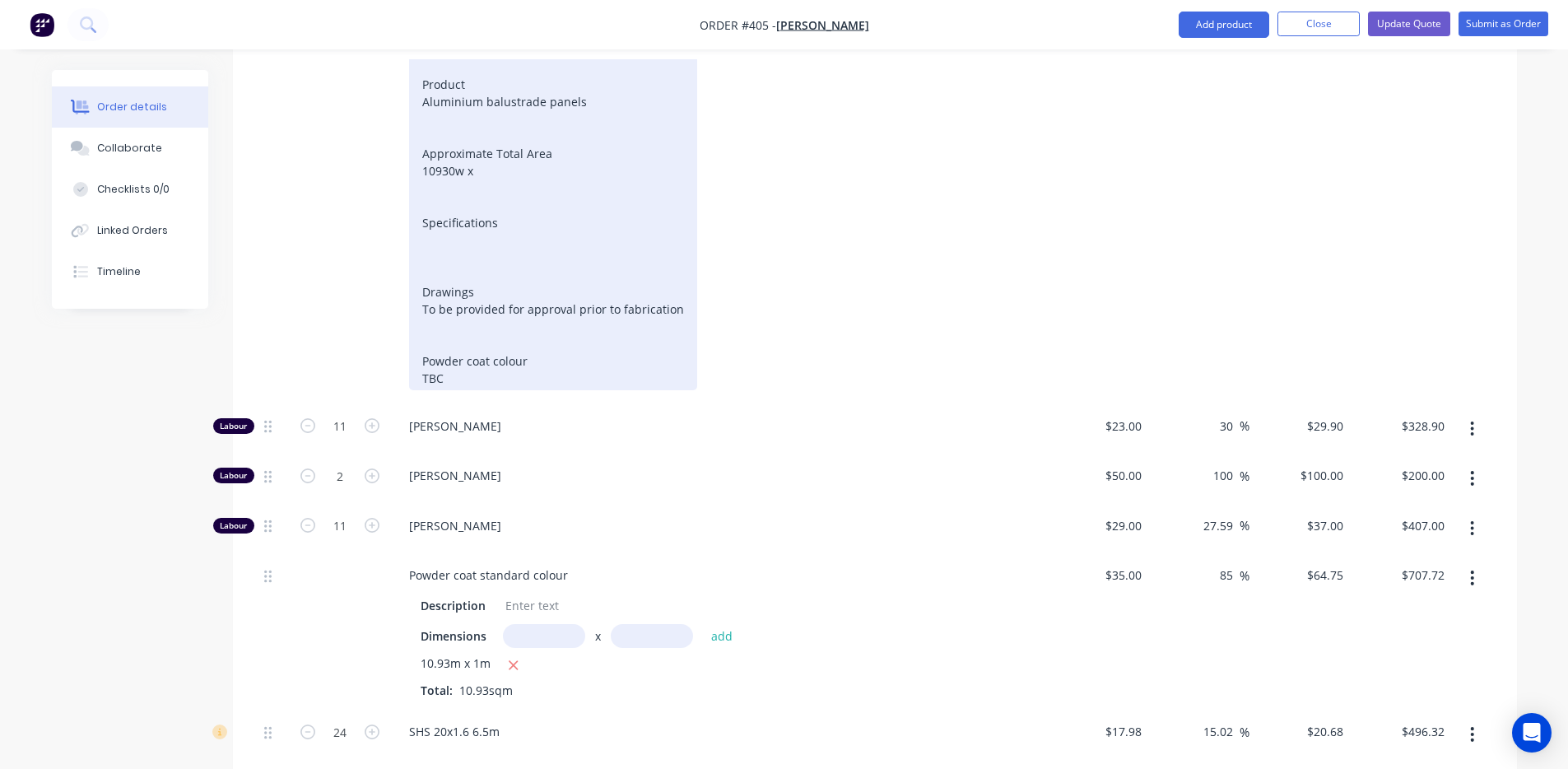
drag, startPoint x: 448, startPoint y: 242, endPoint x: 479, endPoint y: 194, distance: 57.1
click at [448, 242] on div "Supply Only Product Aluminium balustrade panels Approximate Total Area 10930w x…" at bounding box center [553, 205] width 288 height 370
click at [466, 158] on div "Supply Only Product Aluminium balustrade panels Approximate Total Area 10930w x…" at bounding box center [553, 205] width 288 height 370
click at [459, 149] on div "Supply Only Product Aluminium balustrade panels Approximate Total Area 10930w x…" at bounding box center [553, 205] width 288 height 370
click at [516, 230] on div "Supply Only Product Aluminium balustrade panels Approximate Total Area 10363w x…" at bounding box center [553, 205] width 288 height 370
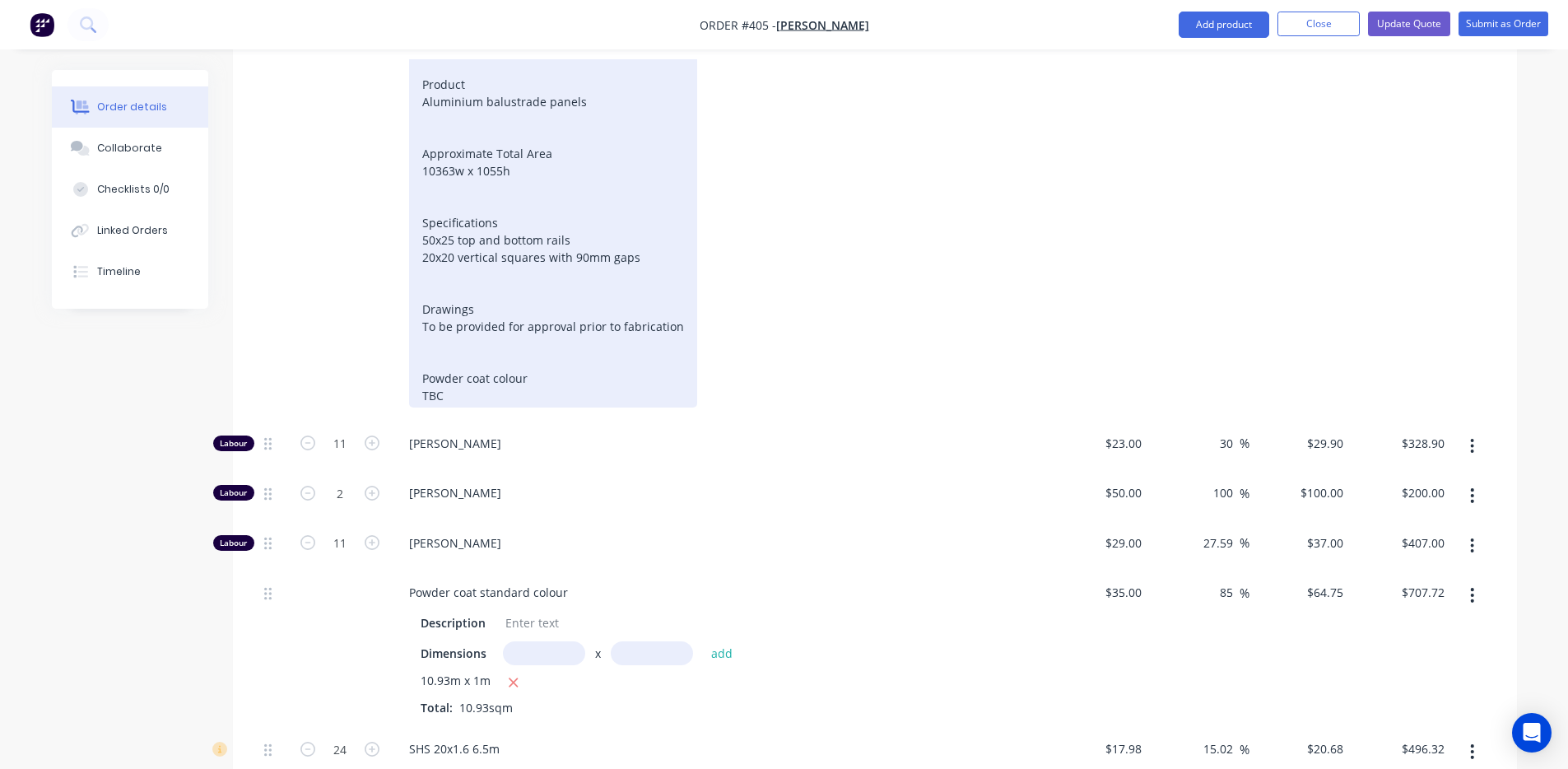
click at [503, 306] on div "Supply Only Product Aluminium balustrade panels Approximate Total Area 10363w x…" at bounding box center [553, 214] width 288 height 387
click at [493, 349] on div "Supply Only Product Aluminium balustrade panels Approximate Total Area 10363w x…" at bounding box center [553, 214] width 288 height 387
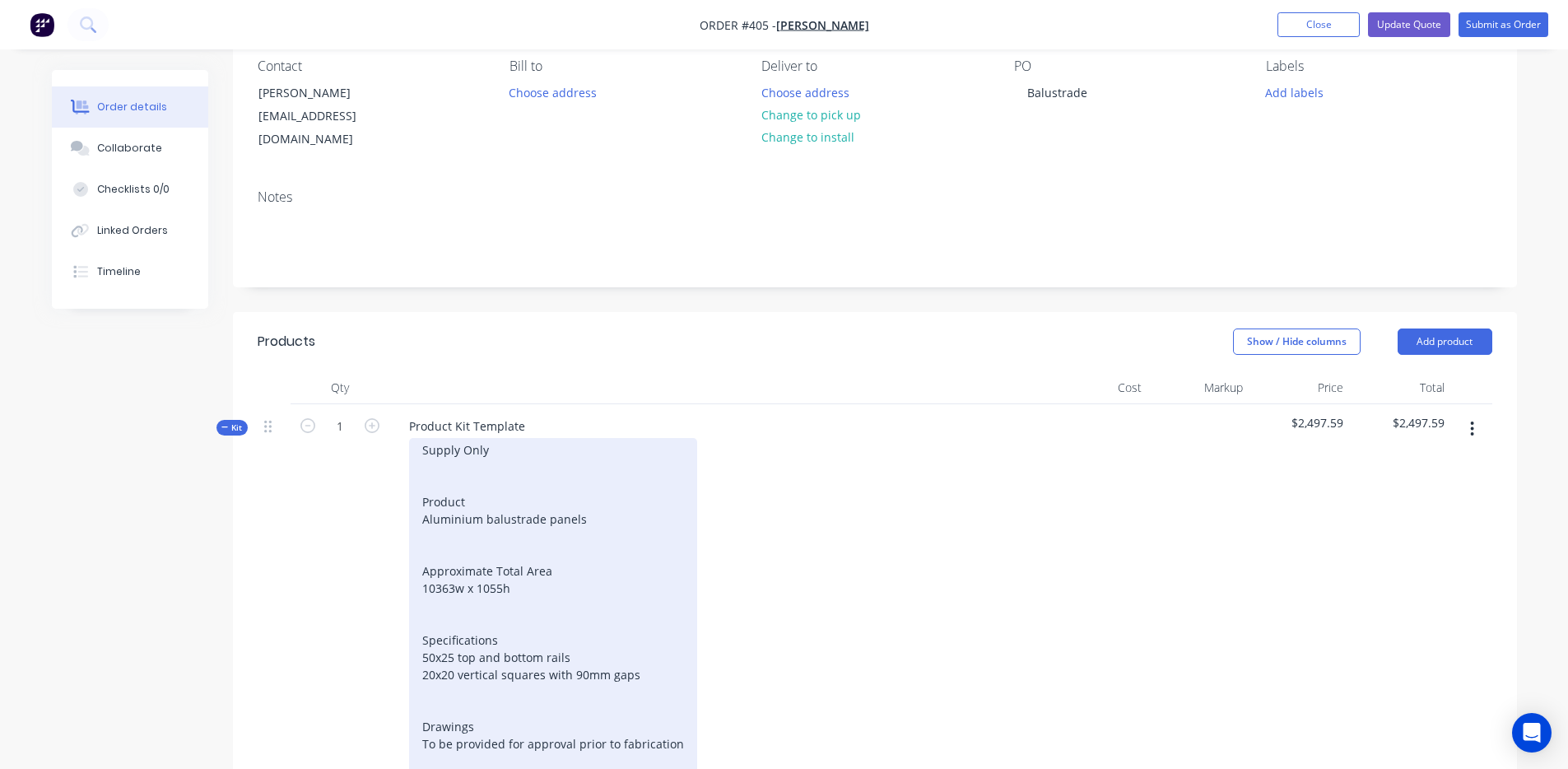
scroll to position [133, 0]
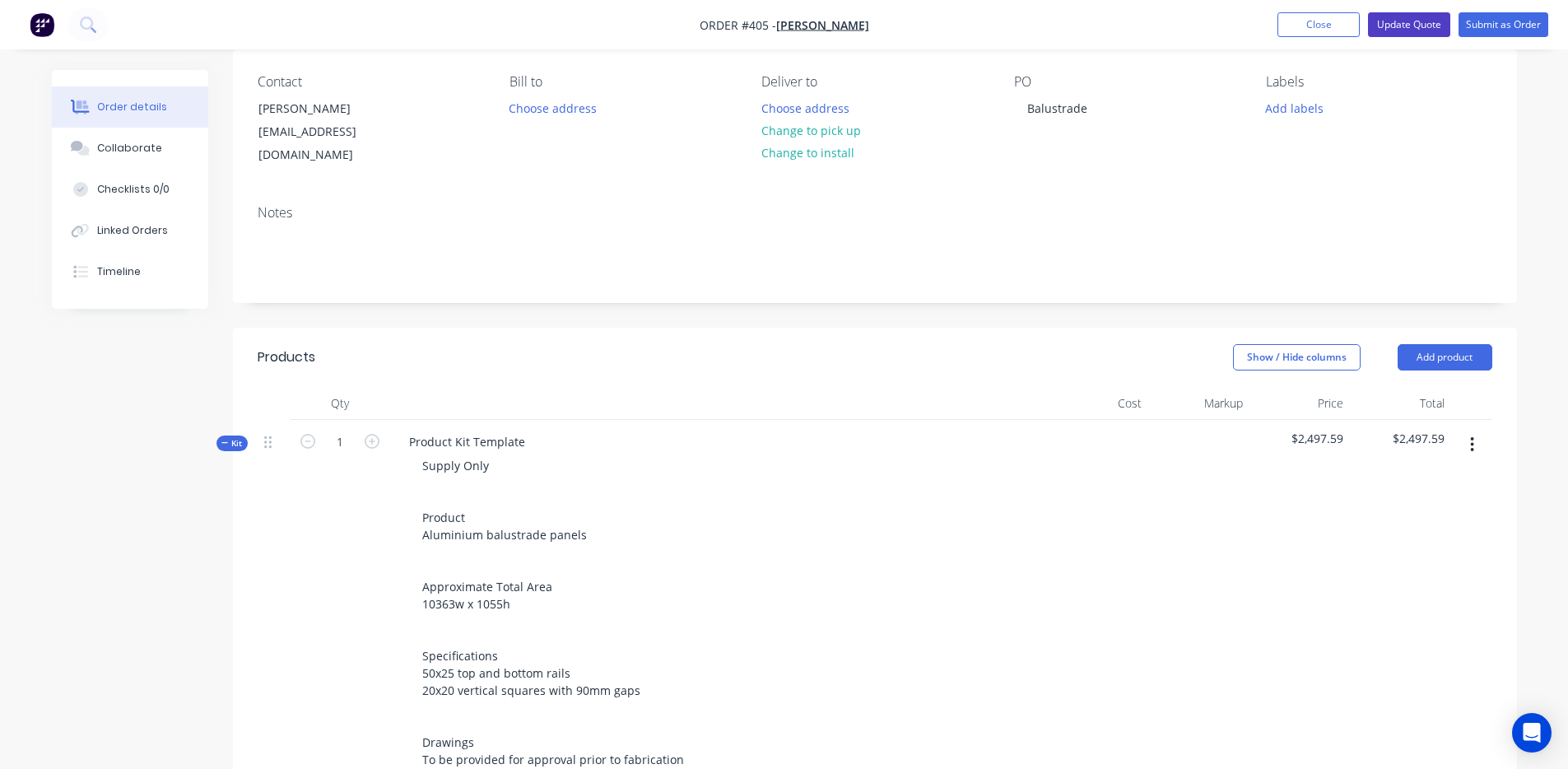
click at [1433, 25] on button "Update Quote" at bounding box center [1409, 24] width 82 height 24
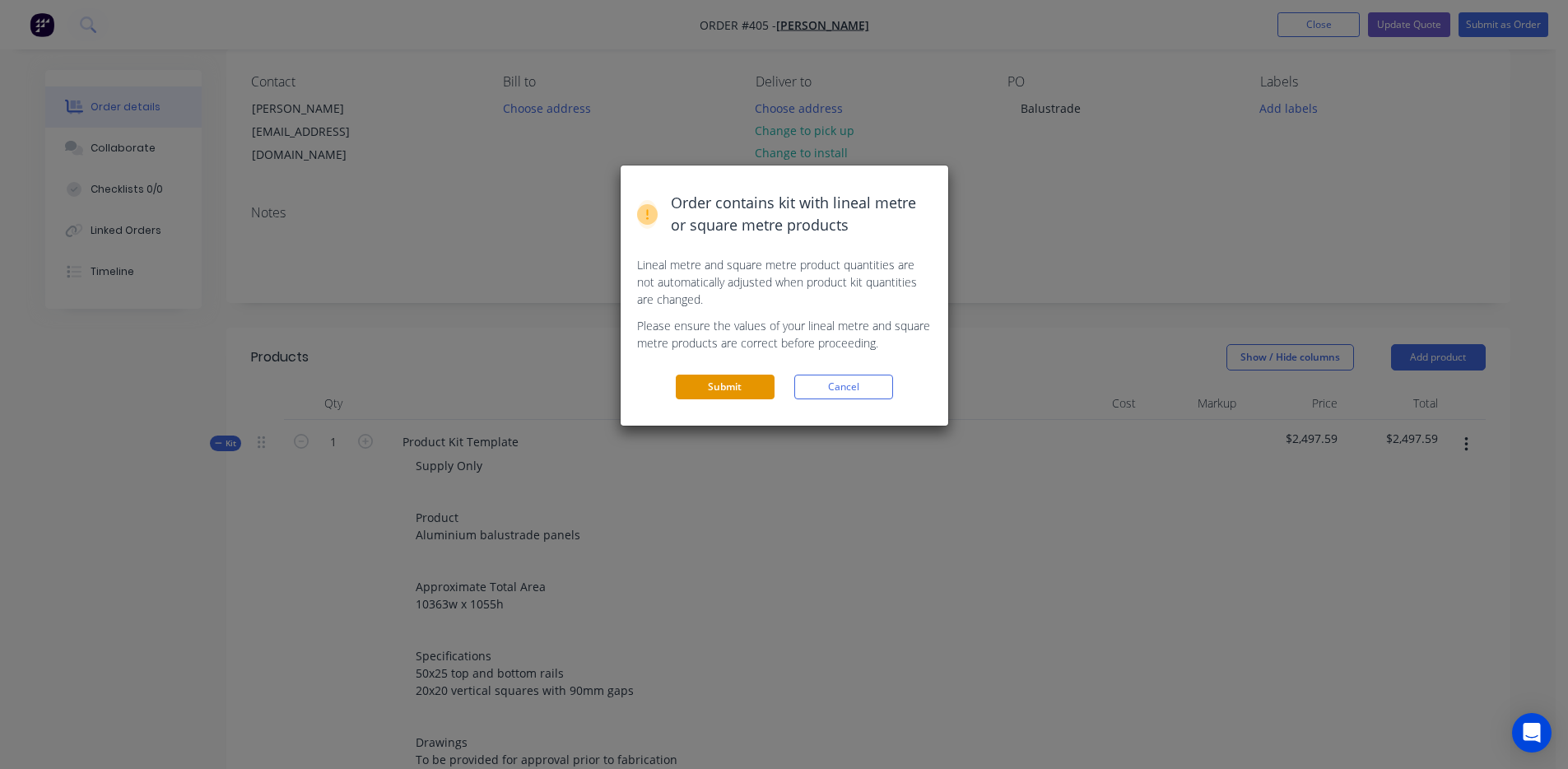
click at [727, 380] on button "Submit" at bounding box center [726, 387] width 99 height 24
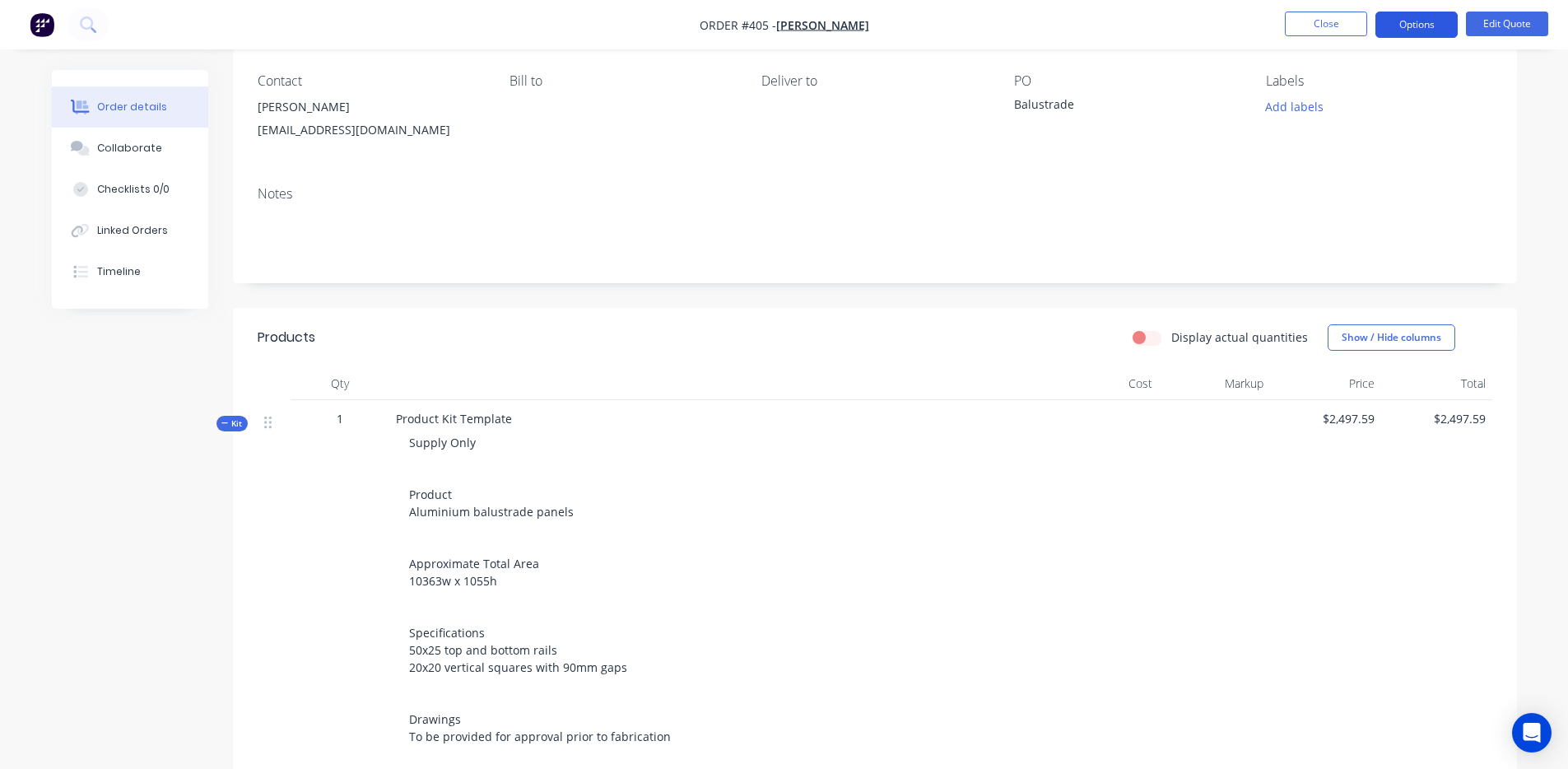
click at [1428, 17] on button "Options" at bounding box center [1417, 24] width 82 height 26
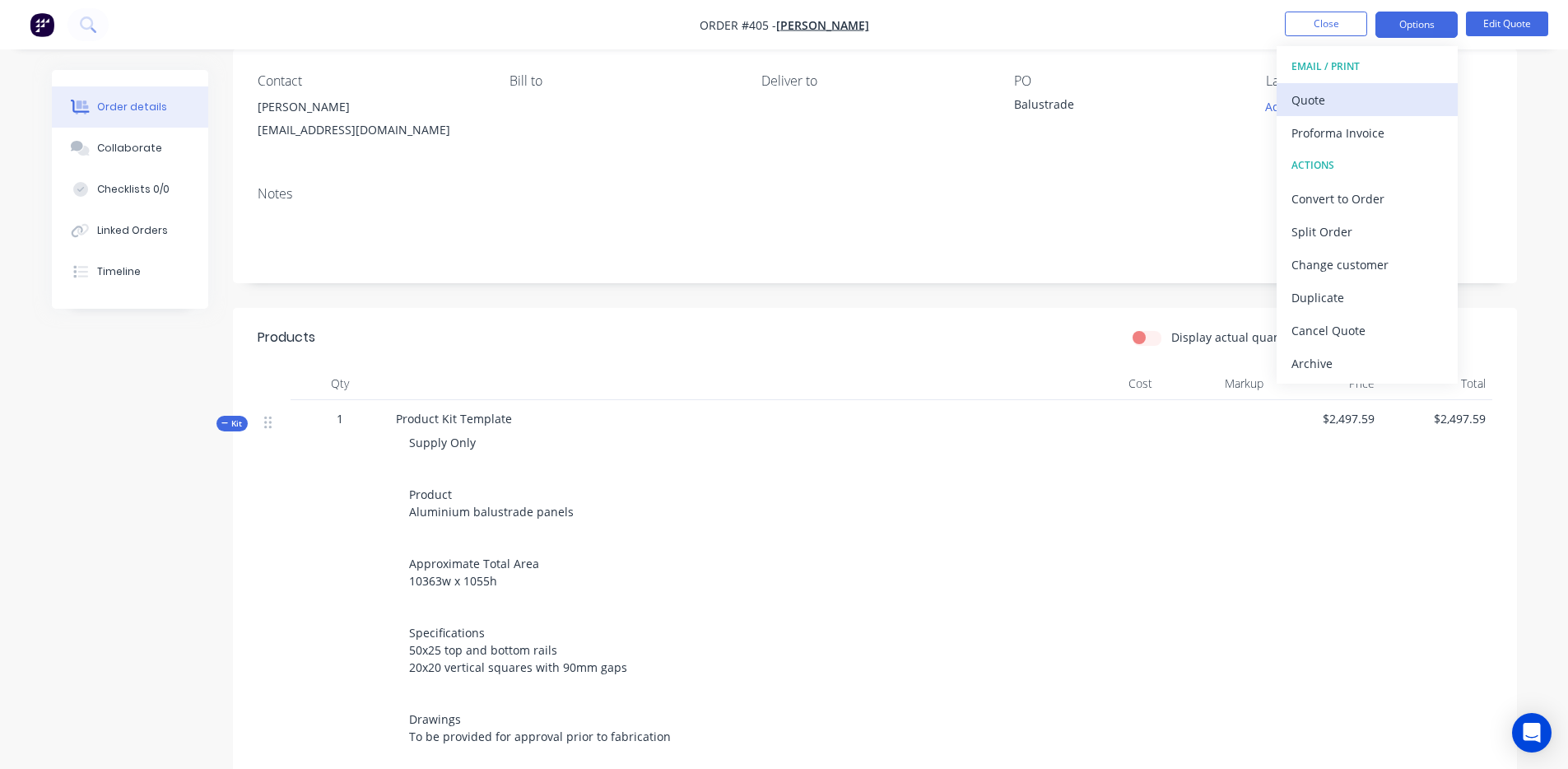
click at [1369, 90] on div "Quote" at bounding box center [1367, 100] width 151 height 24
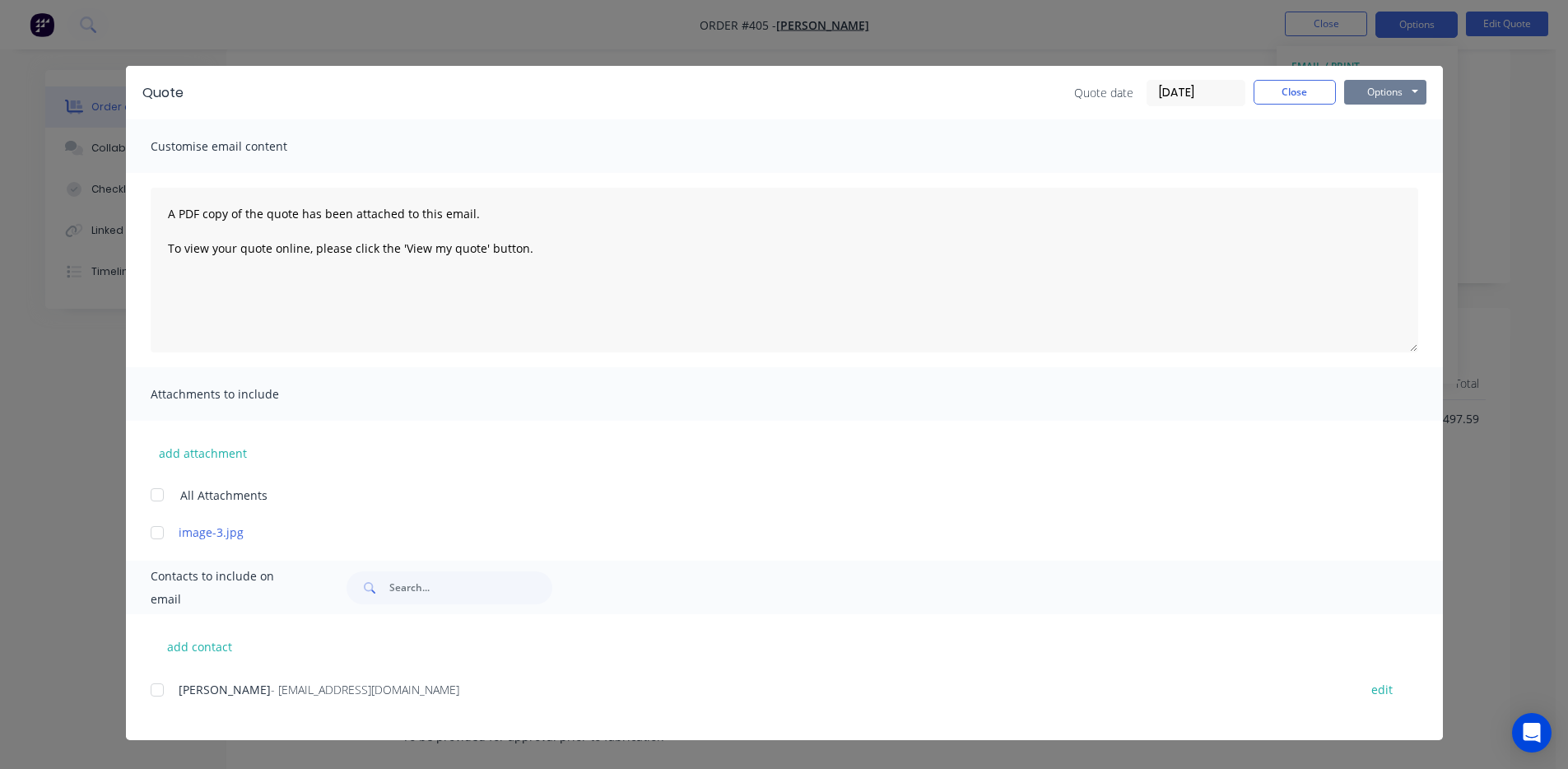
click at [1396, 88] on button "Options" at bounding box center [1385, 92] width 82 height 24
click at [1396, 112] on button "Preview" at bounding box center [1396, 121] width 105 height 27
click at [1287, 95] on button "Close" at bounding box center [1295, 92] width 82 height 24
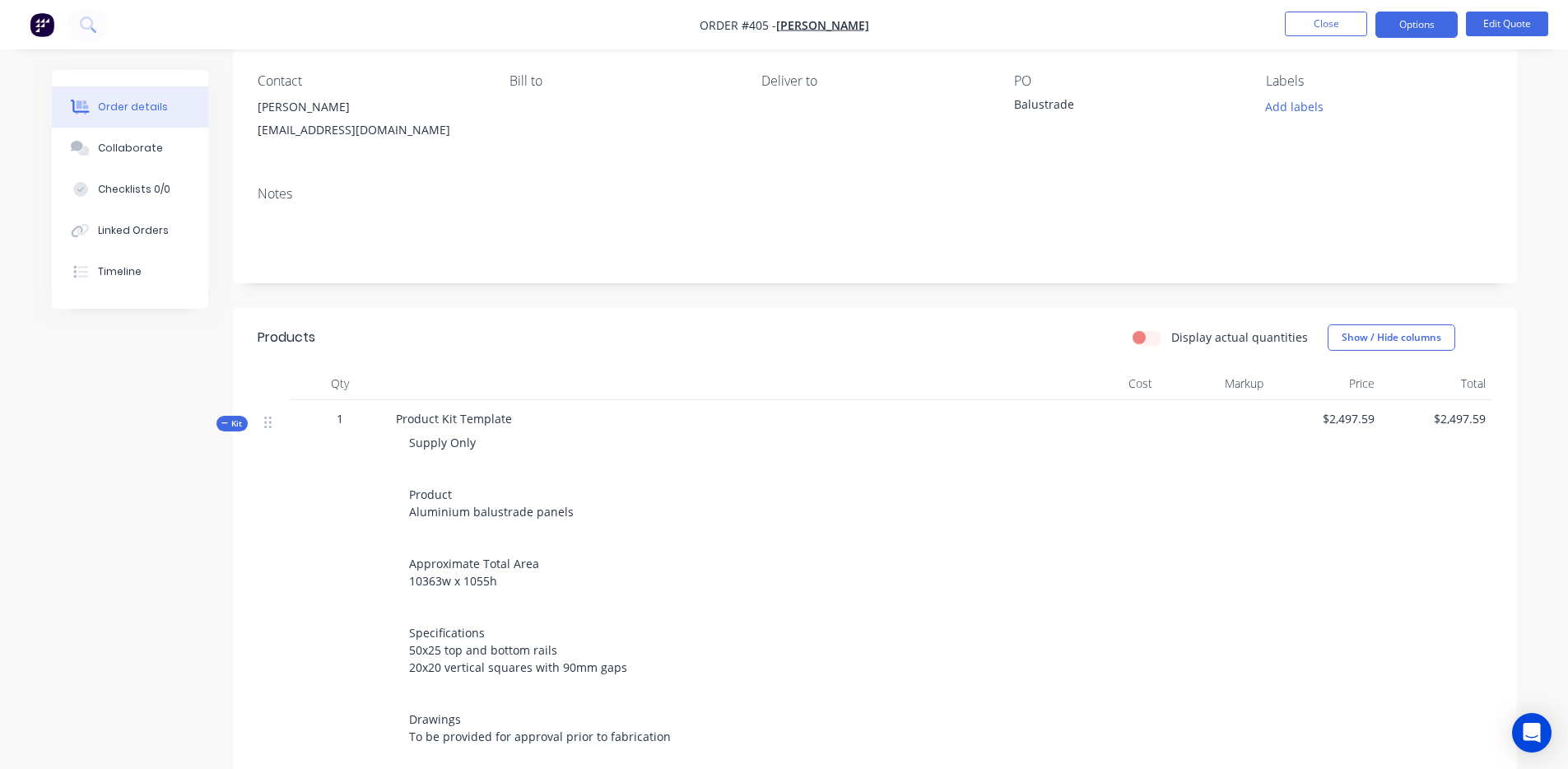
click at [466, 408] on div "Product Kit Template Supply Only Product Aluminium balustrade panels Approximat…" at bounding box center [718, 616] width 659 height 431
click at [1476, 21] on button "Edit Quote" at bounding box center [1507, 23] width 82 height 24
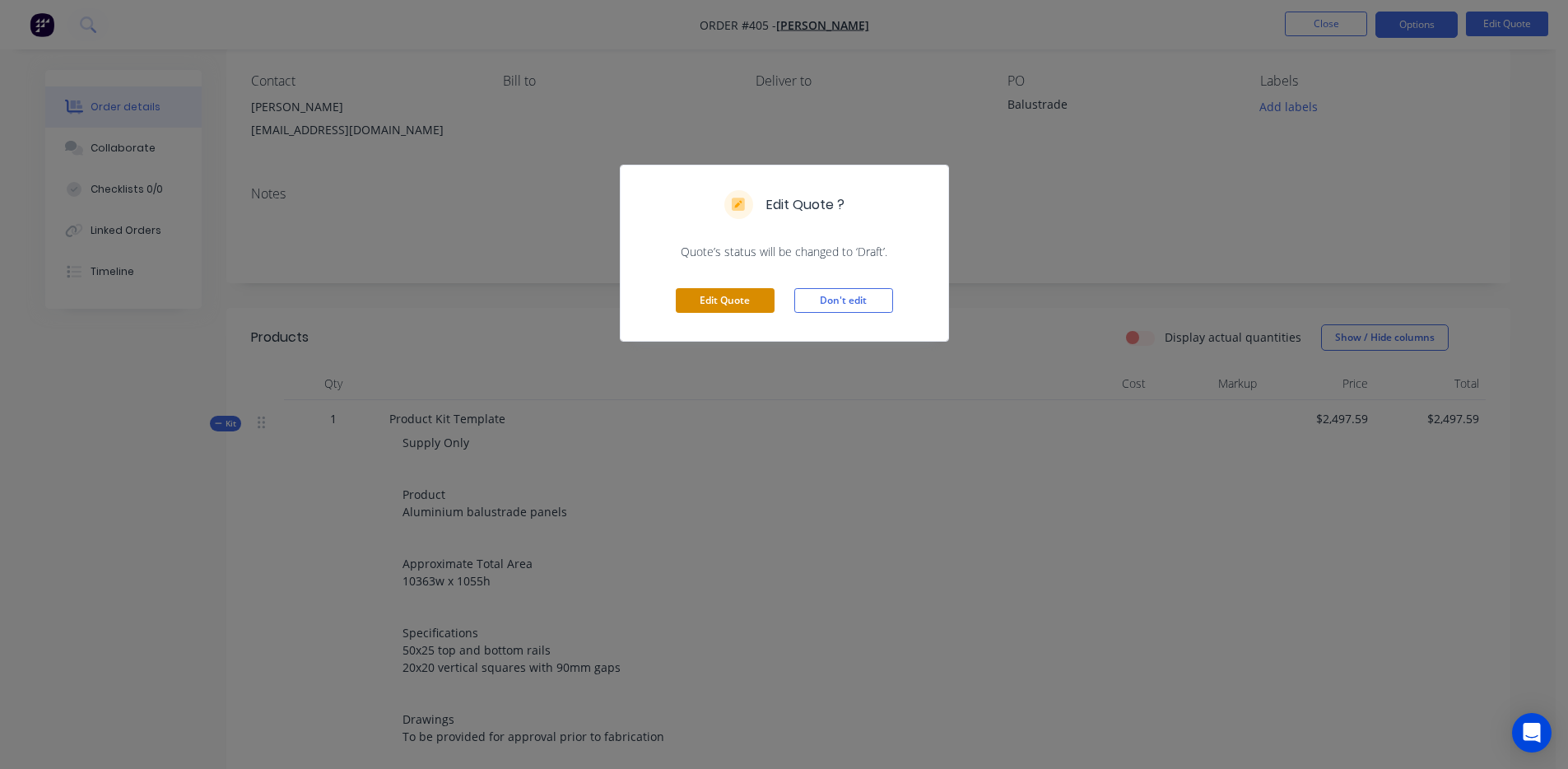
click at [740, 310] on button "Edit Quote" at bounding box center [726, 301] width 99 height 24
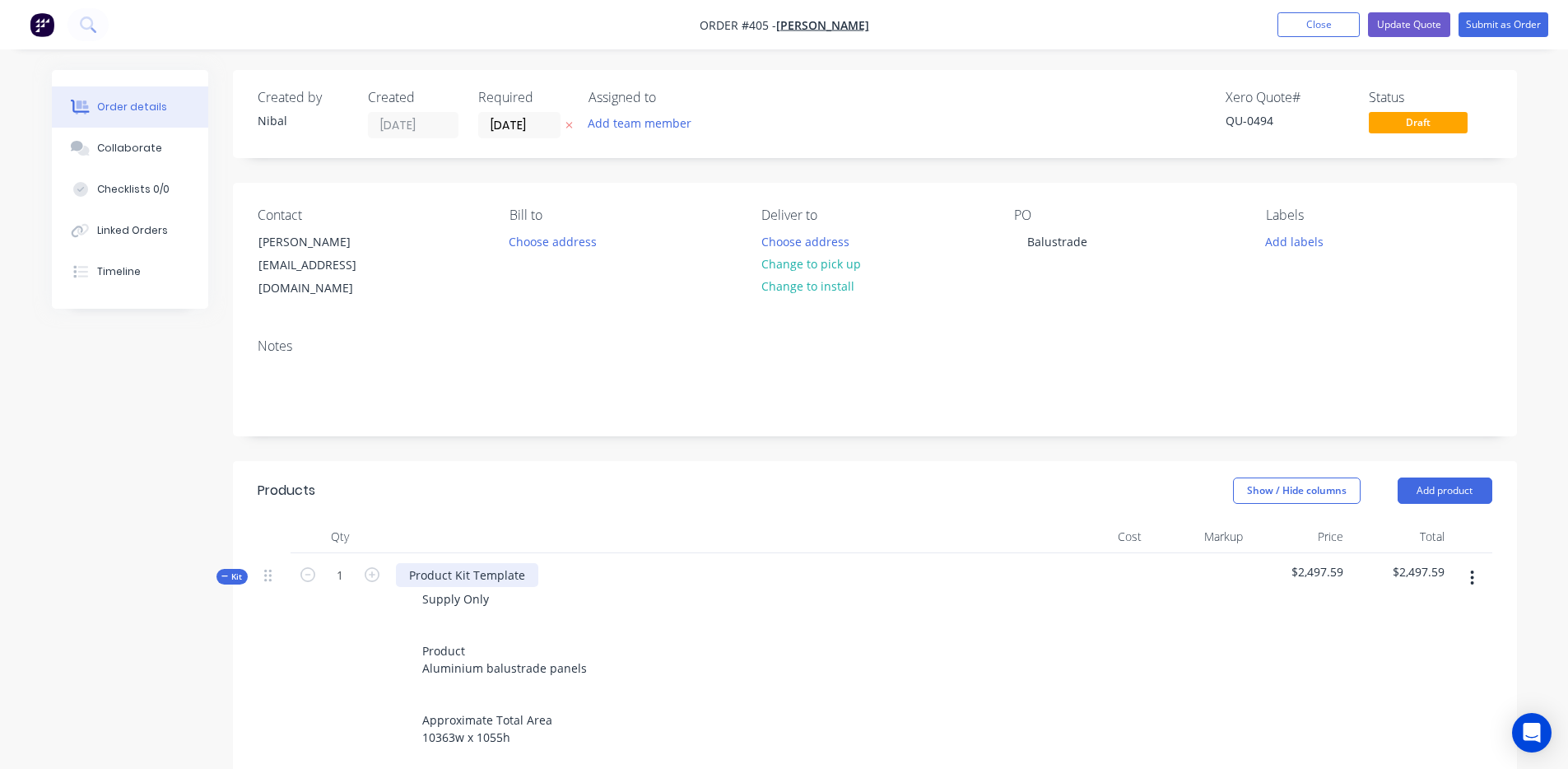
click at [482, 564] on div "Product Kit Template" at bounding box center [467, 576] width 143 height 24
drag, startPoint x: 504, startPoint y: 556, endPoint x: 452, endPoint y: 551, distance: 52.2
click at [452, 564] on div "Product Kit Template" at bounding box center [467, 576] width 143 height 24
drag, startPoint x: 454, startPoint y: 557, endPoint x: 333, endPoint y: 541, distance: 122.1
click at [333, 553] on div "Kit 1 Productte Supply Only Product Aluminium balustrade panels Approximate Tot…" at bounding box center [875, 771] width 1235 height 435
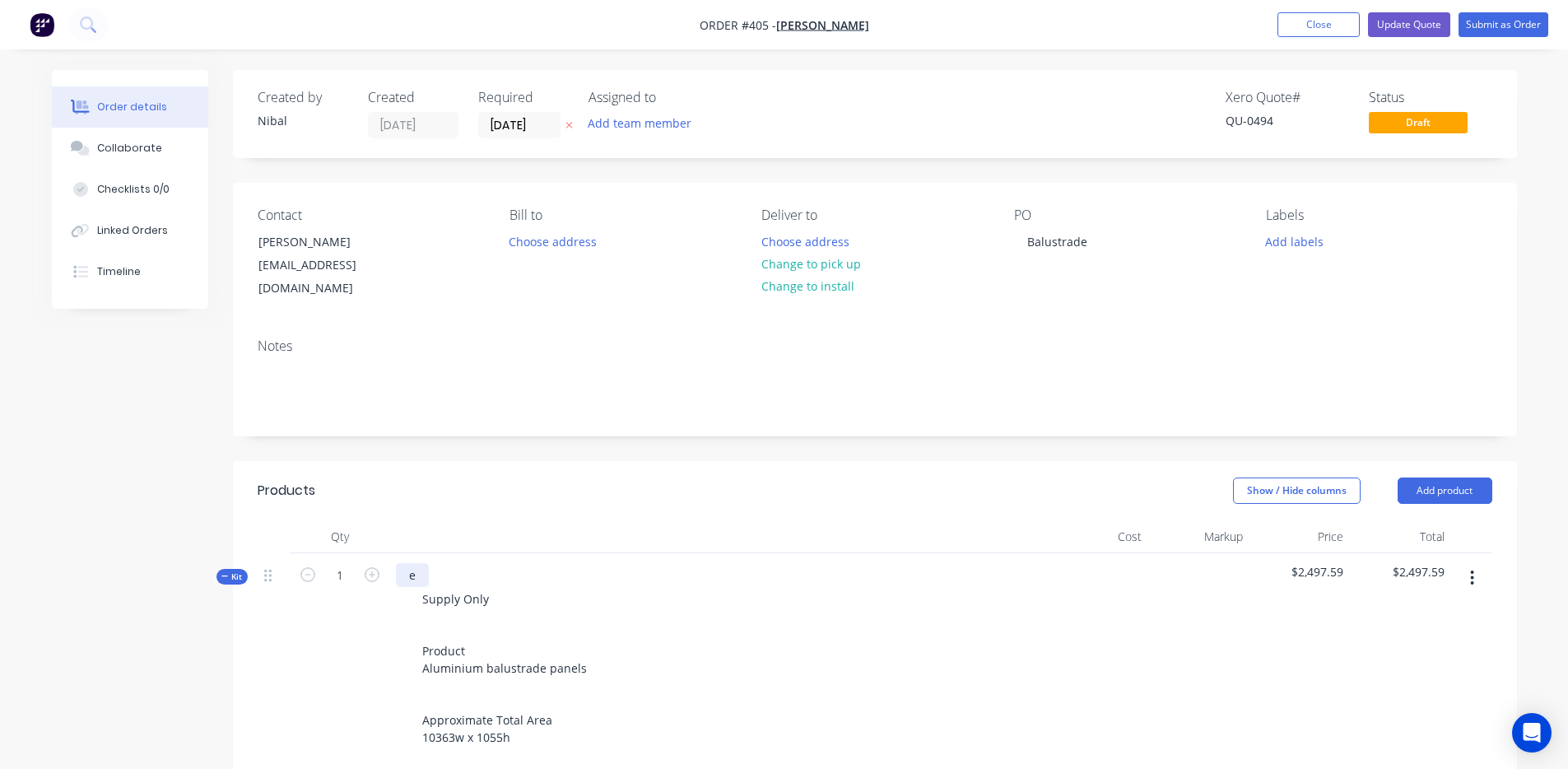
click at [416, 564] on div "e" at bounding box center [412, 576] width 33 height 24
click at [1384, 20] on button "Update Quote" at bounding box center [1409, 24] width 82 height 24
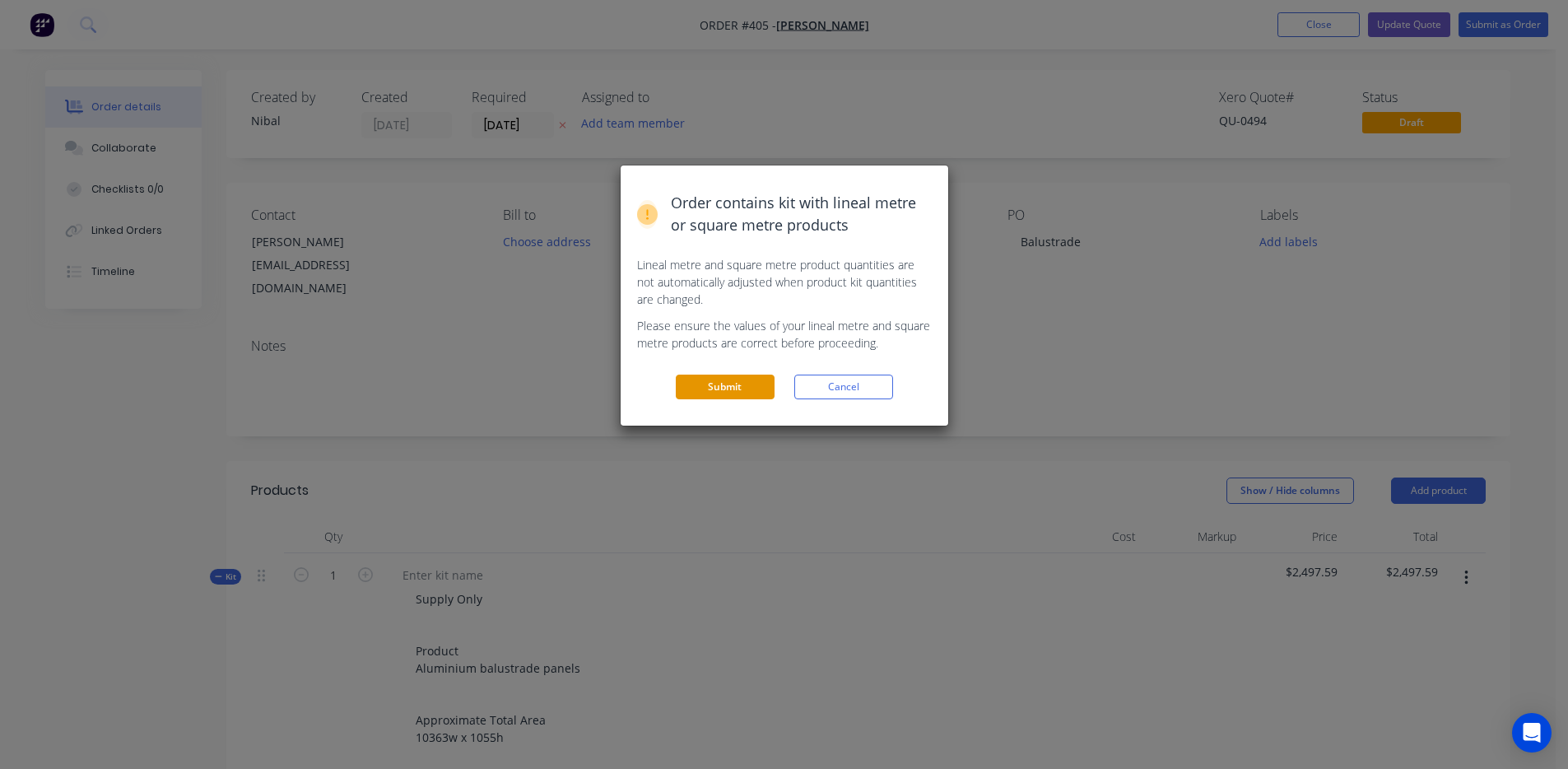
click at [733, 385] on button "Submit" at bounding box center [726, 387] width 99 height 24
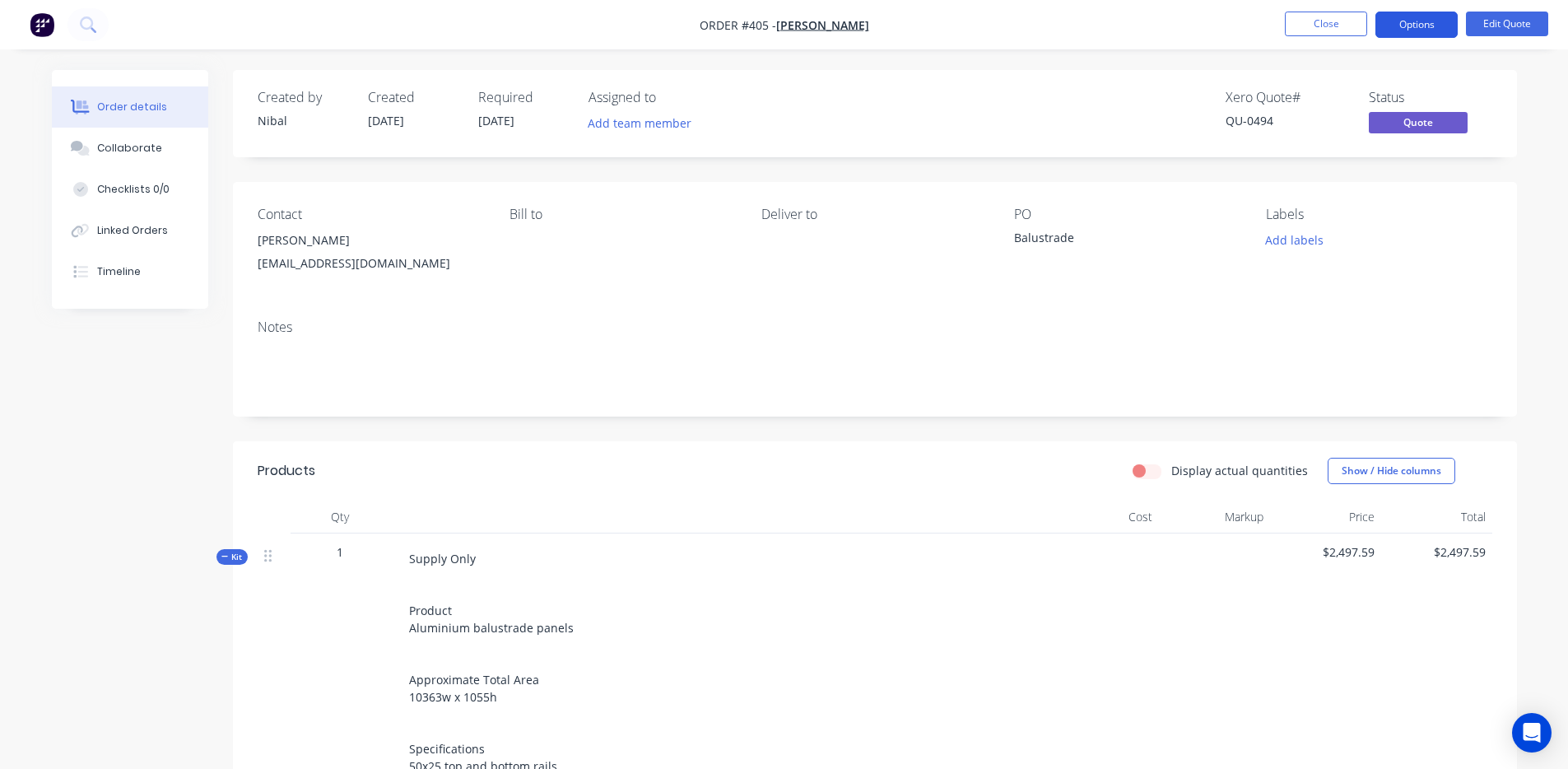
click at [1435, 33] on button "Options" at bounding box center [1417, 24] width 82 height 26
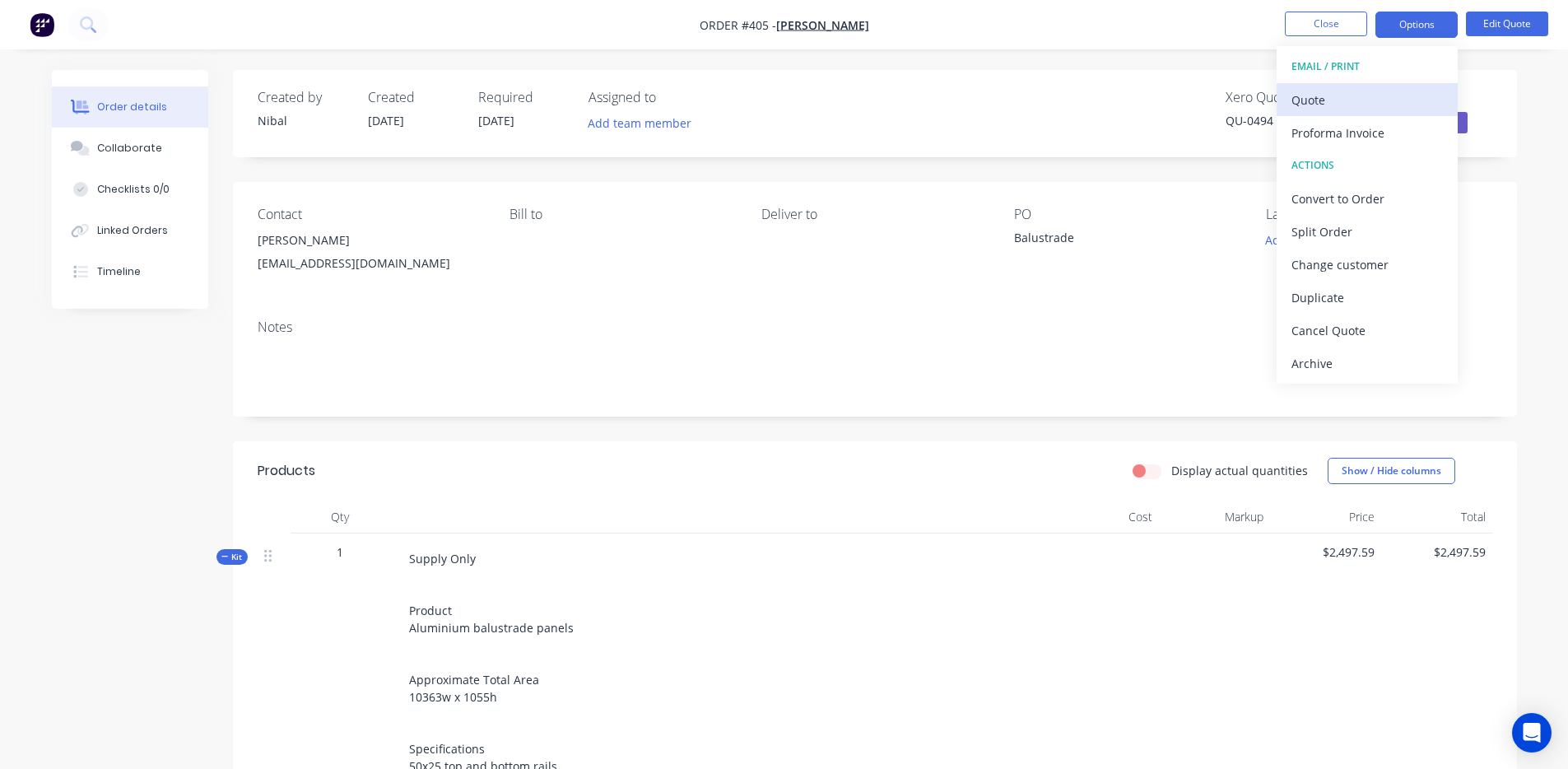
click at [1411, 99] on div "Quote" at bounding box center [1367, 100] width 151 height 24
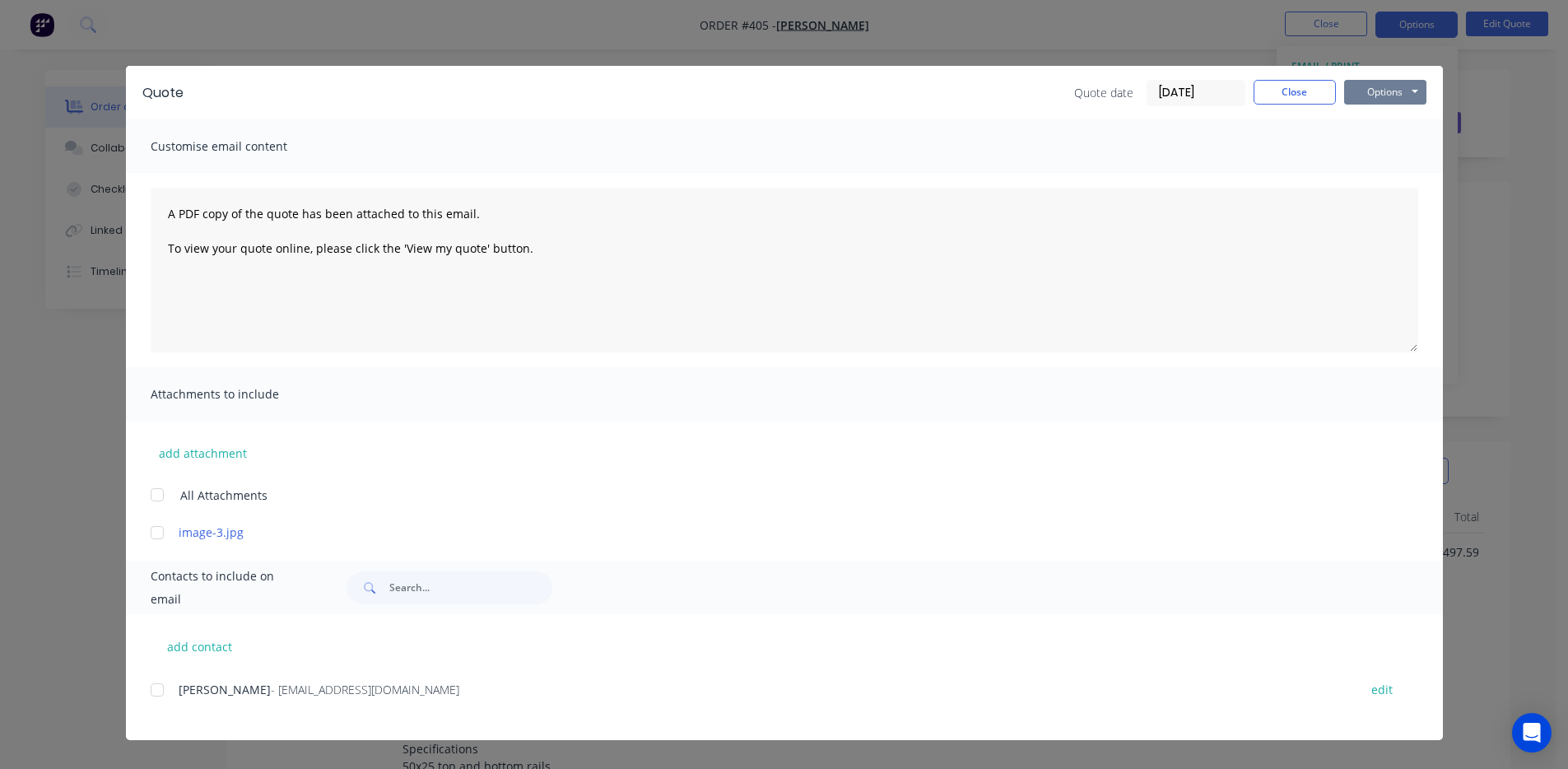
click at [1375, 91] on button "Options" at bounding box center [1385, 92] width 82 height 24
click at [1389, 118] on button "Preview" at bounding box center [1396, 121] width 105 height 27
click at [141, 686] on div "add contact [PERSON_NAME] - [PERSON_NAME][EMAIL_ADDRESS][DOMAIN_NAME] edit" at bounding box center [784, 677] width 1317 height 126
click at [151, 691] on div at bounding box center [157, 690] width 33 height 33
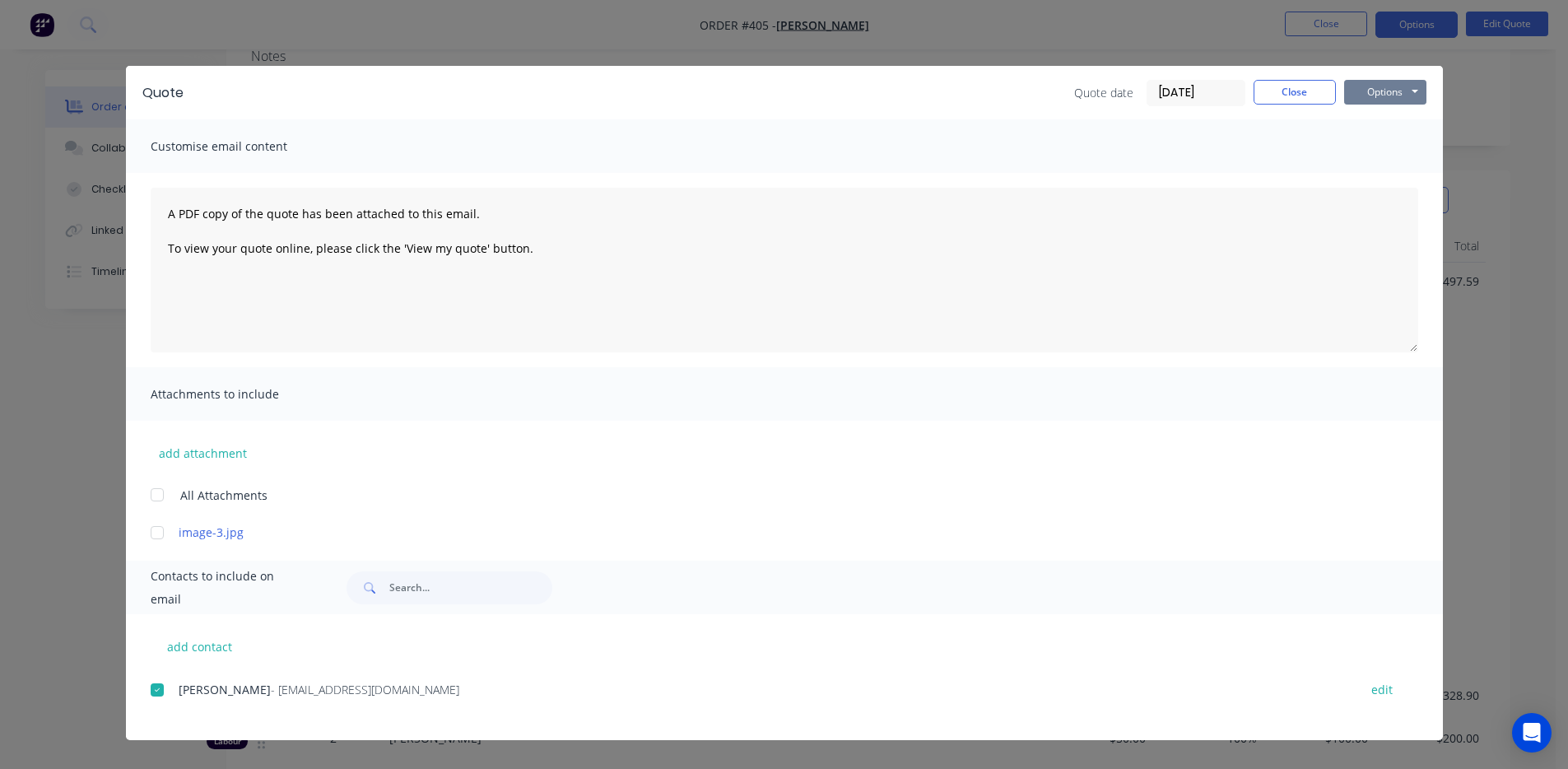
click at [1367, 93] on button "Options" at bounding box center [1385, 92] width 82 height 24
click at [1373, 179] on button "Email" at bounding box center [1396, 175] width 105 height 27
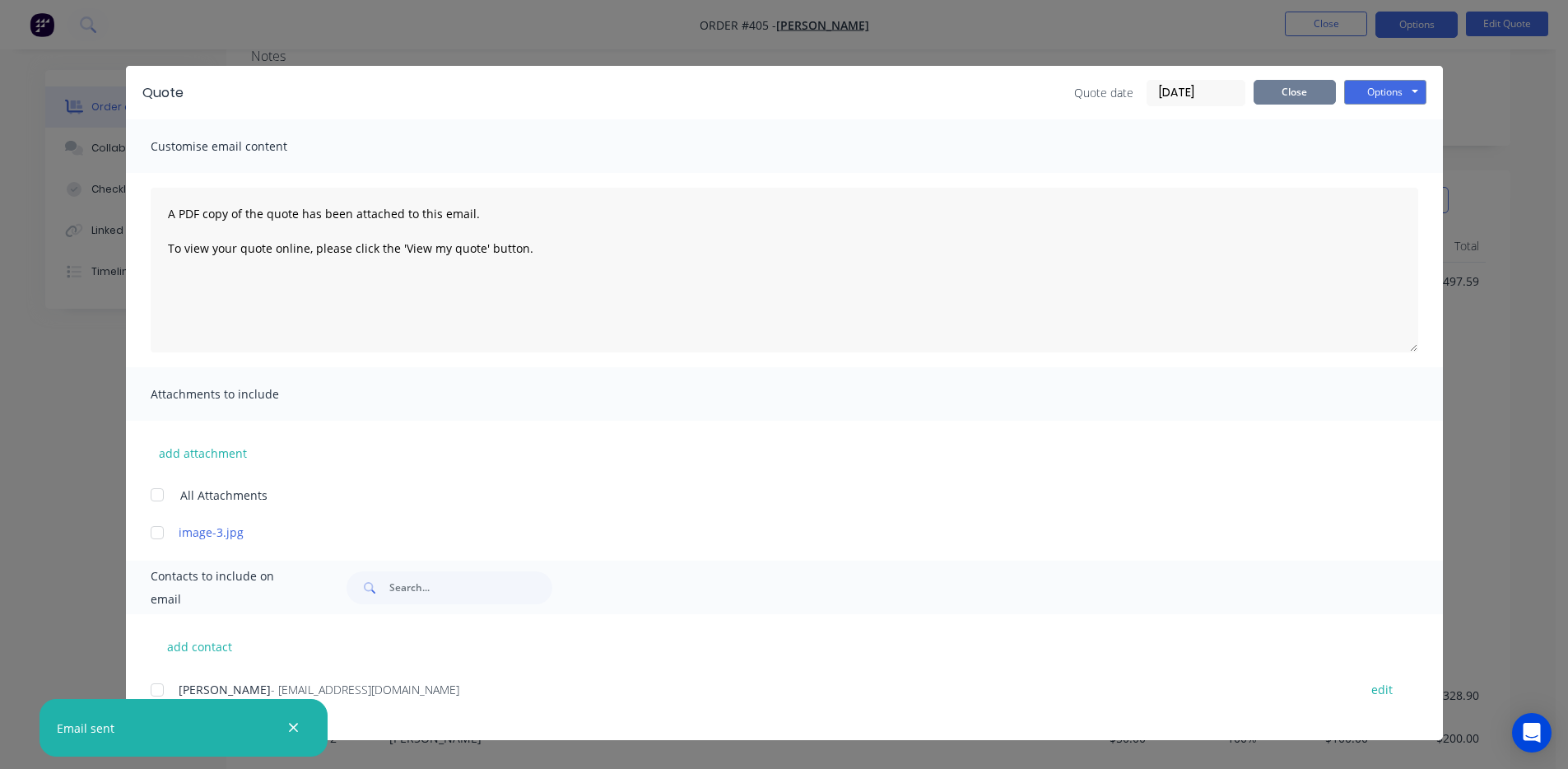
click at [1321, 96] on button "Close" at bounding box center [1295, 92] width 82 height 24
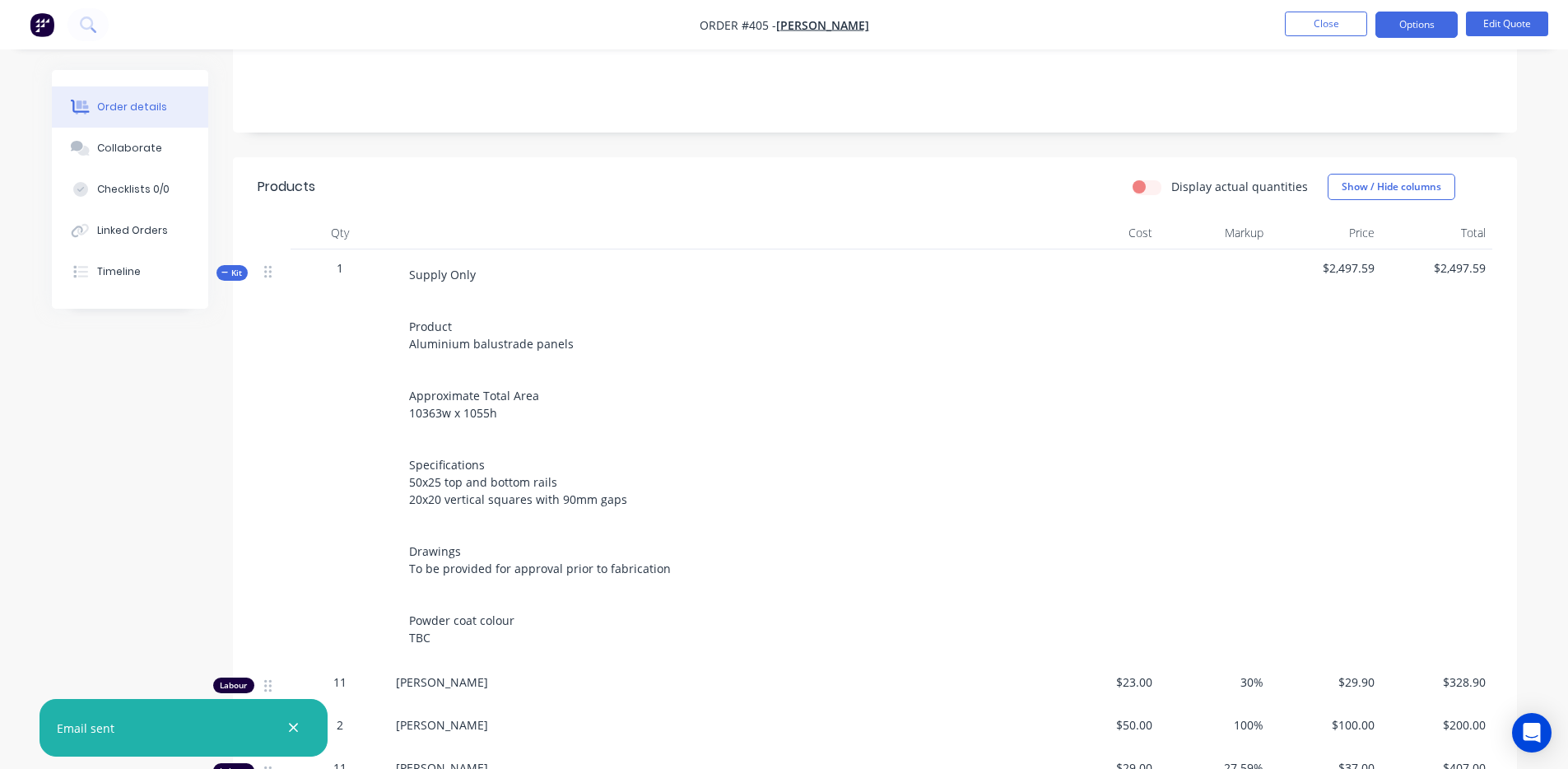
scroll to position [276, 0]
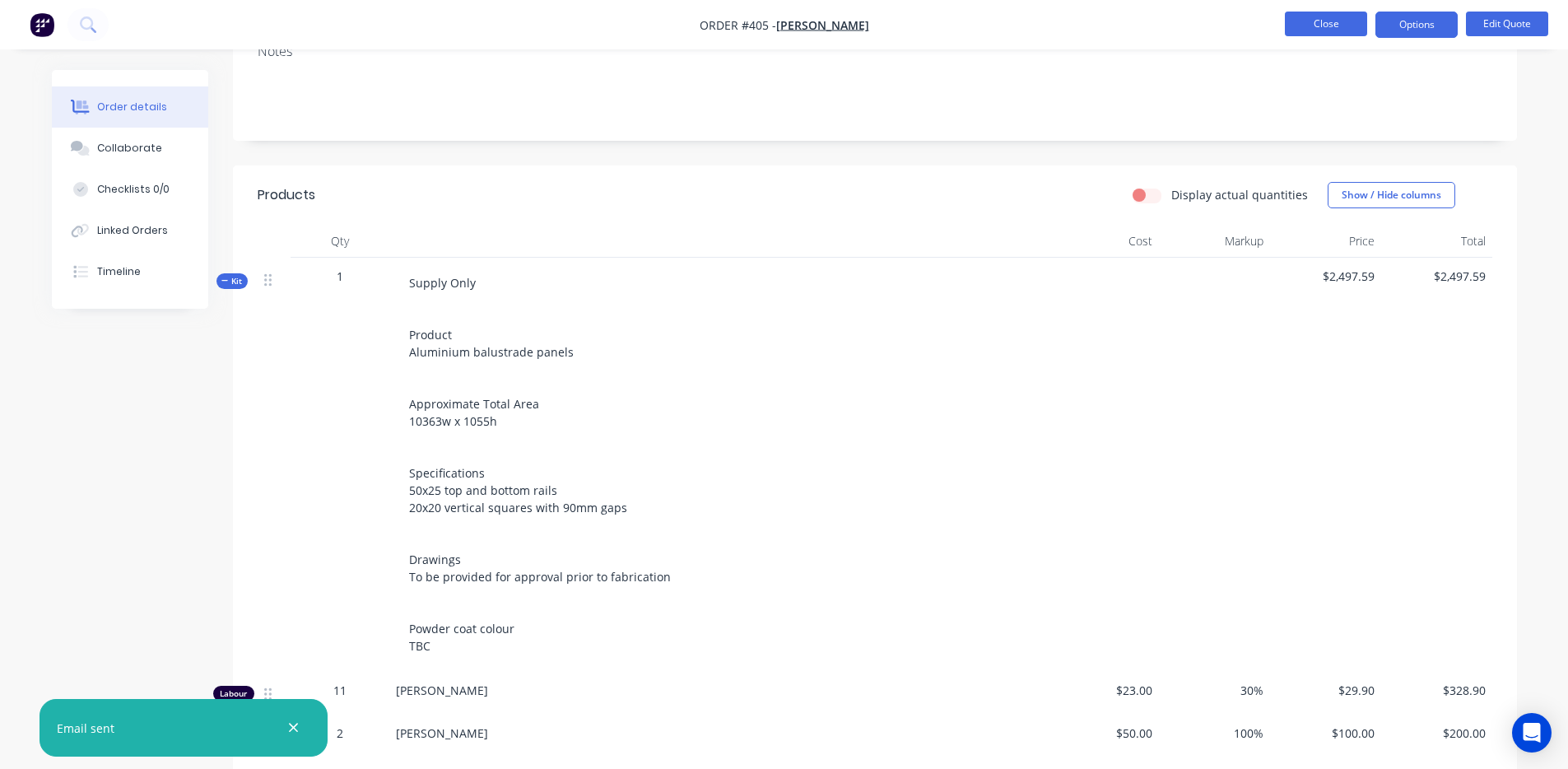
click at [1340, 26] on button "Close" at bounding box center [1326, 23] width 82 height 24
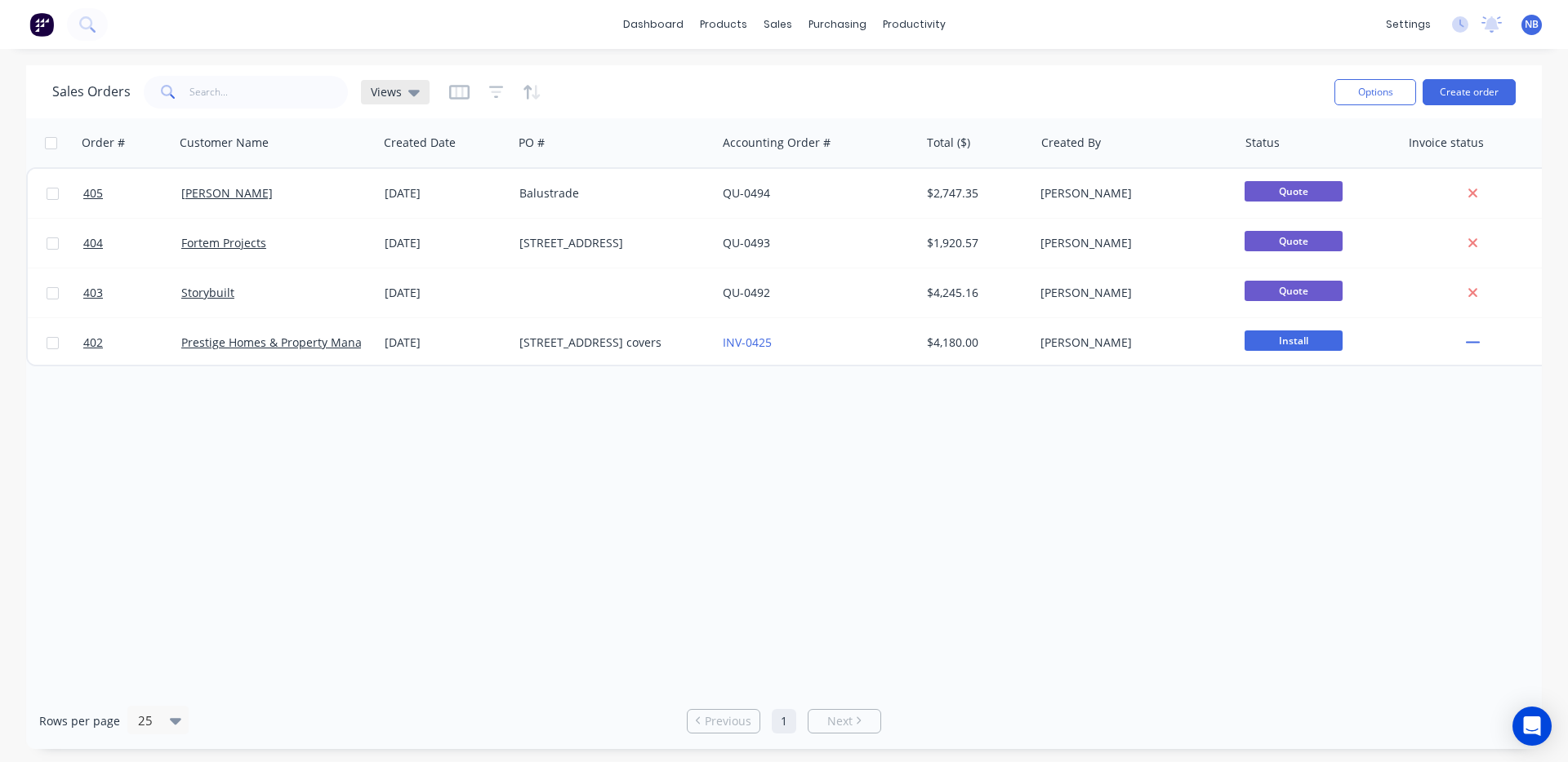
click at [421, 92] on div "Views" at bounding box center [395, 92] width 68 height 24
click at [449, 98] on icon "button" at bounding box center [459, 92] width 20 height 15
click at [498, 85] on icon "button" at bounding box center [497, 92] width 15 height 17
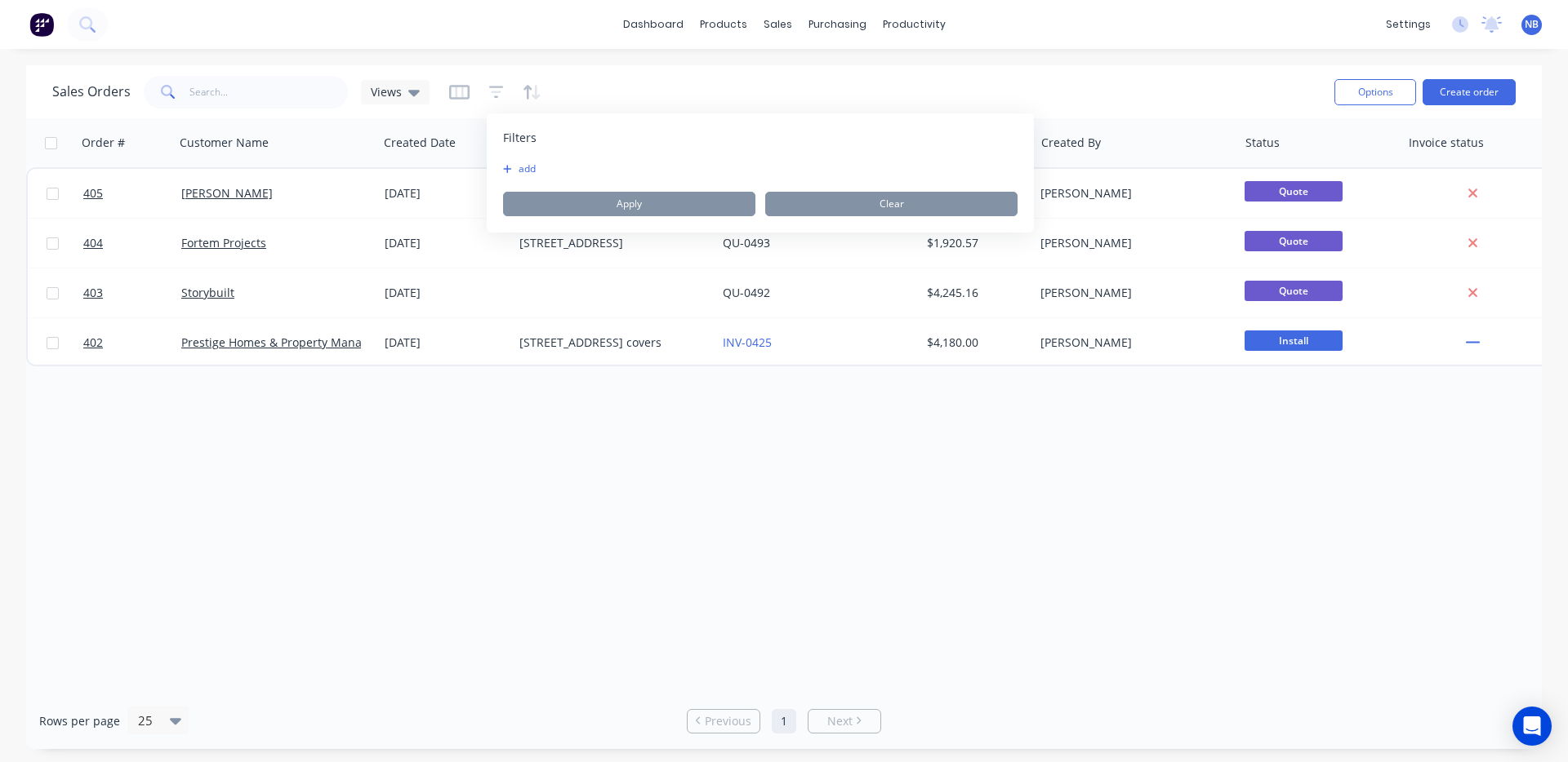
click at [639, 82] on div "Sales Orders Views" at bounding box center [686, 92] width 1269 height 40
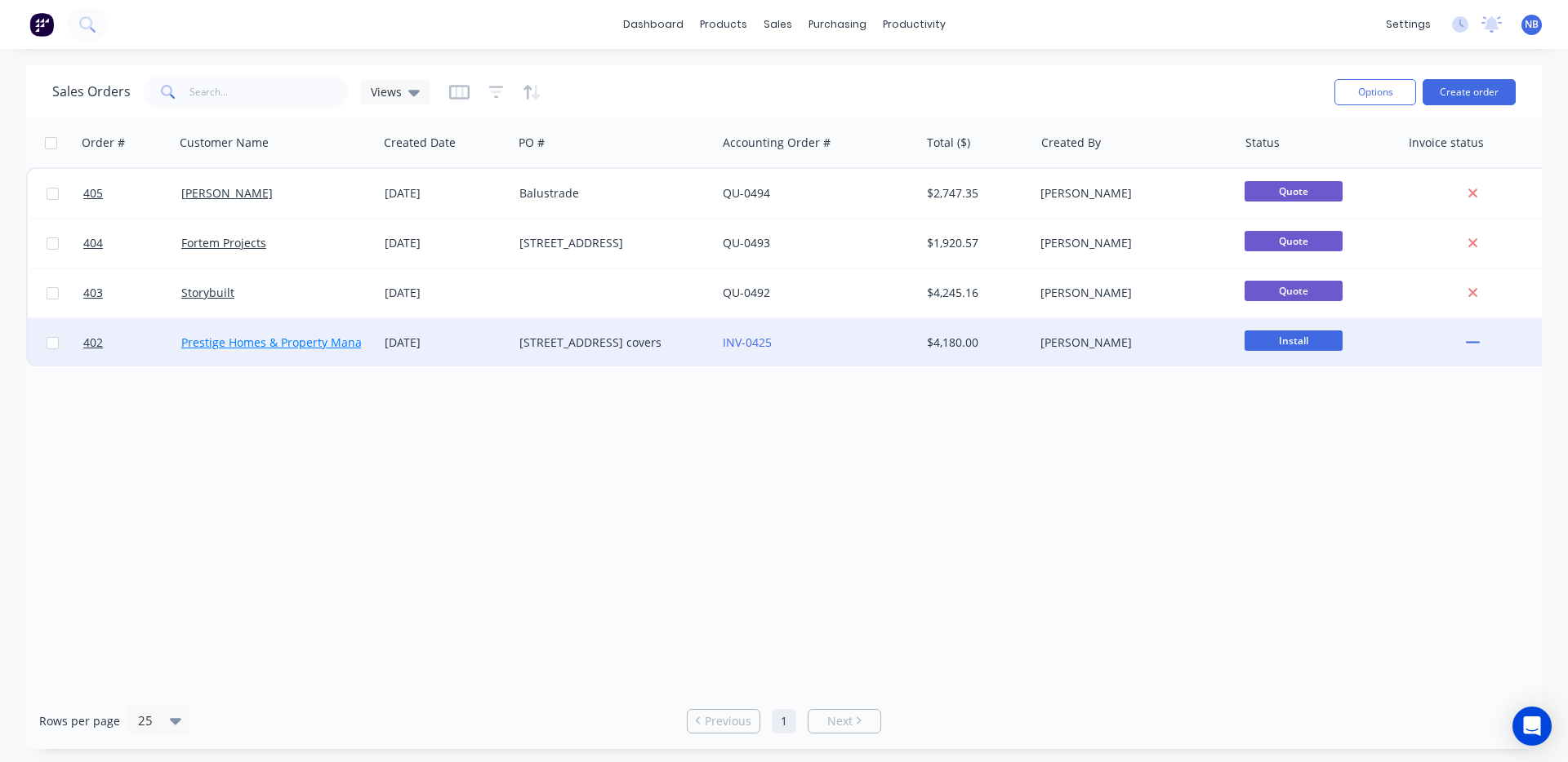
click at [349, 343] on link "Prestige Homes & Property Management Pty Ltd" at bounding box center [312, 342] width 262 height 16
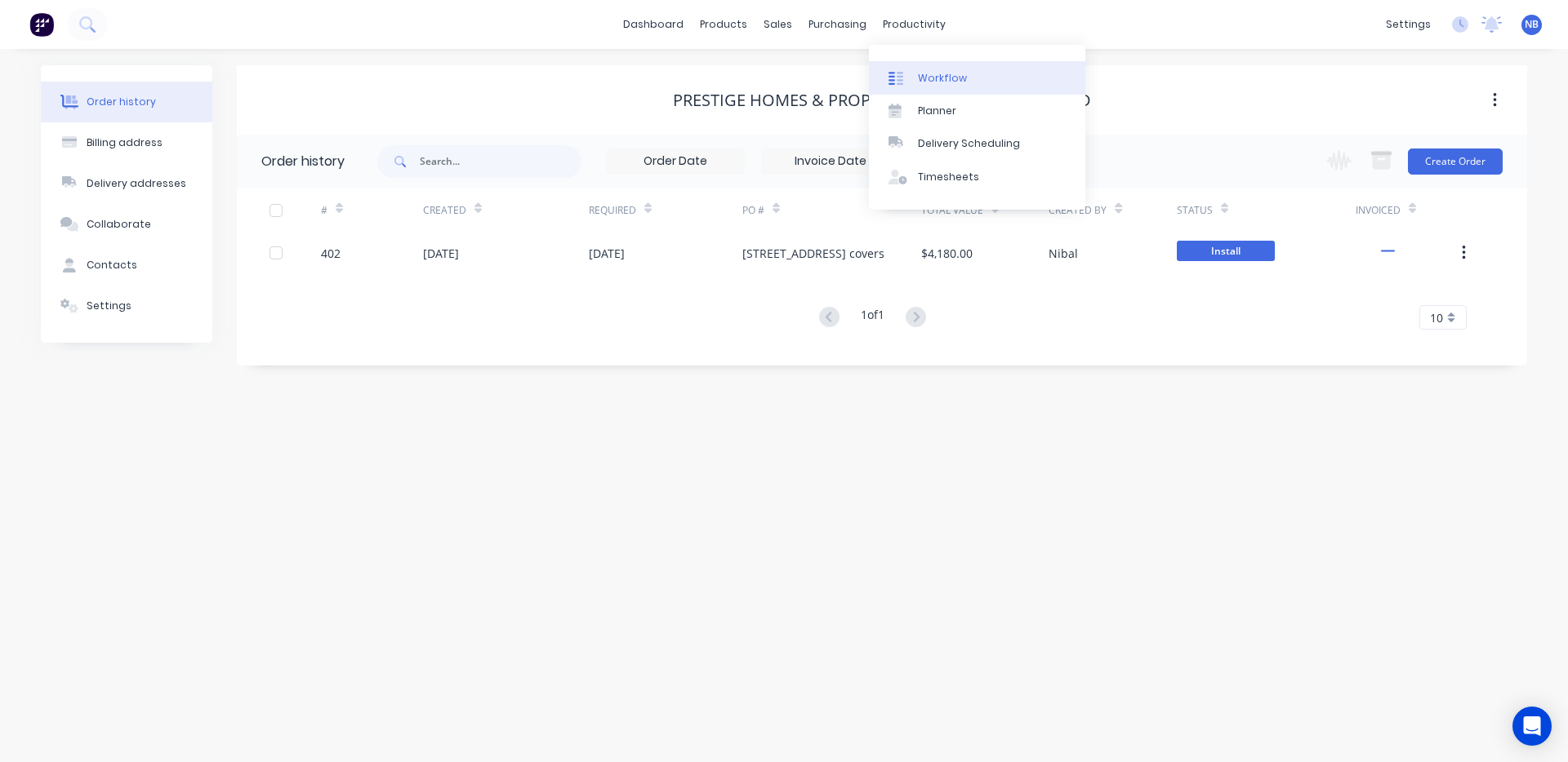
click at [919, 79] on div "Workflow" at bounding box center [942, 79] width 49 height 15
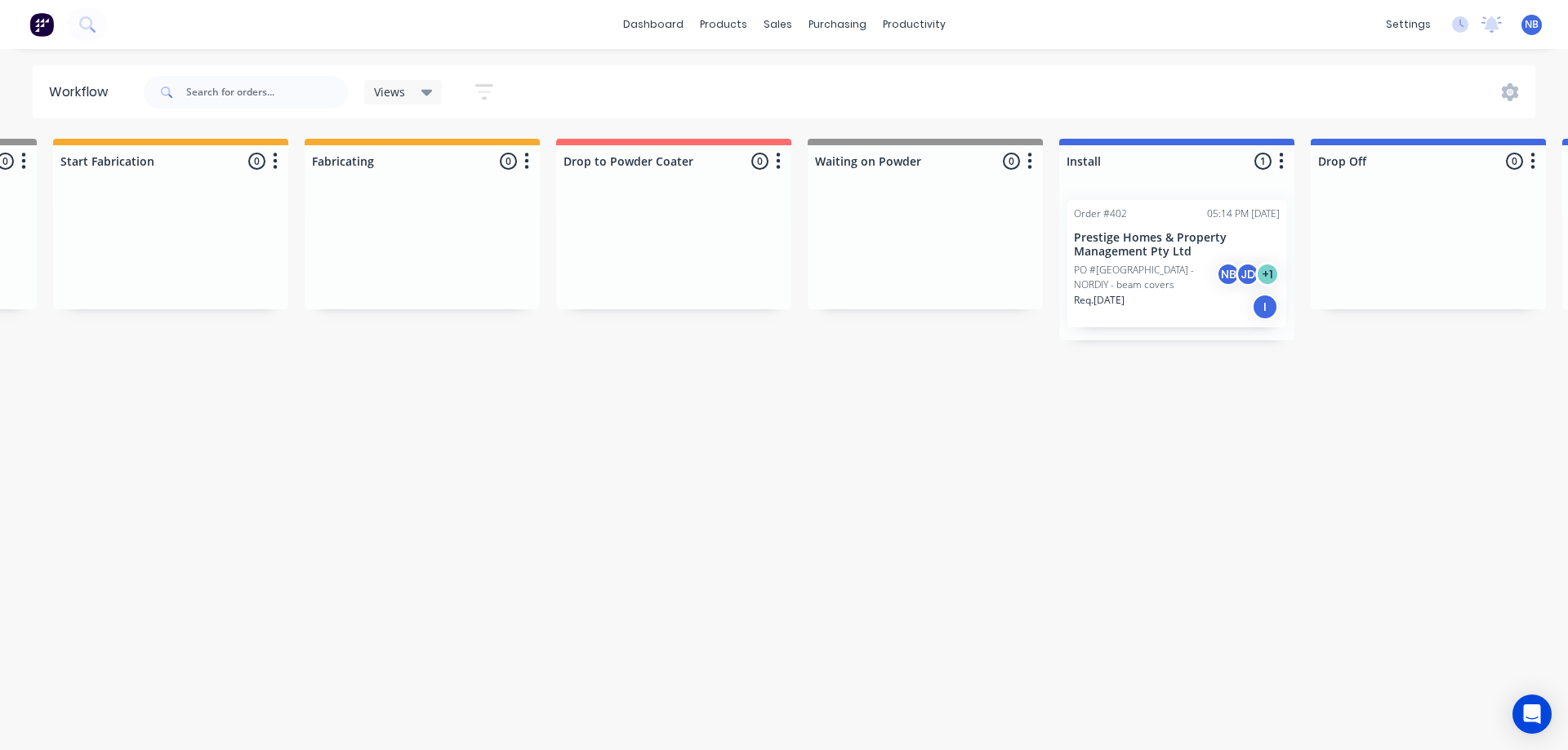
scroll to position [0, 1499]
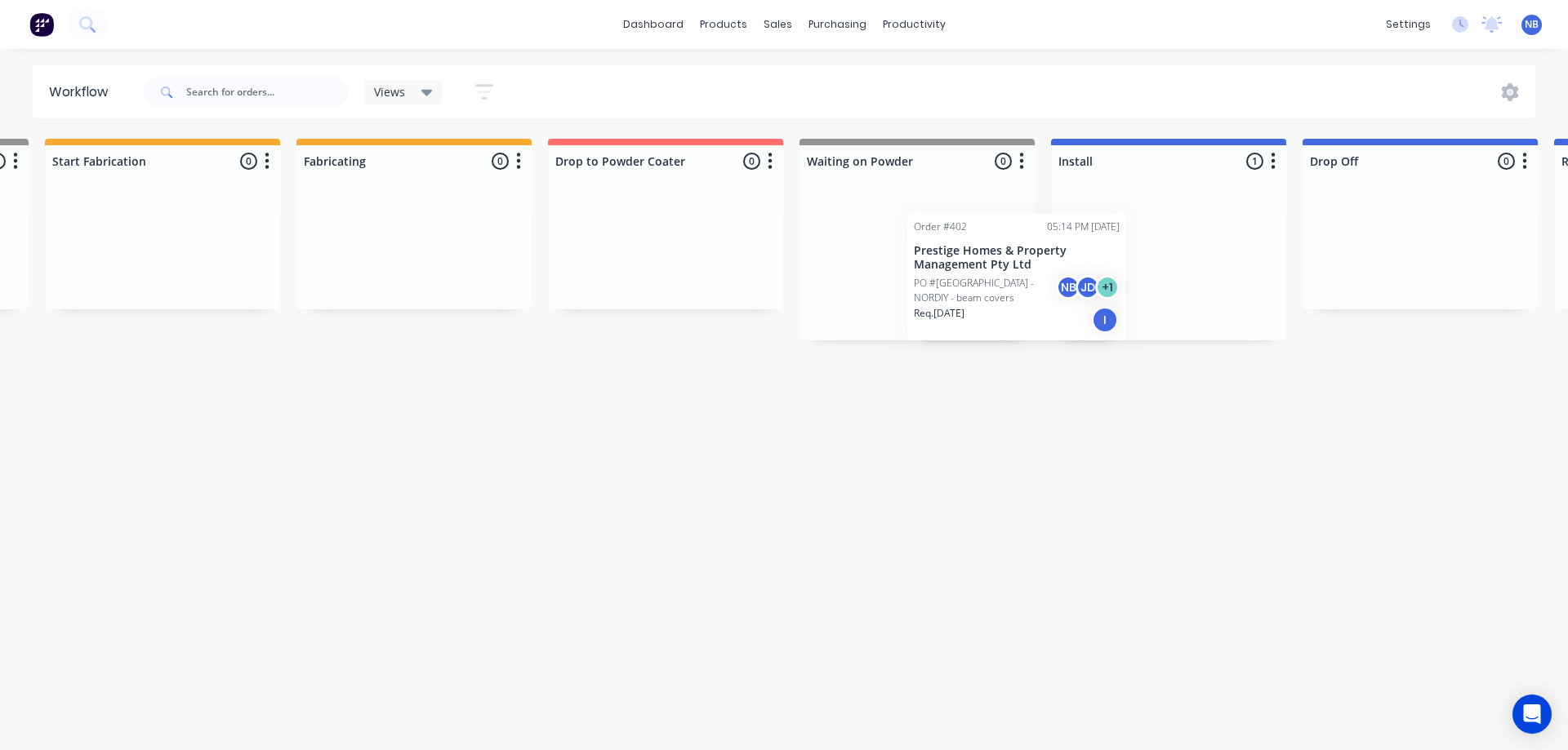
drag, startPoint x: 1112, startPoint y: 252, endPoint x: 939, endPoint y: 265, distance: 173.5
click at [939, 265] on div "Submitted 0 Status colour #273444 hex #273444 Save Cancel Summaries Total order…" at bounding box center [323, 240] width 3670 height 202
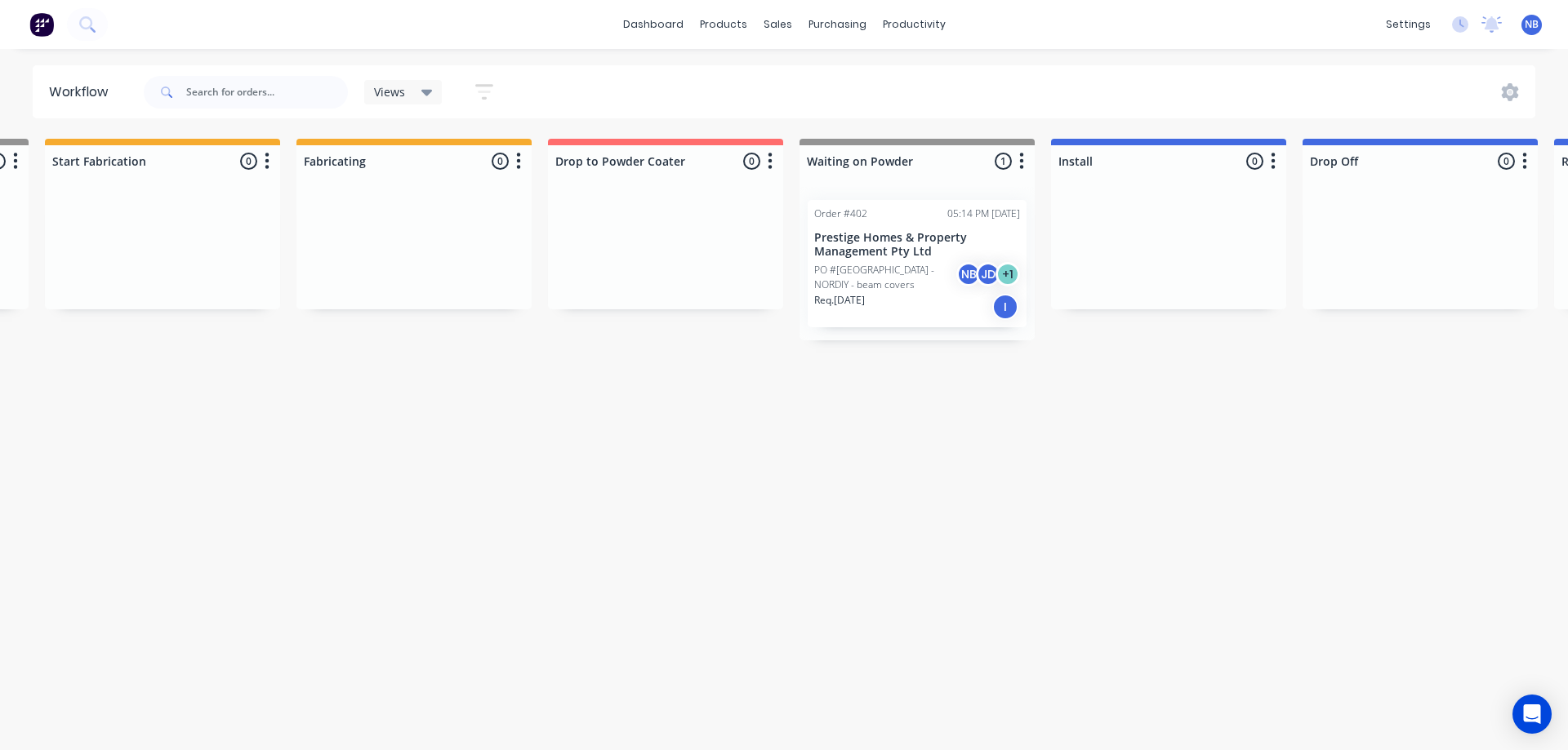
click at [887, 262] on div "PO #32 [GEOGRAPHIC_DATA] - NORDIY - beam covers NB JD + 1" at bounding box center [917, 277] width 205 height 31
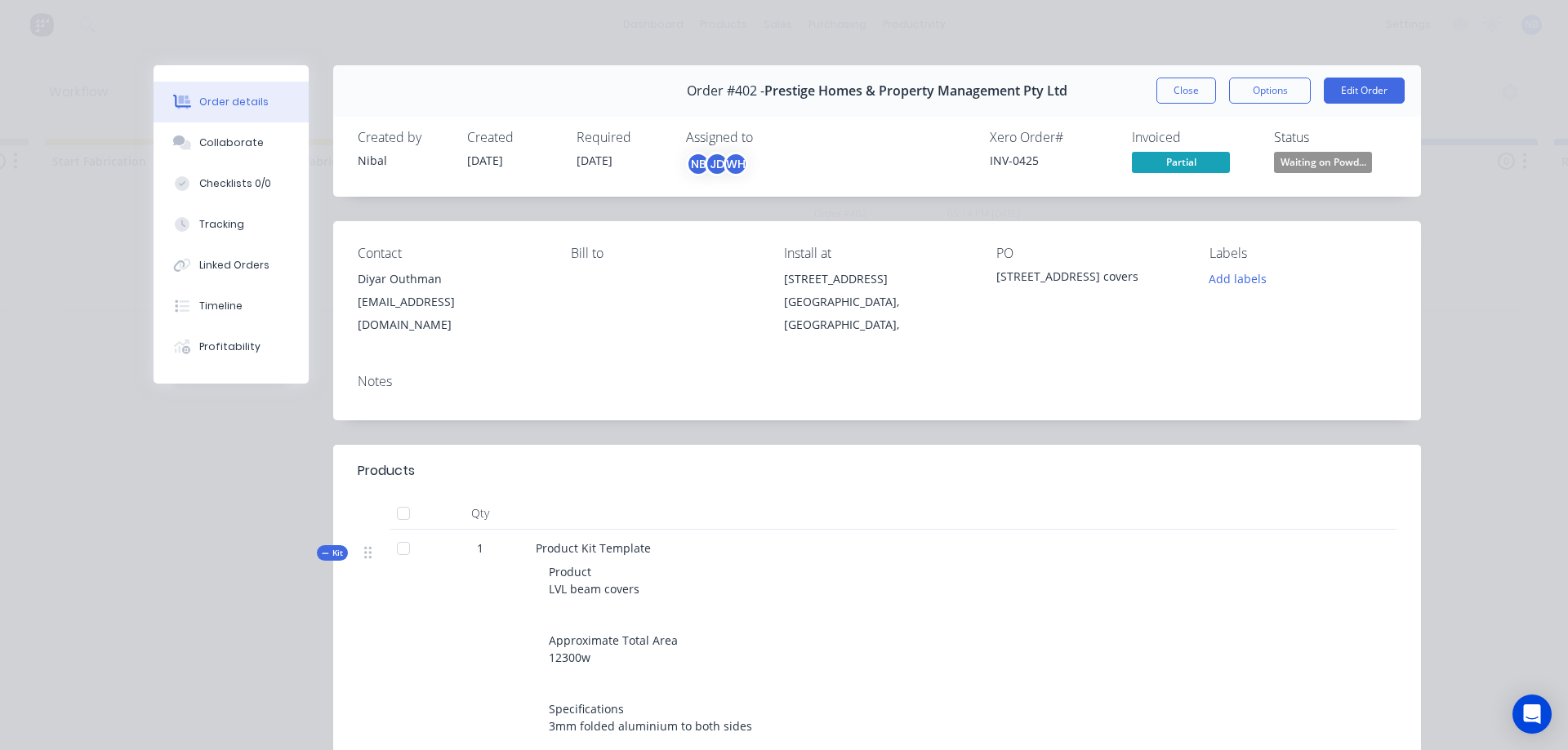
click at [1284, 154] on span "Waiting on Powd..." at bounding box center [1323, 162] width 98 height 20
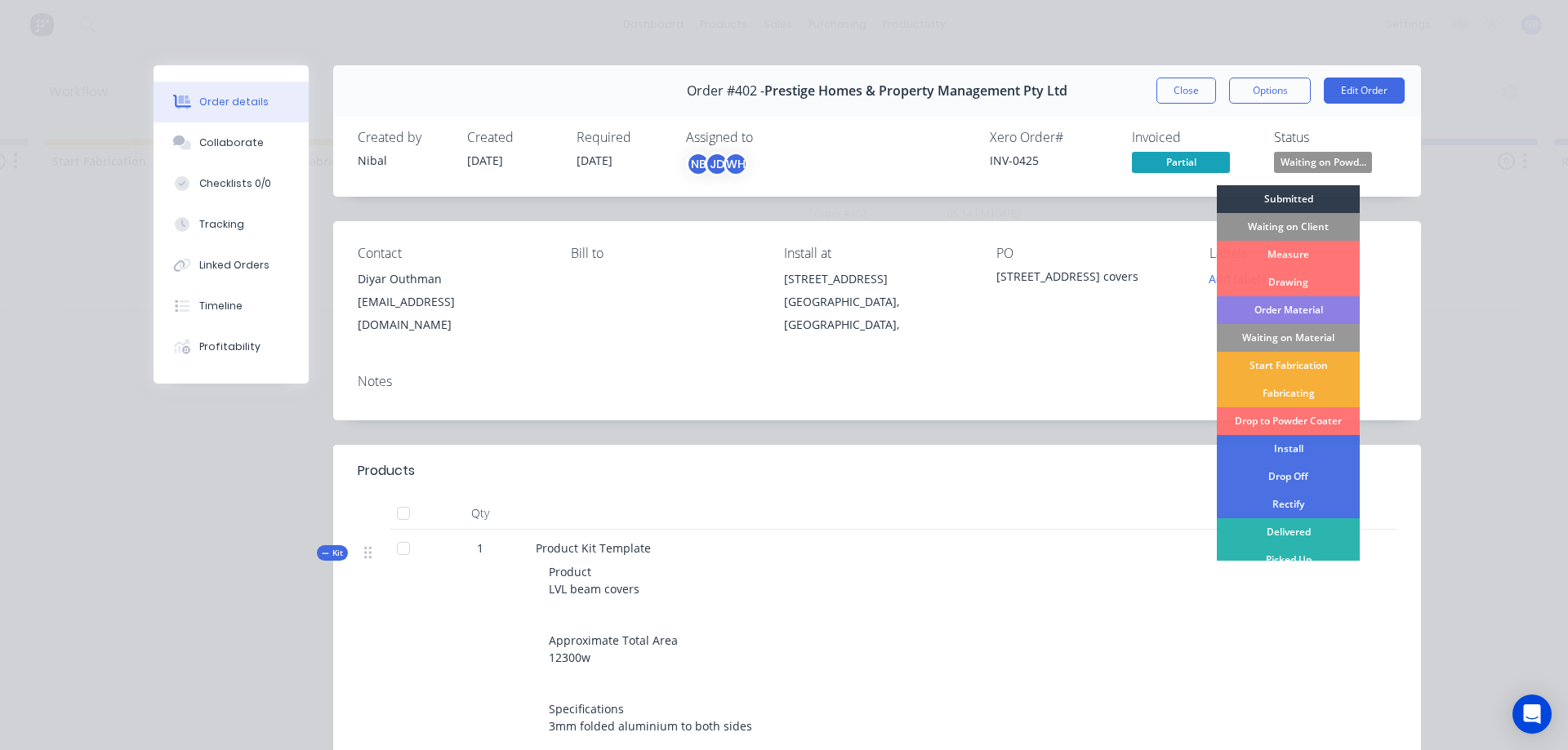
click at [1288, 220] on div "Waiting on Client" at bounding box center [1288, 227] width 142 height 28
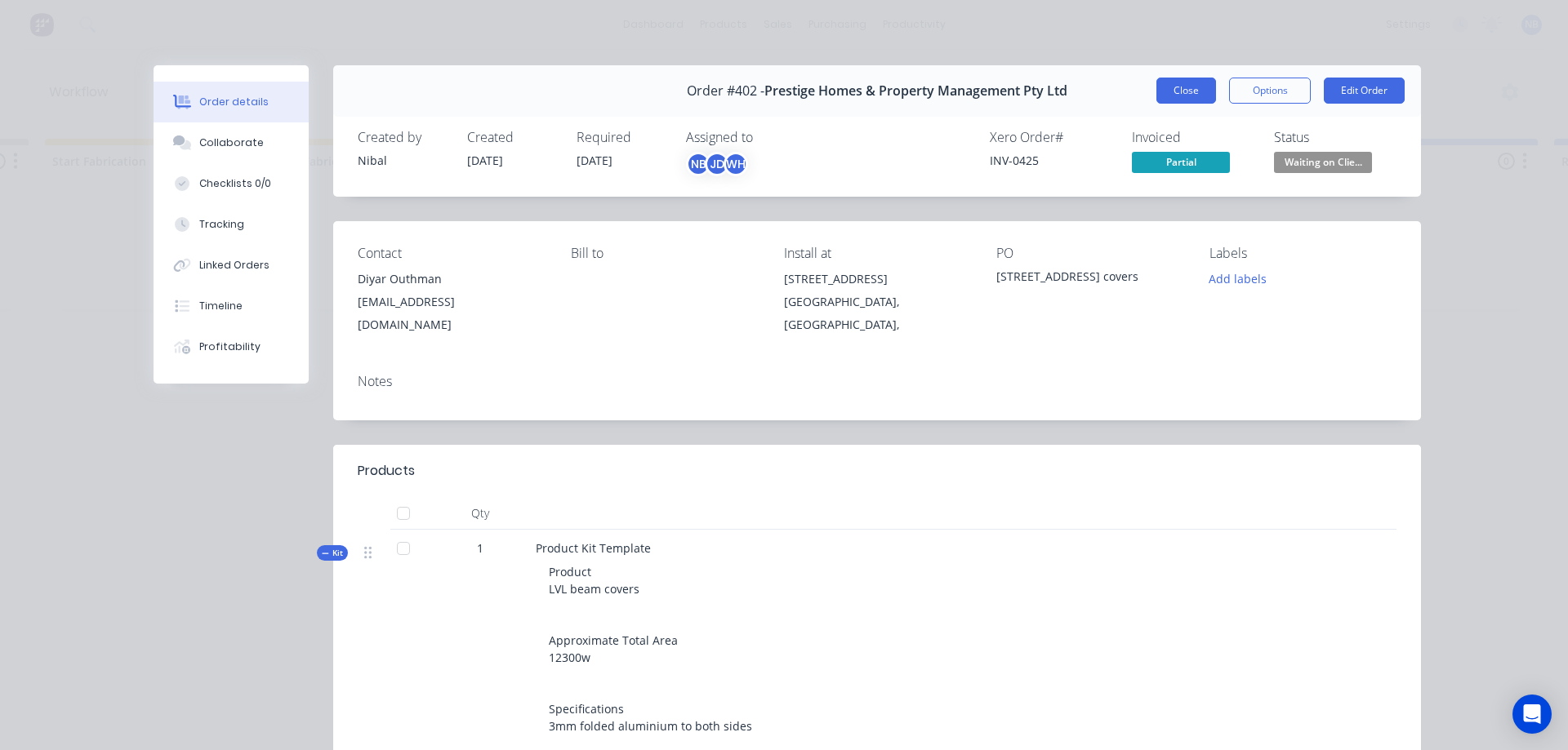
click at [1204, 98] on button "Close" at bounding box center [1186, 91] width 59 height 26
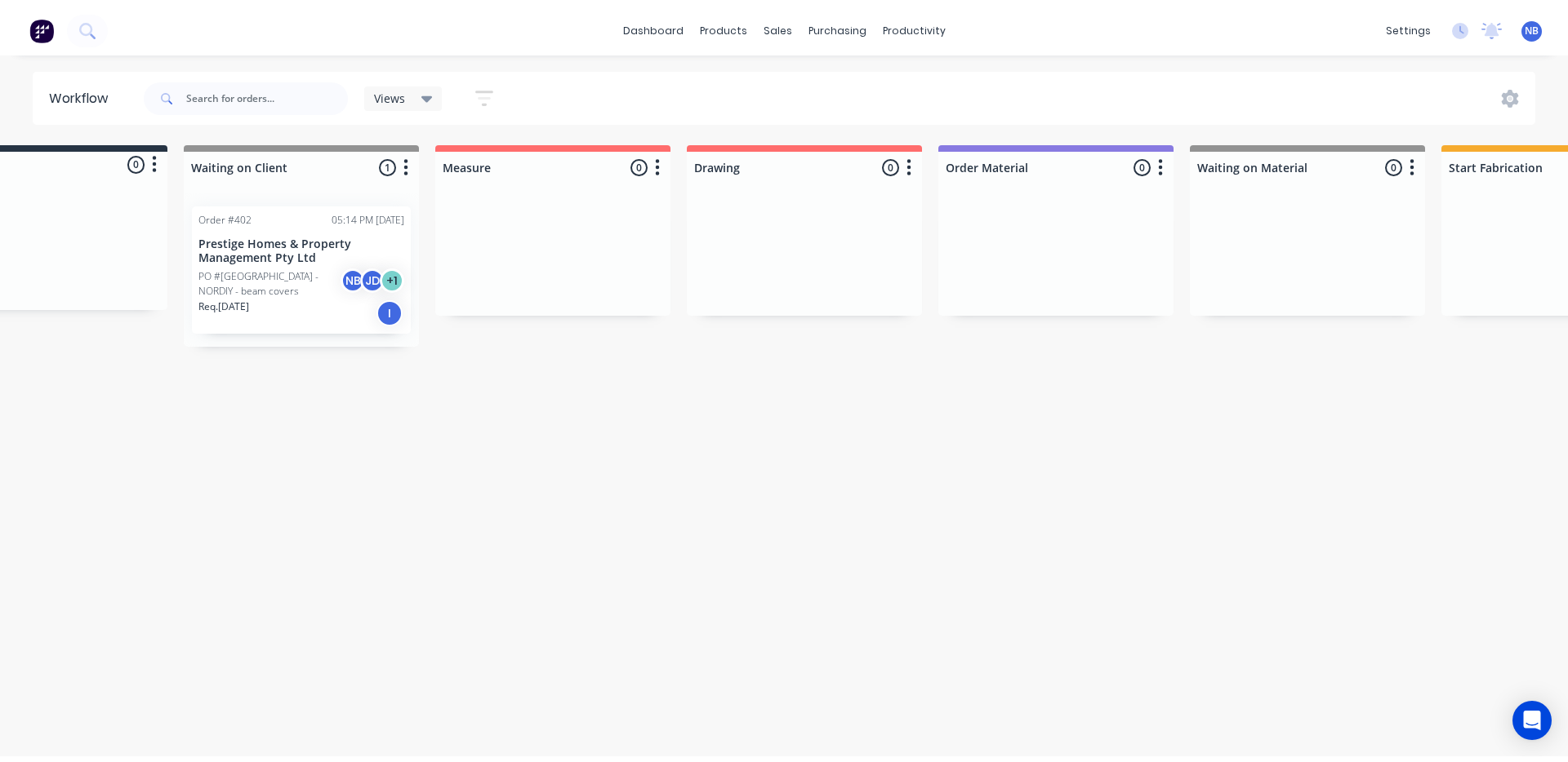
scroll to position [0, 0]
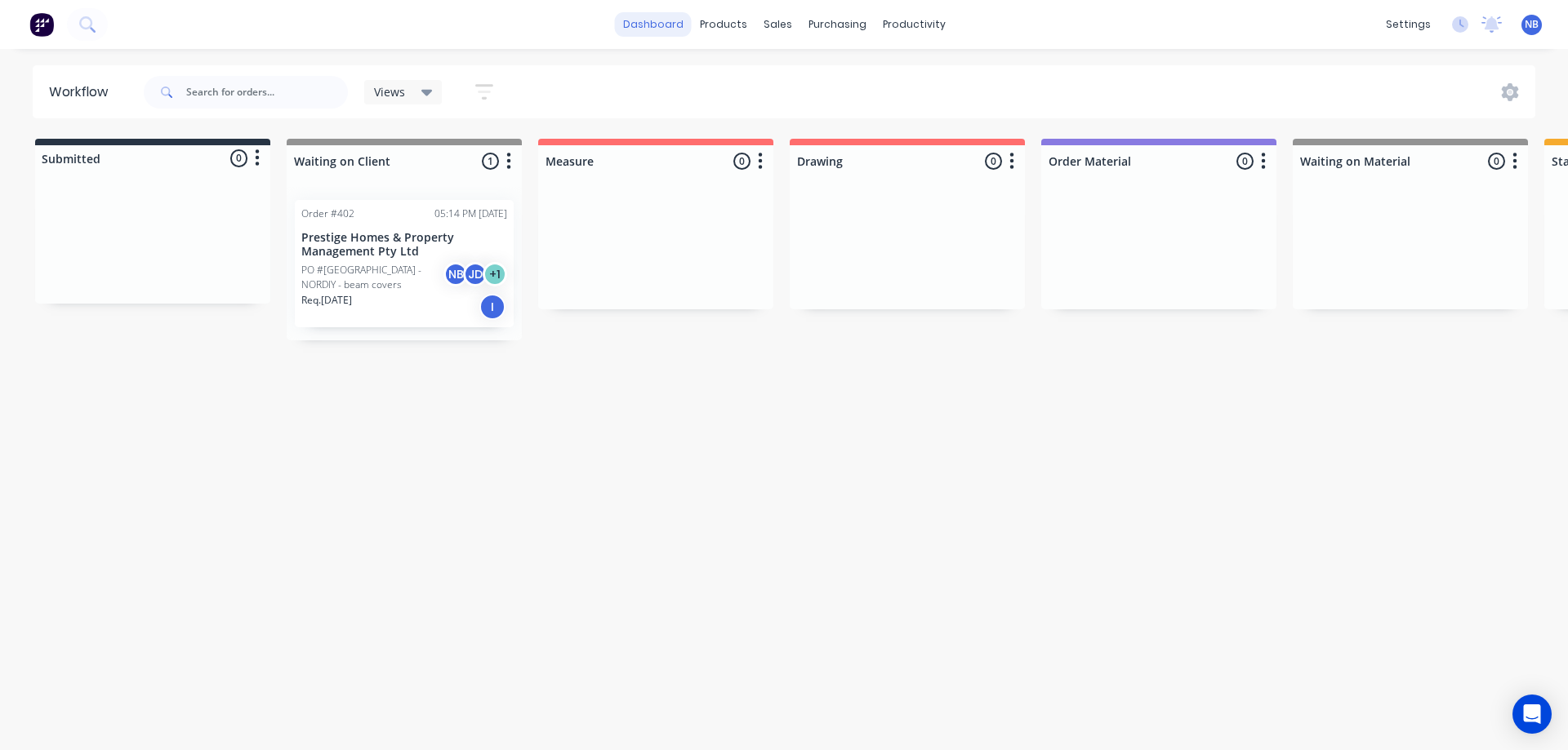
click at [660, 24] on link "dashboard" at bounding box center [653, 24] width 77 height 24
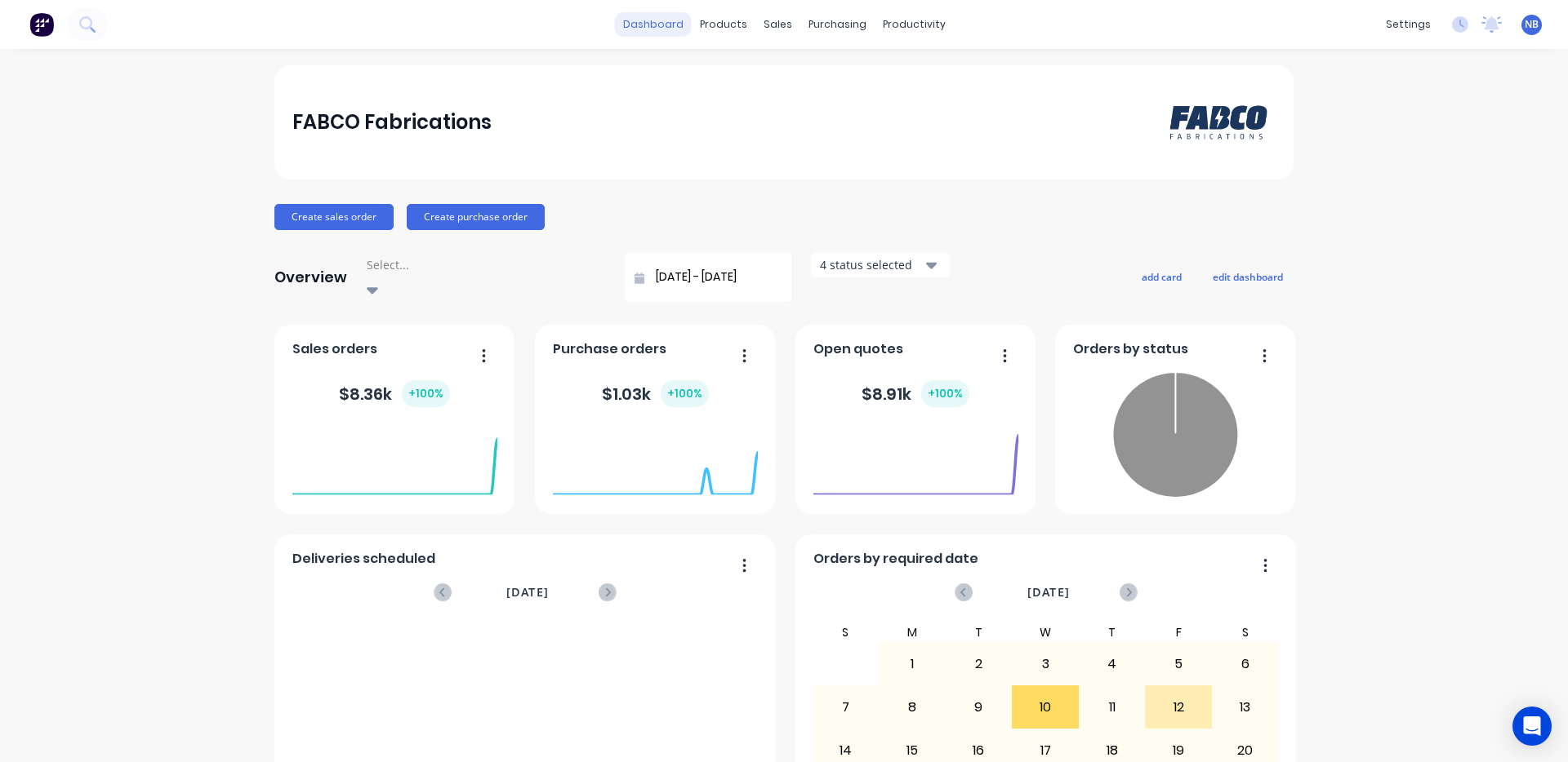
click at [685, 18] on link "dashboard" at bounding box center [653, 24] width 77 height 24
click at [940, 78] on div "Workflow" at bounding box center [936, 79] width 49 height 15
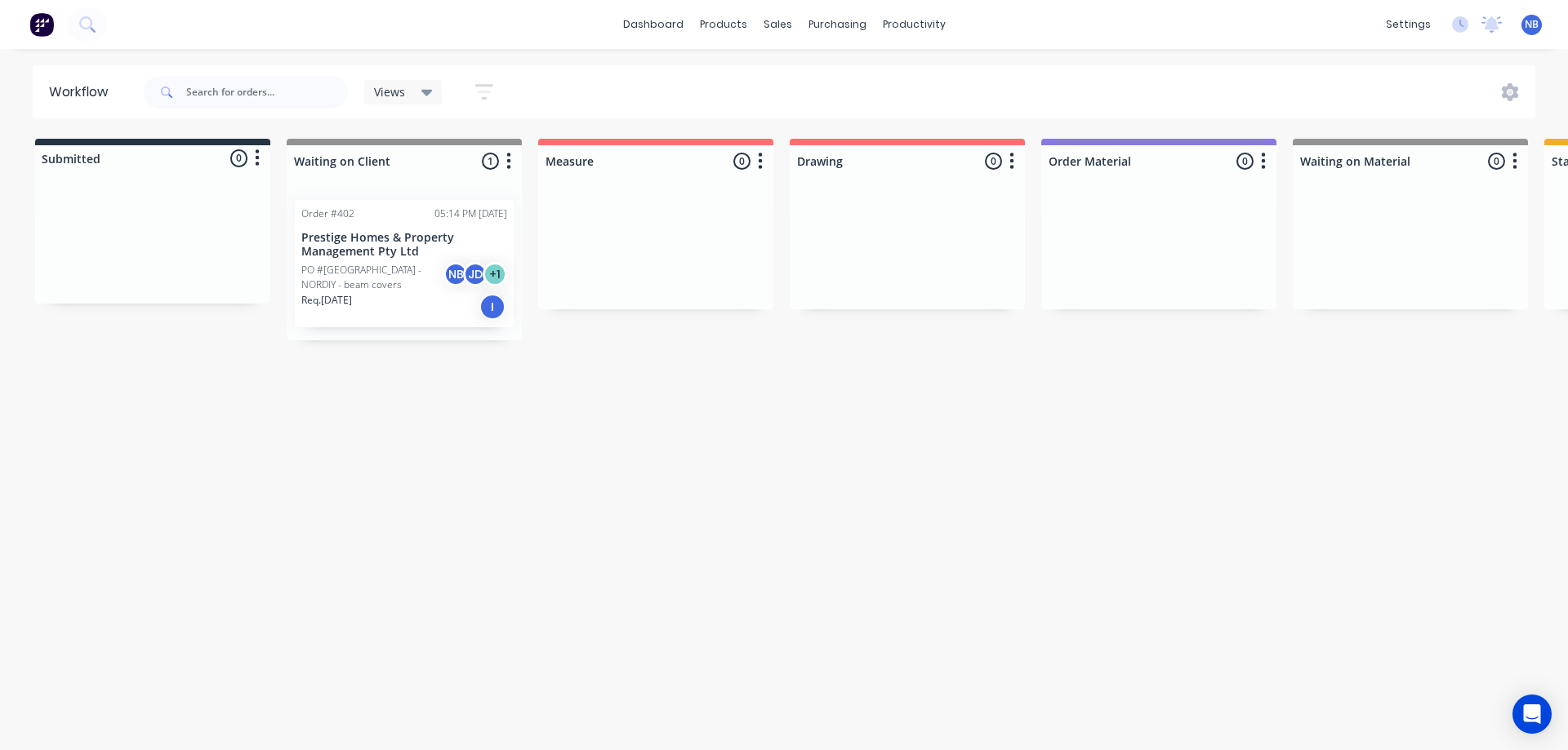
click at [980, 492] on div "Workflow Views Save new view None (Default) edit Show/Hide statuses Show line i…" at bounding box center [784, 391] width 1568 height 652
click at [834, 69] on link "Purchase Orders" at bounding box center [906, 77] width 216 height 32
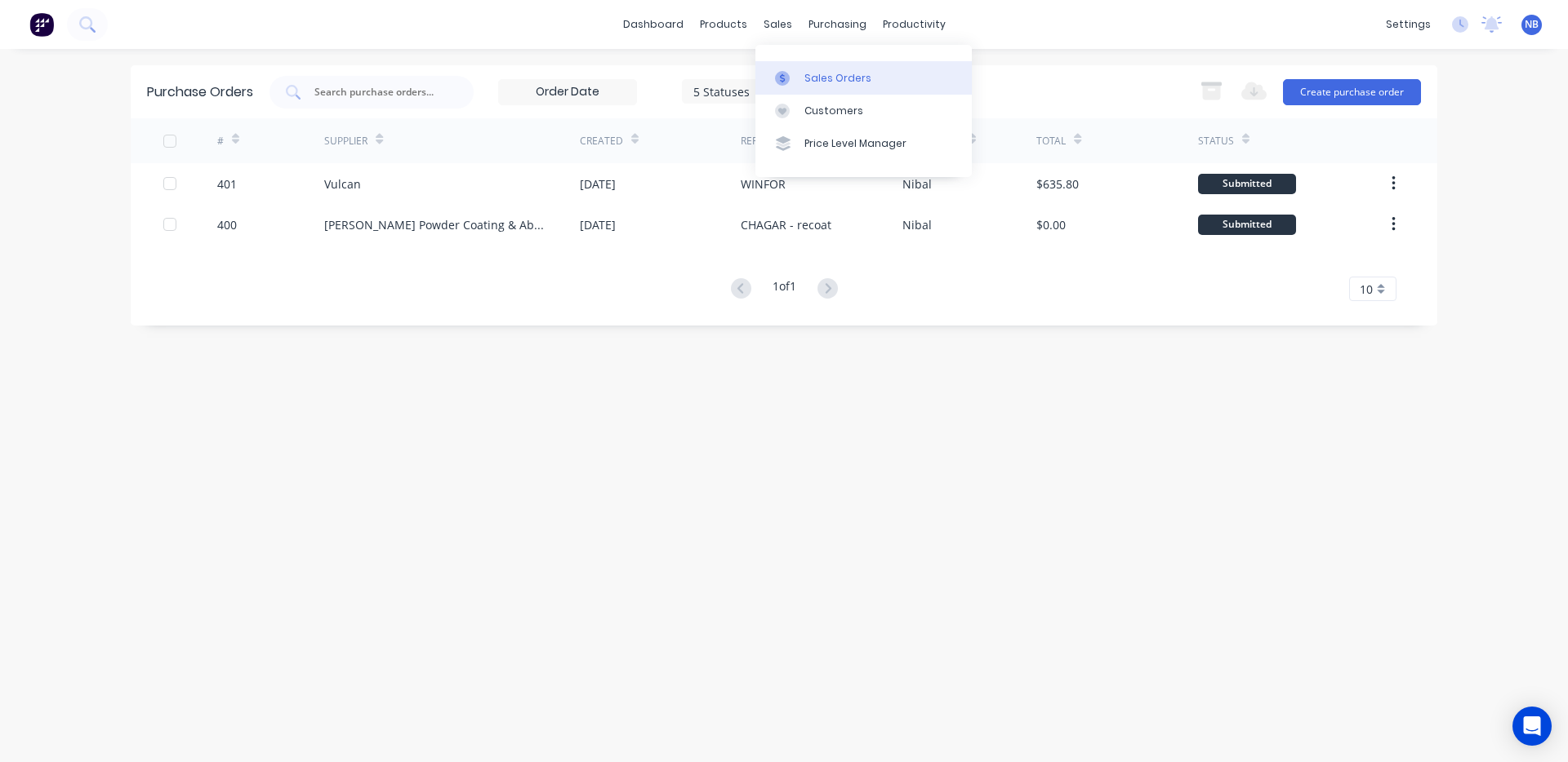
click at [805, 85] on link "Sales Orders" at bounding box center [863, 77] width 216 height 32
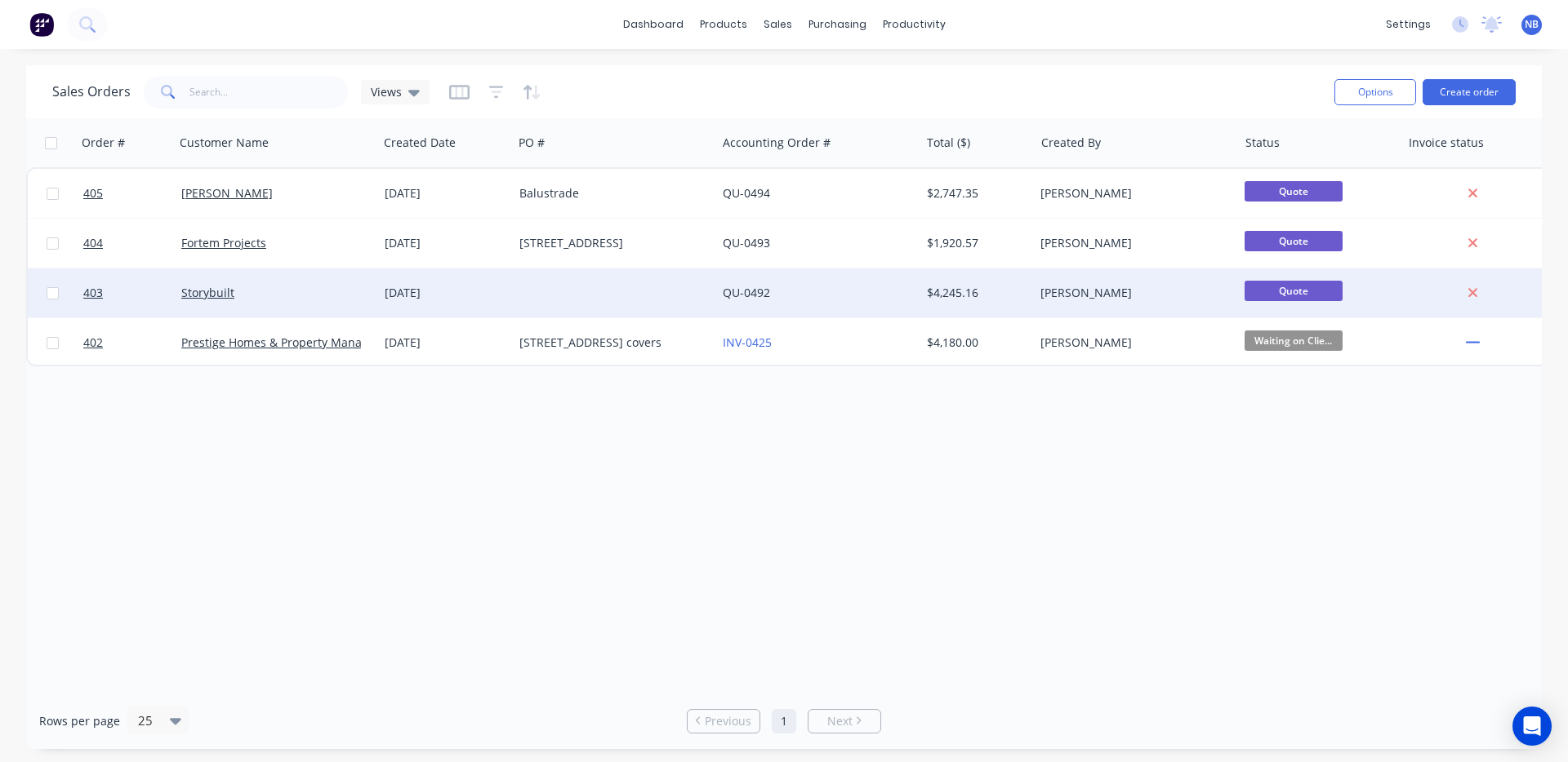
click at [245, 310] on div "Storybuilt" at bounding box center [277, 292] width 204 height 49
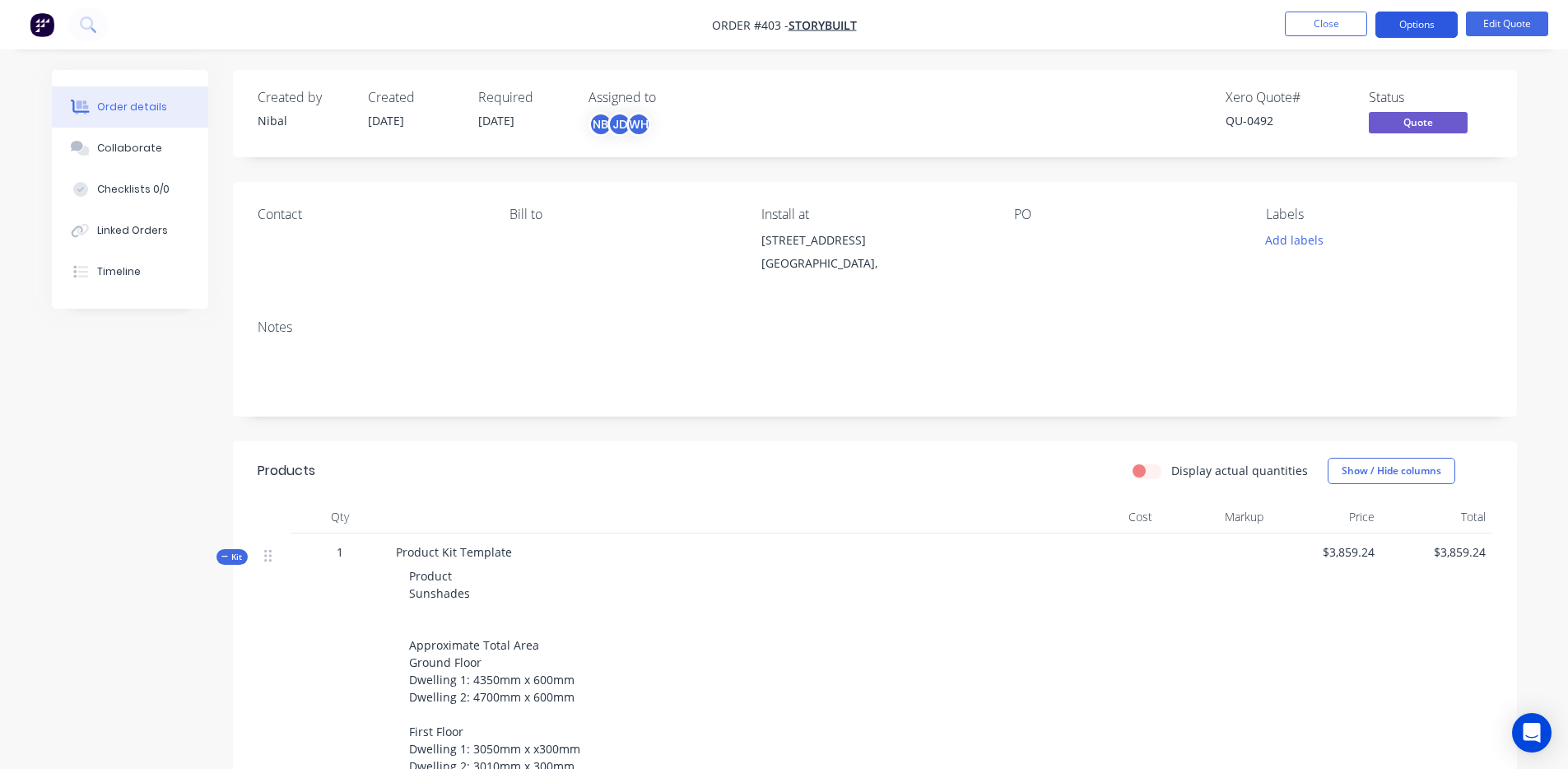
click at [1437, 18] on button "Options" at bounding box center [1417, 24] width 82 height 26
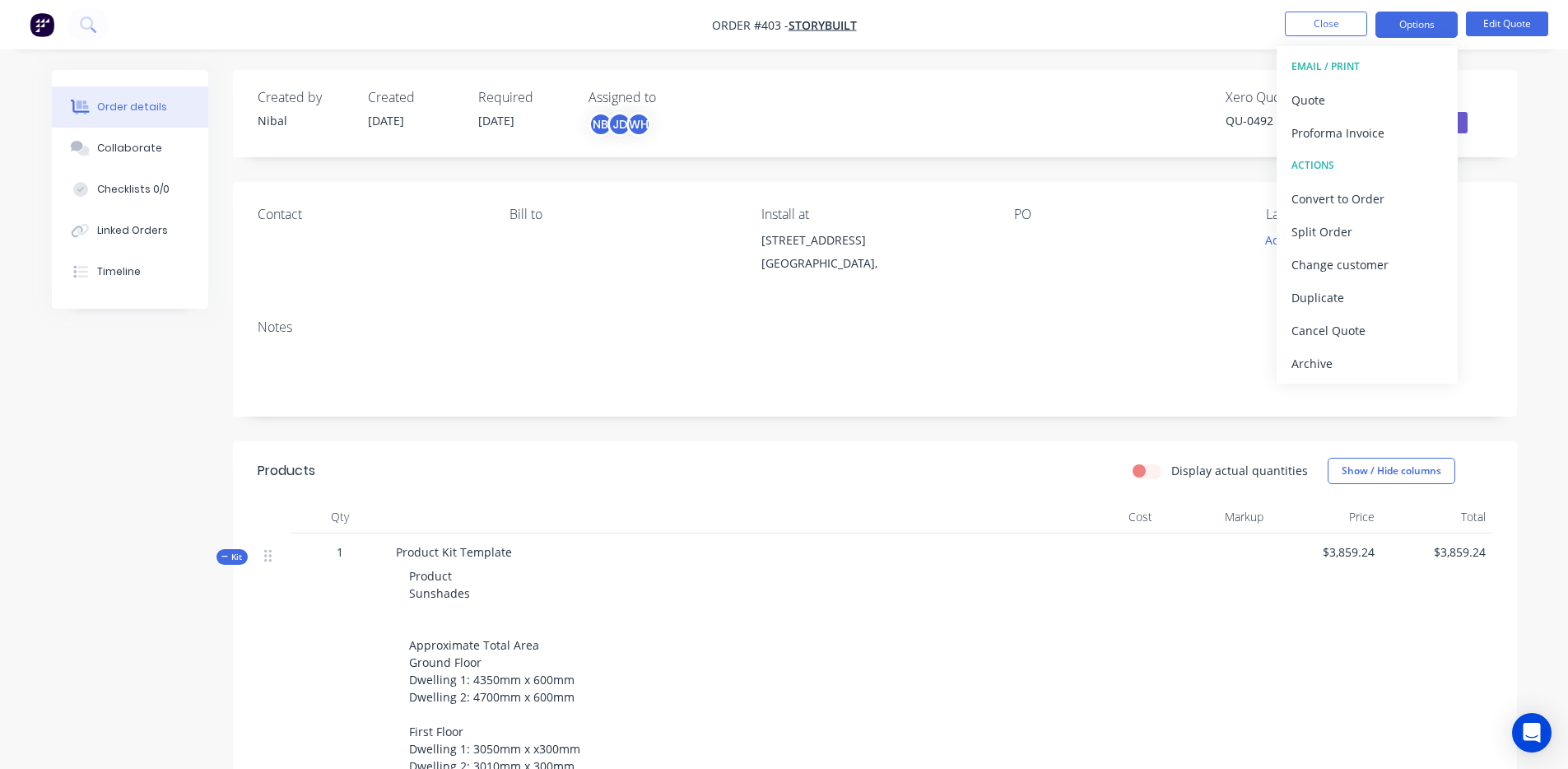
click at [1094, 144] on div "Created by [PERSON_NAME] Created [DATE] Required [DATE] Assigned to NB JD WH Xe…" at bounding box center [875, 114] width 1284 height 88
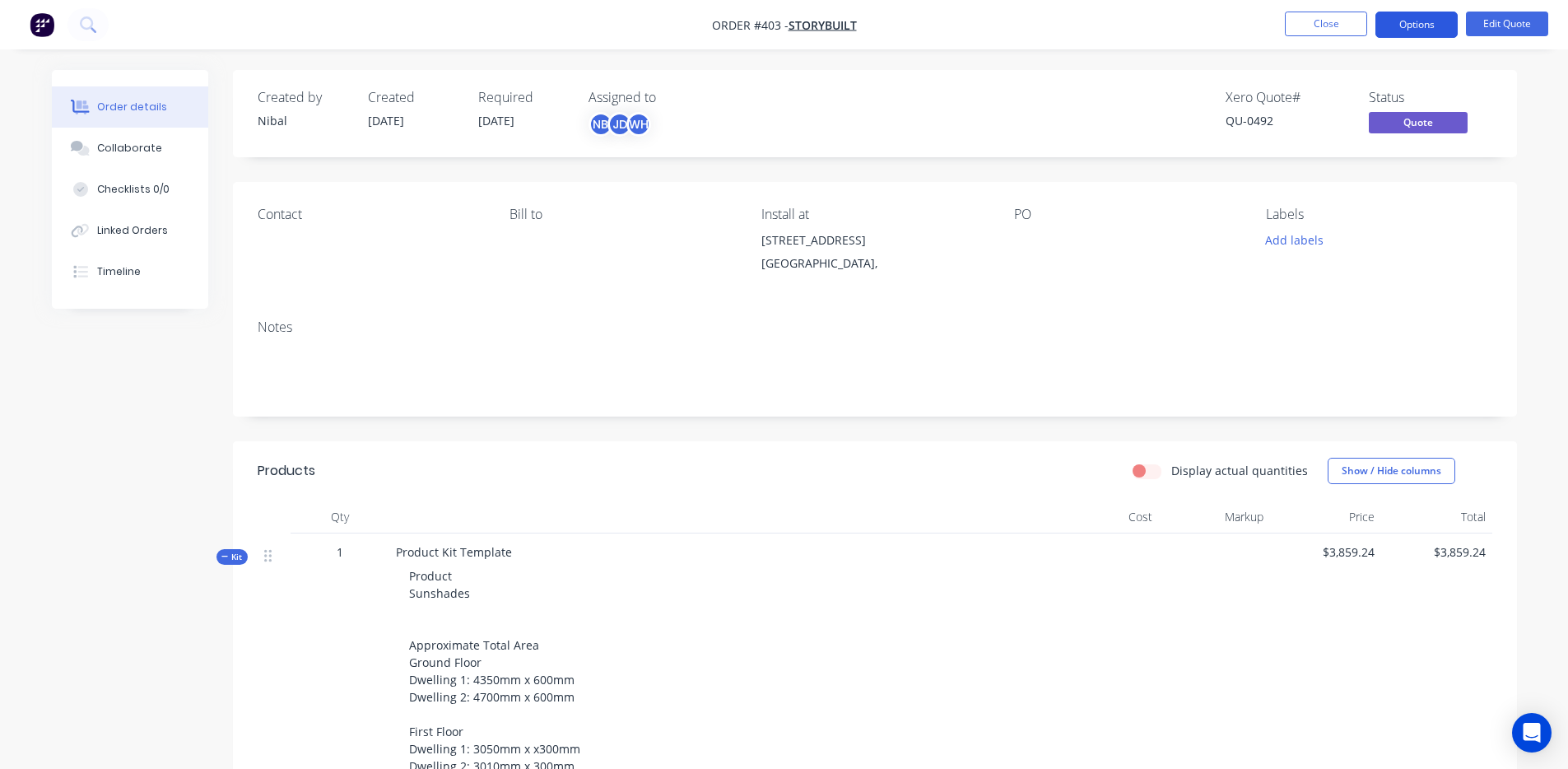
click at [1419, 21] on button "Options" at bounding box center [1417, 24] width 82 height 26
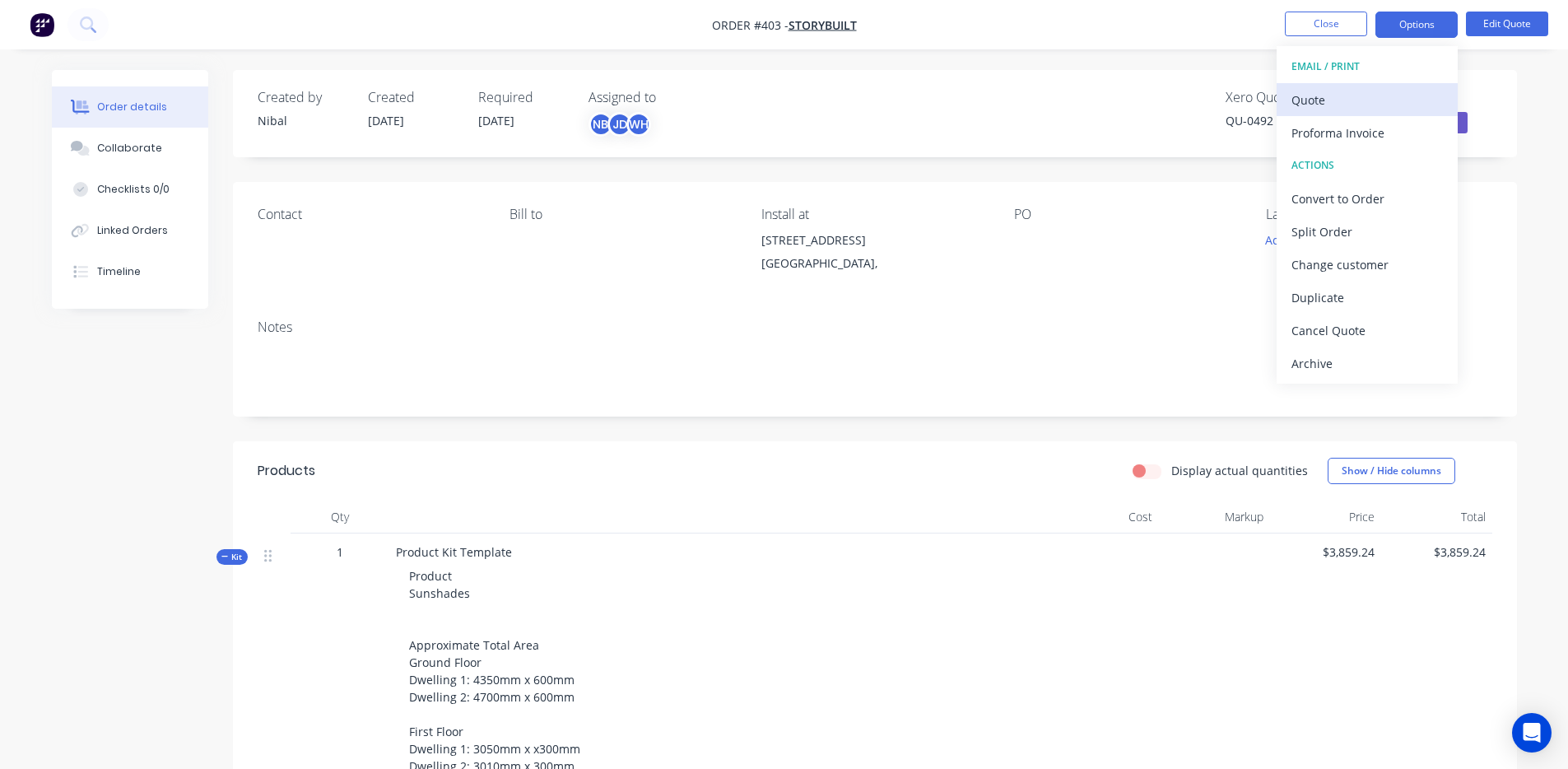
click at [1400, 88] on div "Quote" at bounding box center [1367, 100] width 151 height 24
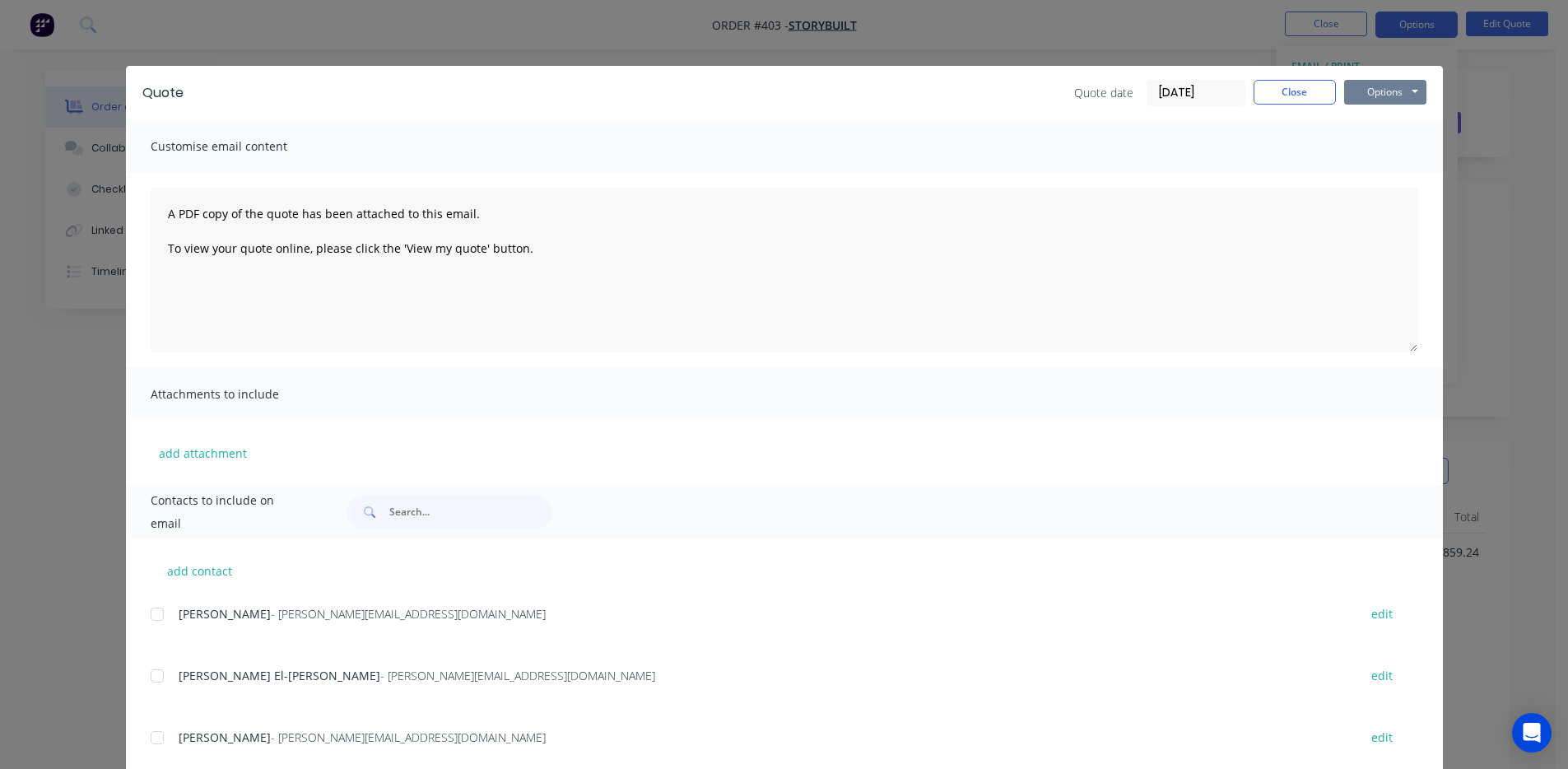
click at [1377, 96] on button "Options" at bounding box center [1385, 92] width 82 height 24
click at [1378, 125] on button "Preview" at bounding box center [1396, 121] width 105 height 27
click at [1281, 100] on button "Close" at bounding box center [1295, 92] width 82 height 24
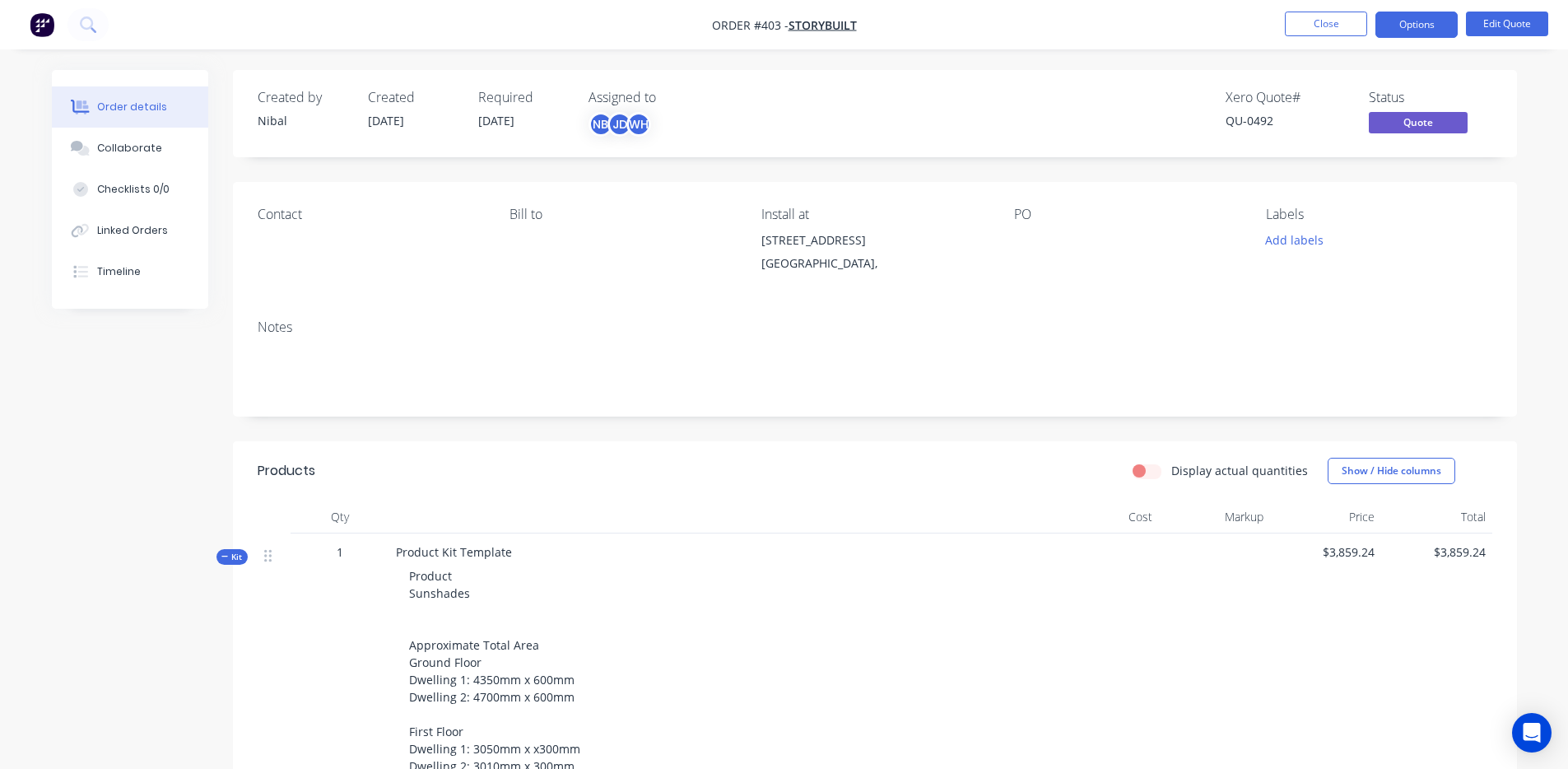
click at [465, 537] on div "Product Kit Template Product Sunshades Approximate Total Area Ground Floor Dwel…" at bounding box center [718, 767] width 659 height 467
click at [1440, 40] on nav "Order #403 - Storybuilt Close Options Edit Quote" at bounding box center [784, 24] width 1568 height 49
click at [1516, 28] on button "Edit Quote" at bounding box center [1507, 23] width 82 height 24
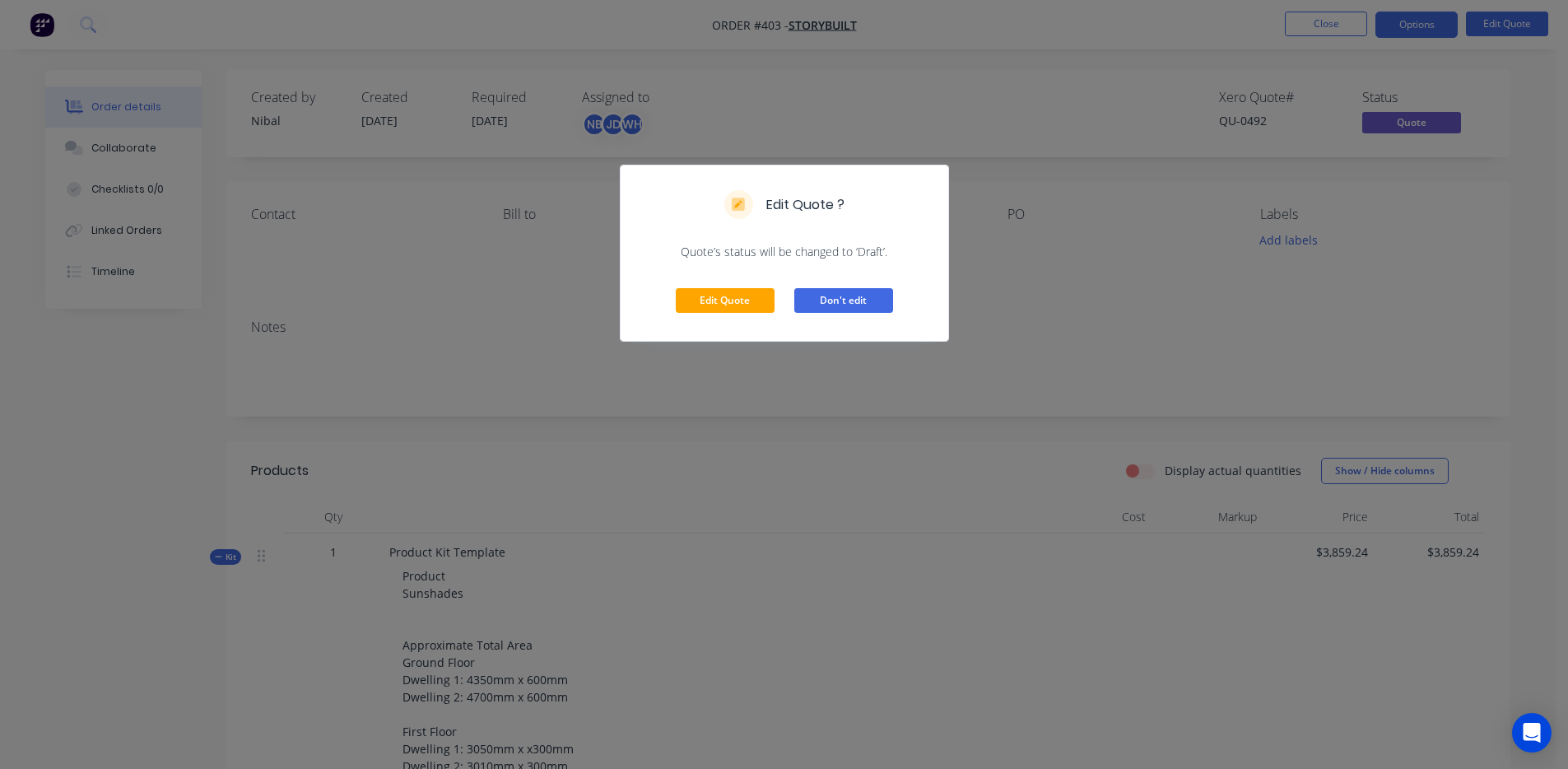
click at [845, 308] on button "Don't edit" at bounding box center [844, 301] width 99 height 24
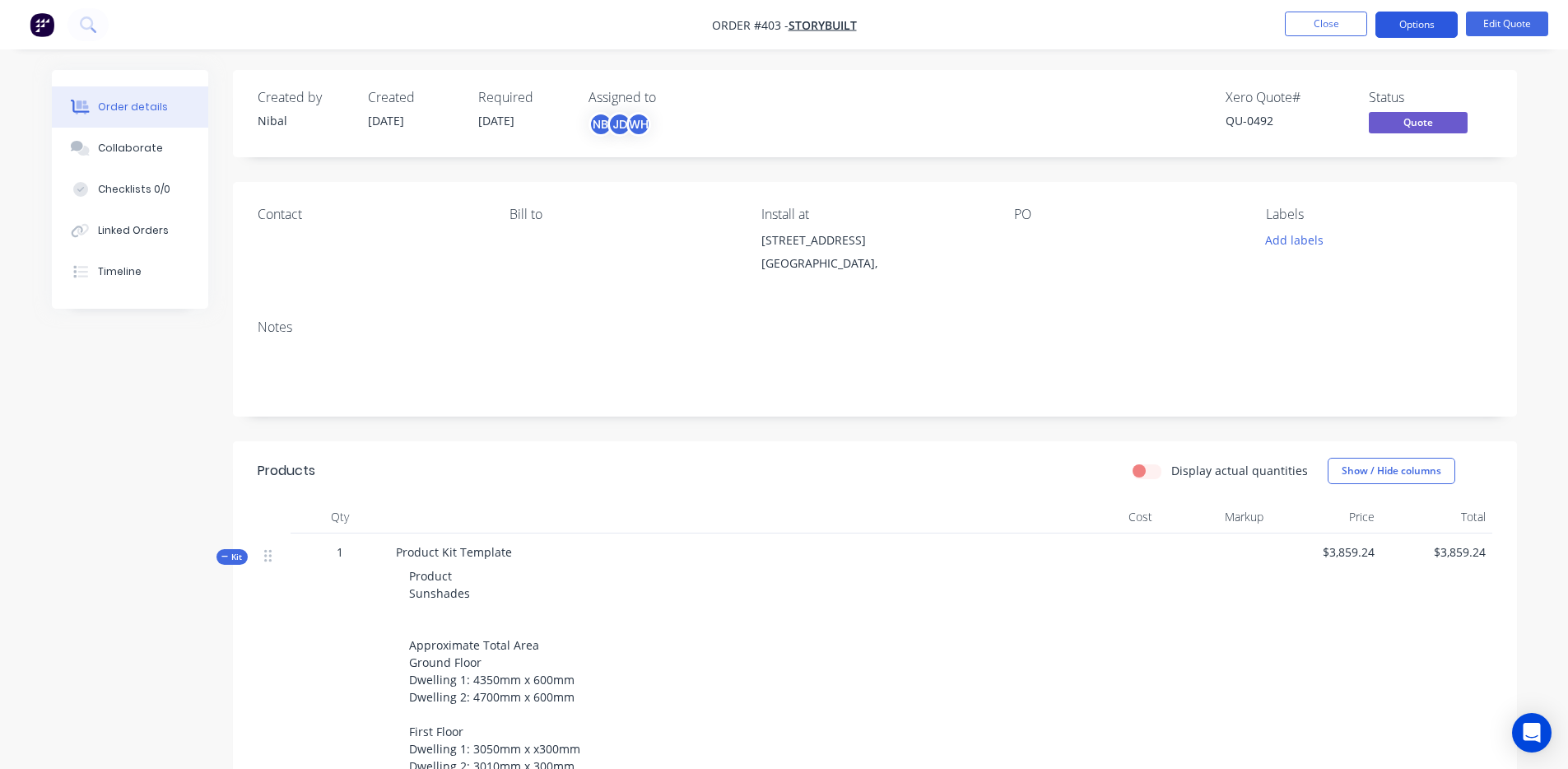
click at [1432, 17] on button "Options" at bounding box center [1417, 24] width 82 height 26
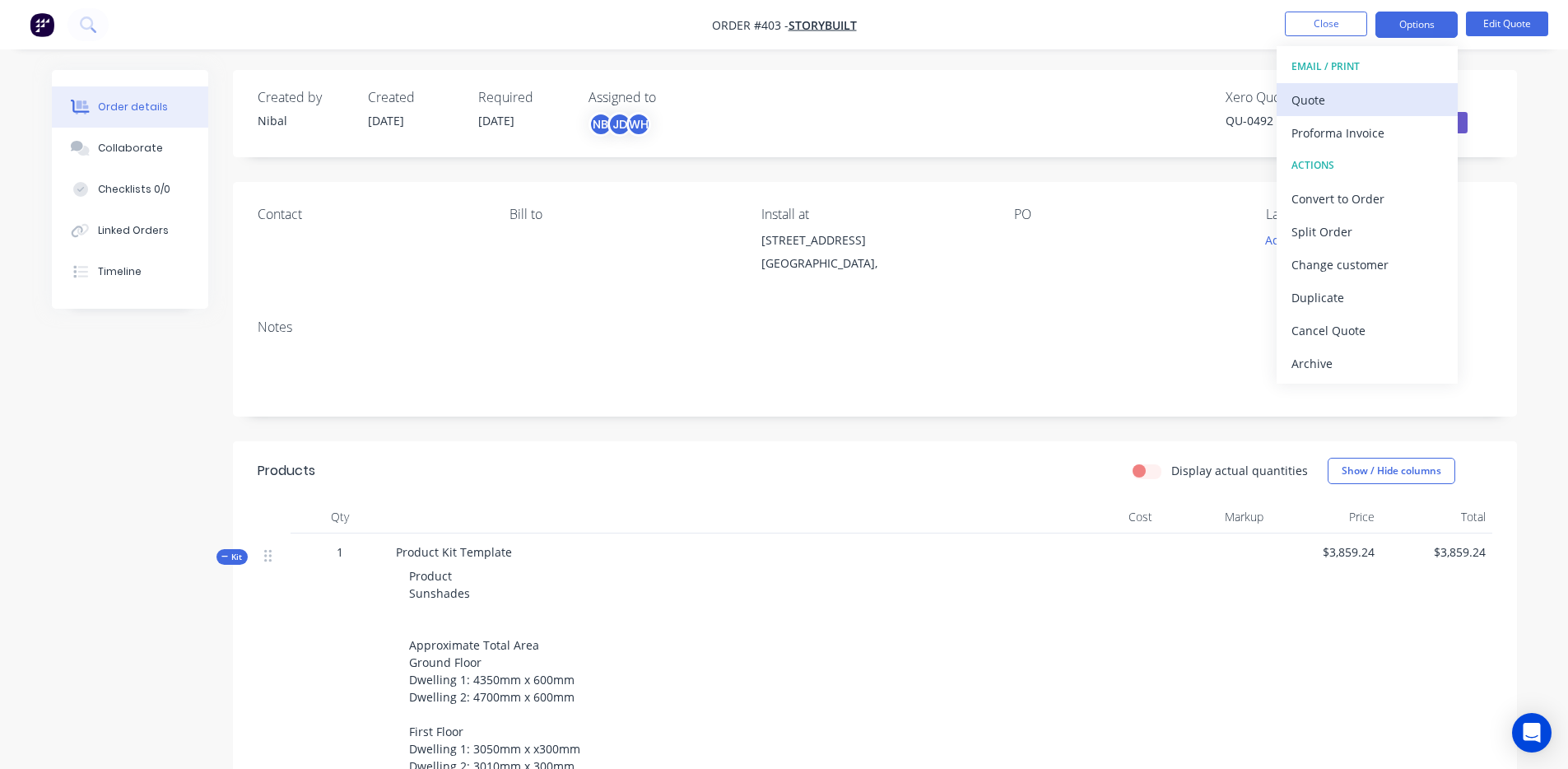
click at [1405, 87] on button "Quote" at bounding box center [1367, 99] width 181 height 33
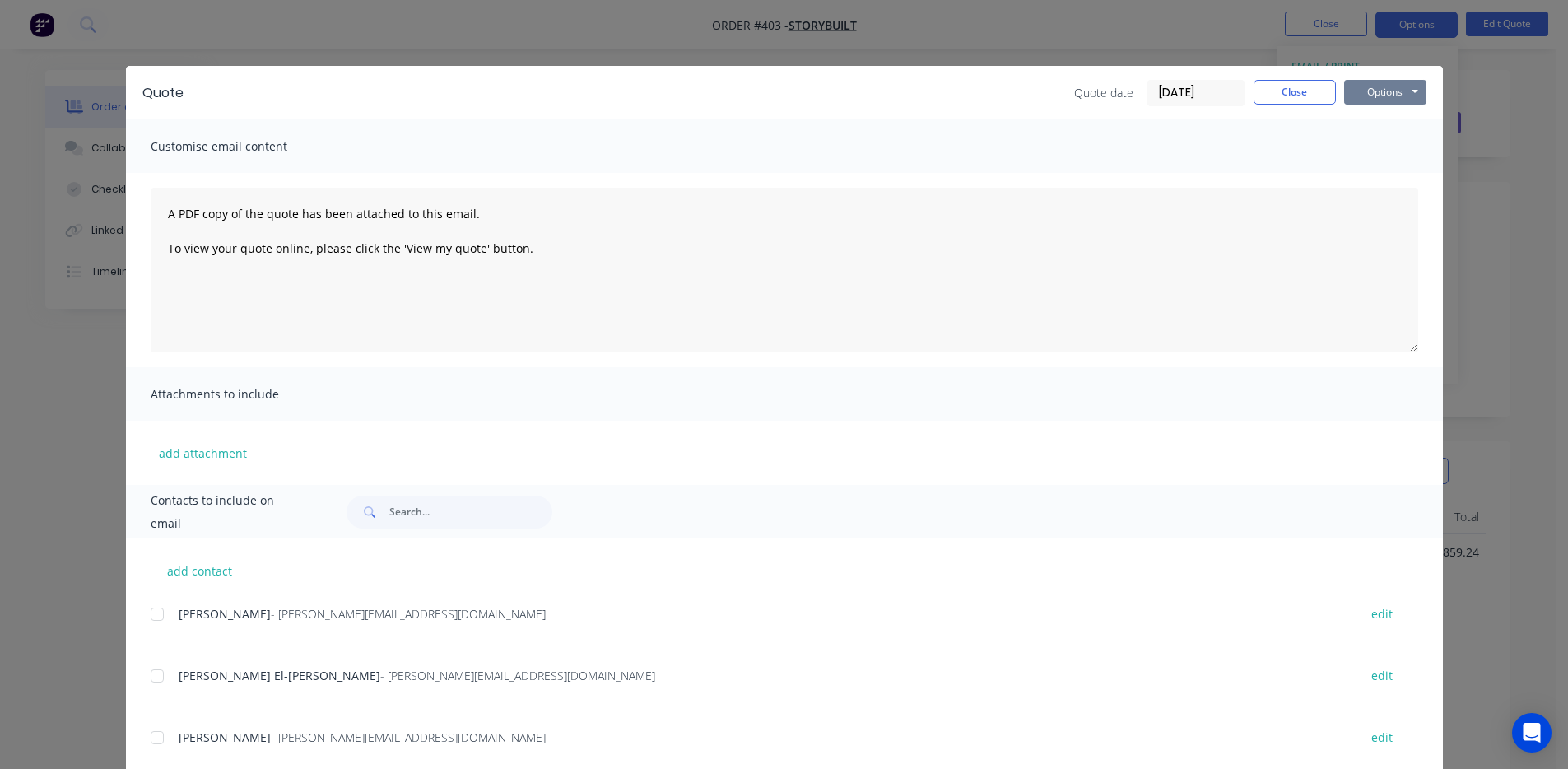
click at [1351, 96] on button "Options" at bounding box center [1385, 92] width 82 height 24
click at [1355, 128] on button "Preview" at bounding box center [1396, 121] width 105 height 27
click at [1276, 94] on button "Close" at bounding box center [1295, 92] width 82 height 24
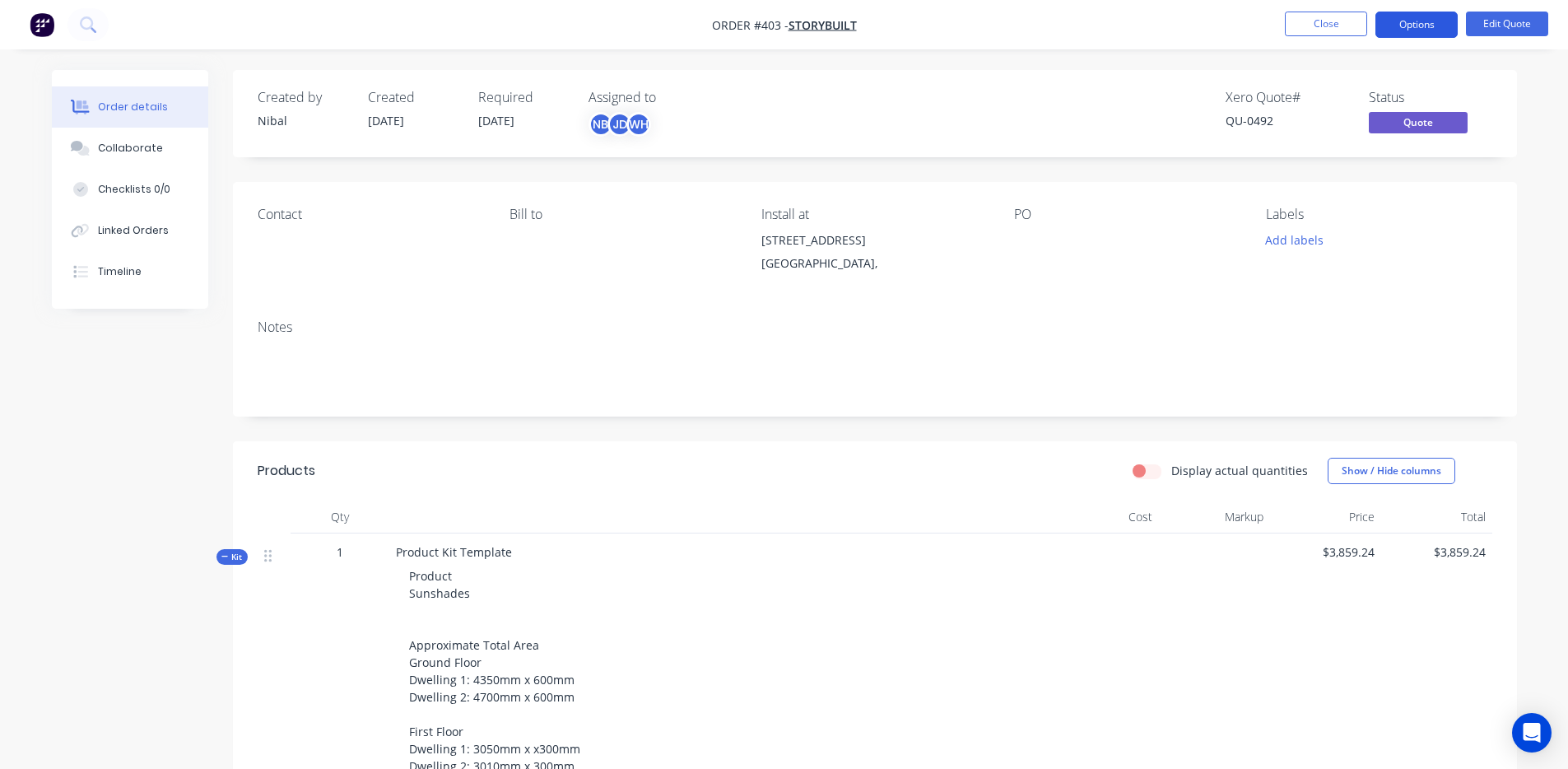
click at [1429, 32] on button "Options" at bounding box center [1417, 24] width 82 height 26
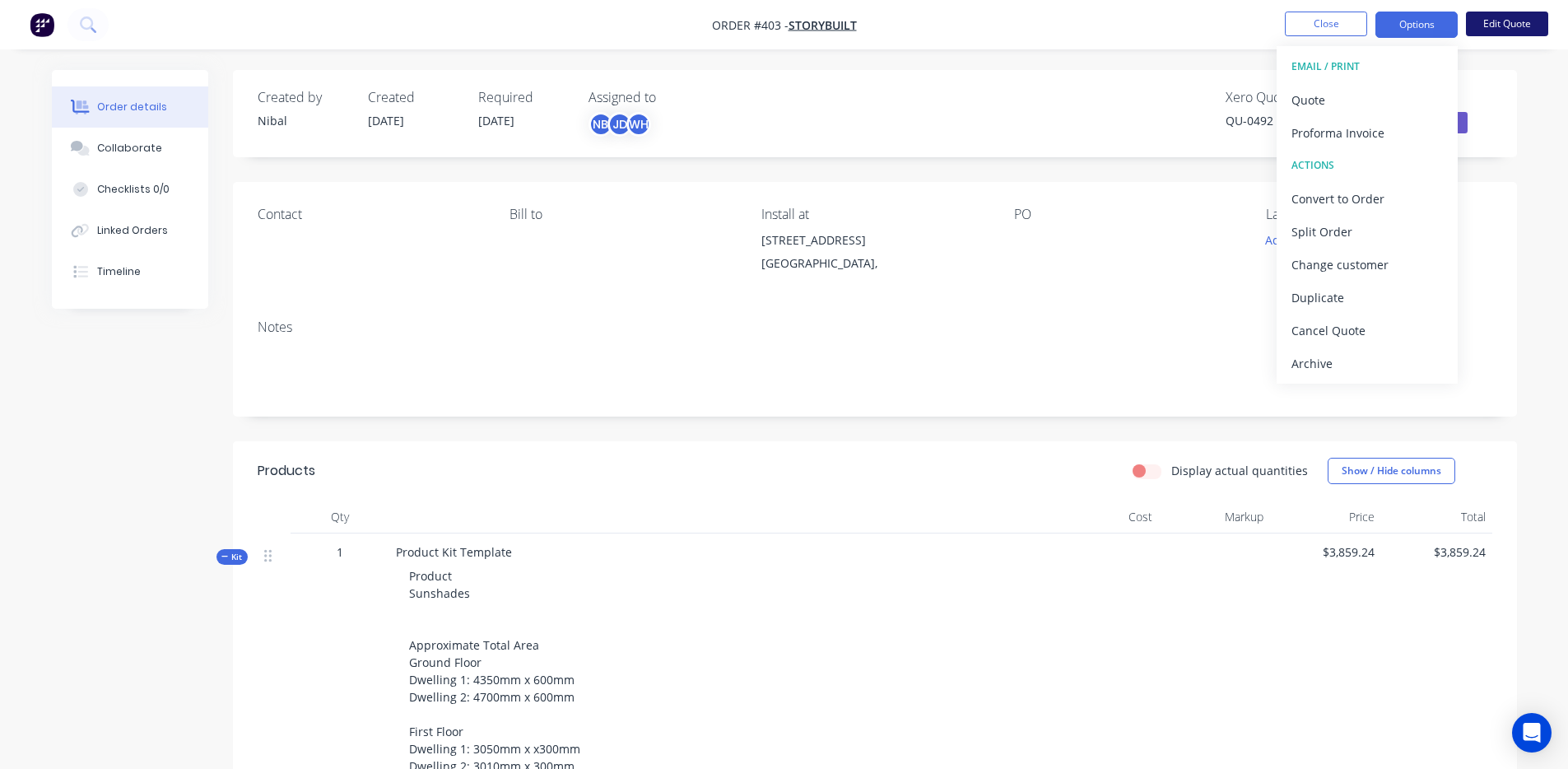
click at [1547, 24] on button "Edit Quote" at bounding box center [1507, 23] width 82 height 24
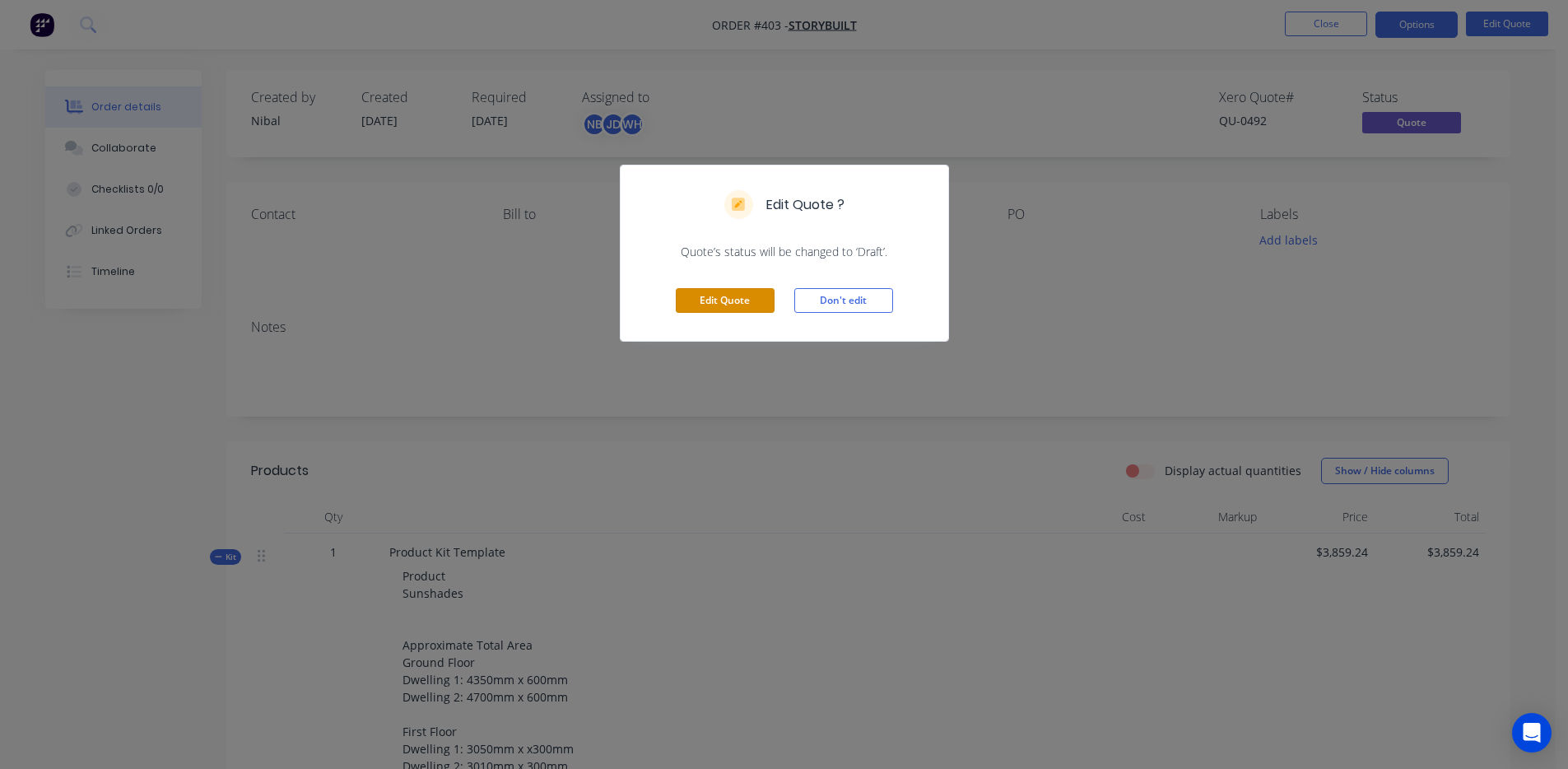
drag, startPoint x: 771, startPoint y: 301, endPoint x: 730, endPoint y: 307, distance: 41.4
click at [771, 301] on button "Edit Quote" at bounding box center [726, 301] width 99 height 24
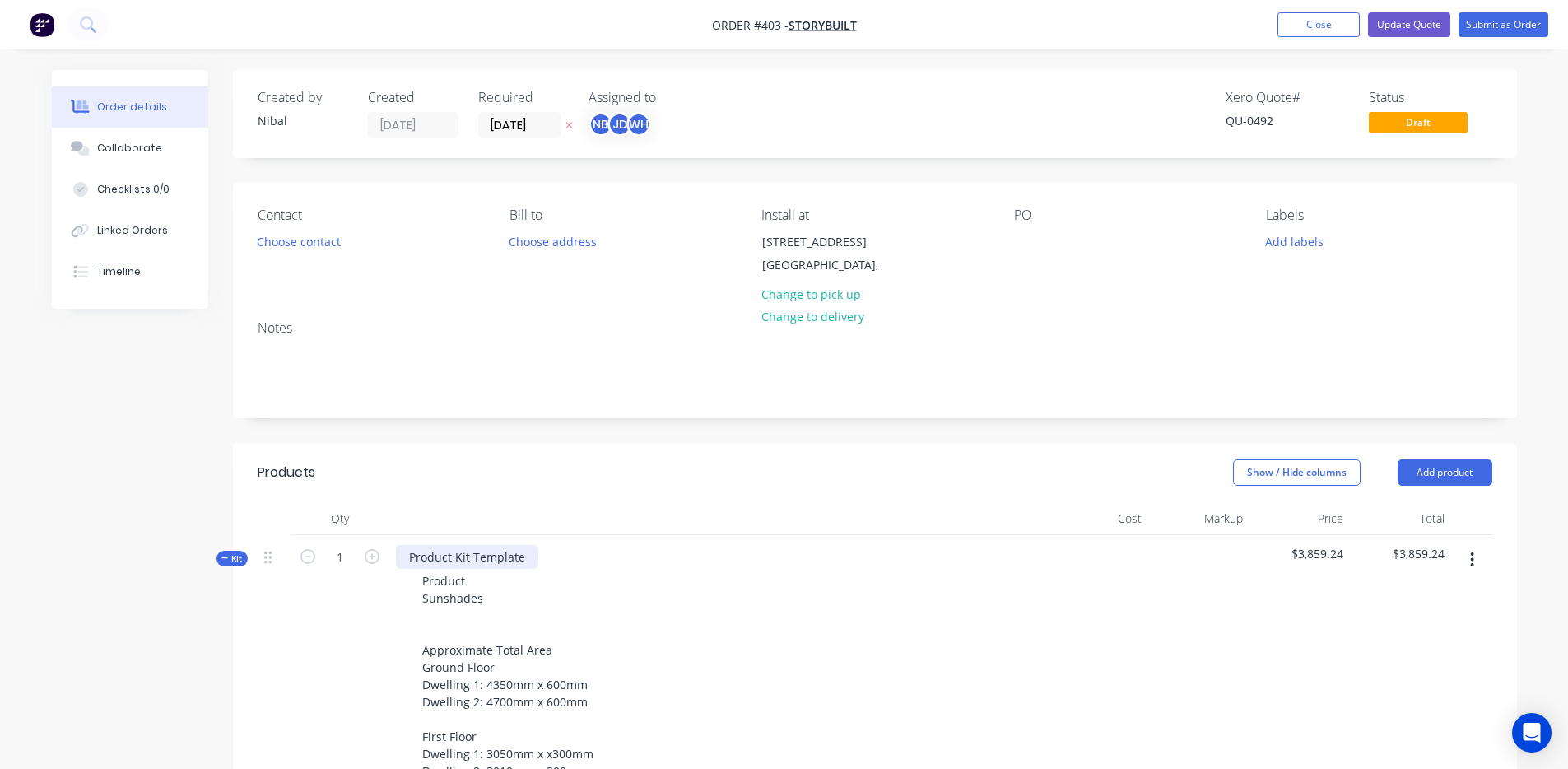
click at [447, 558] on div "Product Kit Template" at bounding box center [467, 557] width 143 height 24
click at [1425, 23] on button "Update Quote" at bounding box center [1409, 24] width 82 height 24
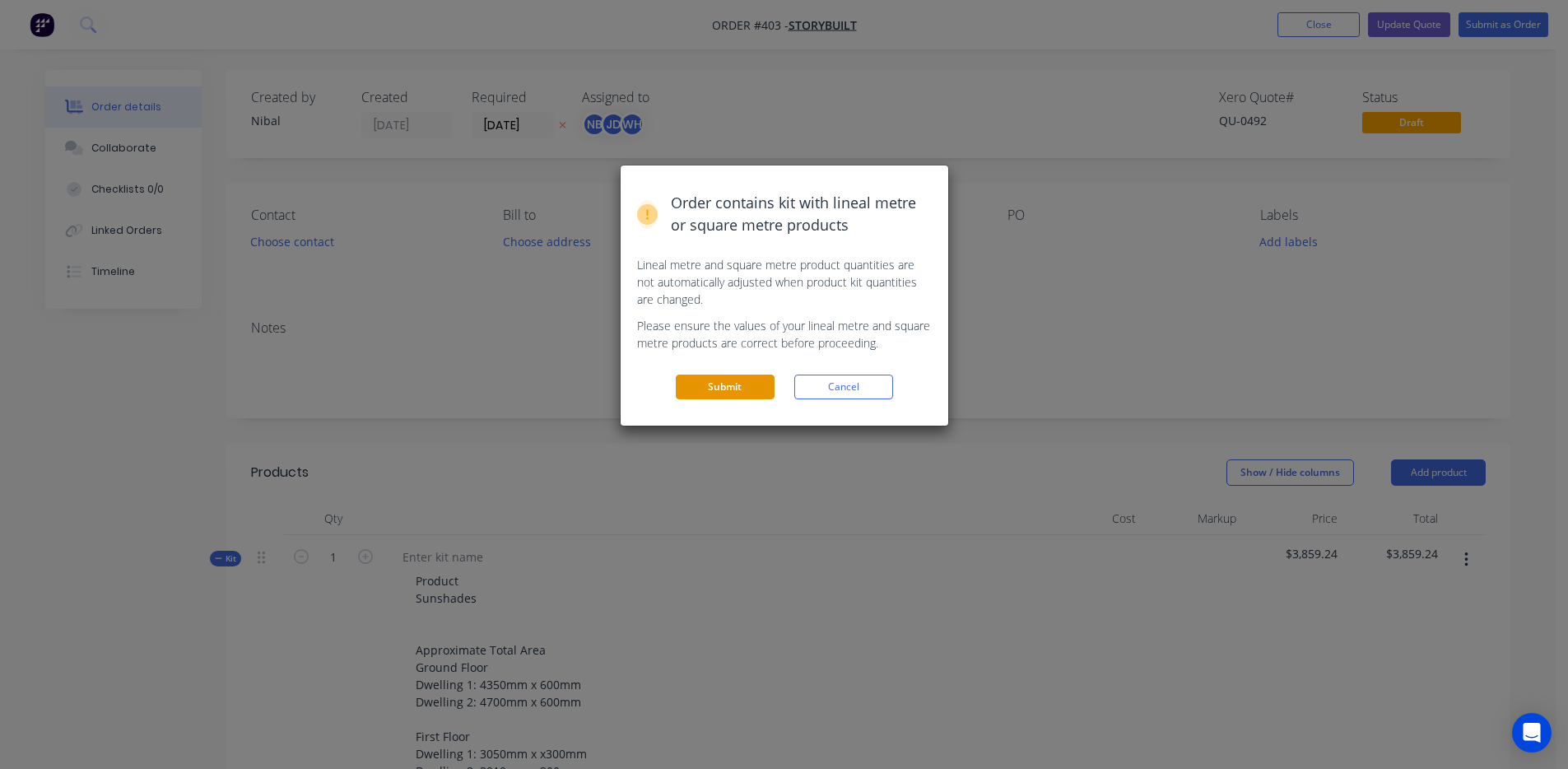
click at [722, 377] on button "Submit" at bounding box center [726, 387] width 99 height 24
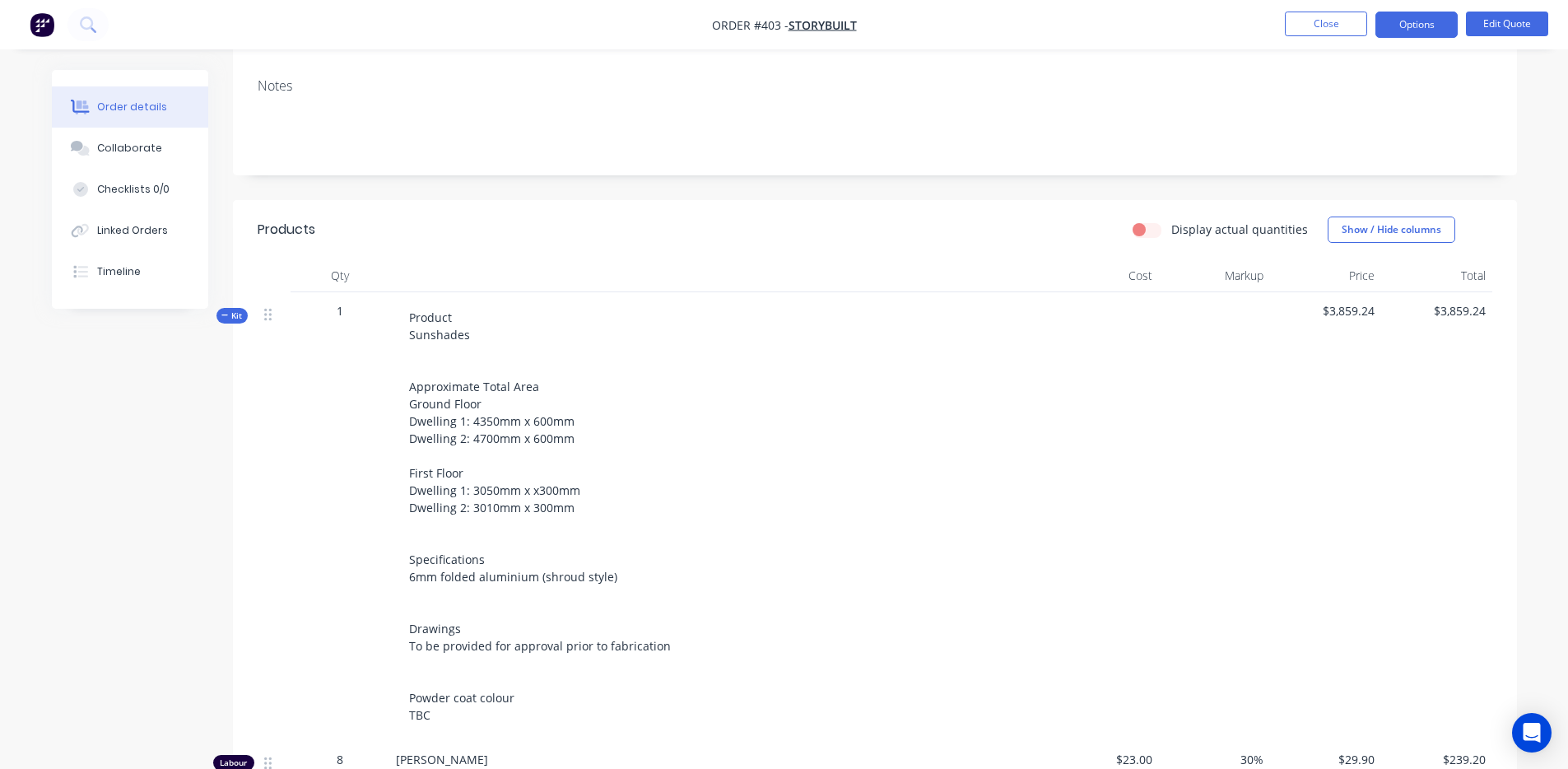
scroll to position [249, 0]
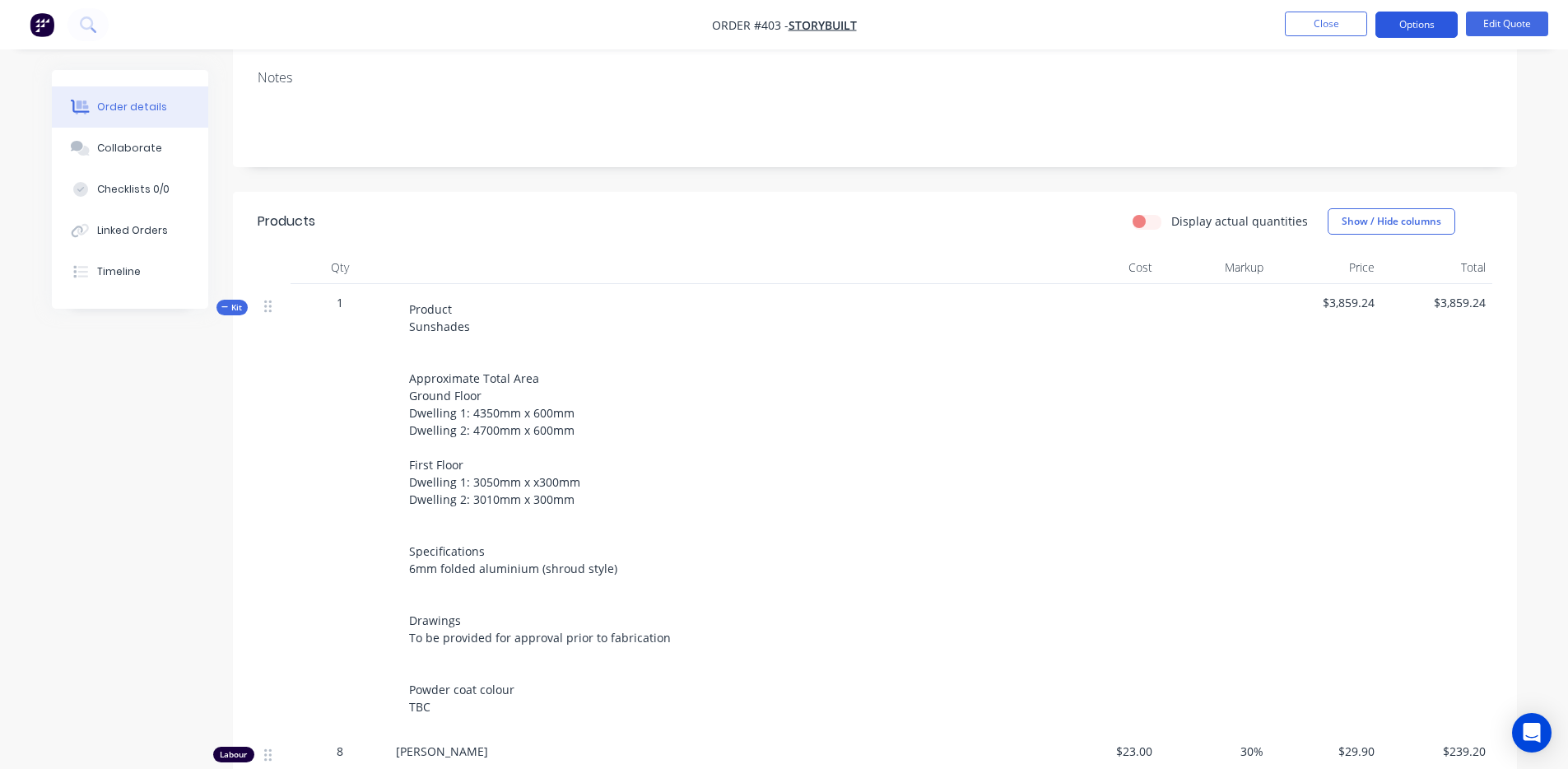
click at [1441, 26] on button "Options" at bounding box center [1417, 24] width 82 height 26
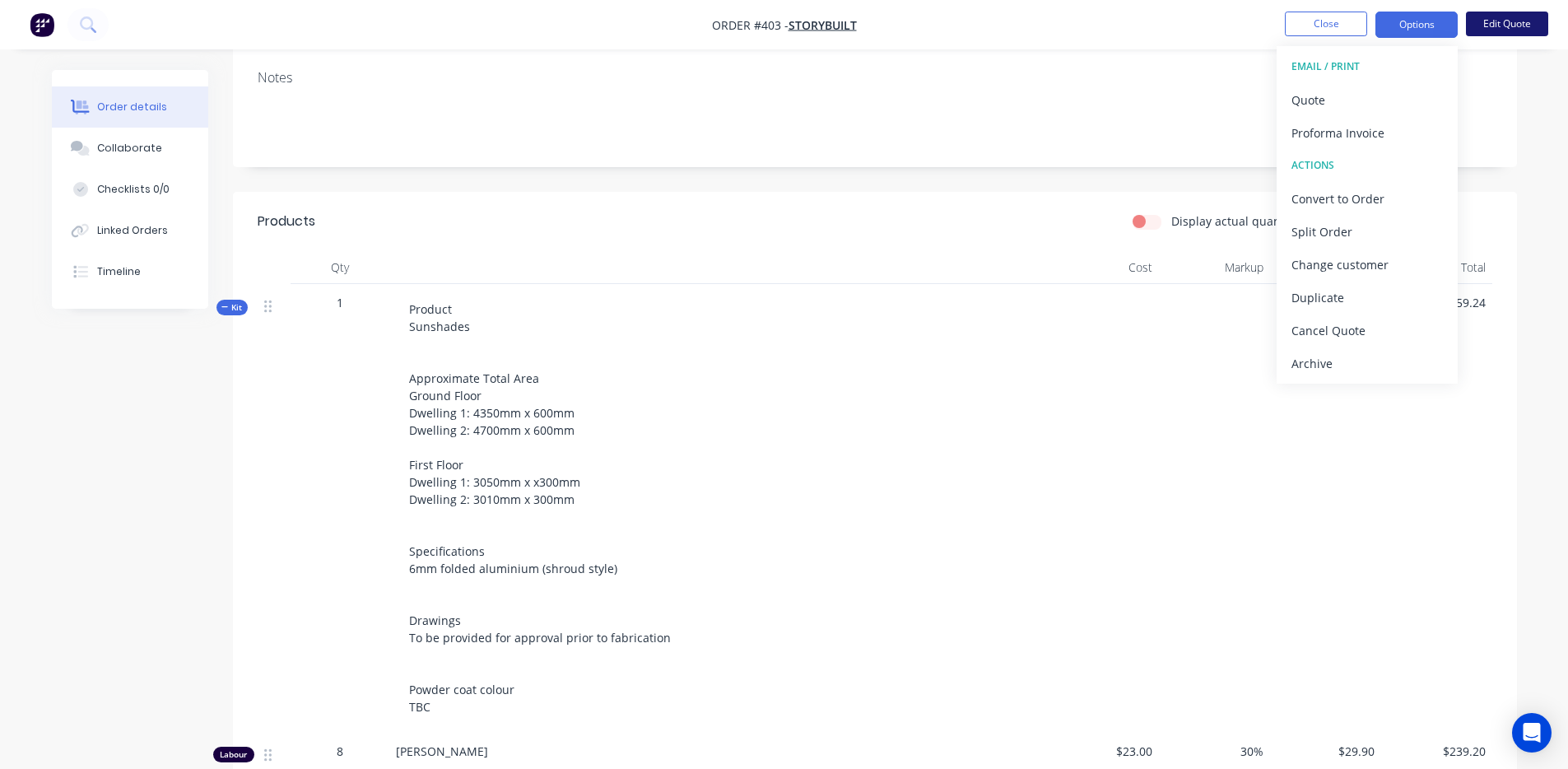
click at [1519, 17] on button "Edit Quote" at bounding box center [1507, 23] width 82 height 24
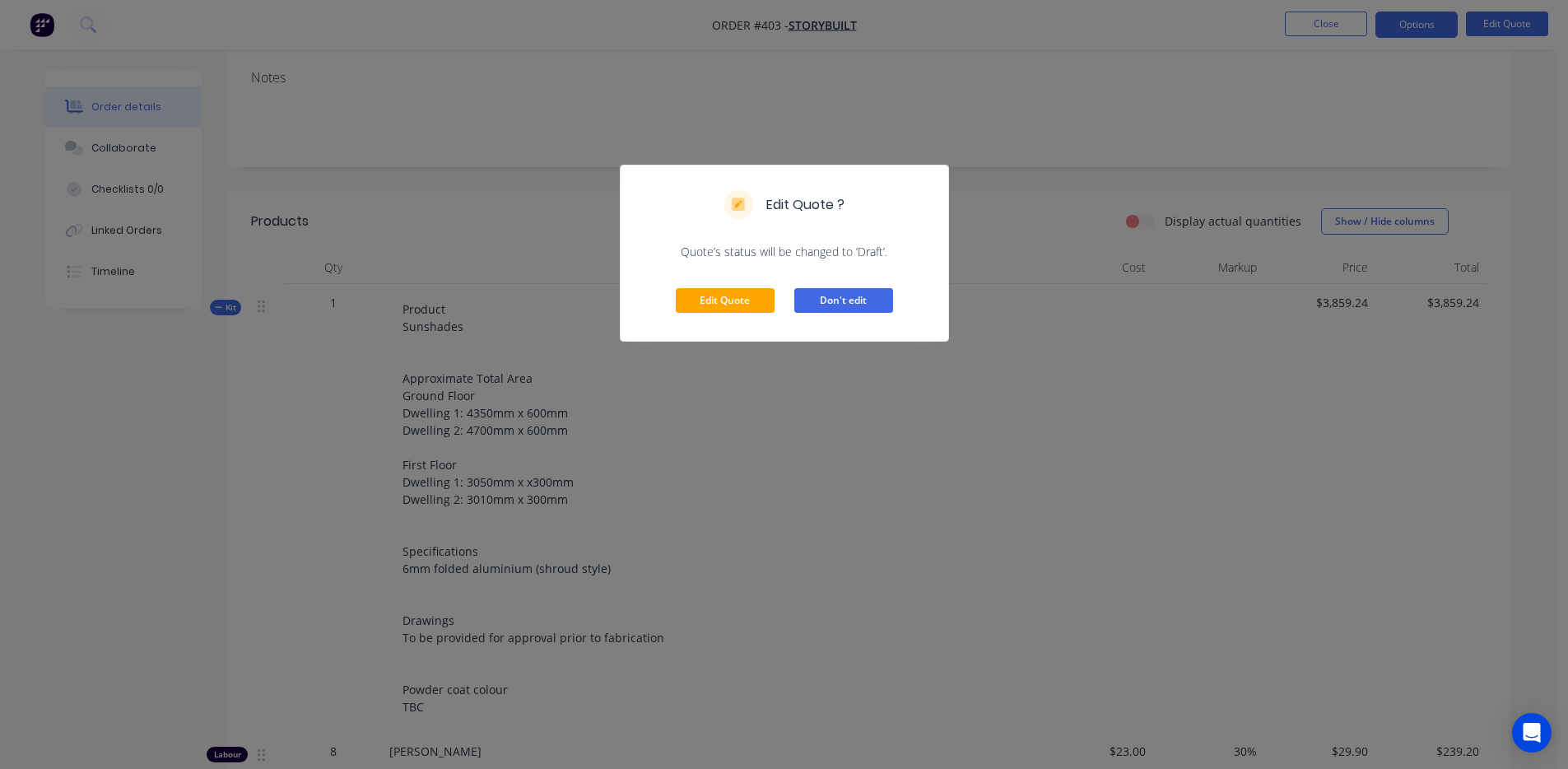
click at [862, 291] on button "Don't edit" at bounding box center [844, 301] width 99 height 24
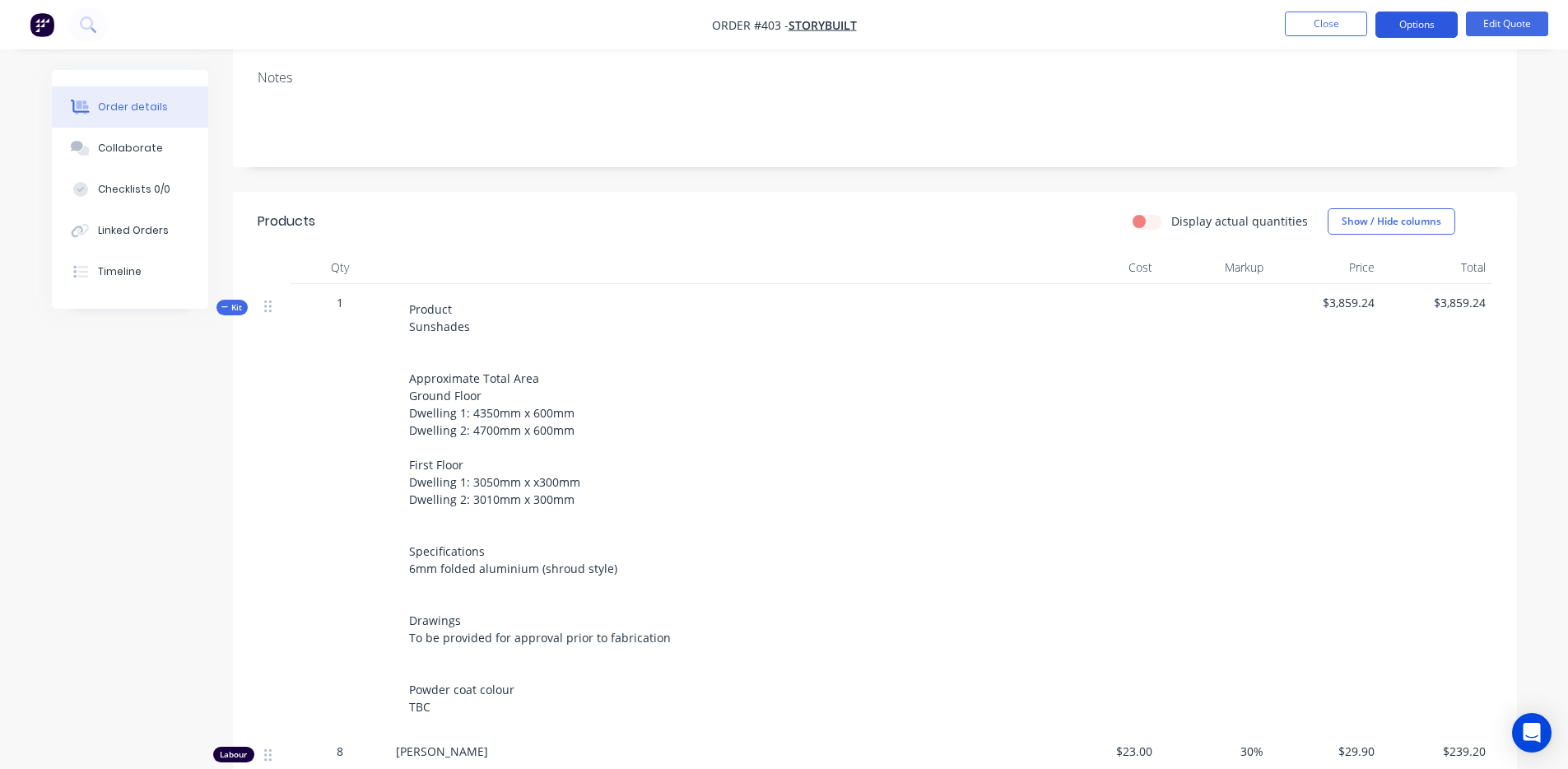
click at [1422, 13] on button "Options" at bounding box center [1417, 24] width 82 height 26
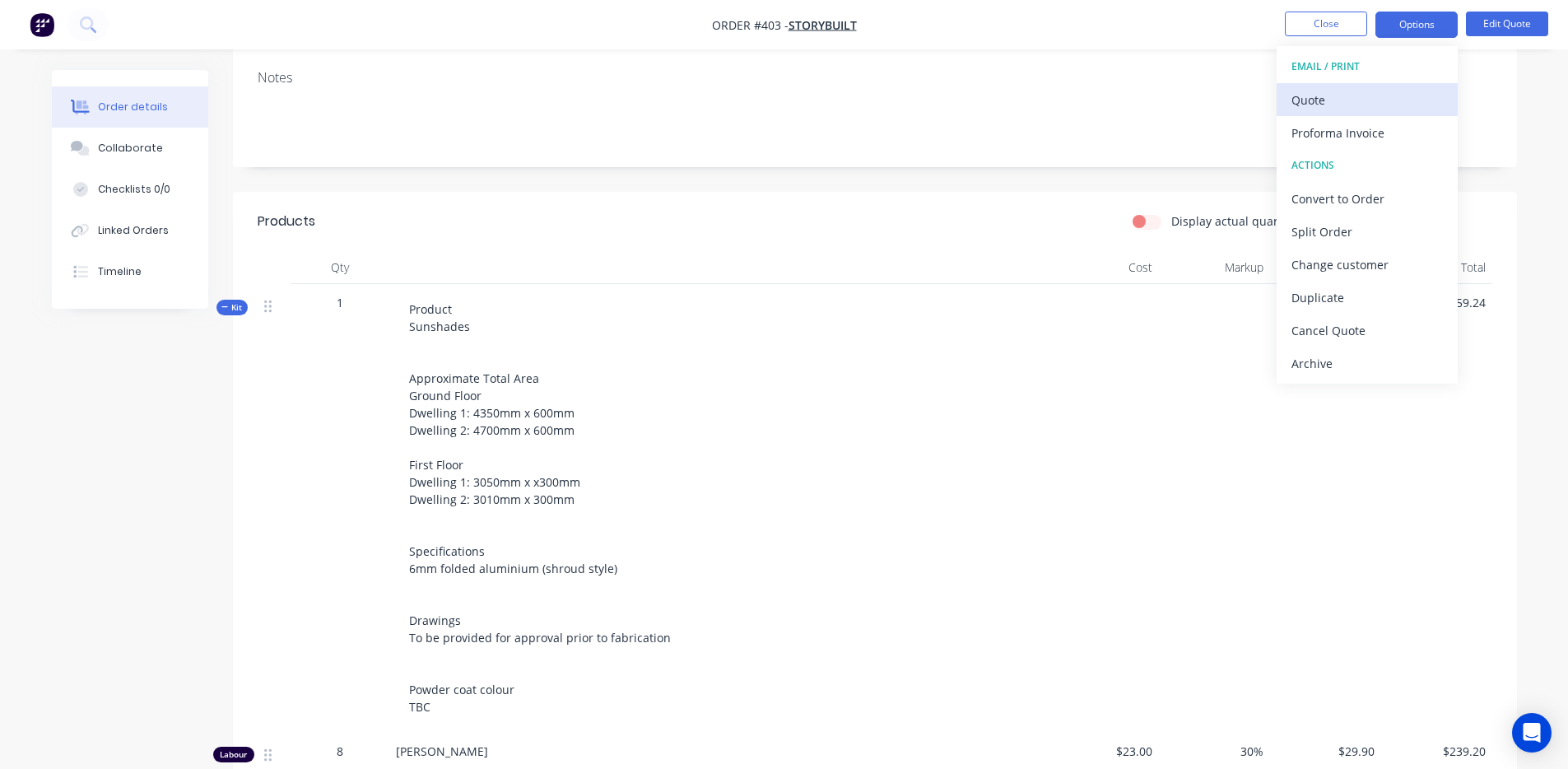
click at [1375, 96] on div "Quote" at bounding box center [1367, 100] width 151 height 24
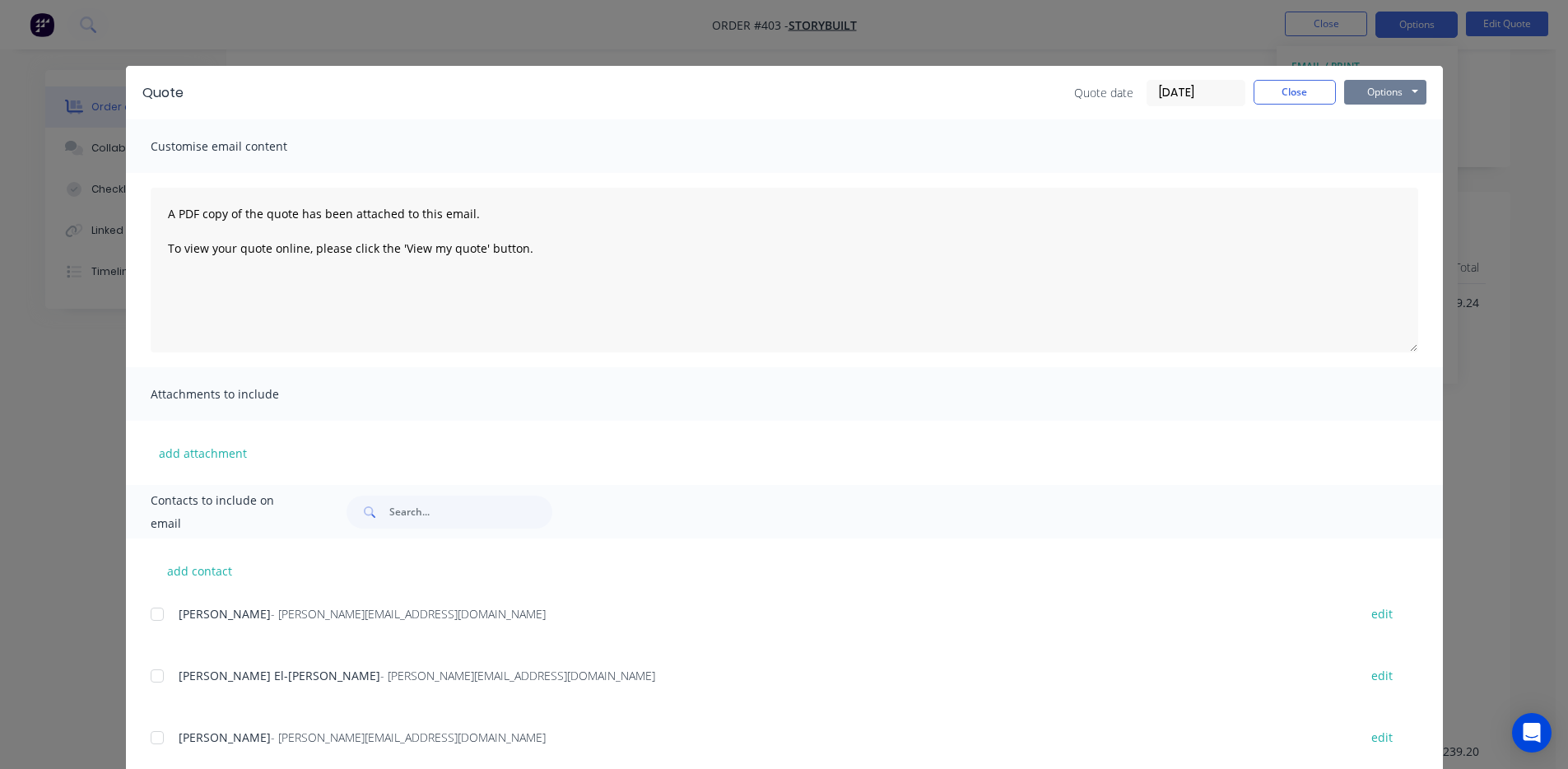
click at [1364, 91] on button "Options" at bounding box center [1385, 92] width 82 height 24
click at [1364, 125] on button "Preview" at bounding box center [1396, 121] width 105 height 27
click at [1279, 97] on button "Close" at bounding box center [1295, 92] width 82 height 24
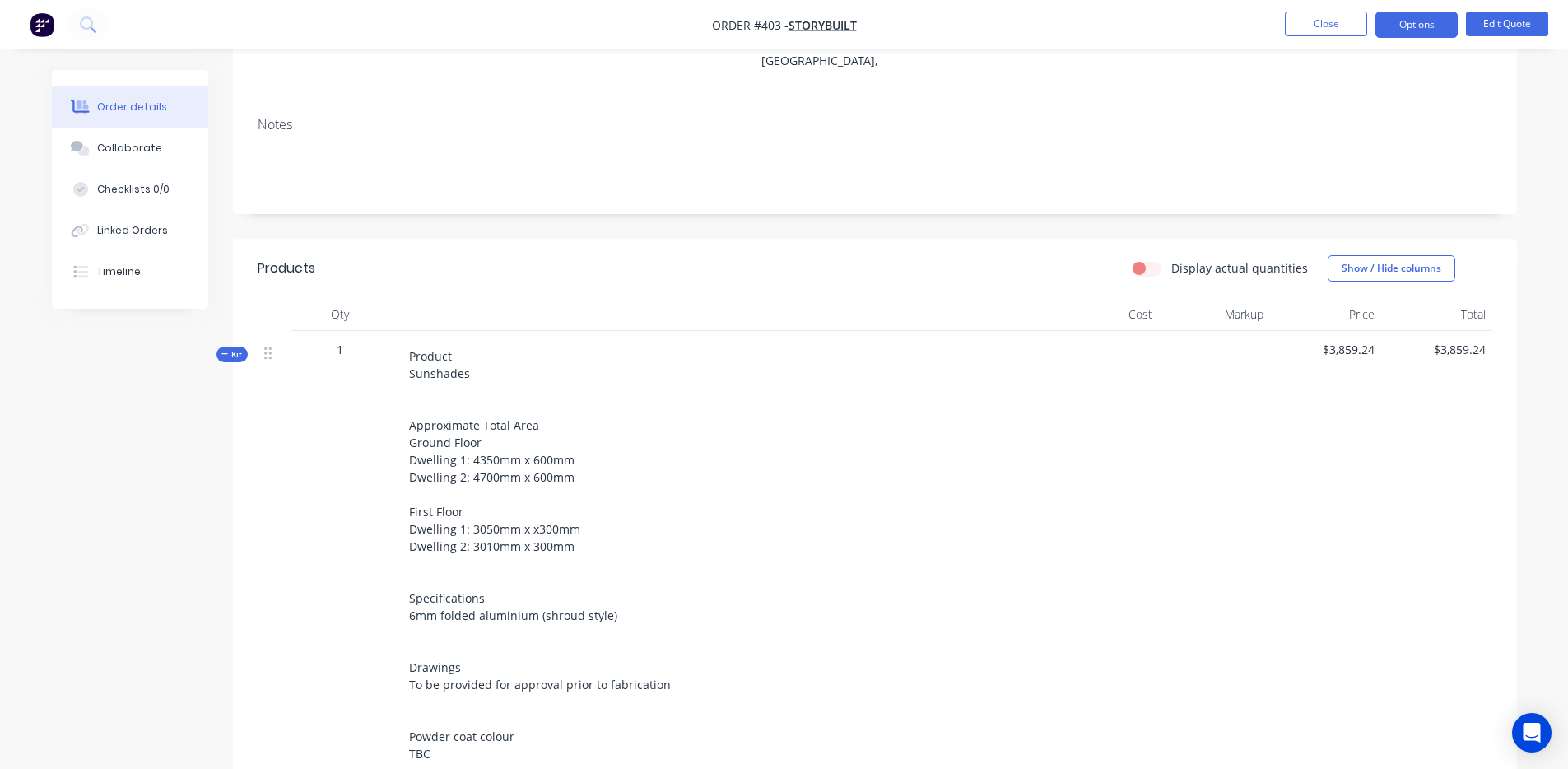
scroll to position [198, 0]
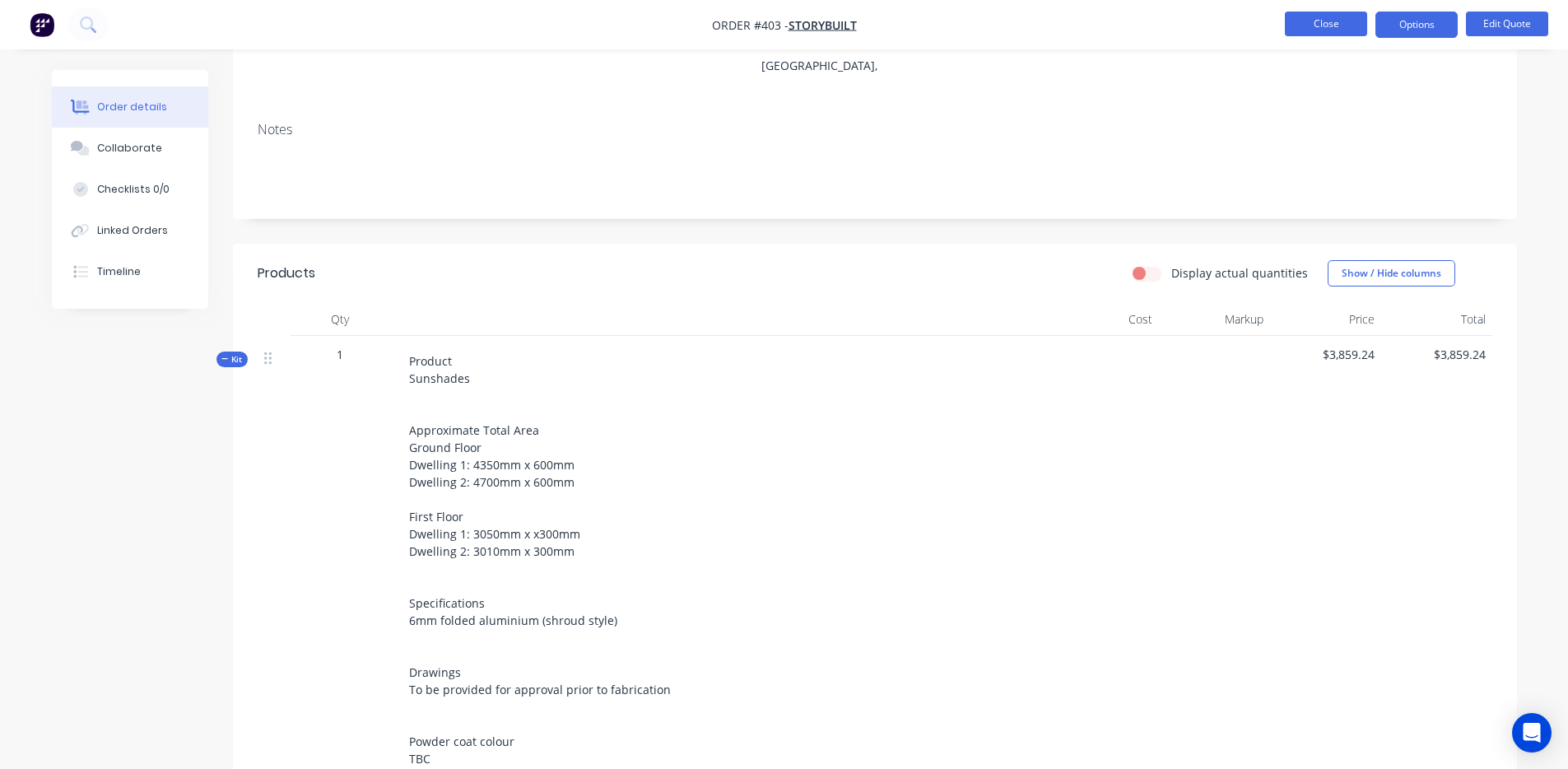
click at [1347, 25] on button "Close" at bounding box center [1326, 23] width 82 height 24
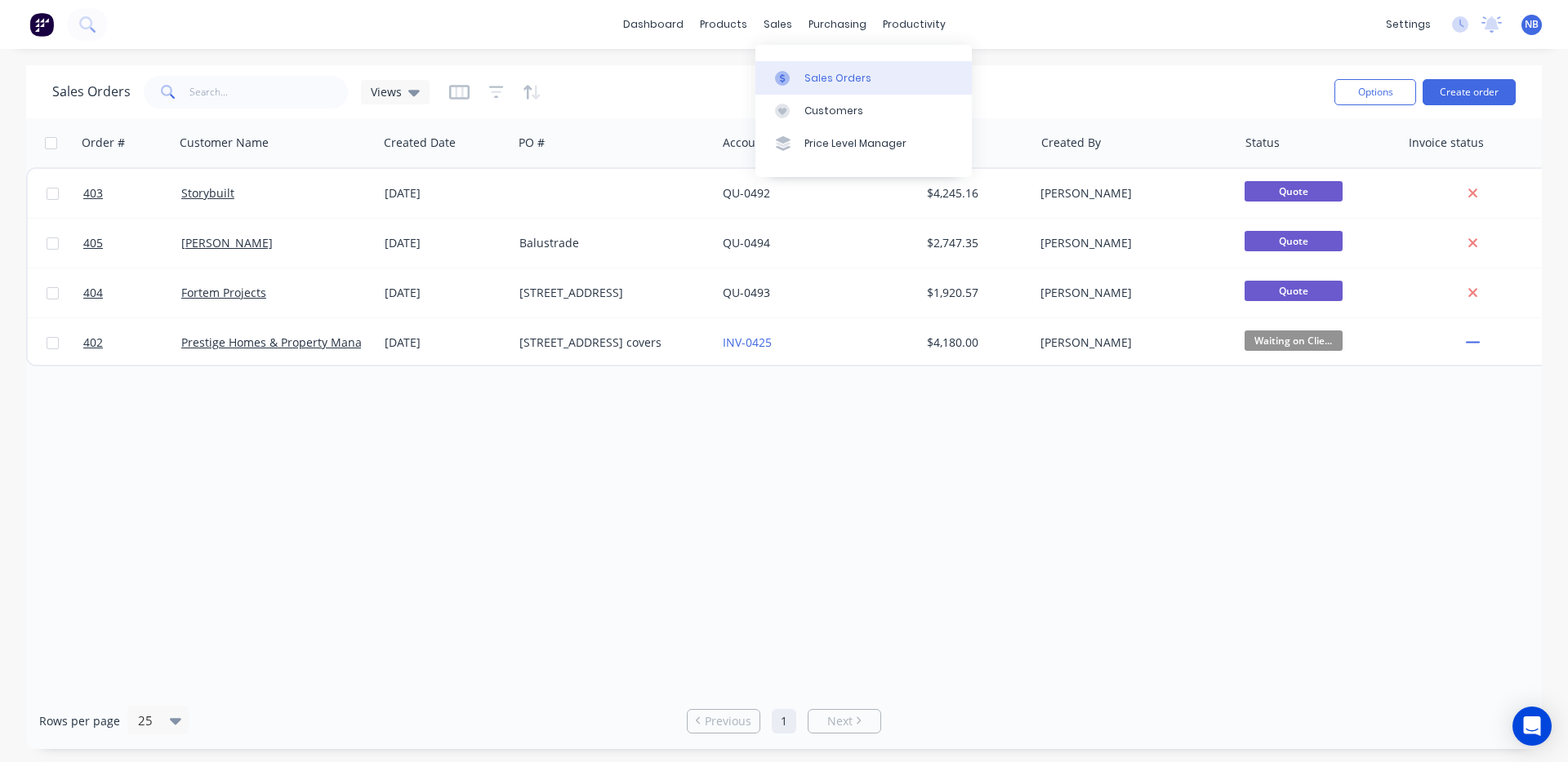
click at [815, 78] on div "Sales Orders" at bounding box center [837, 79] width 67 height 15
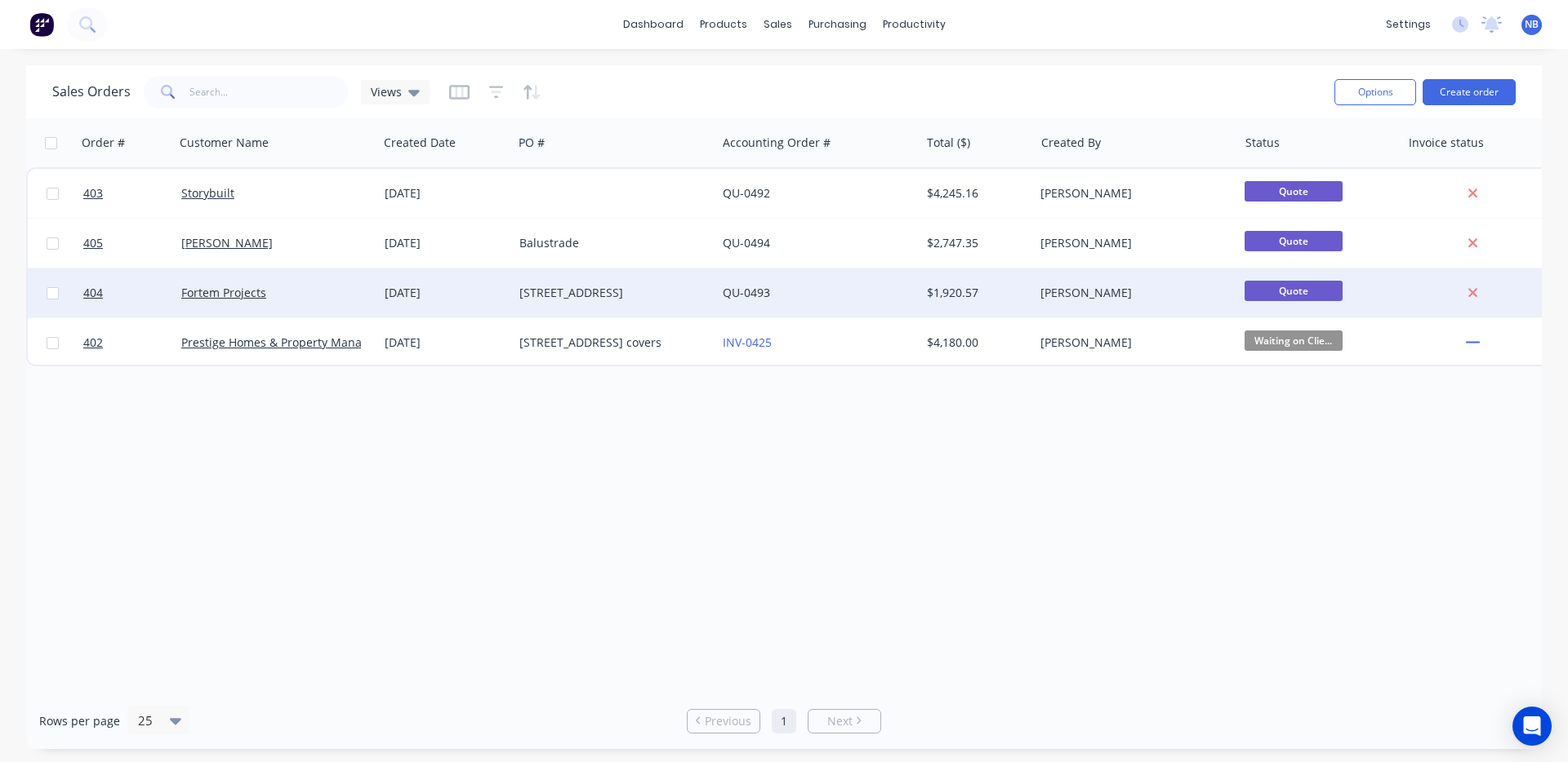
click at [604, 277] on div "[STREET_ADDRESS]" at bounding box center [614, 292] width 204 height 49
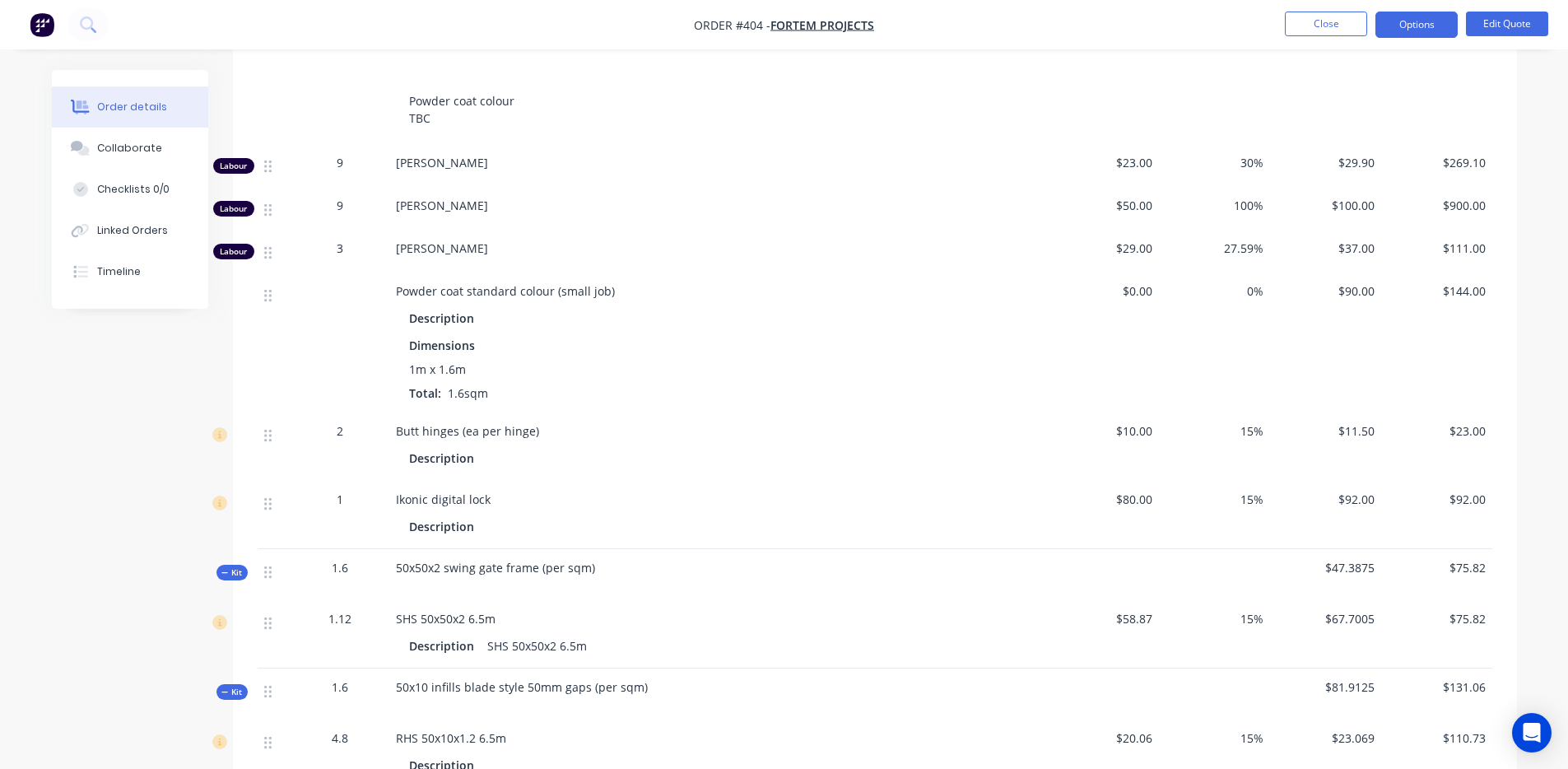
scroll to position [763, 0]
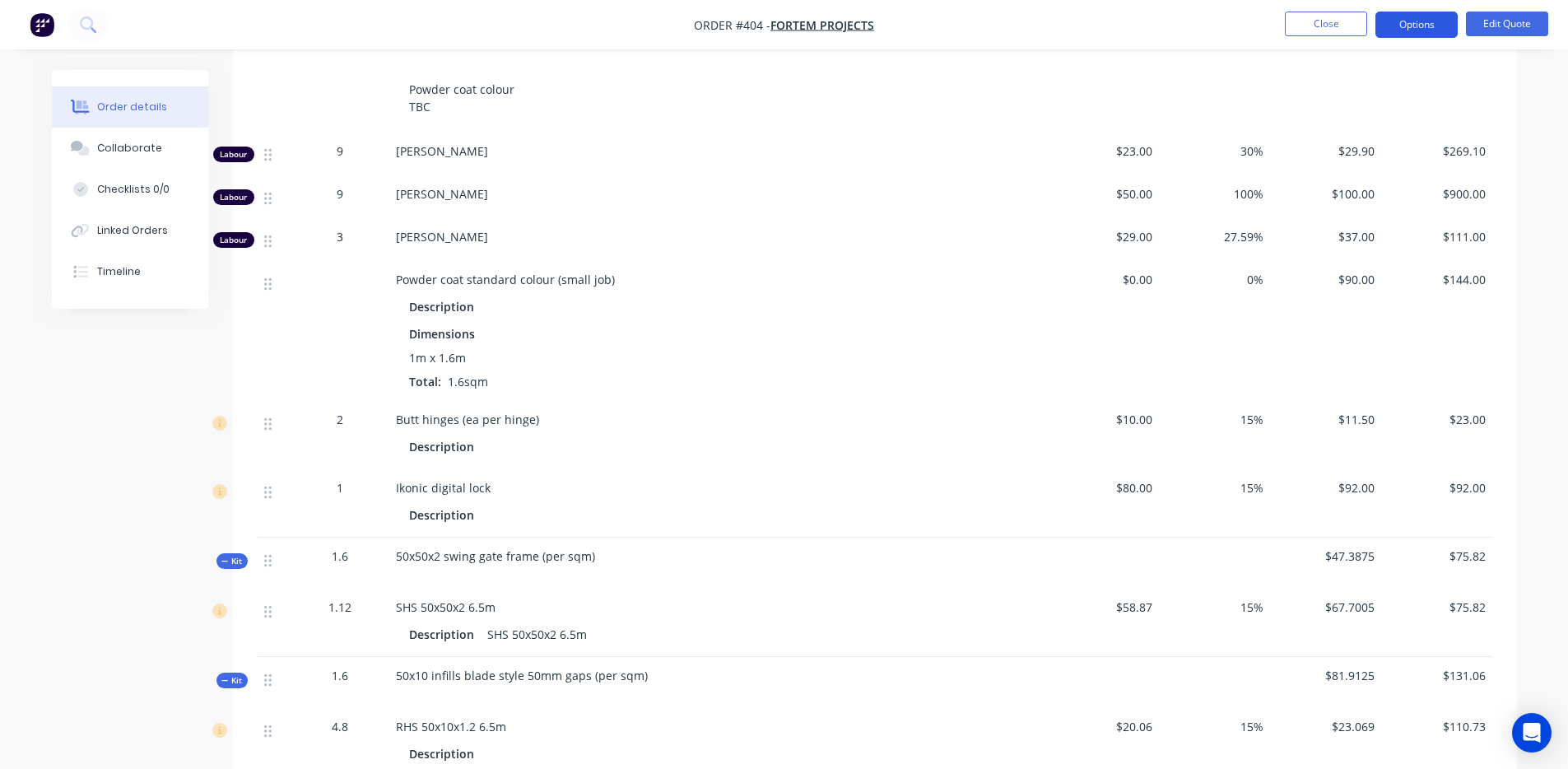
click at [1433, 36] on button "Options" at bounding box center [1417, 24] width 82 height 26
click at [1559, 23] on ul "Close Options EMAIL / PRINT Quote Proforma Invoice ACTIONS Convert to Order Spl…" at bounding box center [1417, 24] width 303 height 26
click at [1524, 27] on button "Edit Quote" at bounding box center [1507, 23] width 82 height 24
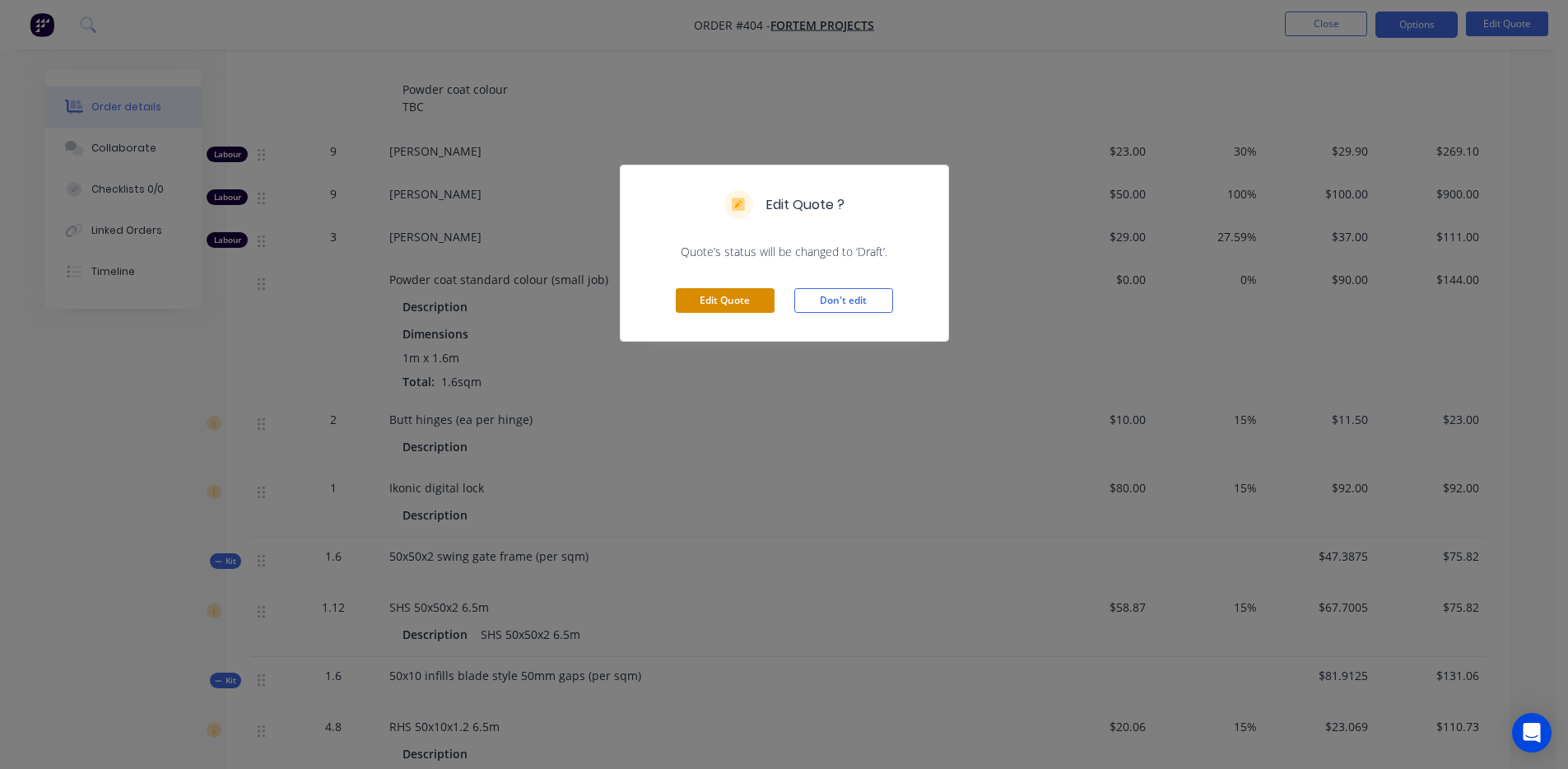
click at [754, 298] on button "Edit Quote" at bounding box center [726, 301] width 99 height 24
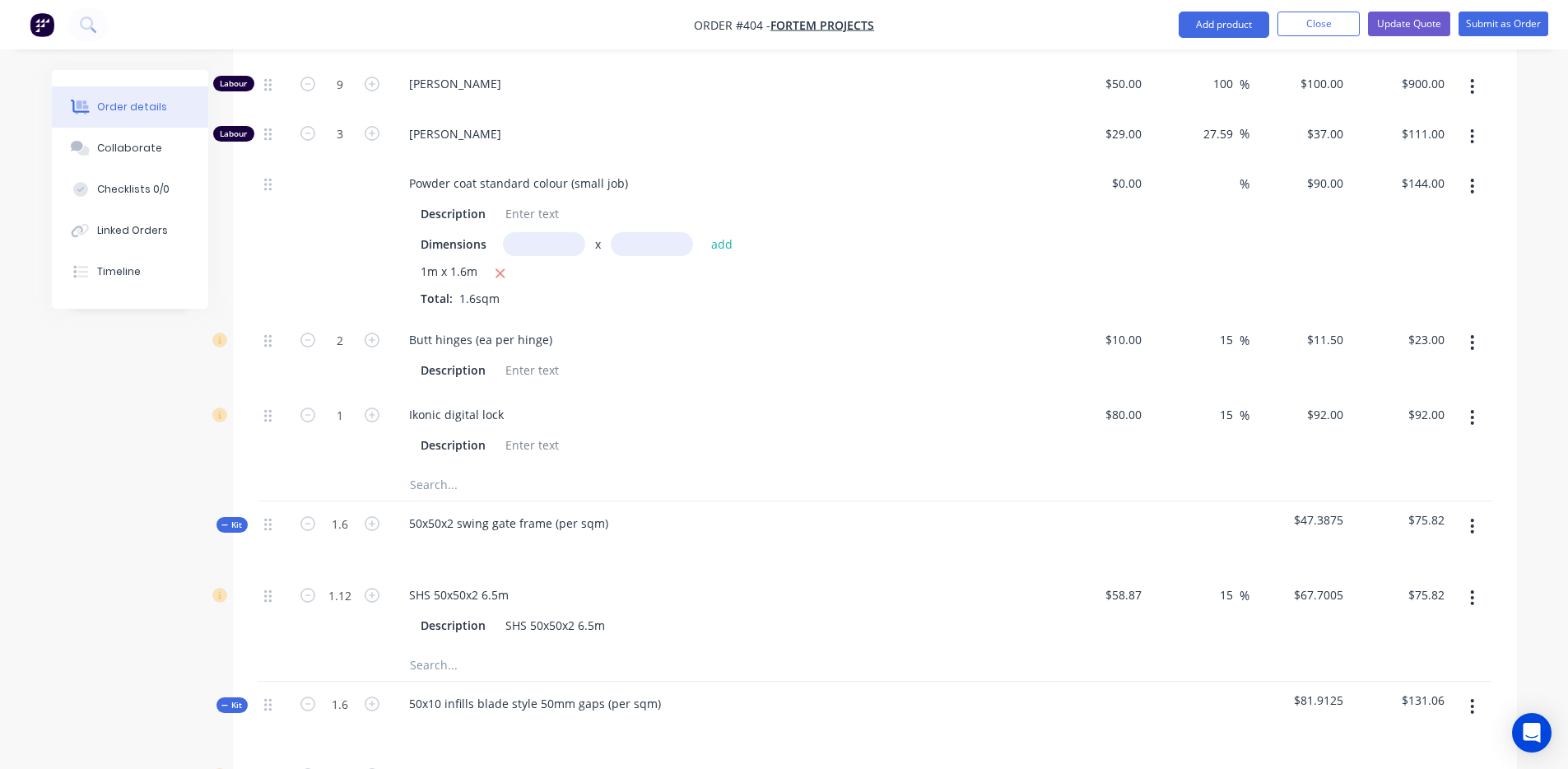
scroll to position [952, 0]
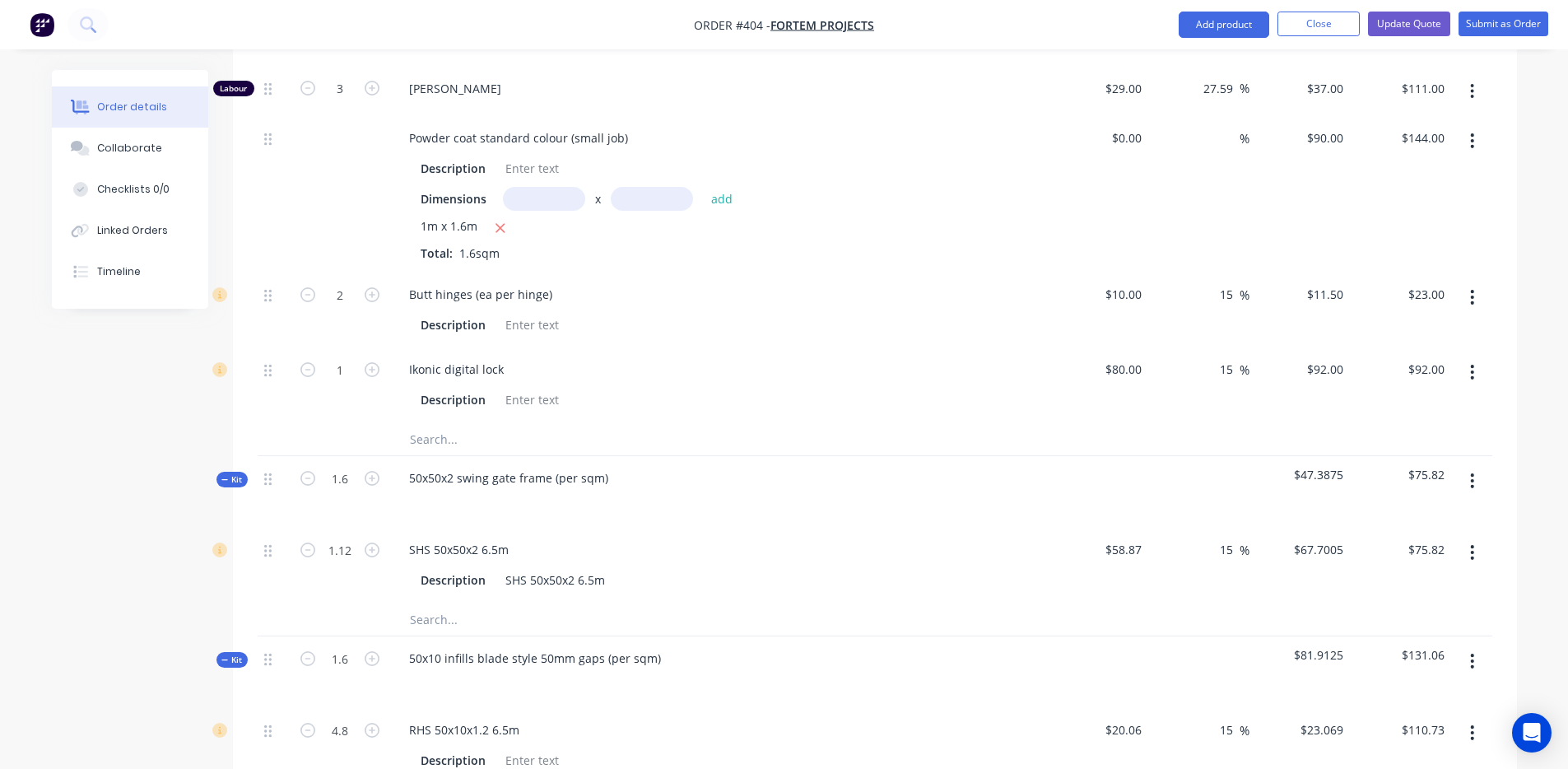
click at [463, 423] on input "text" at bounding box center [574, 439] width 329 height 33
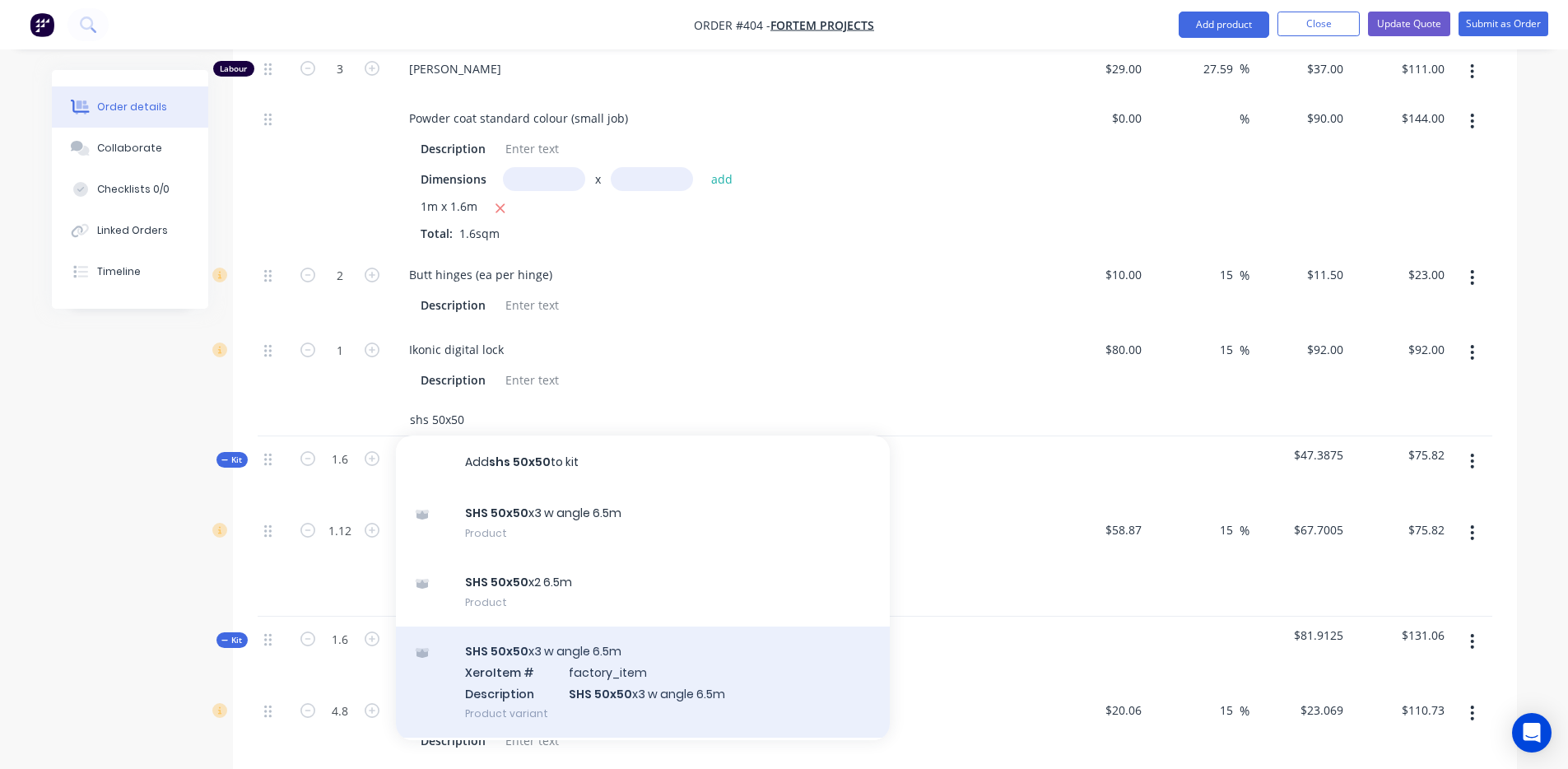
scroll to position [81, 0]
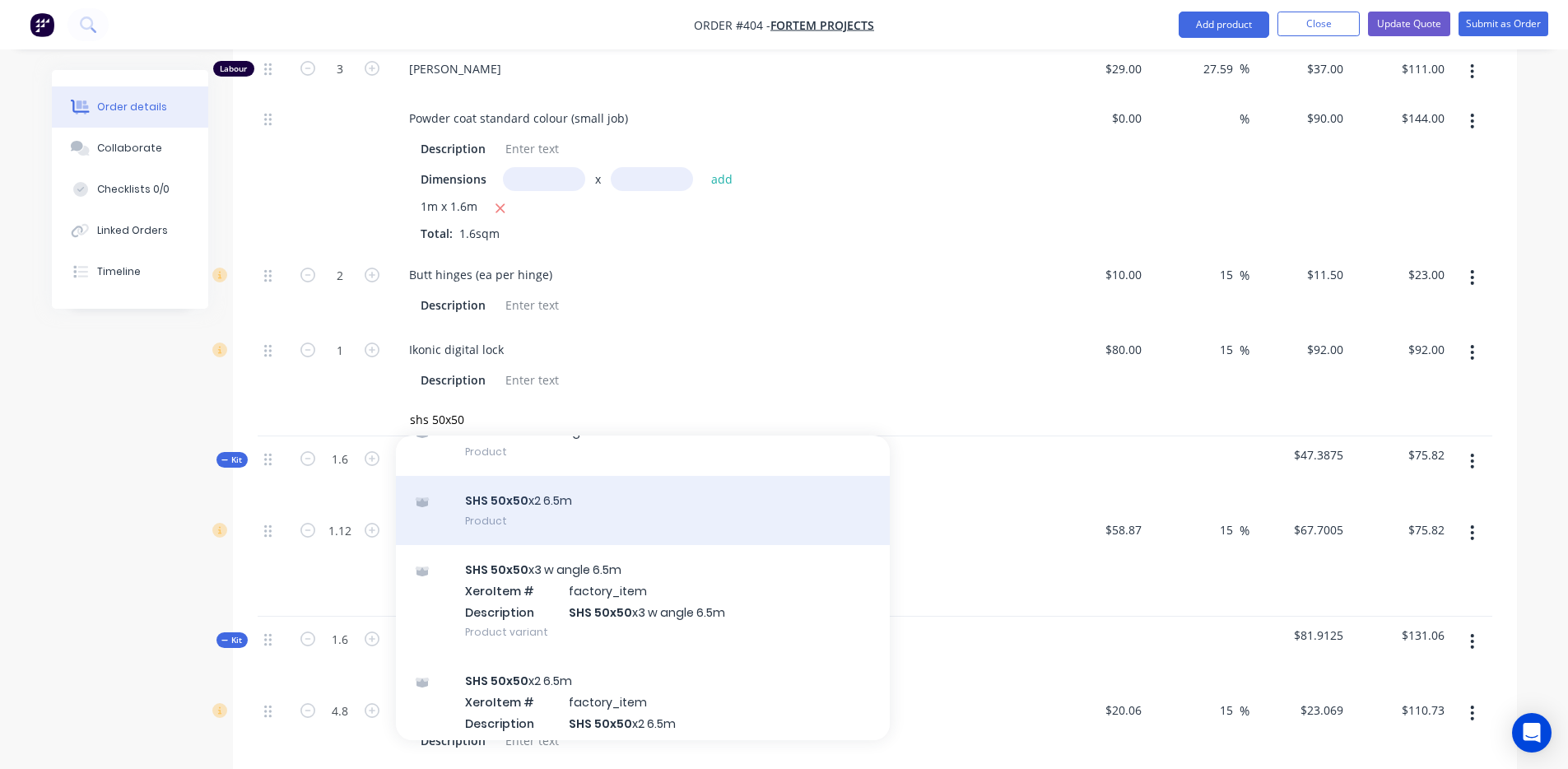
click at [683, 486] on div "SHS 50x50 x2 6.5m Product" at bounding box center [644, 510] width 494 height 69
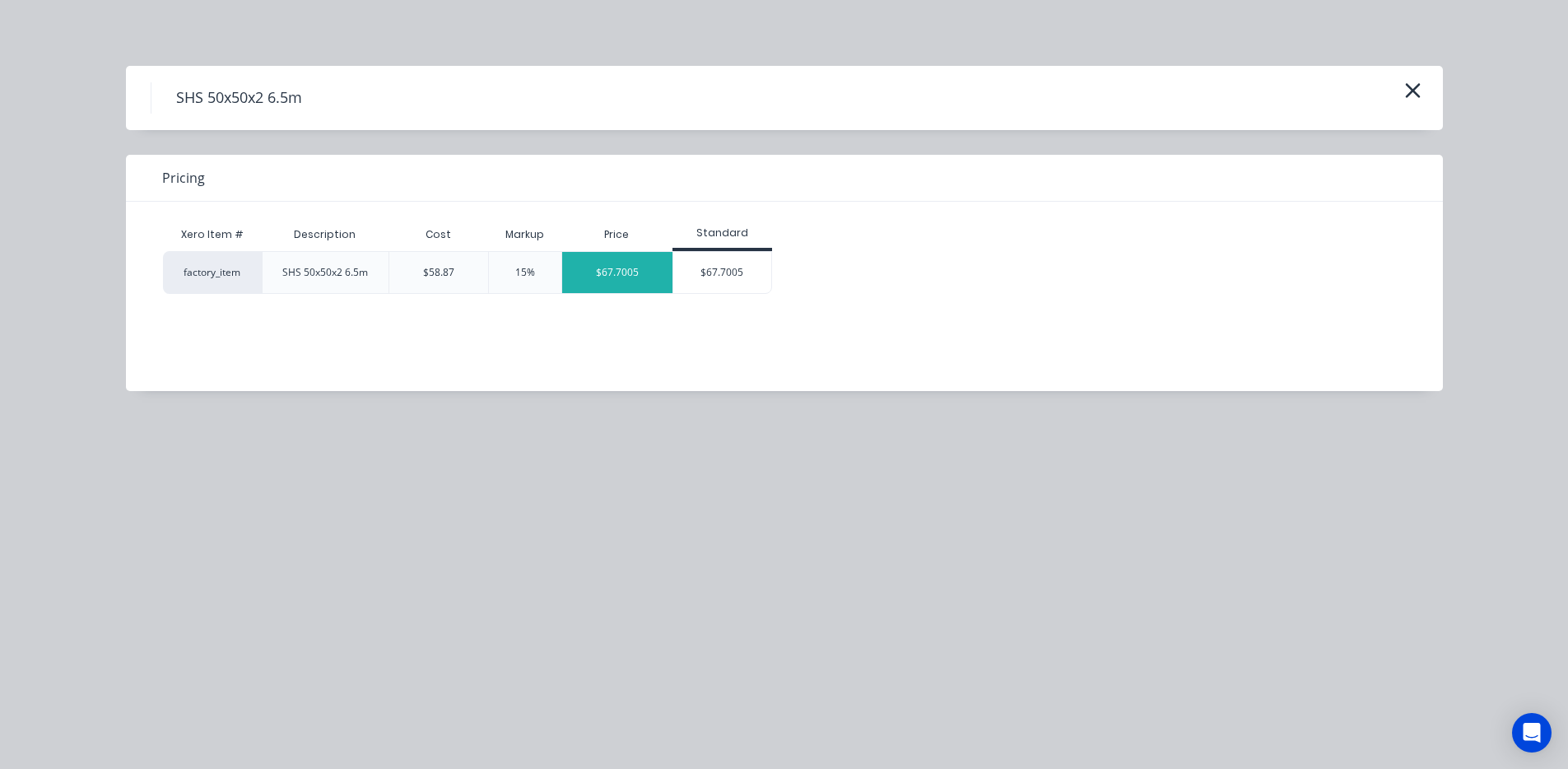
click at [629, 269] on div "$67.7005" at bounding box center [617, 273] width 110 height 41
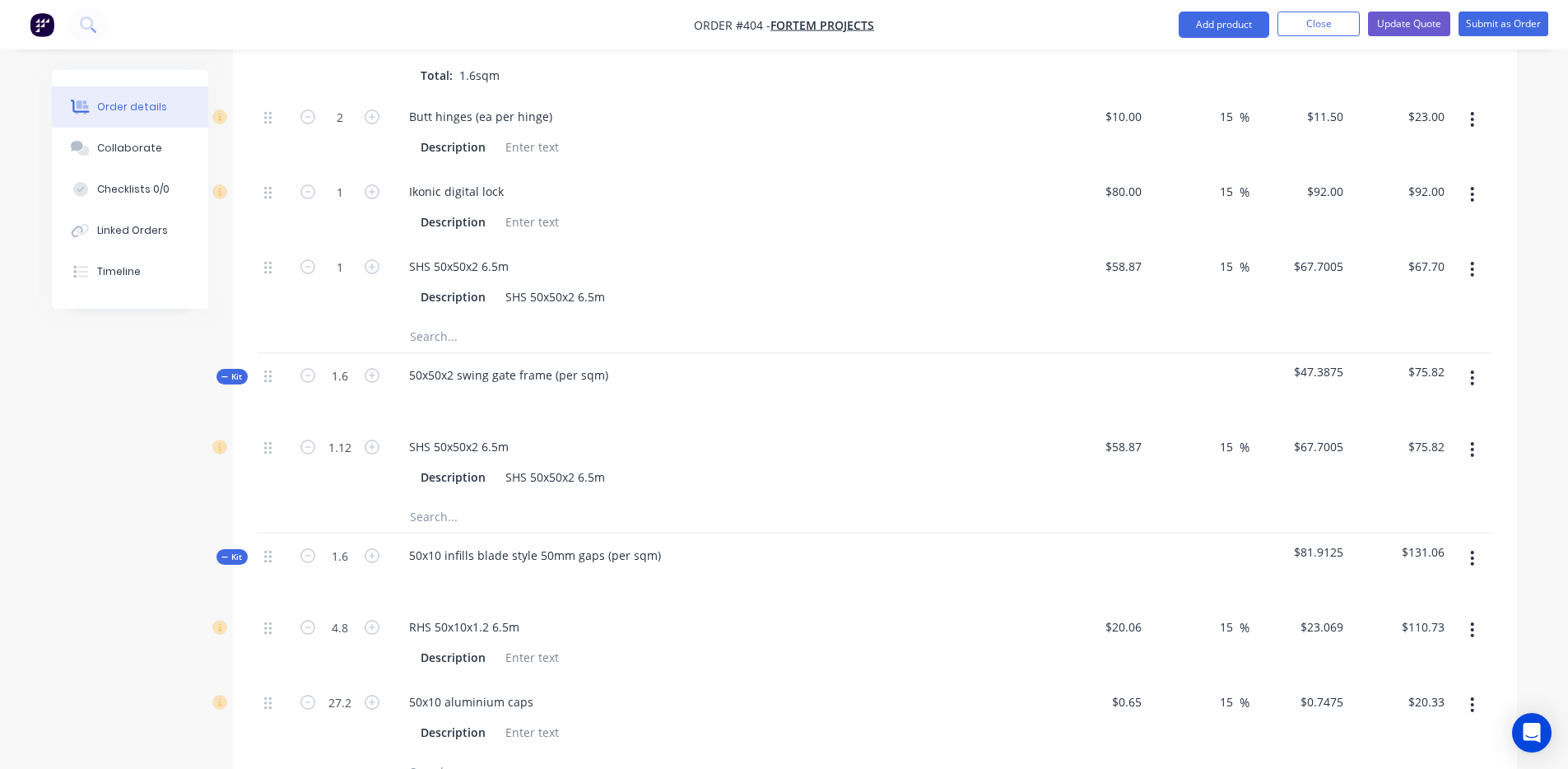
scroll to position [1147, 0]
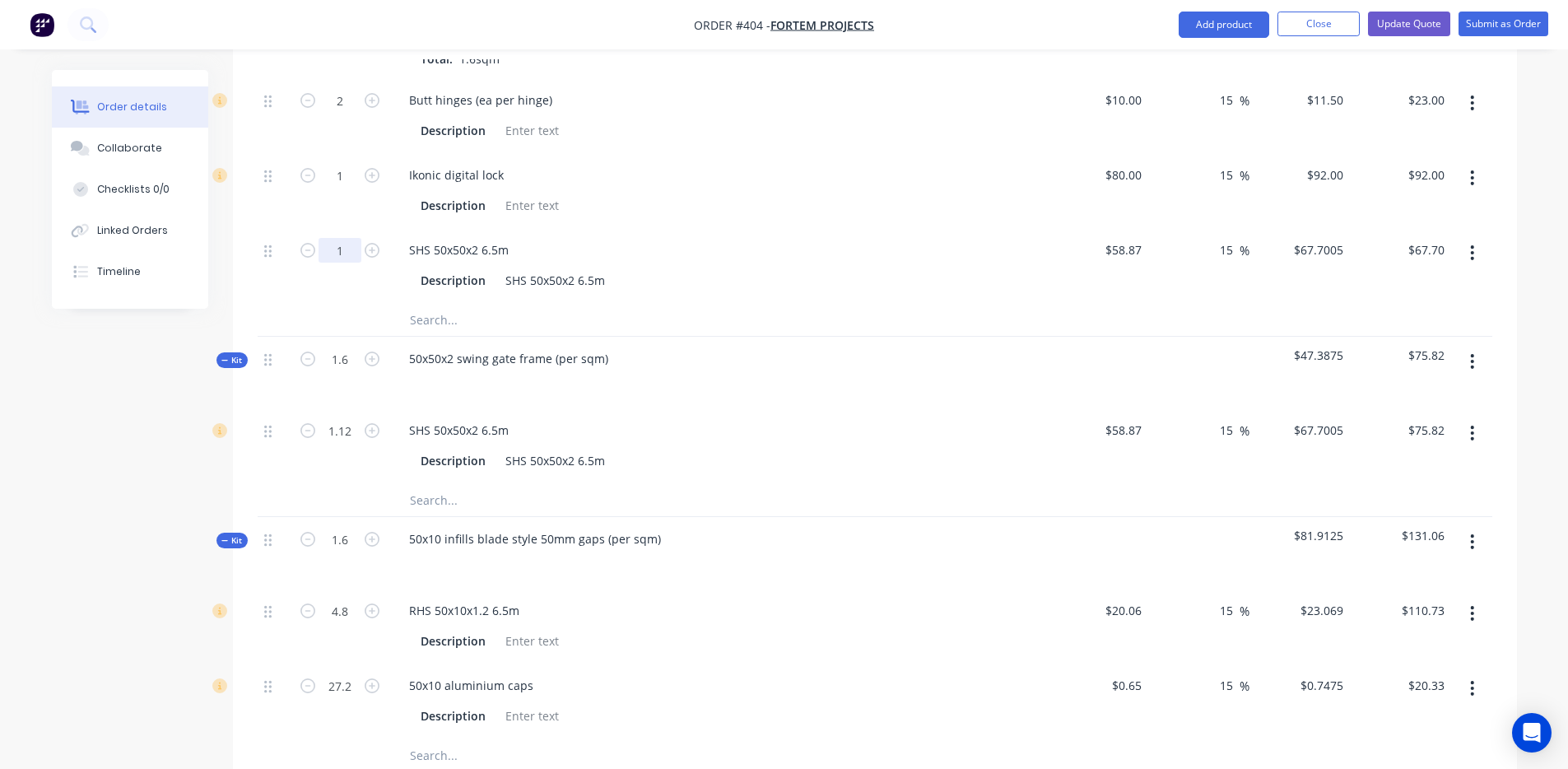
click at [346, 238] on input "1" at bounding box center [340, 250] width 43 height 24
click at [347, 238] on input "1" at bounding box center [340, 250] width 43 height 24
click at [1473, 353] on icon "button" at bounding box center [1472, 361] width 4 height 18
click at [1413, 492] on div "Delete" at bounding box center [1414, 504] width 127 height 24
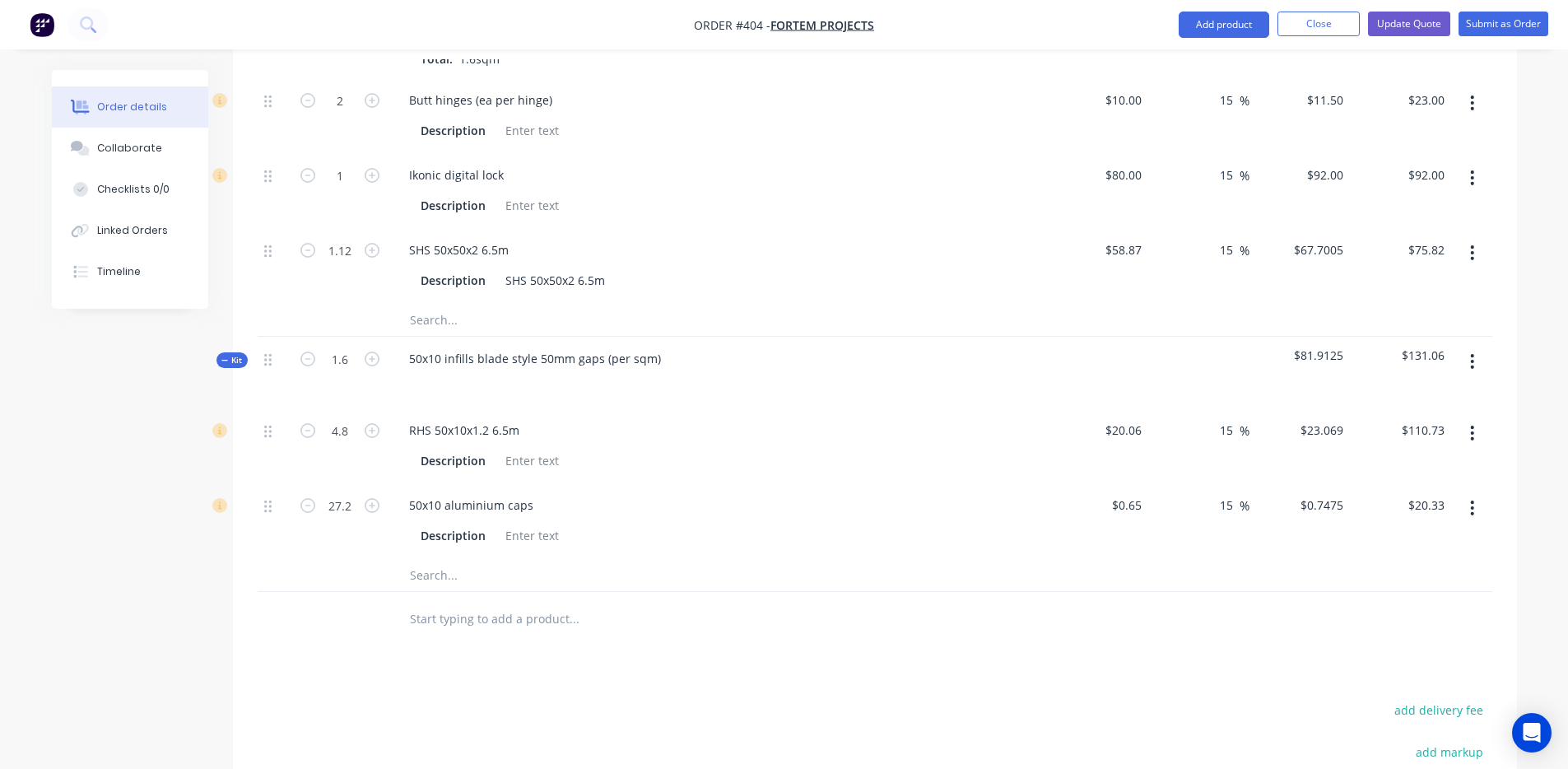
click at [506, 315] on input "text" at bounding box center [574, 319] width 329 height 33
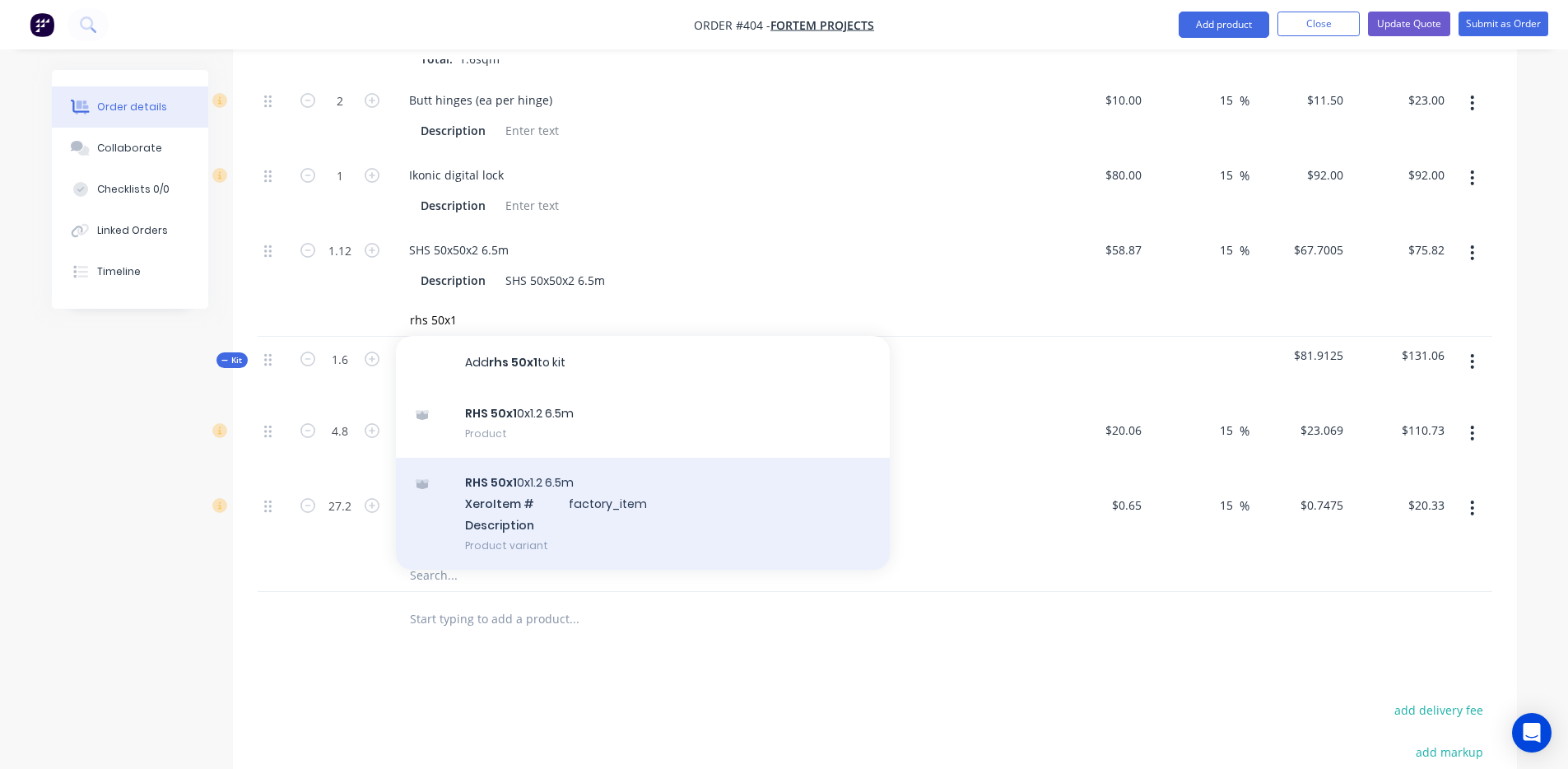
click at [531, 500] on div "RHS 50x1 0x1.2 6.5m Xero Item # factory_item Description Product variant" at bounding box center [644, 513] width 494 height 111
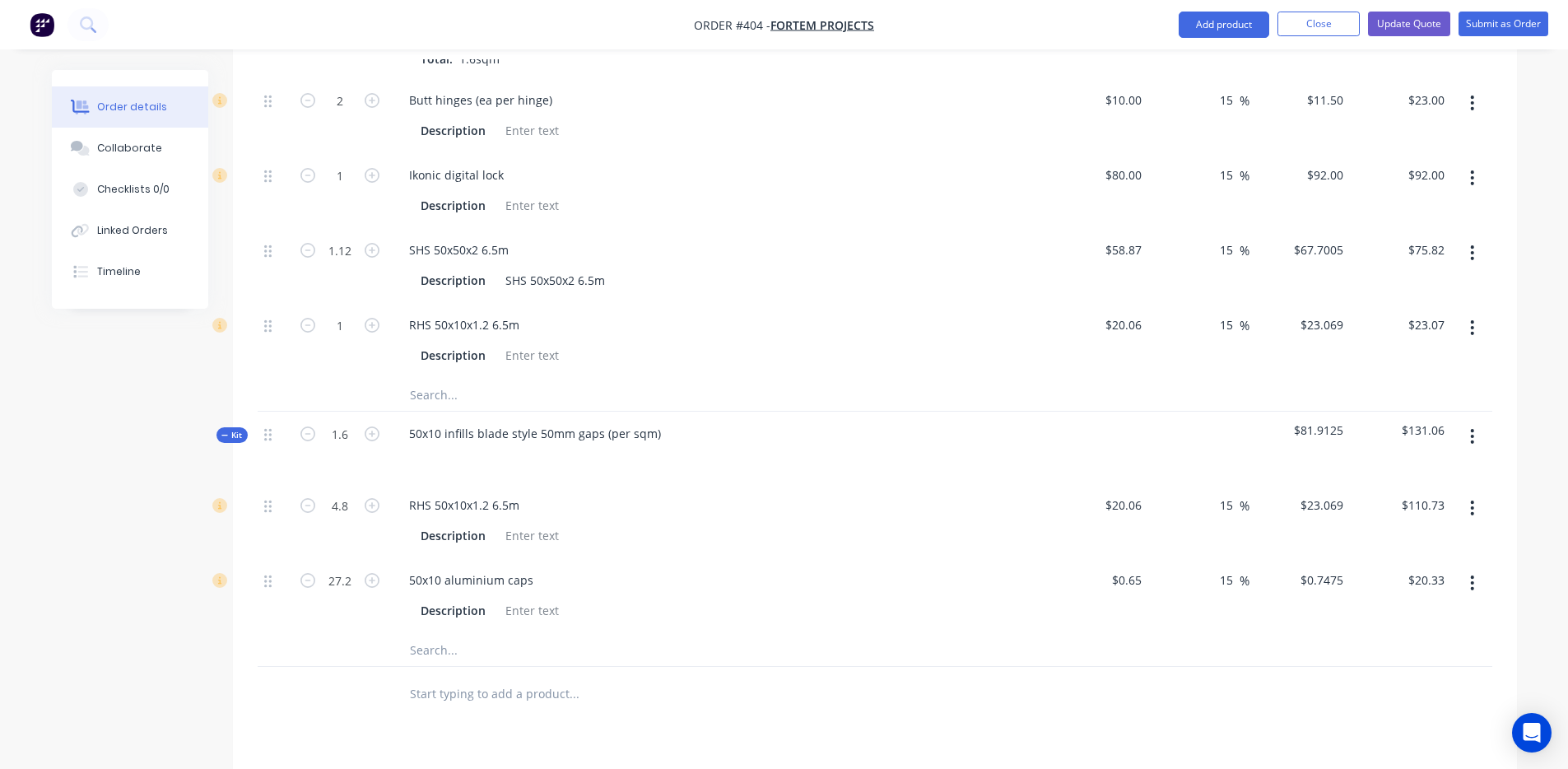
click at [511, 378] on input "text" at bounding box center [574, 394] width 329 height 33
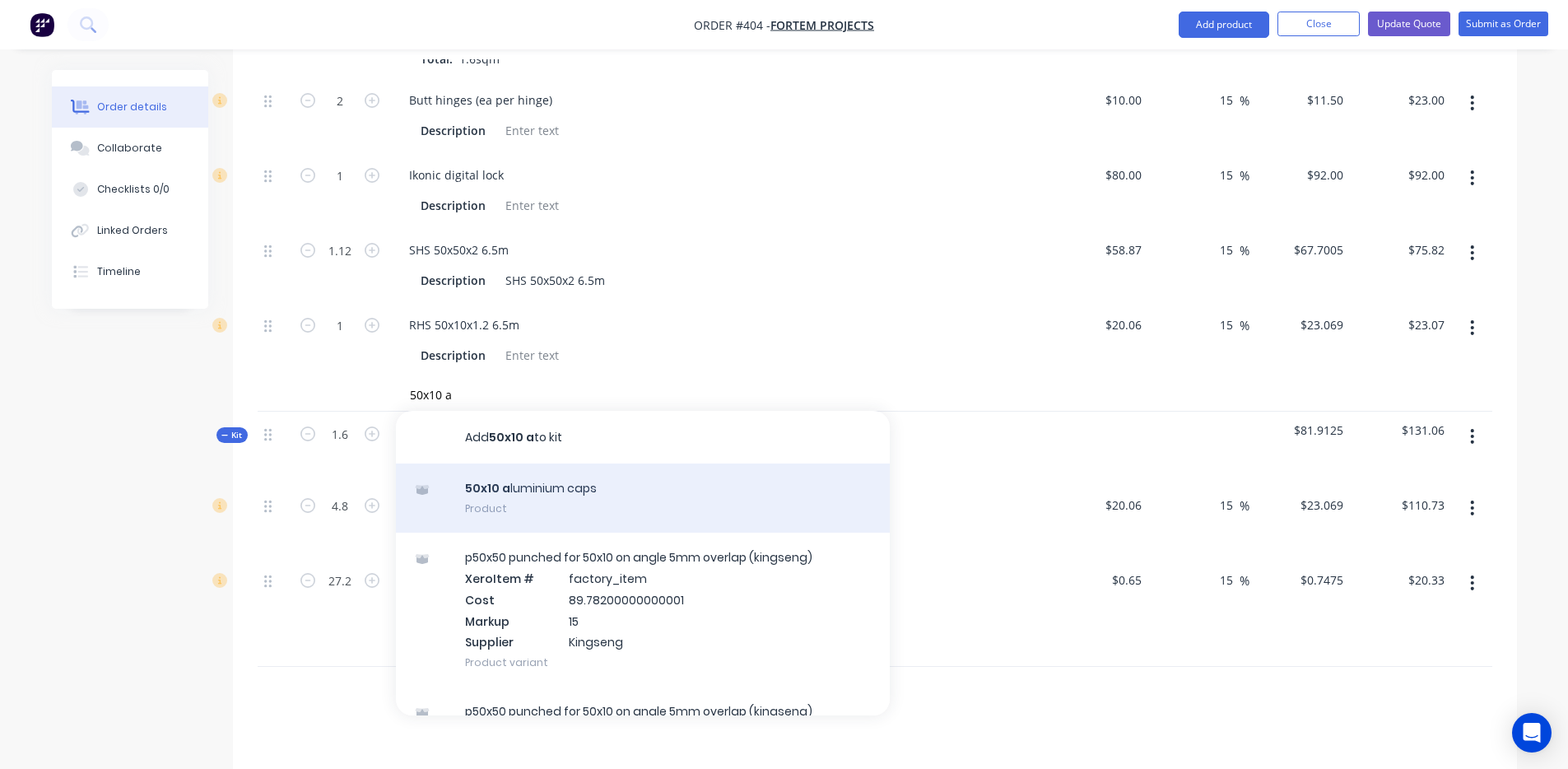
click at [530, 497] on div "50x10 a luminium caps Product" at bounding box center [644, 498] width 494 height 69
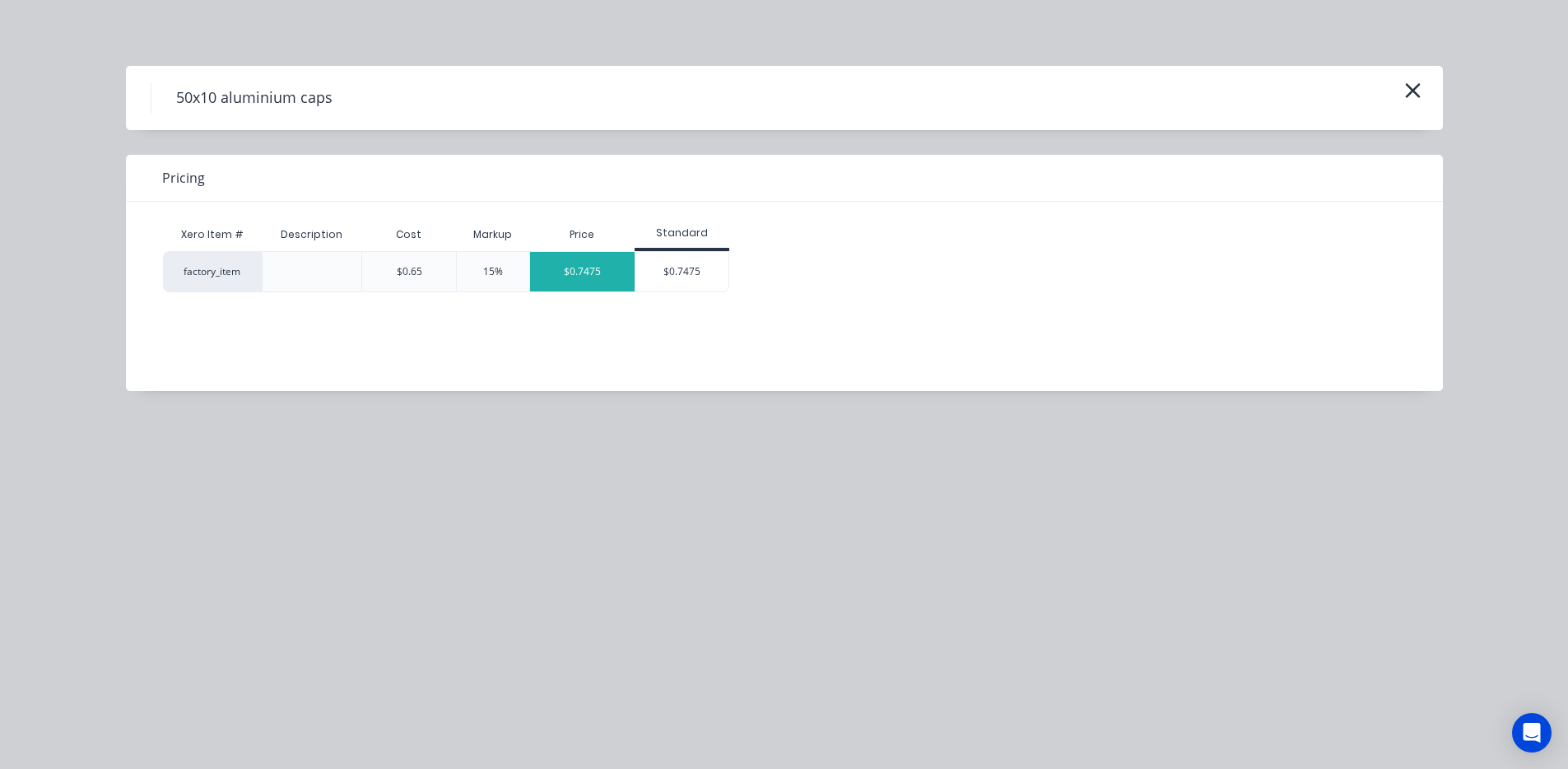
click at [561, 273] on div "$0.7475" at bounding box center [582, 272] width 104 height 39
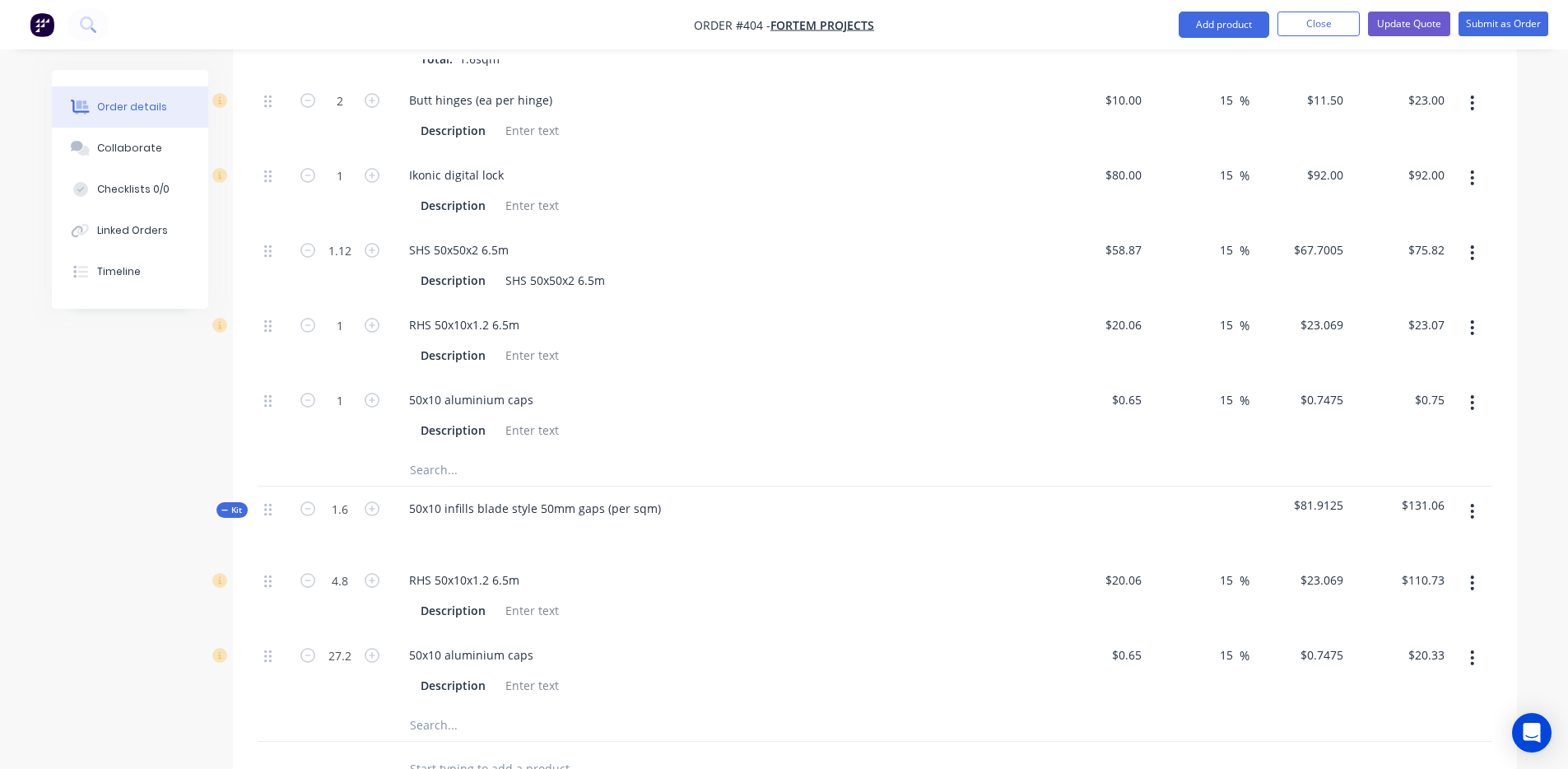
click at [510, 455] on input "text" at bounding box center [574, 468] width 329 height 33
drag, startPoint x: 354, startPoint y: 388, endPoint x: 347, endPoint y: 383, distance: 8.6
click at [347, 388] on input "1" at bounding box center [340, 400] width 43 height 24
click at [333, 316] on input "1" at bounding box center [340, 325] width 43 height 24
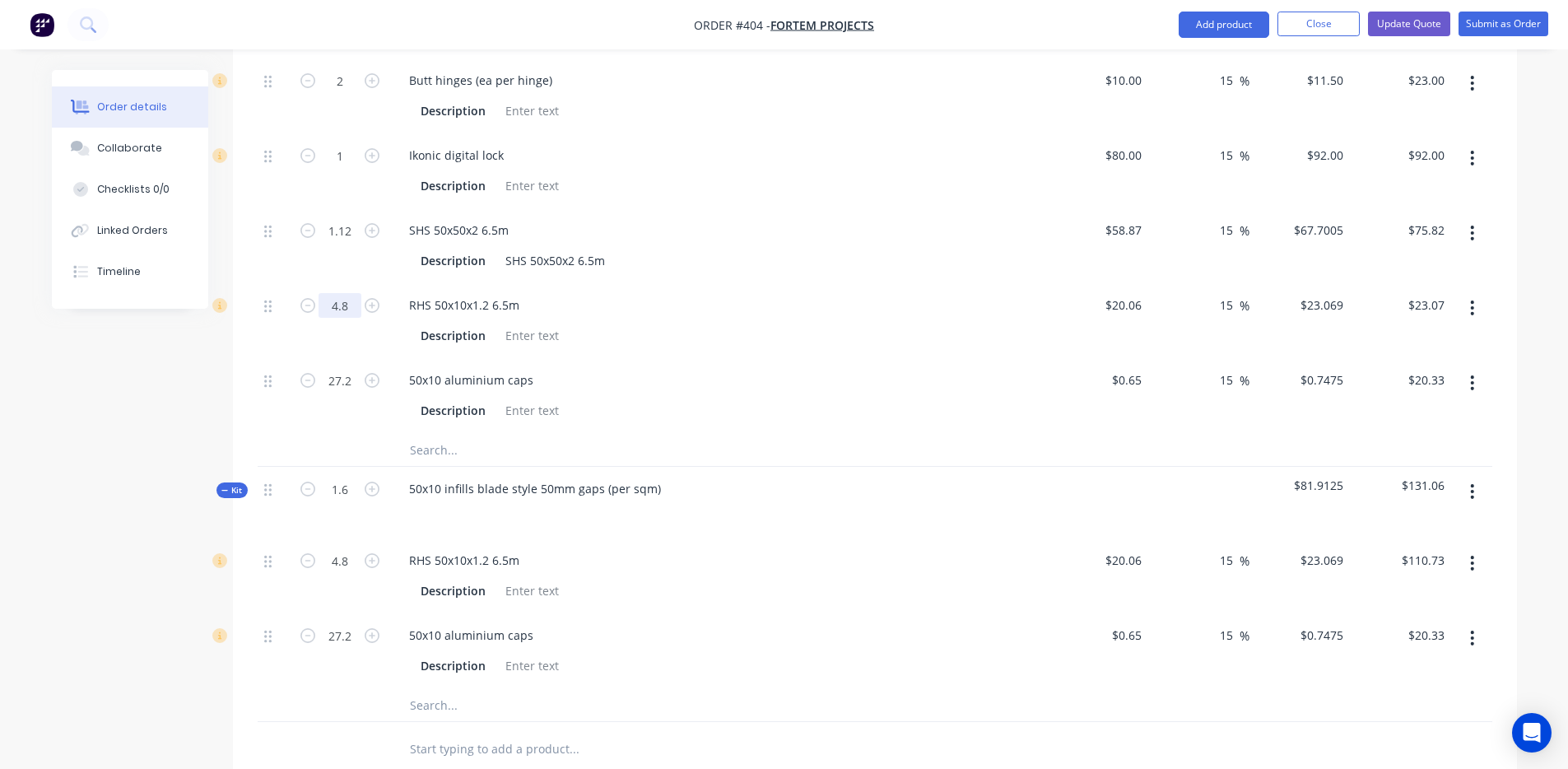
scroll to position [1156, 0]
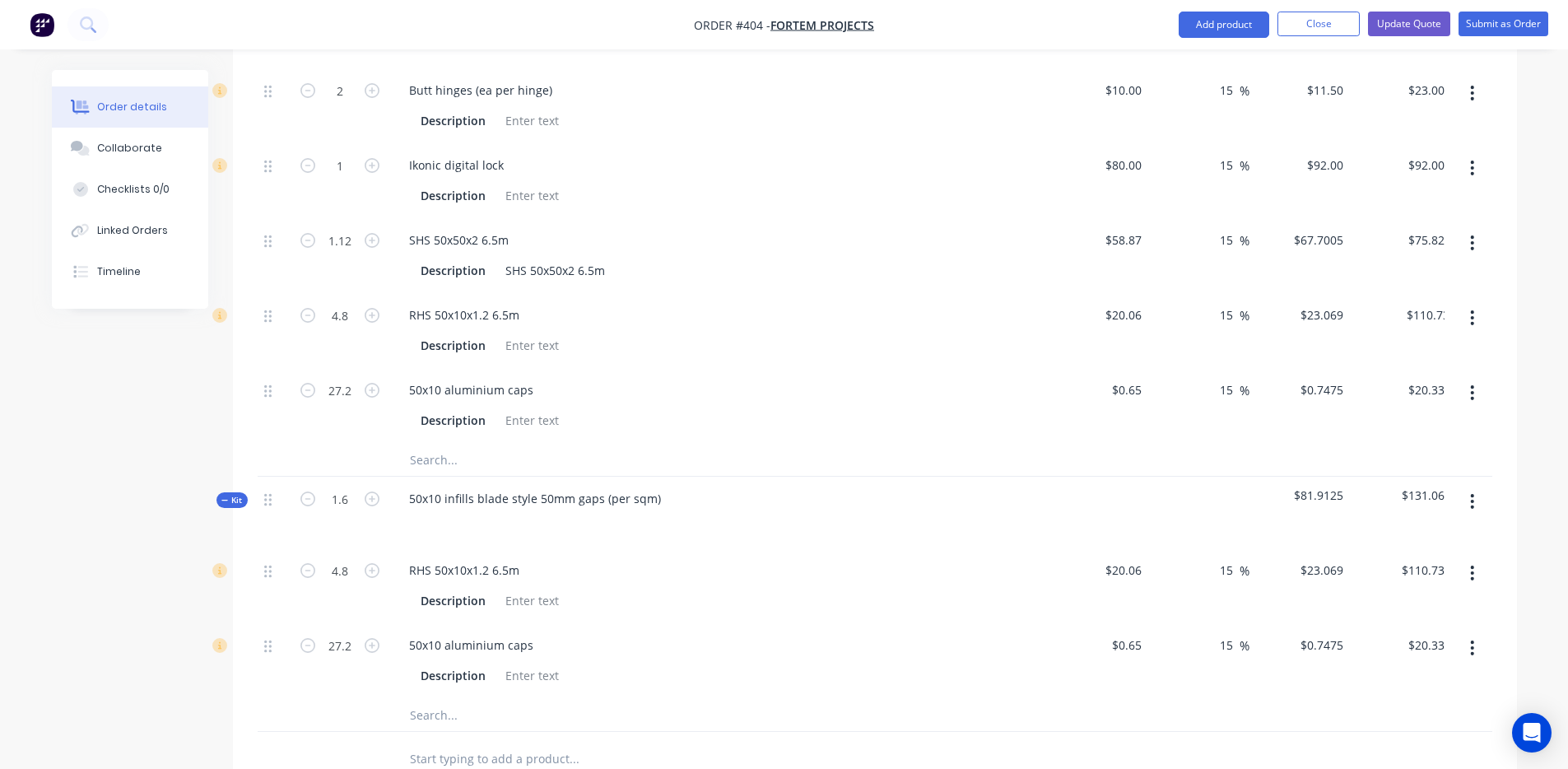
click at [1478, 487] on button "button" at bounding box center [1472, 502] width 38 height 30
click at [1455, 632] on div "Delete" at bounding box center [1414, 644] width 127 height 24
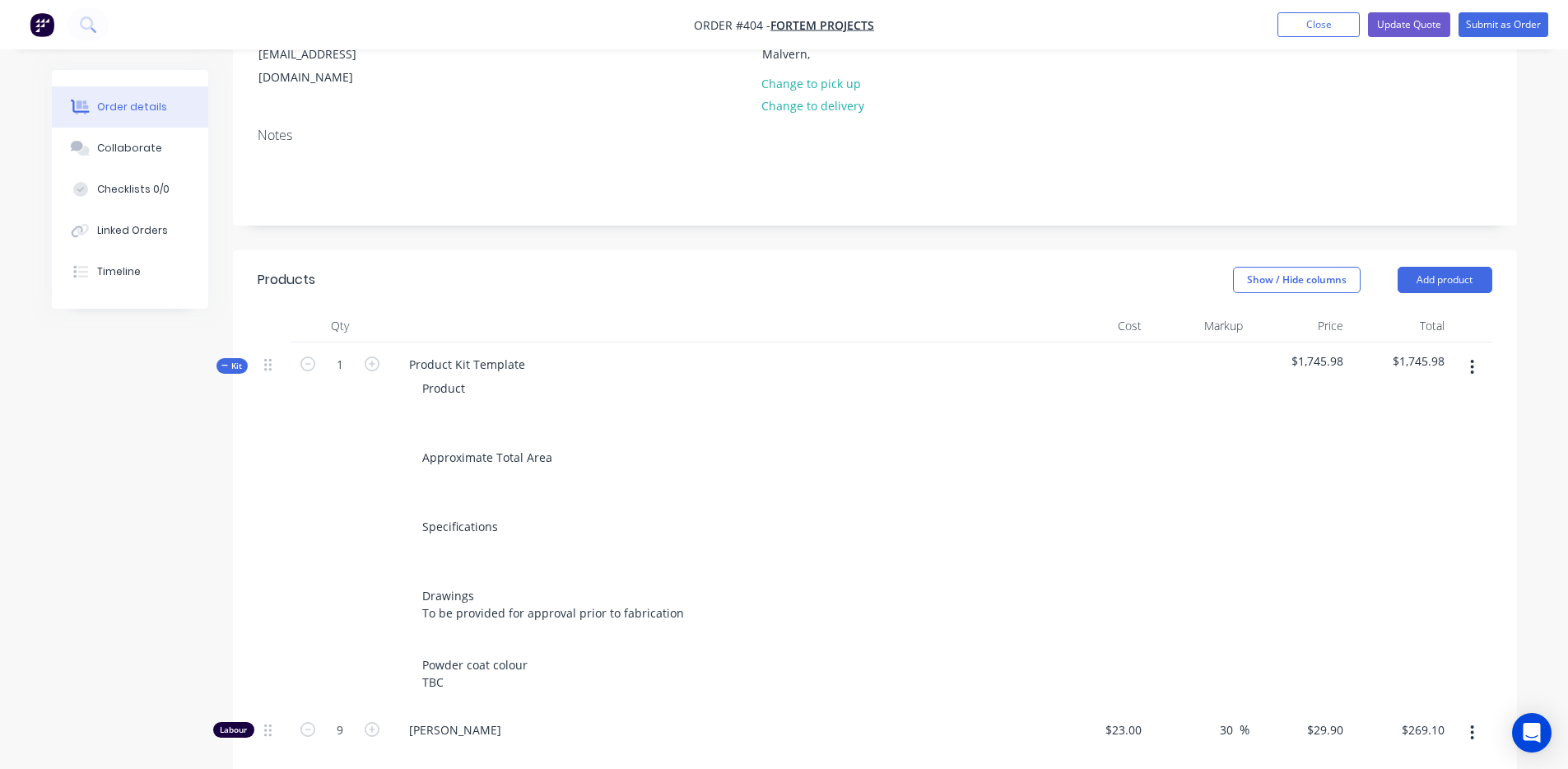
scroll to position [0, 0]
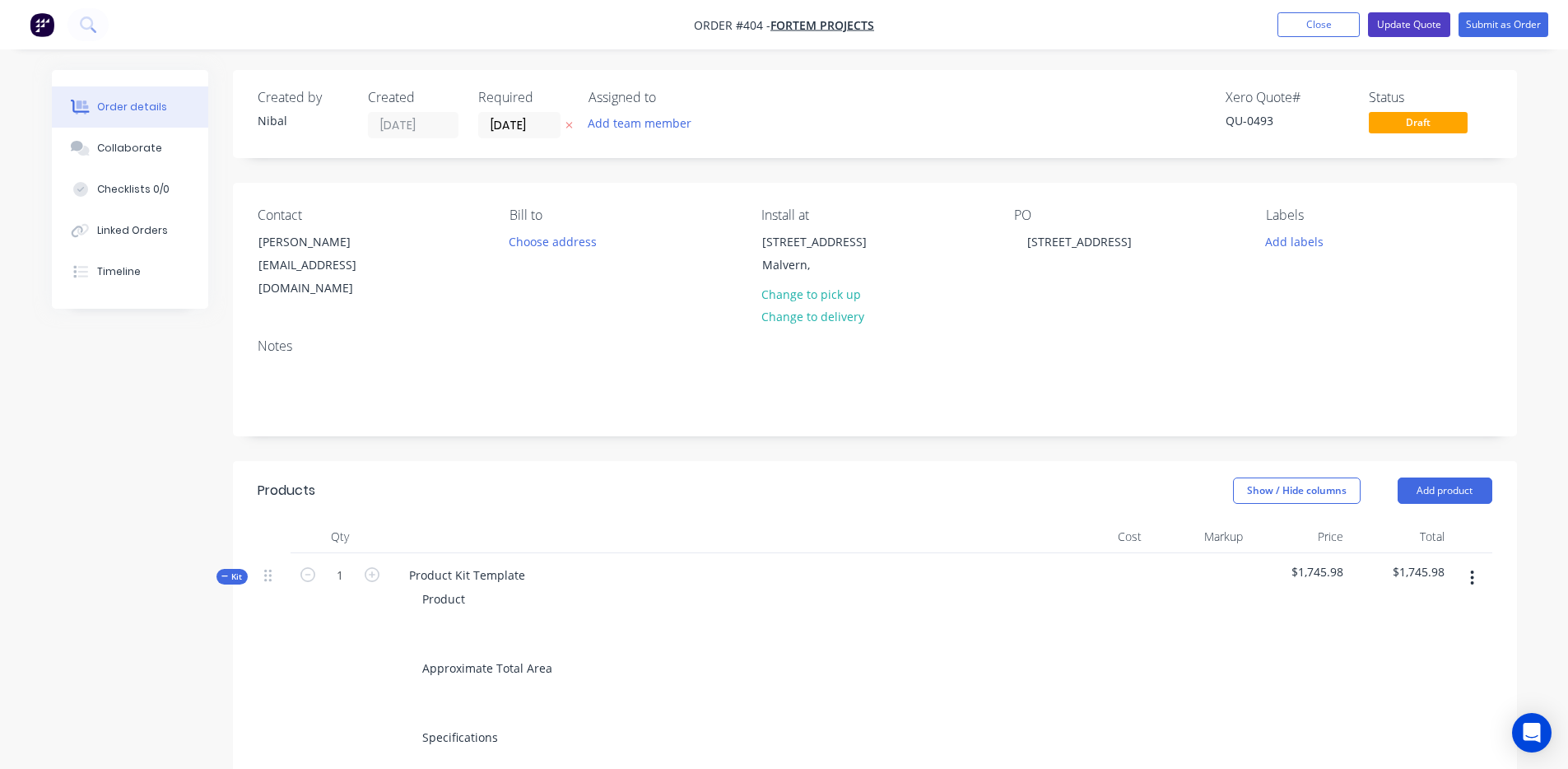
click at [1437, 25] on button "Update Quote" at bounding box center [1409, 24] width 82 height 24
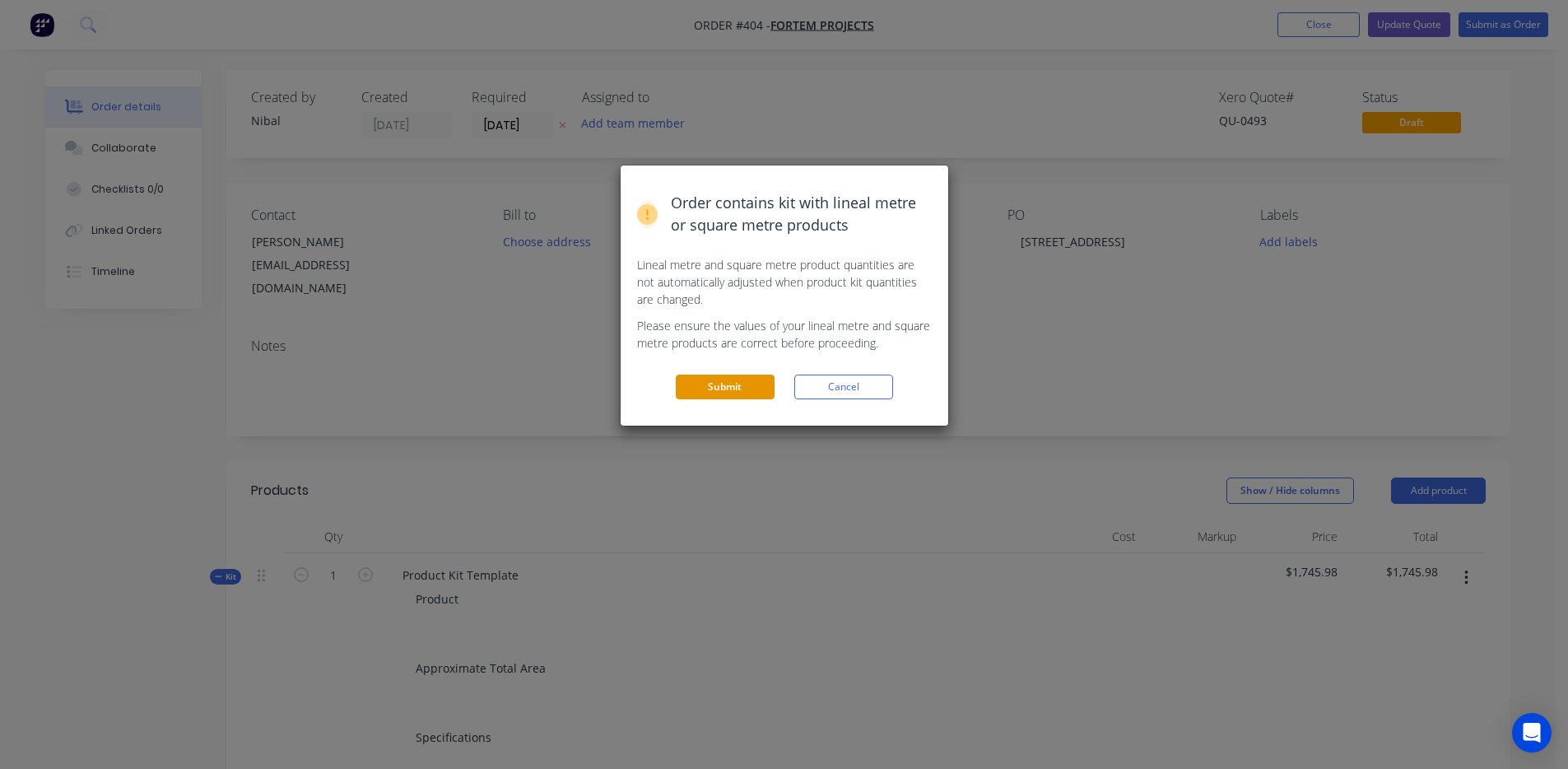
click at [770, 378] on button "Submit" at bounding box center [726, 387] width 99 height 24
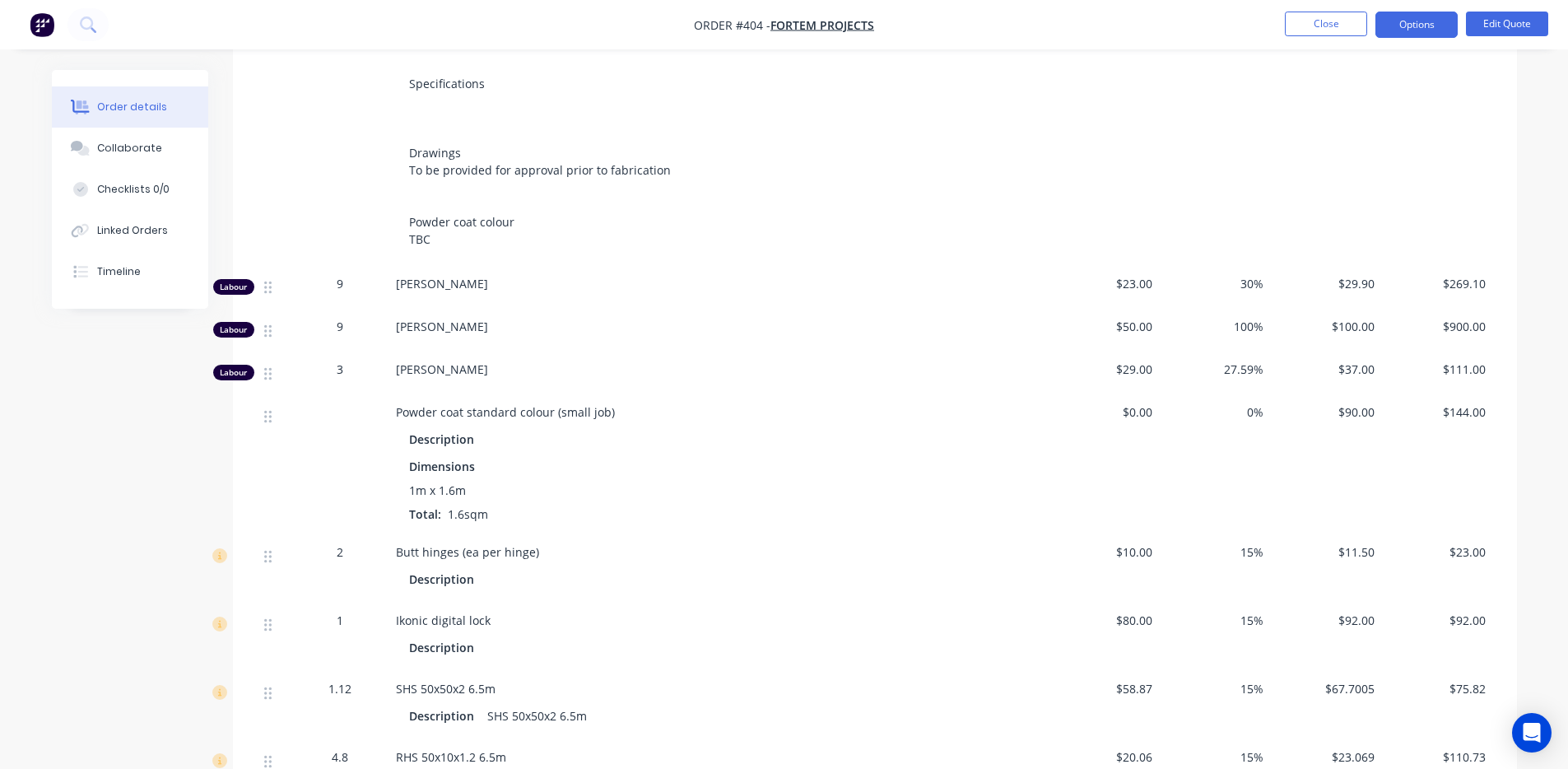
scroll to position [607, 0]
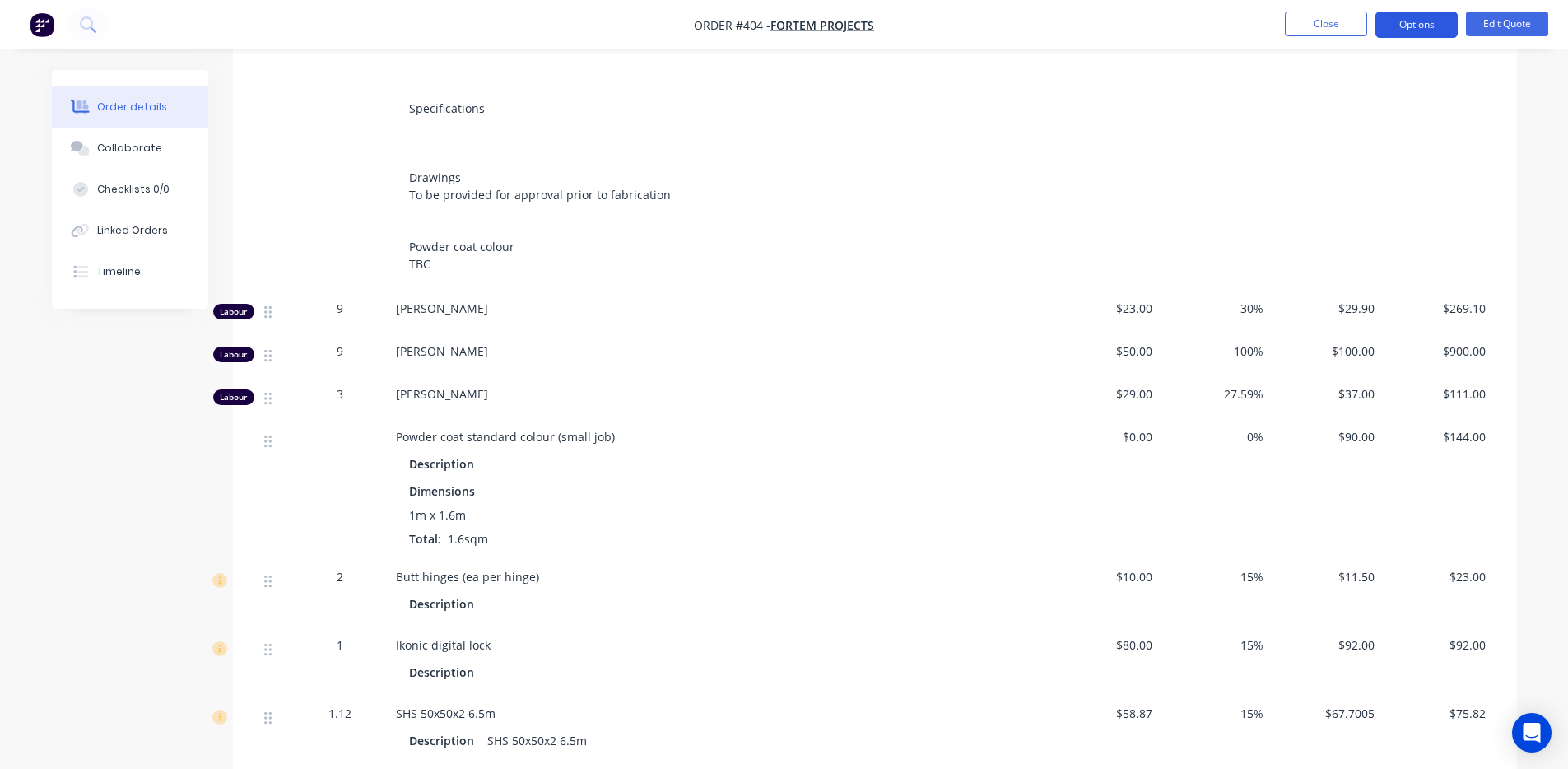
click at [1404, 25] on button "Options" at bounding box center [1417, 24] width 82 height 26
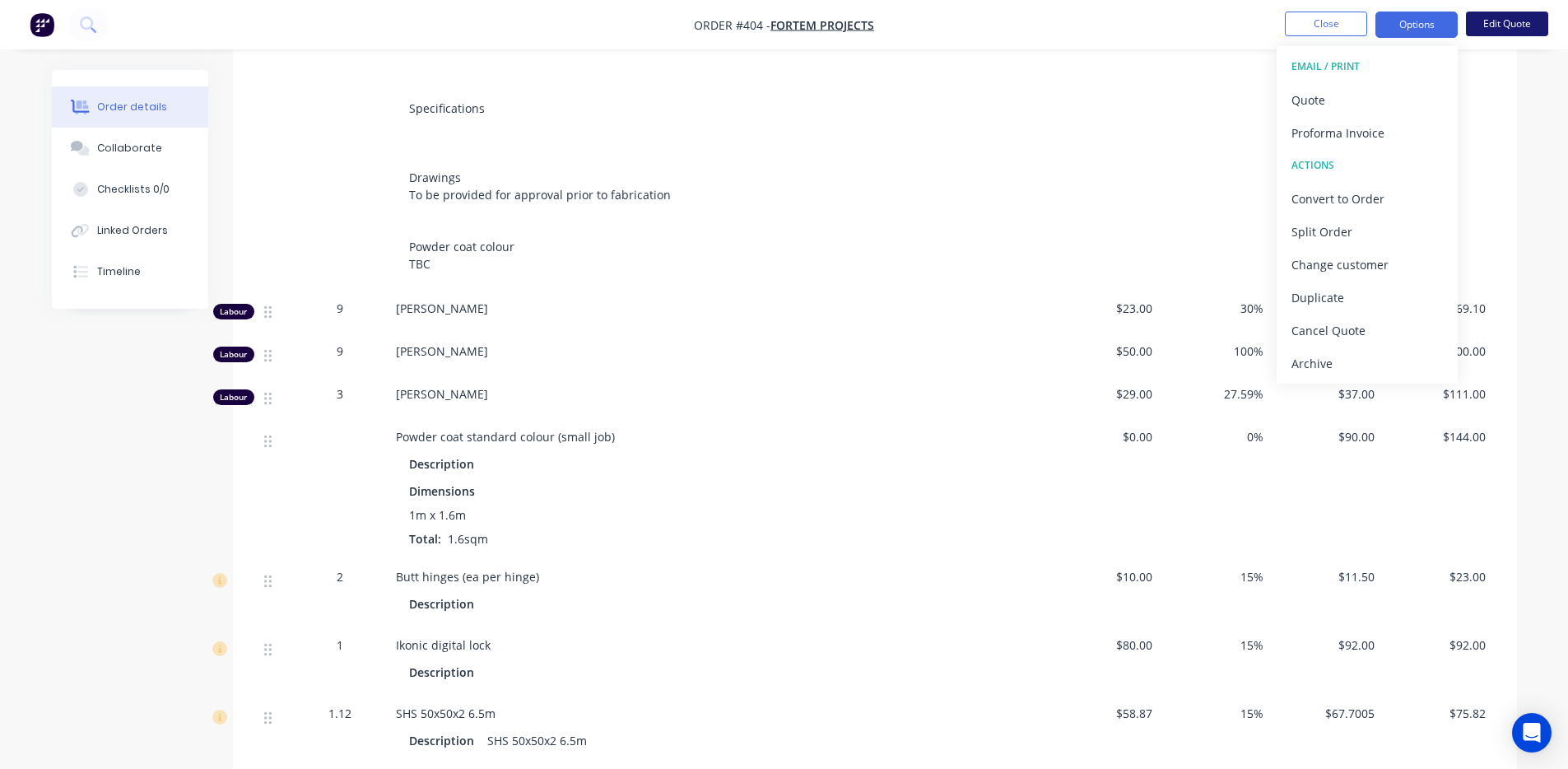
click at [1543, 17] on button "Edit Quote" at bounding box center [1507, 23] width 82 height 24
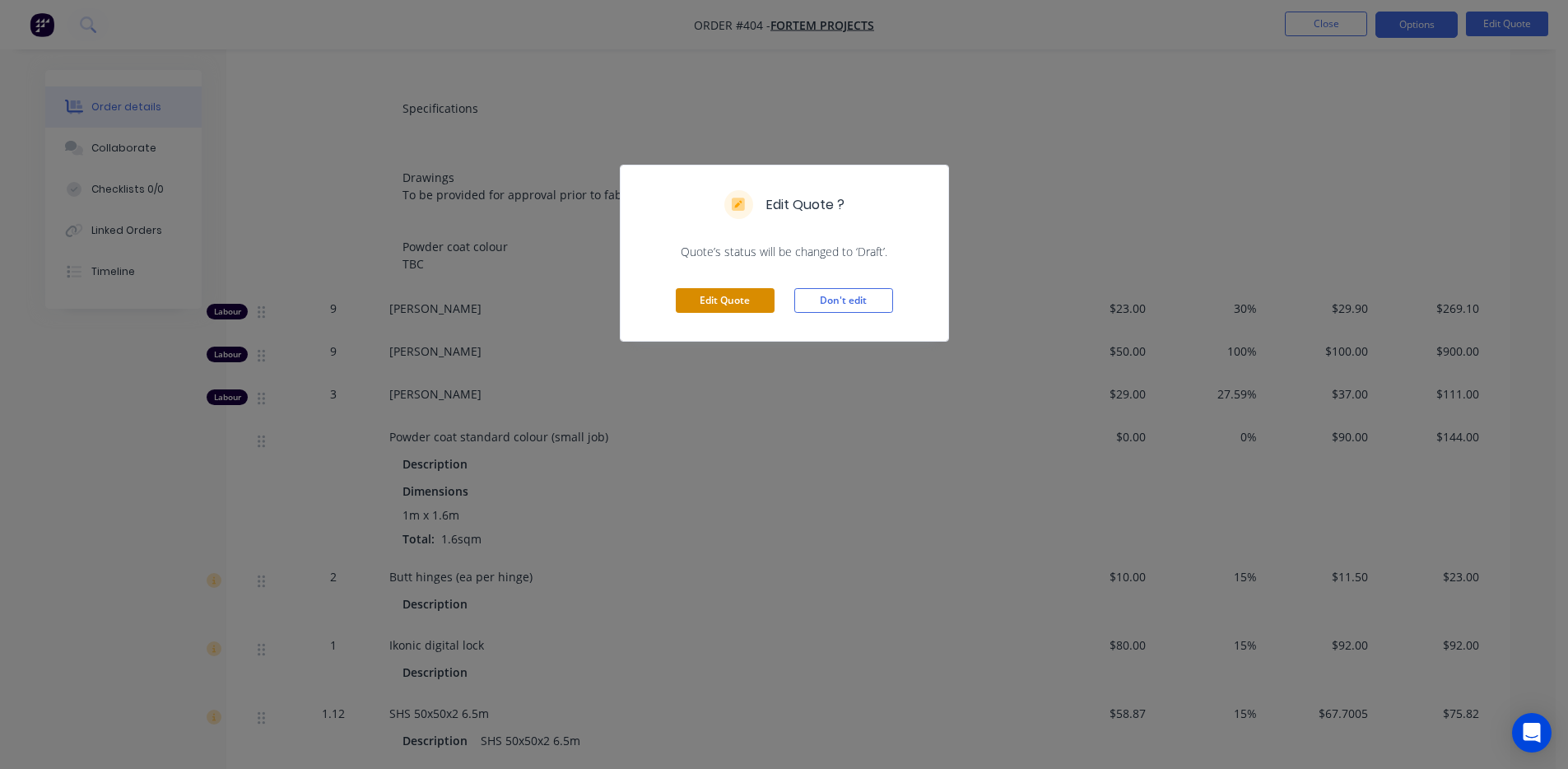
click at [765, 302] on button "Edit Quote" at bounding box center [726, 301] width 99 height 24
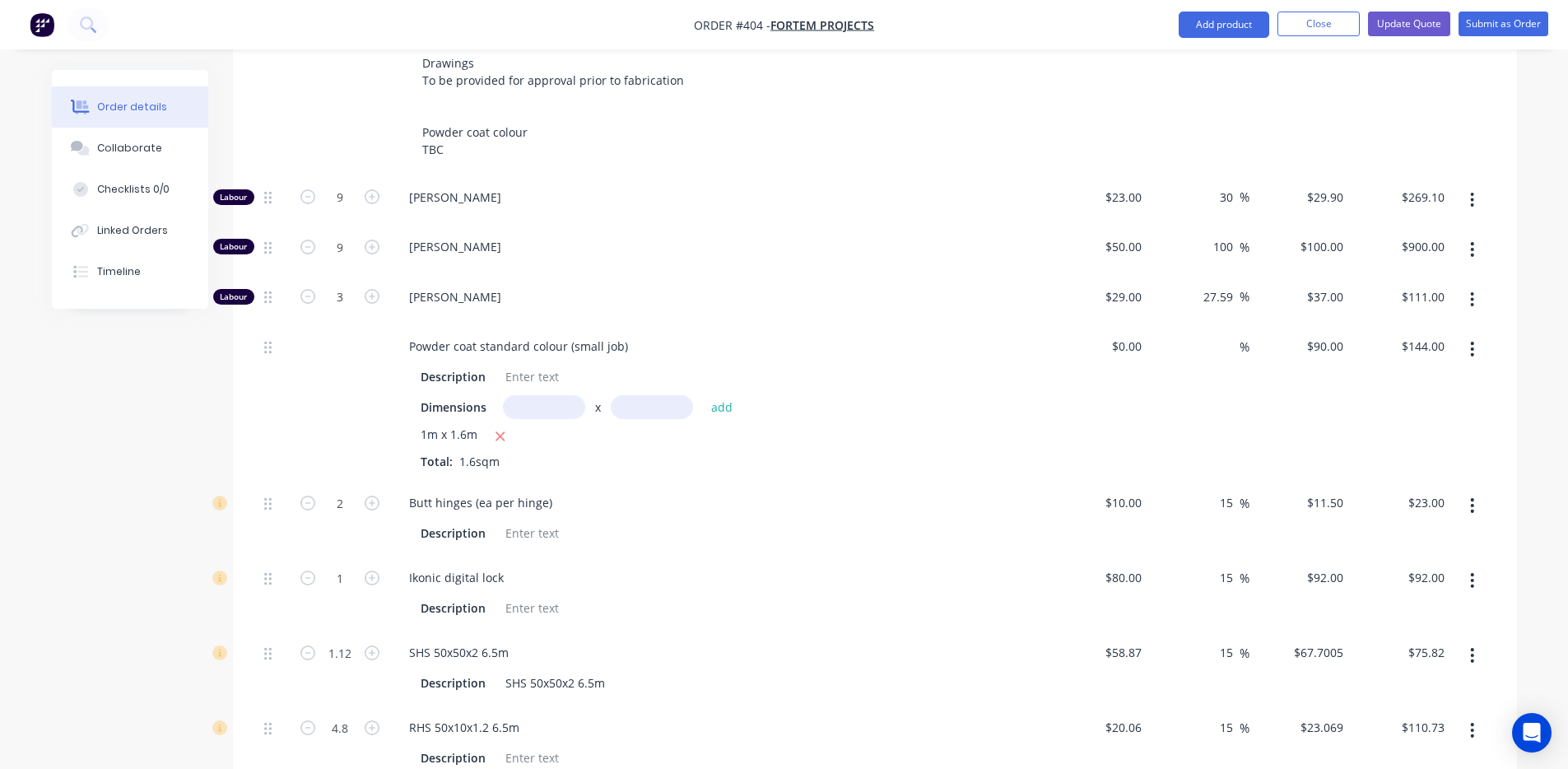
scroll to position [761, 0]
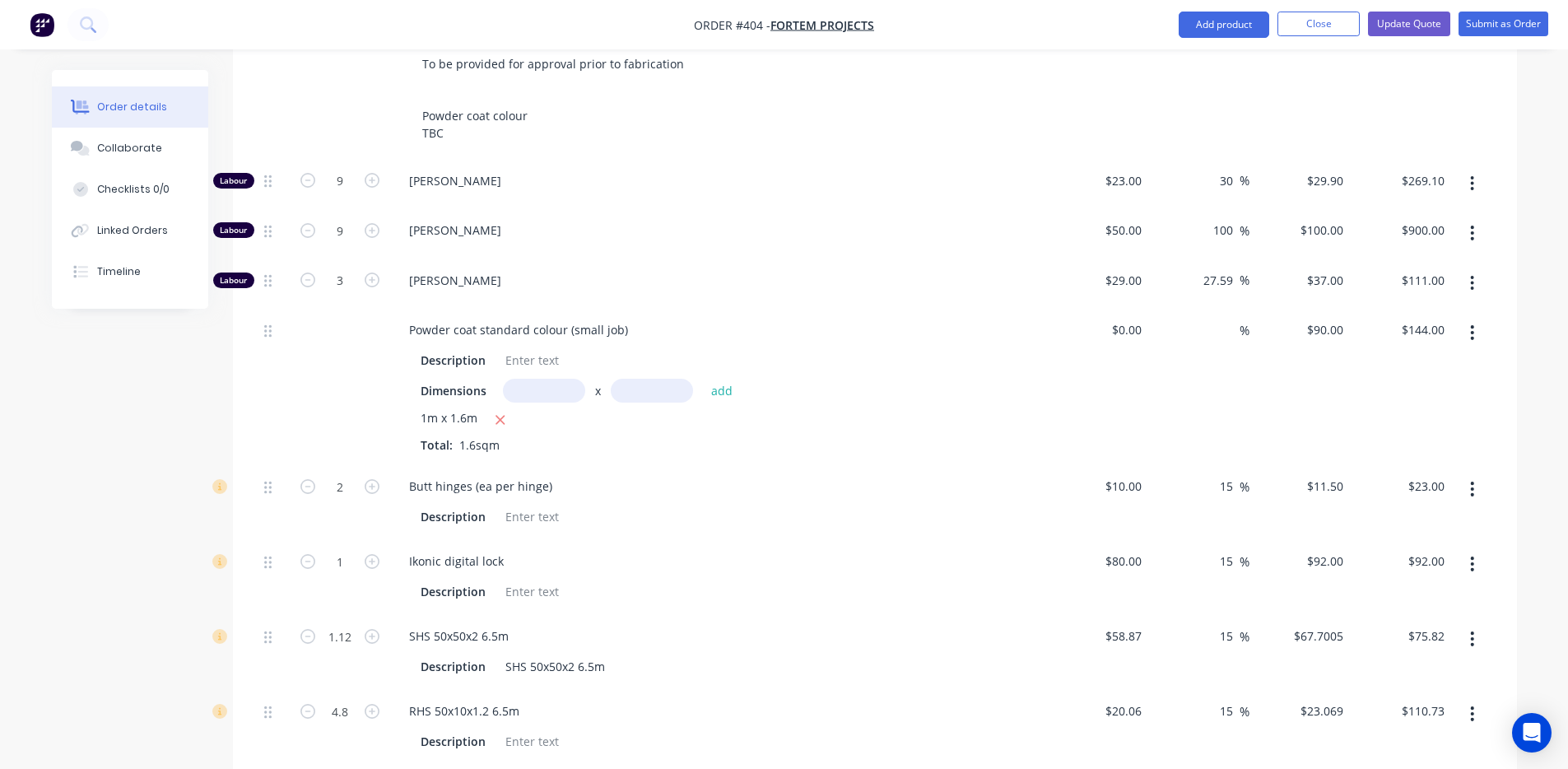
click at [1467, 318] on button "button" at bounding box center [1472, 333] width 38 height 30
click at [1381, 430] on div "Delete" at bounding box center [1414, 442] width 127 height 24
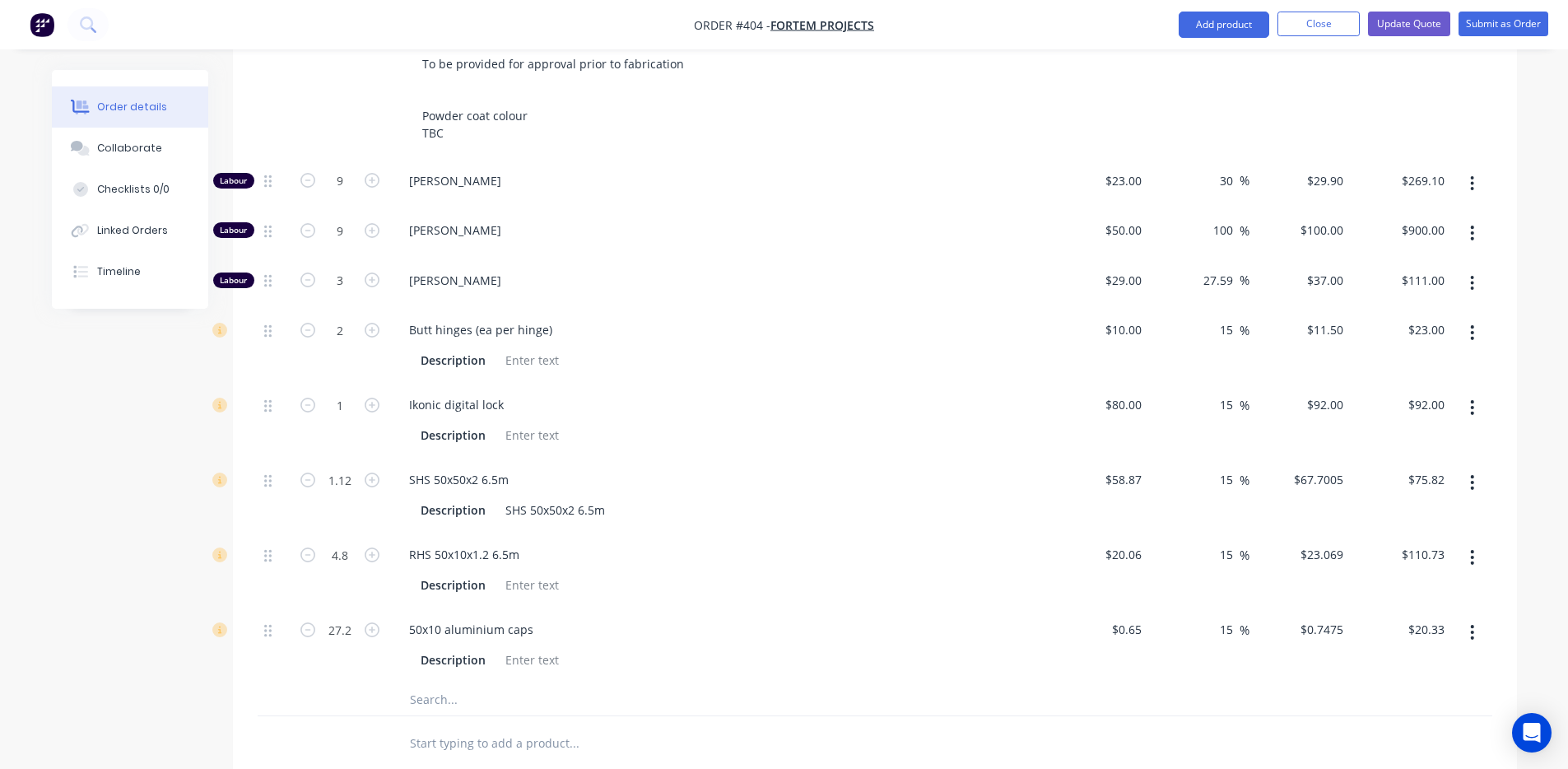
click at [467, 684] on input "text" at bounding box center [574, 699] width 329 height 33
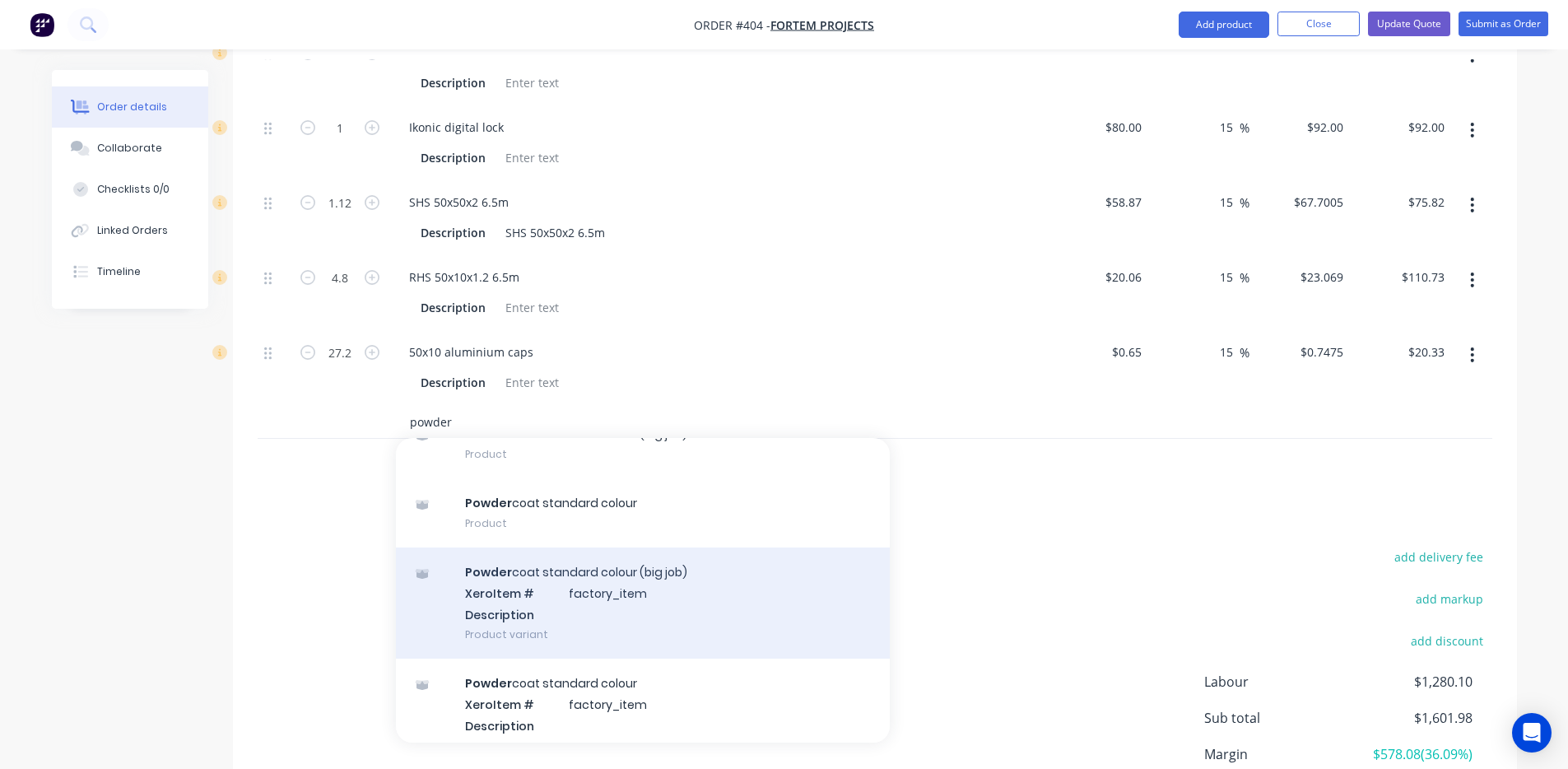
scroll to position [109, 0]
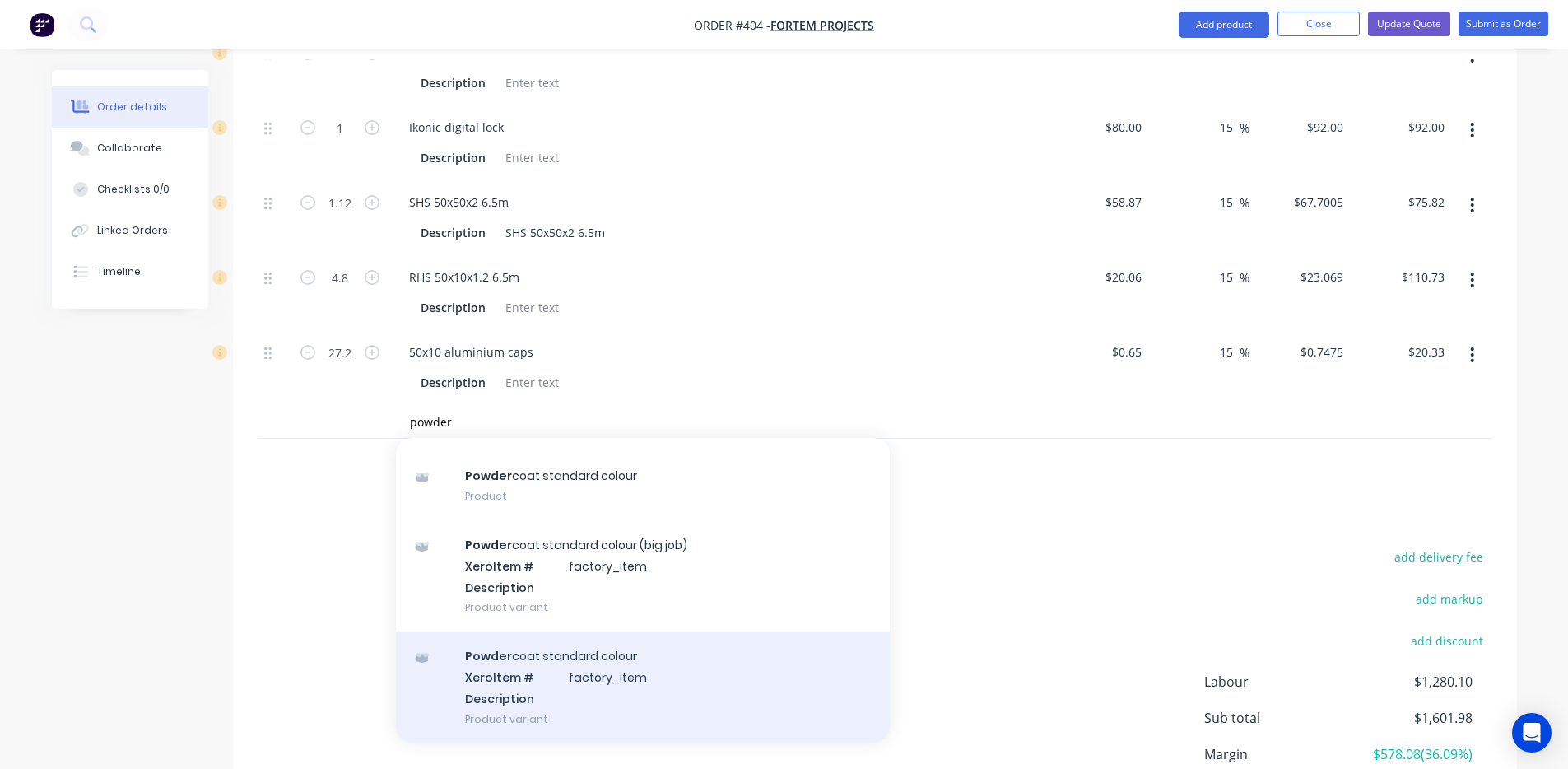
click at [604, 635] on div "Powder coat standard colour Xero Item # factory_item Description Product variant" at bounding box center [644, 687] width 494 height 111
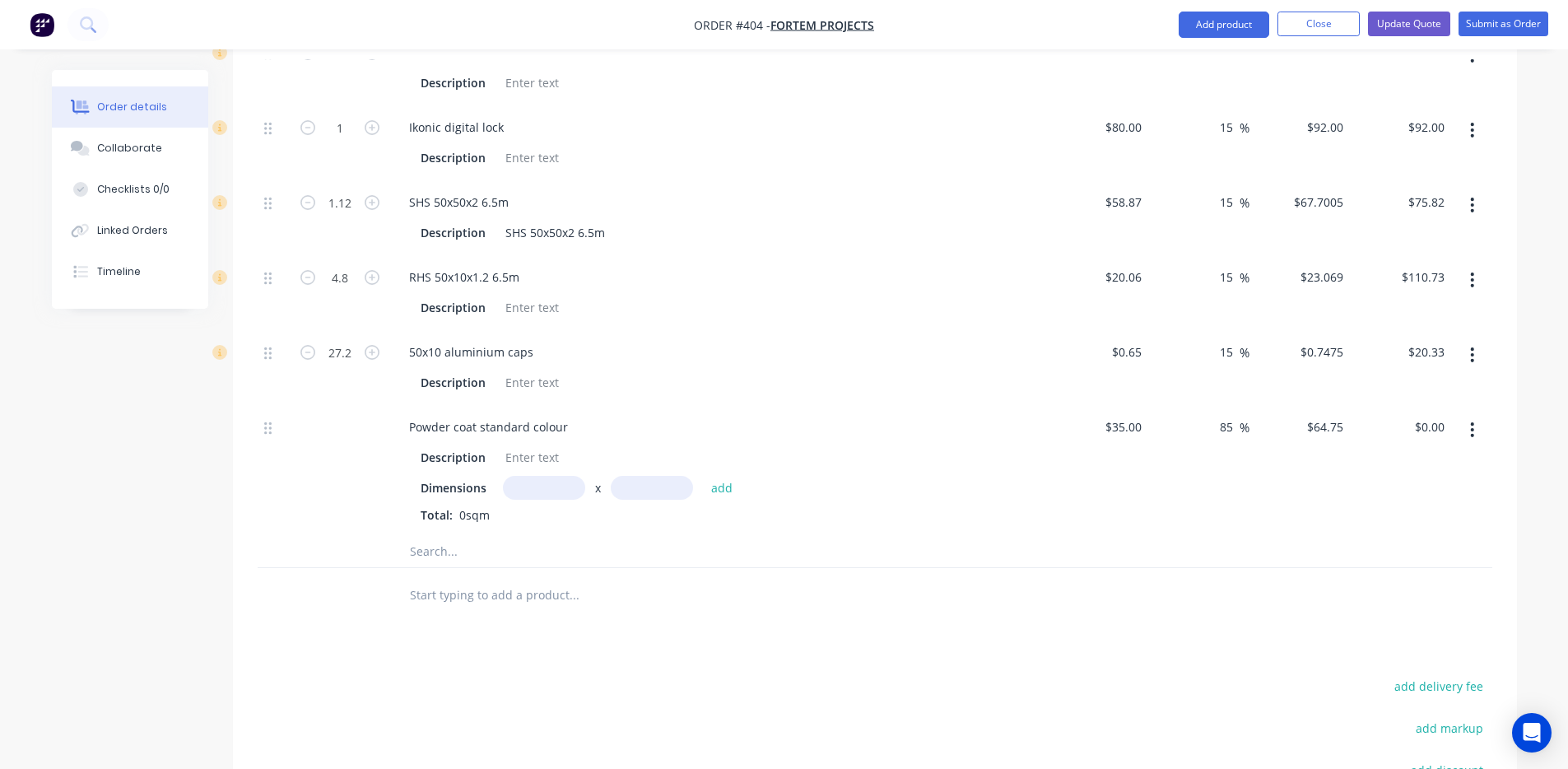
click at [534, 476] on input "text" at bounding box center [544, 488] width 82 height 24
click at [703, 477] on button "add" at bounding box center [722, 488] width 38 height 22
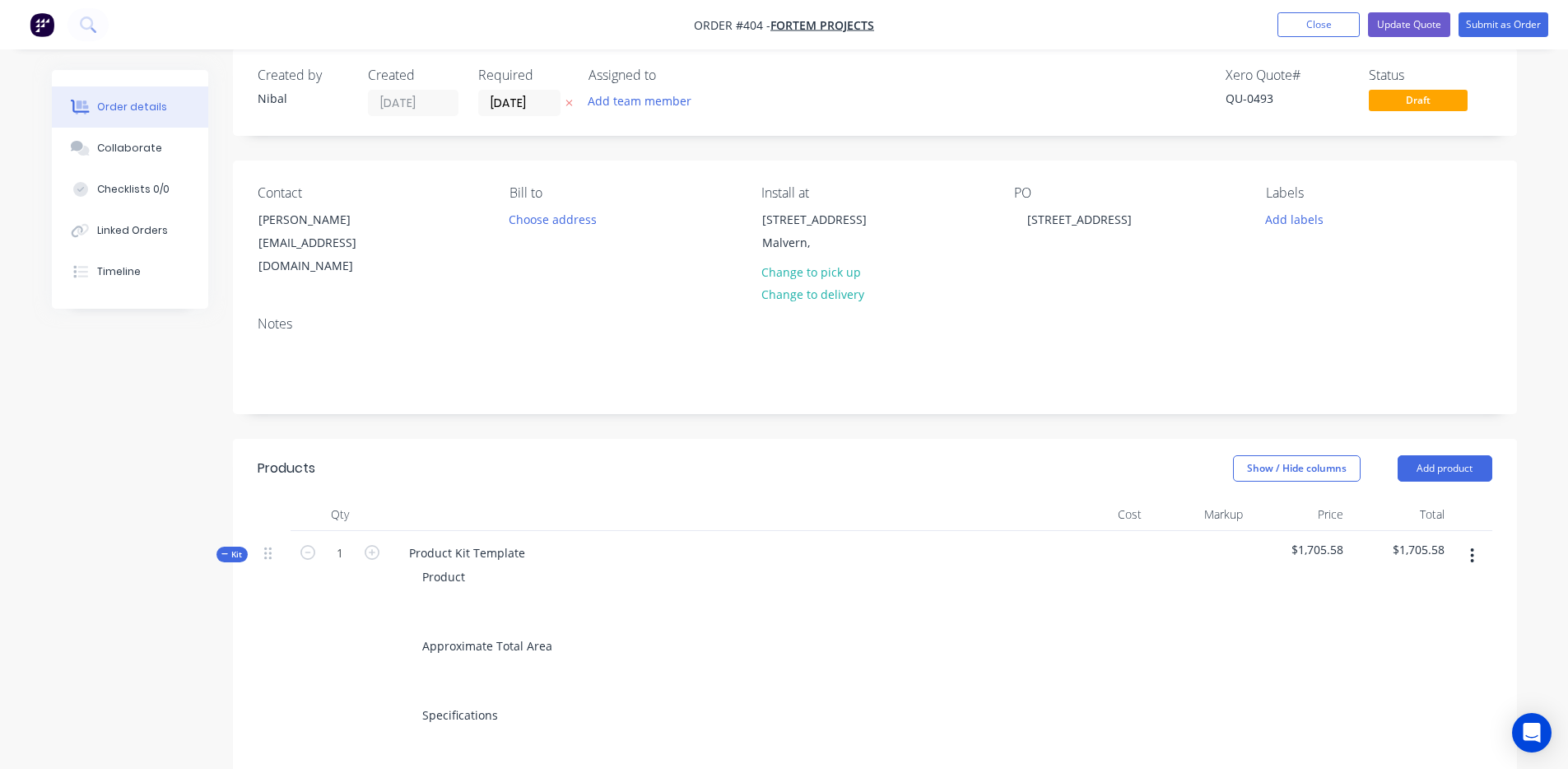
scroll to position [0, 0]
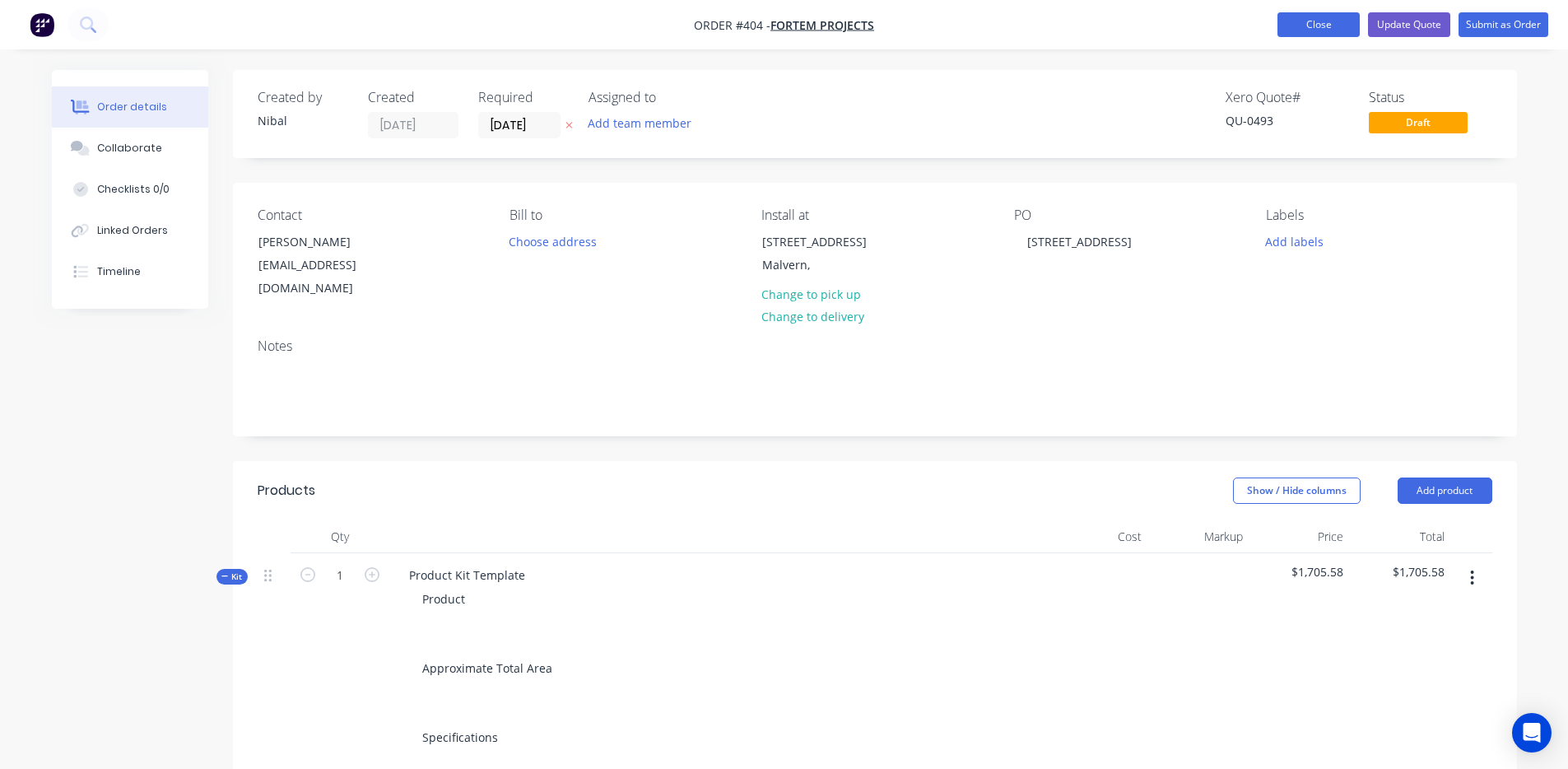
click at [1305, 20] on button "Close" at bounding box center [1319, 24] width 82 height 24
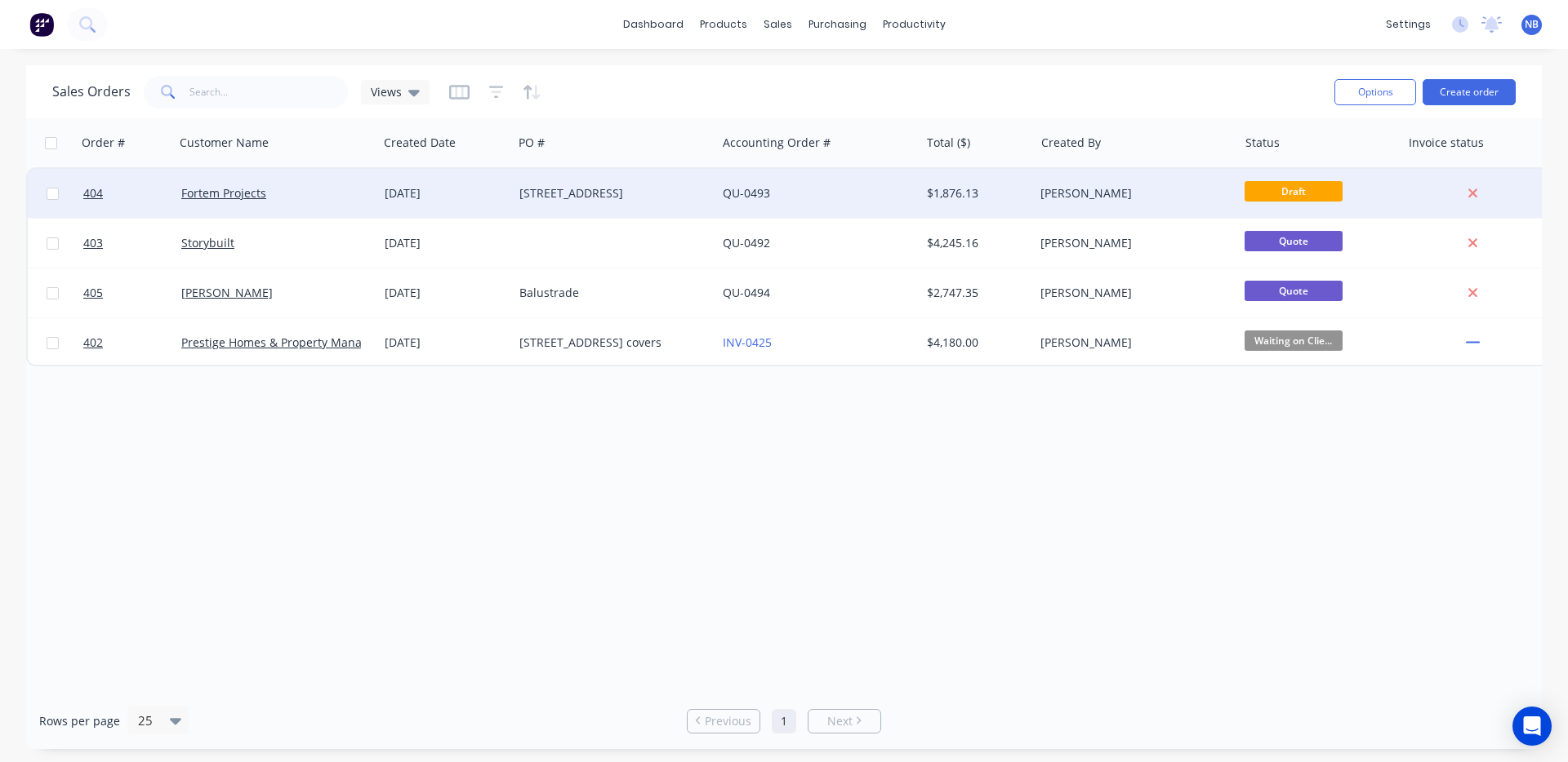
click at [498, 202] on div "[DATE]" at bounding box center [446, 193] width 135 height 49
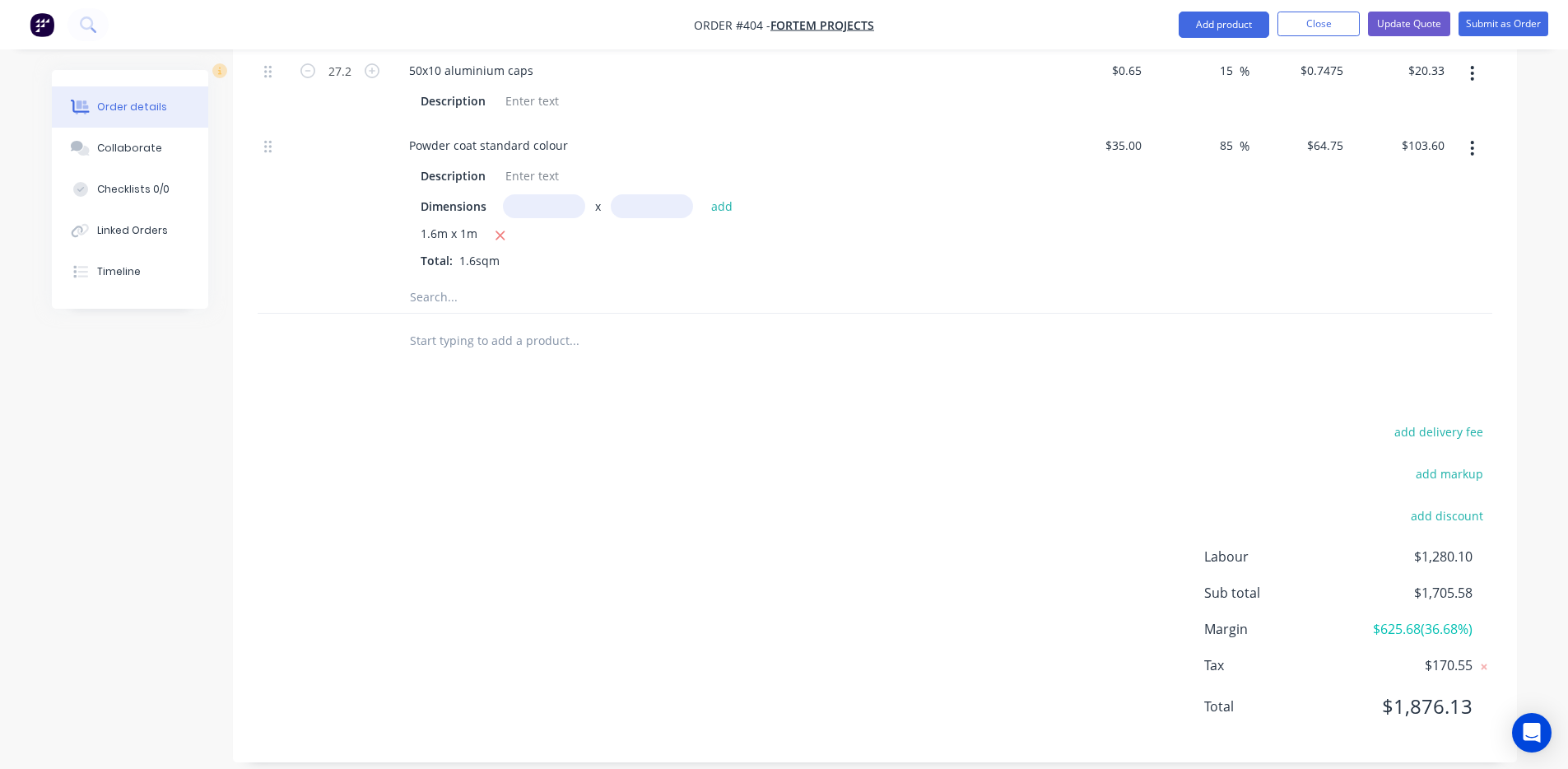
scroll to position [1238, 0]
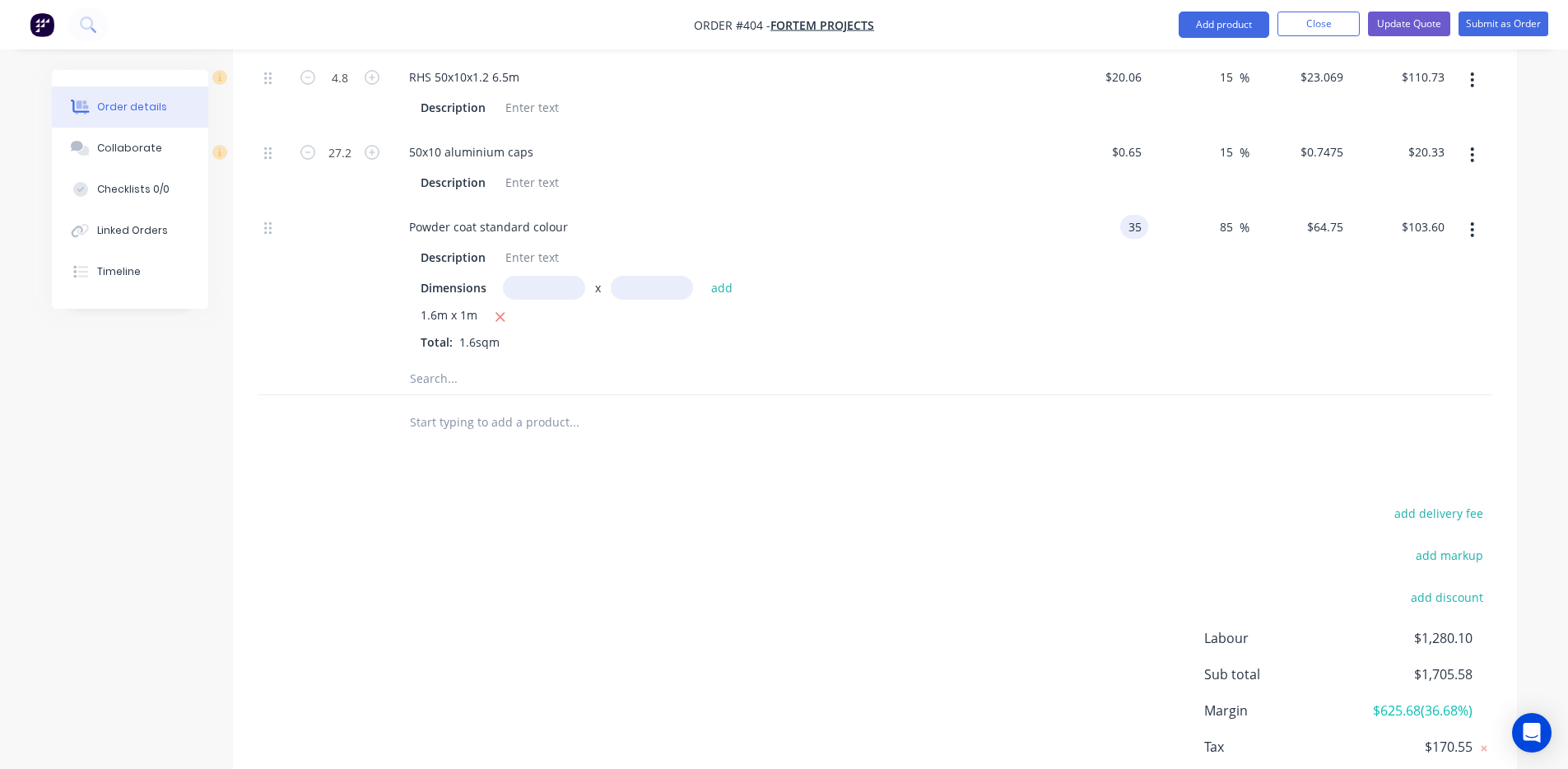
click at [1127, 216] on div "35 35" at bounding box center [1137, 227] width 21 height 24
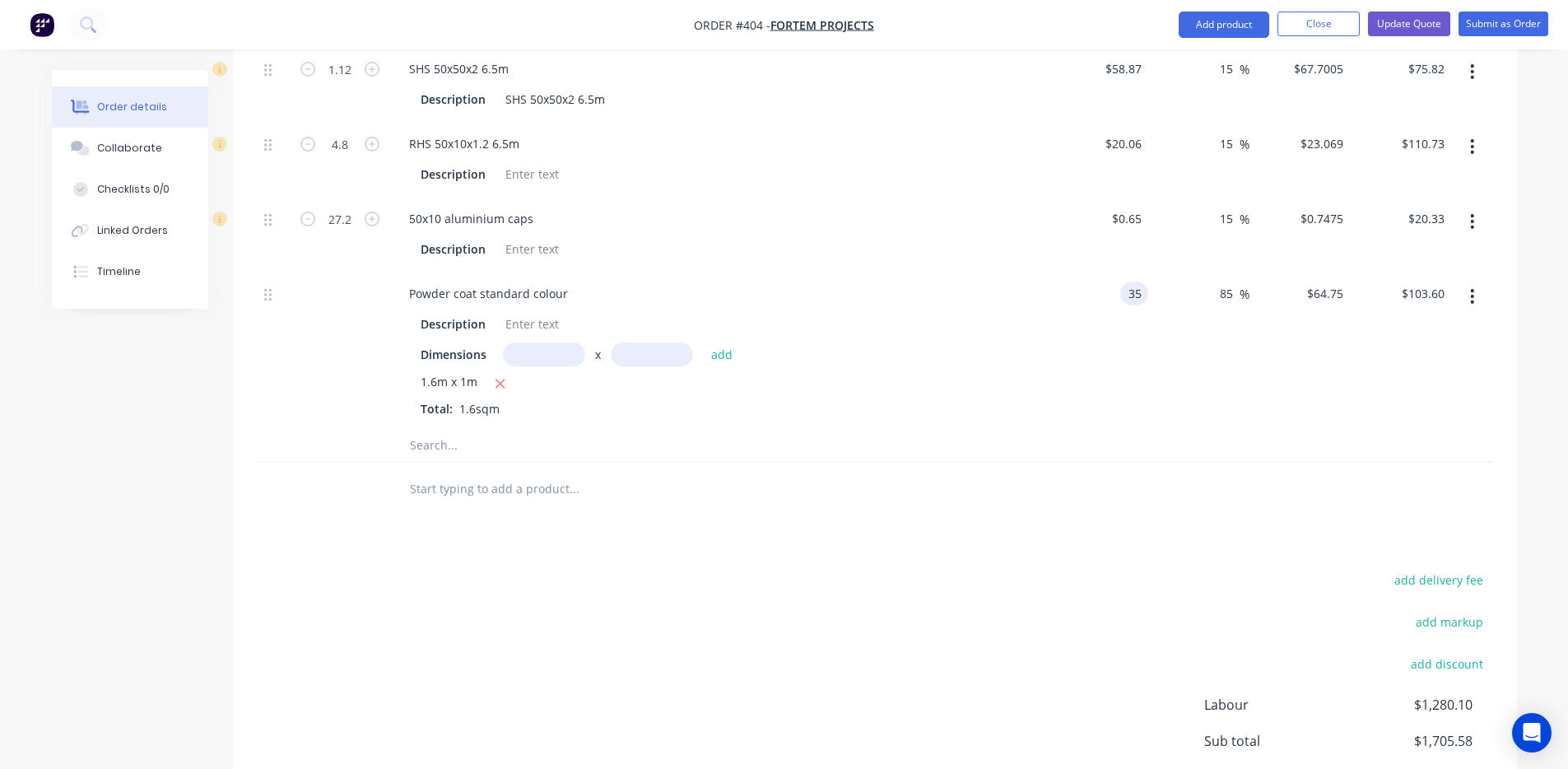
scroll to position [1151, 0]
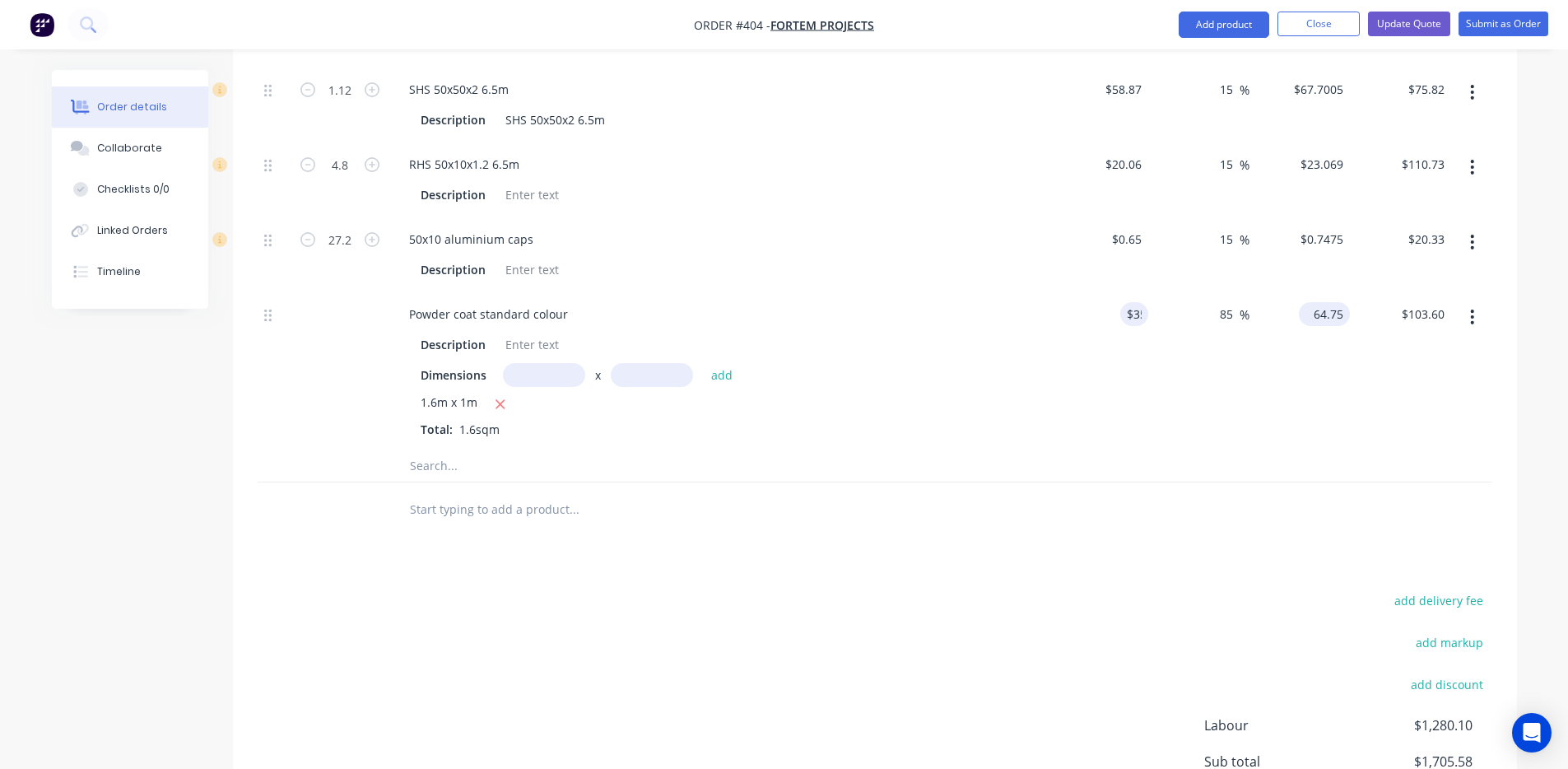
click at [1331, 302] on input "64.75" at bounding box center [1328, 315] width 45 height 24
click at [1395, 369] on div "$144.00 $103.60" at bounding box center [1400, 371] width 102 height 157
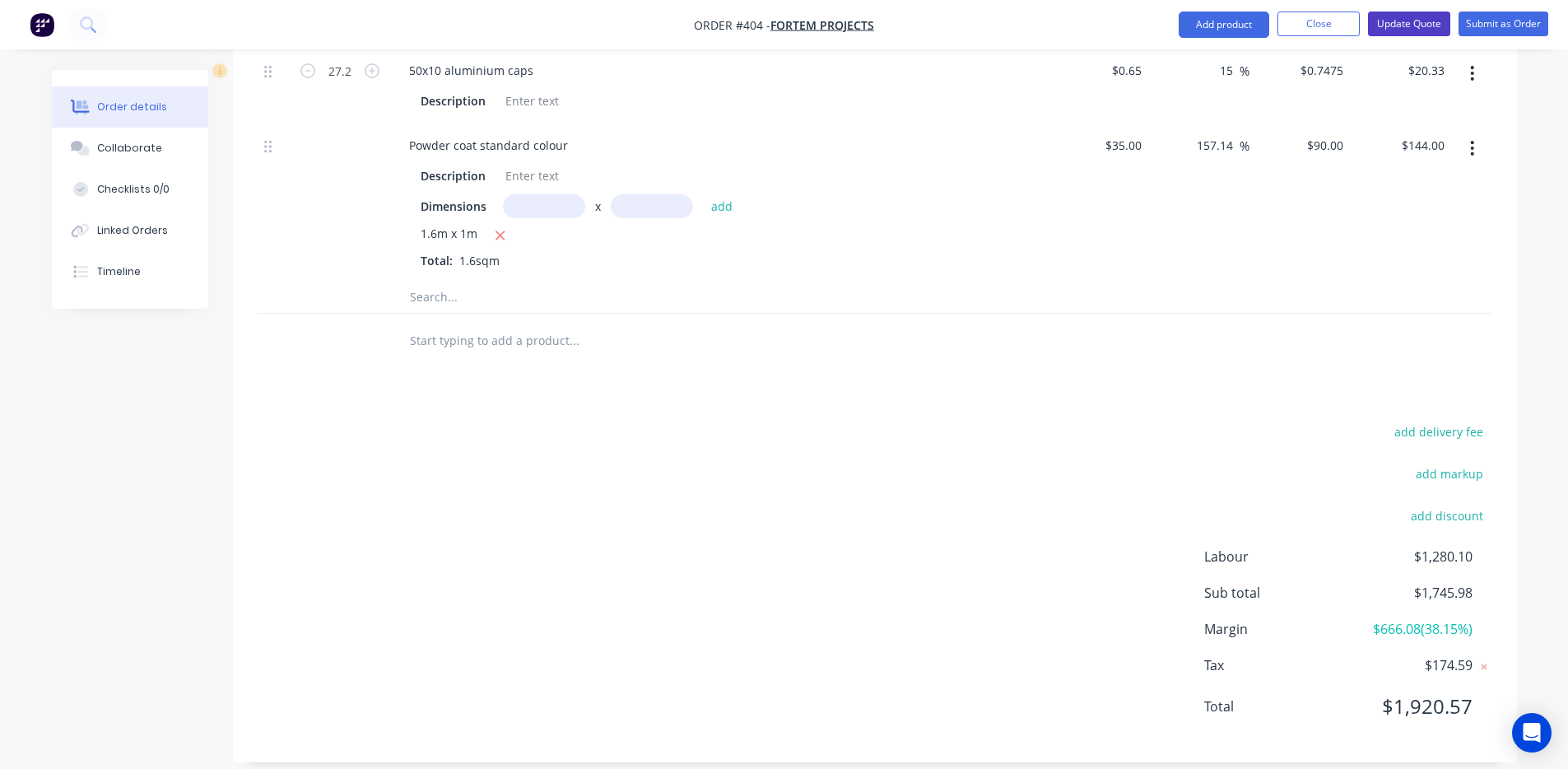
click at [1384, 32] on button "Update Quote" at bounding box center [1409, 23] width 82 height 24
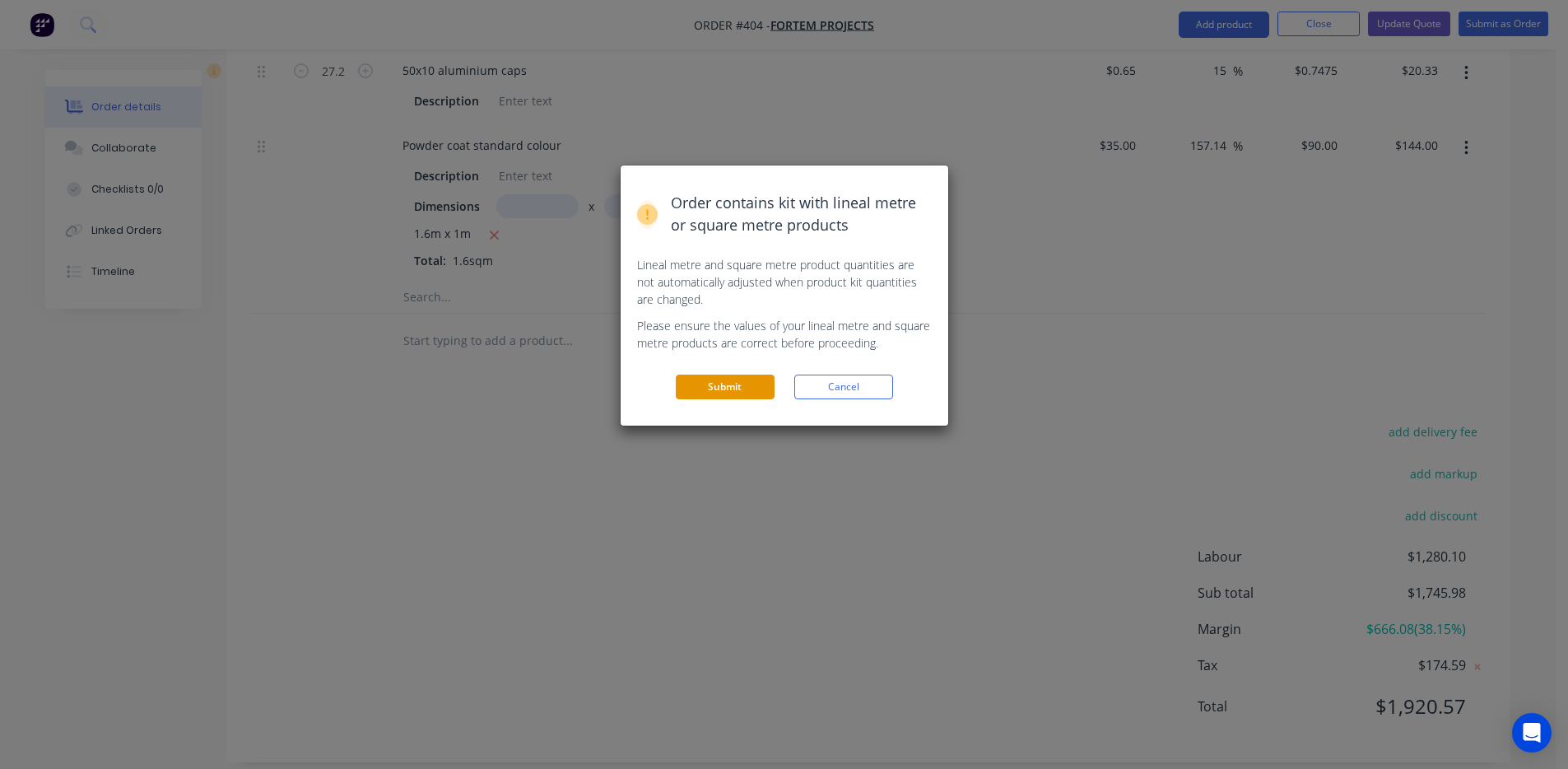
click at [745, 382] on button "Submit" at bounding box center [726, 387] width 99 height 24
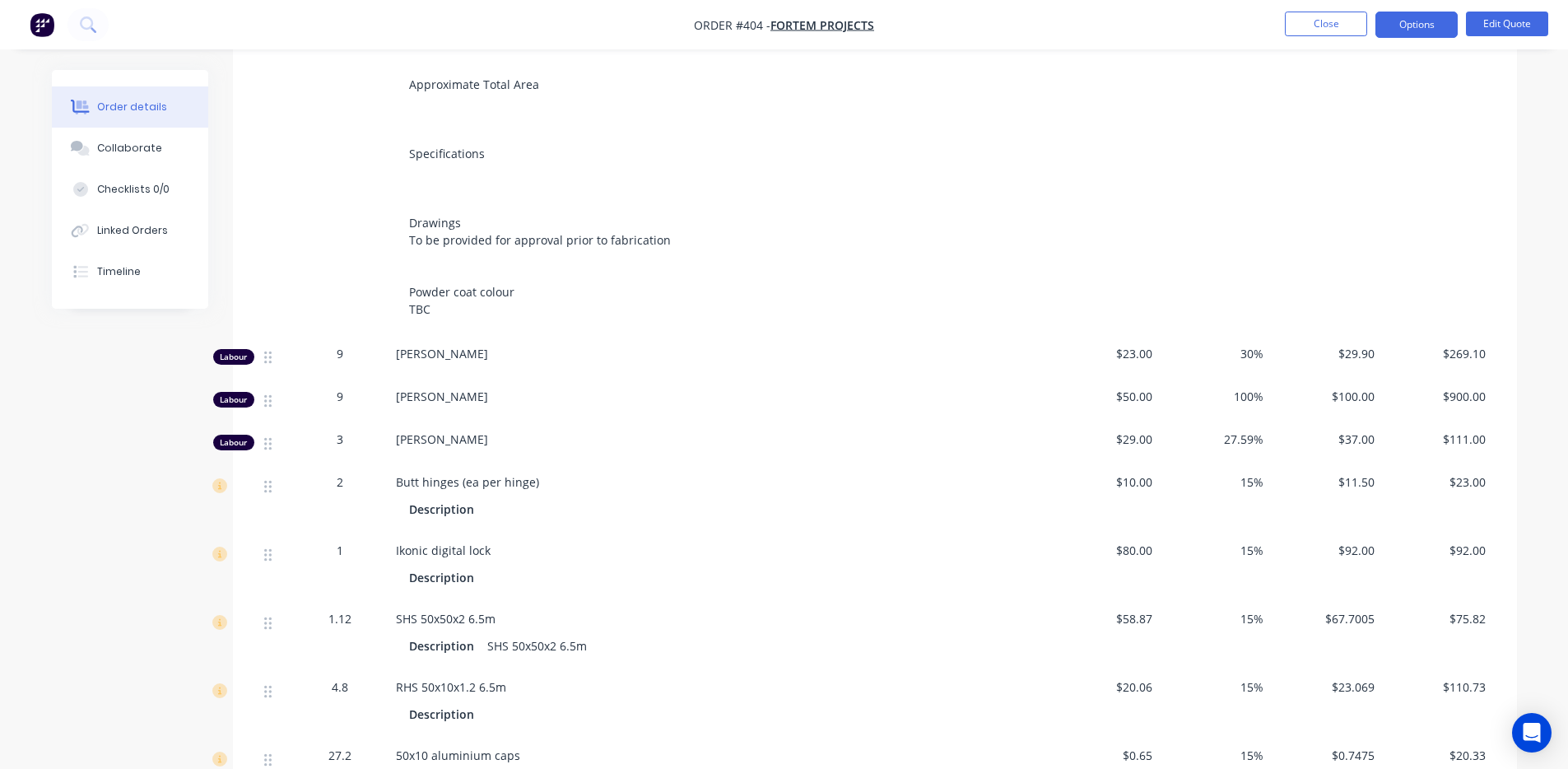
scroll to position [496, 0]
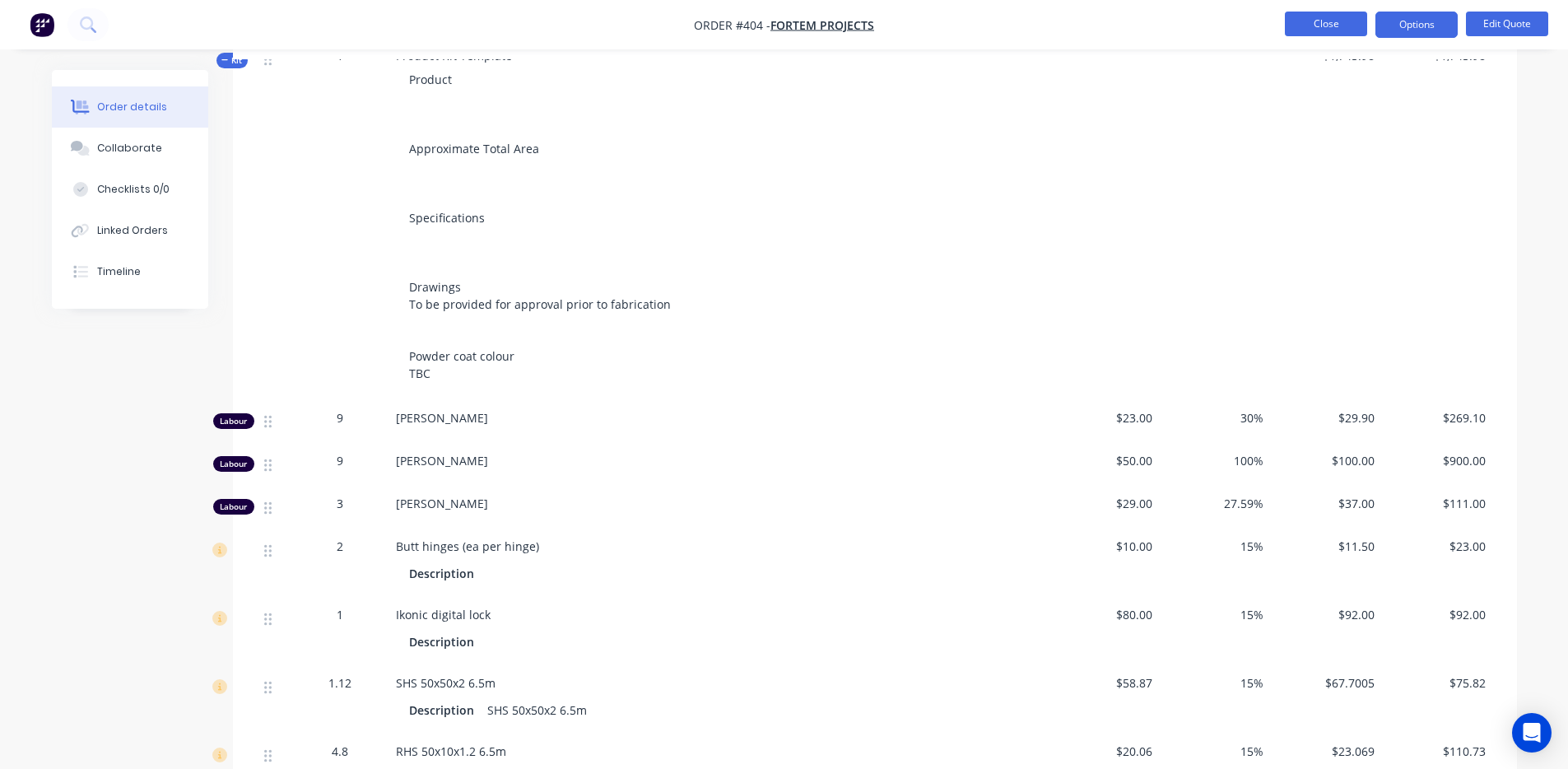
click at [1325, 11] on button "Close" at bounding box center [1326, 23] width 82 height 24
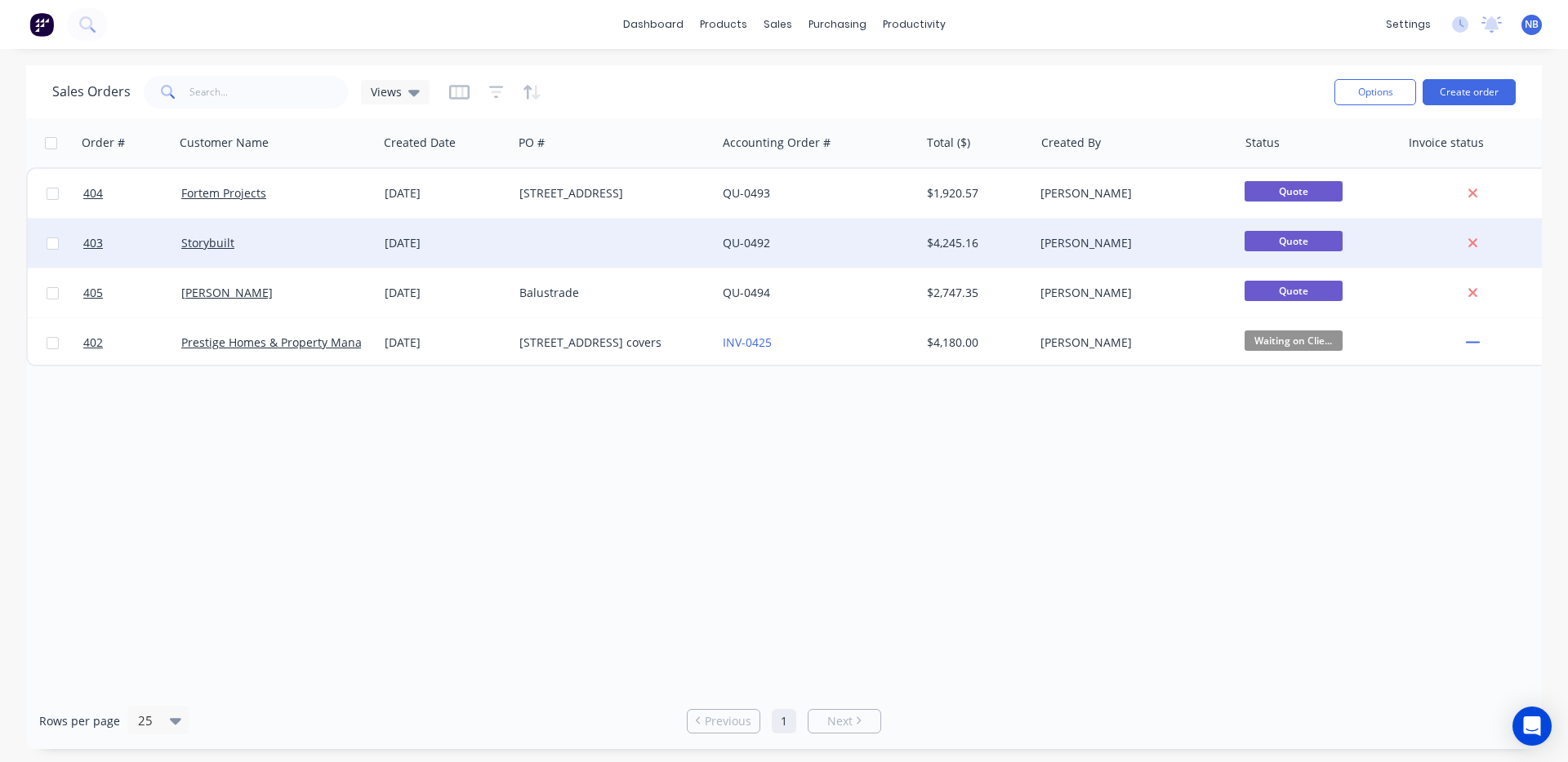
click at [332, 232] on div "Storybuilt" at bounding box center [277, 243] width 204 height 49
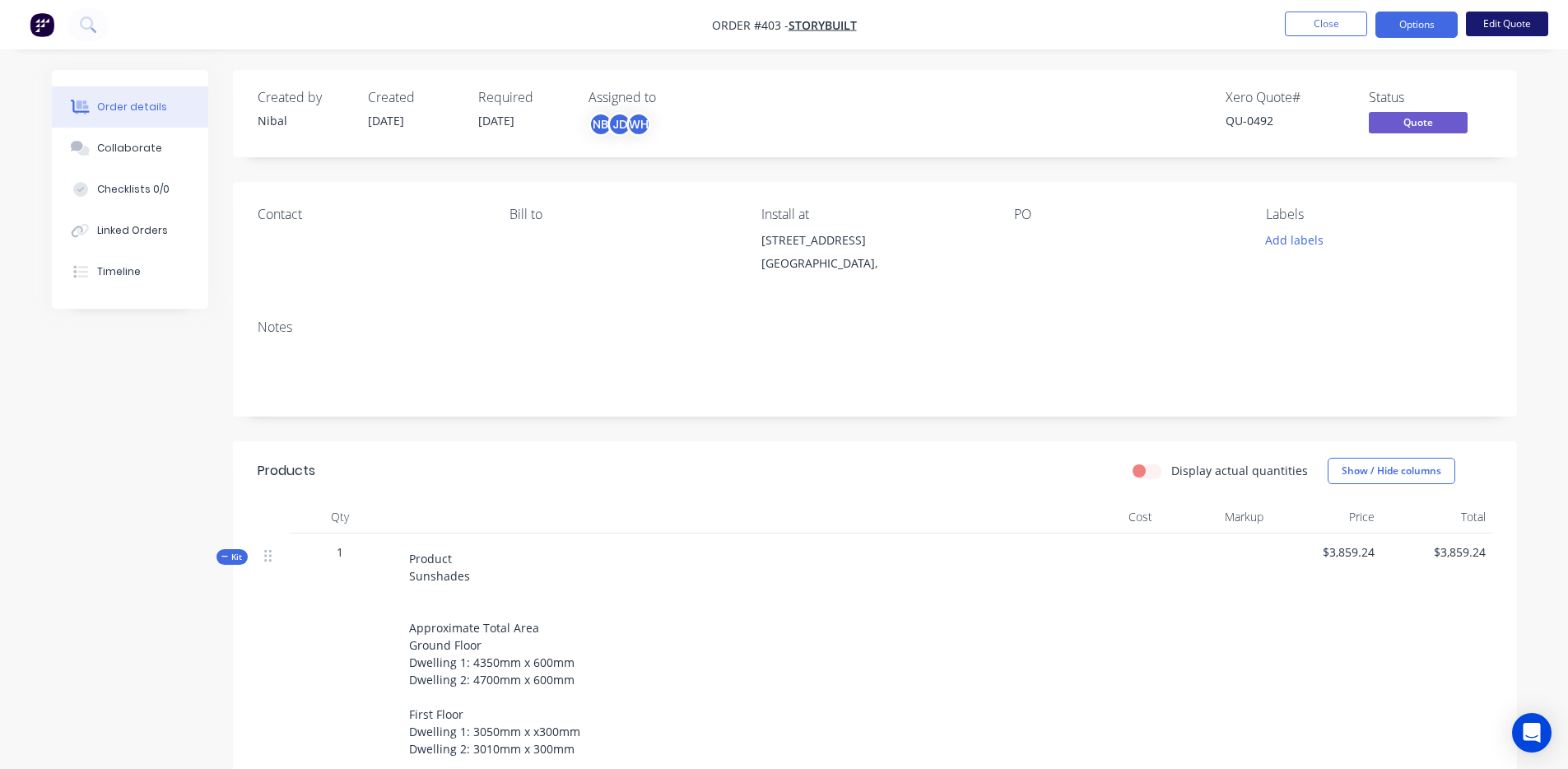
click at [1492, 22] on button "Edit Quote" at bounding box center [1507, 23] width 82 height 24
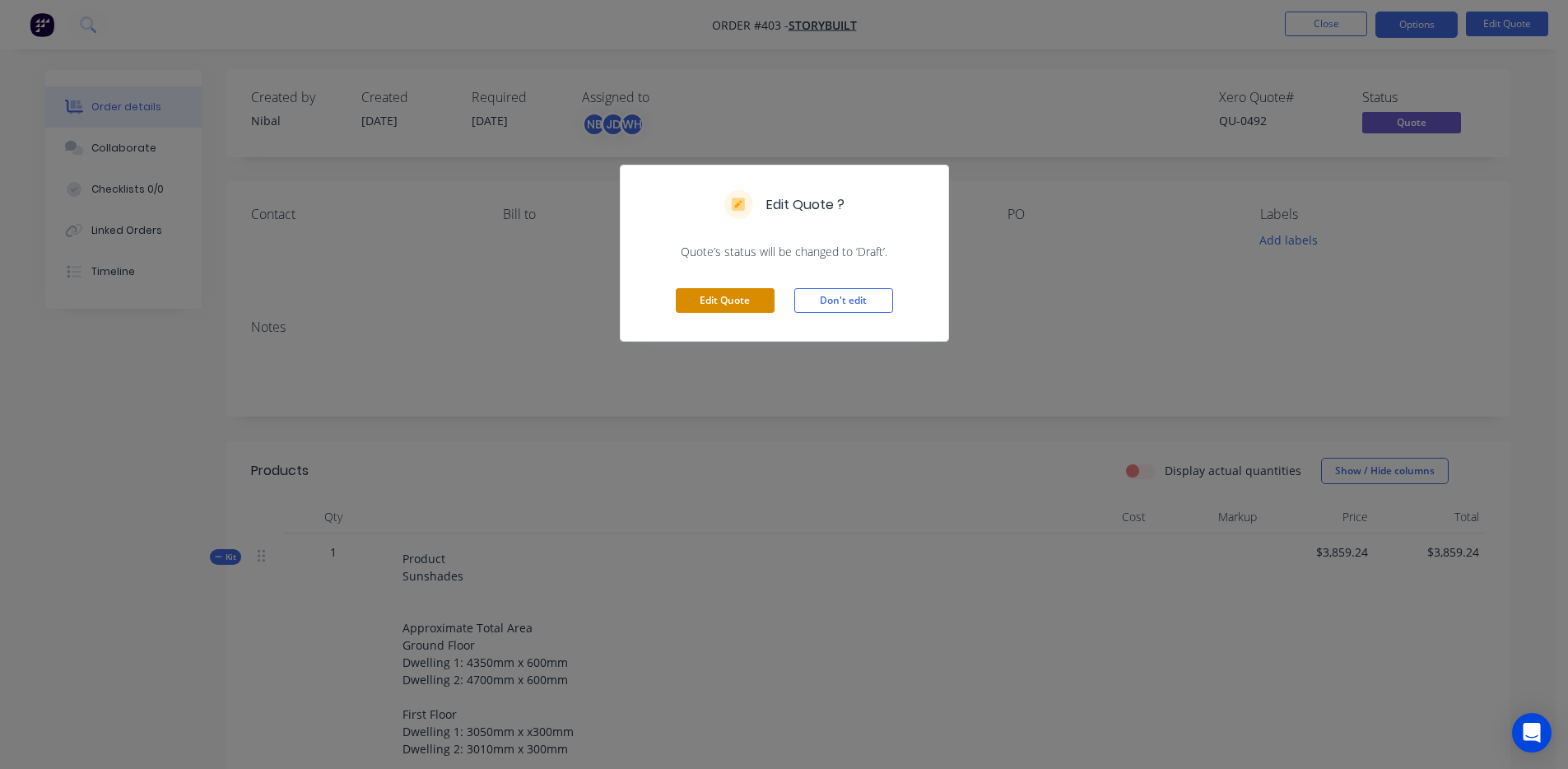
click at [717, 306] on button "Edit Quote" at bounding box center [726, 301] width 99 height 24
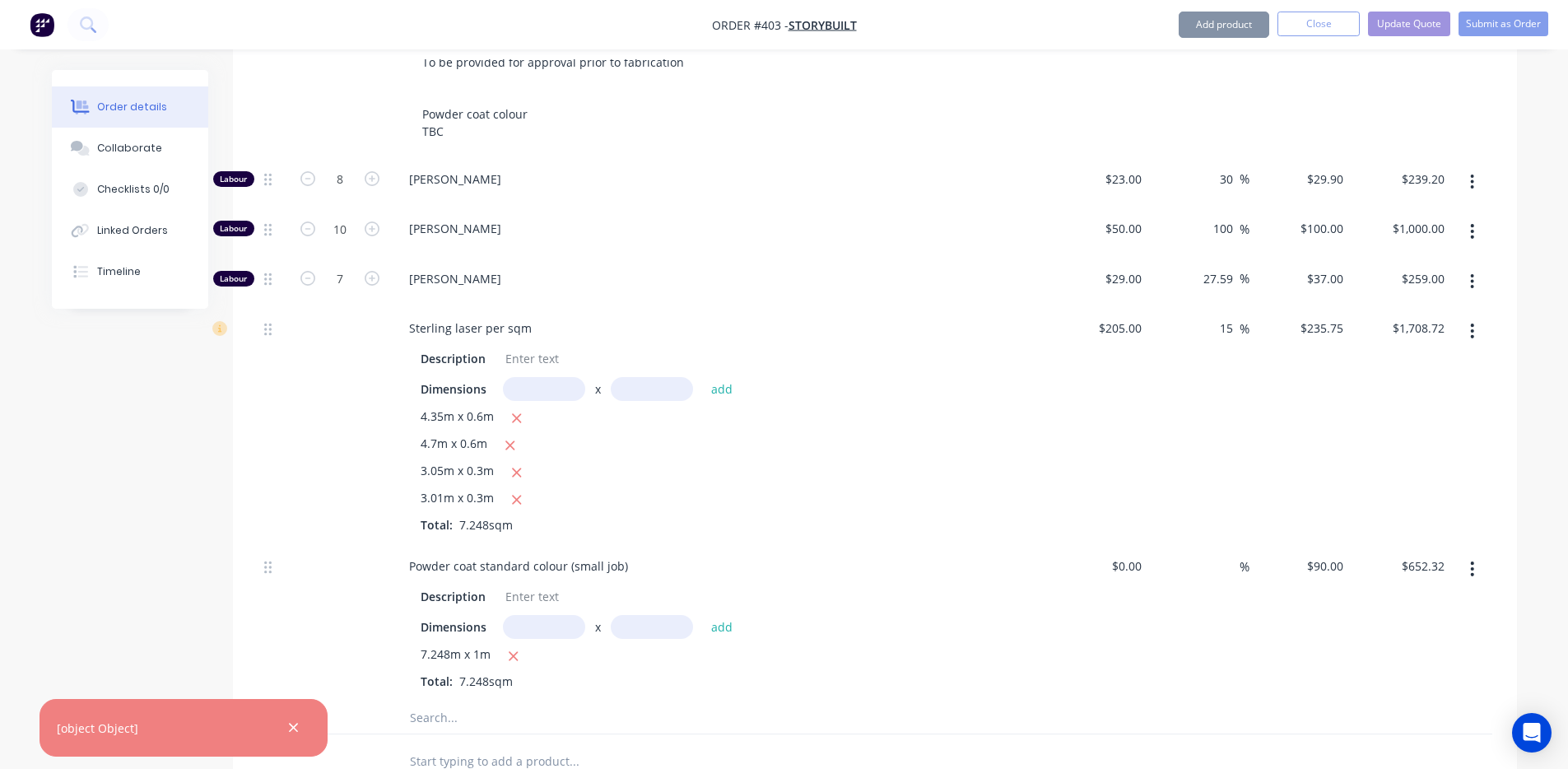
scroll to position [930, 0]
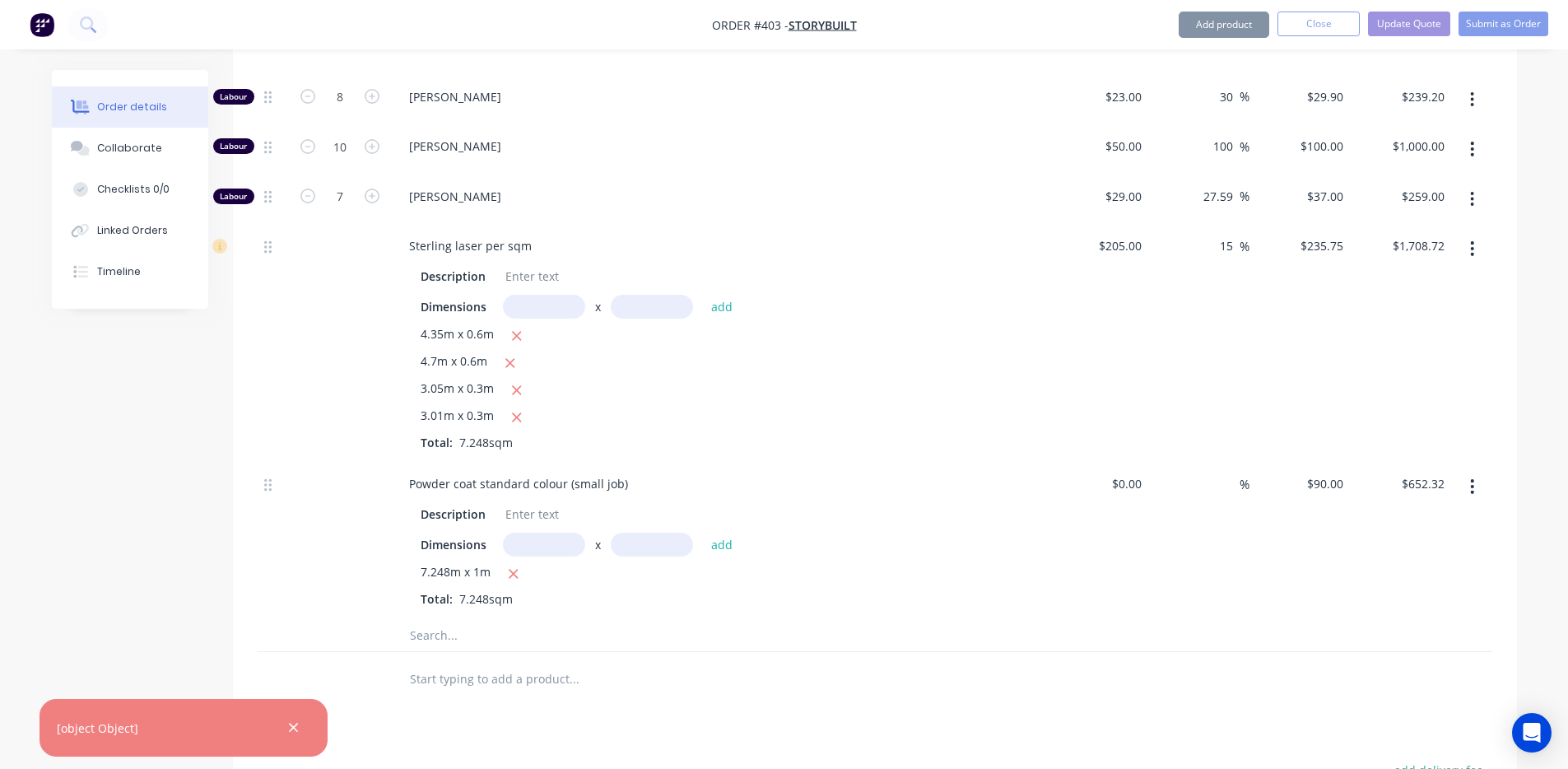
click at [486, 670] on input "text" at bounding box center [574, 678] width 329 height 33
click at [478, 640] on input "text" at bounding box center [574, 635] width 329 height 33
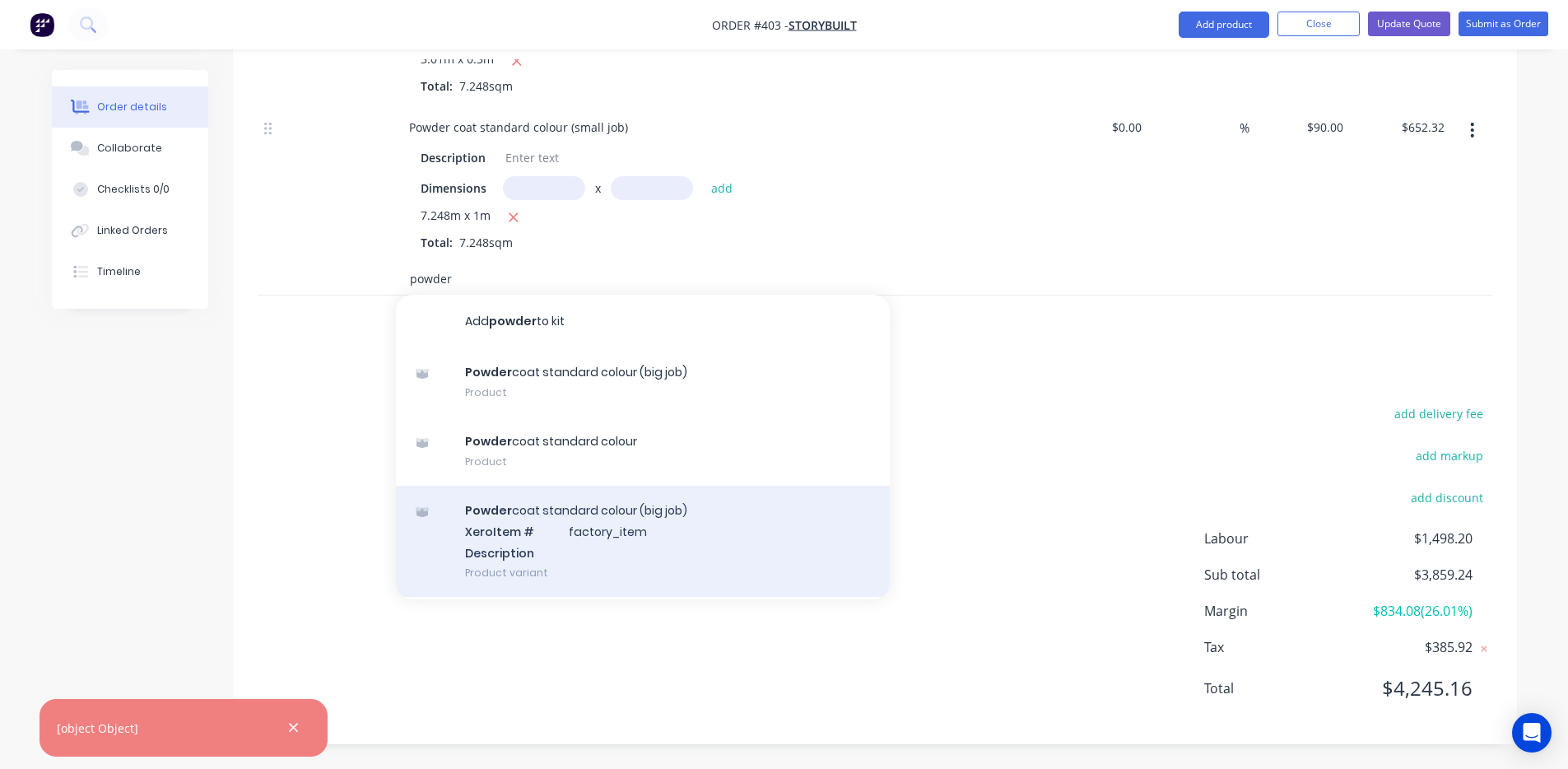
scroll to position [109, 0]
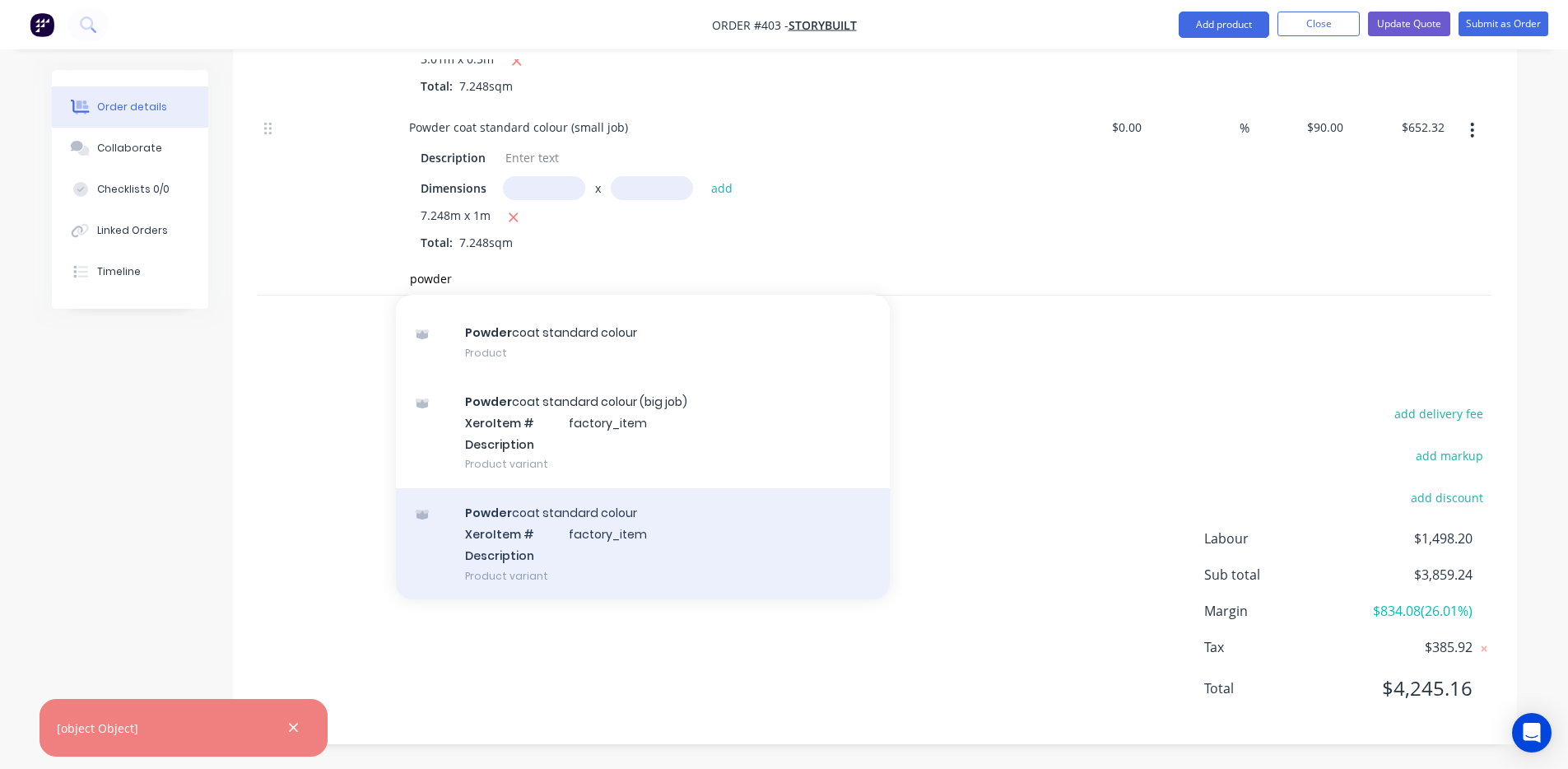
click at [715, 523] on div "Powder coat standard colour Xero Item # factory_item Description Product variant" at bounding box center [644, 543] width 494 height 111
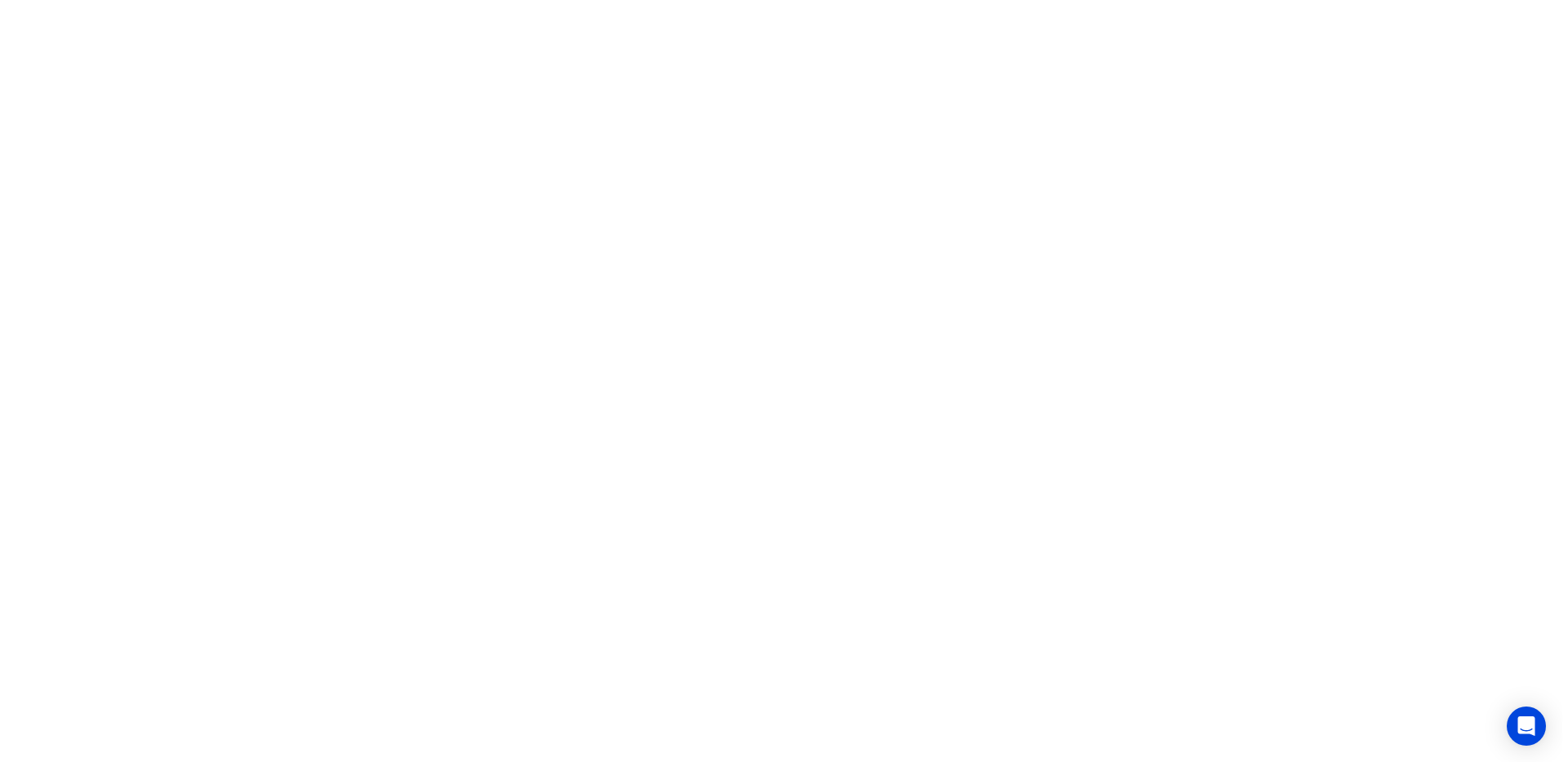
scroll to position [0, 0]
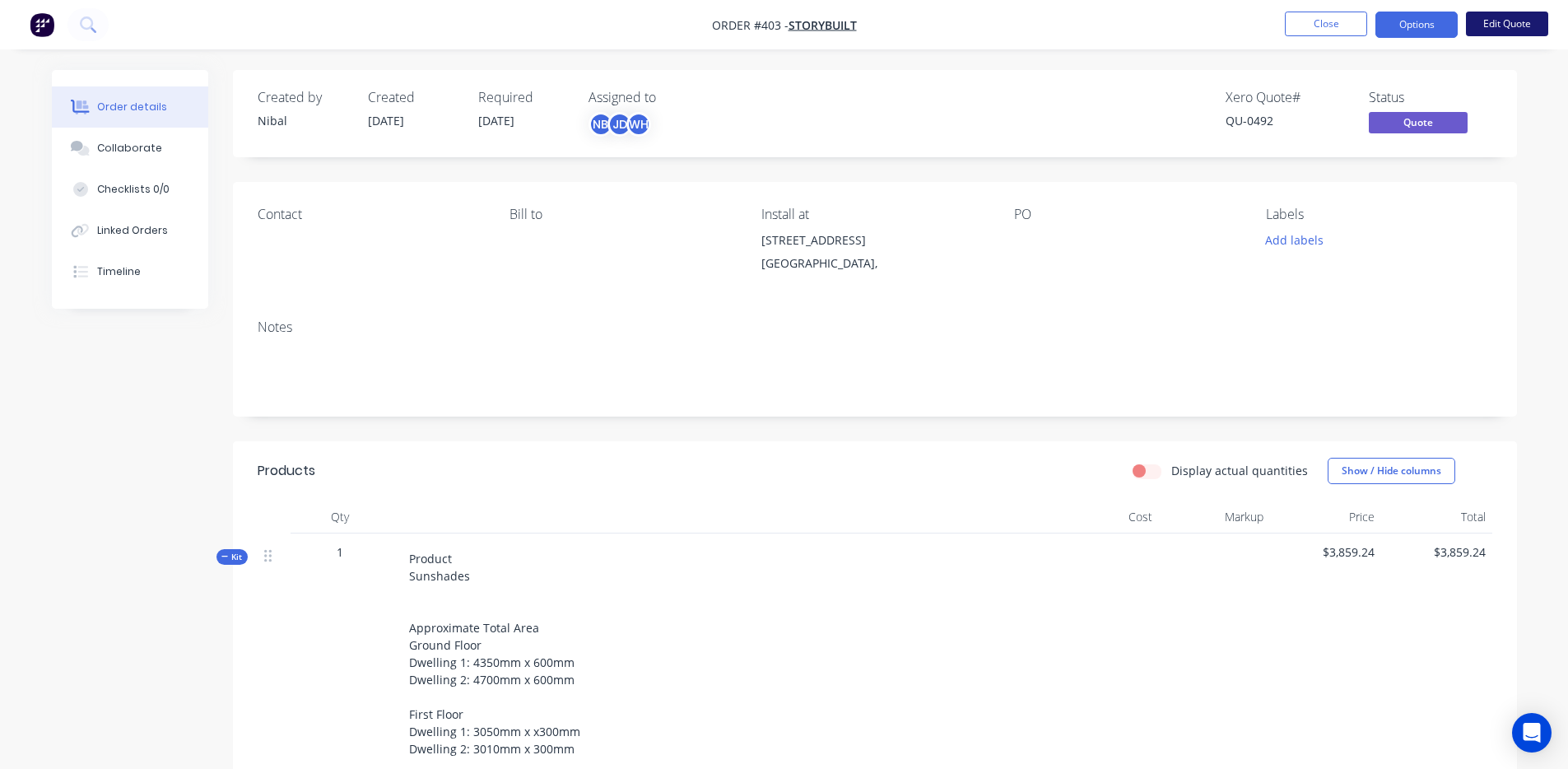
click at [1523, 27] on button "Edit Quote" at bounding box center [1507, 23] width 82 height 24
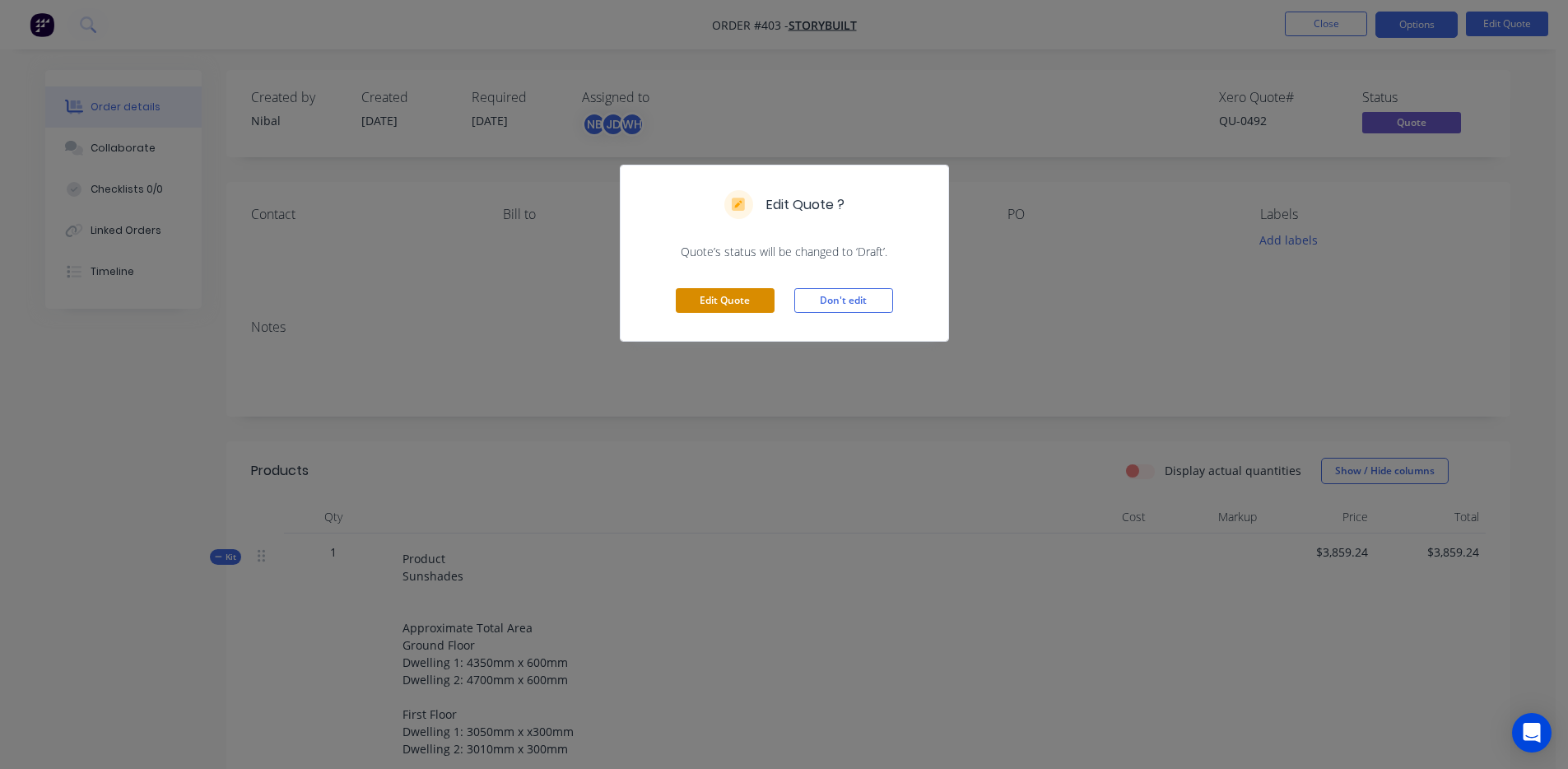
click at [761, 294] on button "Edit Quote" at bounding box center [726, 301] width 99 height 24
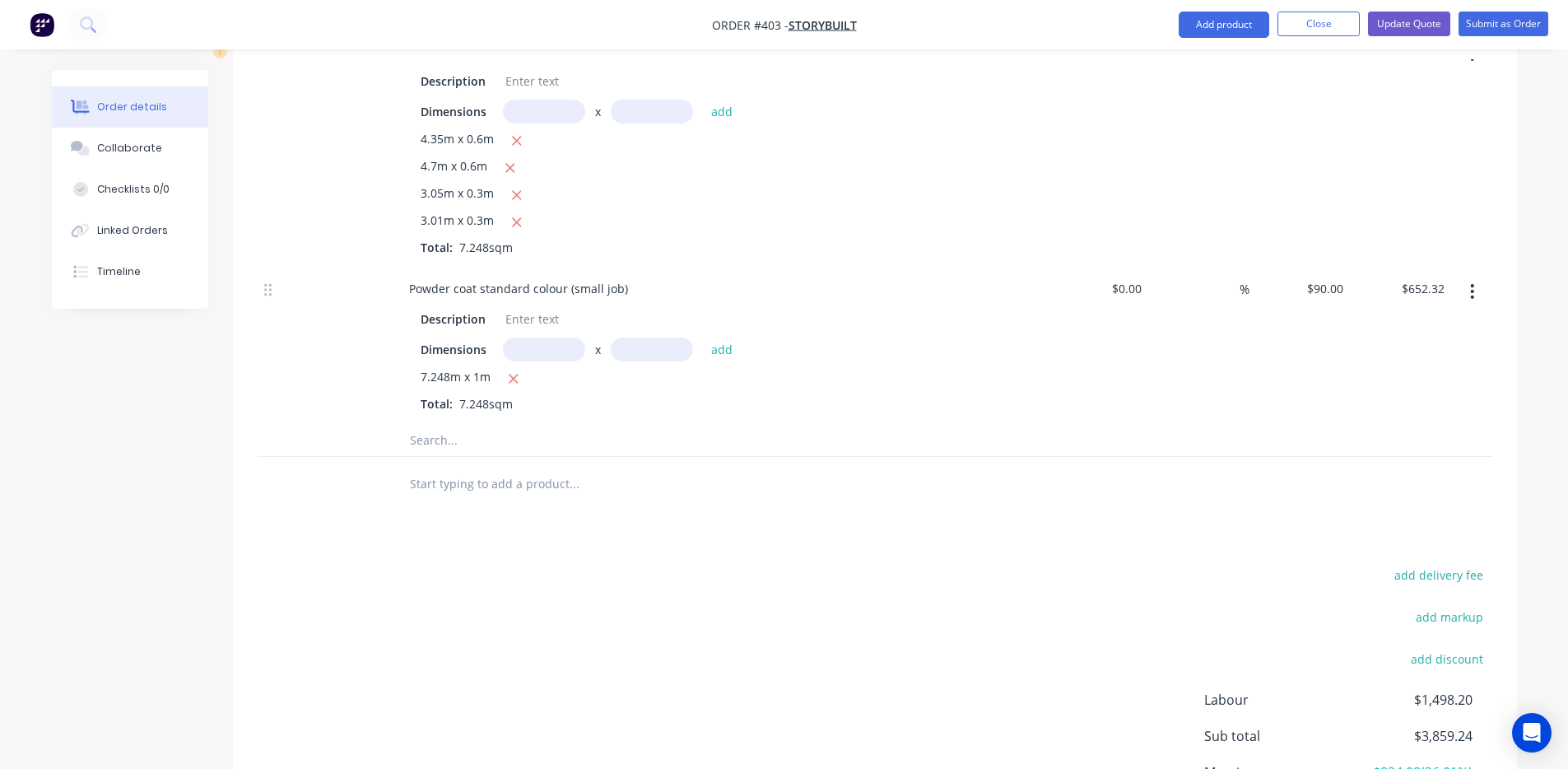
scroll to position [1064, 0]
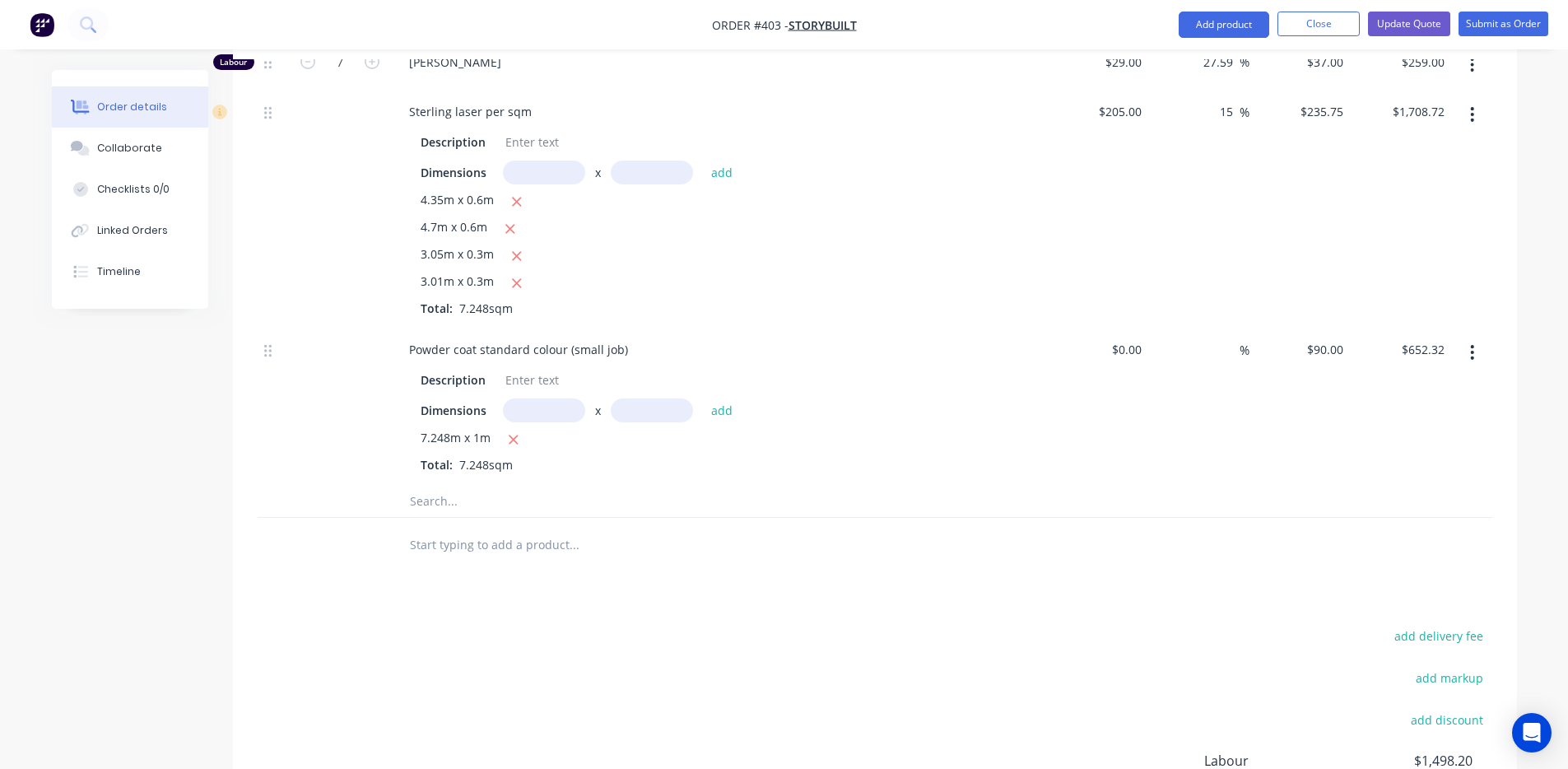
click at [476, 508] on input "text" at bounding box center [574, 500] width 329 height 33
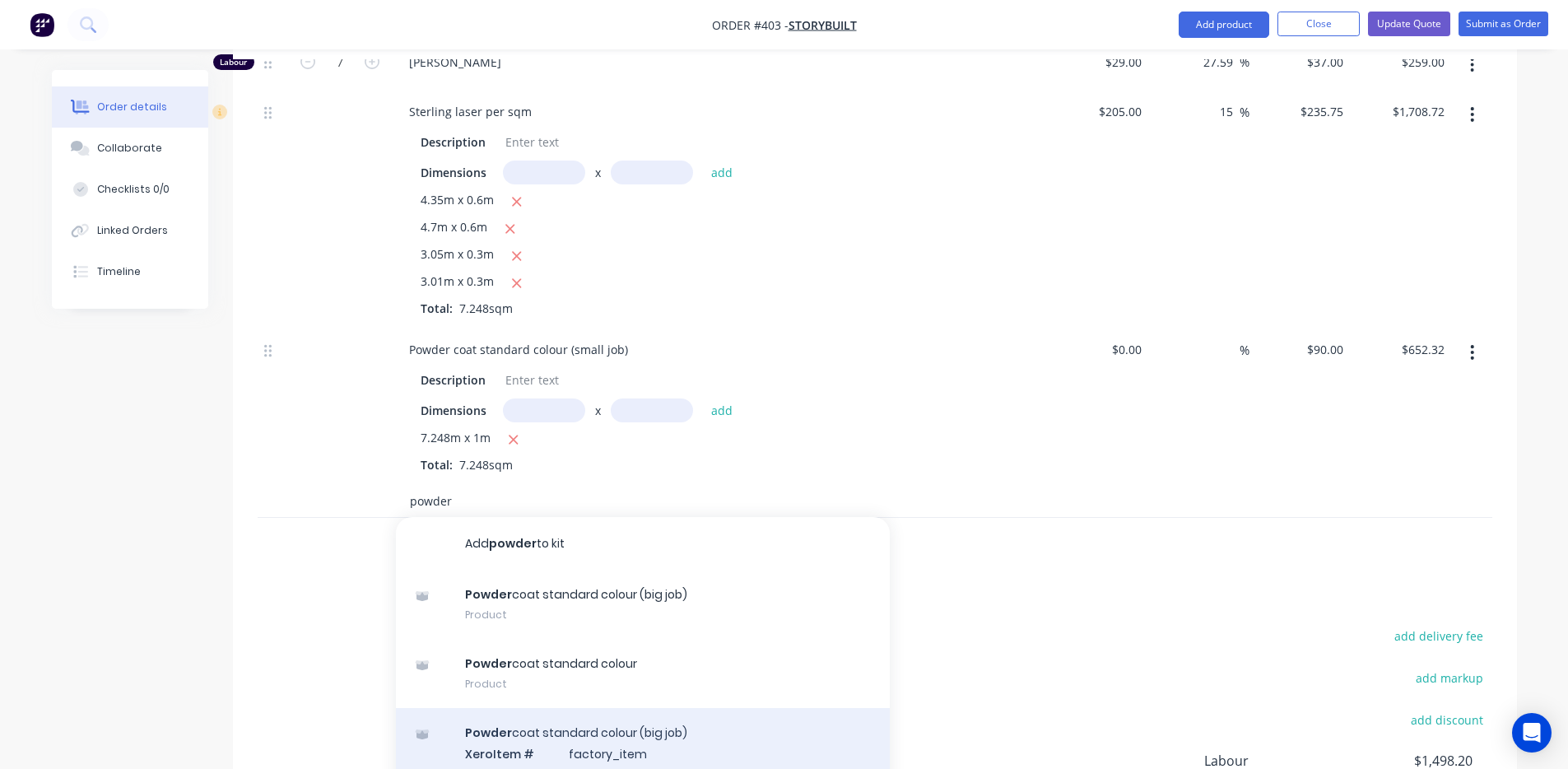
scroll to position [109, 0]
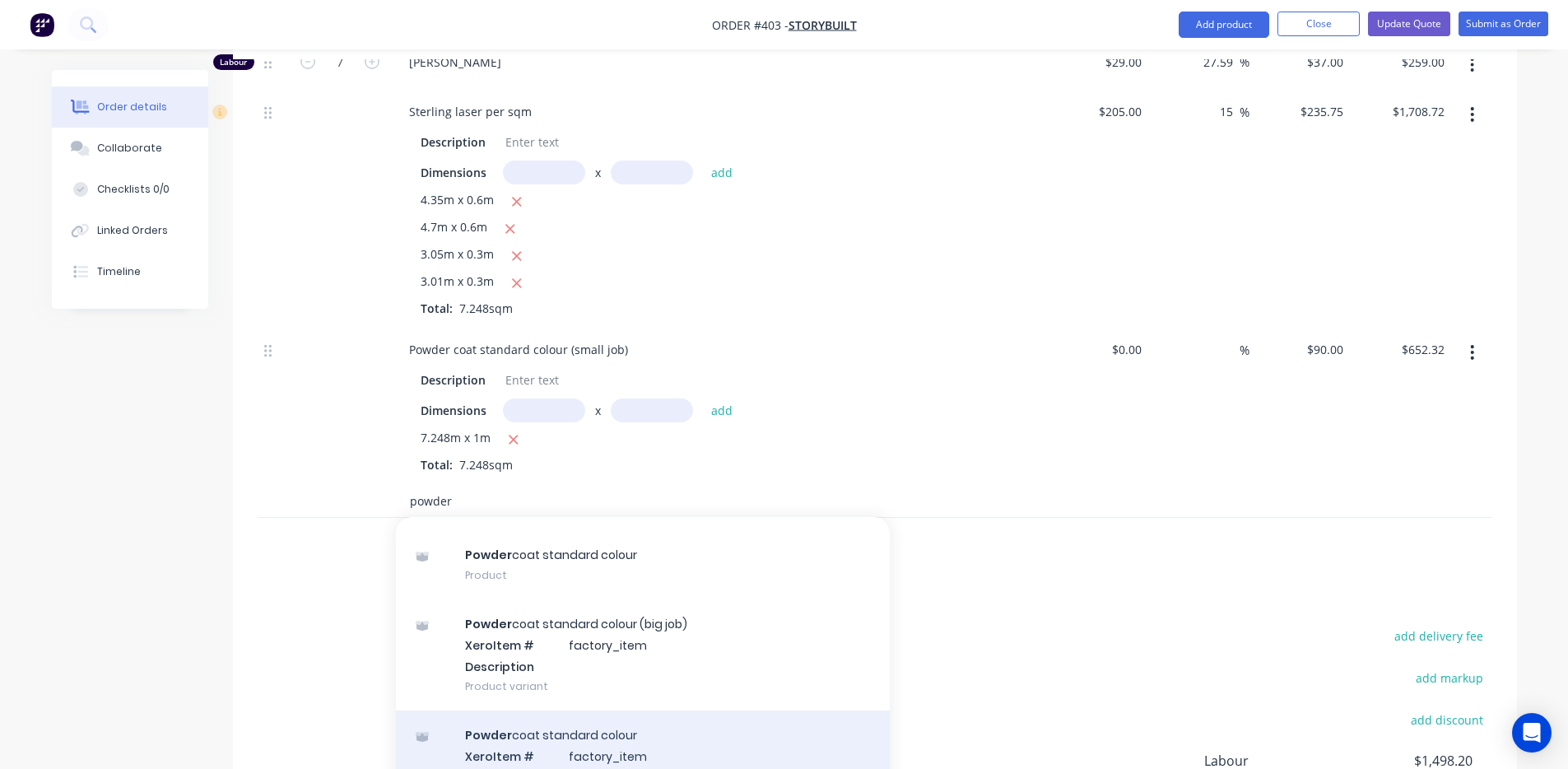
type input "powder"
click at [564, 740] on div "Powder coat standard colour Xero Item # factory_item Description Product variant" at bounding box center [644, 766] width 494 height 111
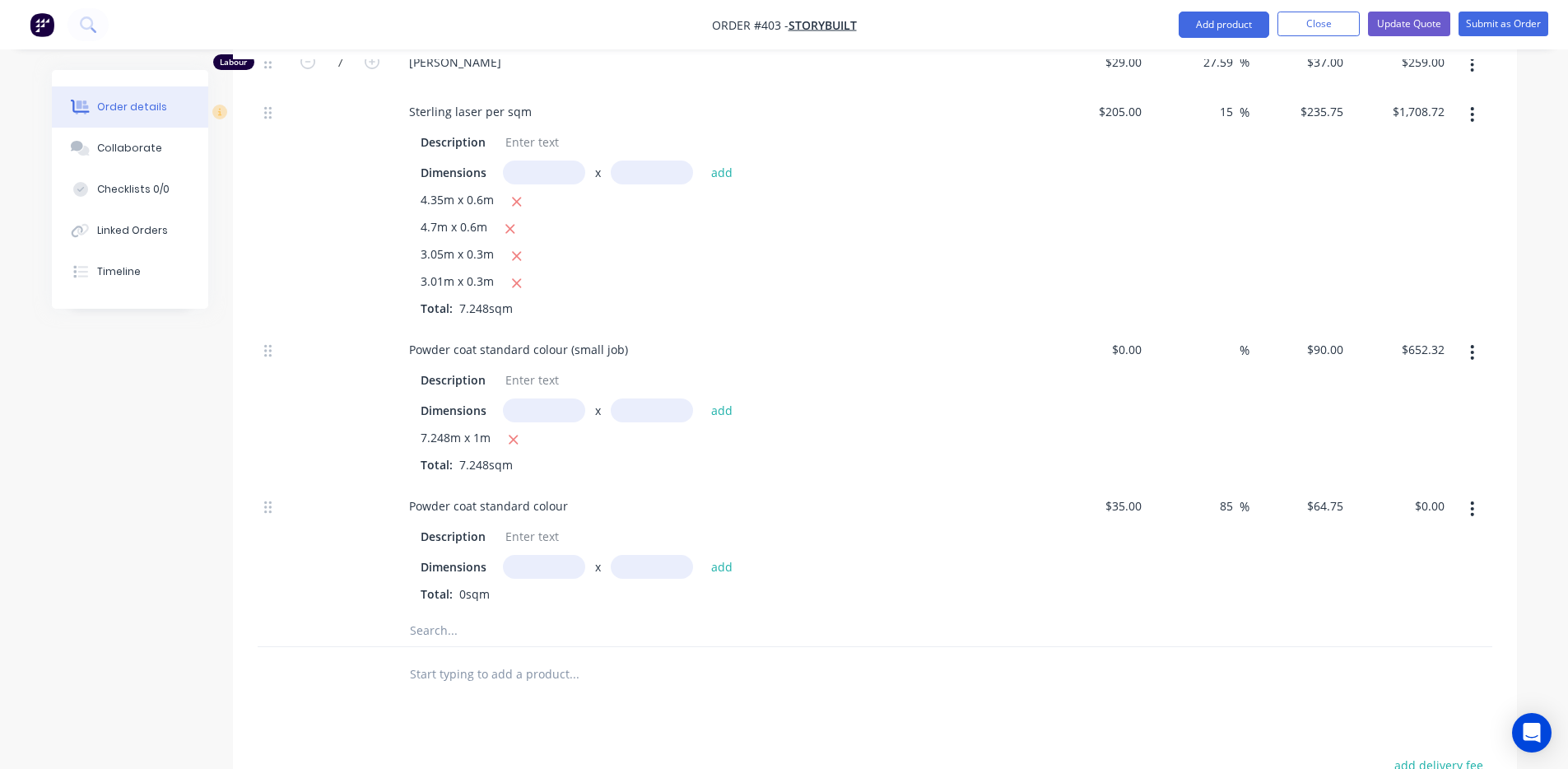
click at [519, 563] on input "text" at bounding box center [544, 567] width 82 height 24
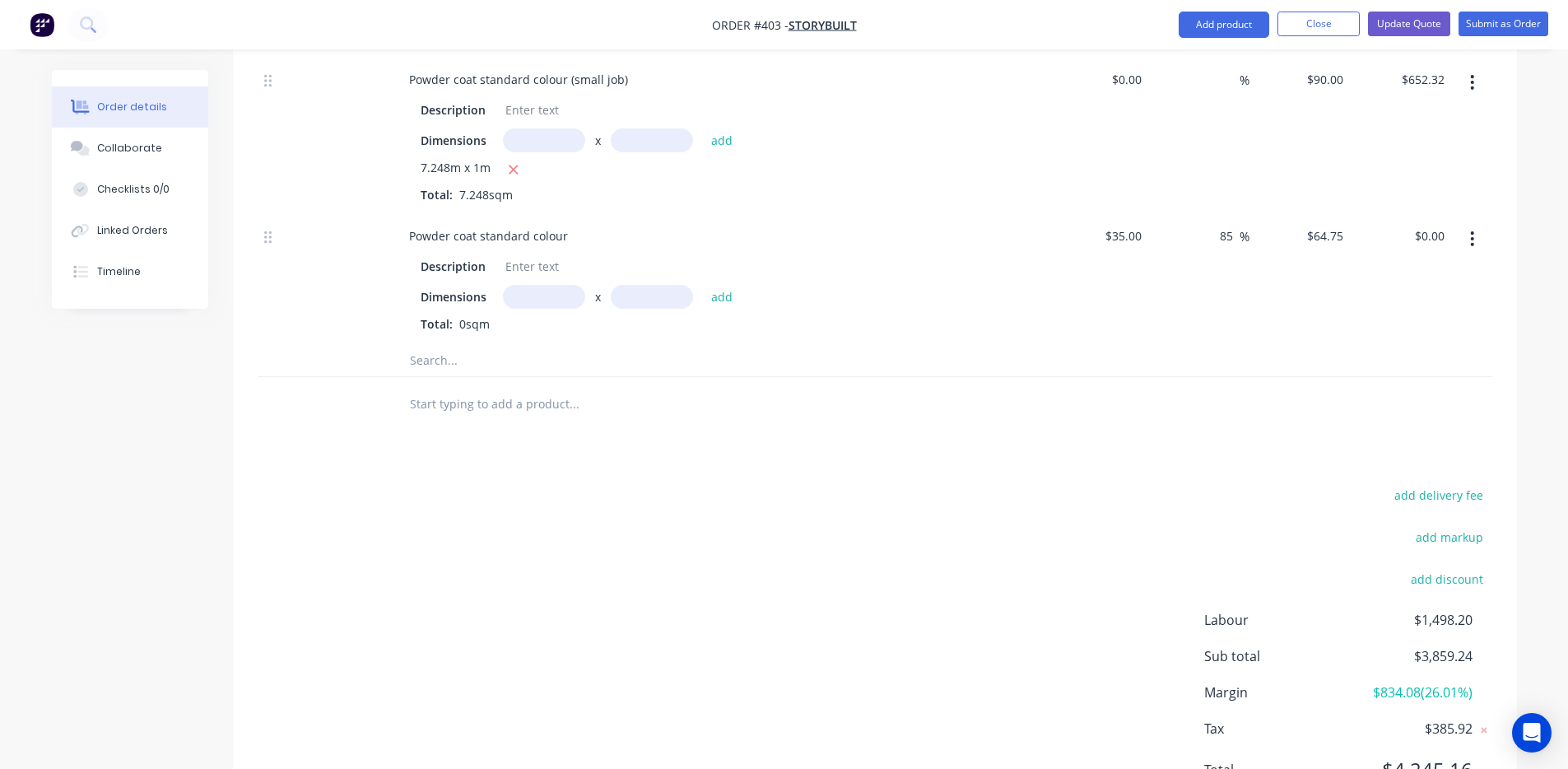
scroll to position [1247, 0]
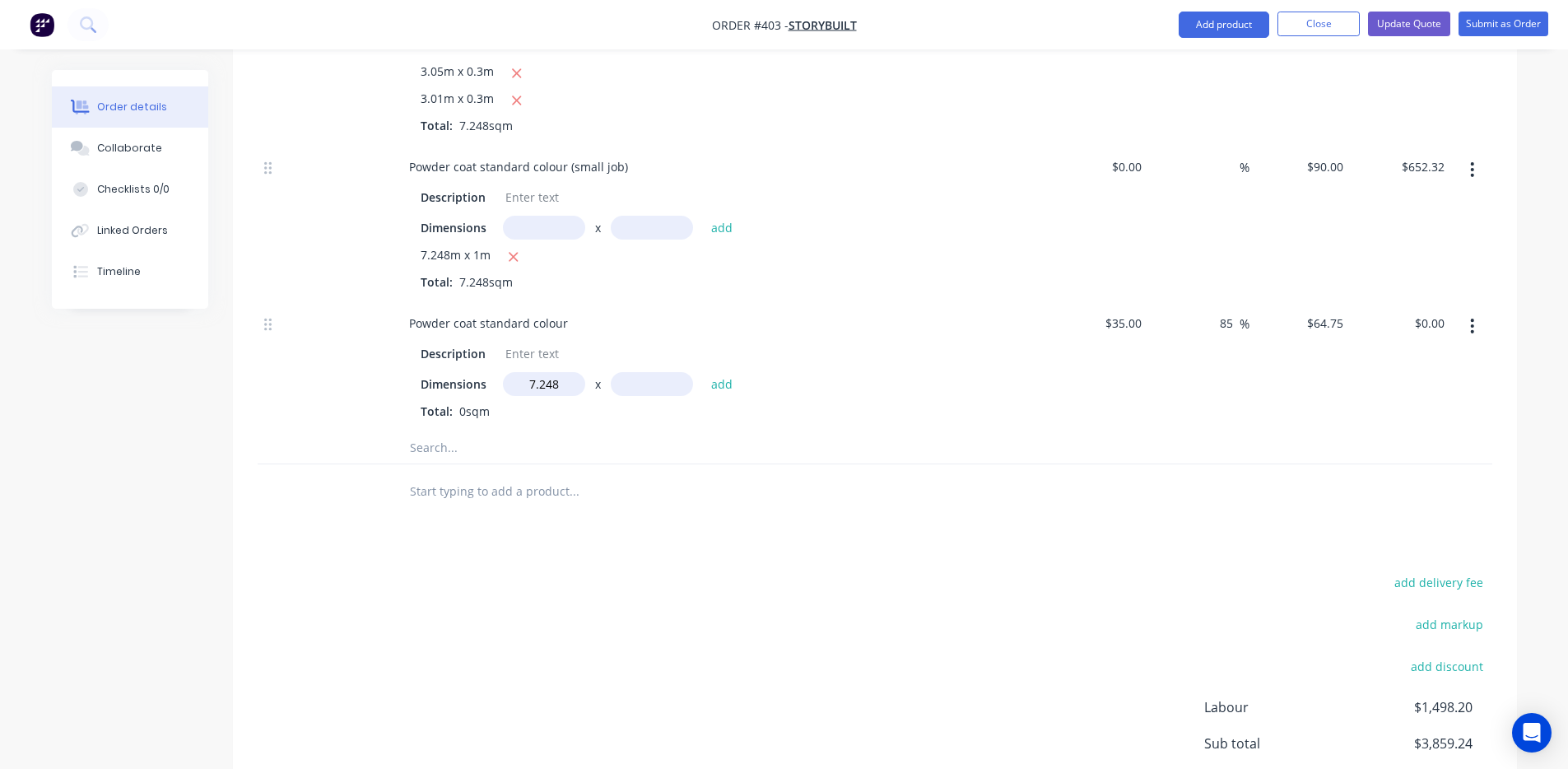
type input "7.248m"
click at [643, 369] on div "Description Dimensions 7.248m x add Total: 0sqm" at bounding box center [719, 379] width 645 height 81
click at [645, 389] on input "text" at bounding box center [652, 384] width 82 height 24
type input "1m"
click at [729, 387] on button "add" at bounding box center [722, 384] width 38 height 22
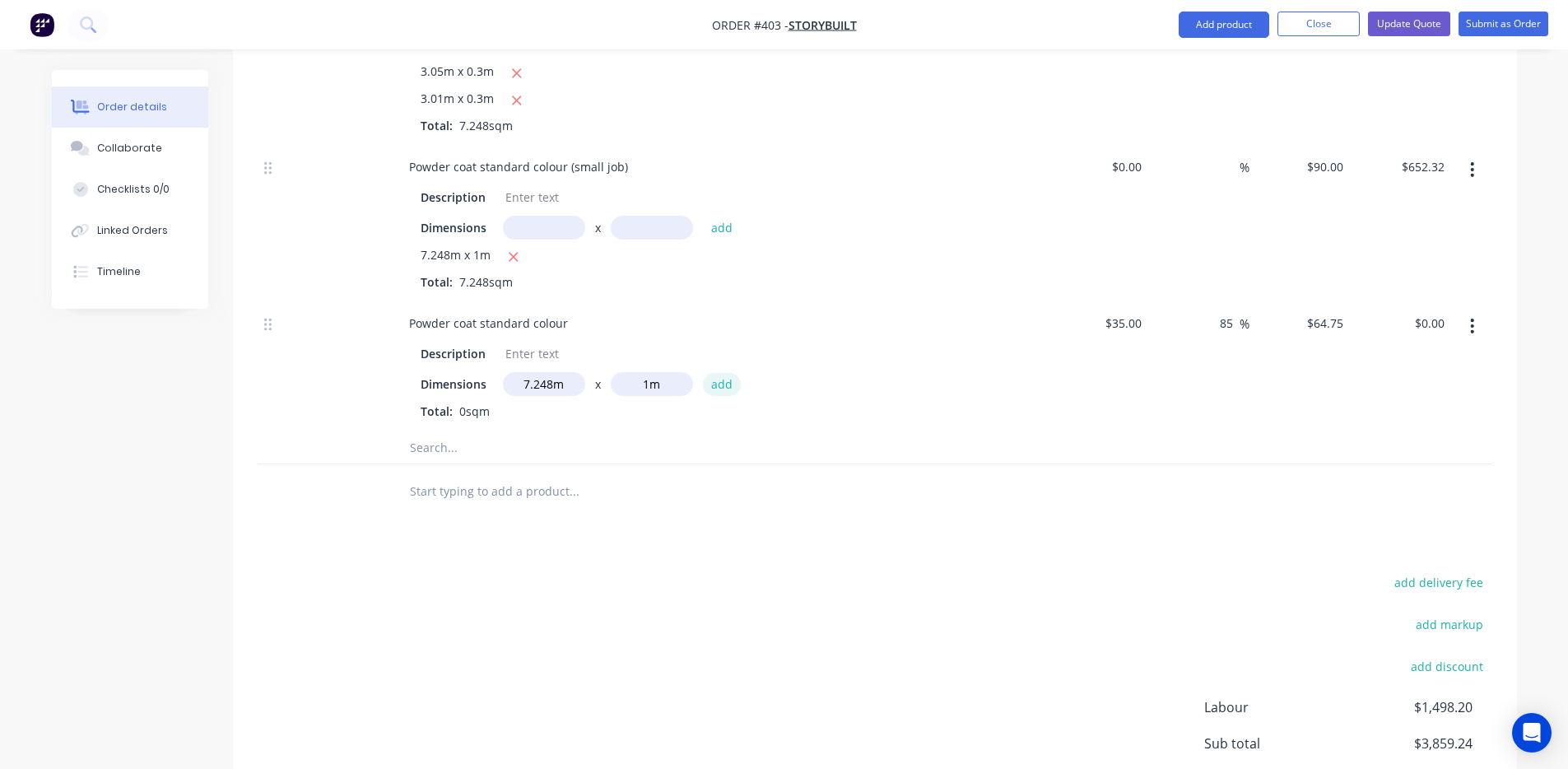
type input "$469.31"
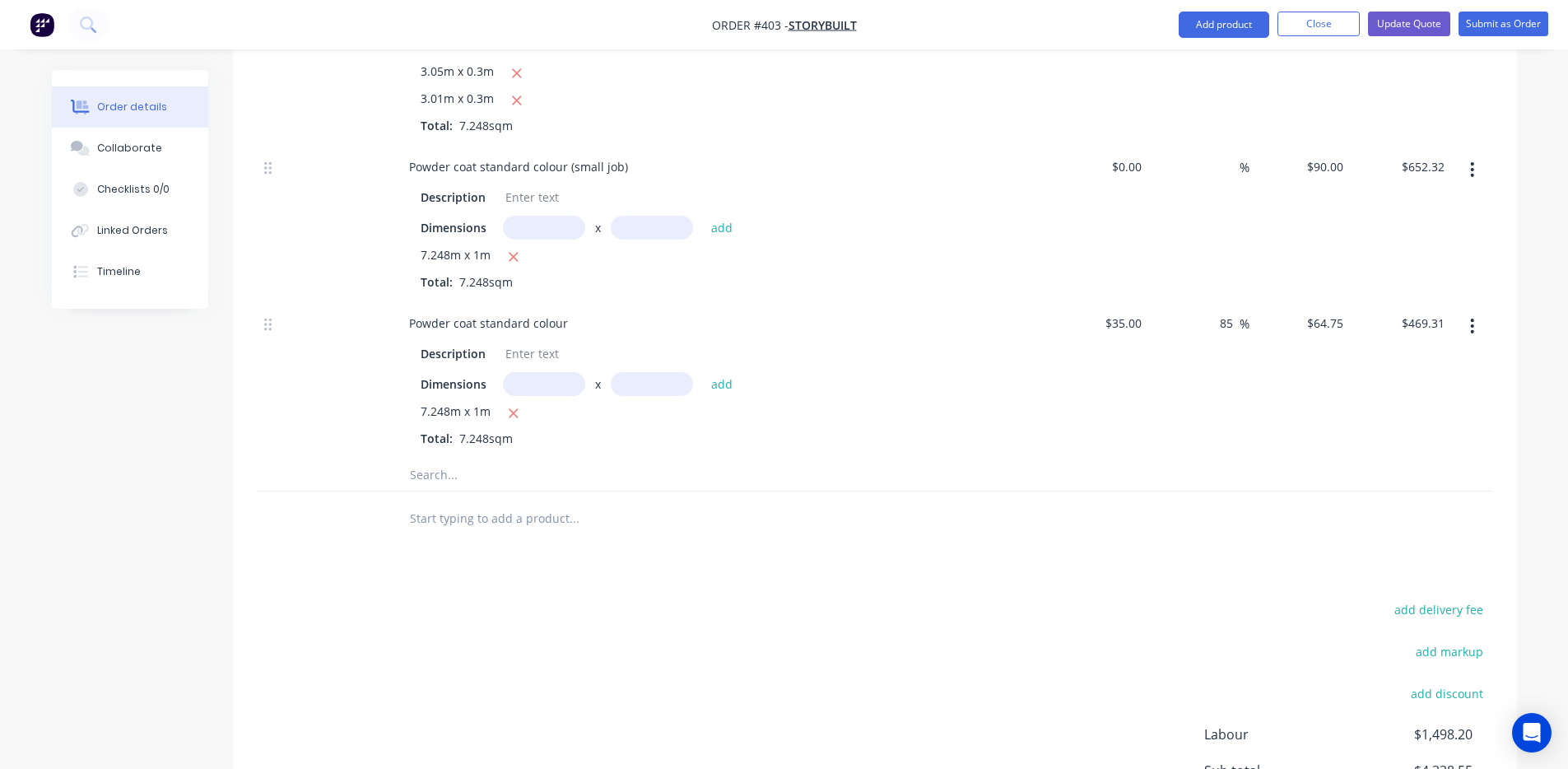
click at [1466, 175] on button "button" at bounding box center [1472, 170] width 38 height 30
click at [1424, 281] on div "Delete" at bounding box center [1414, 279] width 127 height 24
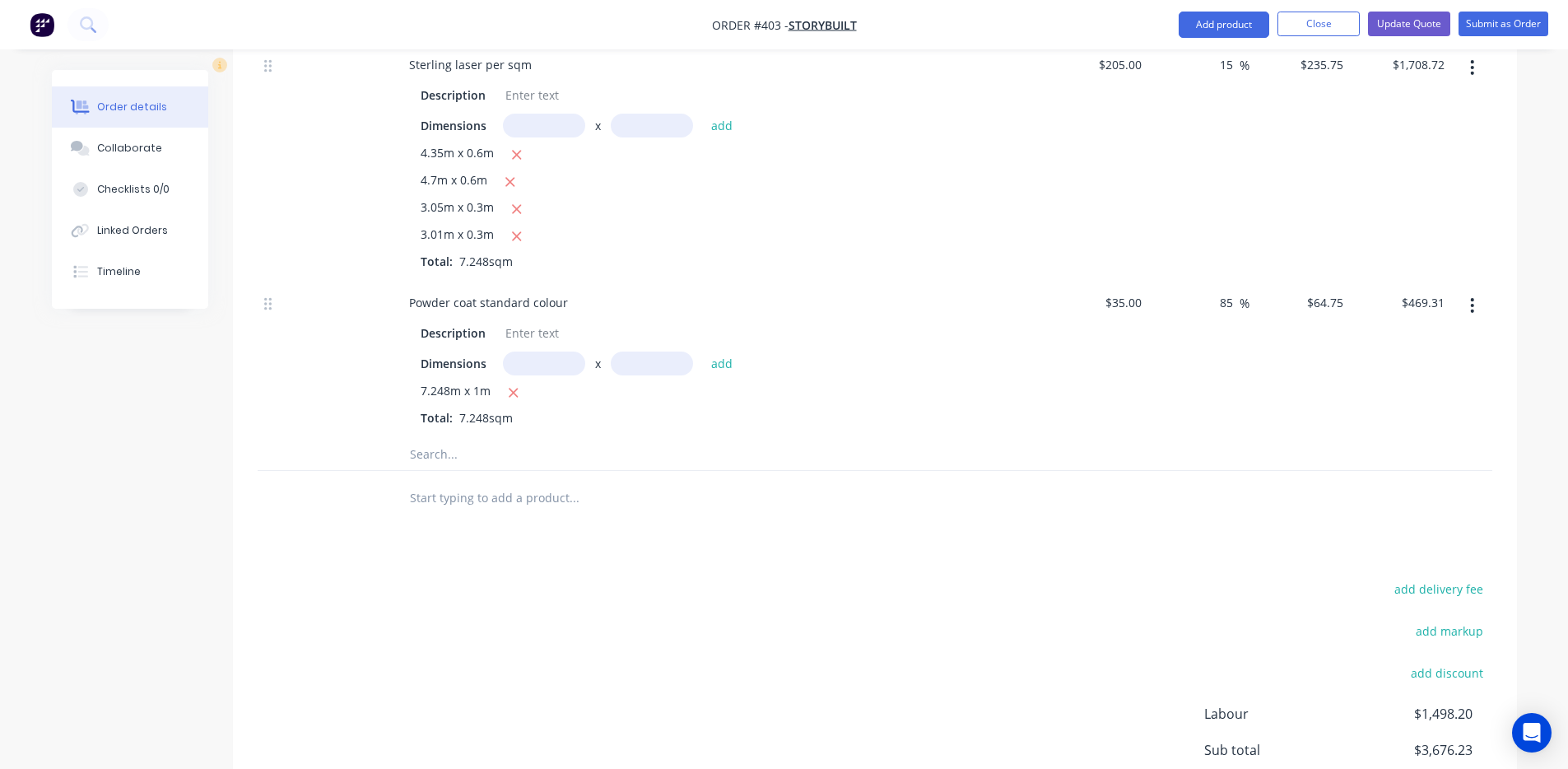
scroll to position [1104, 0]
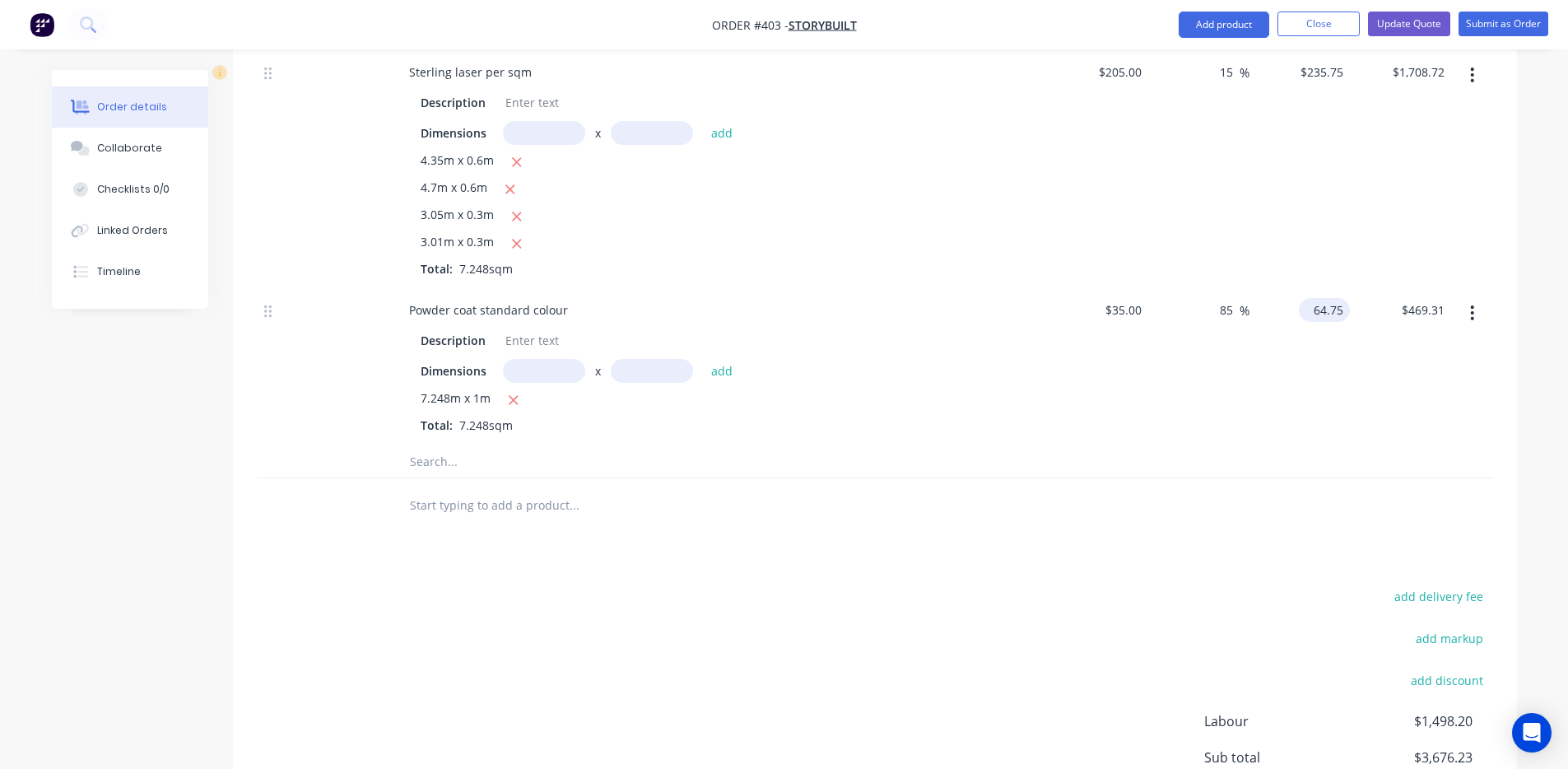
click at [1310, 313] on div "64.75 $64.75" at bounding box center [1325, 311] width 51 height 24
type input "90"
type input "157.14"
type input "$90.00"
type input "$652.32"
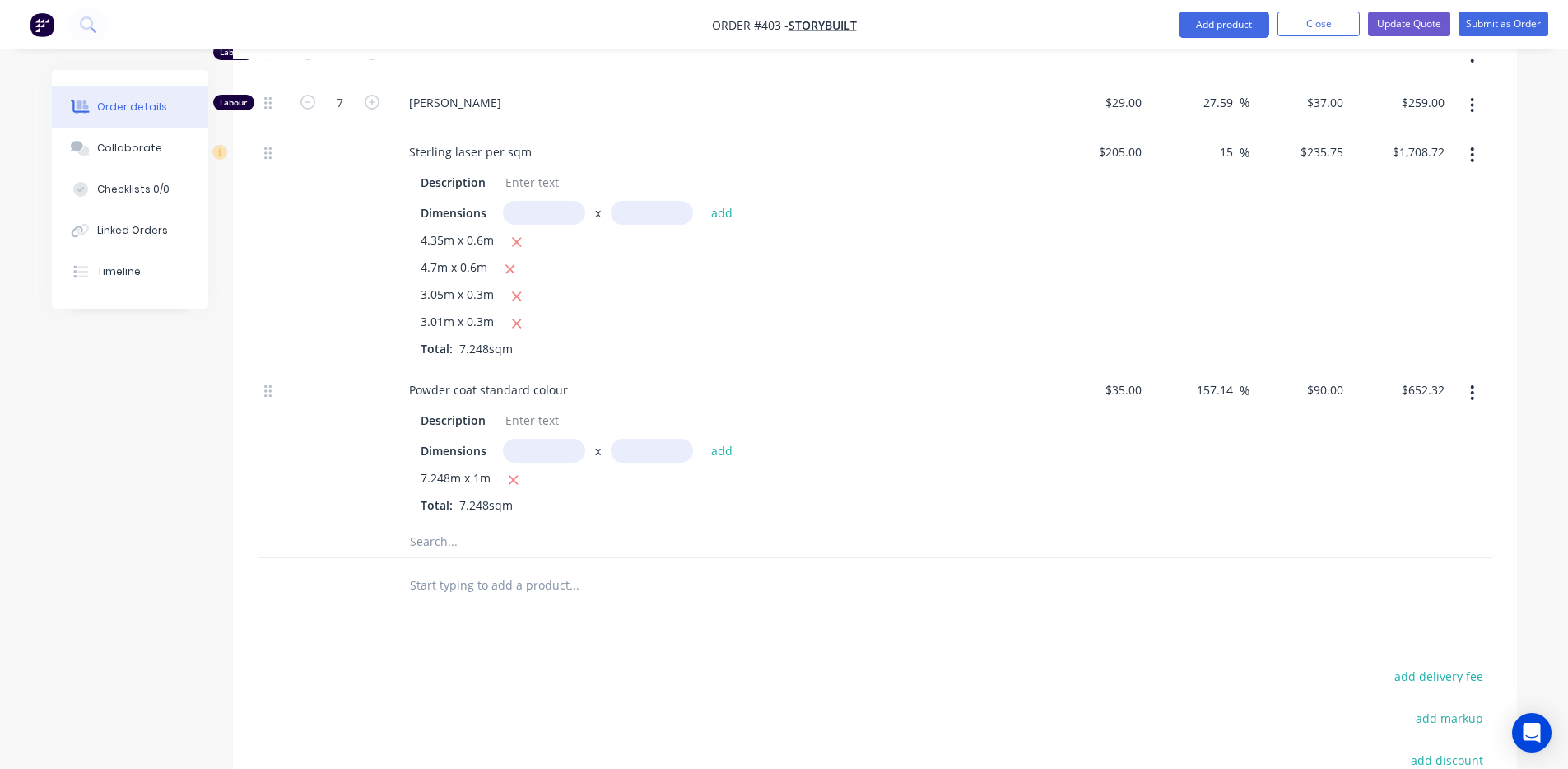
scroll to position [1000, 0]
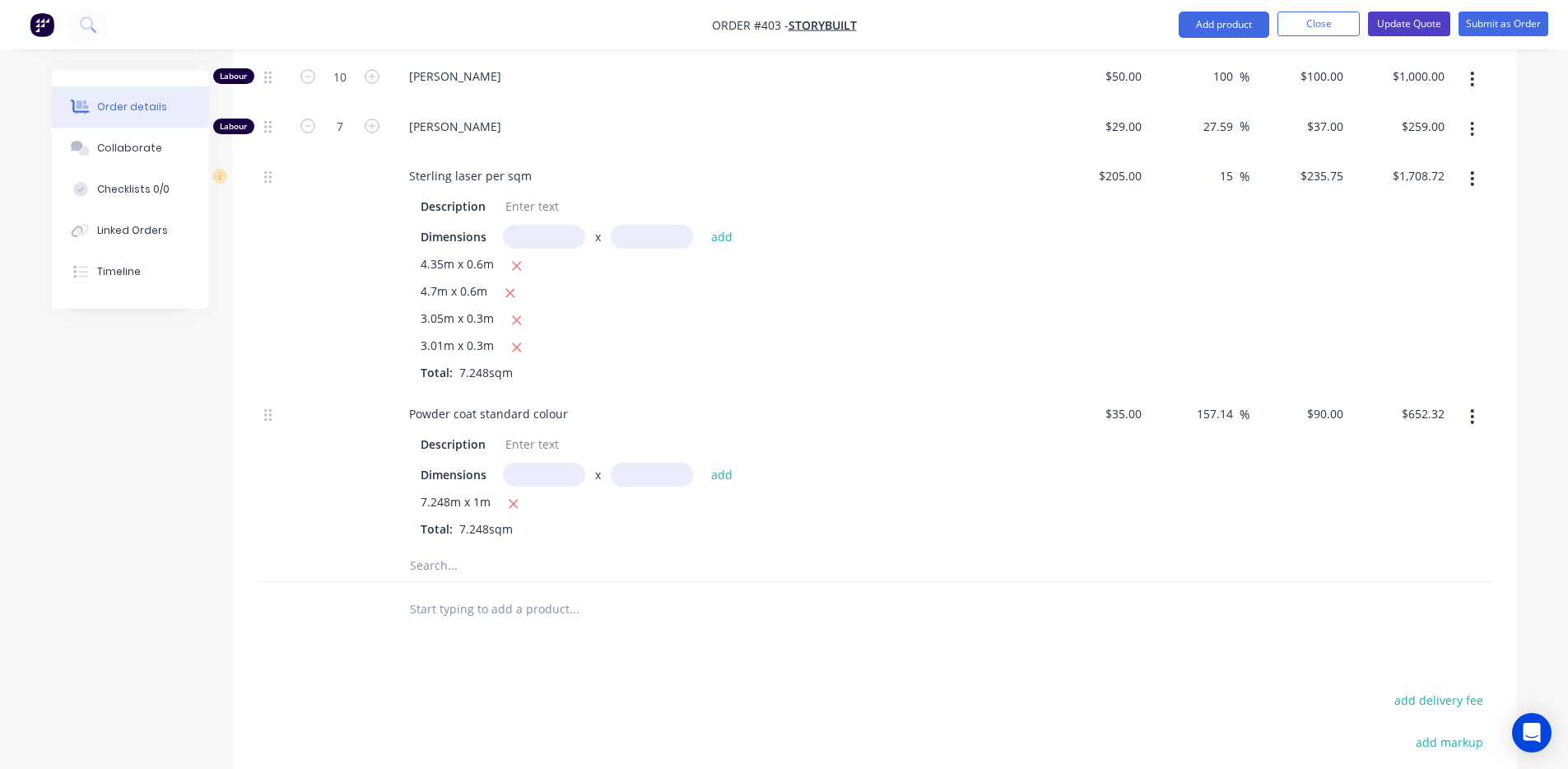
click at [1383, 31] on button "Update Quote" at bounding box center [1409, 23] width 82 height 24
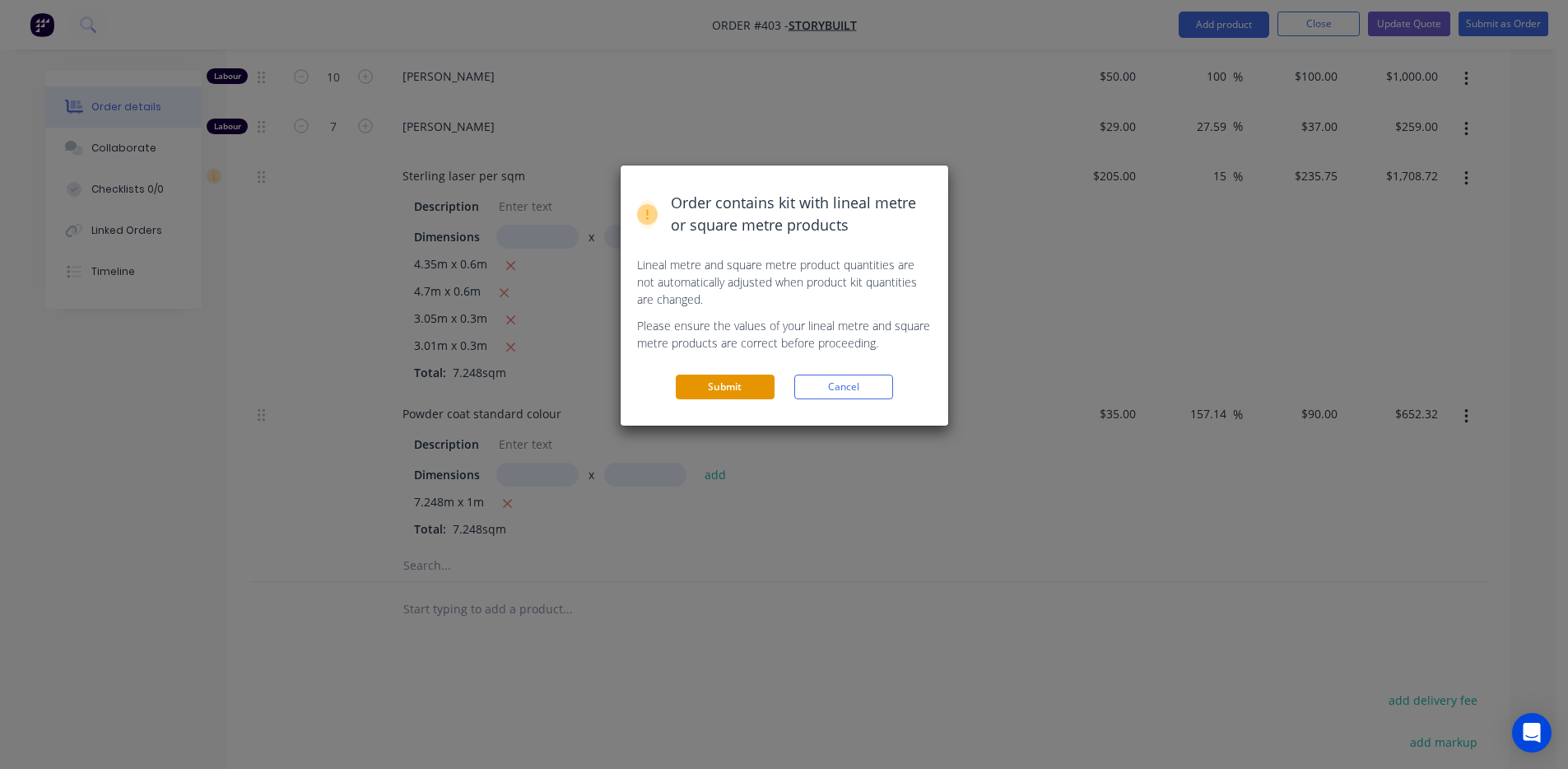
click at [726, 384] on button "Submit" at bounding box center [726, 387] width 99 height 24
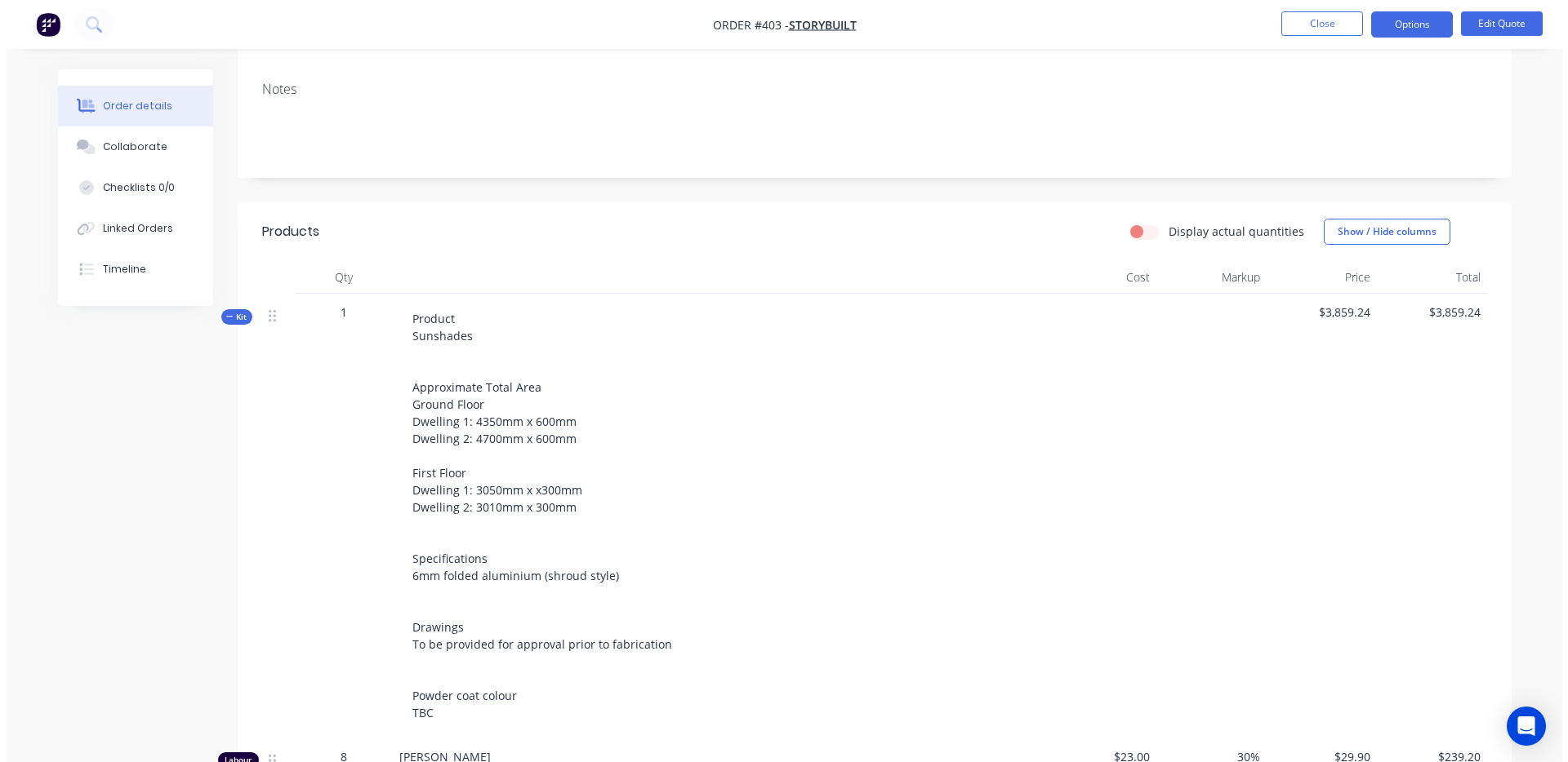
scroll to position [0, 0]
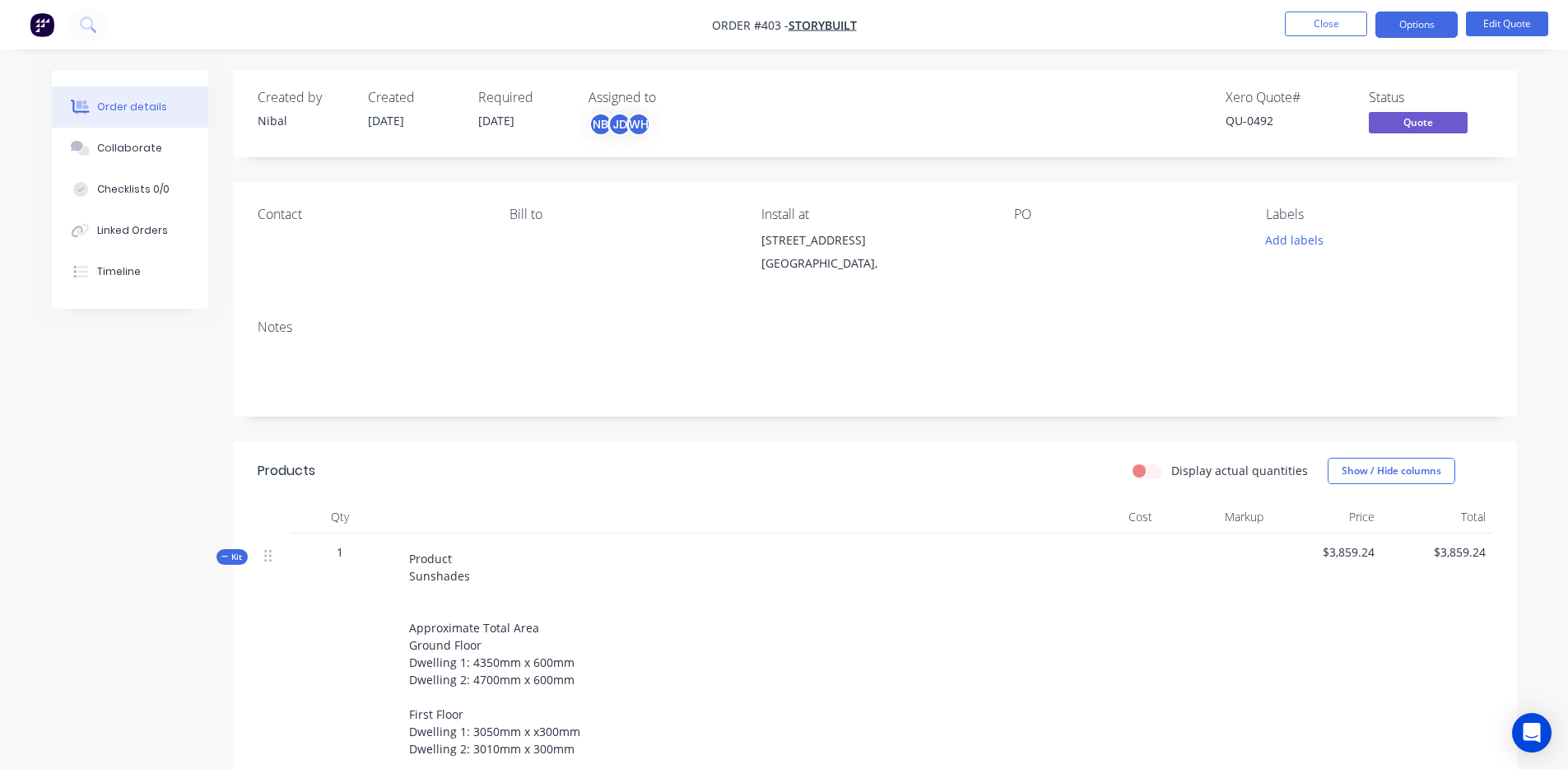
click at [49, 28] on img "button" at bounding box center [42, 24] width 24 height 24
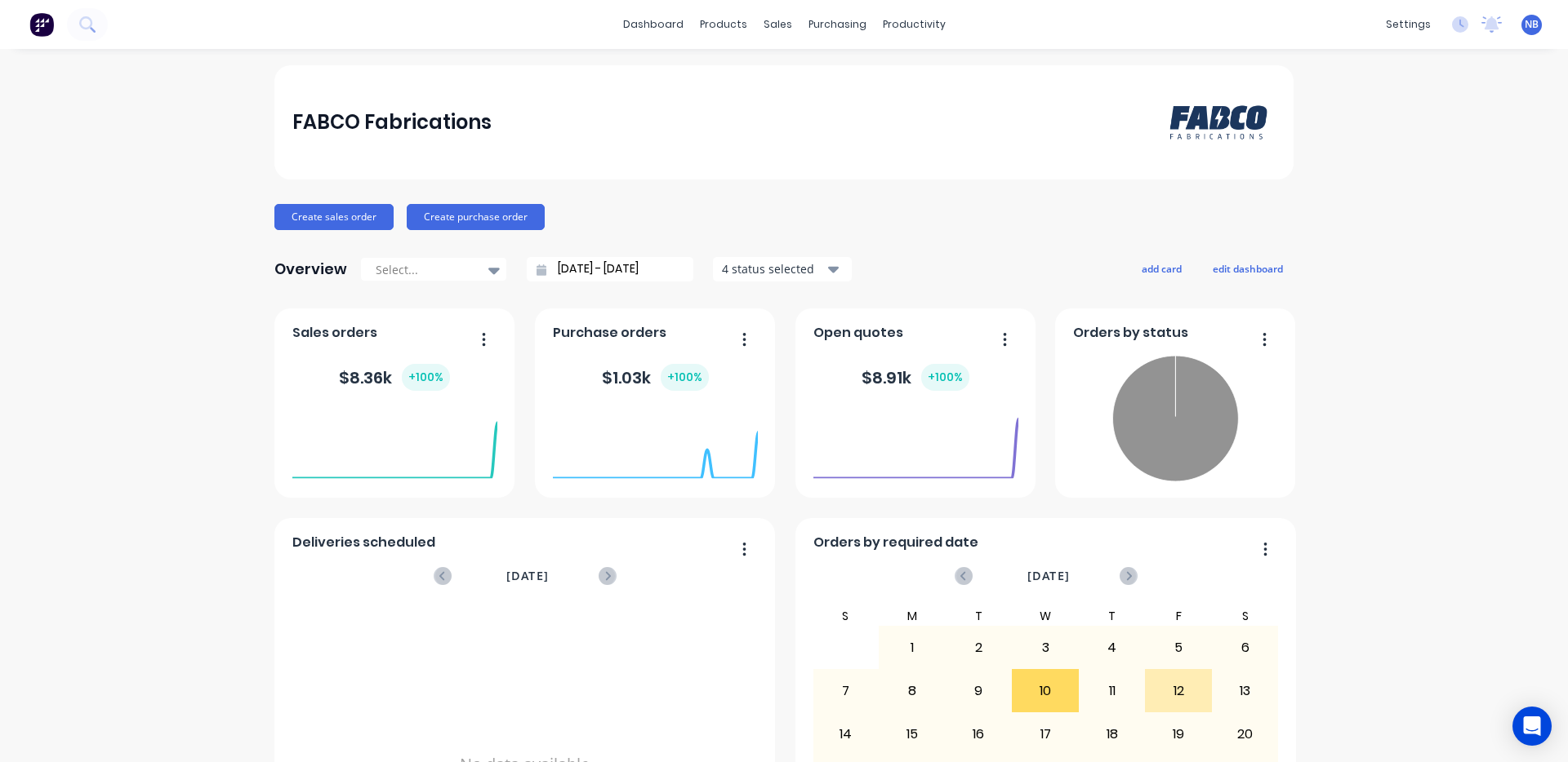
click at [1525, 31] on span "NB" at bounding box center [1531, 25] width 14 height 15
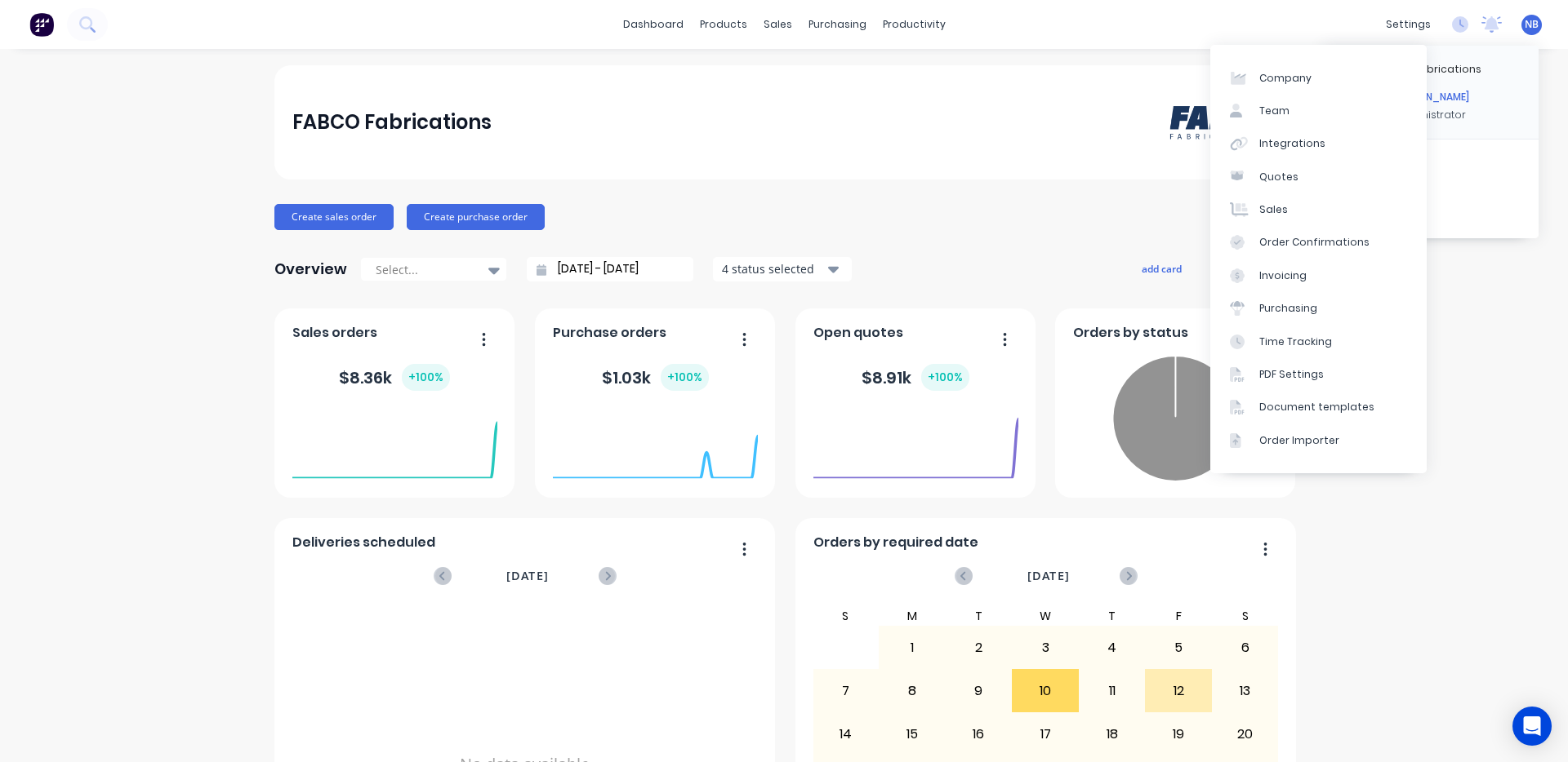
click at [1408, 547] on div "FABCO Fabrications Create sales order Create purchase order Overview Select... …" at bounding box center [784, 491] width 1568 height 852
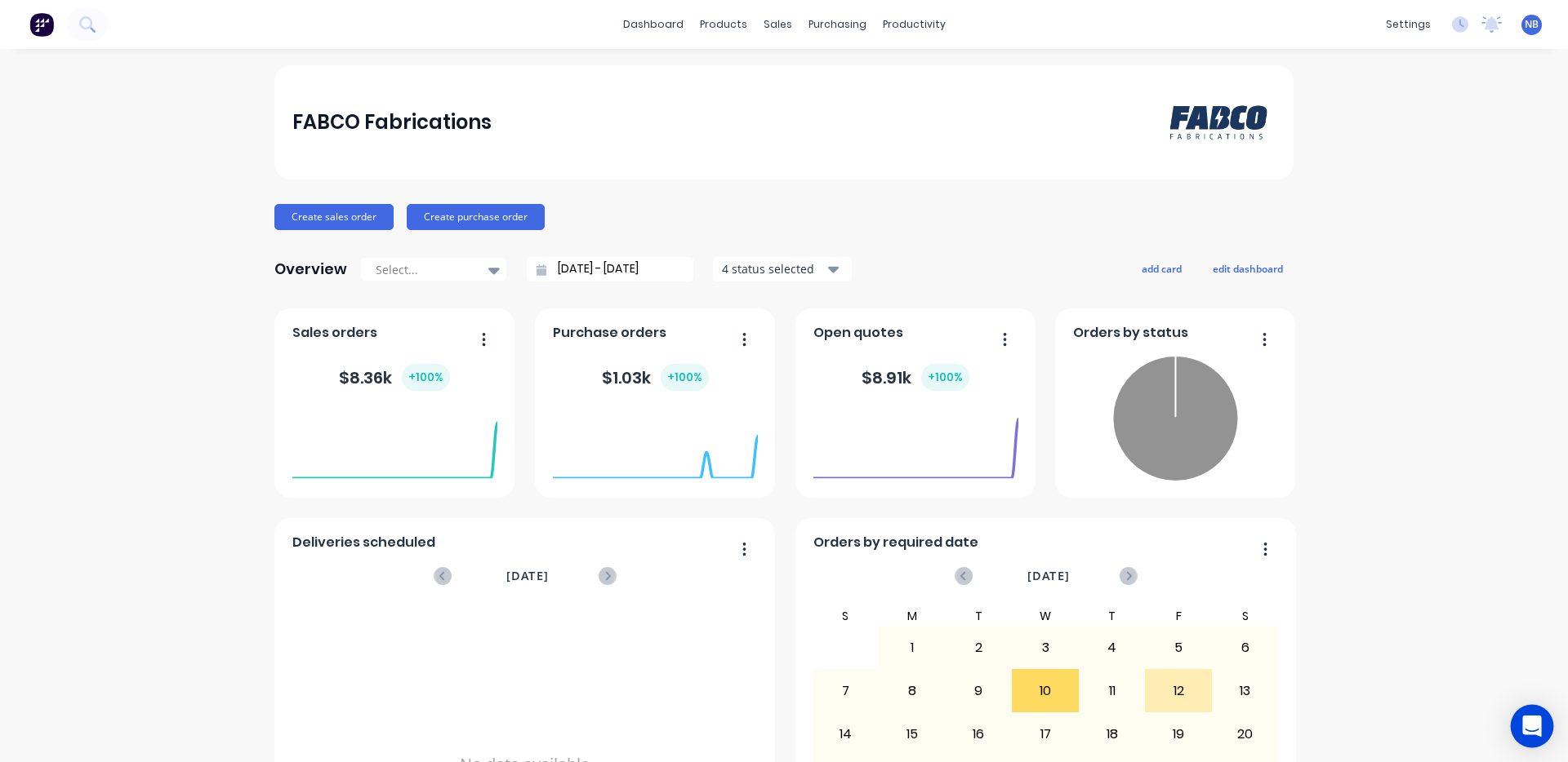
click at [1535, 740] on div "Open Intercom Messenger" at bounding box center [1532, 727] width 43 height 43
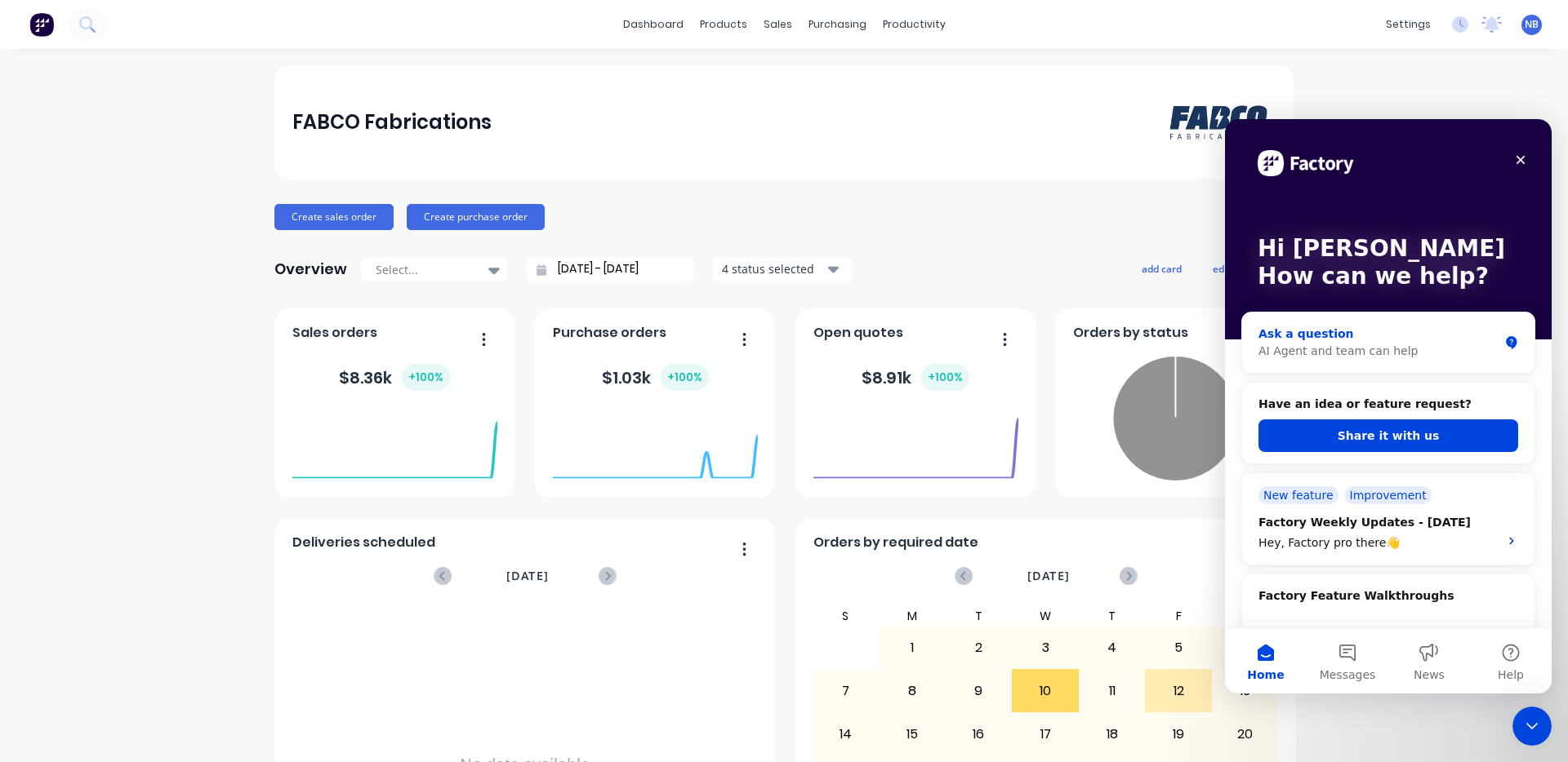
click at [1369, 362] on div "Ask a question AI Agent and team can help" at bounding box center [1388, 342] width 292 height 60
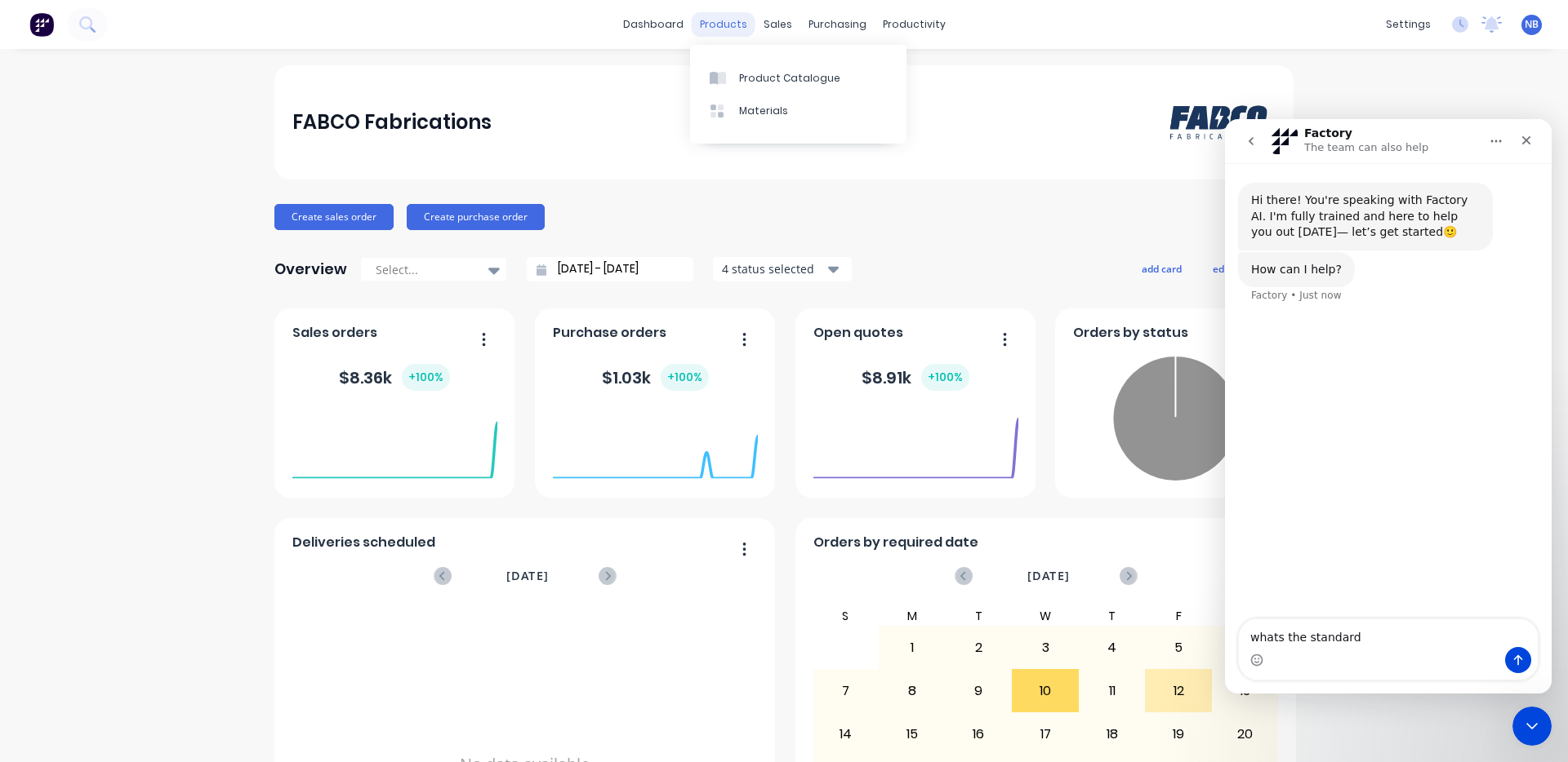
type textarea "whats the standard"
click at [713, 28] on div "products" at bounding box center [723, 24] width 64 height 24
click at [723, 71] on icon at bounding box center [718, 79] width 17 height 15
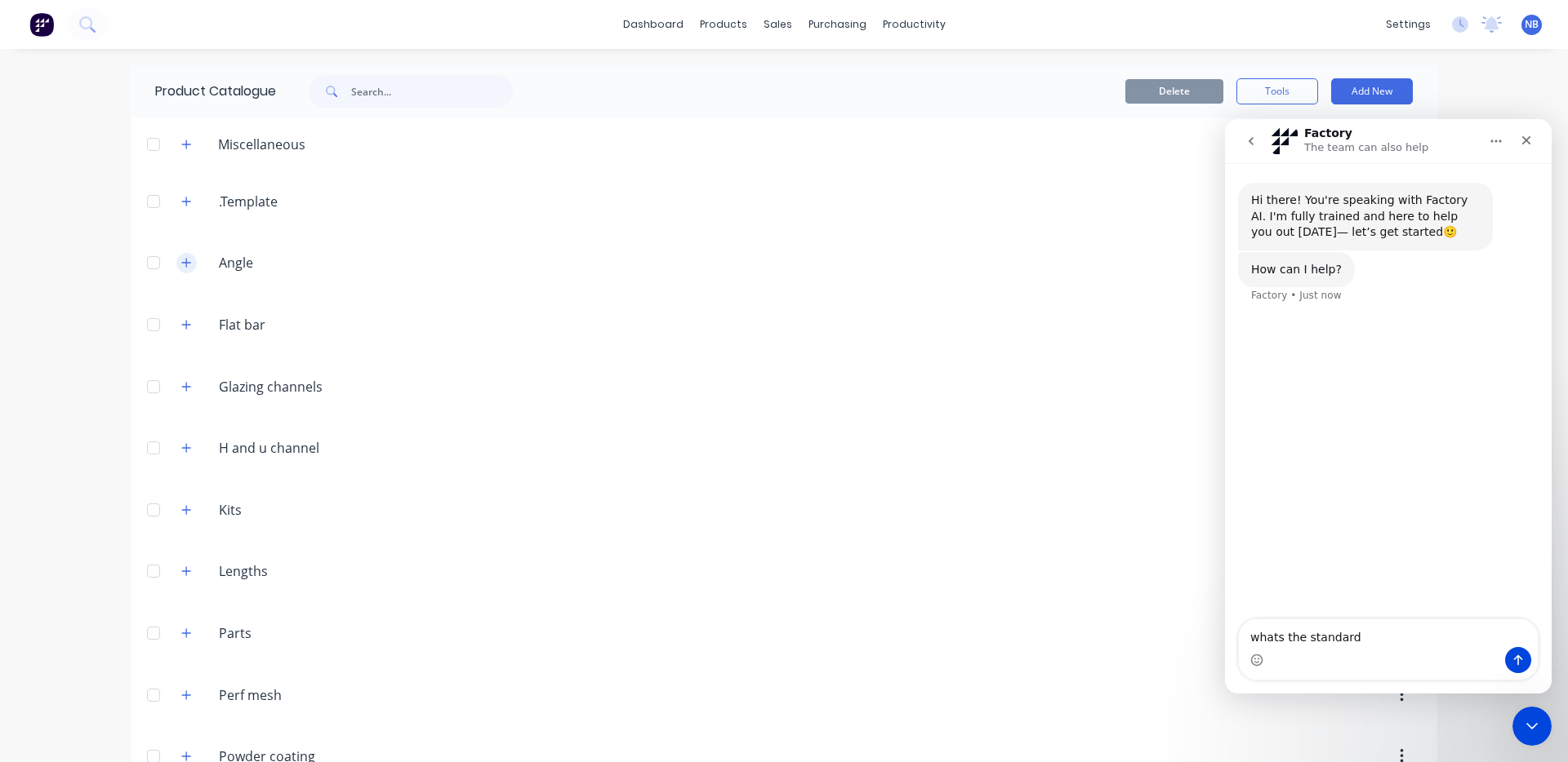
click at [183, 262] on icon "button" at bounding box center [187, 264] width 9 height 9
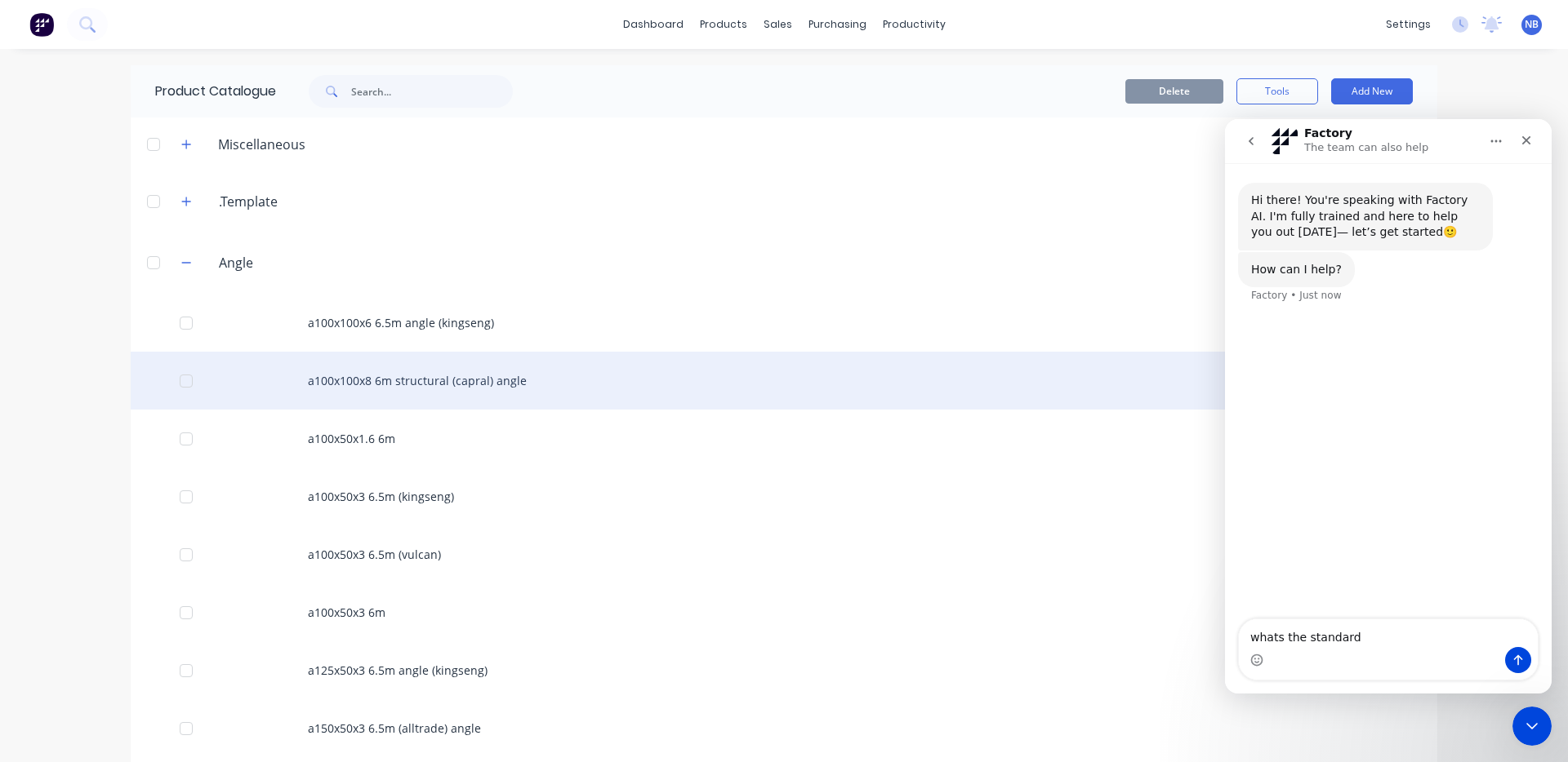
click at [350, 405] on div "a100x100x8 6m structural (capral) angle" at bounding box center [784, 380] width 1306 height 58
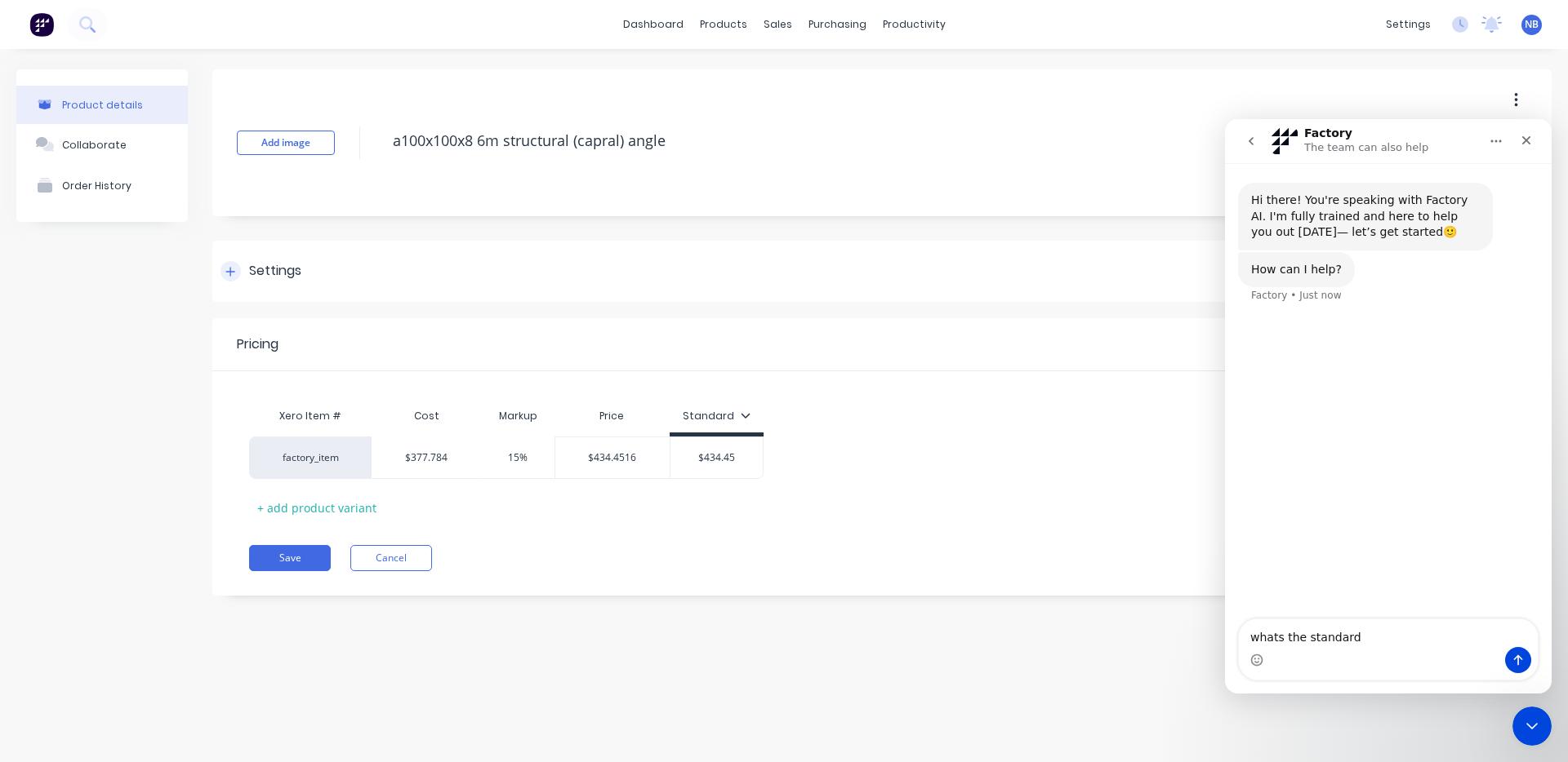
click at [297, 270] on div "Settings" at bounding box center [275, 271] width 52 height 20
type textarea "x"
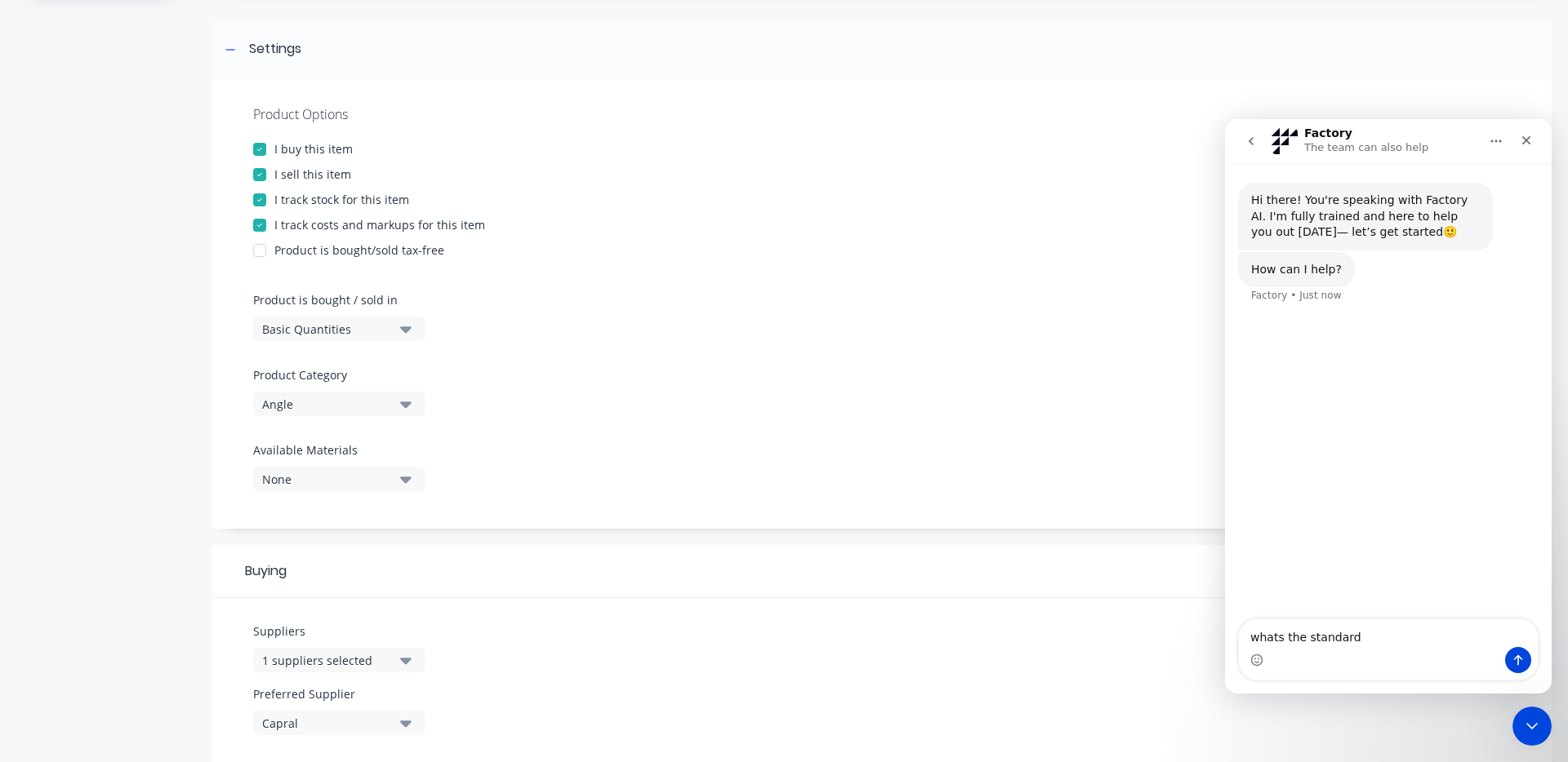
scroll to position [572, 0]
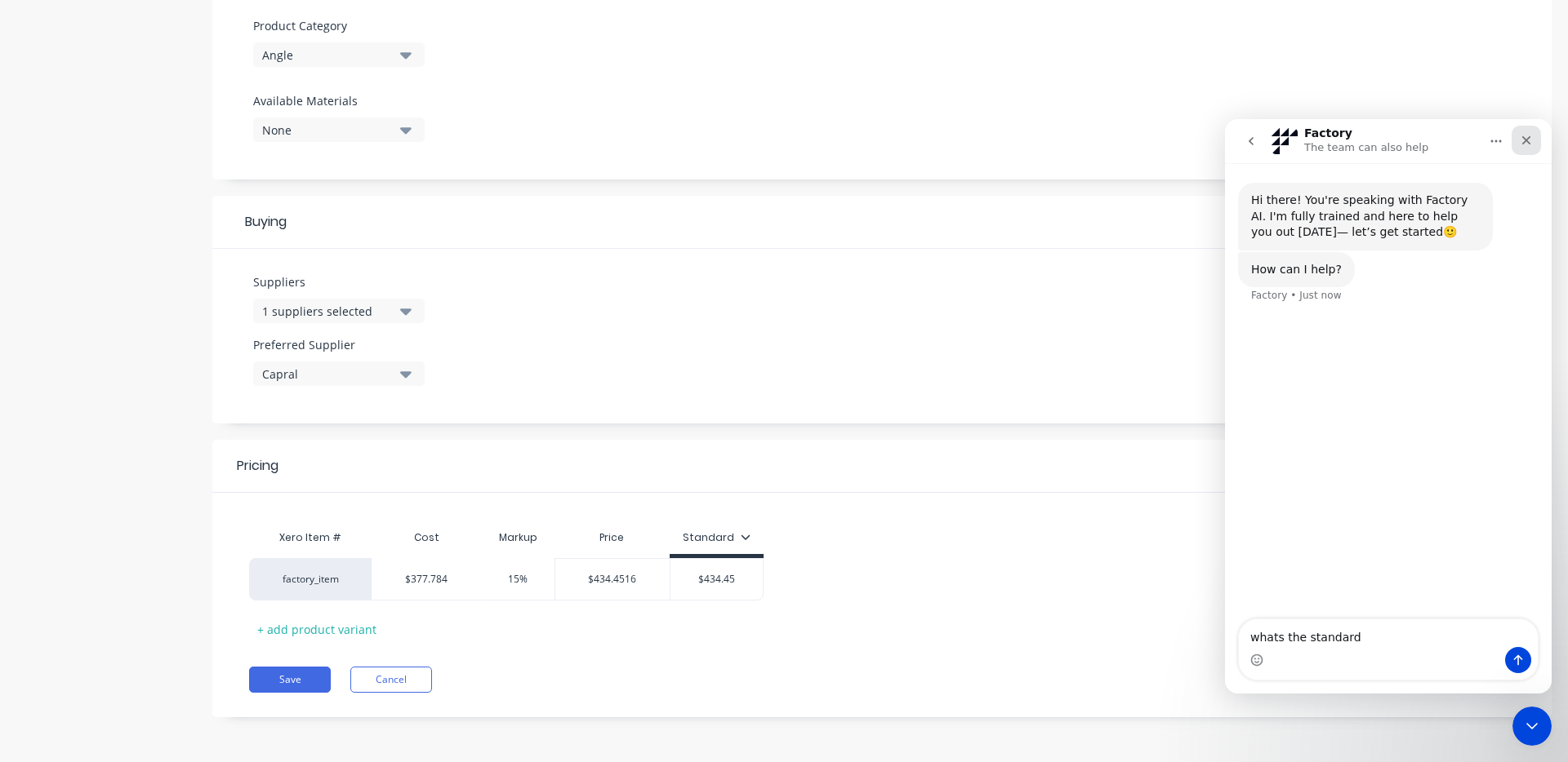
click at [1520, 145] on icon "Close" at bounding box center [1526, 141] width 13 height 13
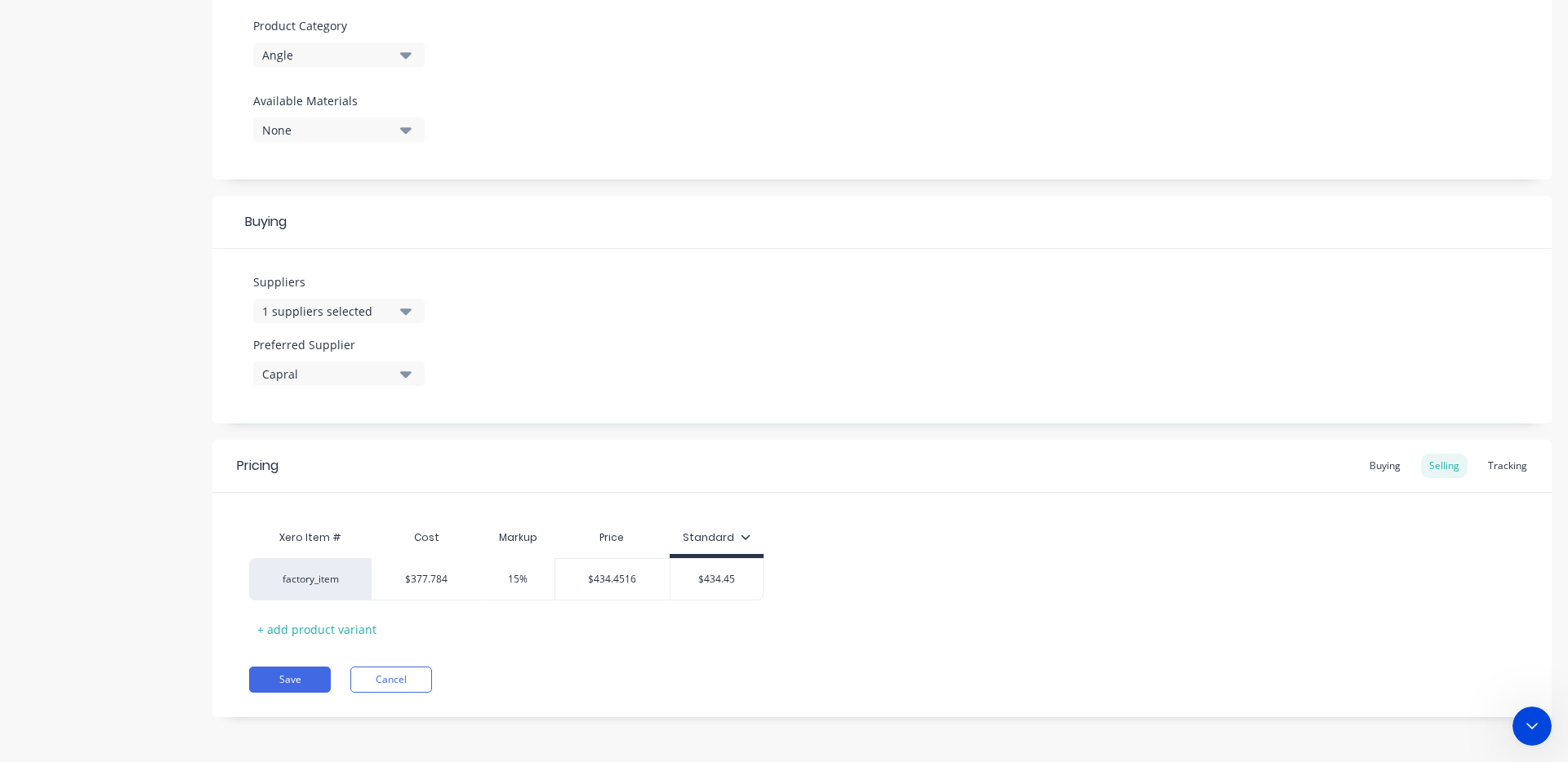
scroll to position [0, 0]
click at [1538, 731] on div "Open Intercom Messenger" at bounding box center [1529, 724] width 54 height 54
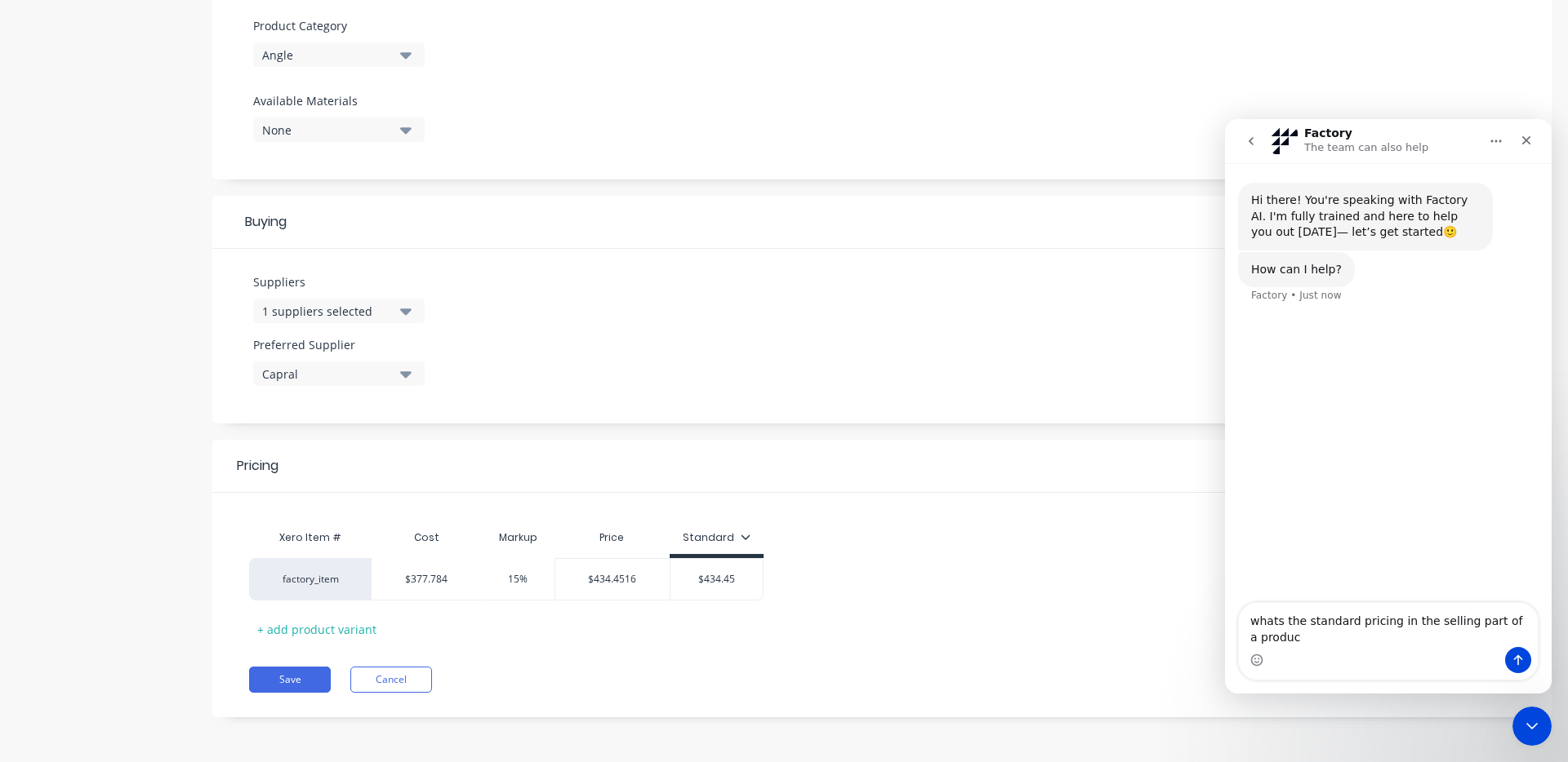
type textarea "whats the standard pricing in the selling part of a product"
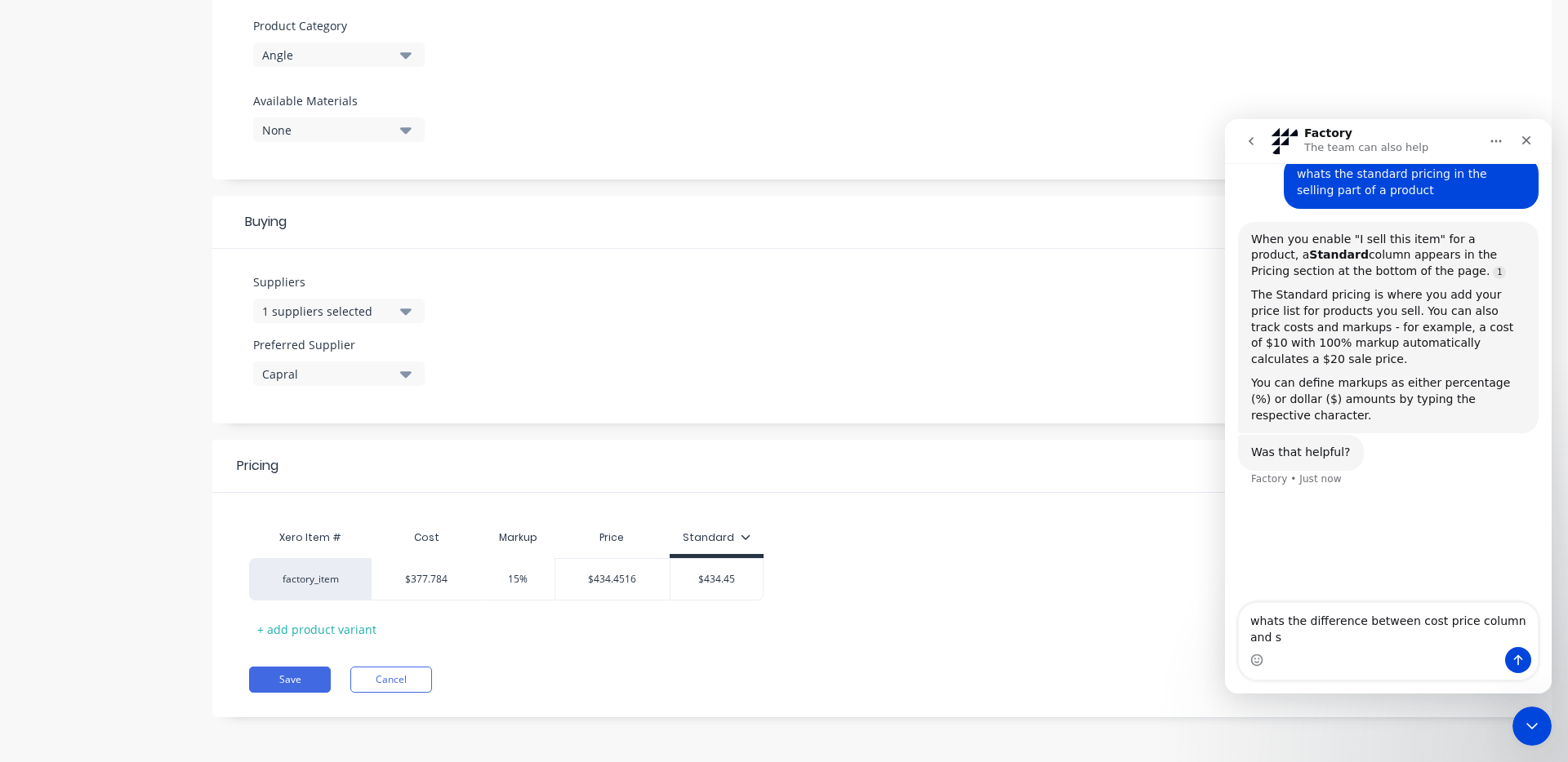
scroll to position [125, 0]
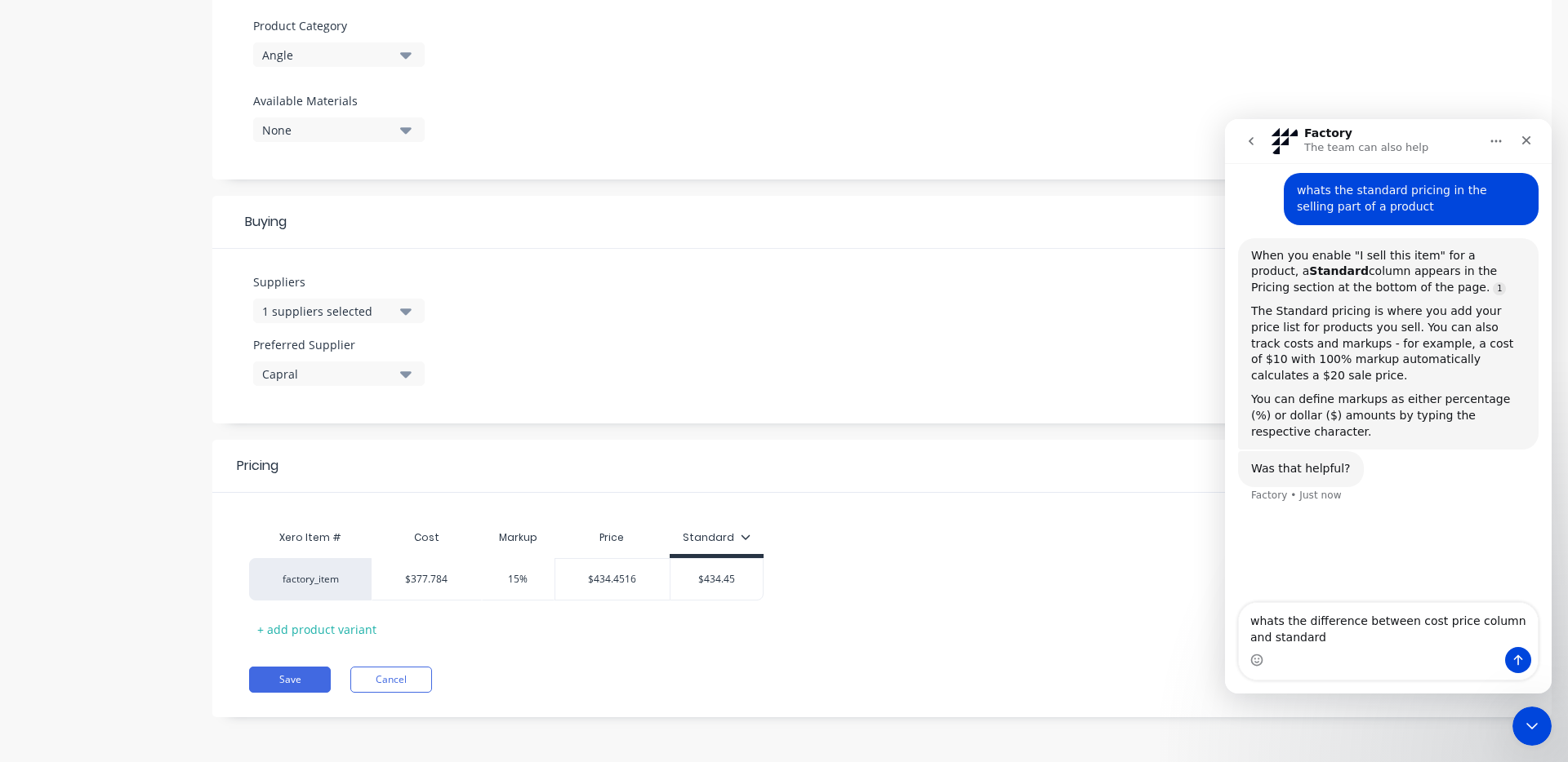
click at [1413, 620] on textarea "whats the difference between cost price column and standard" at bounding box center [1388, 625] width 299 height 44
type textarea "whats the difference between price column and standard"
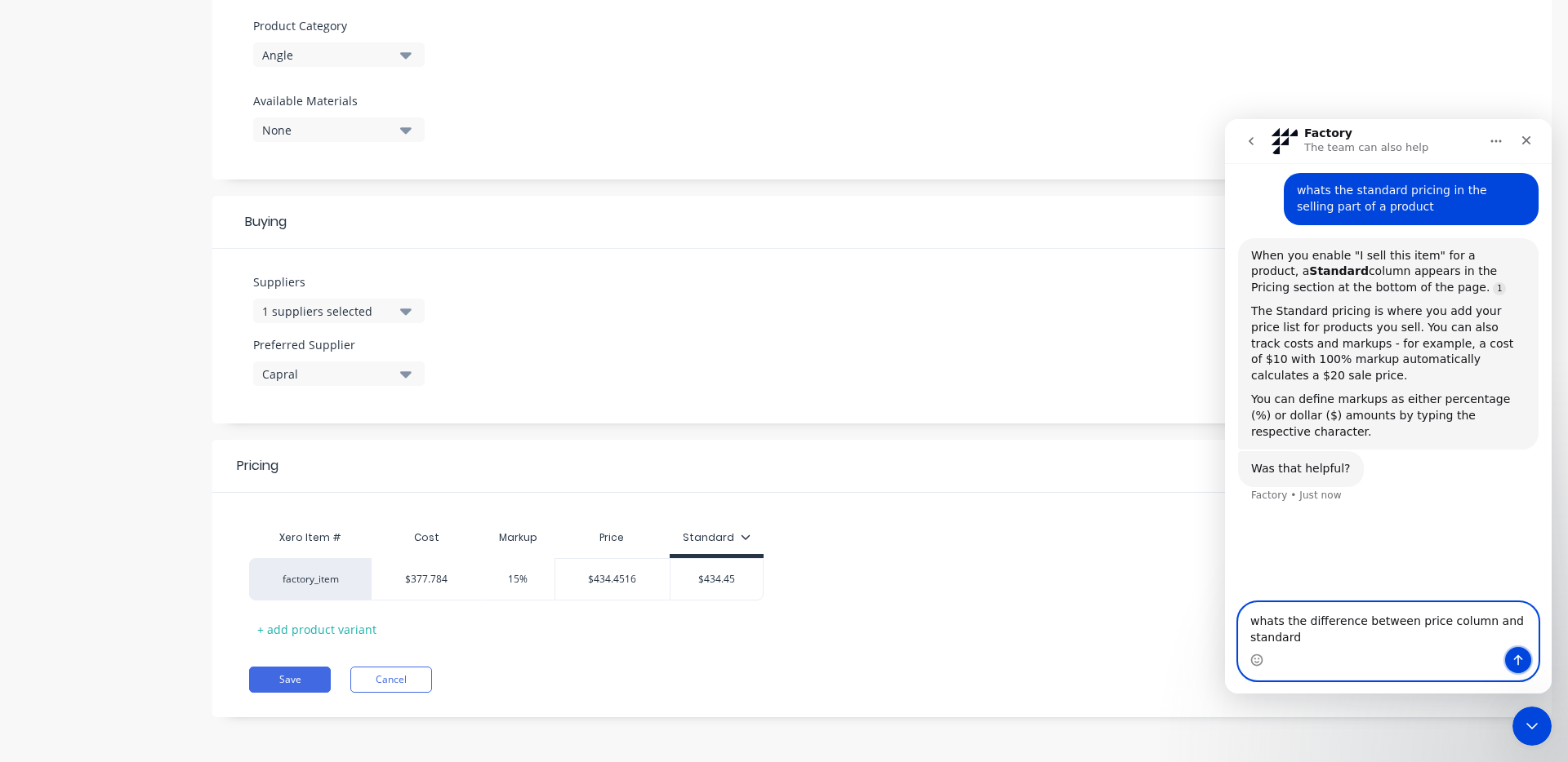
click at [1515, 667] on button "Send a message…" at bounding box center [1518, 660] width 26 height 26
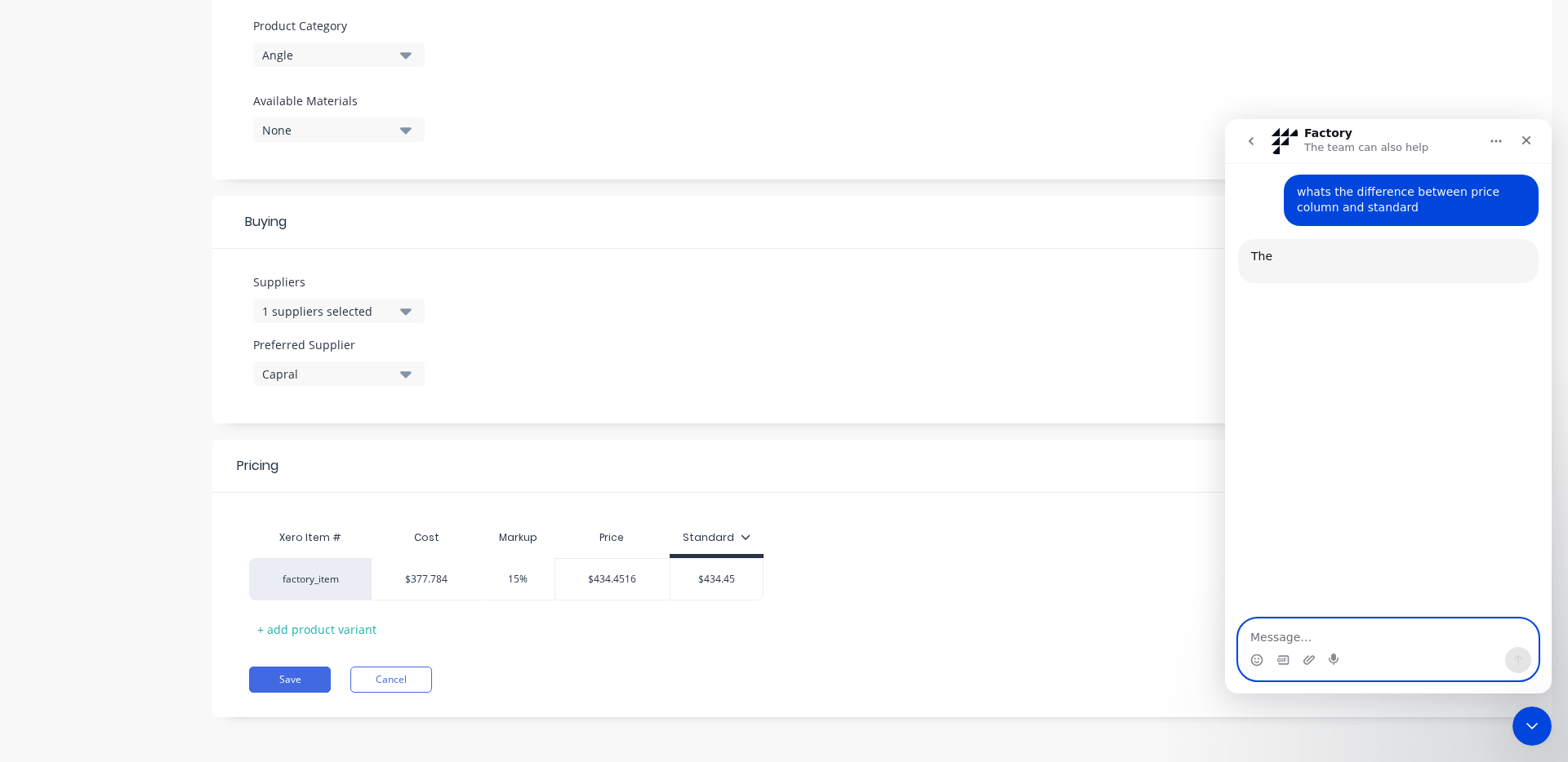
scroll to position [469, 0]
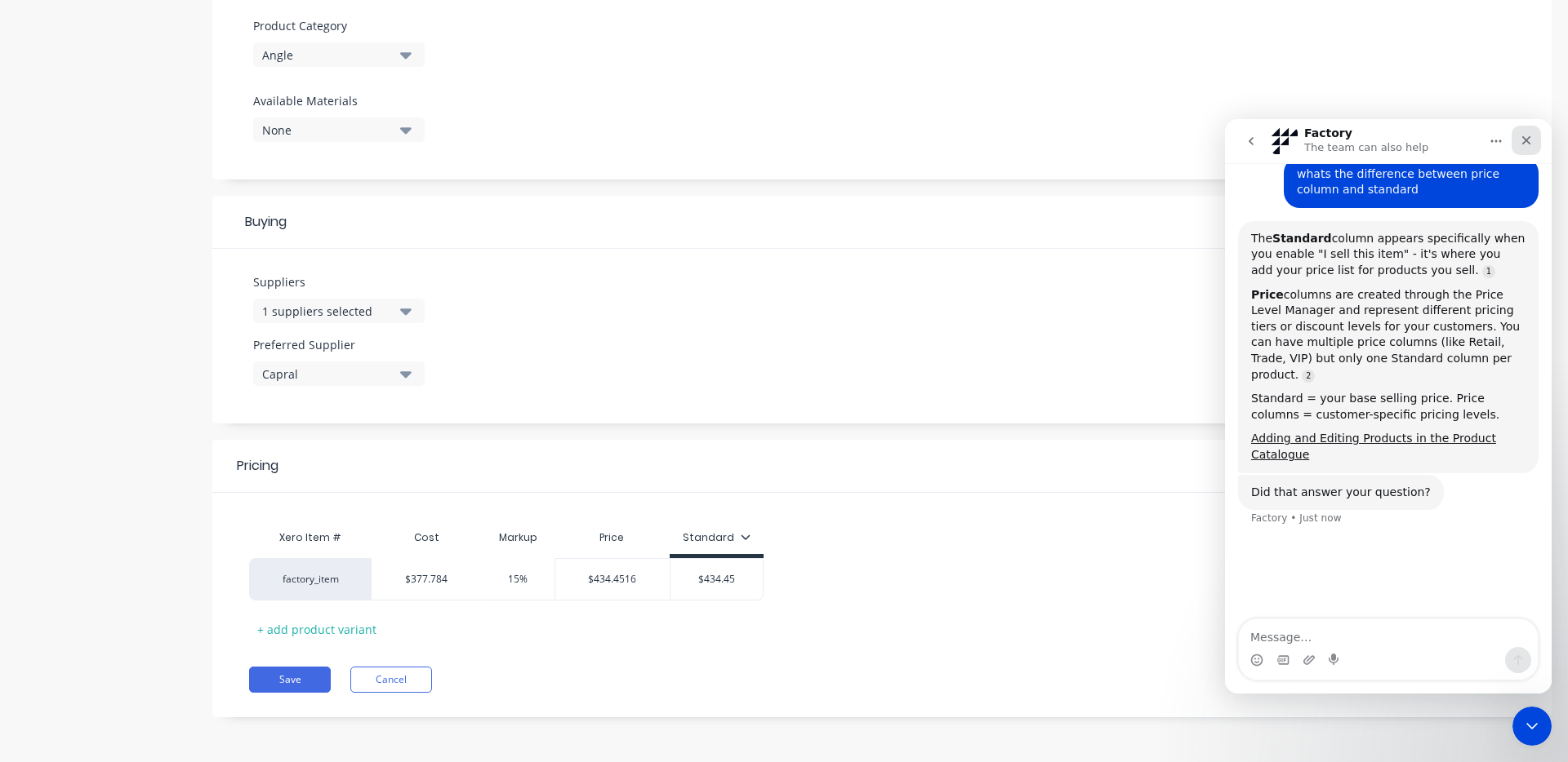
click at [1537, 132] on div "Close" at bounding box center [1526, 141] width 30 height 30
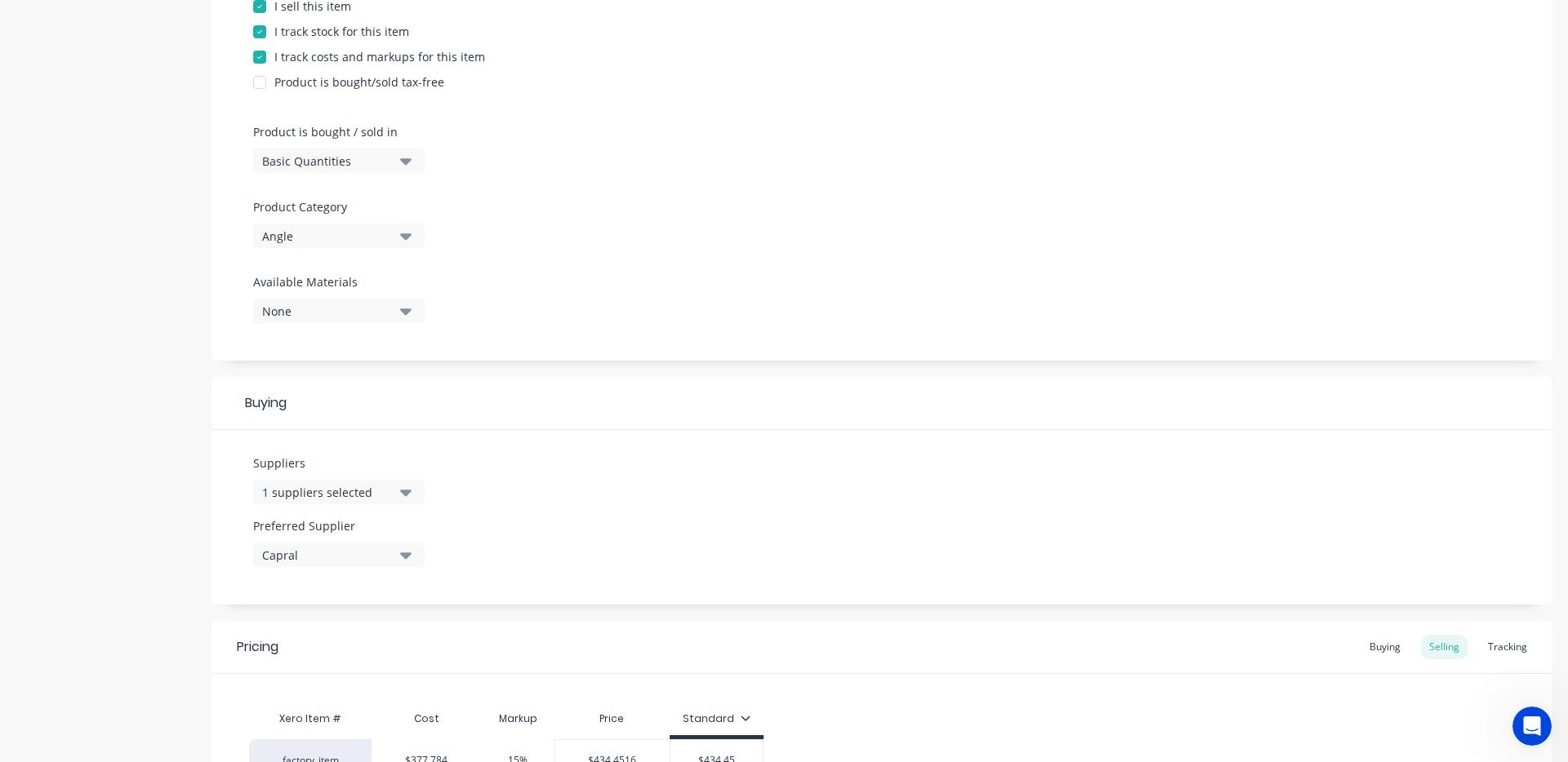
scroll to position [572, 0]
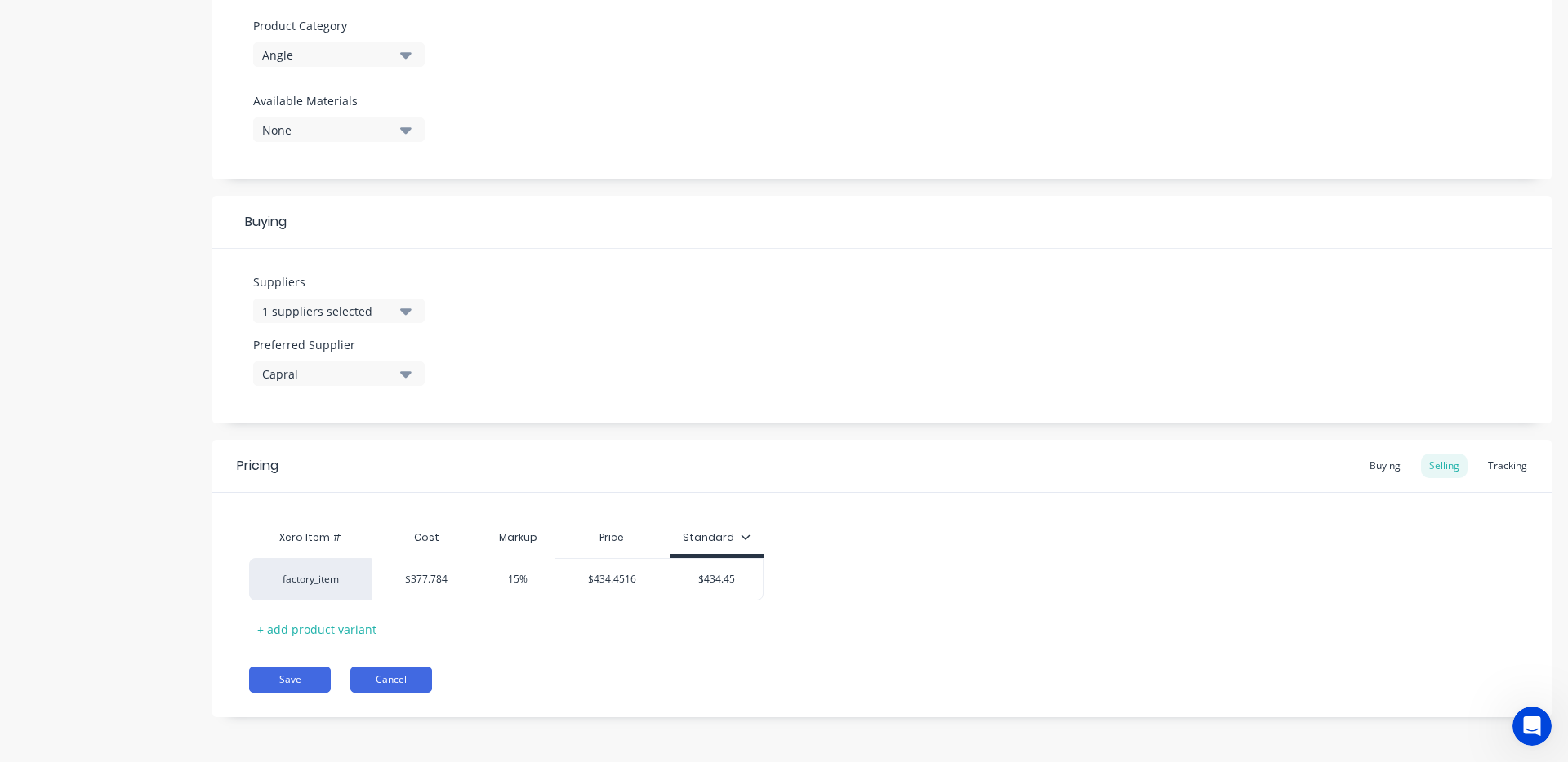
click at [389, 685] on button "Cancel" at bounding box center [391, 680] width 81 height 26
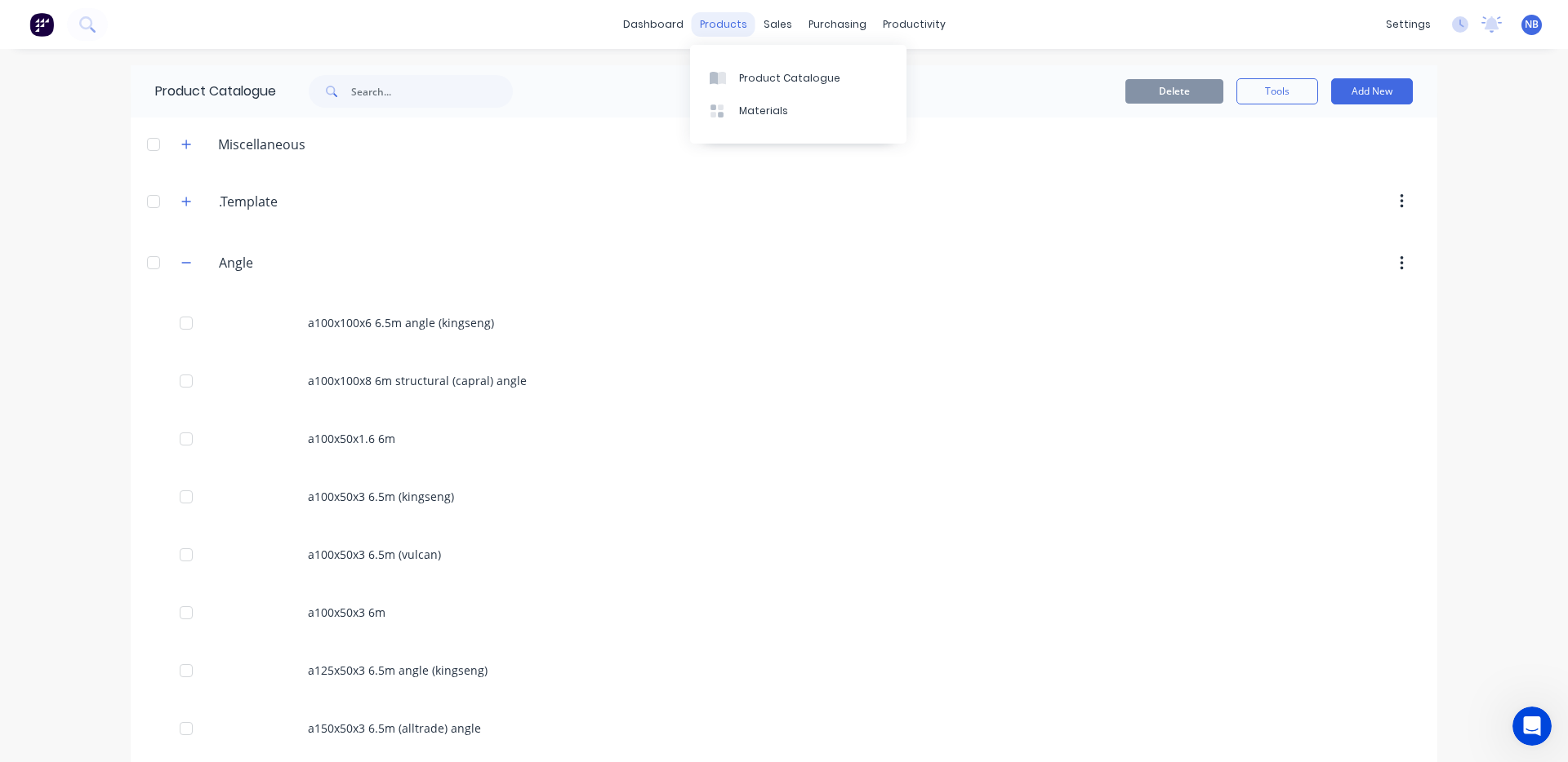
click at [720, 22] on div "products" at bounding box center [723, 24] width 64 height 24
click at [609, 18] on div "dashboard products sales purchasing productivity dashboard products Product Cat…" at bounding box center [784, 24] width 1568 height 49
click at [651, 29] on link "dashboard" at bounding box center [653, 24] width 77 height 24
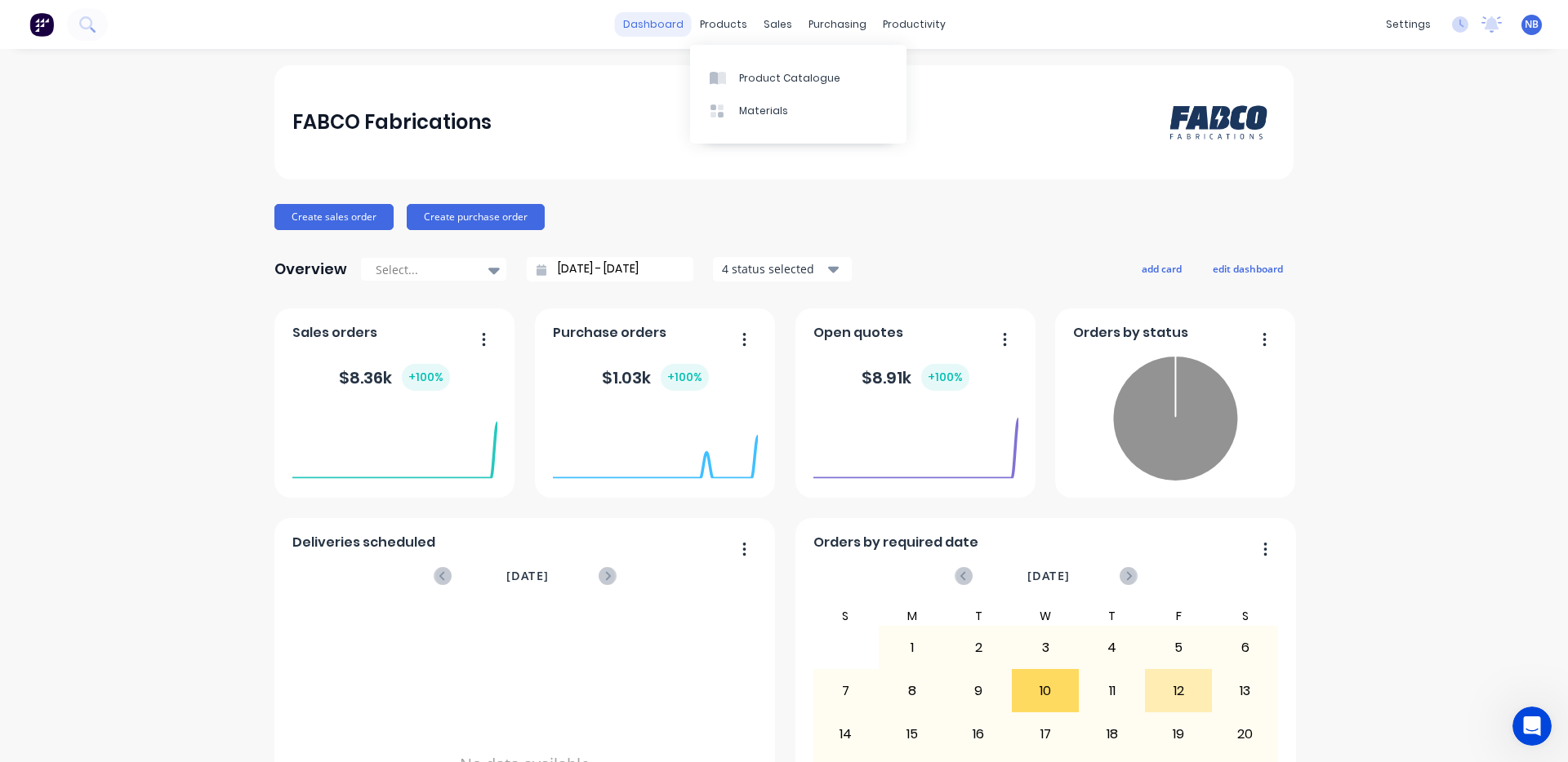
click at [625, 24] on link "dashboard" at bounding box center [653, 24] width 77 height 24
click at [712, 30] on div "products" at bounding box center [723, 24] width 64 height 24
click at [754, 68] on link "Product Catalogue" at bounding box center [798, 77] width 216 height 32
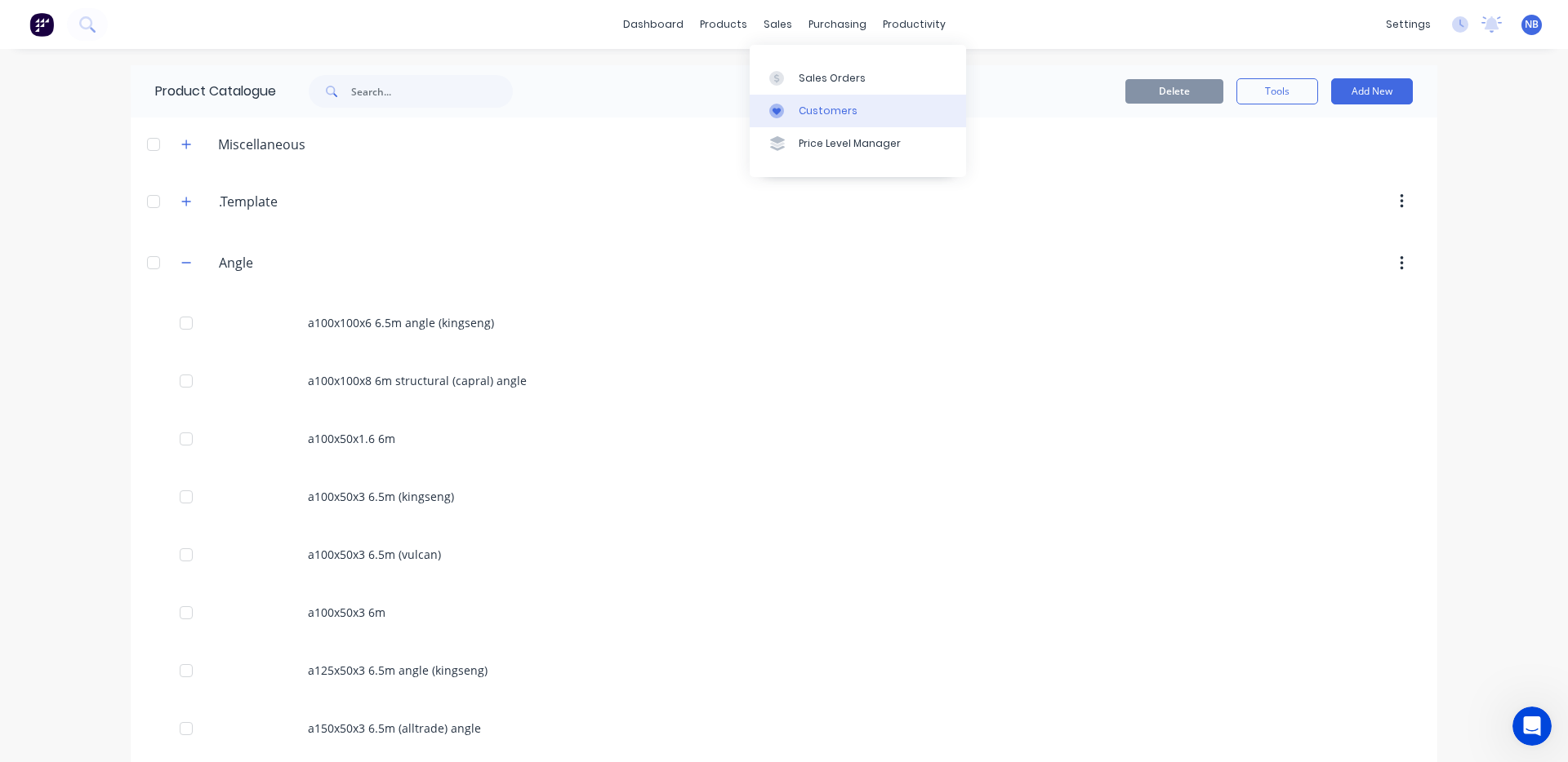
click at [830, 101] on link "Customers" at bounding box center [858, 110] width 216 height 32
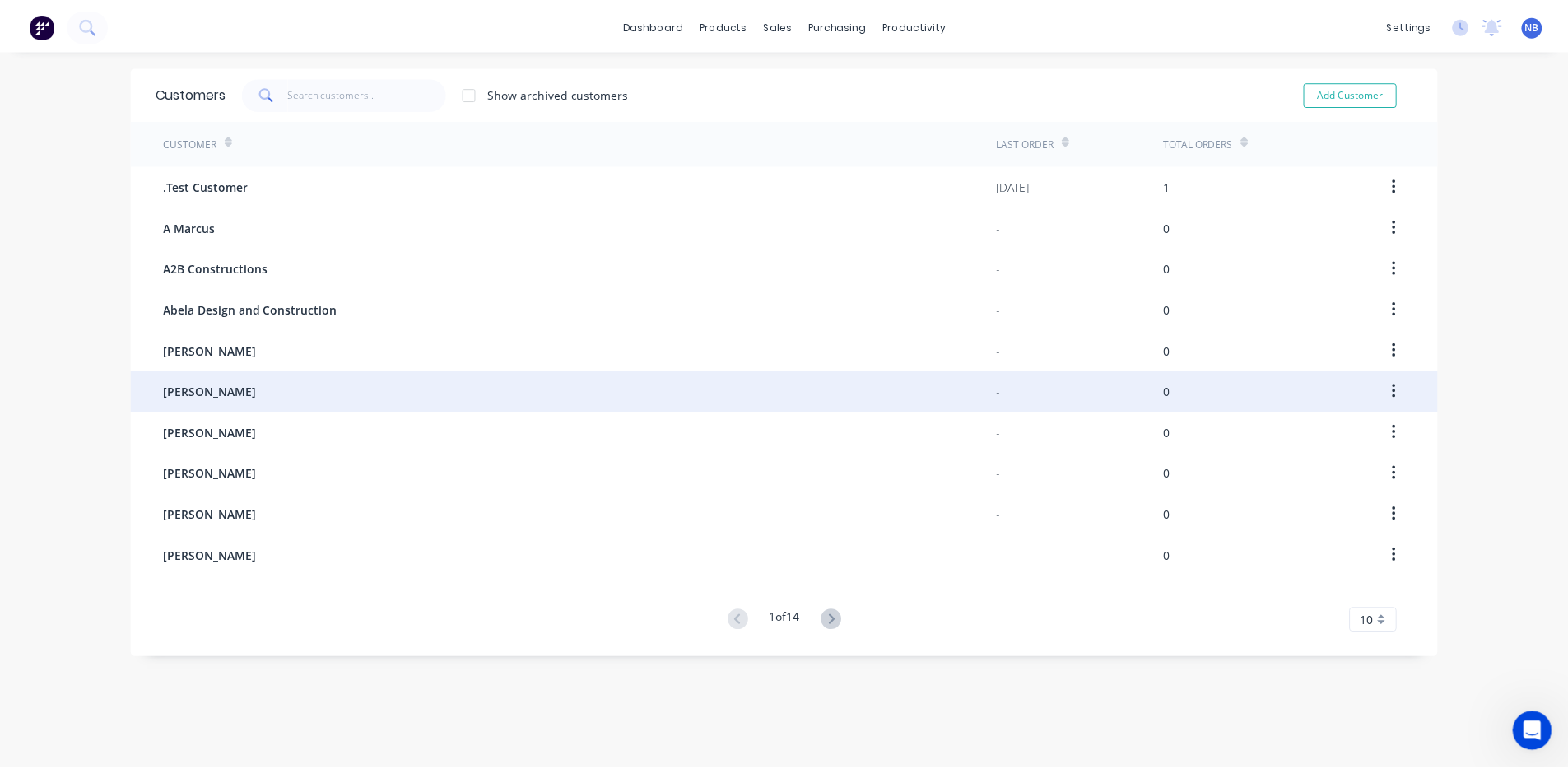
scroll to position [33, 0]
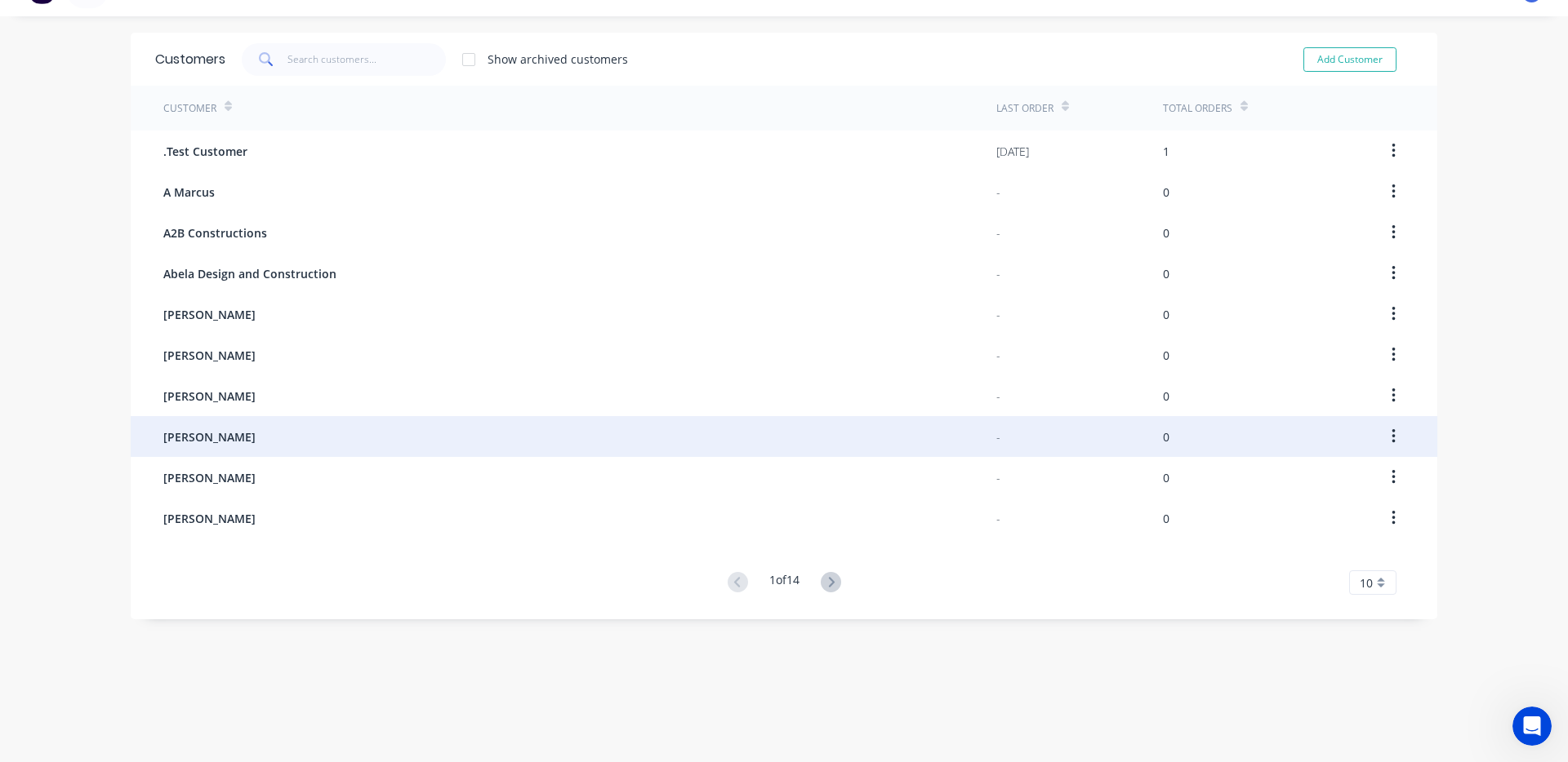
click at [325, 425] on div "Alex Crosby" at bounding box center [580, 436] width 833 height 41
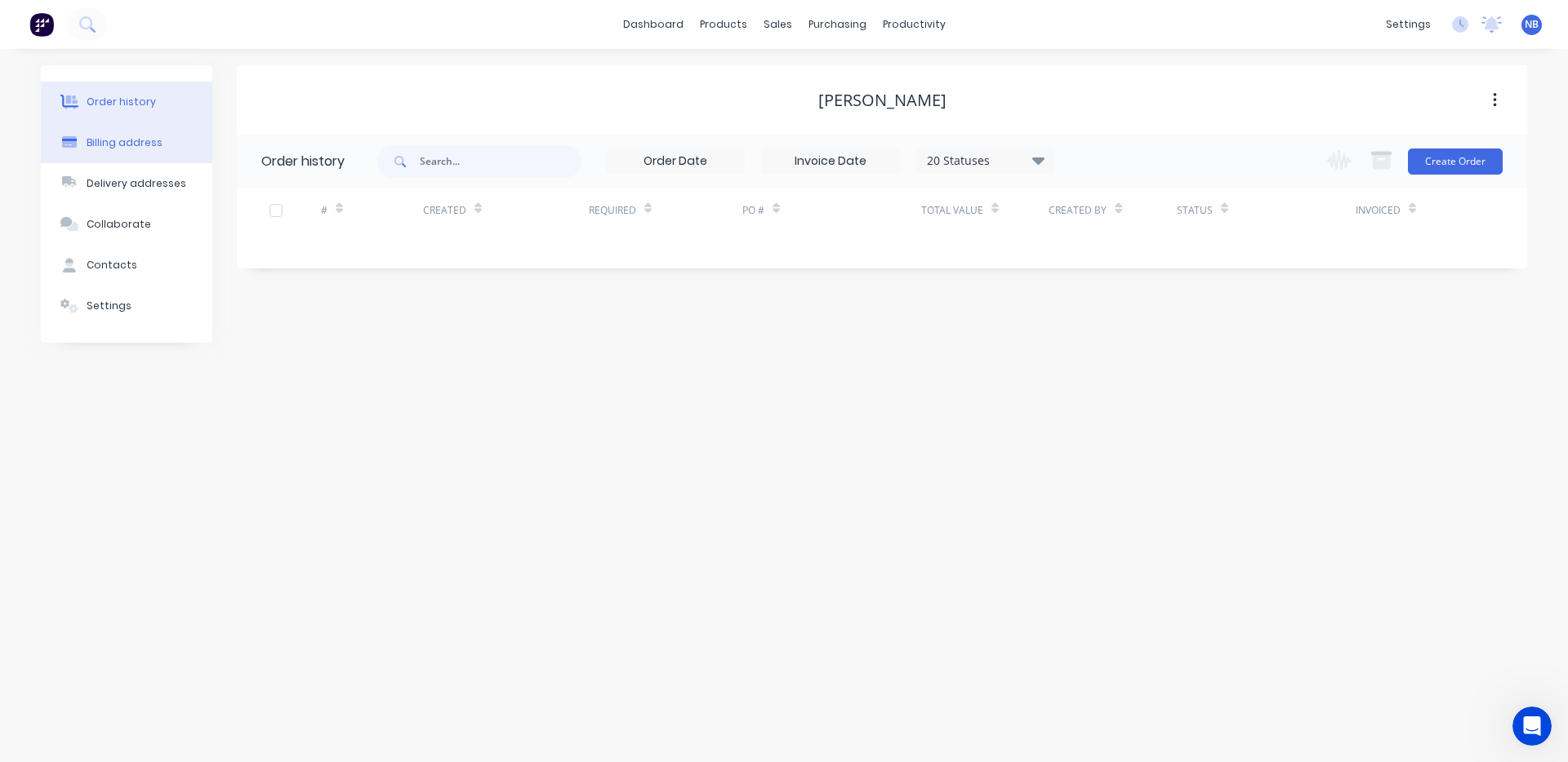
click at [113, 156] on button "Billing address" at bounding box center [126, 142] width 171 height 41
select select "AU"
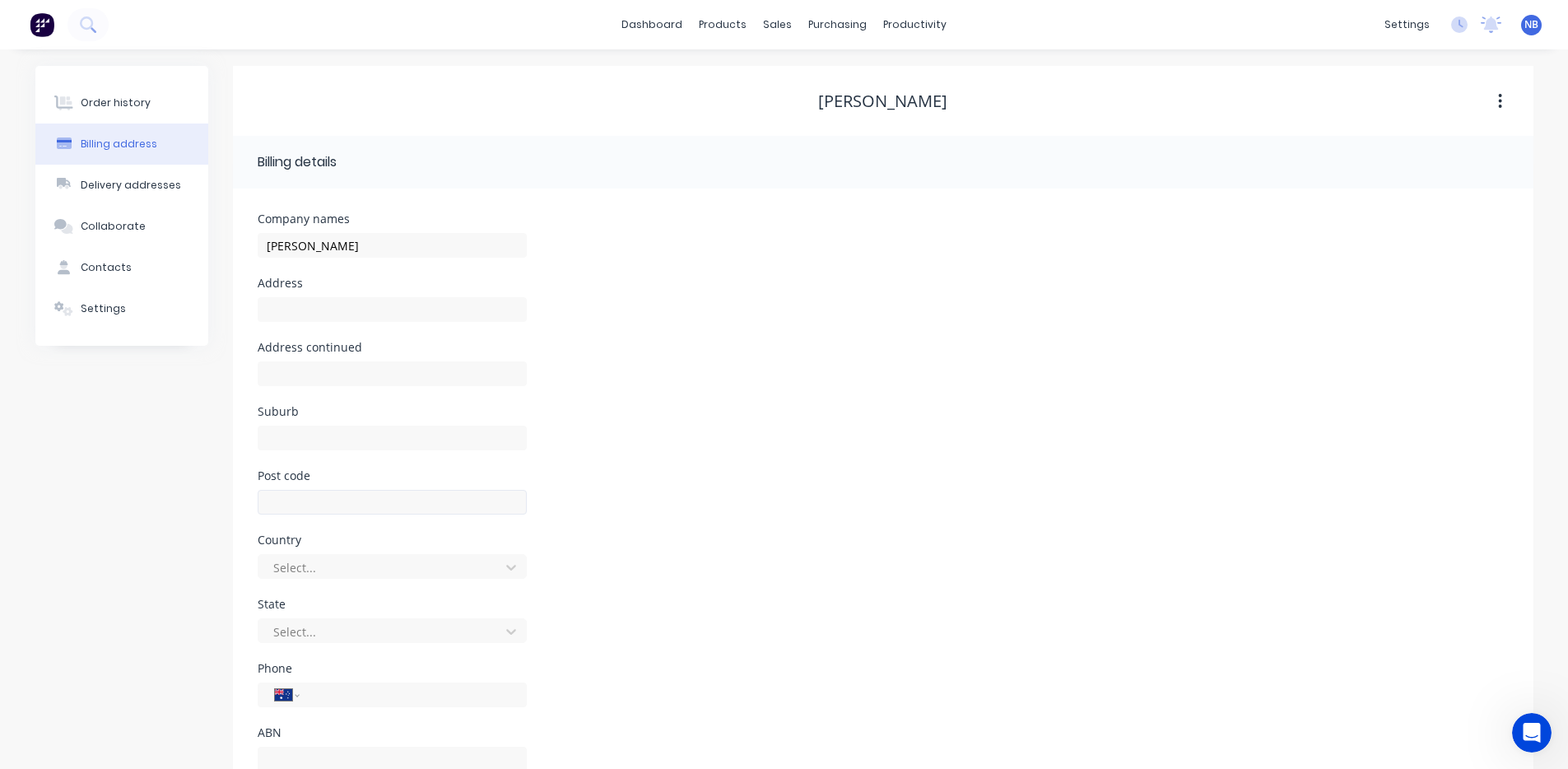
scroll to position [55, 0]
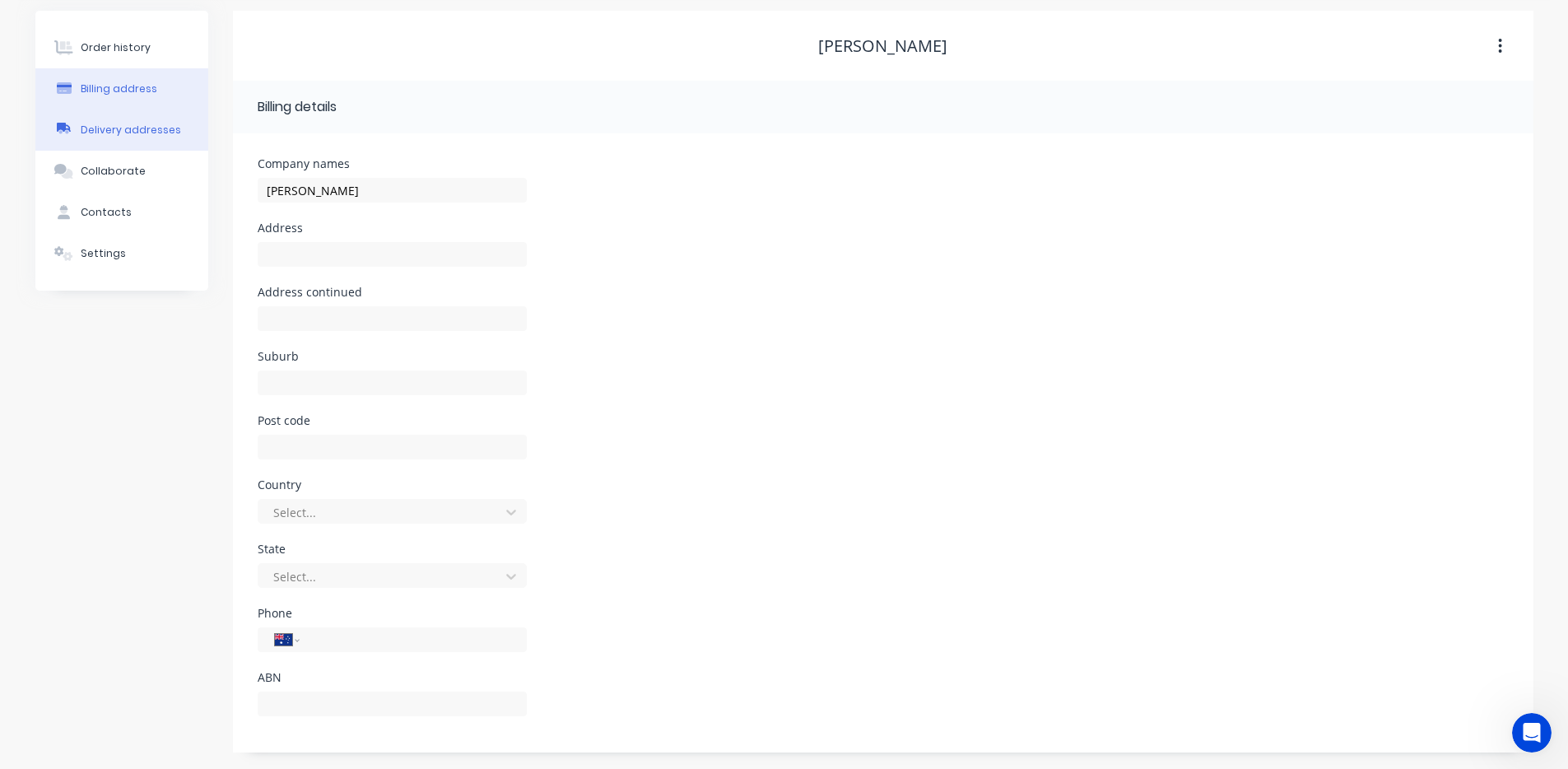
click at [143, 167] on button "Collaborate" at bounding box center [121, 172] width 173 height 41
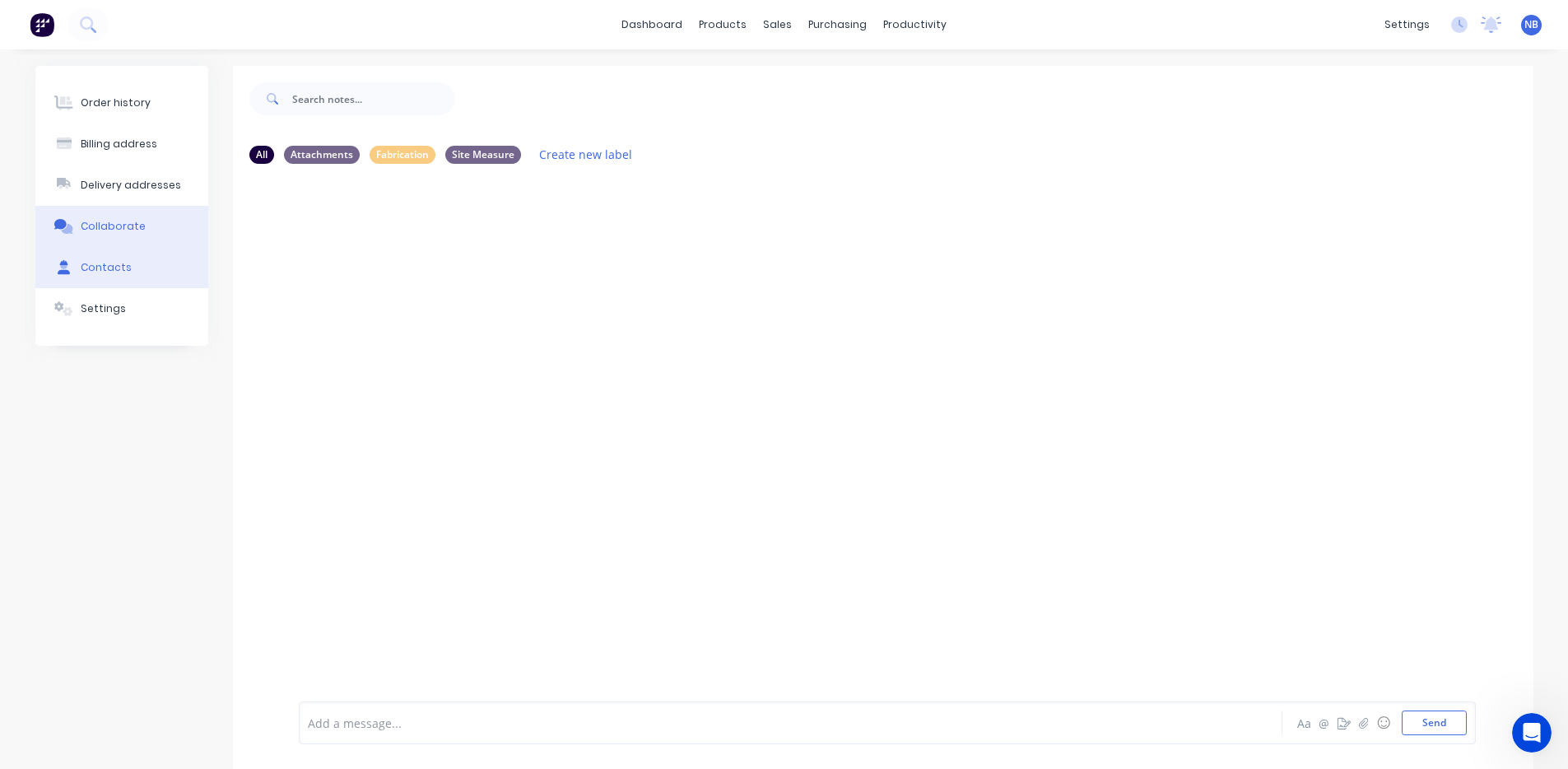
click at [153, 273] on button "Contacts" at bounding box center [121, 268] width 173 height 41
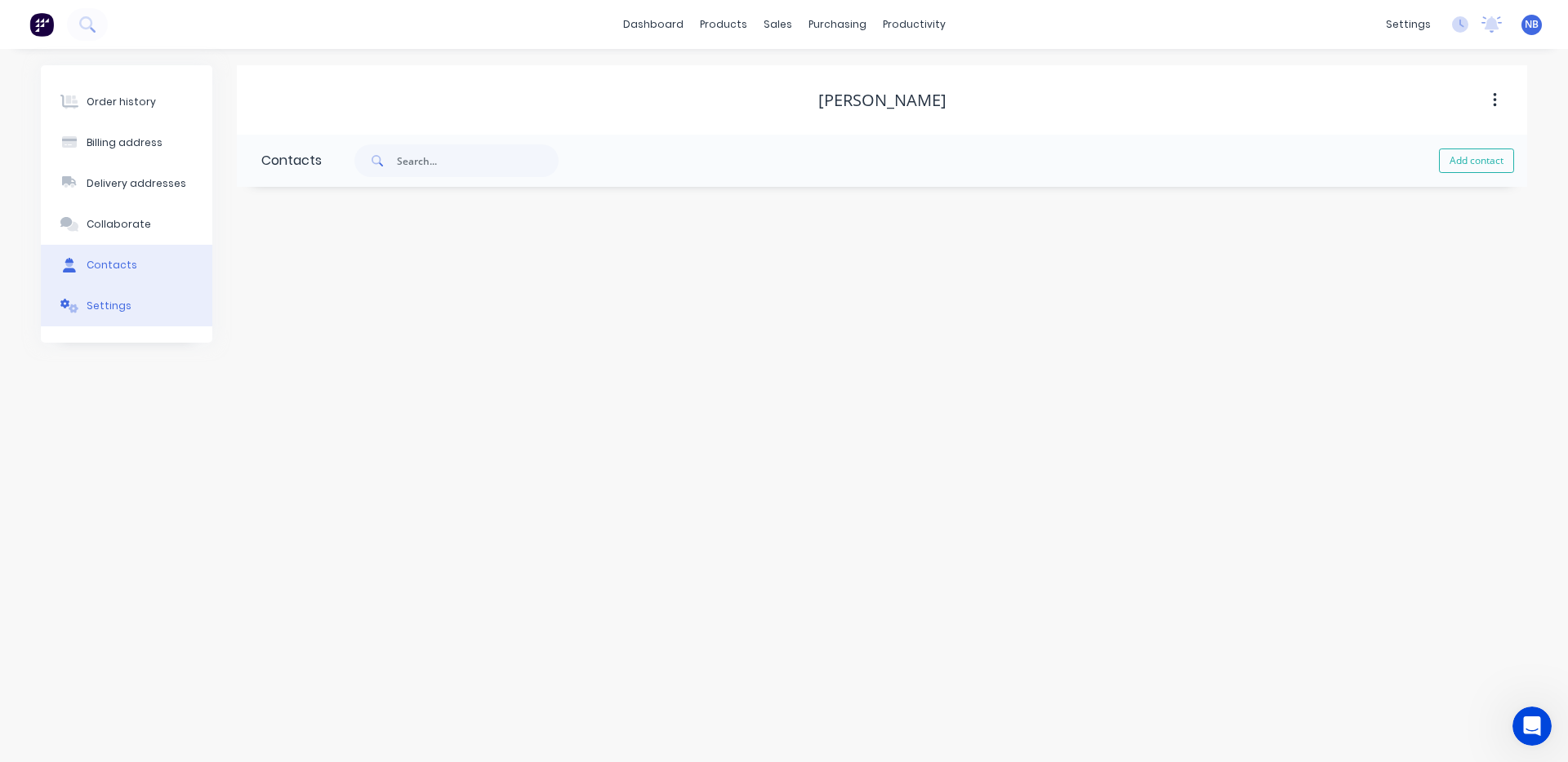
click at [147, 312] on button "Settings" at bounding box center [126, 306] width 171 height 41
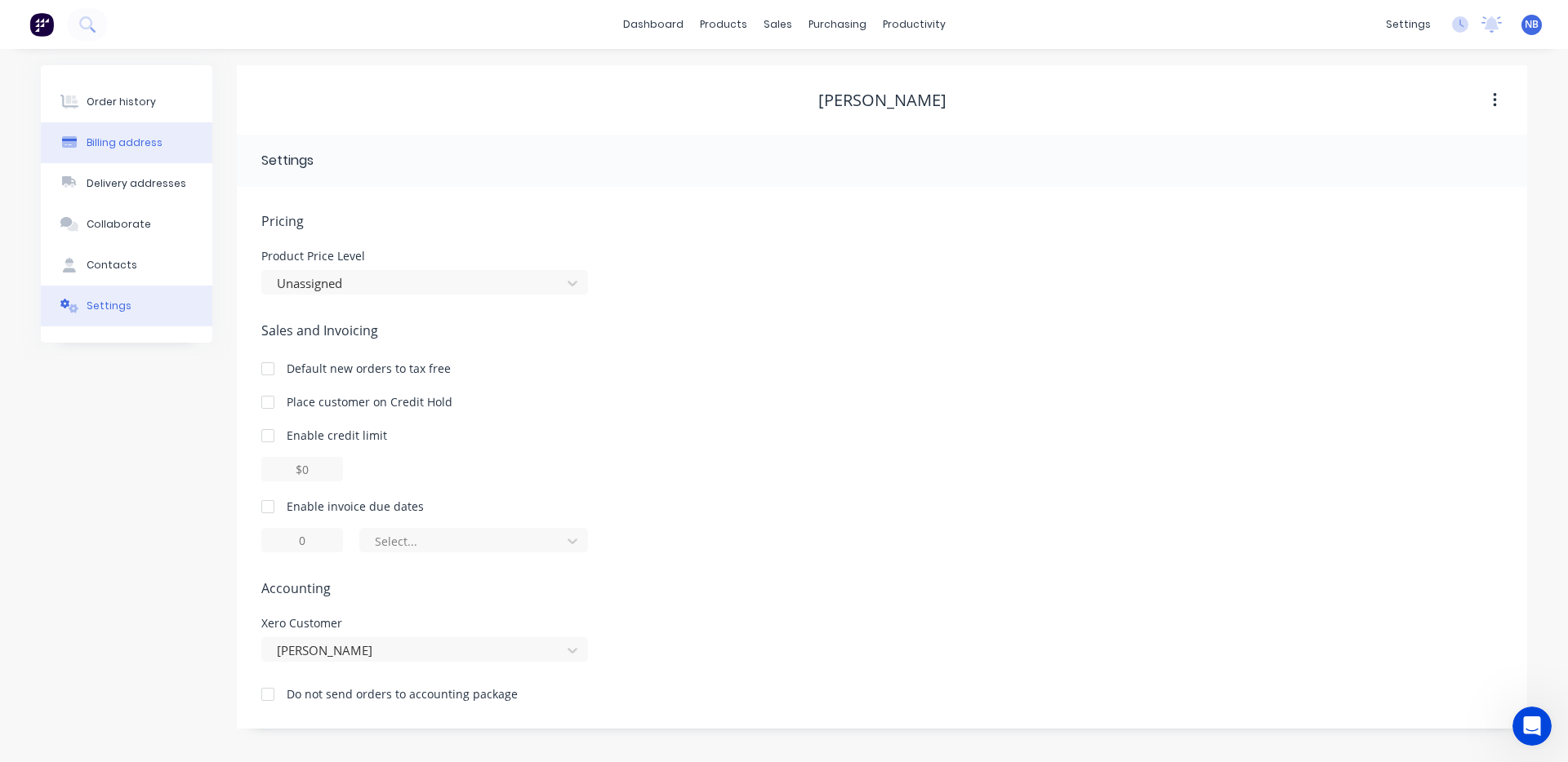
click at [136, 125] on button "Billing address" at bounding box center [126, 142] width 171 height 41
select select "AU"
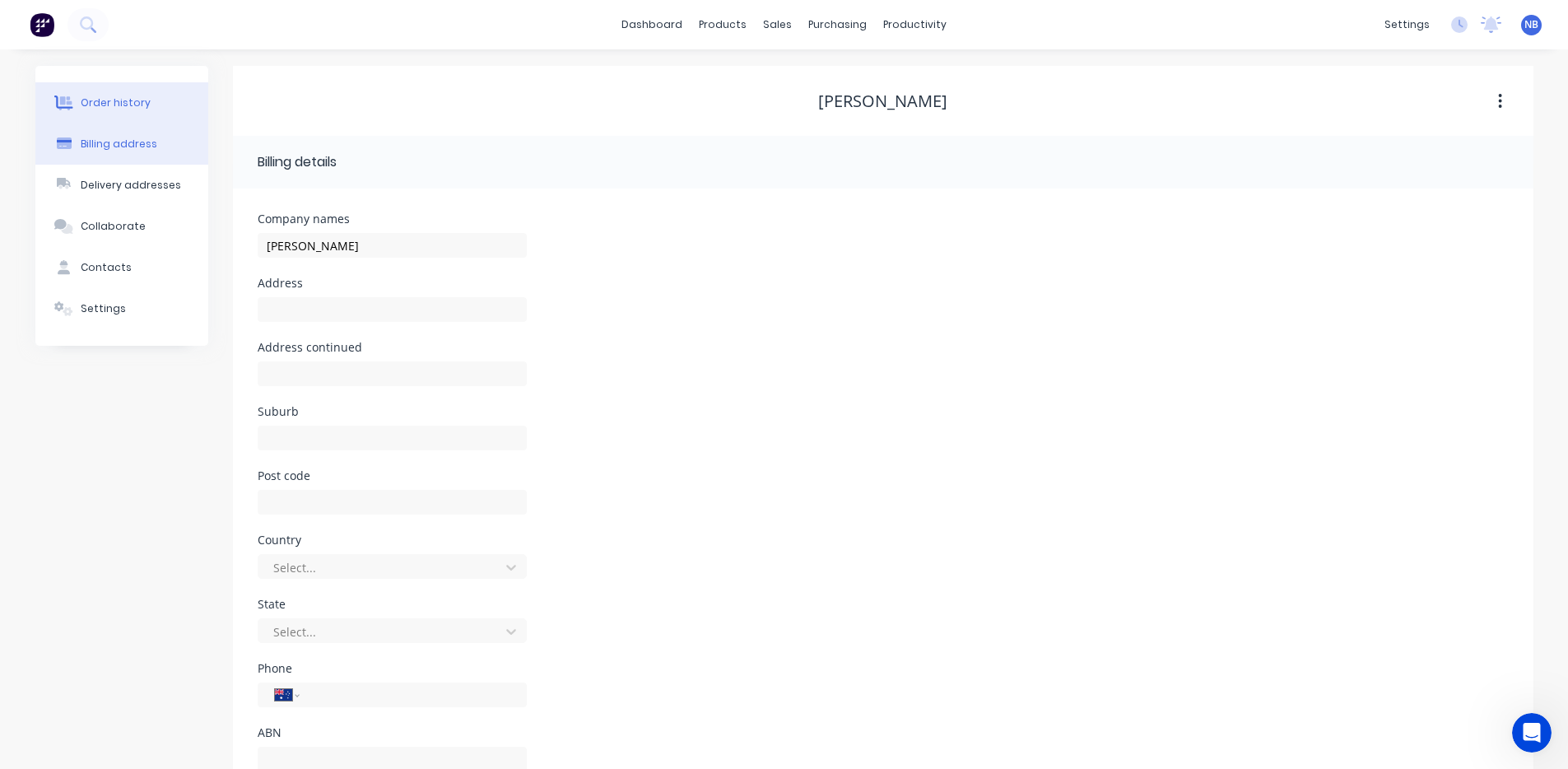
click at [143, 105] on div "Order history" at bounding box center [115, 103] width 70 height 15
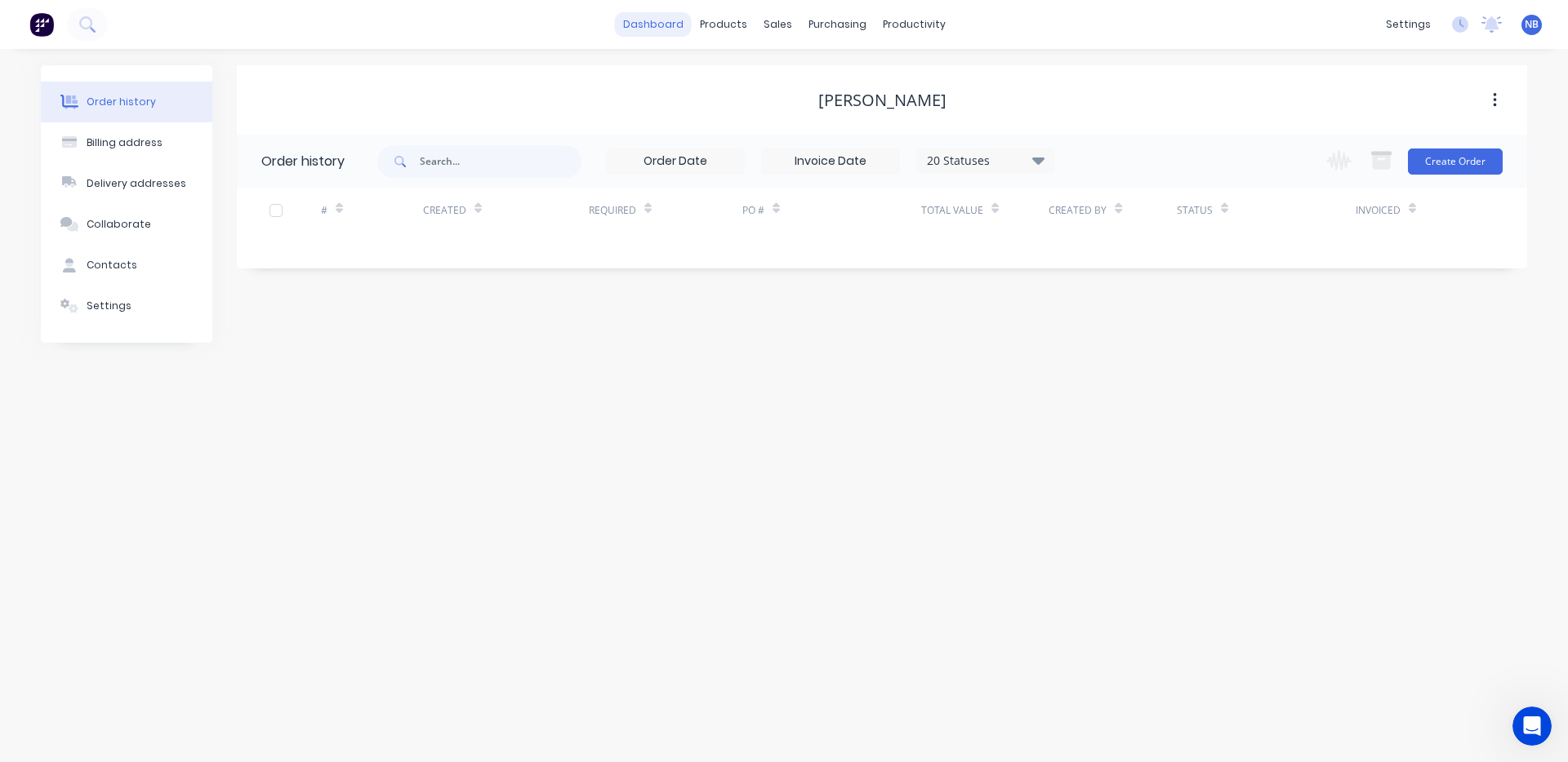
click at [642, 20] on link "dashboard" at bounding box center [653, 24] width 77 height 24
